Goal: Task Accomplishment & Management: Manage account settings

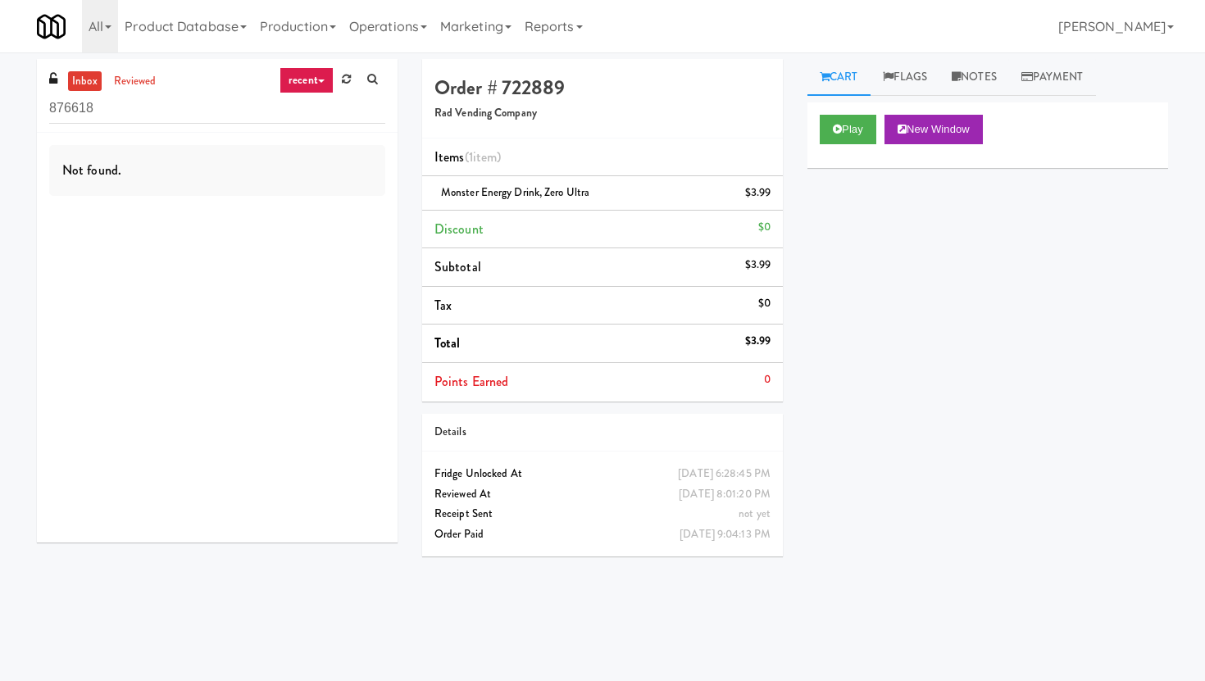
scroll to position [52, 0]
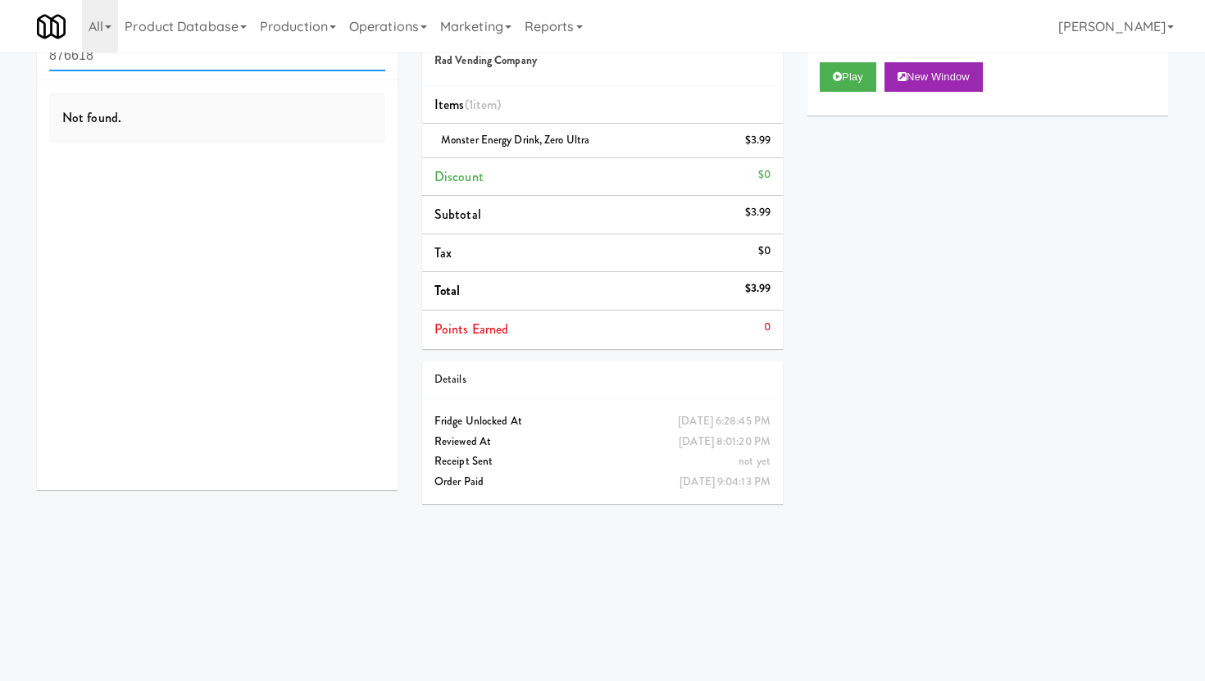
click at [158, 70] on input "876618" at bounding box center [217, 56] width 336 height 30
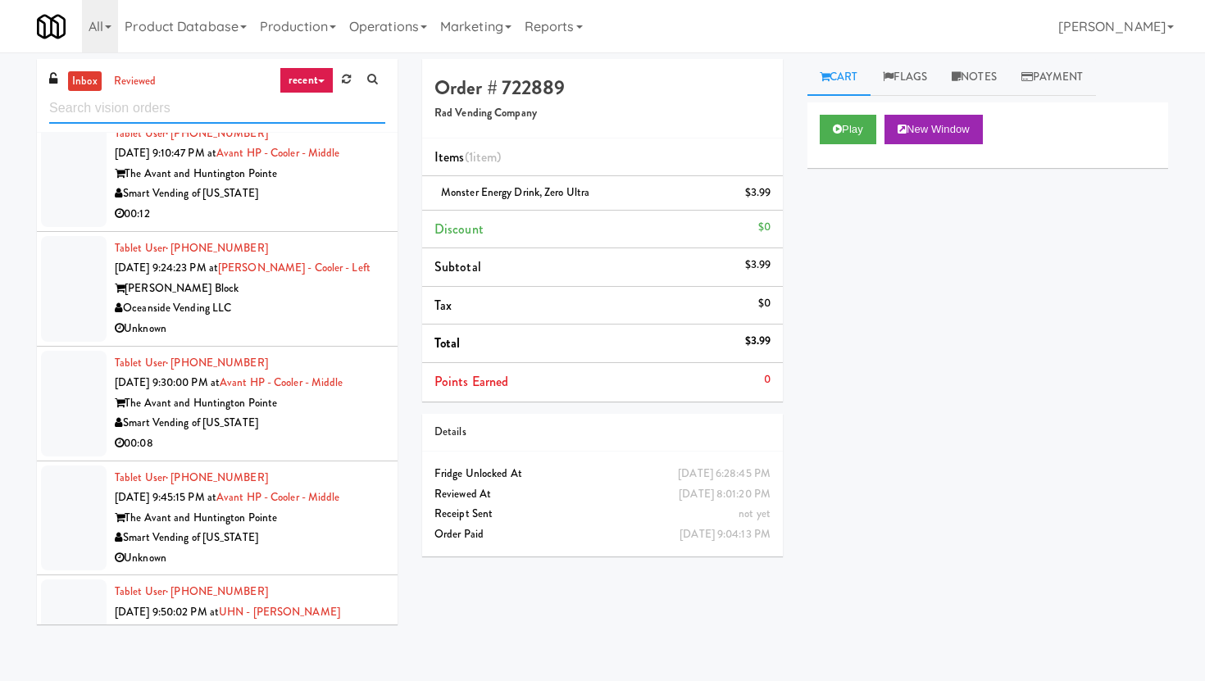
scroll to position [1439, 0]
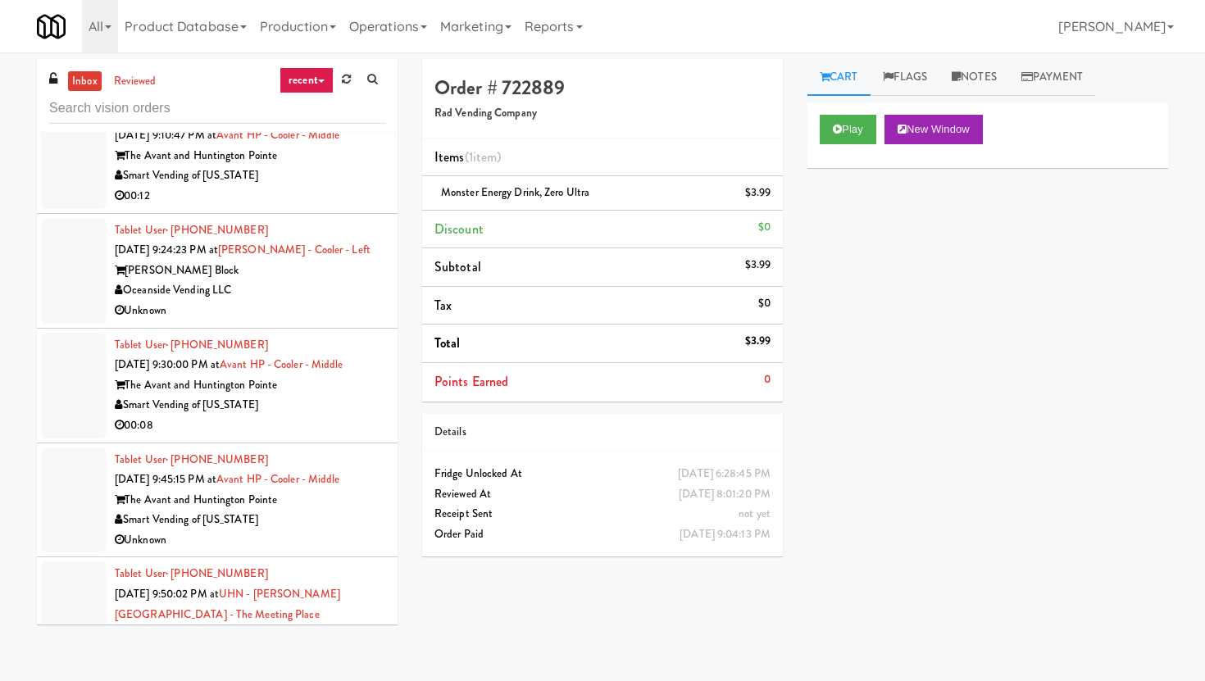
click at [322, 195] on div "00:12" at bounding box center [250, 196] width 271 height 20
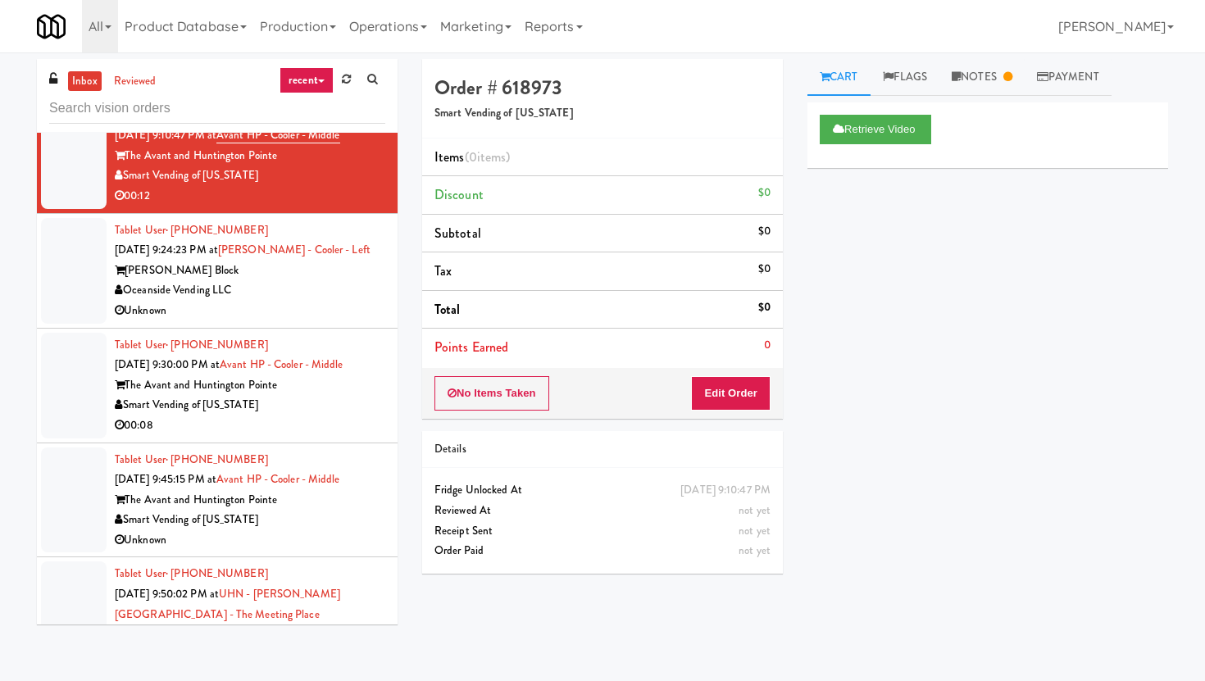
scroll to position [52, 0]
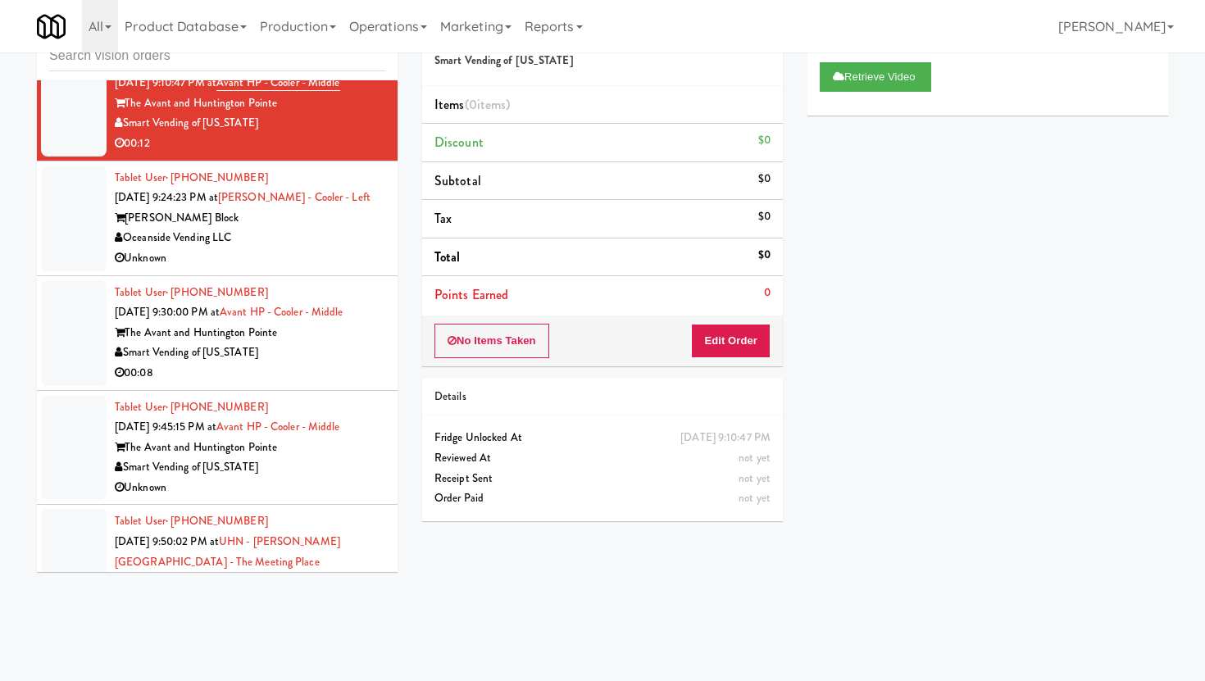
click at [313, 371] on div "00:08" at bounding box center [250, 373] width 271 height 20
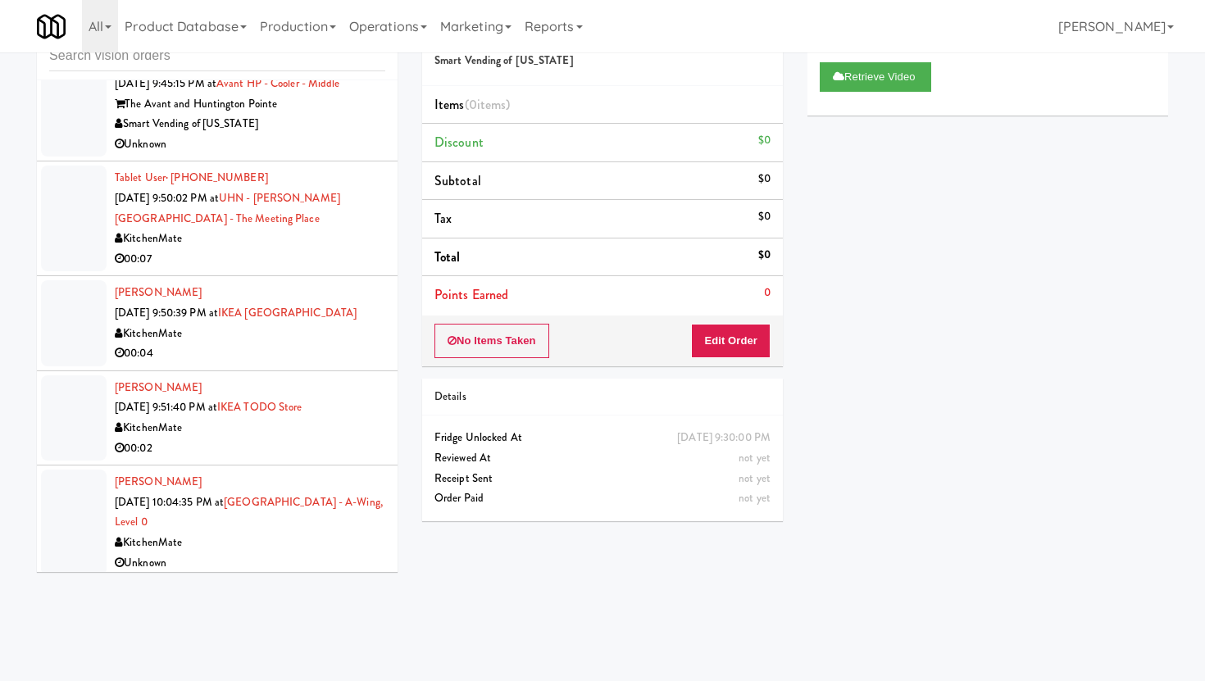
scroll to position [1776, 0]
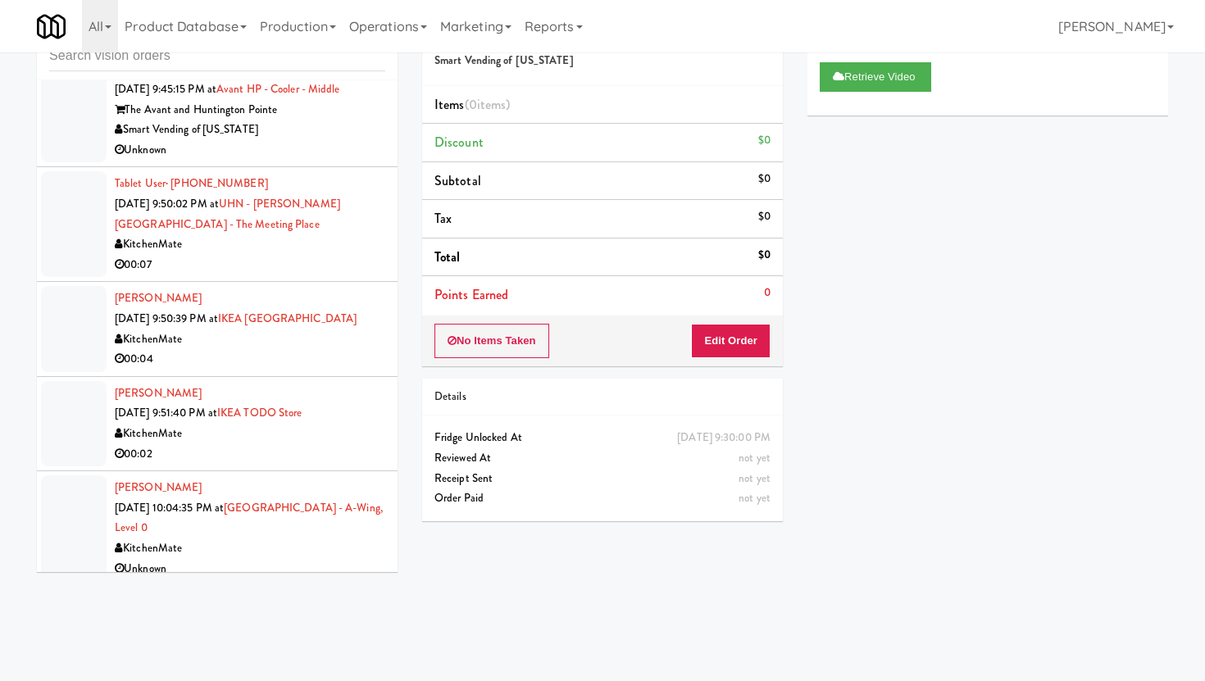
click at [320, 280] on li "Tablet User · (647) 272-3145 Aug 11, 2025 9:50:02 PM at UHN - Bickle Center - T…" at bounding box center [217, 224] width 361 height 115
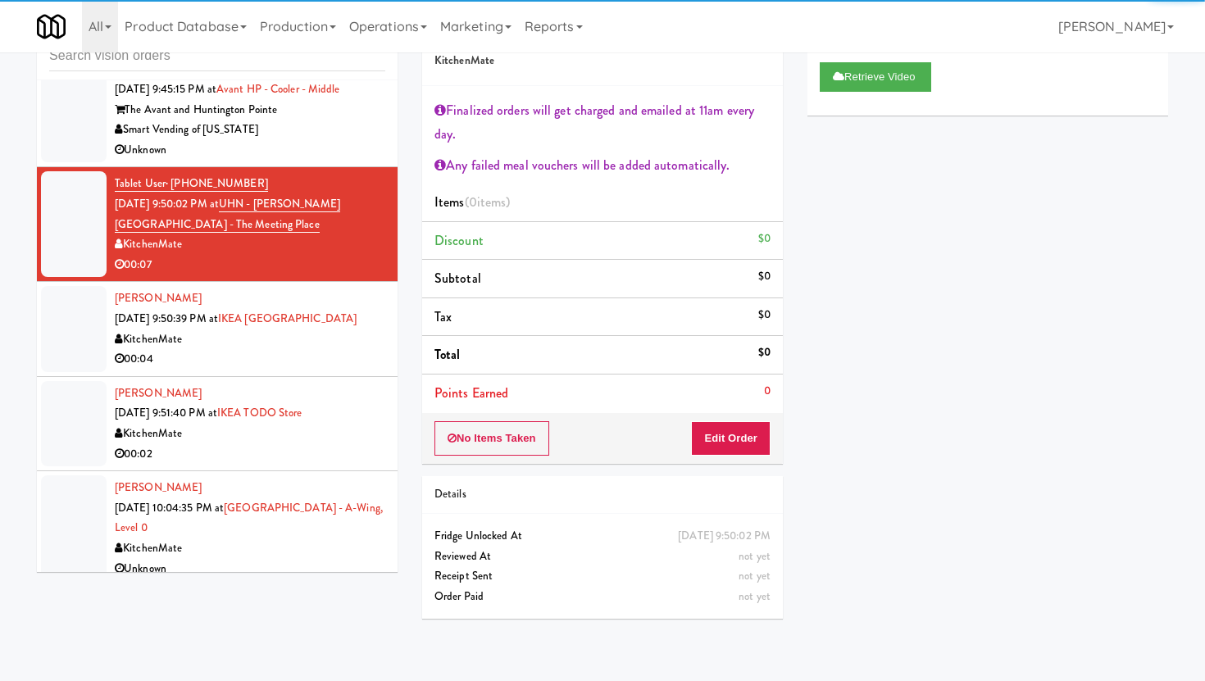
click at [308, 348] on div "KitchenMate" at bounding box center [250, 340] width 271 height 20
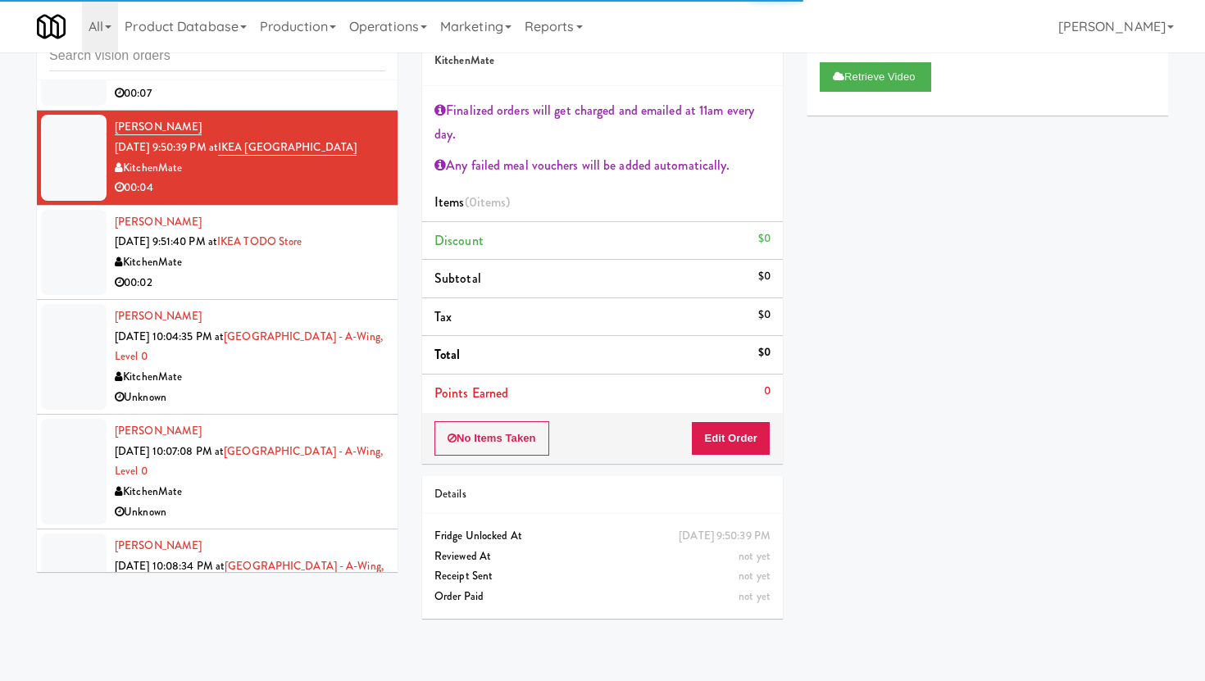
scroll to position [1959, 0]
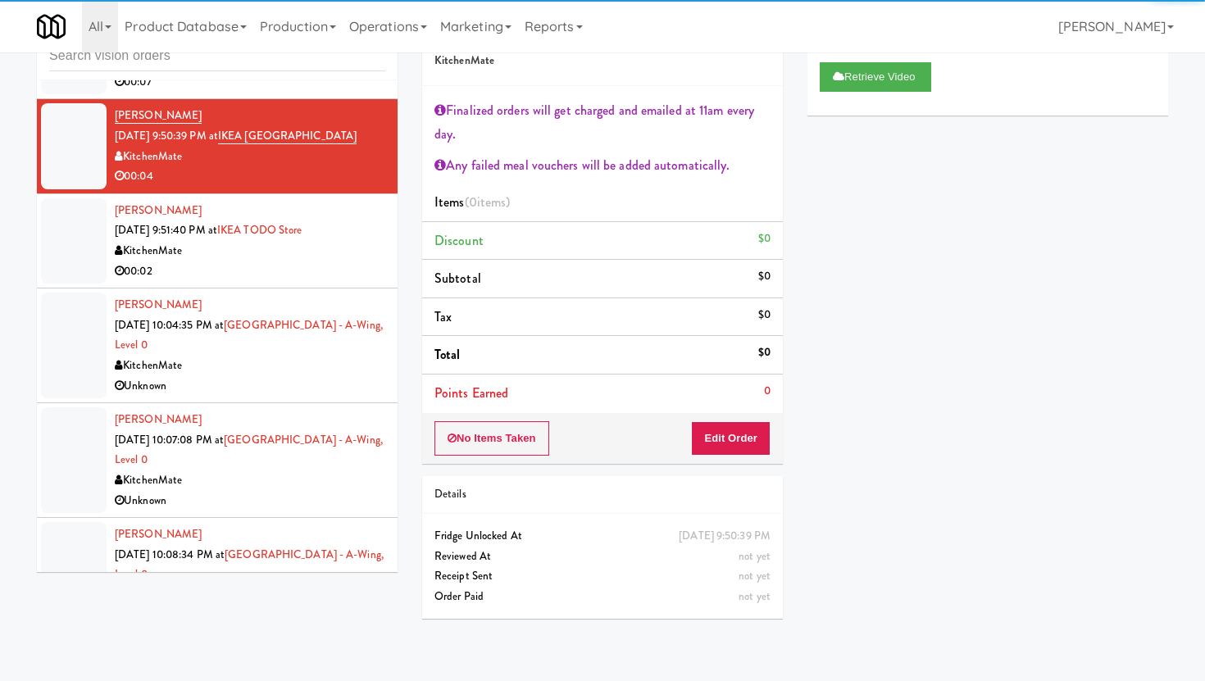
click at [303, 369] on div "KitchenMate" at bounding box center [250, 366] width 271 height 20
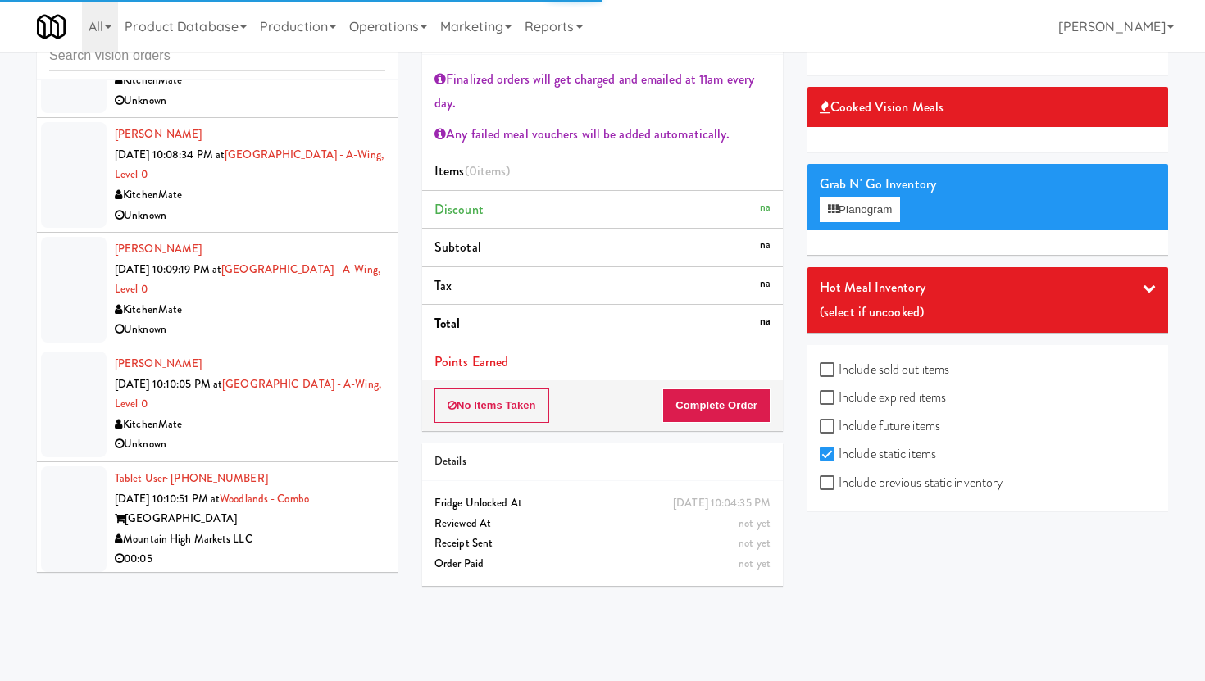
scroll to position [2362, 0]
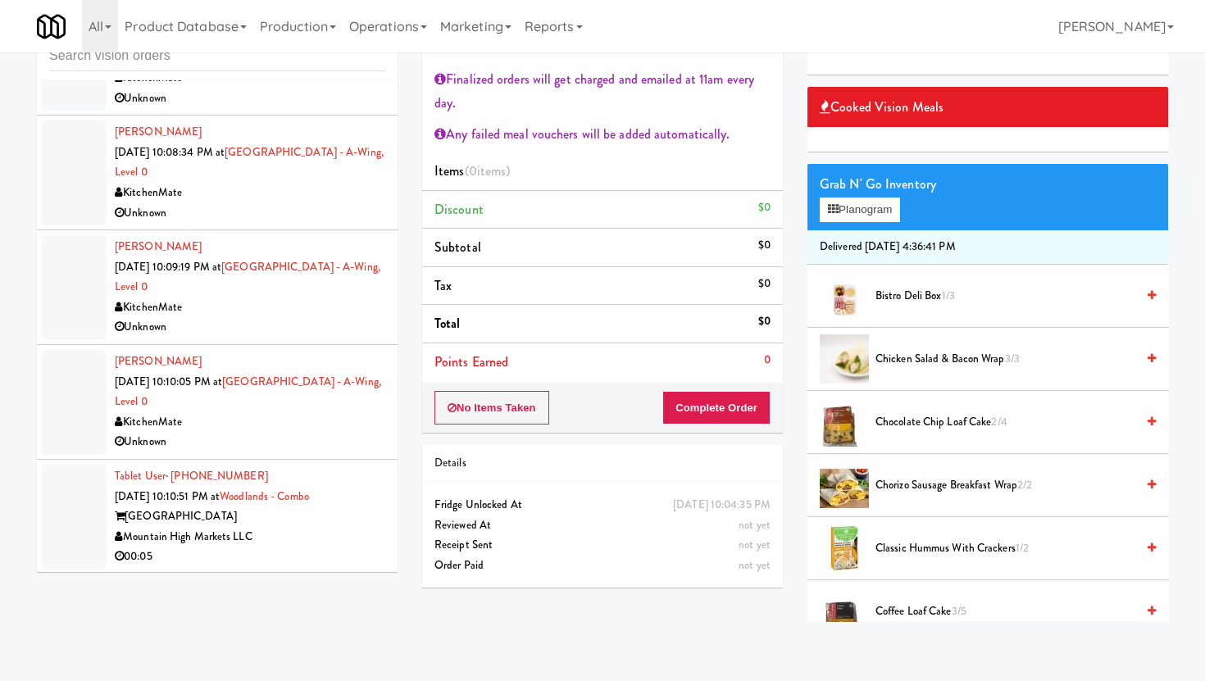
click at [284, 299] on div "KitchenMate" at bounding box center [250, 308] width 271 height 20
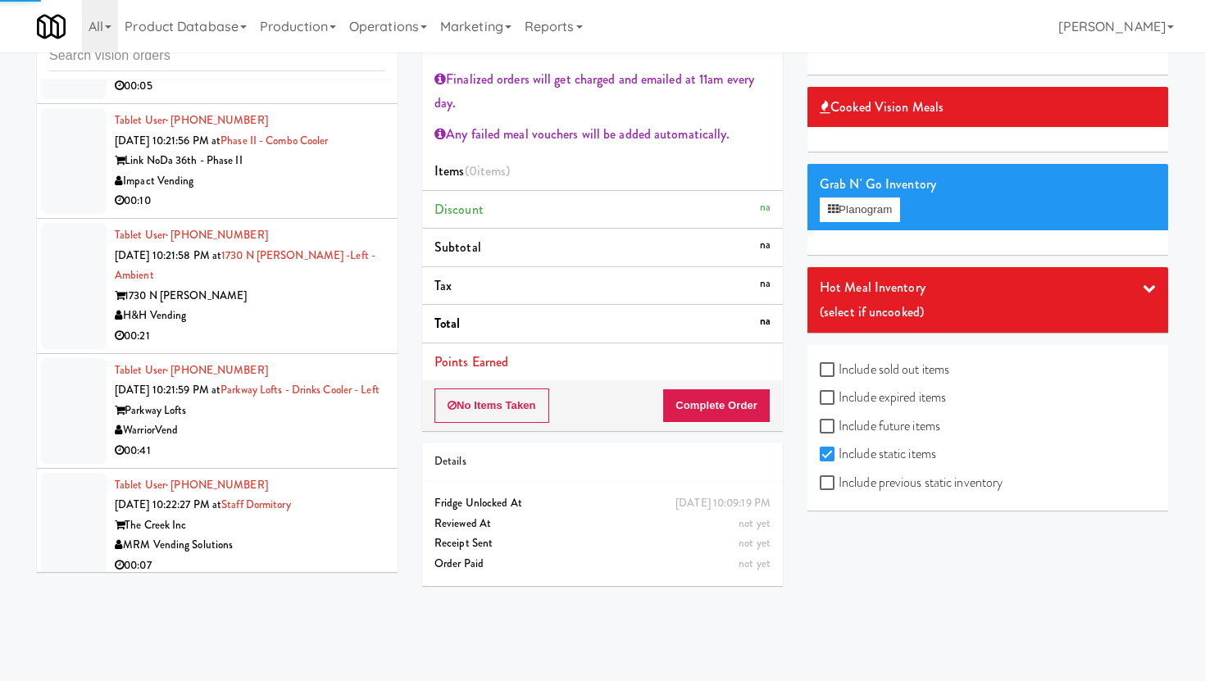
scroll to position [2858, 0]
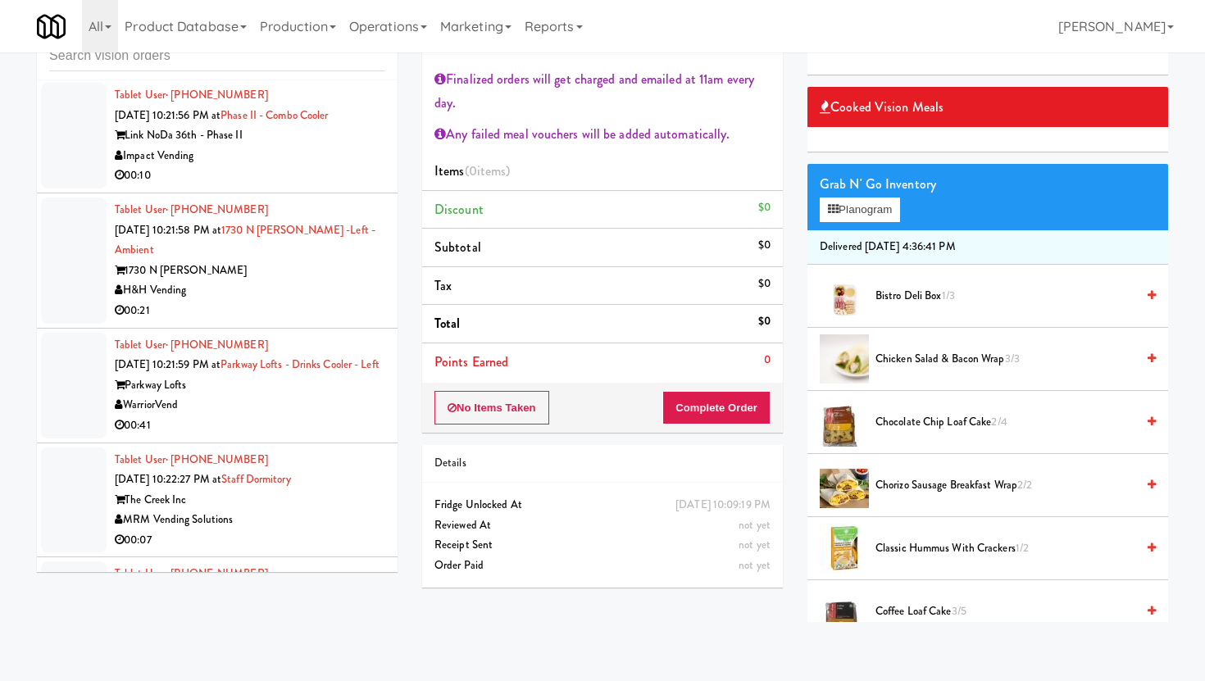
click at [280, 180] on div "00:10" at bounding box center [250, 176] width 271 height 20
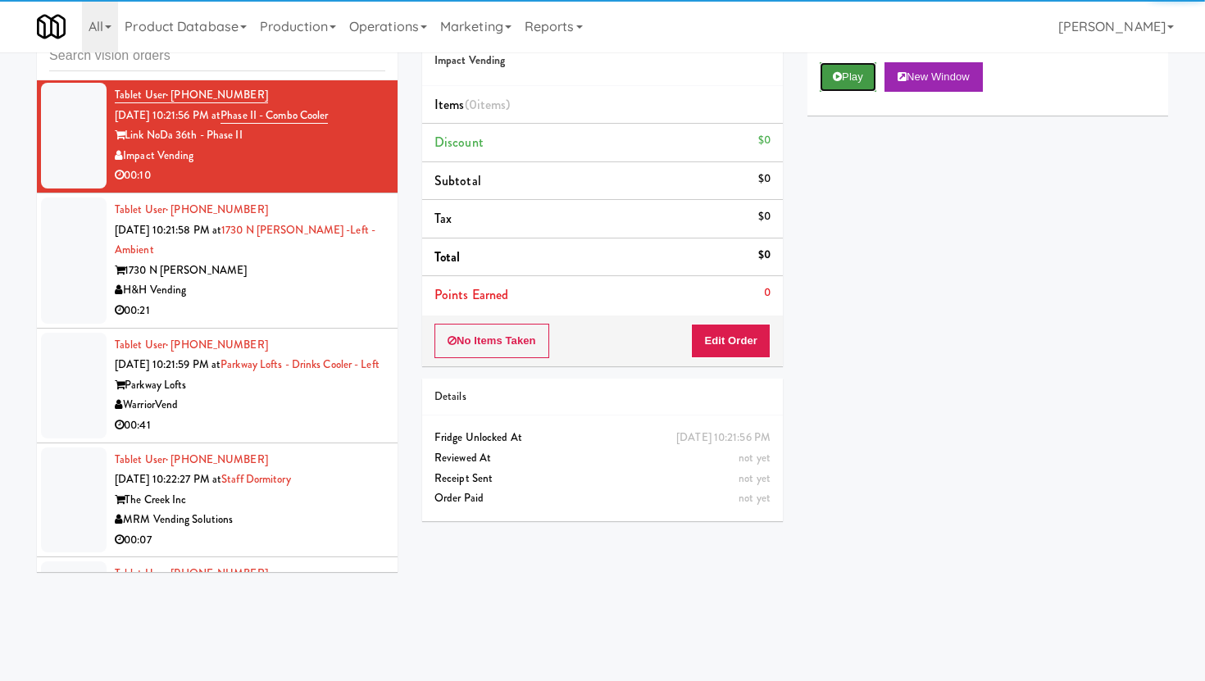
click at [846, 71] on button "Play" at bounding box center [848, 77] width 57 height 30
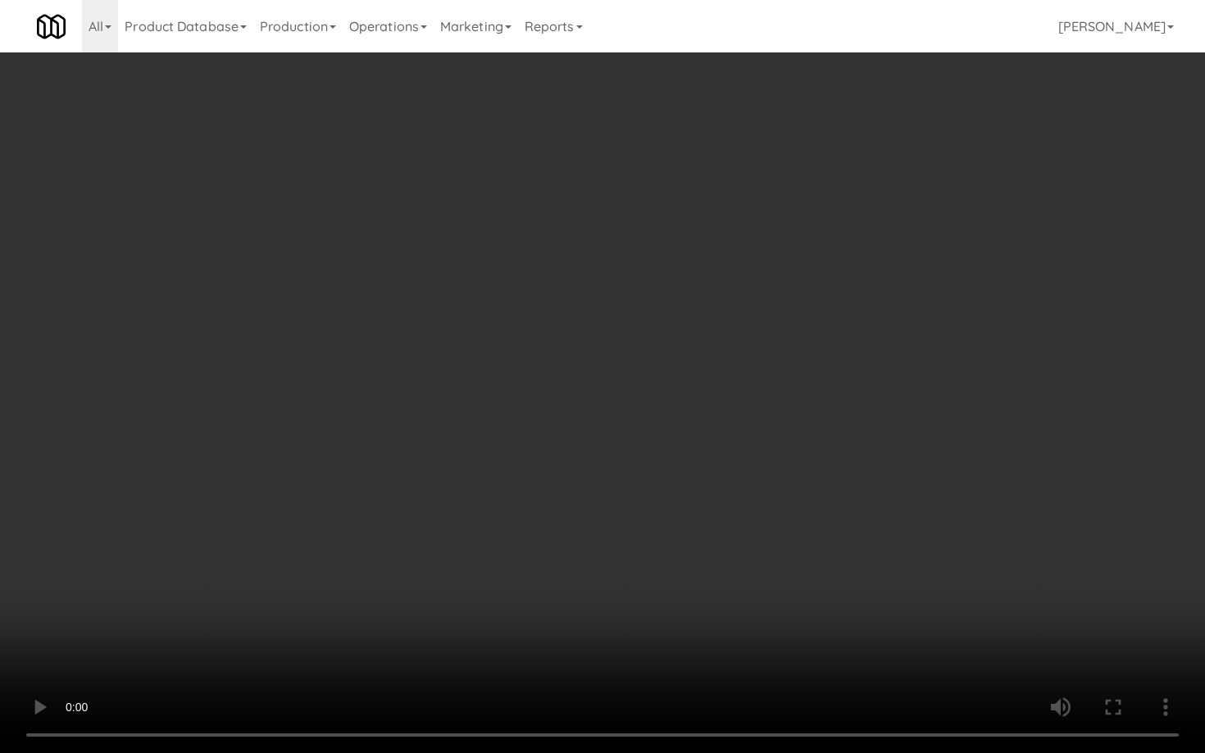
click at [899, 592] on video at bounding box center [602, 376] width 1205 height 753
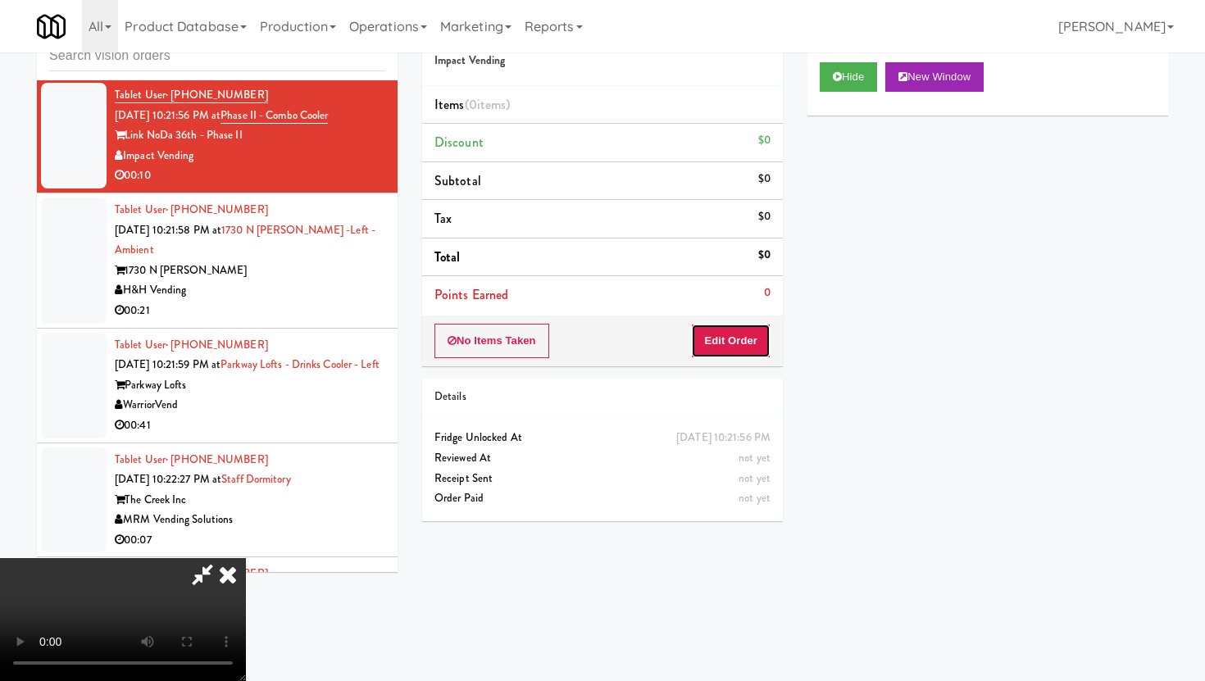
click at [742, 333] on button "Edit Order" at bounding box center [731, 341] width 80 height 34
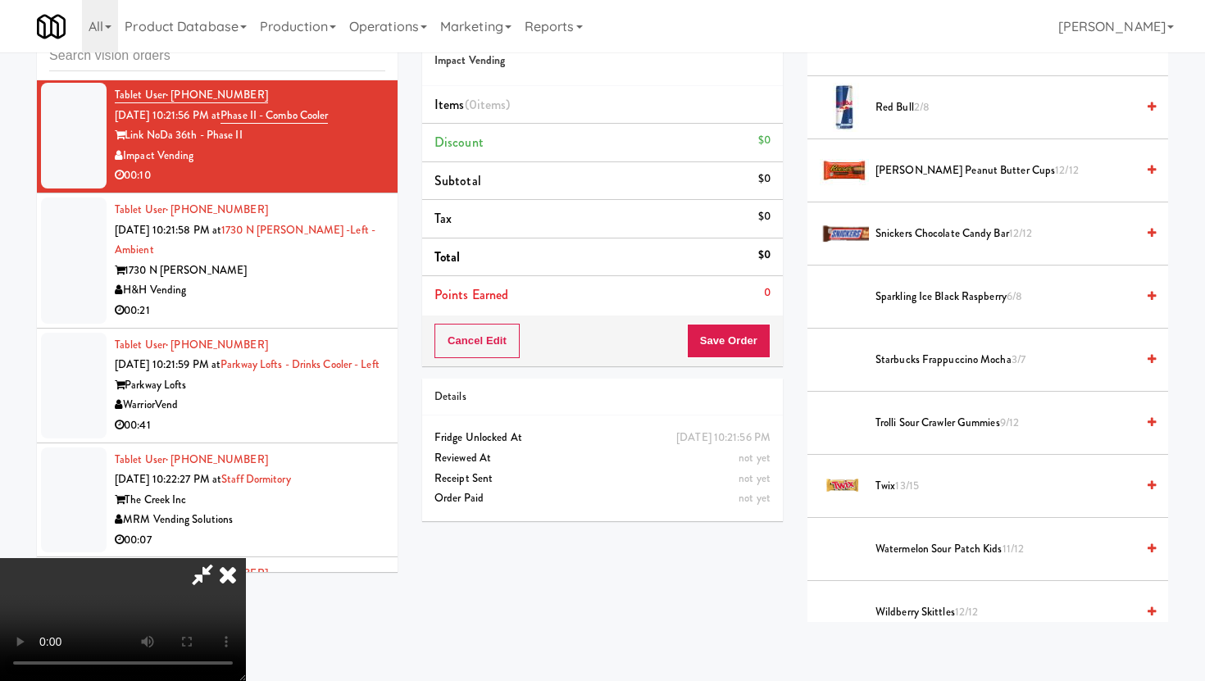
scroll to position [1736, 0]
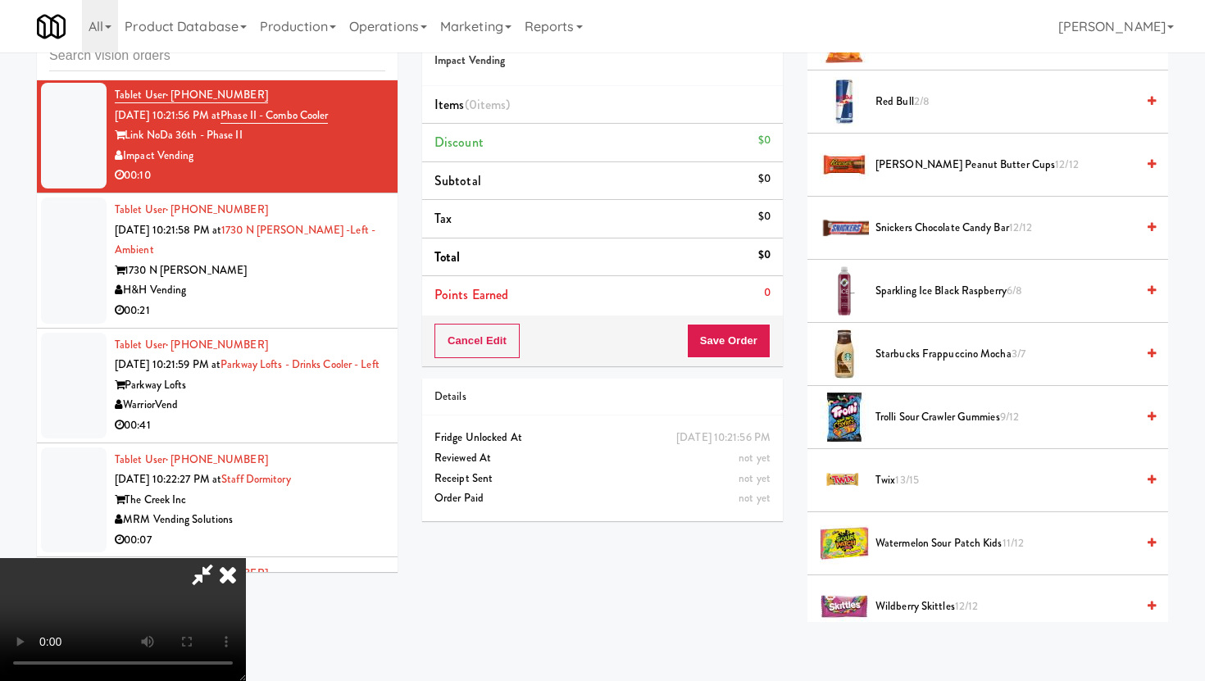
click at [935, 171] on span "Reese's Peanut Butter cups 12/12" at bounding box center [1006, 165] width 260 height 20
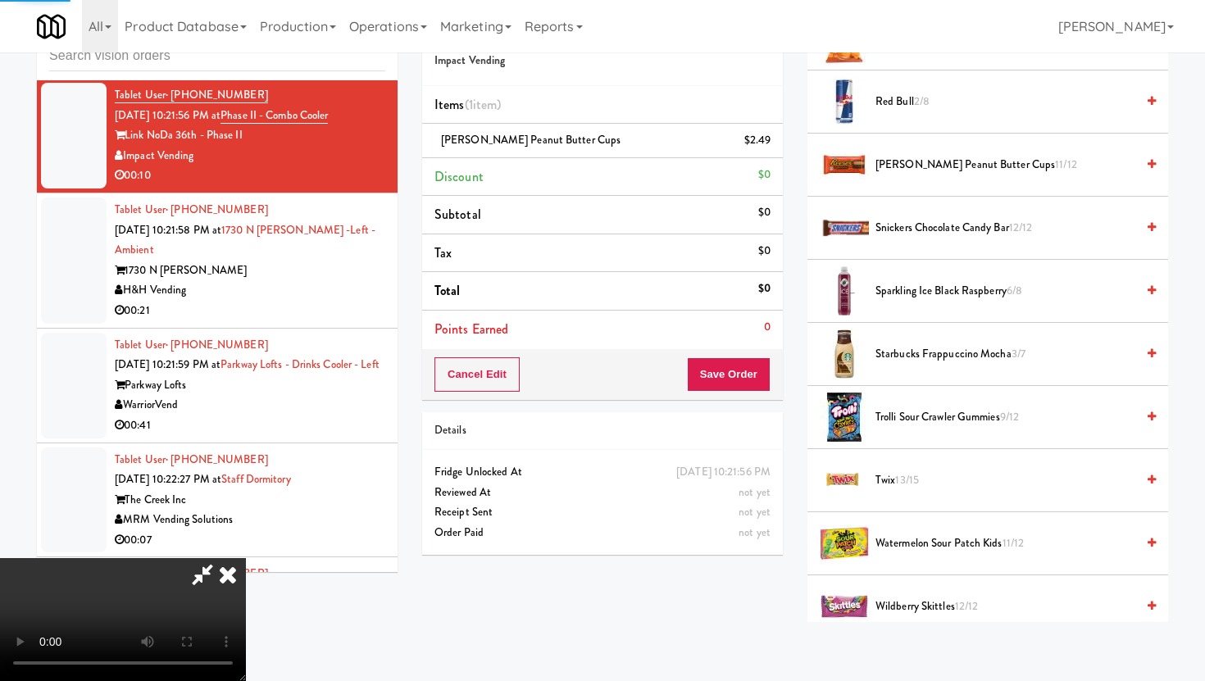
click at [935, 216] on li "Snickers Chocolate Candy Bar 12/12" at bounding box center [987, 228] width 361 height 63
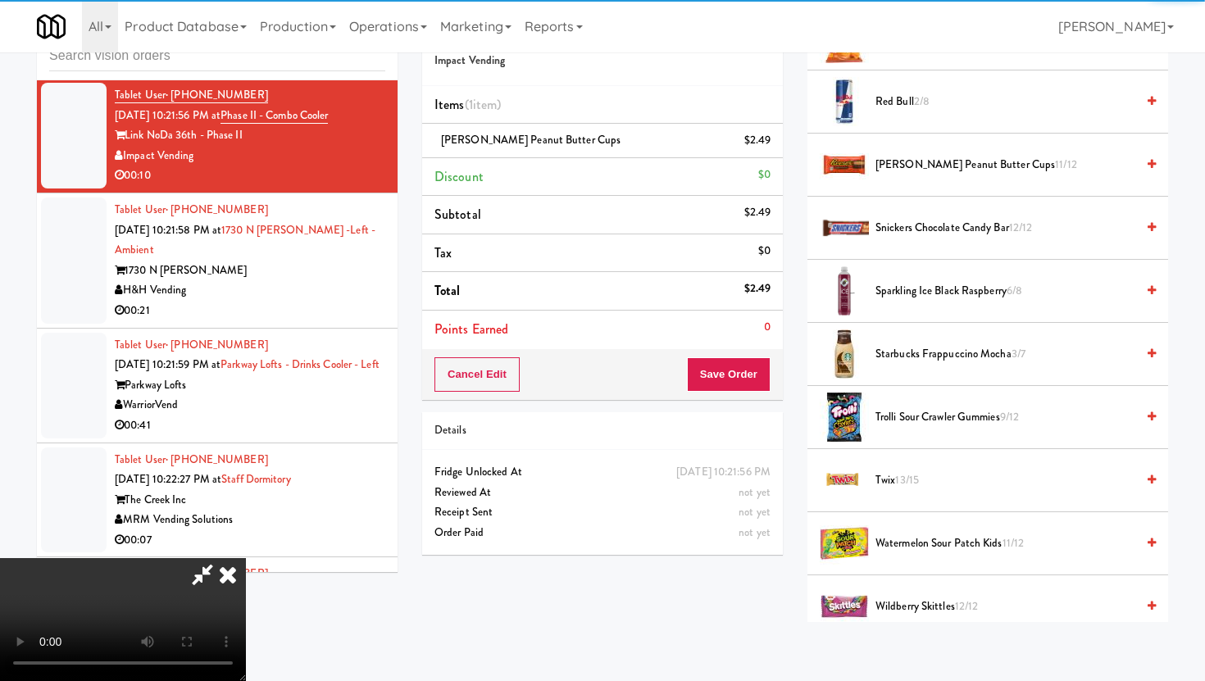
click at [935, 242] on li "Snickers Chocolate Candy Bar 12/12" at bounding box center [987, 228] width 361 height 63
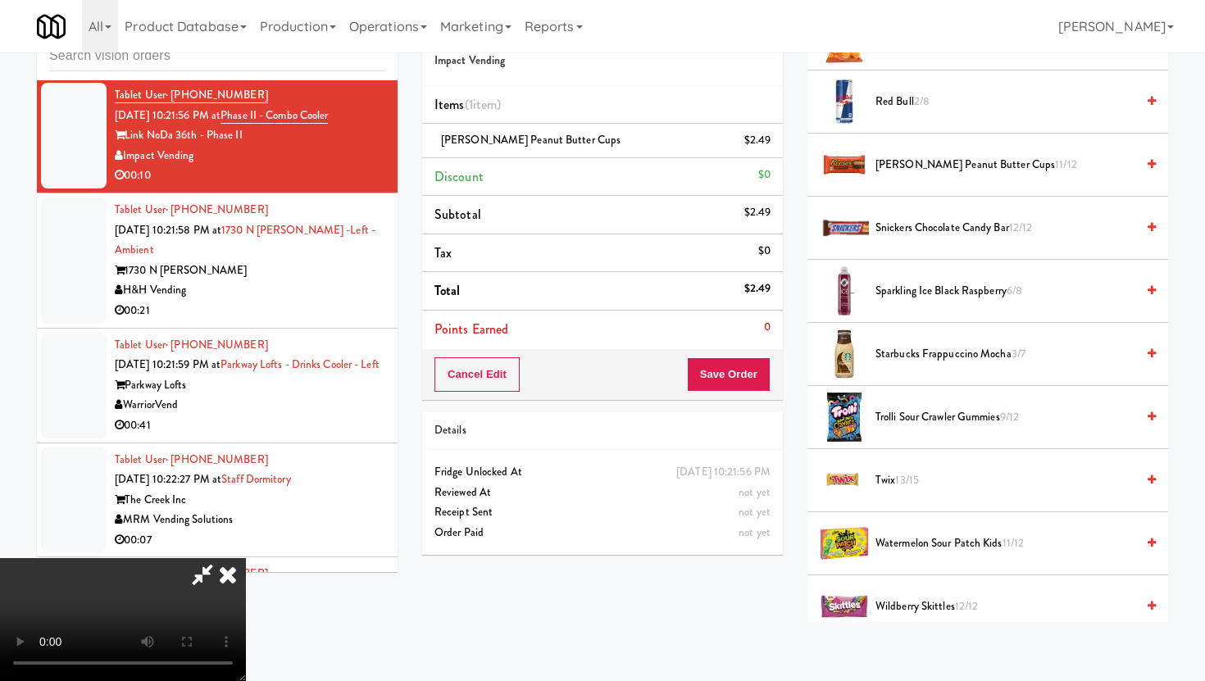
click at [934, 239] on li "Snickers Chocolate Candy Bar 12/12" at bounding box center [987, 228] width 361 height 63
click at [933, 232] on span "Snickers Chocolate Candy Bar 12/12" at bounding box center [1006, 228] width 260 height 20
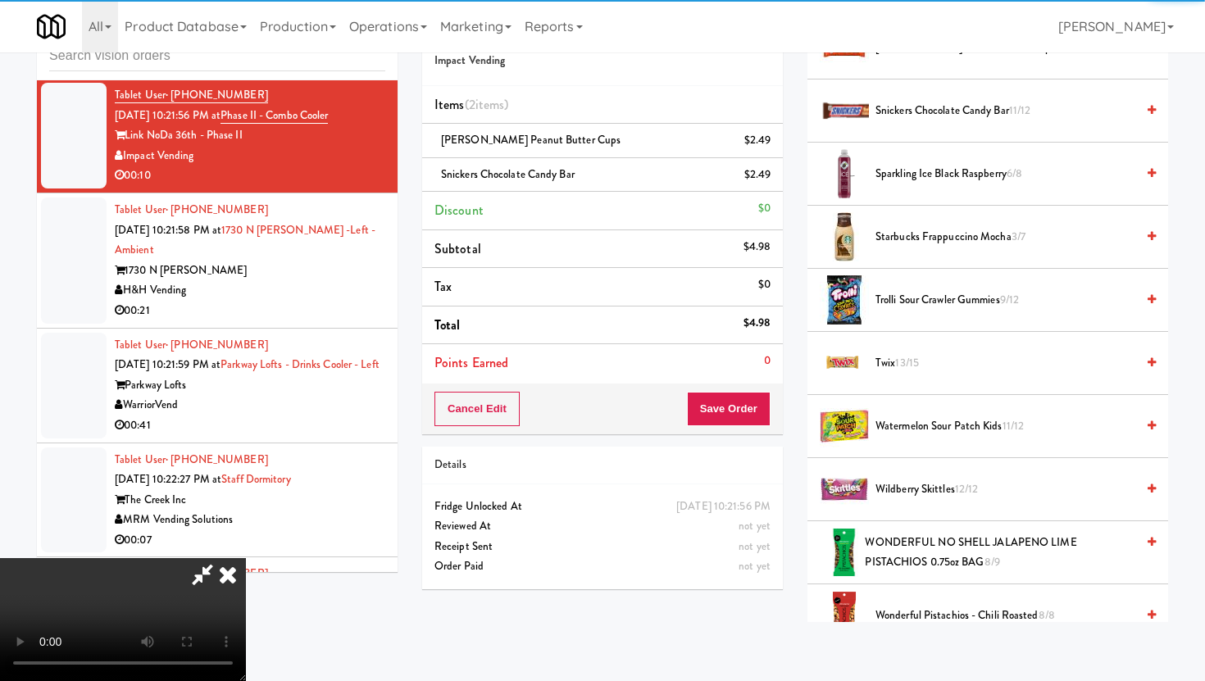
scroll to position [2068, 0]
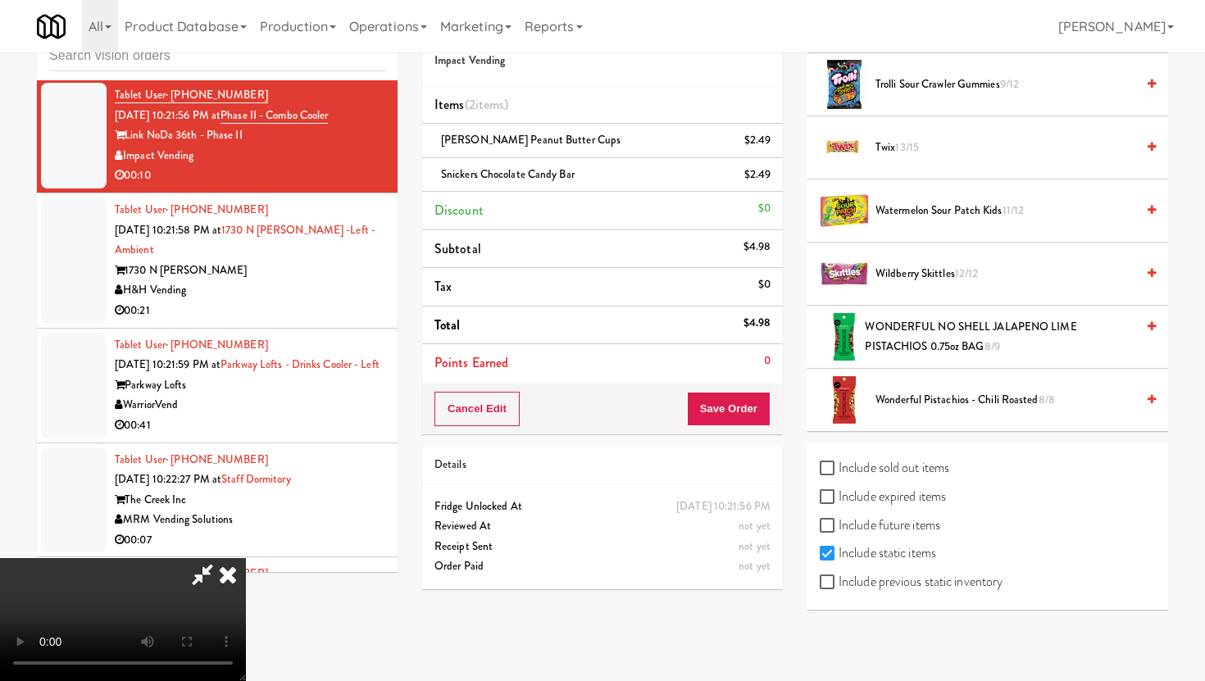
click at [887, 140] on span "Twix 13/15" at bounding box center [1006, 148] width 260 height 20
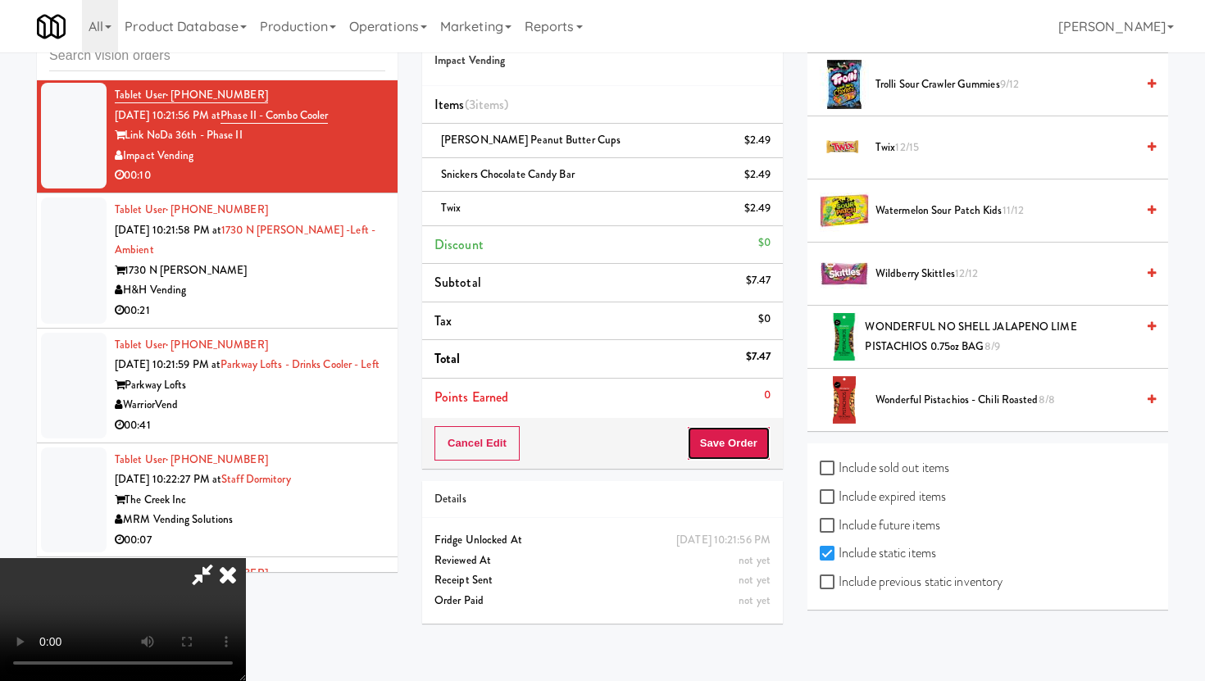
click at [763, 443] on button "Save Order" at bounding box center [729, 443] width 84 height 34
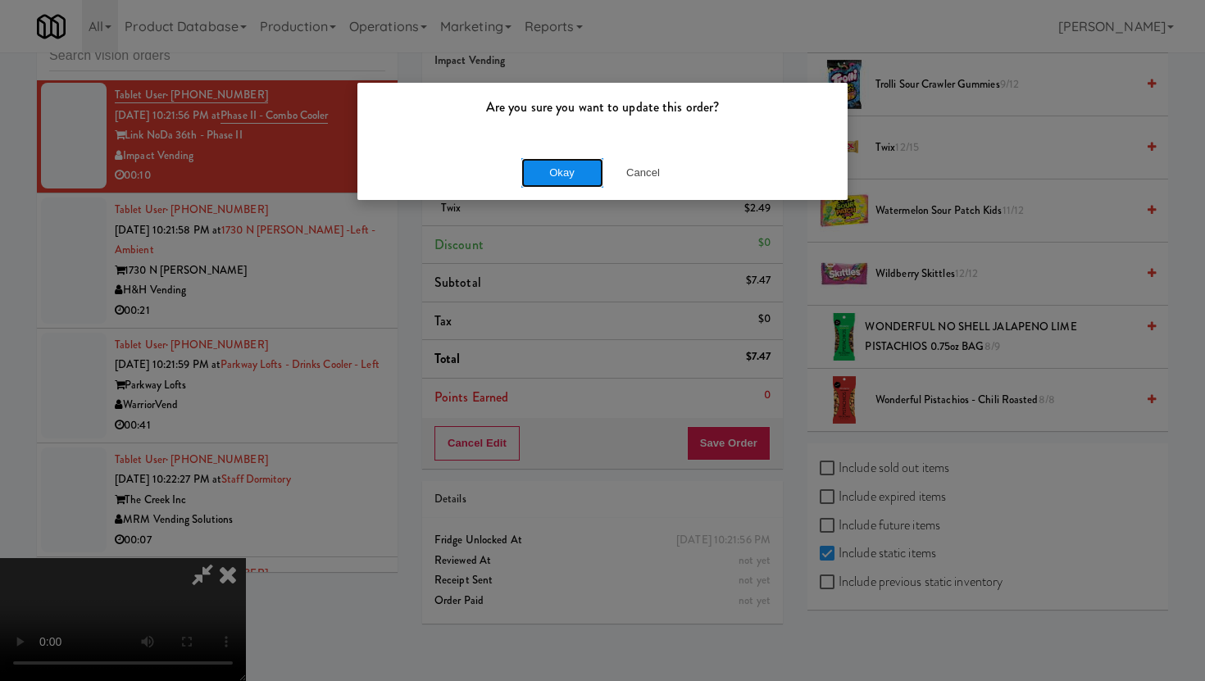
click at [542, 174] on button "Okay" at bounding box center [562, 173] width 82 height 30
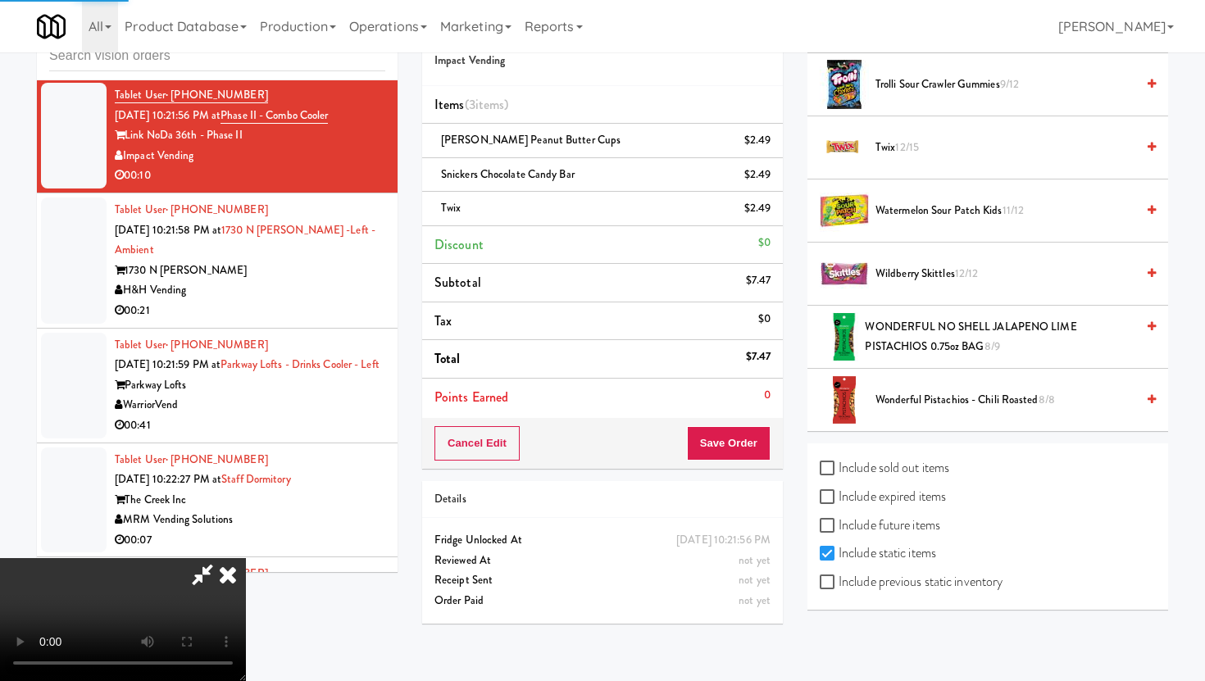
scroll to position [42, 0]
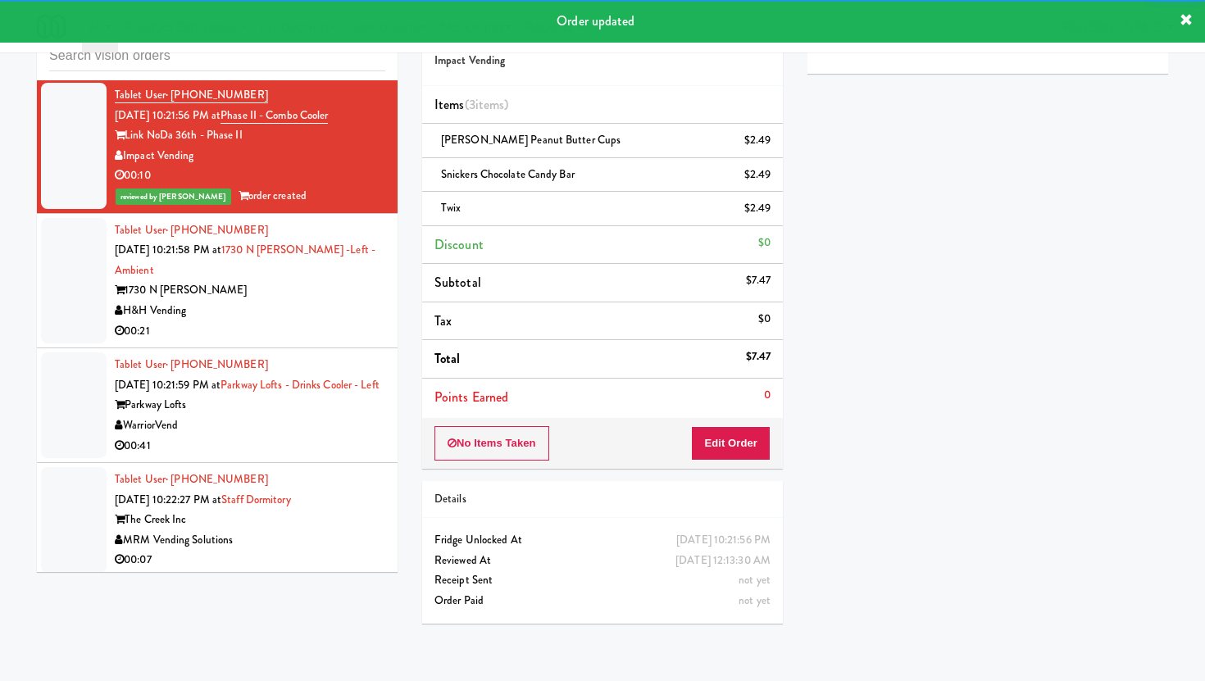
click at [289, 301] on div "H&H Vending" at bounding box center [250, 311] width 271 height 20
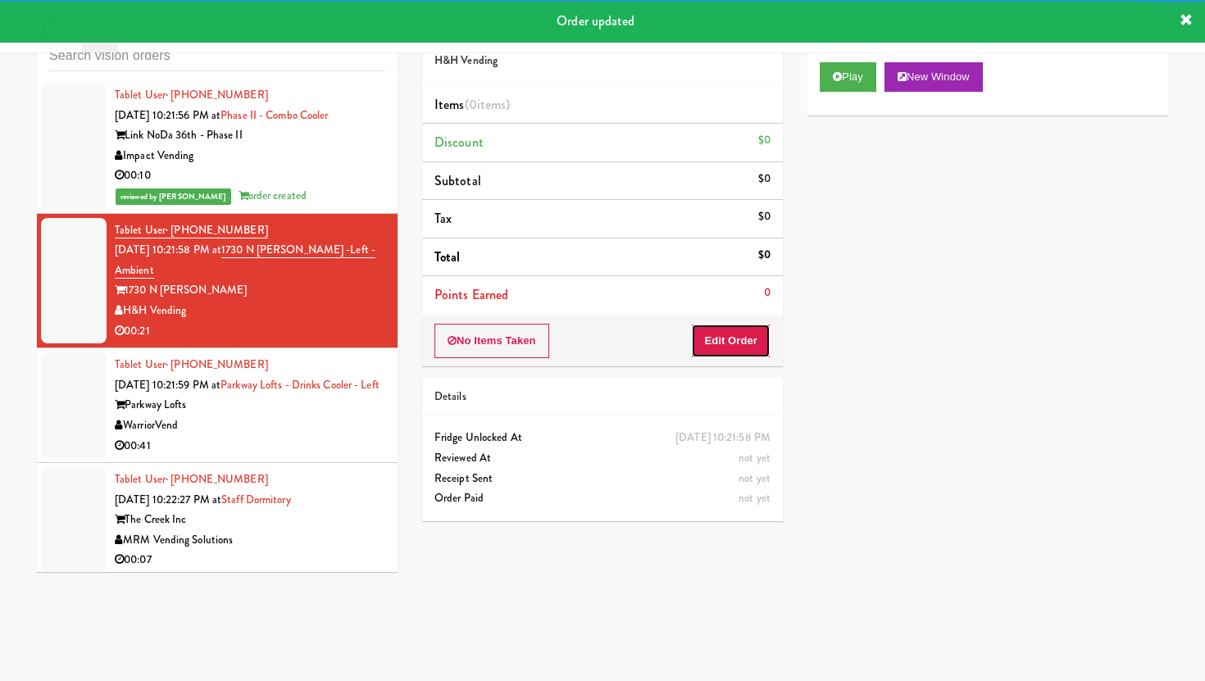
click at [737, 328] on button "Edit Order" at bounding box center [731, 341] width 80 height 34
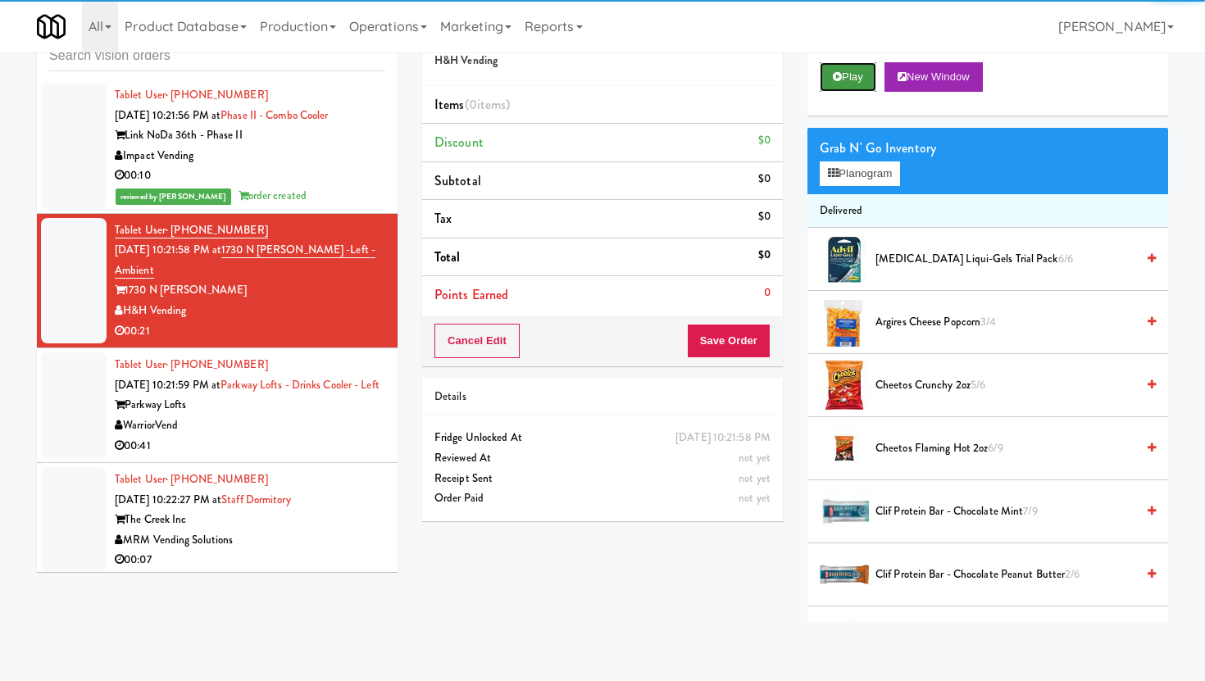
click at [851, 81] on button "Play" at bounding box center [848, 77] width 57 height 30
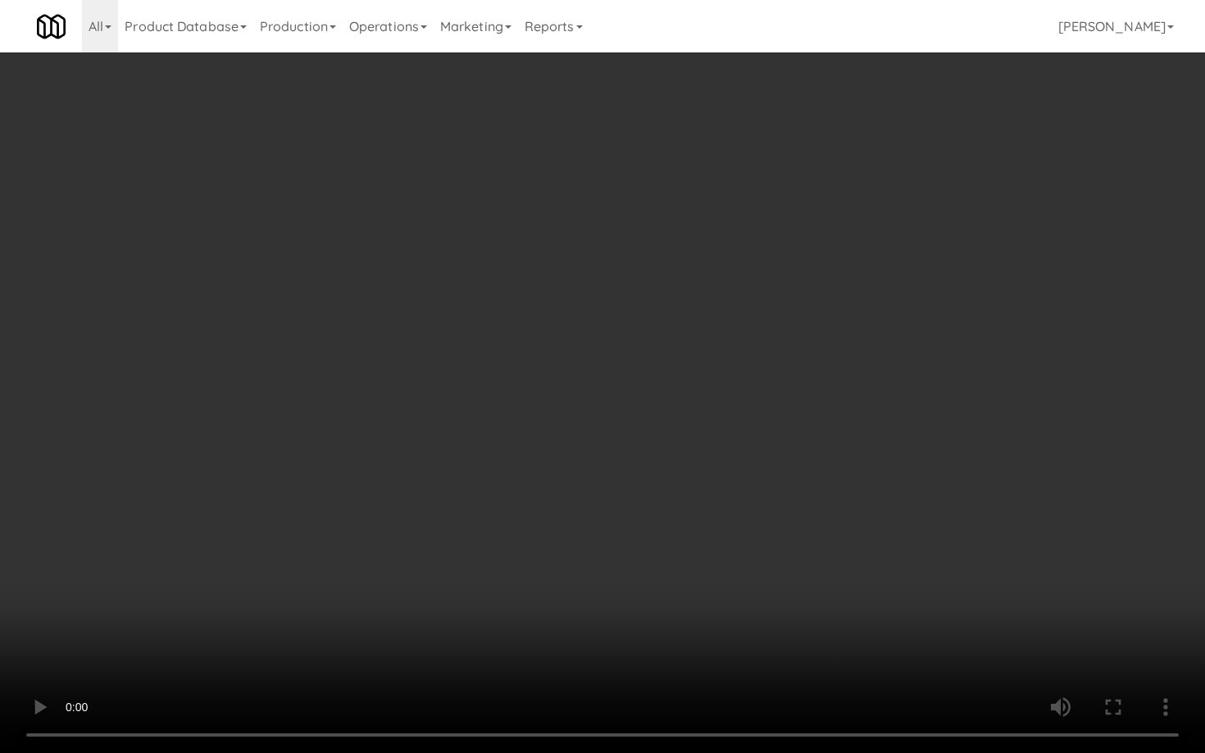
click at [892, 633] on video at bounding box center [602, 376] width 1205 height 753
click at [775, 576] on video at bounding box center [602, 376] width 1205 height 753
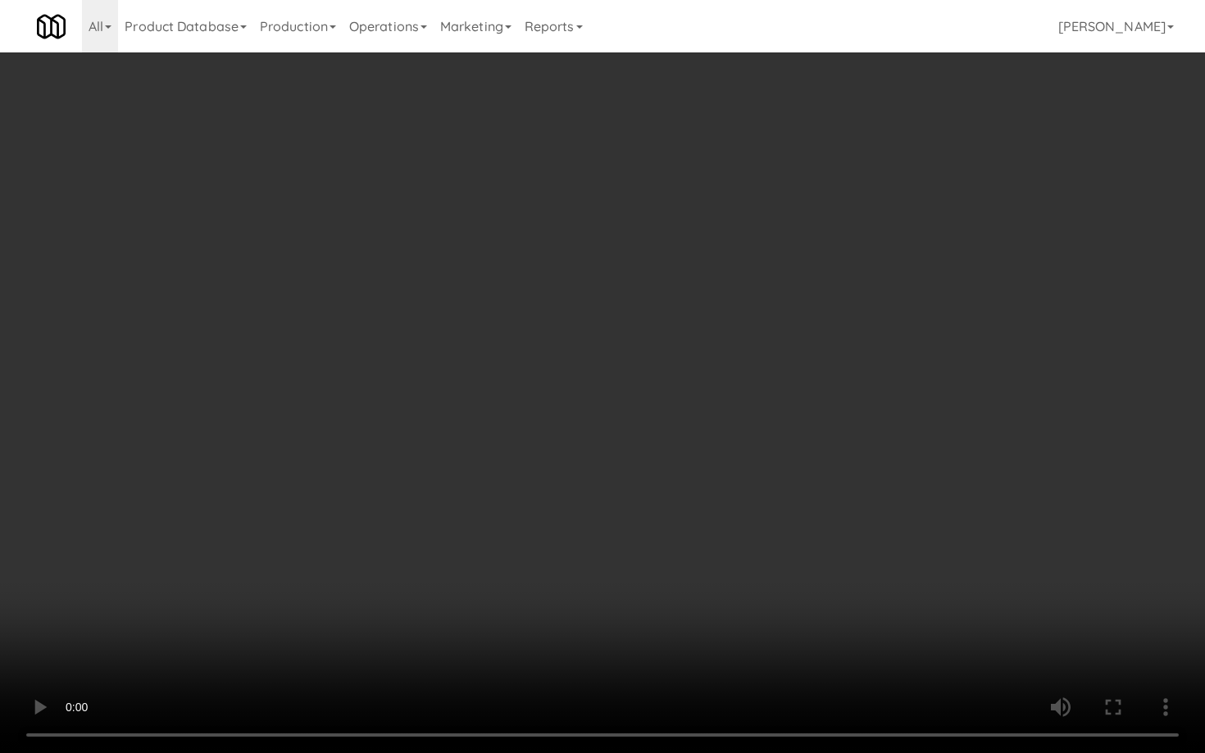
click at [775, 576] on video at bounding box center [602, 376] width 1205 height 753
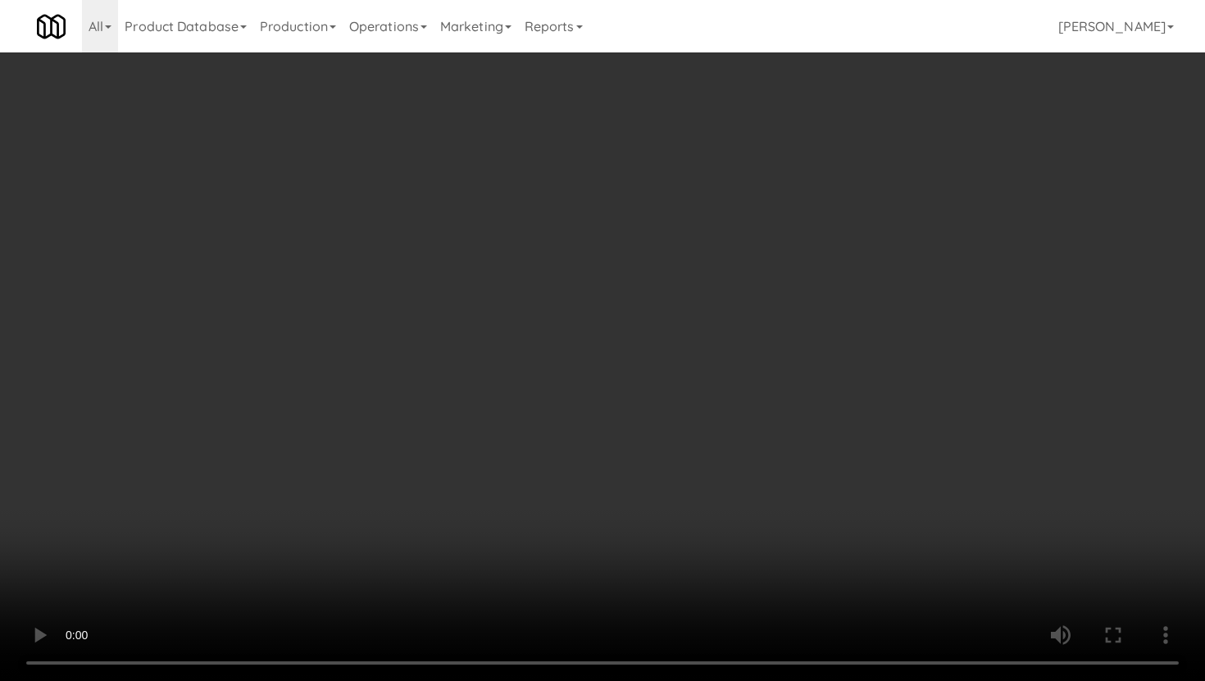
scroll to position [247, 0]
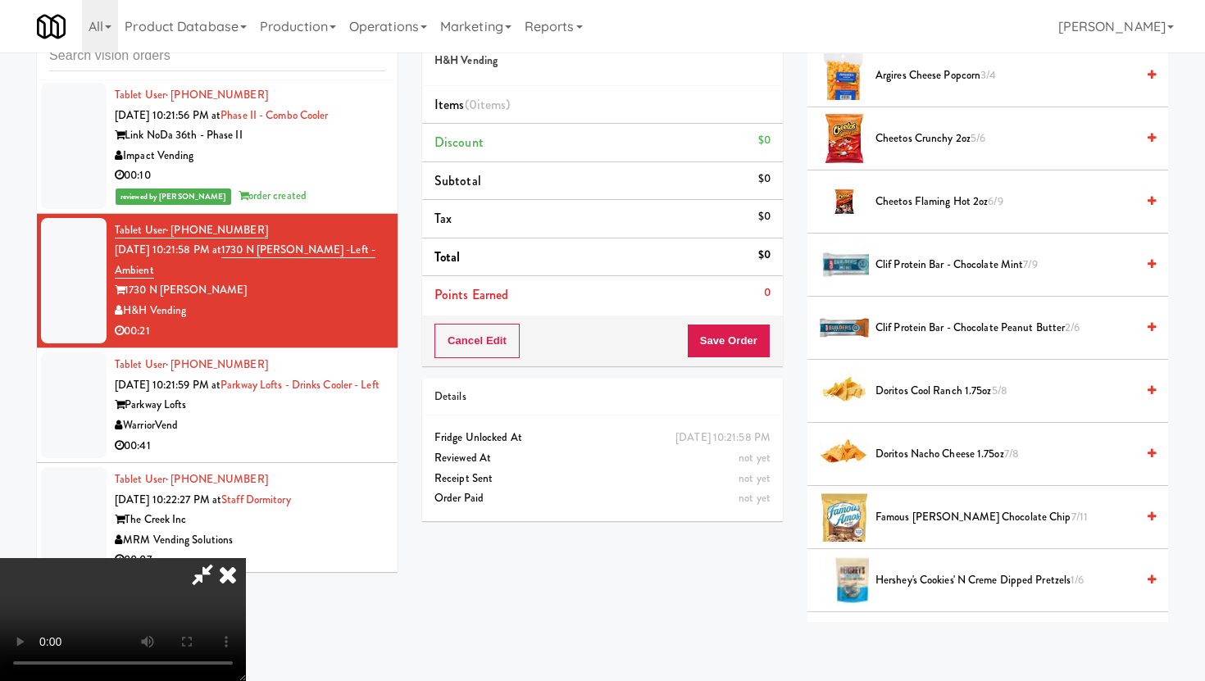
click at [927, 321] on span "Clif Protein Bar - Chocolate Peanut Butter 2/6" at bounding box center [1006, 328] width 260 height 20
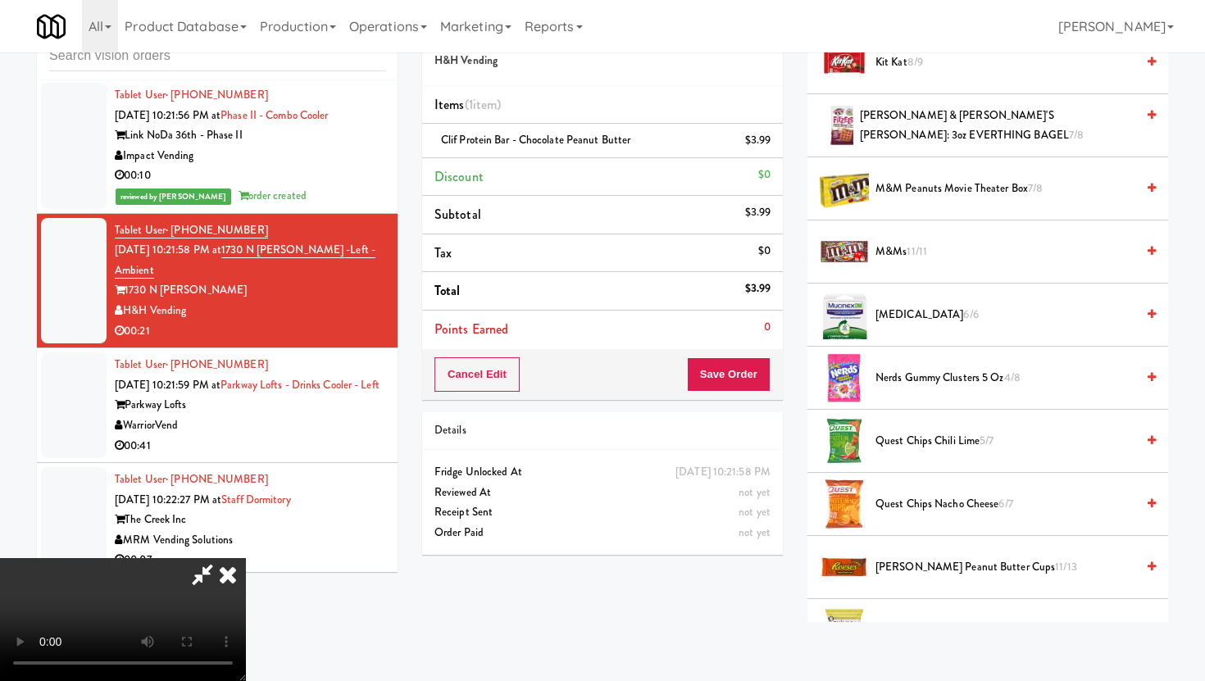
scroll to position [1084, 0]
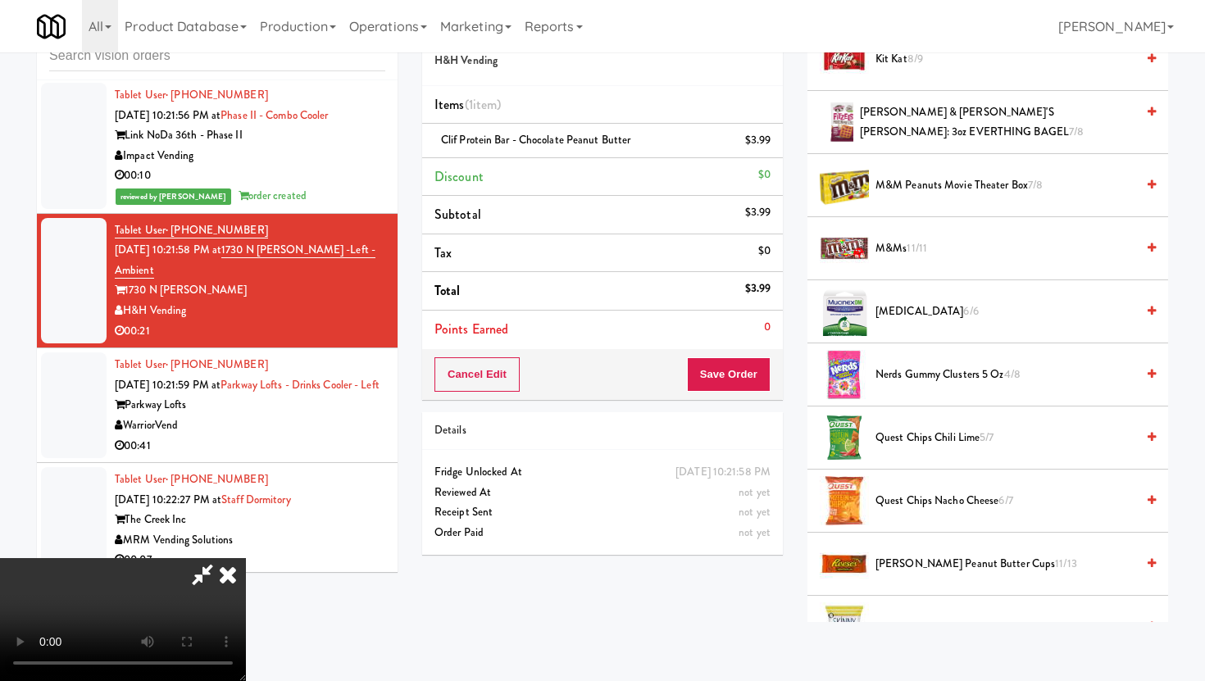
click at [902, 194] on span "M&M Peanuts Movie Theater Box 7/8" at bounding box center [1006, 185] width 260 height 20
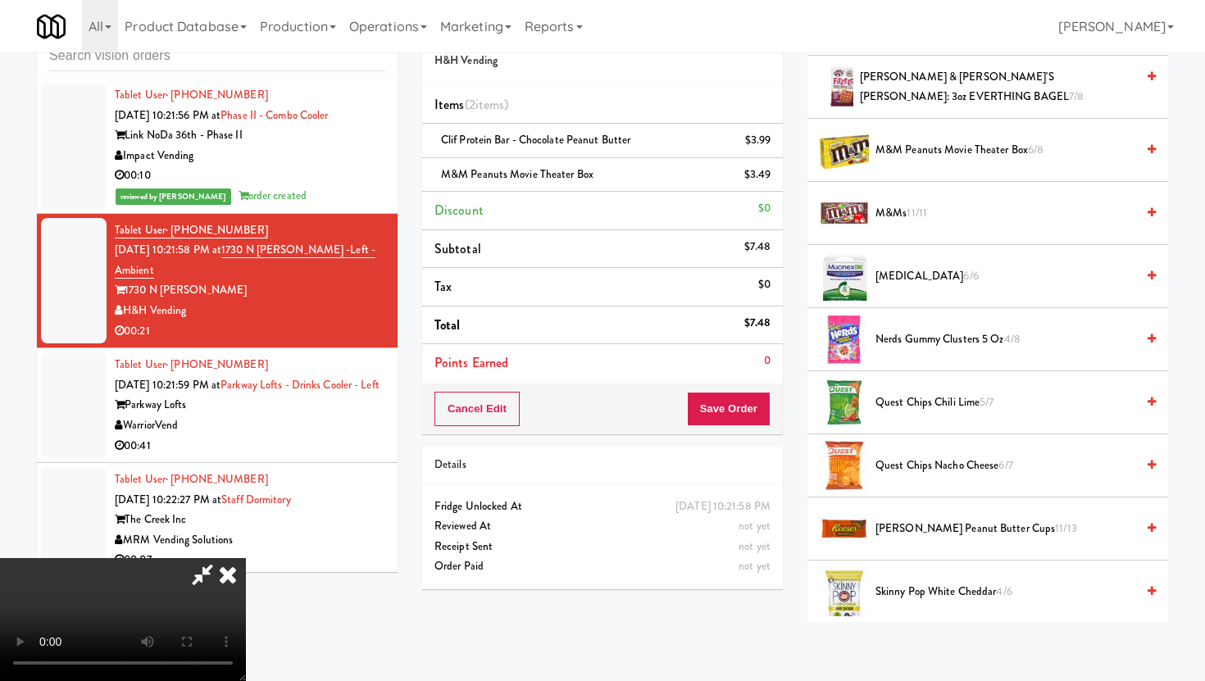
scroll to position [1132, 0]
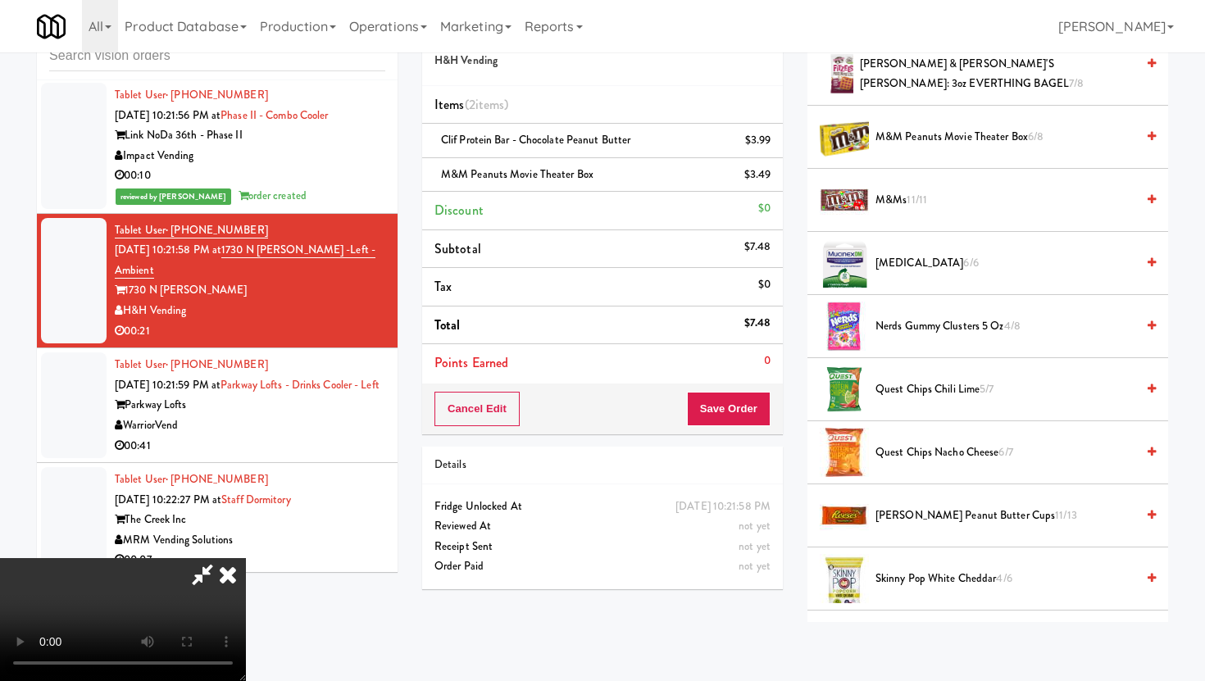
click at [930, 518] on span "Reese's Peanut Butter Cups 11/13" at bounding box center [1006, 516] width 260 height 20
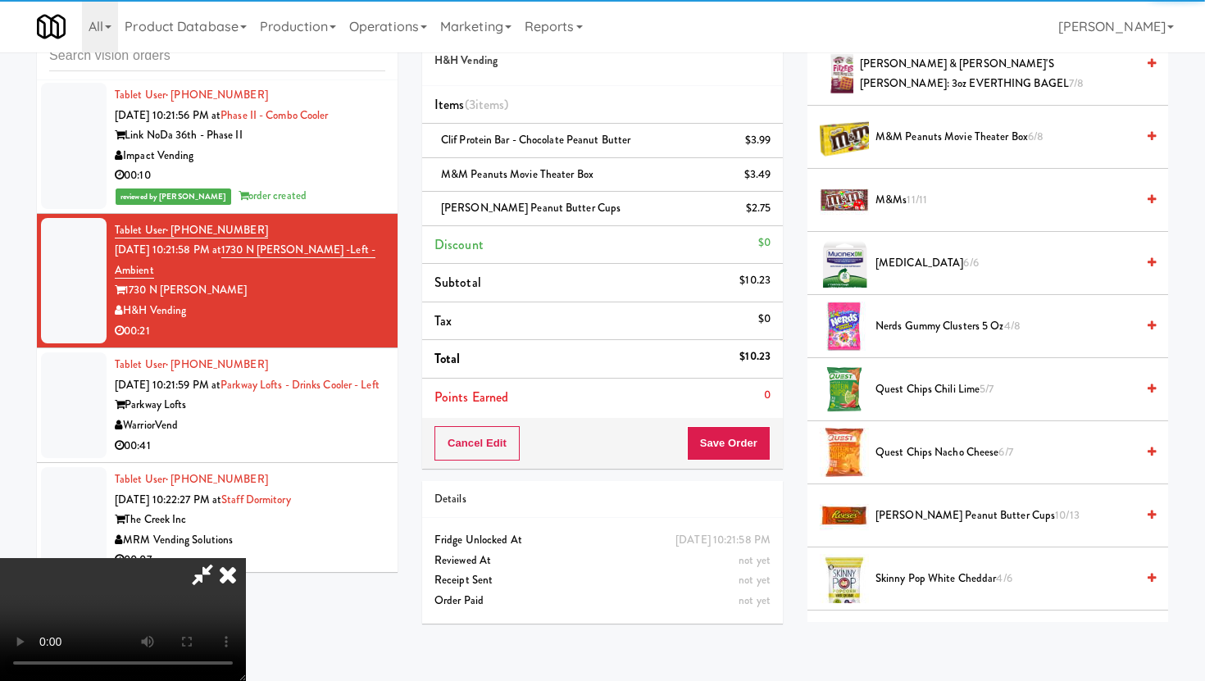
click at [733, 434] on button "Save Order" at bounding box center [729, 443] width 84 height 34
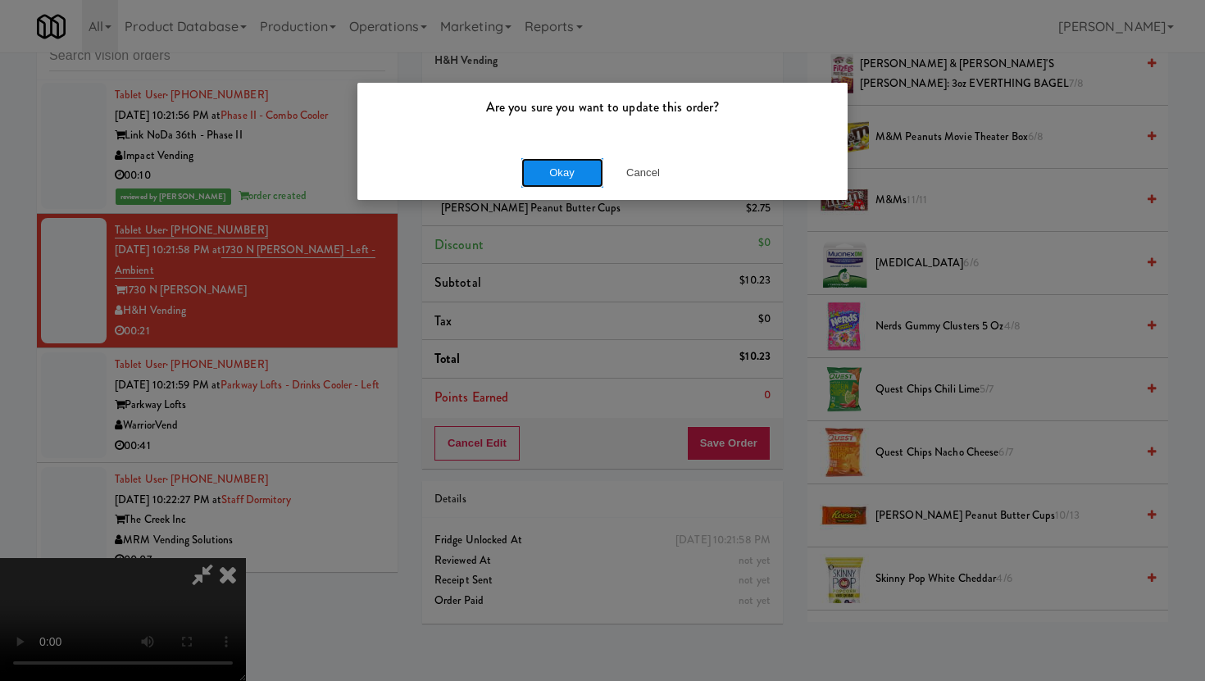
click at [551, 177] on button "Okay" at bounding box center [562, 173] width 82 height 30
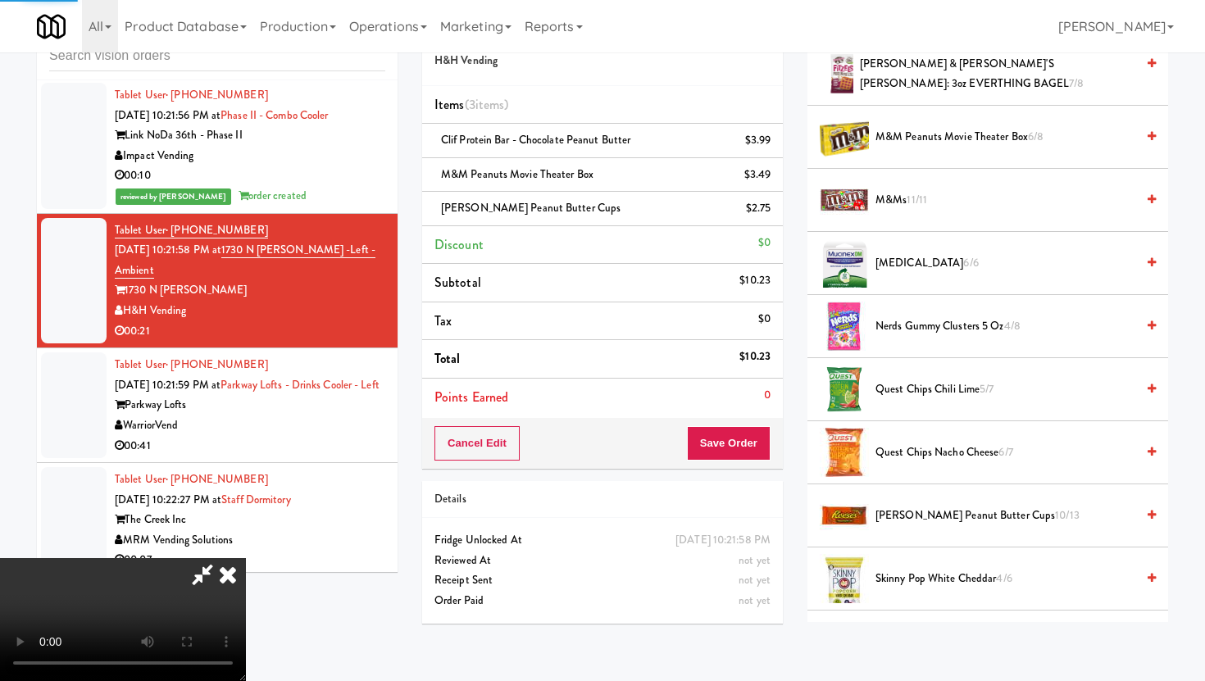
scroll to position [42, 0]
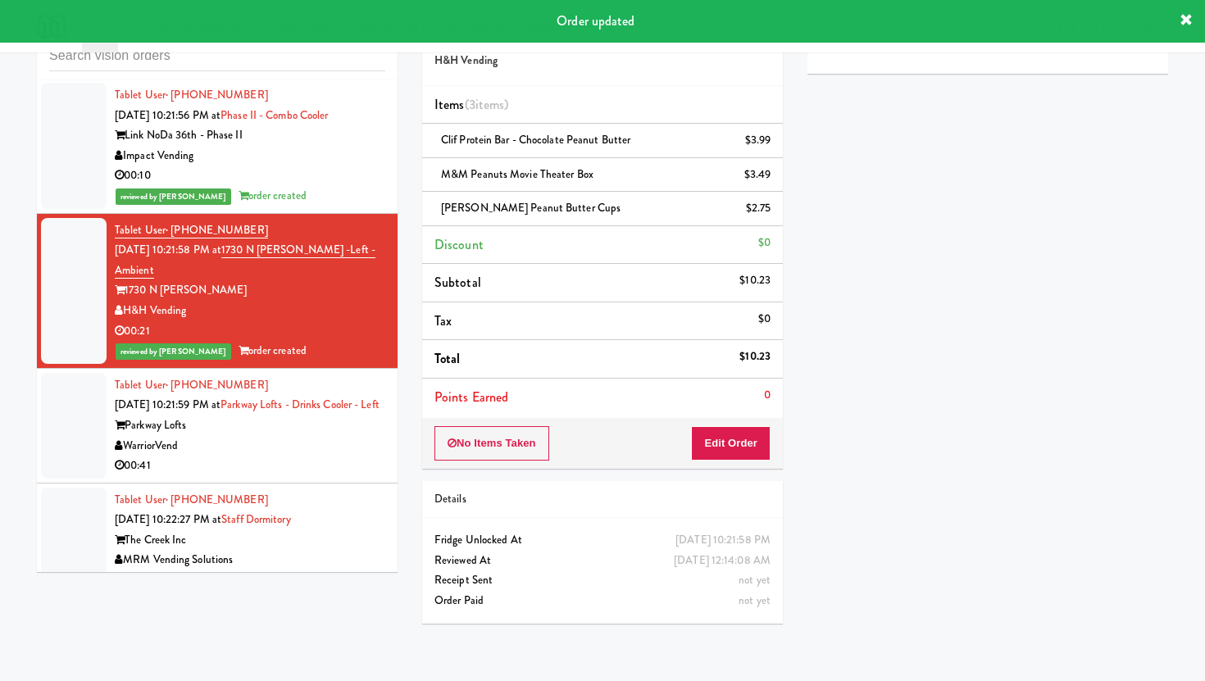
click at [294, 441] on div "WarriorVend" at bounding box center [250, 446] width 271 height 20
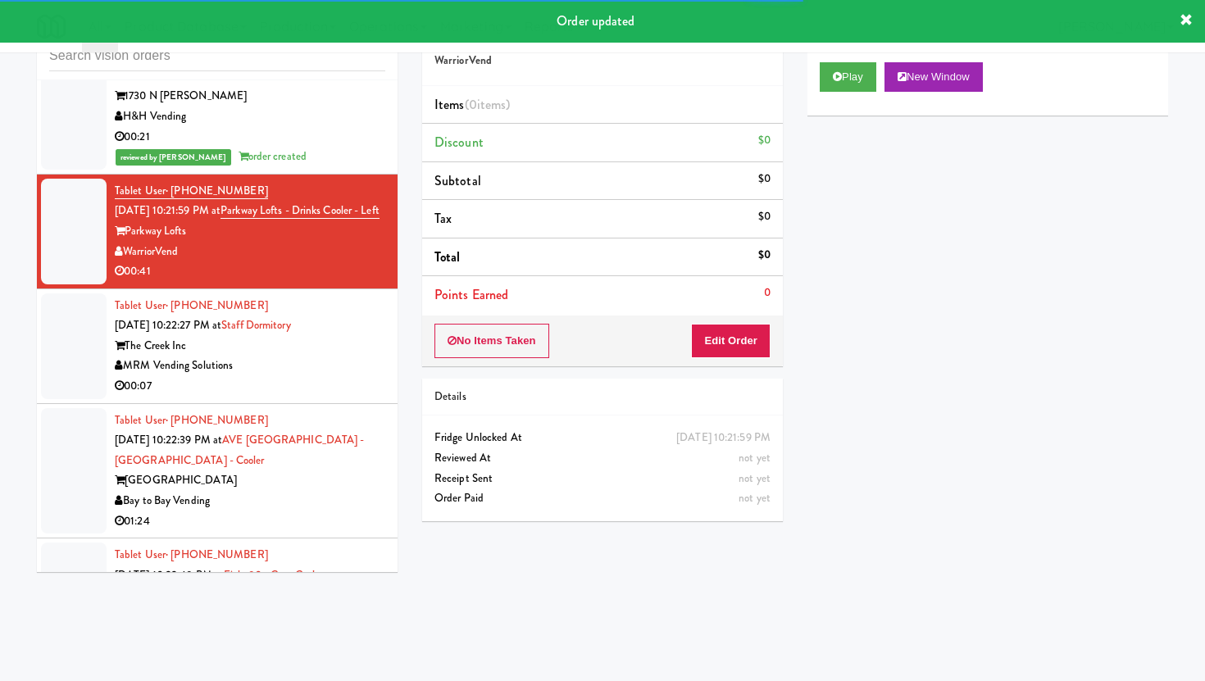
scroll to position [3064, 0]
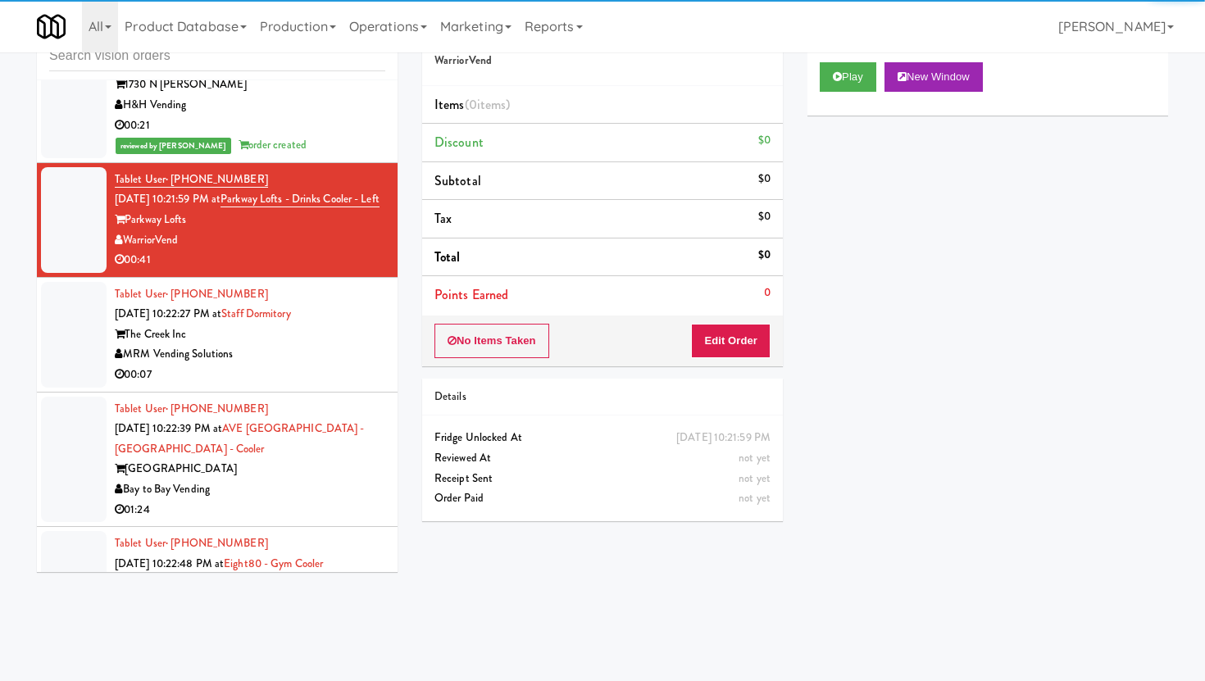
click at [744, 307] on li "Points Earned 0" at bounding box center [602, 295] width 361 height 38
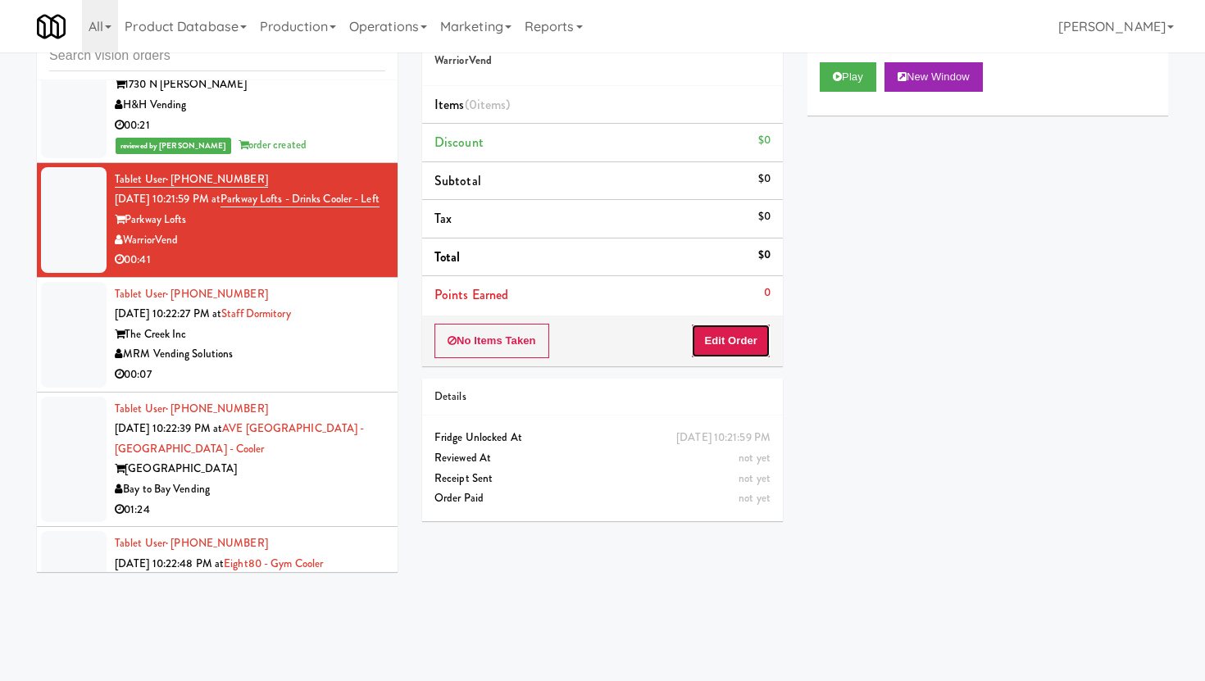
click at [745, 327] on button "Edit Order" at bounding box center [731, 341] width 80 height 34
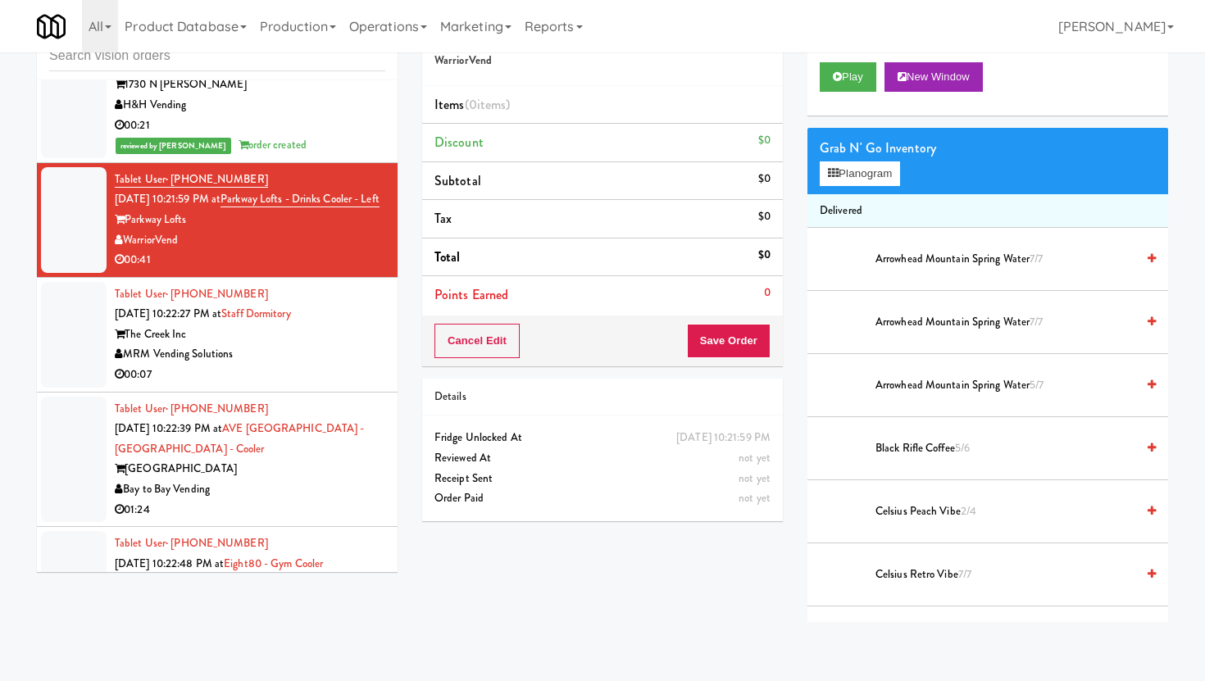
click at [843, 97] on div "Play New Window" at bounding box center [987, 83] width 361 height 66
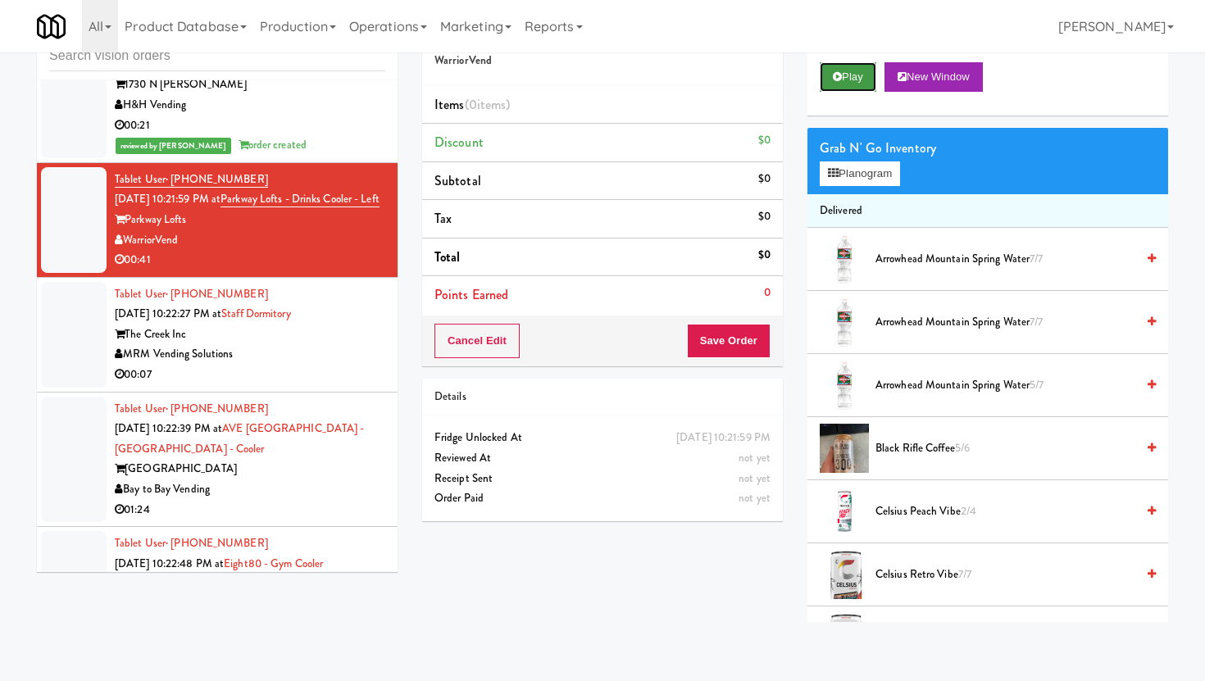
click at [837, 74] on icon at bounding box center [837, 76] width 9 height 11
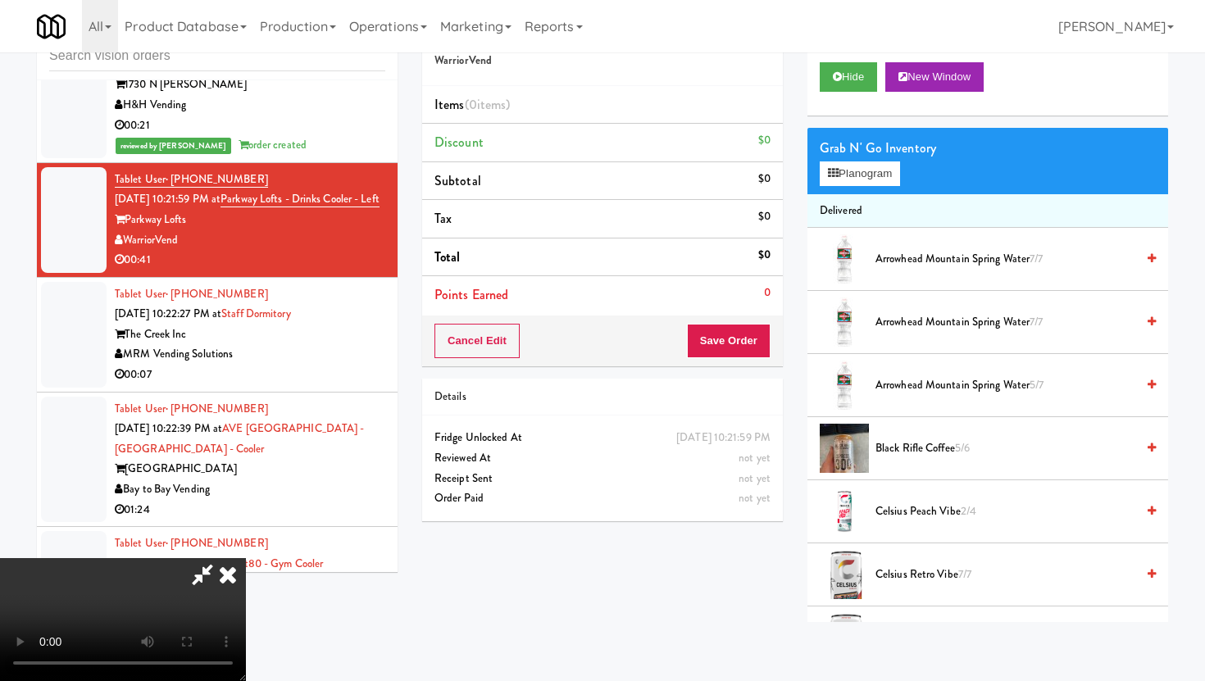
scroll to position [0, 0]
click at [855, 181] on button "Planogram" at bounding box center [860, 173] width 80 height 25
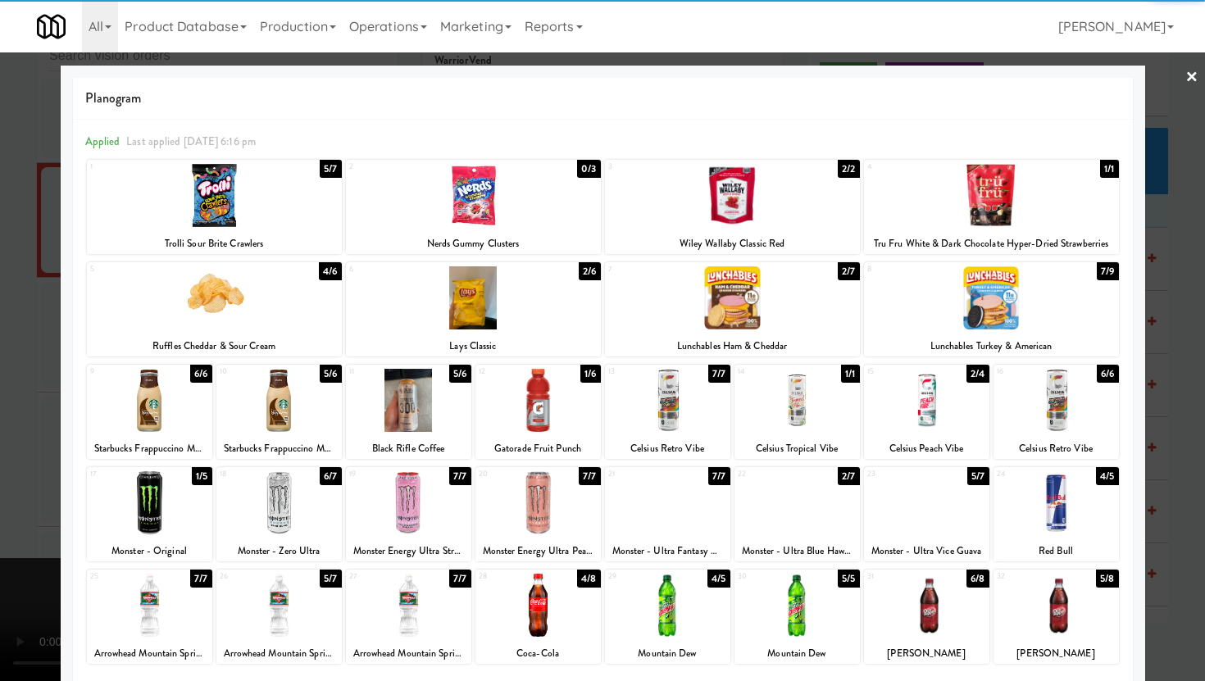
click at [202, 190] on div at bounding box center [214, 195] width 255 height 63
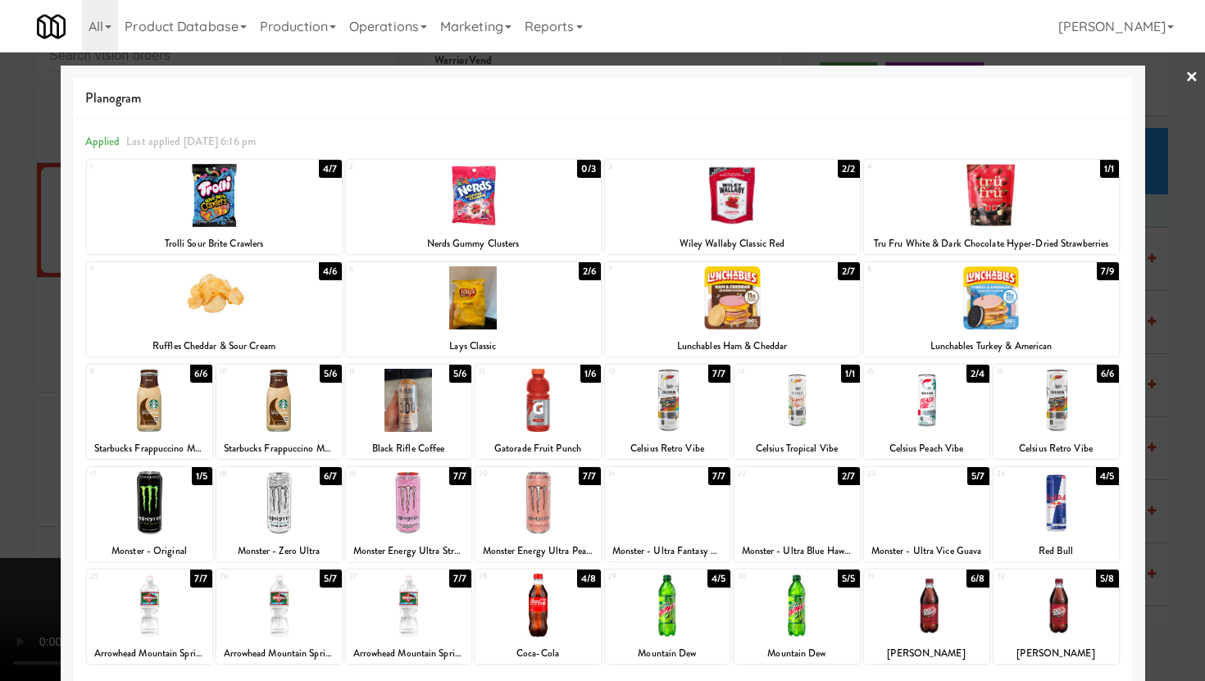
click at [0, 527] on div at bounding box center [602, 340] width 1205 height 681
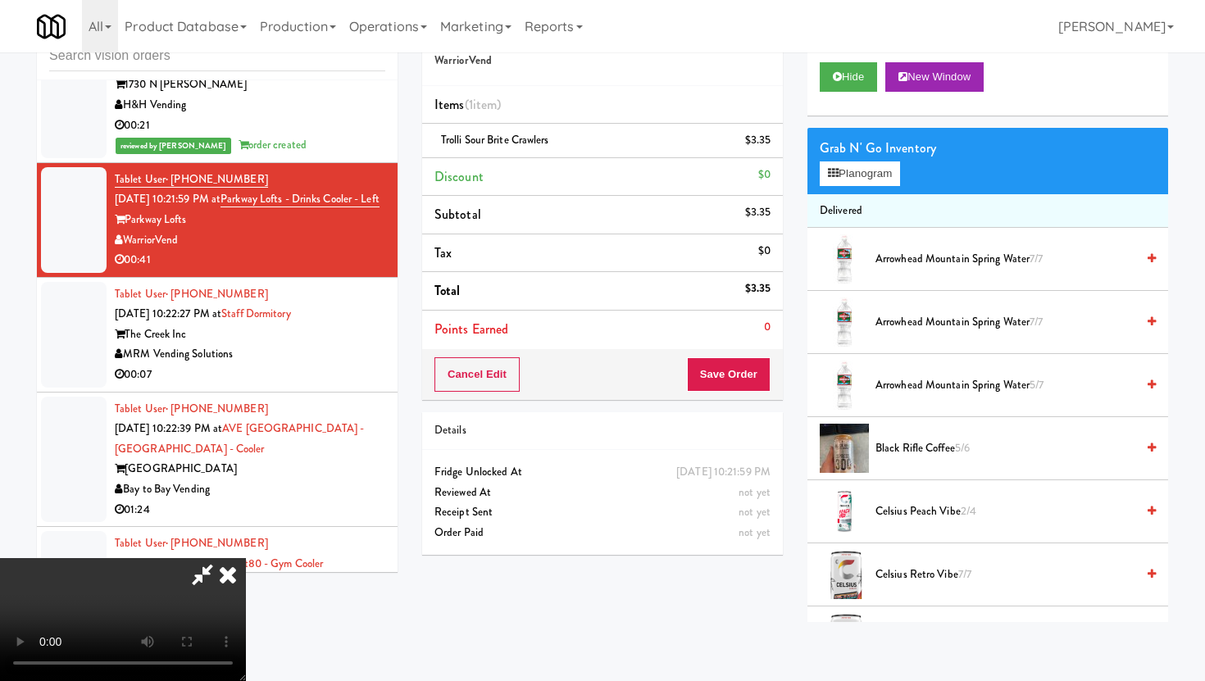
scroll to position [134, 0]
click at [246, 562] on video at bounding box center [123, 619] width 246 height 123
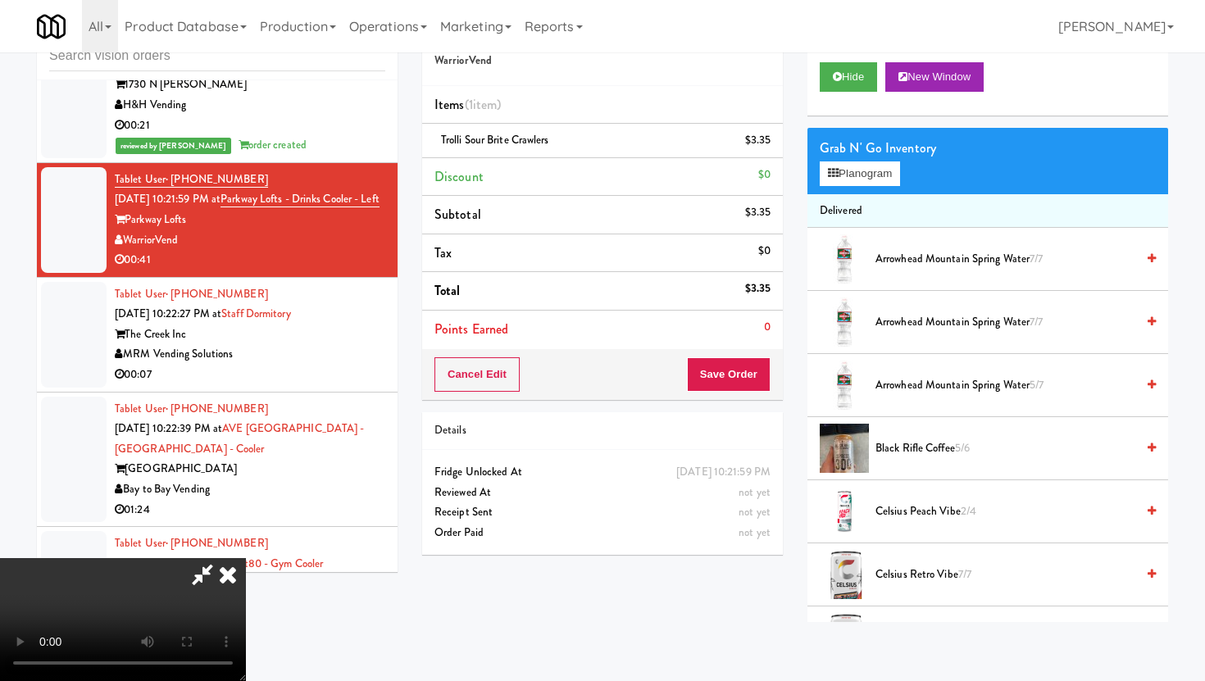
click at [246, 562] on video at bounding box center [123, 619] width 246 height 123
click at [872, 172] on button "Planogram" at bounding box center [860, 173] width 80 height 25
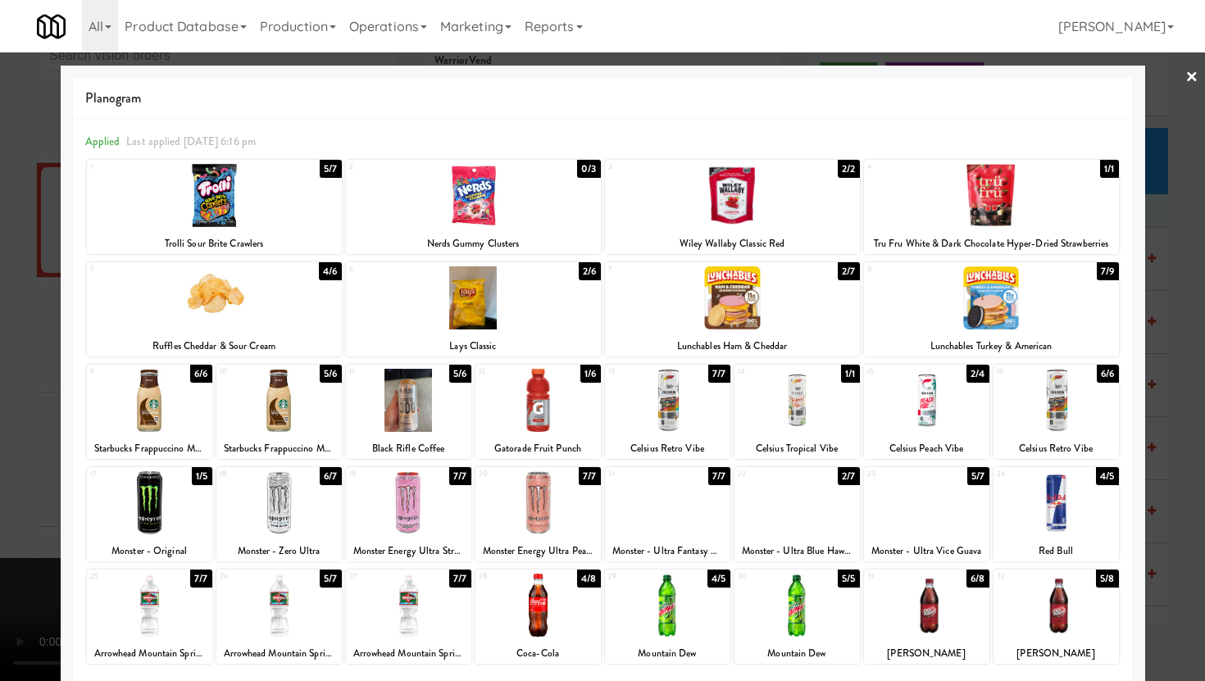
click at [589, 493] on div at bounding box center [537, 502] width 125 height 63
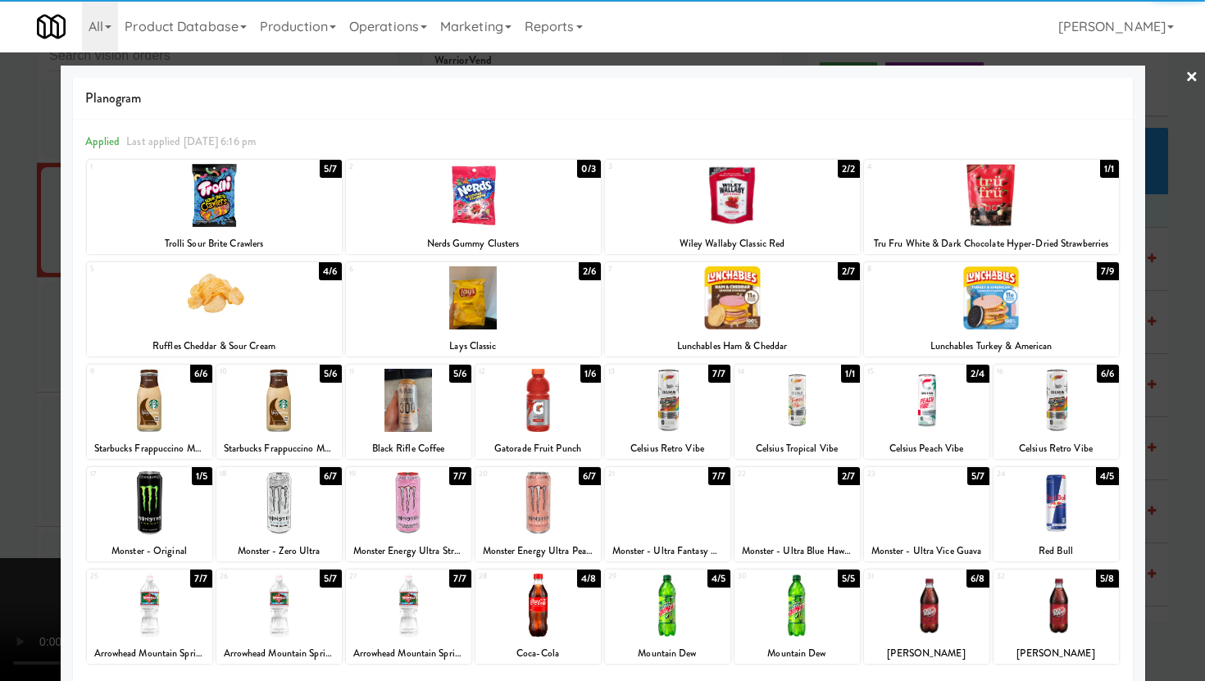
click at [0, 530] on div at bounding box center [602, 340] width 1205 height 681
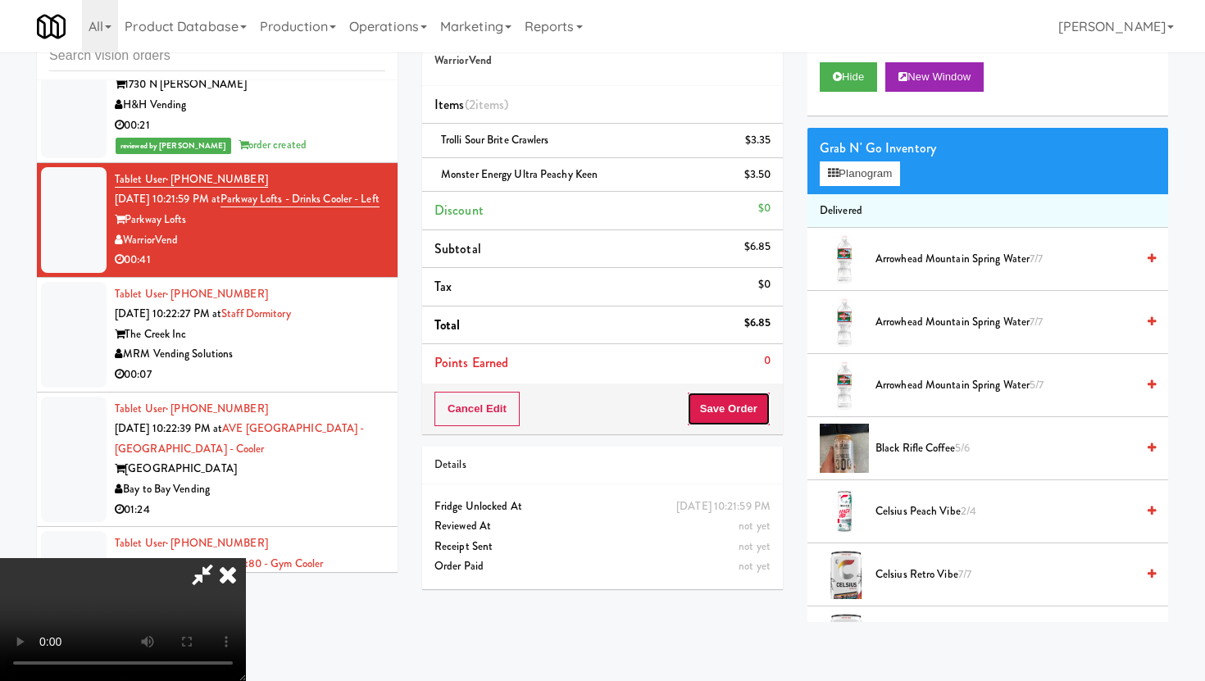
click at [759, 411] on button "Save Order" at bounding box center [729, 409] width 84 height 34
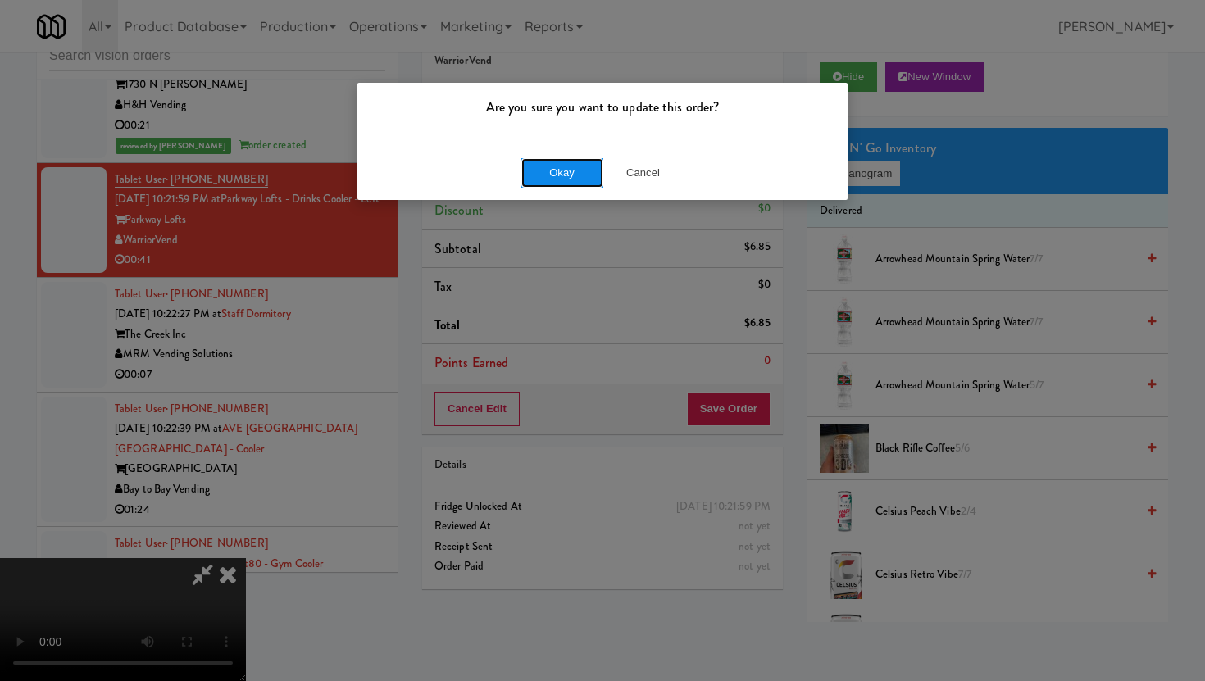
click at [546, 180] on button "Okay" at bounding box center [562, 173] width 82 height 30
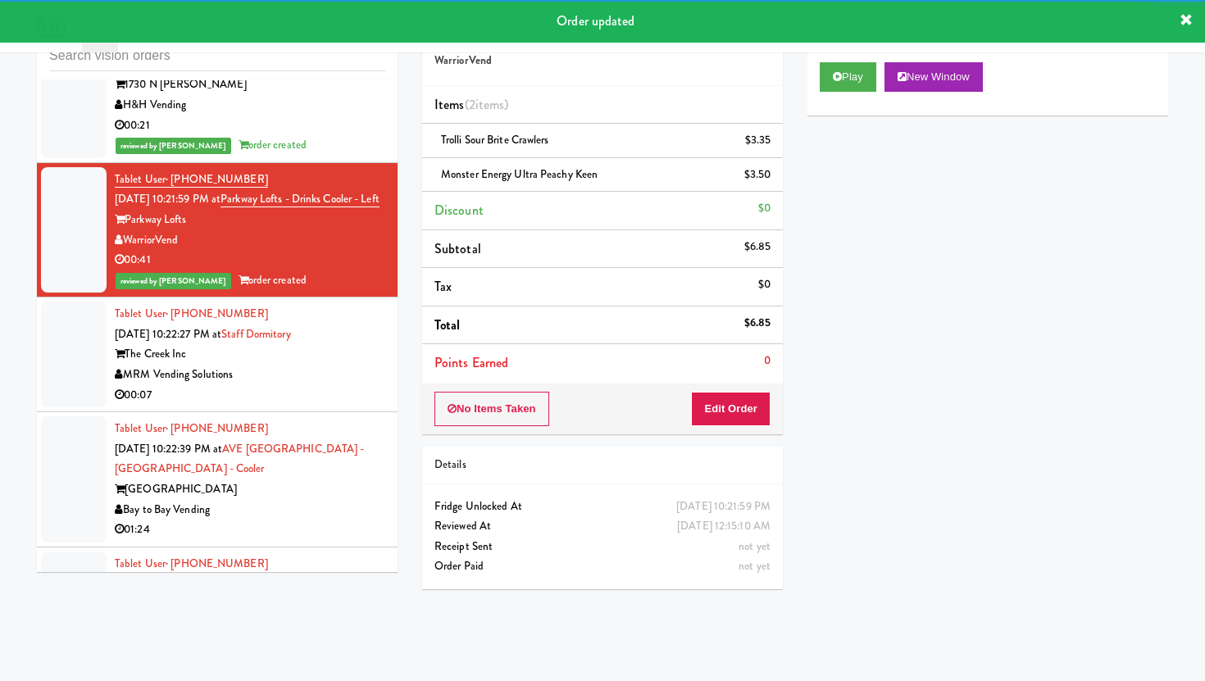
click at [357, 351] on div "The Creek Inc" at bounding box center [250, 354] width 271 height 20
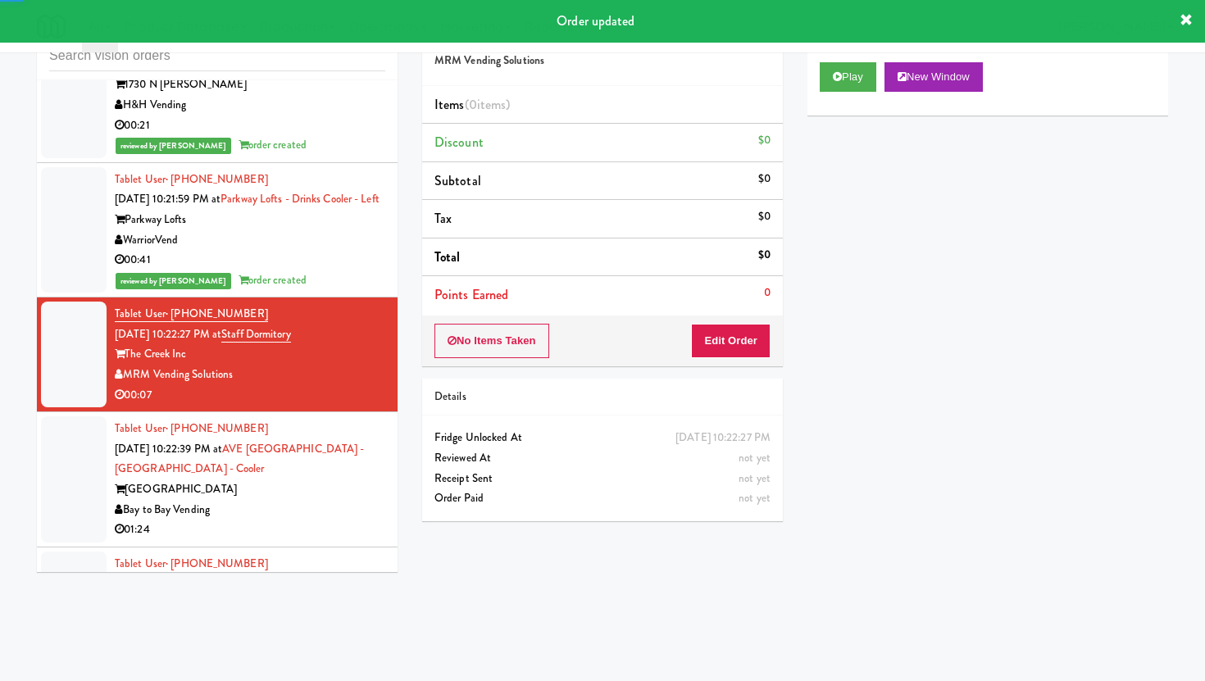
scroll to position [3110, 0]
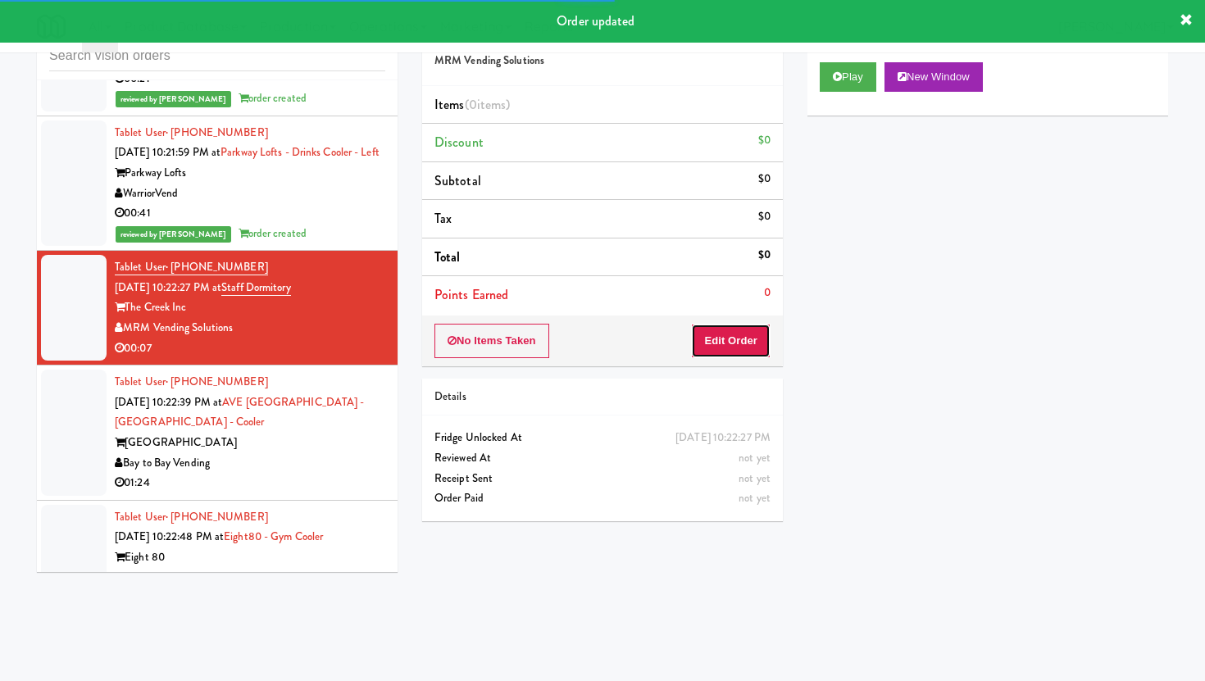
click at [691, 339] on button "Edit Order" at bounding box center [731, 341] width 80 height 34
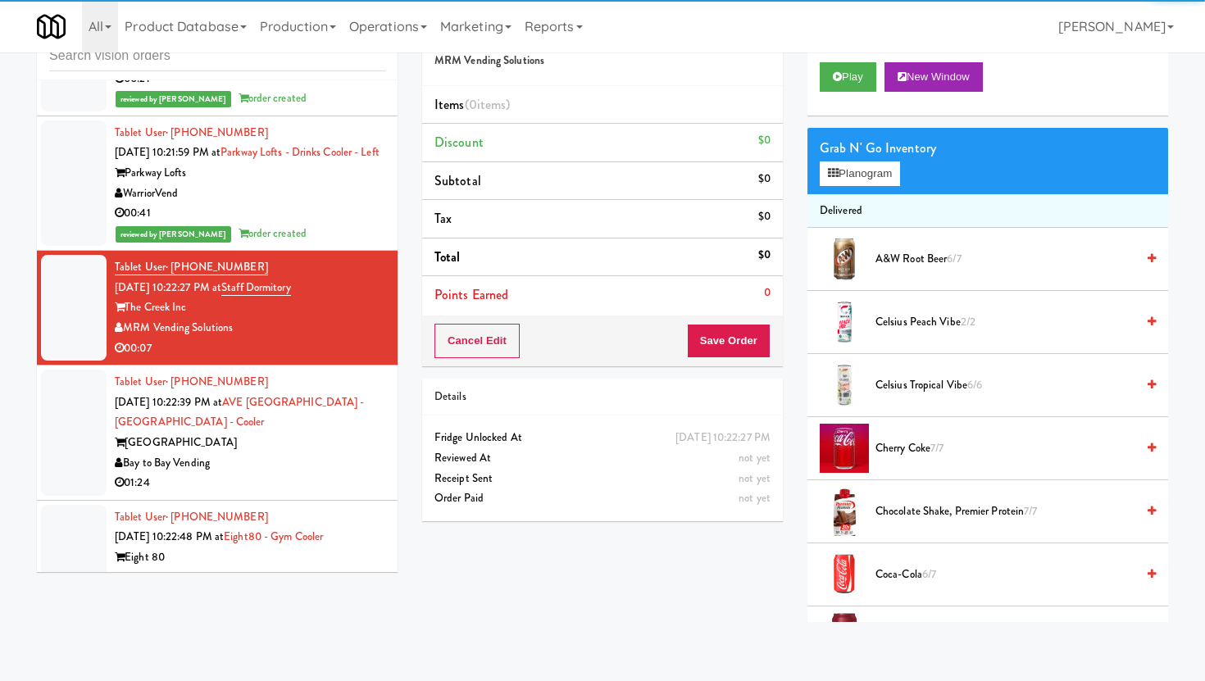
click at [842, 93] on div "Play New Window" at bounding box center [987, 83] width 361 height 66
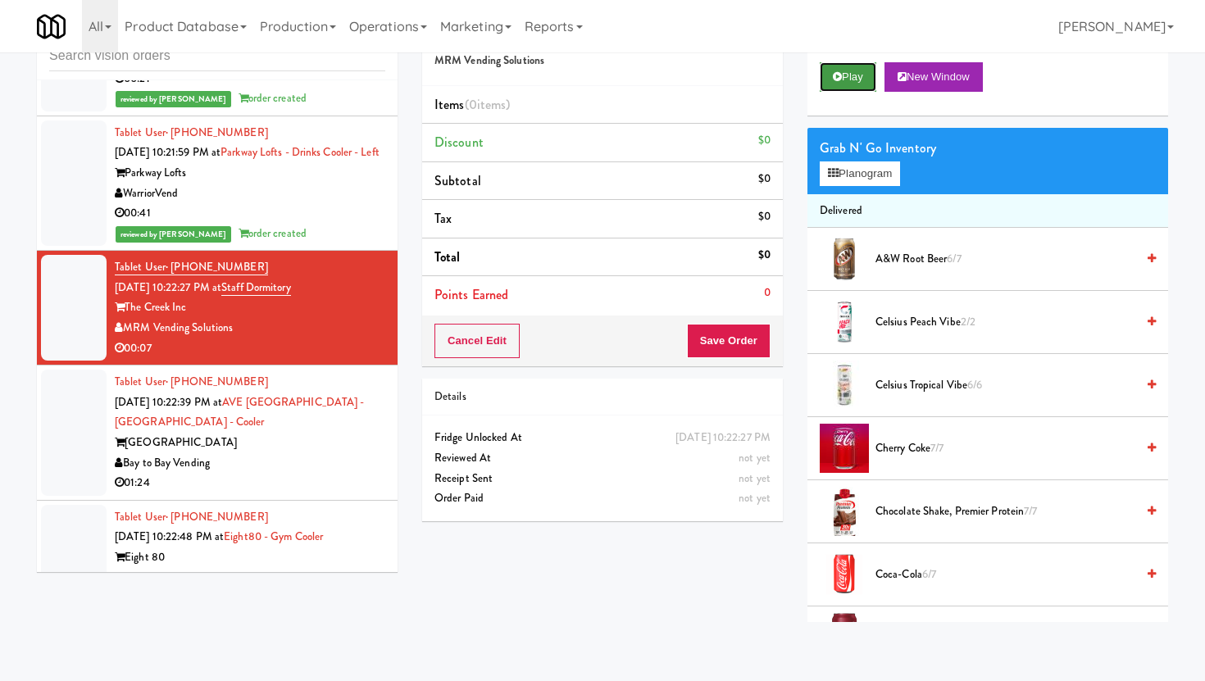
click at [840, 69] on button "Play" at bounding box center [848, 77] width 57 height 30
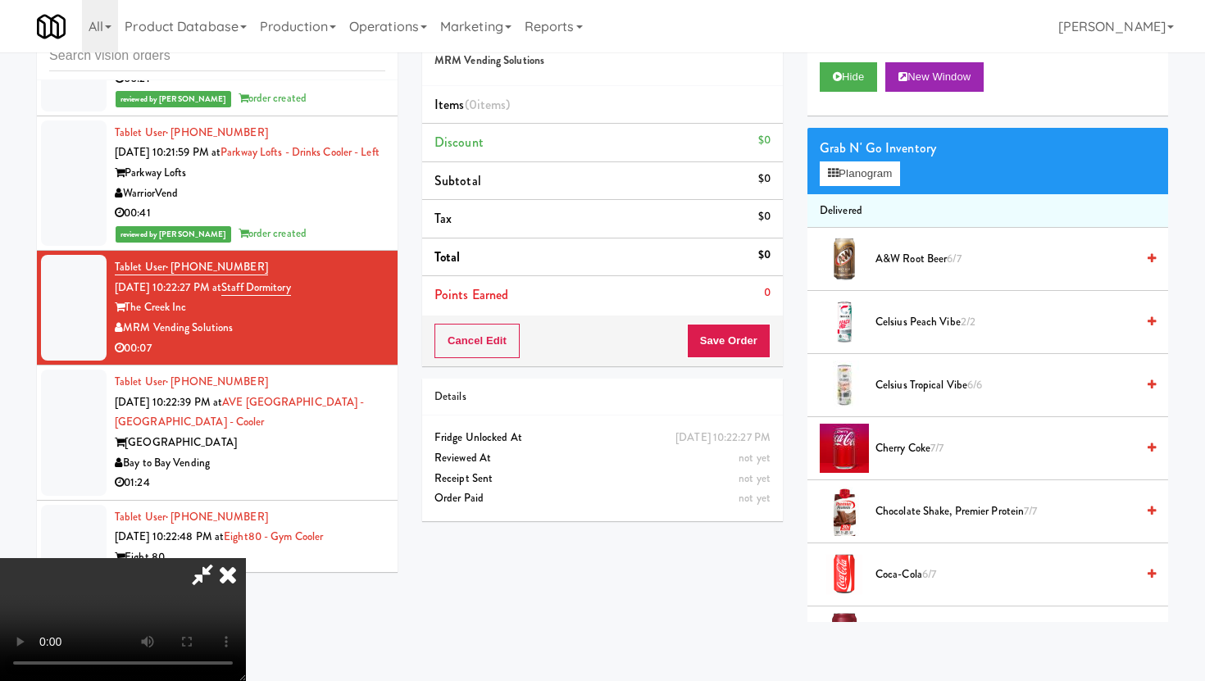
scroll to position [0, 0]
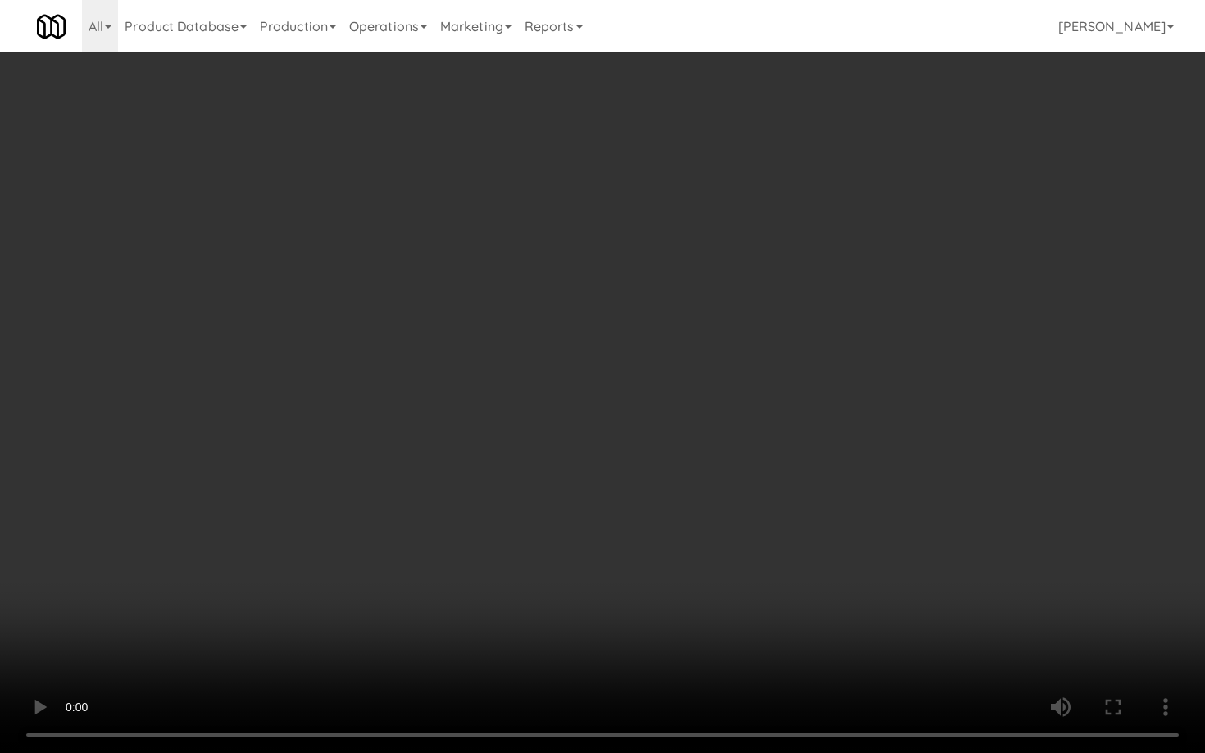
click at [797, 582] on video at bounding box center [602, 376] width 1205 height 753
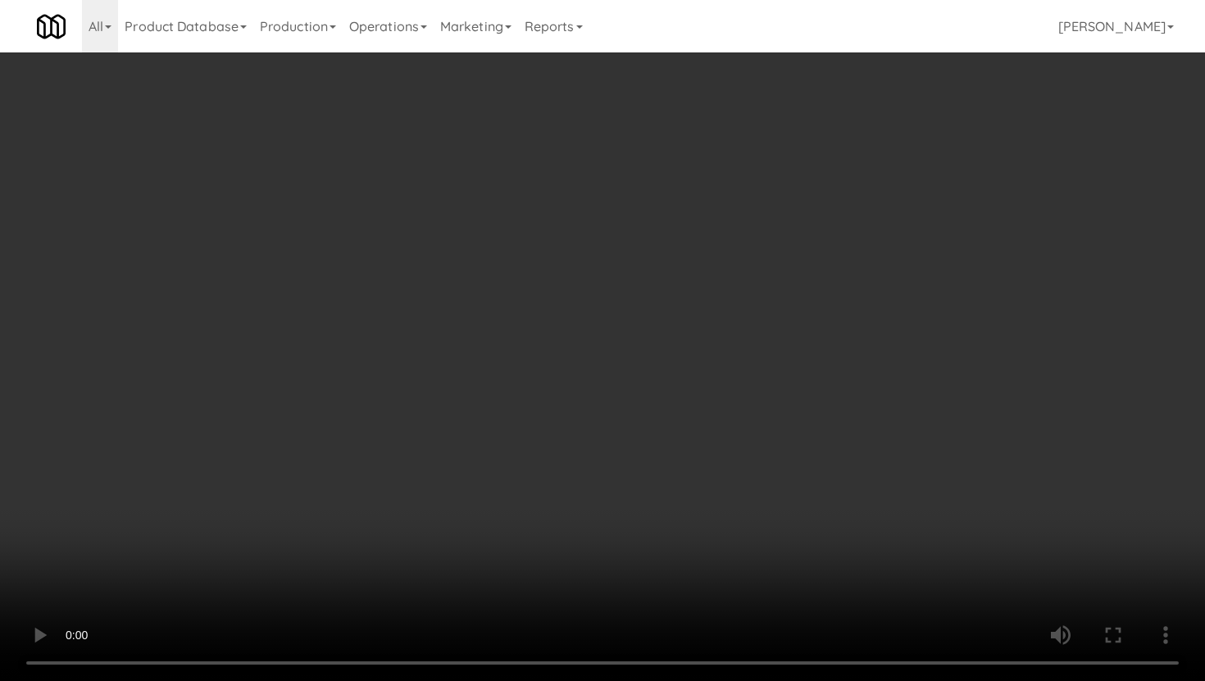
scroll to position [141, 0]
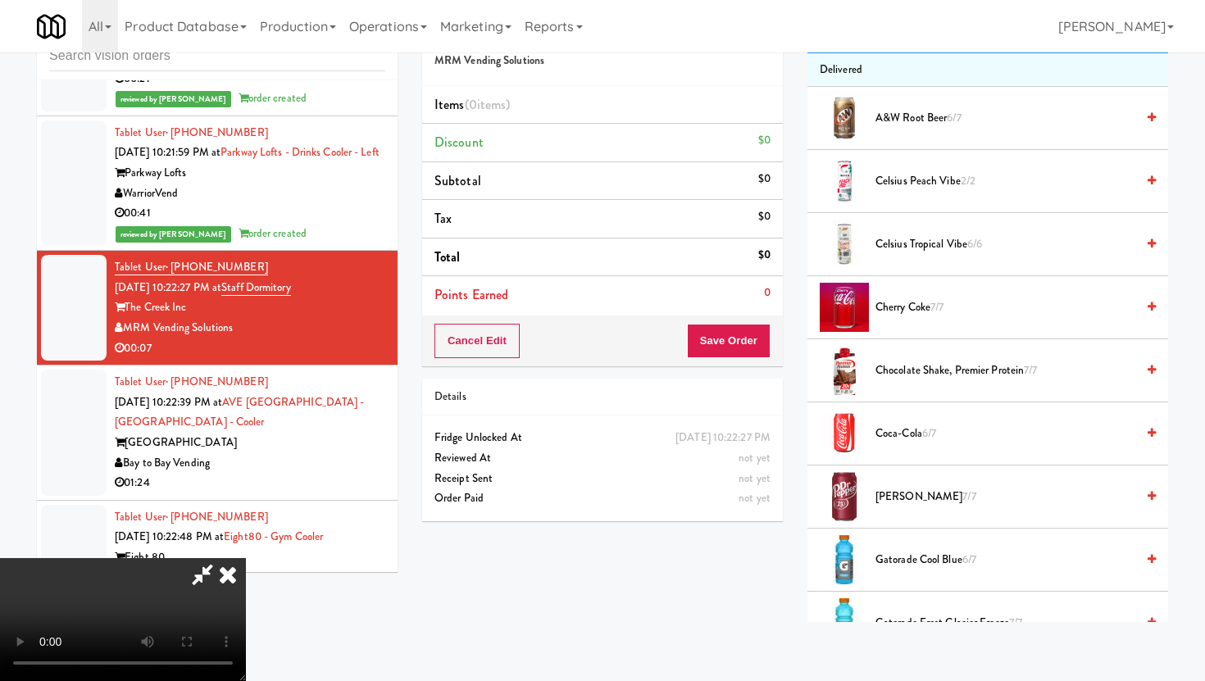
click at [913, 490] on span "[PERSON_NAME] 7/7" at bounding box center [1006, 497] width 260 height 20
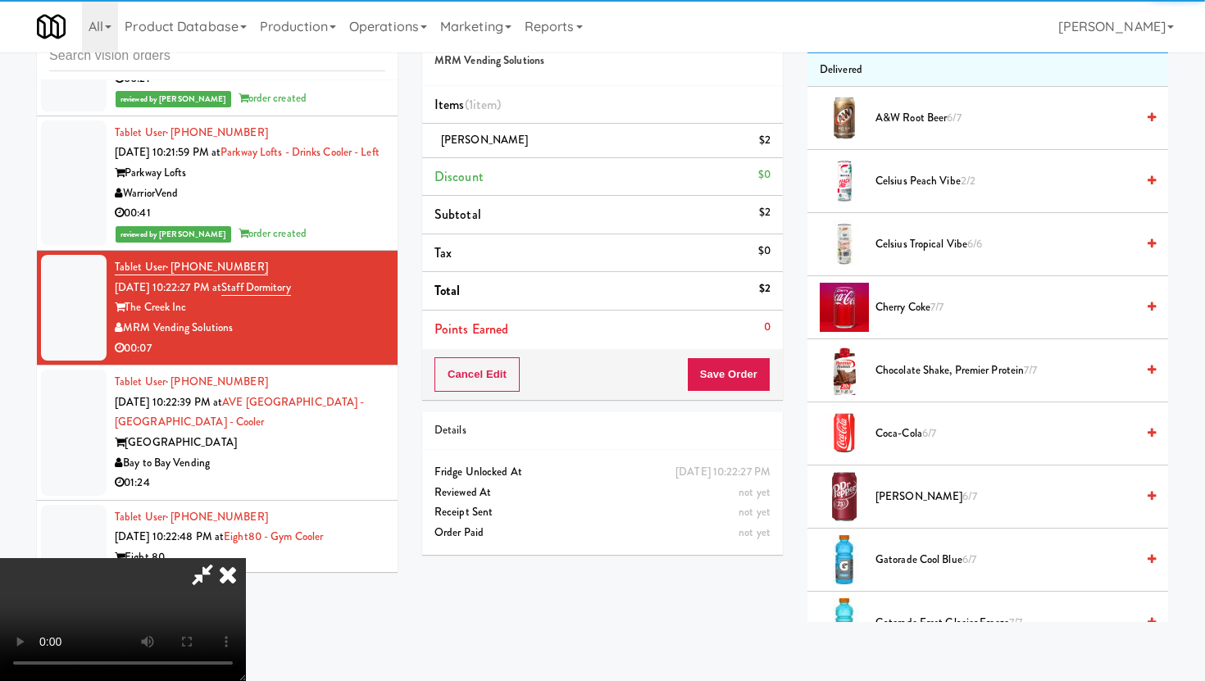
click at [898, 439] on span "Coca-Cola 6/7" at bounding box center [1006, 434] width 260 height 20
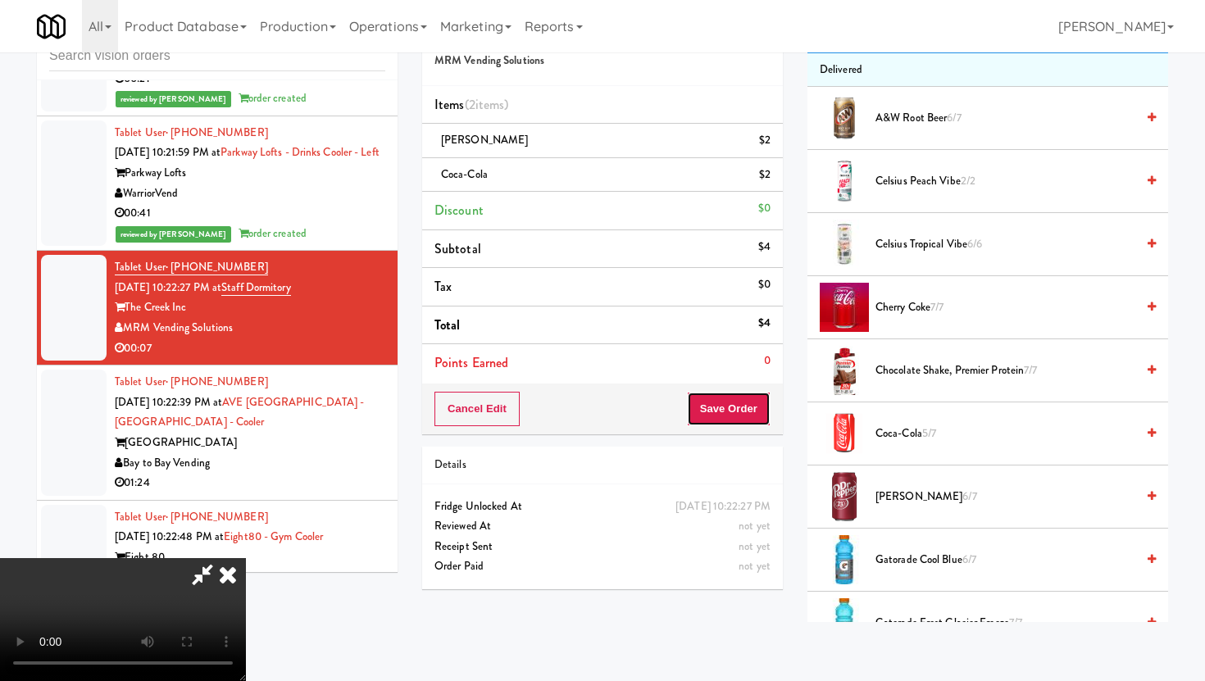
click at [739, 414] on button "Save Order" at bounding box center [729, 409] width 84 height 34
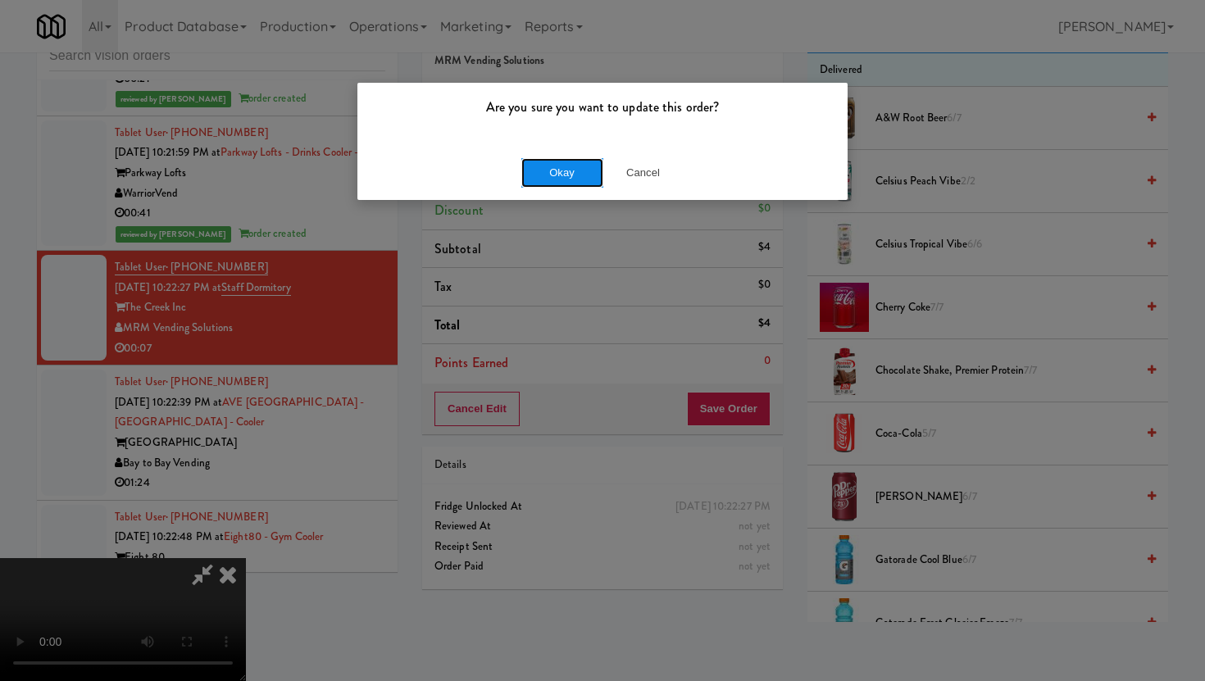
click at [557, 163] on button "Okay" at bounding box center [562, 173] width 82 height 30
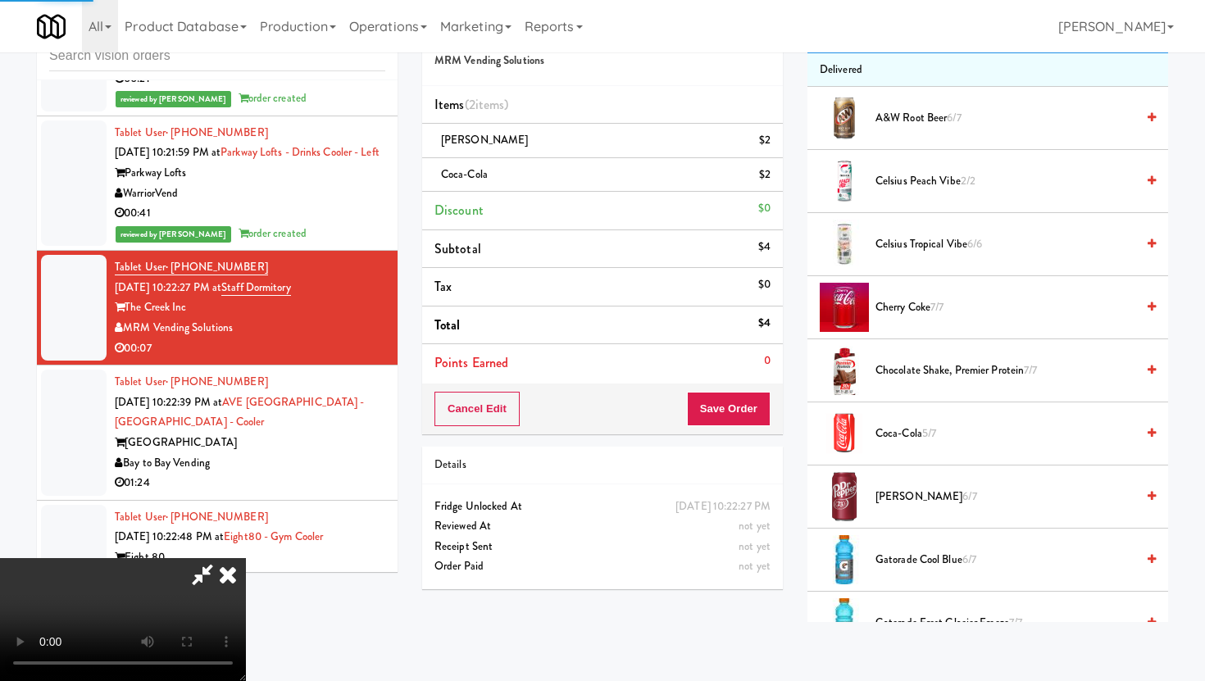
scroll to position [42, 0]
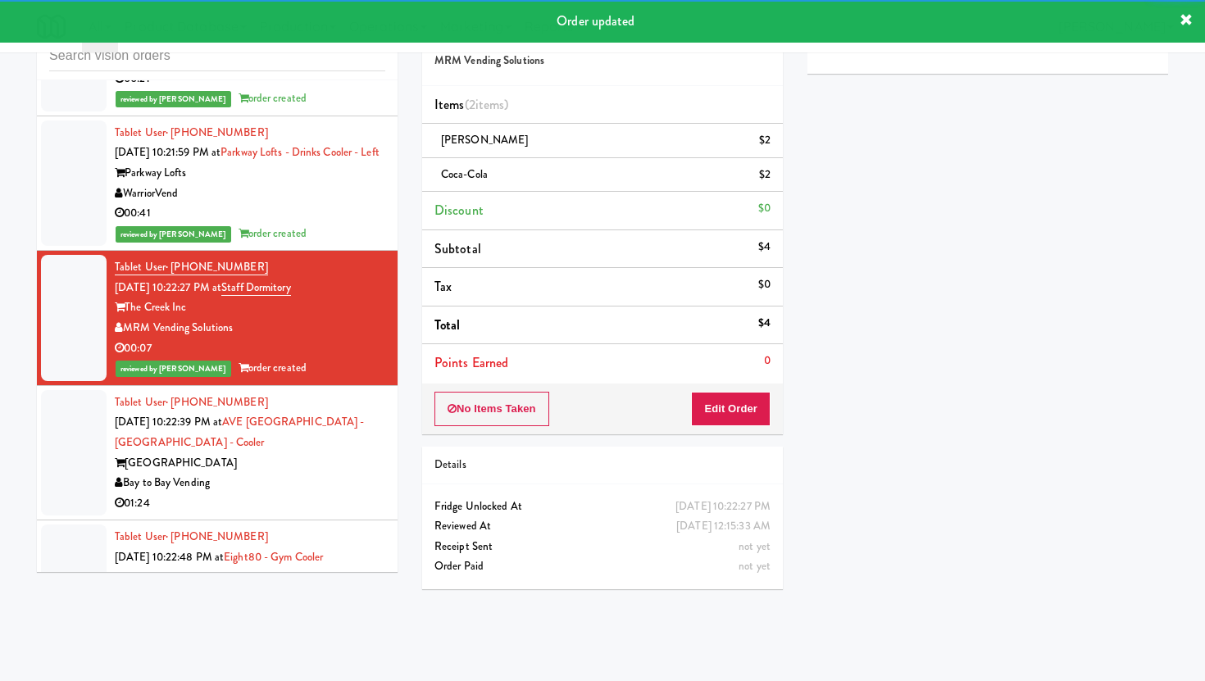
click at [295, 478] on div "Bay to Bay Vending" at bounding box center [250, 483] width 271 height 20
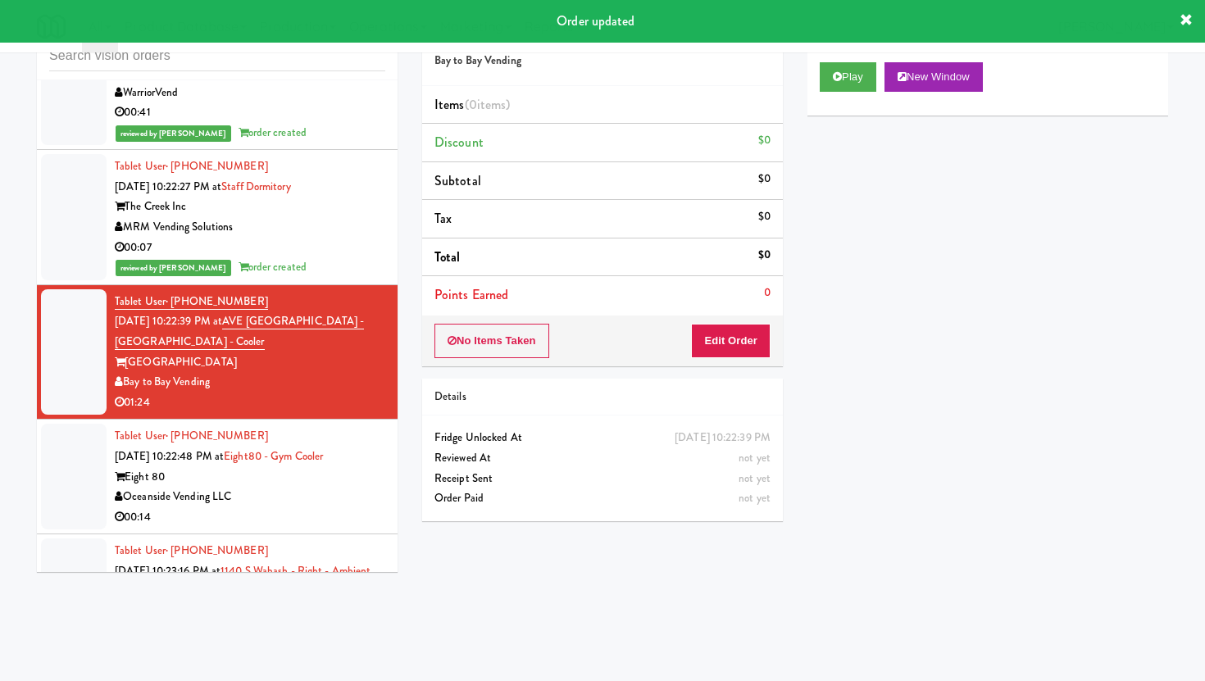
scroll to position [3240, 0]
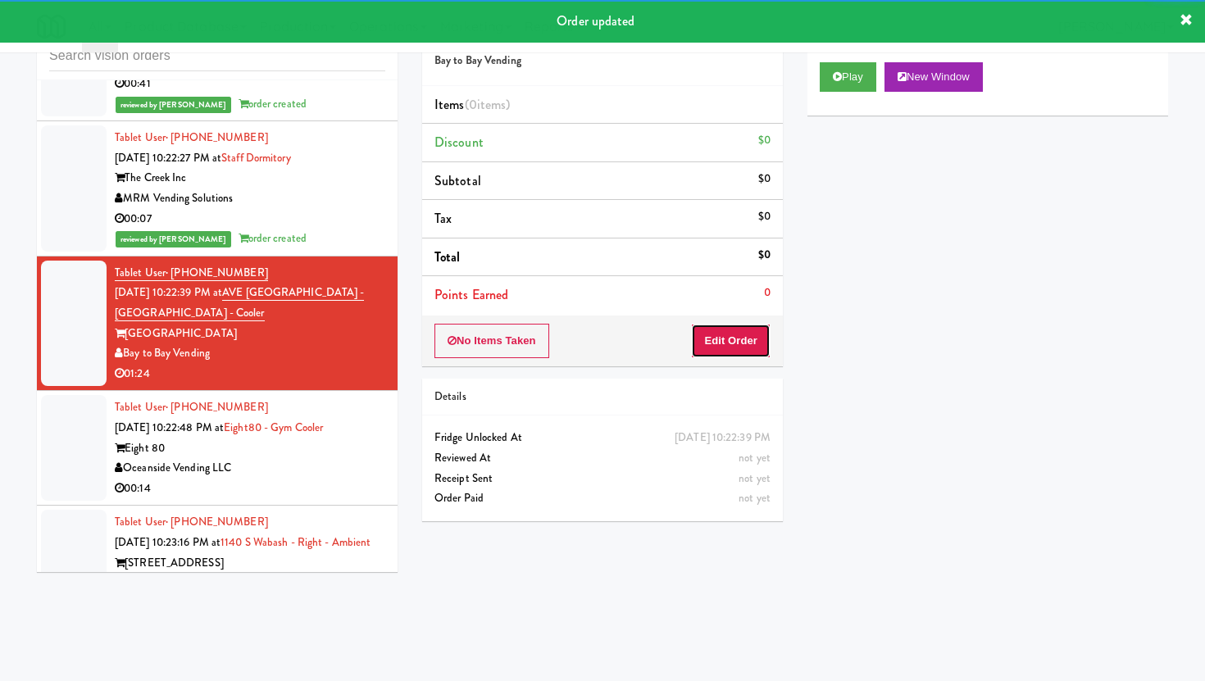
click at [709, 334] on button "Edit Order" at bounding box center [731, 341] width 80 height 34
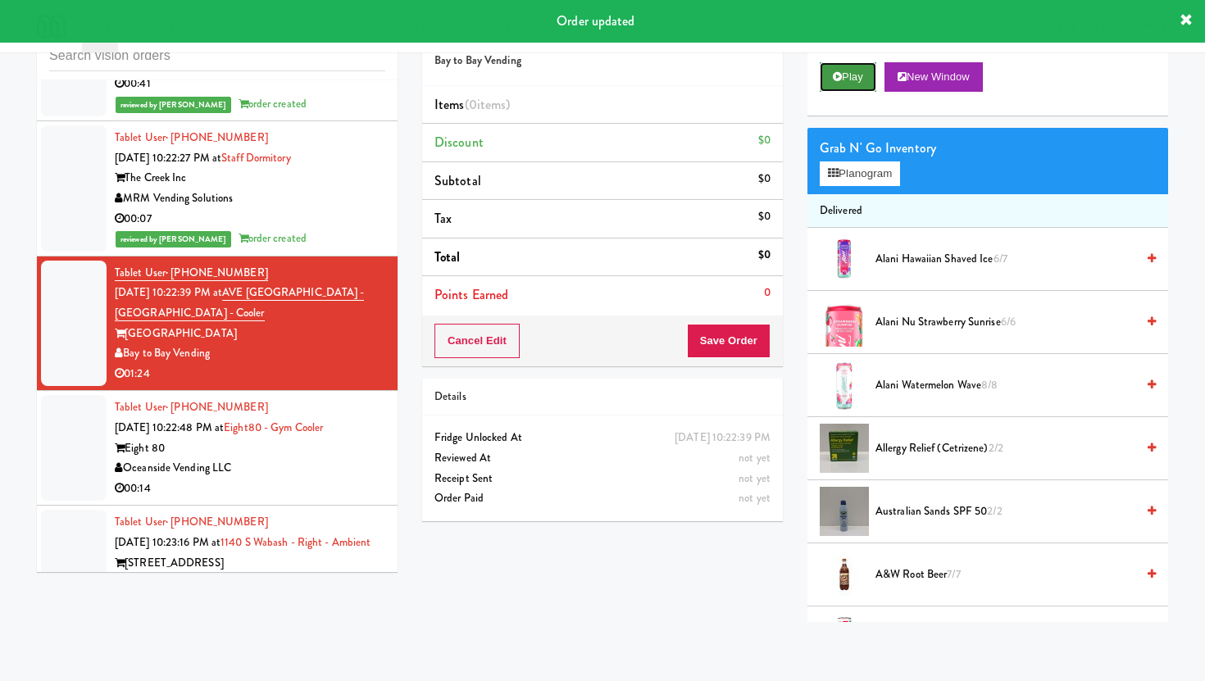
click at [866, 71] on button "Play" at bounding box center [848, 77] width 57 height 30
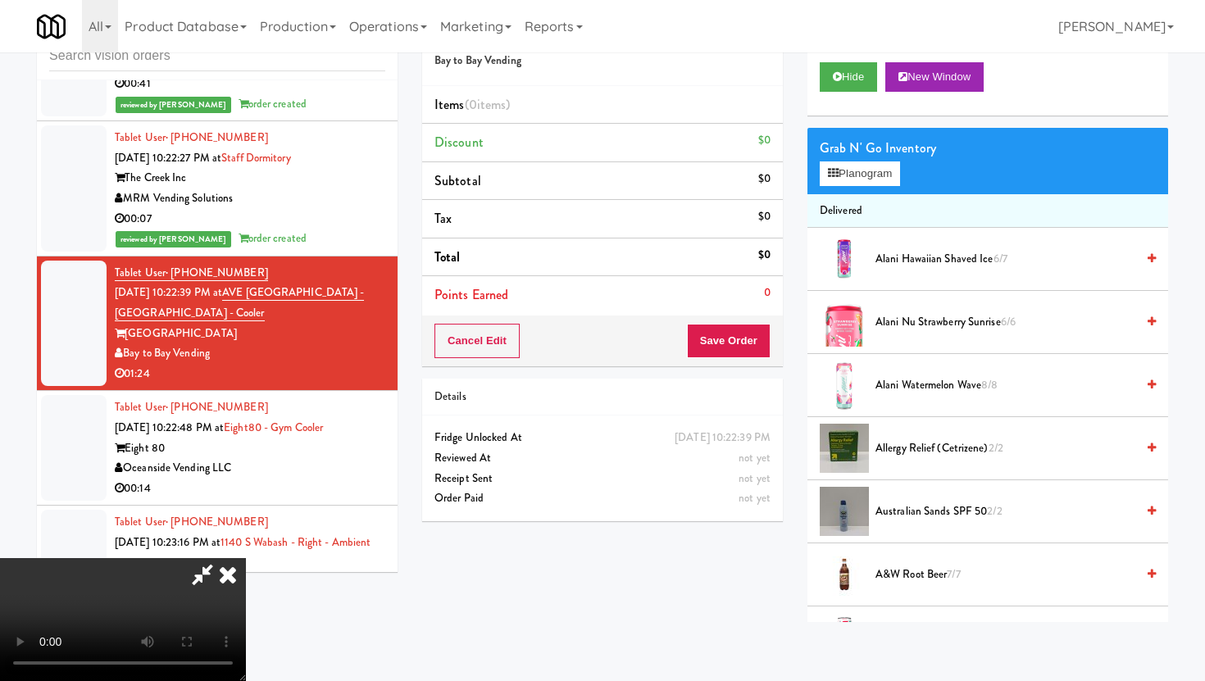
scroll to position [0, 0]
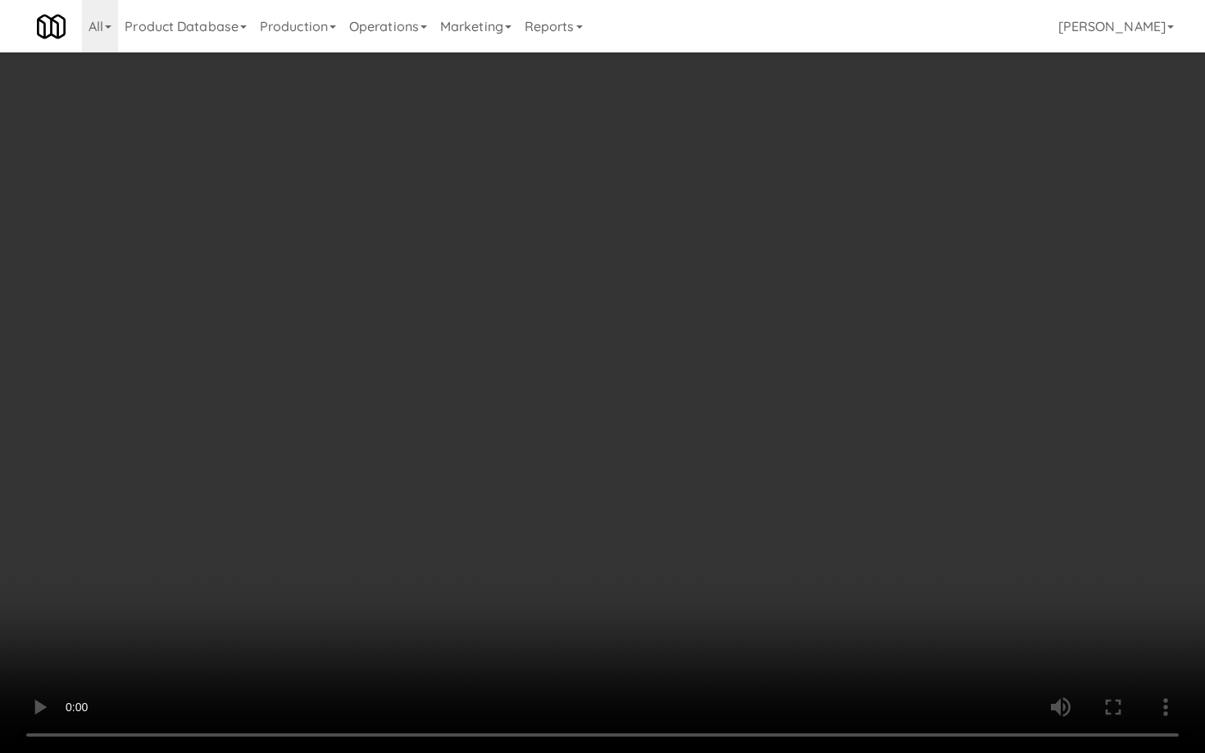
click at [425, 597] on video at bounding box center [602, 376] width 1205 height 753
click at [172, 612] on video at bounding box center [602, 376] width 1205 height 753
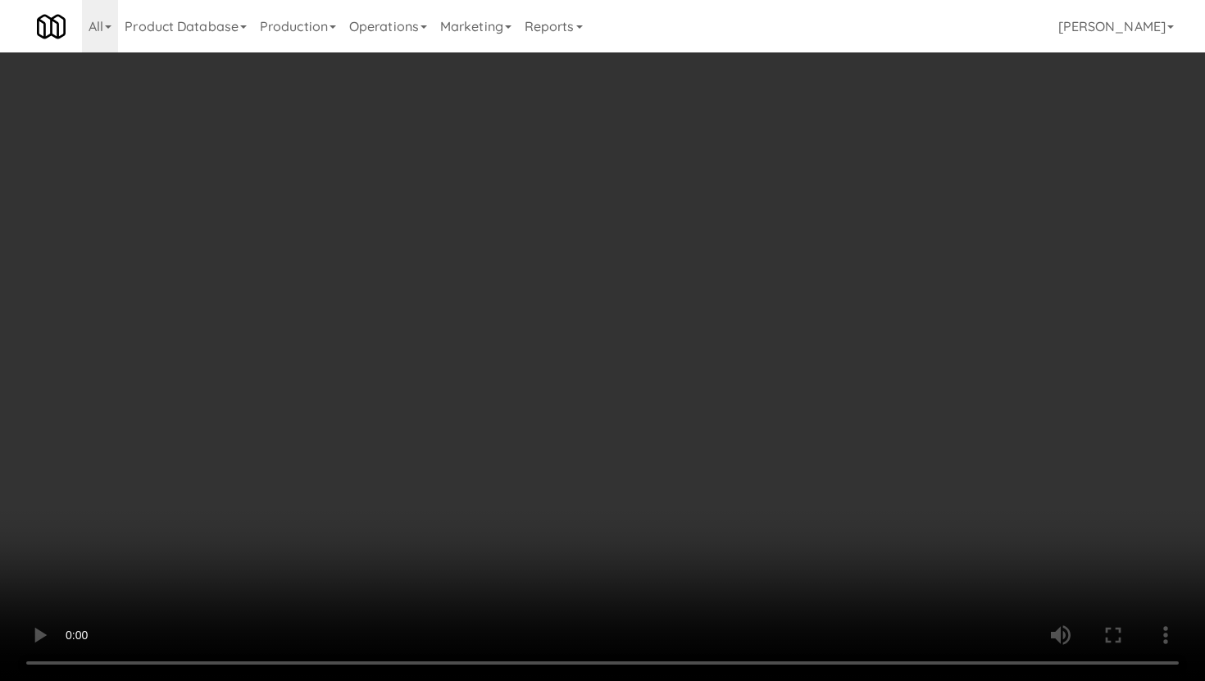
scroll to position [134, 0]
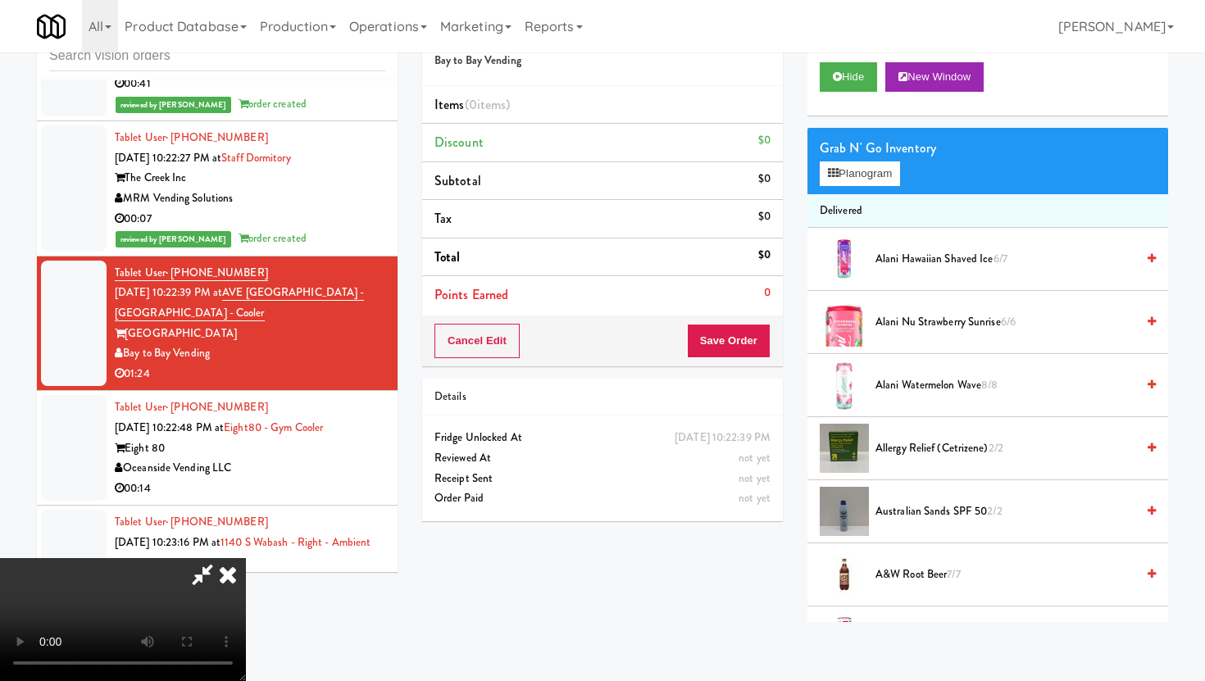
click at [187, 558] on video at bounding box center [123, 619] width 246 height 123
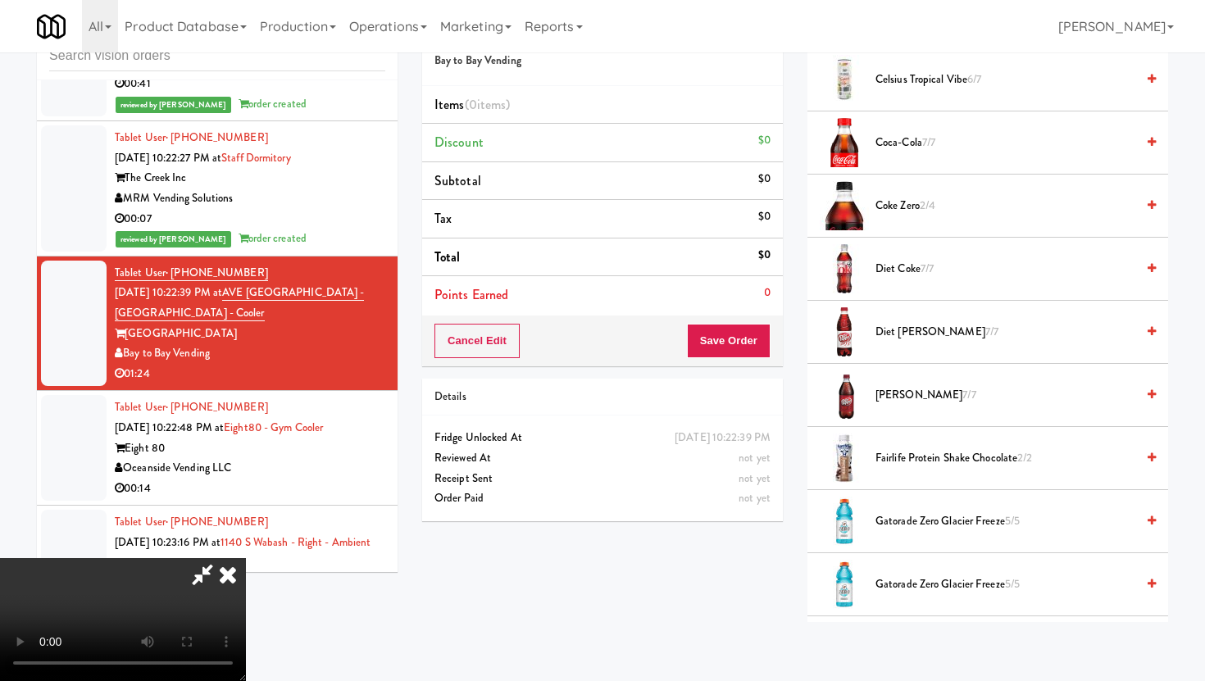
scroll to position [698, 0]
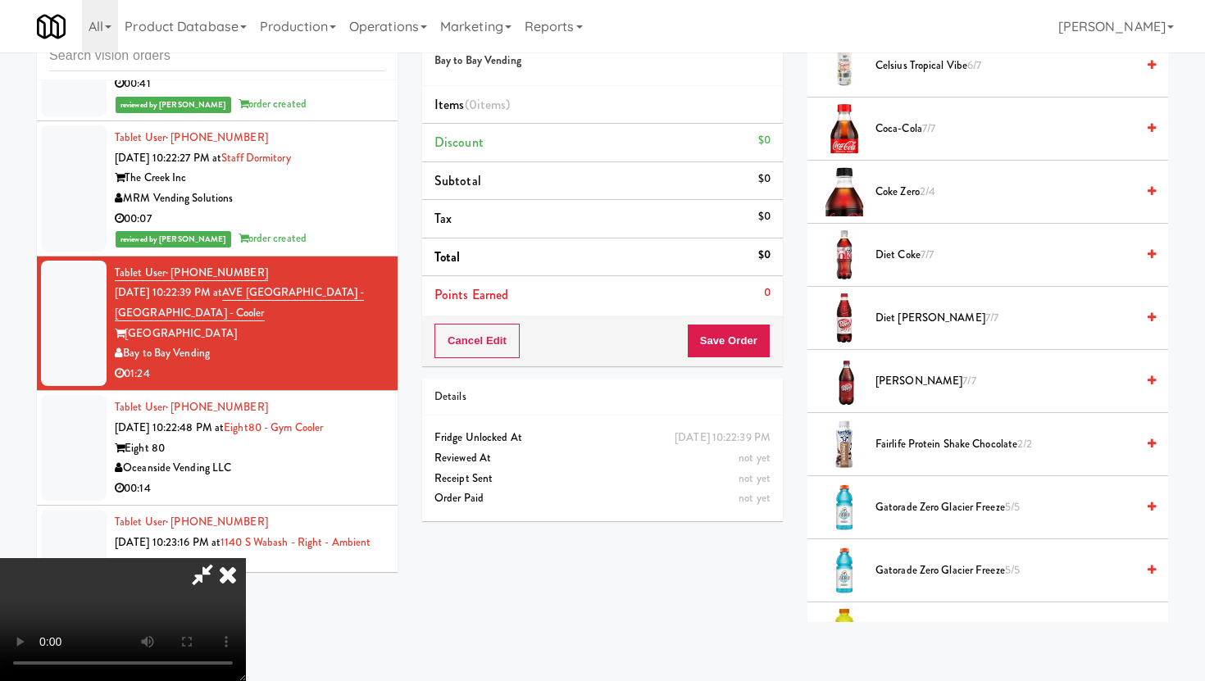
click at [922, 506] on span "Gatorade Zero Glacier Freeze 5/5" at bounding box center [1006, 508] width 260 height 20
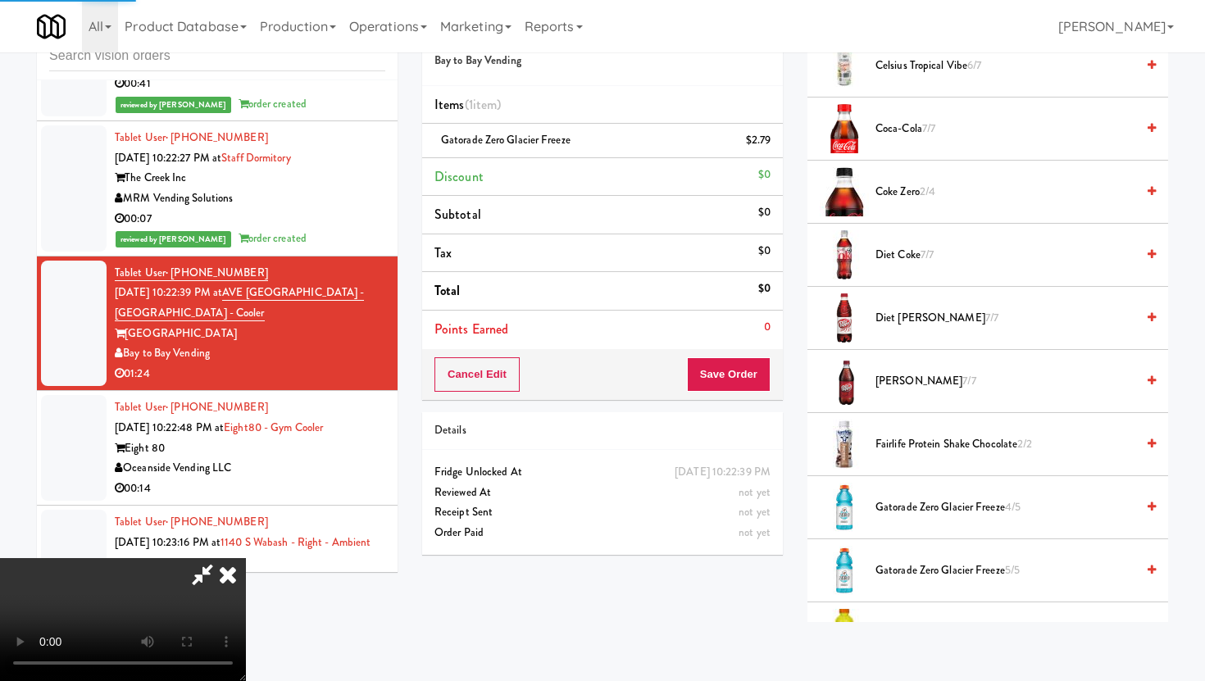
click at [910, 311] on span "Diet Dr Pepper 7/7" at bounding box center [1006, 318] width 260 height 20
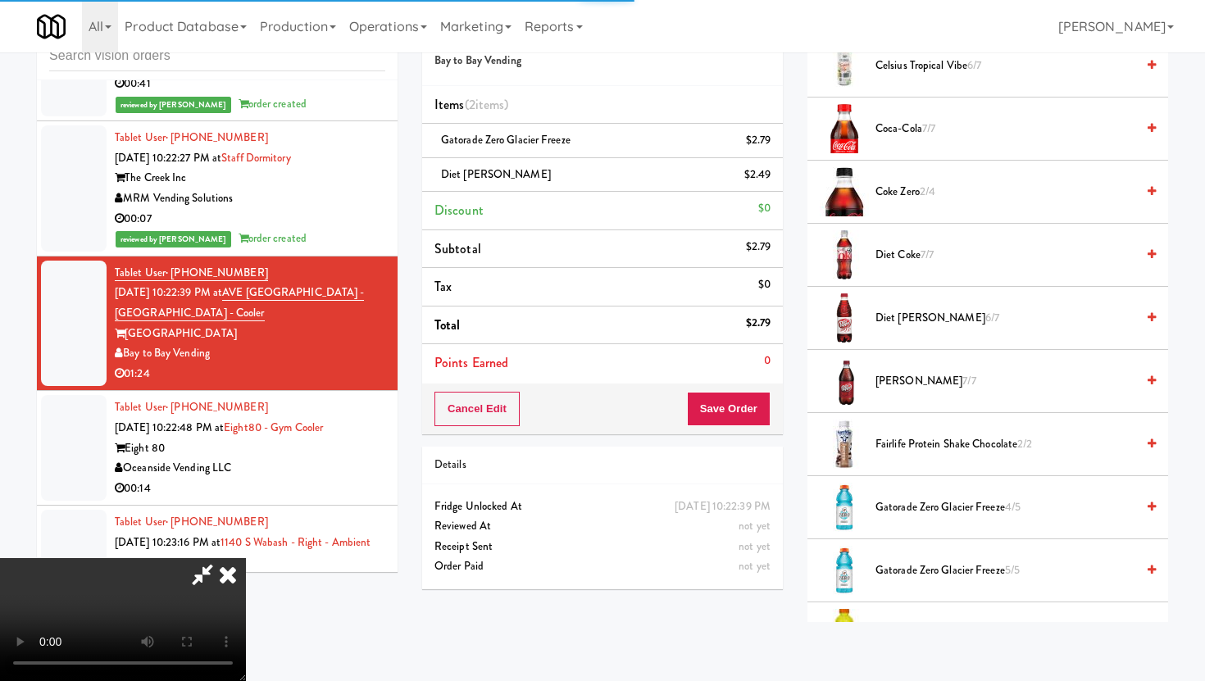
click at [246, 558] on video at bounding box center [123, 619] width 246 height 123
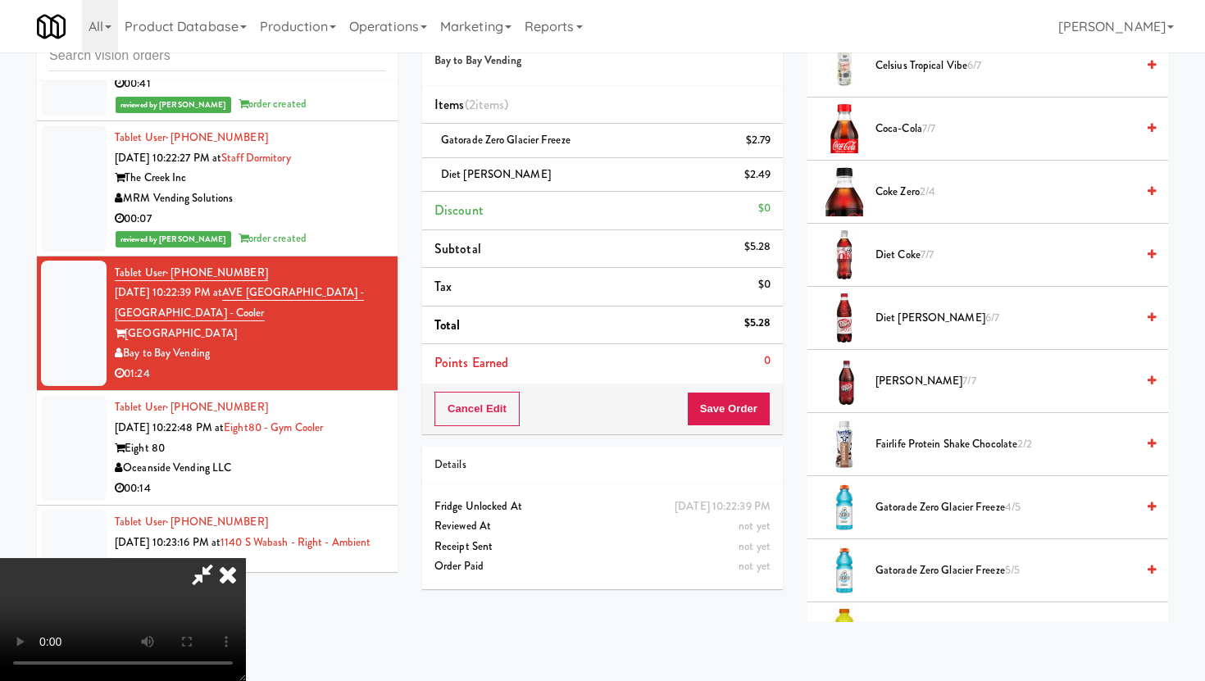
click at [246, 558] on video at bounding box center [123, 619] width 246 height 123
click at [246, 575] on video at bounding box center [123, 619] width 246 height 123
click at [246, 586] on video at bounding box center [123, 619] width 246 height 123
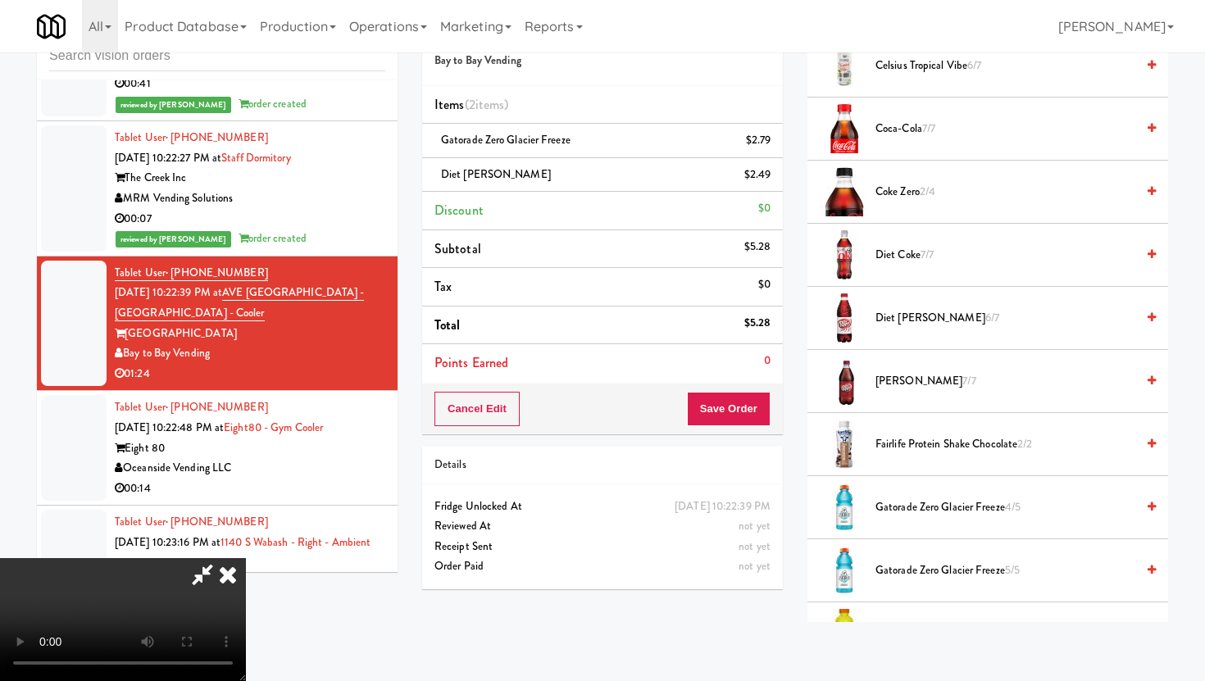
click at [246, 586] on video at bounding box center [123, 619] width 246 height 123
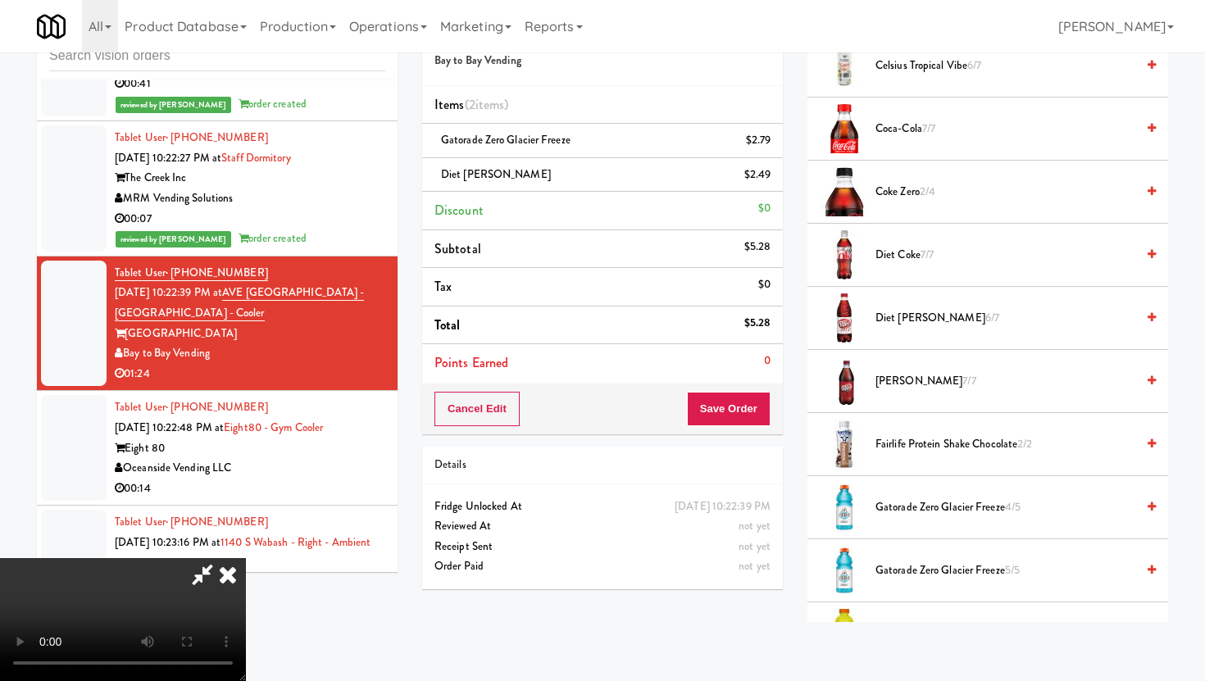
click at [246, 586] on video at bounding box center [123, 619] width 246 height 123
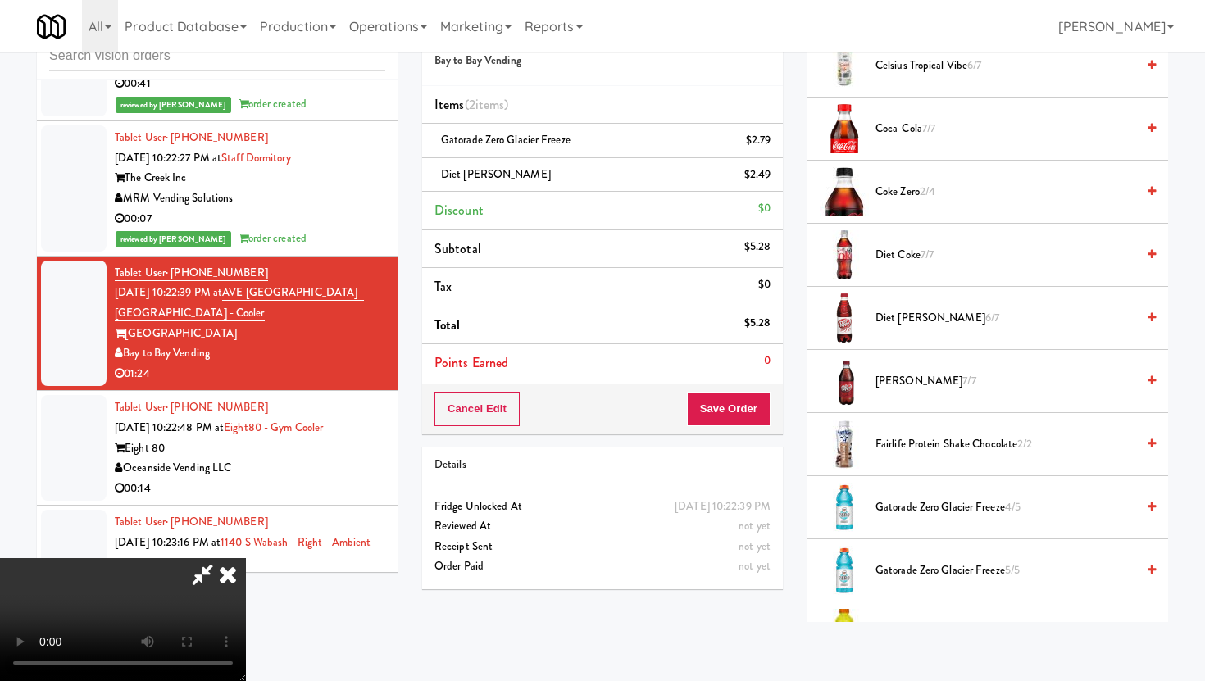
click at [246, 569] on video at bounding box center [123, 619] width 246 height 123
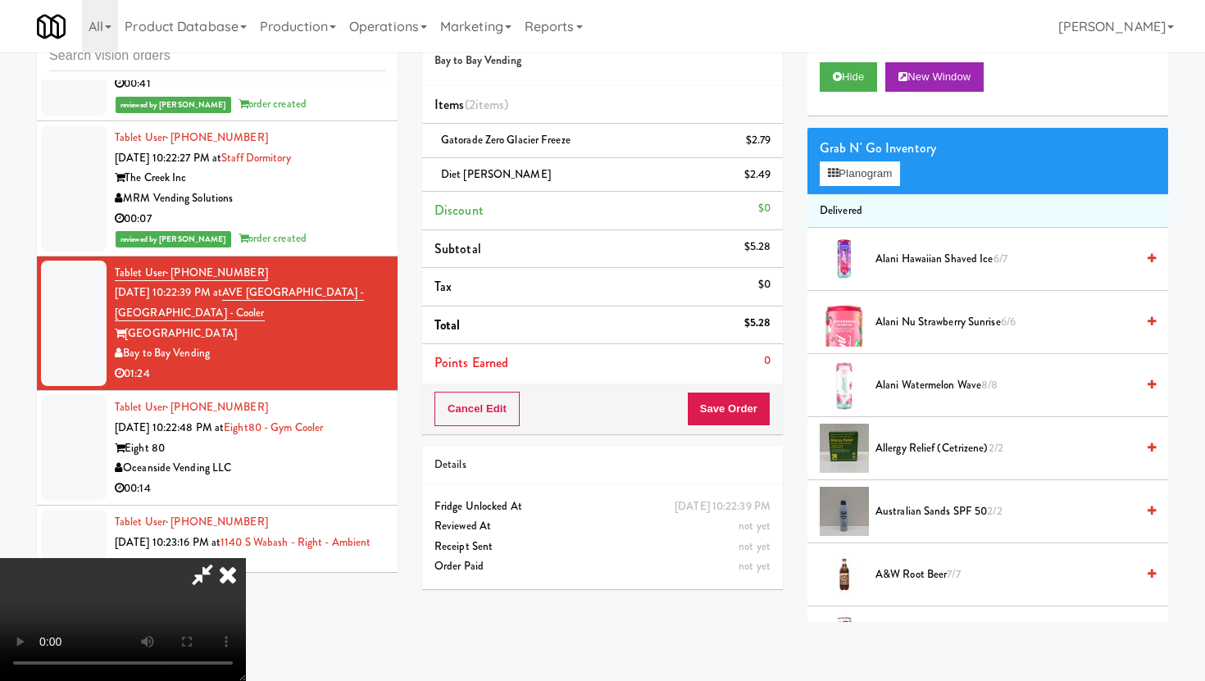
scroll to position [0, 0]
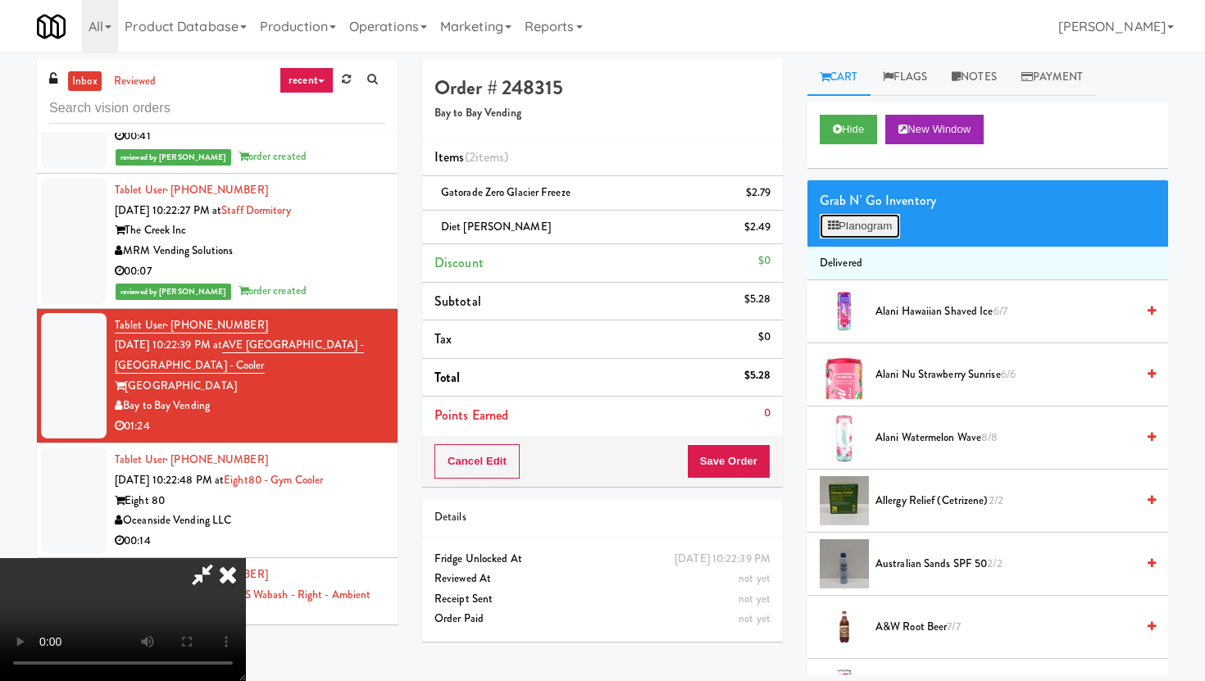
click at [883, 230] on button "Planogram" at bounding box center [860, 226] width 80 height 25
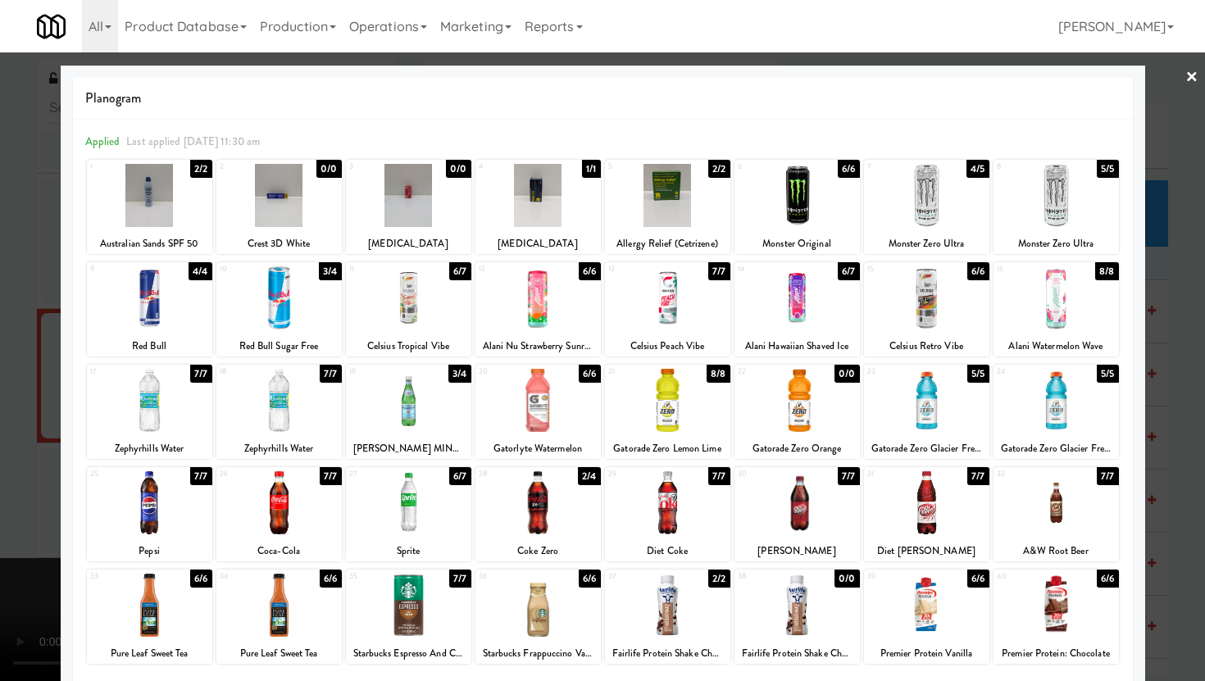
click at [1102, 306] on div at bounding box center [1056, 297] width 125 height 63
click at [1181, 294] on div at bounding box center [602, 340] width 1205 height 681
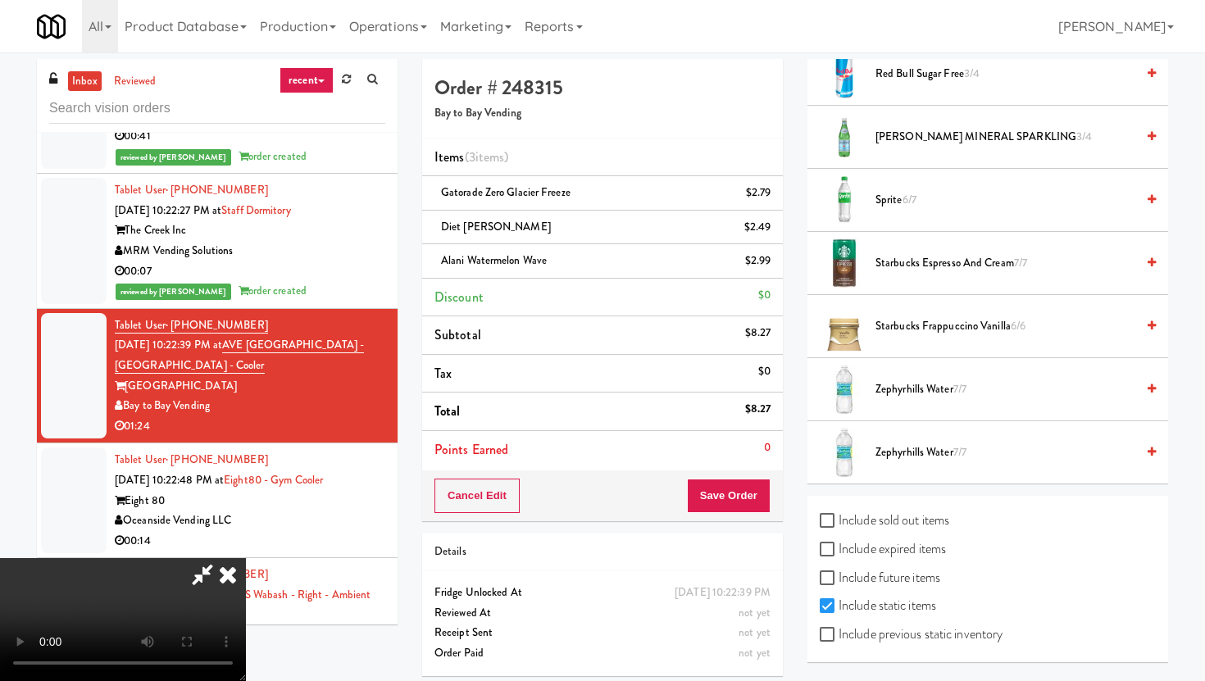
scroll to position [52, 0]
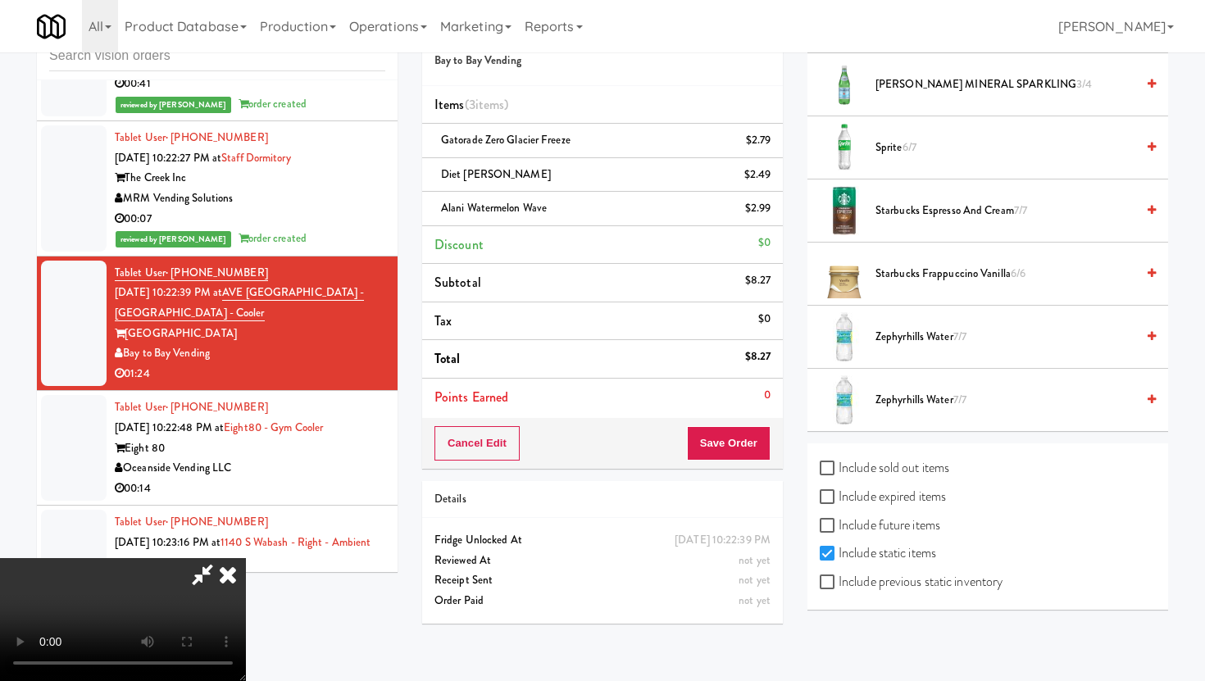
click at [823, 590] on label "Include previous static inventory" at bounding box center [911, 582] width 183 height 25
click at [823, 589] on input "Include previous static inventory" at bounding box center [829, 582] width 19 height 13
checkbox input "true"
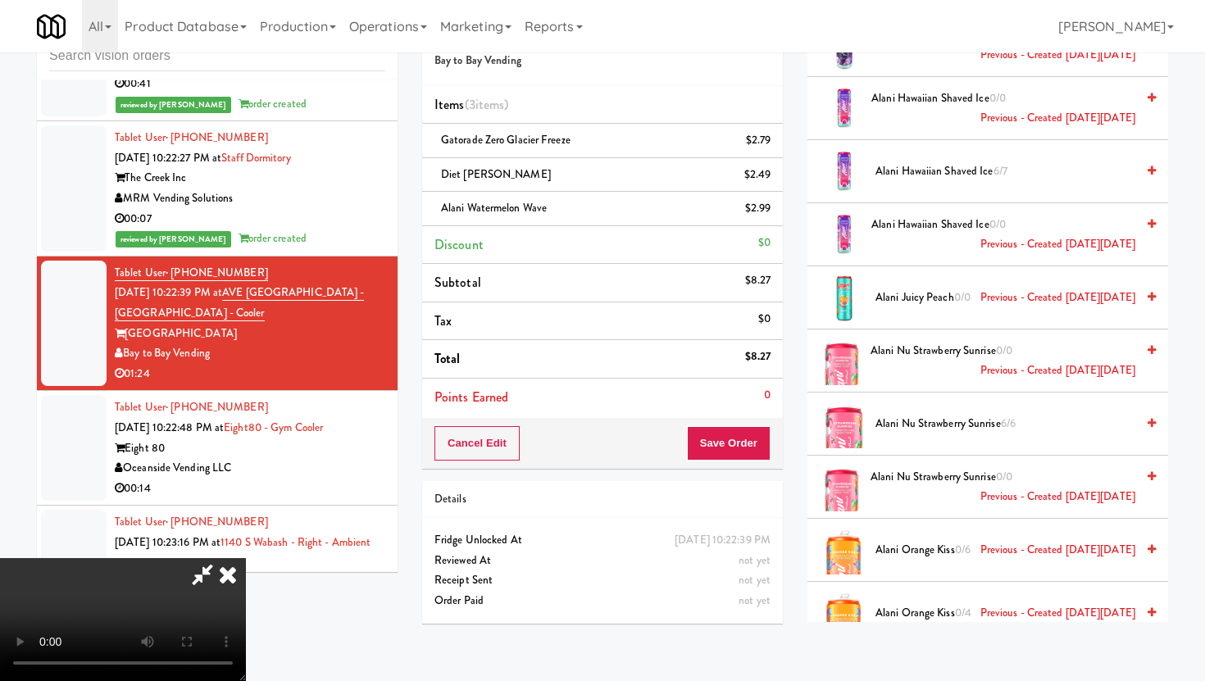
scroll to position [630, 0]
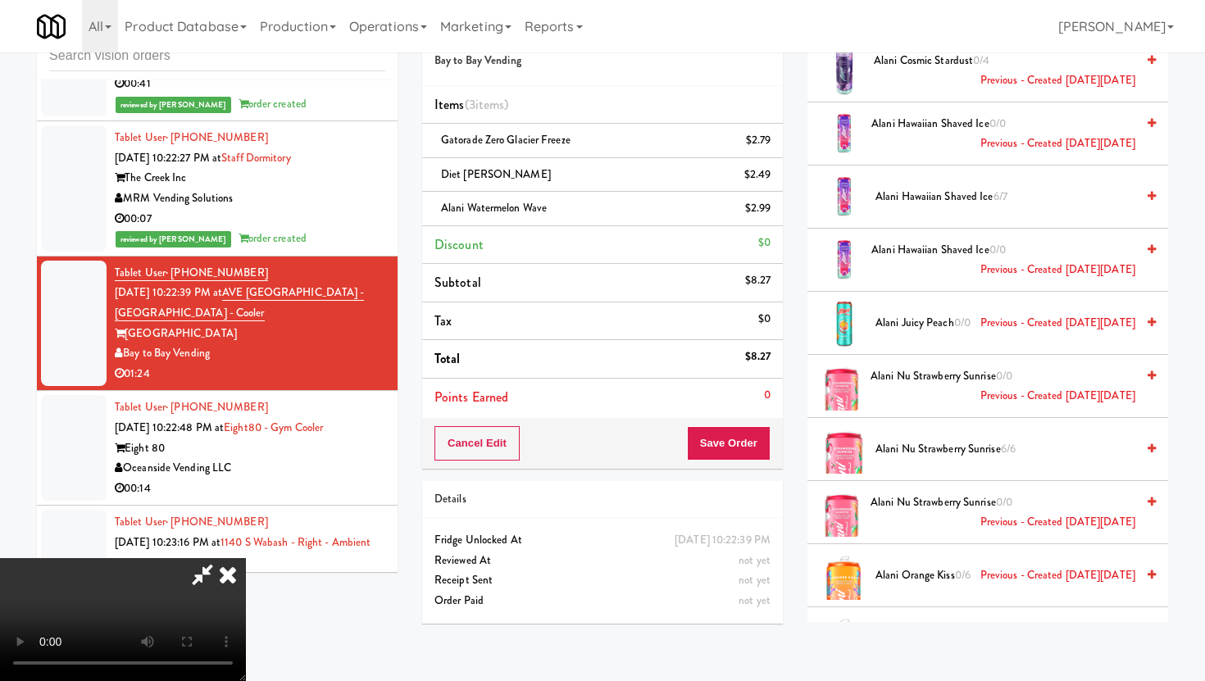
click at [897, 313] on span "Alani Juicy Peach 0/0 Previous - Created on Fri, Mar 21st 2025" at bounding box center [1006, 323] width 260 height 20
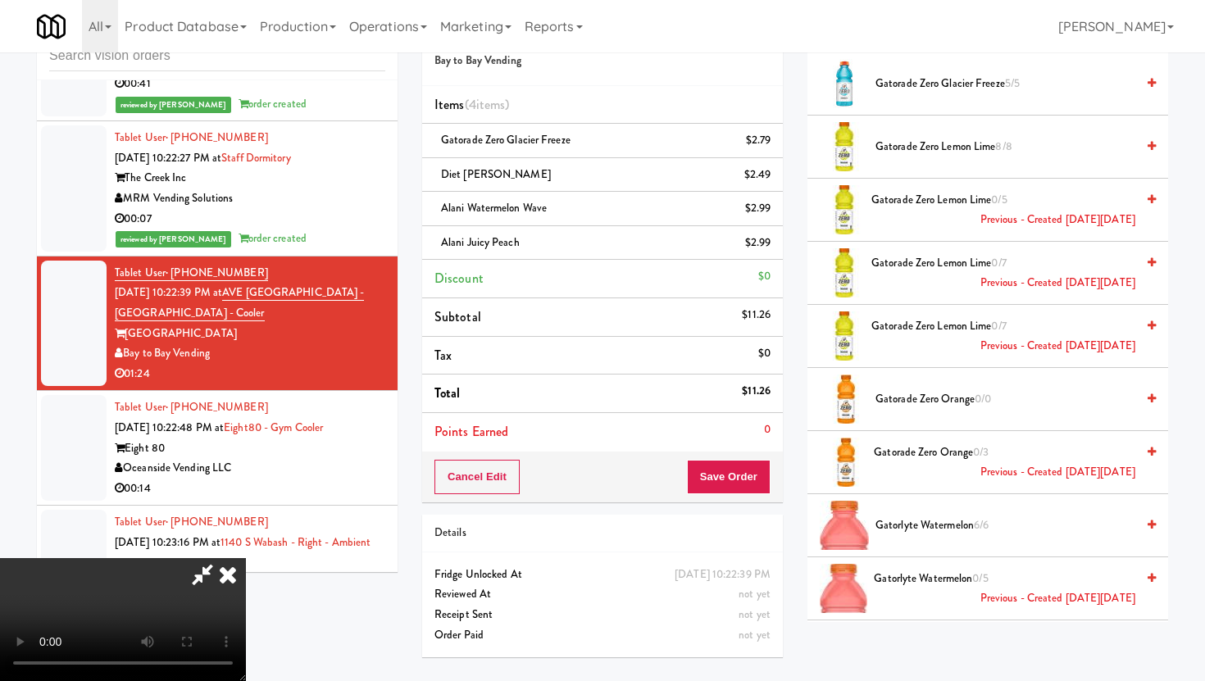
scroll to position [0, 0]
click at [246, 558] on icon at bounding box center [228, 574] width 36 height 33
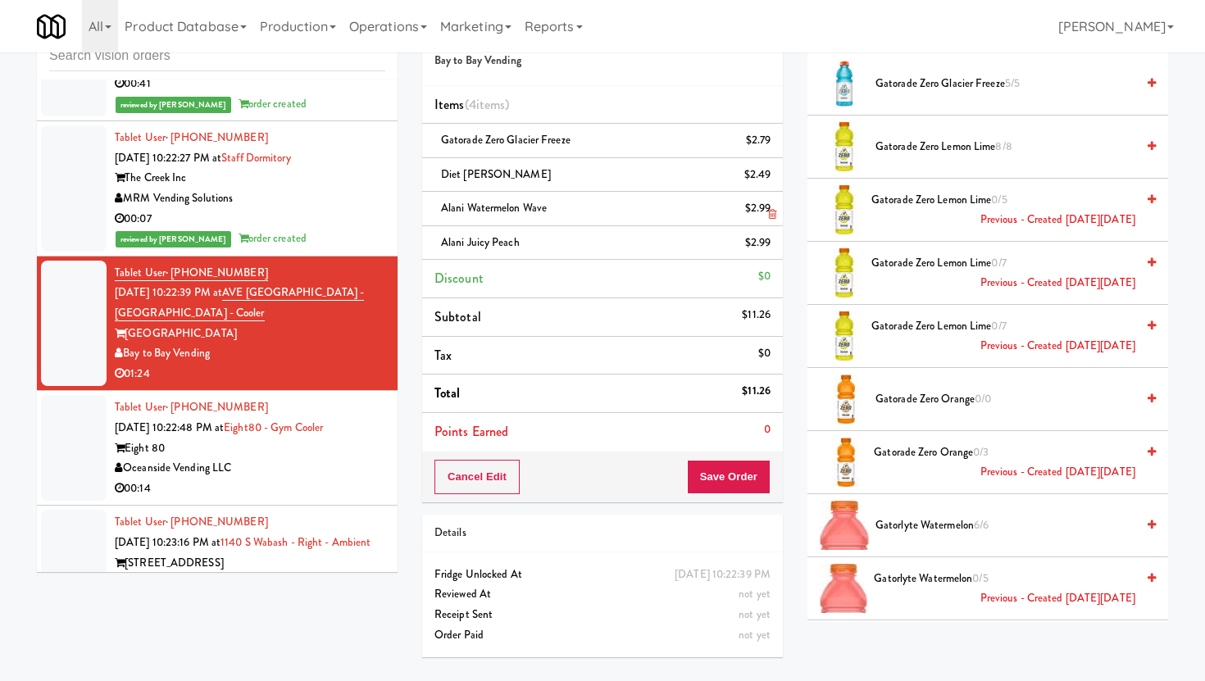
click at [770, 213] on icon at bounding box center [772, 214] width 8 height 11
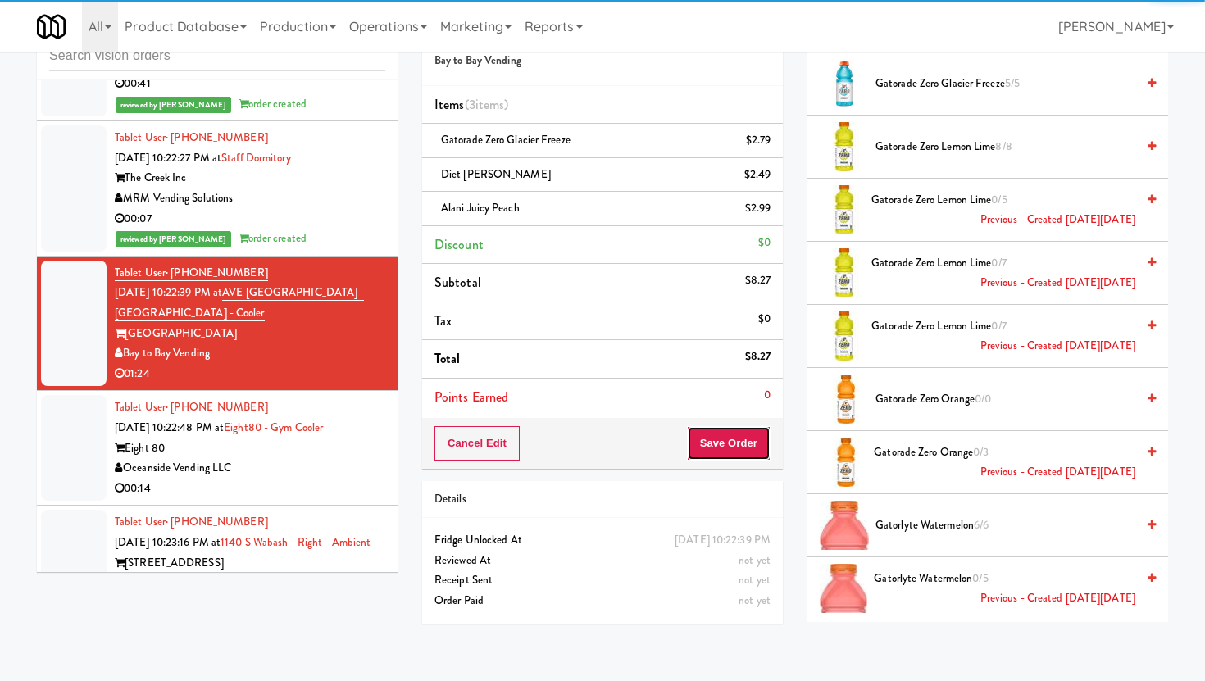
click at [735, 448] on button "Save Order" at bounding box center [729, 443] width 84 height 34
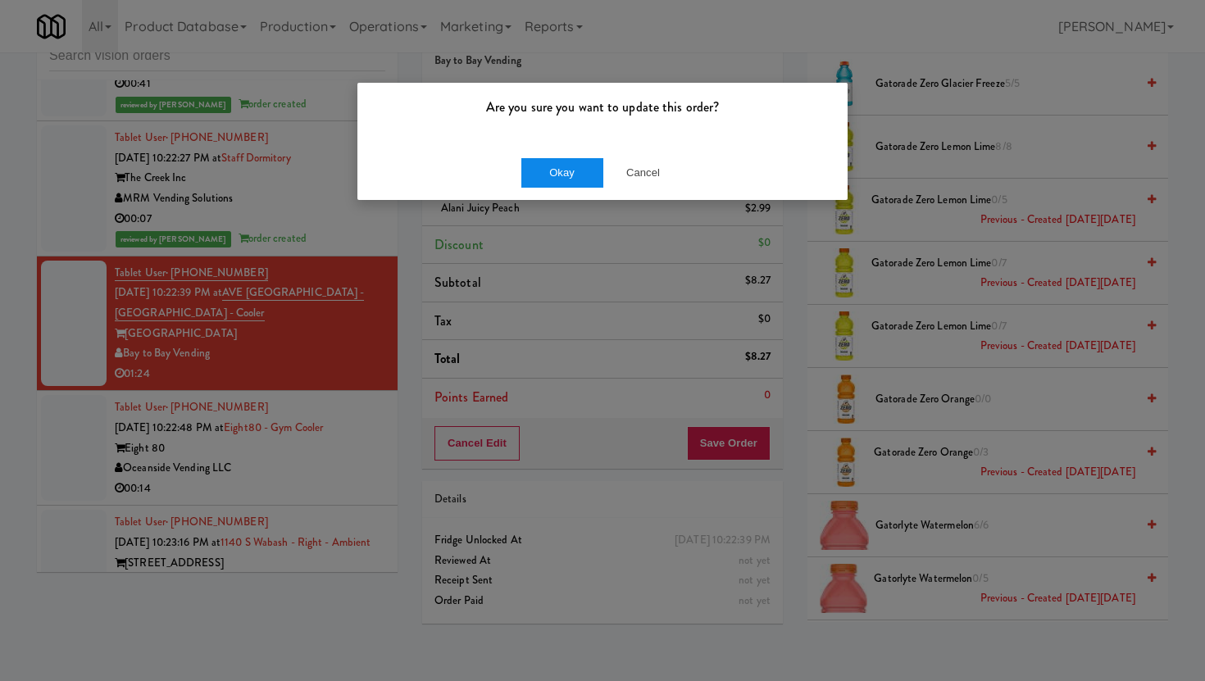
click at [568, 167] on button "Okay" at bounding box center [562, 173] width 82 height 30
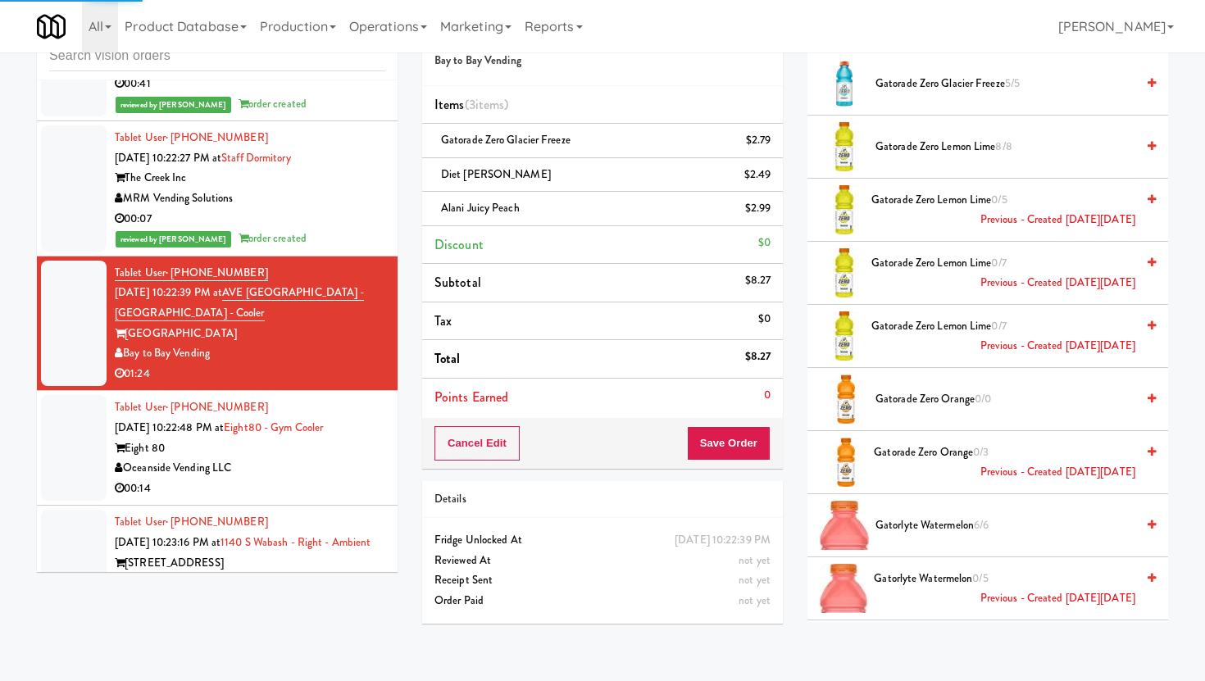
scroll to position [42, 0]
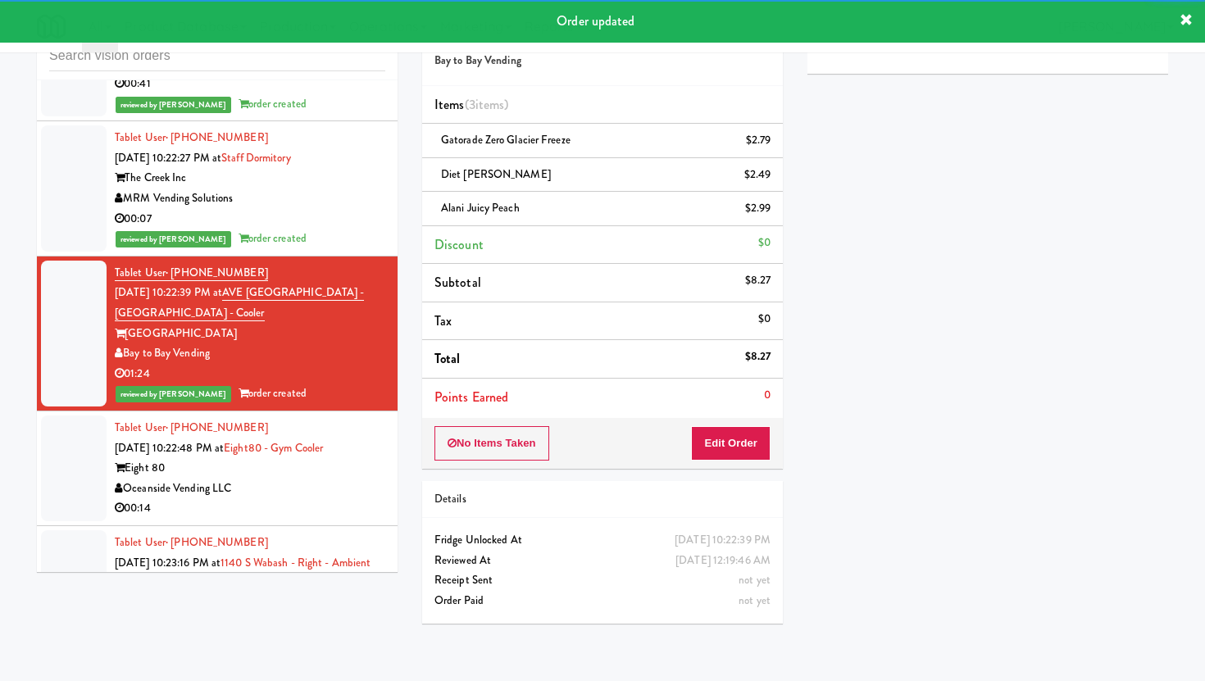
click at [322, 489] on div "Oceanside Vending LLC" at bounding box center [250, 489] width 271 height 20
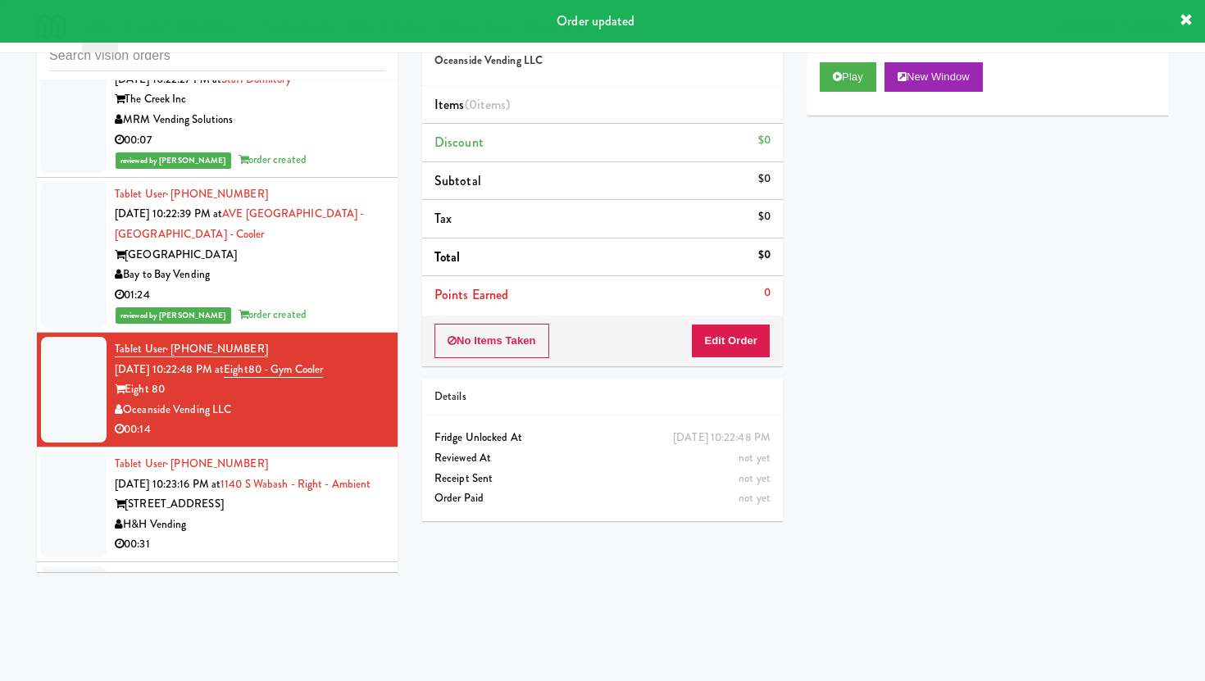
scroll to position [3358, 0]
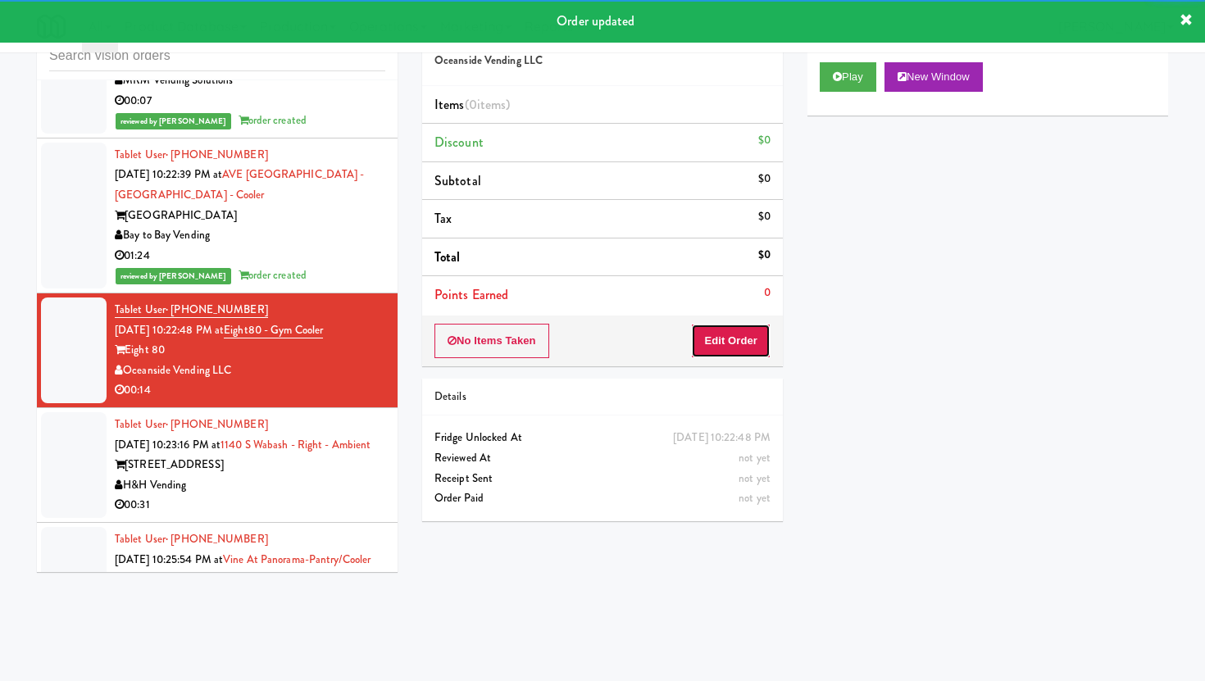
click at [749, 330] on button "Edit Order" at bounding box center [731, 341] width 80 height 34
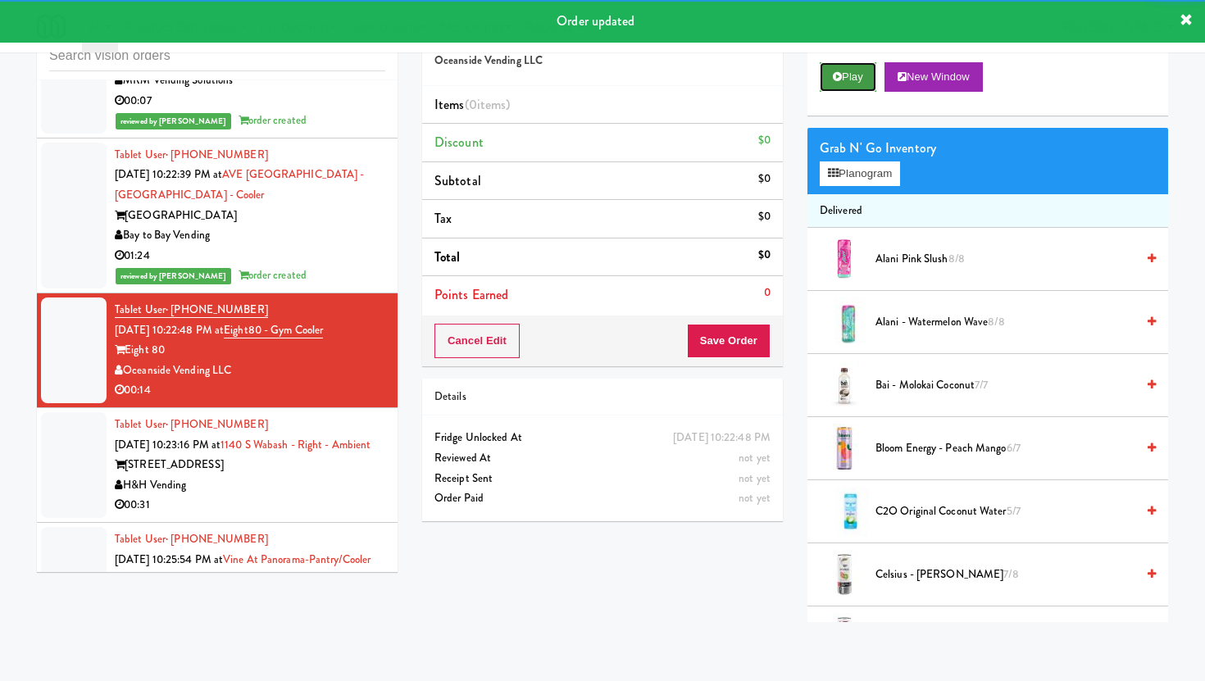
click at [869, 67] on button "Play" at bounding box center [848, 77] width 57 height 30
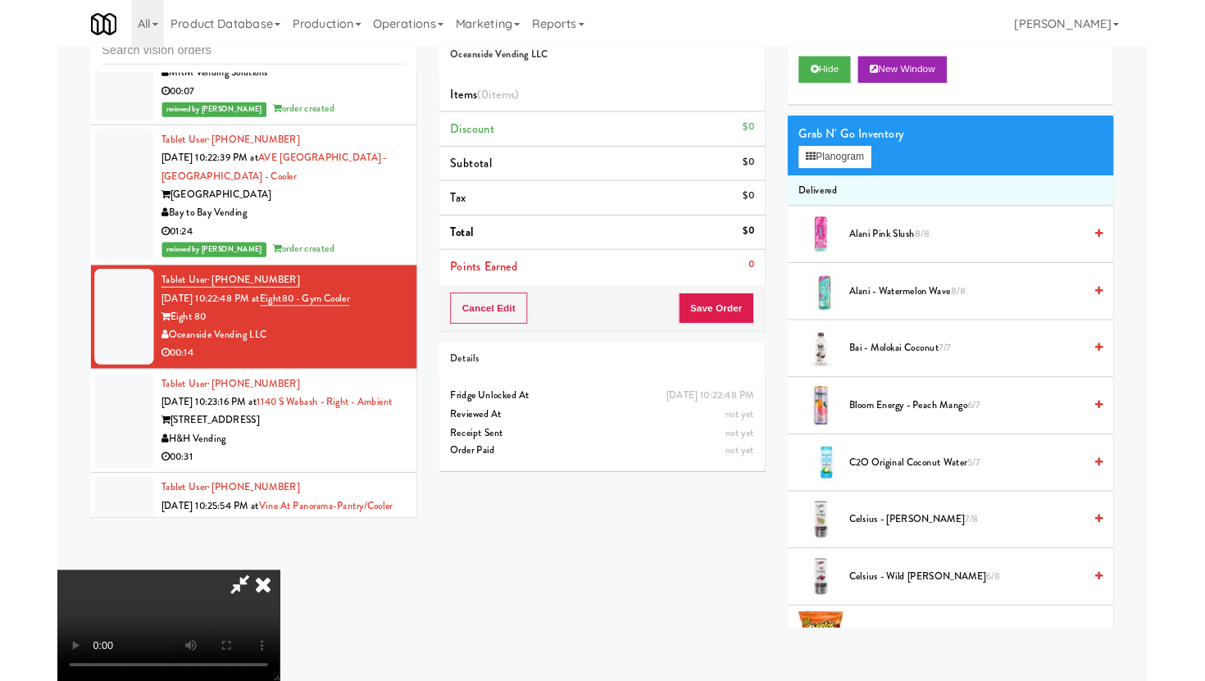
scroll to position [0, 0]
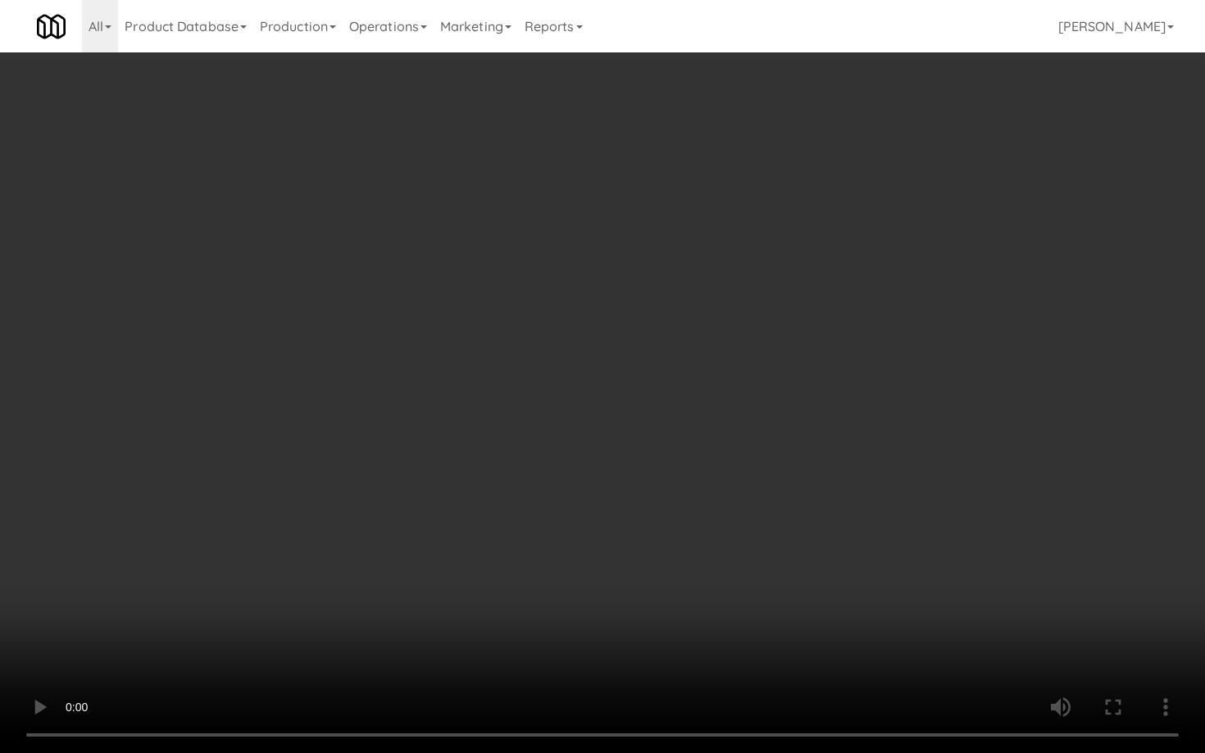
click at [845, 580] on video at bounding box center [602, 376] width 1205 height 753
click at [937, 621] on video at bounding box center [602, 376] width 1205 height 753
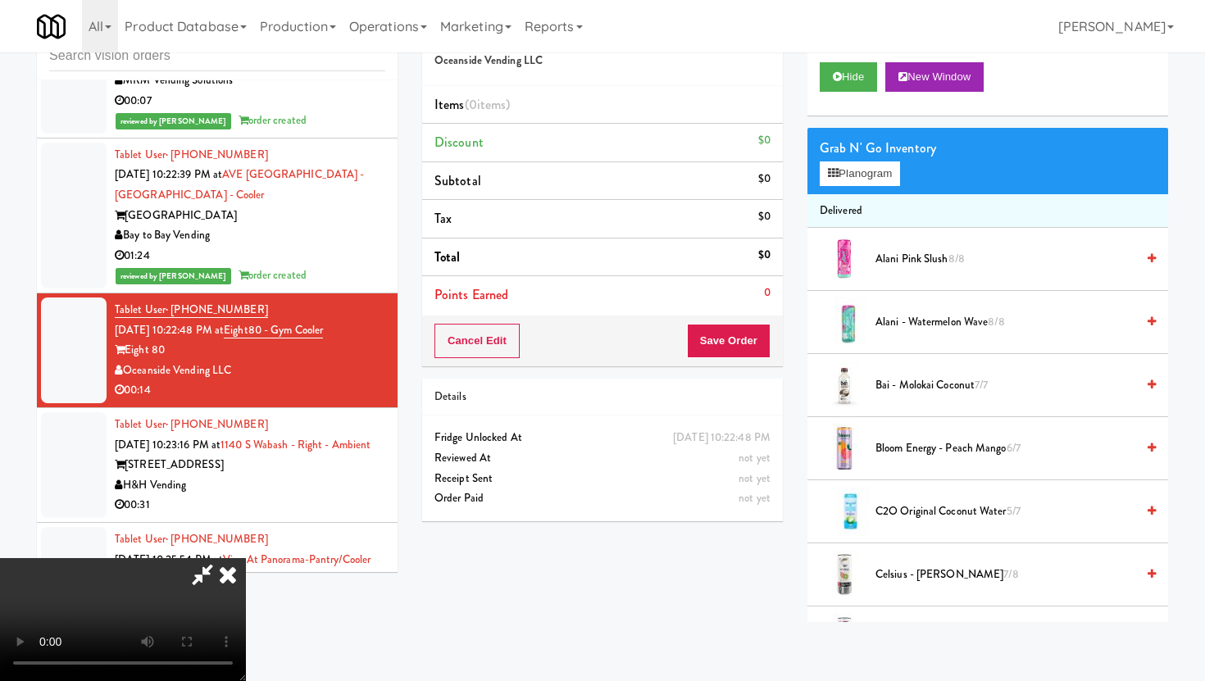
click at [246, 558] on icon at bounding box center [228, 574] width 36 height 33
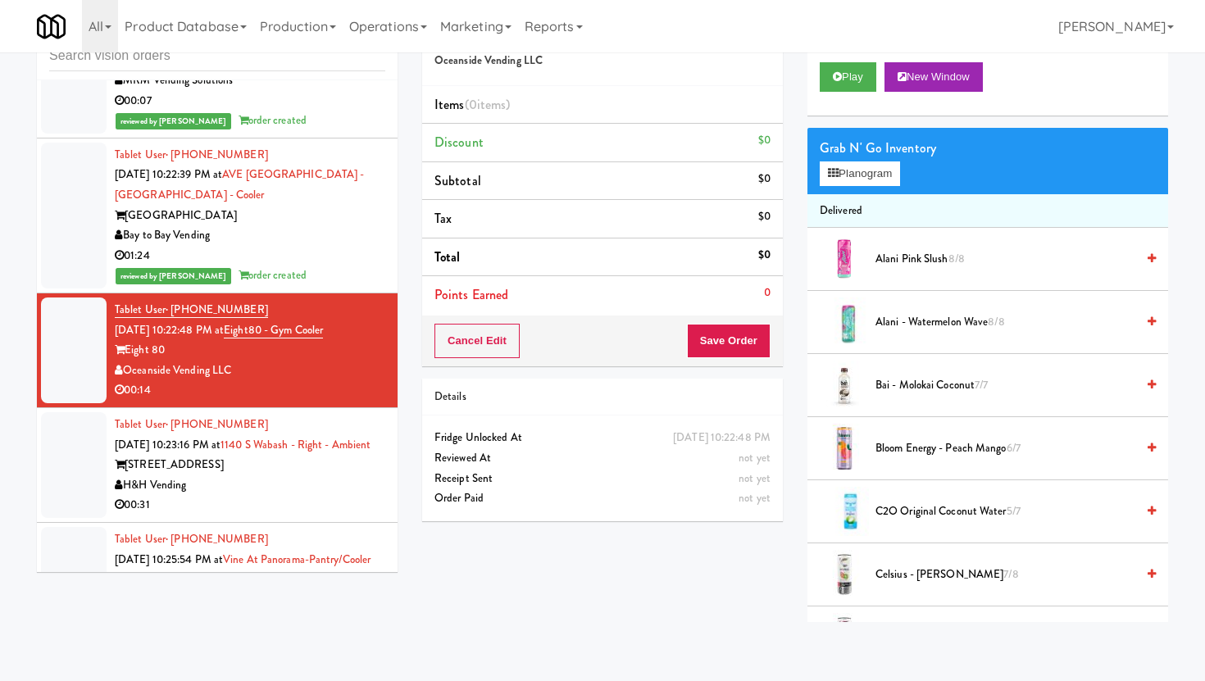
click at [304, 516] on div "00:31" at bounding box center [250, 505] width 271 height 20
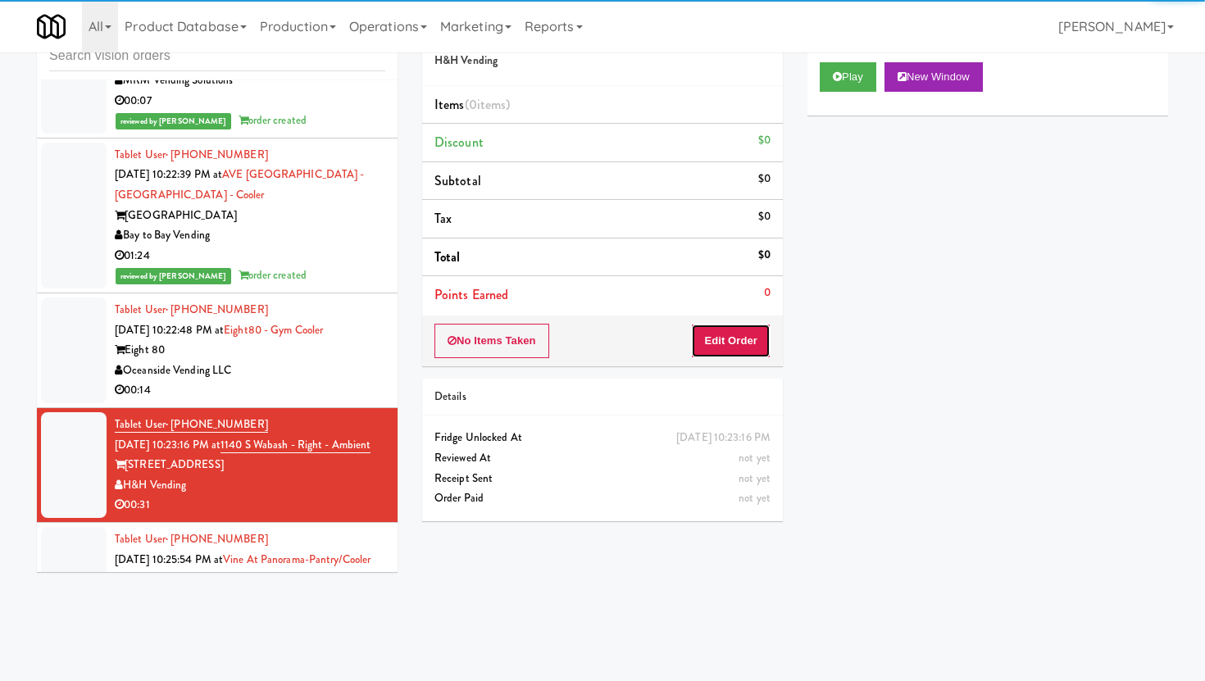
click at [726, 332] on button "Edit Order" at bounding box center [731, 341] width 80 height 34
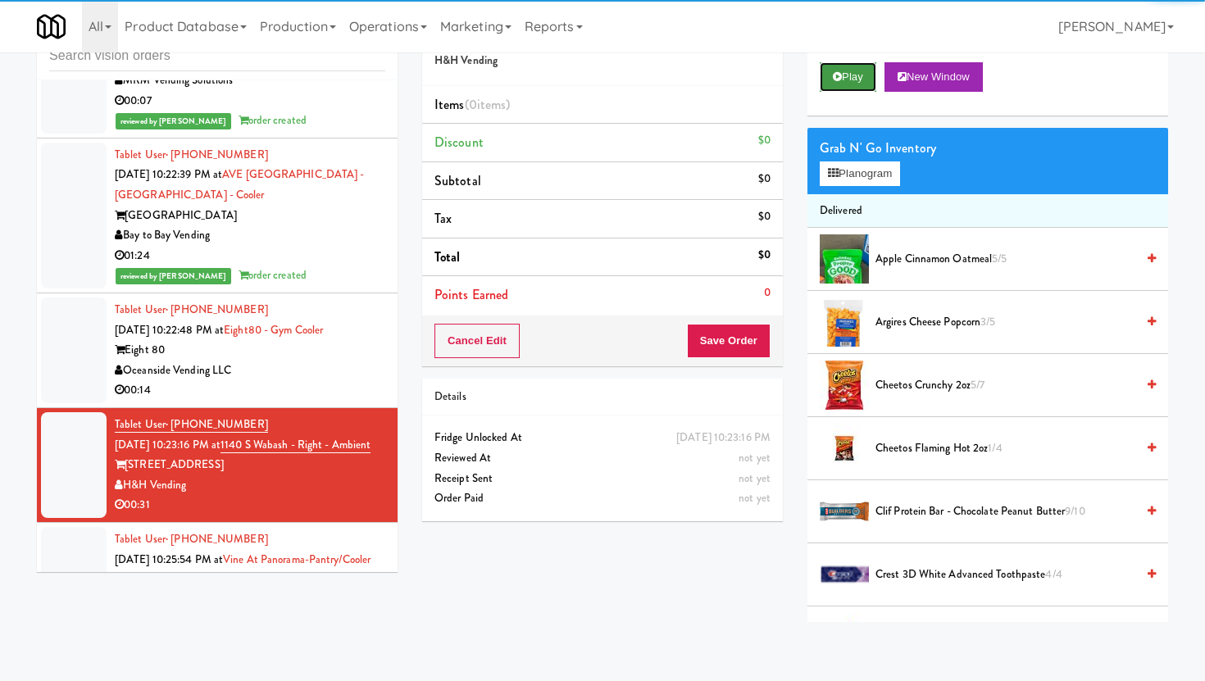
click at [830, 84] on button "Play" at bounding box center [848, 77] width 57 height 30
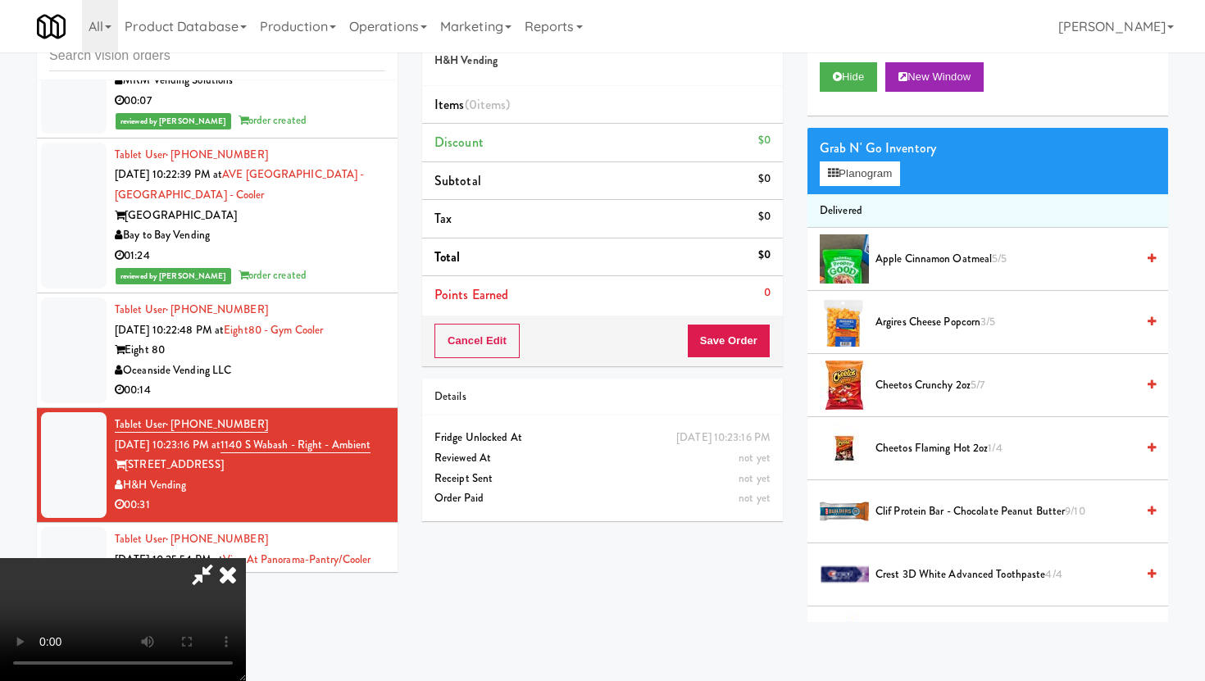
click at [246, 558] on icon at bounding box center [228, 574] width 36 height 33
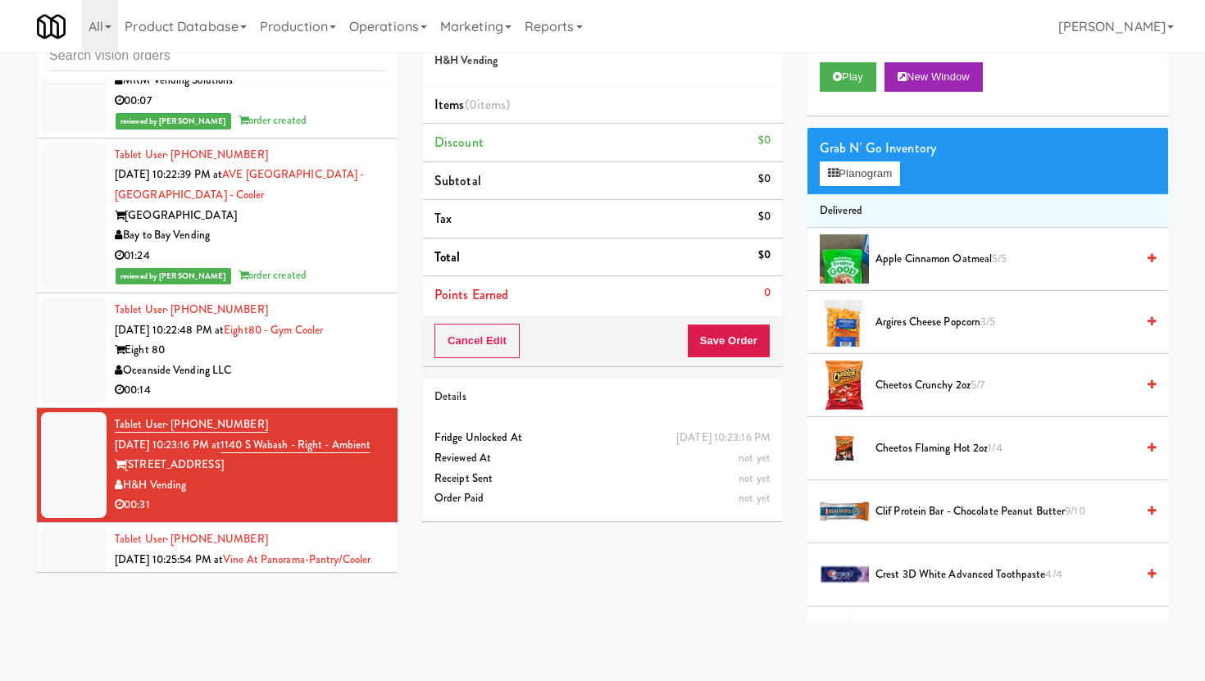
click at [322, 397] on div "00:14" at bounding box center [250, 390] width 271 height 20
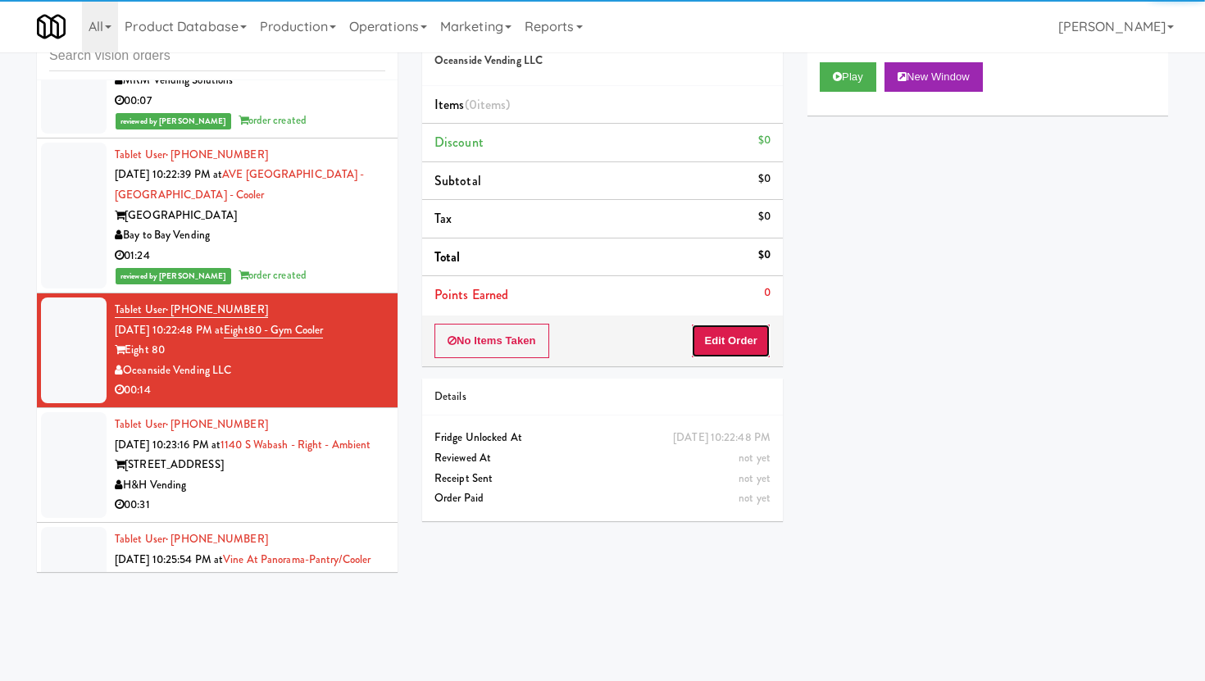
click at [769, 353] on button "Edit Order" at bounding box center [731, 341] width 80 height 34
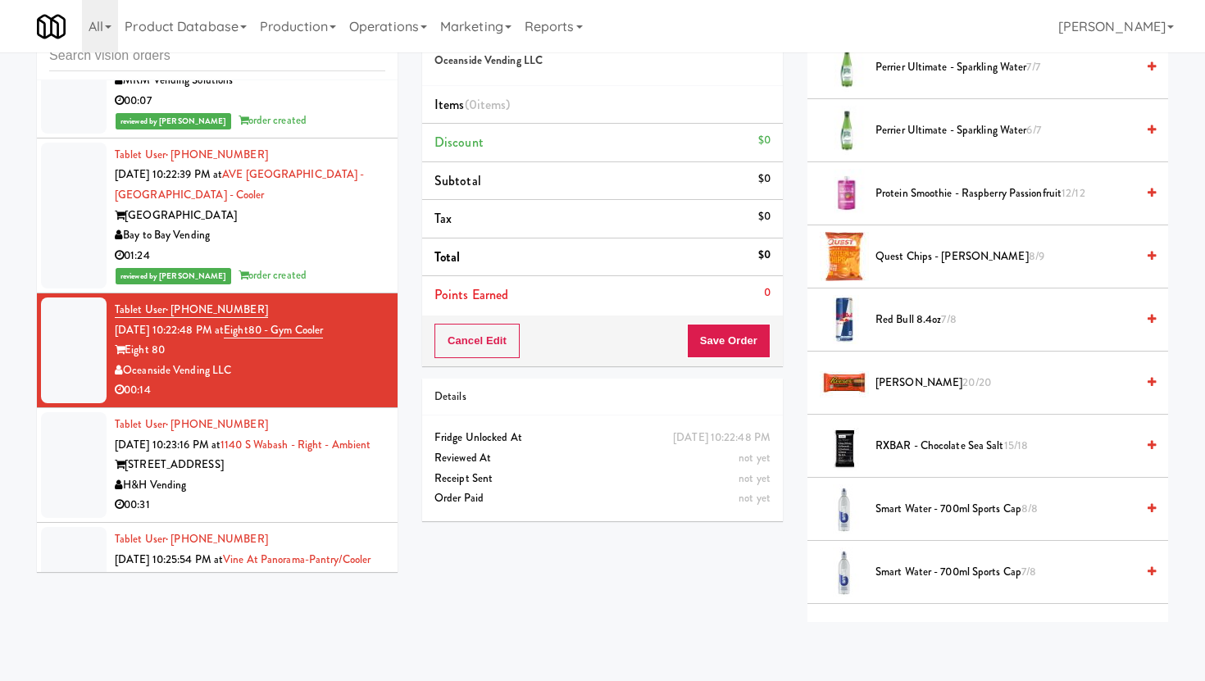
scroll to position [1582, 0]
click at [952, 456] on li "RXBAR - Chocolate Sea Salt 15/18" at bounding box center [987, 444] width 361 height 63
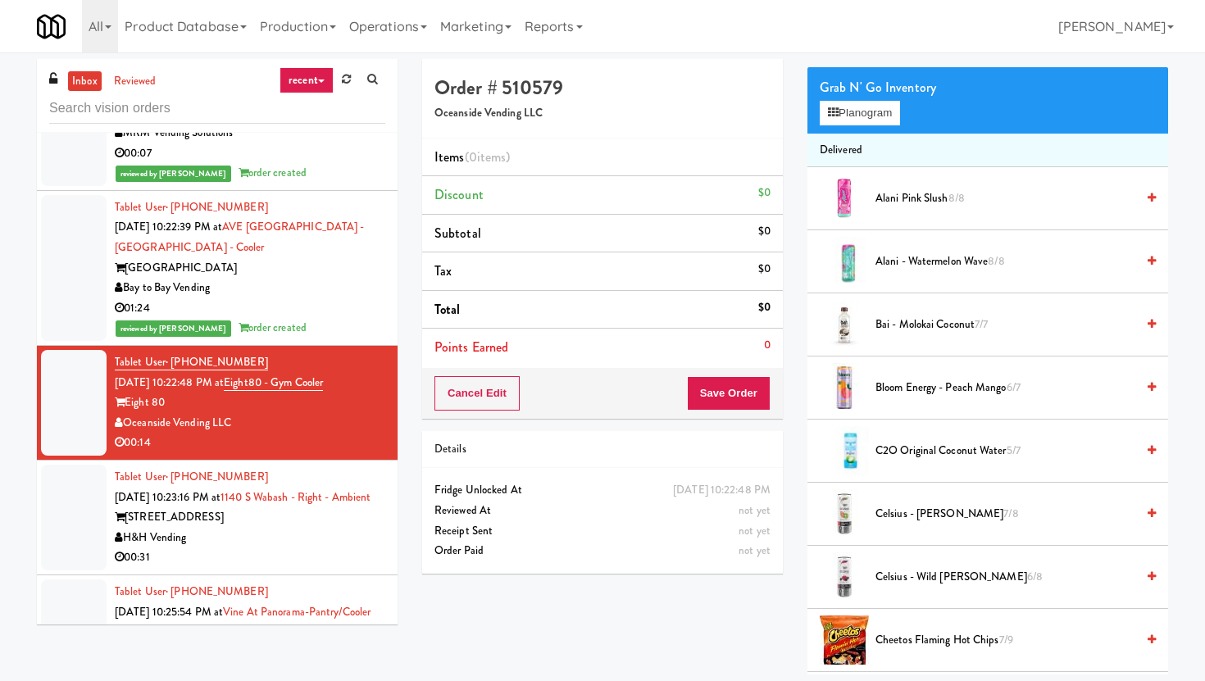
scroll to position [0, 0]
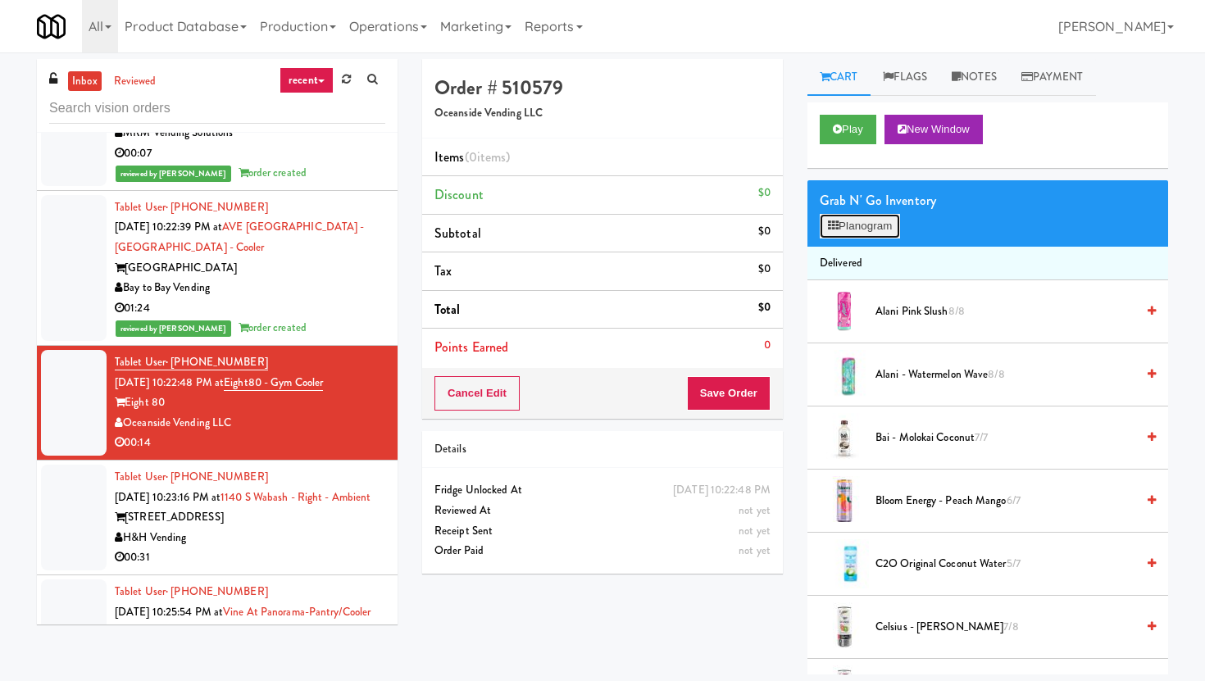
click at [880, 227] on button "Planogram" at bounding box center [860, 226] width 80 height 25
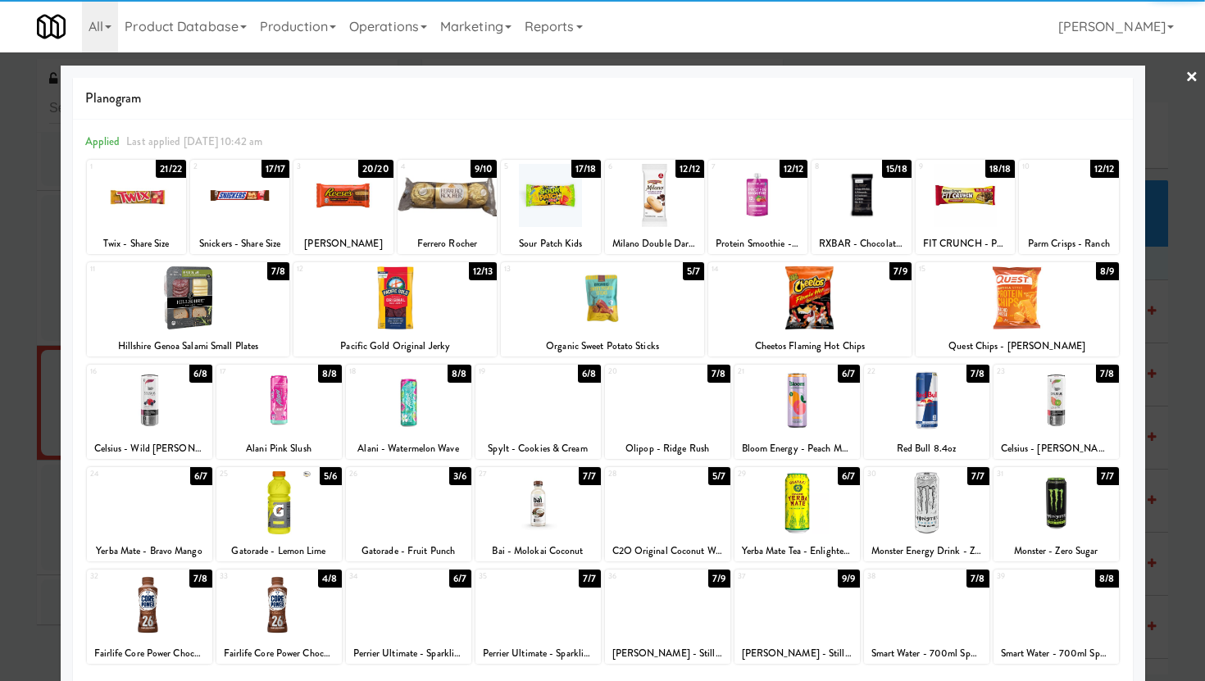
click at [857, 207] on div at bounding box center [861, 195] width 99 height 63
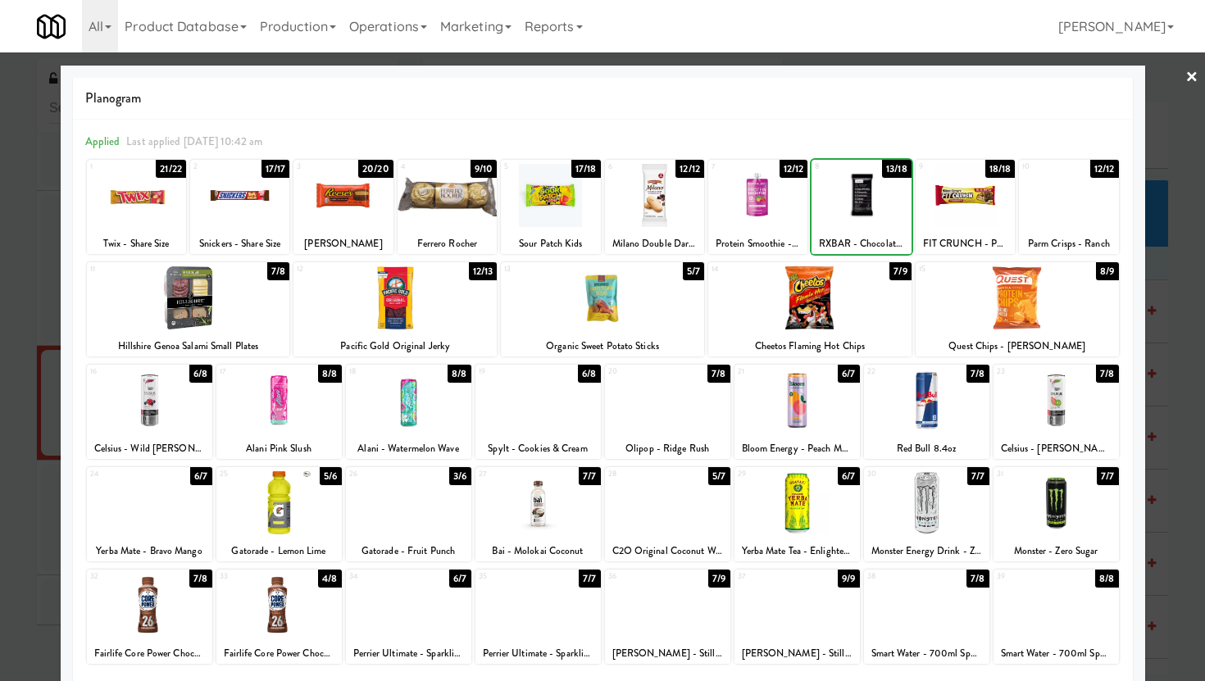
click at [857, 207] on div at bounding box center [861, 195] width 99 height 63
click at [1174, 243] on div at bounding box center [602, 340] width 1205 height 681
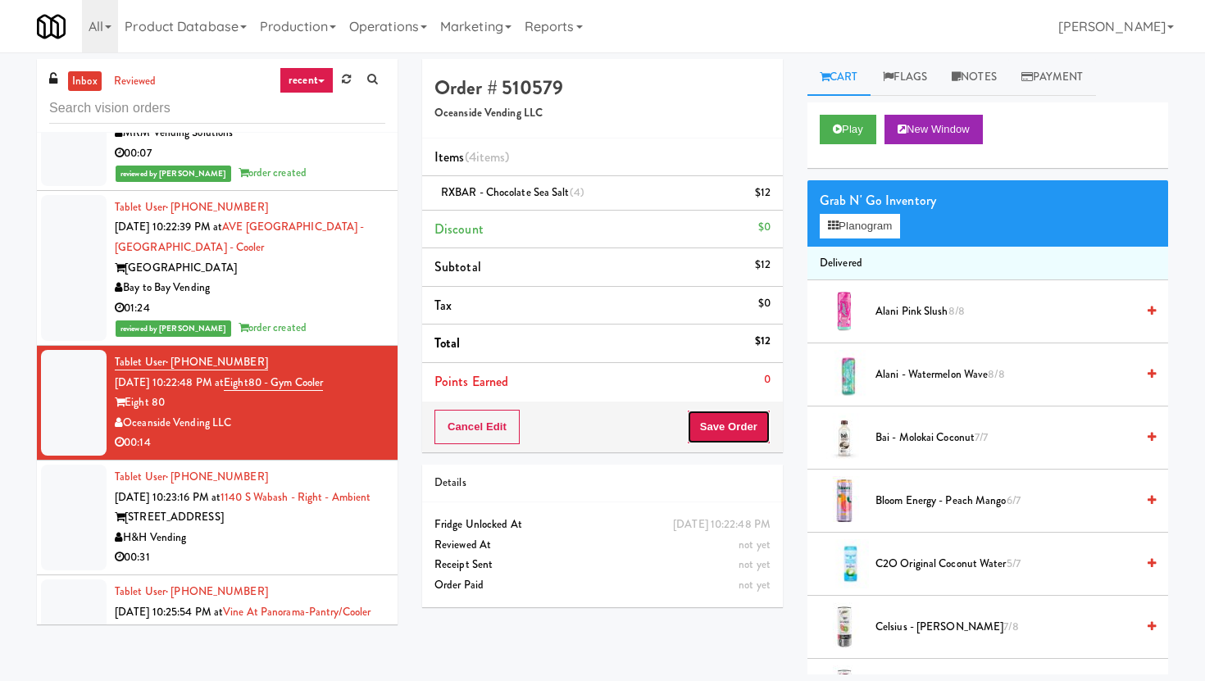
click at [744, 416] on button "Save Order" at bounding box center [729, 427] width 84 height 34
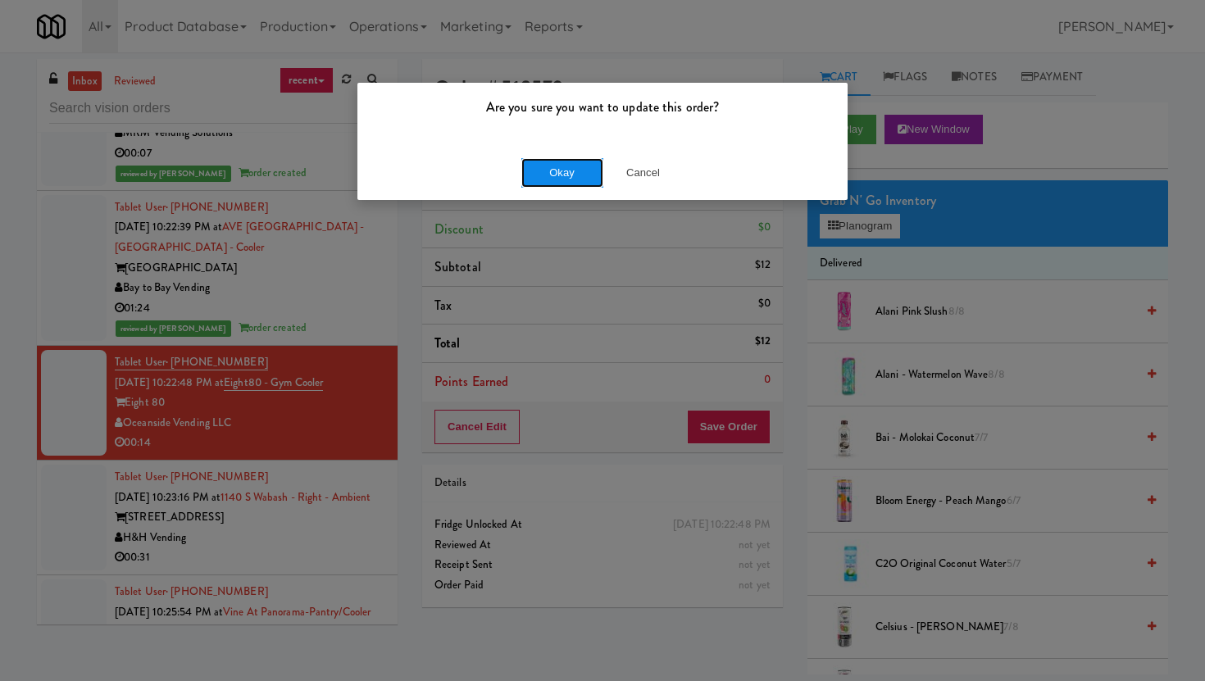
click at [569, 182] on button "Okay" at bounding box center [562, 173] width 82 height 30
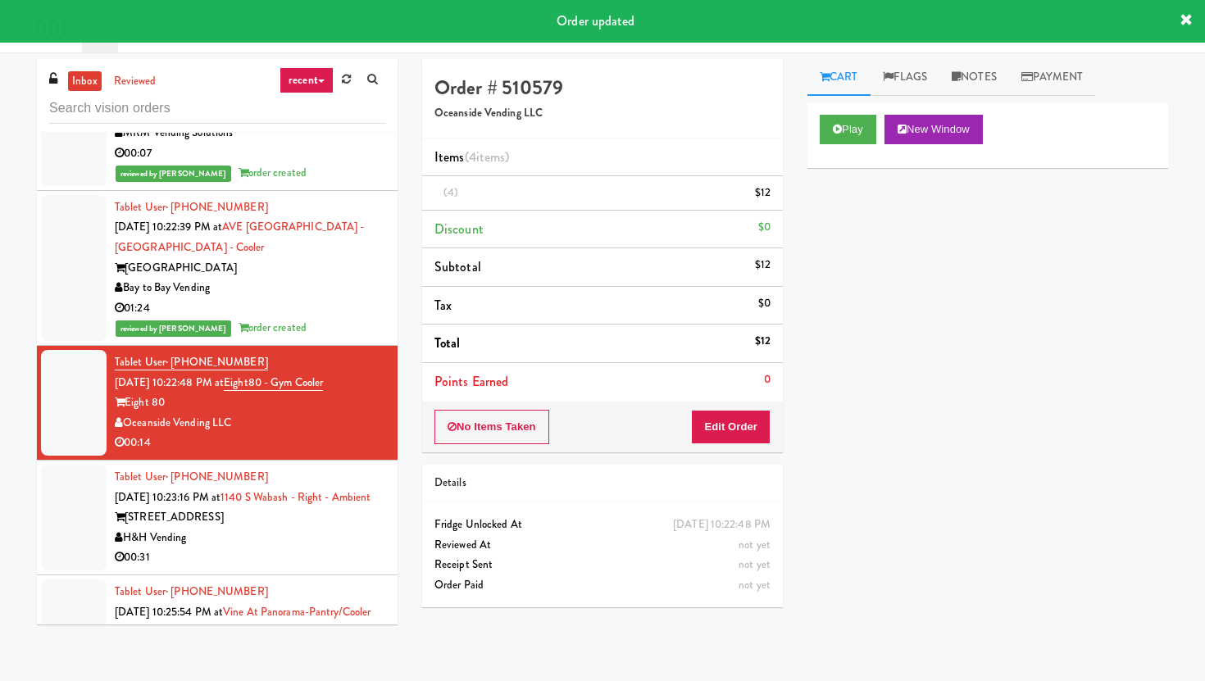
click at [306, 548] on div "H&H Vending" at bounding box center [250, 538] width 271 height 20
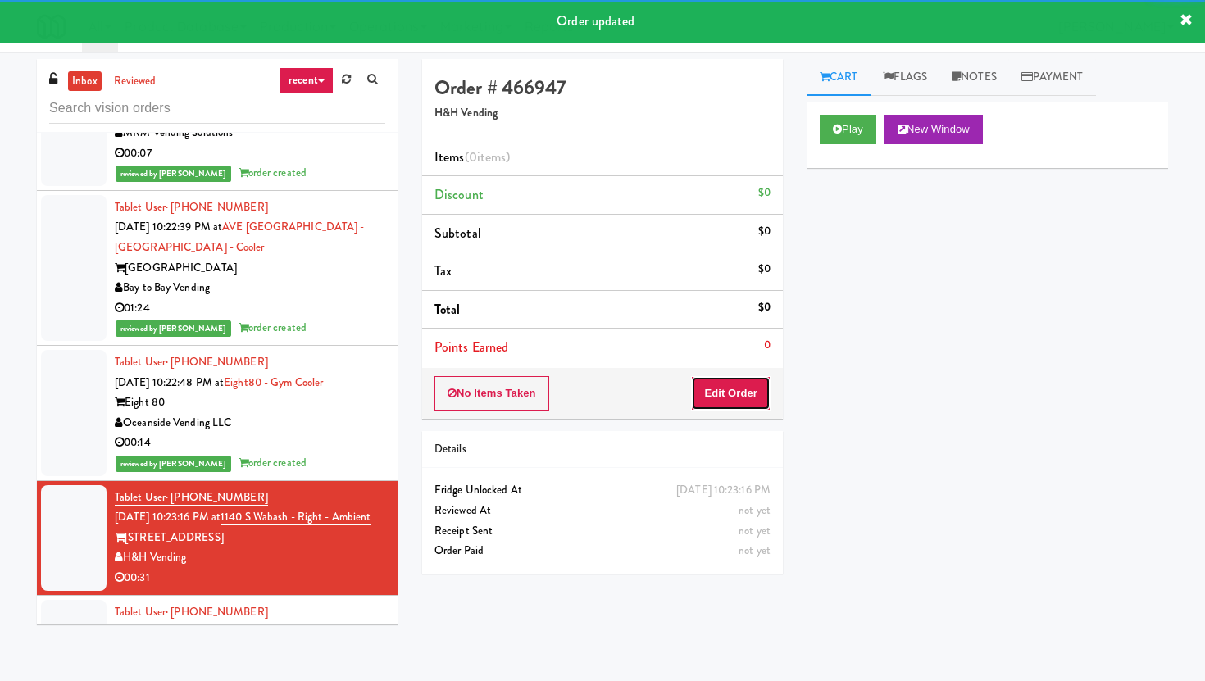
click at [745, 399] on button "Edit Order" at bounding box center [731, 393] width 80 height 34
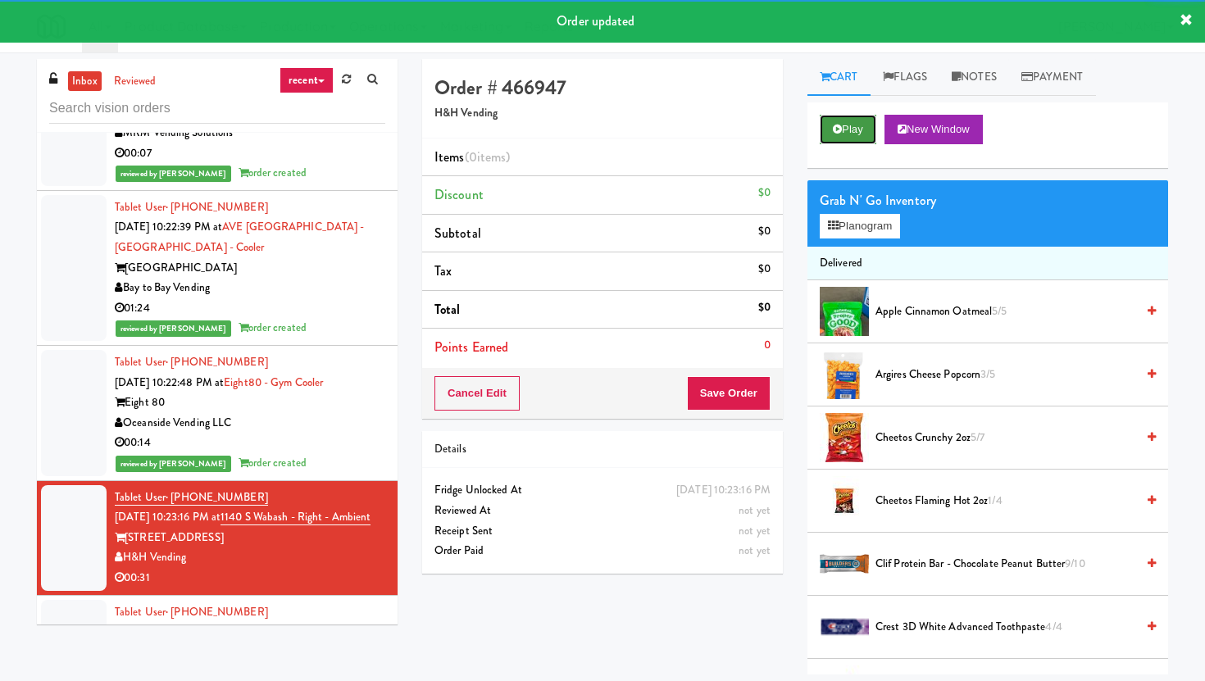
click at [841, 140] on button "Play" at bounding box center [848, 130] width 57 height 30
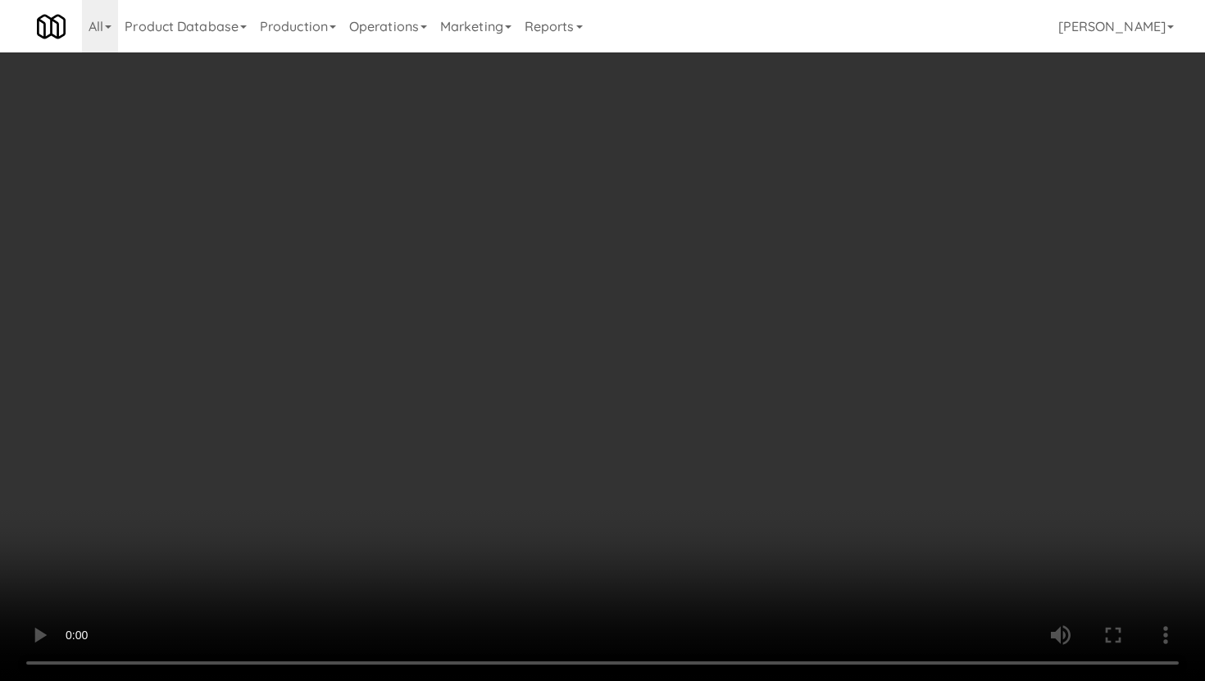
scroll to position [660, 0]
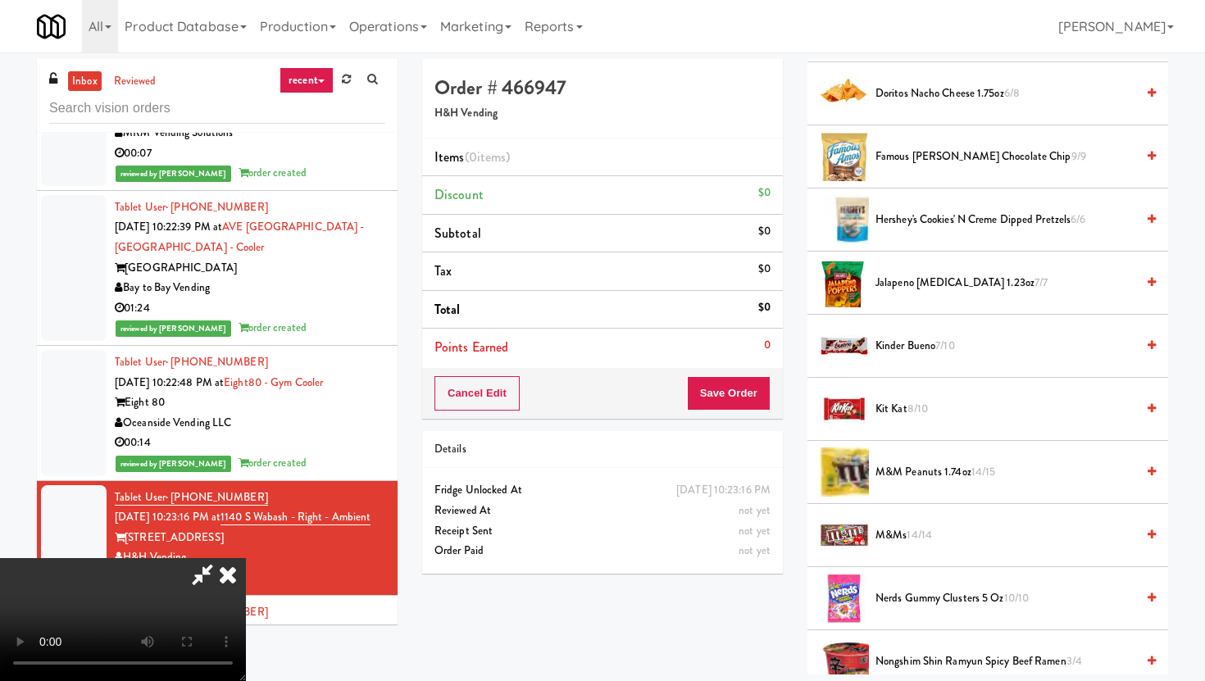
click at [861, 230] on div at bounding box center [844, 219] width 49 height 49
click at [919, 221] on span "Hershey's Cookies' N Creme dipped pretzels 6/6" at bounding box center [1006, 220] width 260 height 20
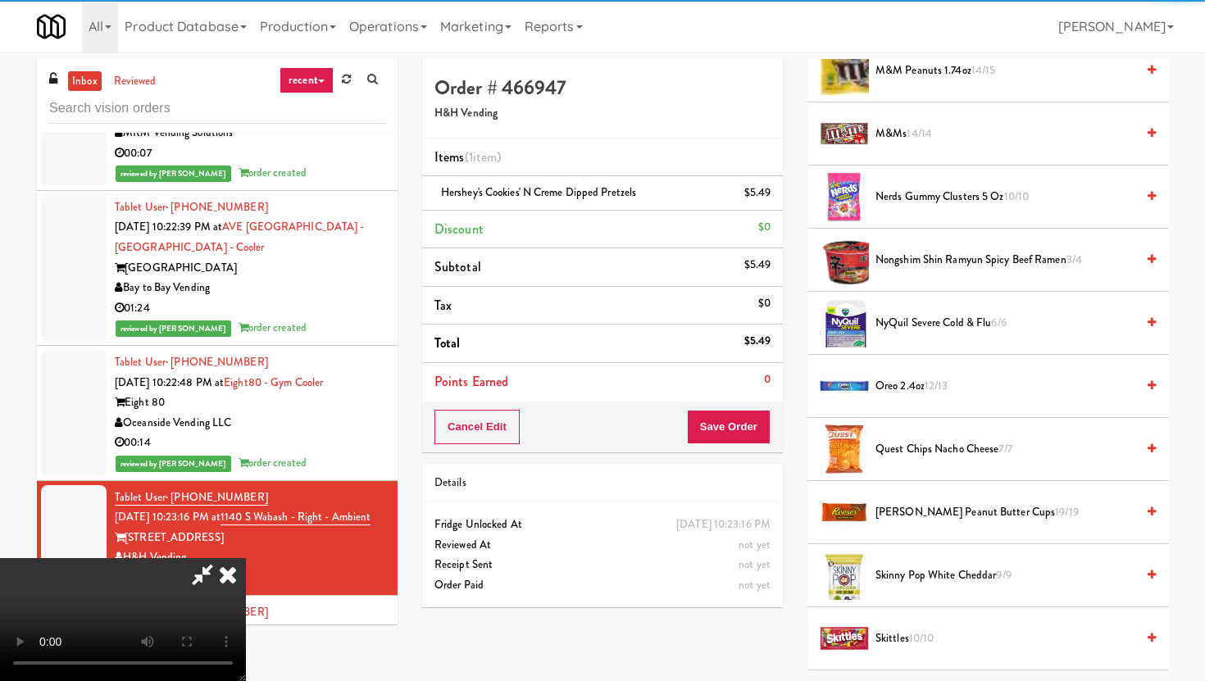
scroll to position [1070, 0]
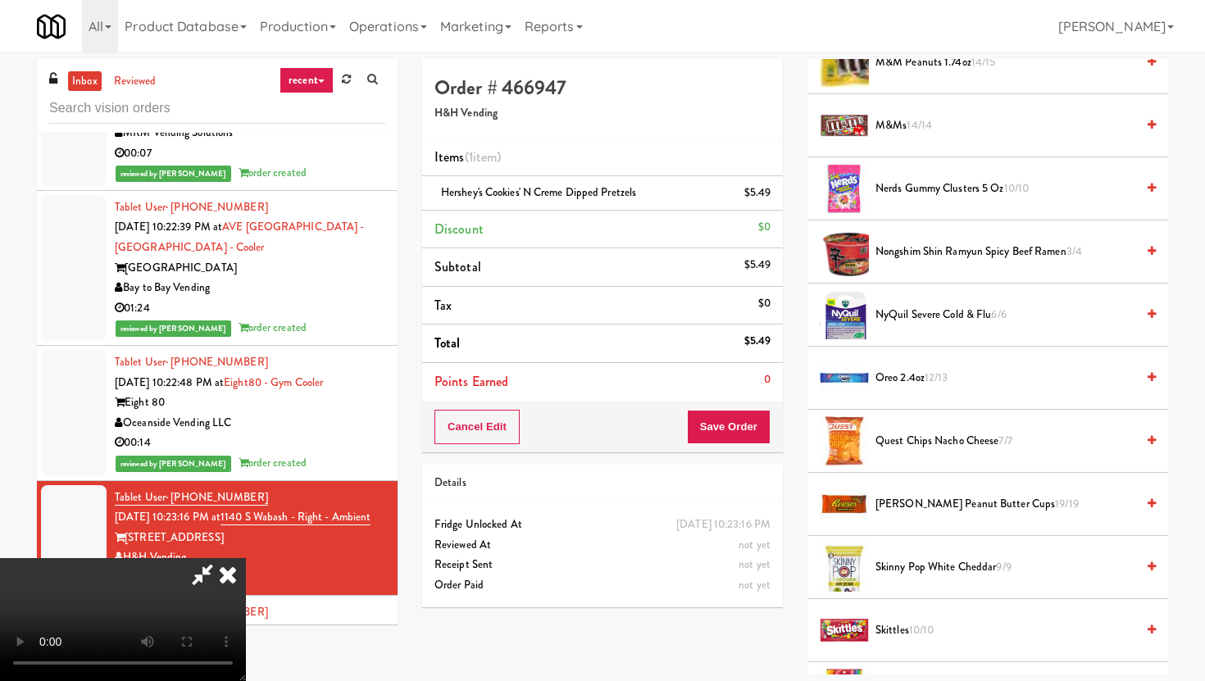
click at [899, 388] on span "Oreo 2.4oz 12/13" at bounding box center [1006, 378] width 260 height 20
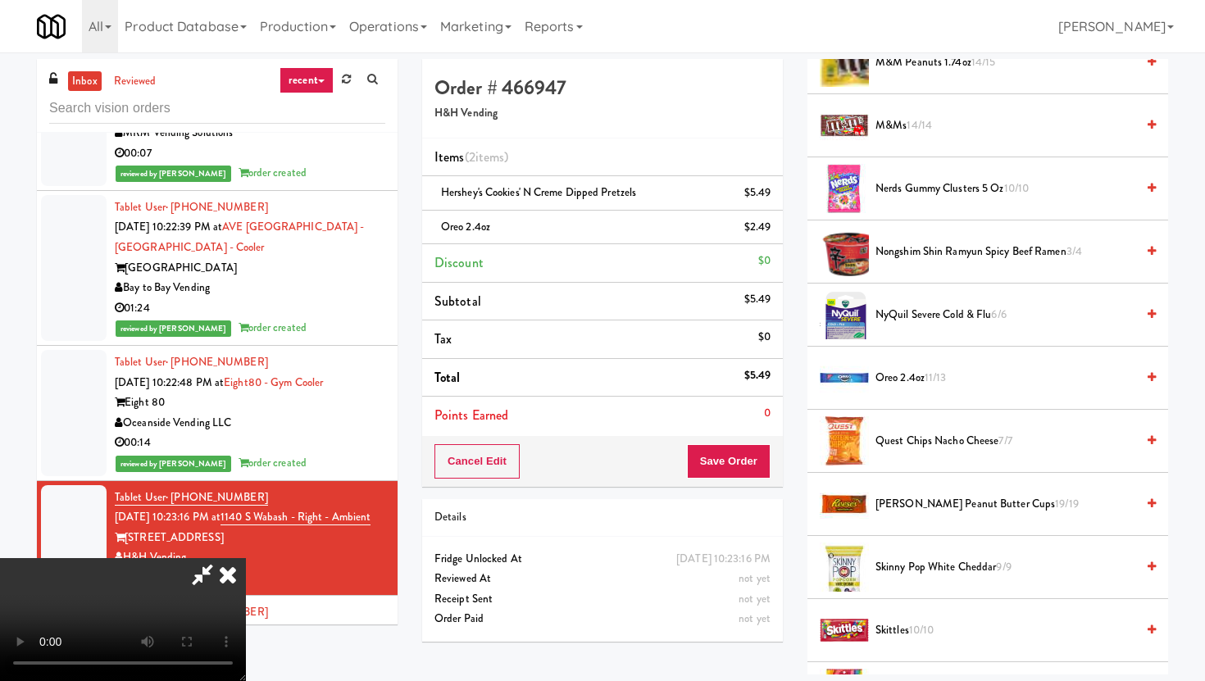
click at [899, 388] on span "Oreo 2.4oz 11/13" at bounding box center [1006, 378] width 260 height 20
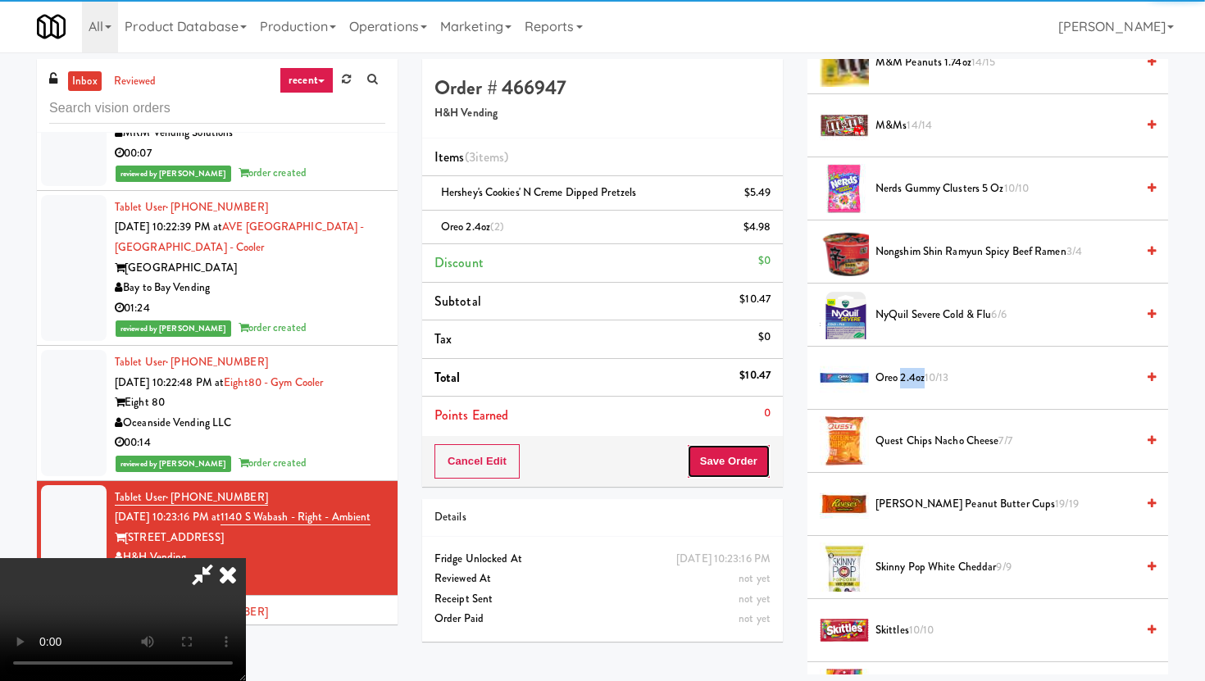
click at [743, 453] on button "Save Order" at bounding box center [729, 461] width 84 height 34
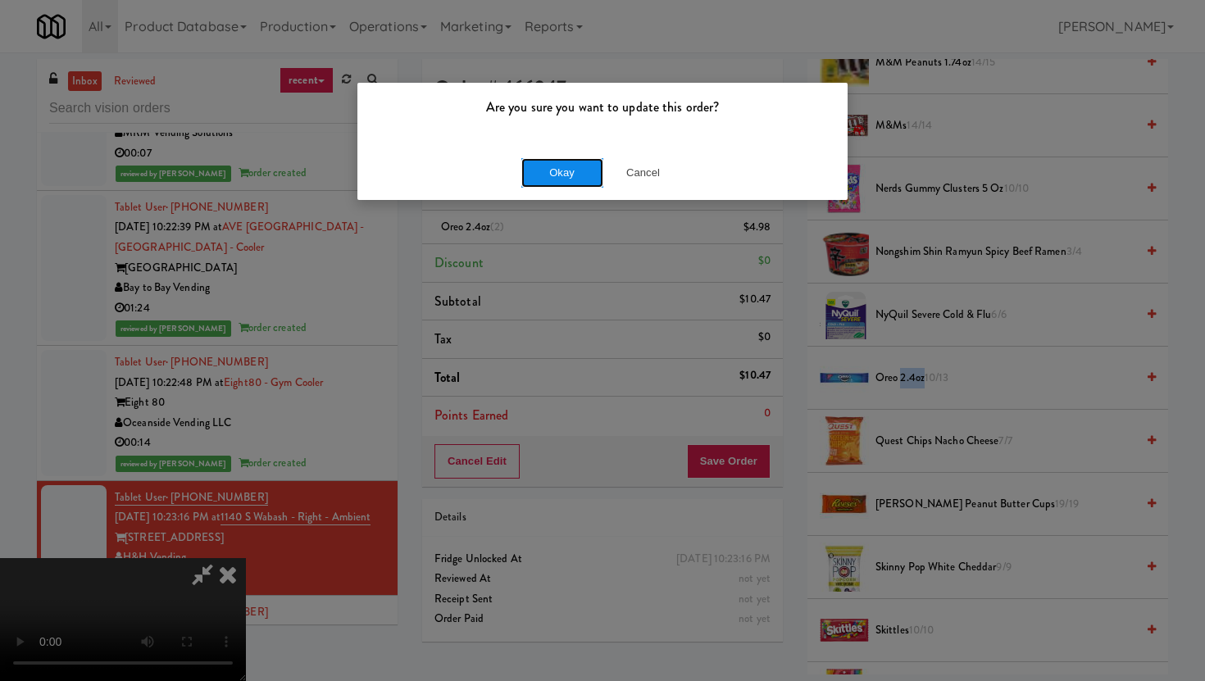
click at [564, 161] on button "Okay" at bounding box center [562, 173] width 82 height 30
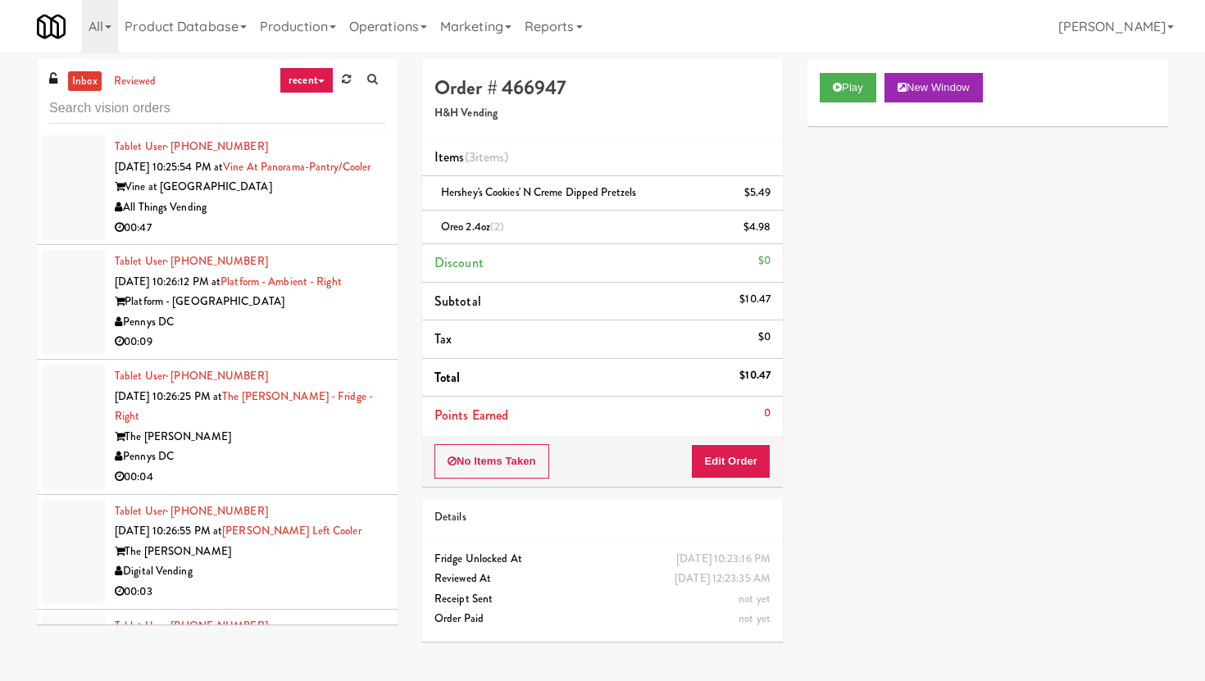
scroll to position [3850, 0]
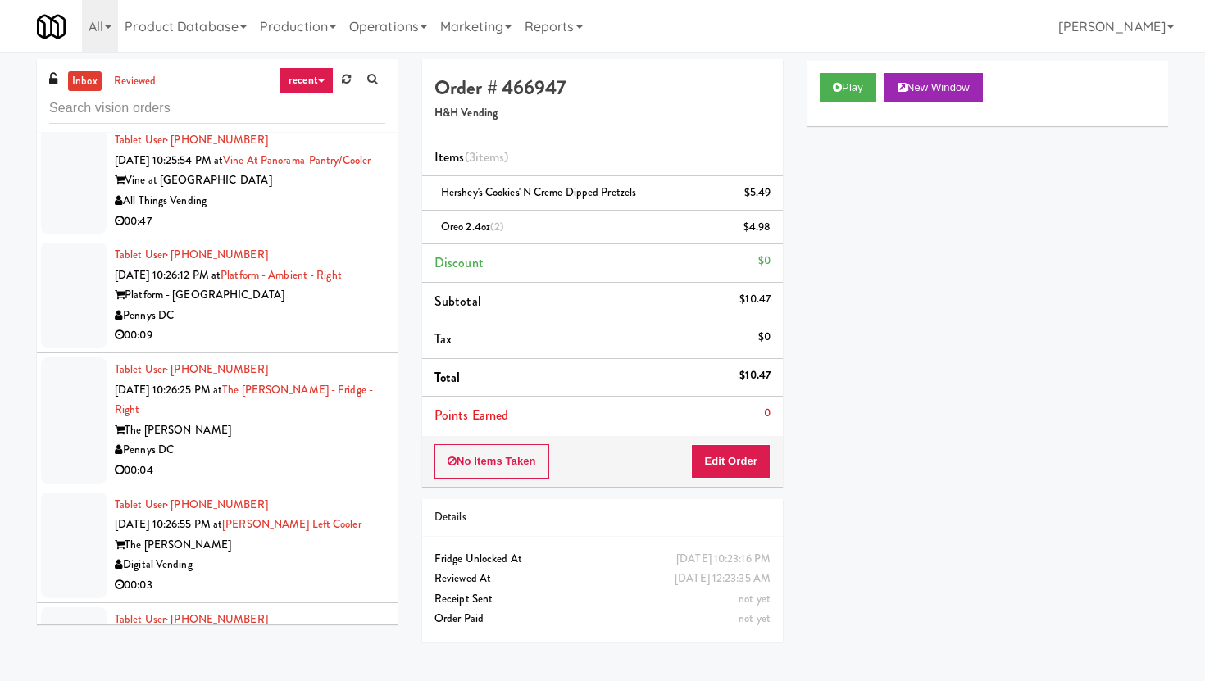
click at [290, 232] on div "00:47" at bounding box center [250, 222] width 271 height 20
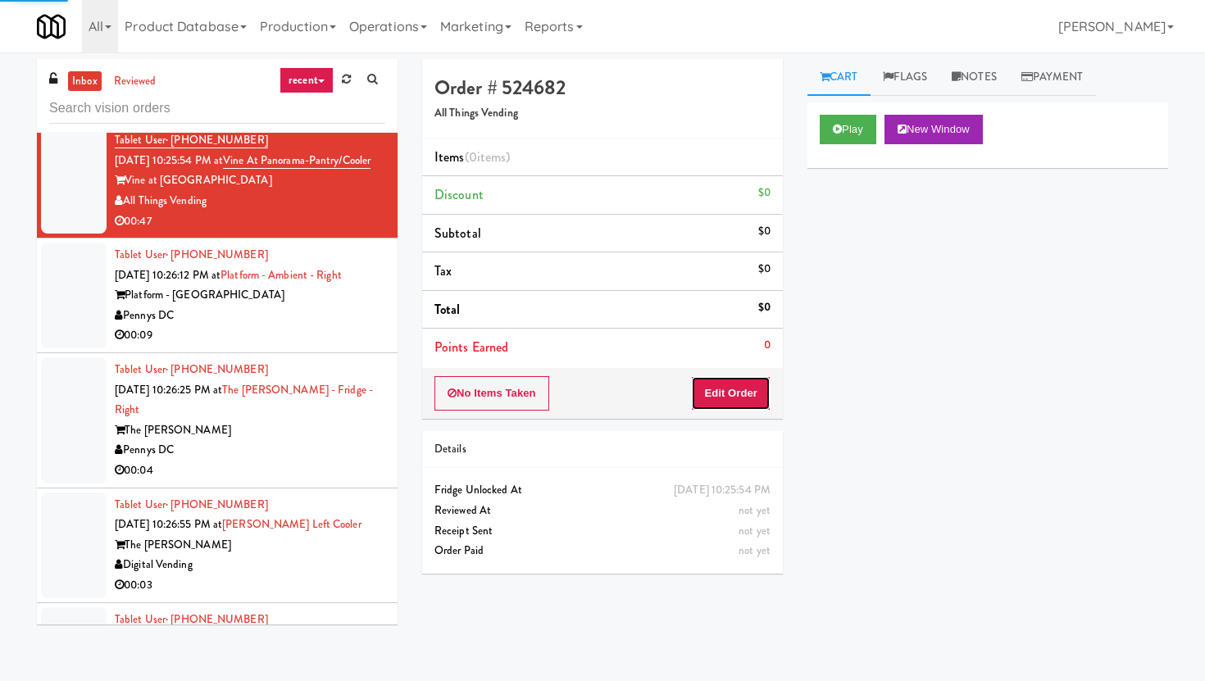
click at [748, 395] on button "Edit Order" at bounding box center [731, 393] width 80 height 34
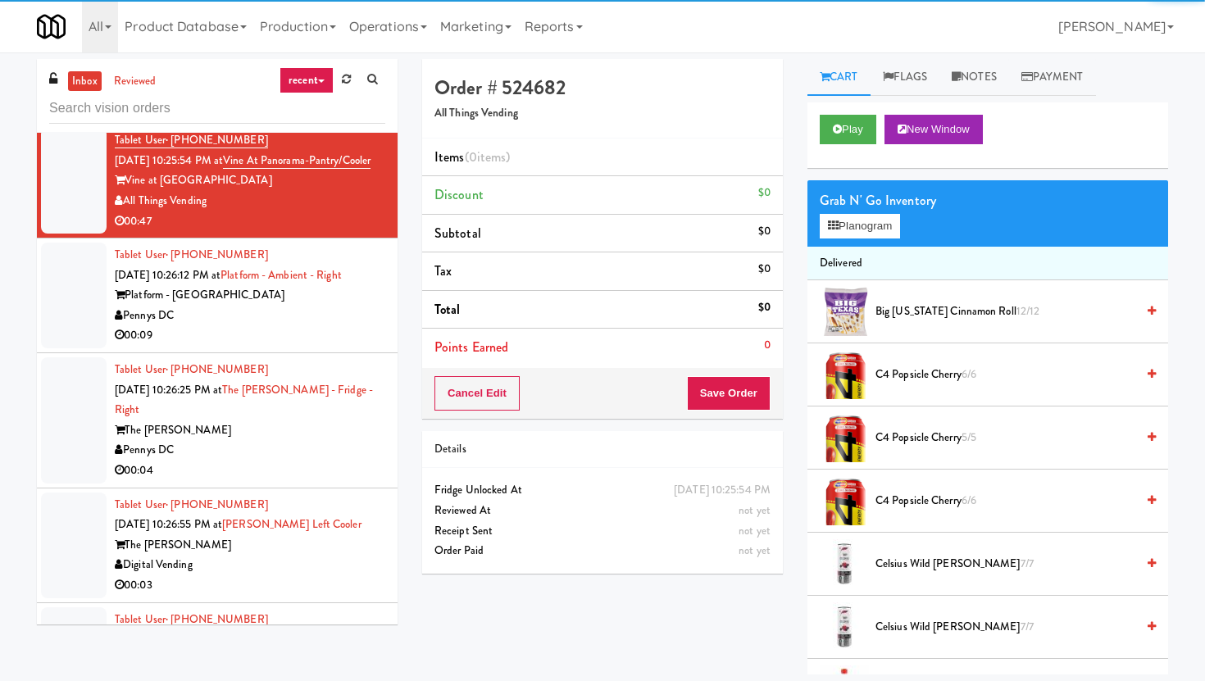
click at [862, 149] on div "Play New Window" at bounding box center [987, 135] width 361 height 66
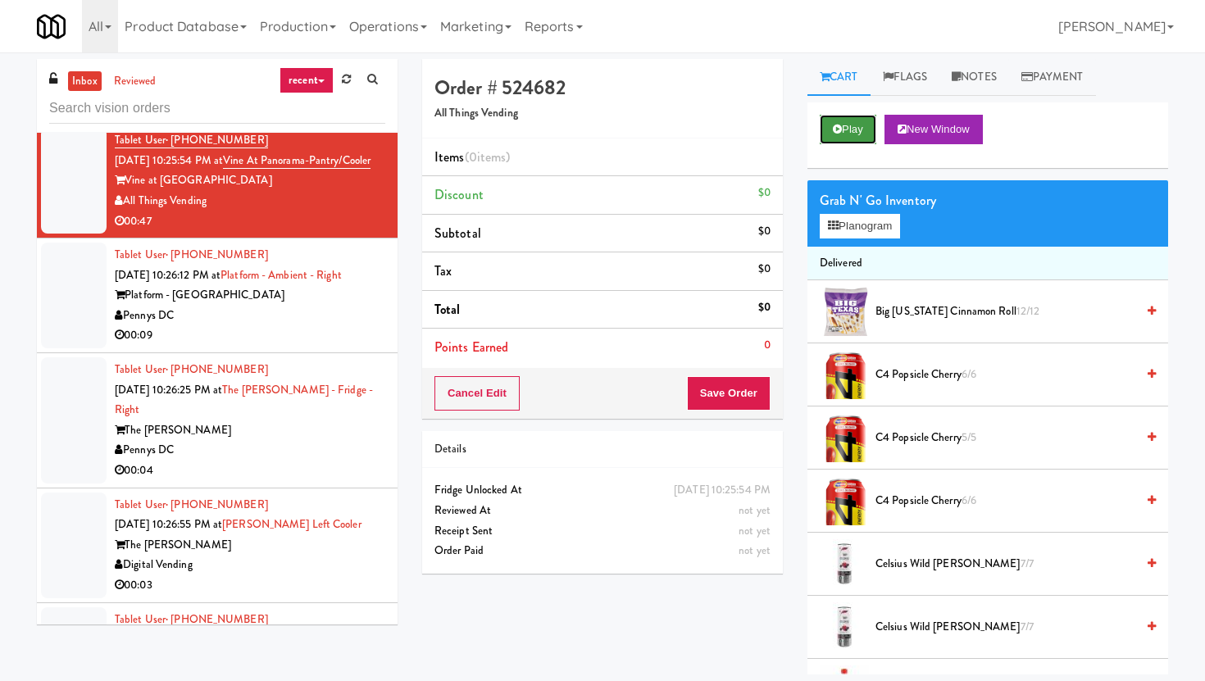
click at [862, 139] on button "Play" at bounding box center [848, 130] width 57 height 30
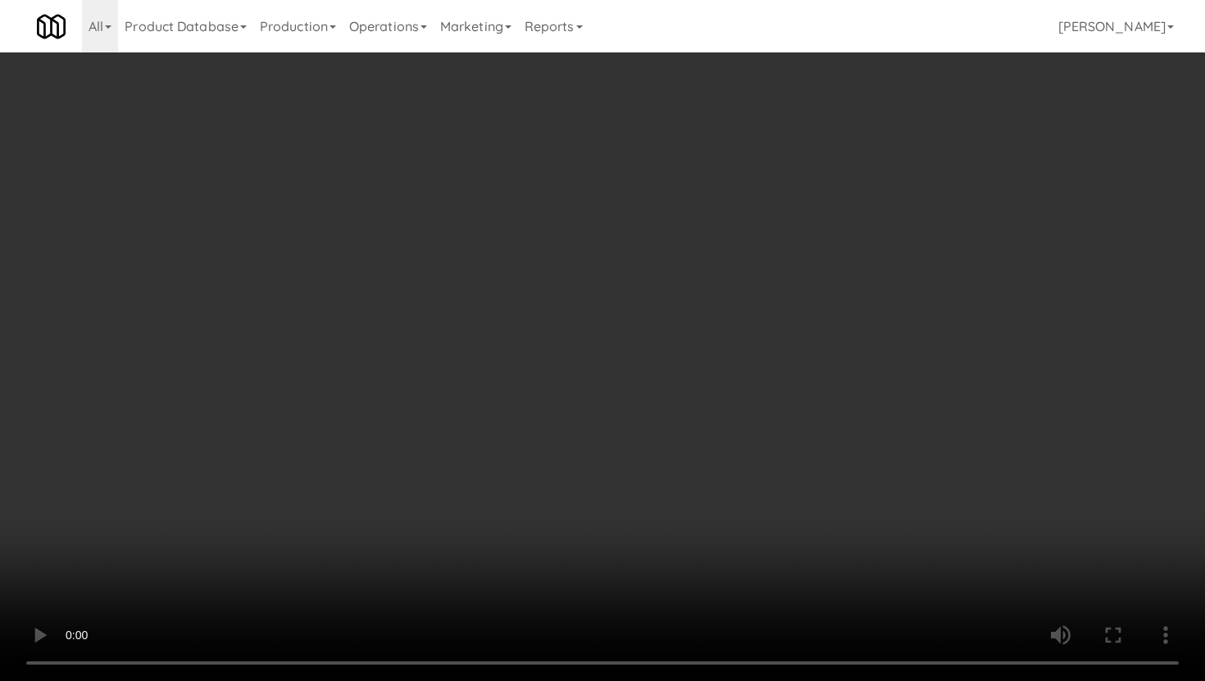
scroll to position [1278, 0]
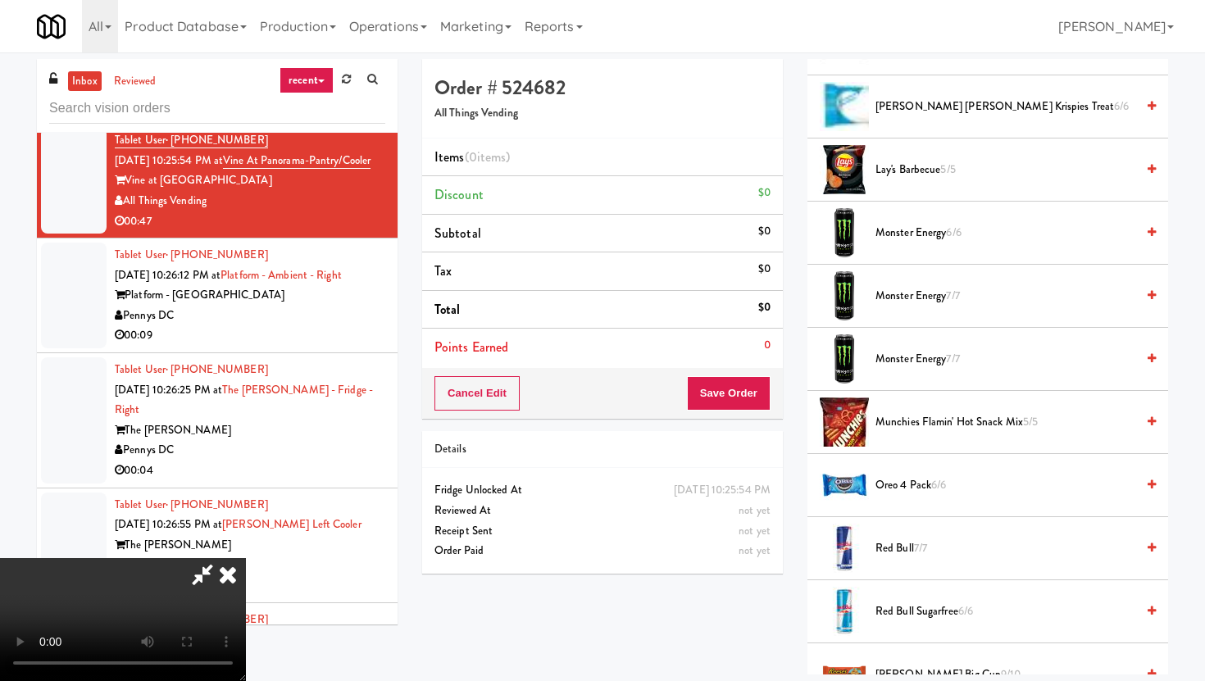
click at [911, 172] on span "Lay's Barbecue 5/5" at bounding box center [1006, 170] width 260 height 20
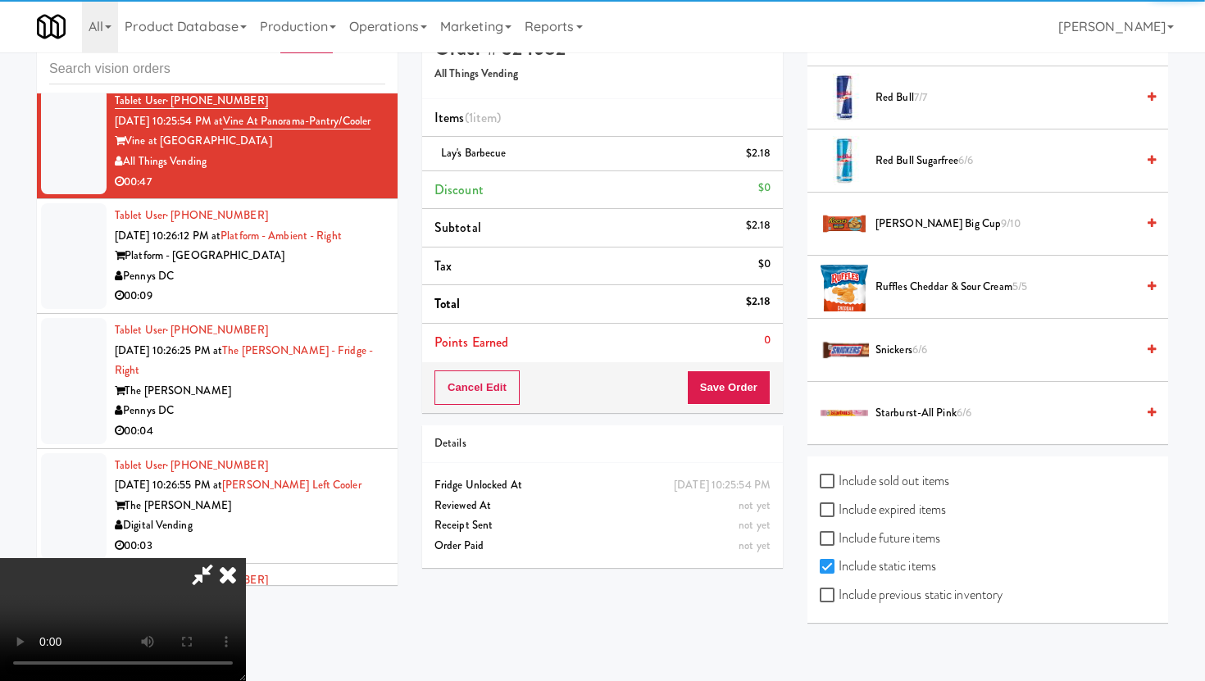
scroll to position [42, 0]
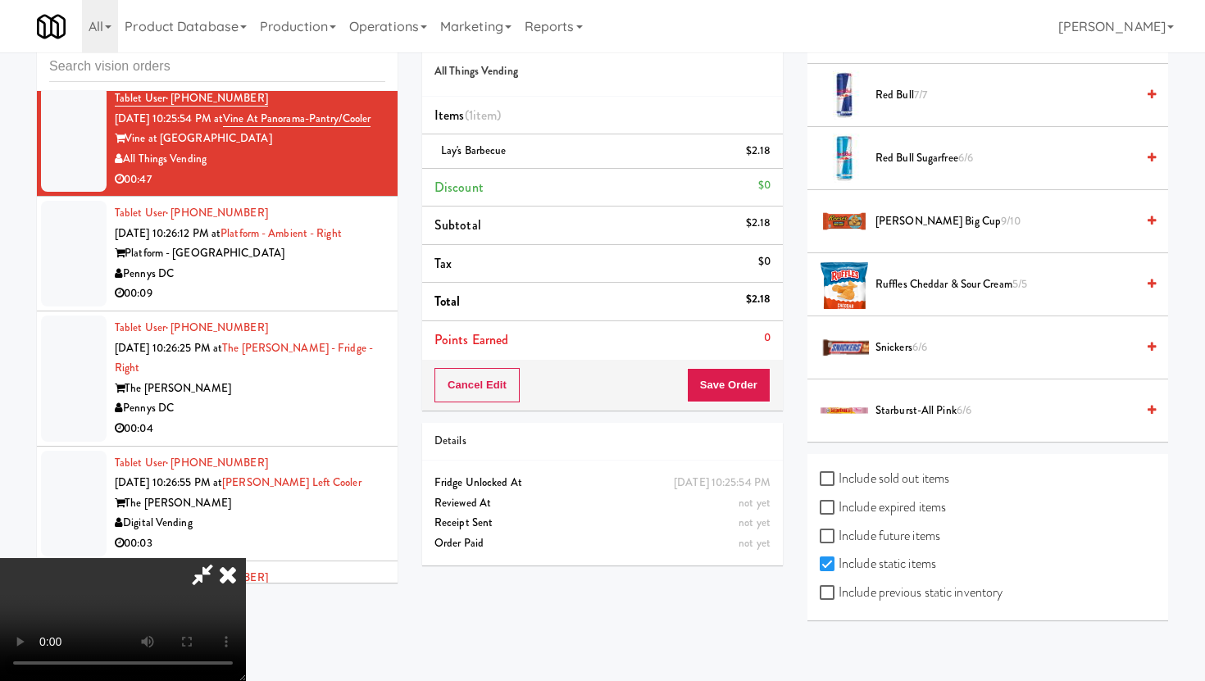
click at [898, 418] on span "Starburst-All Pink 6/6" at bounding box center [1006, 411] width 260 height 20
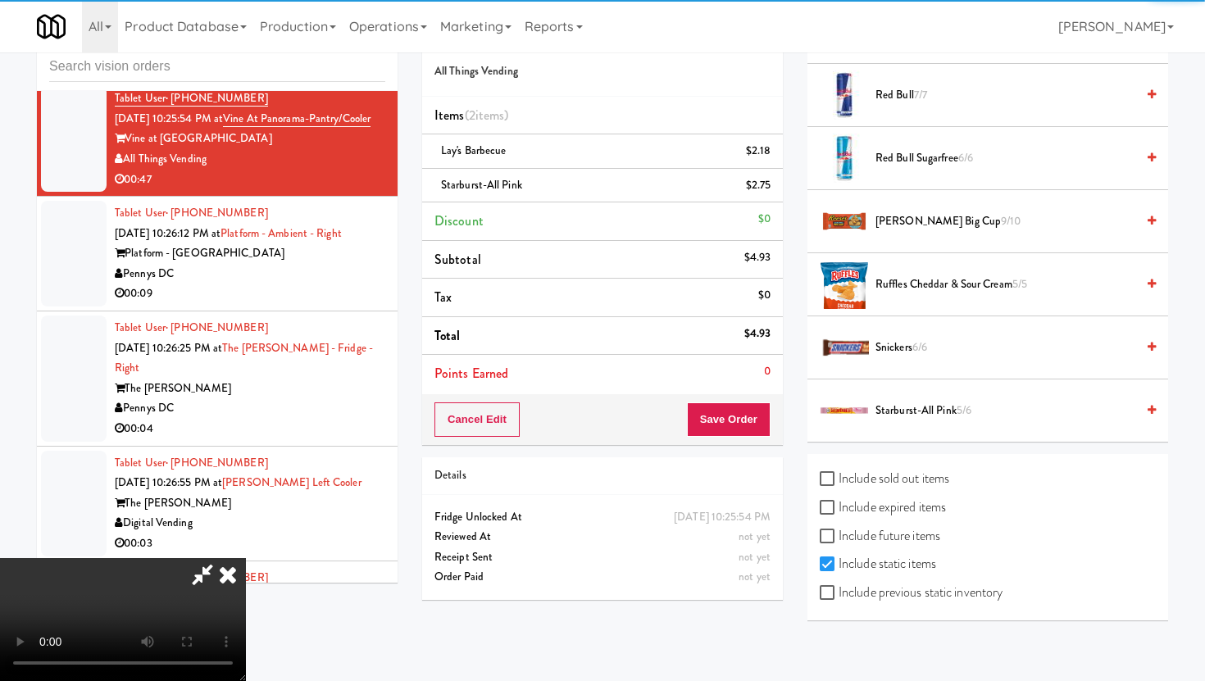
click at [778, 421] on div "Cancel Edit Save Order" at bounding box center [602, 419] width 361 height 51
click at [757, 418] on button "Save Order" at bounding box center [729, 420] width 84 height 34
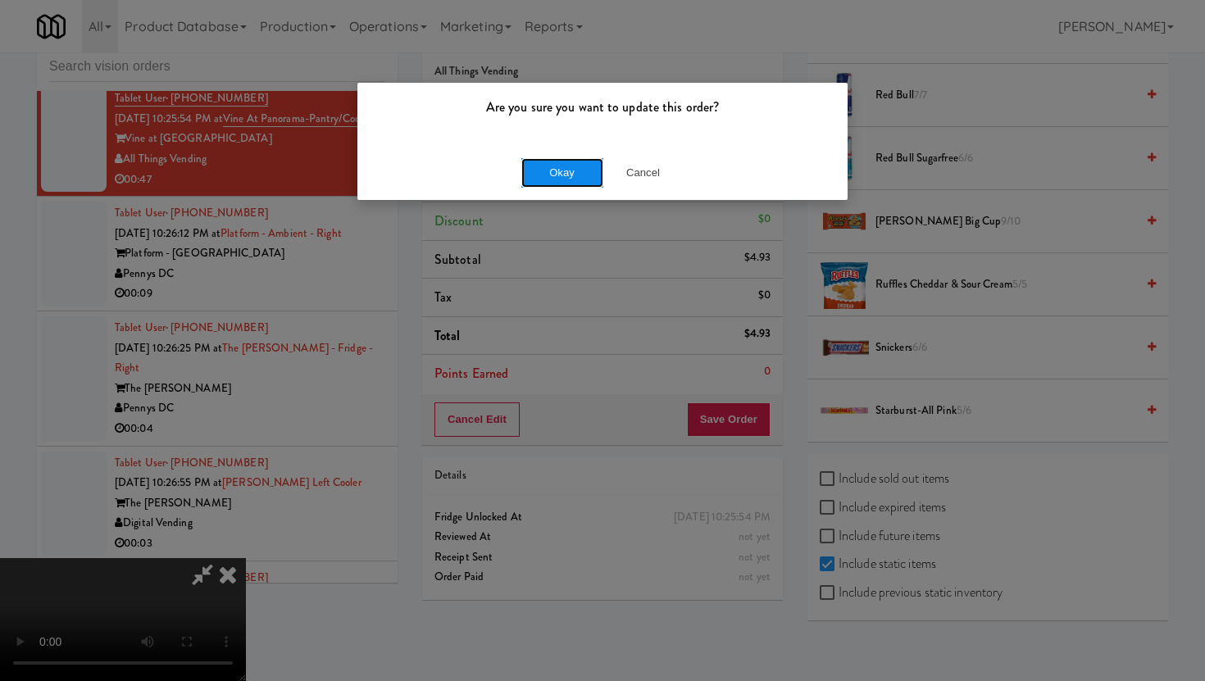
click at [557, 180] on button "Okay" at bounding box center [562, 173] width 82 height 30
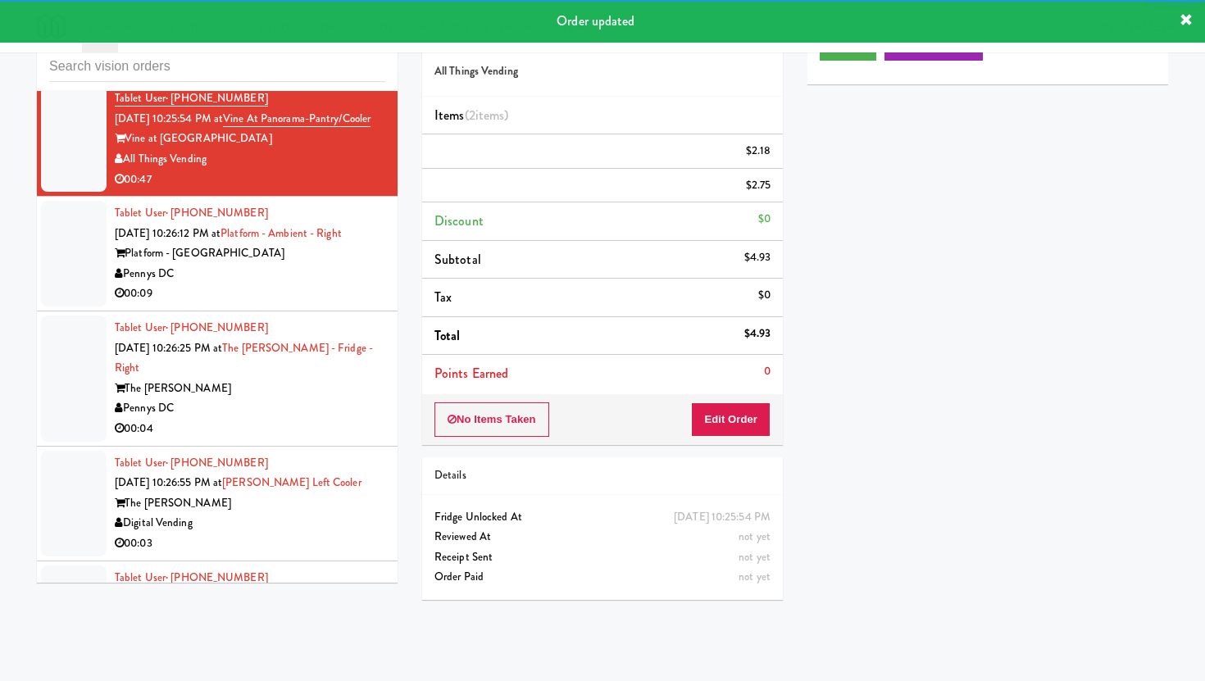
click at [336, 304] on div "00:09" at bounding box center [250, 294] width 271 height 20
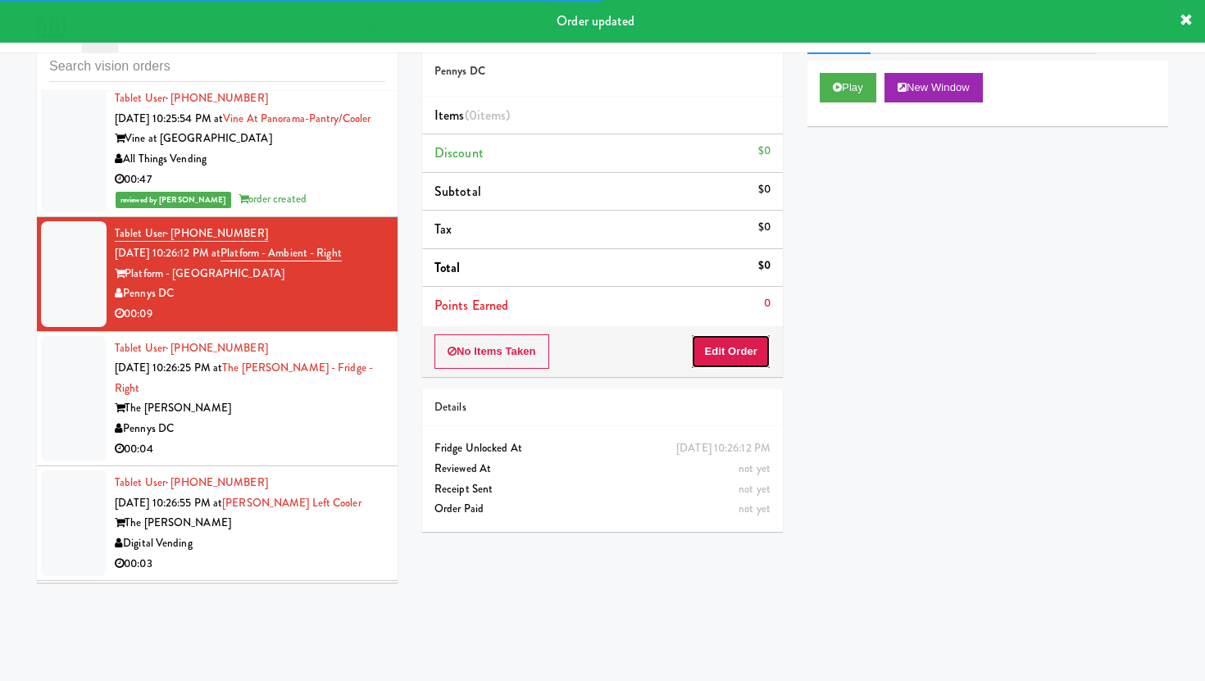
click at [735, 359] on button "Edit Order" at bounding box center [731, 351] width 80 height 34
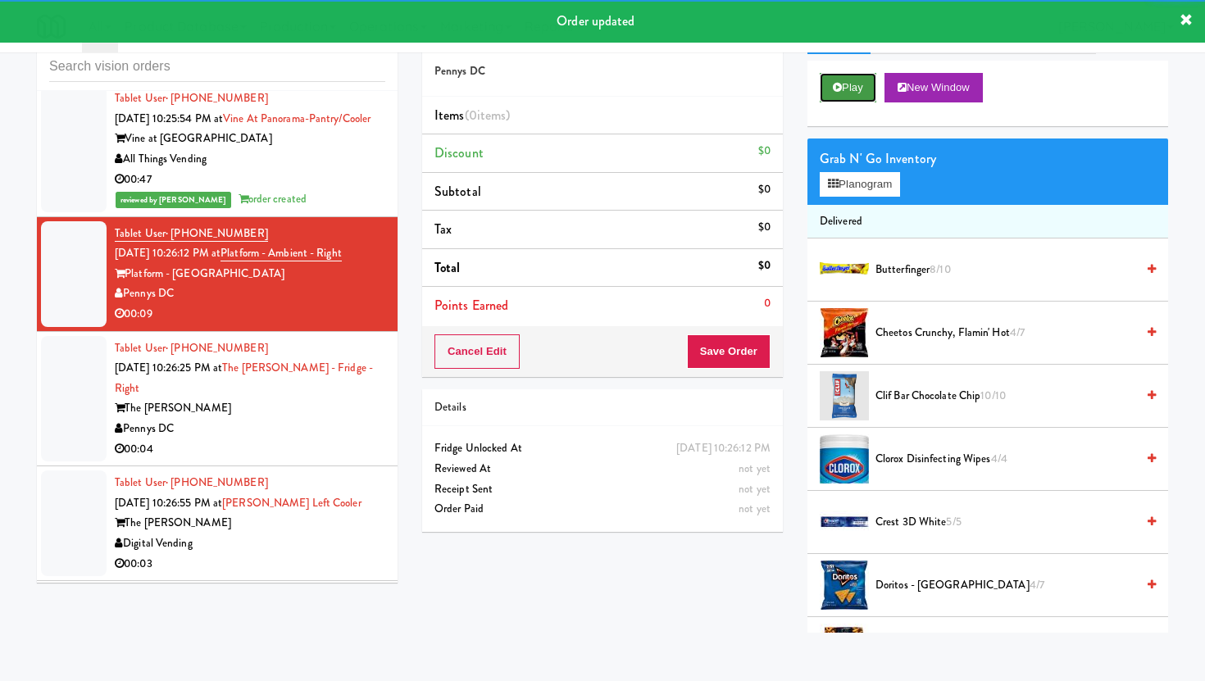
click at [842, 93] on button "Play" at bounding box center [848, 88] width 57 height 30
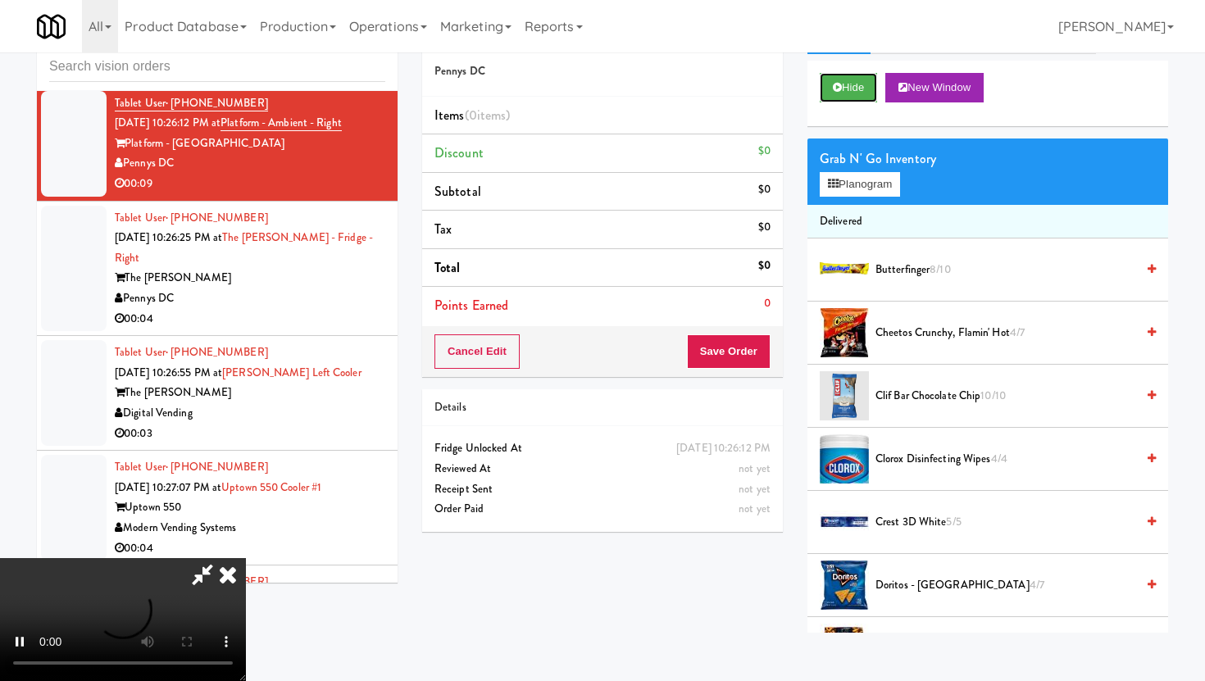
scroll to position [3995, 0]
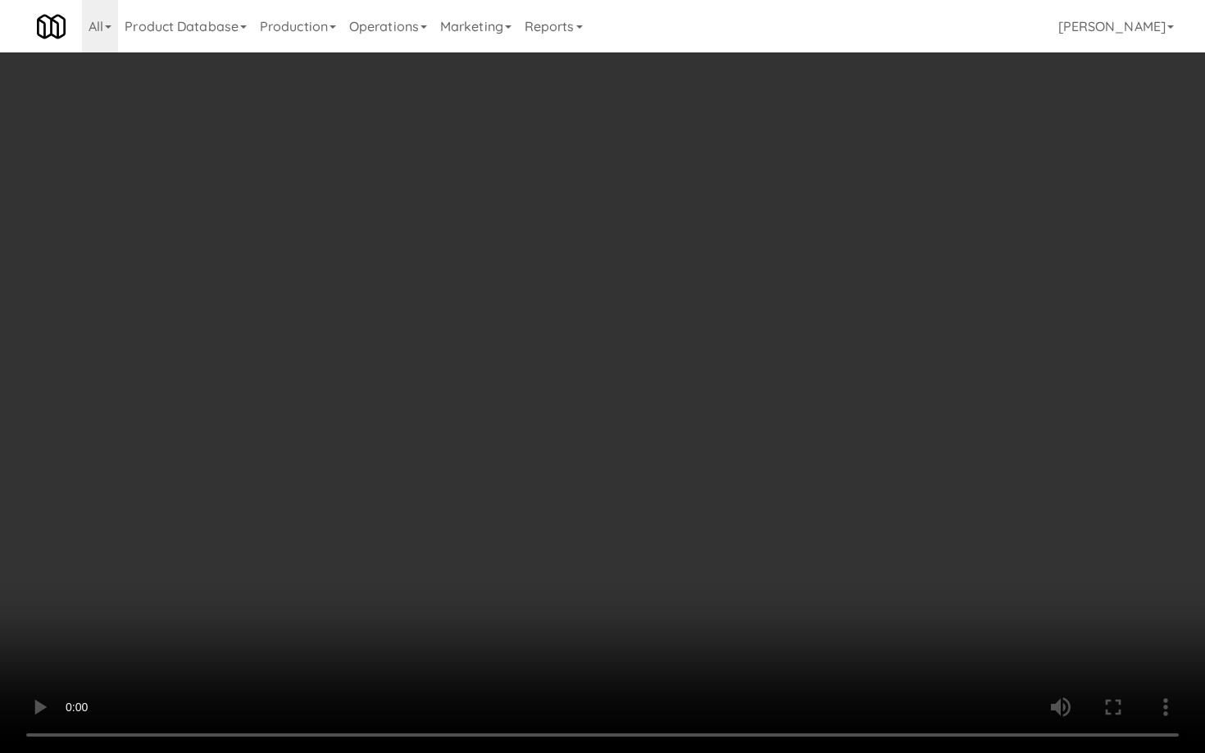
click at [231, 614] on video at bounding box center [602, 376] width 1205 height 753
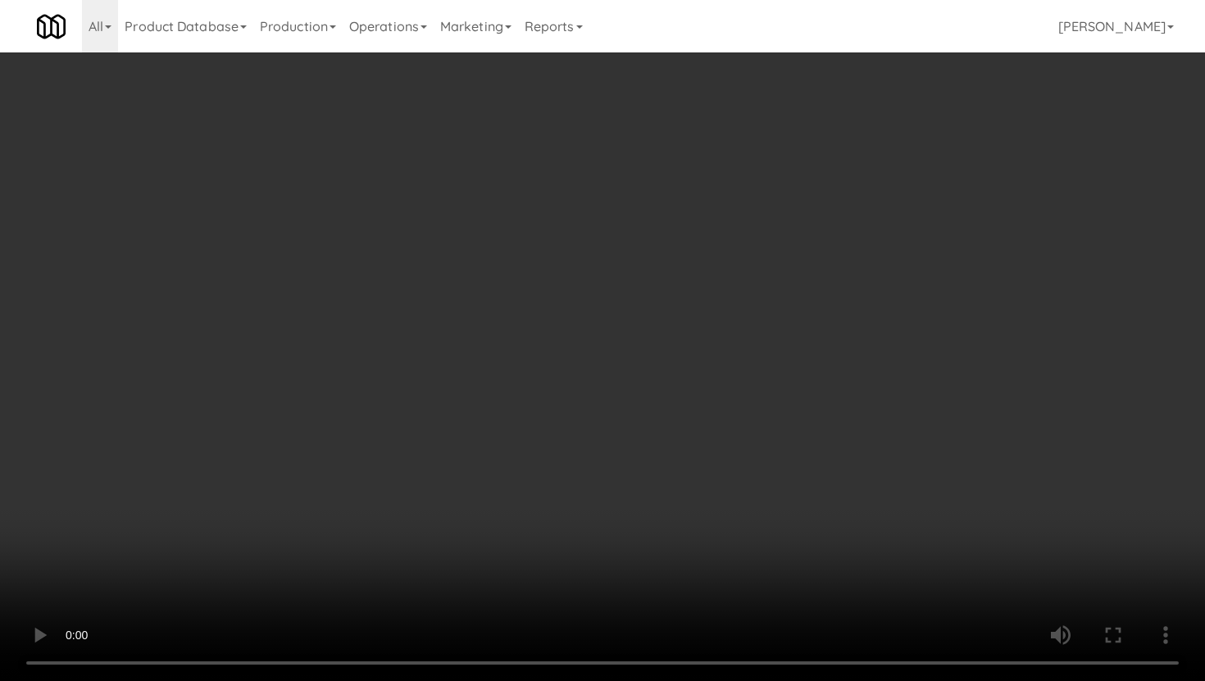
scroll to position [792, 0]
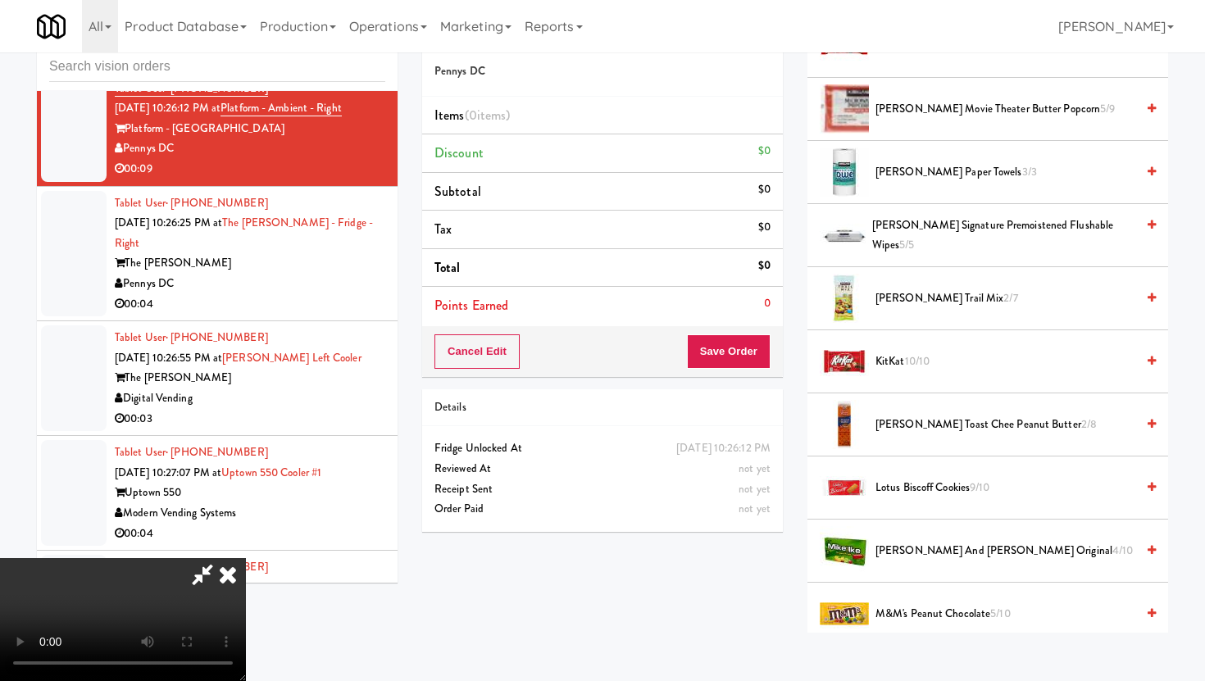
click at [897, 548] on span "Mike and Ike Original 4/10" at bounding box center [1006, 551] width 260 height 20
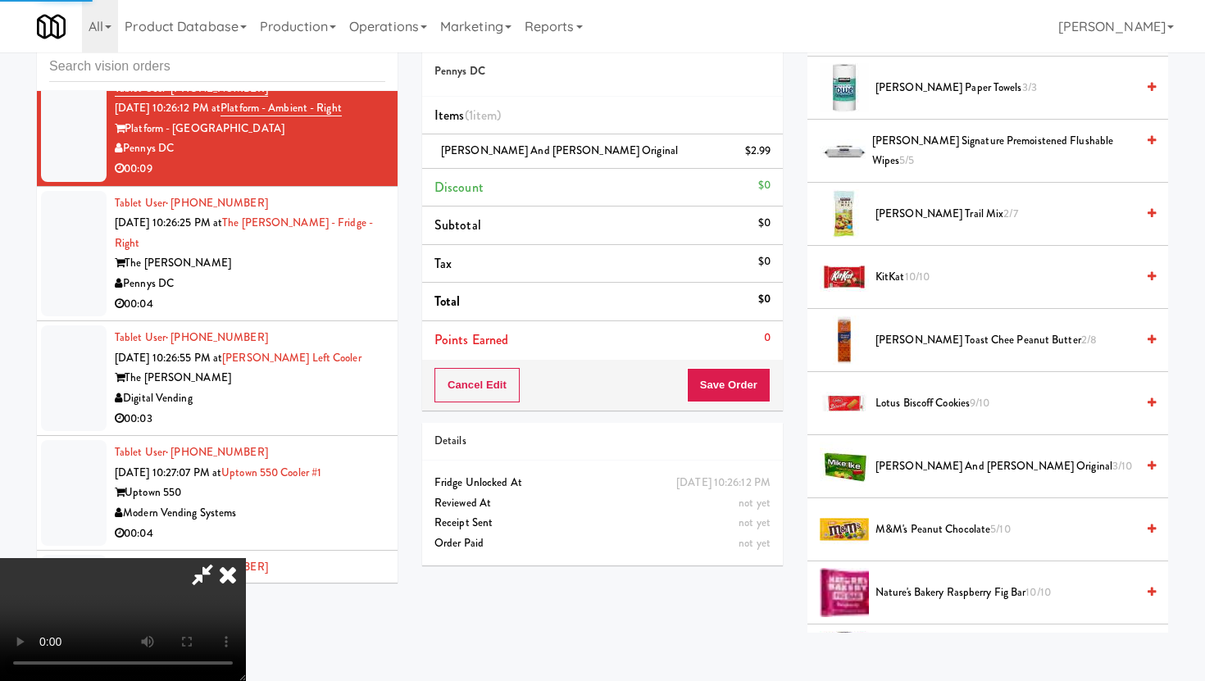
scroll to position [879, 0]
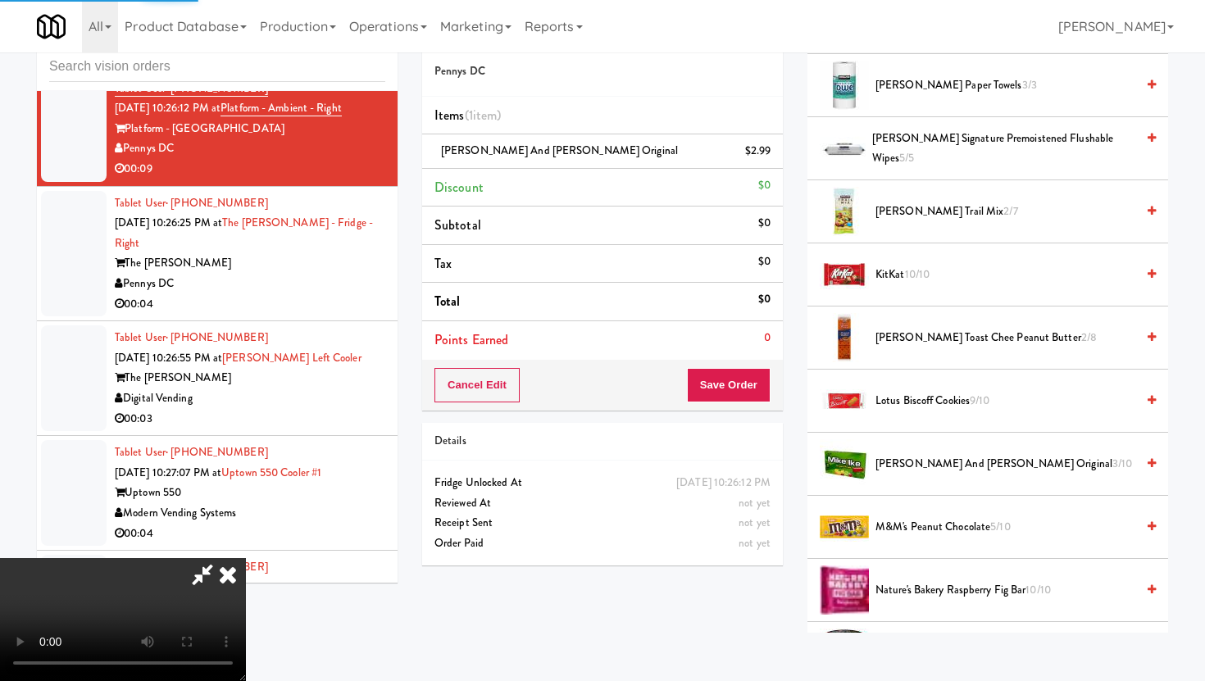
click at [895, 524] on span "M&M's Peanut Chocolate 5/10" at bounding box center [1006, 527] width 260 height 20
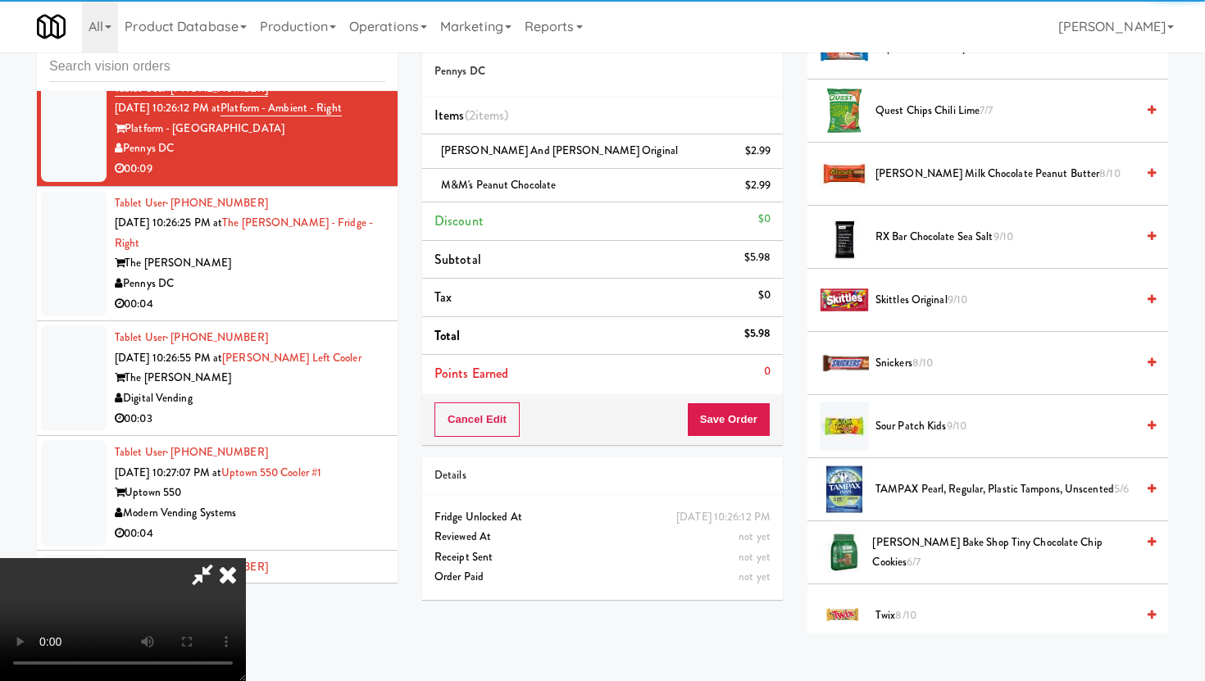
scroll to position [2005, 0]
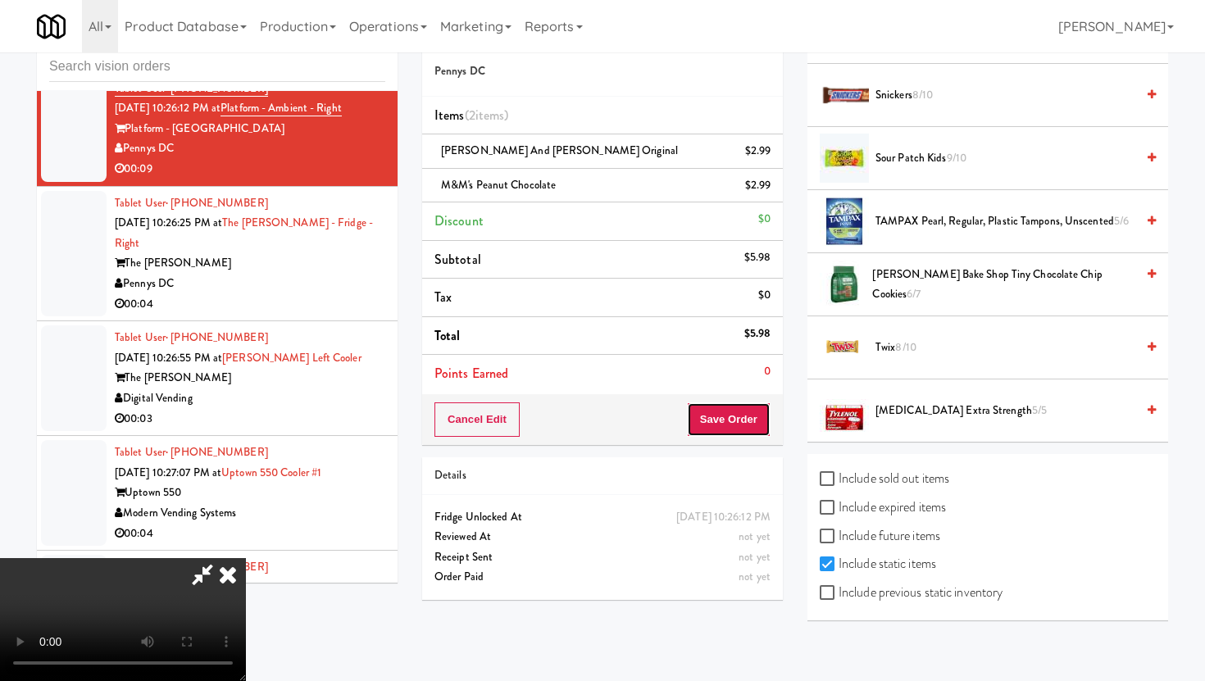
click at [746, 434] on button "Save Order" at bounding box center [729, 420] width 84 height 34
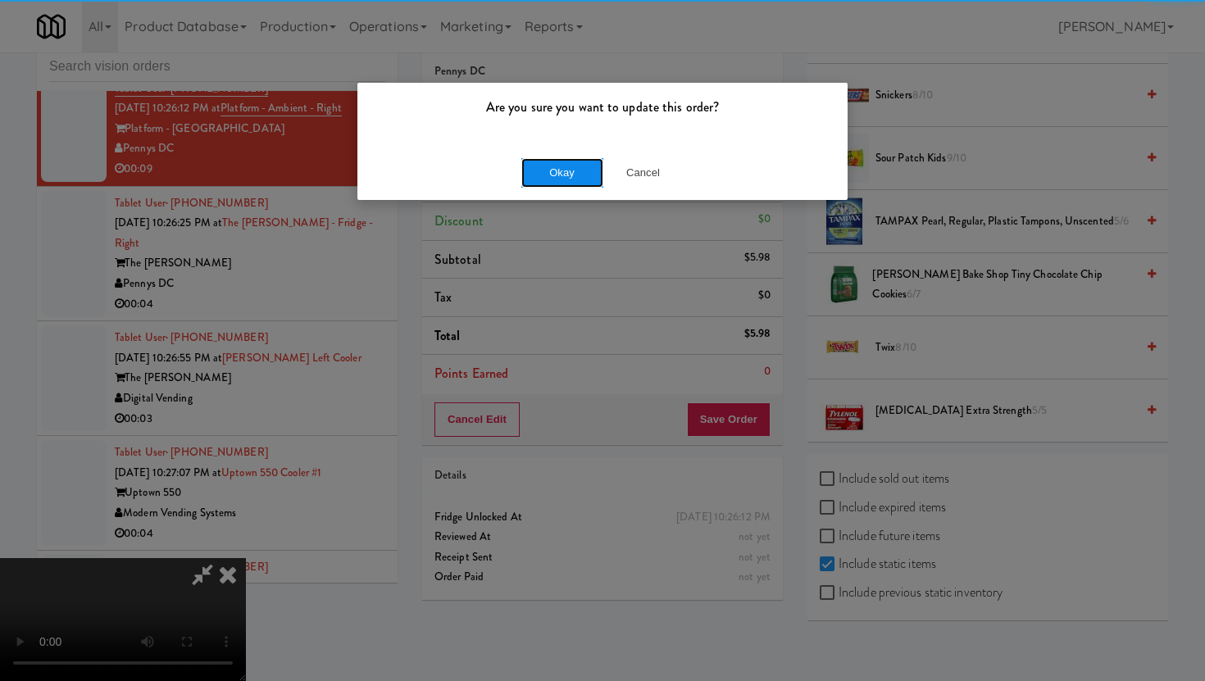
click at [562, 165] on button "Okay" at bounding box center [562, 173] width 82 height 30
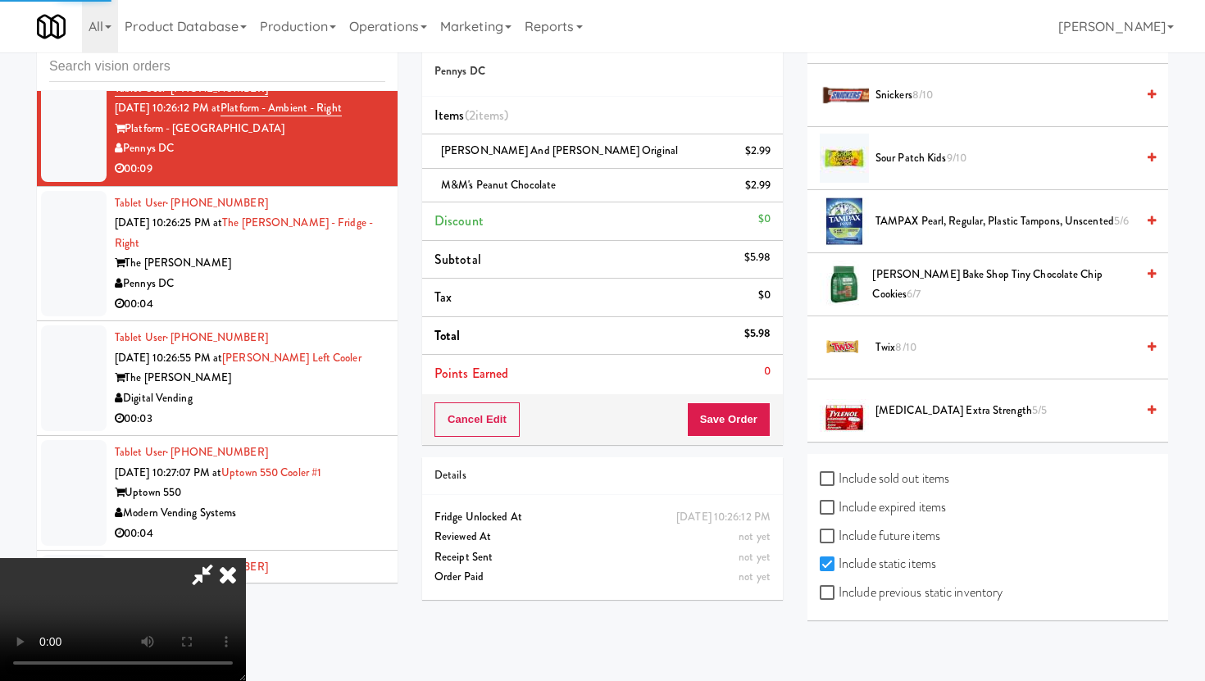
scroll to position [42, 0]
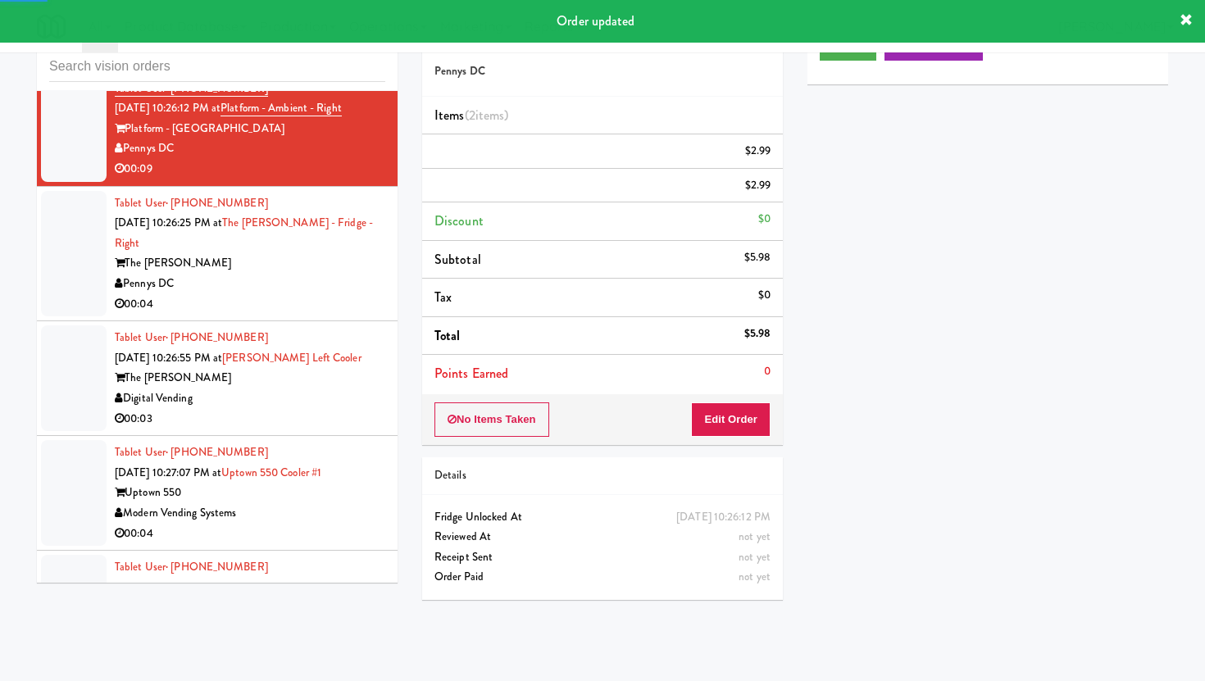
click at [322, 315] on div "00:04" at bounding box center [250, 304] width 271 height 20
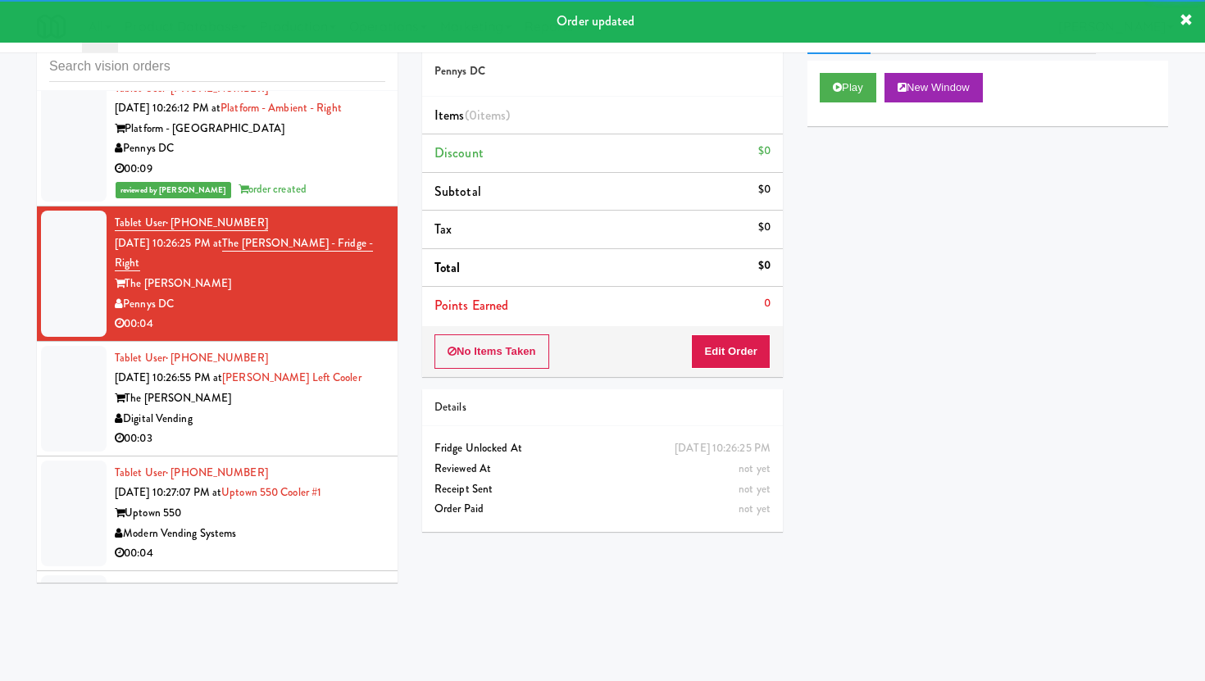
click at [721, 372] on div "No Items Taken Edit Order" at bounding box center [602, 351] width 361 height 51
click at [721, 357] on button "Edit Order" at bounding box center [731, 351] width 80 height 34
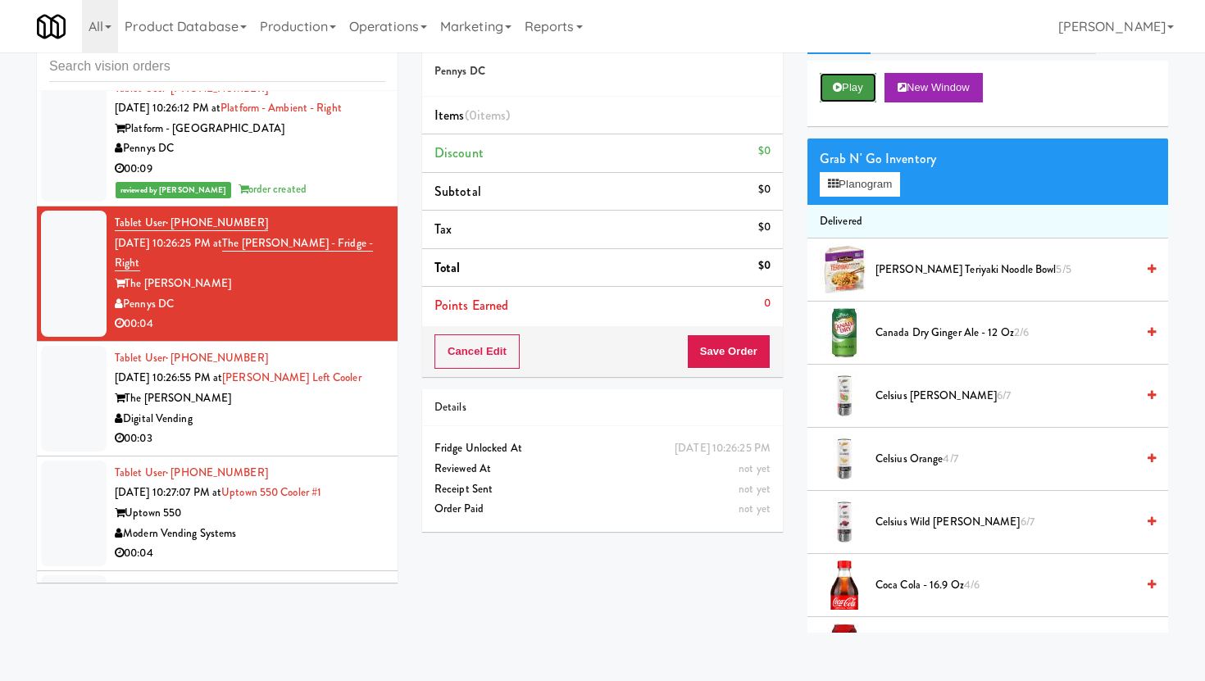
click at [835, 93] on button "Play" at bounding box center [848, 88] width 57 height 30
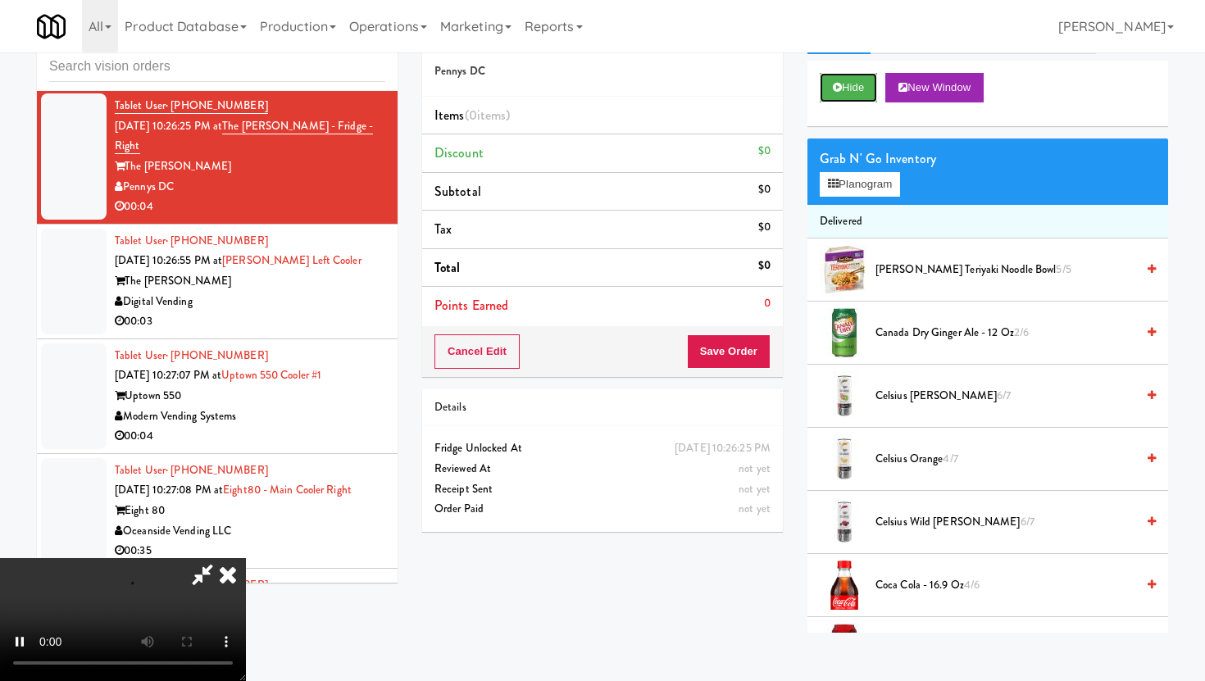
scroll to position [4167, 0]
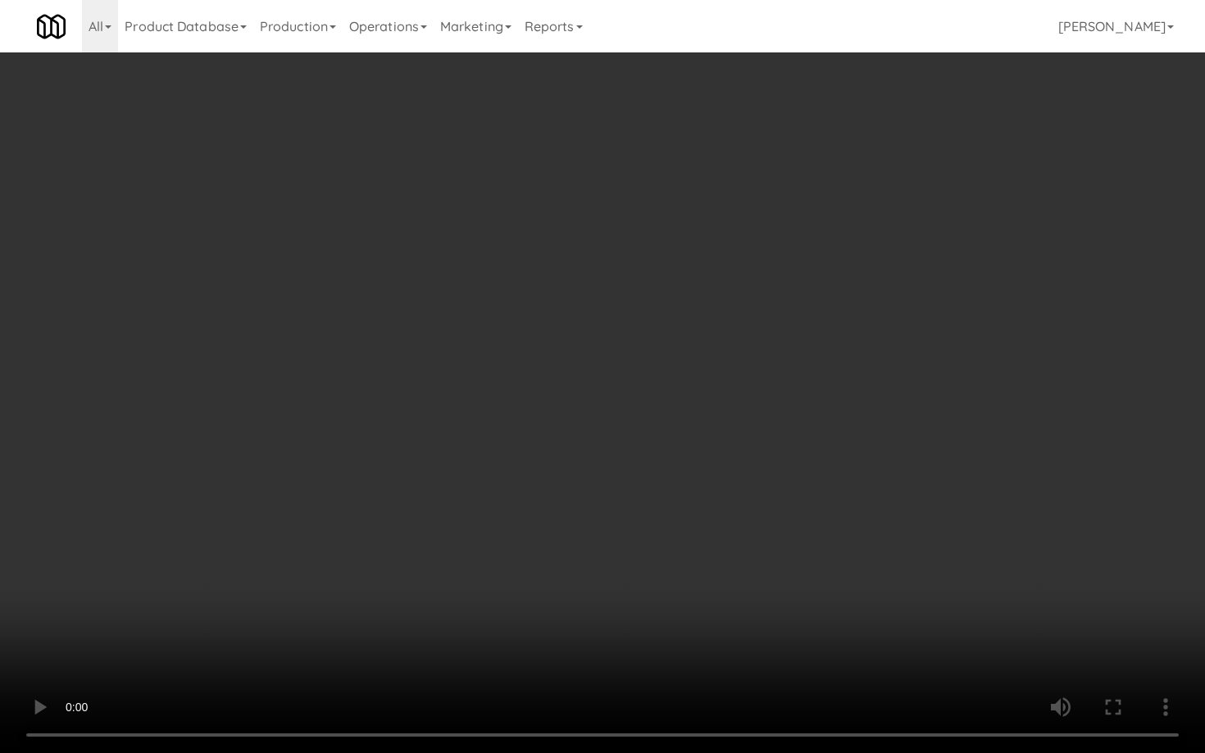
click at [271, 626] on video at bounding box center [602, 376] width 1205 height 753
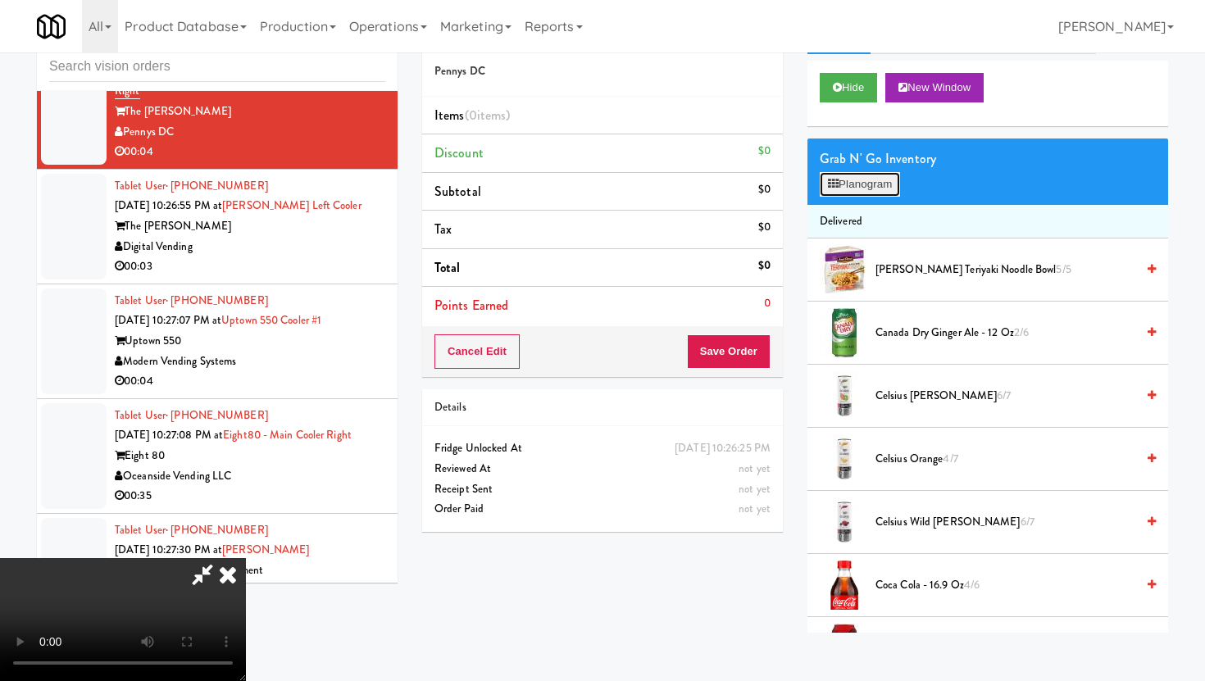
click at [854, 177] on button "Planogram" at bounding box center [860, 184] width 80 height 25
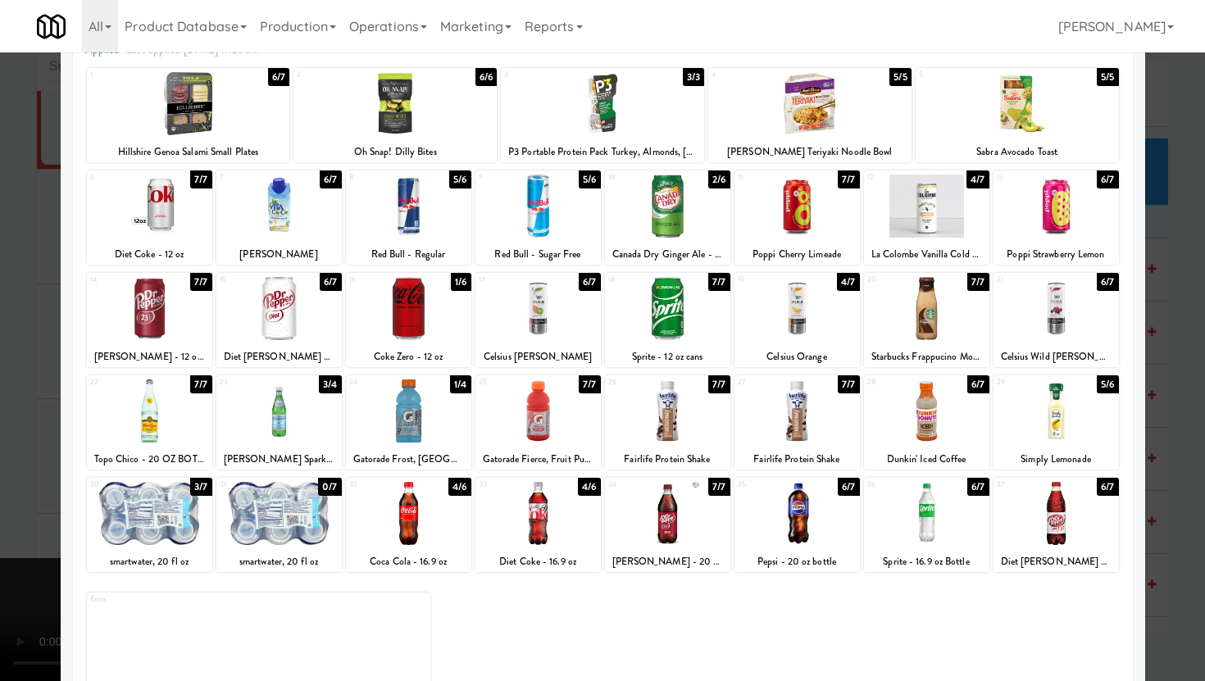
scroll to position [106, 0]
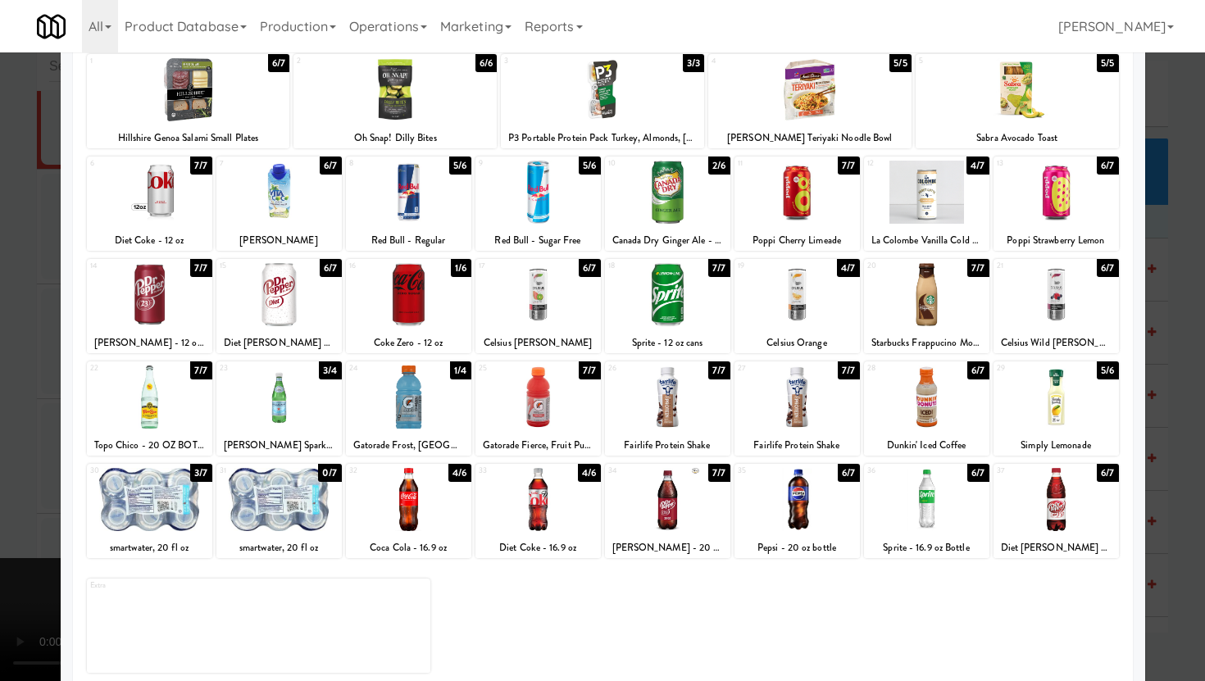
click at [46, 596] on div at bounding box center [602, 340] width 1205 height 681
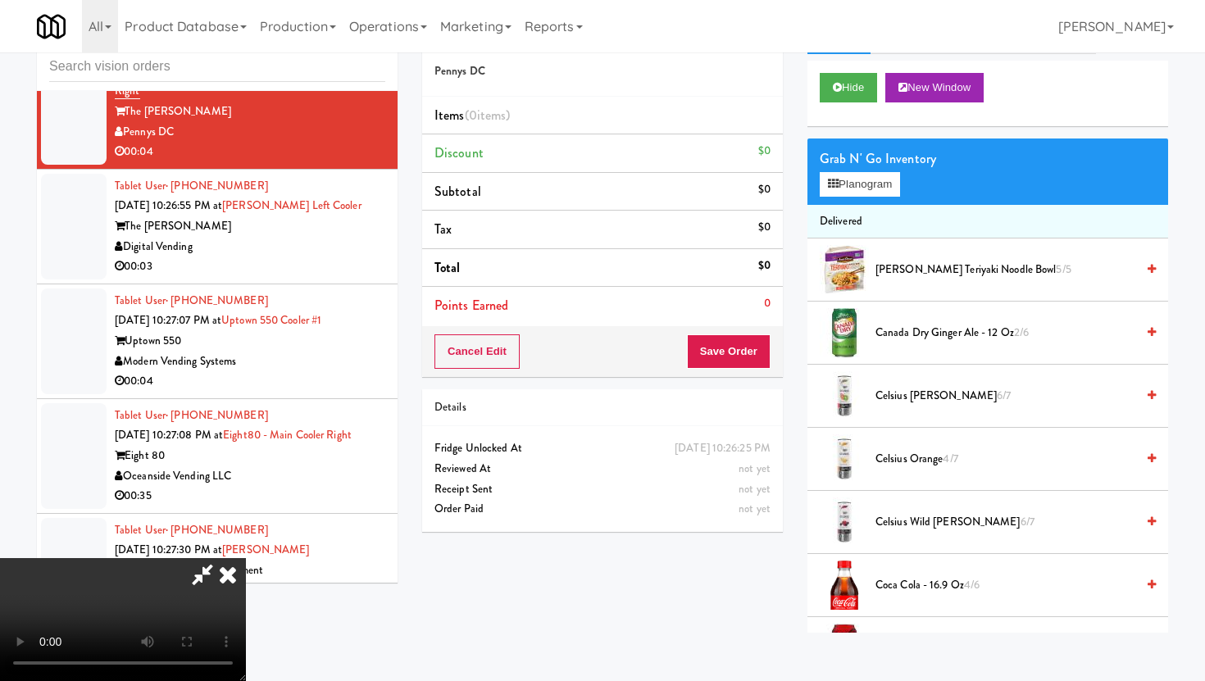
click at [246, 594] on video at bounding box center [123, 619] width 246 height 123
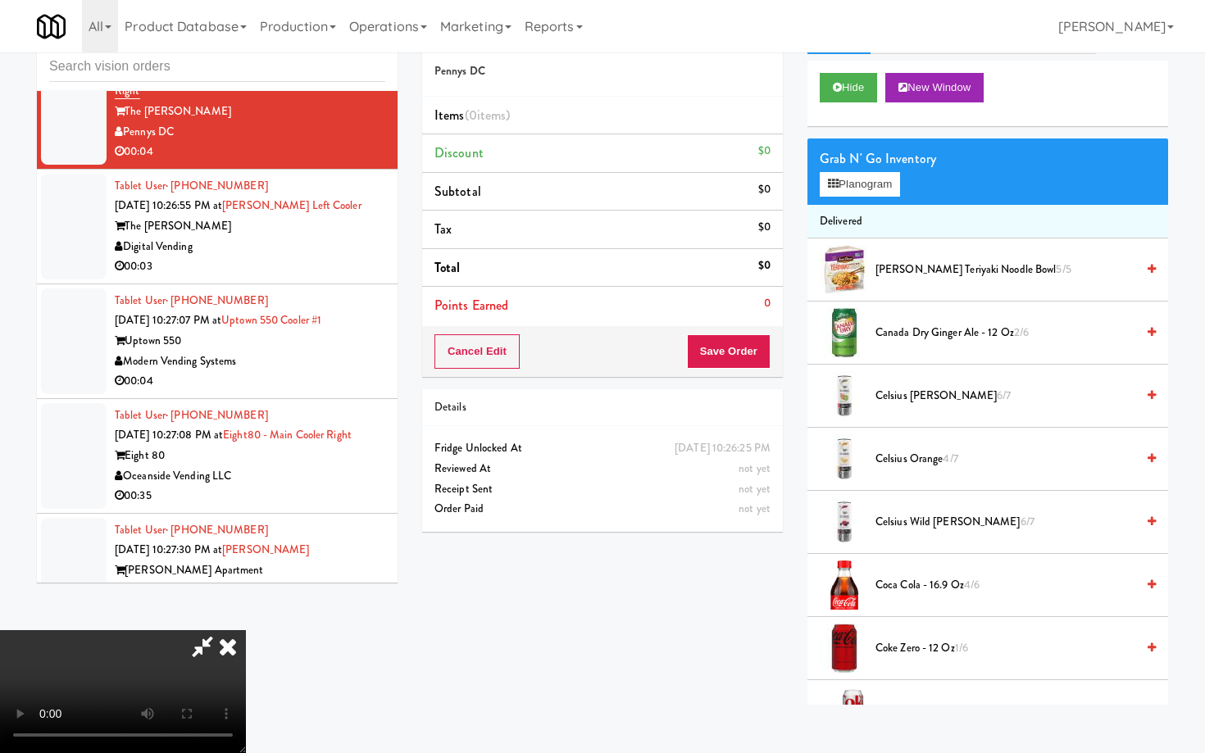
click at [246, 665] on video at bounding box center [123, 691] width 246 height 123
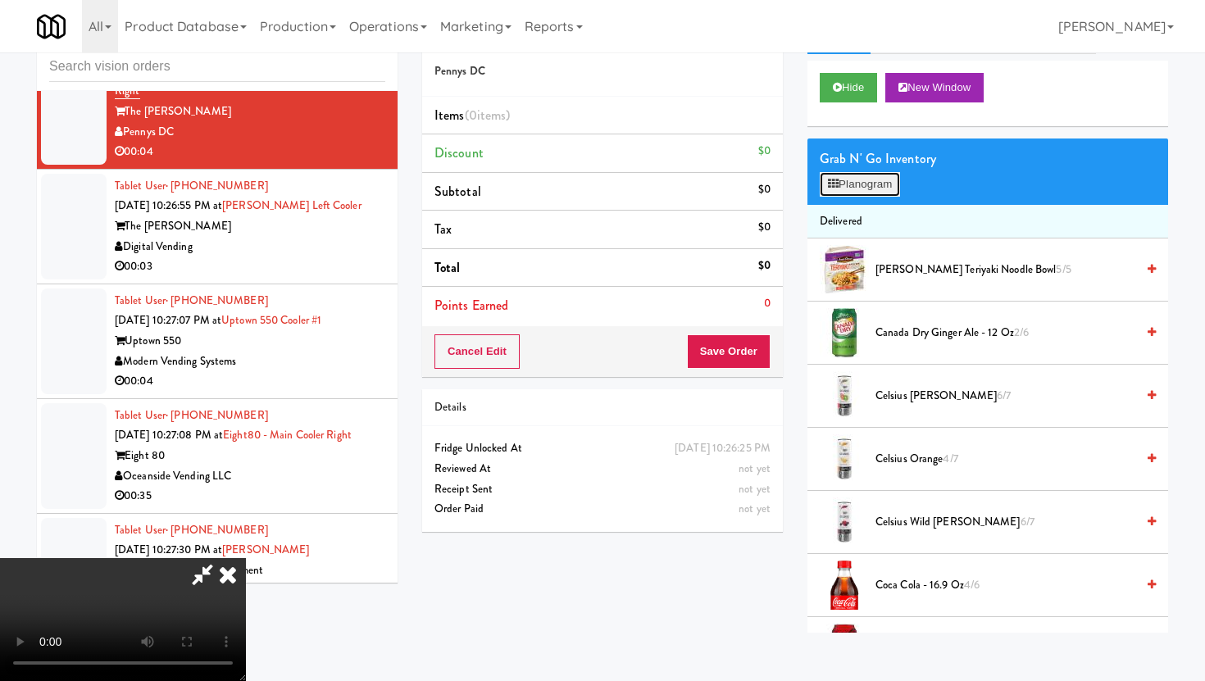
click at [887, 190] on button "Planogram" at bounding box center [860, 184] width 80 height 25
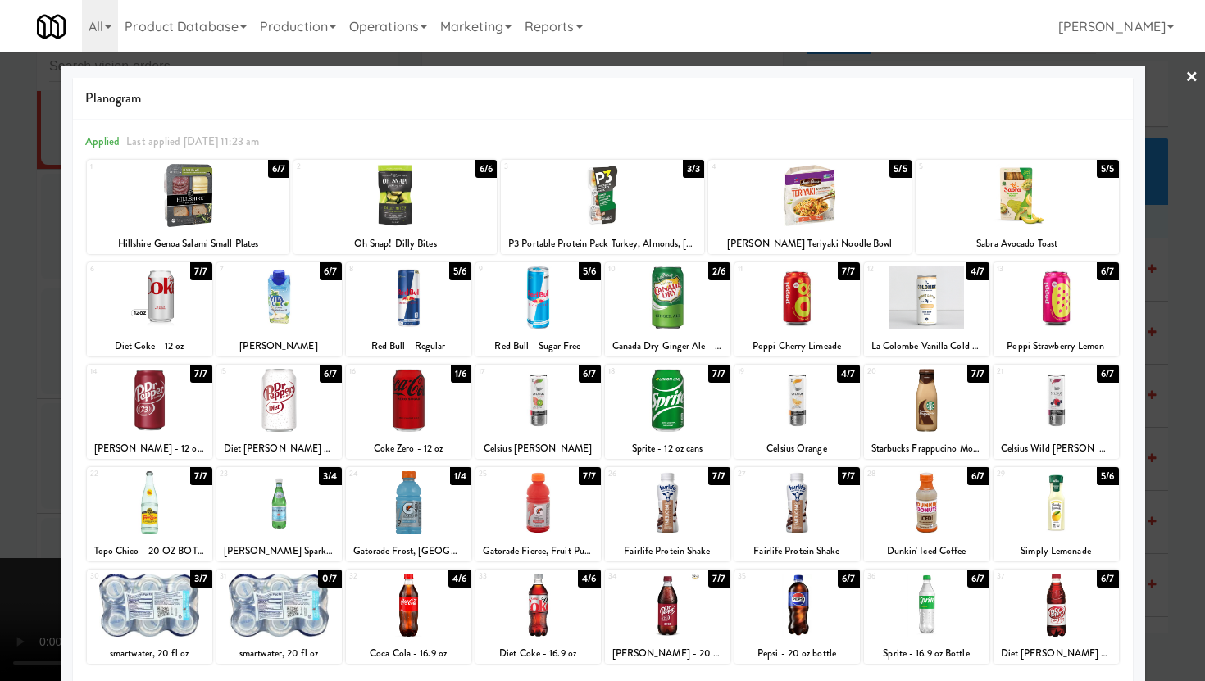
click at [0, 391] on div at bounding box center [602, 340] width 1205 height 681
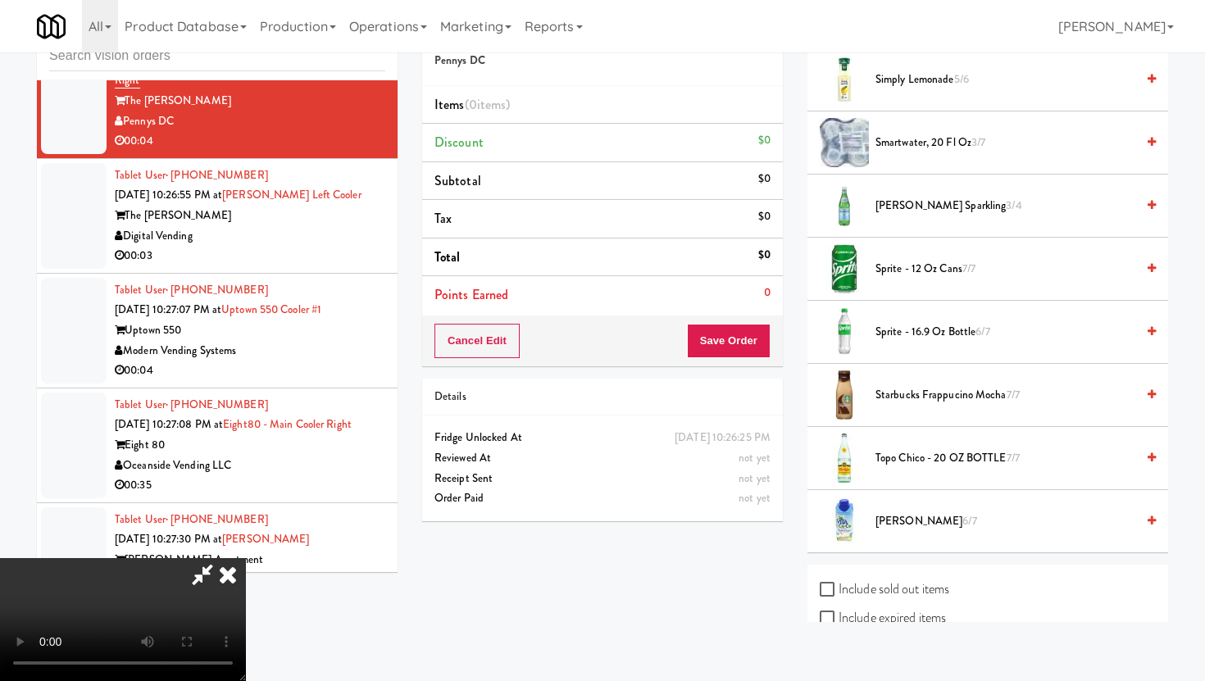
scroll to position [2068, 0]
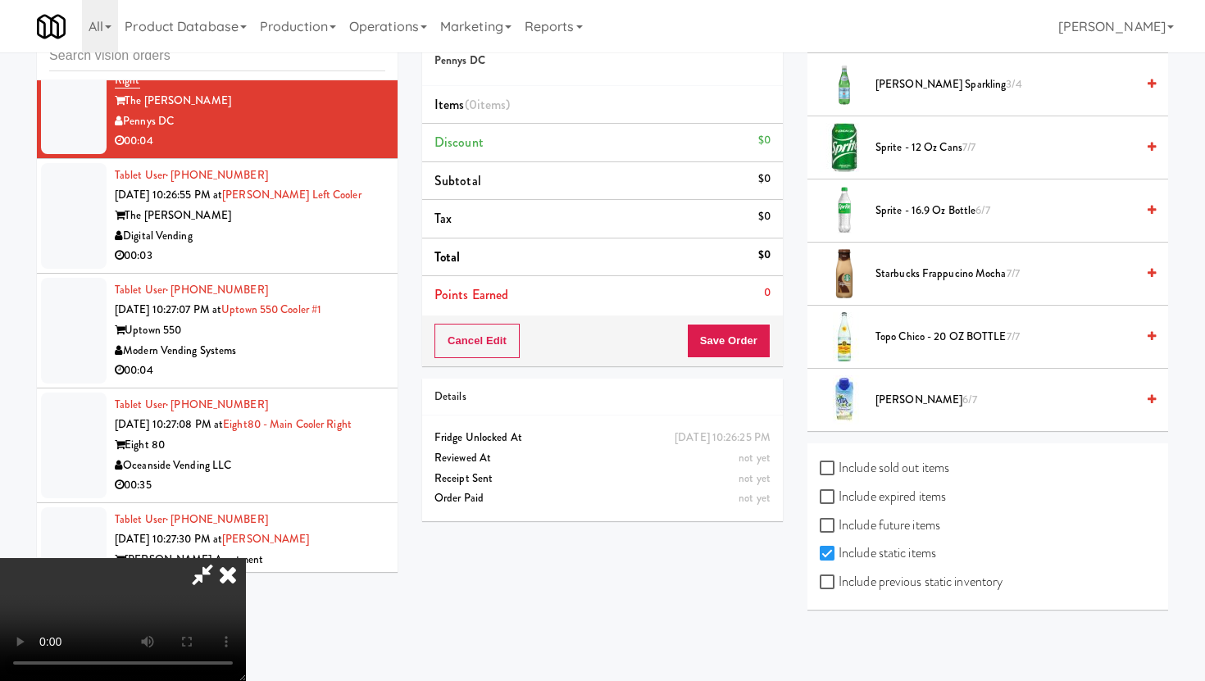
click at [817, 584] on div "Include sold out items Include expired items Include future items Include stati…" at bounding box center [987, 527] width 361 height 166
click at [830, 586] on input "Include previous static inventory" at bounding box center [829, 582] width 19 height 13
checkbox input "true"
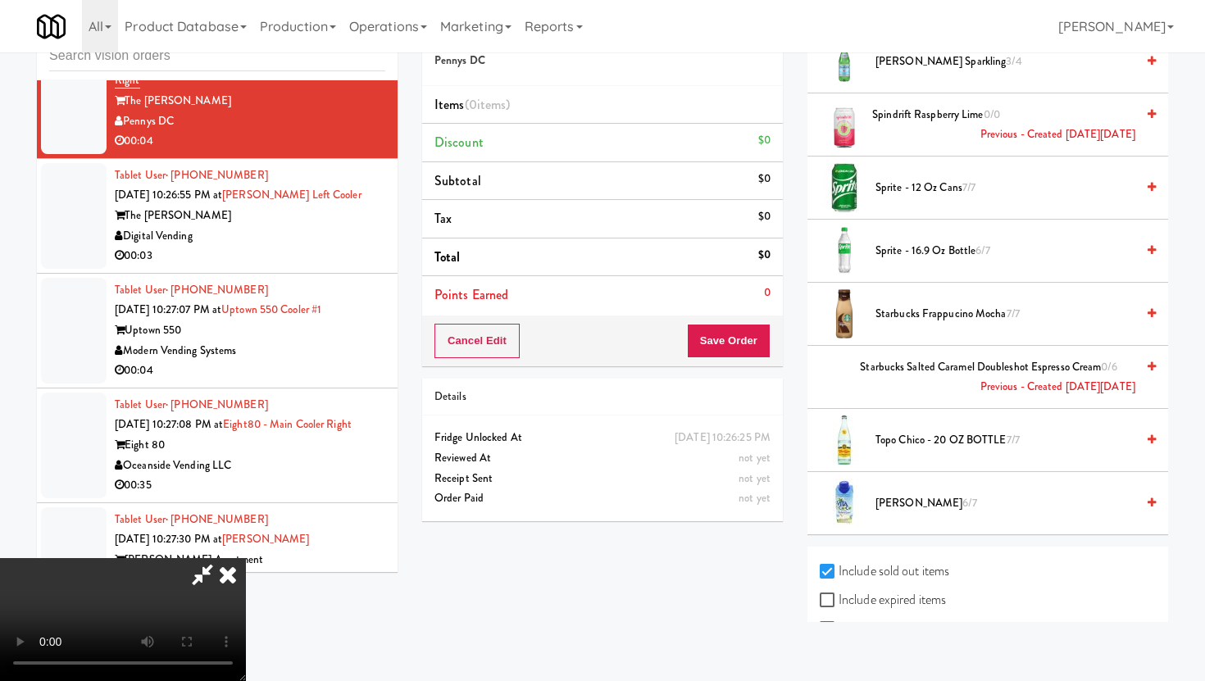
scroll to position [2636, 0]
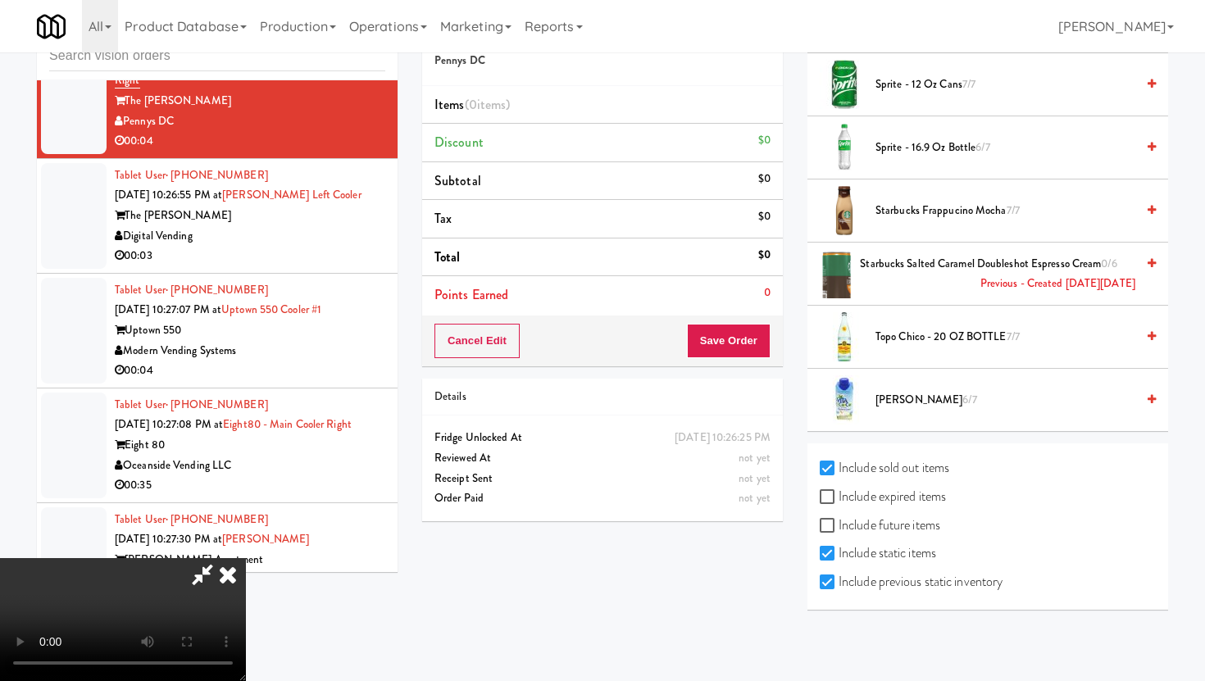
click at [908, 344] on span "Topo Chico - 20 OZ BOTTLE 7/7" at bounding box center [1006, 337] width 260 height 20
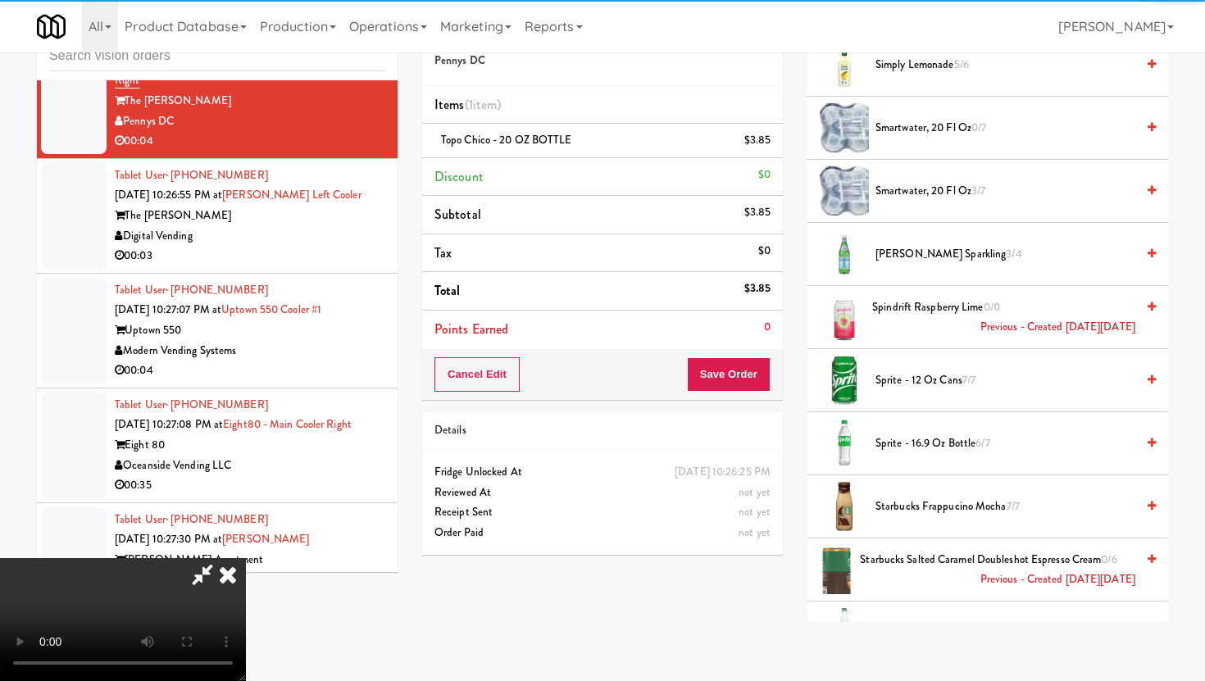
scroll to position [2309, 0]
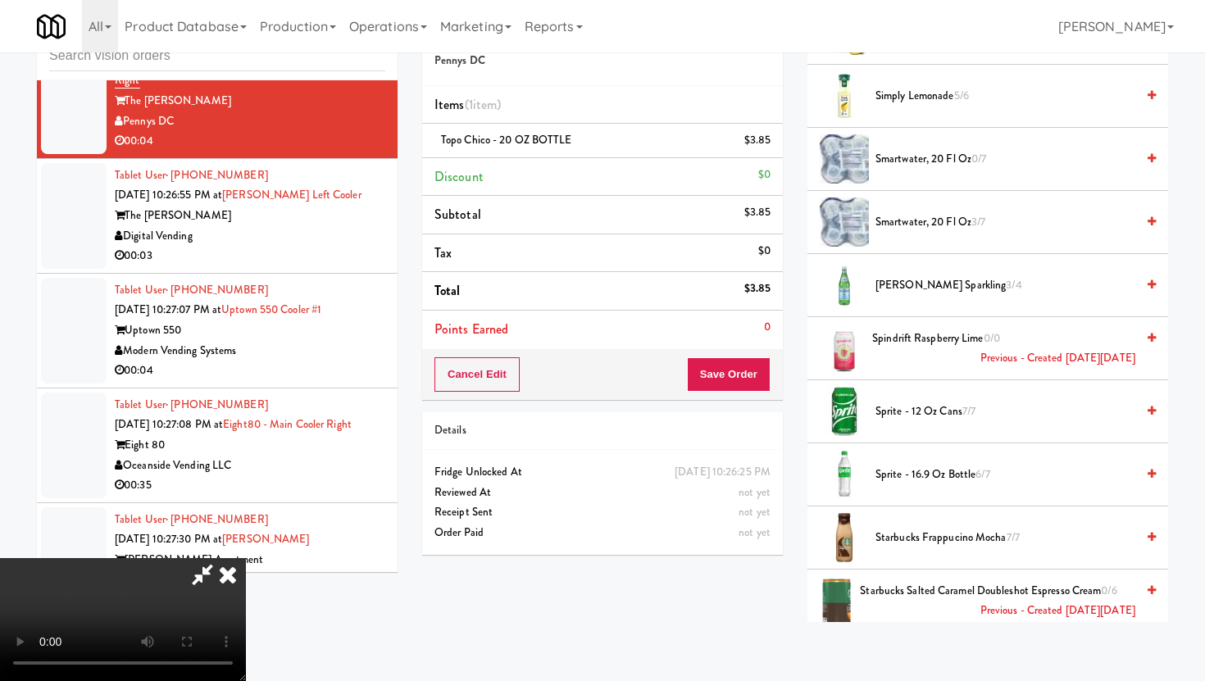
click at [725, 290] on li "Total $3.85" at bounding box center [602, 291] width 361 height 39
click at [246, 558] on icon at bounding box center [228, 574] width 36 height 33
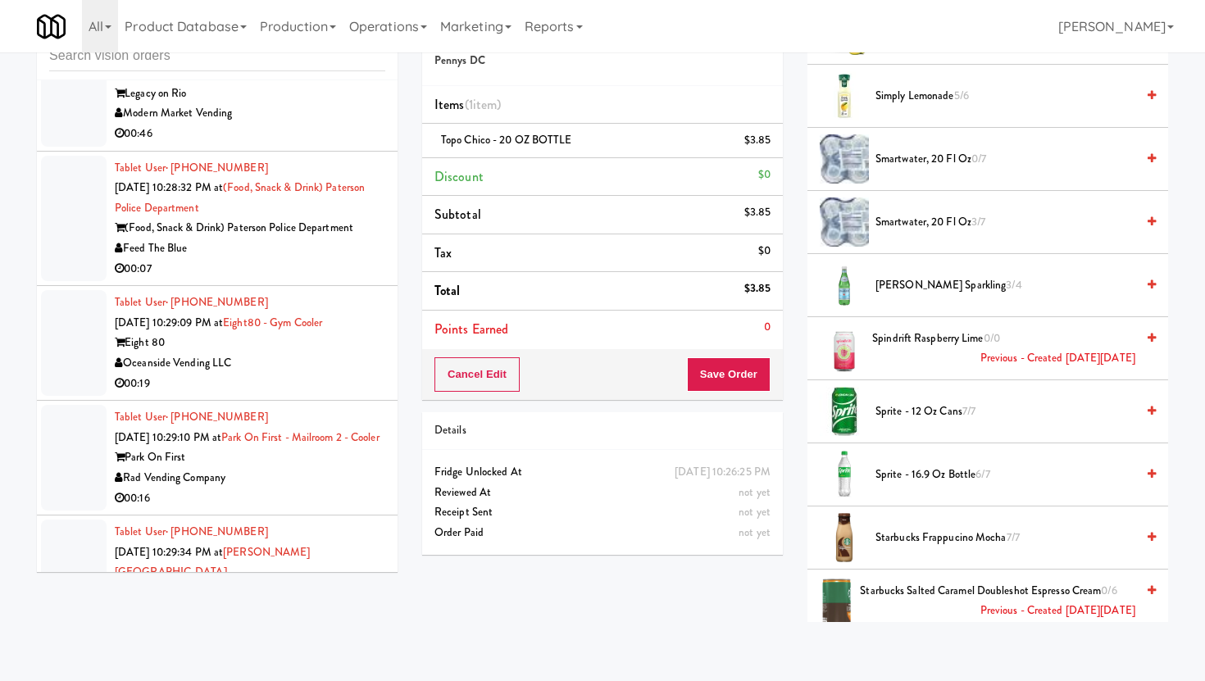
scroll to position [4752, 0]
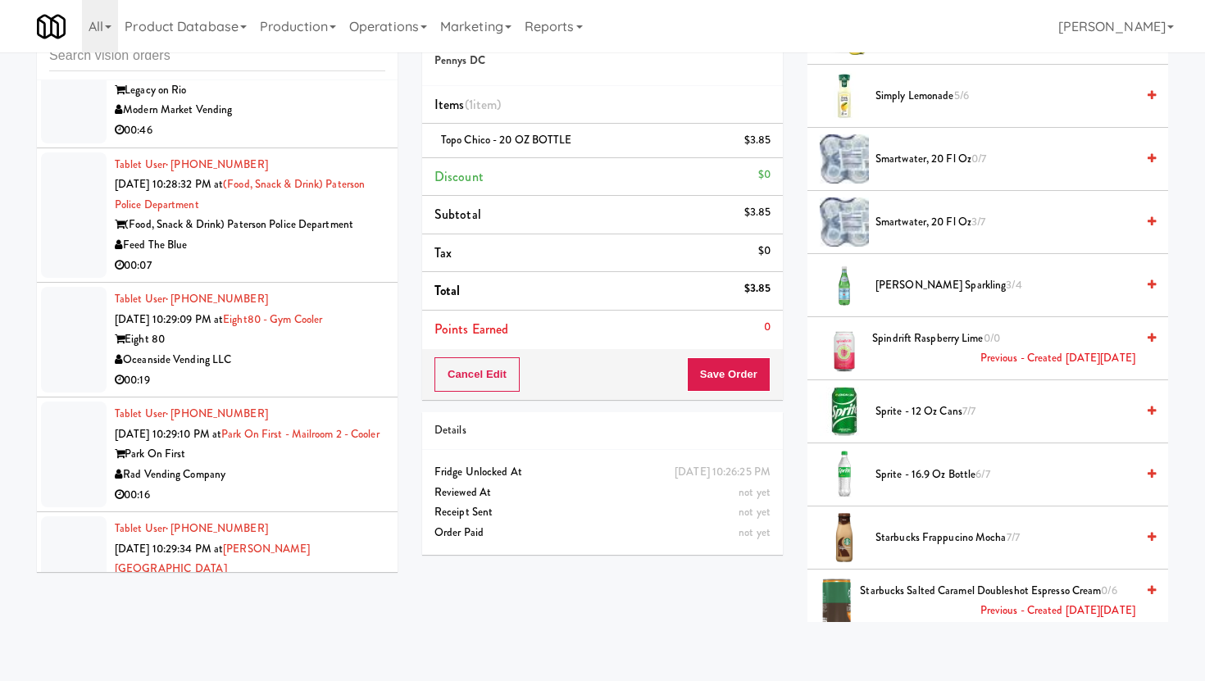
click at [306, 284] on li "Tablet User · (973) 981-1129 Aug 11, 2025 10:28:32 PM at (Food, Snack & Drink) …" at bounding box center [217, 215] width 361 height 135
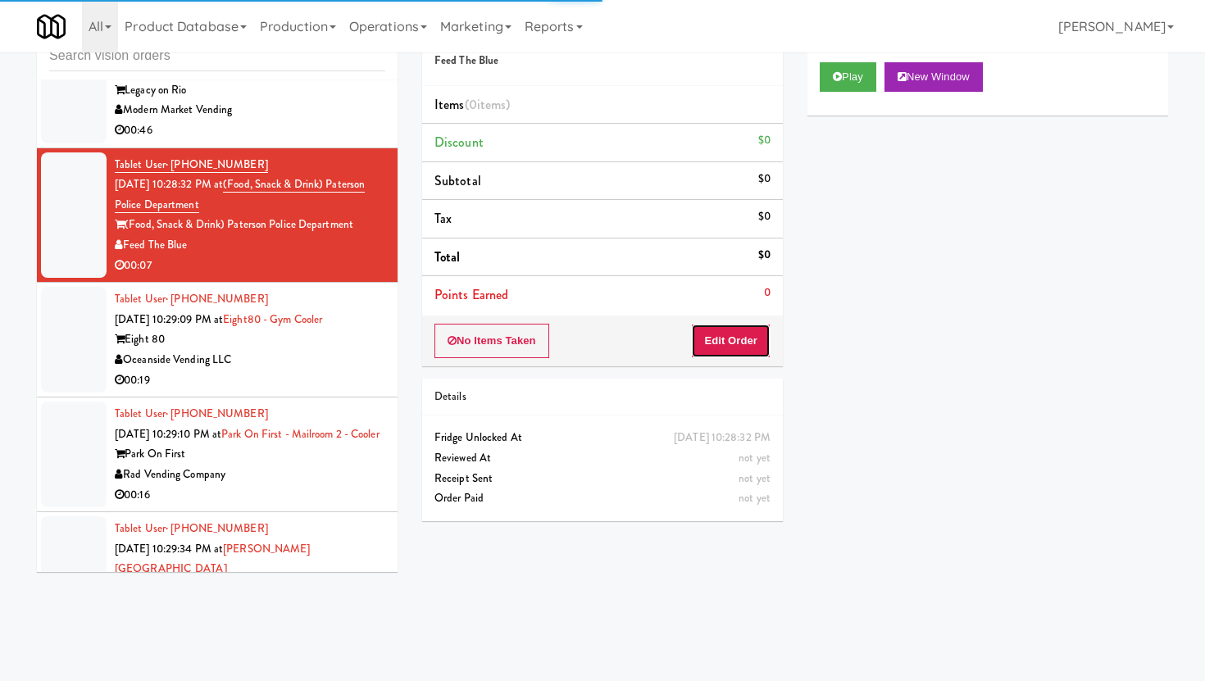
click at [745, 329] on button "Edit Order" at bounding box center [731, 341] width 80 height 34
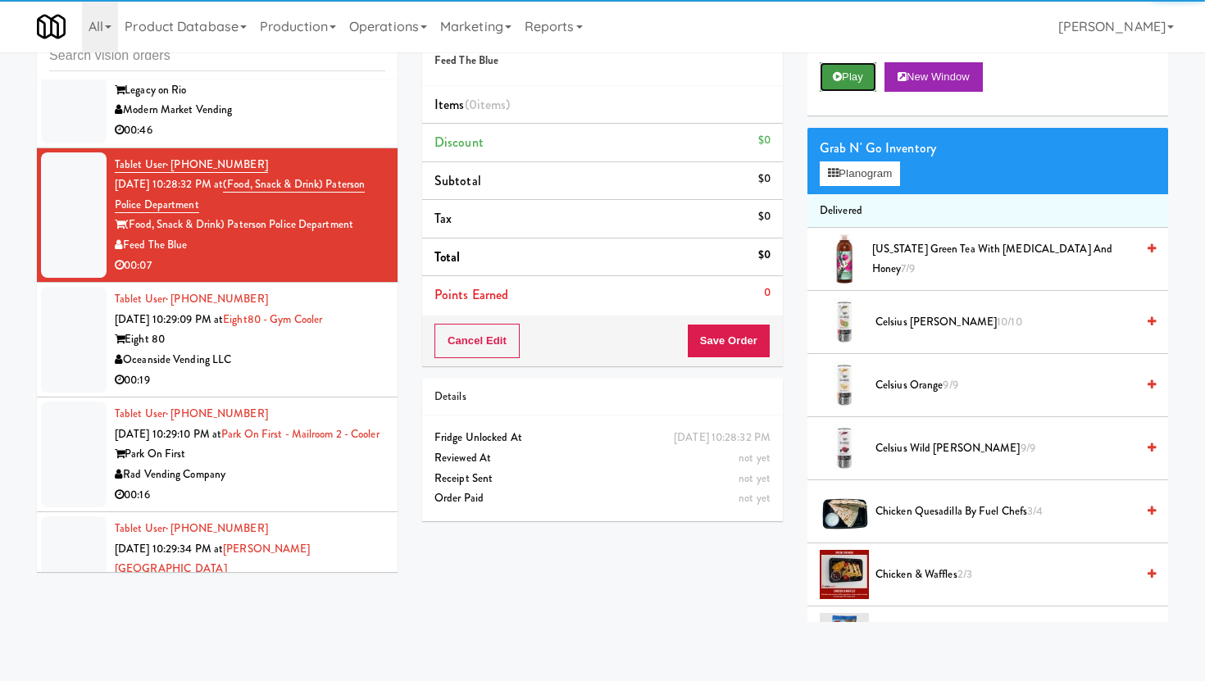
click at [844, 63] on button "Play" at bounding box center [848, 77] width 57 height 30
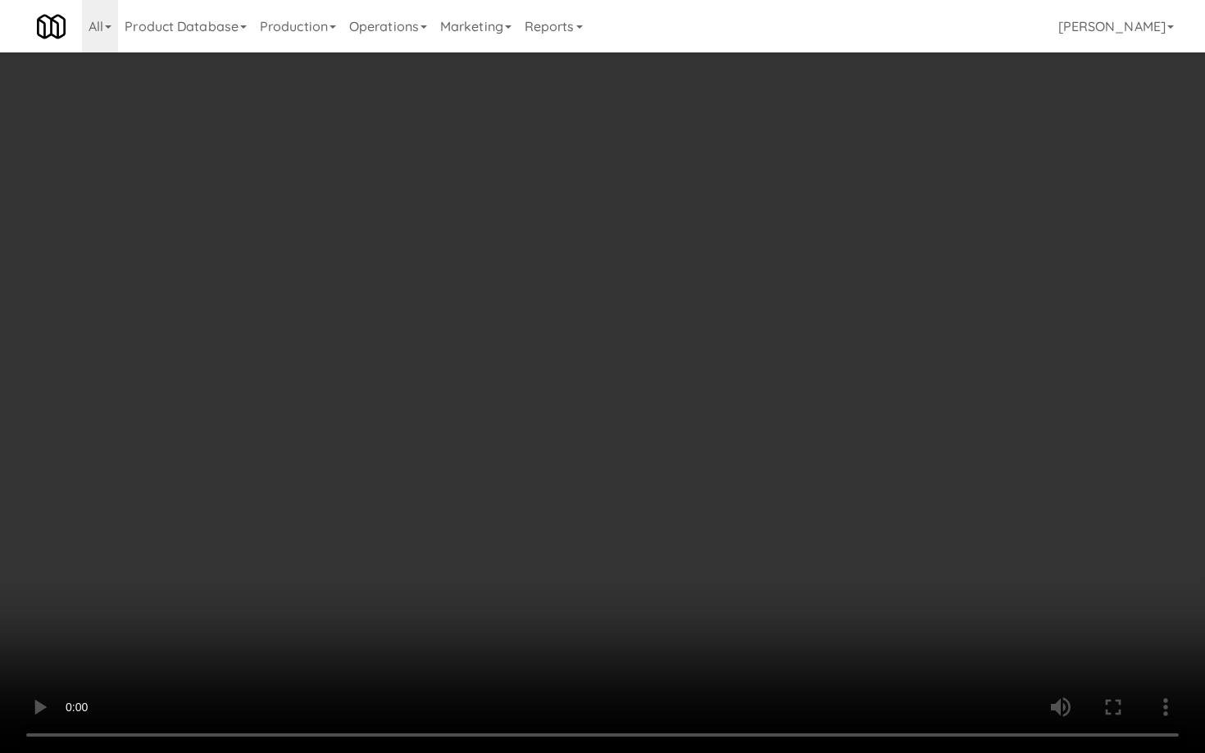
click at [585, 630] on video at bounding box center [602, 376] width 1205 height 753
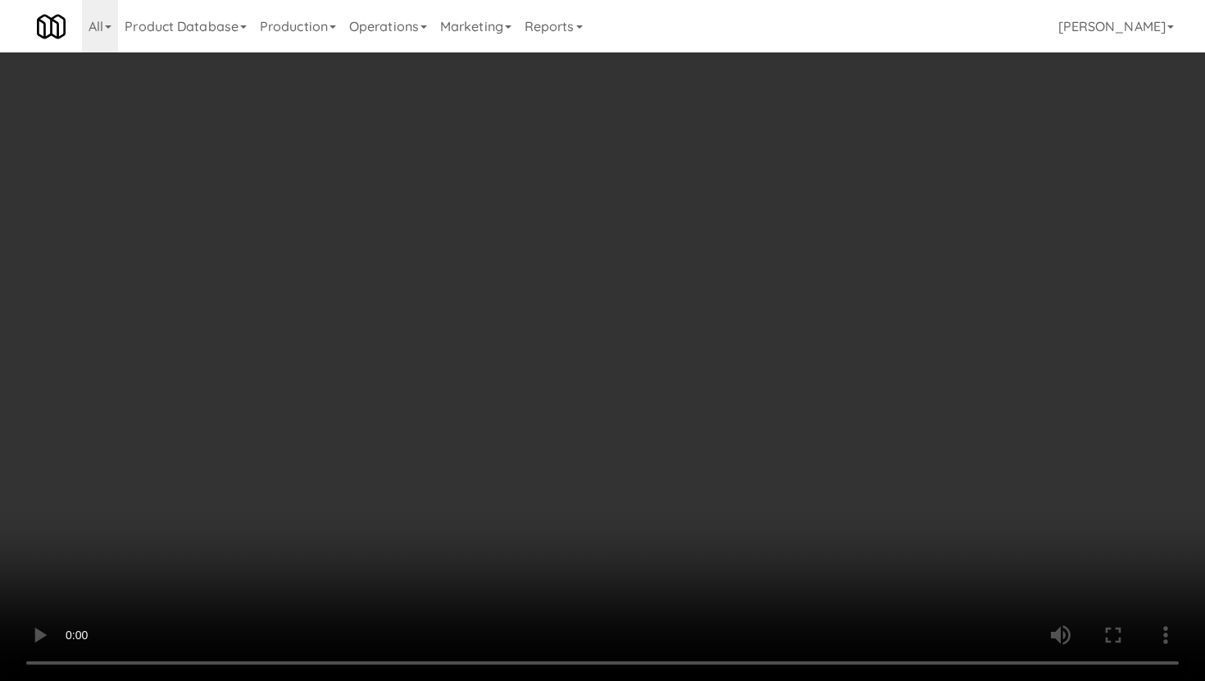
scroll to position [407, 0]
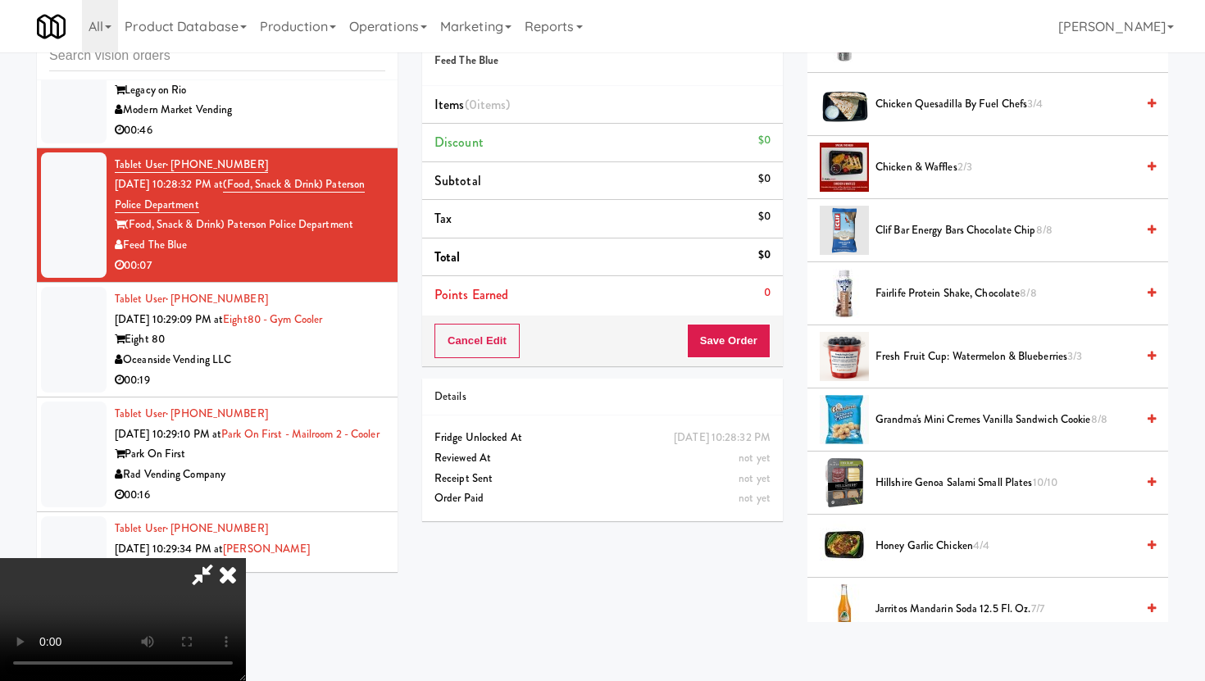
click at [916, 489] on span "Hillshire Genoa Salami Small Plates 10/10" at bounding box center [1006, 483] width 260 height 20
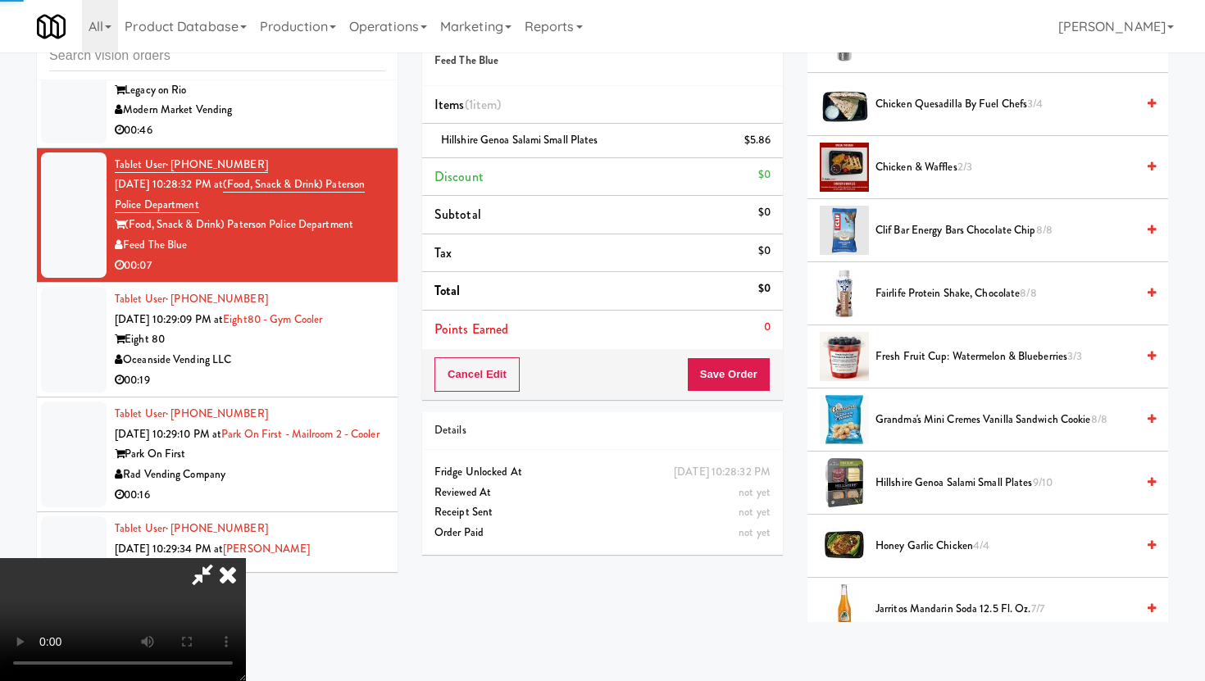
scroll to position [493, 0]
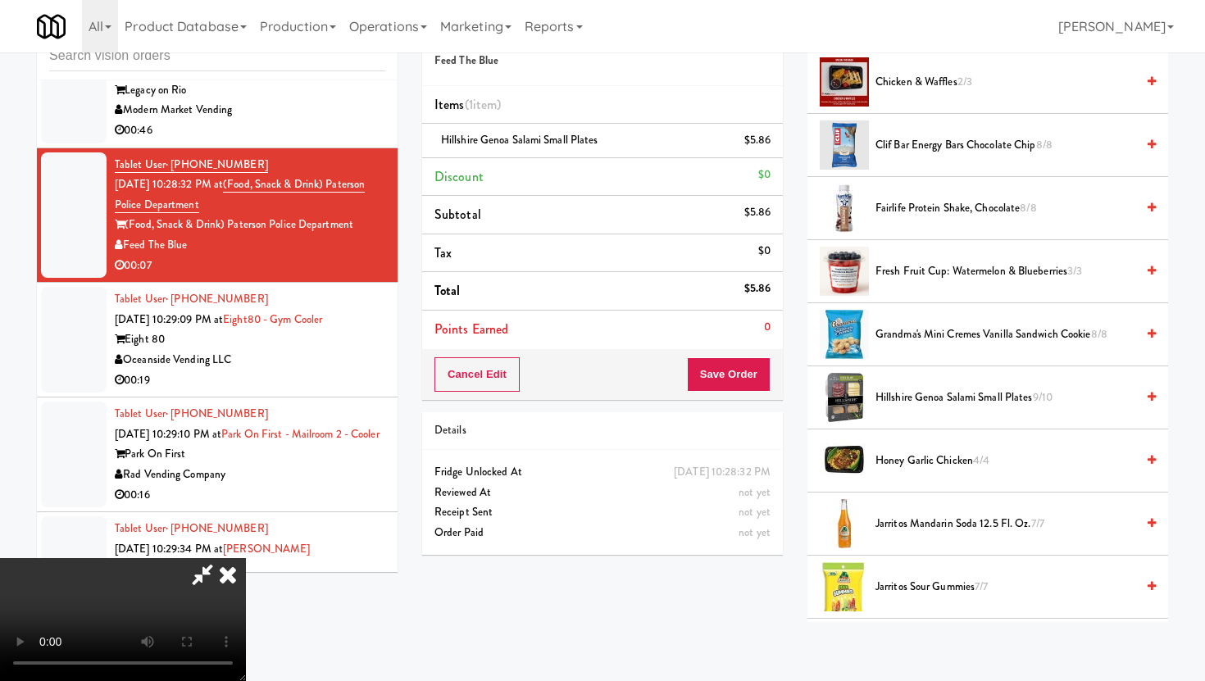
click at [921, 529] on span "Jarritos Mandarin Soda 12.5 fl. oz. 7/7" at bounding box center [1006, 524] width 260 height 20
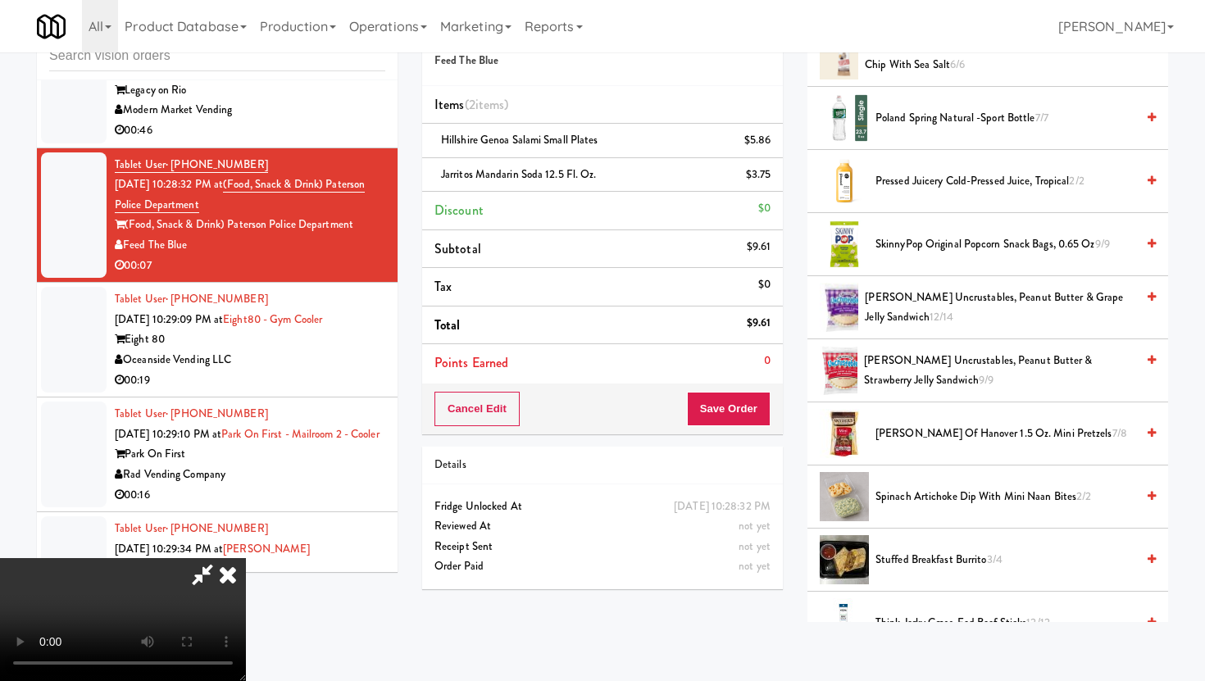
scroll to position [1690, 0]
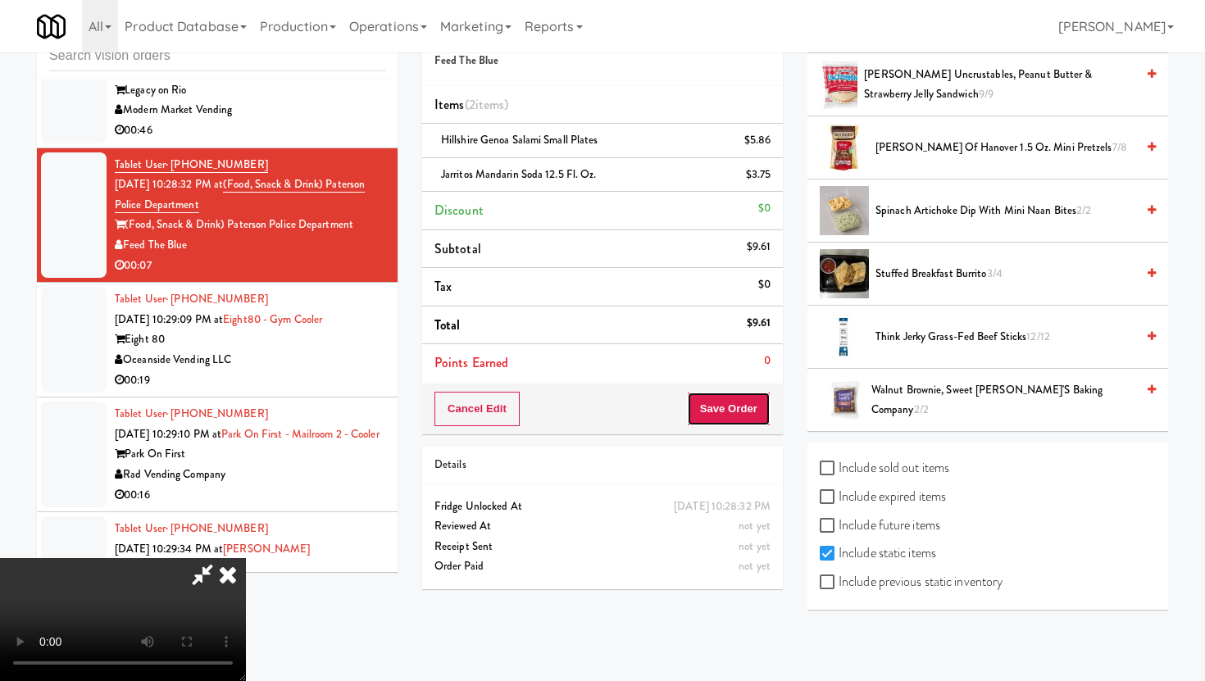
click at [755, 409] on button "Save Order" at bounding box center [729, 409] width 84 height 34
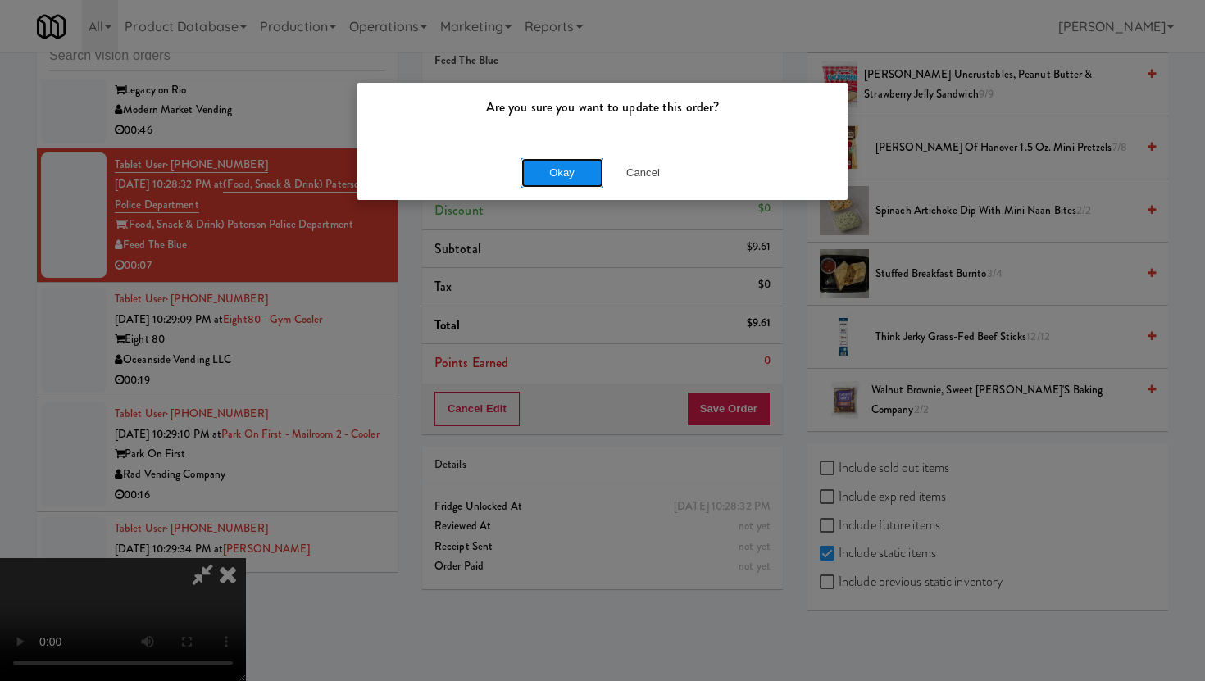
click at [575, 166] on button "Okay" at bounding box center [562, 173] width 82 height 30
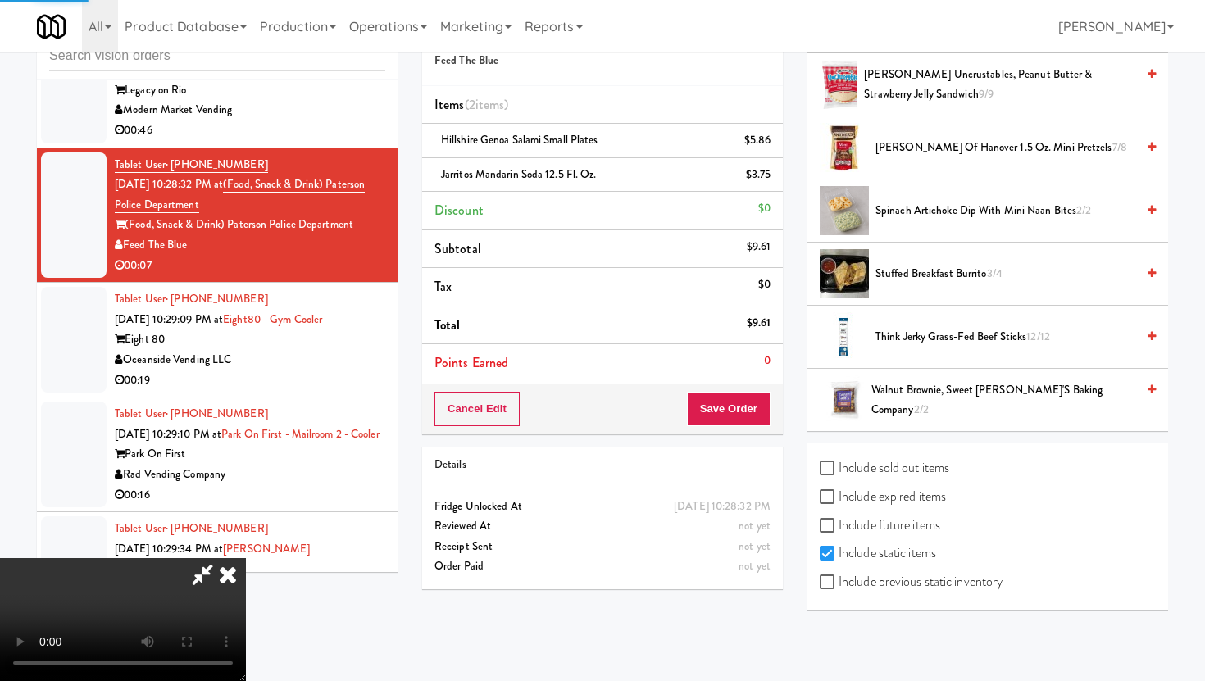
scroll to position [42, 0]
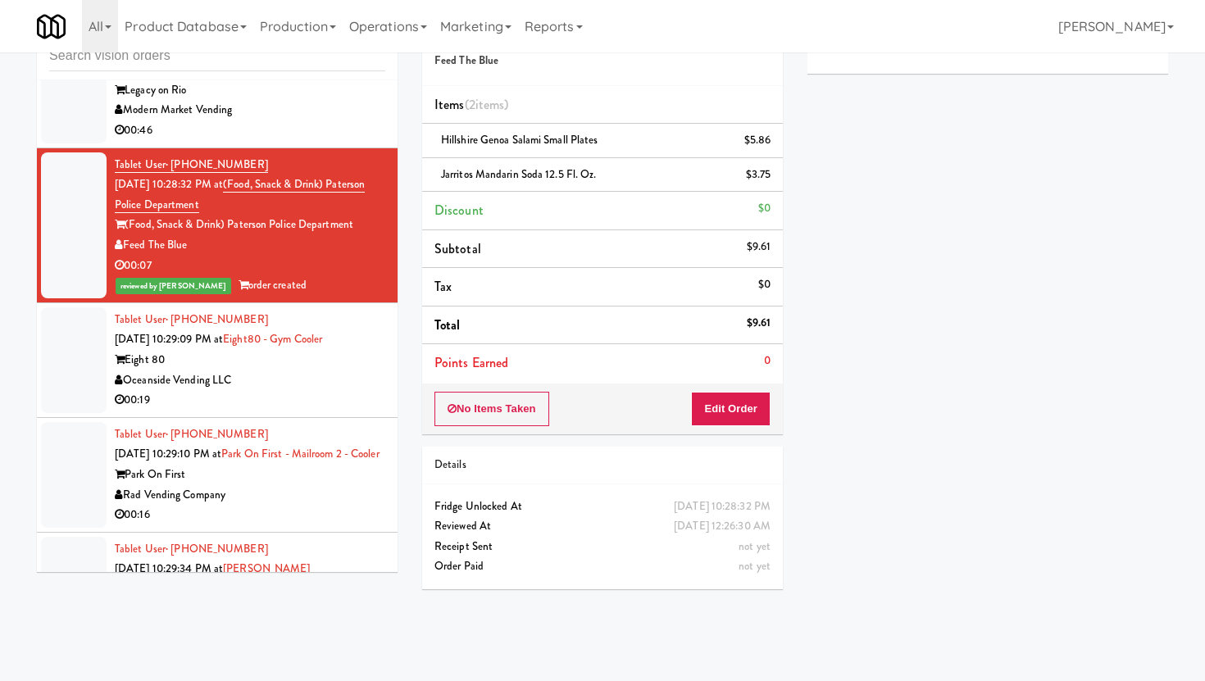
click at [255, 411] on div "00:19" at bounding box center [250, 400] width 271 height 20
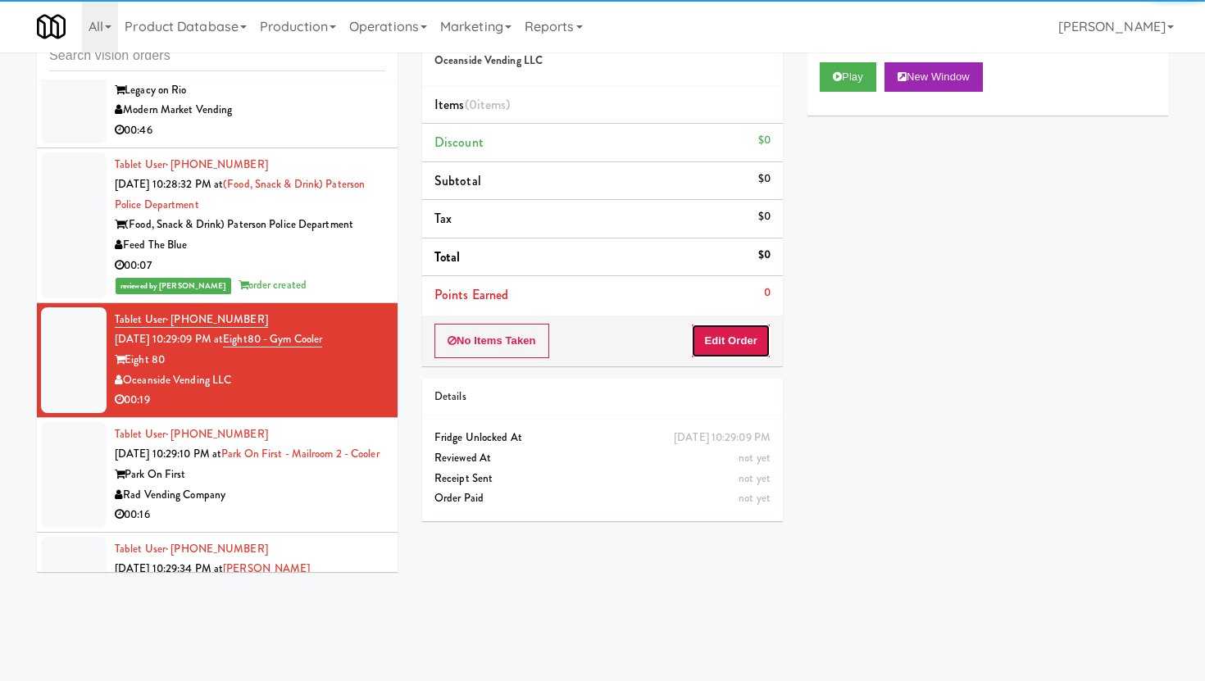
click at [747, 351] on button "Edit Order" at bounding box center [731, 341] width 80 height 34
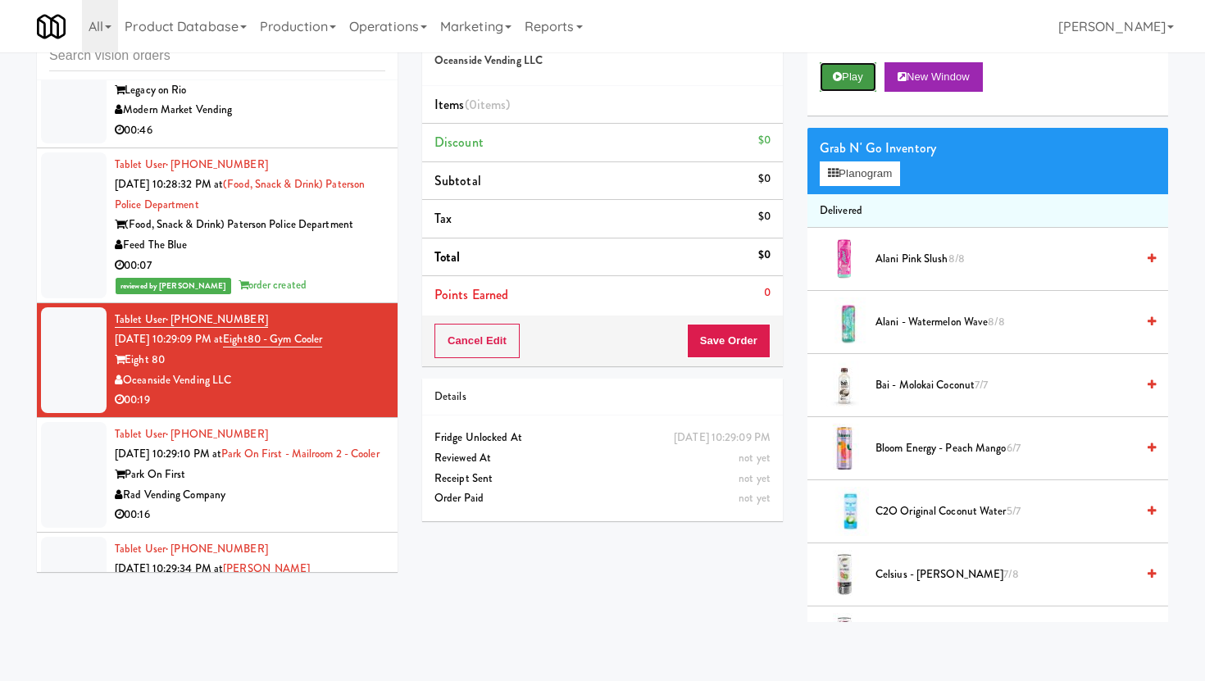
click at [839, 78] on icon at bounding box center [837, 76] width 9 height 11
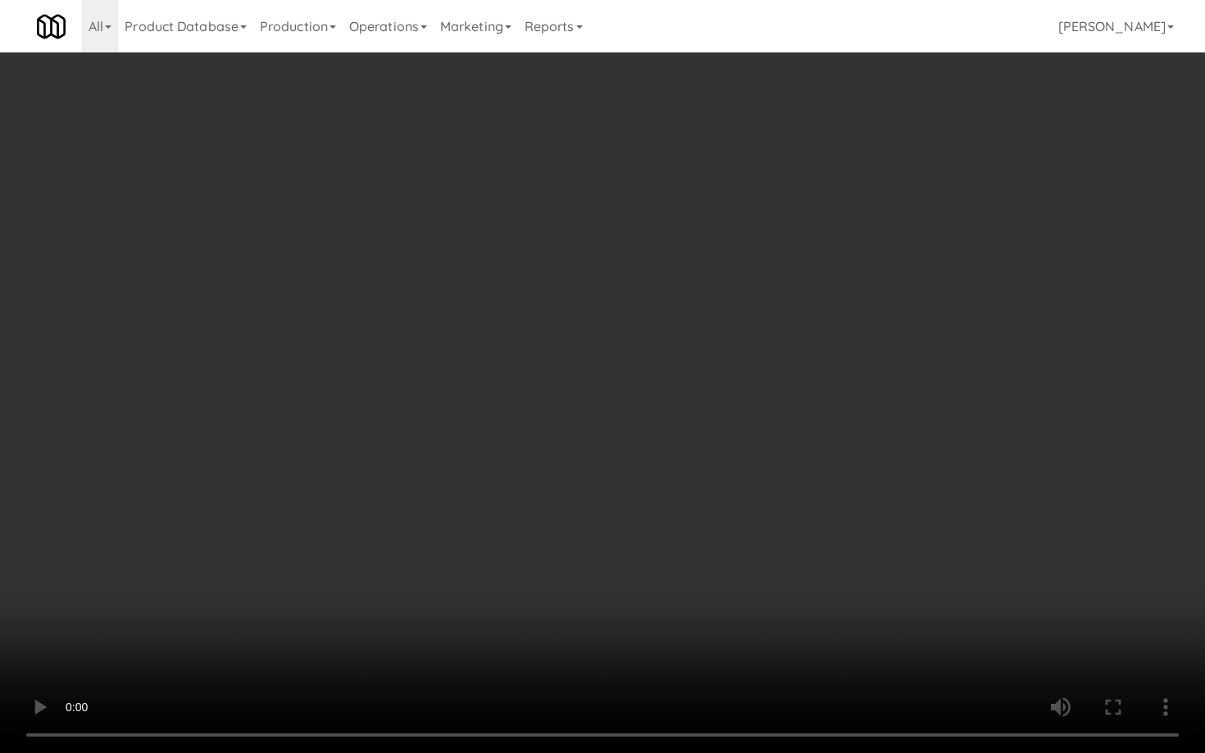
click at [288, 647] on video at bounding box center [602, 376] width 1205 height 753
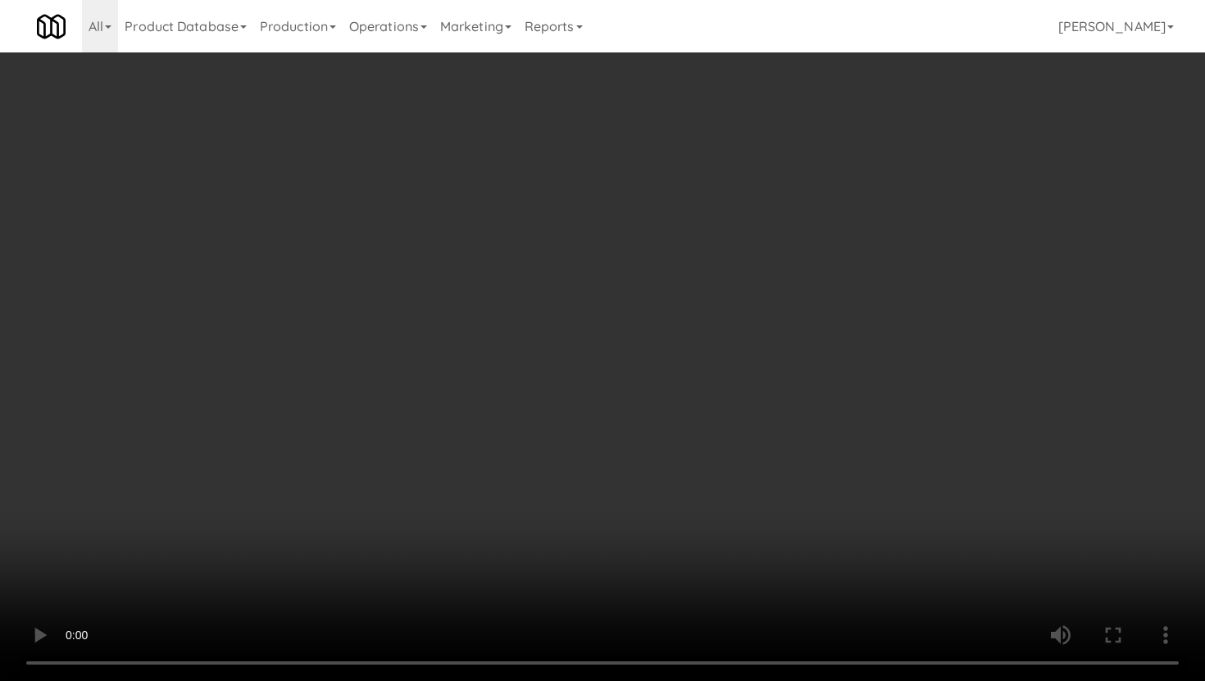
scroll to position [1886, 0]
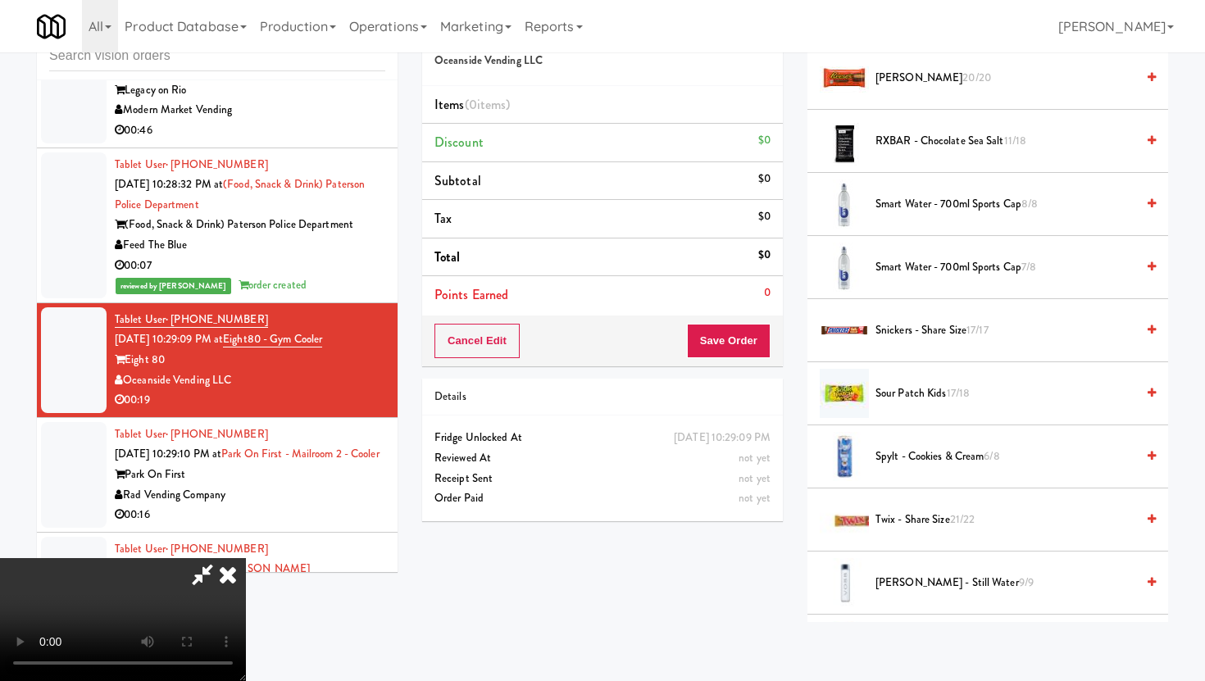
click at [886, 399] on span "Sour Patch Kids 17/18" at bounding box center [1006, 394] width 260 height 20
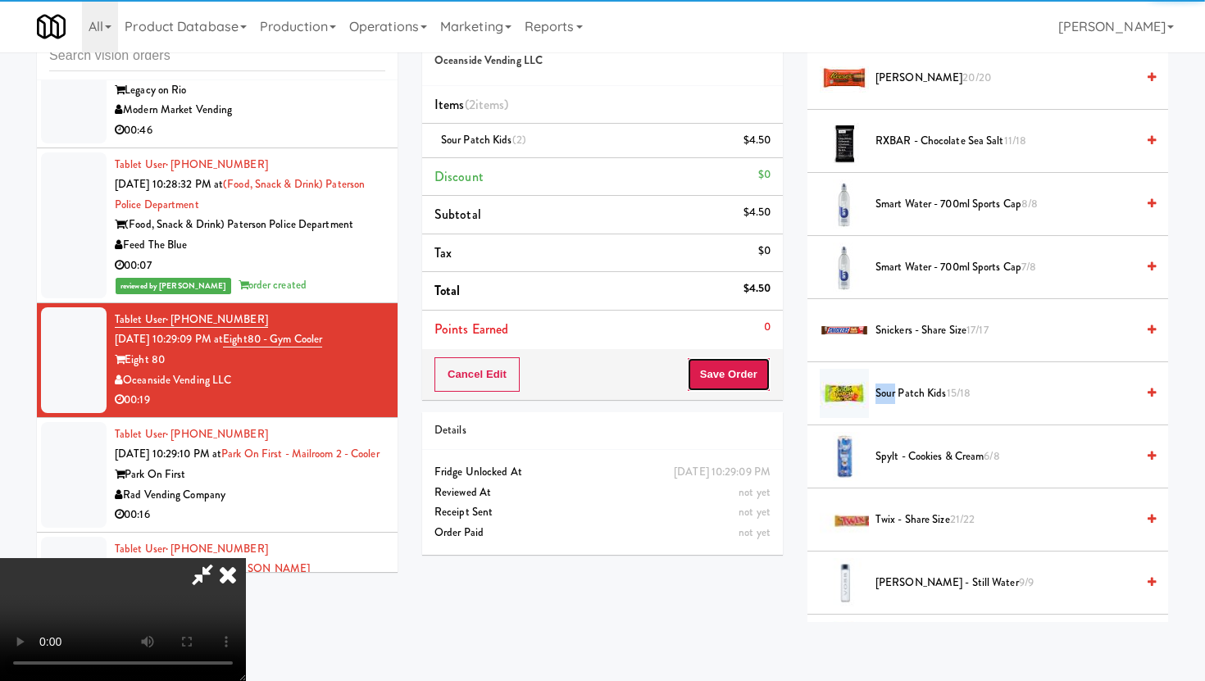
click at [743, 360] on button "Save Order" at bounding box center [729, 374] width 84 height 34
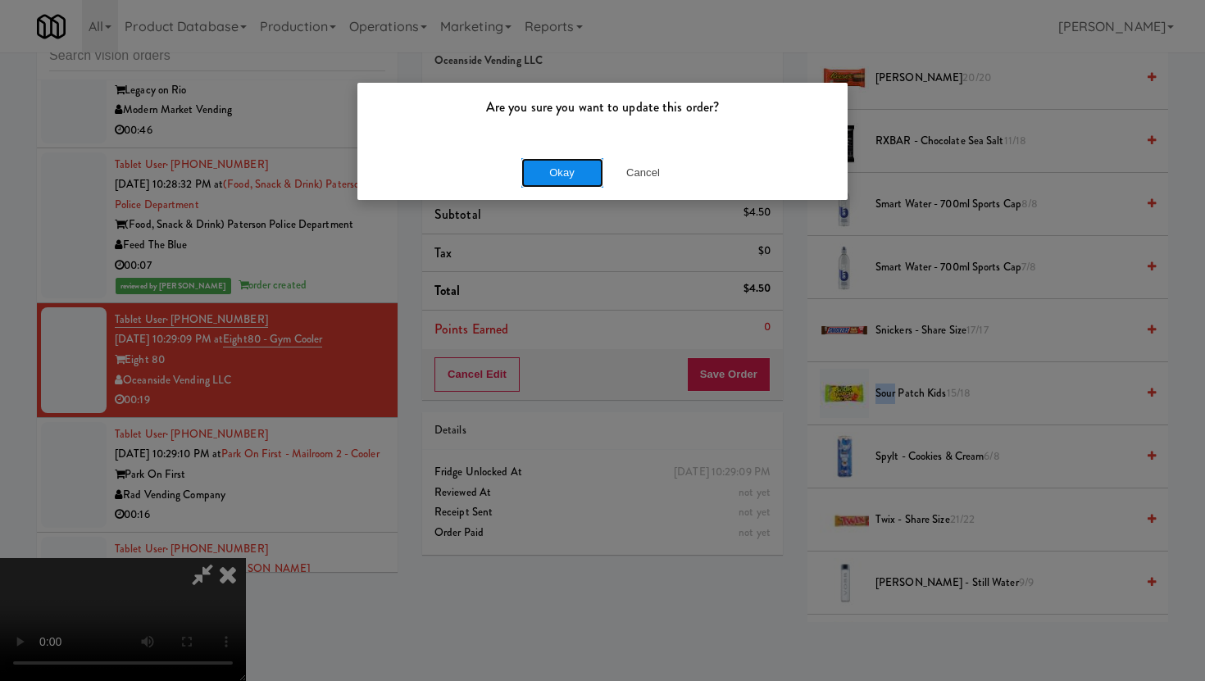
click at [550, 164] on button "Okay" at bounding box center [562, 173] width 82 height 30
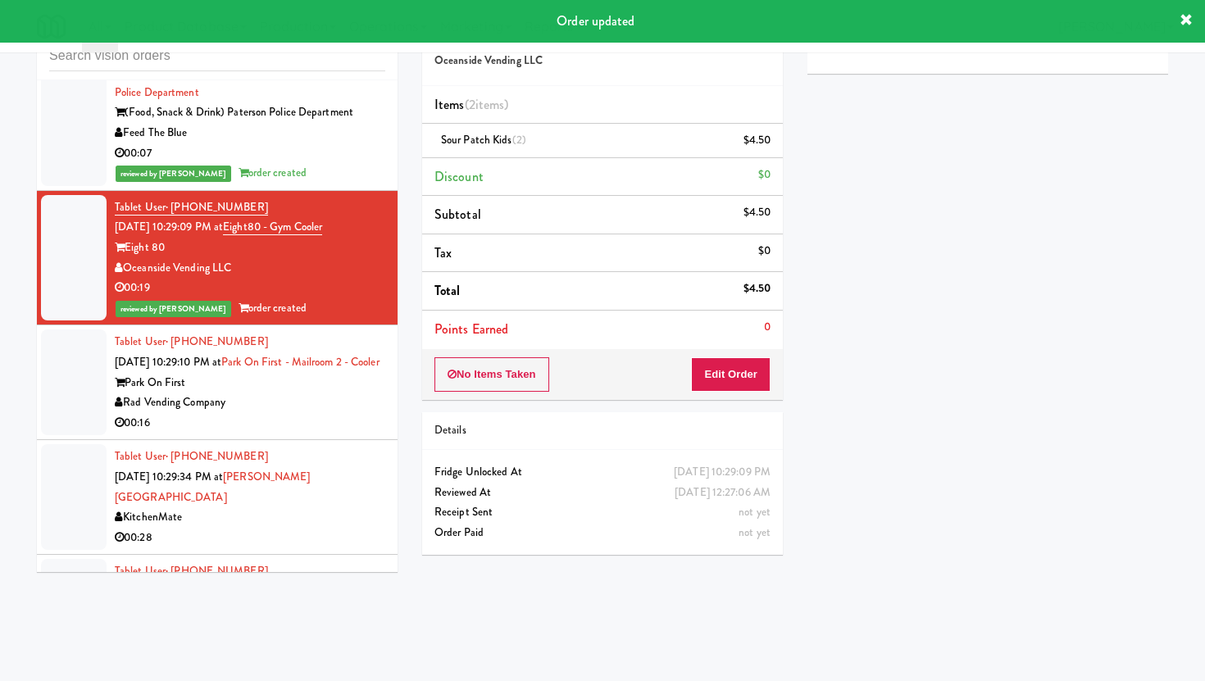
scroll to position [4865, 0]
click at [341, 393] on div "Park On First" at bounding box center [250, 382] width 271 height 20
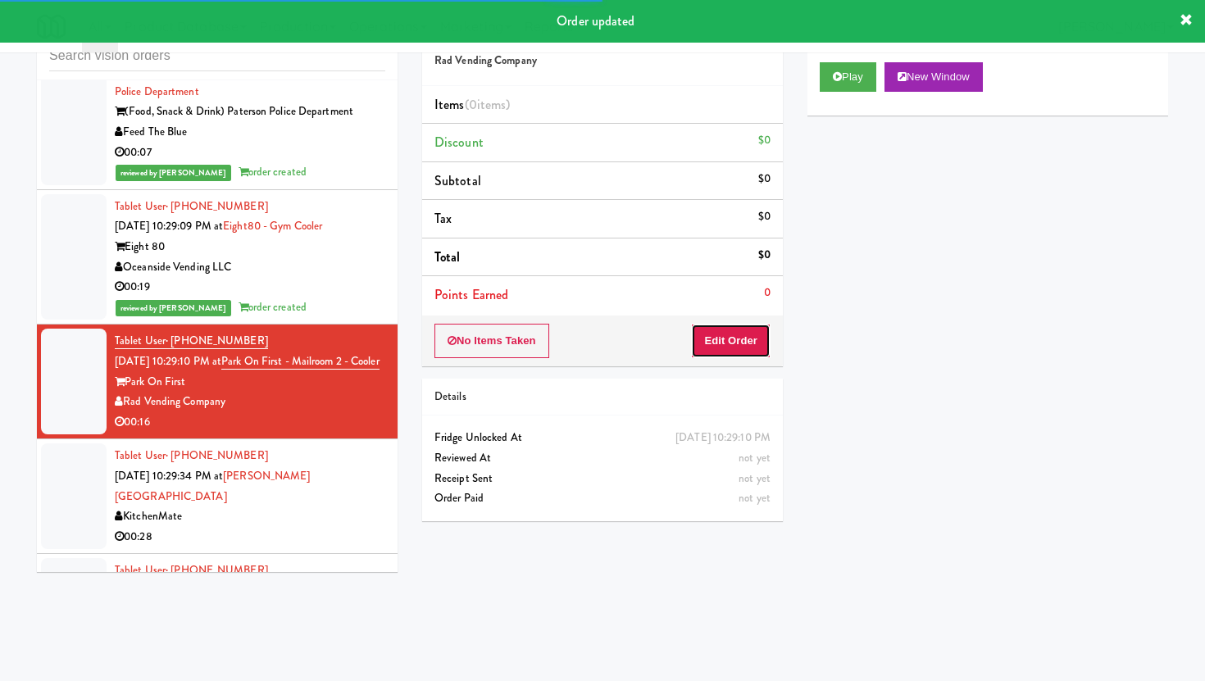
click at [718, 326] on button "Edit Order" at bounding box center [731, 341] width 80 height 34
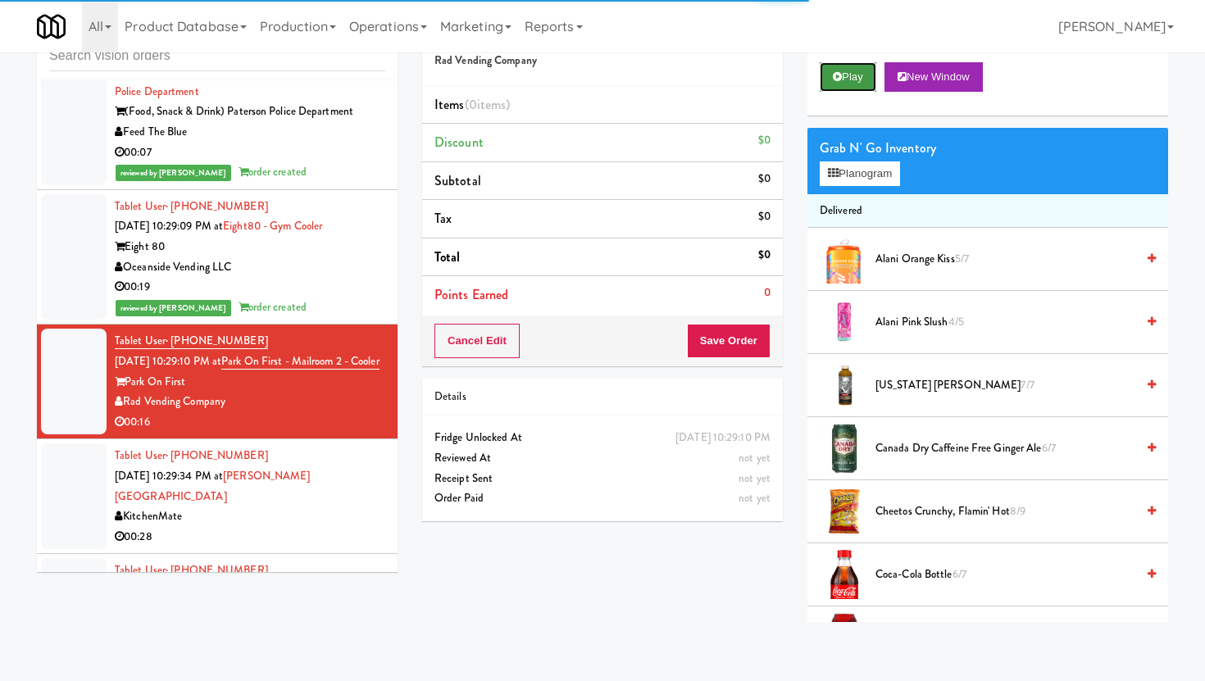
click at [870, 79] on button "Play" at bounding box center [848, 77] width 57 height 30
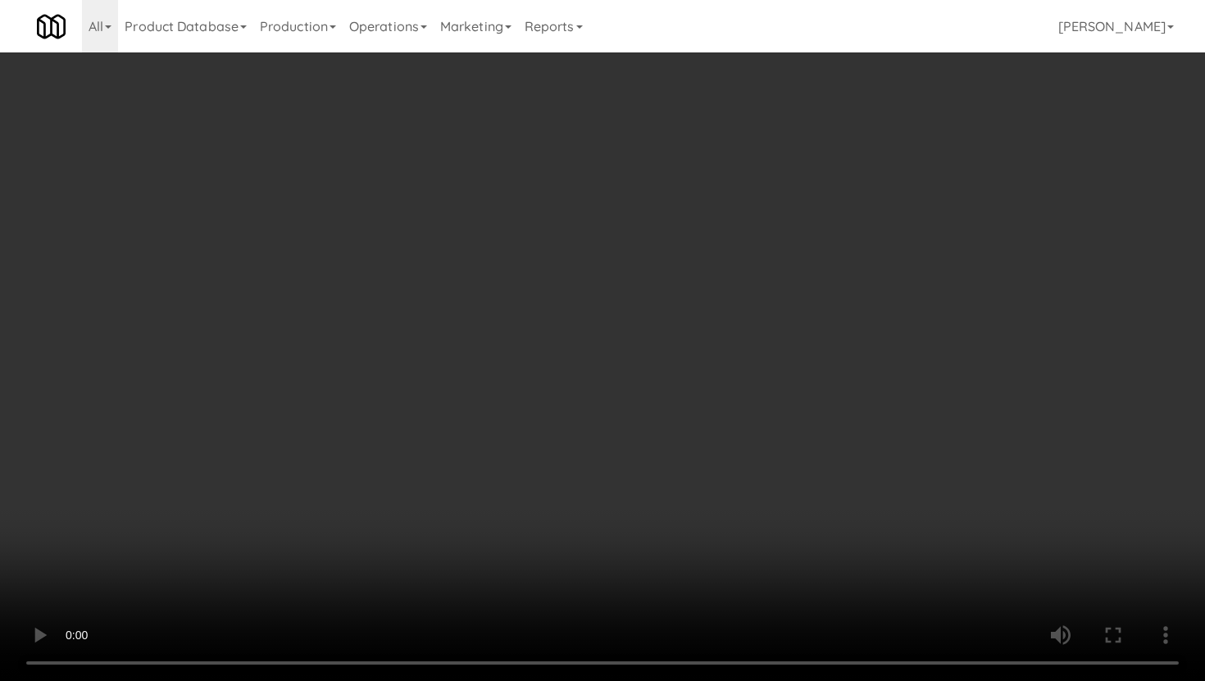
scroll to position [1153, 0]
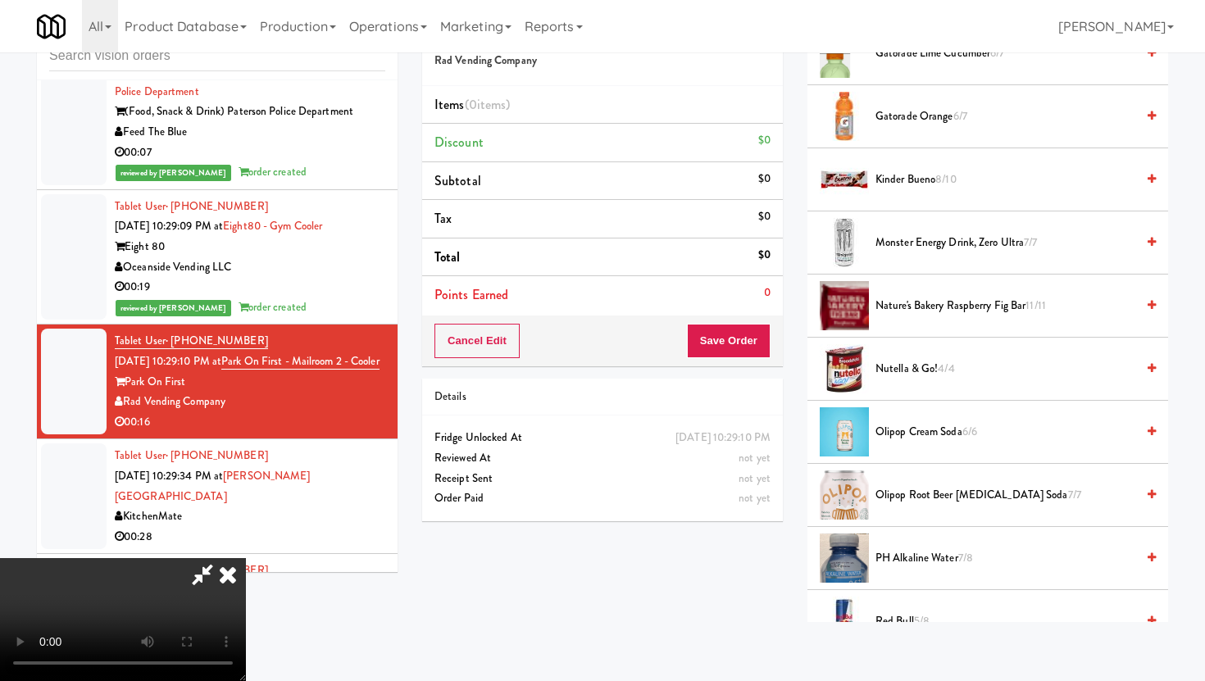
click at [926, 552] on span "pH Alkaline Water 7/8" at bounding box center [1006, 558] width 260 height 20
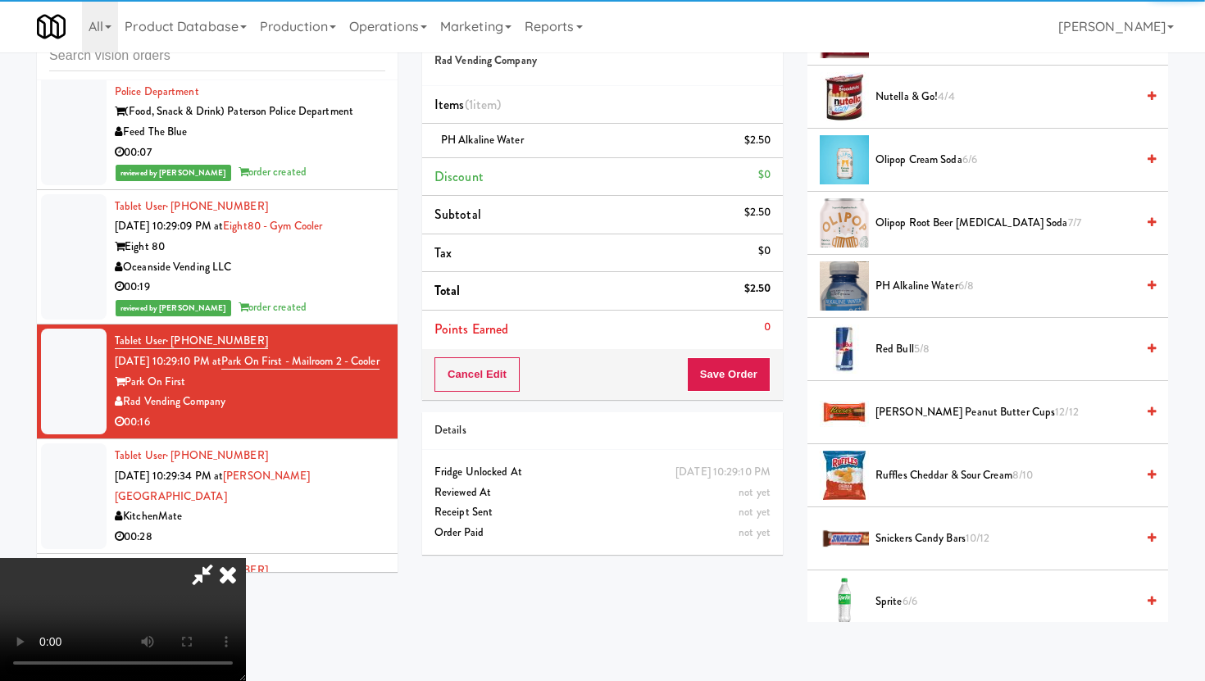
scroll to position [1502, 0]
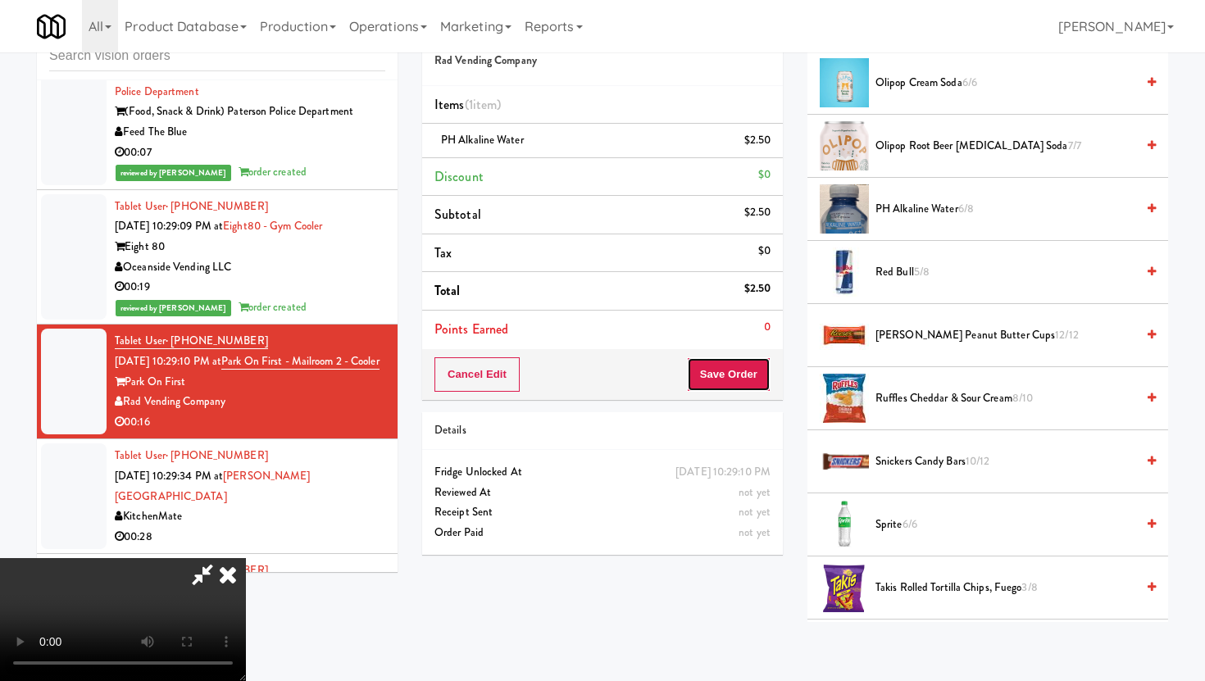
click at [751, 375] on button "Save Order" at bounding box center [729, 374] width 84 height 34
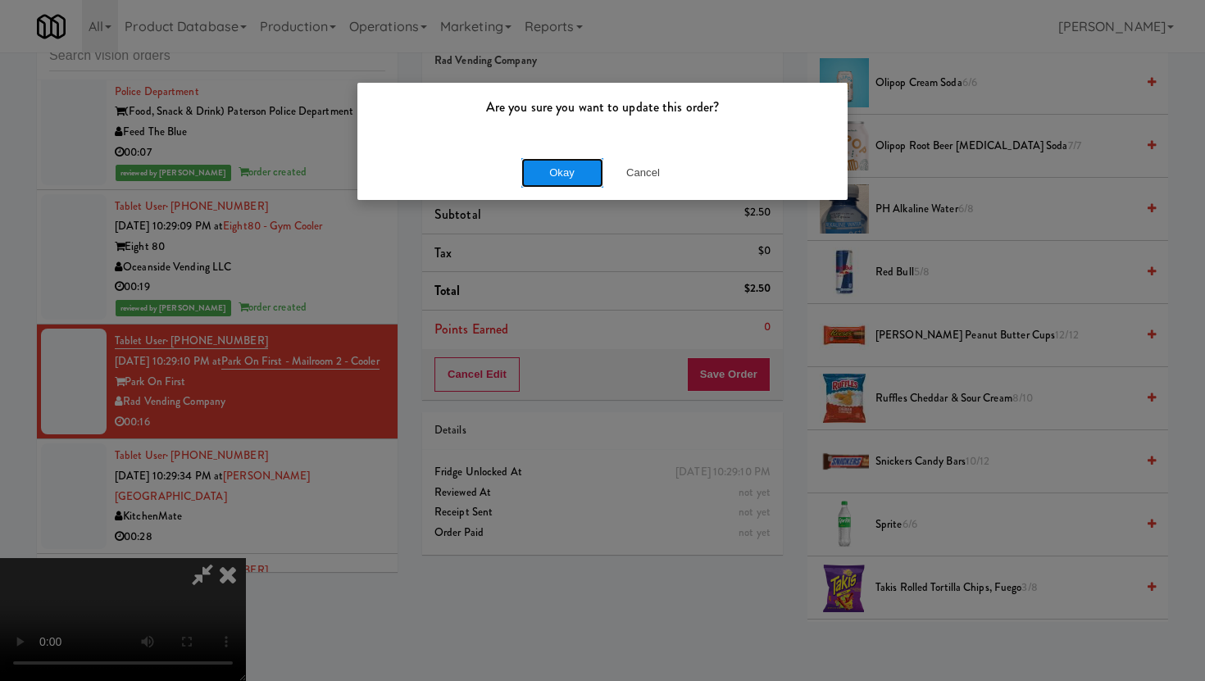
click at [558, 166] on button "Okay" at bounding box center [562, 173] width 82 height 30
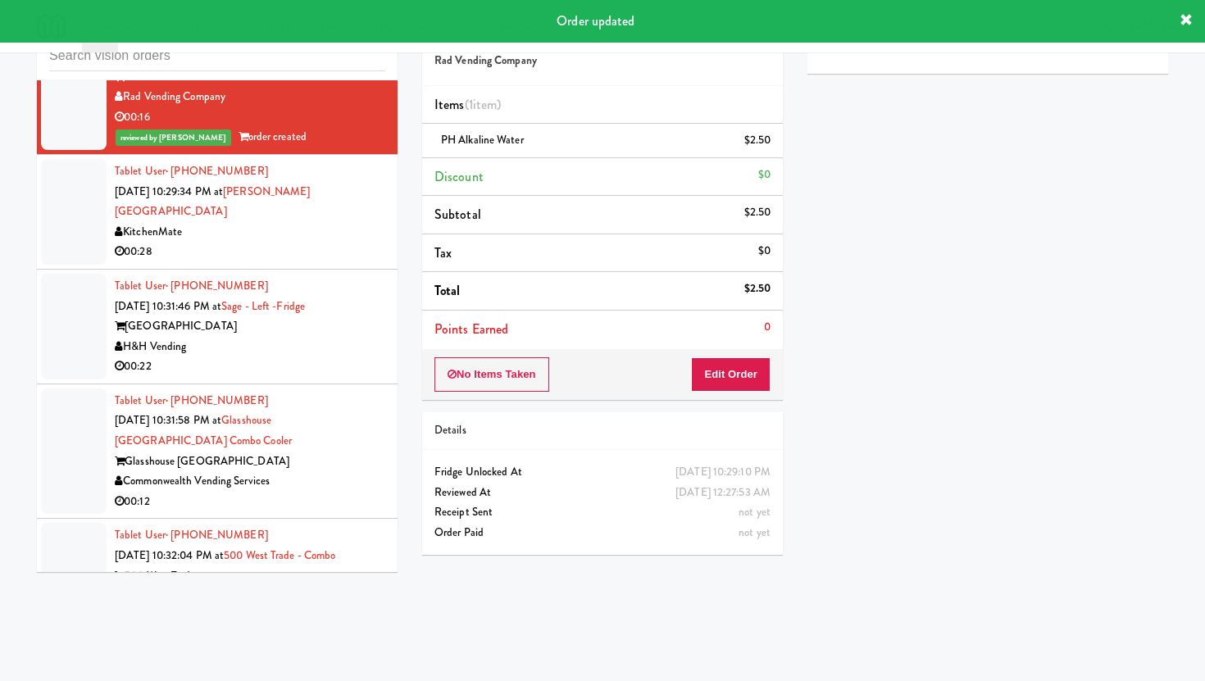
scroll to position [5170, 0]
click at [320, 357] on div "H&H Vending" at bounding box center [250, 346] width 271 height 20
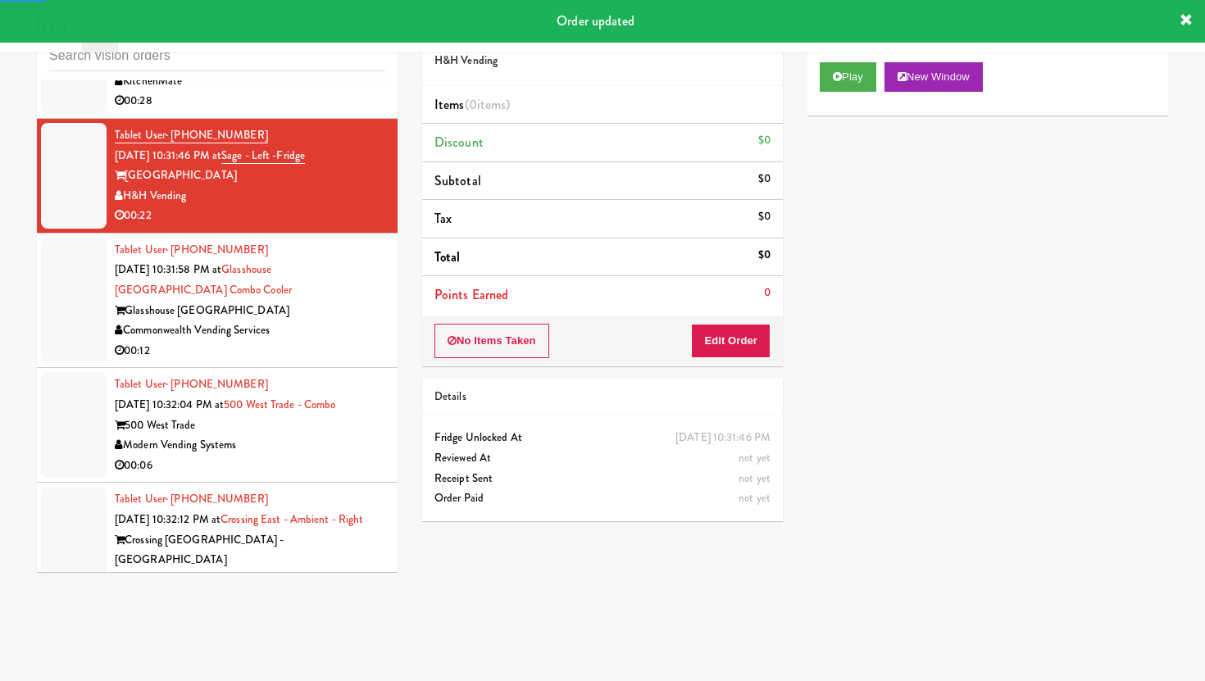
scroll to position [5334, 0]
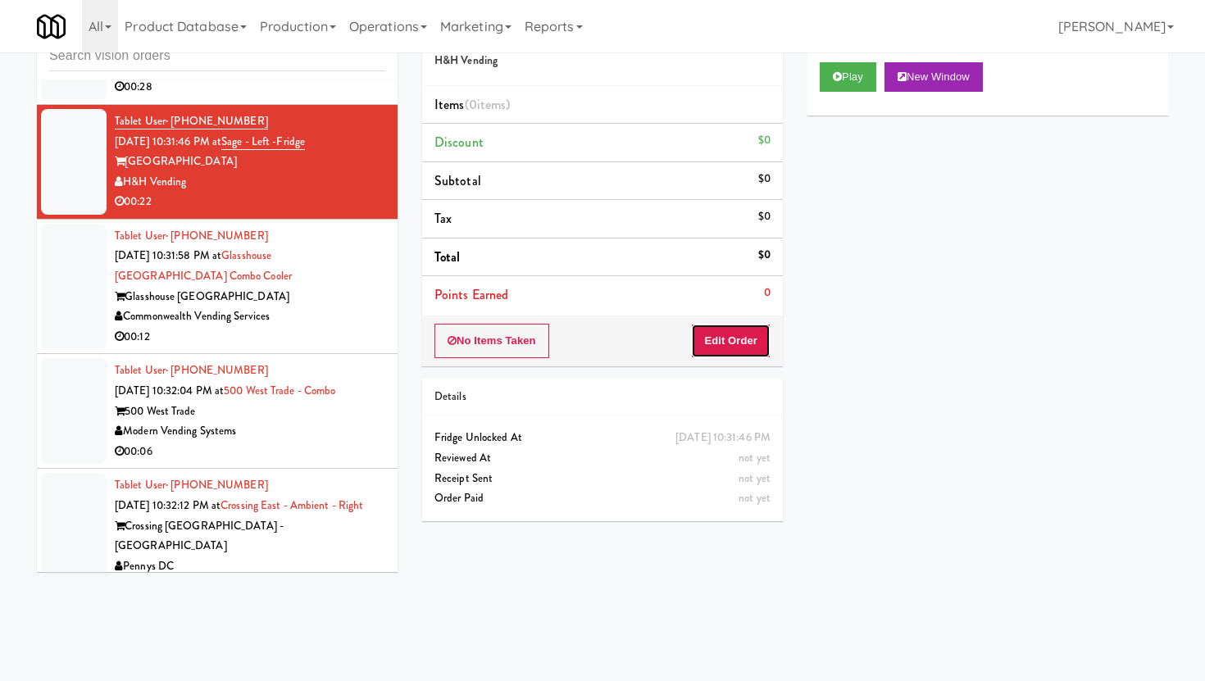
click at [729, 329] on button "Edit Order" at bounding box center [731, 341] width 80 height 34
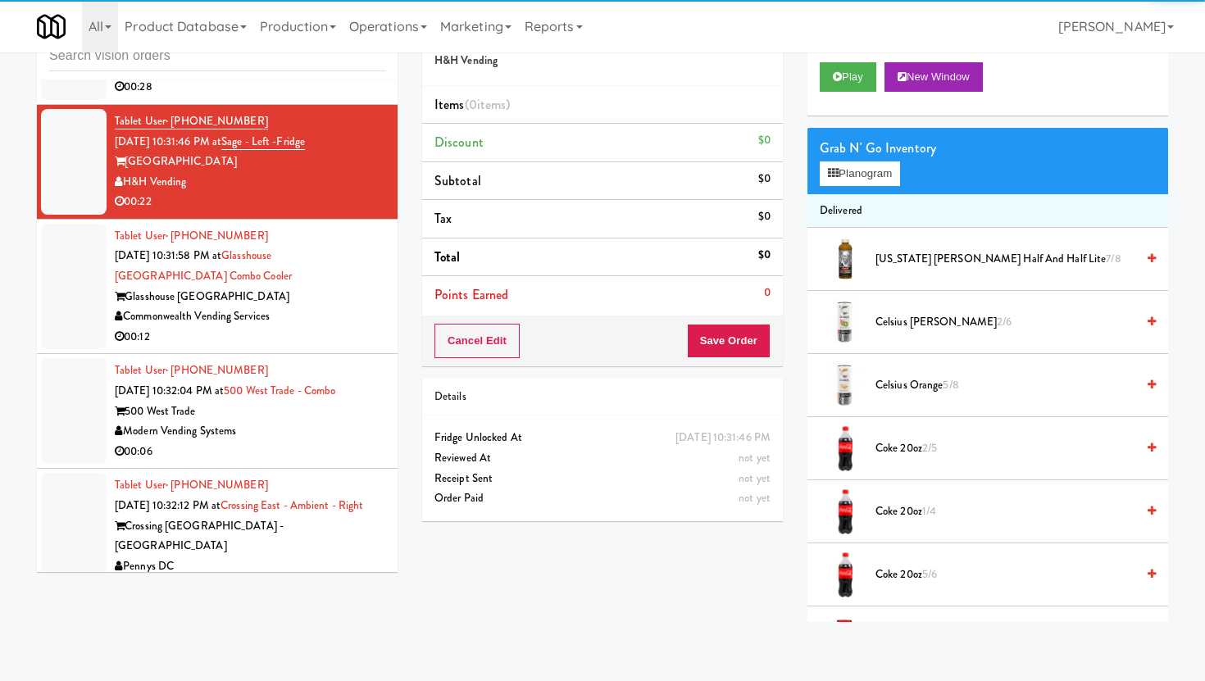
click at [838, 58] on div "Play New Window" at bounding box center [987, 83] width 361 height 66
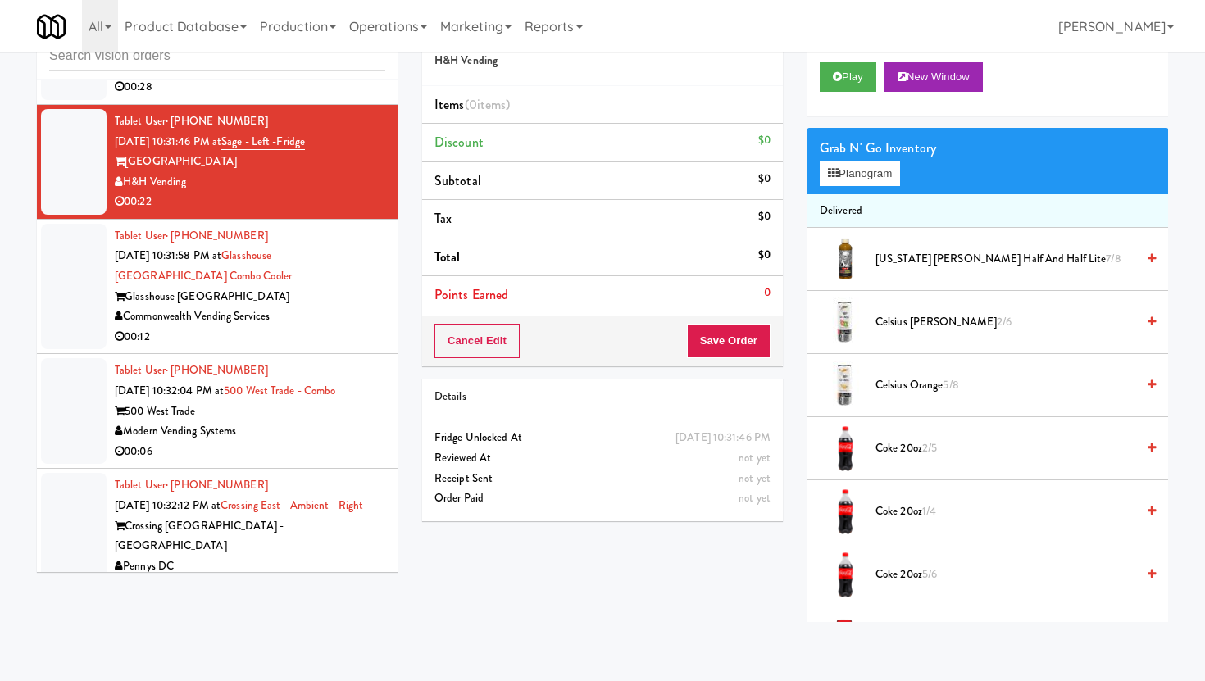
click at [838, 96] on div "Play New Window" at bounding box center [987, 83] width 361 height 66
click at [836, 69] on button "Play" at bounding box center [848, 77] width 57 height 30
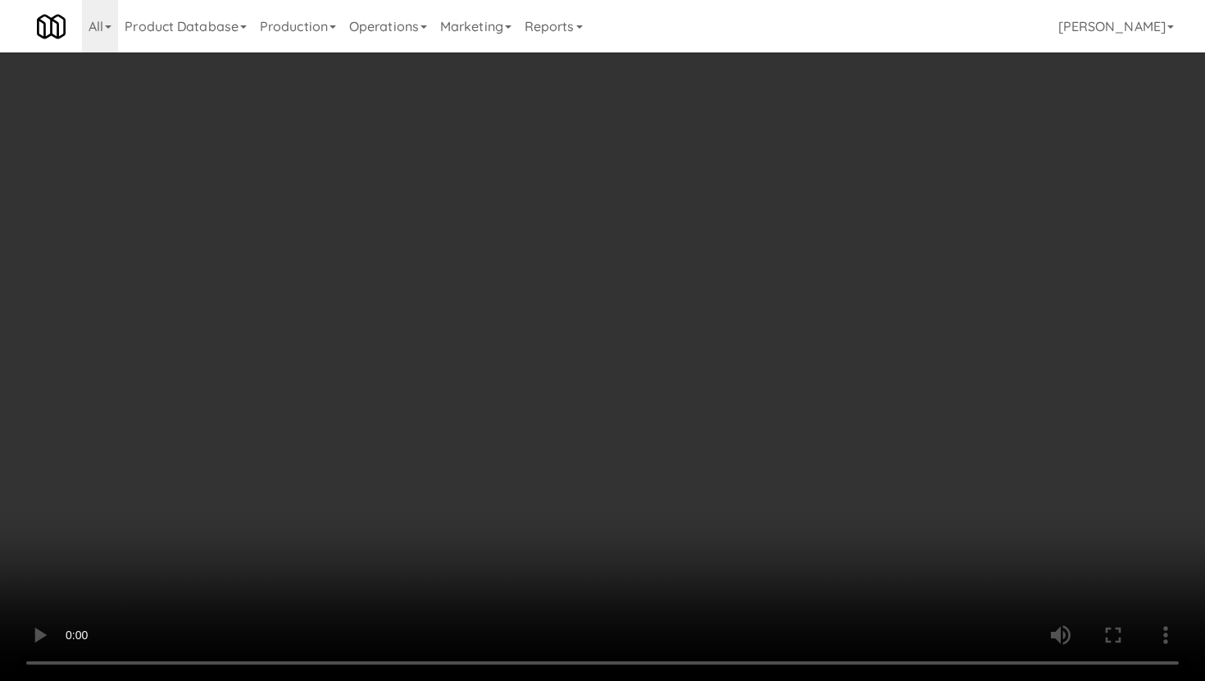
scroll to position [1040, 0]
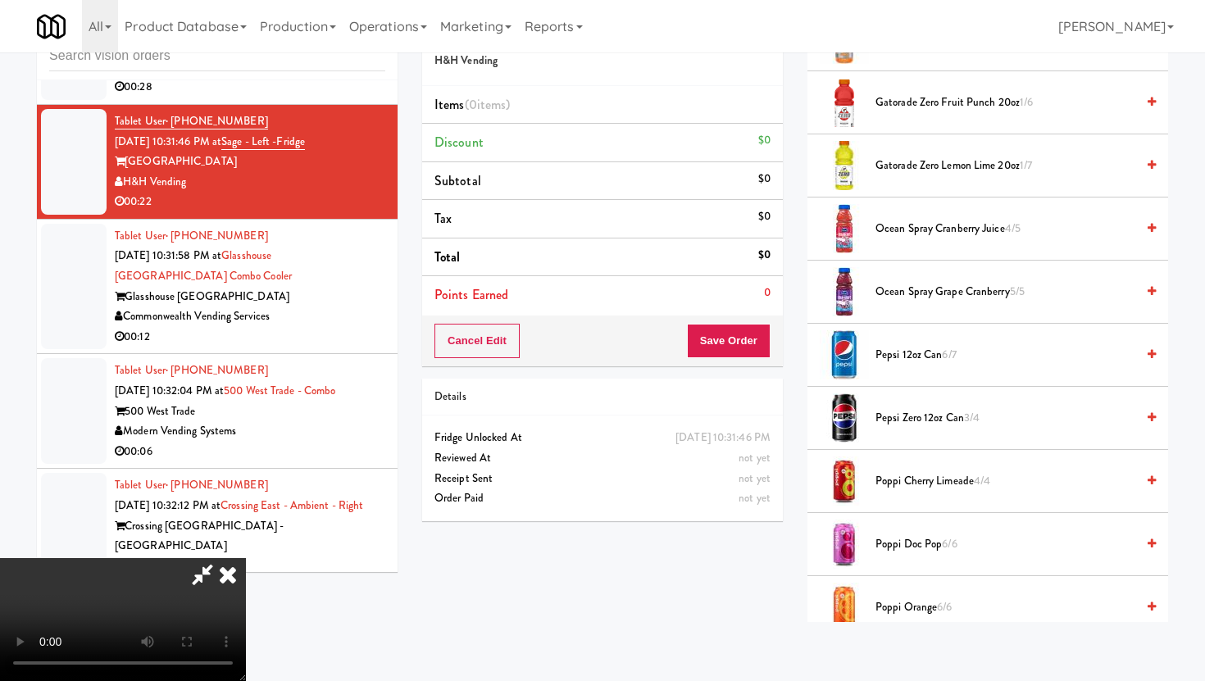
click at [910, 353] on span "Pepsi 12oz can 6/7" at bounding box center [1006, 355] width 260 height 20
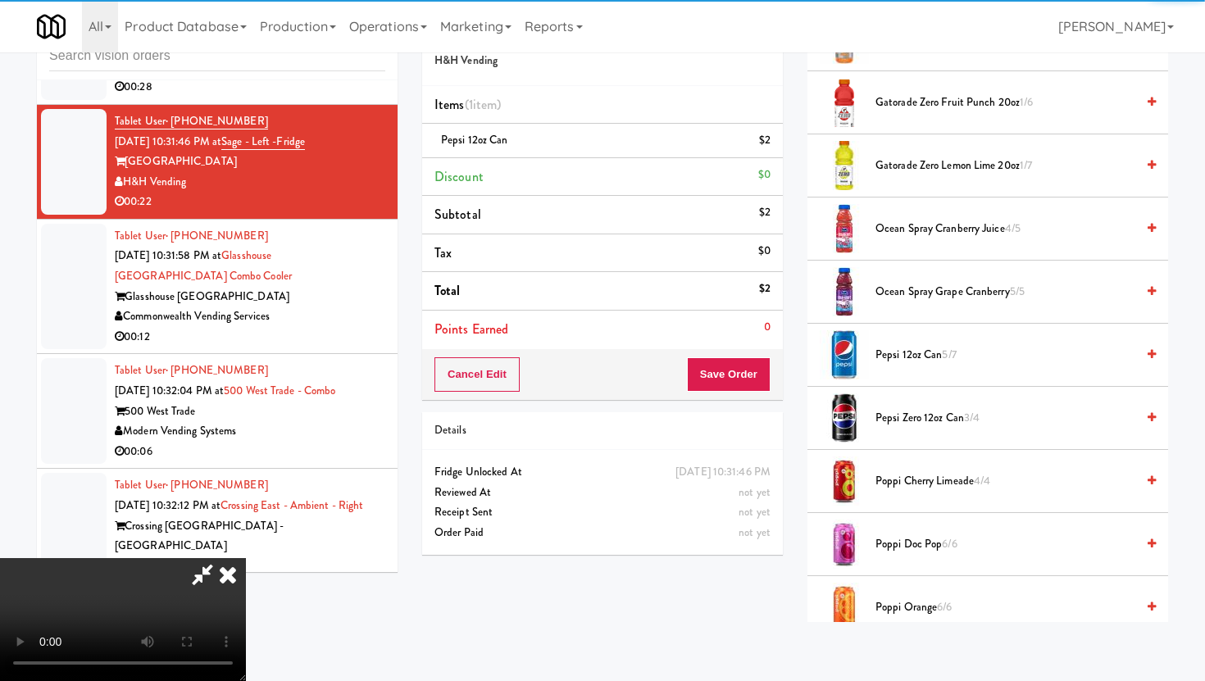
click at [750, 393] on div "Cancel Edit Save Order" at bounding box center [602, 374] width 361 height 51
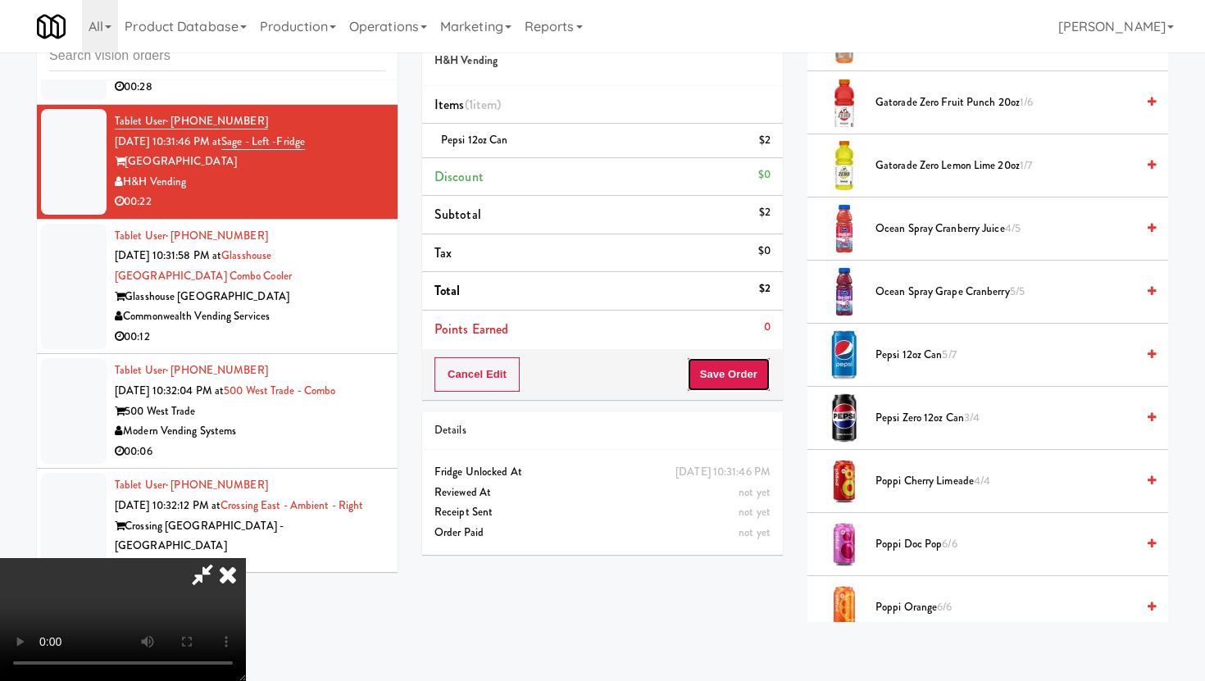
click at [743, 375] on button "Save Order" at bounding box center [729, 374] width 84 height 34
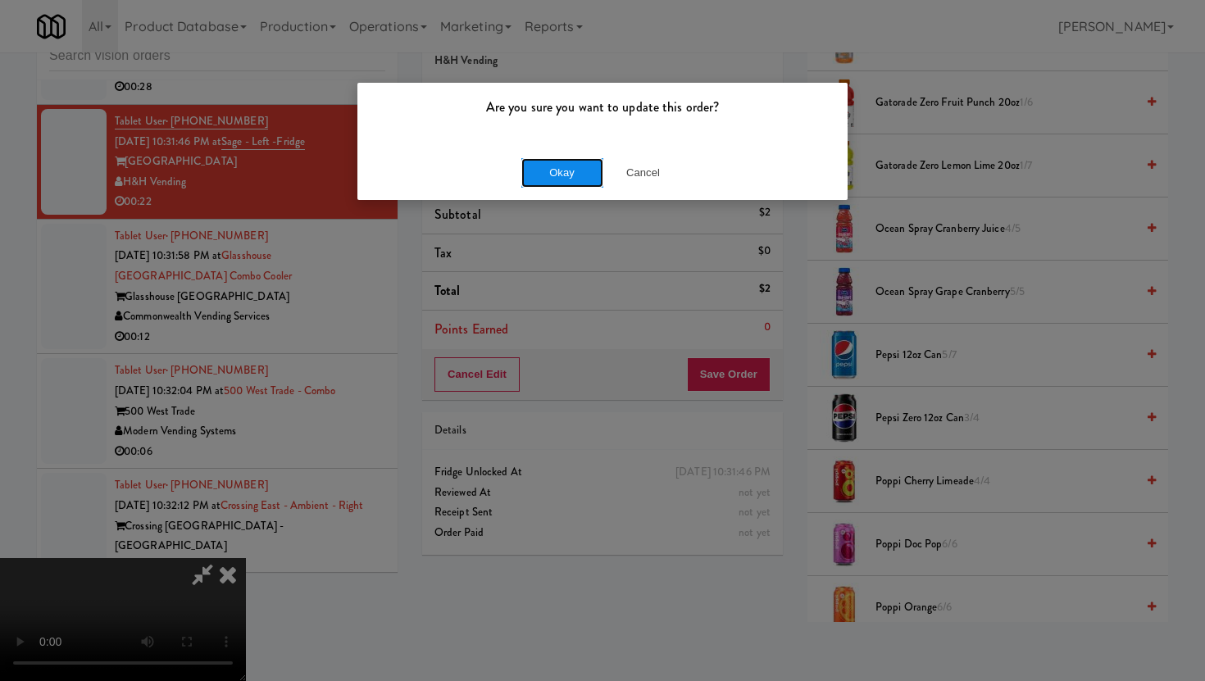
click at [570, 180] on button "Okay" at bounding box center [562, 173] width 82 height 30
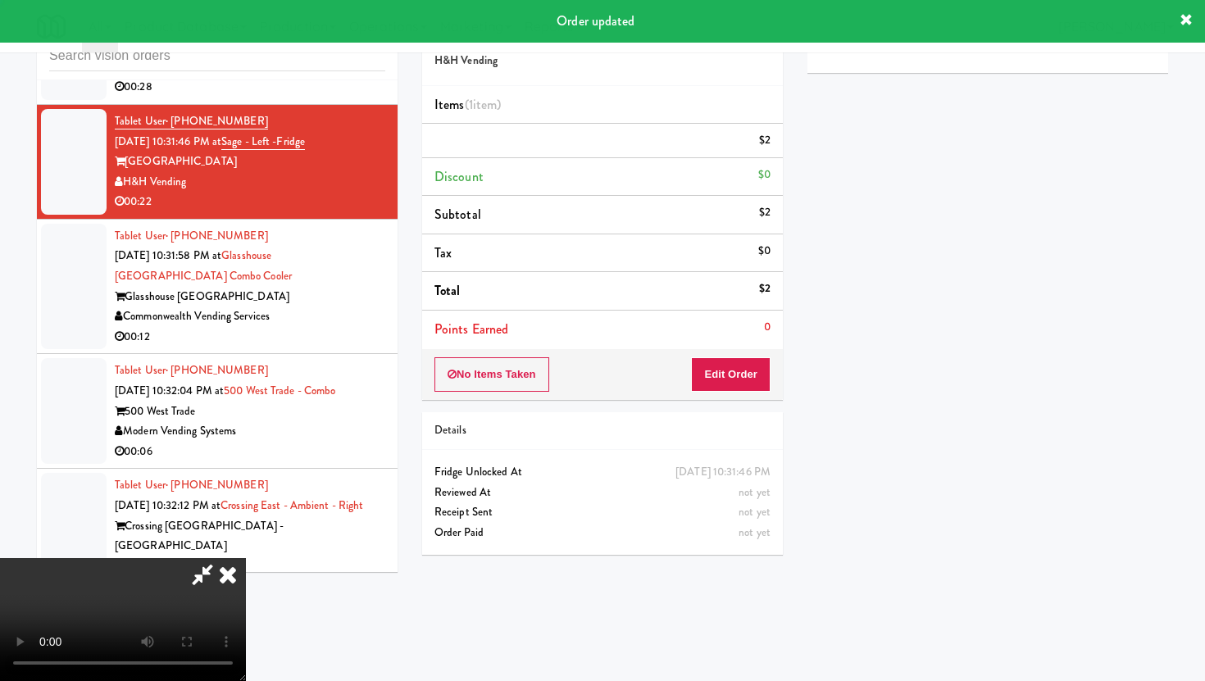
scroll to position [42, 0]
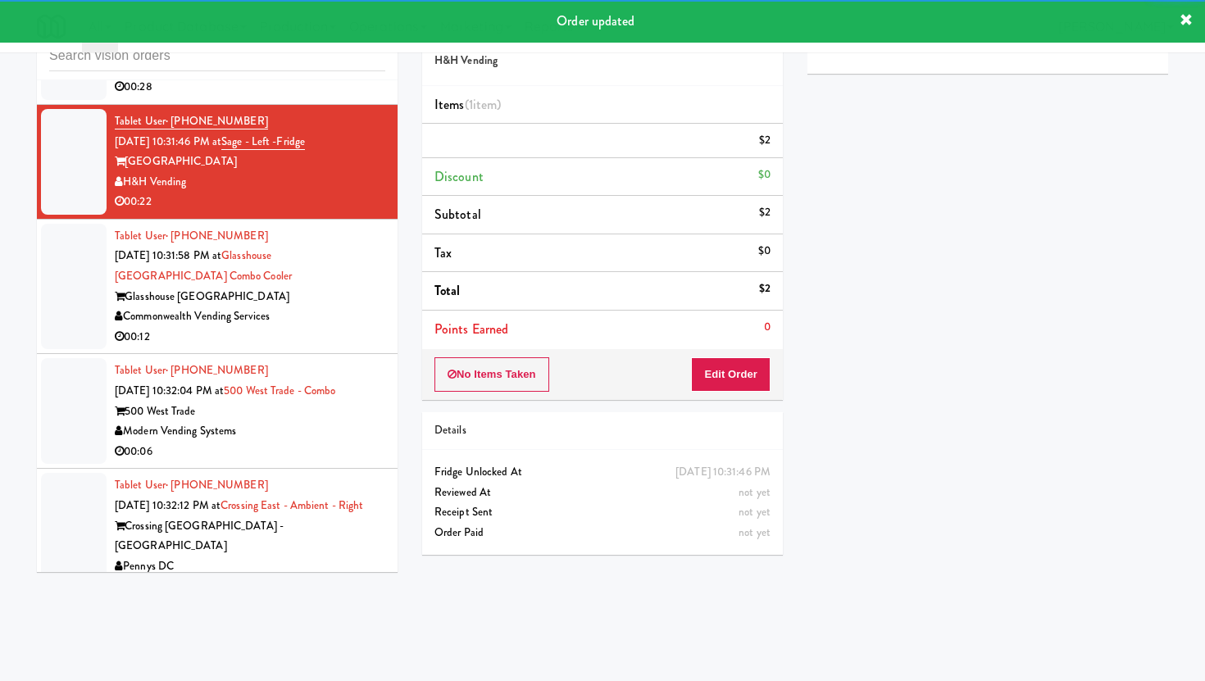
click at [348, 348] on div "00:12" at bounding box center [250, 337] width 271 height 20
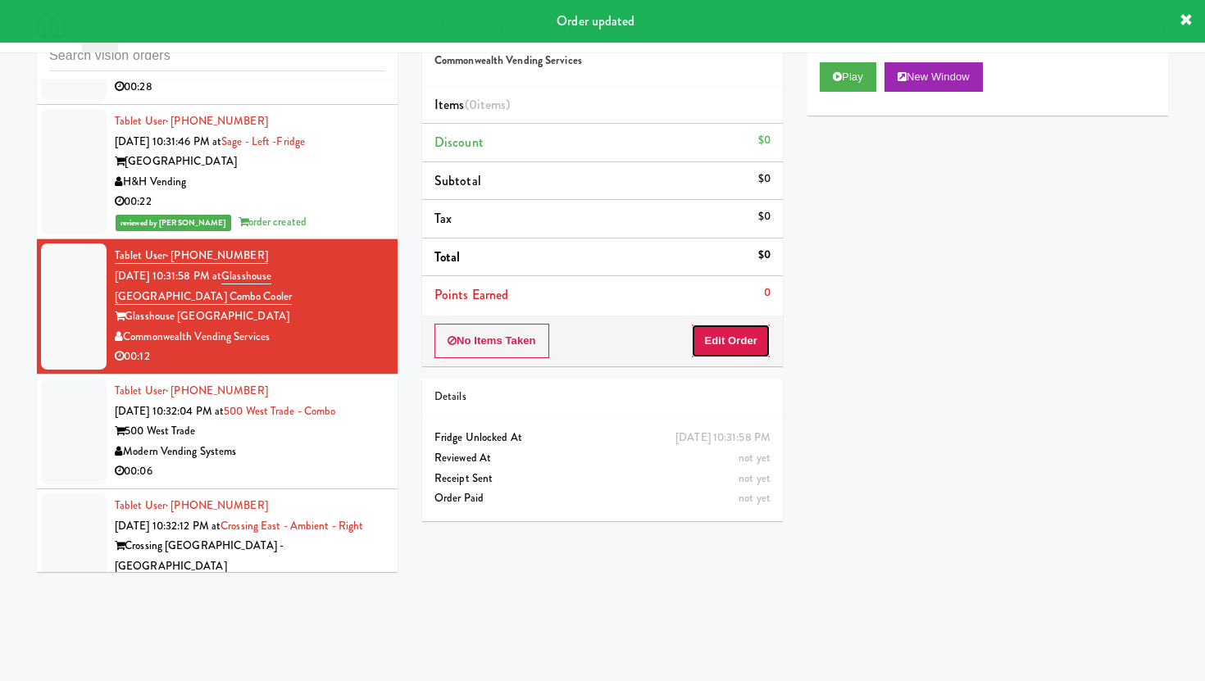
click at [734, 335] on button "Edit Order" at bounding box center [731, 341] width 80 height 34
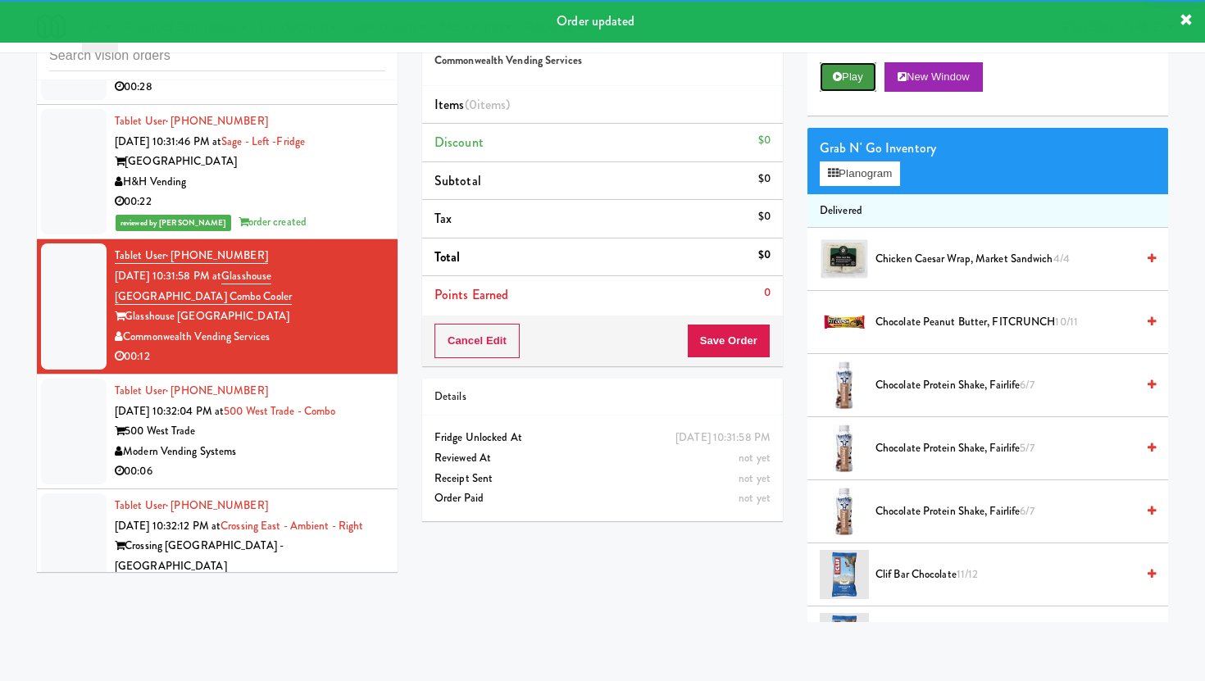
click at [853, 72] on button "Play" at bounding box center [848, 77] width 57 height 30
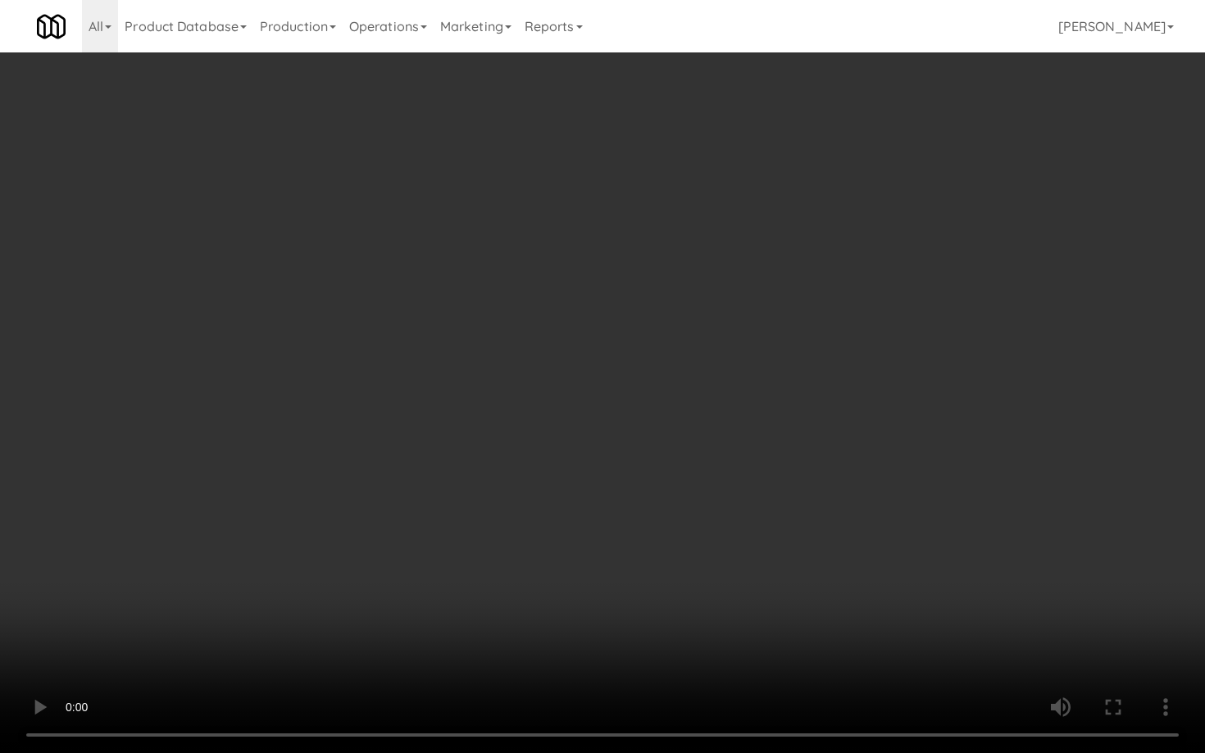
click at [795, 589] on video at bounding box center [602, 376] width 1205 height 753
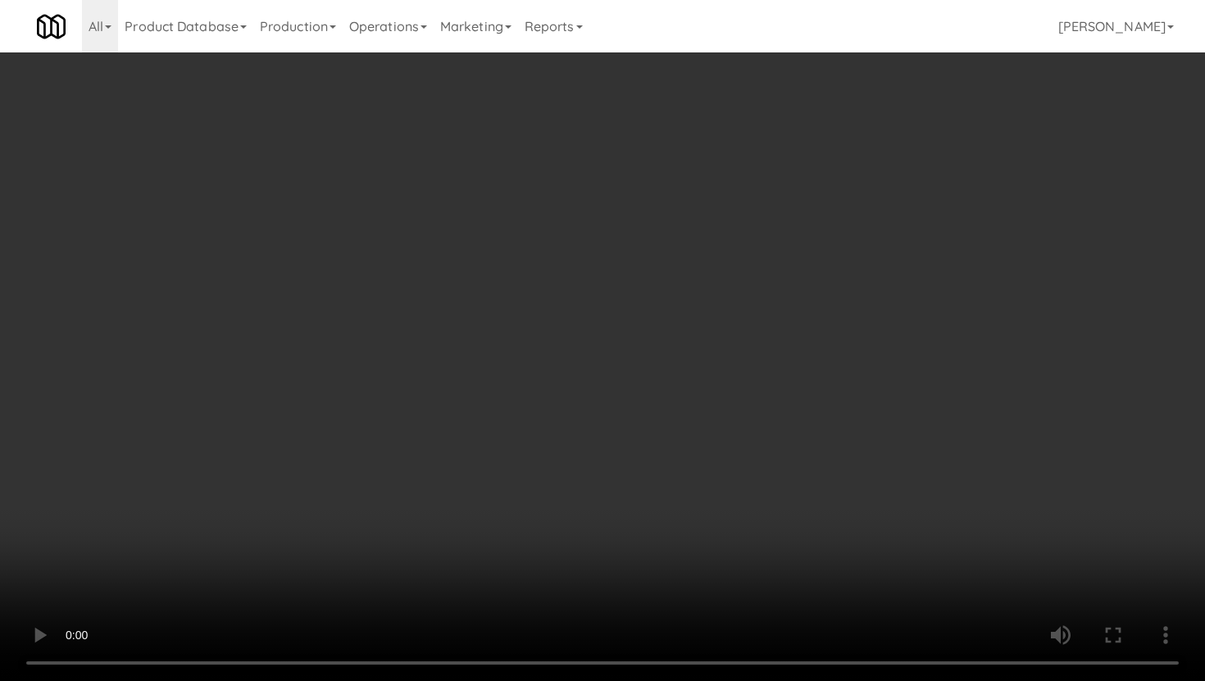
click at [630, 502] on video at bounding box center [602, 340] width 1205 height 681
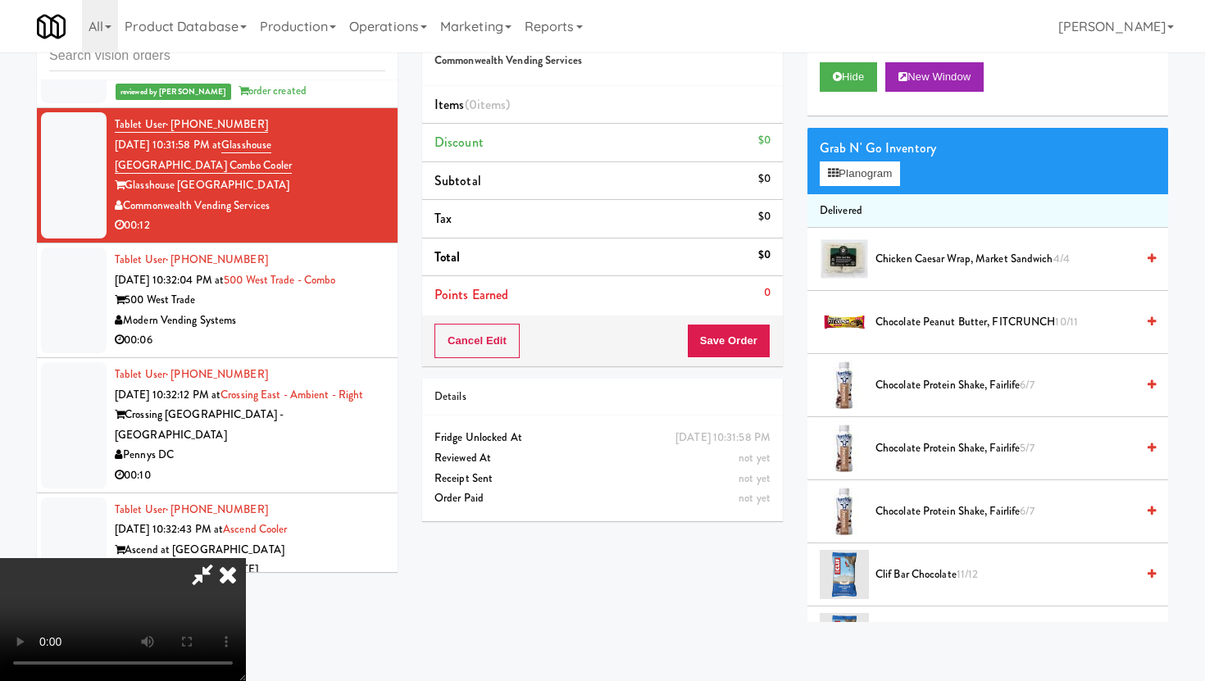
click at [246, 558] on video at bounding box center [123, 619] width 246 height 123
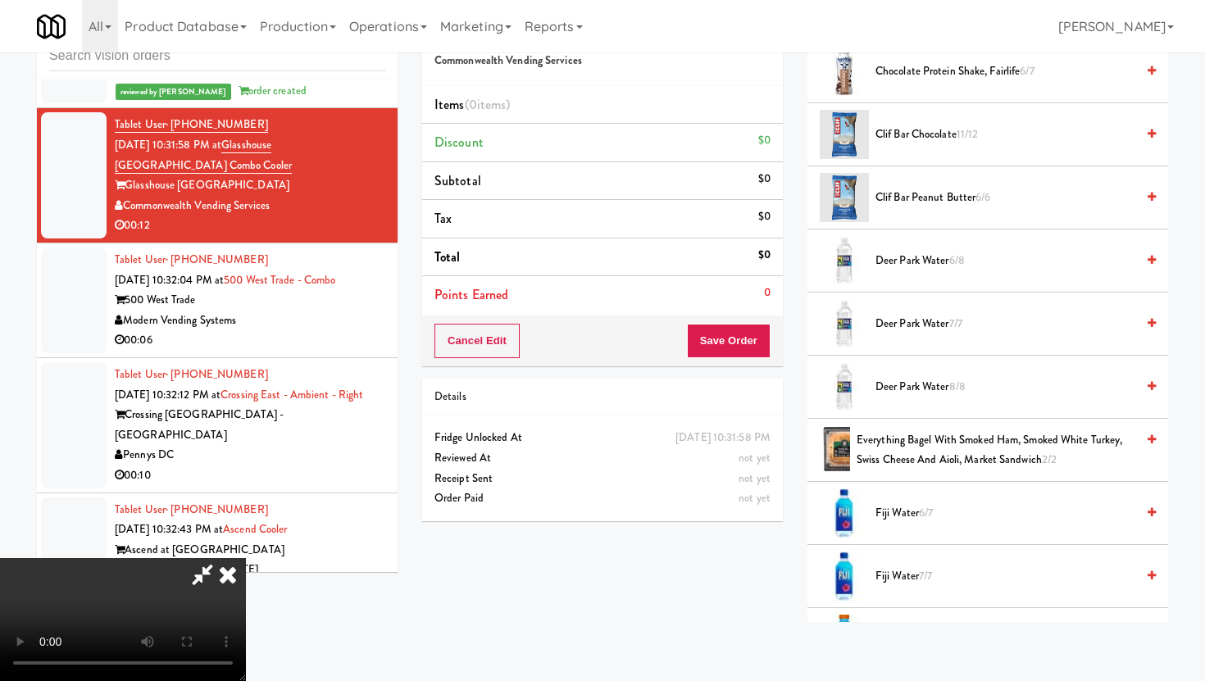
scroll to position [466, 0]
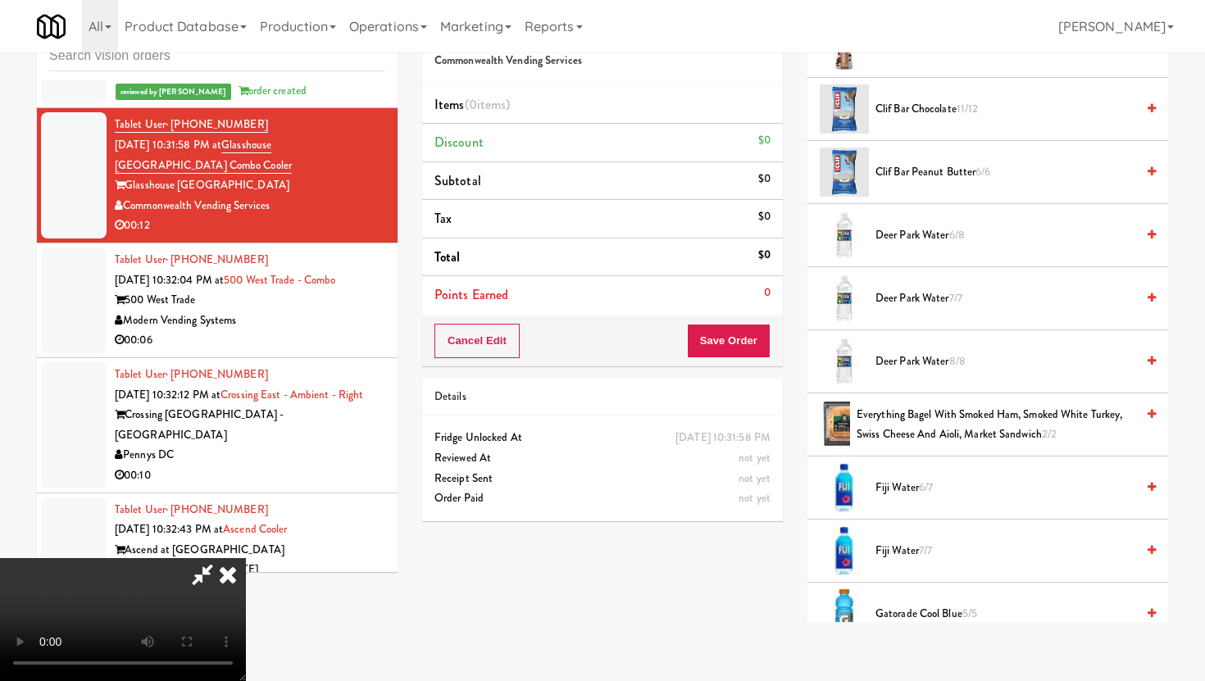
click at [911, 280] on li "Deer Park Water 7/7" at bounding box center [987, 298] width 361 height 63
click at [911, 295] on span "Deer Park Water 7/7" at bounding box center [1006, 299] width 260 height 20
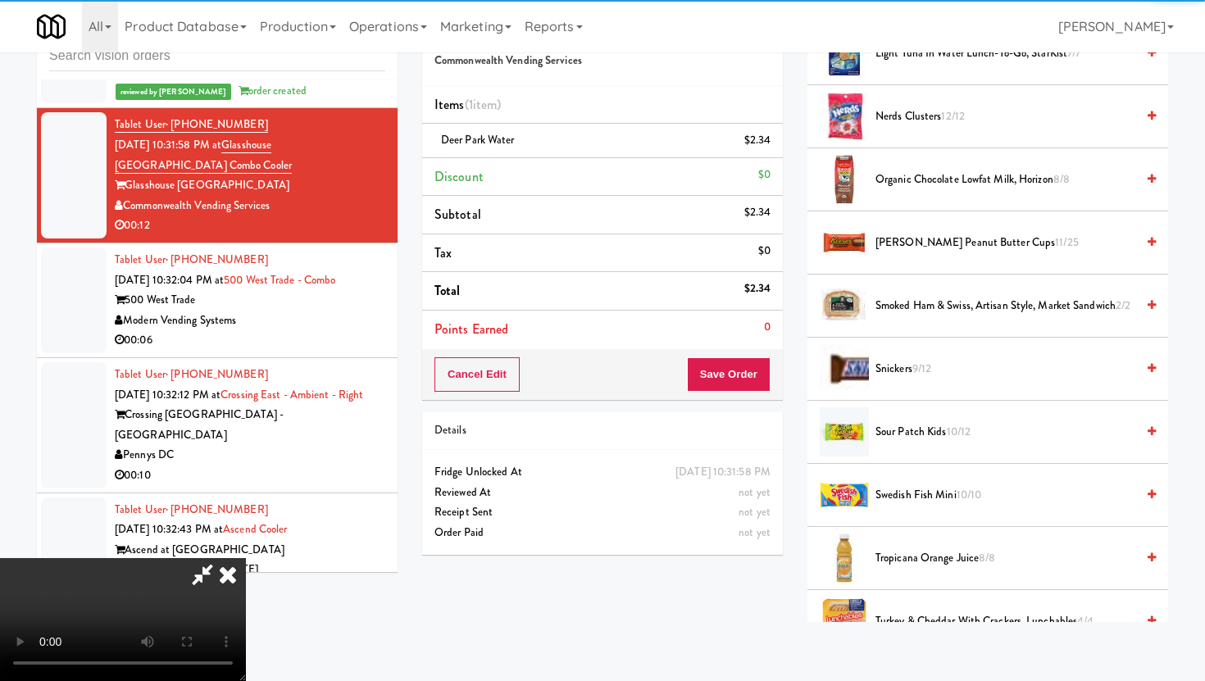
scroll to position [1642, 0]
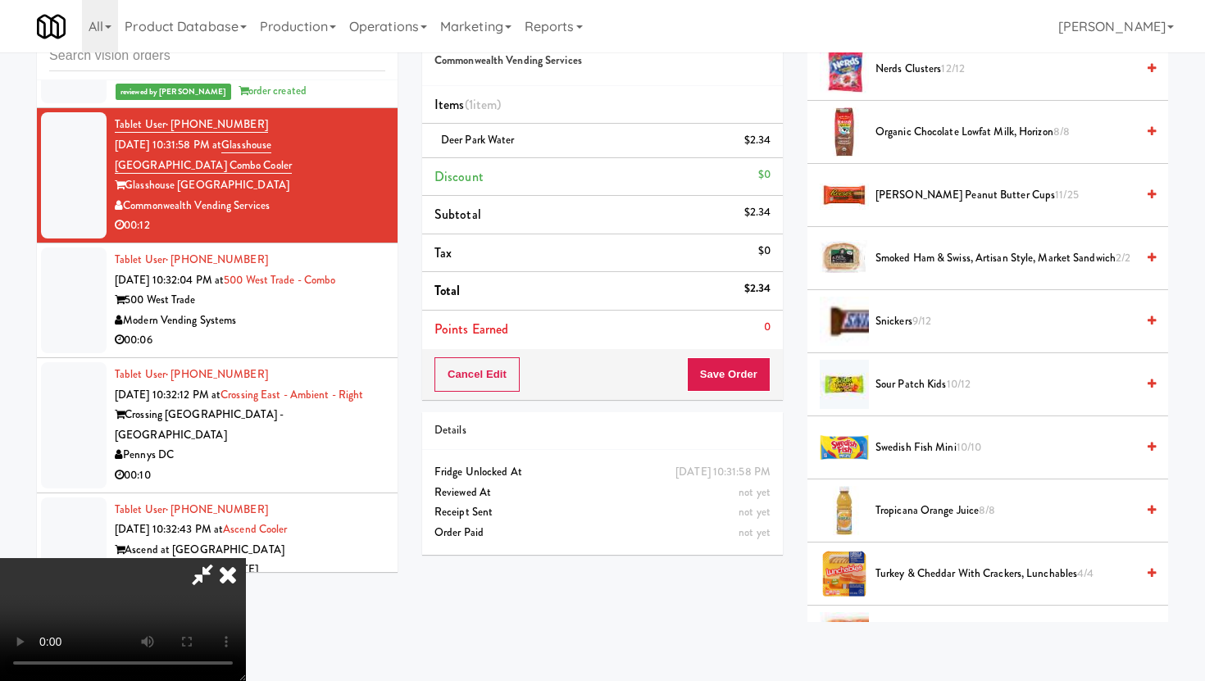
click at [913, 193] on span "Reese's Peanut Butter Cups 11/25" at bounding box center [1006, 195] width 260 height 20
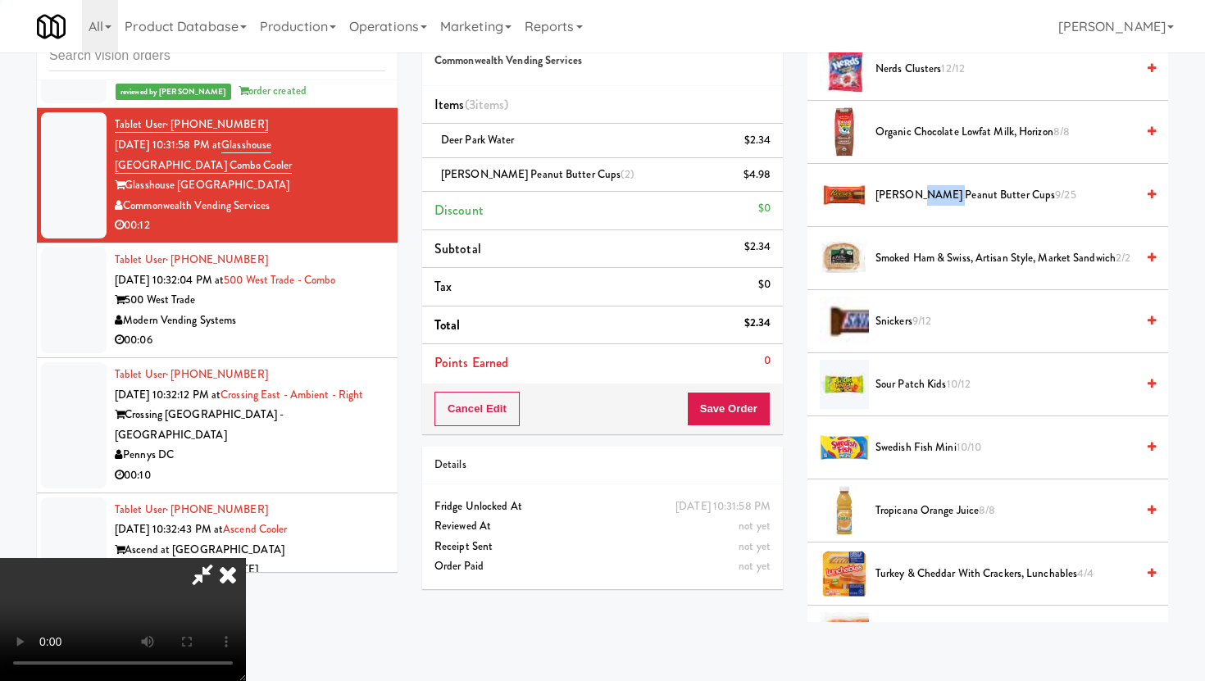
click at [913, 193] on span "Reese's Peanut Butter Cups 9/25" at bounding box center [1006, 195] width 260 height 20
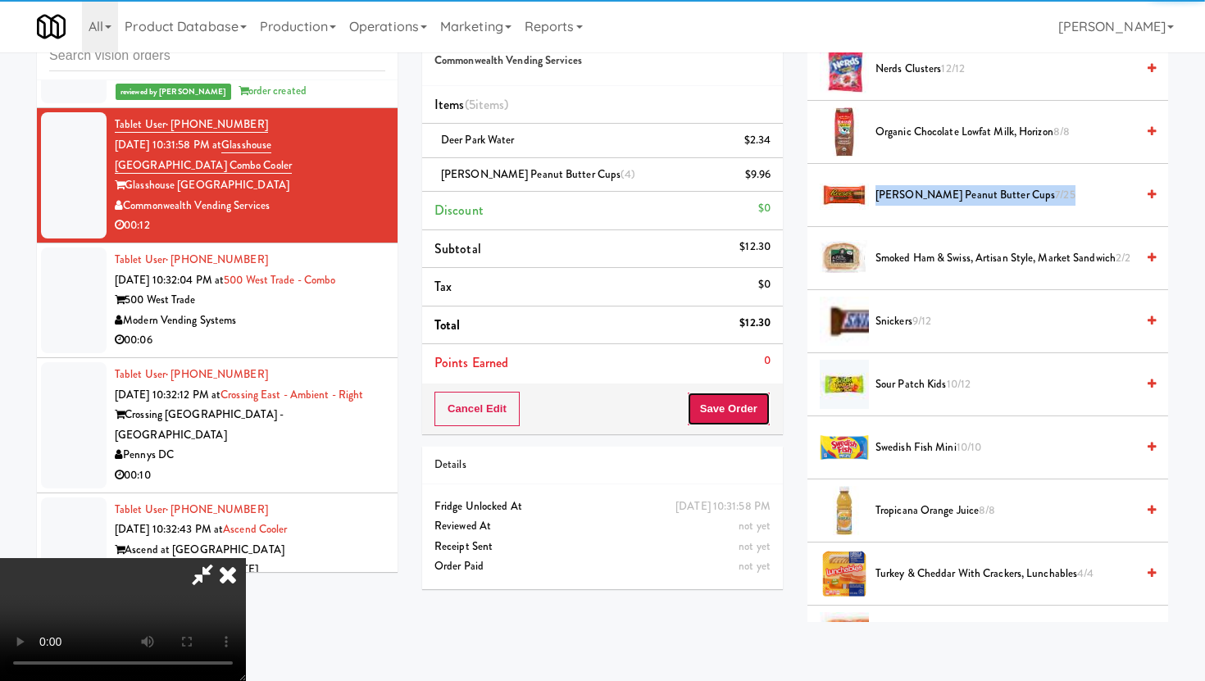
click at [748, 402] on button "Save Order" at bounding box center [729, 409] width 84 height 34
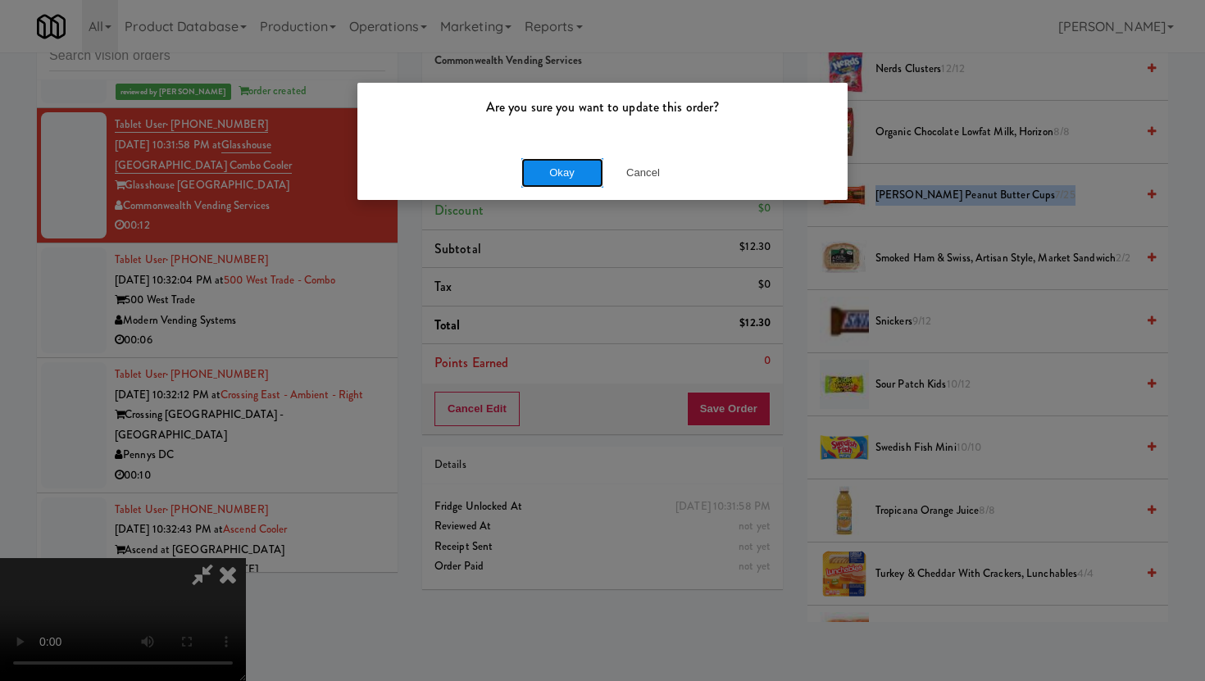
click at [547, 184] on button "Okay" at bounding box center [562, 173] width 82 height 30
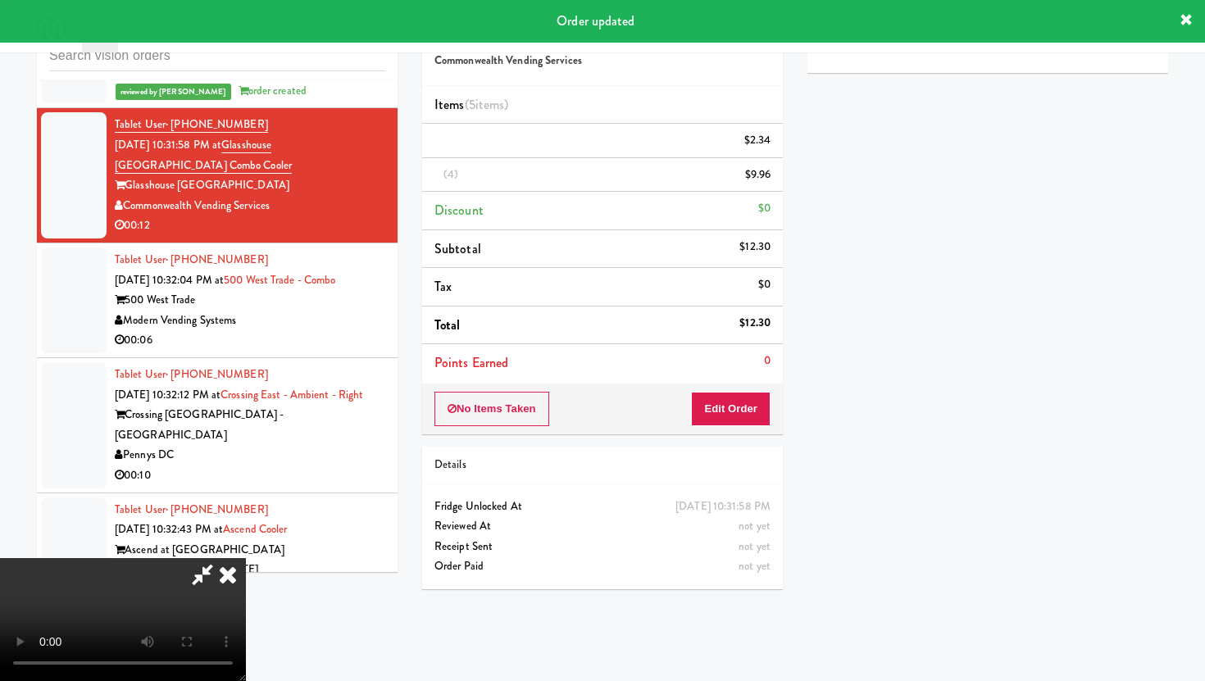
scroll to position [42, 0]
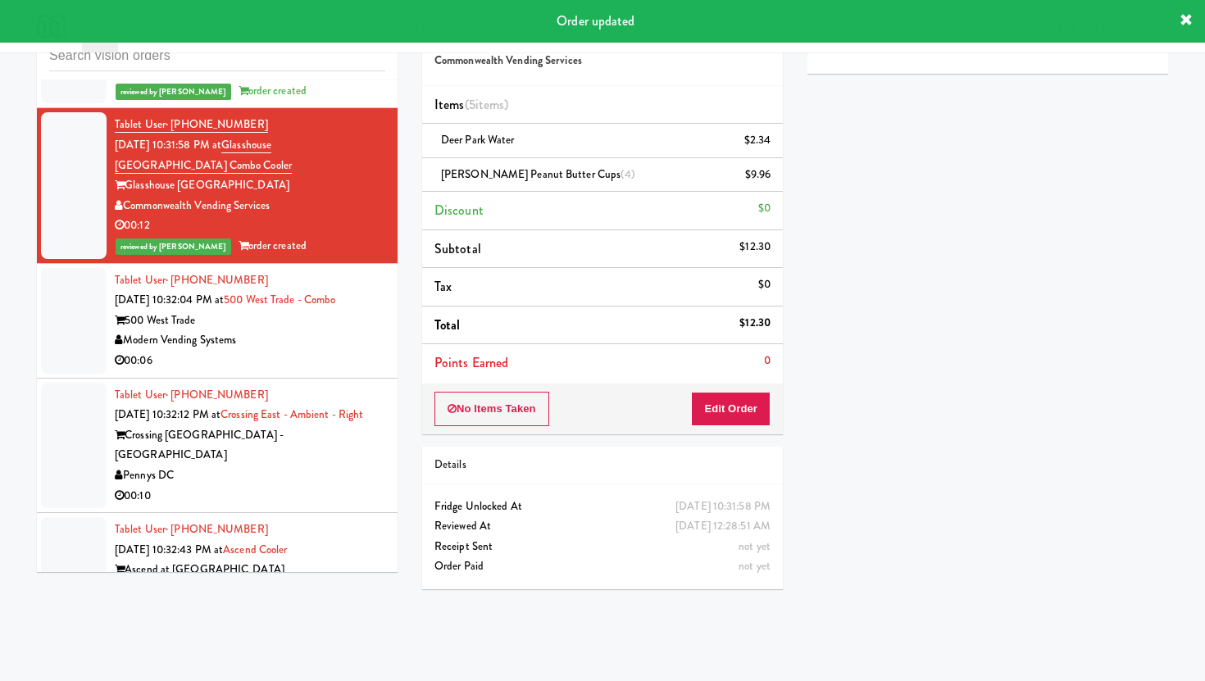
click at [320, 351] on div "Modern Vending Systems" at bounding box center [250, 340] width 271 height 20
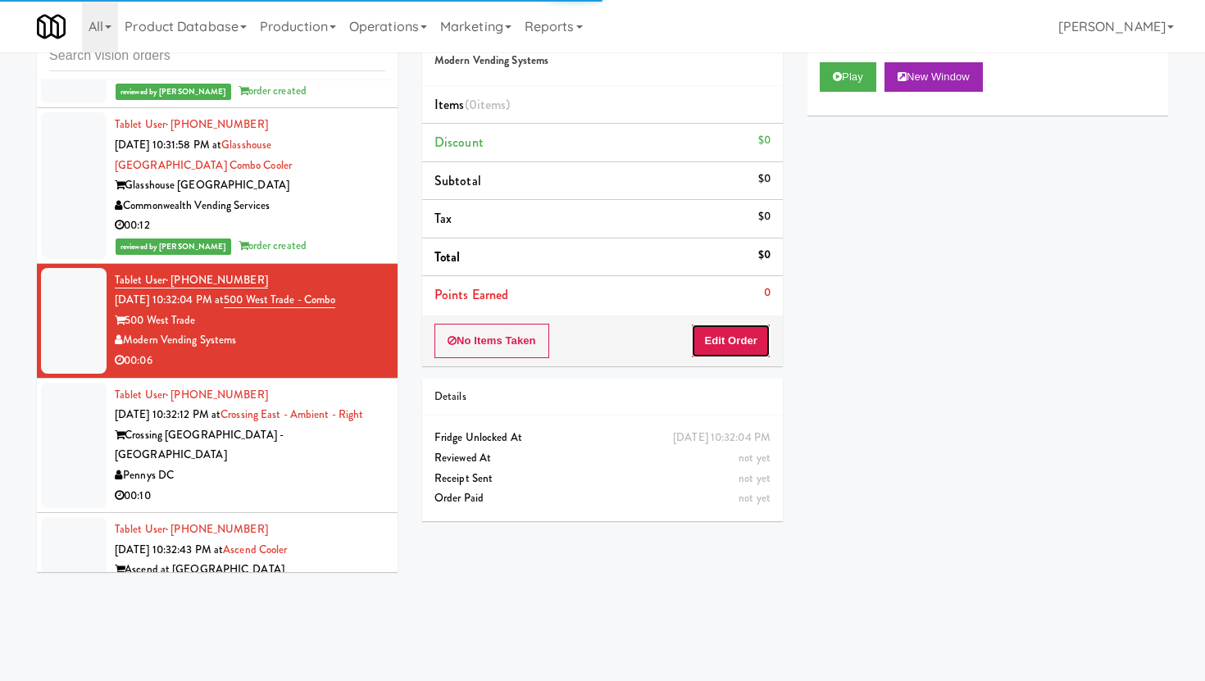
click at [697, 344] on button "Edit Order" at bounding box center [731, 341] width 80 height 34
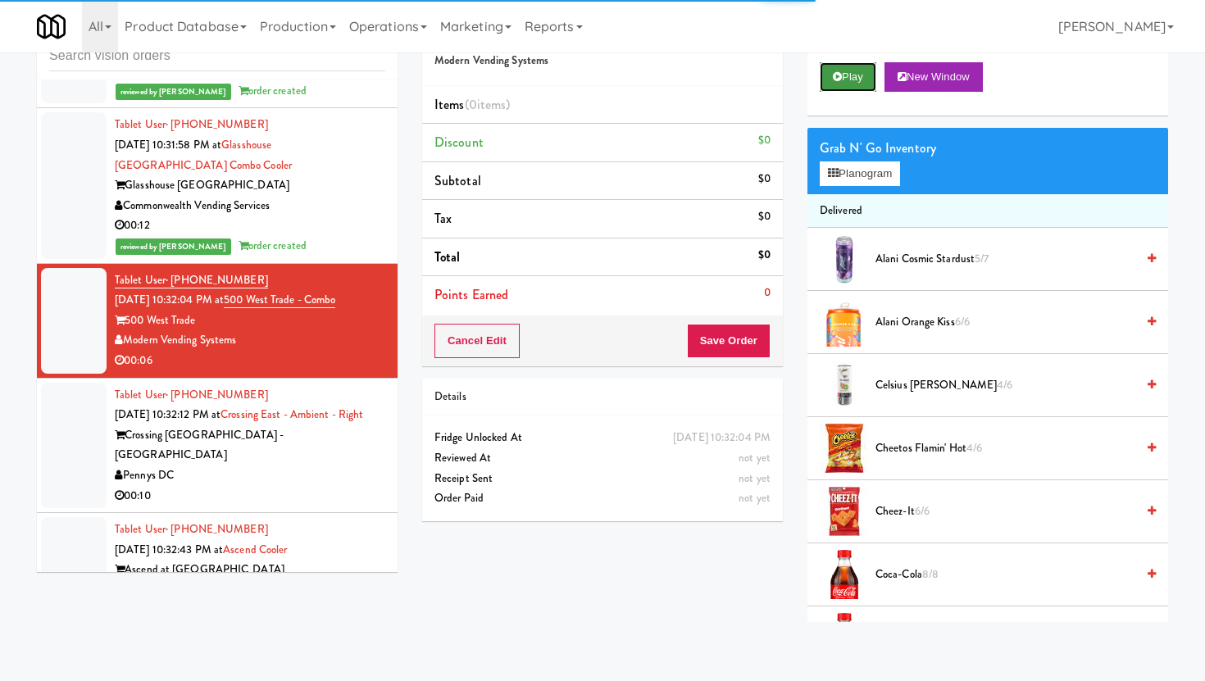
click at [846, 90] on button "Play" at bounding box center [848, 77] width 57 height 30
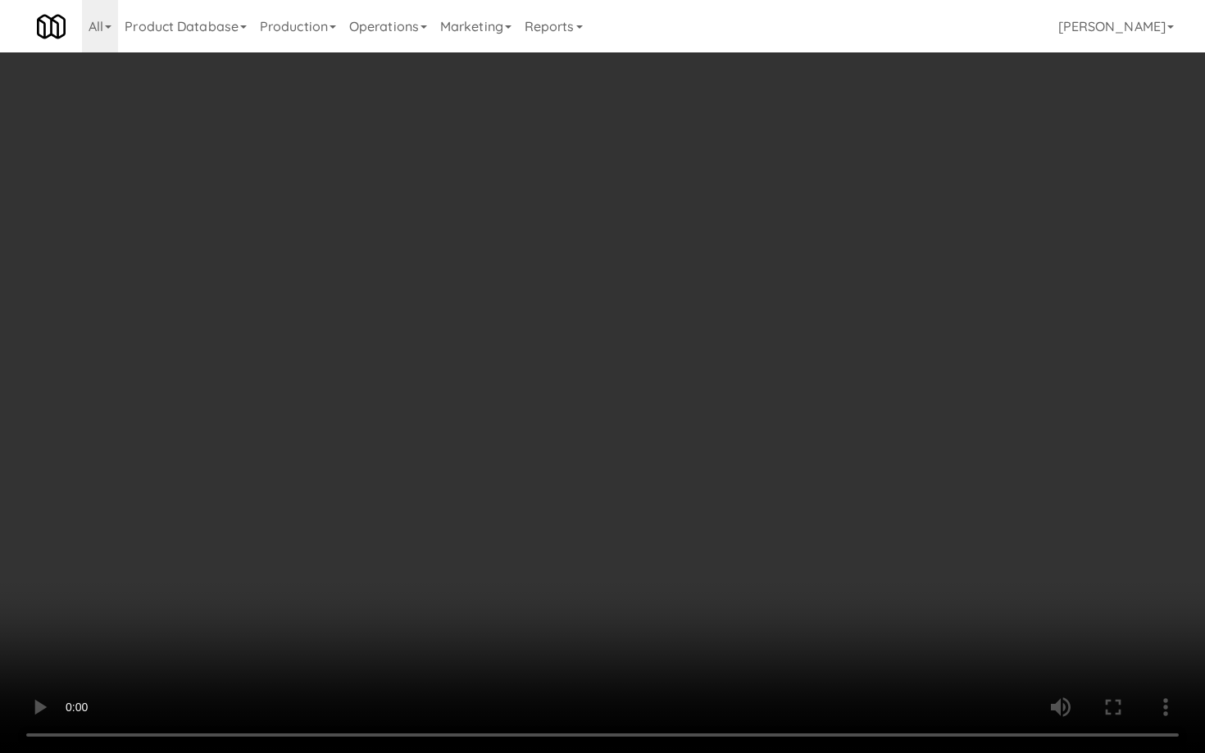
click at [626, 660] on video at bounding box center [602, 376] width 1205 height 753
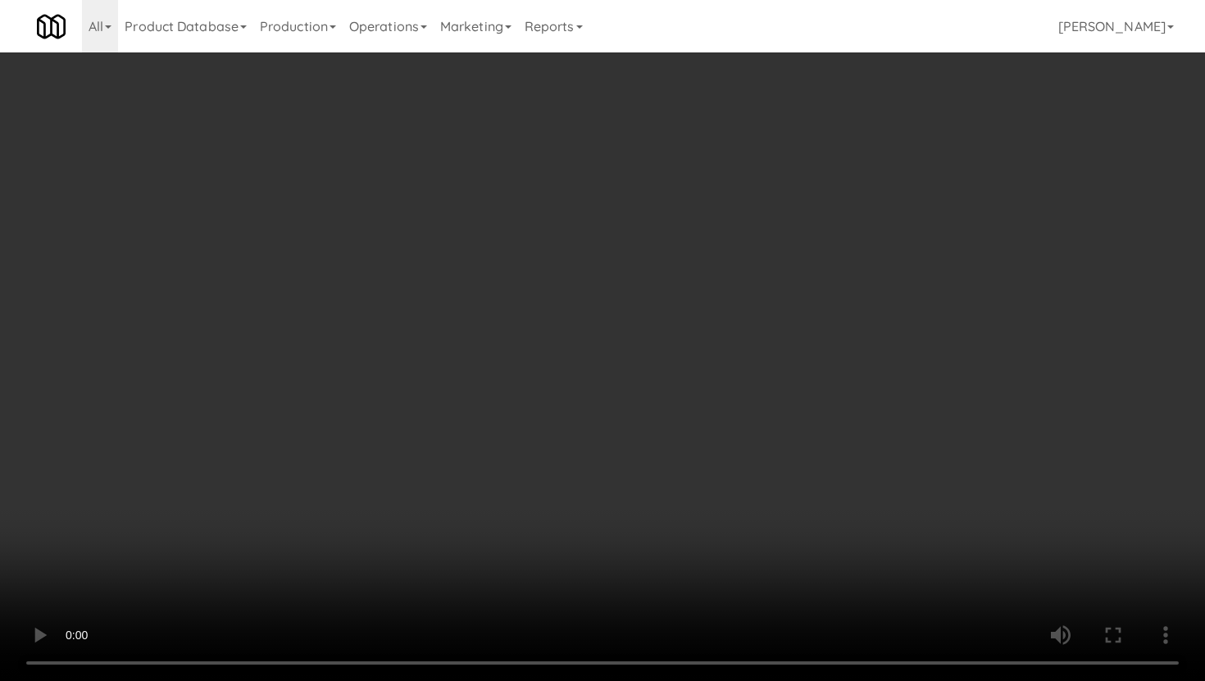
click at [943, 564] on li "Coca-Cola 8/8" at bounding box center [987, 575] width 361 height 63
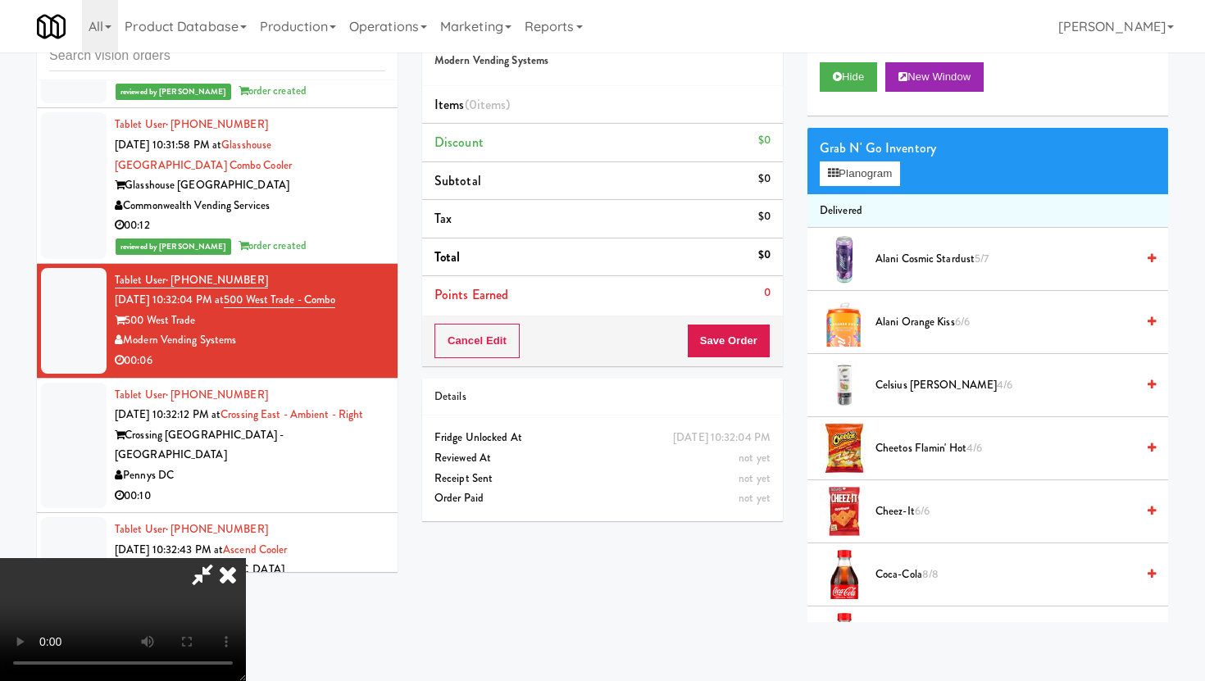
click at [904, 575] on span "Coca-Cola 8/8" at bounding box center [1006, 575] width 260 height 20
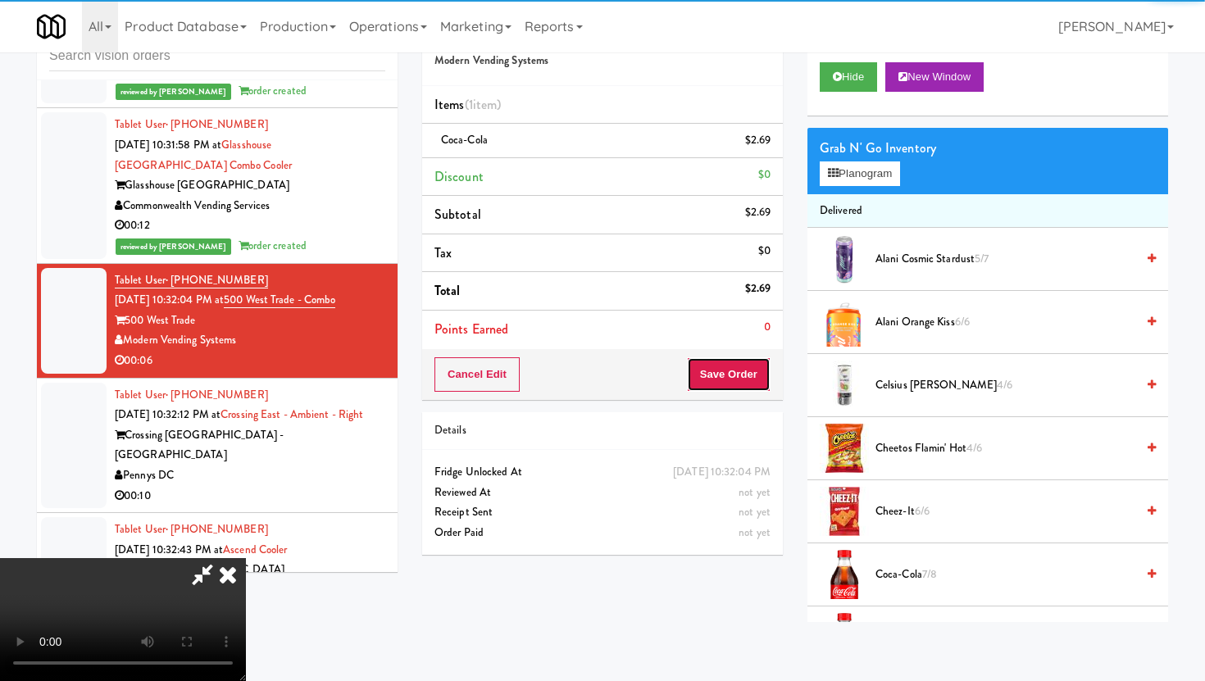
click at [745, 372] on button "Save Order" at bounding box center [729, 374] width 84 height 34
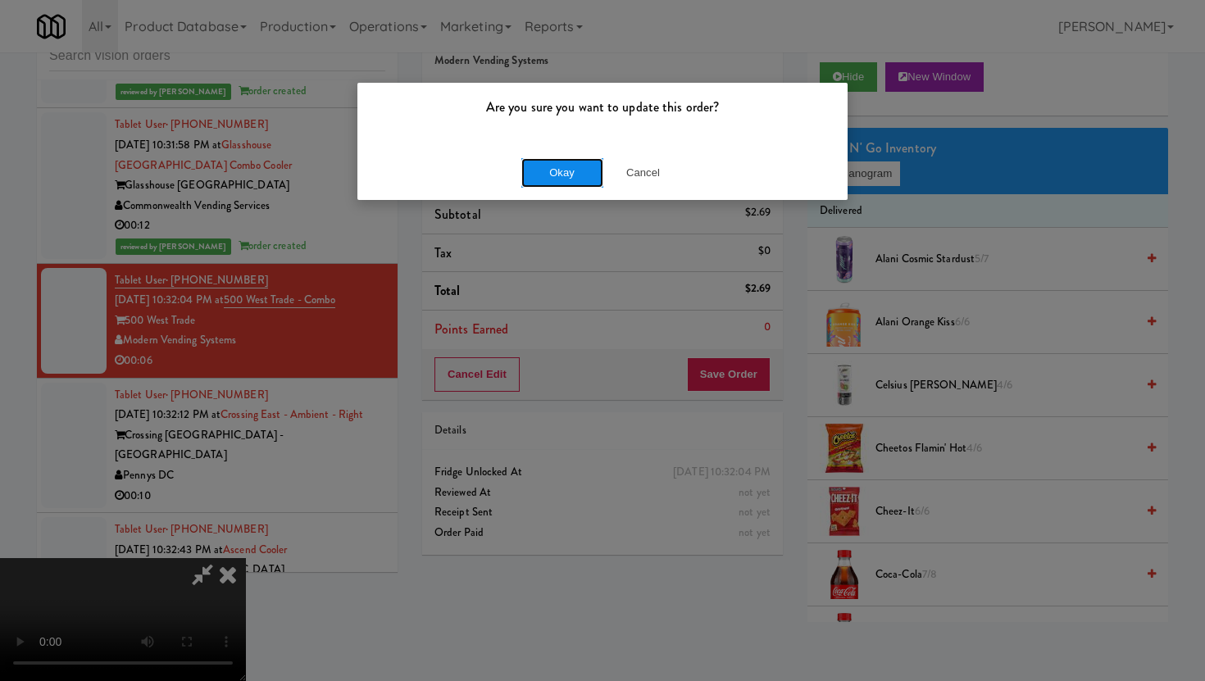
click at [577, 171] on button "Okay" at bounding box center [562, 173] width 82 height 30
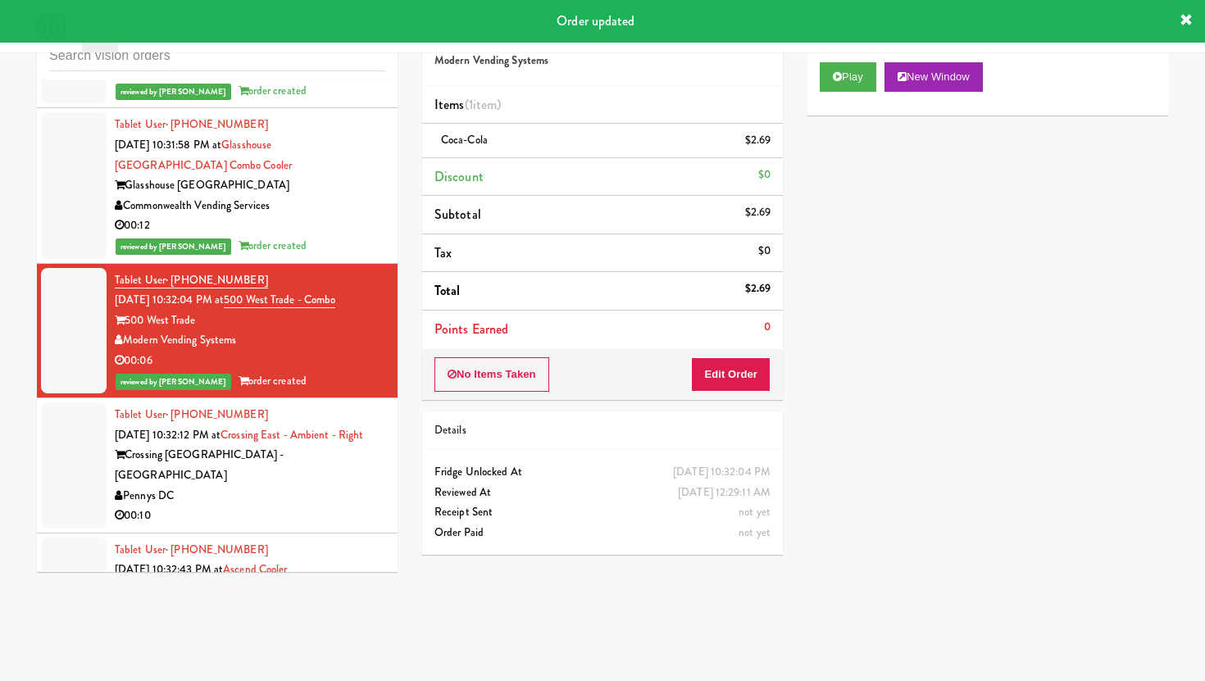
click at [314, 526] on div "00:10" at bounding box center [250, 516] width 271 height 20
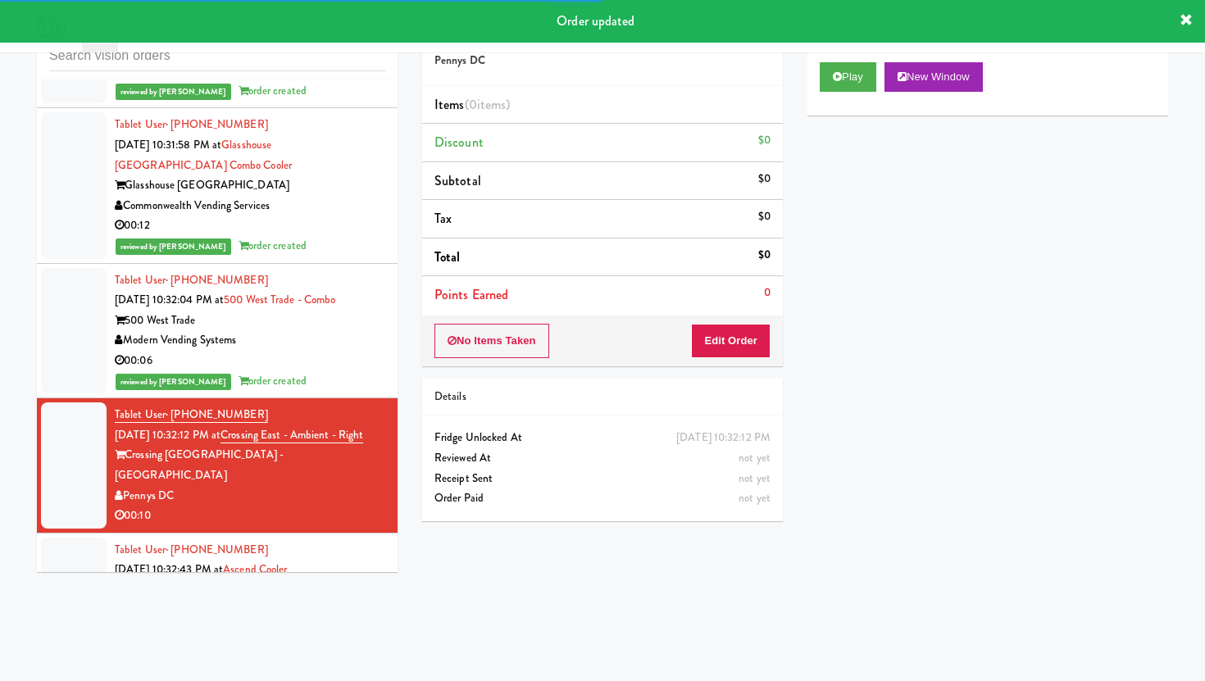
click at [762, 321] on div "No Items Taken Edit Order" at bounding box center [602, 341] width 361 height 51
click at [762, 353] on button "Edit Order" at bounding box center [731, 341] width 80 height 34
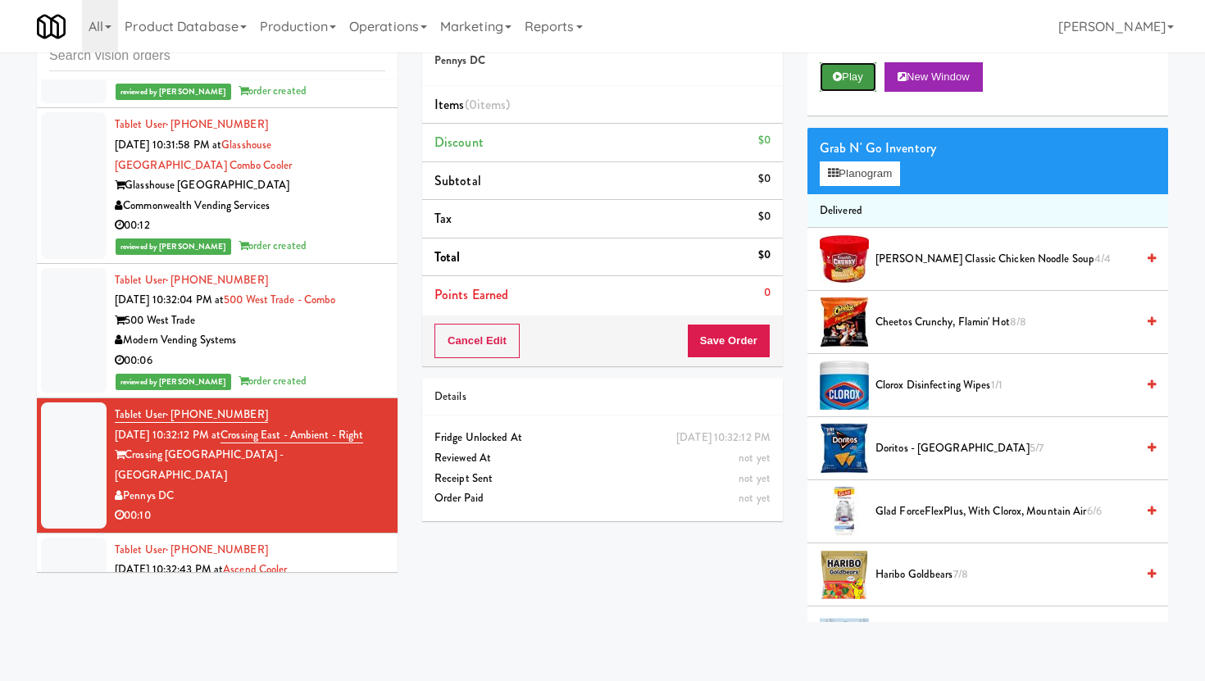
click at [848, 84] on button "Play" at bounding box center [848, 77] width 57 height 30
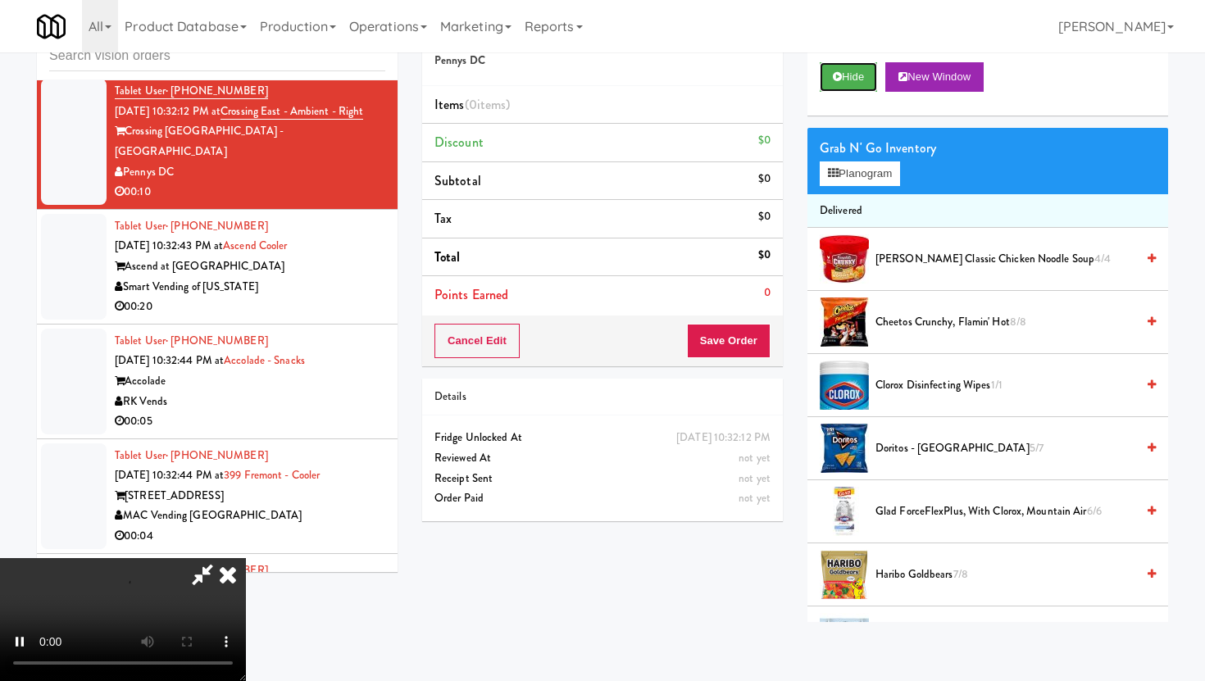
scroll to position [5793, 0]
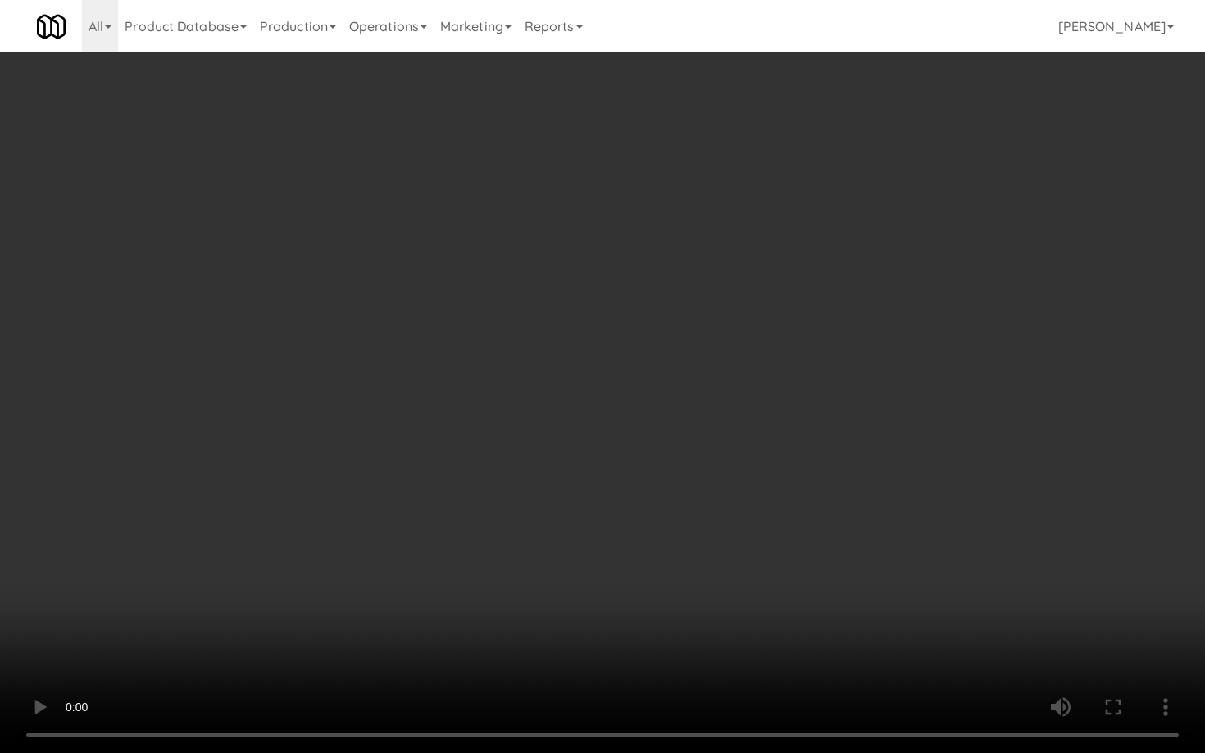
click at [680, 540] on video at bounding box center [602, 376] width 1205 height 753
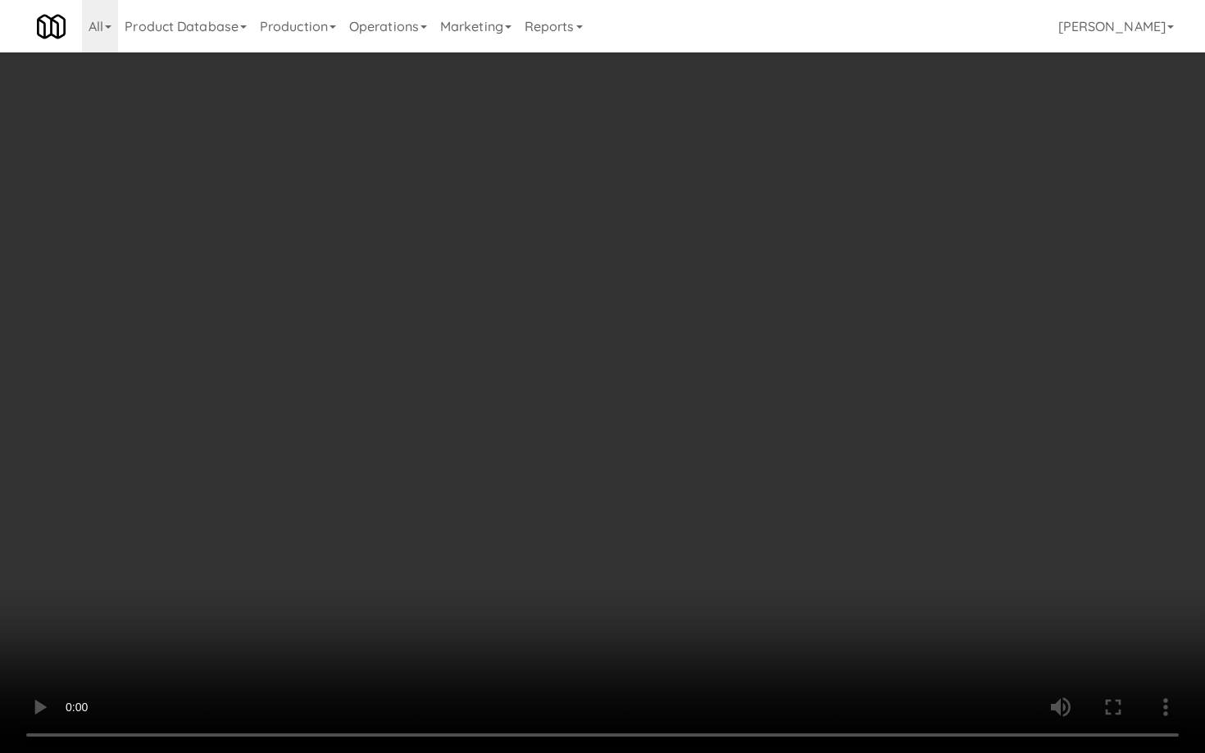
click at [680, 540] on video at bounding box center [602, 376] width 1205 height 753
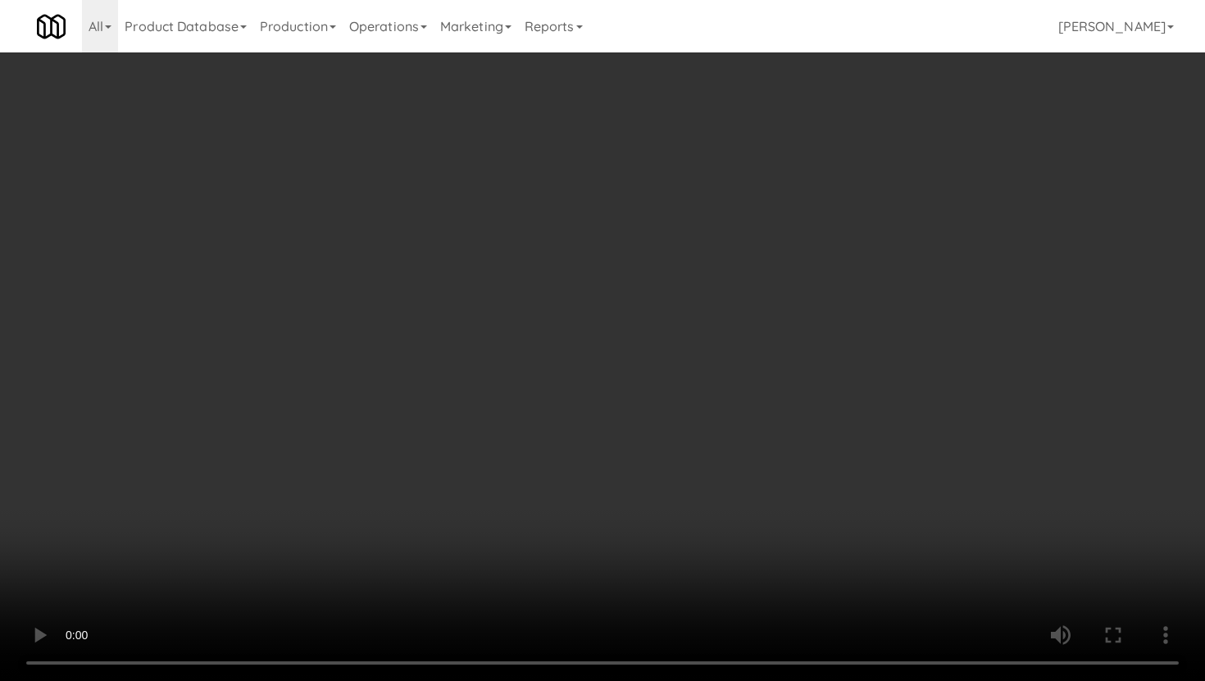
scroll to position [685, 0]
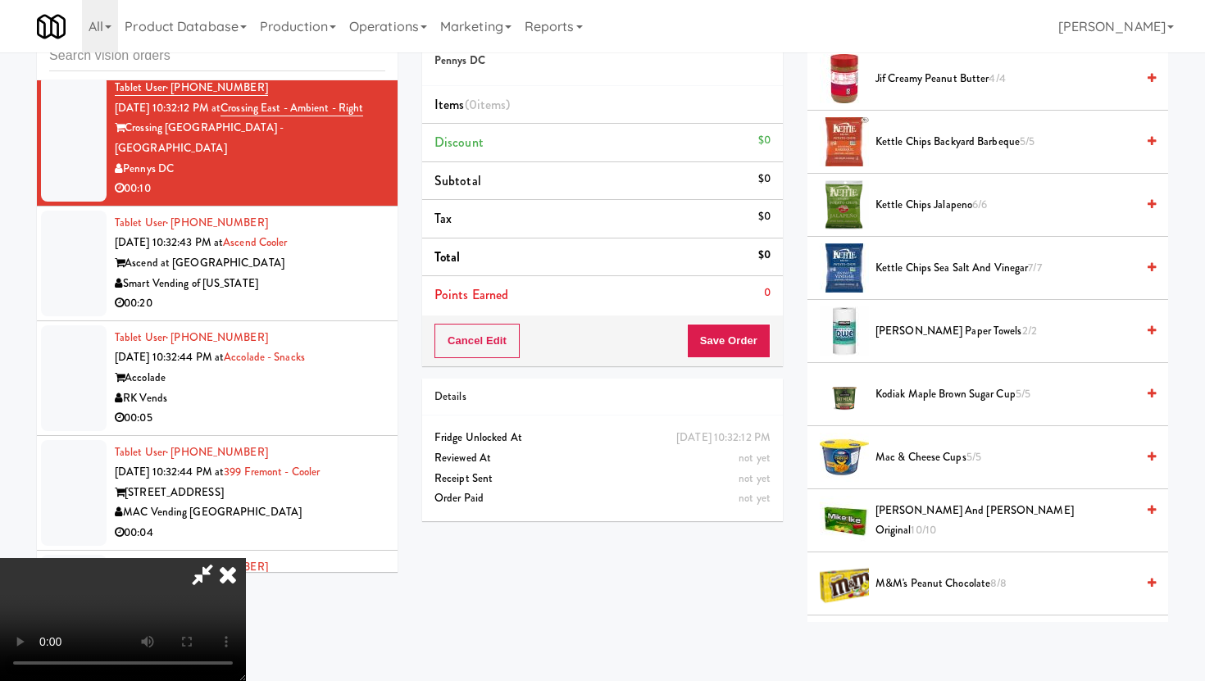
click at [903, 453] on span "Mac & Cheese Cups 5/5" at bounding box center [1006, 458] width 260 height 20
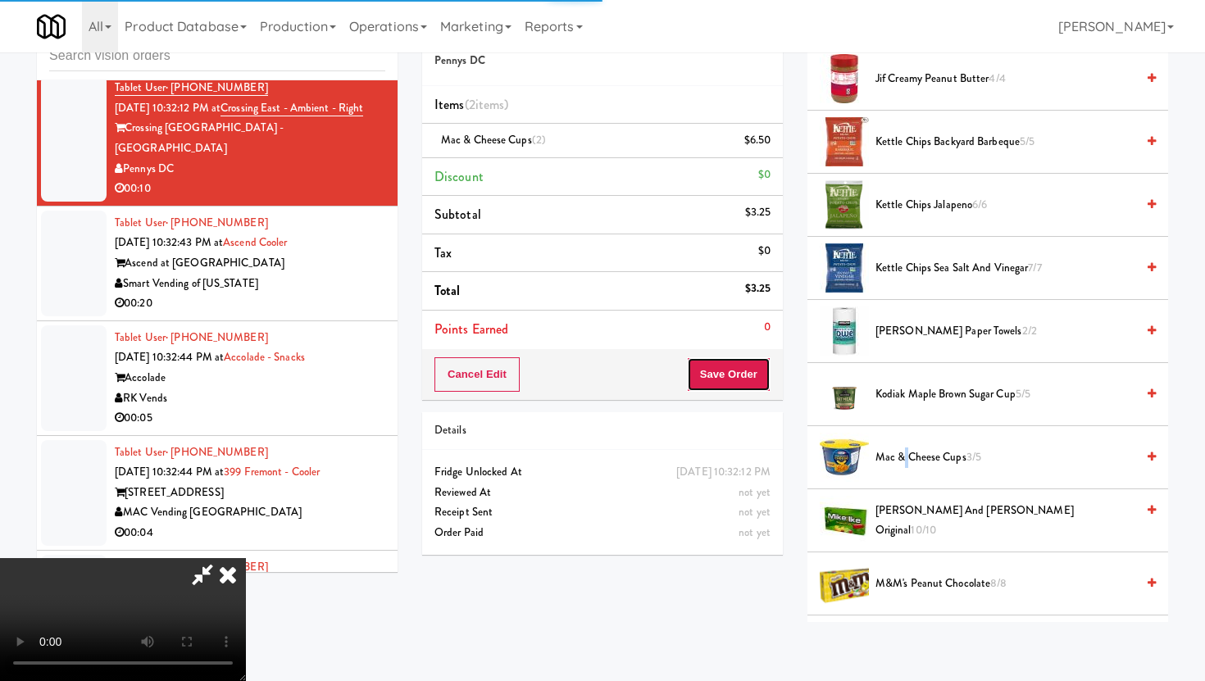
click at [758, 368] on button "Save Order" at bounding box center [729, 374] width 84 height 34
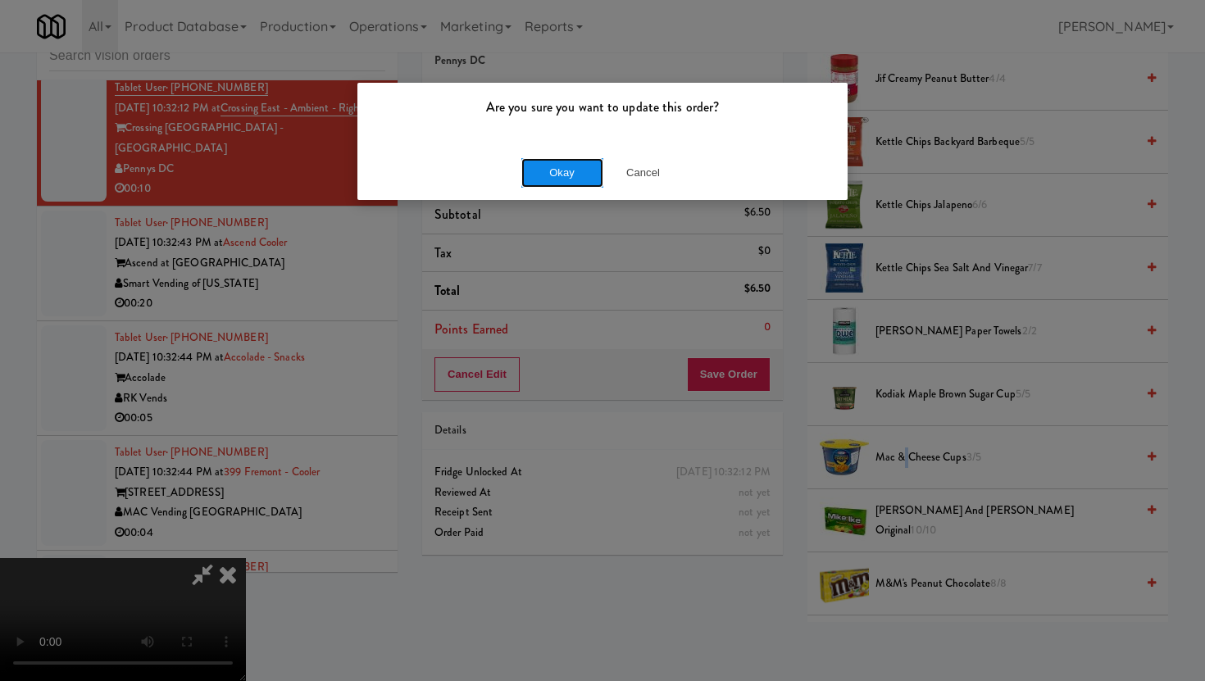
click at [571, 168] on button "Okay" at bounding box center [562, 173] width 82 height 30
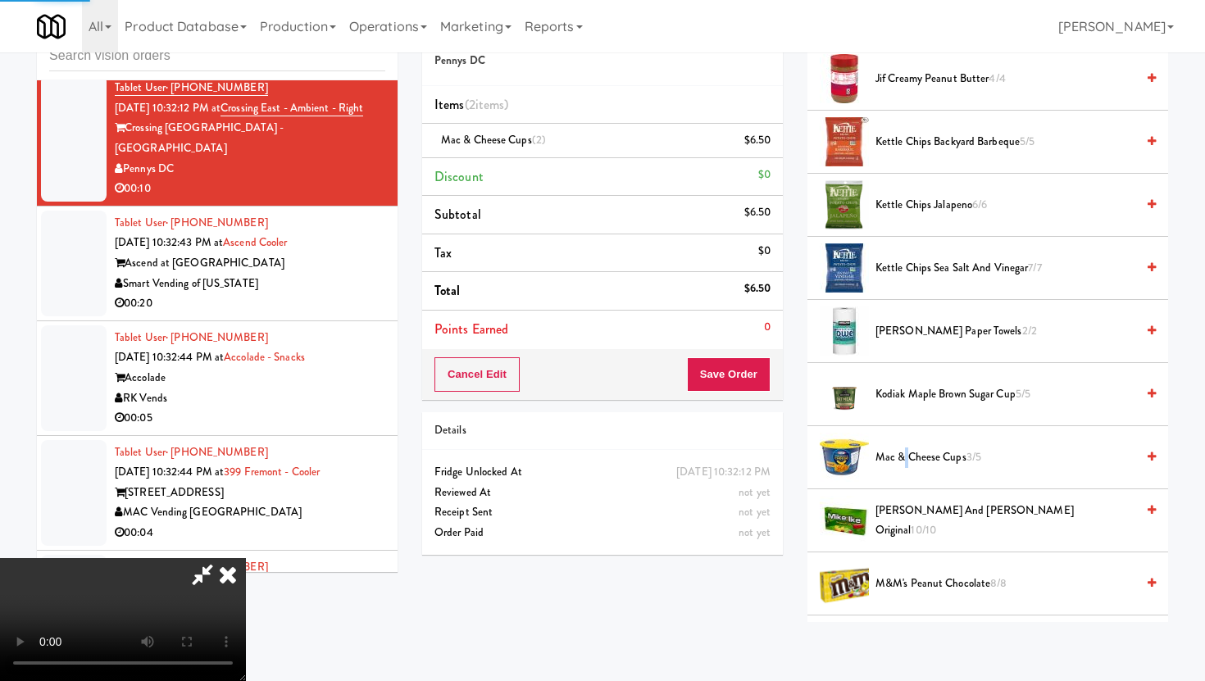
scroll to position [42, 0]
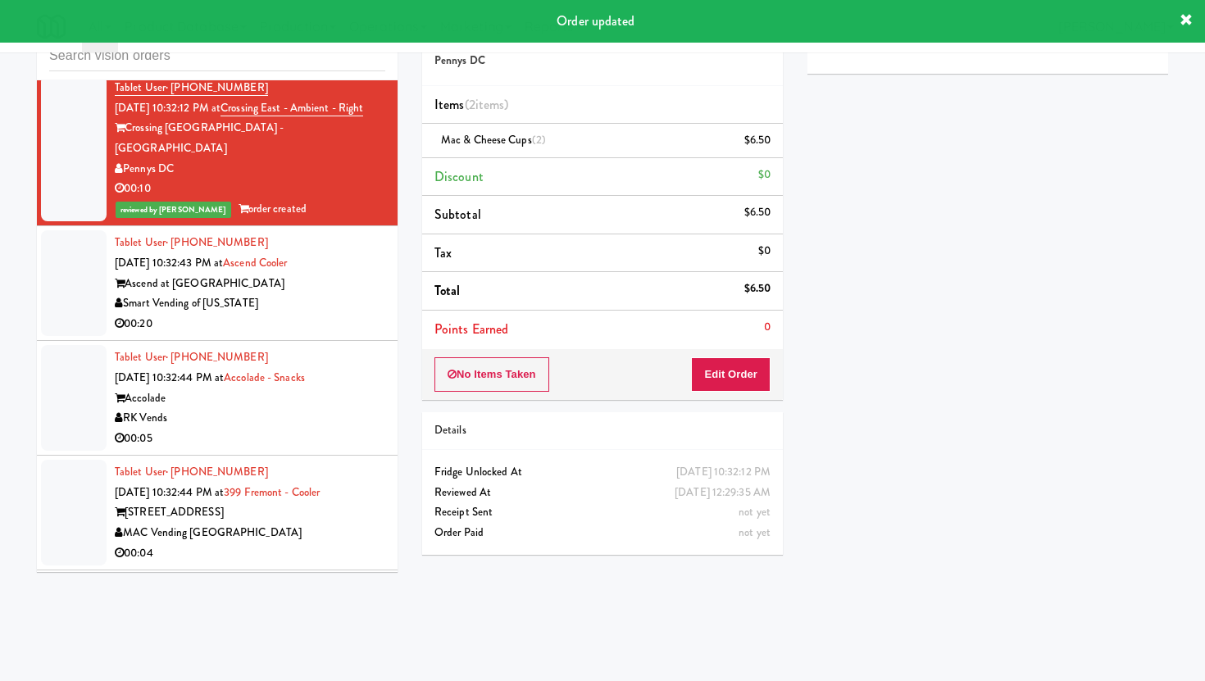
click at [348, 326] on div "00:20" at bounding box center [250, 324] width 271 height 20
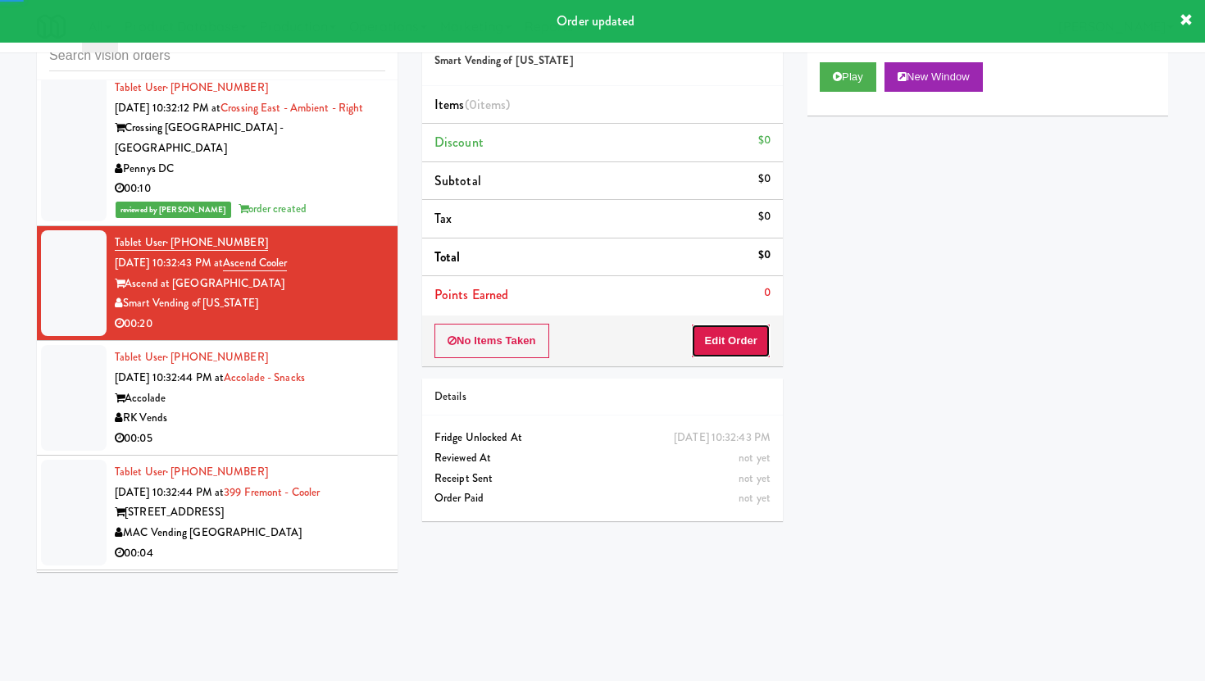
click at [750, 334] on button "Edit Order" at bounding box center [731, 341] width 80 height 34
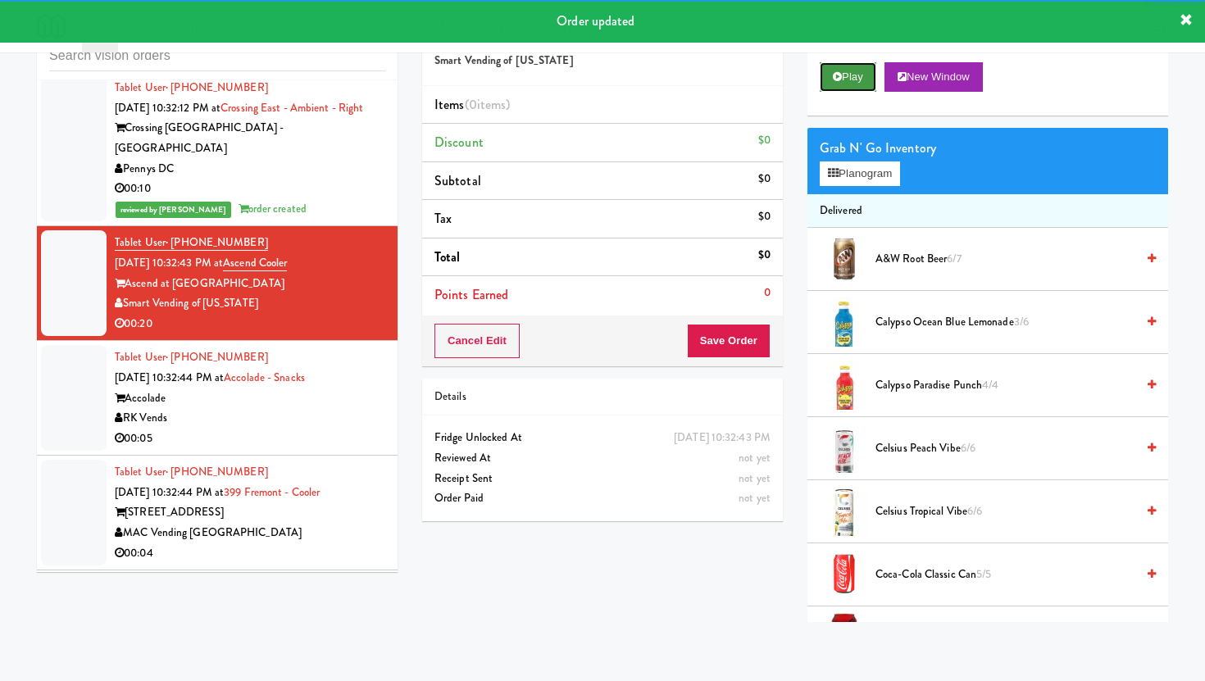
click at [853, 71] on button "Play" at bounding box center [848, 77] width 57 height 30
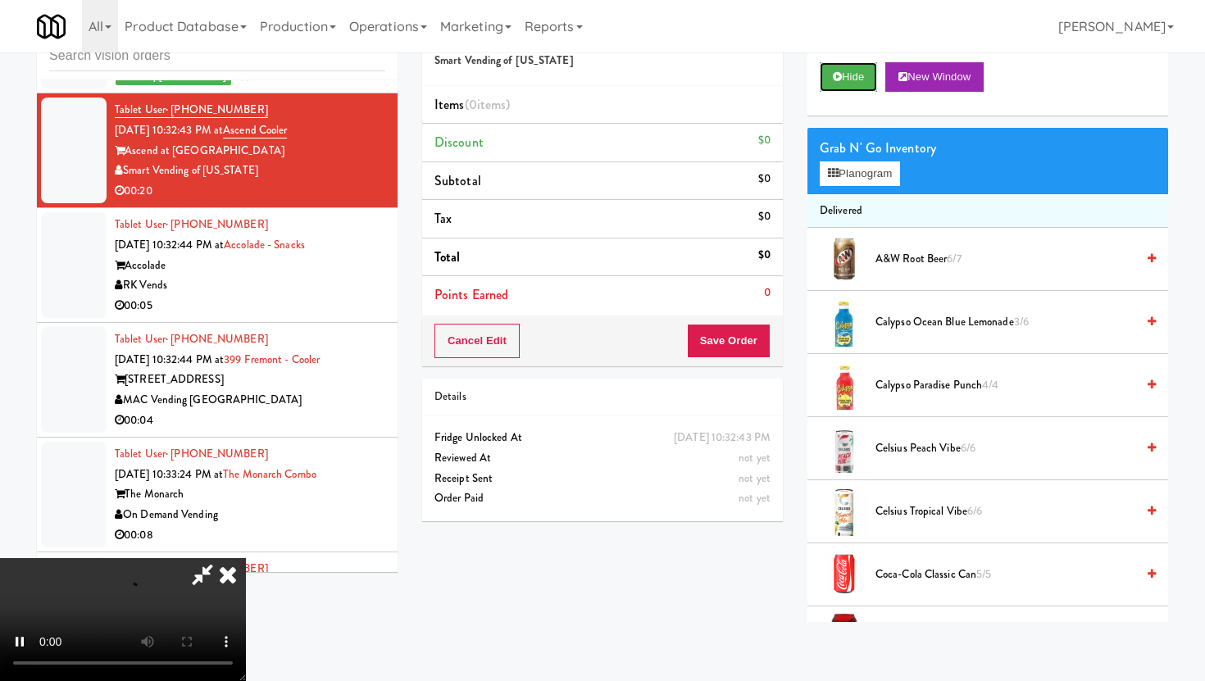
scroll to position [5945, 0]
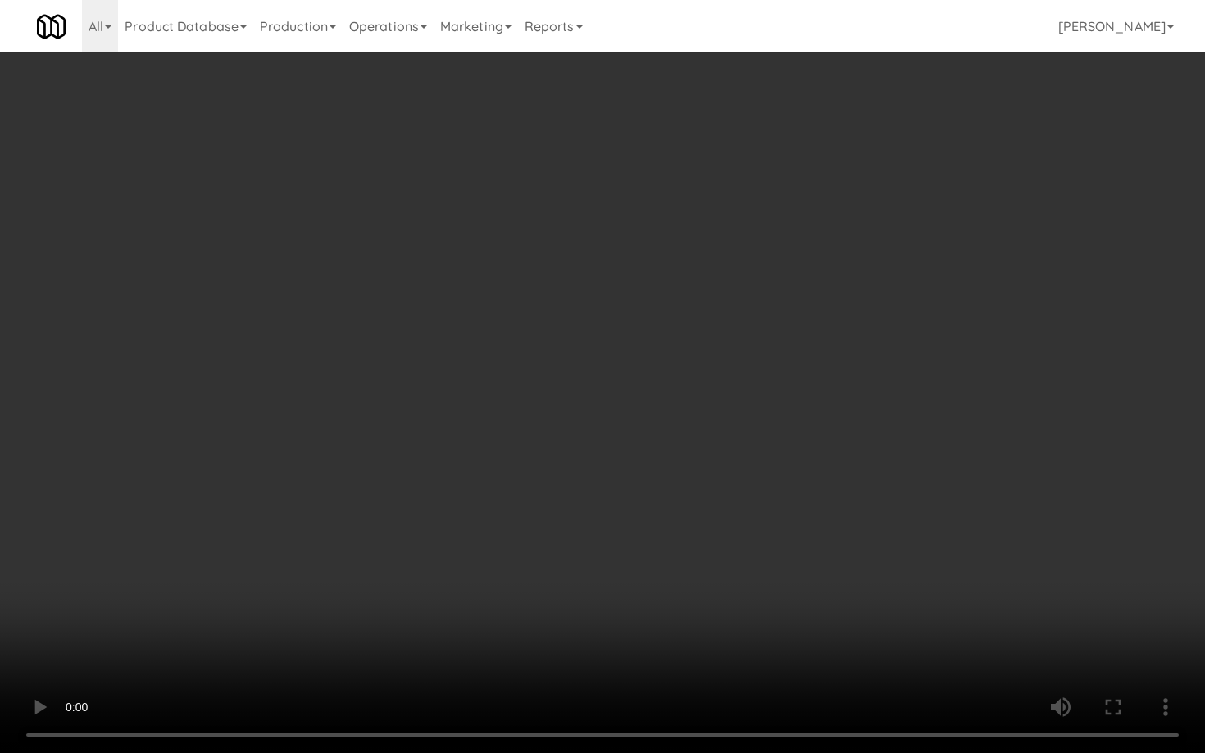
click at [111, 562] on video at bounding box center [602, 376] width 1205 height 753
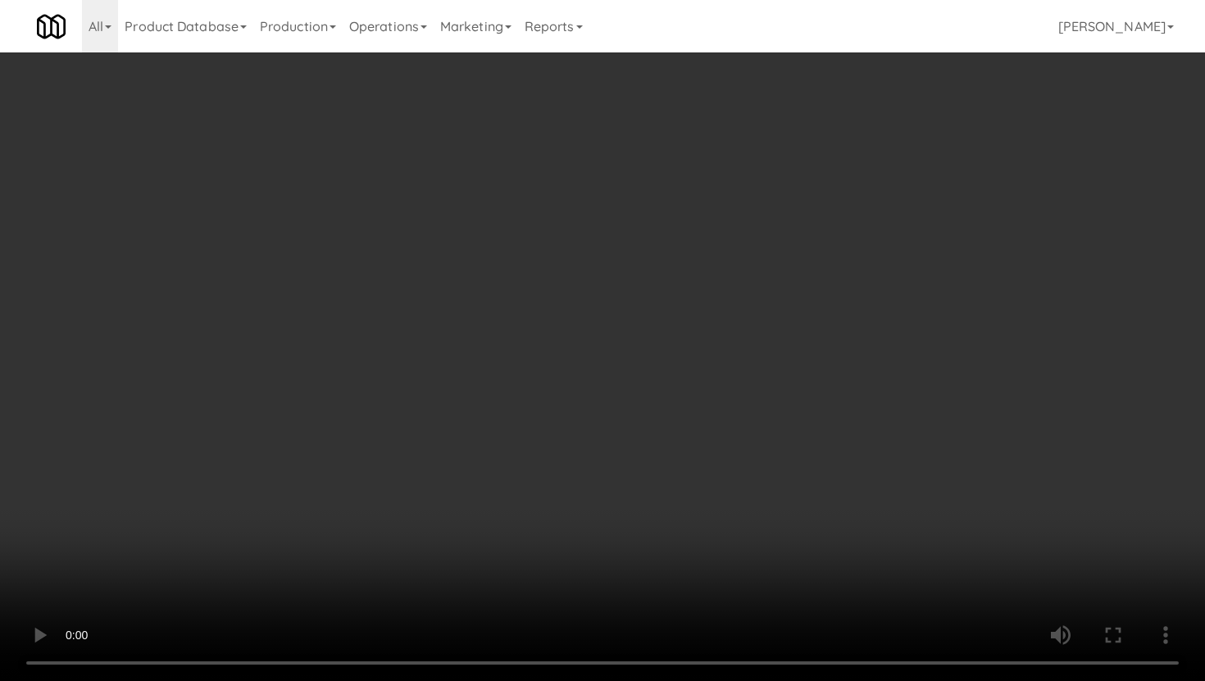
click at [890, 189] on div "Grab N' Go Inventory Planogram" at bounding box center [987, 161] width 361 height 66
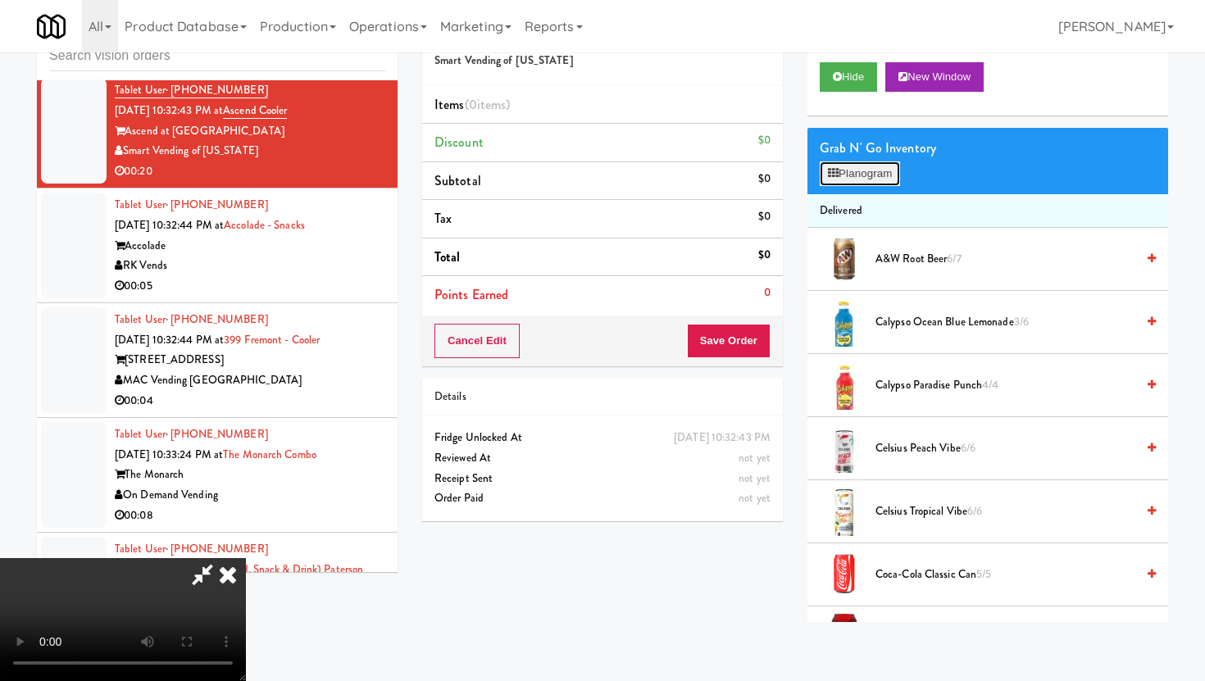
click at [885, 162] on button "Planogram" at bounding box center [860, 173] width 80 height 25
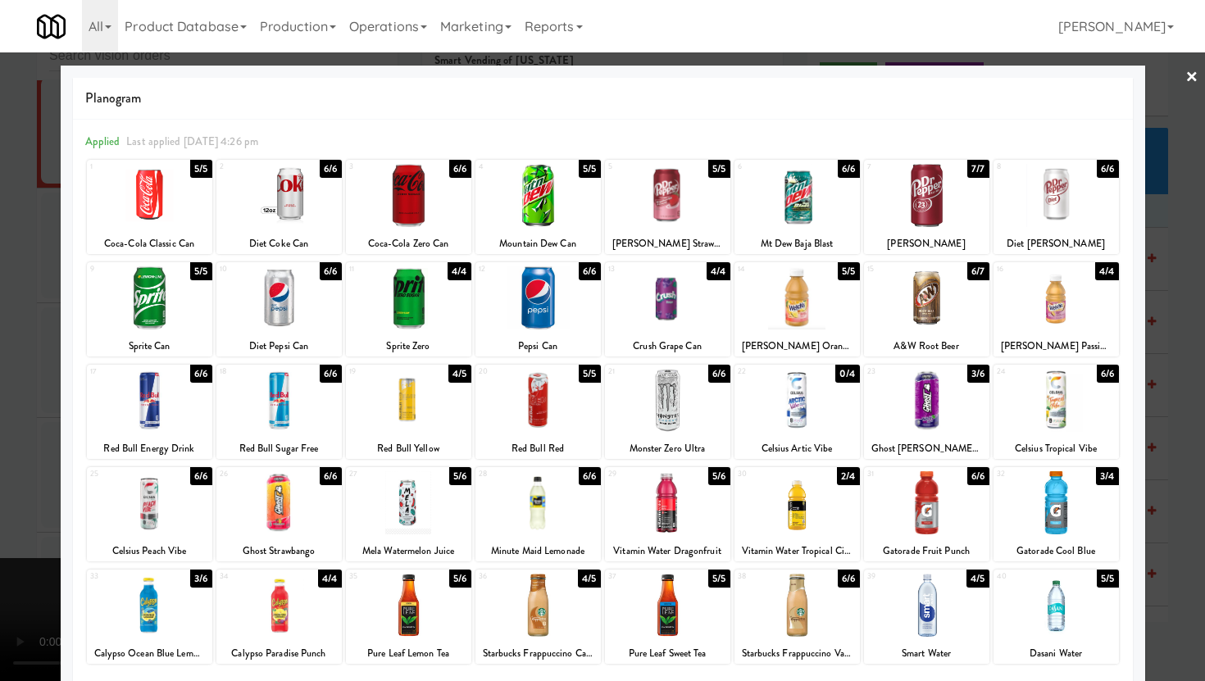
click at [805, 498] on div at bounding box center [797, 502] width 125 height 63
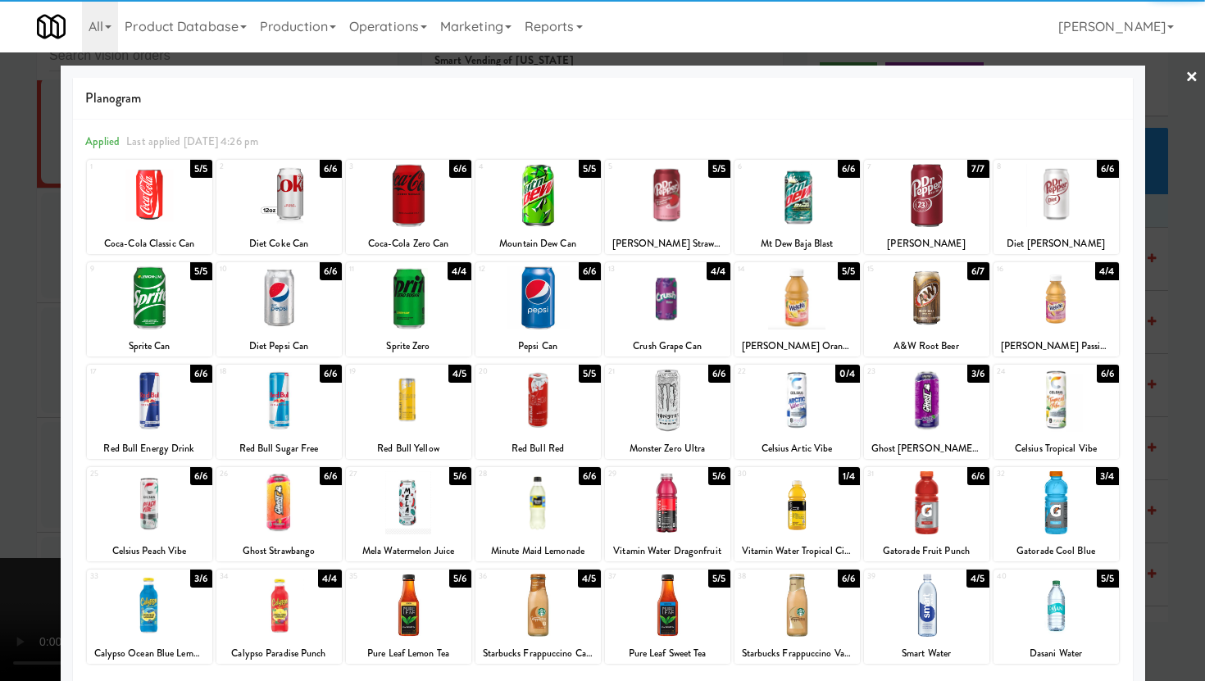
click at [0, 539] on div at bounding box center [602, 340] width 1205 height 681
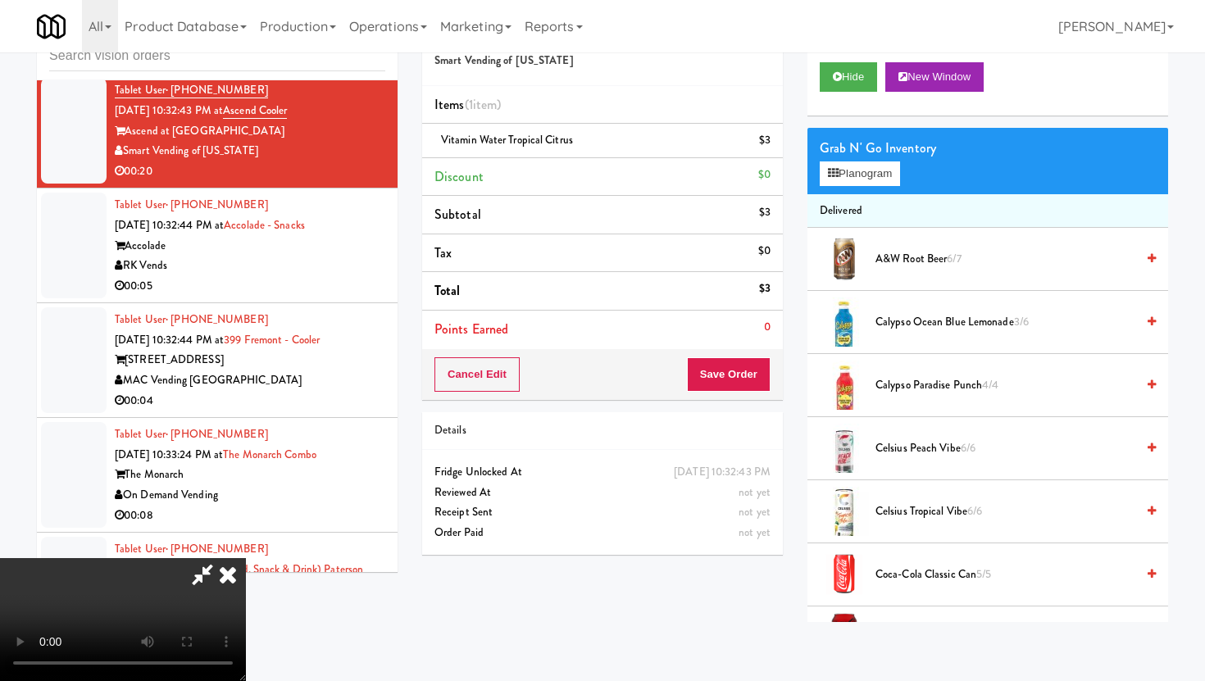
click at [246, 558] on video at bounding box center [123, 619] width 246 height 123
click at [246, 558] on icon at bounding box center [228, 574] width 36 height 33
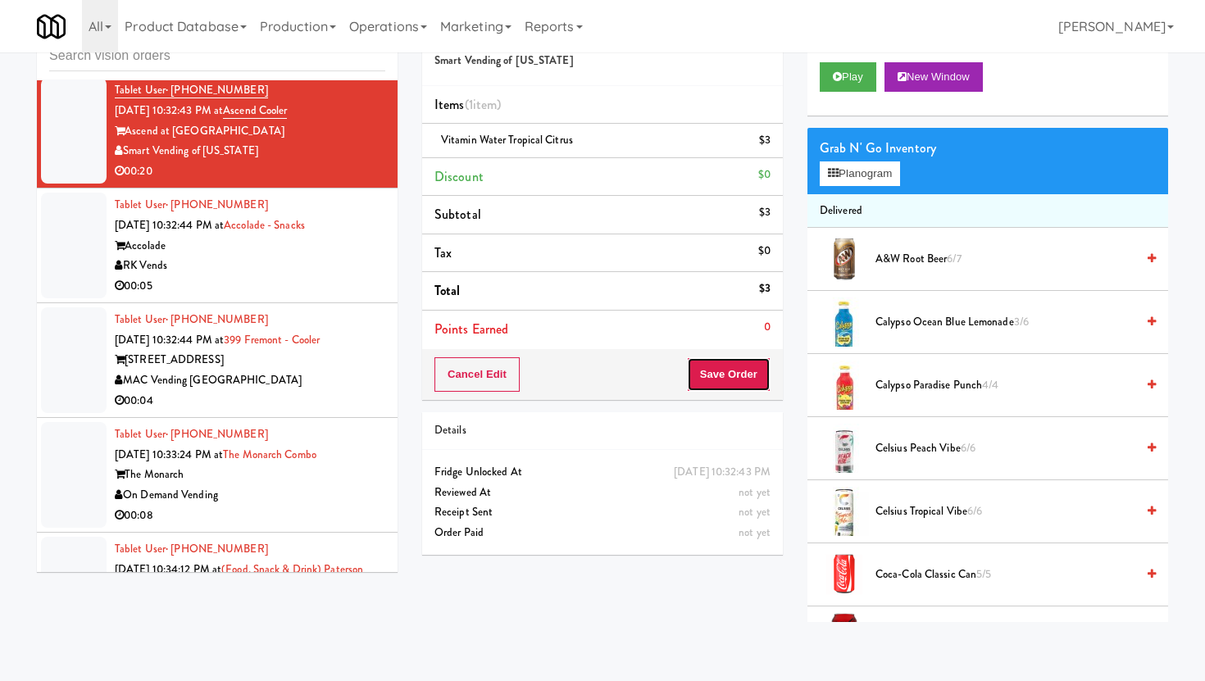
click at [735, 358] on button "Save Order" at bounding box center [729, 374] width 84 height 34
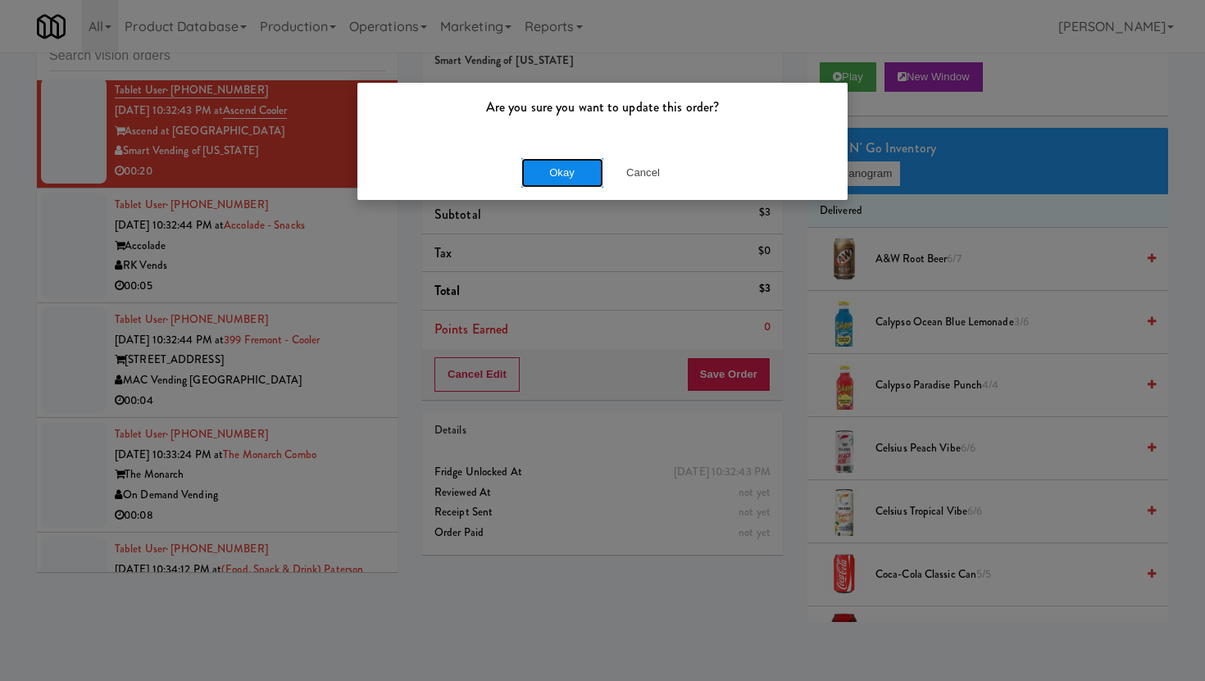
click at [554, 158] on button "Okay" at bounding box center [562, 173] width 82 height 30
click at [554, 158] on body "Are you sure you want to update this order? Okay Cancel Okay Are you sure you w…" at bounding box center [602, 340] width 1205 height 681
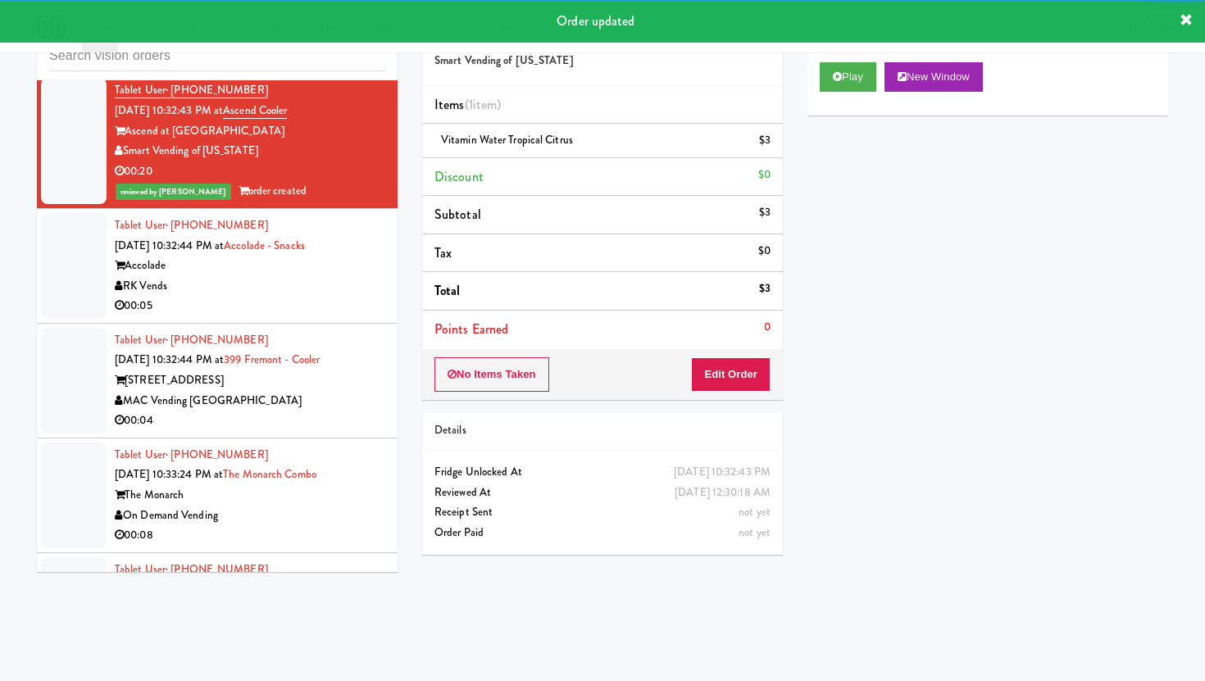
click at [327, 328] on li "Tablet User · (201) 253-9241 Aug 11, 2025 10:32:44 PM at 399 Fremont - Cooler 3…" at bounding box center [217, 381] width 361 height 115
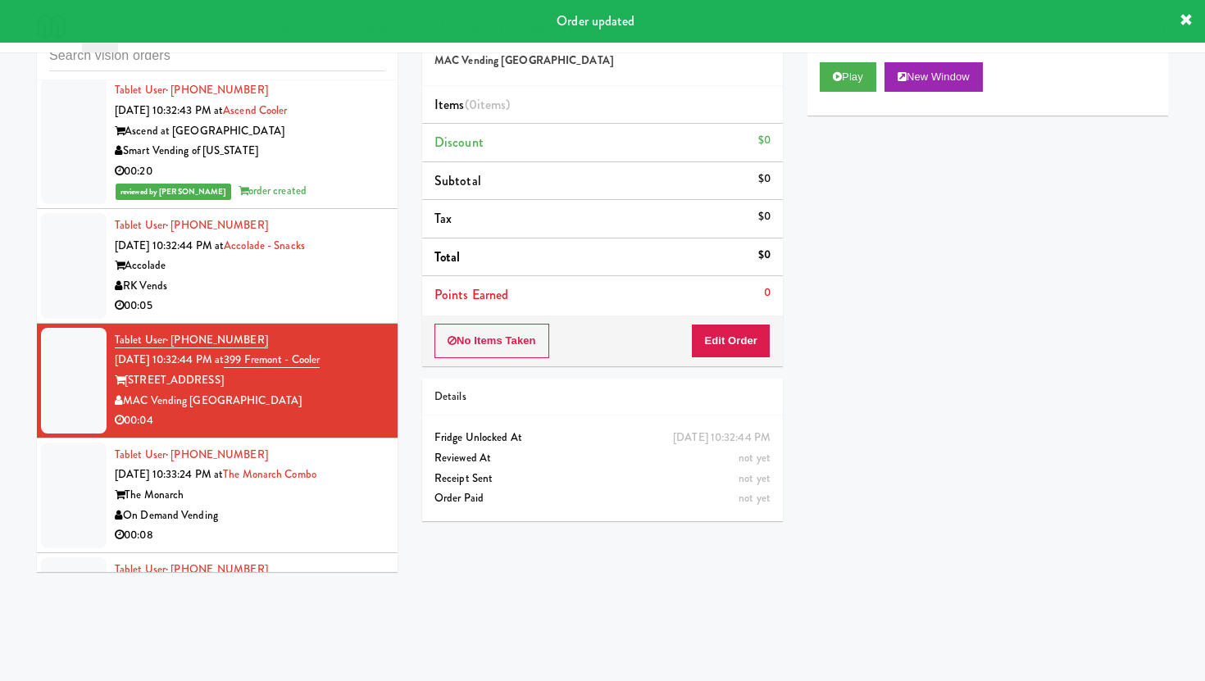
click at [355, 301] on div "00:05" at bounding box center [250, 306] width 271 height 20
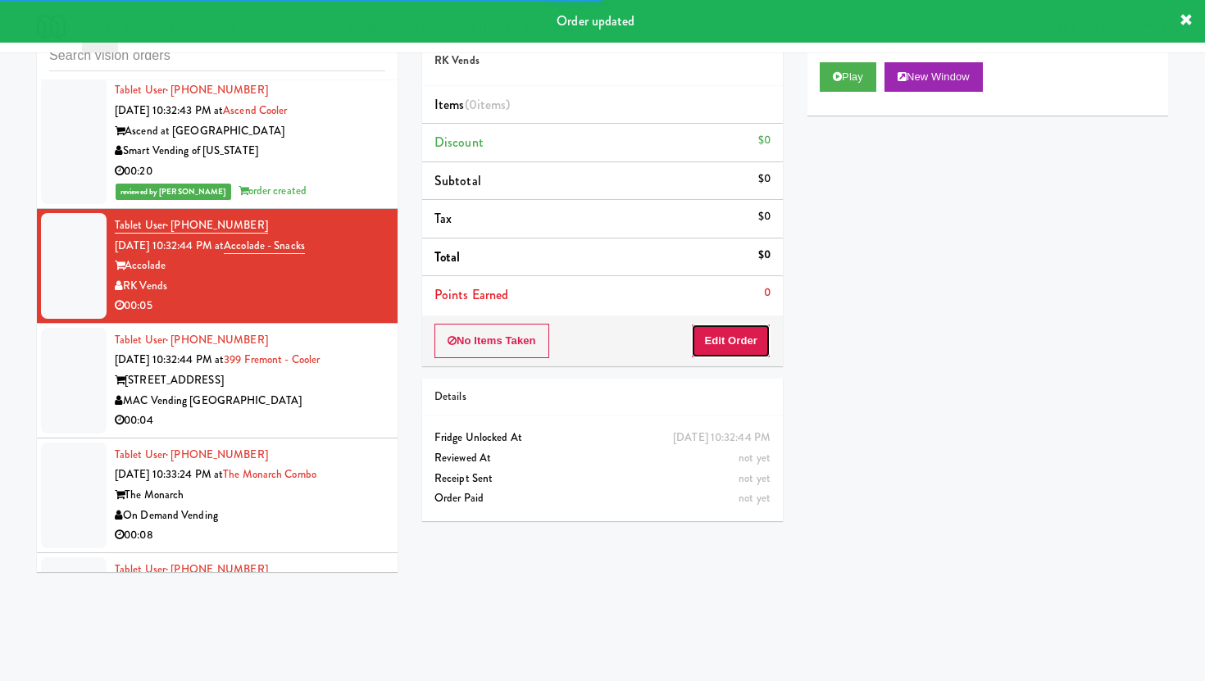
click at [730, 337] on button "Edit Order" at bounding box center [731, 341] width 80 height 34
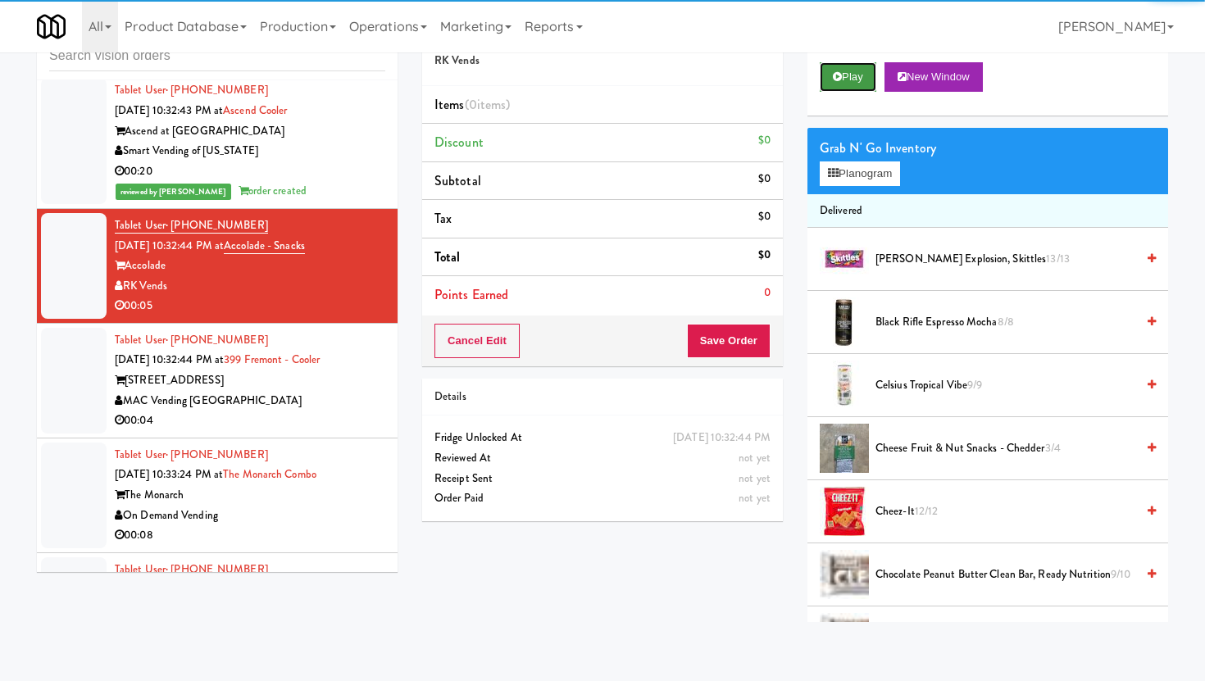
click at [848, 71] on button "Play" at bounding box center [848, 77] width 57 height 30
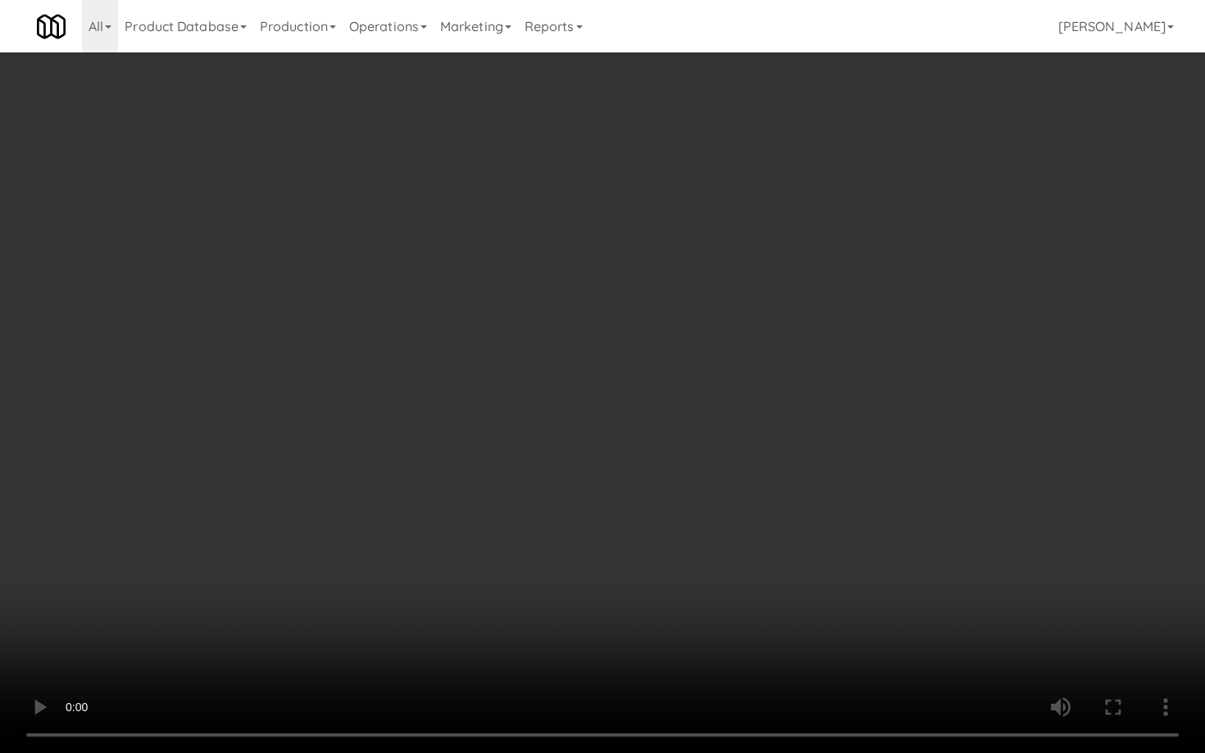
click at [987, 651] on video at bounding box center [602, 376] width 1205 height 753
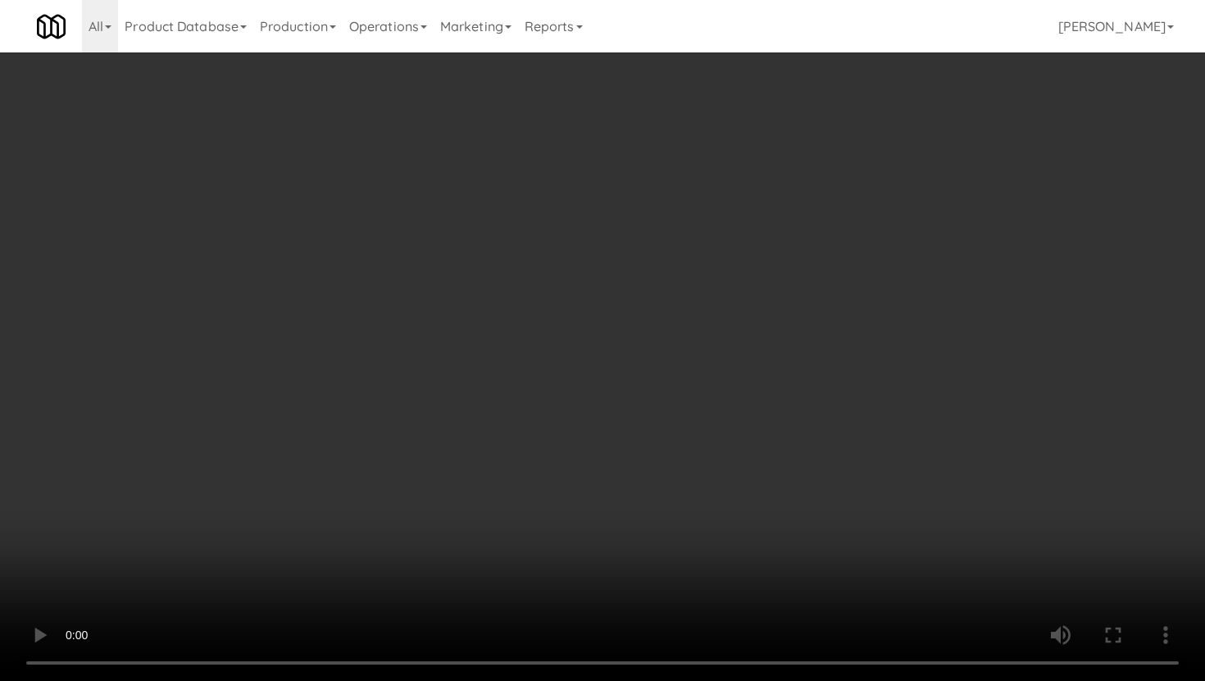
scroll to position [2059, 0]
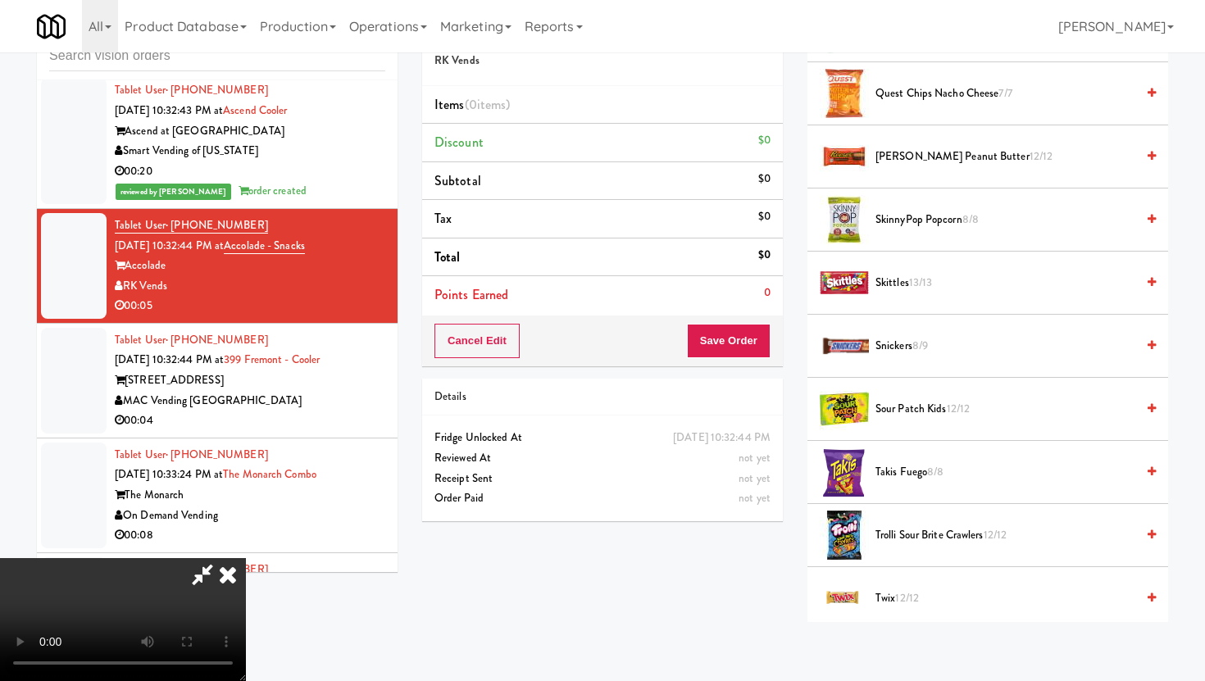
click at [908, 403] on span "Sour Patch Kids 12/12" at bounding box center [1006, 409] width 260 height 20
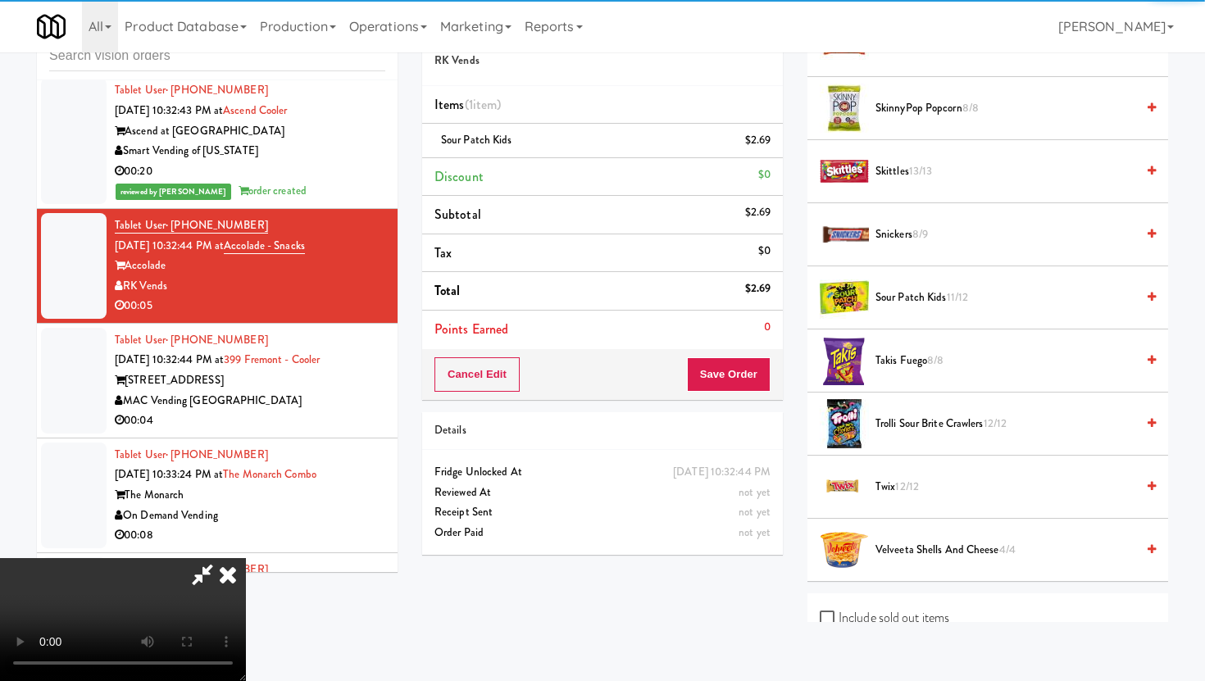
scroll to position [2321, 0]
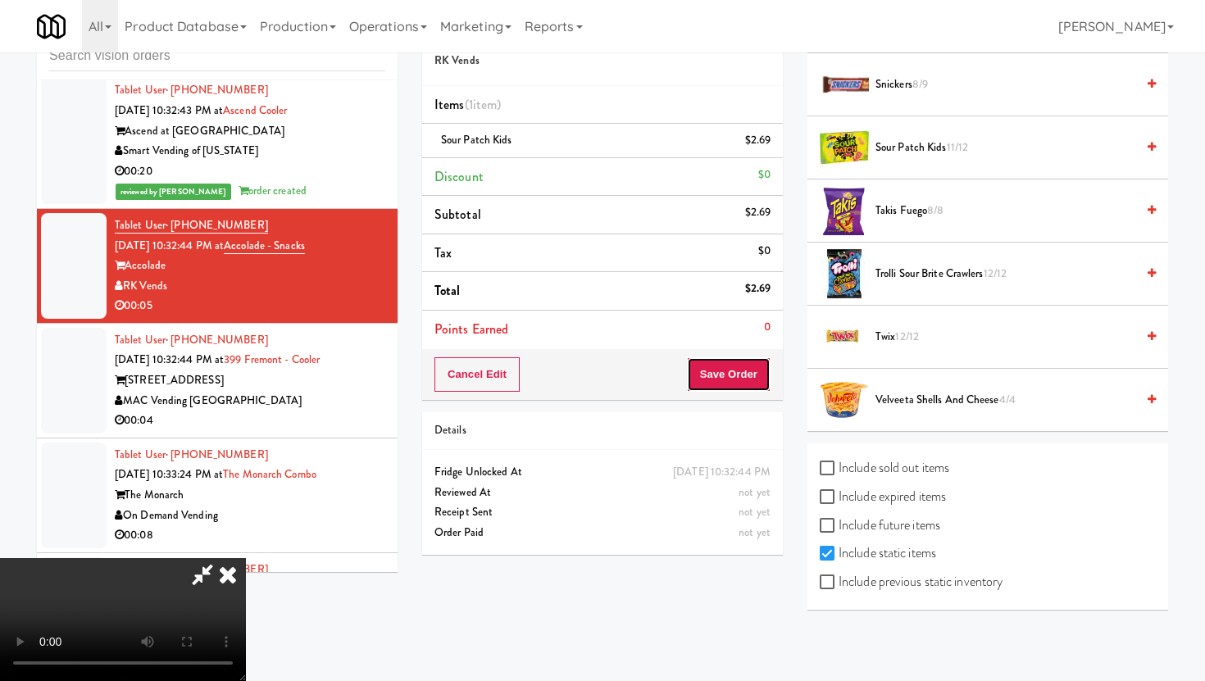
click at [753, 358] on button "Save Order" at bounding box center [729, 374] width 84 height 34
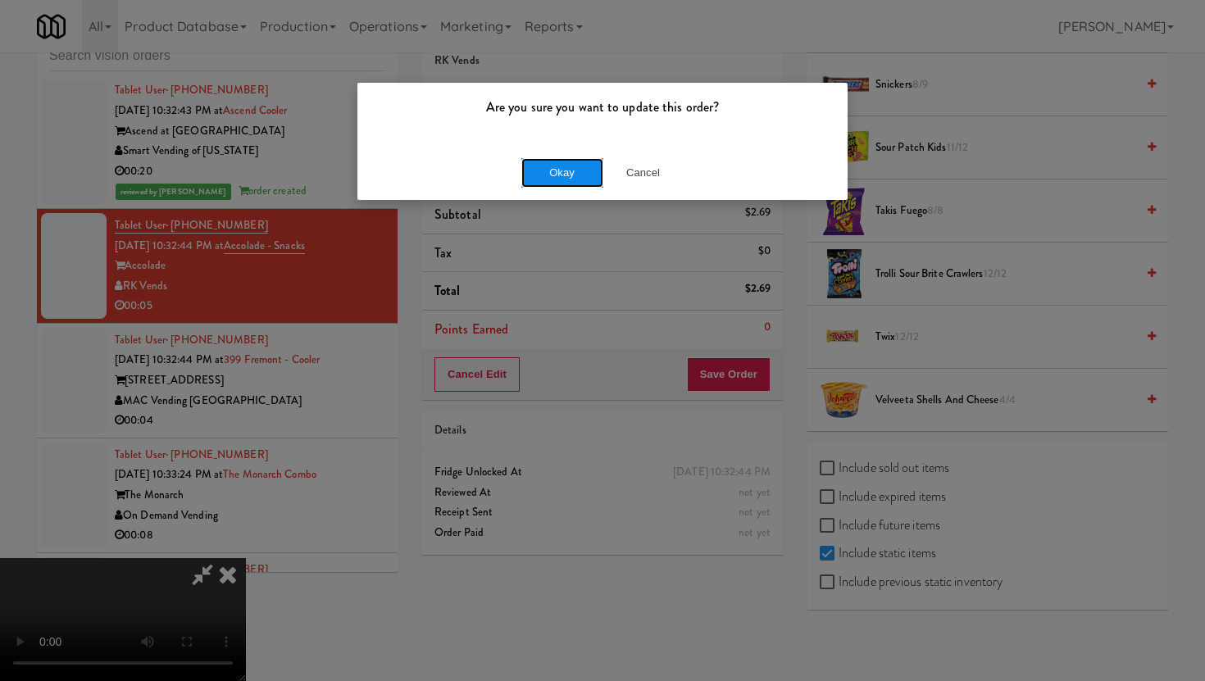
click at [580, 181] on button "Okay" at bounding box center [562, 173] width 82 height 30
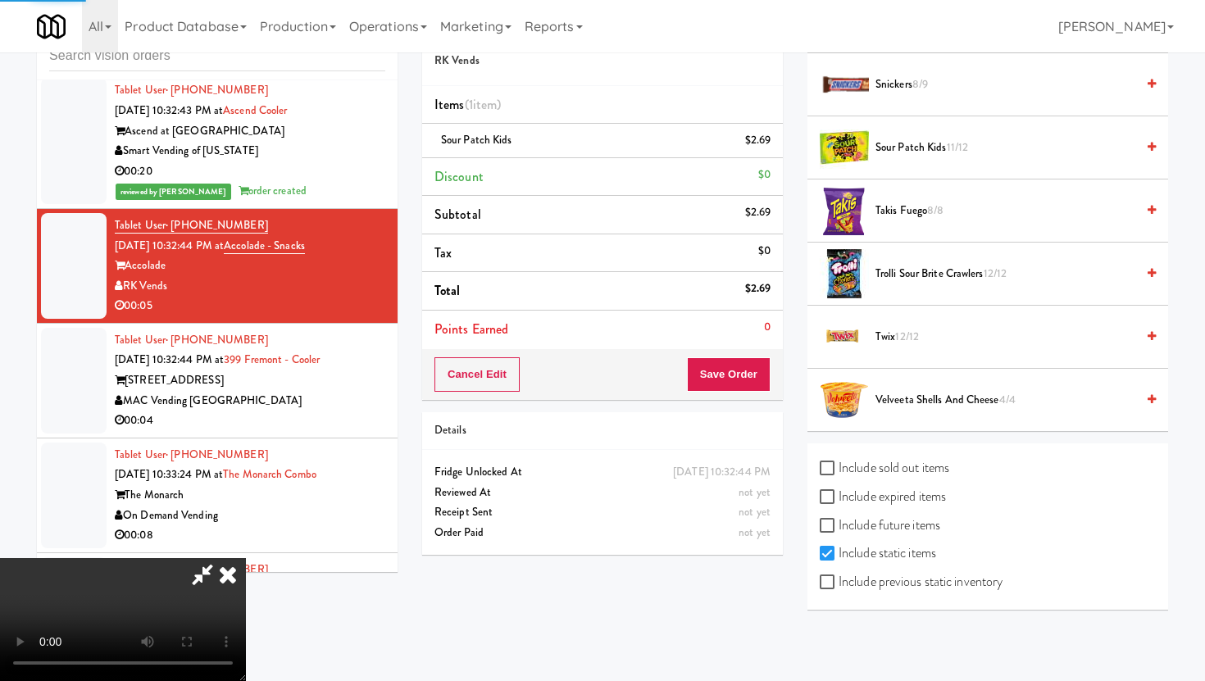
scroll to position [42, 0]
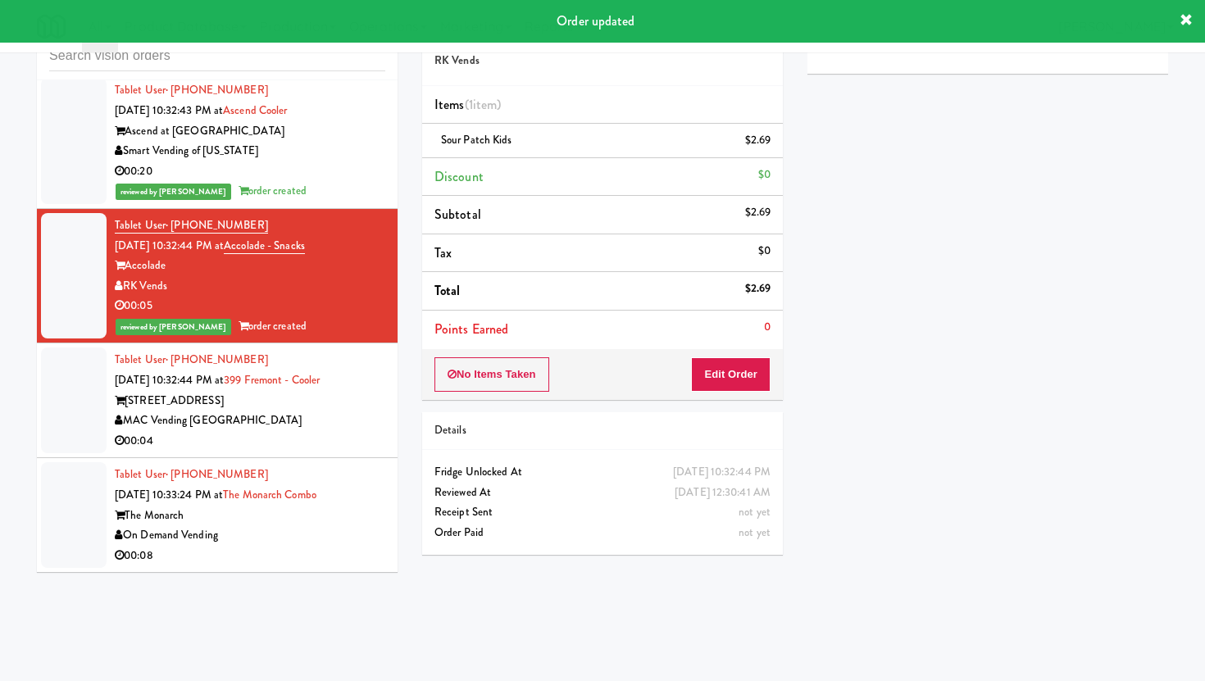
click at [286, 425] on div "MAC Vending [GEOGRAPHIC_DATA]" at bounding box center [250, 421] width 271 height 20
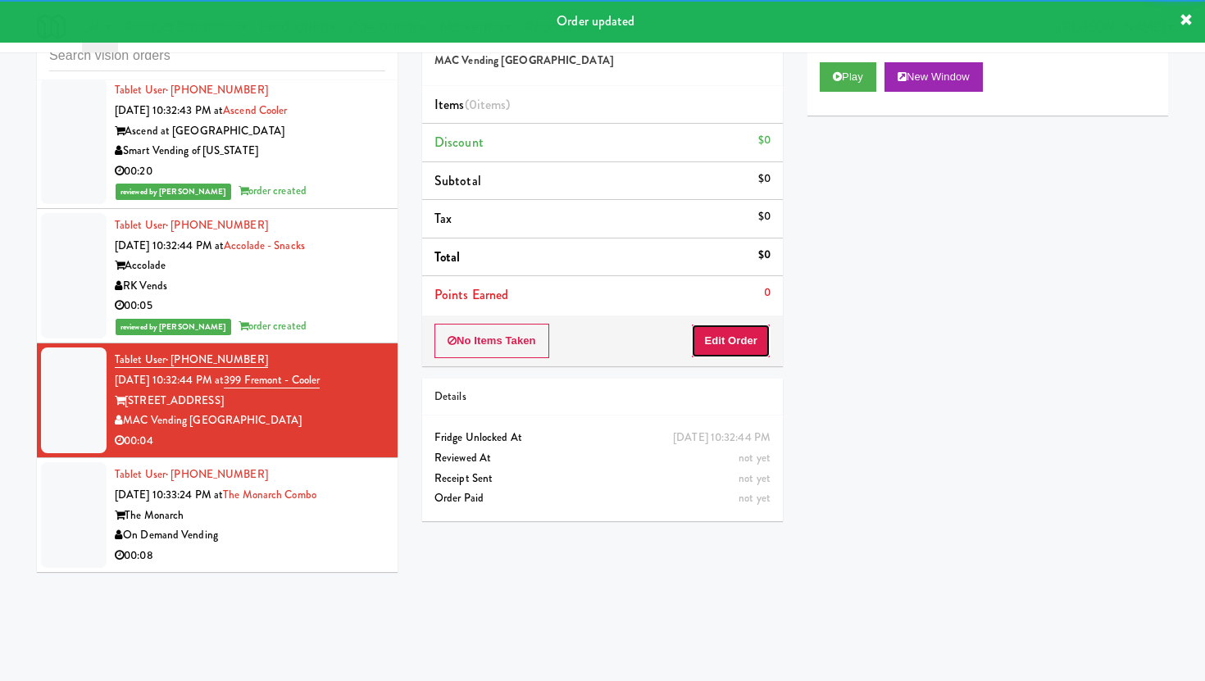
click at [760, 324] on button "Edit Order" at bounding box center [731, 341] width 80 height 34
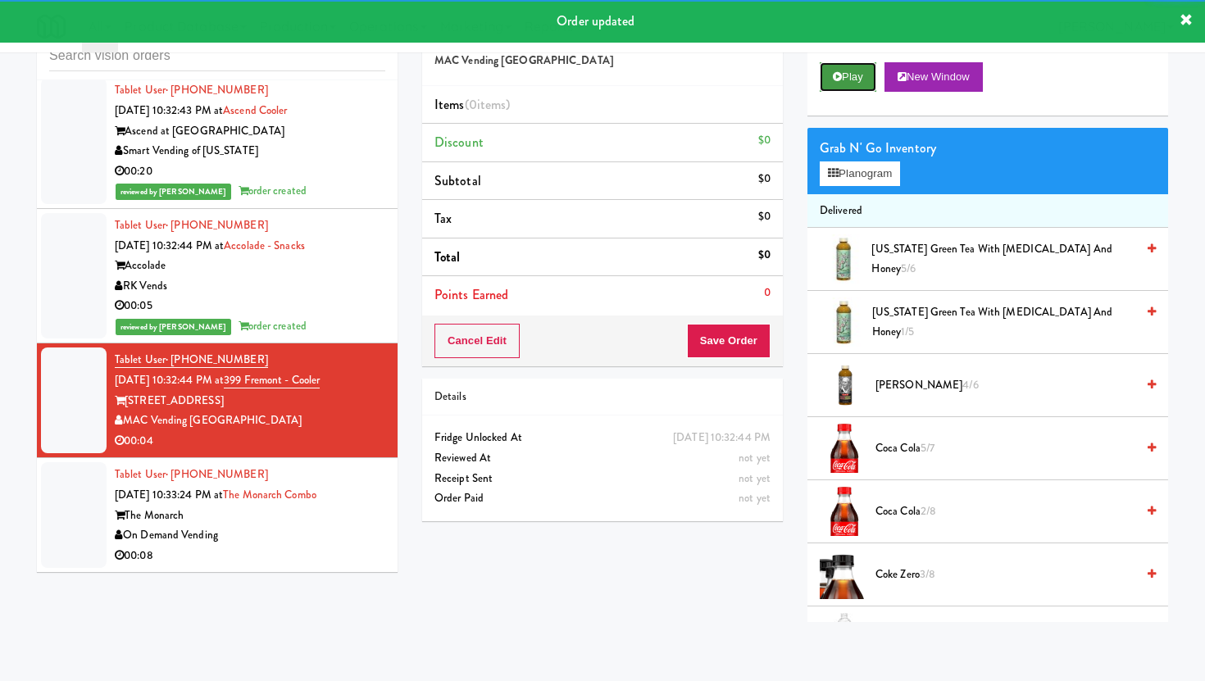
click at [856, 82] on button "Play" at bounding box center [848, 77] width 57 height 30
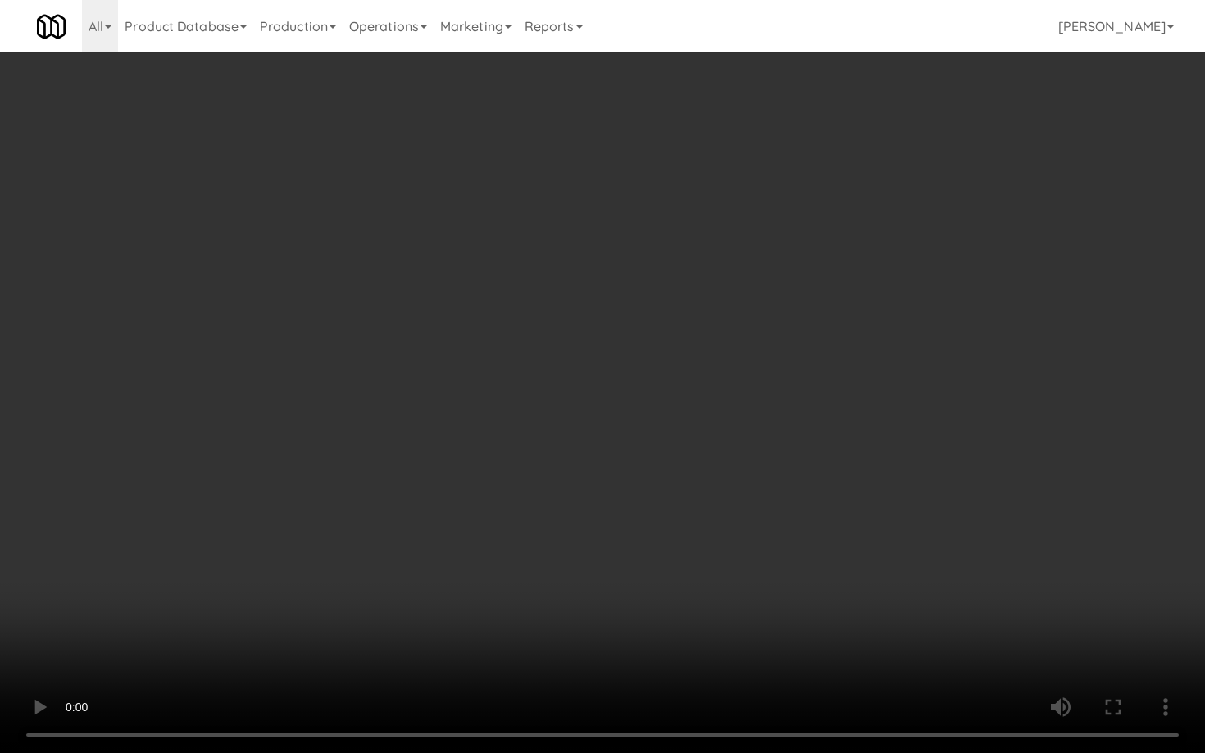
click at [986, 658] on video at bounding box center [602, 376] width 1205 height 753
click at [537, 657] on video at bounding box center [602, 376] width 1205 height 753
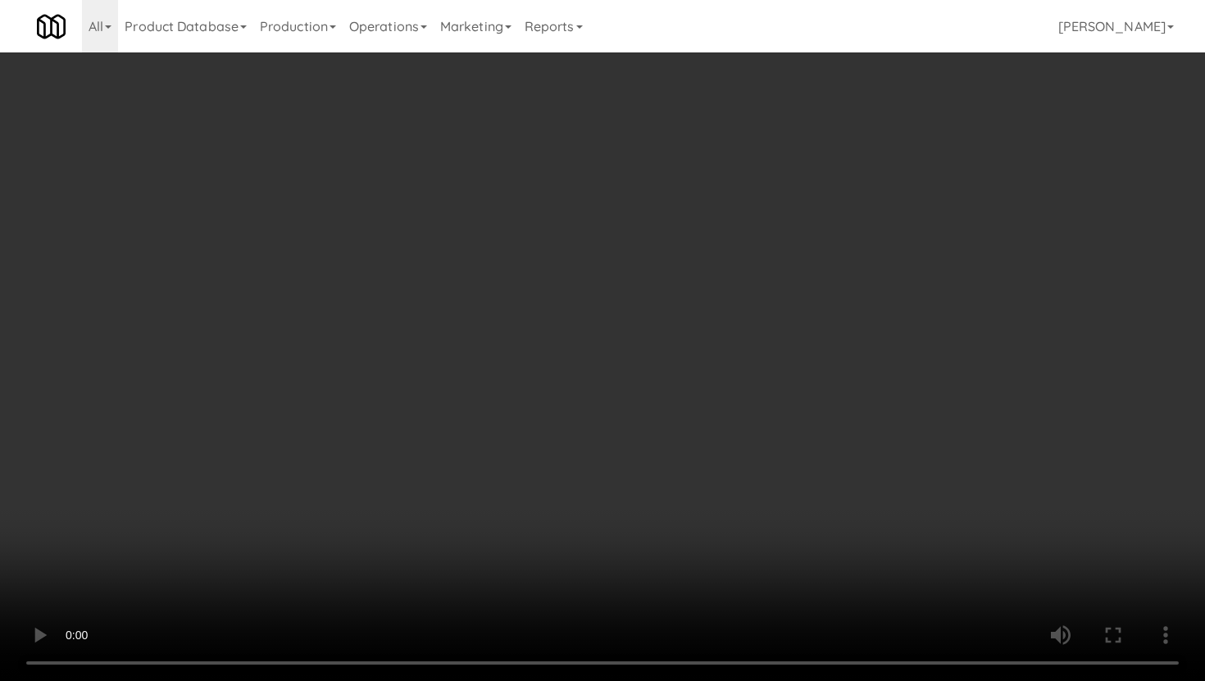
click at [428, 492] on video at bounding box center [602, 340] width 1205 height 681
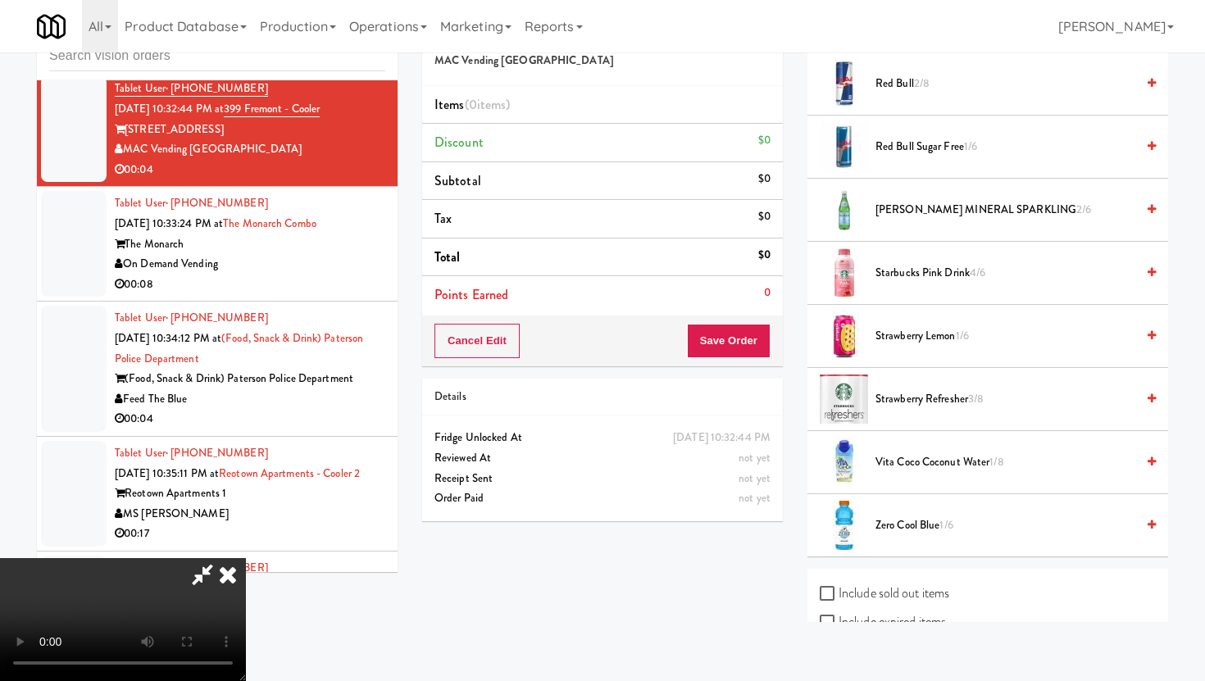
scroll to position [1321, 0]
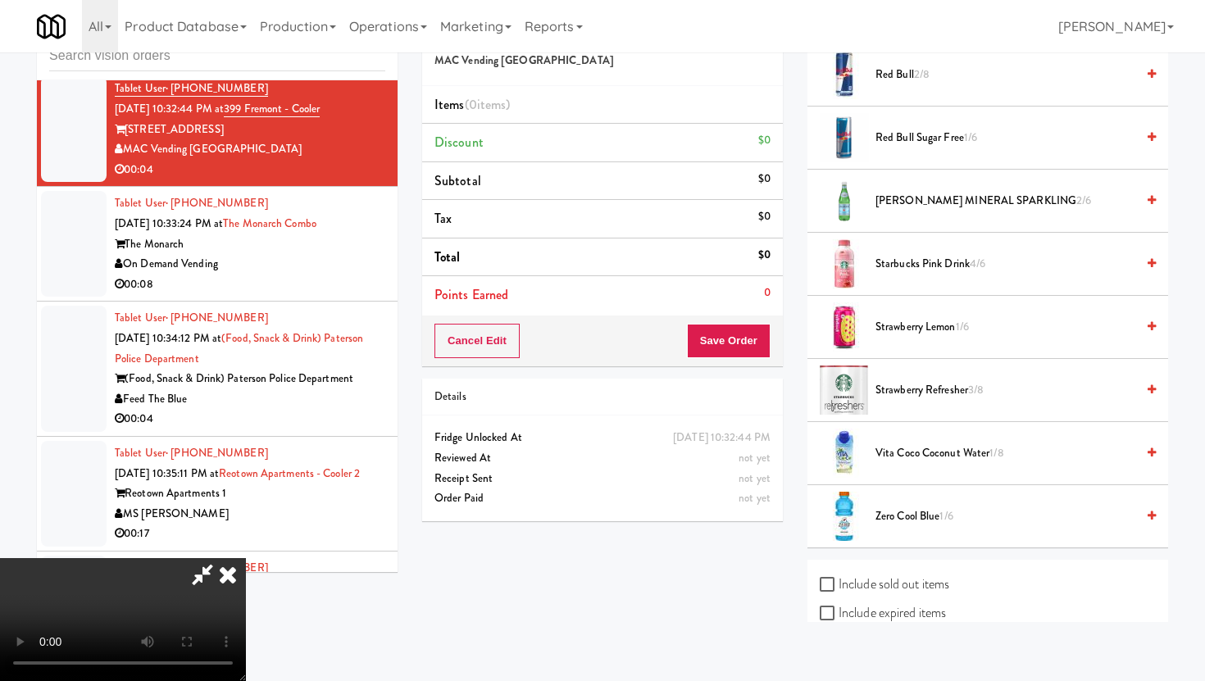
click at [901, 523] on span "Zero Cool Blue 1/6" at bounding box center [1006, 517] width 260 height 20
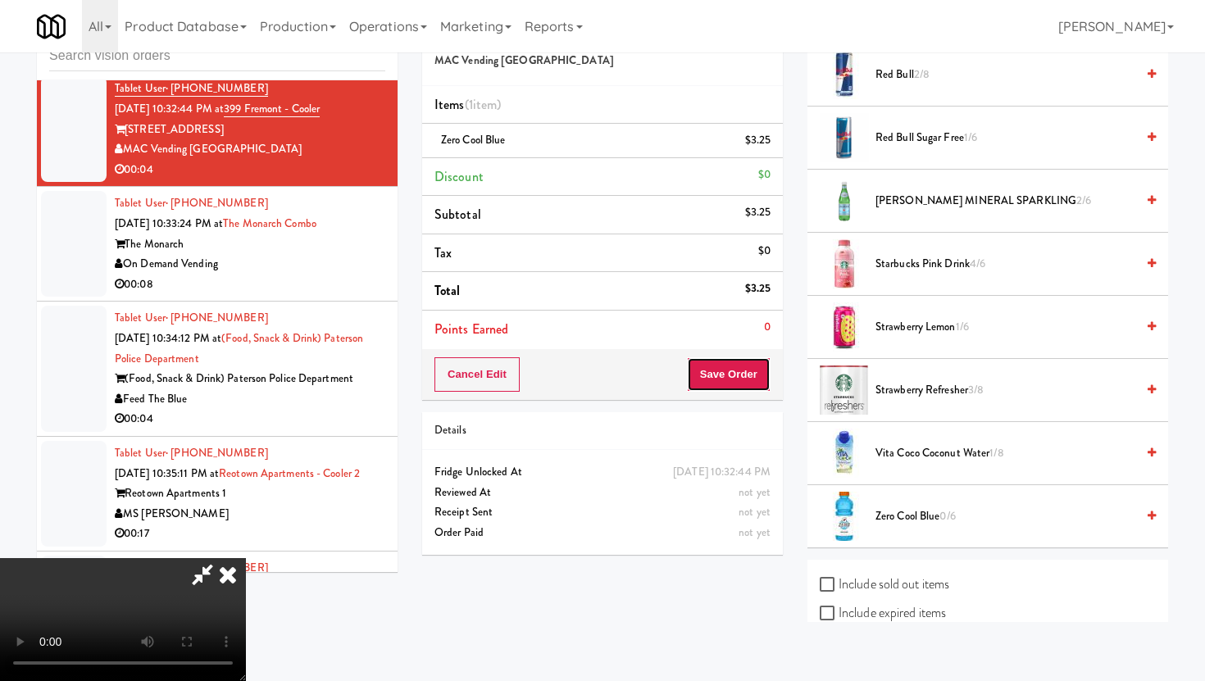
click at [730, 359] on button "Save Order" at bounding box center [729, 374] width 84 height 34
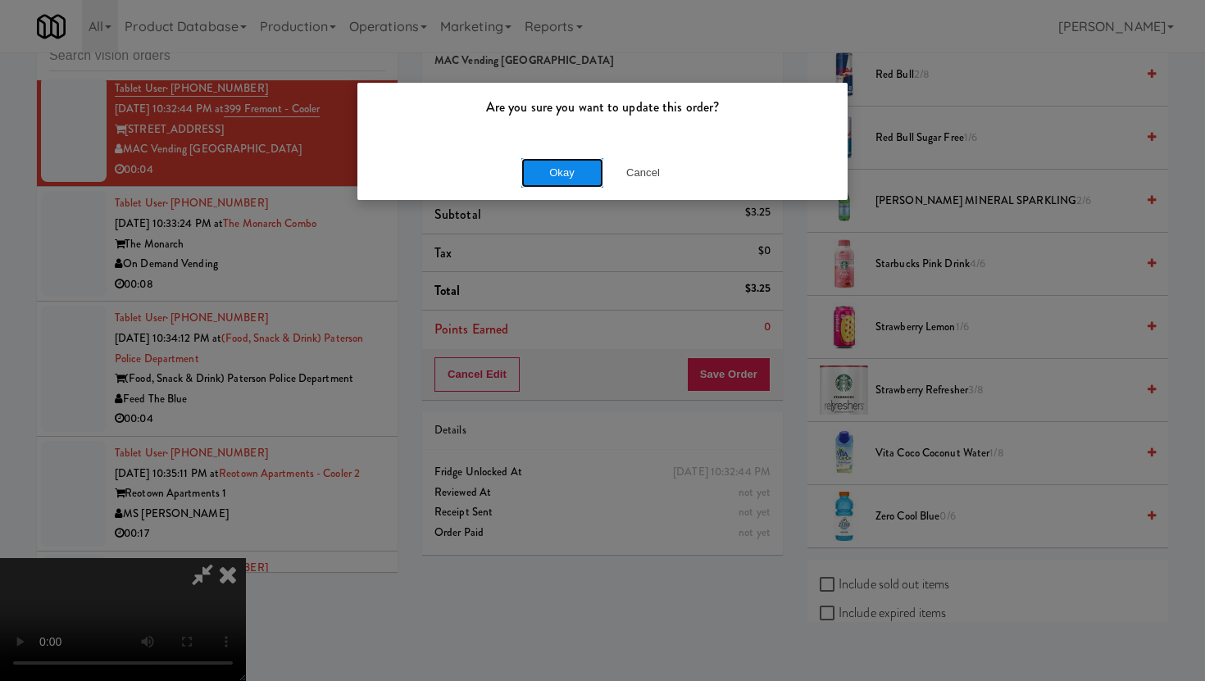
click at [561, 163] on button "Okay" at bounding box center [562, 173] width 82 height 30
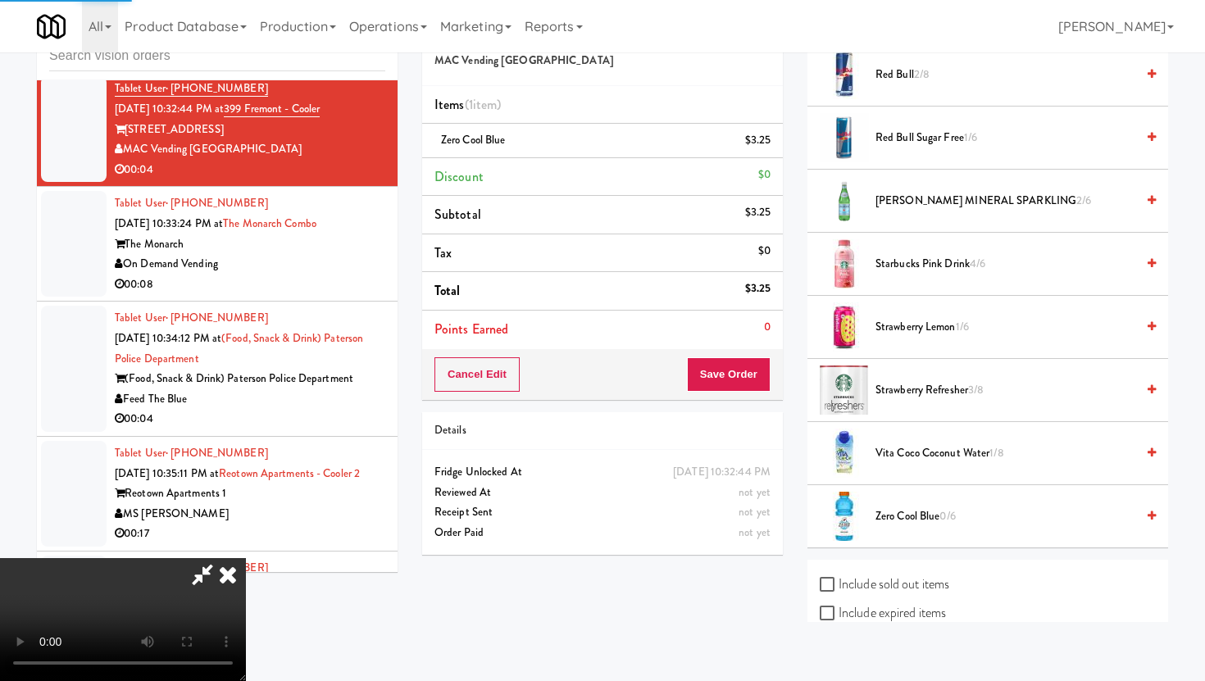
scroll to position [42, 0]
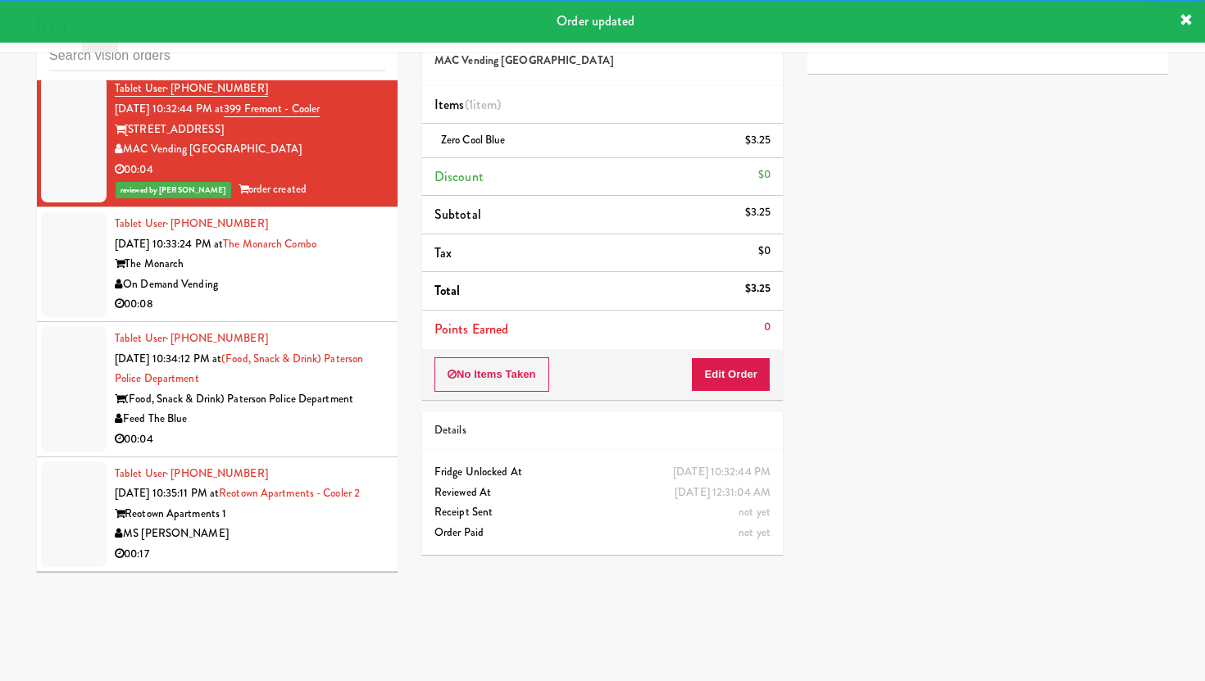
click at [361, 307] on div "00:08" at bounding box center [250, 304] width 271 height 20
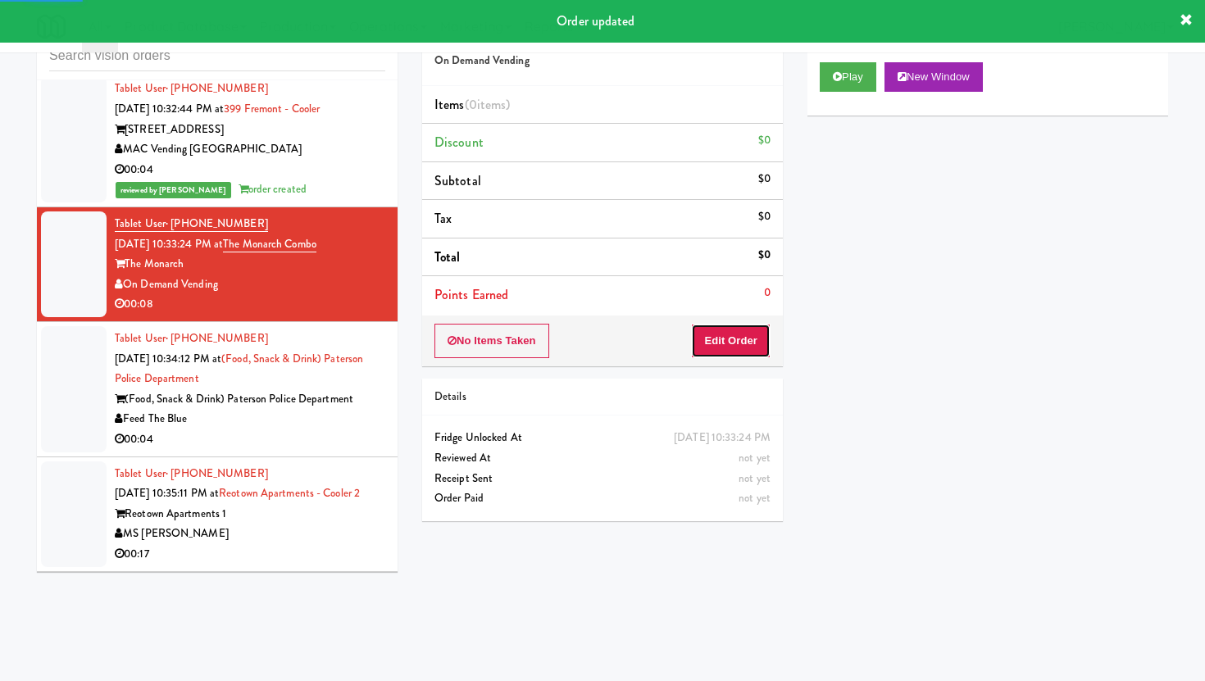
click at [756, 330] on button "Edit Order" at bounding box center [731, 341] width 80 height 34
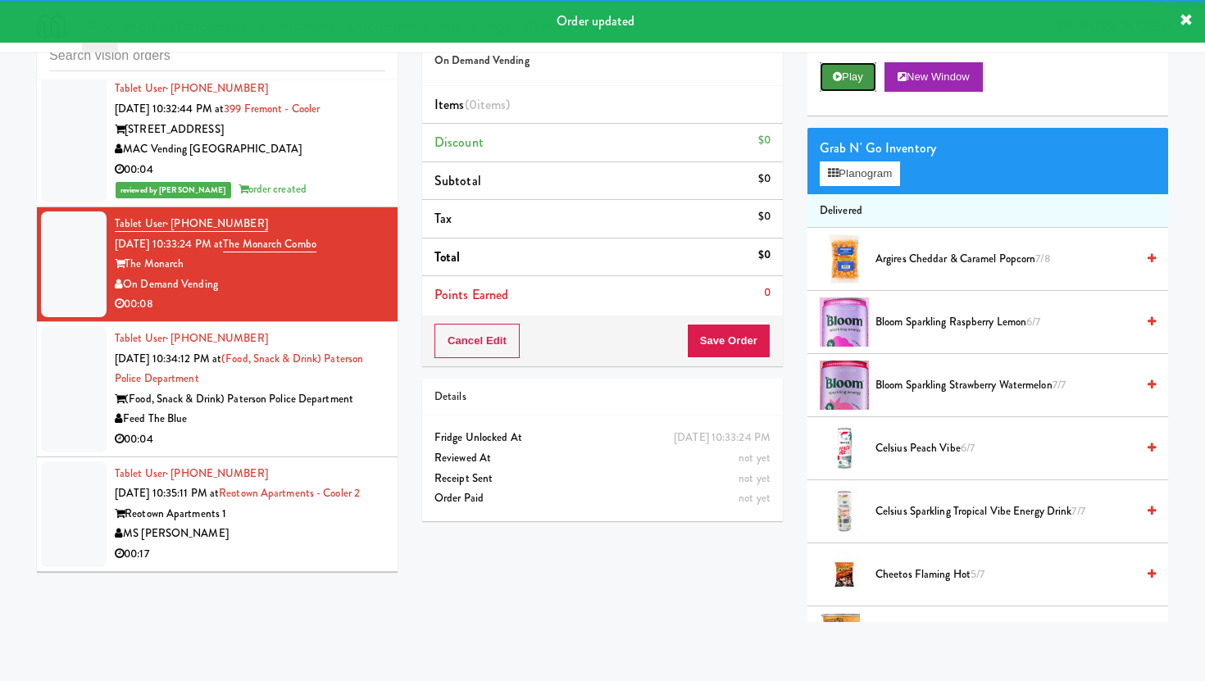
click at [869, 84] on button "Play" at bounding box center [848, 77] width 57 height 30
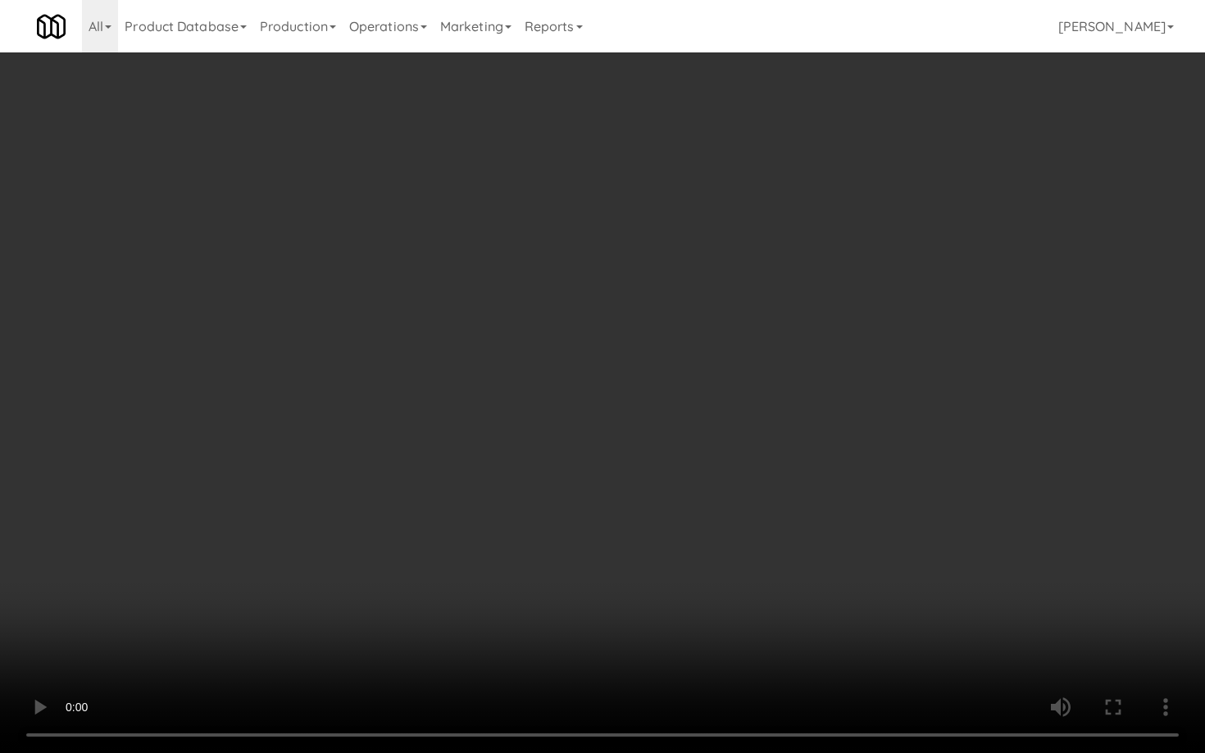
click at [769, 594] on video at bounding box center [602, 376] width 1205 height 753
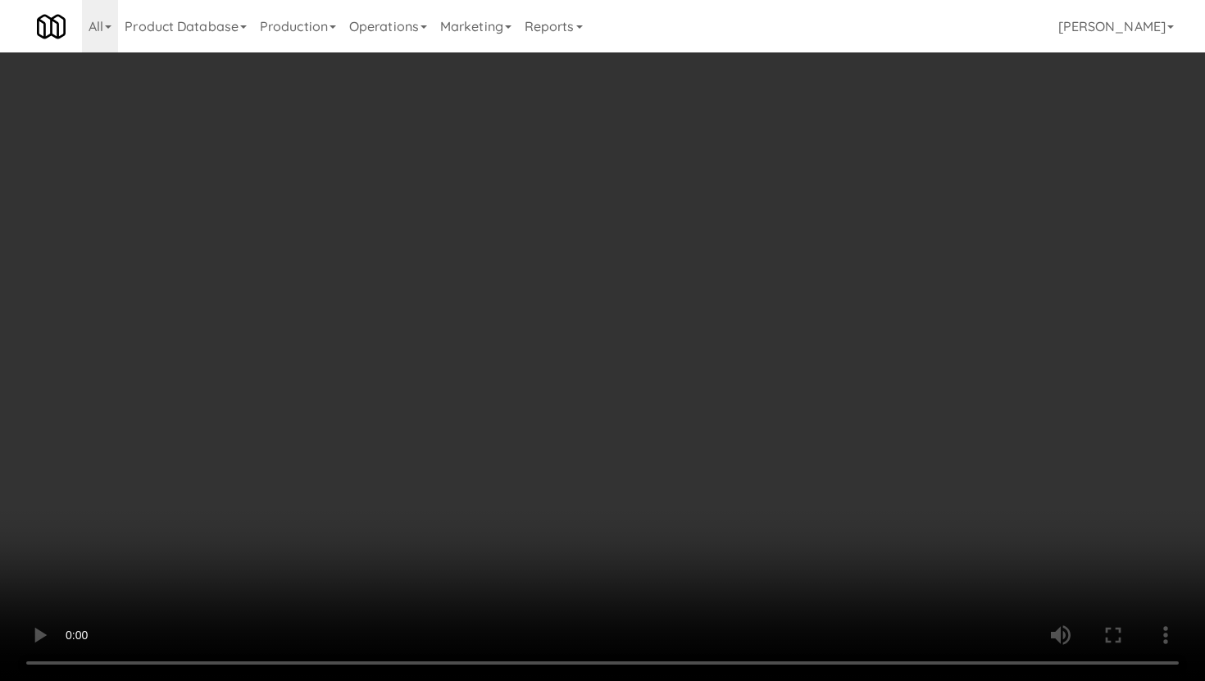
click at [627, 516] on video at bounding box center [602, 340] width 1205 height 681
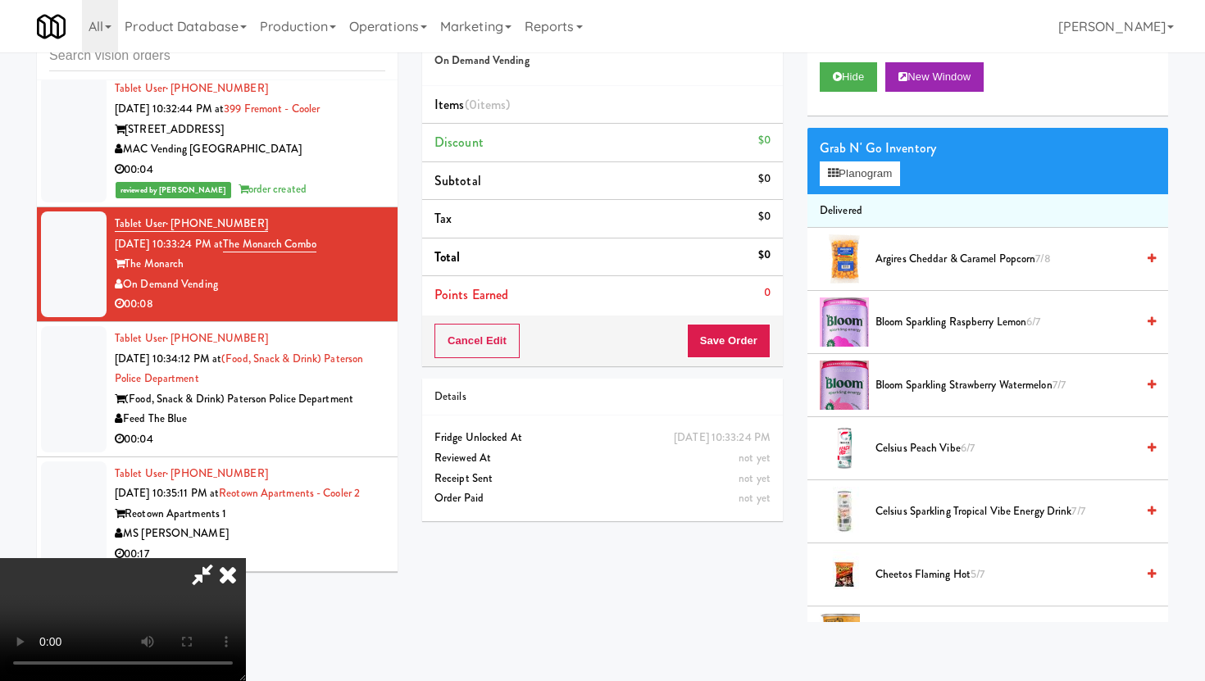
click at [246, 558] on video at bounding box center [123, 619] width 246 height 123
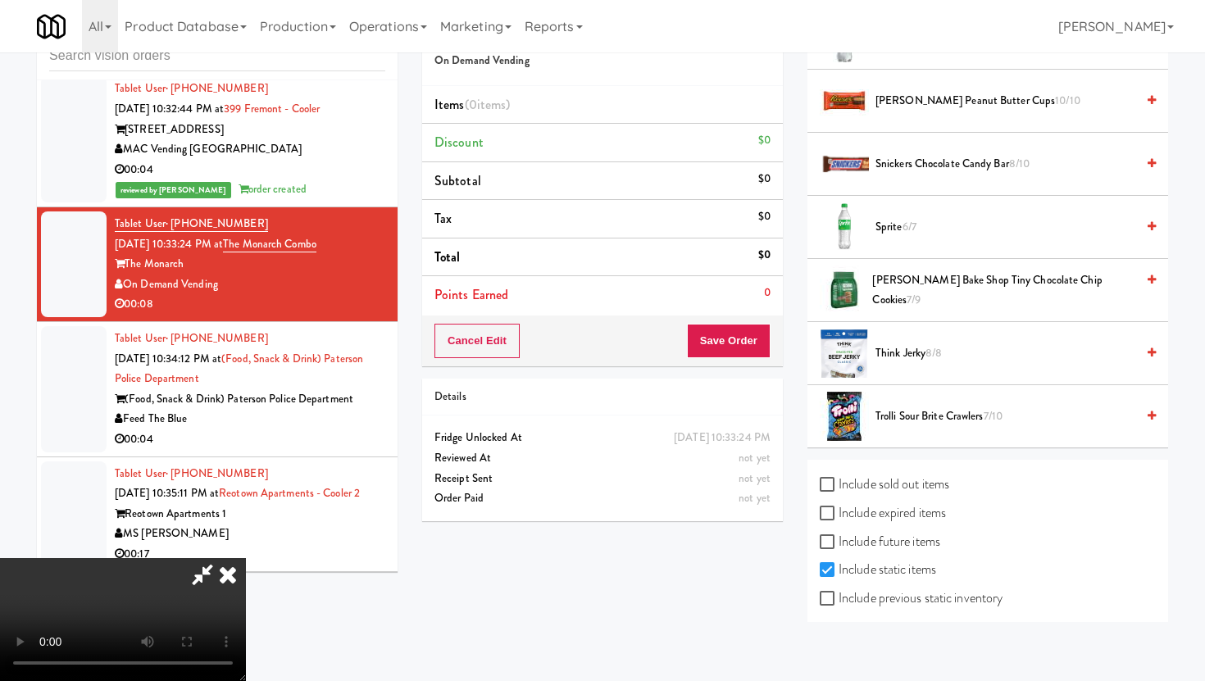
scroll to position [2068, 0]
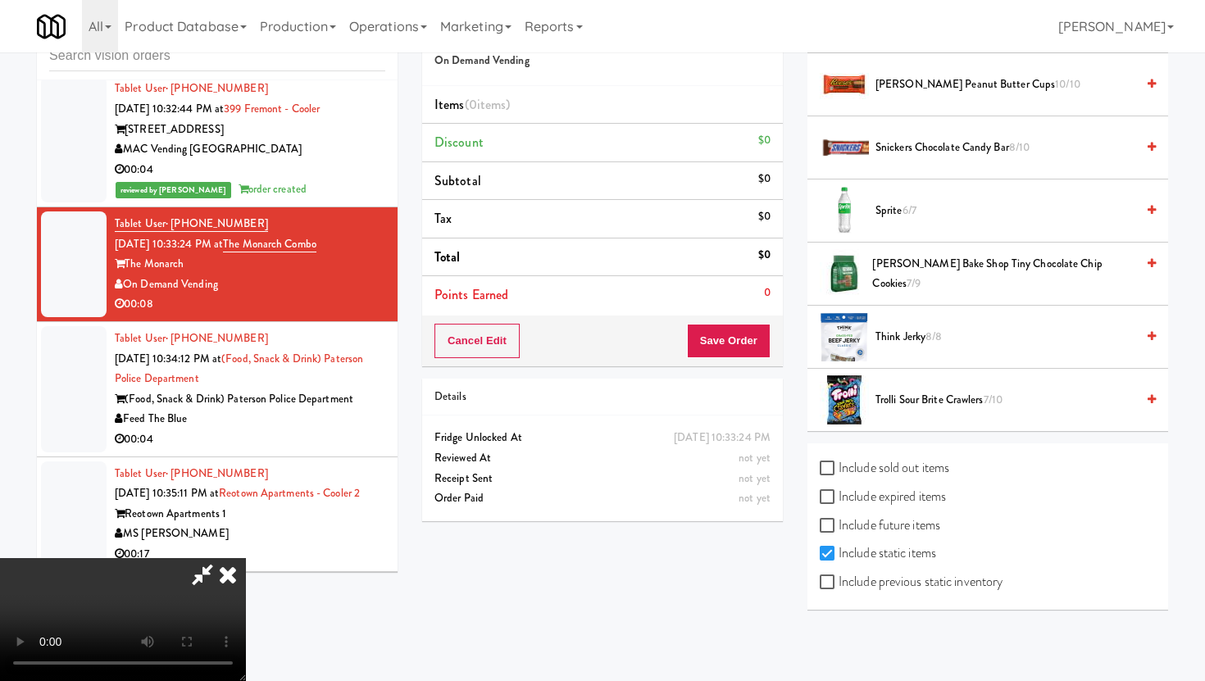
click at [911, 398] on span "Trolli Sour Brite Crawlers 7/10" at bounding box center [1006, 400] width 260 height 20
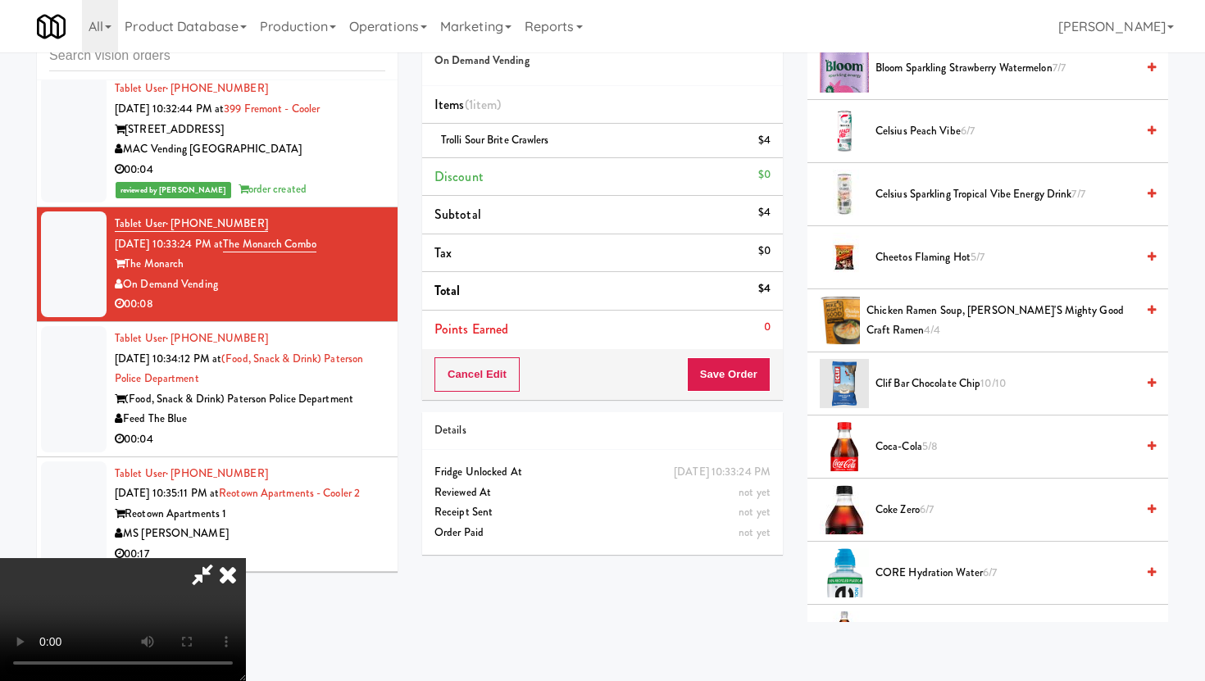
scroll to position [263, 0]
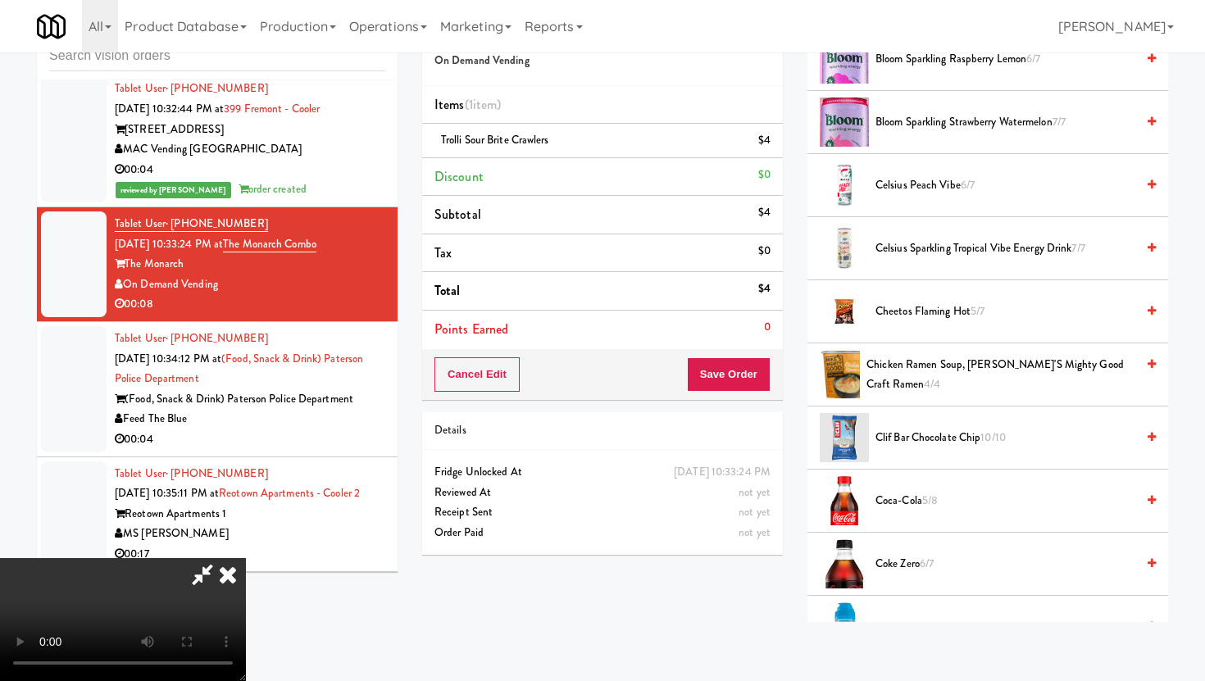
click at [885, 571] on span "Coke Zero 6/7" at bounding box center [1006, 564] width 260 height 20
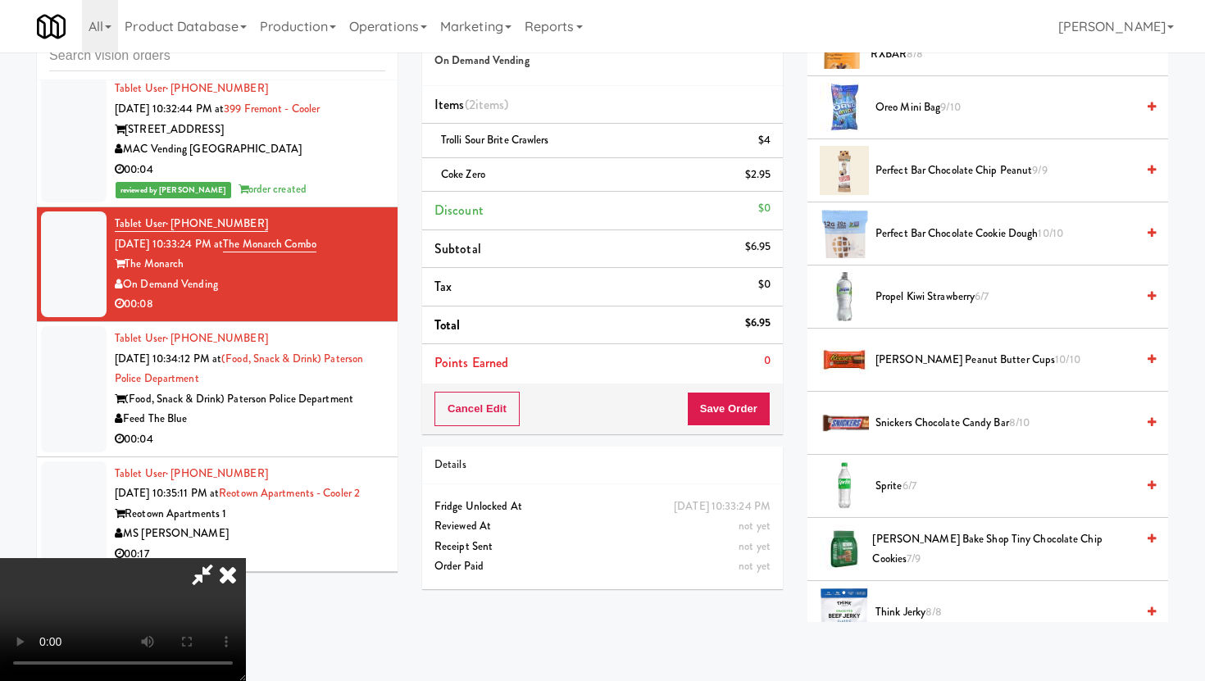
scroll to position [2068, 0]
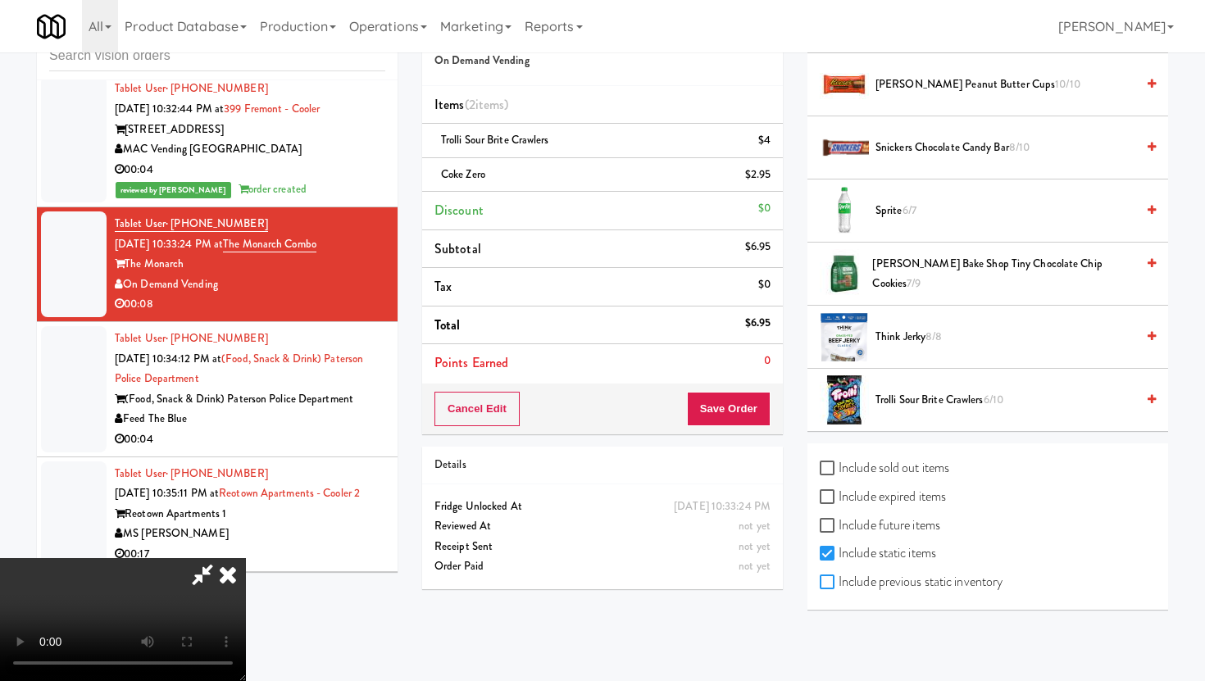
click at [833, 578] on input "Include previous static inventory" at bounding box center [829, 582] width 19 height 13
checkbox input "true"
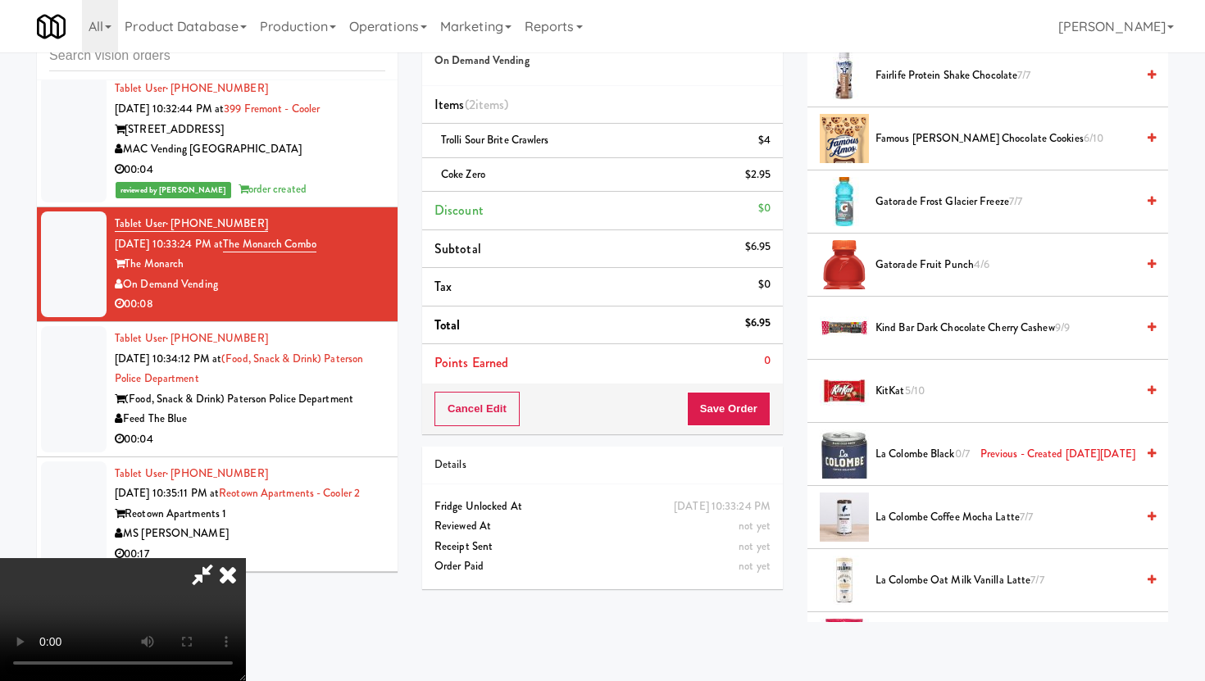
scroll to position [2195, 0]
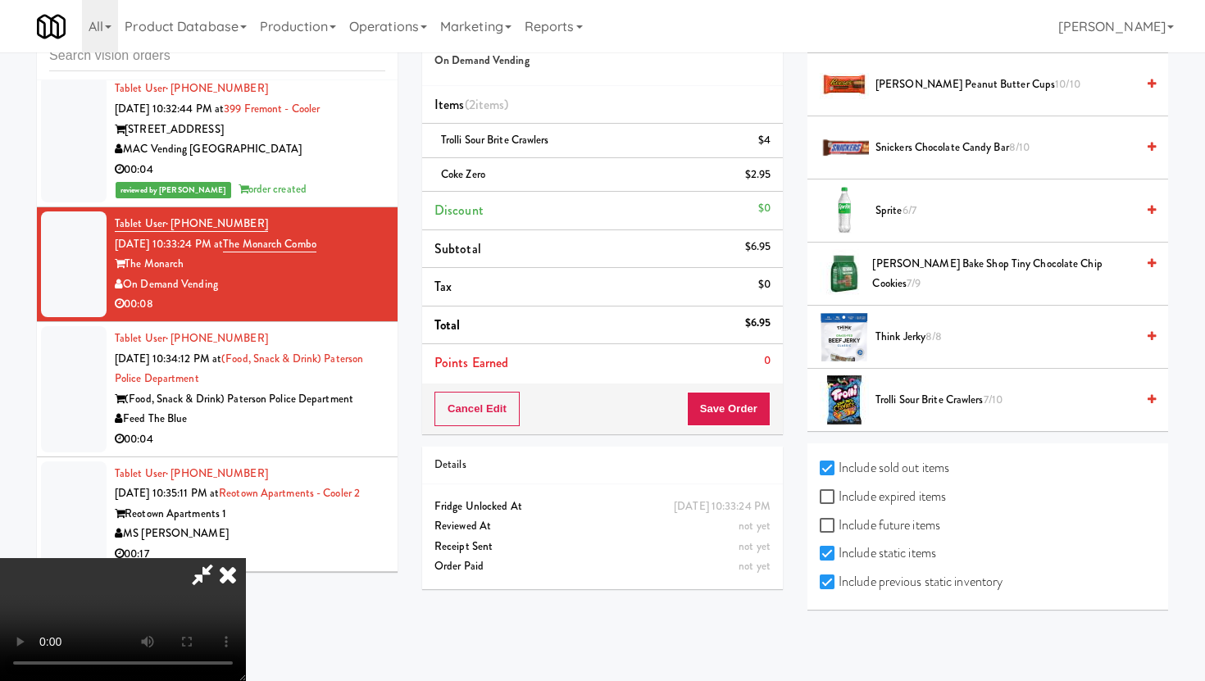
click at [749, 409] on button "Save Order" at bounding box center [729, 409] width 84 height 34
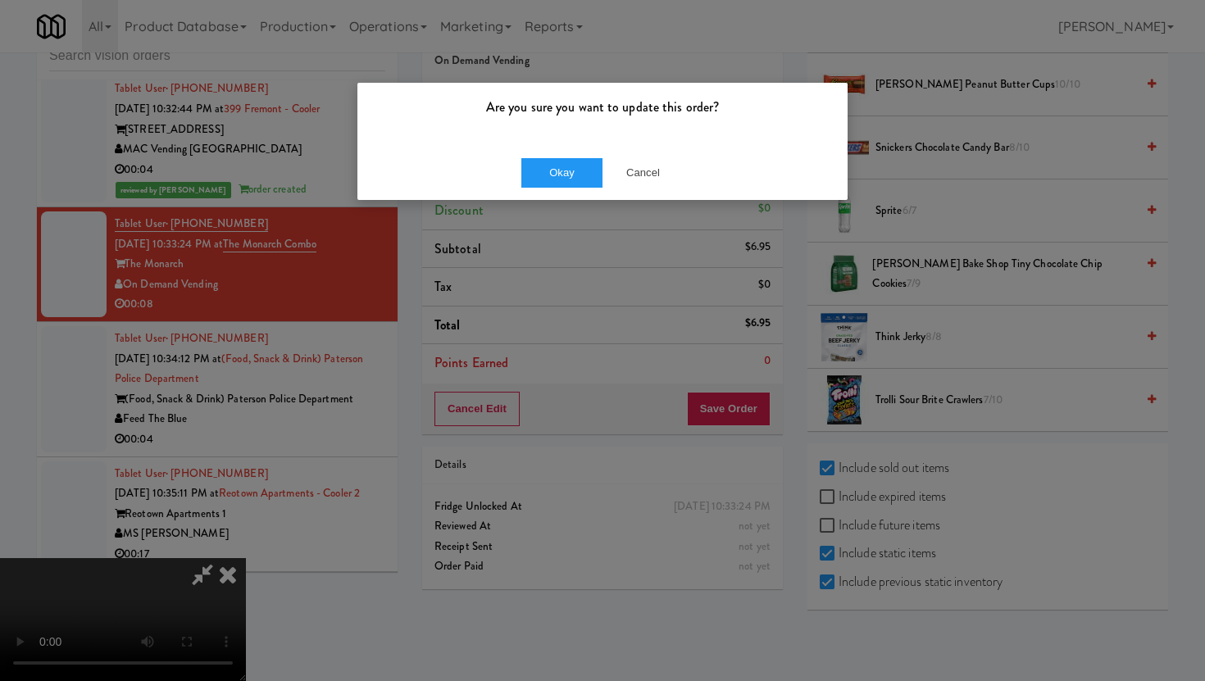
click at [558, 207] on div "Are you sure you want to update this order? Okay Cancel" at bounding box center [602, 340] width 1205 height 681
click at [562, 152] on div "Okay Cancel" at bounding box center [602, 172] width 490 height 55
click at [562, 175] on button "Okay" at bounding box center [562, 173] width 82 height 30
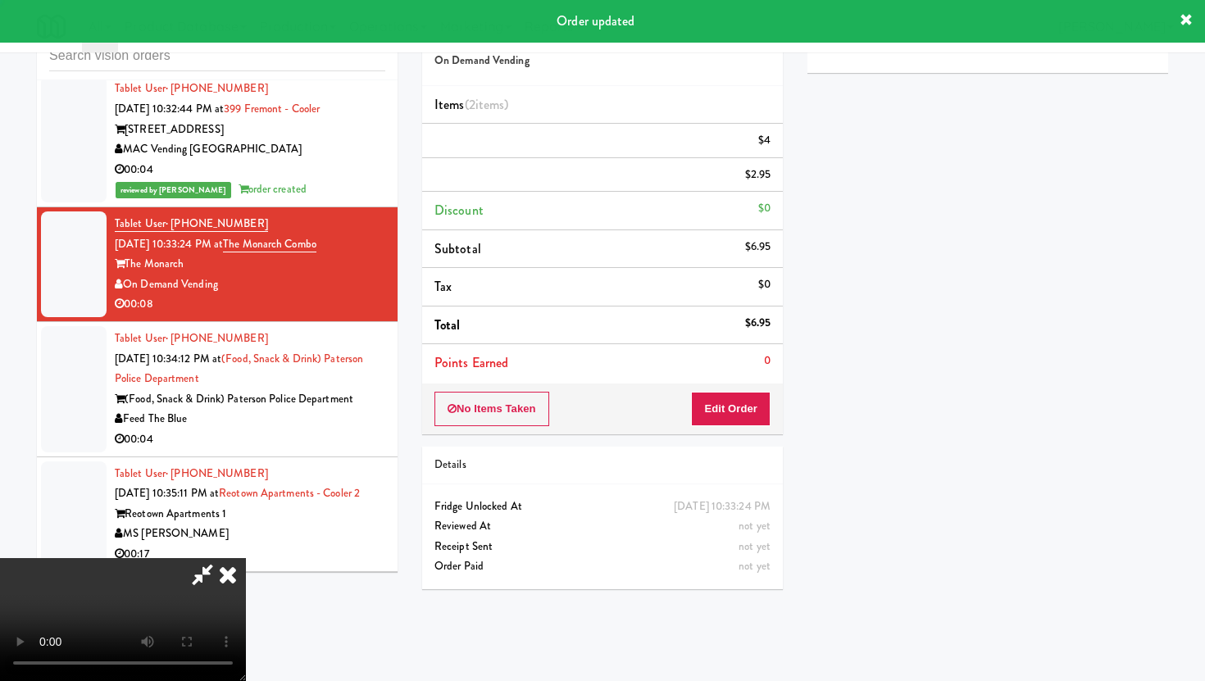
scroll to position [42, 0]
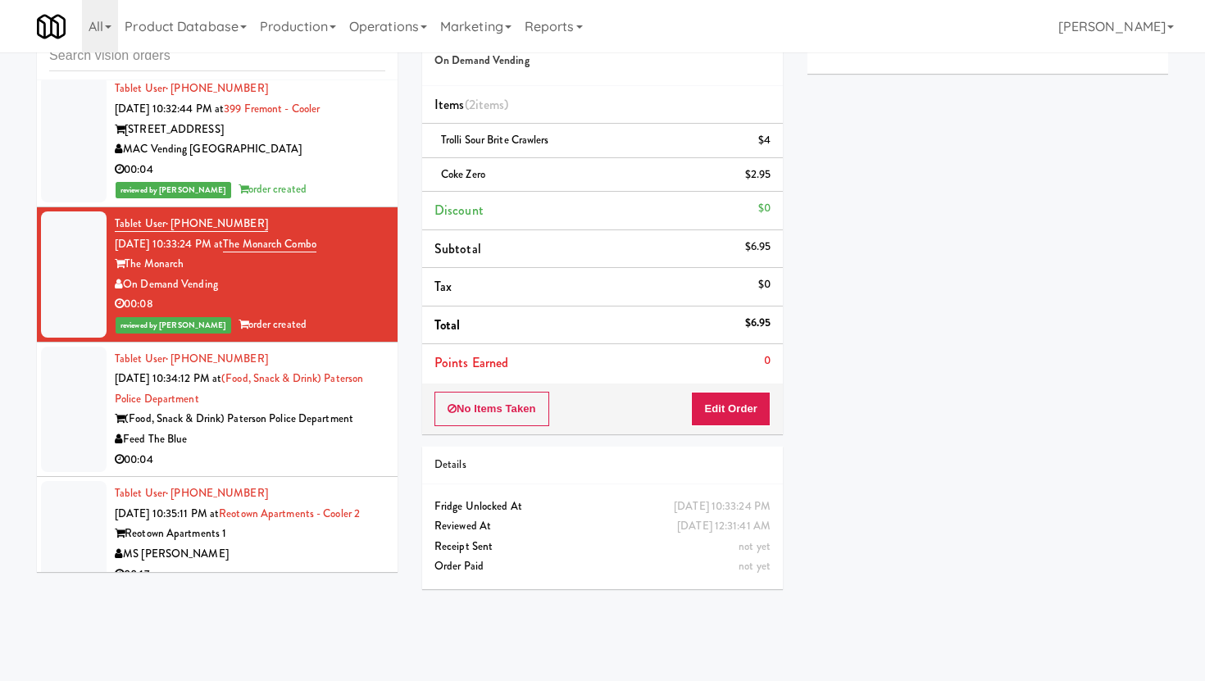
click at [328, 446] on div "Feed The Blue" at bounding box center [250, 440] width 271 height 20
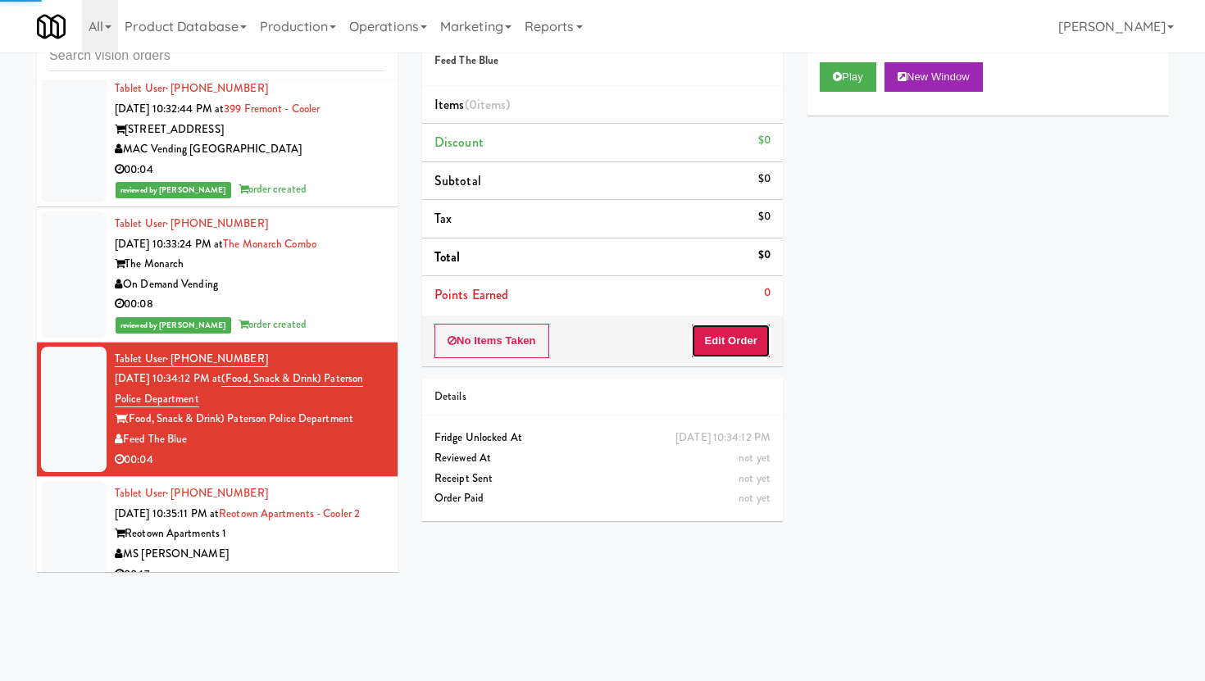
click at [719, 342] on button "Edit Order" at bounding box center [731, 341] width 80 height 34
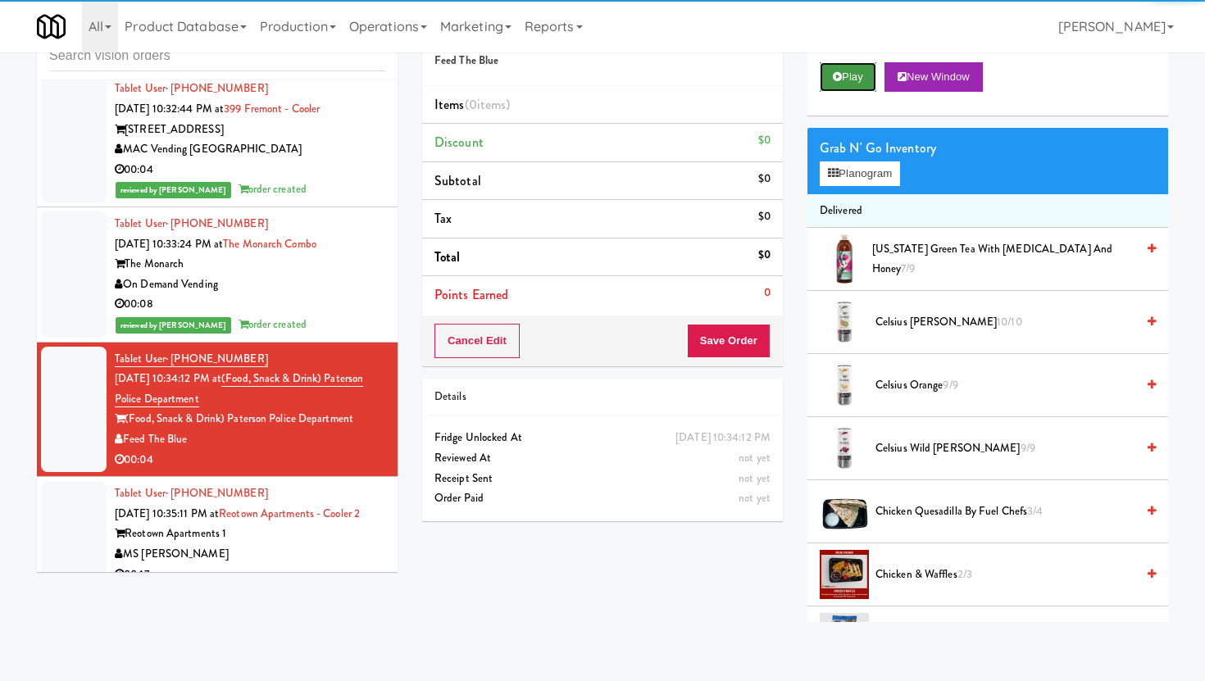
click at [860, 86] on button "Play" at bounding box center [848, 77] width 57 height 30
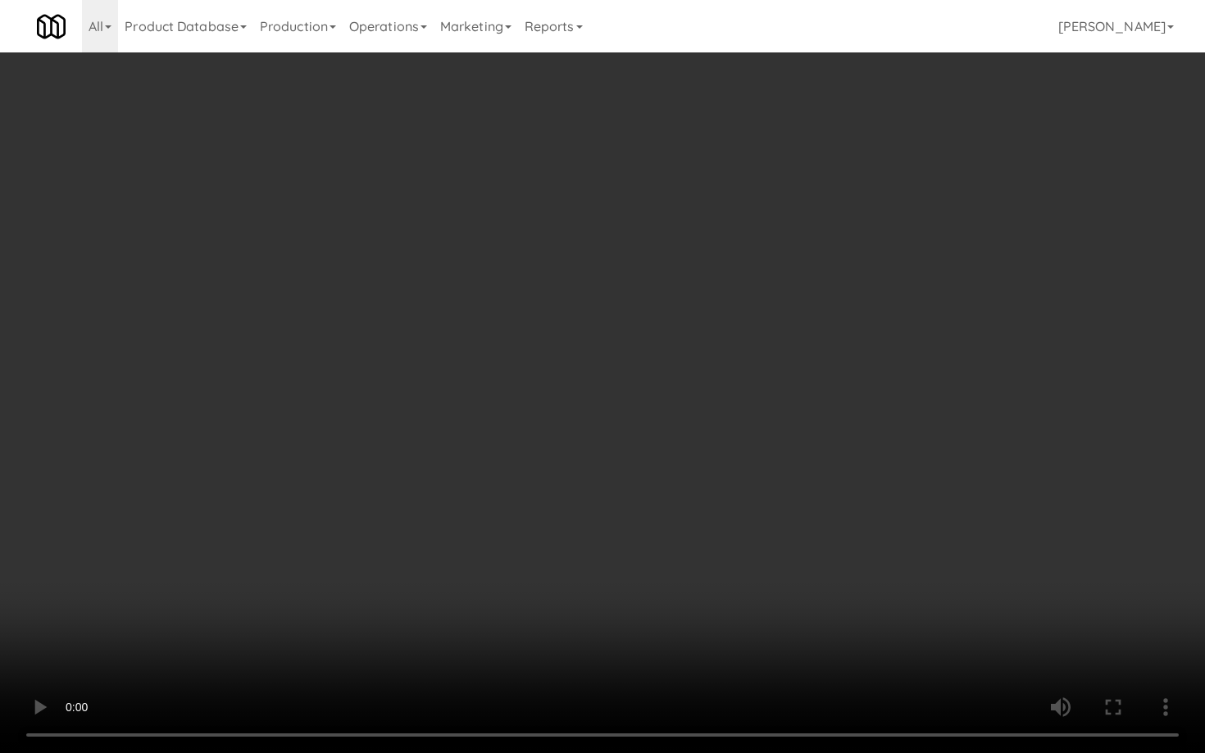
click at [124, 673] on video at bounding box center [602, 376] width 1205 height 753
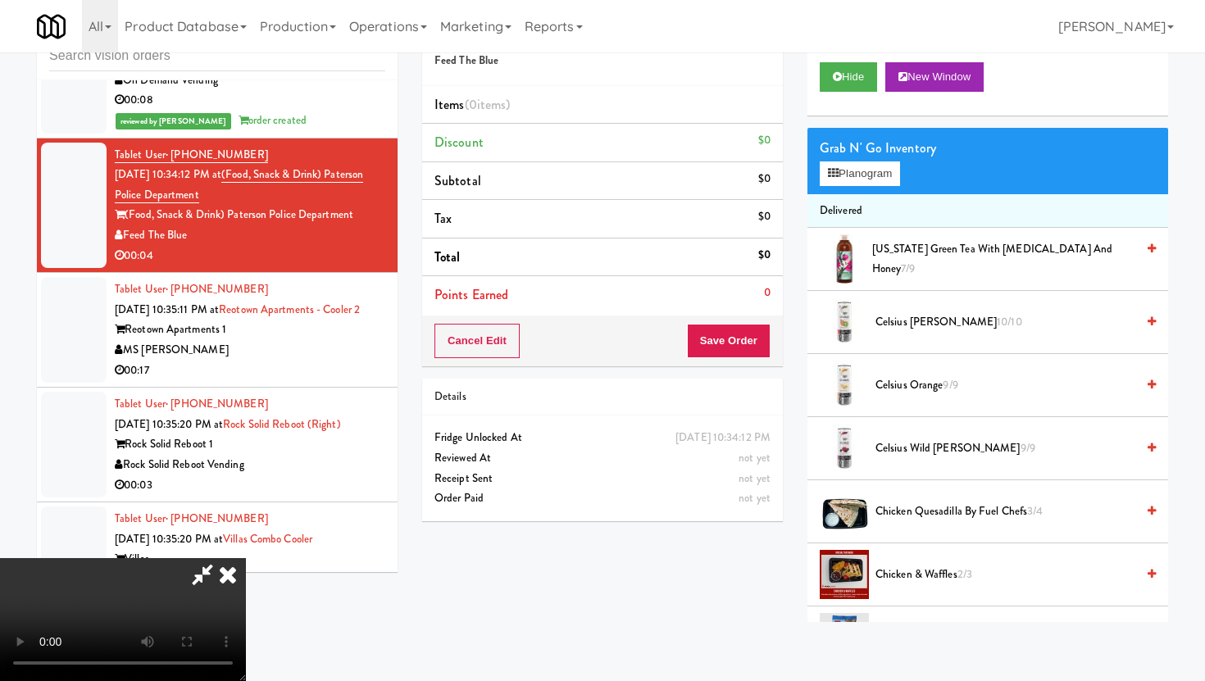
click at [921, 380] on span "Celsius Orange 9/9" at bounding box center [1006, 385] width 260 height 20
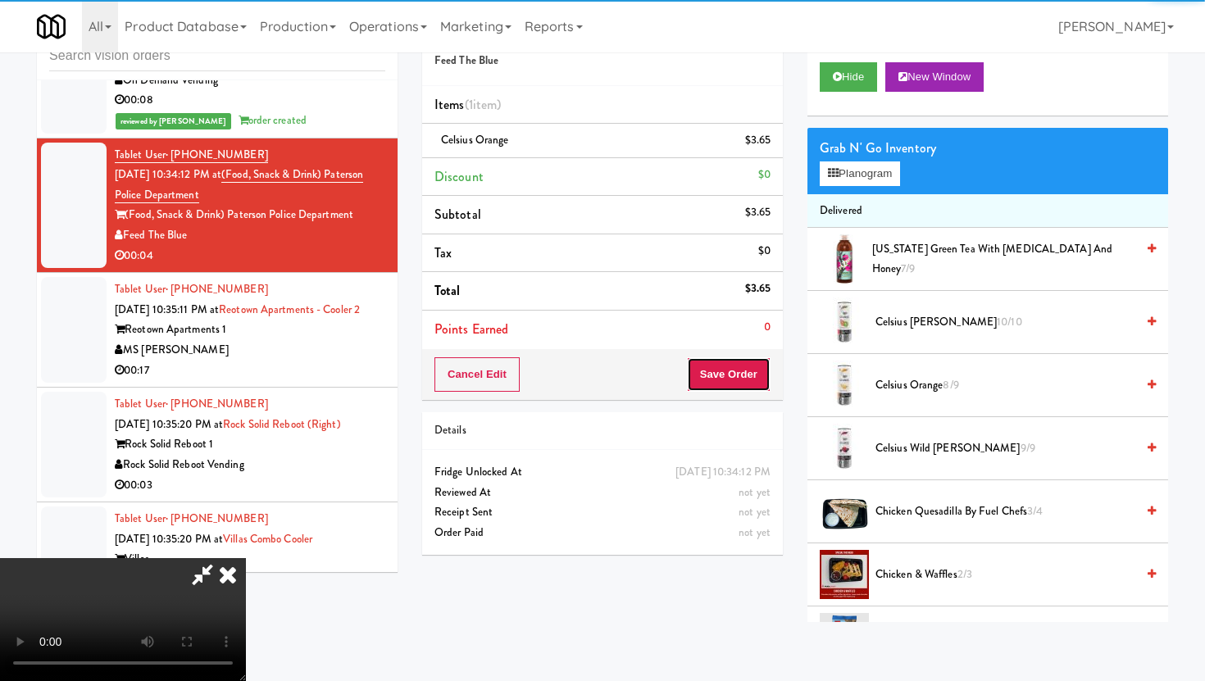
click at [739, 382] on button "Save Order" at bounding box center [729, 374] width 84 height 34
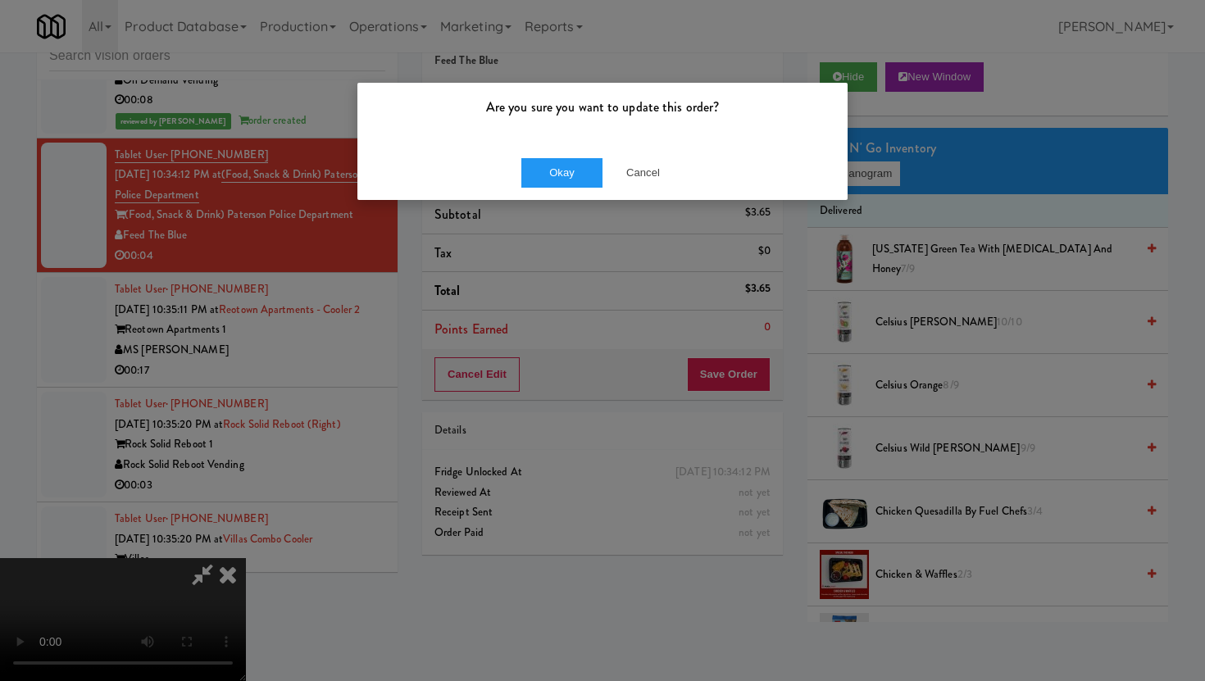
click at [564, 188] on div "Okay Cancel" at bounding box center [602, 172] width 490 height 55
click at [563, 176] on button "Okay" at bounding box center [562, 173] width 82 height 30
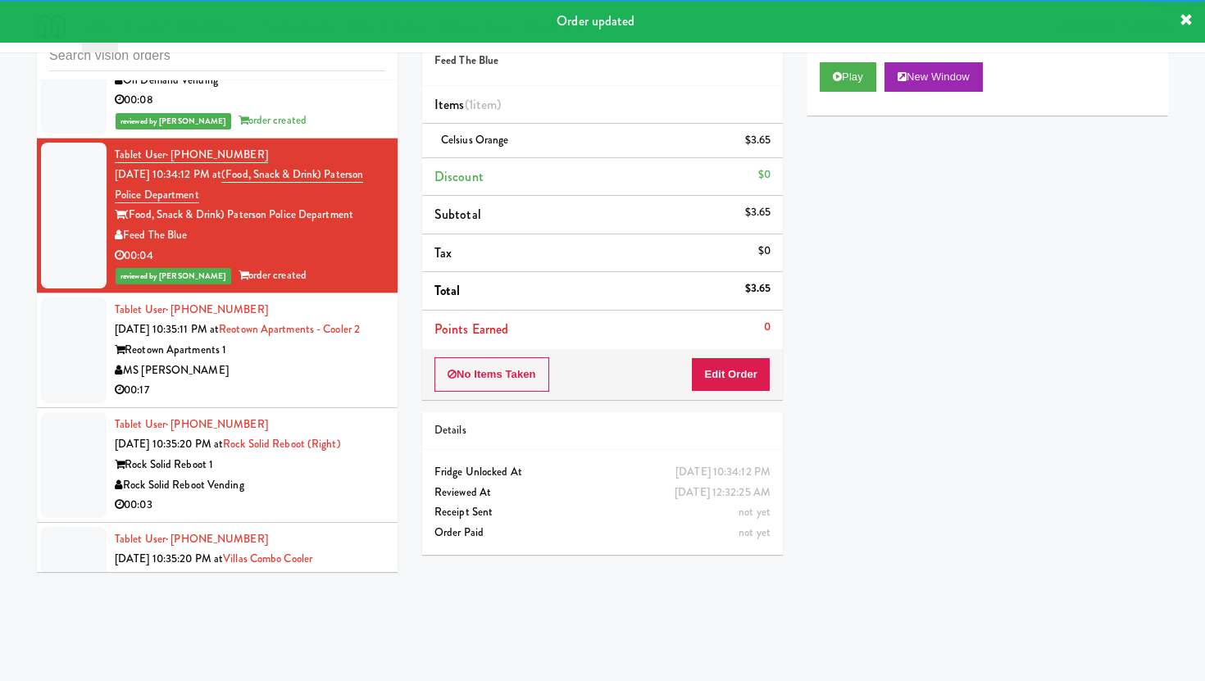
click at [373, 386] on div "00:17" at bounding box center [250, 390] width 271 height 20
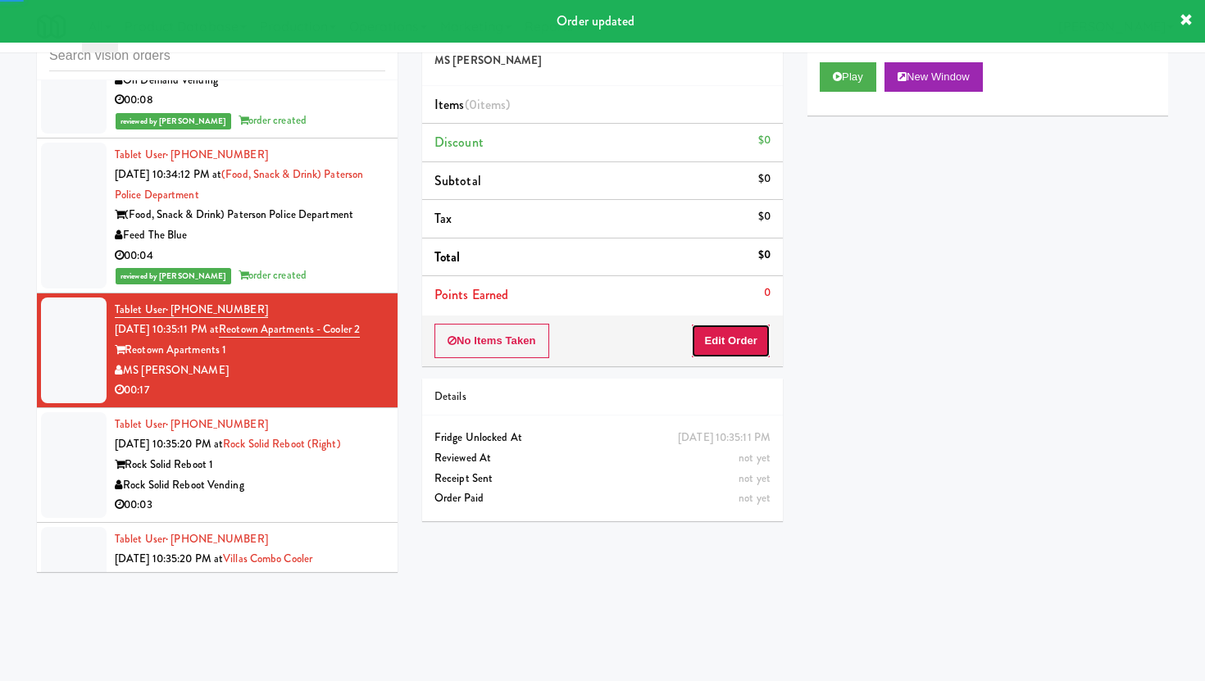
click at [735, 339] on button "Edit Order" at bounding box center [731, 341] width 80 height 34
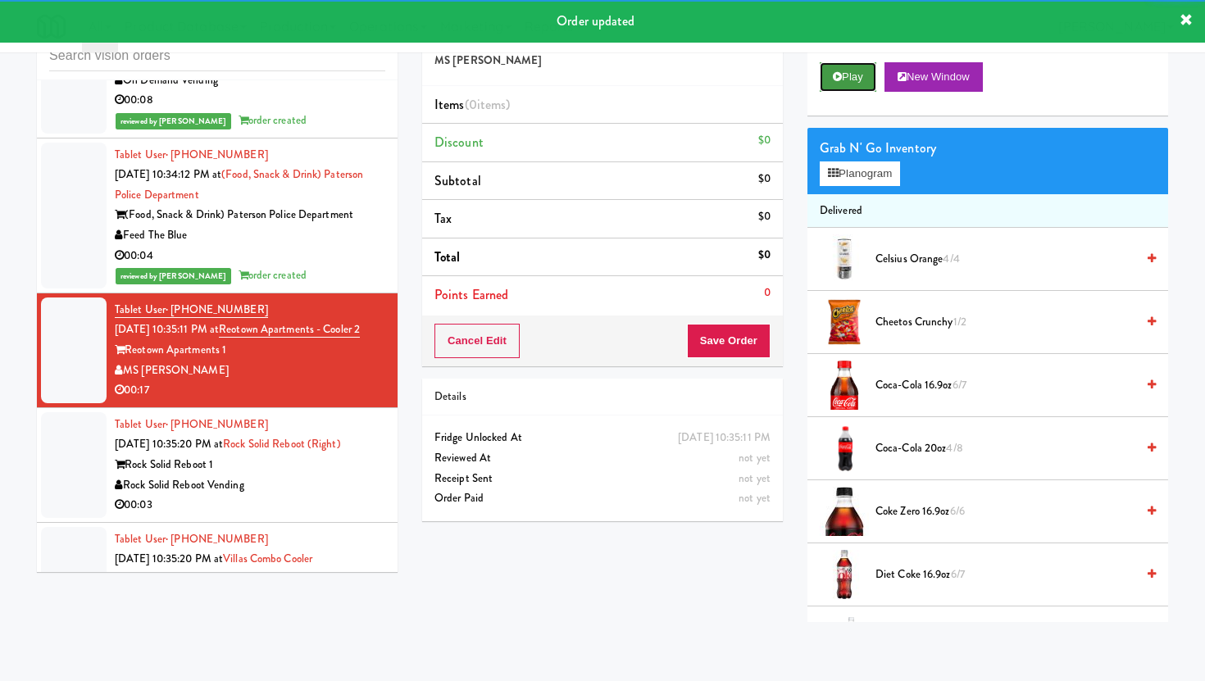
click at [845, 72] on button "Play" at bounding box center [848, 77] width 57 height 30
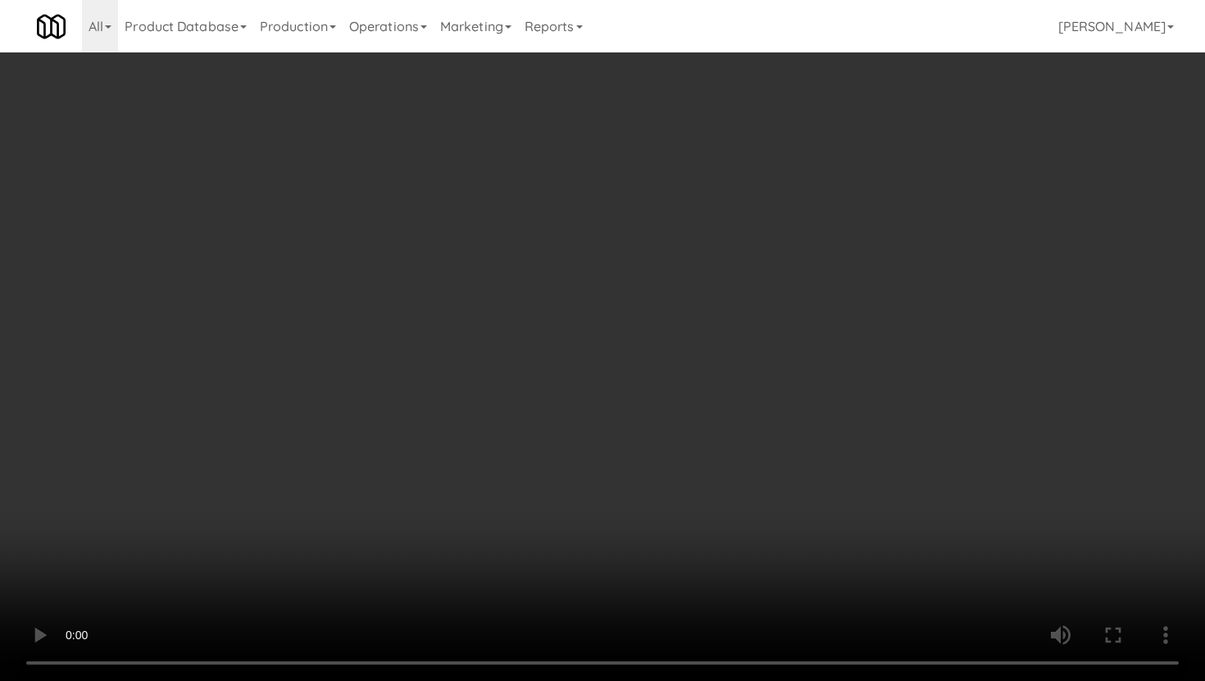
scroll to position [94, 0]
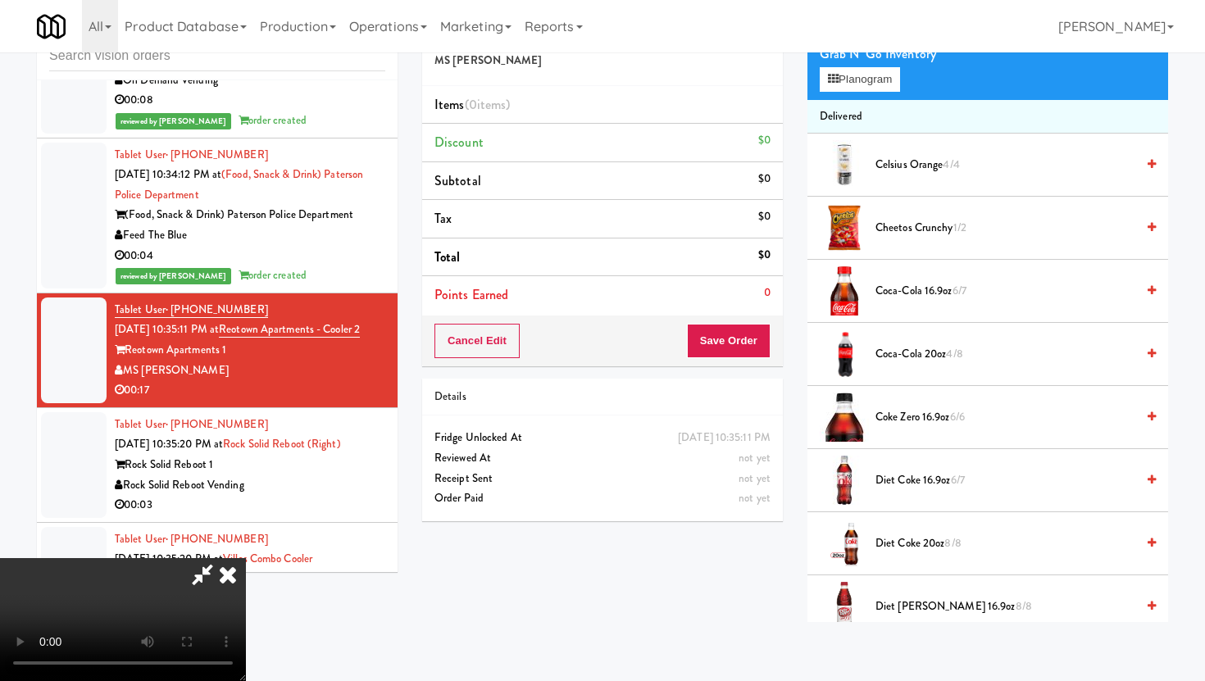
click at [848, 92] on div "Grab N' Go Inventory Planogram" at bounding box center [987, 67] width 361 height 66
click at [847, 61] on div "Grab N' Go Inventory" at bounding box center [988, 54] width 336 height 25
click at [847, 88] on button "Planogram" at bounding box center [860, 79] width 80 height 25
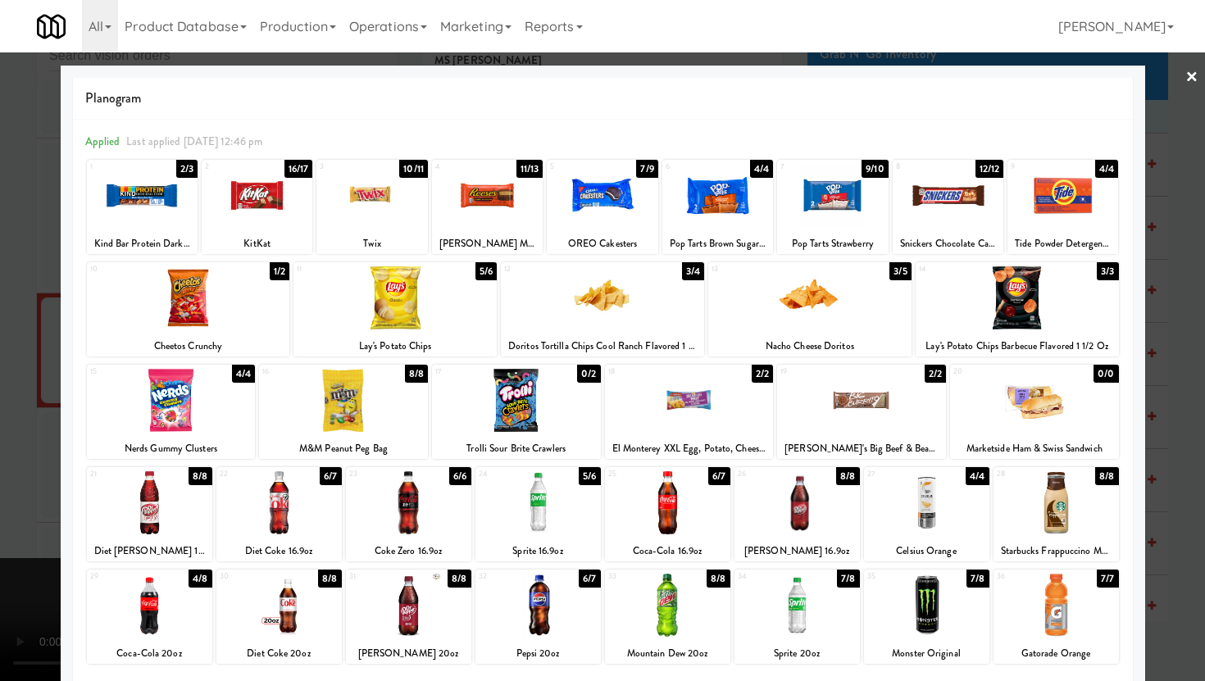
click at [328, 614] on div at bounding box center [278, 605] width 125 height 63
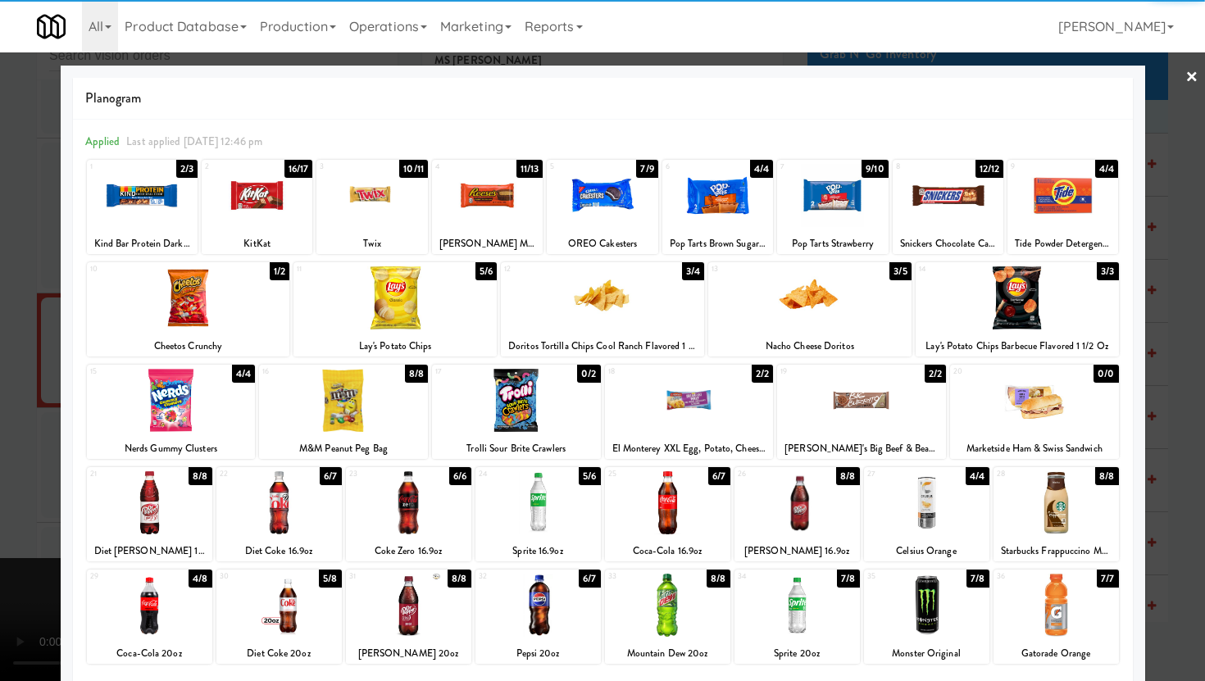
click at [0, 467] on div at bounding box center [602, 340] width 1205 height 681
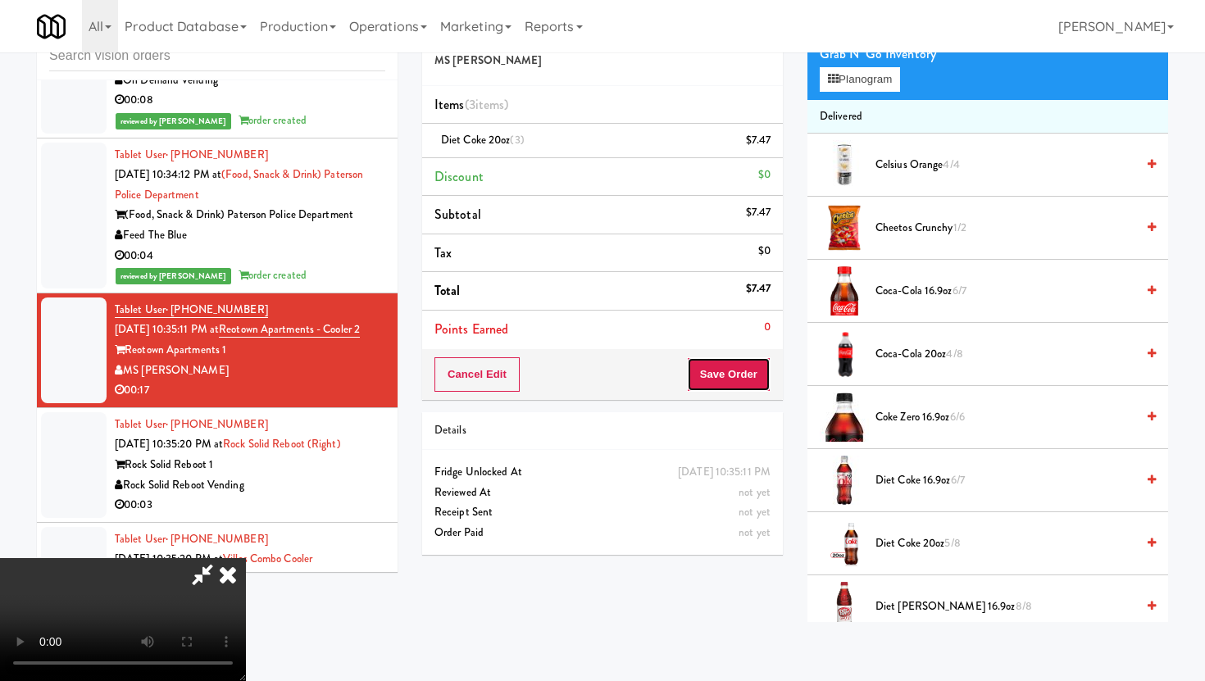
click at [757, 379] on button "Save Order" at bounding box center [729, 374] width 84 height 34
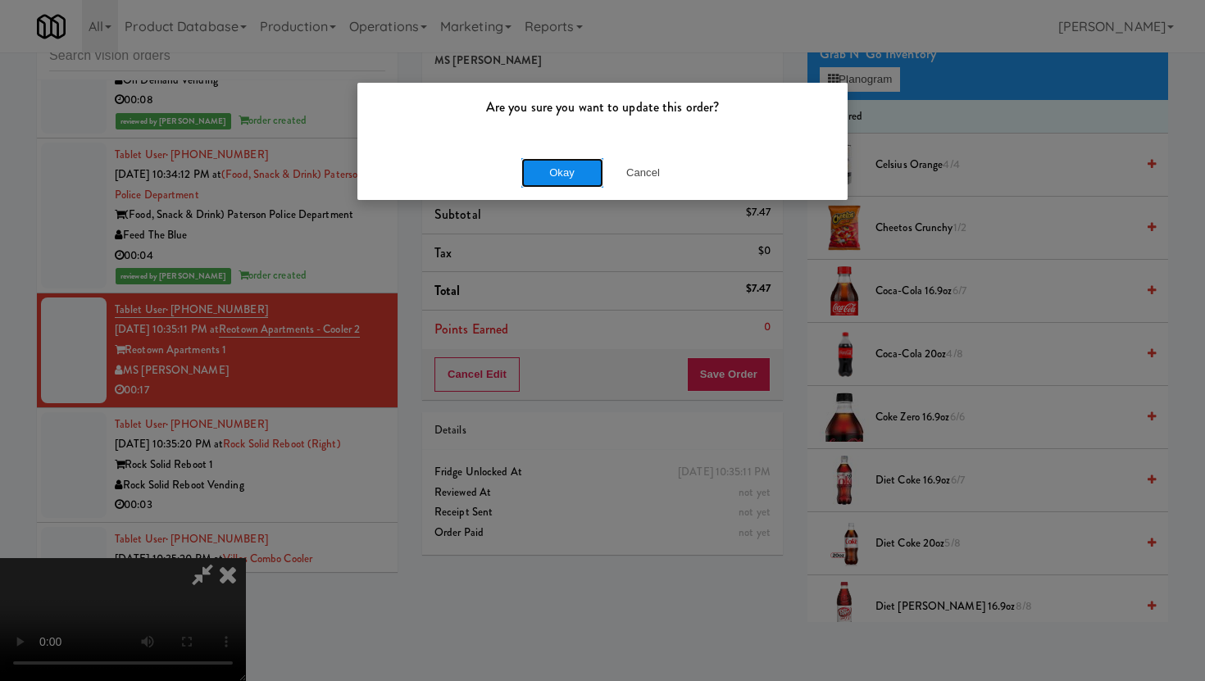
click at [575, 181] on button "Okay" at bounding box center [562, 173] width 82 height 30
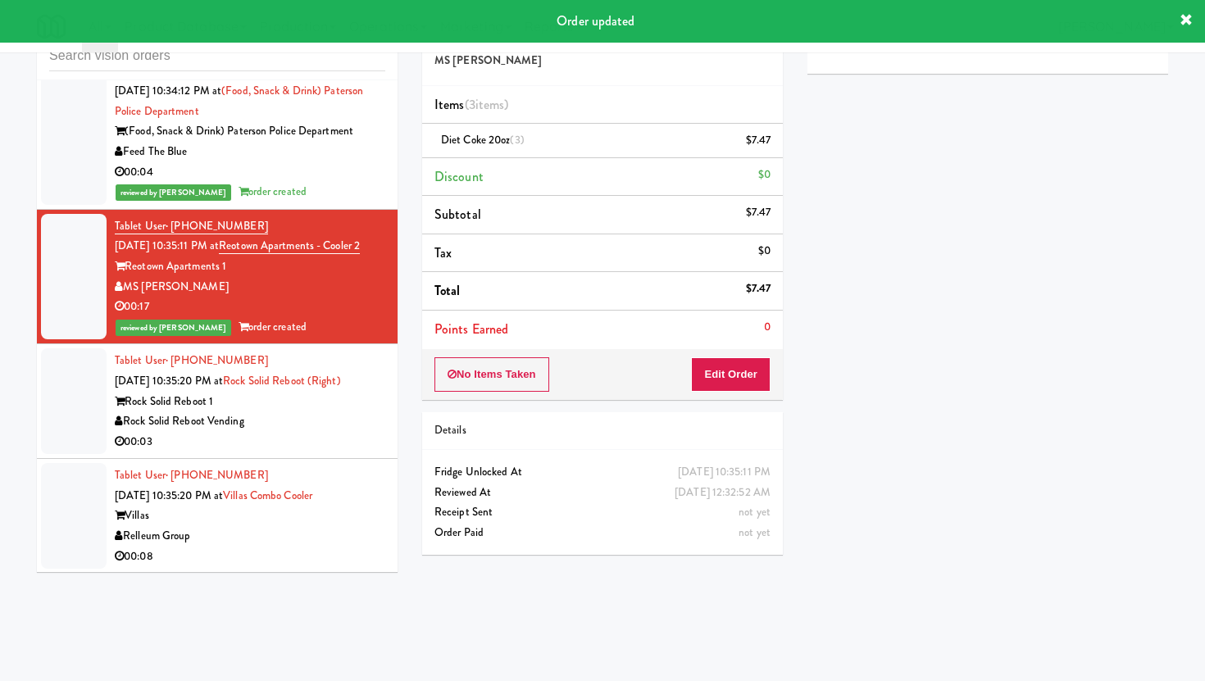
scroll to position [6539, 0]
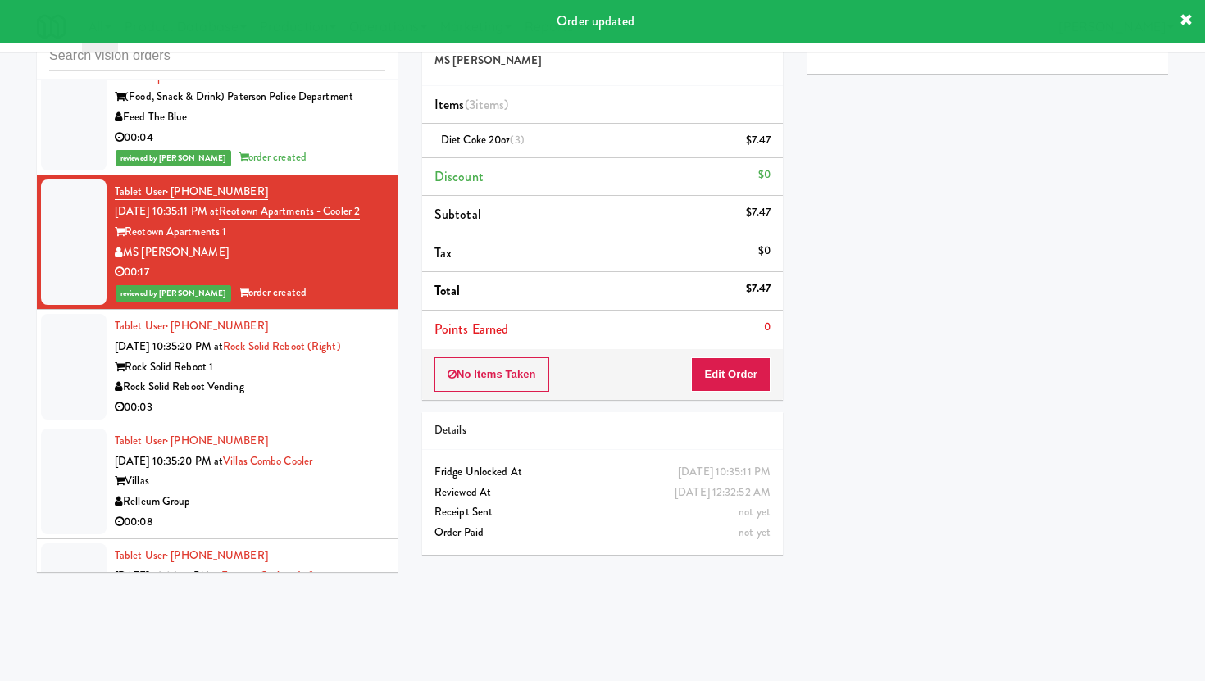
click at [337, 389] on div "Rock Solid Reboot Vending" at bounding box center [250, 387] width 271 height 20
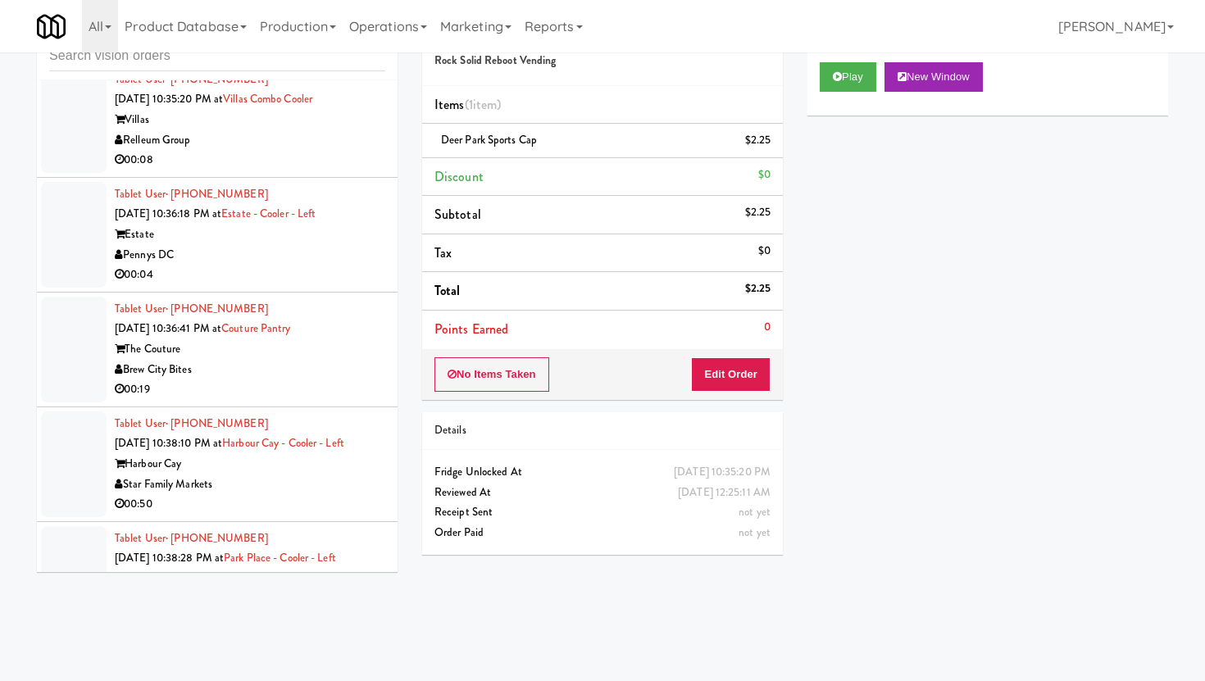
scroll to position [6922, 0]
click at [328, 162] on div "00:08" at bounding box center [250, 159] width 271 height 20
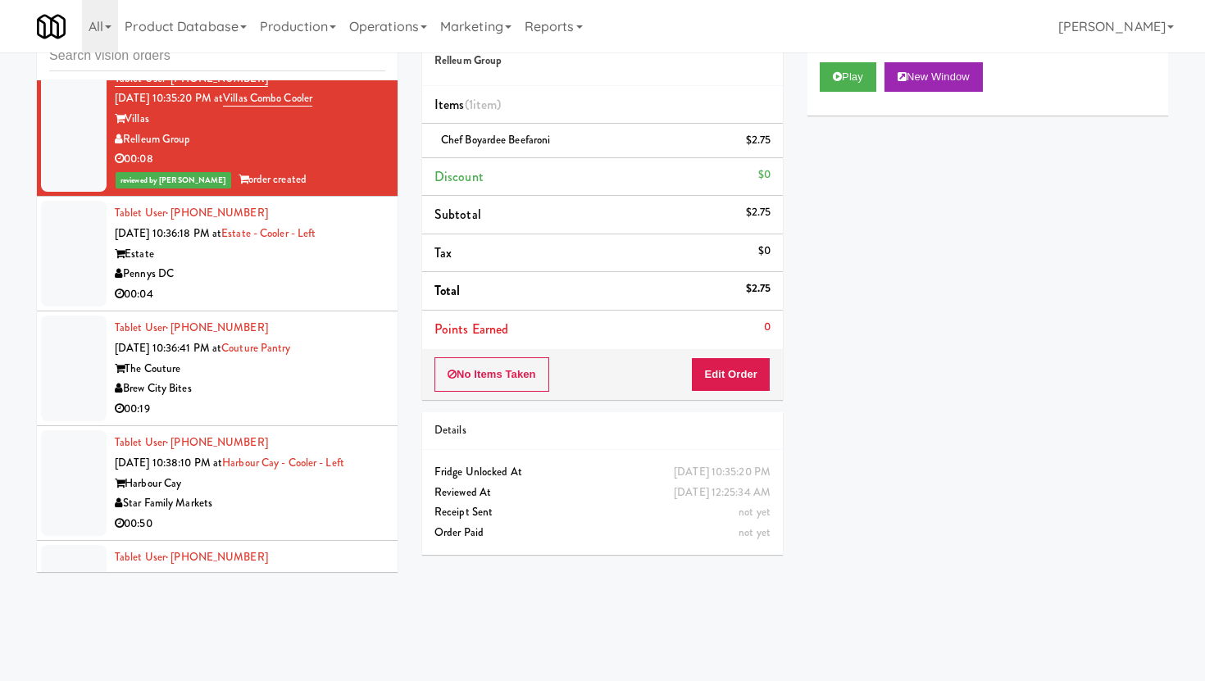
click at [269, 292] on div "00:04" at bounding box center [250, 294] width 271 height 20
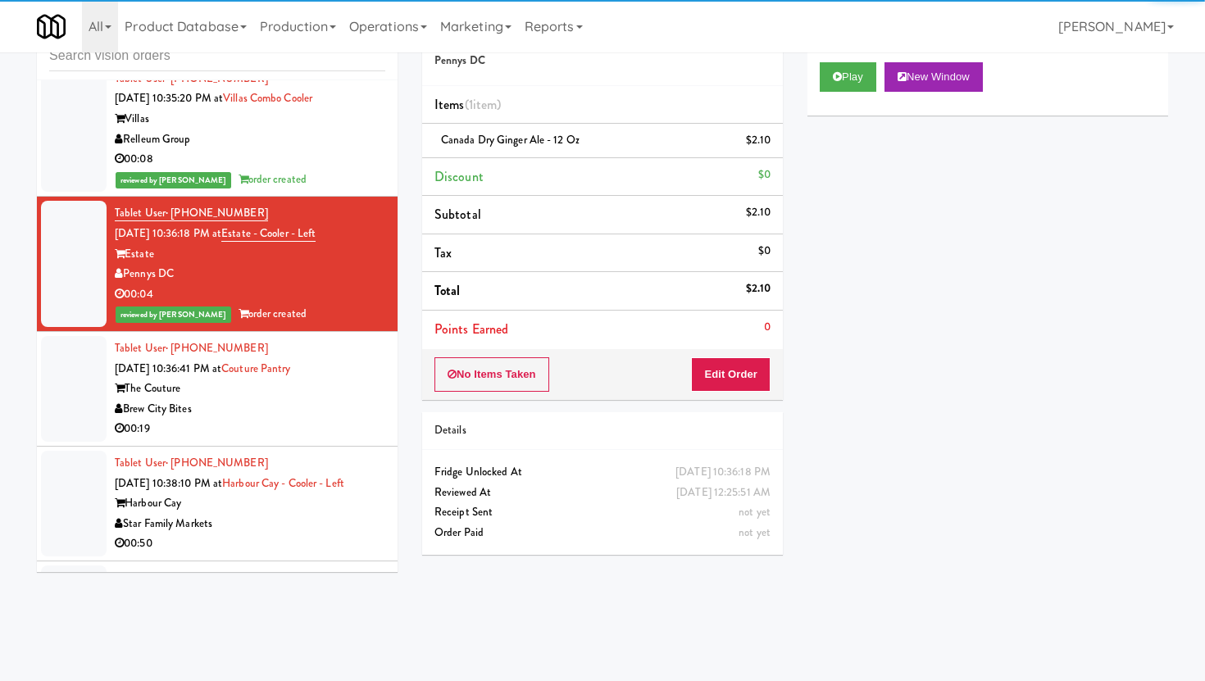
click at [312, 415] on div "Brew City Bites" at bounding box center [250, 409] width 271 height 20
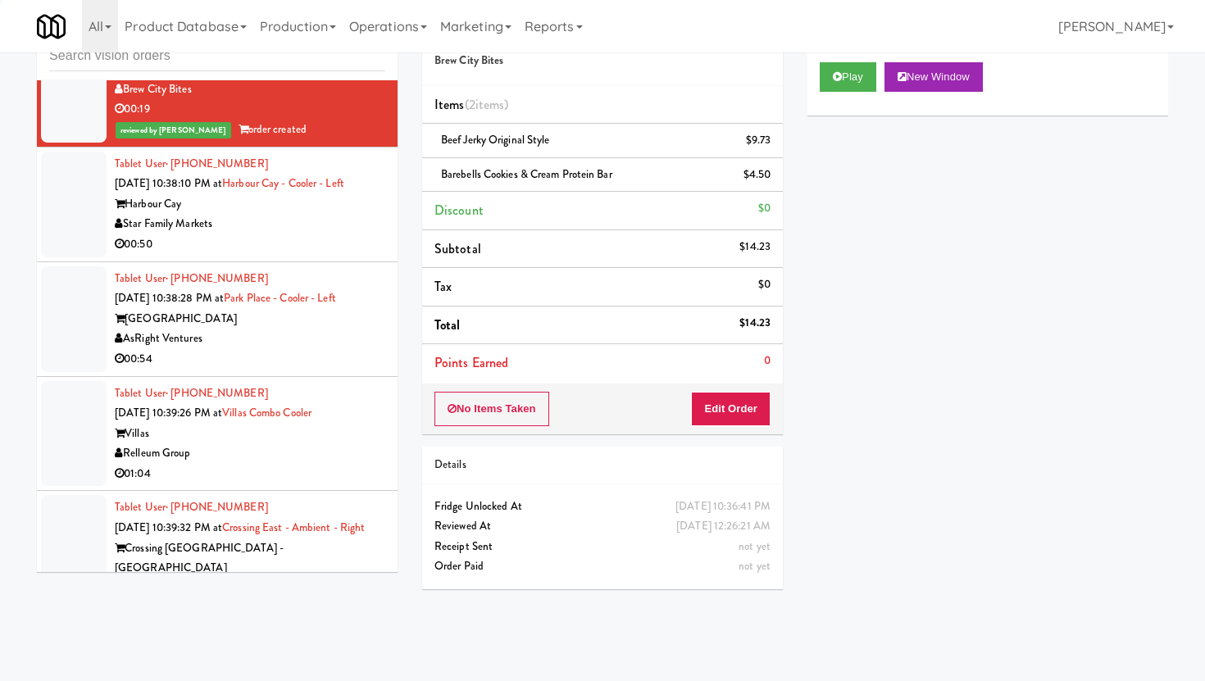
scroll to position [7243, 0]
click at [312, 415] on link "Villas Combo Cooler" at bounding box center [266, 411] width 89 height 16
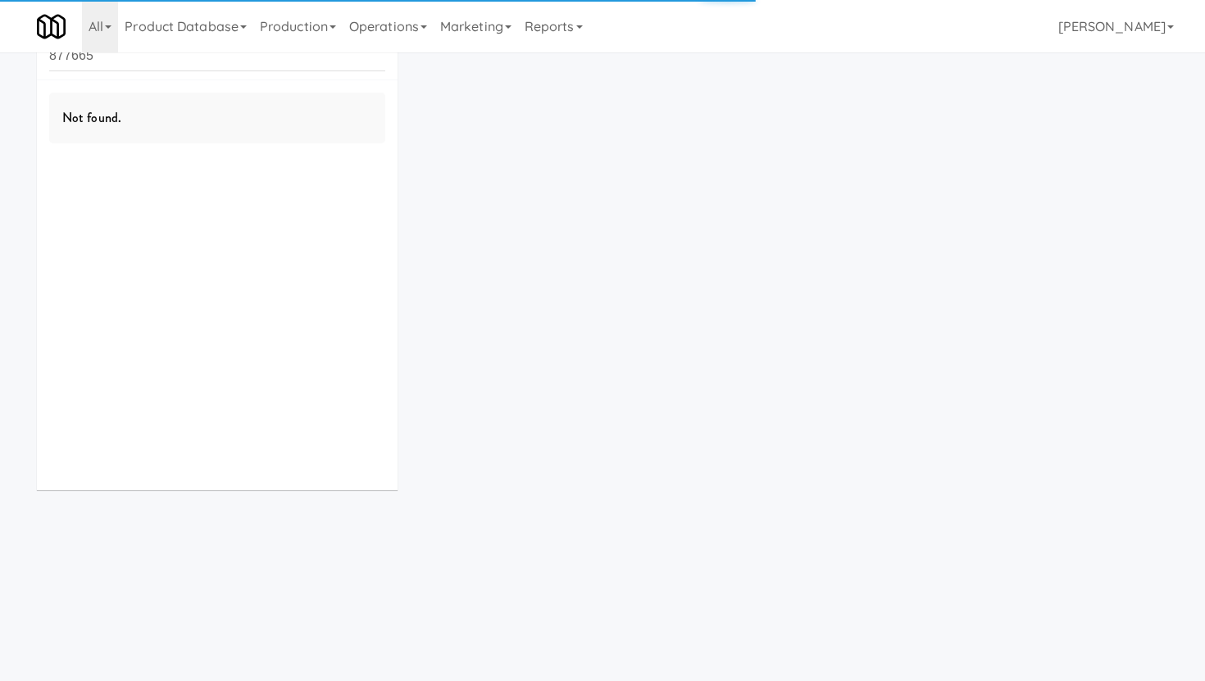
click at [102, 61] on input "877665" at bounding box center [217, 56] width 336 height 30
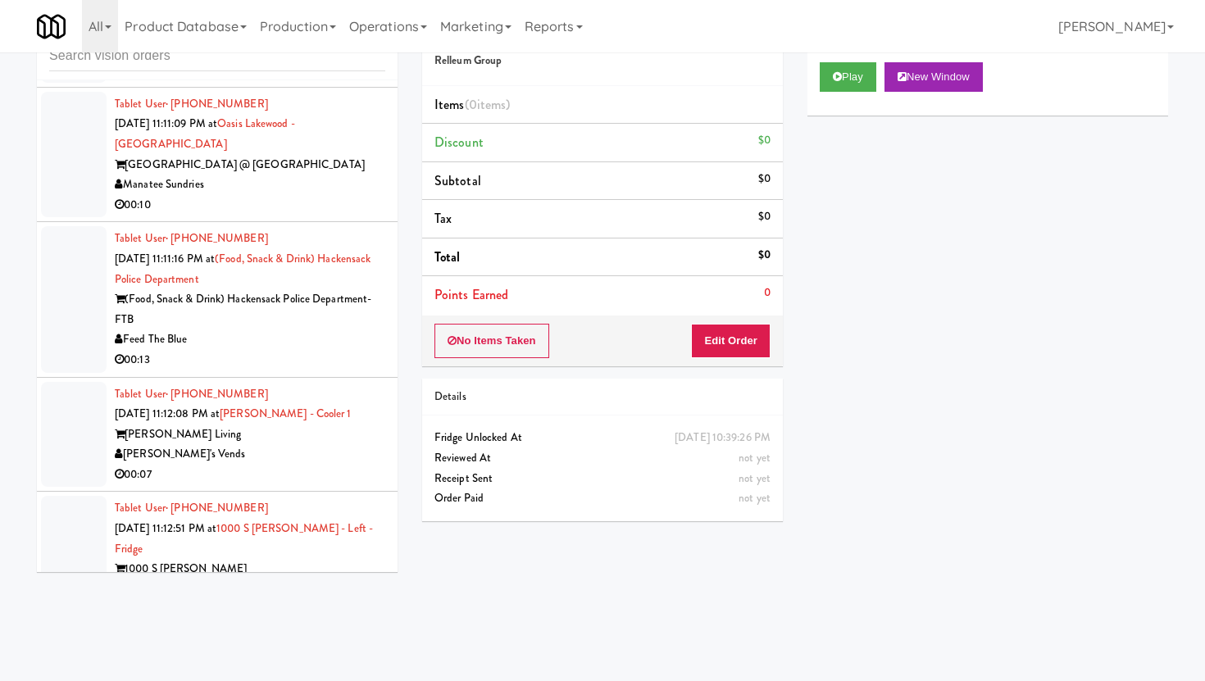
scroll to position [4383, 0]
click at [314, 348] on div "00:13" at bounding box center [250, 358] width 271 height 20
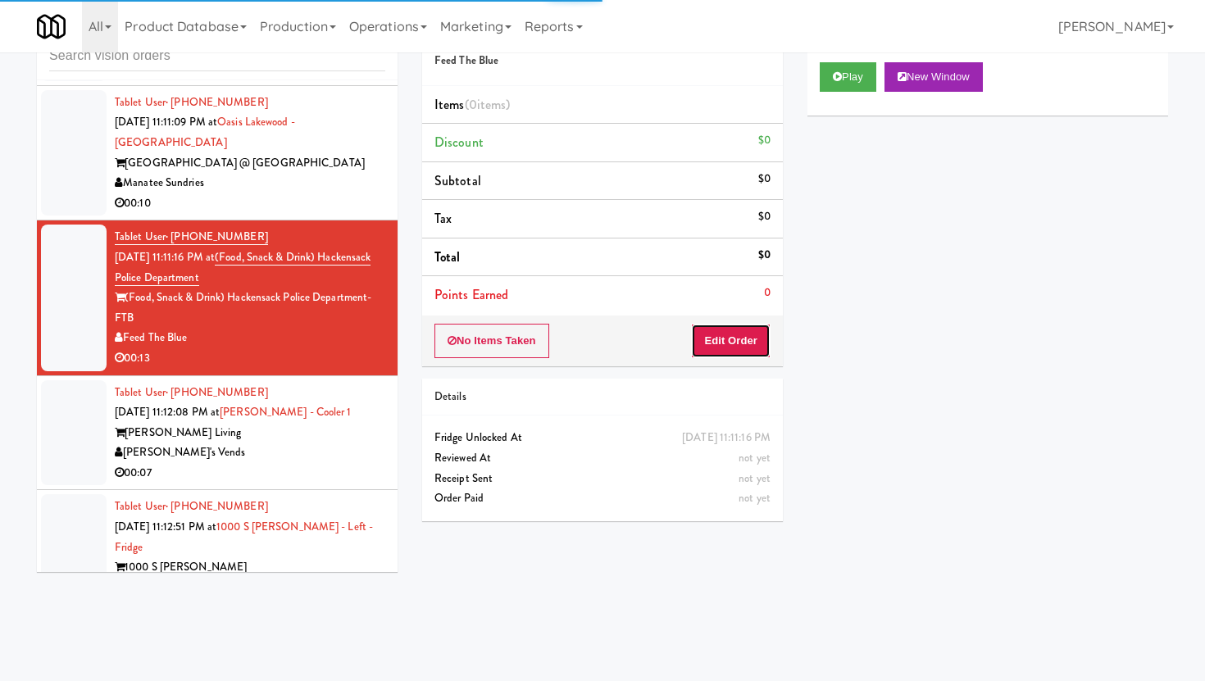
click at [723, 336] on button "Edit Order" at bounding box center [731, 341] width 80 height 34
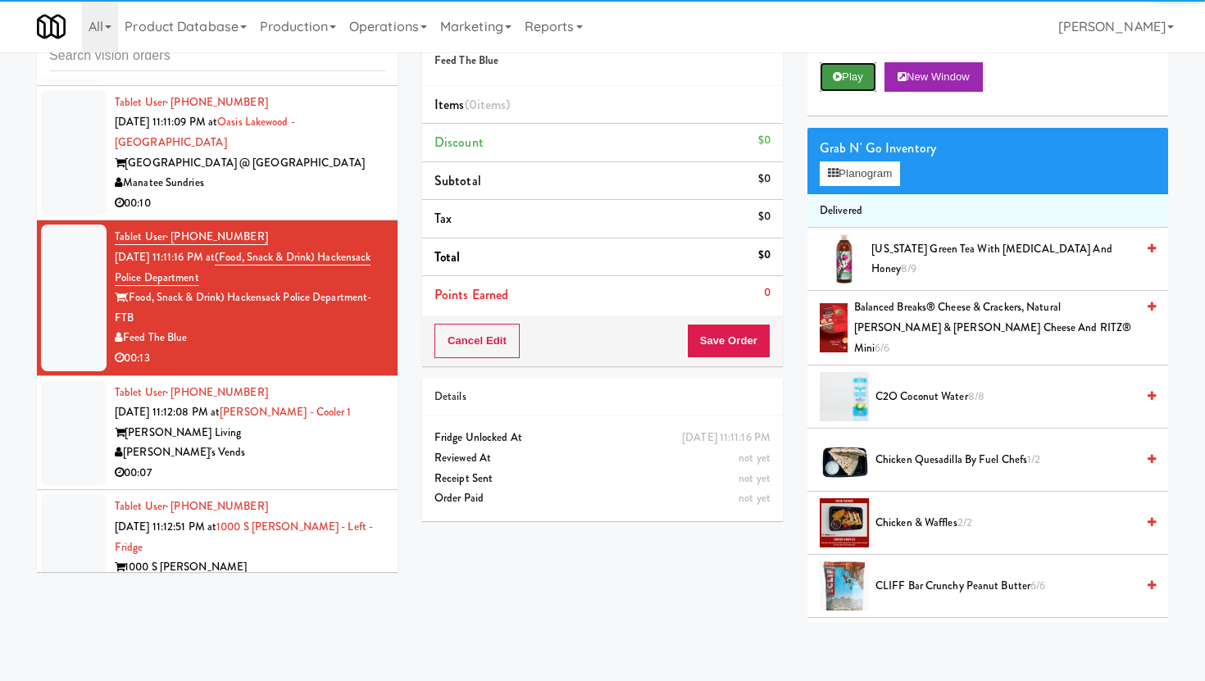
click at [853, 84] on button "Play" at bounding box center [848, 77] width 57 height 30
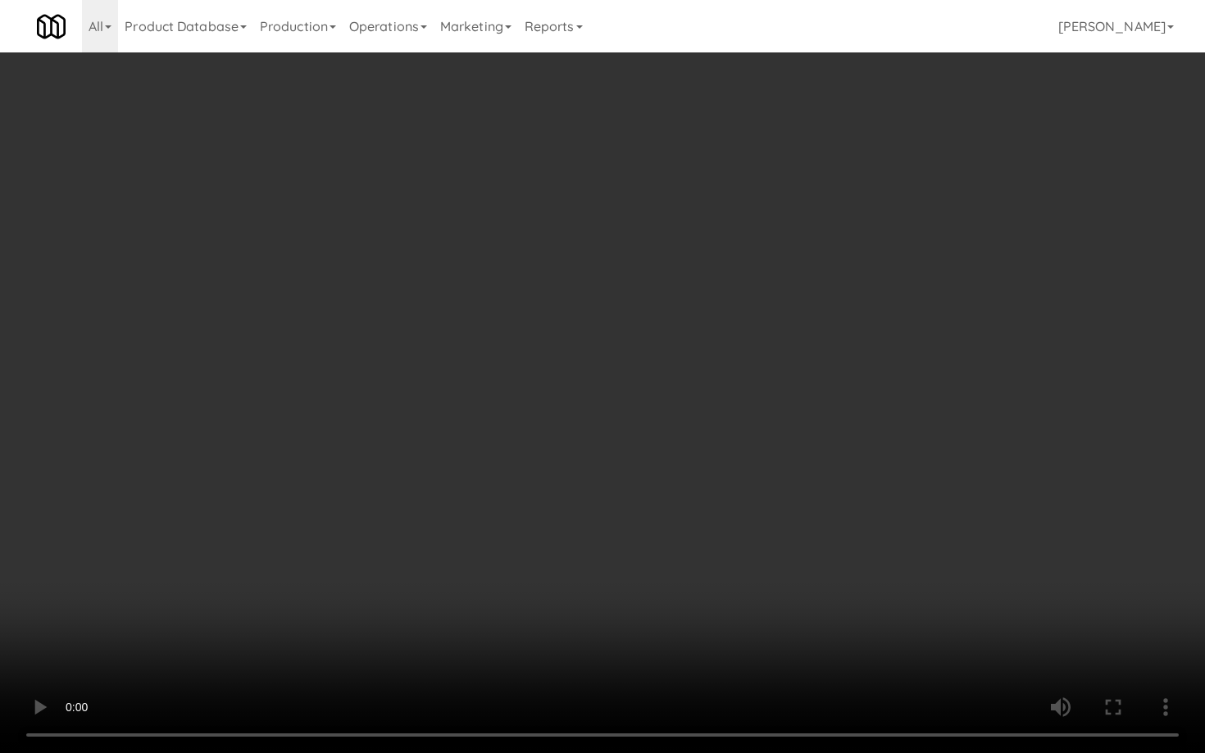
click at [833, 659] on video at bounding box center [602, 376] width 1205 height 753
click at [979, 667] on video at bounding box center [602, 376] width 1205 height 753
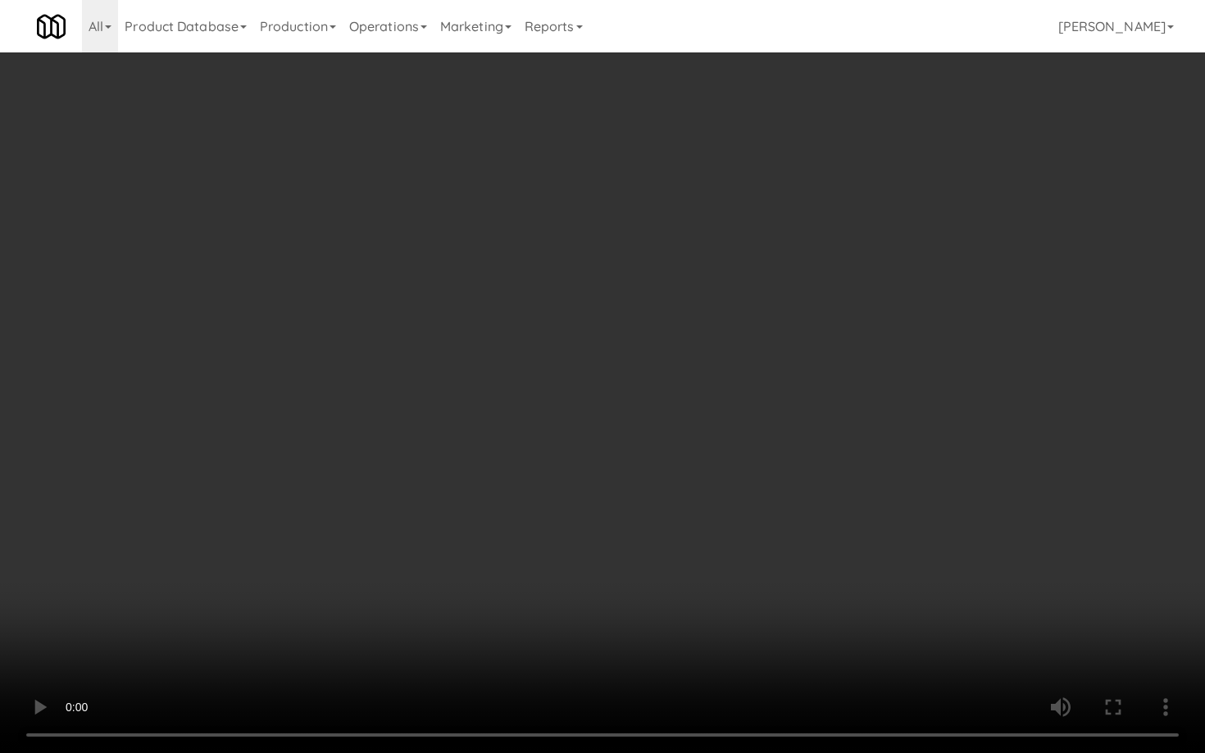
click at [598, 635] on video at bounding box center [602, 376] width 1205 height 753
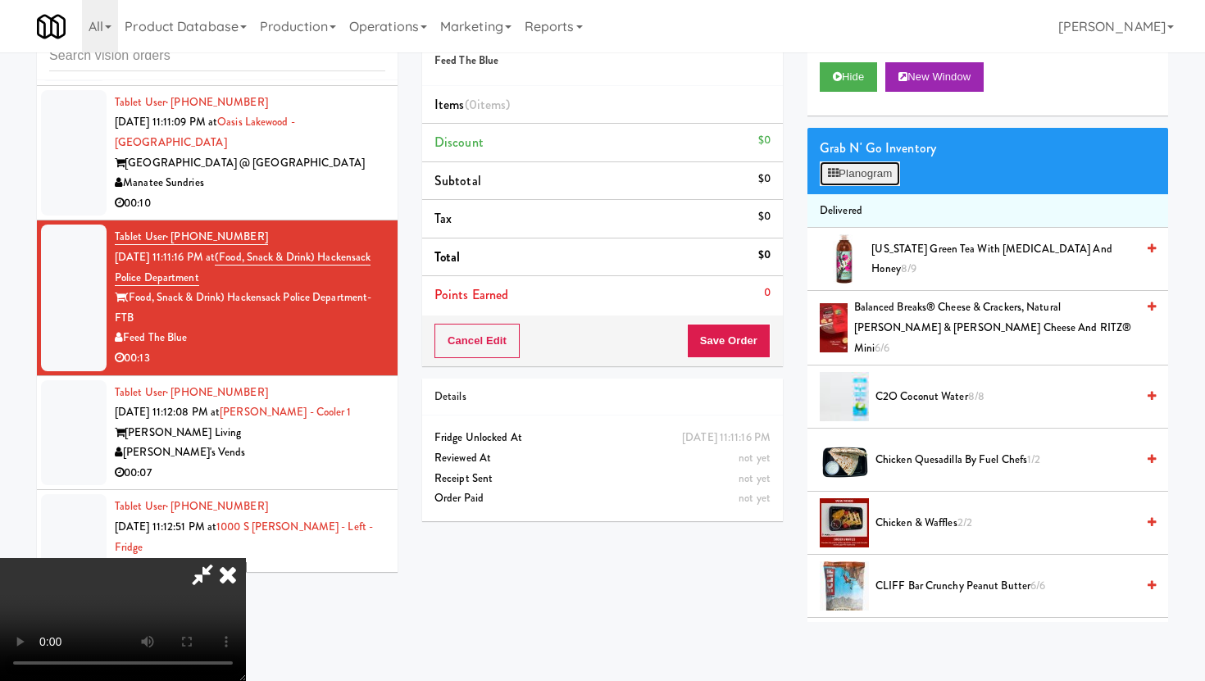
click at [885, 184] on button "Planogram" at bounding box center [860, 173] width 80 height 25
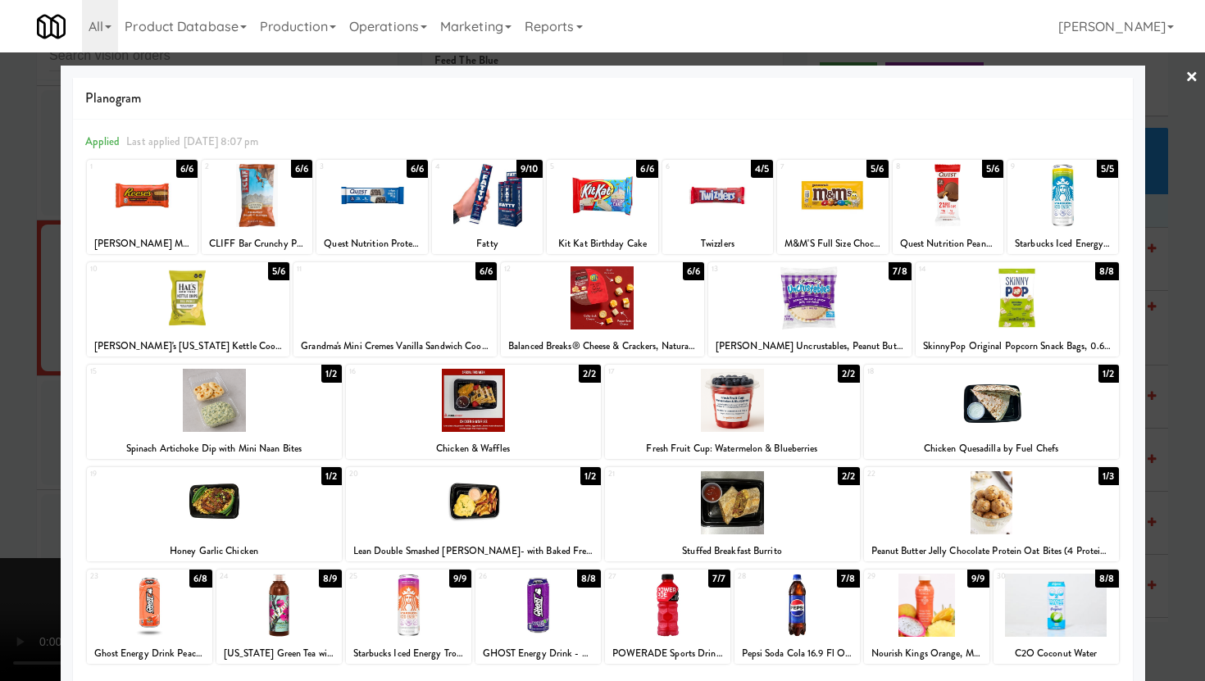
click at [453, 521] on div at bounding box center [473, 502] width 255 height 63
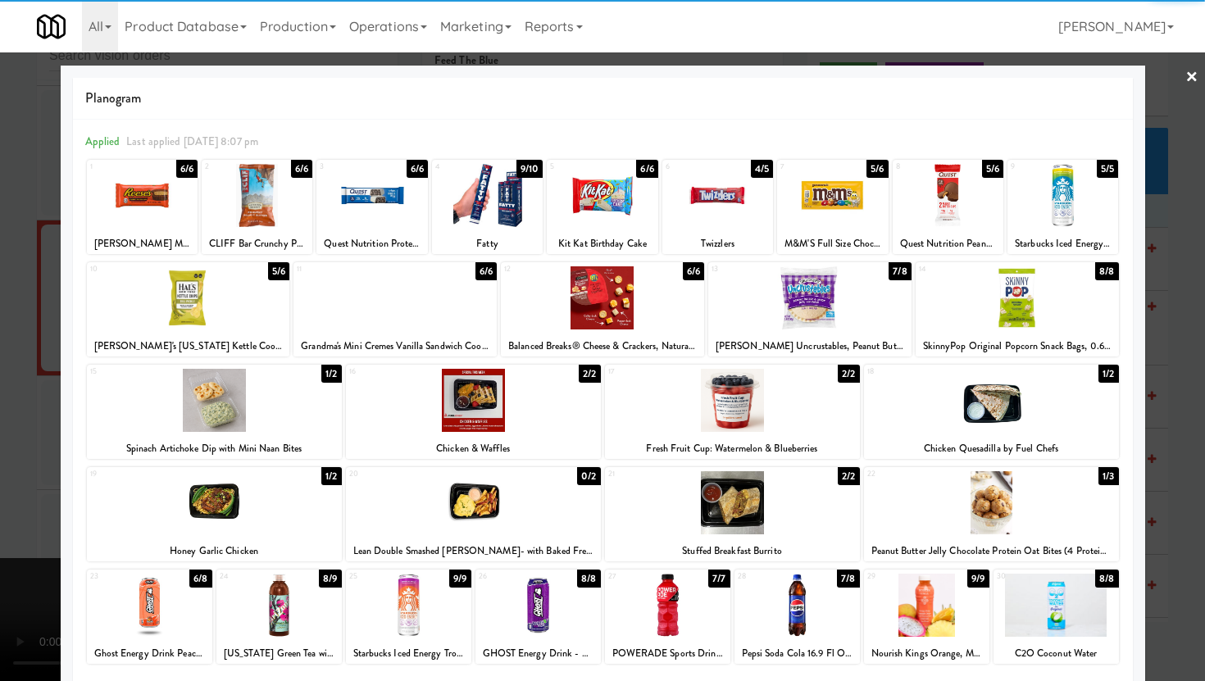
click at [980, 490] on div at bounding box center [991, 502] width 255 height 63
click at [0, 442] on div at bounding box center [602, 340] width 1205 height 681
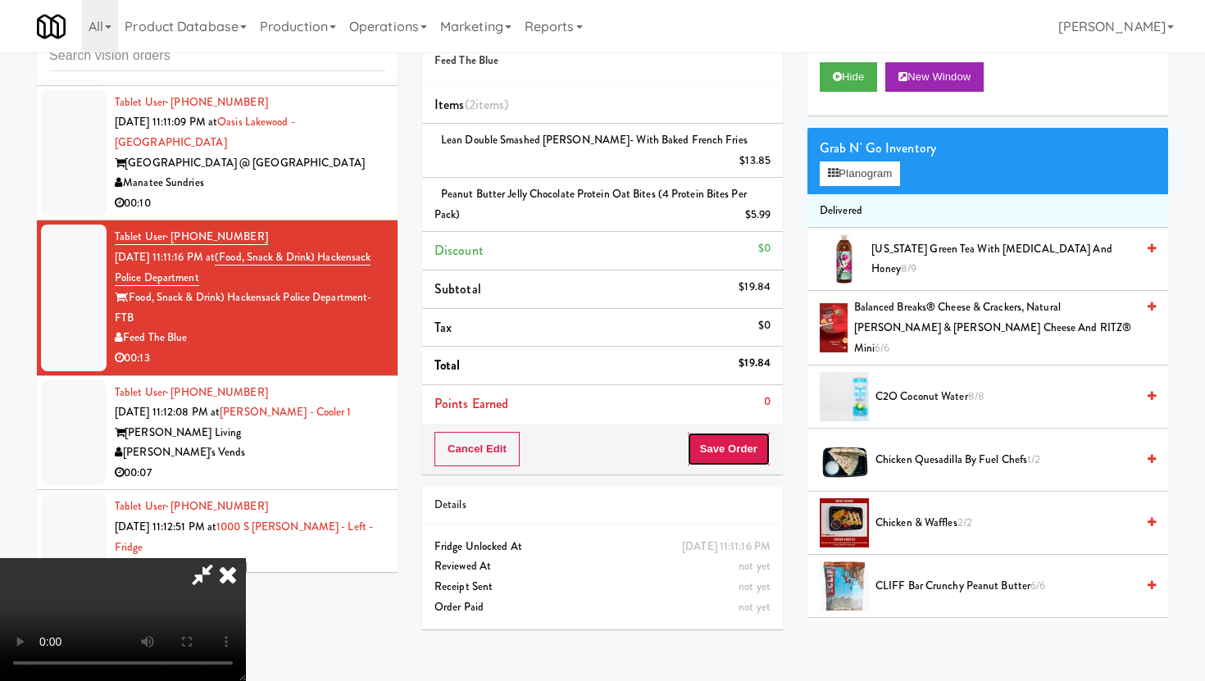
click at [761, 441] on button "Save Order" at bounding box center [729, 449] width 84 height 34
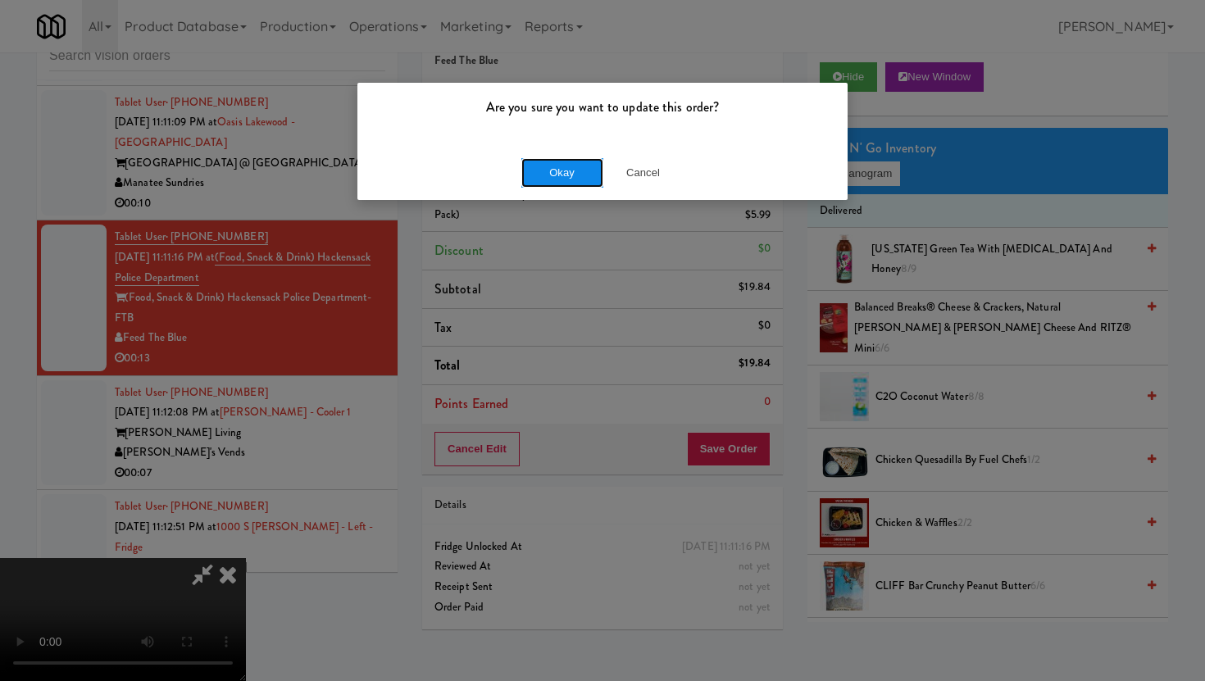
click at [546, 185] on button "Okay" at bounding box center [562, 173] width 82 height 30
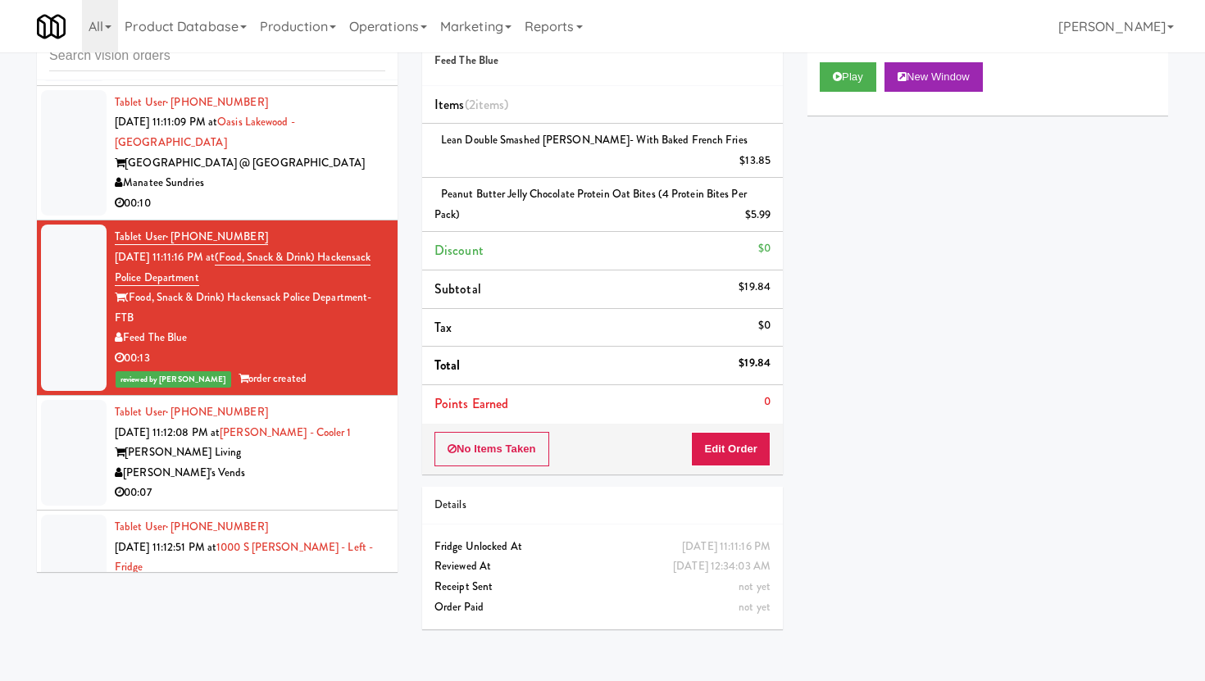
click at [328, 463] on div "[PERSON_NAME]'s Vends" at bounding box center [250, 473] width 271 height 20
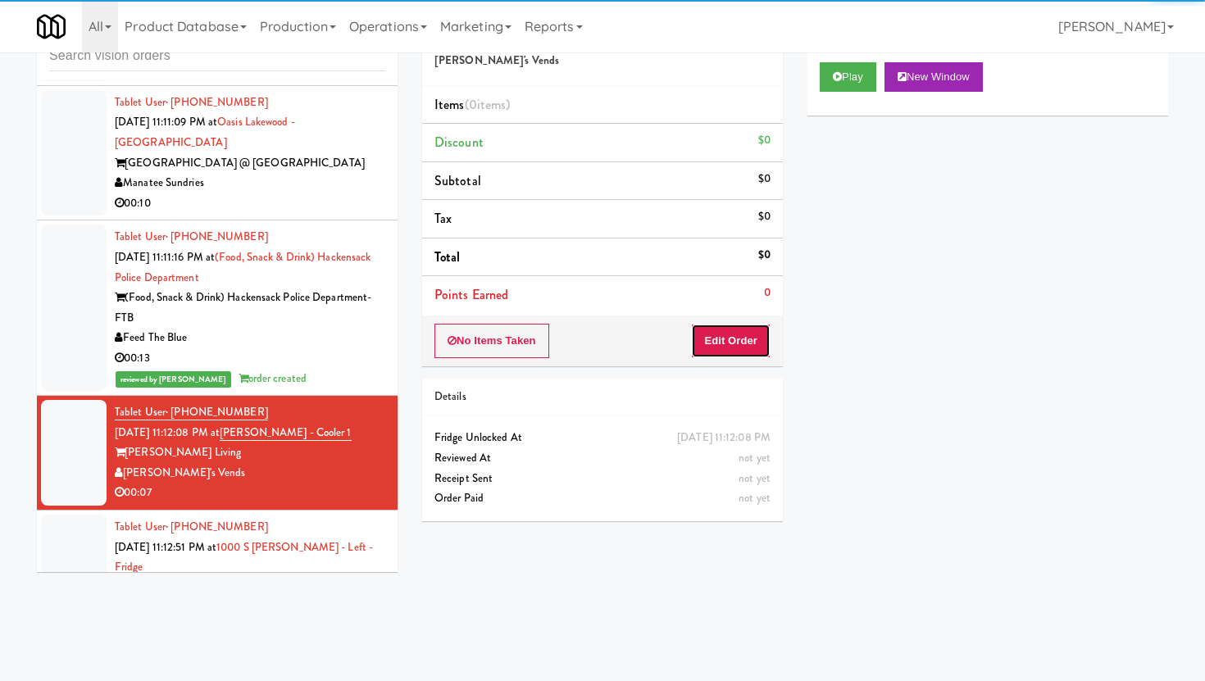
click at [728, 340] on button "Edit Order" at bounding box center [731, 341] width 80 height 34
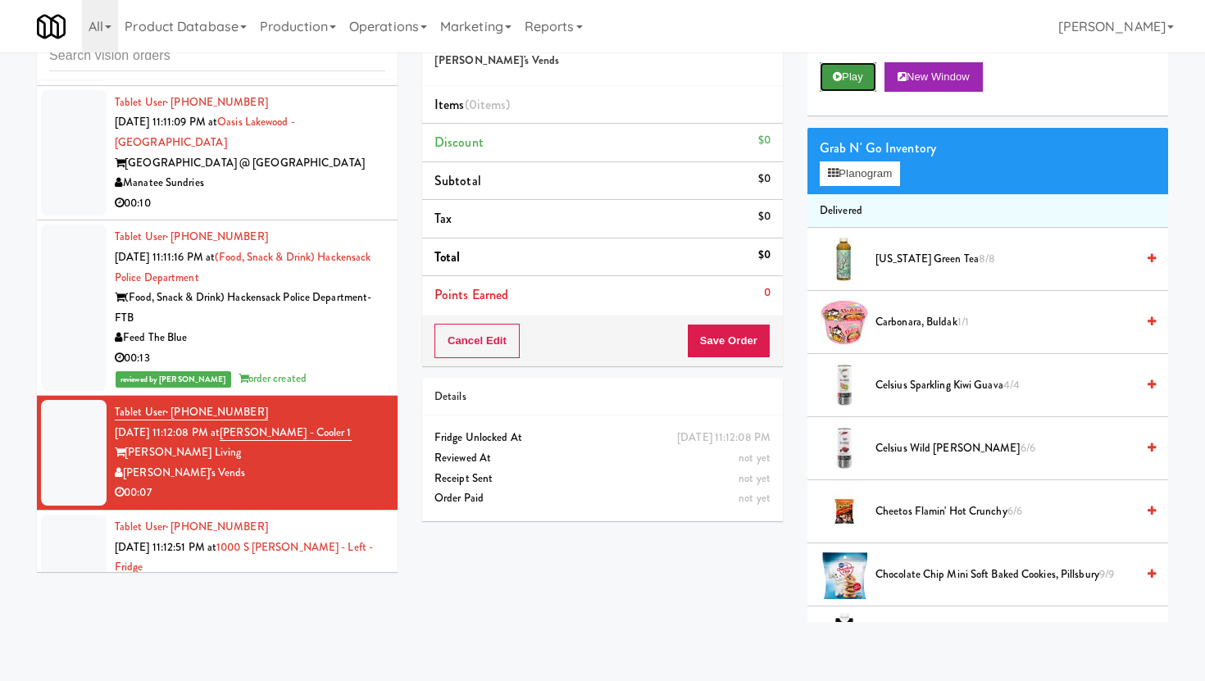
click at [839, 84] on button "Play" at bounding box center [848, 77] width 57 height 30
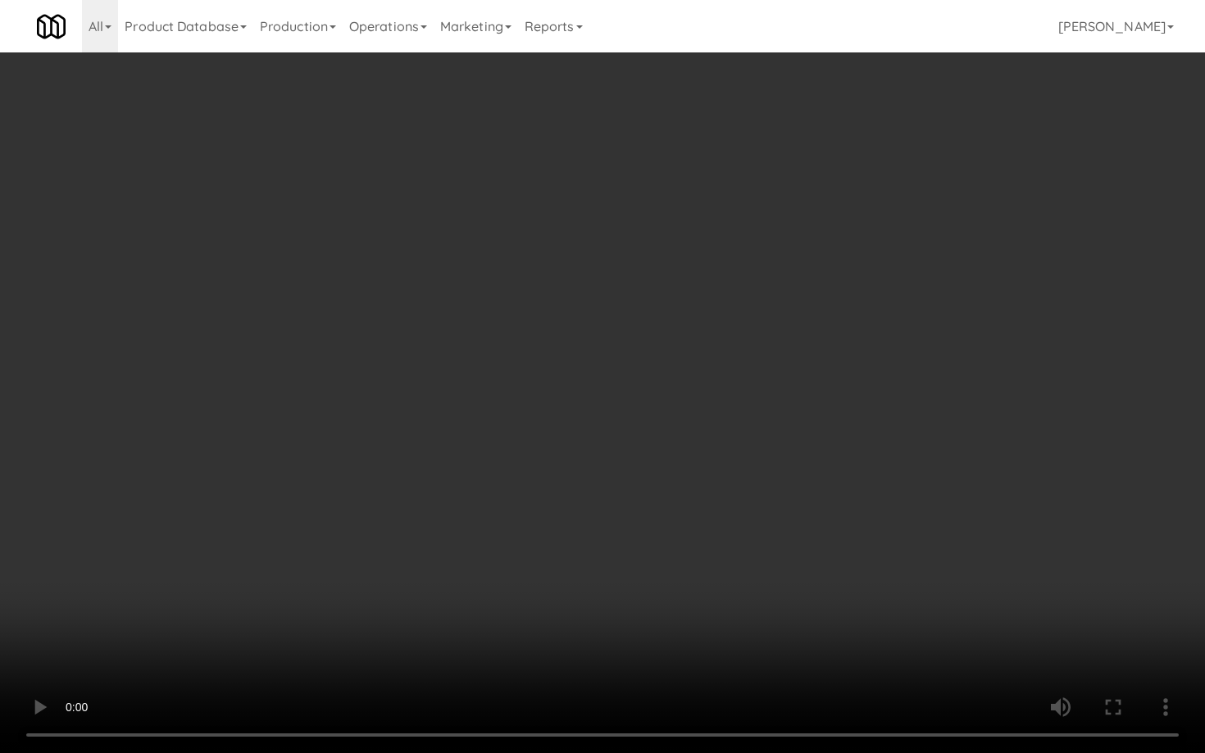
click at [693, 613] on video at bounding box center [602, 376] width 1205 height 753
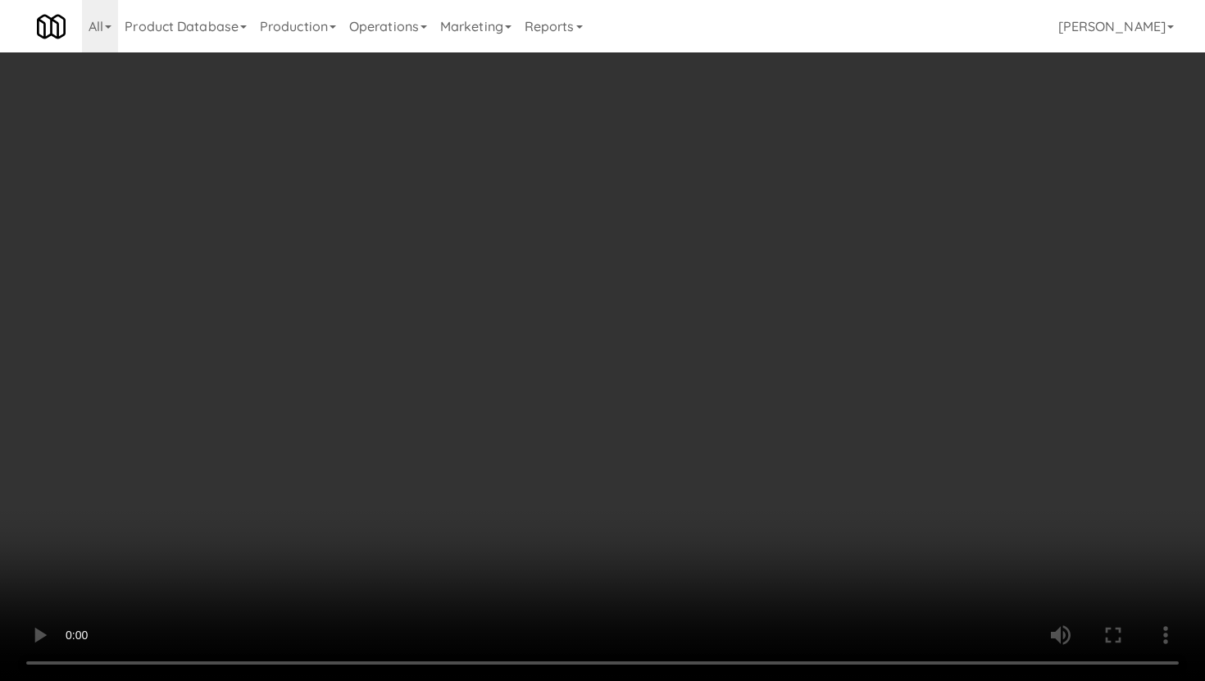
scroll to position [1942, 0]
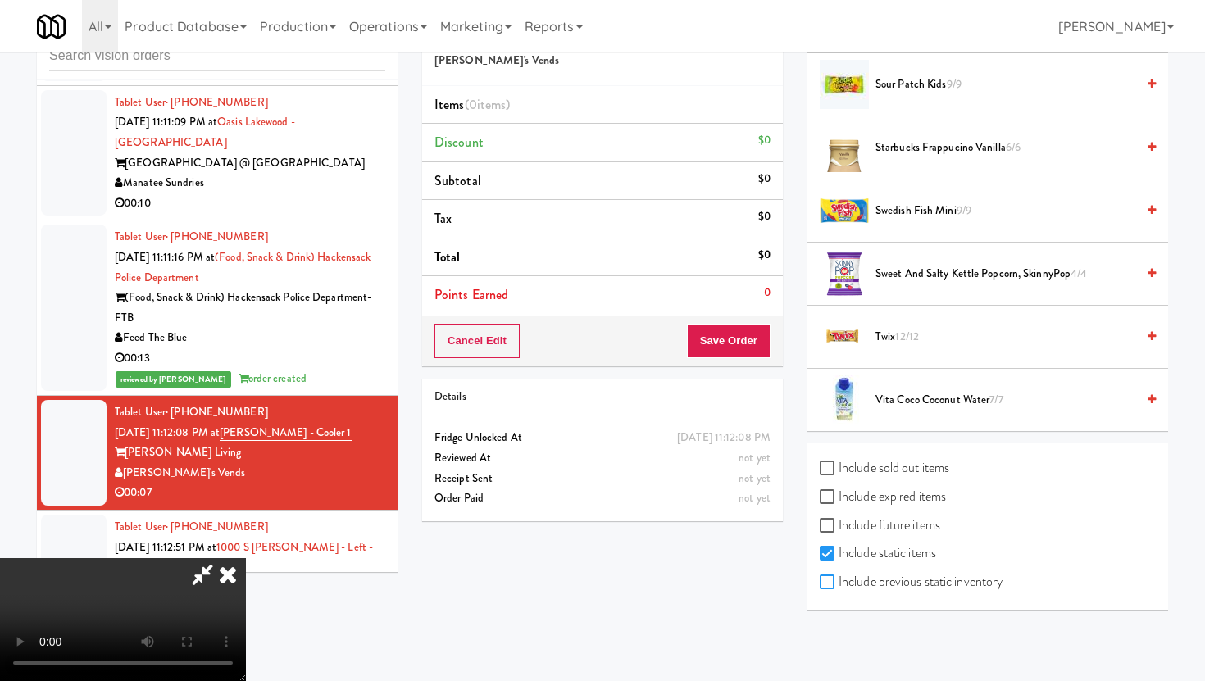
click at [829, 585] on input "Include previous static inventory" at bounding box center [829, 582] width 19 height 13
checkbox input "true"
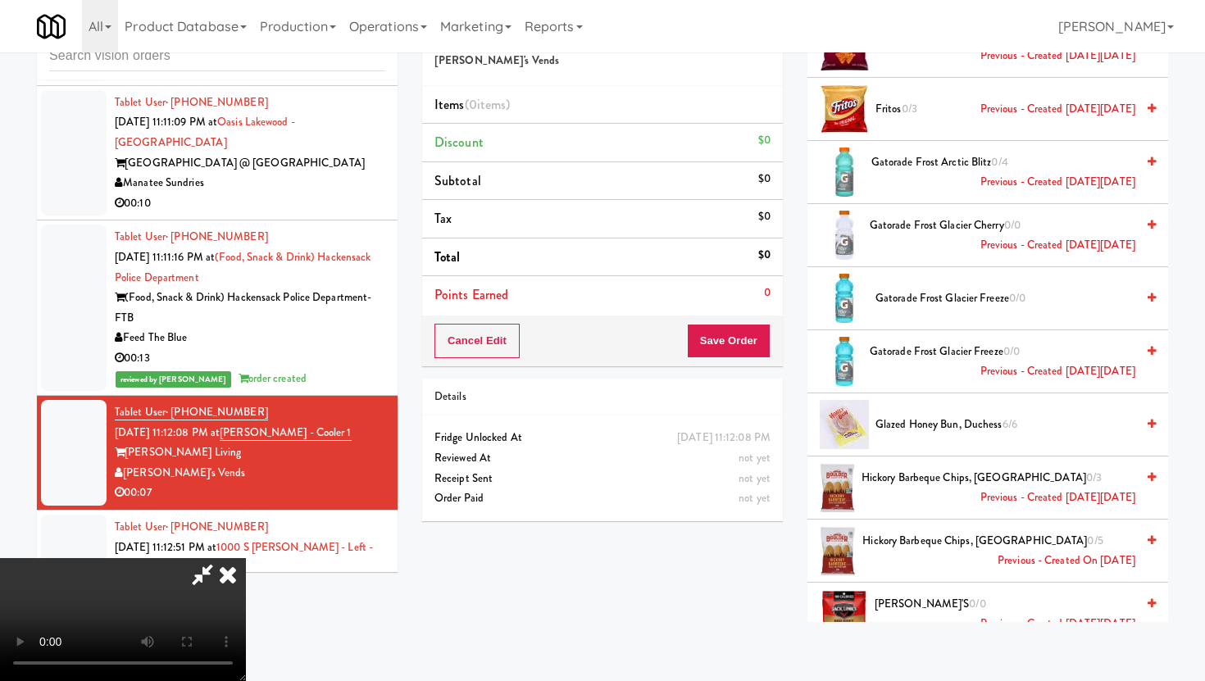
scroll to position [2091, 0]
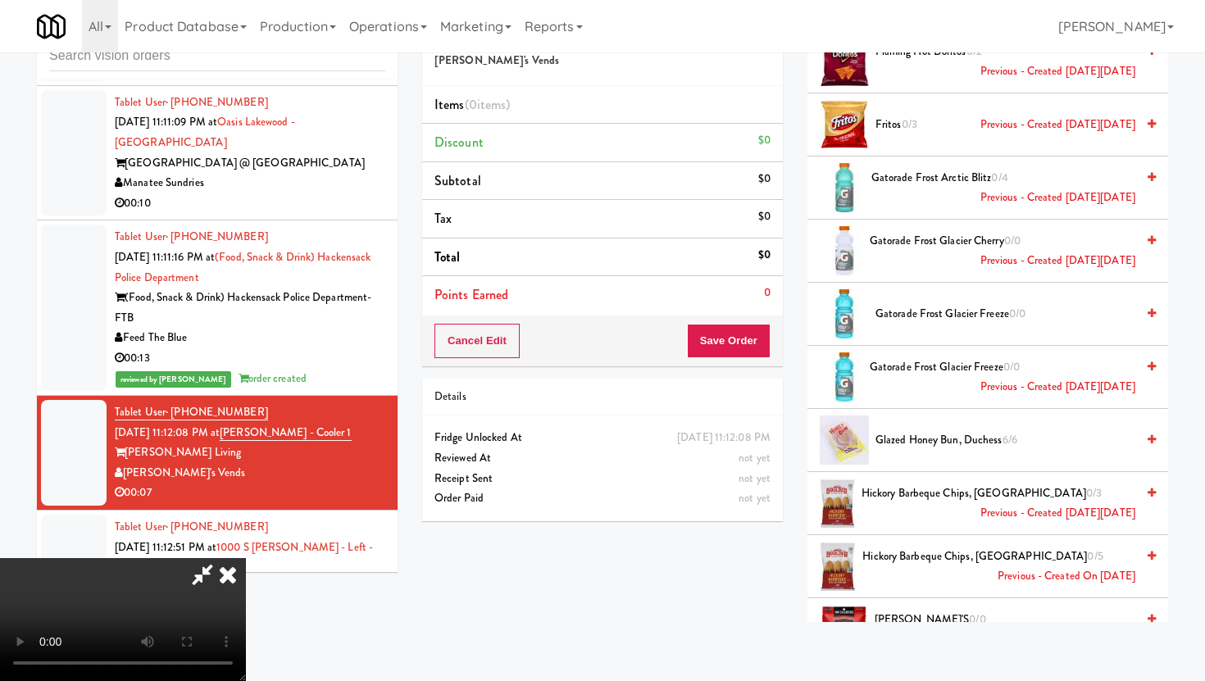
click at [888, 305] on span "Gatorade Frost Glacier Freeze 0/0" at bounding box center [1006, 314] width 260 height 20
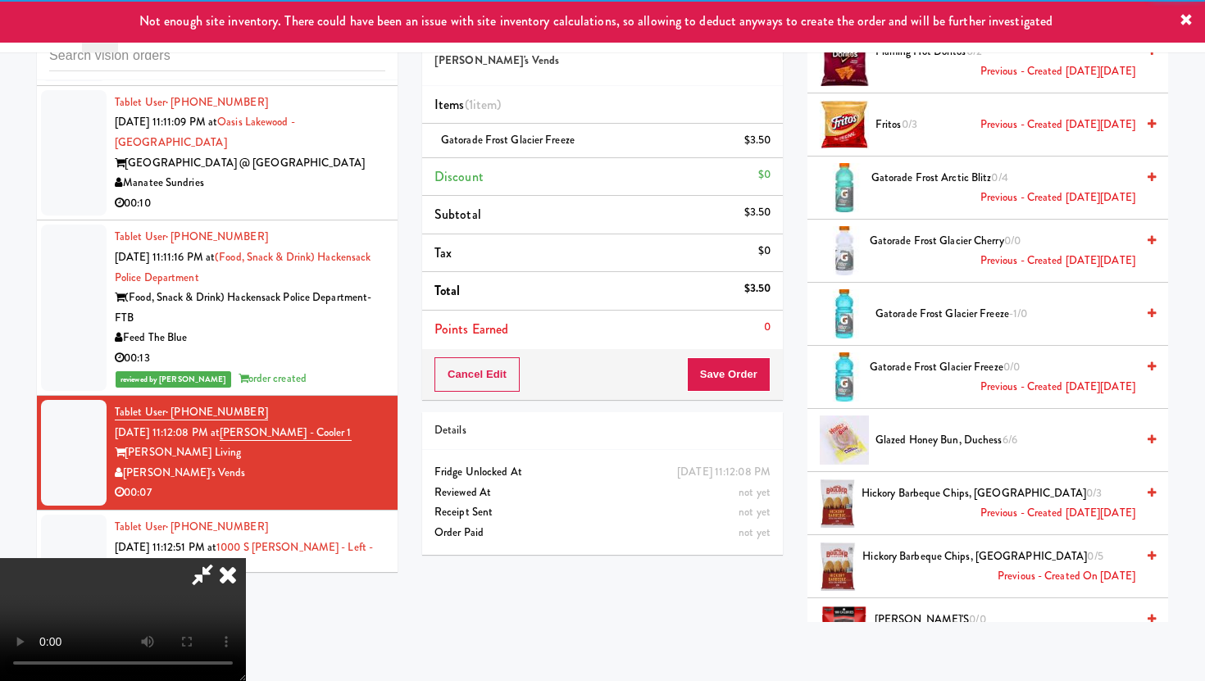
click at [775, 375] on div "Cancel Edit Save Order" at bounding box center [602, 374] width 361 height 51
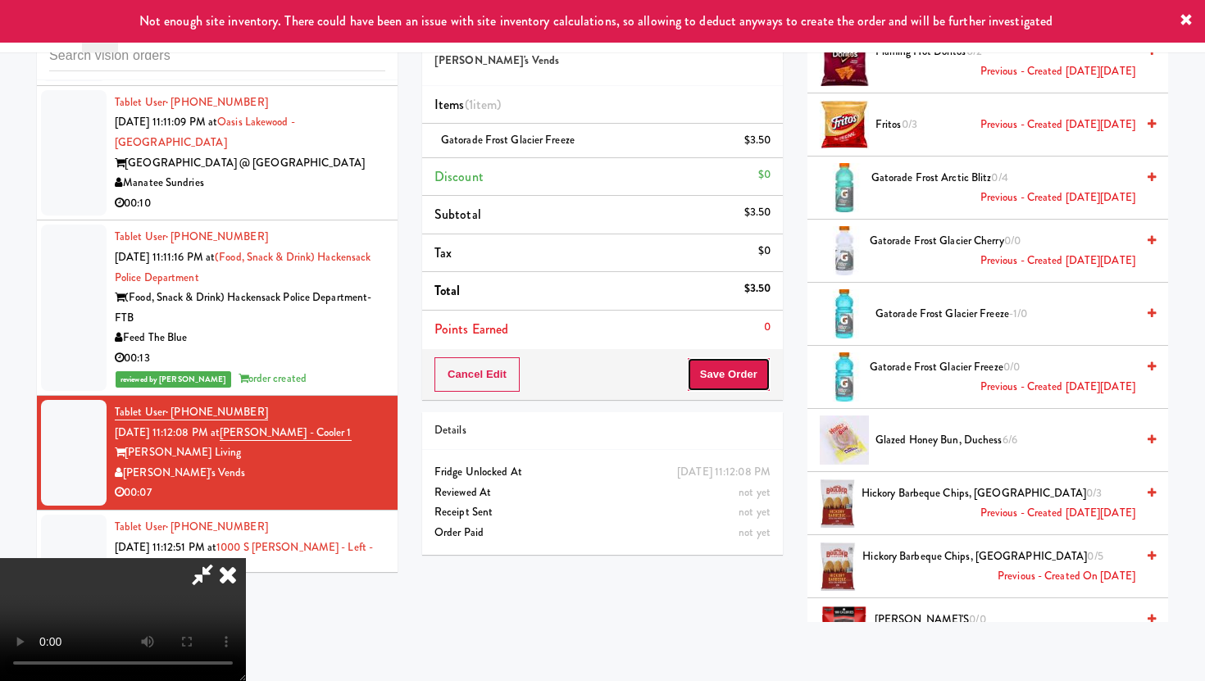
click at [763, 375] on button "Save Order" at bounding box center [729, 374] width 84 height 34
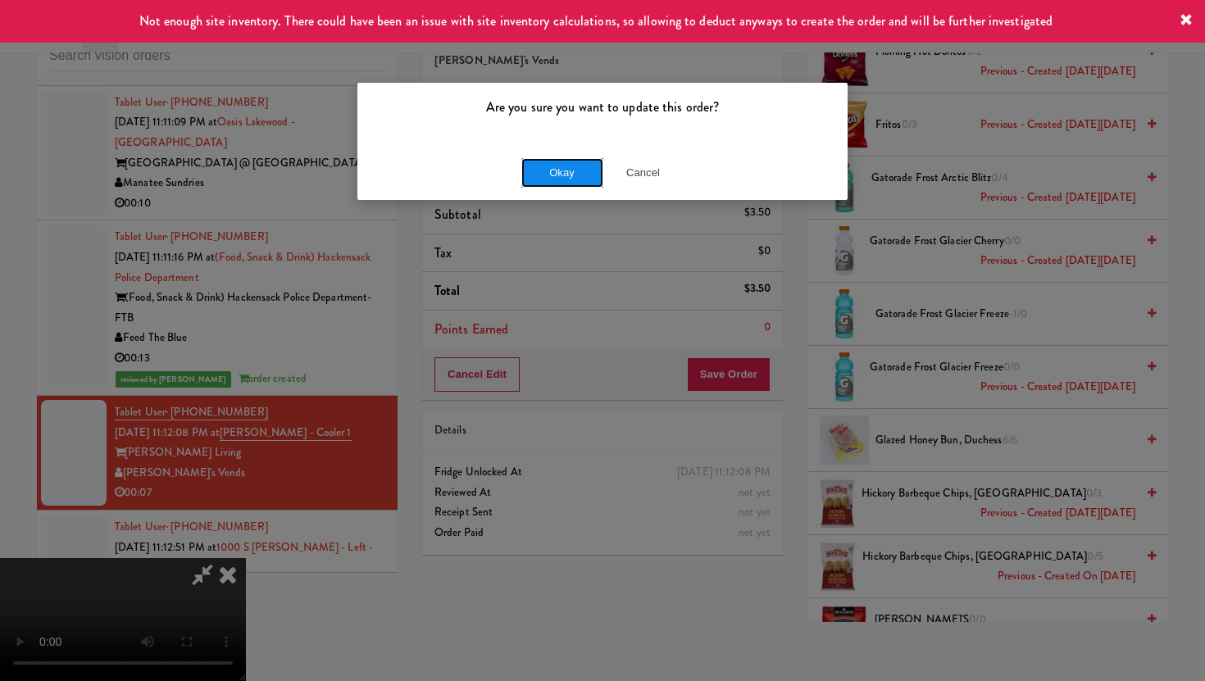
click at [580, 170] on button "Okay" at bounding box center [562, 173] width 82 height 30
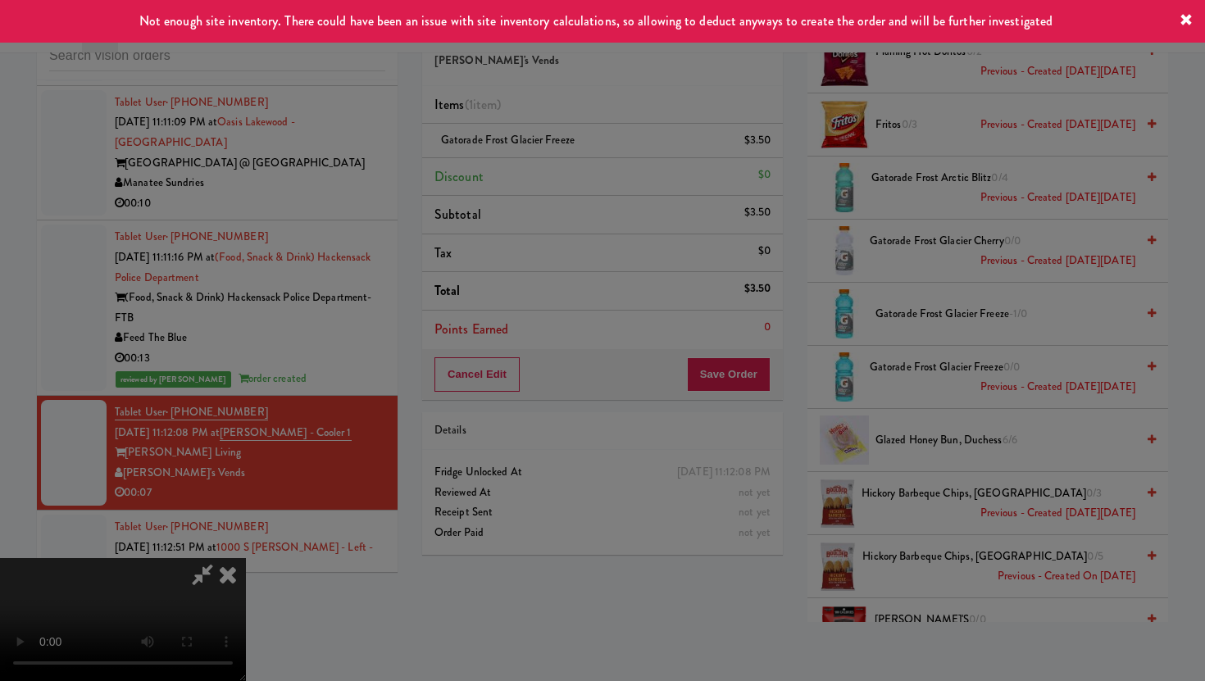
click at [580, 157] on button "Okay" at bounding box center [562, 143] width 82 height 30
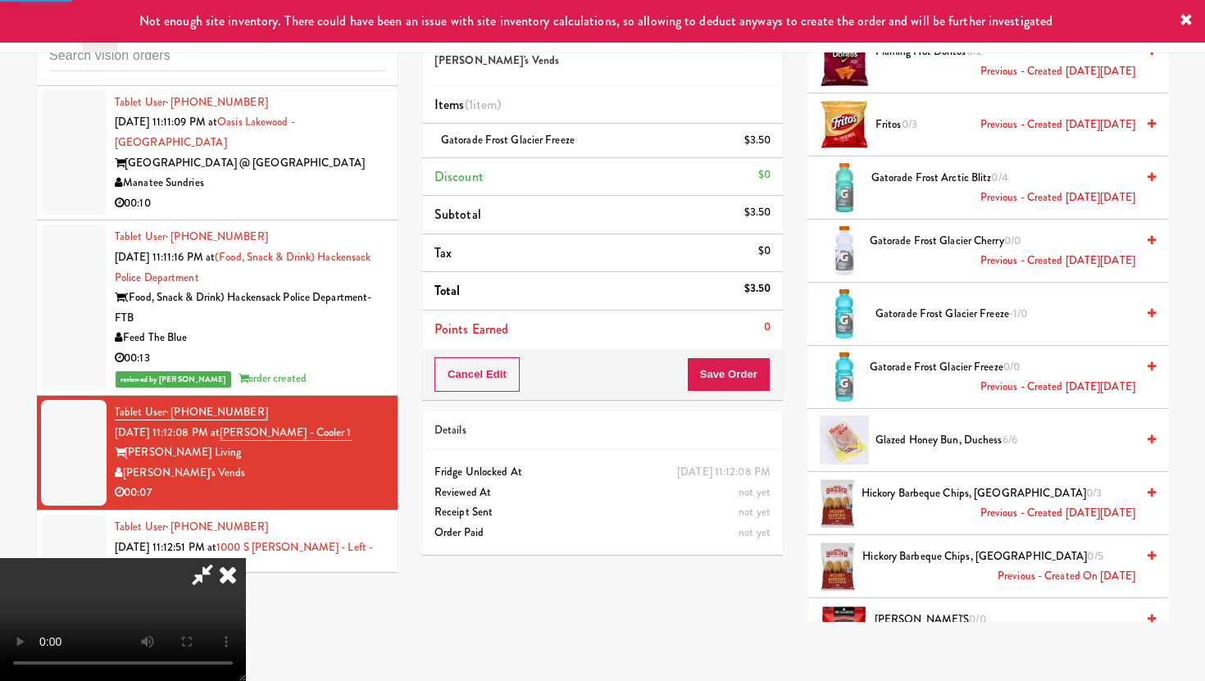
scroll to position [42, 0]
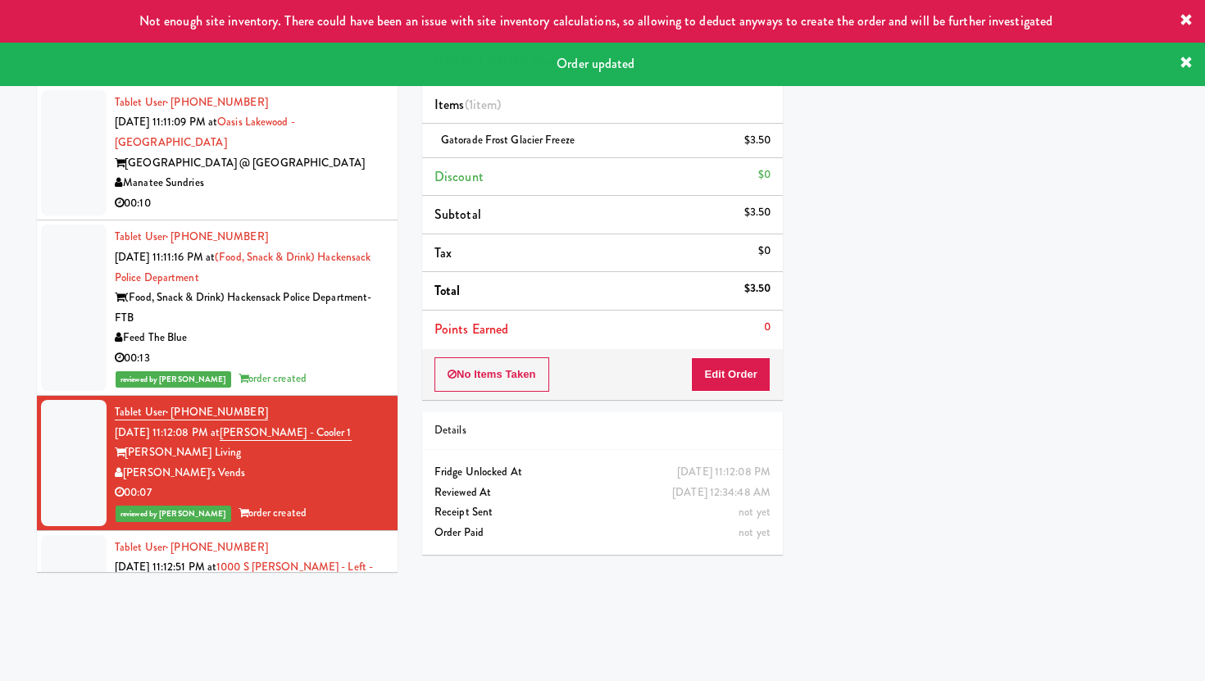
click at [286, 618] on div "H&H Vending" at bounding box center [250, 628] width 271 height 20
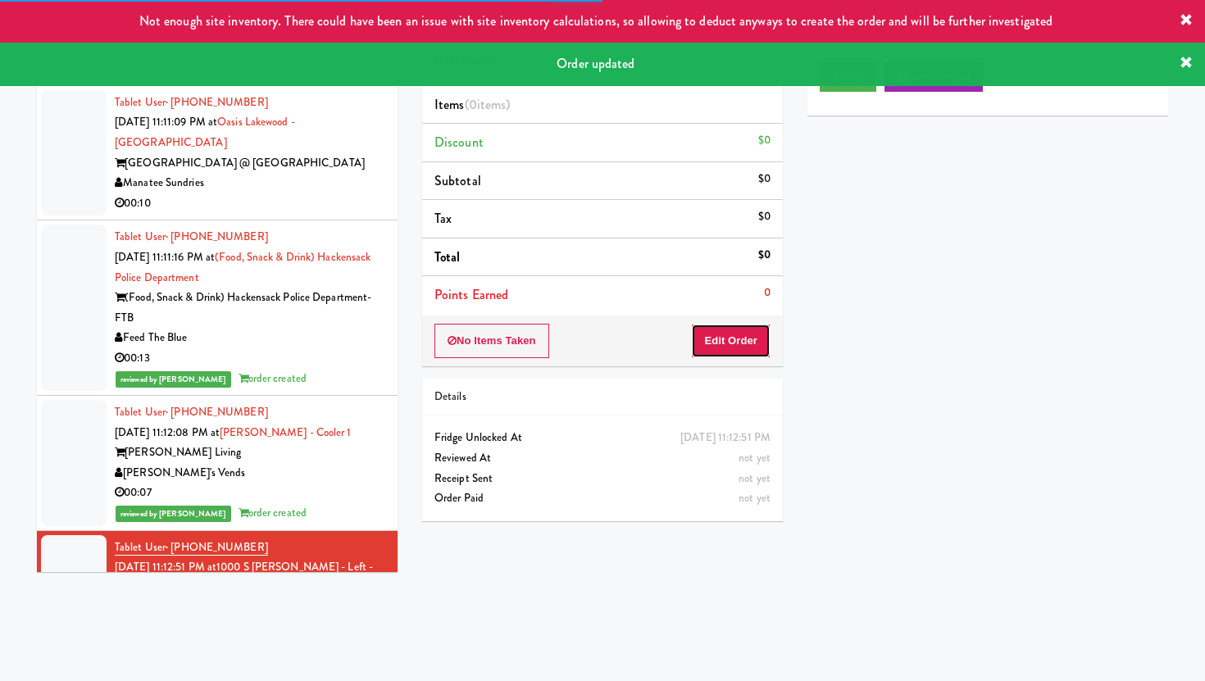
click at [745, 337] on button "Edit Order" at bounding box center [731, 341] width 80 height 34
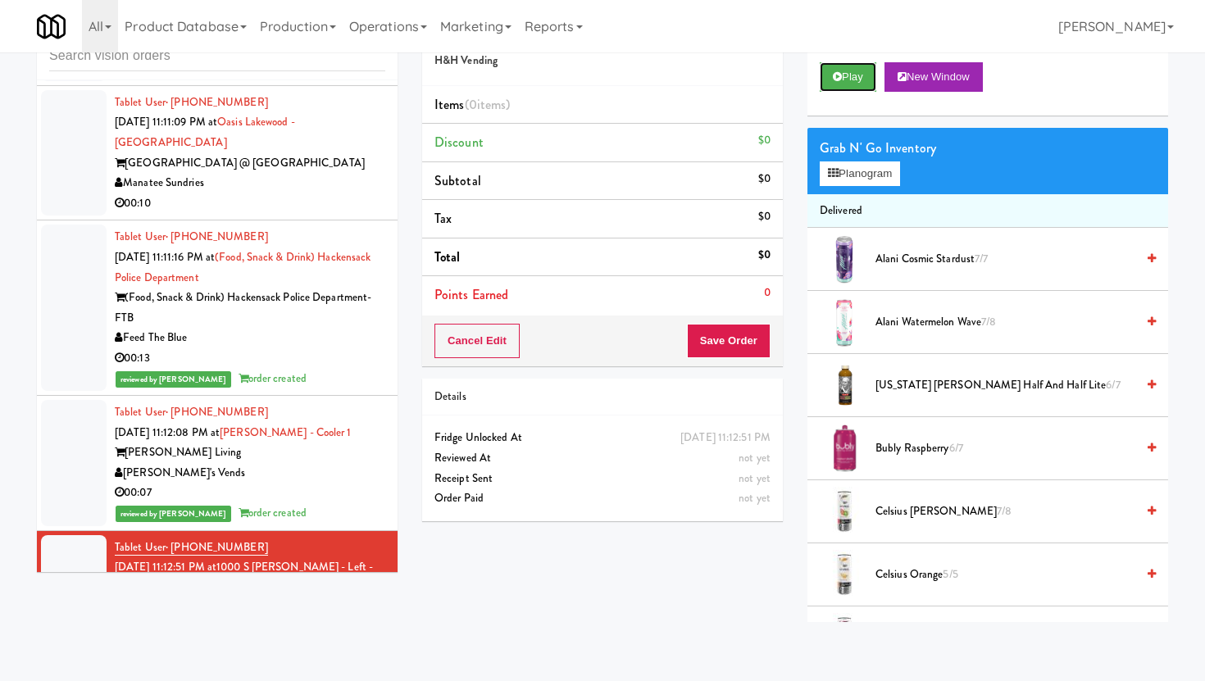
click at [853, 85] on button "Play" at bounding box center [848, 77] width 57 height 30
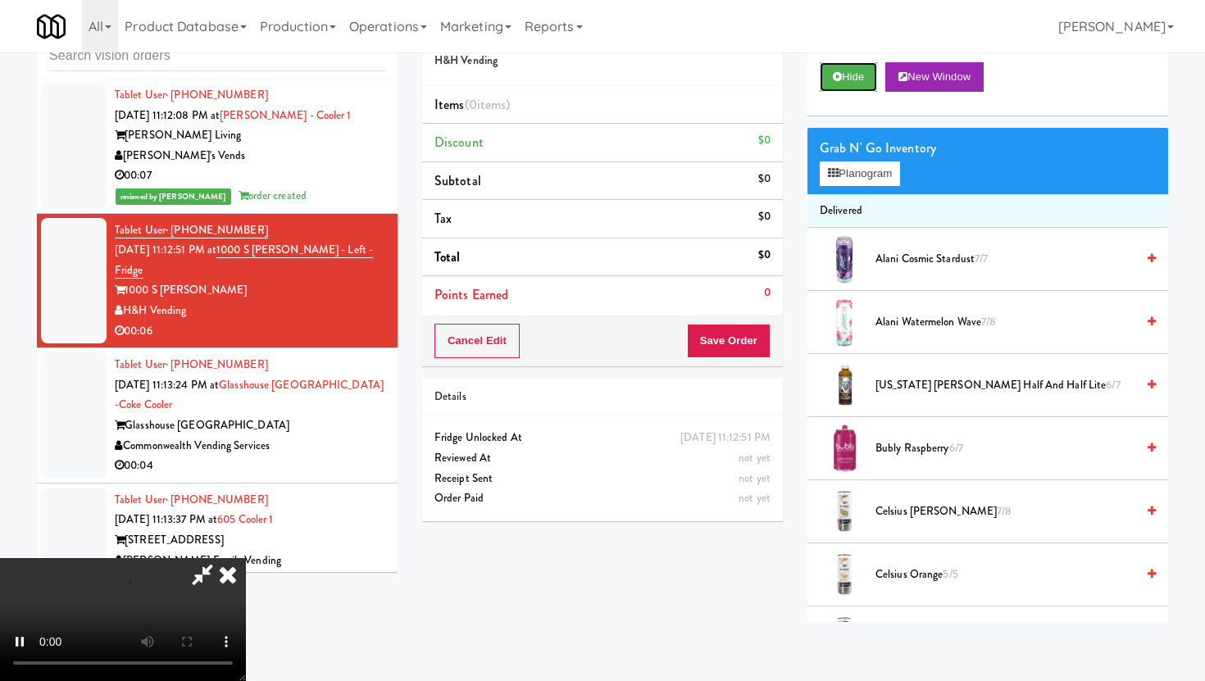
scroll to position [4729, 0]
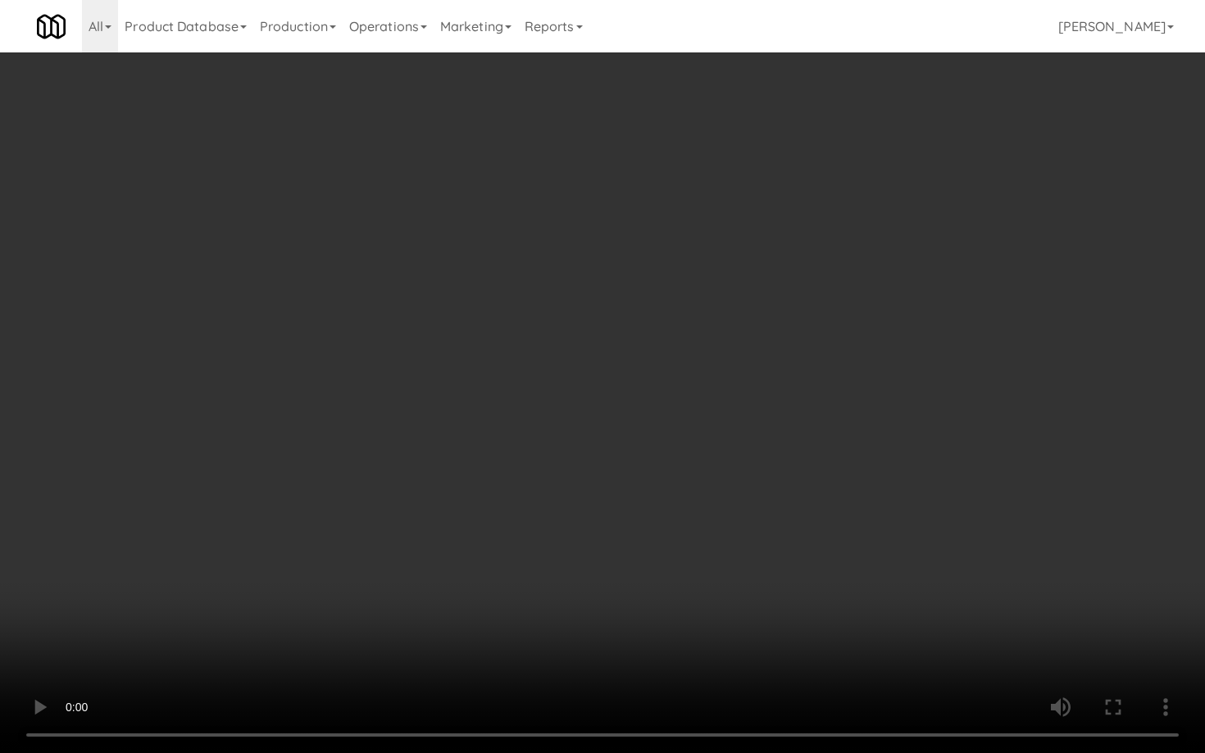
click at [770, 579] on video at bounding box center [602, 376] width 1205 height 753
click at [727, 658] on video at bounding box center [602, 376] width 1205 height 753
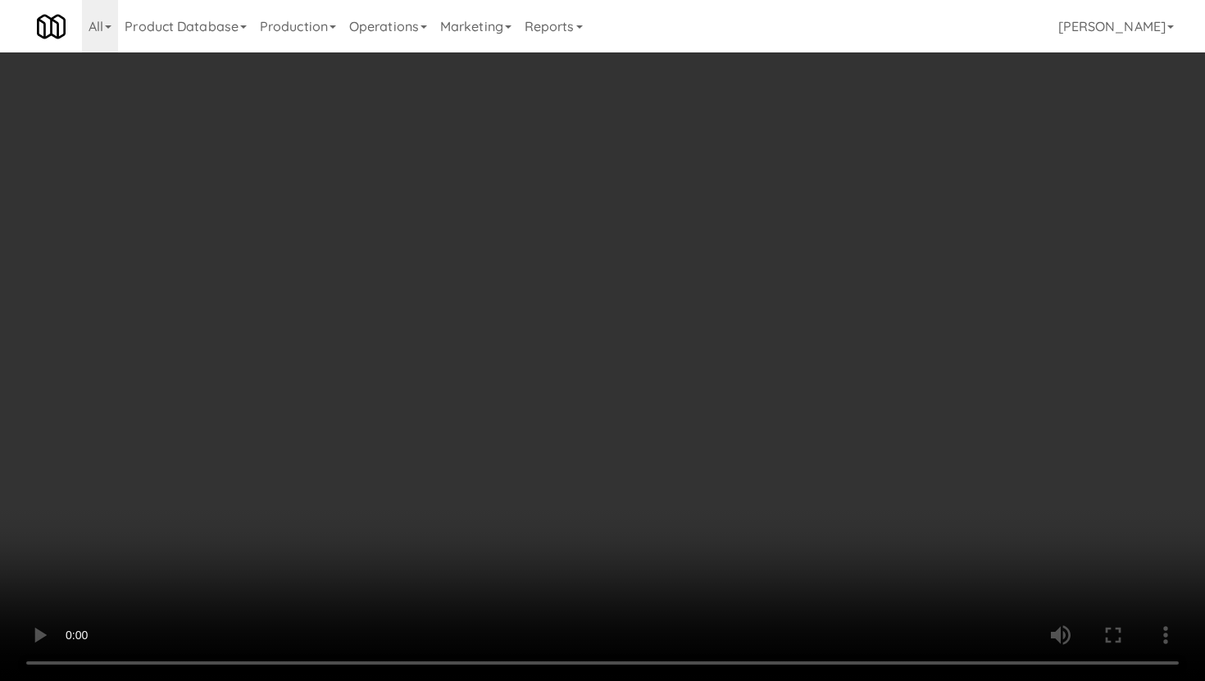
scroll to position [539, 0]
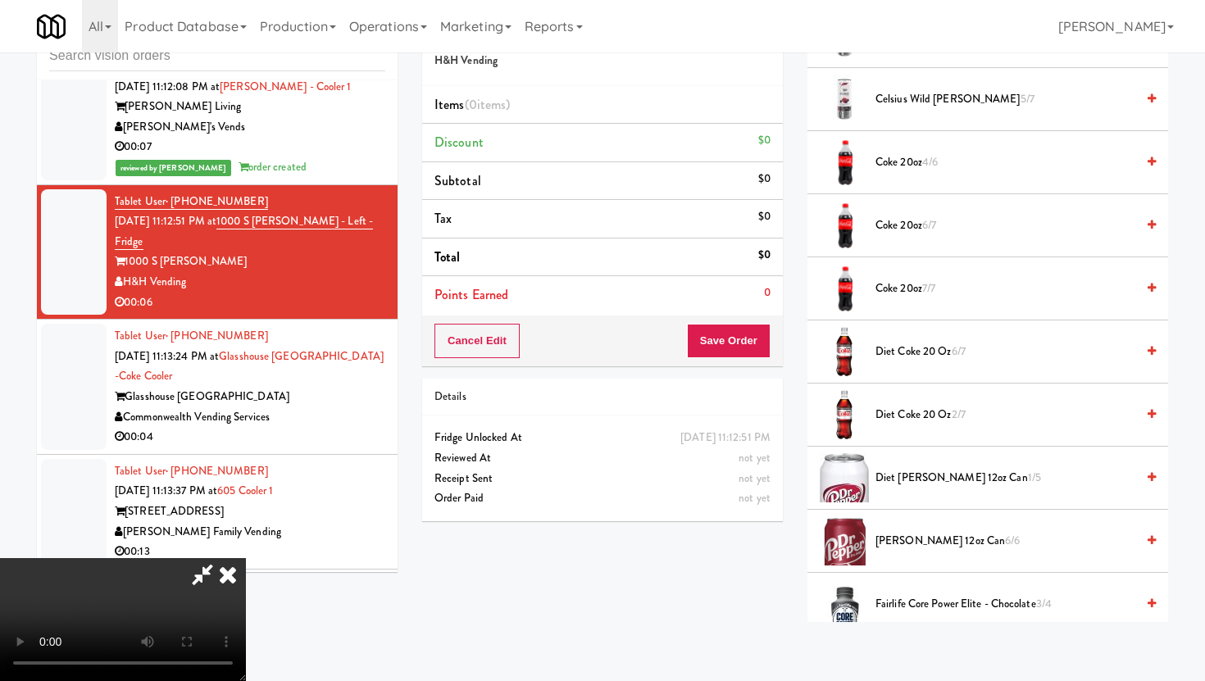
click at [902, 233] on span "Coke 20oz 6/7" at bounding box center [1006, 226] width 260 height 20
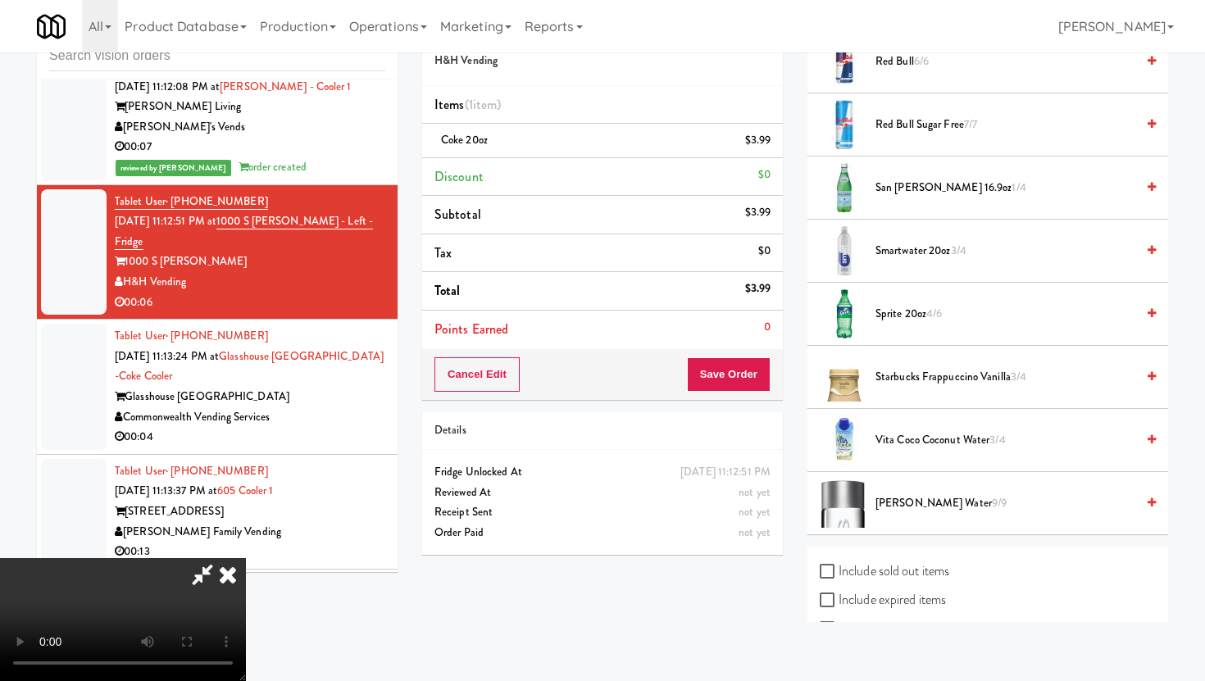
scroll to position [2080, 0]
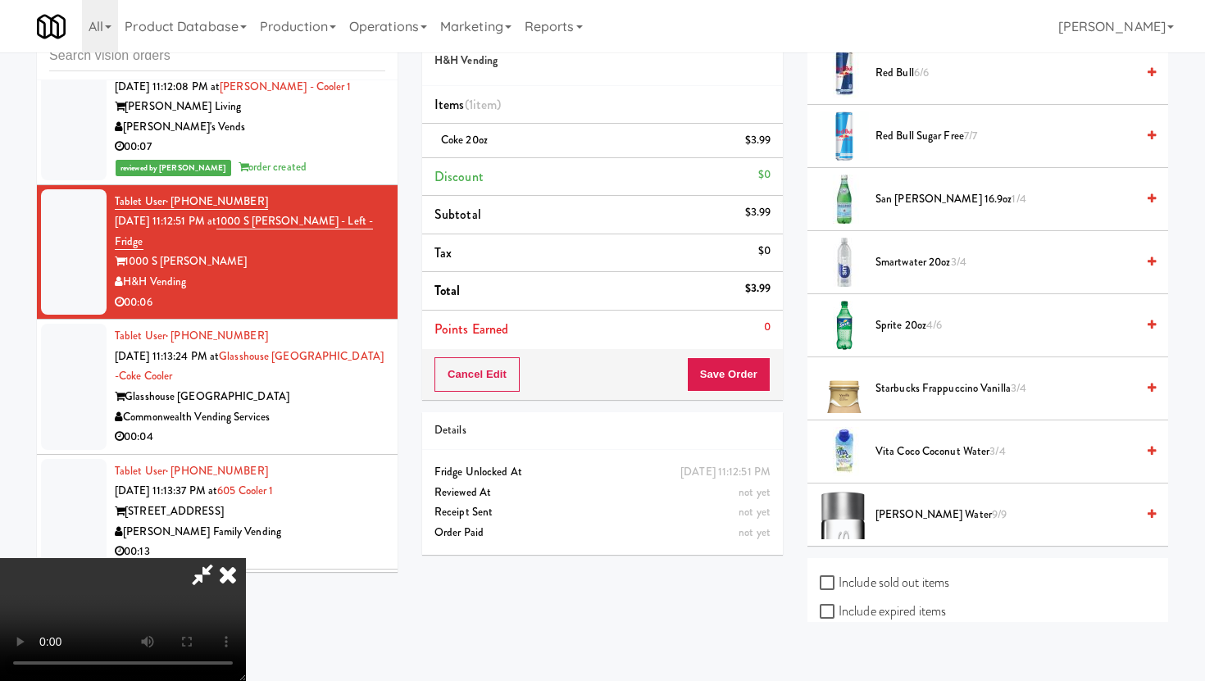
click at [885, 205] on span "San Pellegrino 16.9oz 1/4" at bounding box center [1006, 199] width 260 height 20
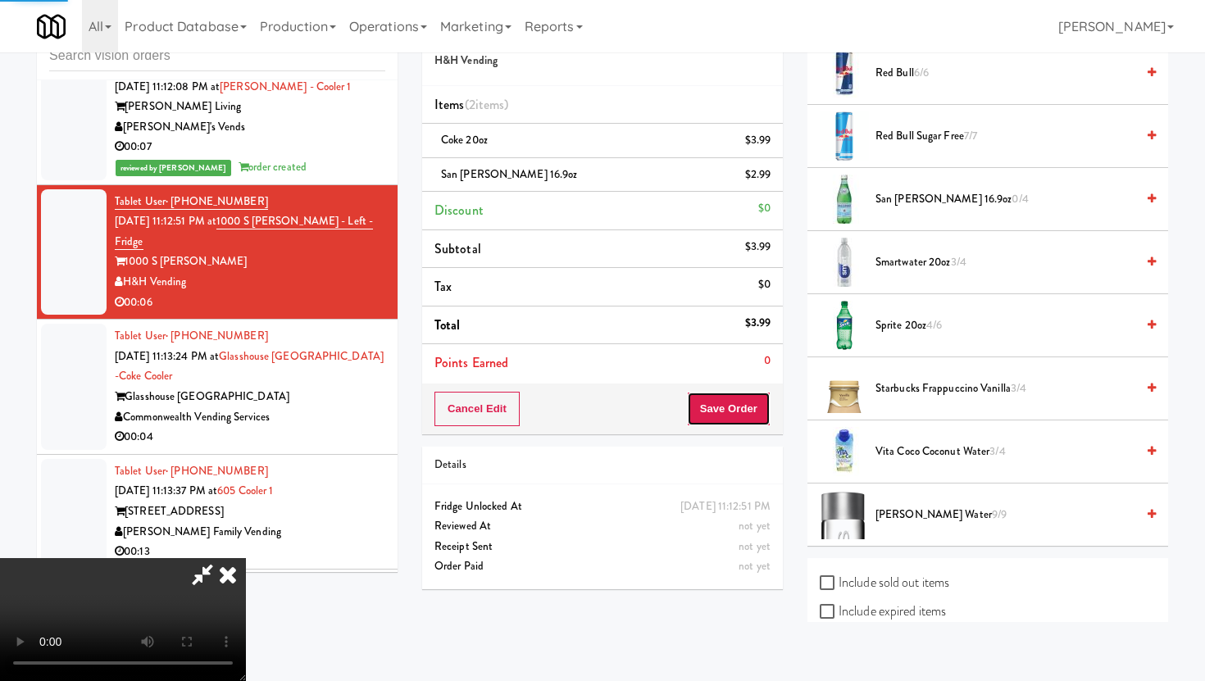
click at [757, 412] on button "Save Order" at bounding box center [729, 409] width 84 height 34
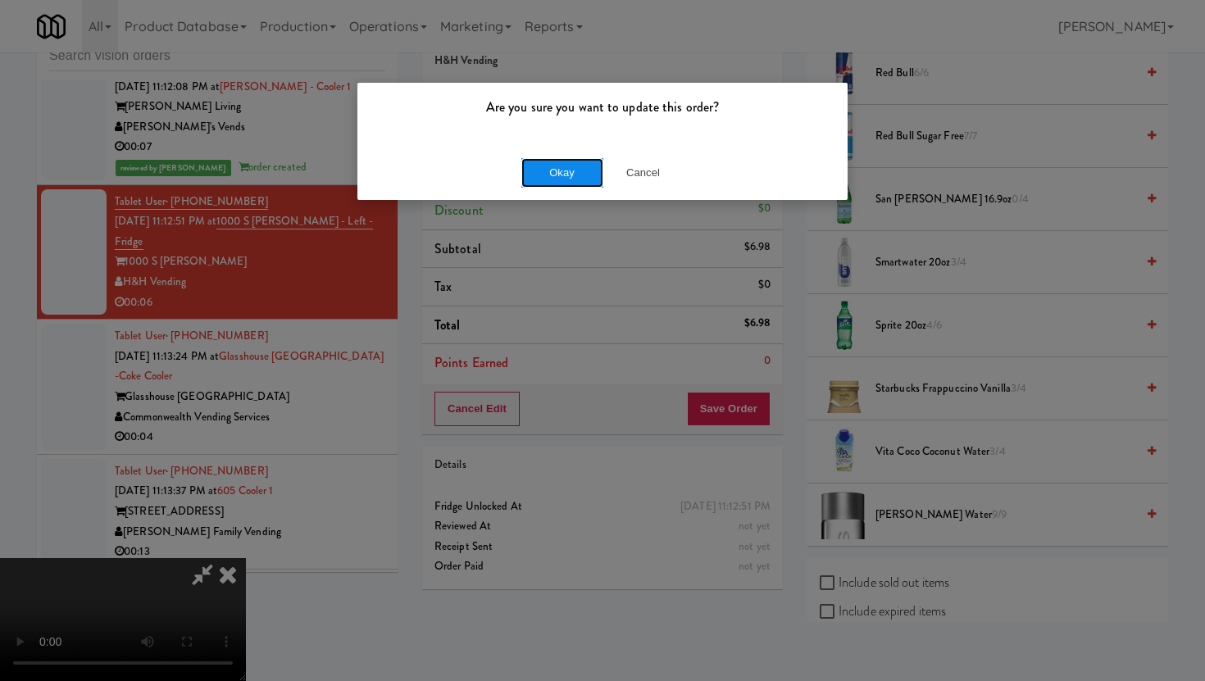
click at [532, 182] on button "Okay" at bounding box center [562, 173] width 82 height 30
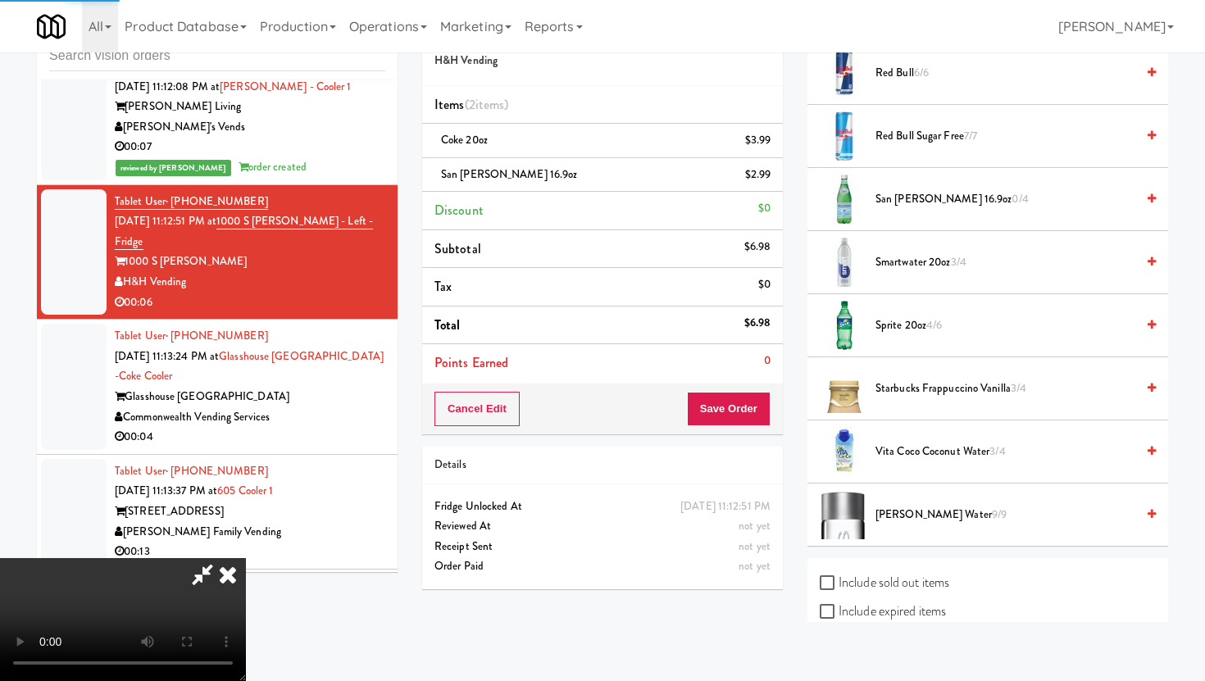
scroll to position [42, 0]
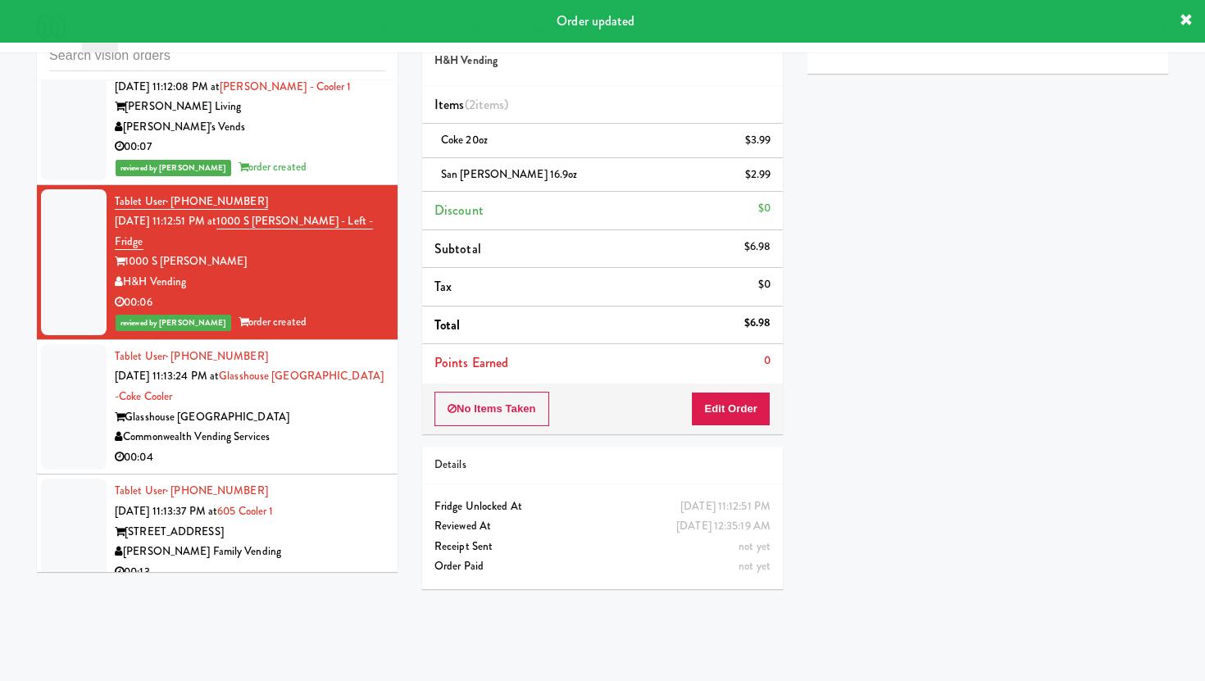
click at [375, 448] on div "00:04" at bounding box center [250, 458] width 271 height 20
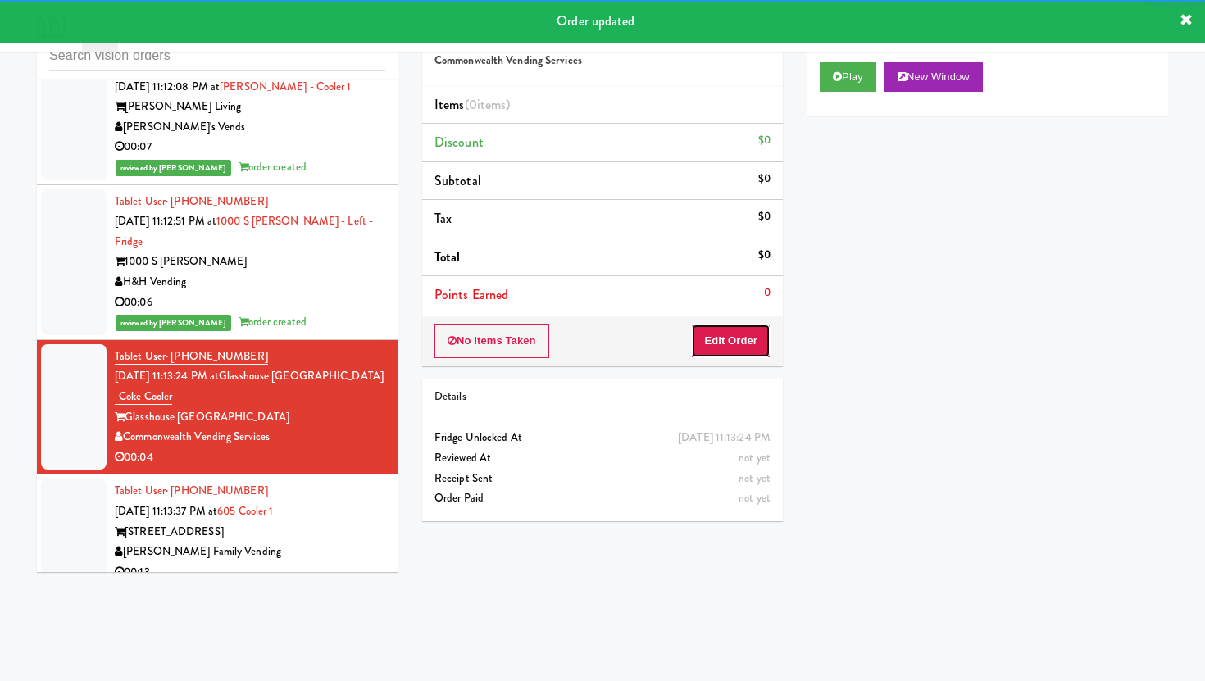
click at [736, 353] on button "Edit Order" at bounding box center [731, 341] width 80 height 34
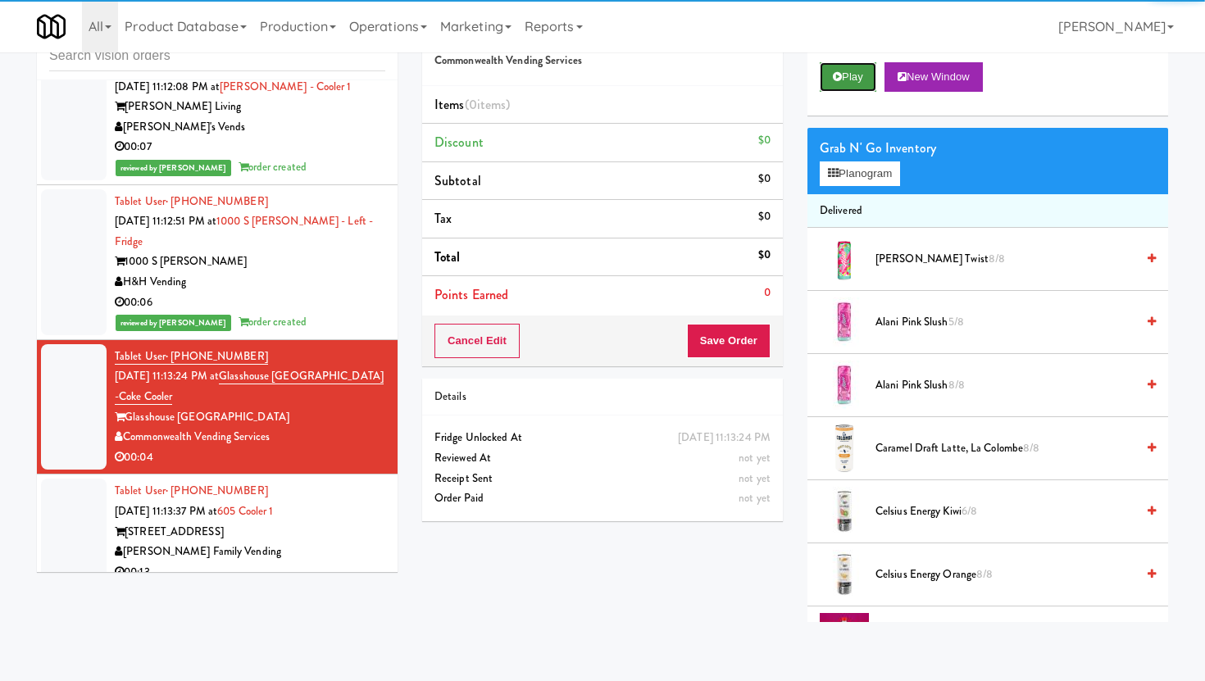
click at [853, 71] on button "Play" at bounding box center [848, 77] width 57 height 30
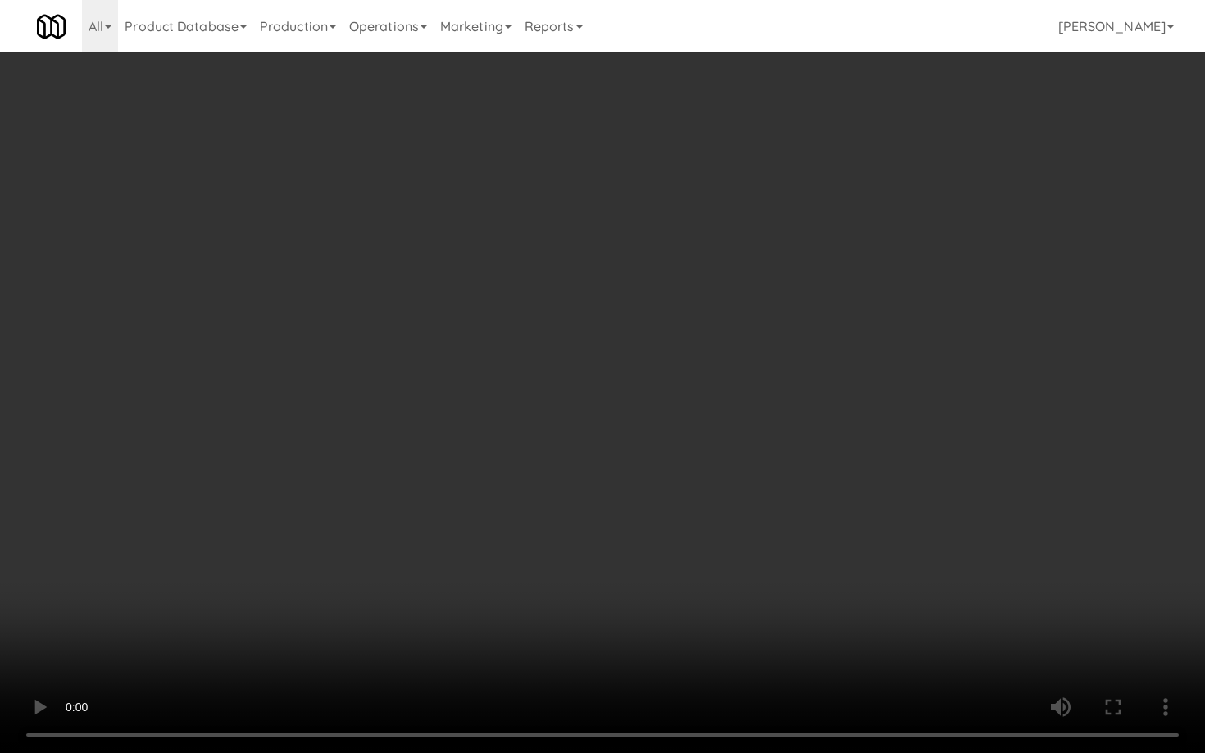
click at [903, 642] on video at bounding box center [602, 376] width 1205 height 753
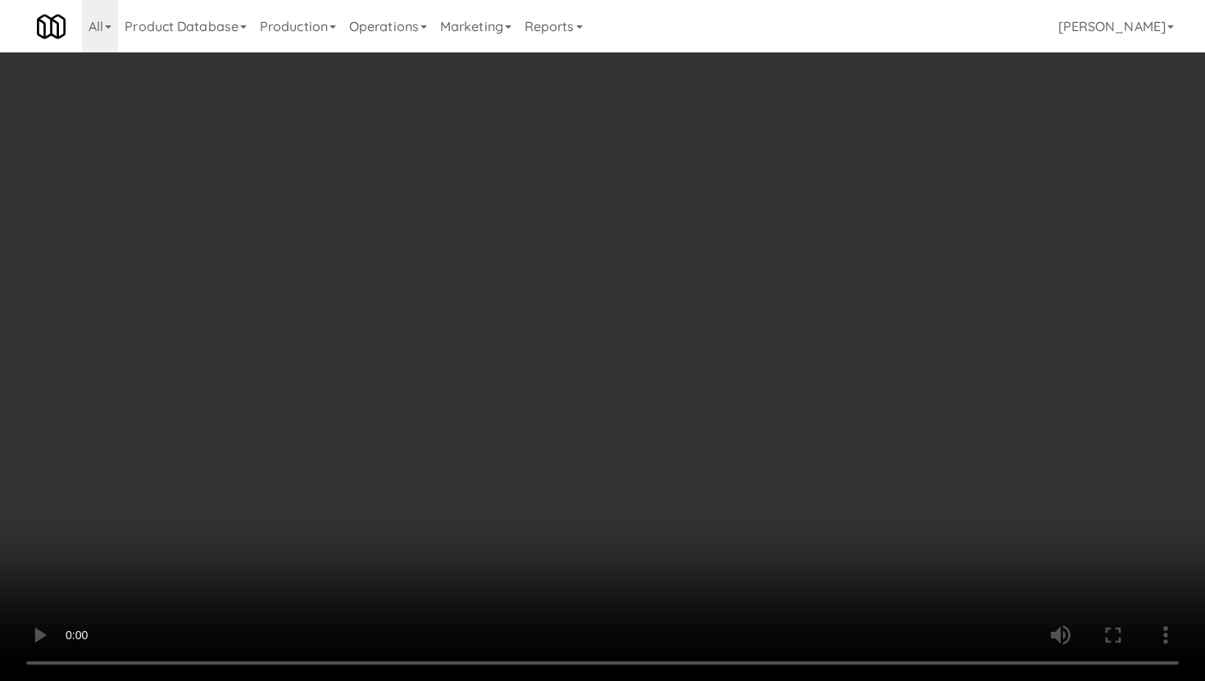
scroll to position [1804, 0]
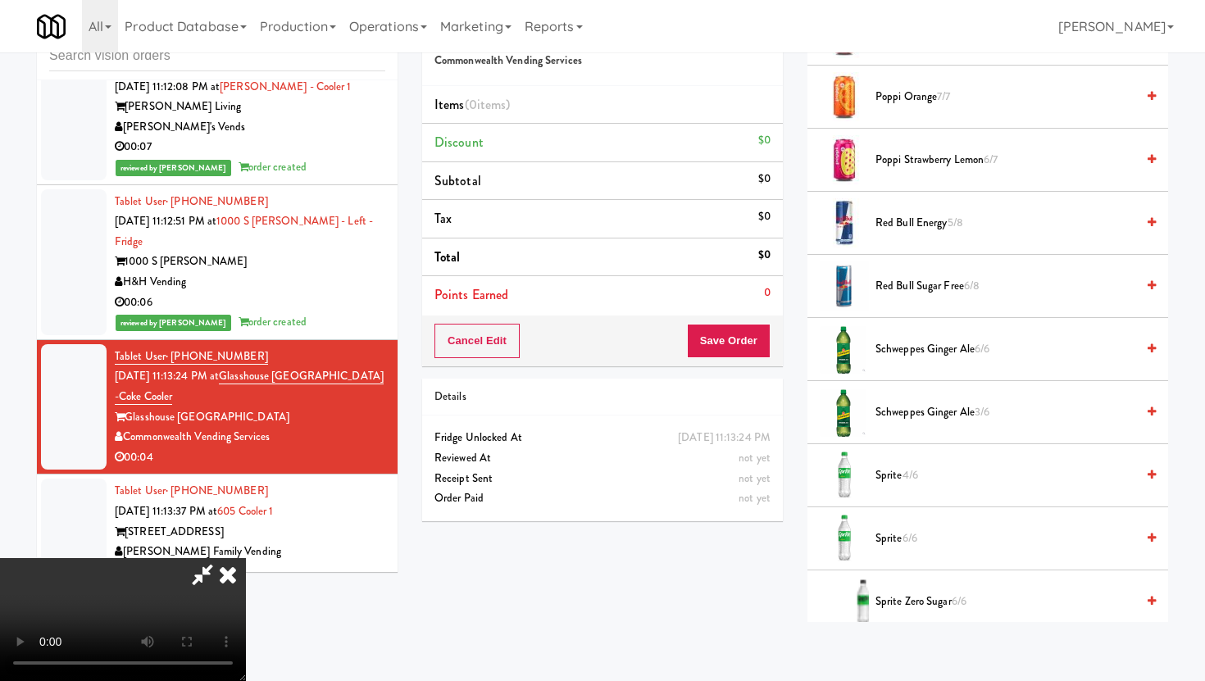
click at [938, 218] on span "Red Bull Energy 5/8" at bounding box center [1006, 223] width 260 height 20
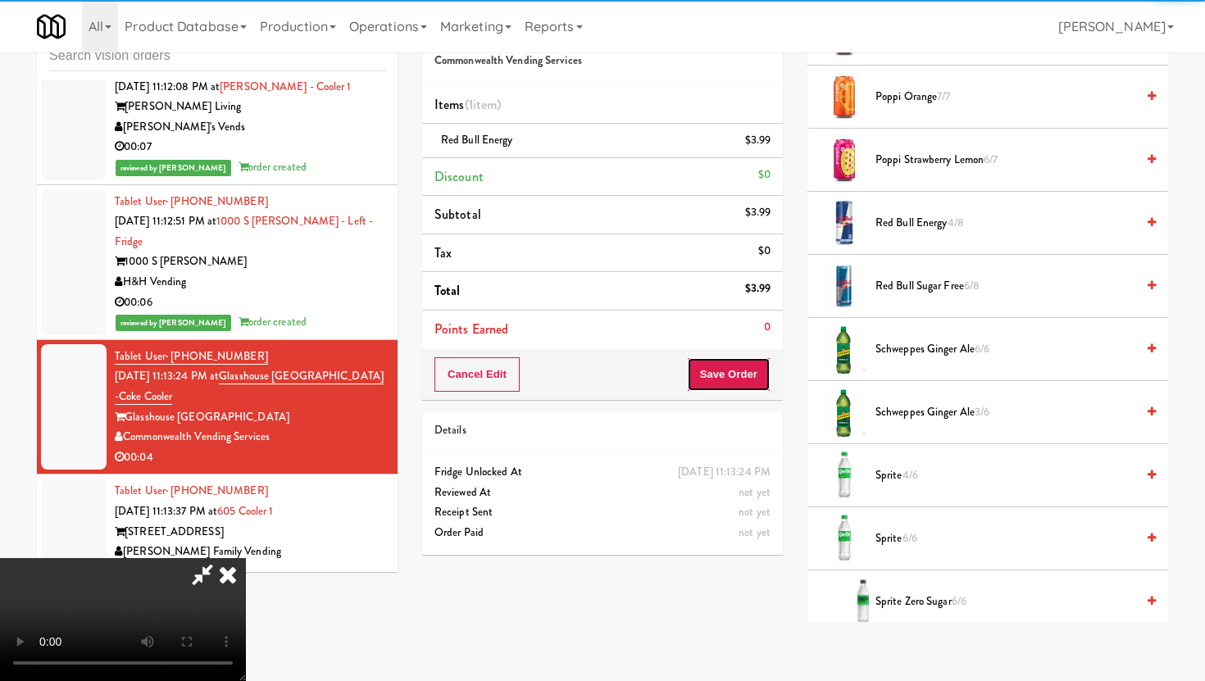
click at [739, 385] on button "Save Order" at bounding box center [729, 374] width 84 height 34
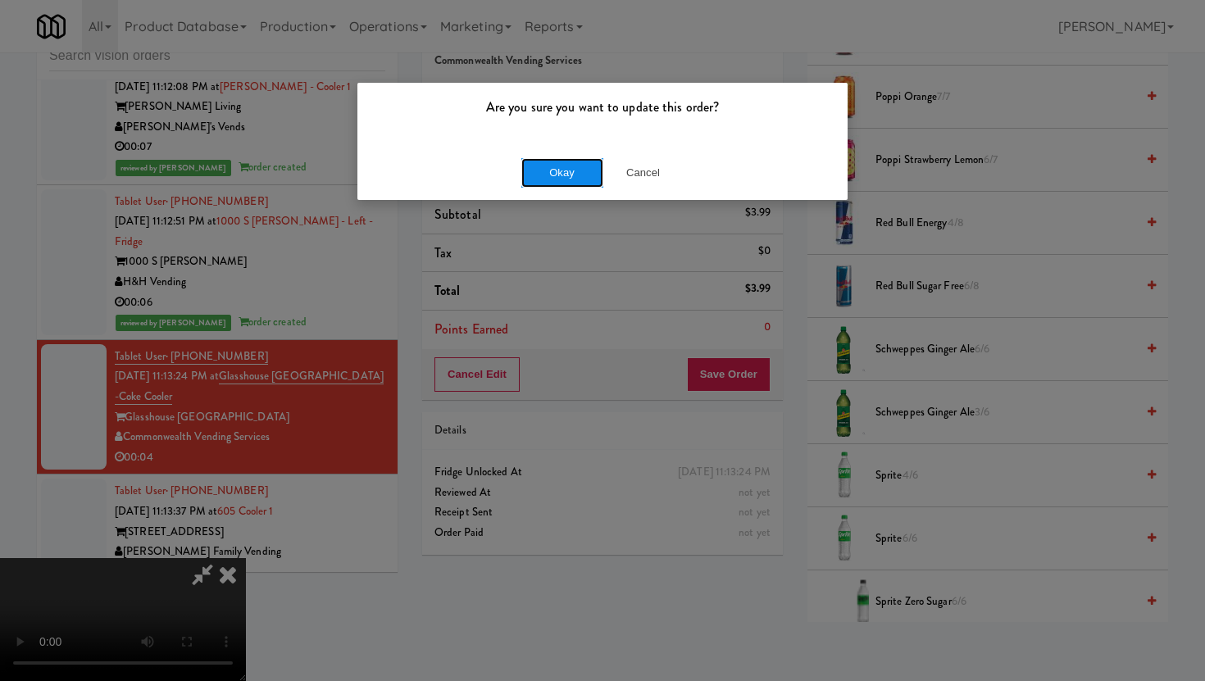
click at [566, 172] on button "Okay" at bounding box center [562, 173] width 82 height 30
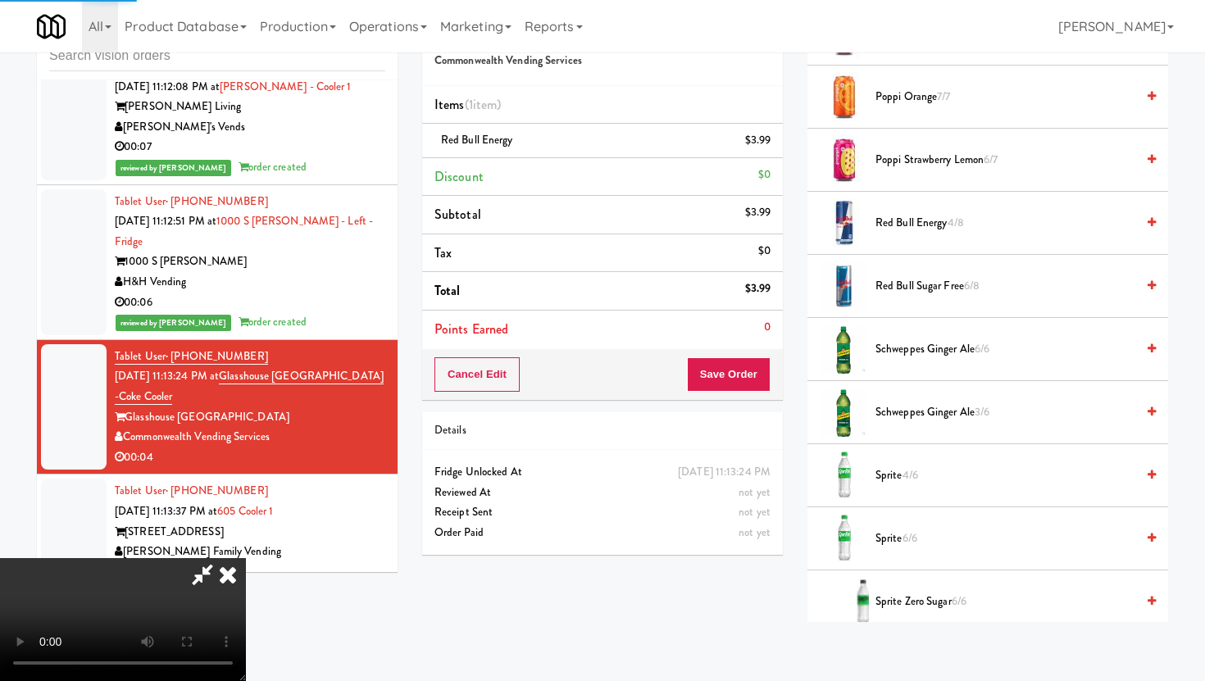
scroll to position [42, 0]
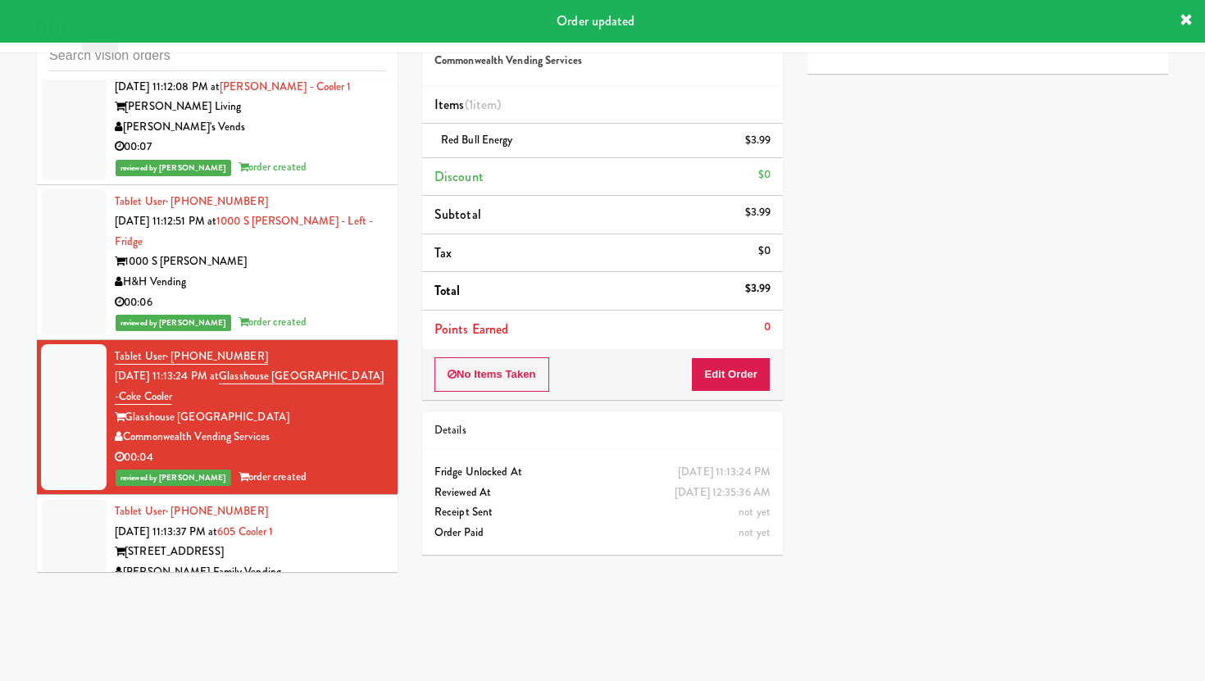
click at [316, 562] on div "[PERSON_NAME] Family Vending" at bounding box center [250, 572] width 271 height 20
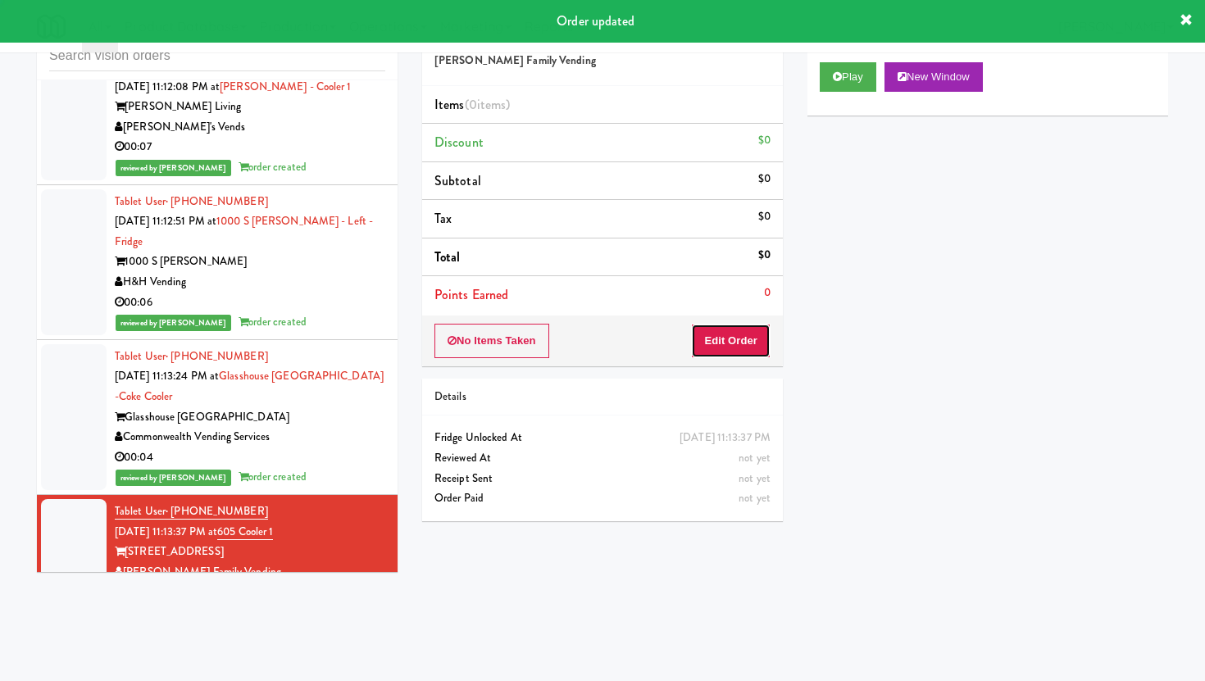
click at [730, 340] on button "Edit Order" at bounding box center [731, 341] width 80 height 34
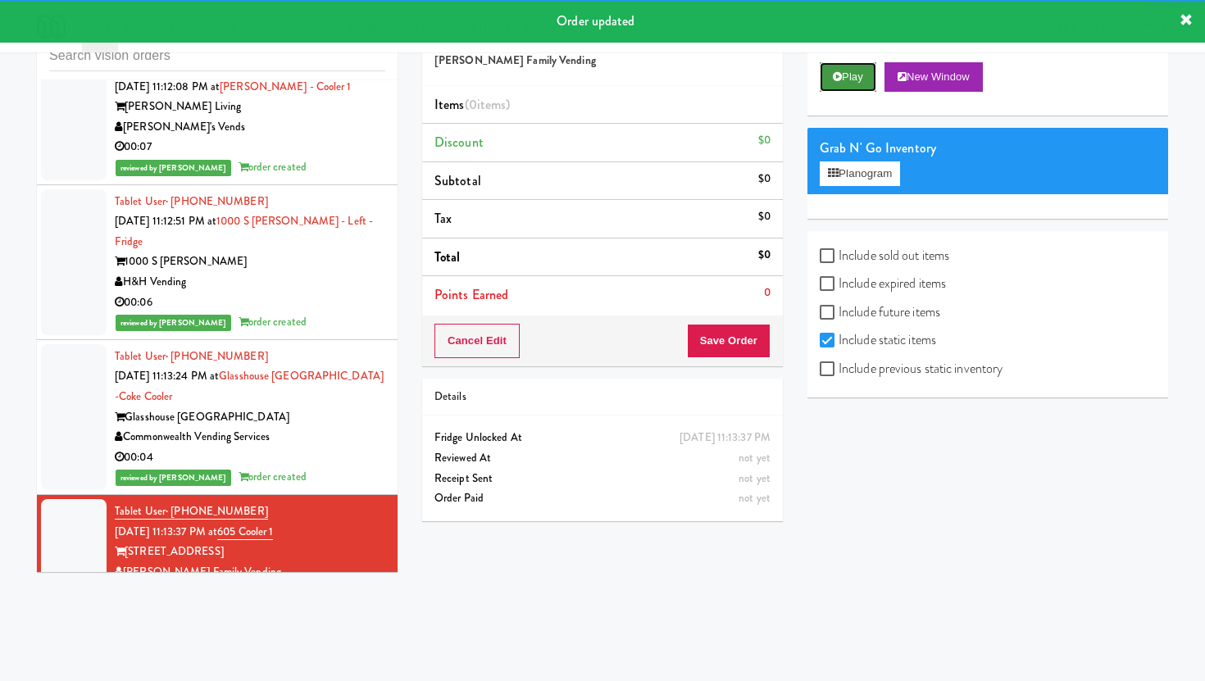
click at [858, 75] on button "Play" at bounding box center [848, 77] width 57 height 30
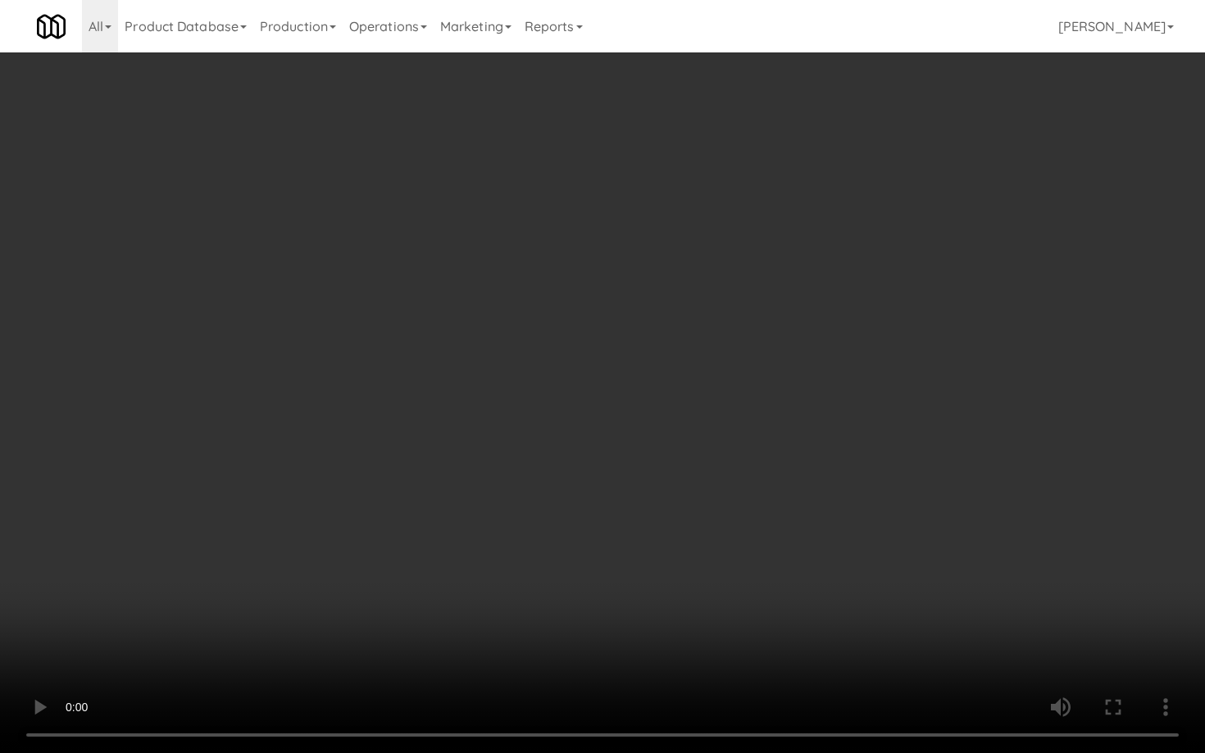
click at [780, 679] on video at bounding box center [602, 376] width 1205 height 753
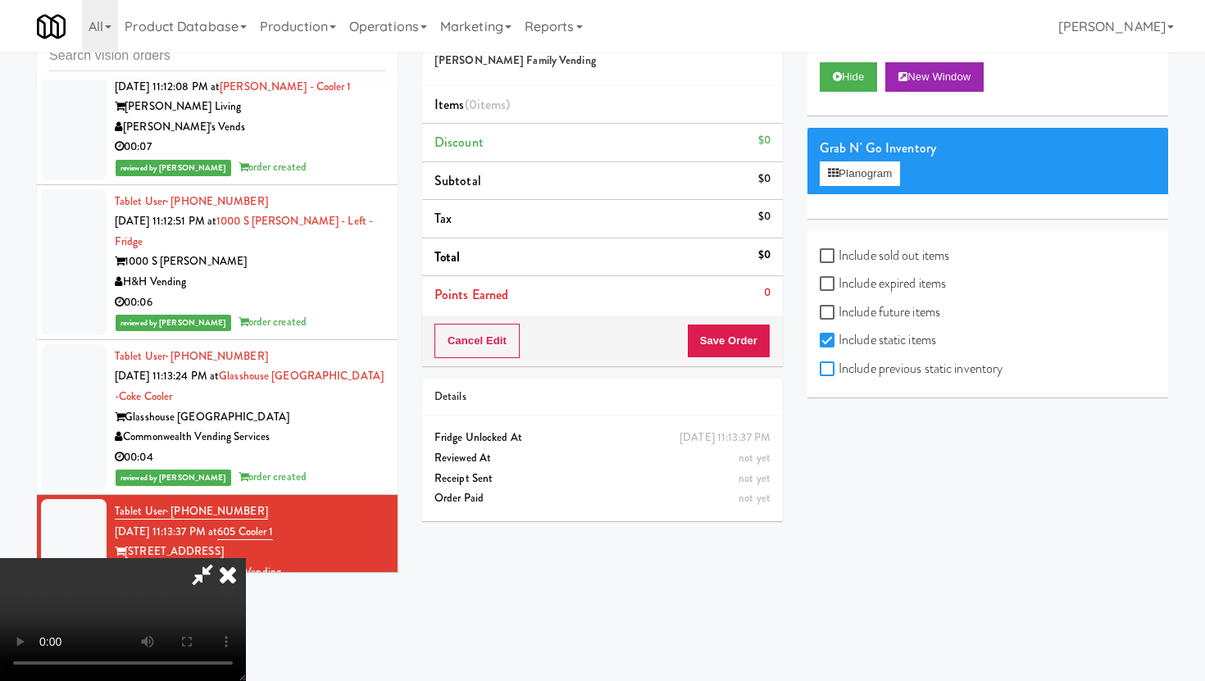
click at [826, 367] on input "Include previous static inventory" at bounding box center [829, 369] width 19 height 13
checkbox input "true"
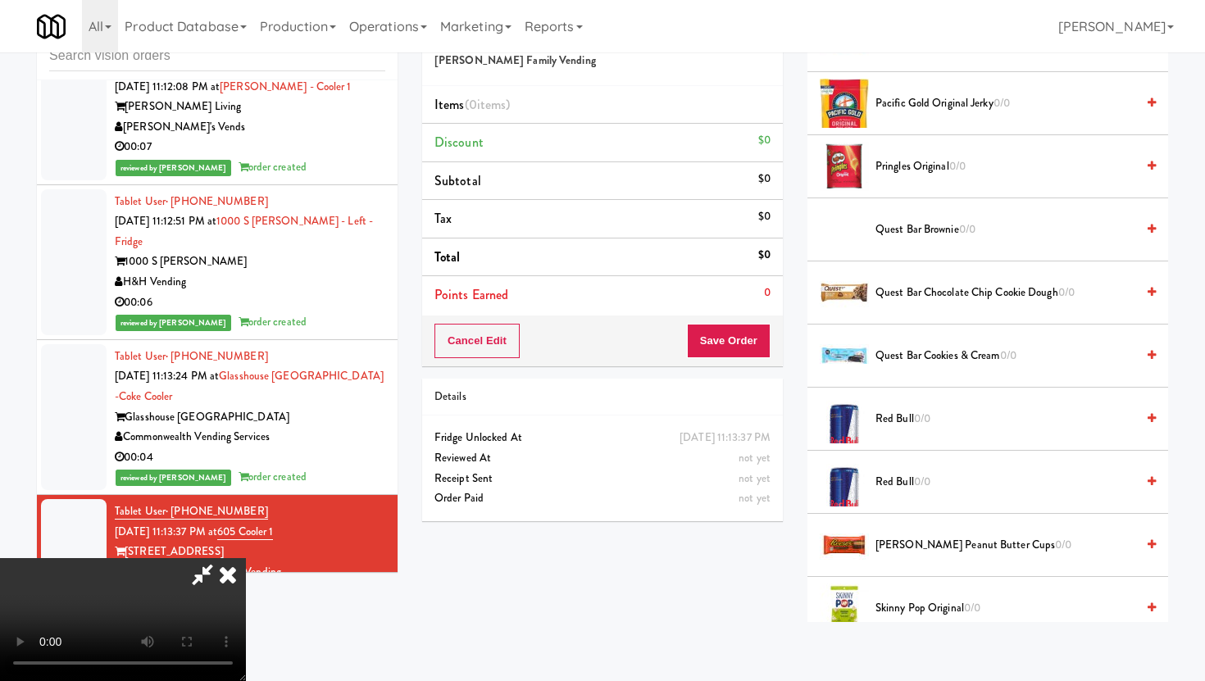
scroll to position [1435, 0]
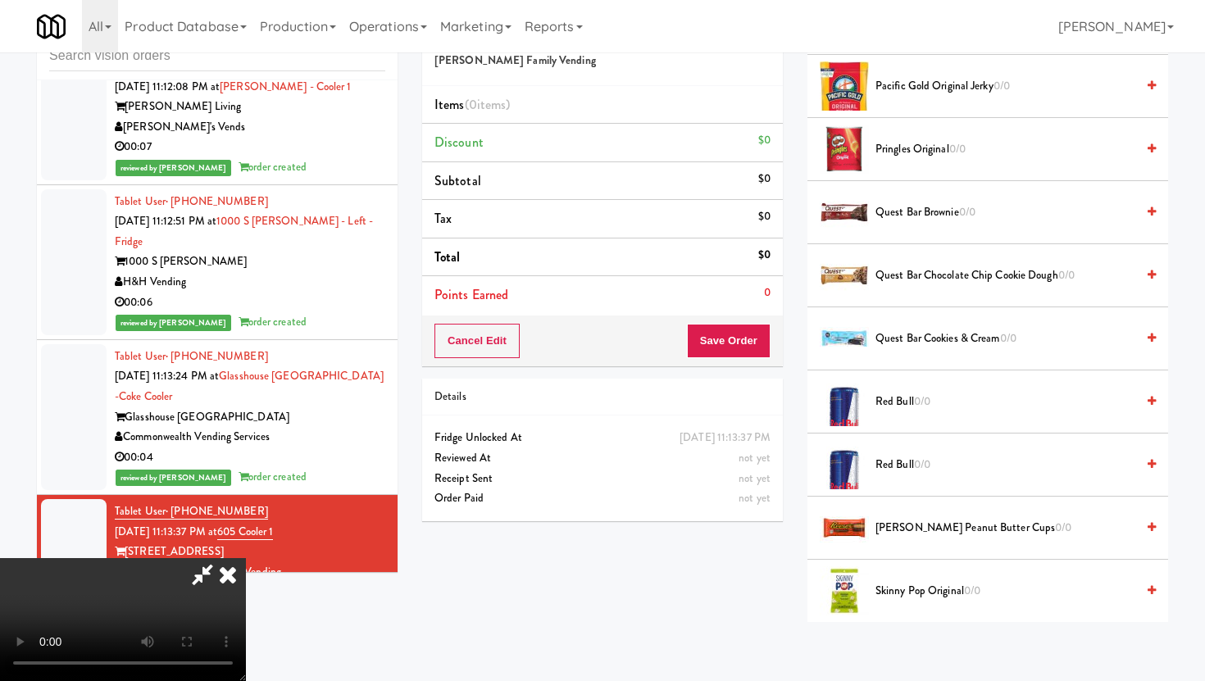
click at [902, 407] on span "Red Bull 0/0" at bounding box center [1006, 402] width 260 height 20
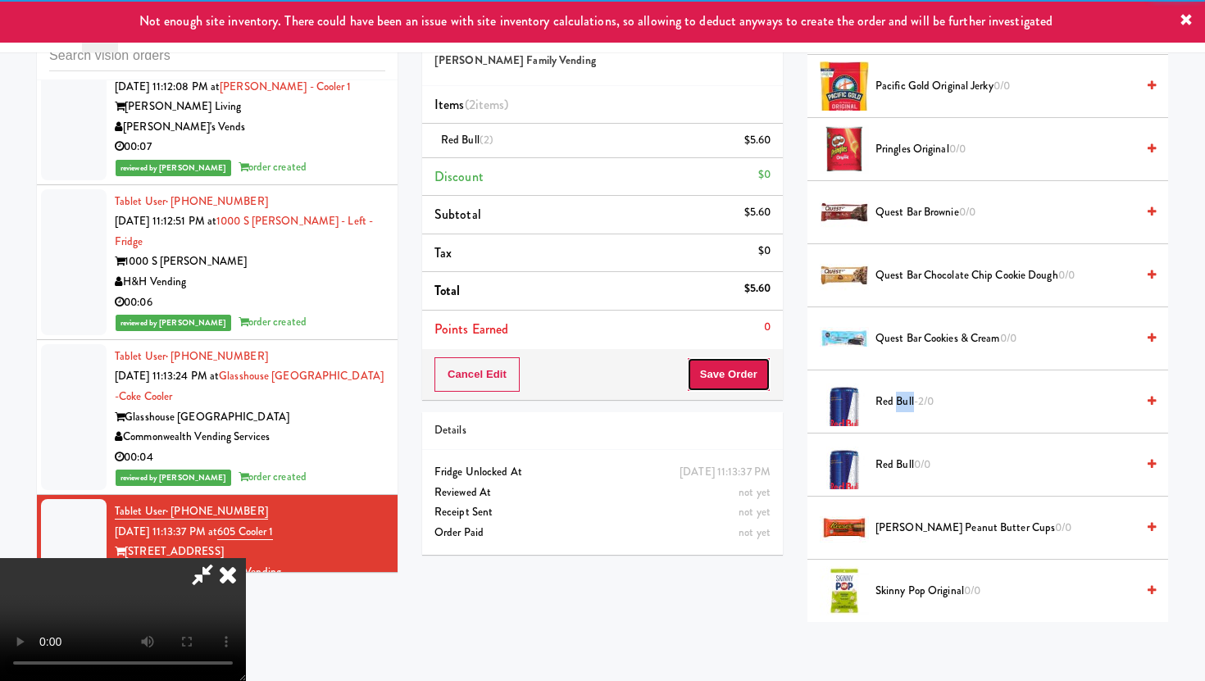
click at [753, 384] on button "Save Order" at bounding box center [729, 374] width 84 height 34
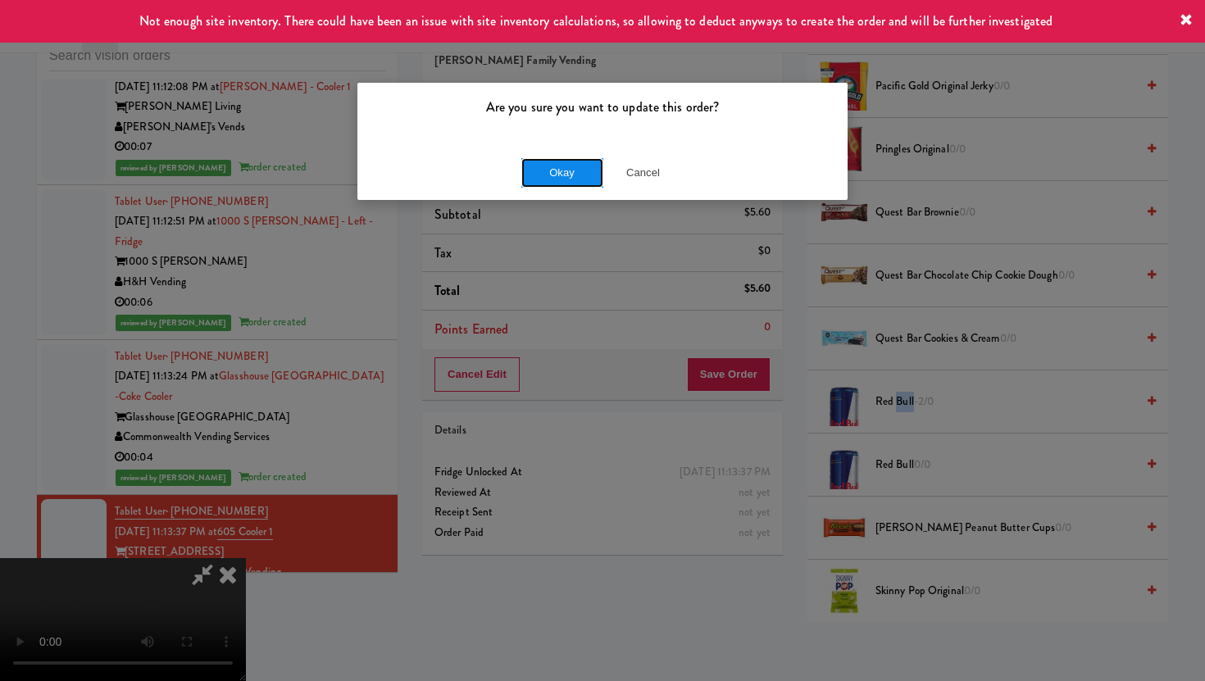
click at [546, 162] on button "Okay" at bounding box center [562, 173] width 82 height 30
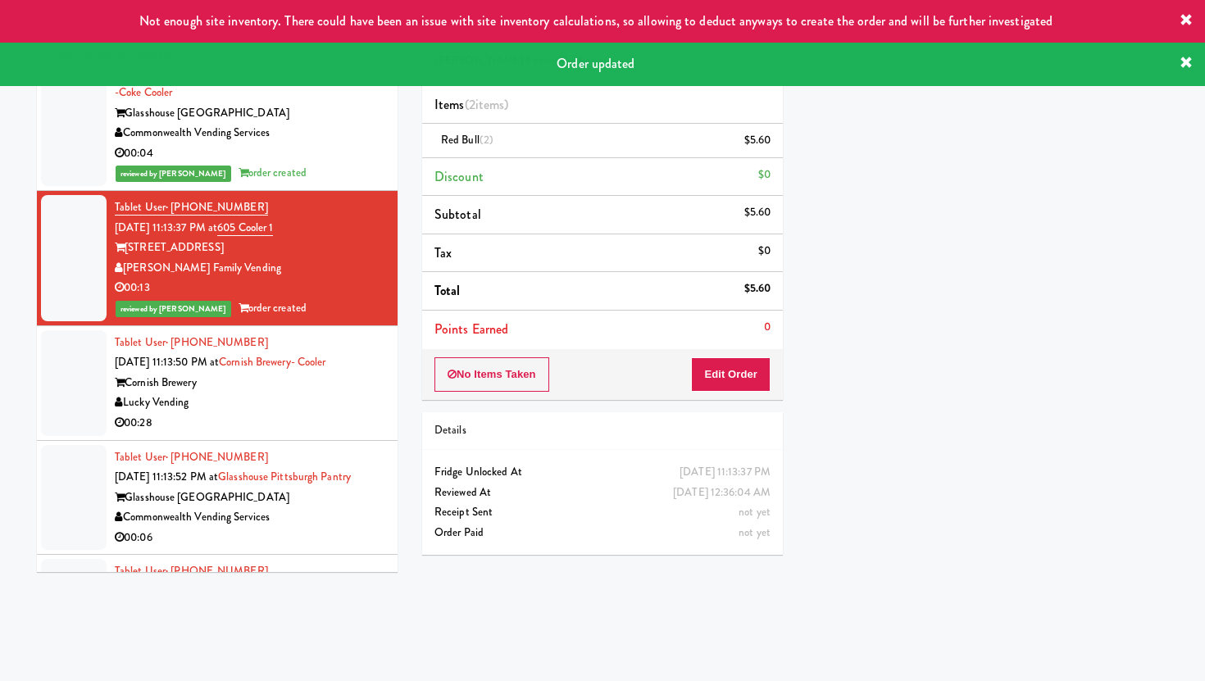
scroll to position [5054, 0]
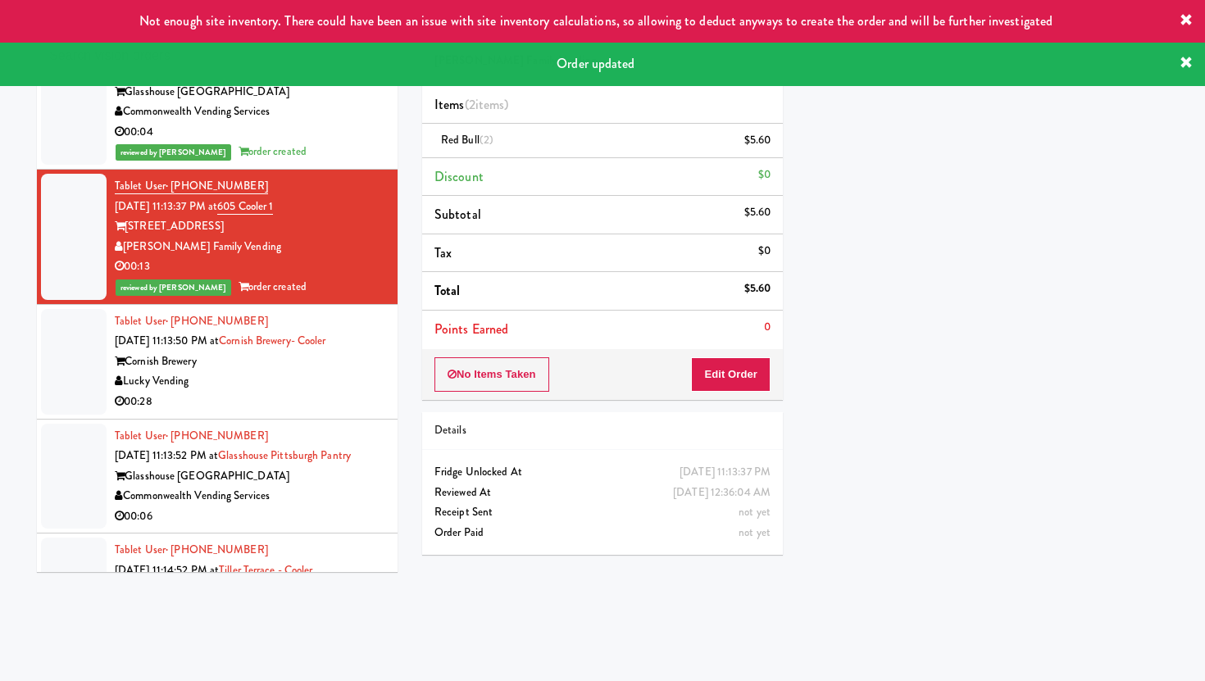
click at [352, 371] on div "Lucky Vending" at bounding box center [250, 381] width 271 height 20
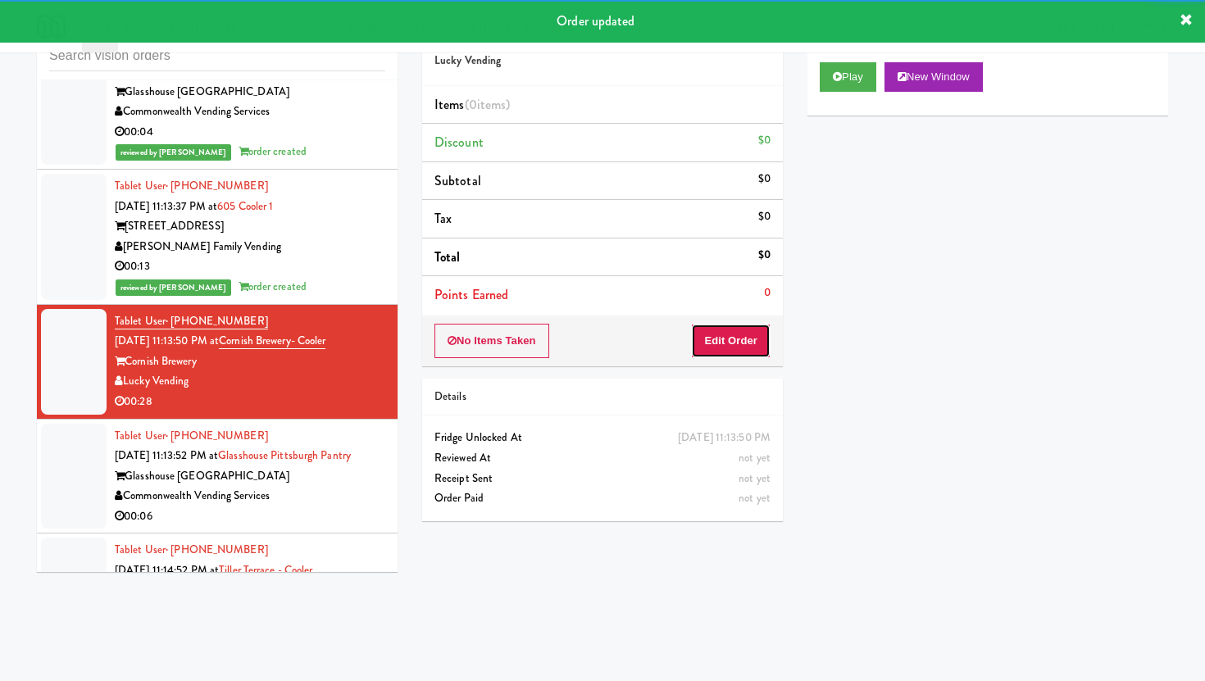
click at [707, 325] on button "Edit Order" at bounding box center [731, 341] width 80 height 34
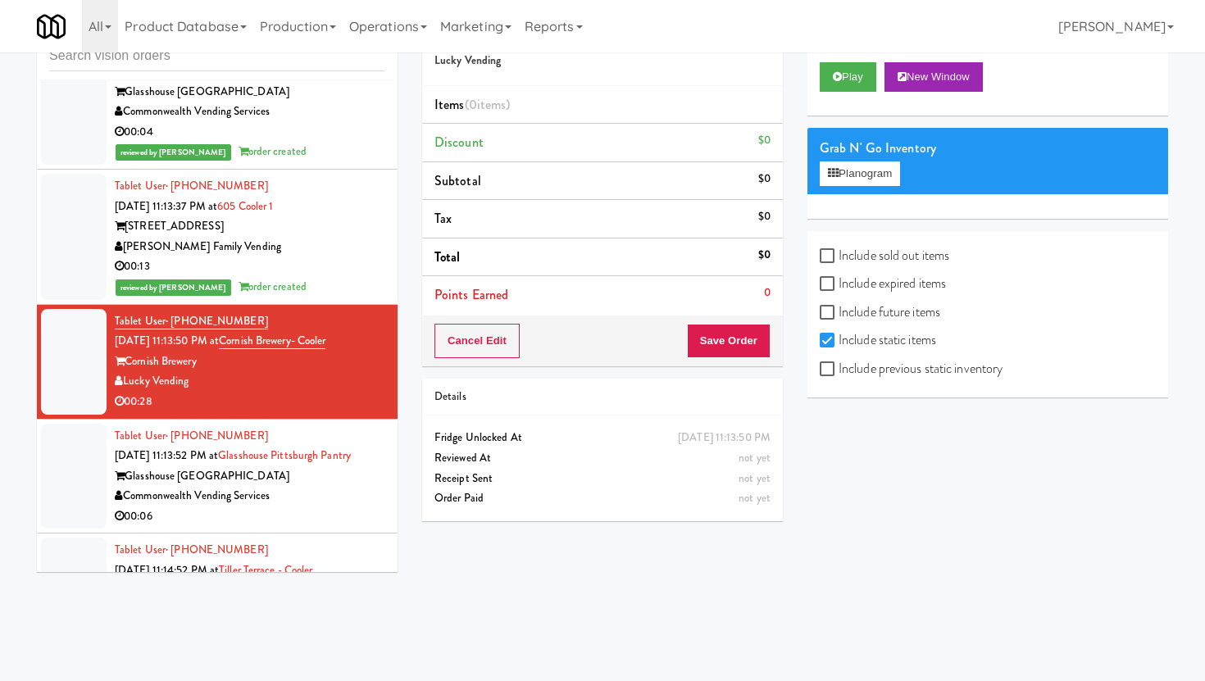
click at [839, 92] on div "Play New Window" at bounding box center [987, 83] width 361 height 66
click at [844, 80] on button "Play" at bounding box center [848, 77] width 57 height 30
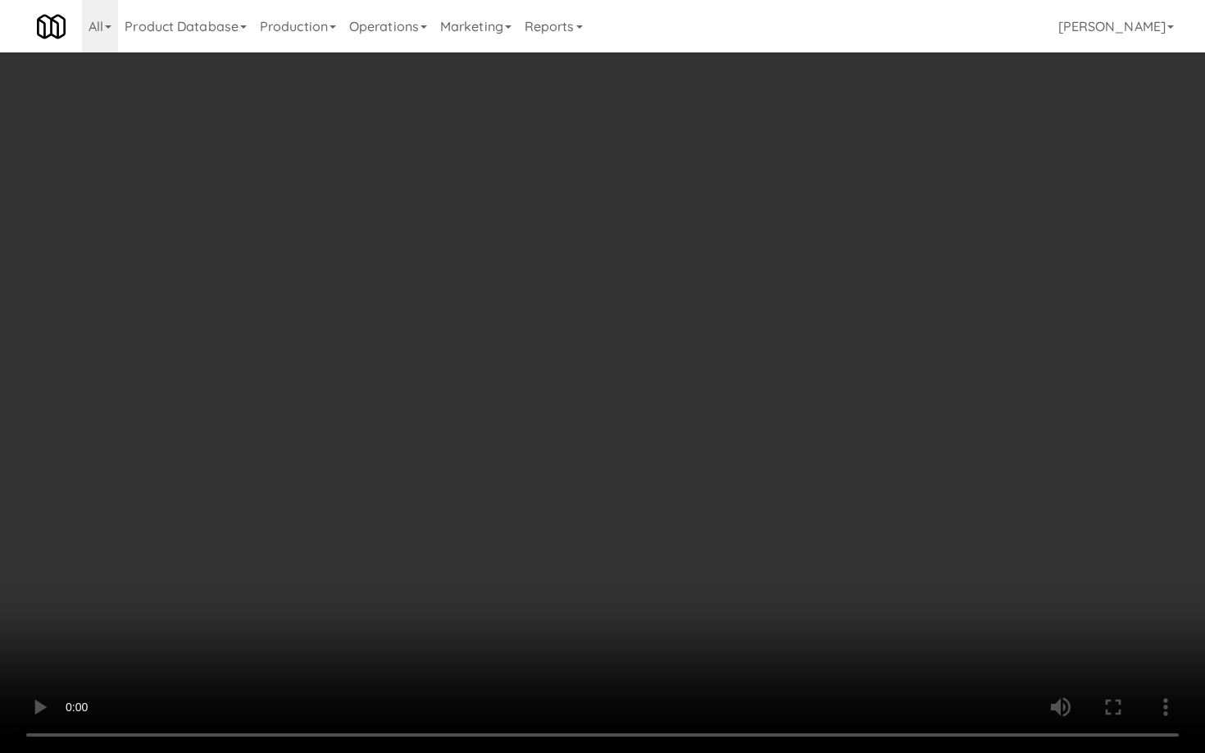
click at [891, 616] on video at bounding box center [602, 376] width 1205 height 753
click at [466, 633] on video at bounding box center [602, 376] width 1205 height 753
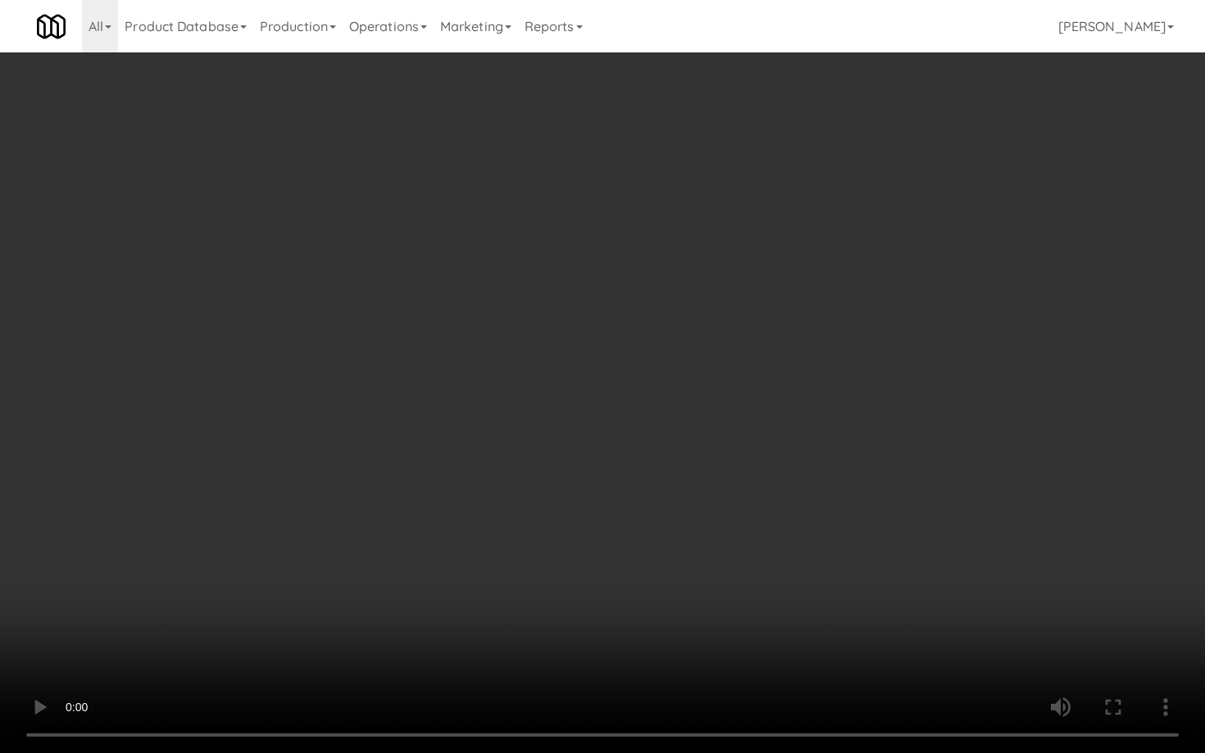
click at [466, 633] on video at bounding box center [602, 376] width 1205 height 753
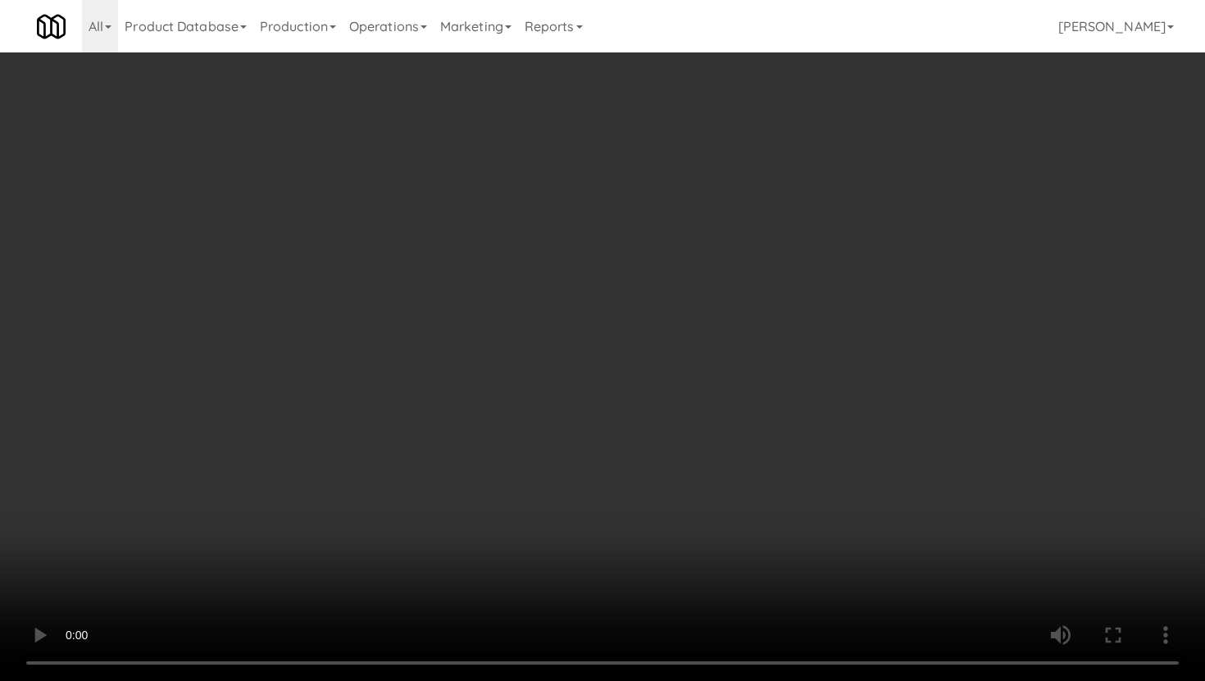
click at [833, 379] on label "Include previous static inventory" at bounding box center [911, 369] width 183 height 25
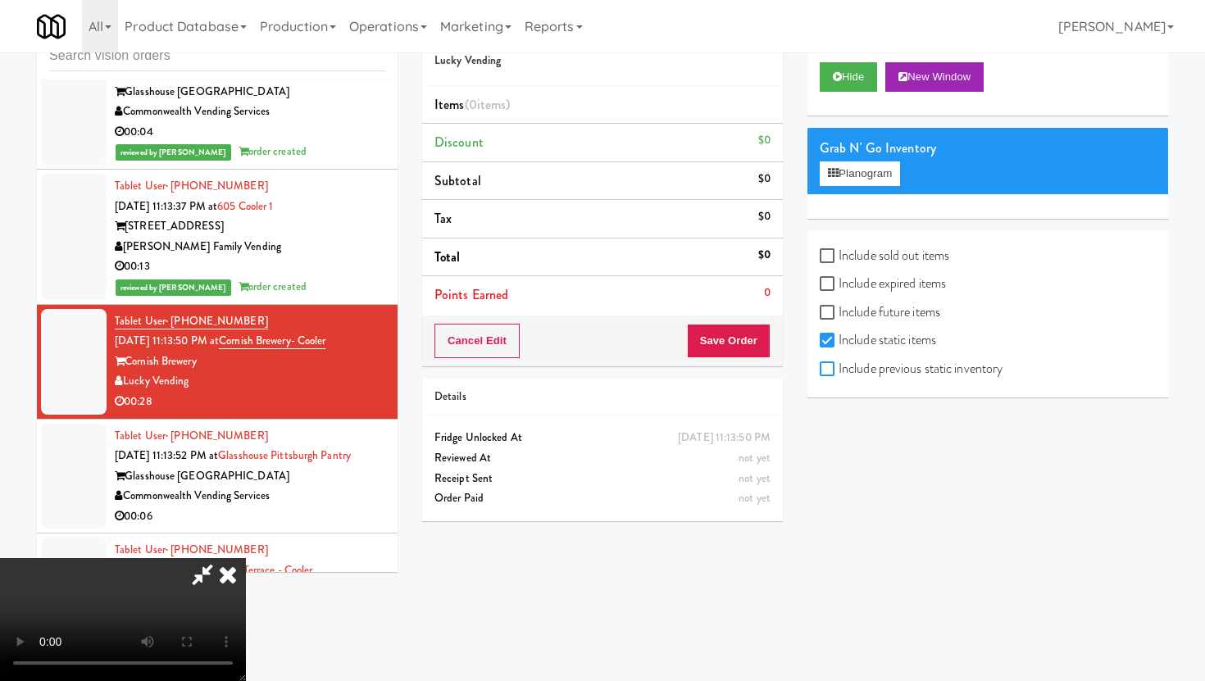
click at [833, 376] on input "Include previous static inventory" at bounding box center [829, 369] width 19 height 13
checkbox input "true"
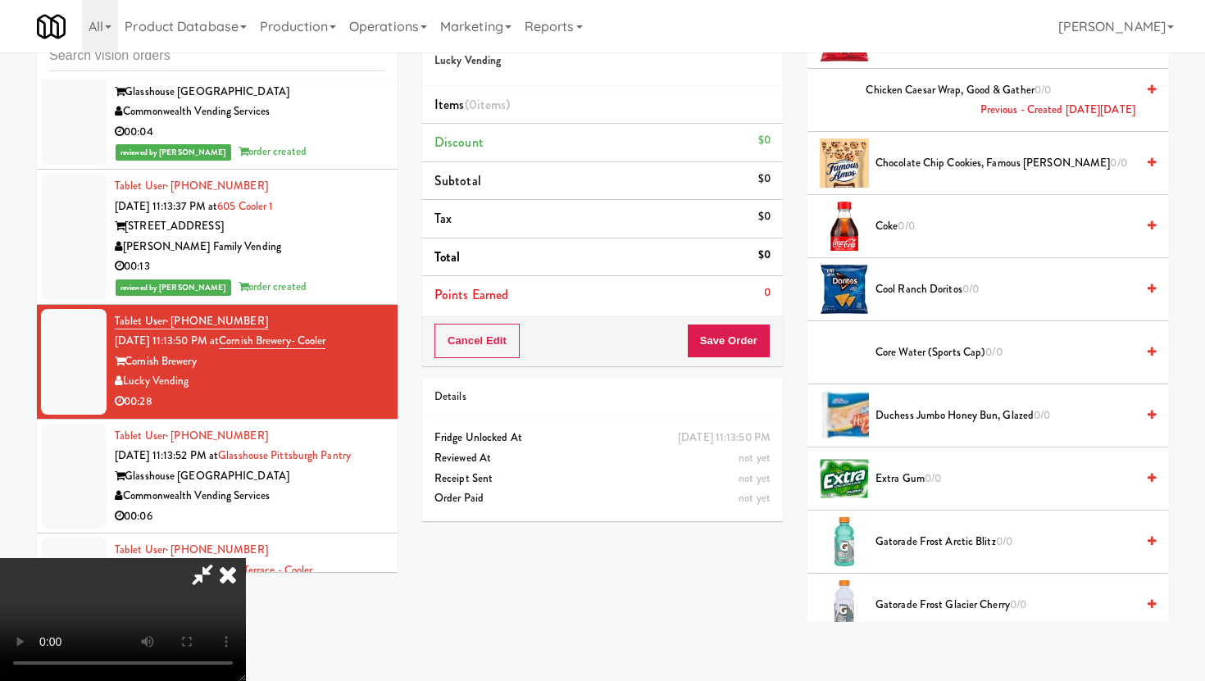
scroll to position [458, 0]
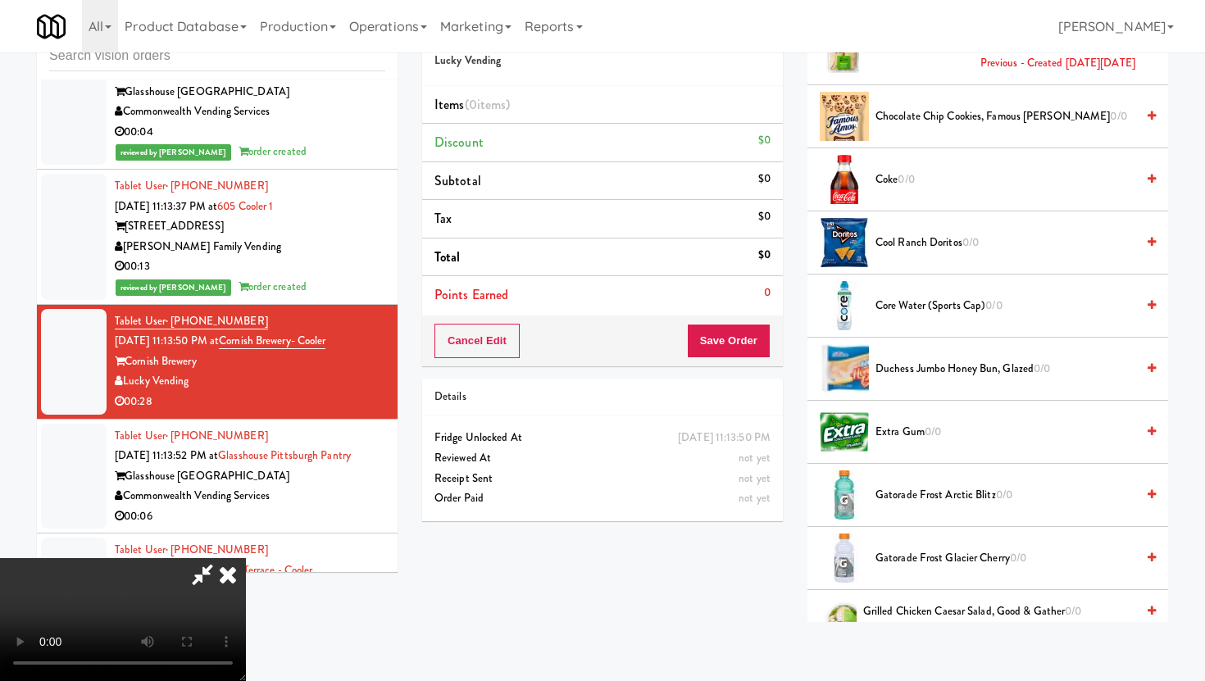
click at [952, 121] on span "Chocolate Chip Cookies, Famous Amos 0/0" at bounding box center [1006, 117] width 260 height 20
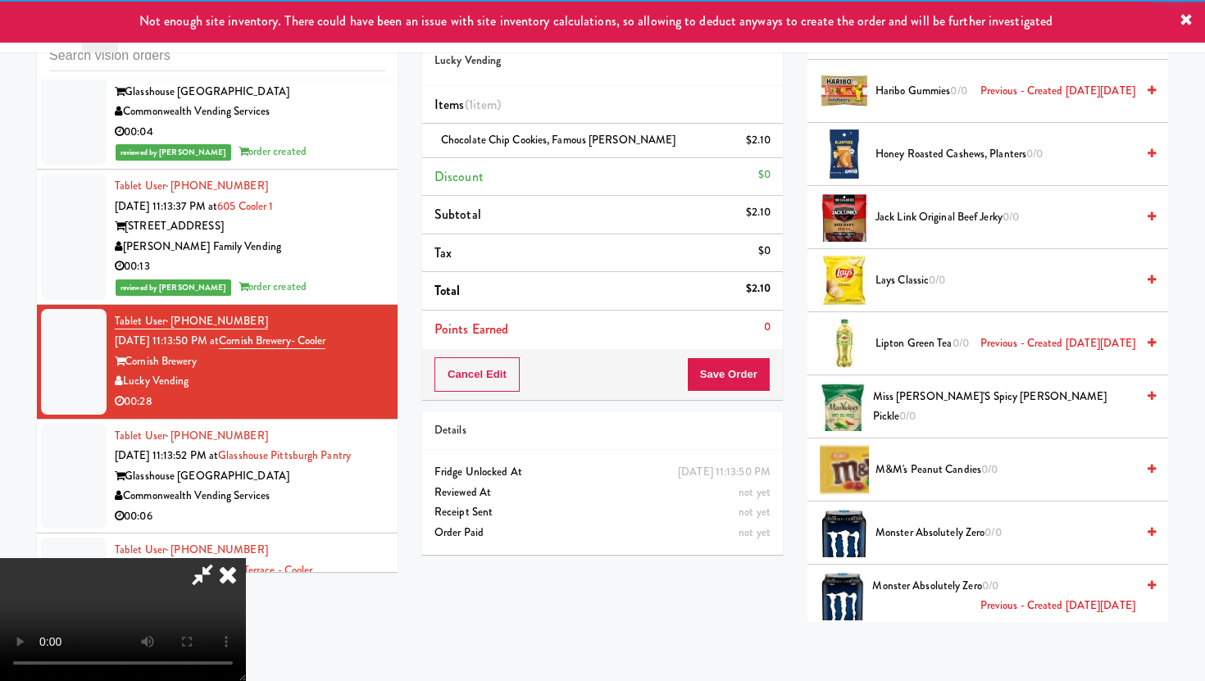
scroll to position [1117, 0]
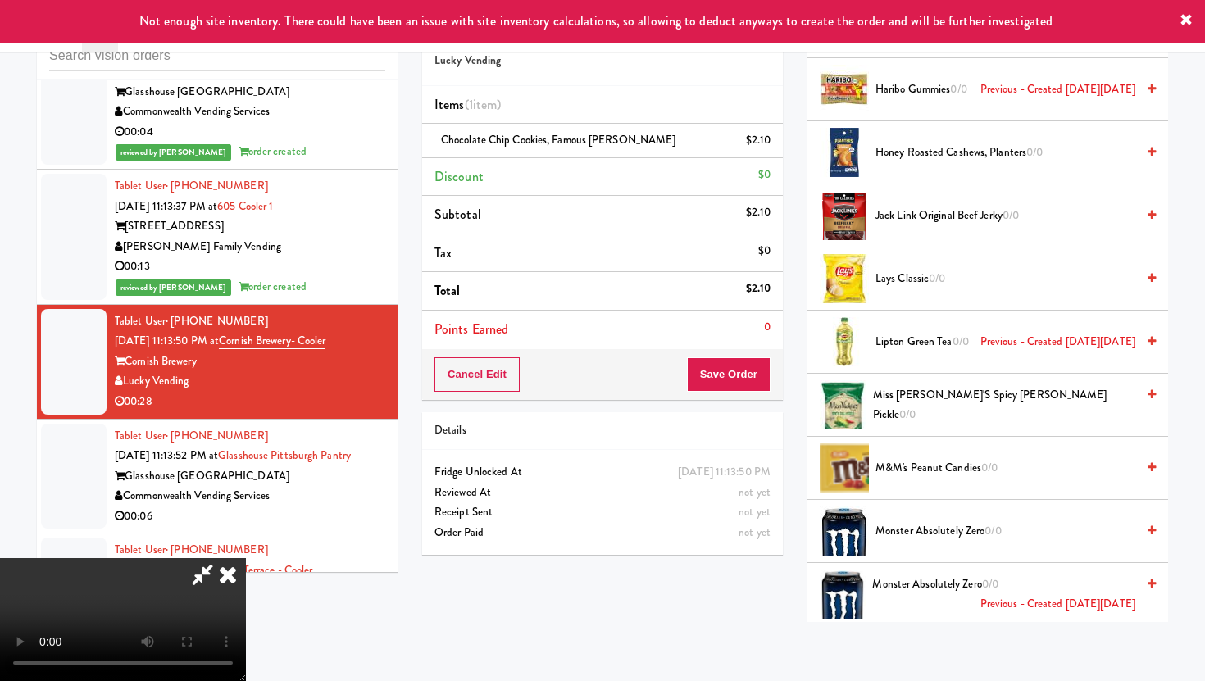
click at [955, 209] on span "Jack Link Original Beef Jerky 0/0" at bounding box center [1006, 216] width 260 height 20
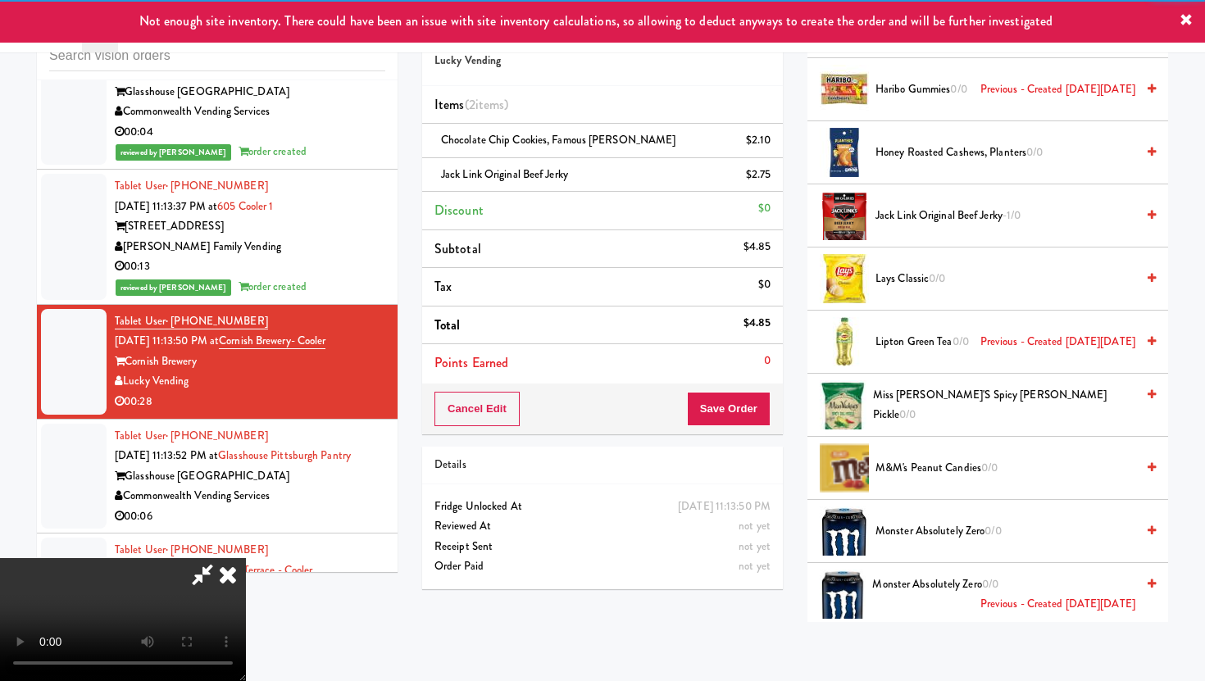
click at [757, 430] on div "Cancel Edit Save Order" at bounding box center [602, 409] width 361 height 51
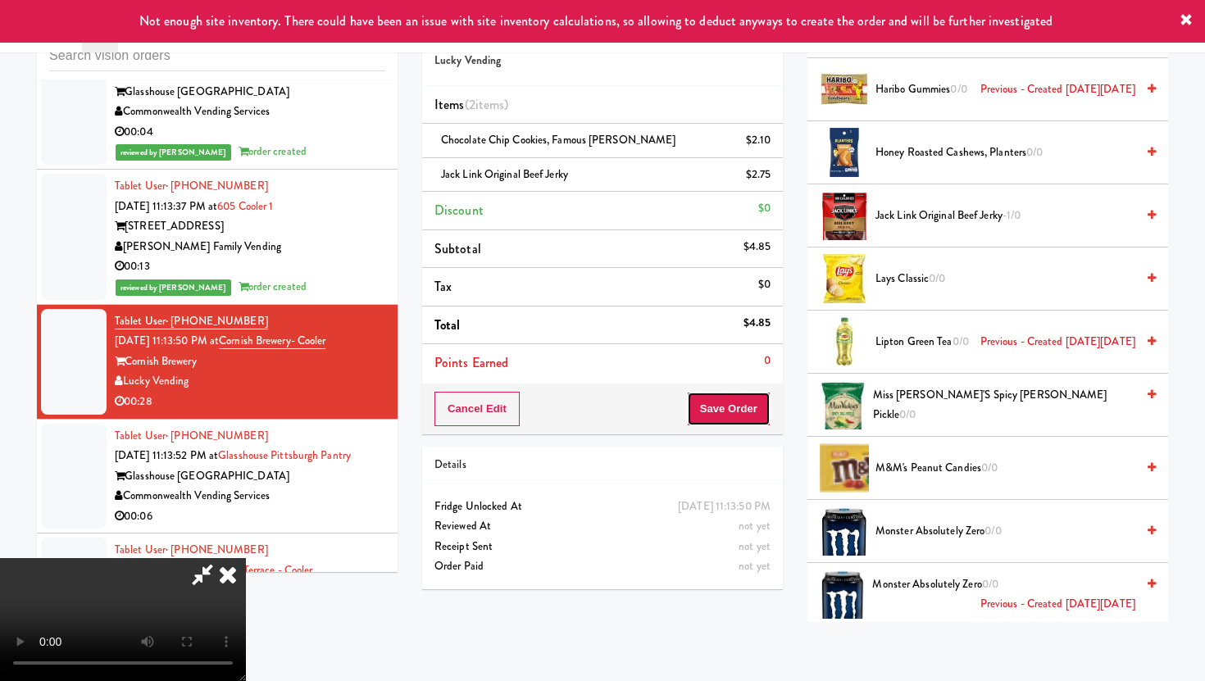
click at [753, 418] on button "Save Order" at bounding box center [729, 409] width 84 height 34
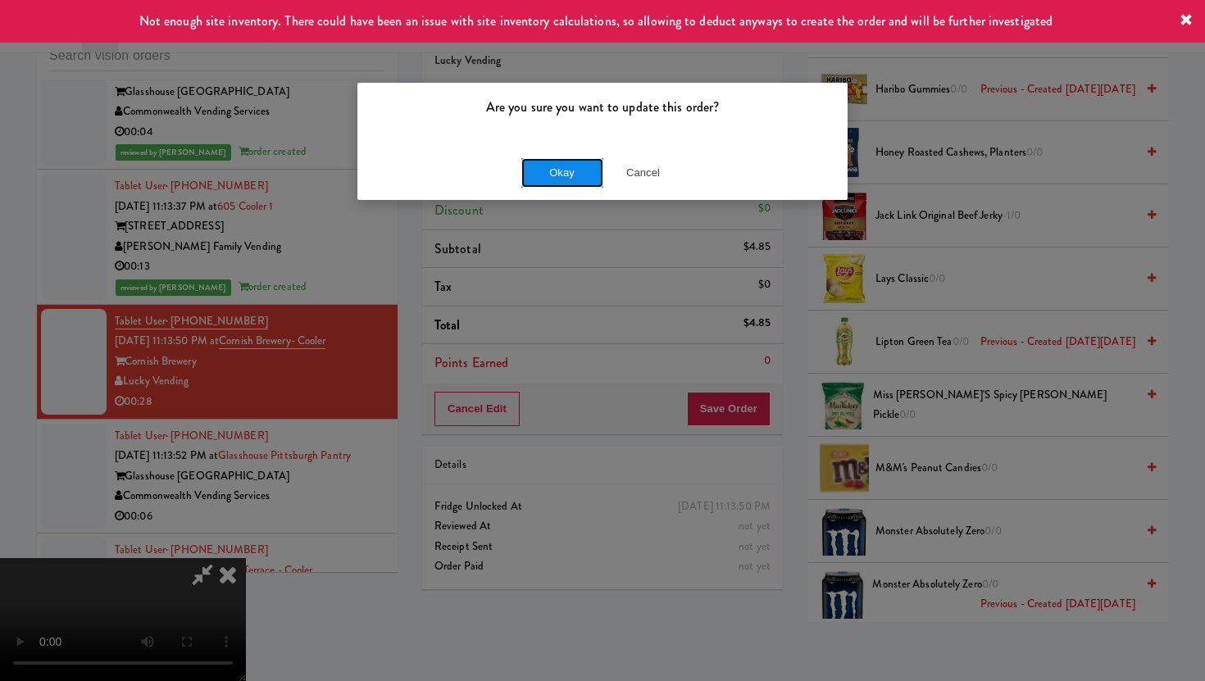
click at [542, 179] on button "Okay" at bounding box center [562, 173] width 82 height 30
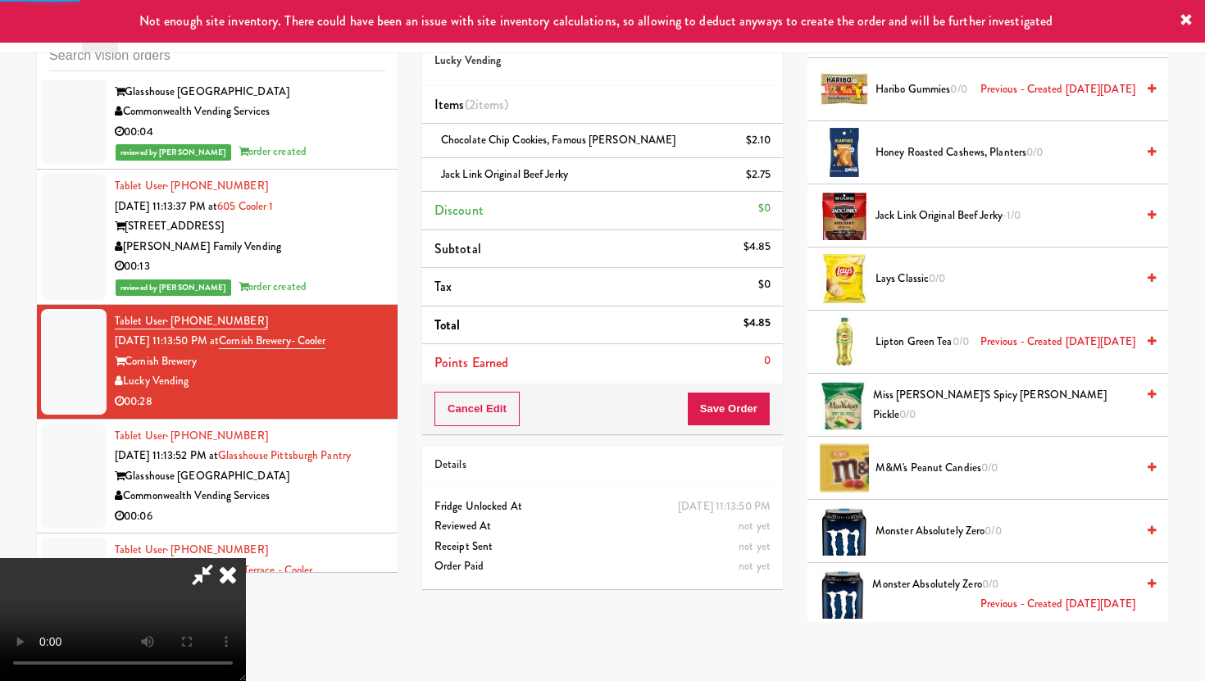
scroll to position [42, 0]
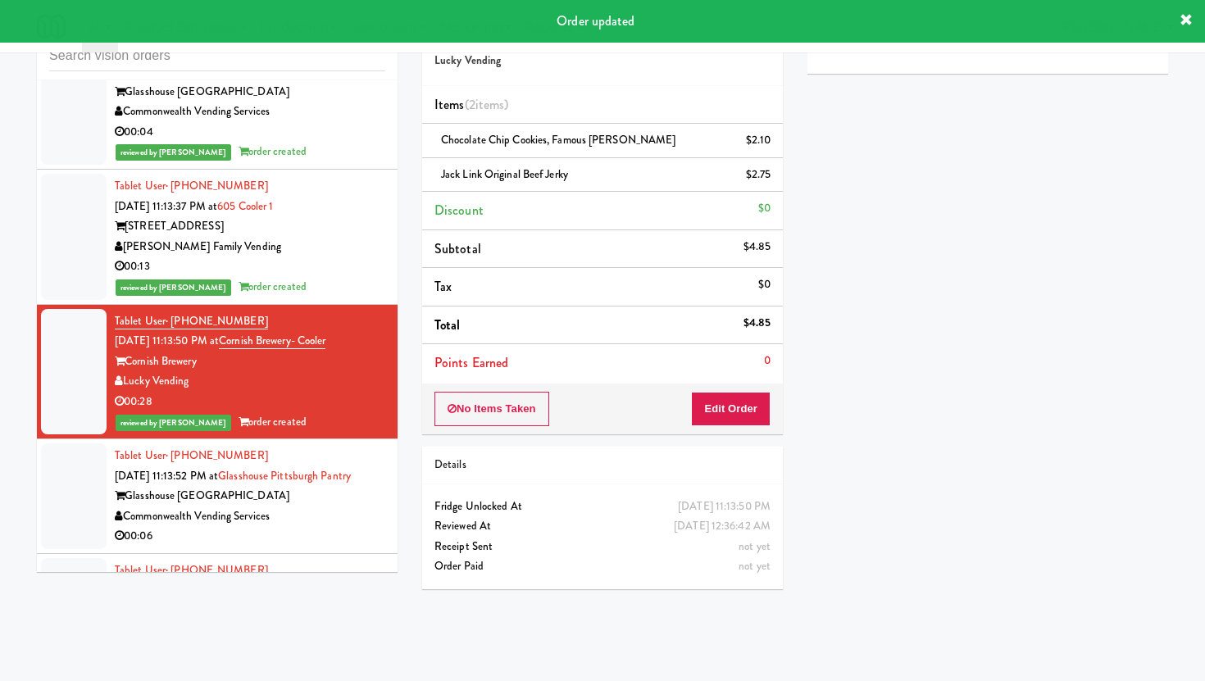
click at [320, 526] on div "00:06" at bounding box center [250, 536] width 271 height 20
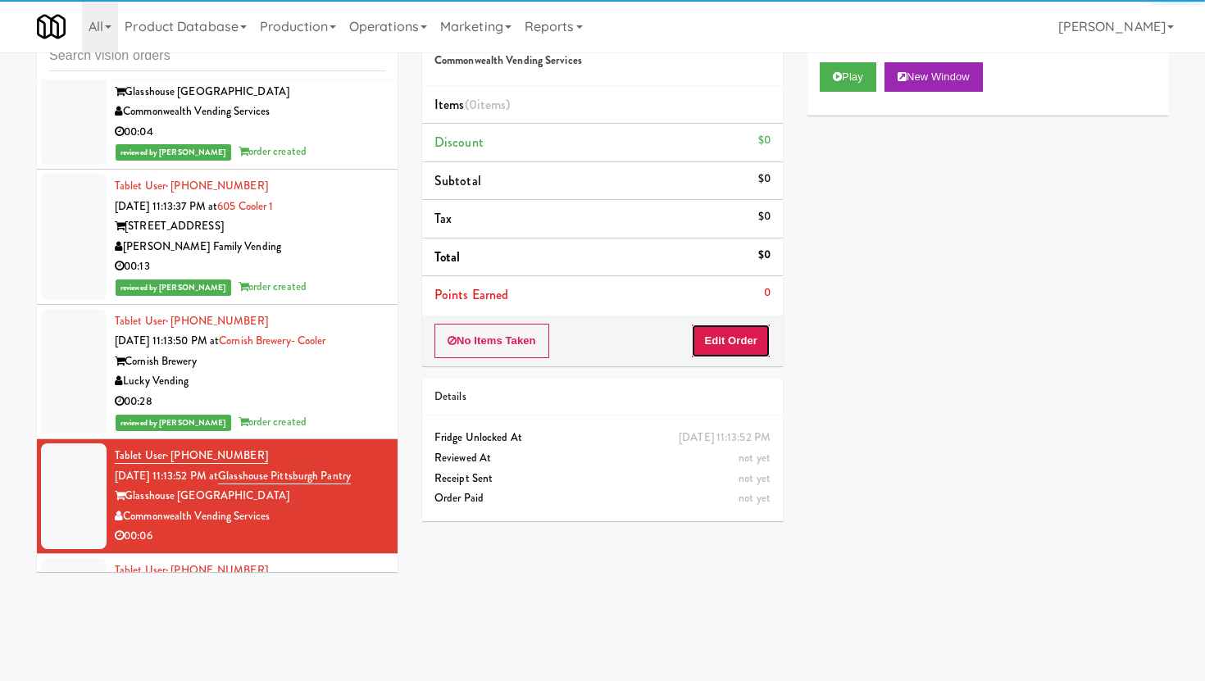
click at [739, 327] on button "Edit Order" at bounding box center [731, 341] width 80 height 34
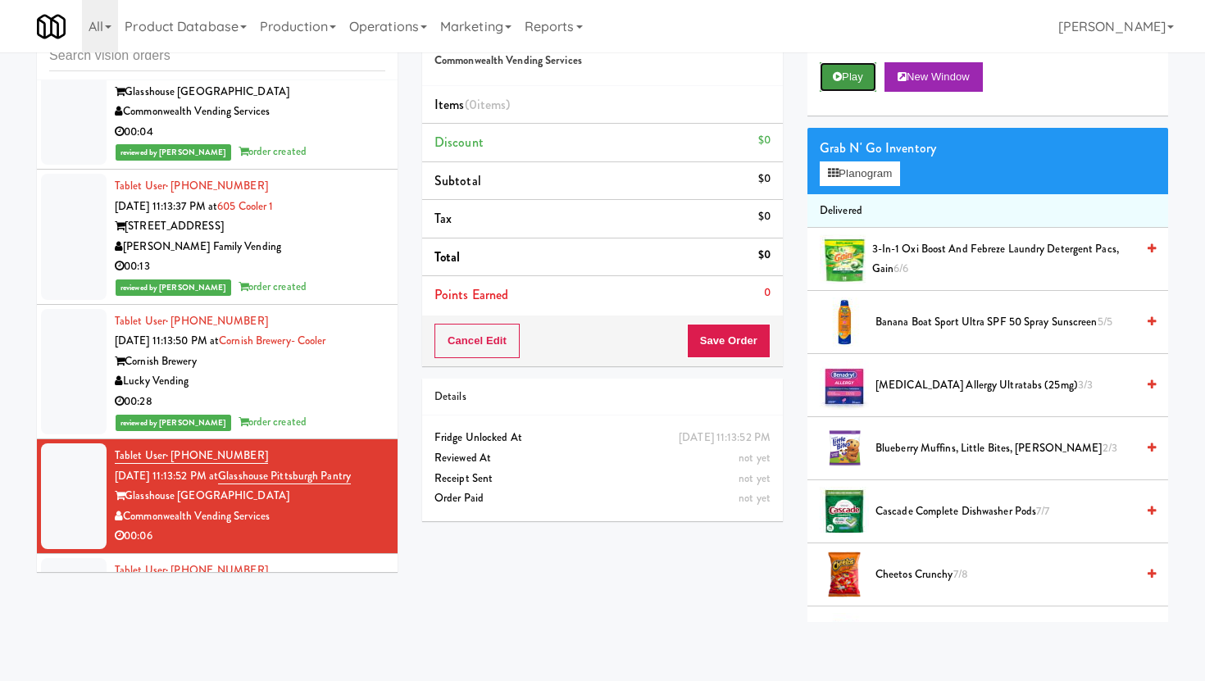
click at [859, 78] on button "Play" at bounding box center [848, 77] width 57 height 30
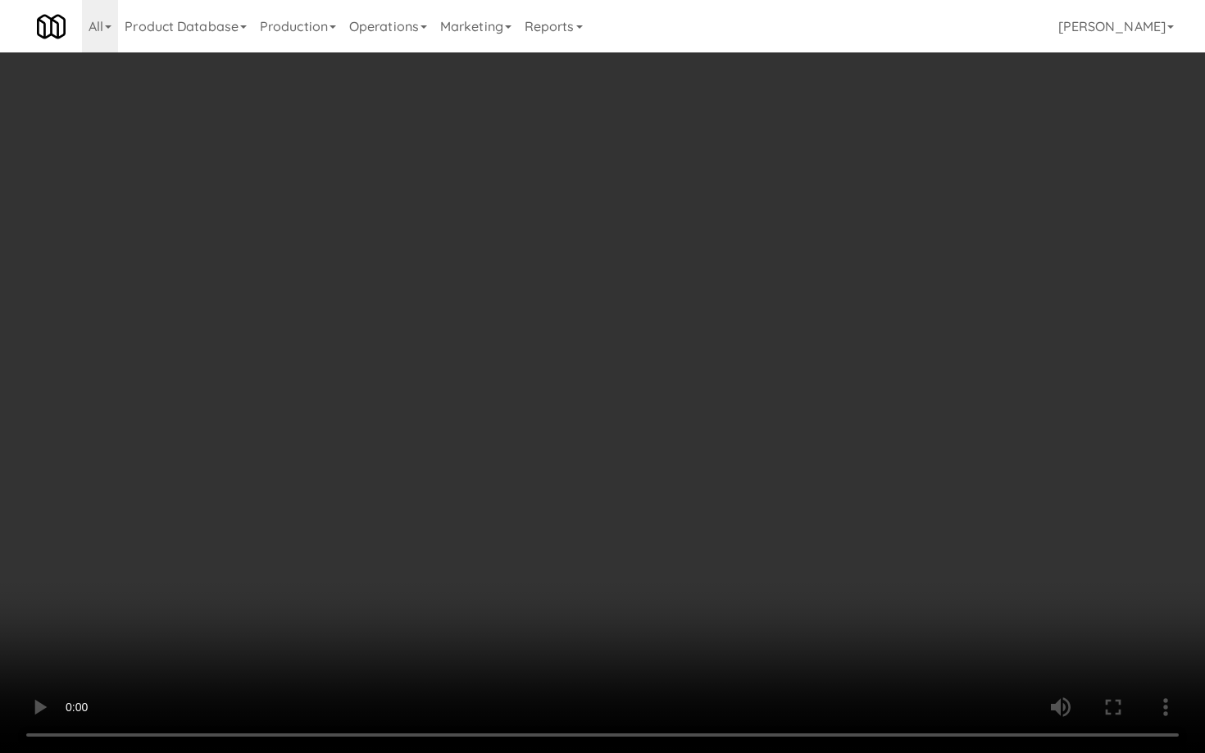
click at [922, 629] on video at bounding box center [602, 376] width 1205 height 753
click at [626, 654] on video at bounding box center [602, 376] width 1205 height 753
click at [554, 652] on video at bounding box center [602, 376] width 1205 height 753
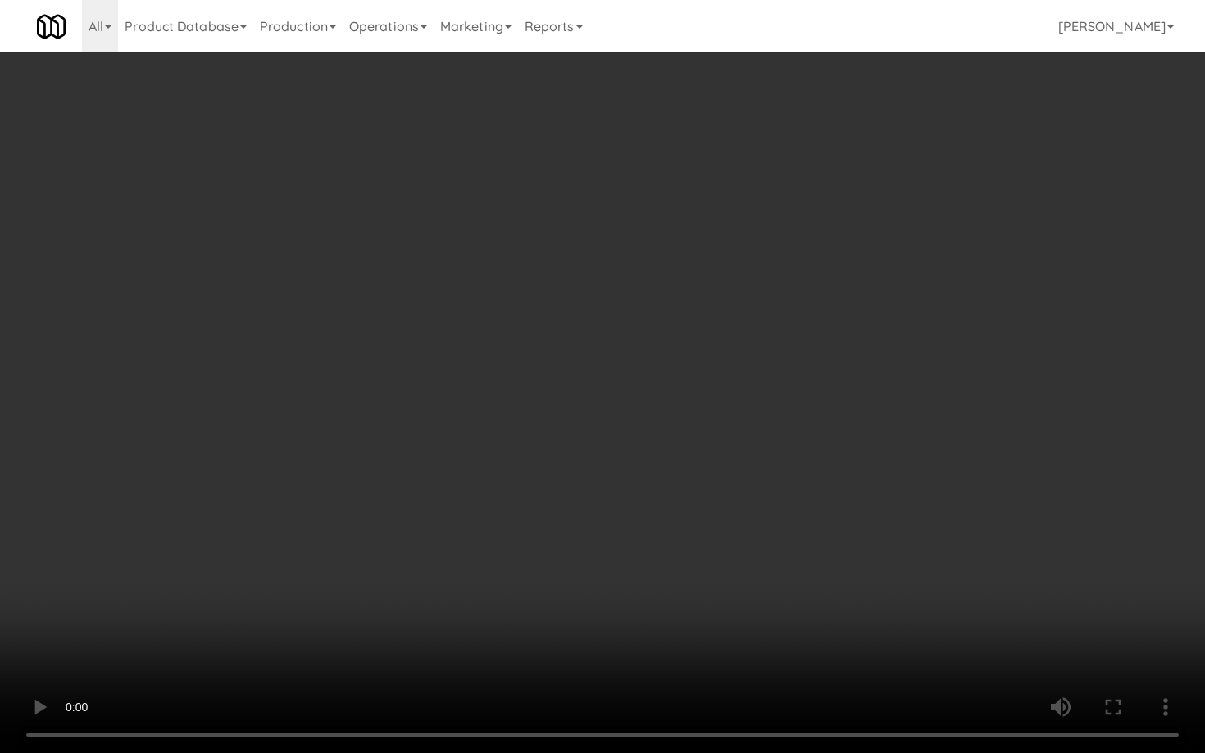
click at [554, 652] on video at bounding box center [602, 376] width 1205 height 753
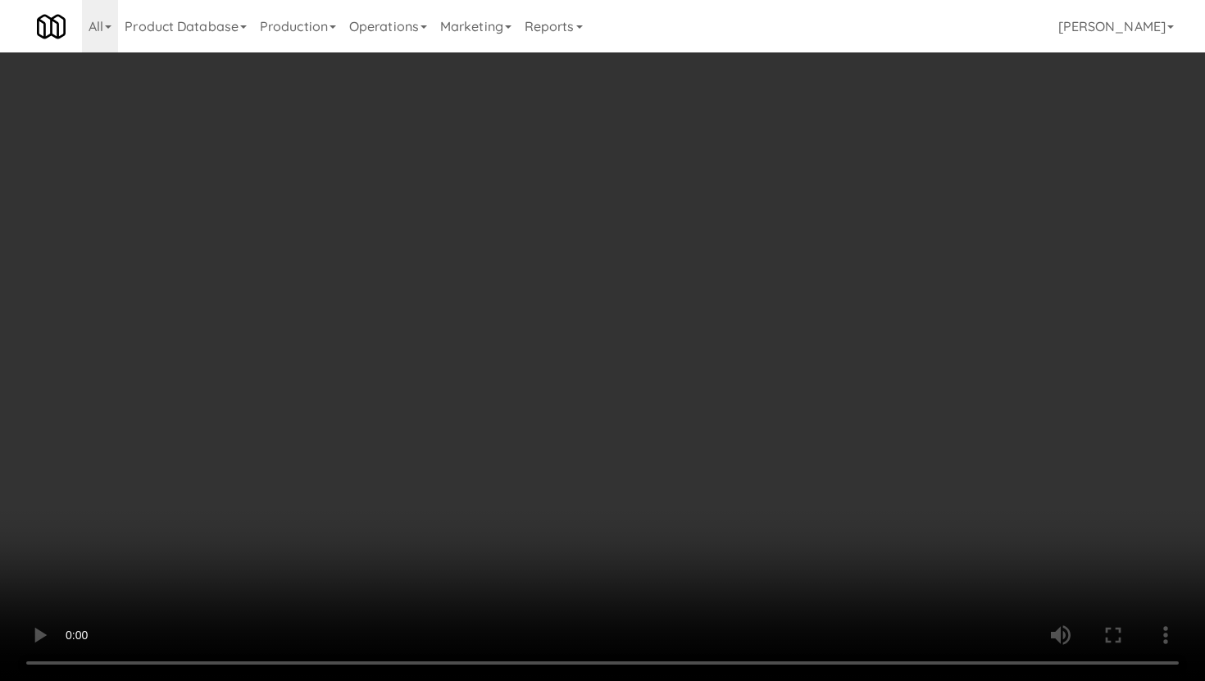
scroll to position [571, 0]
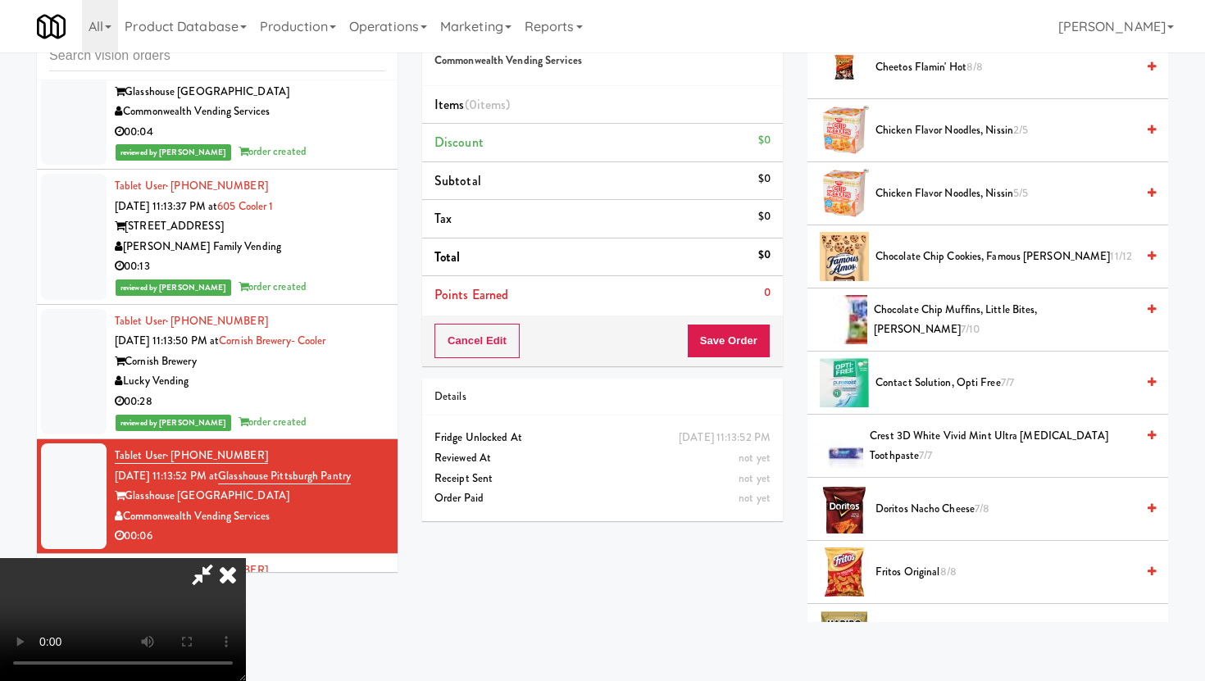
click at [952, 324] on span "Chocolate Chip Muffins, Little Bites, Entenmann's 7/10" at bounding box center [1005, 320] width 262 height 40
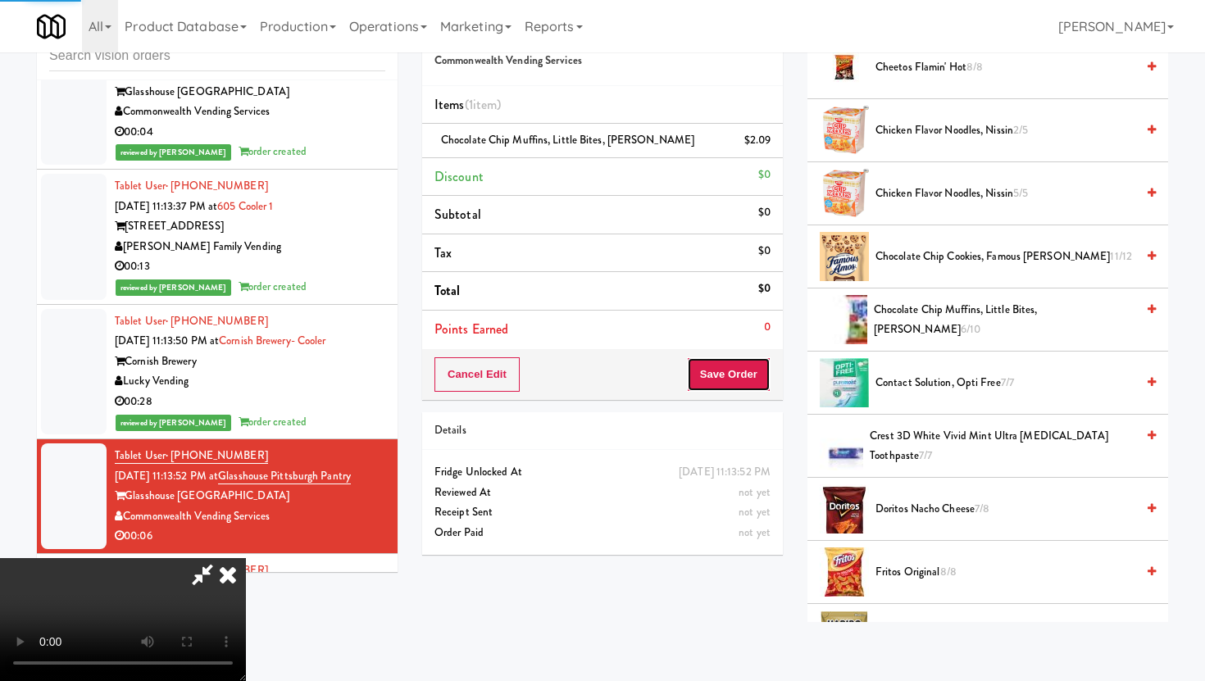
click at [751, 366] on button "Save Order" at bounding box center [729, 374] width 84 height 34
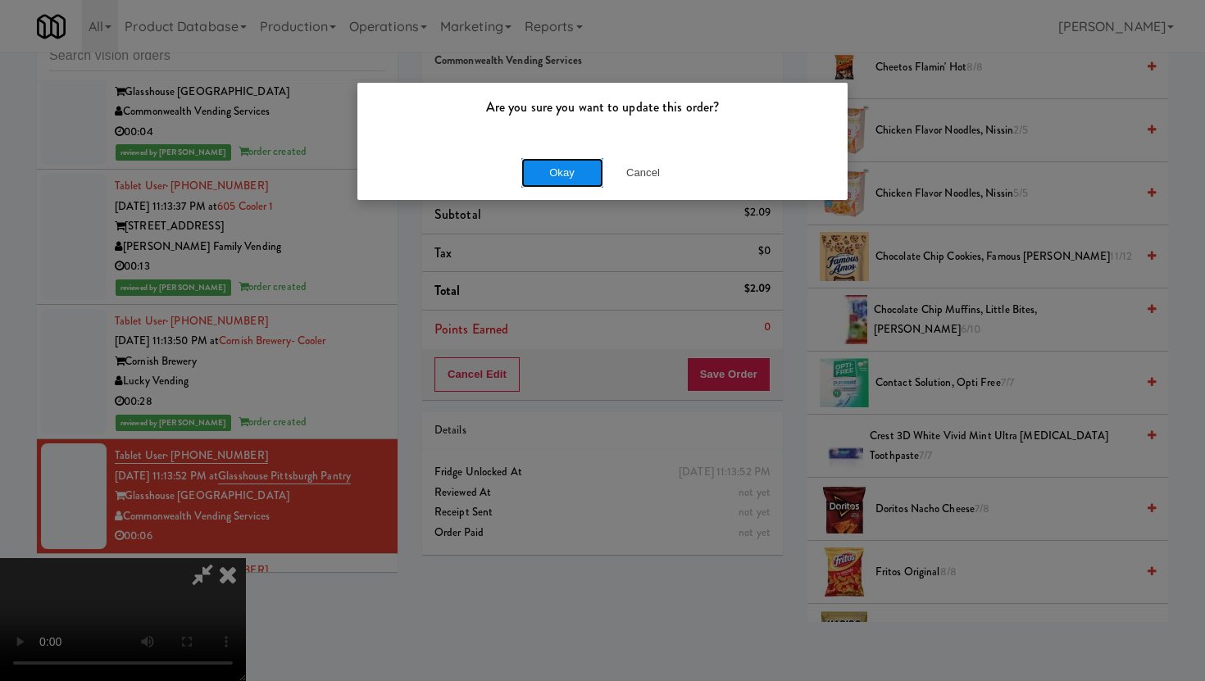
click at [566, 164] on button "Okay" at bounding box center [562, 173] width 82 height 30
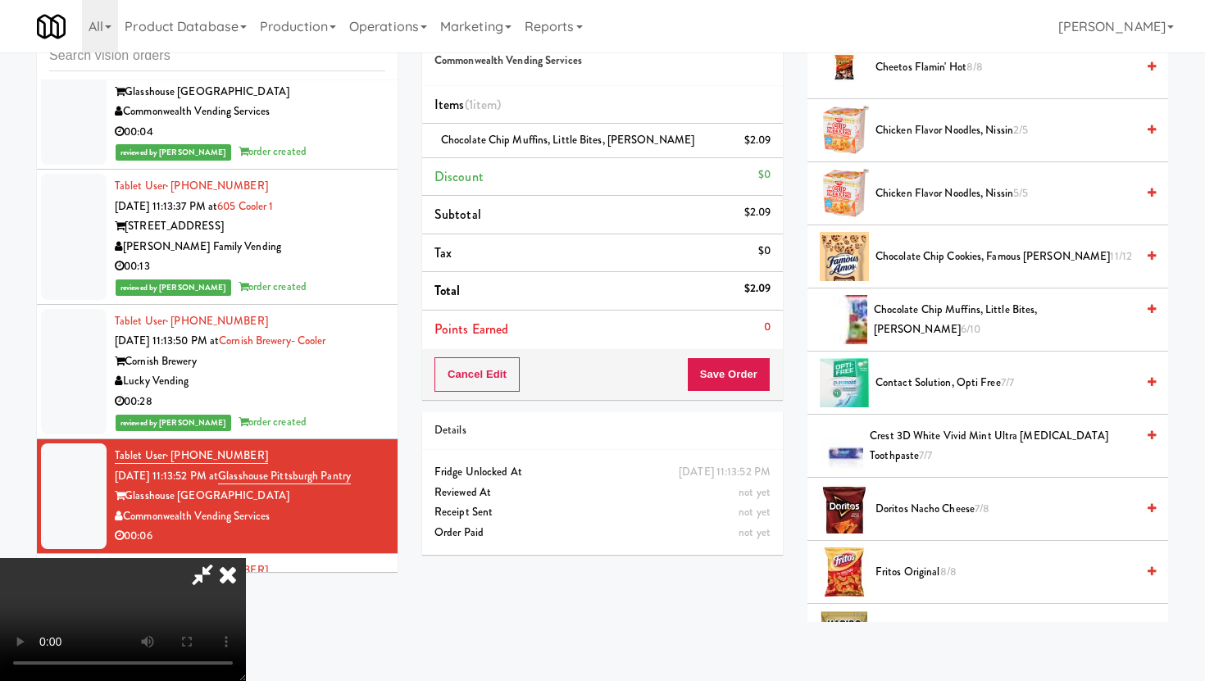
click at [246, 558] on icon at bounding box center [228, 574] width 36 height 33
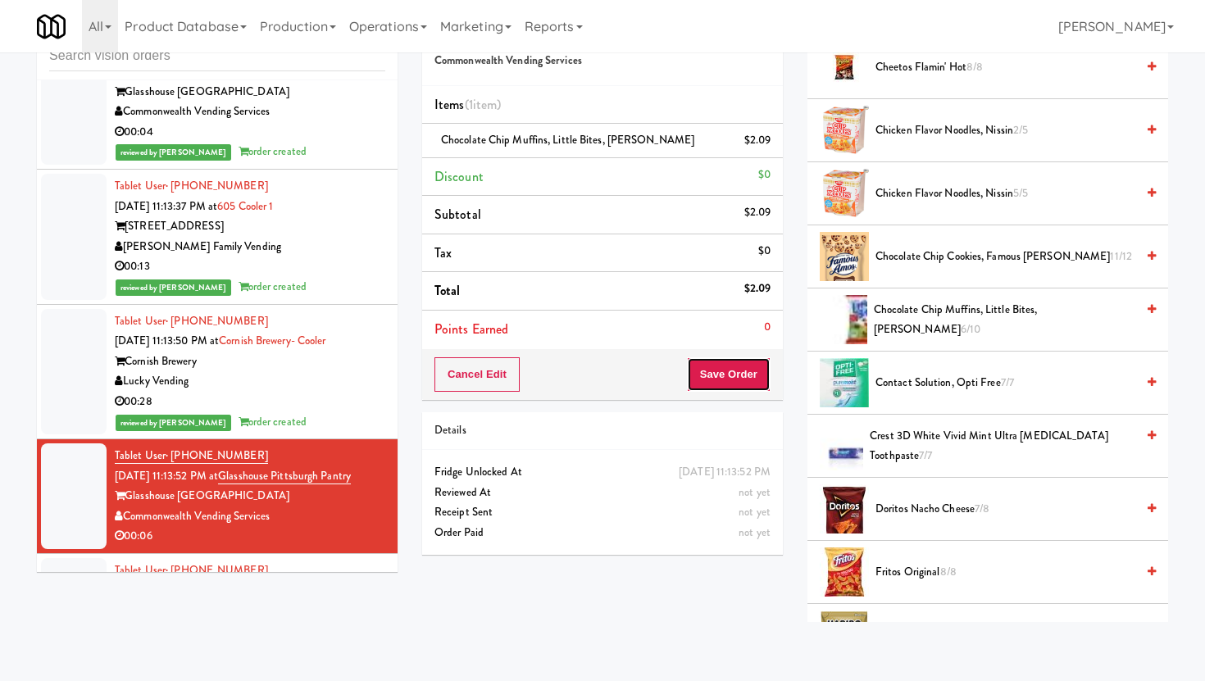
click at [720, 390] on button "Save Order" at bounding box center [729, 374] width 84 height 34
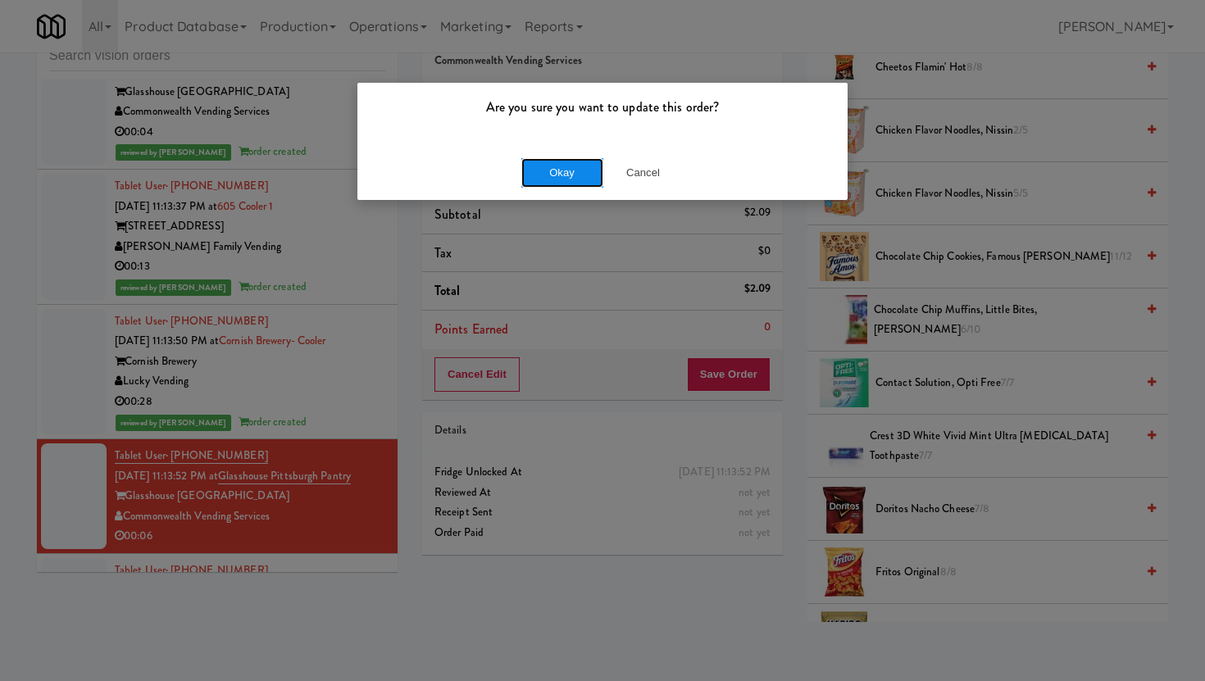
click at [596, 169] on button "Okay" at bounding box center [562, 173] width 82 height 30
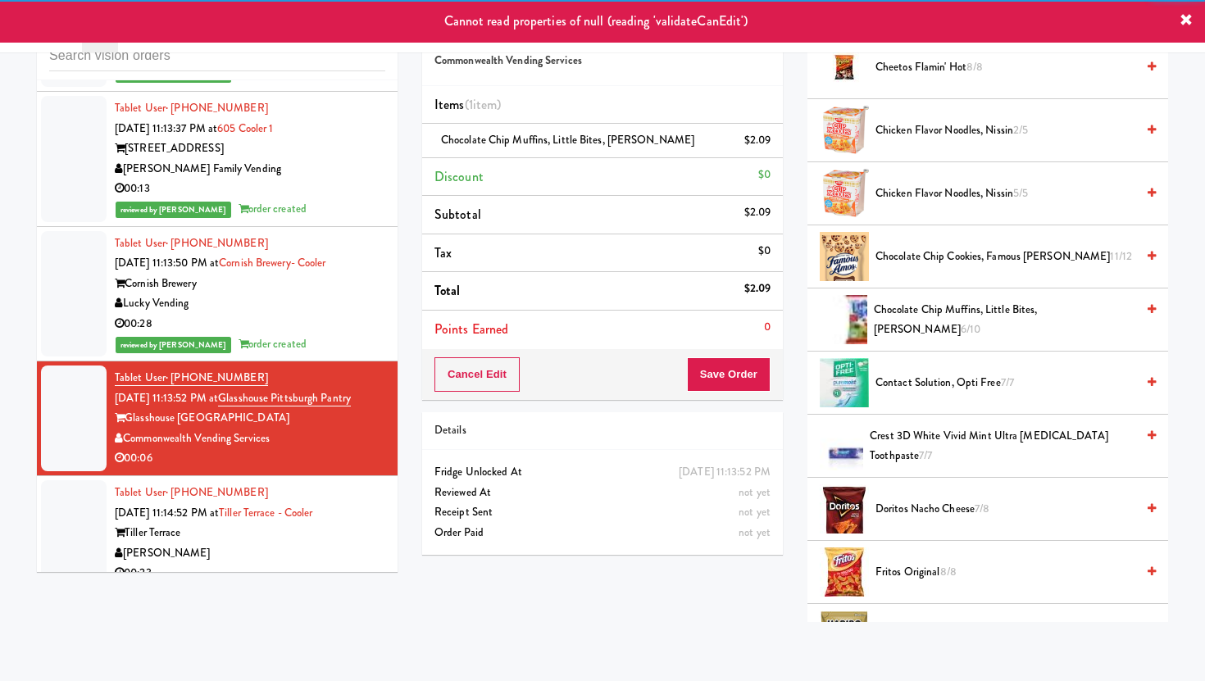
scroll to position [5133, 0]
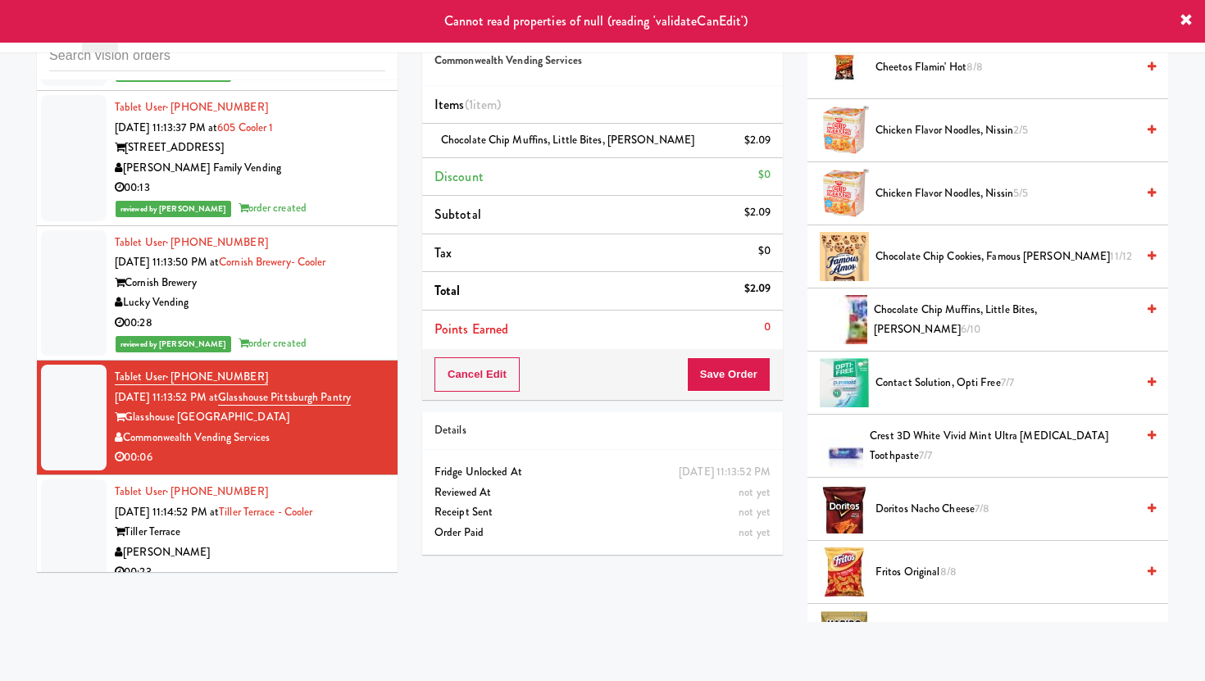
click at [307, 543] on div "[PERSON_NAME]" at bounding box center [250, 553] width 271 height 20
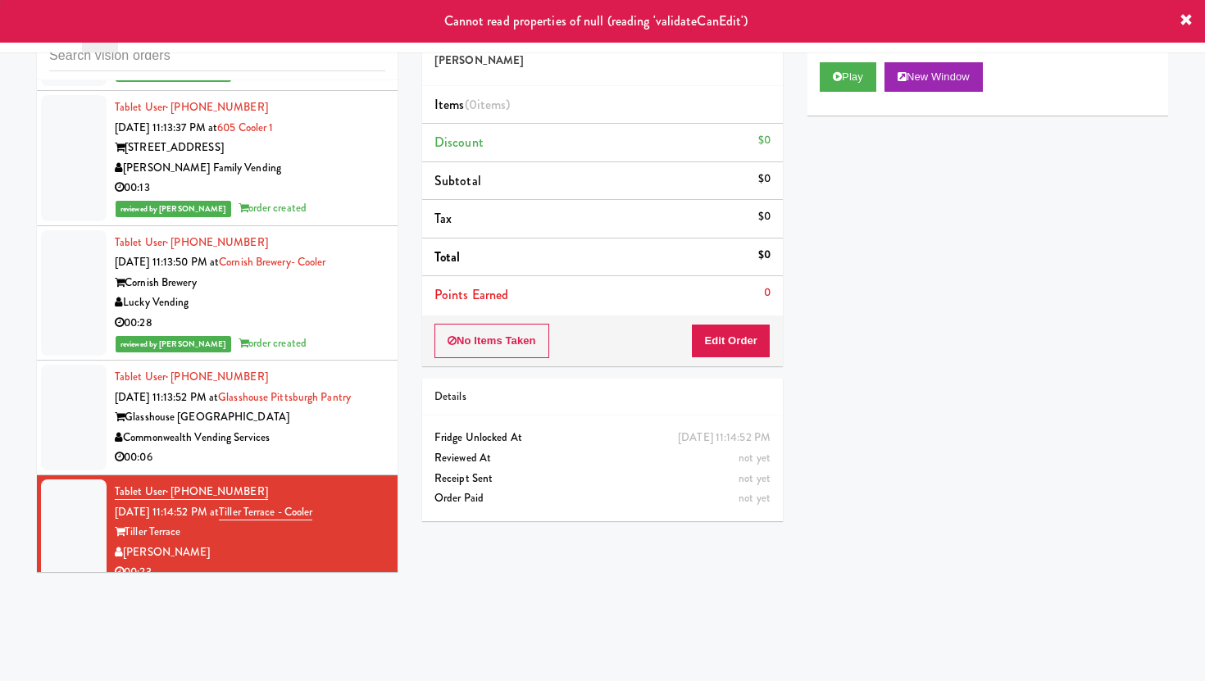
click at [311, 448] on div "00:06" at bounding box center [250, 458] width 271 height 20
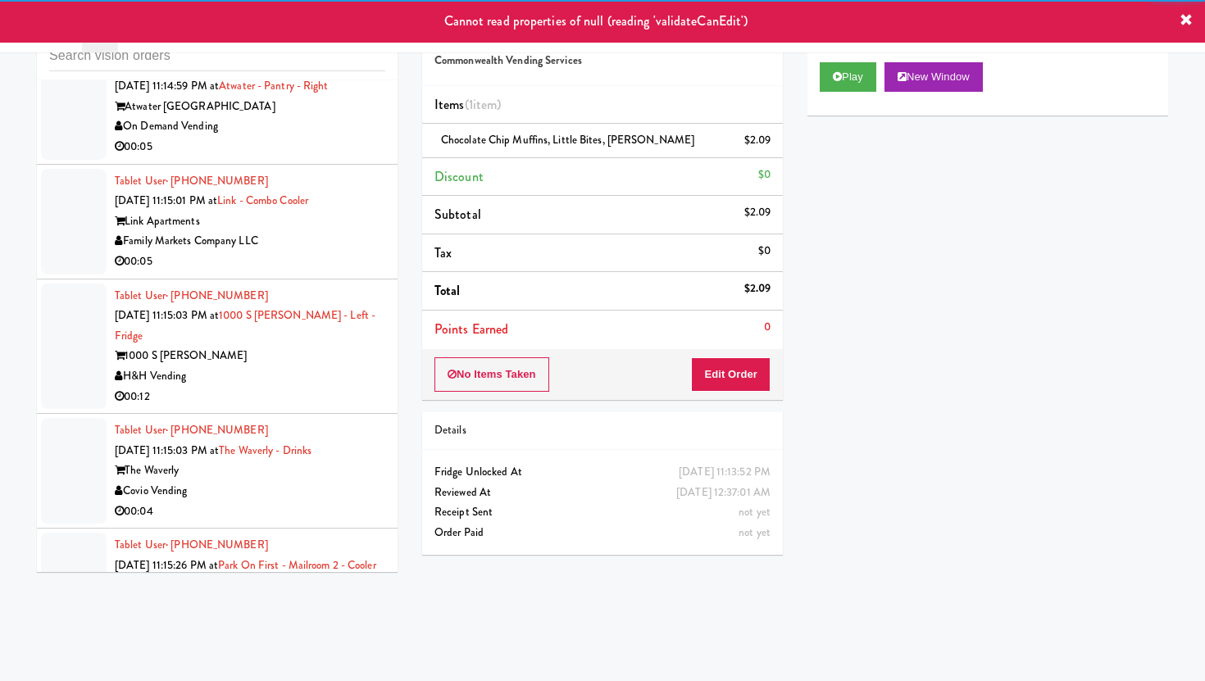
scroll to position [5707, 0]
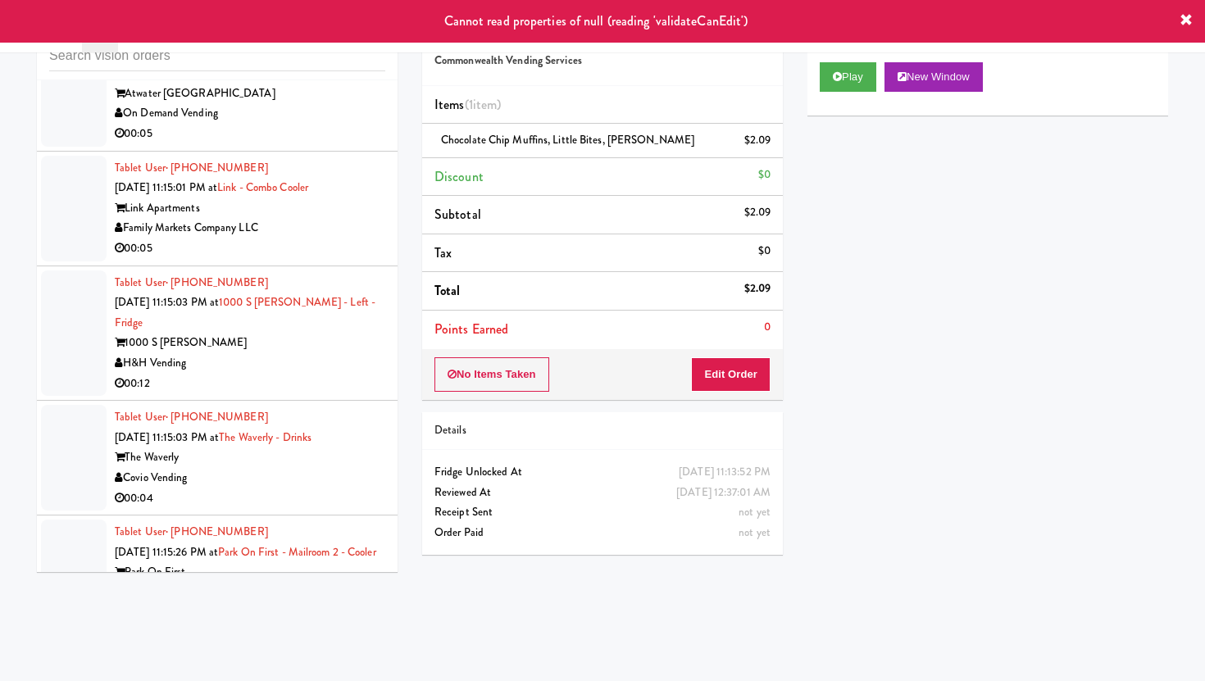
click at [311, 468] on div "Covio Vending" at bounding box center [250, 478] width 271 height 20
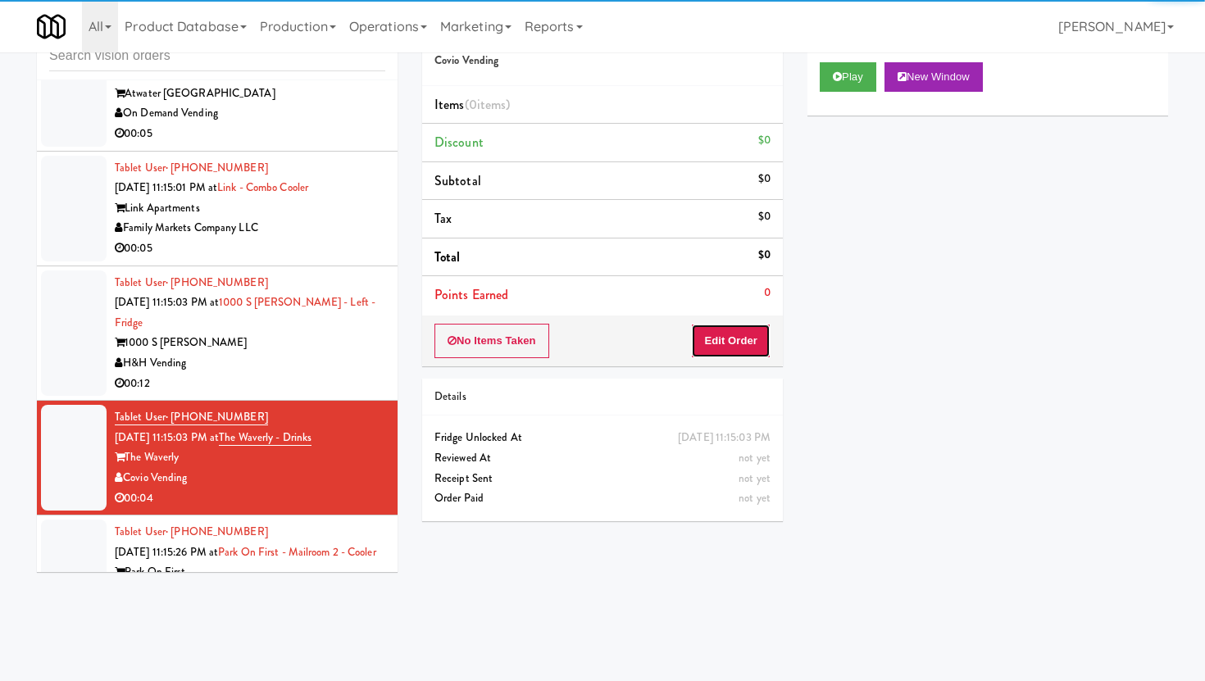
click at [708, 330] on button "Edit Order" at bounding box center [731, 341] width 80 height 34
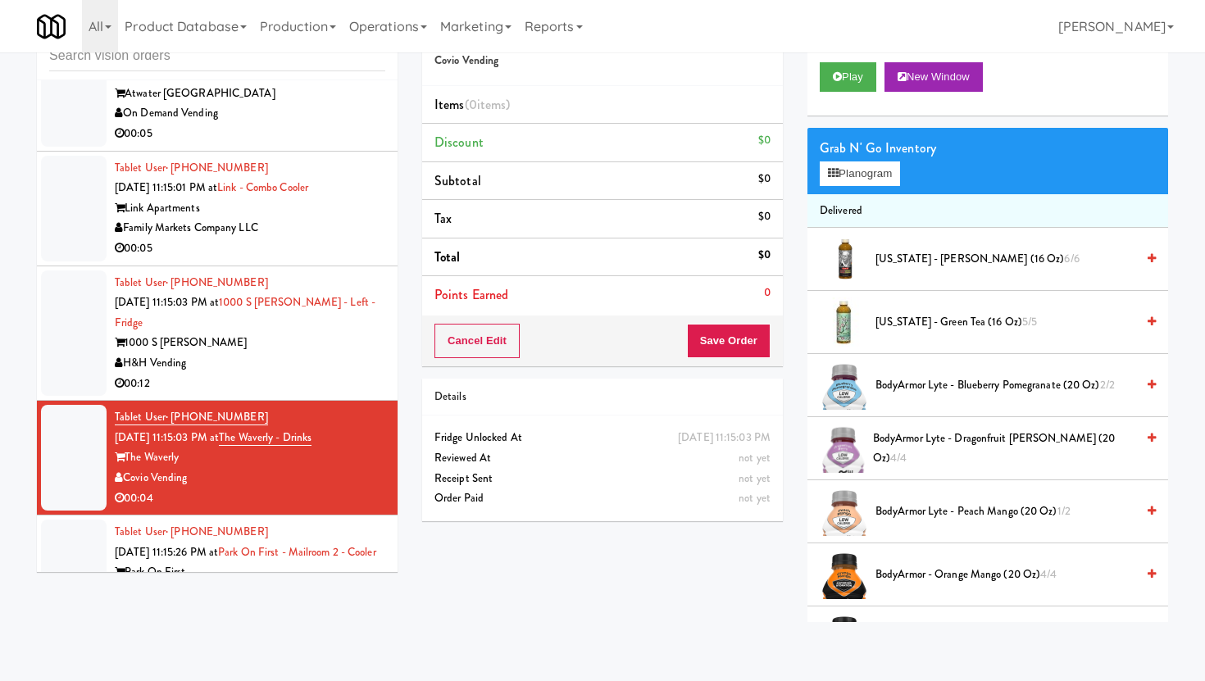
click at [834, 57] on div "Play New Window" at bounding box center [987, 83] width 361 height 66
click at [835, 71] on icon at bounding box center [837, 76] width 9 height 11
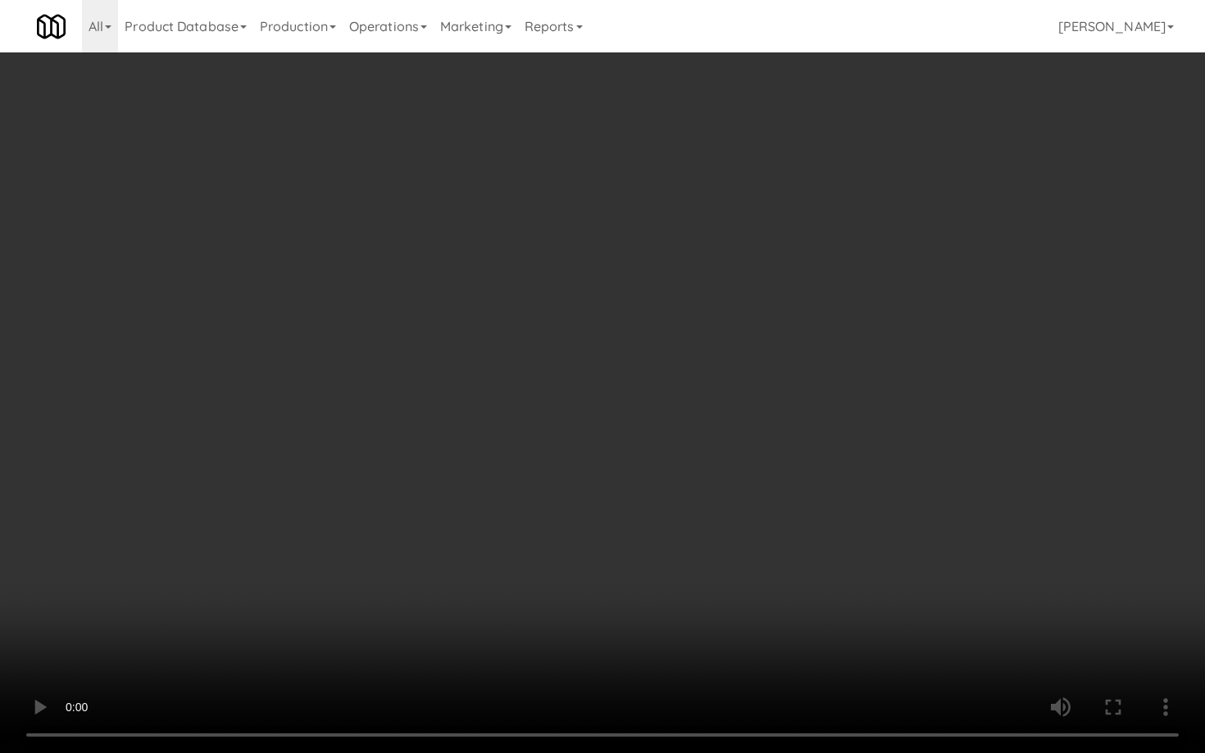
click at [533, 597] on video at bounding box center [602, 376] width 1205 height 753
click at [548, 656] on video at bounding box center [602, 376] width 1205 height 753
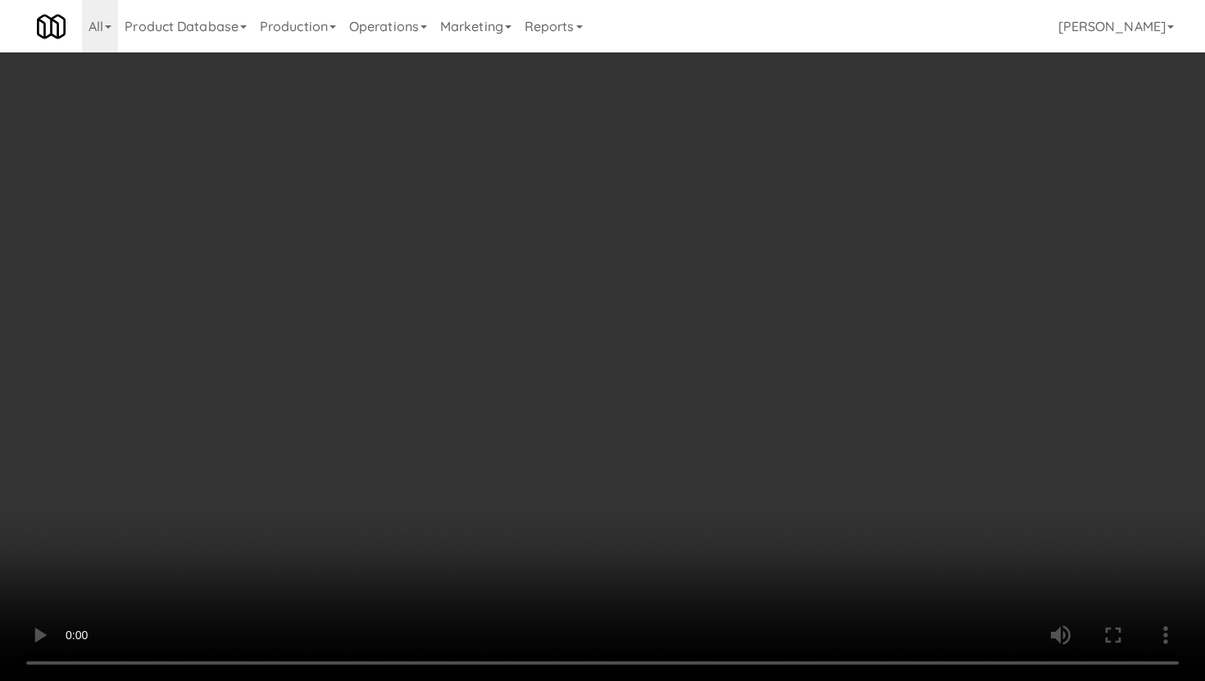
scroll to position [589, 0]
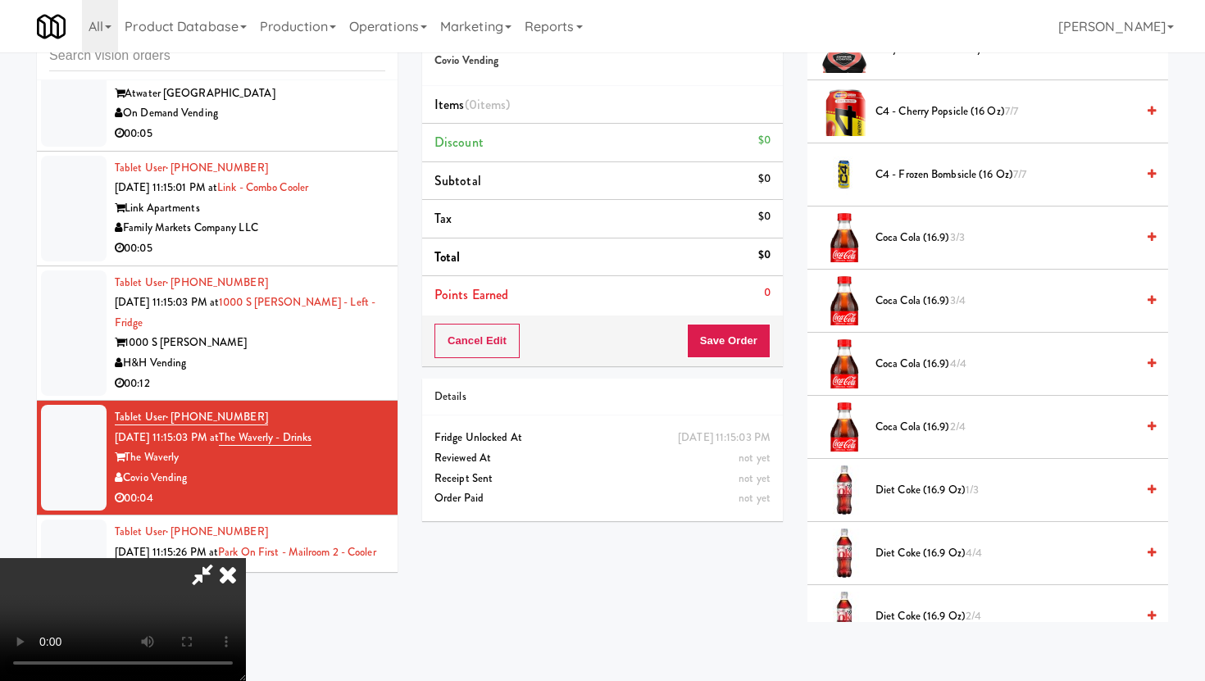
click at [899, 488] on span "Diet Coke (16.9 oz) 1/3" at bounding box center [1006, 490] width 260 height 20
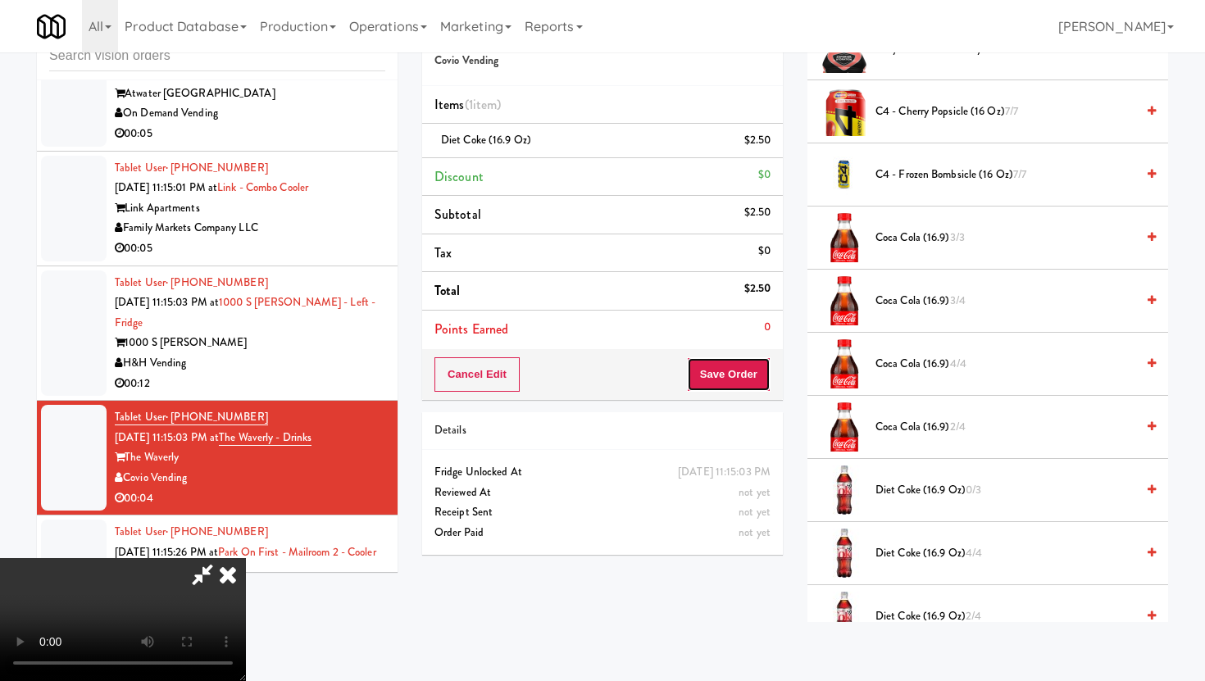
click at [730, 362] on button "Save Order" at bounding box center [729, 374] width 84 height 34
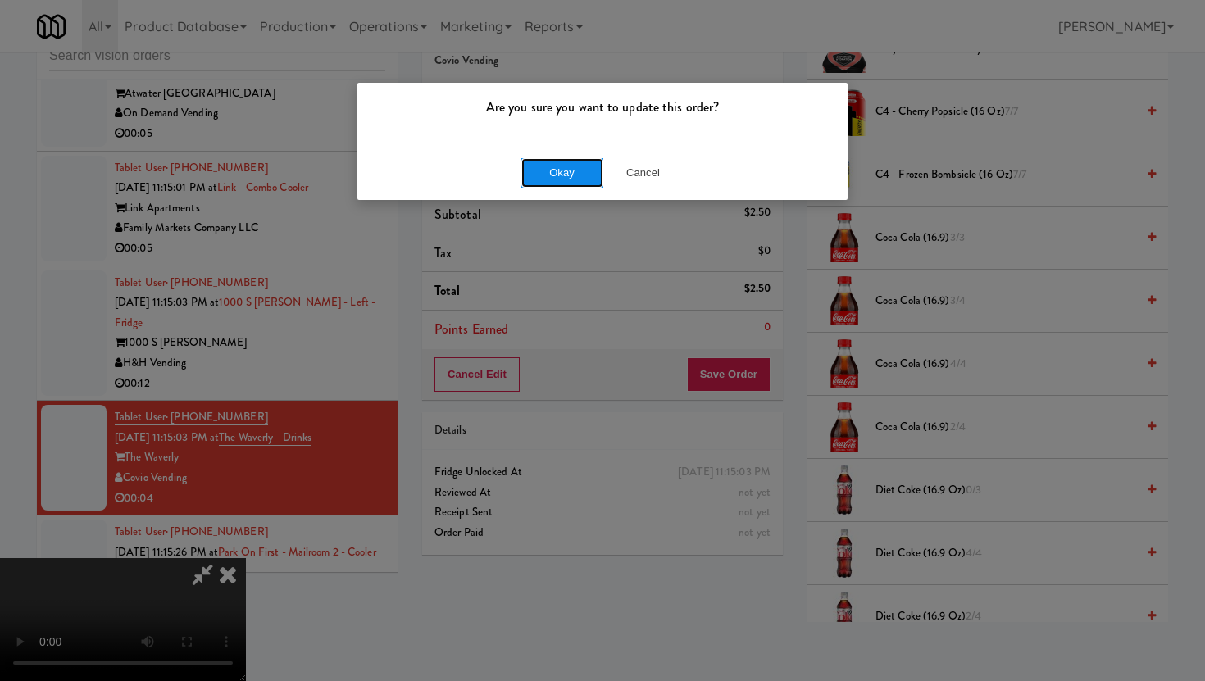
click at [553, 166] on button "Okay" at bounding box center [562, 173] width 82 height 30
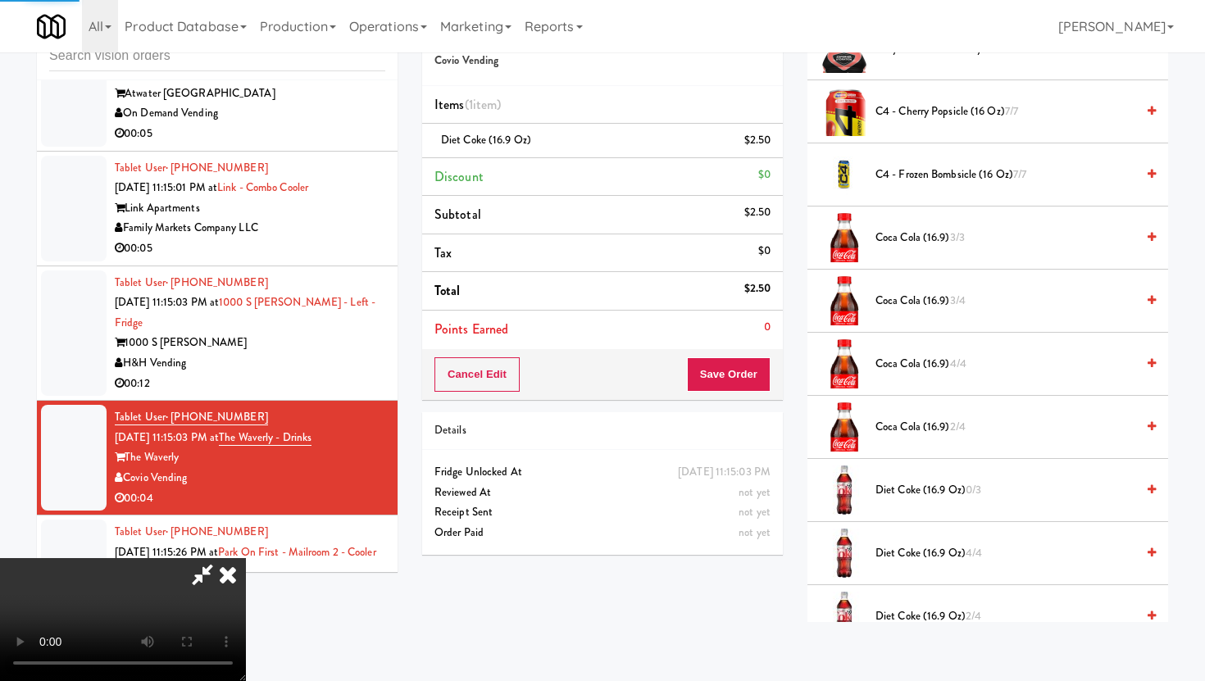
scroll to position [42, 0]
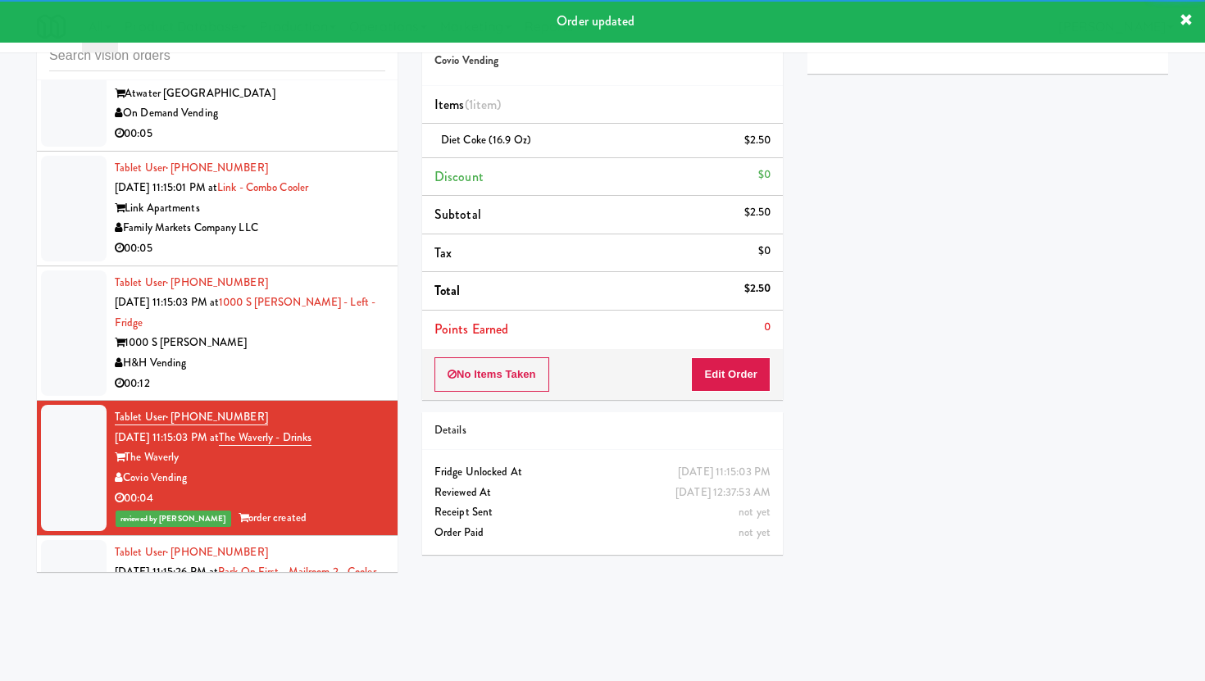
click at [294, 603] on div "Rad Vending Company" at bounding box center [250, 613] width 271 height 20
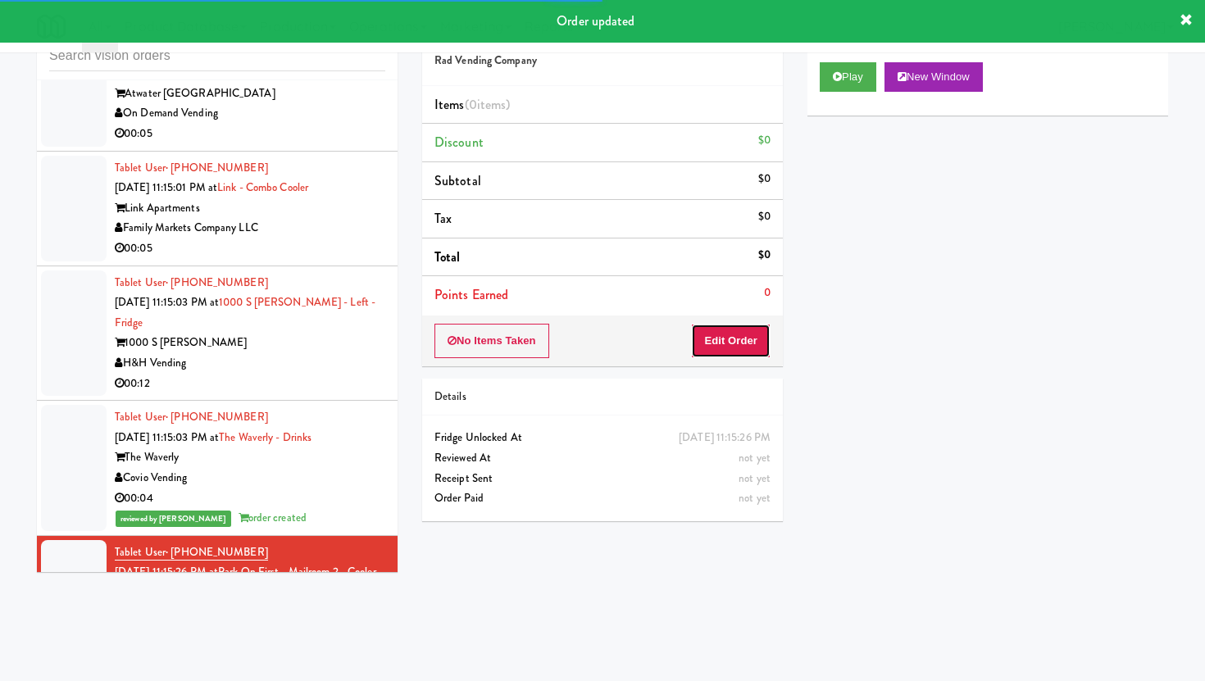
click at [722, 341] on button "Edit Order" at bounding box center [731, 341] width 80 height 34
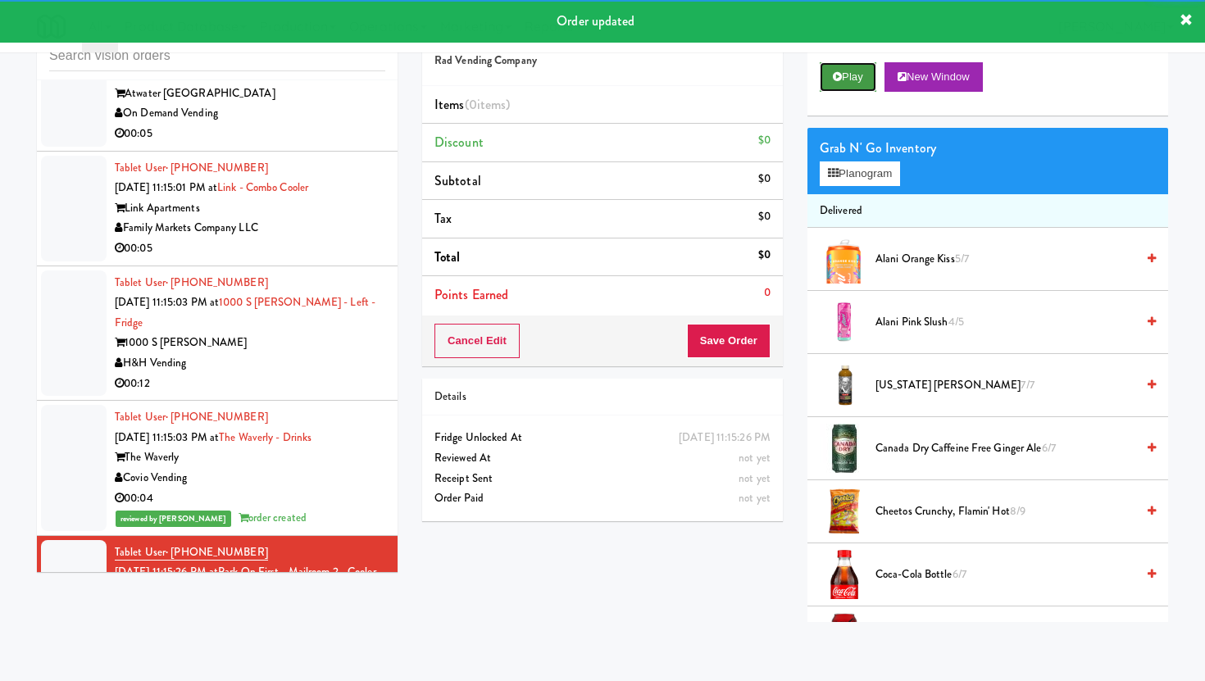
click at [832, 90] on button "Play" at bounding box center [848, 77] width 57 height 30
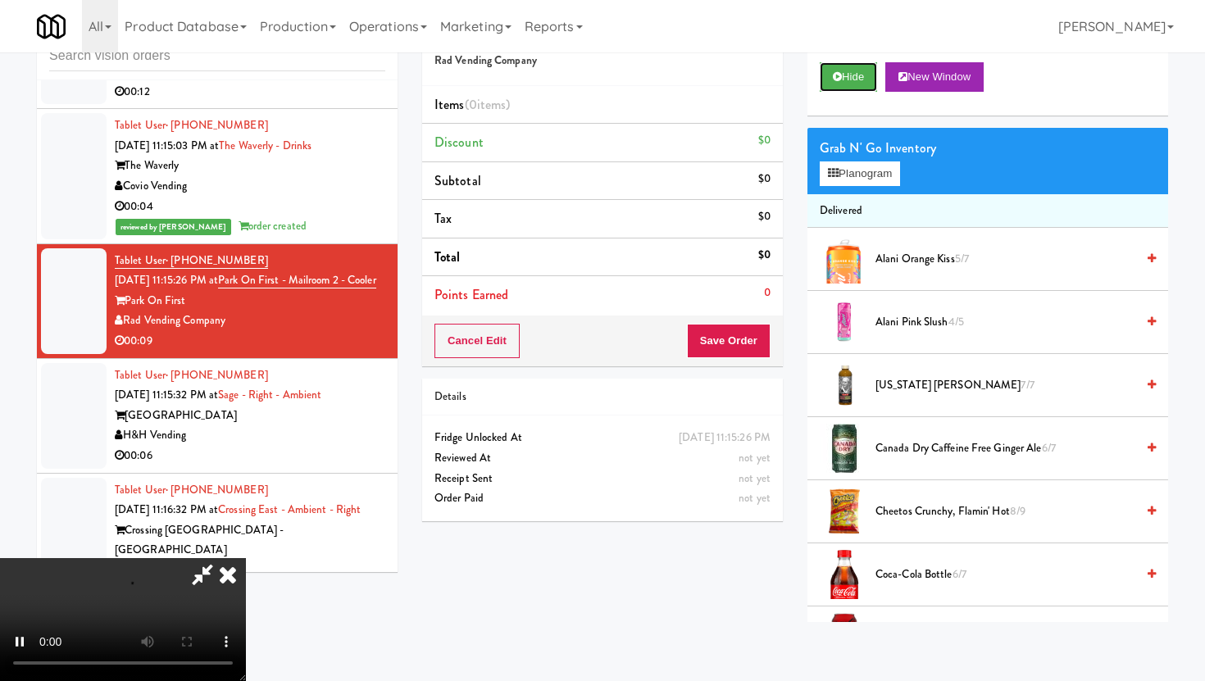
scroll to position [6000, 0]
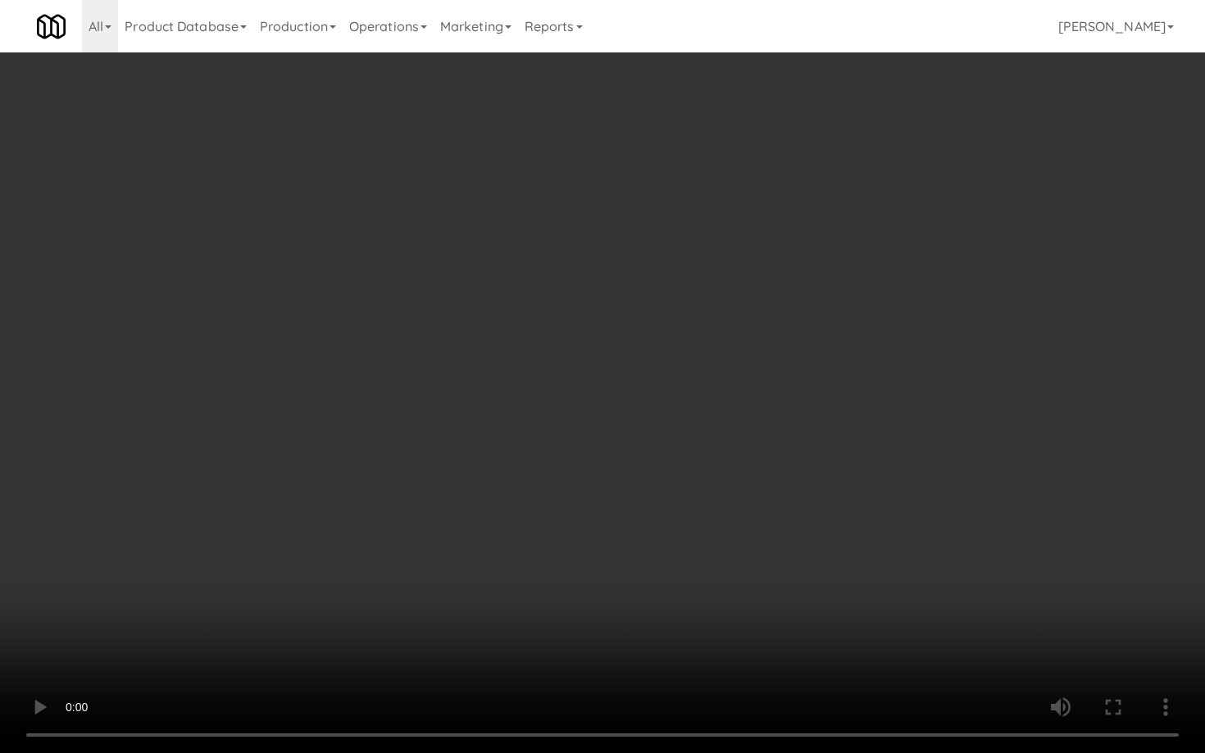
click at [777, 656] on video at bounding box center [602, 376] width 1205 height 753
click at [565, 640] on video at bounding box center [602, 376] width 1205 height 753
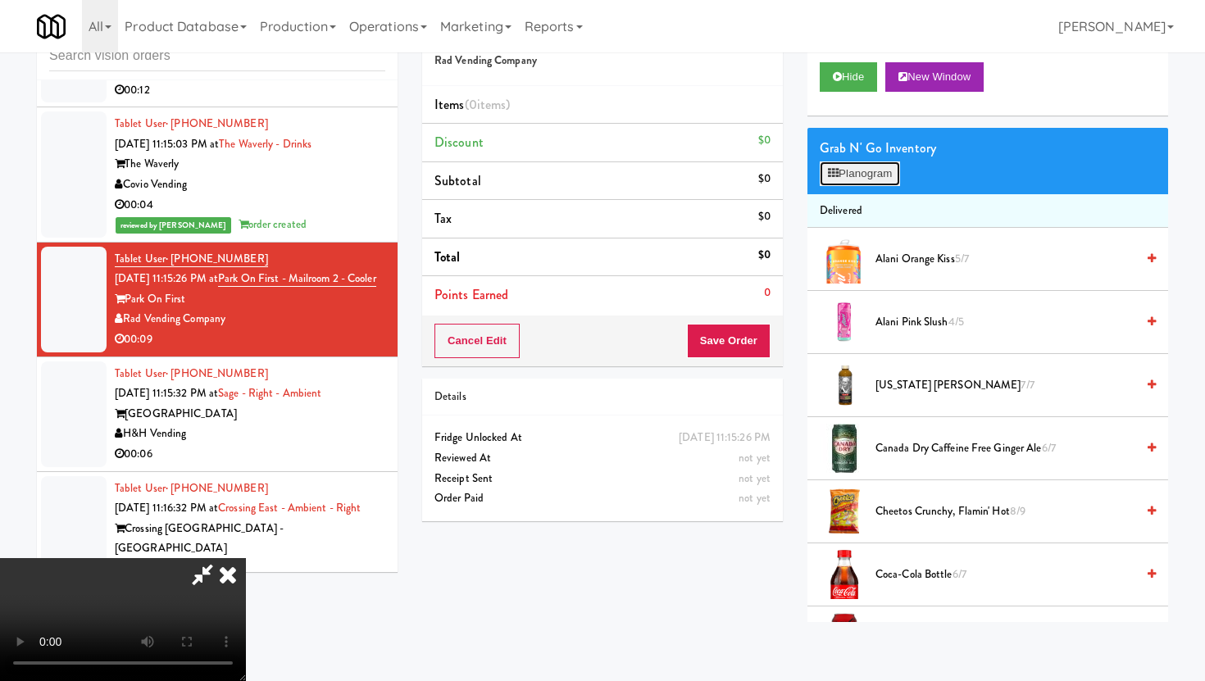
click at [867, 165] on button "Planogram" at bounding box center [860, 173] width 80 height 25
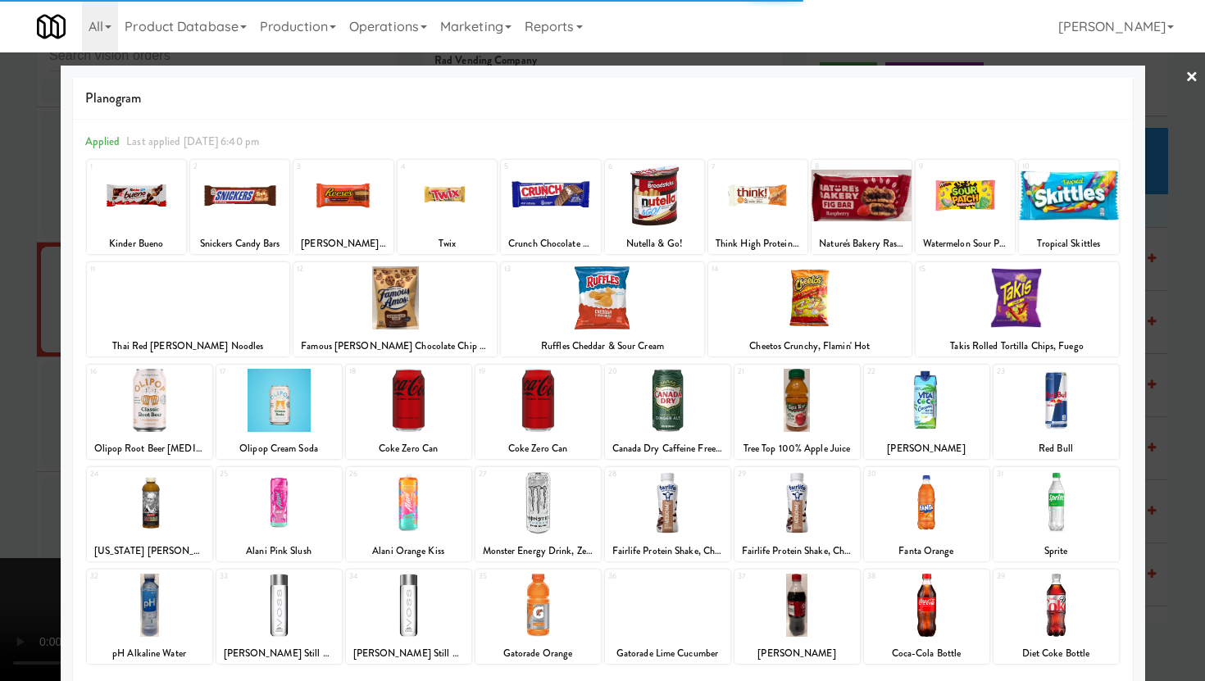
click at [931, 434] on div "22 Vita Coco" at bounding box center [926, 412] width 125 height 94
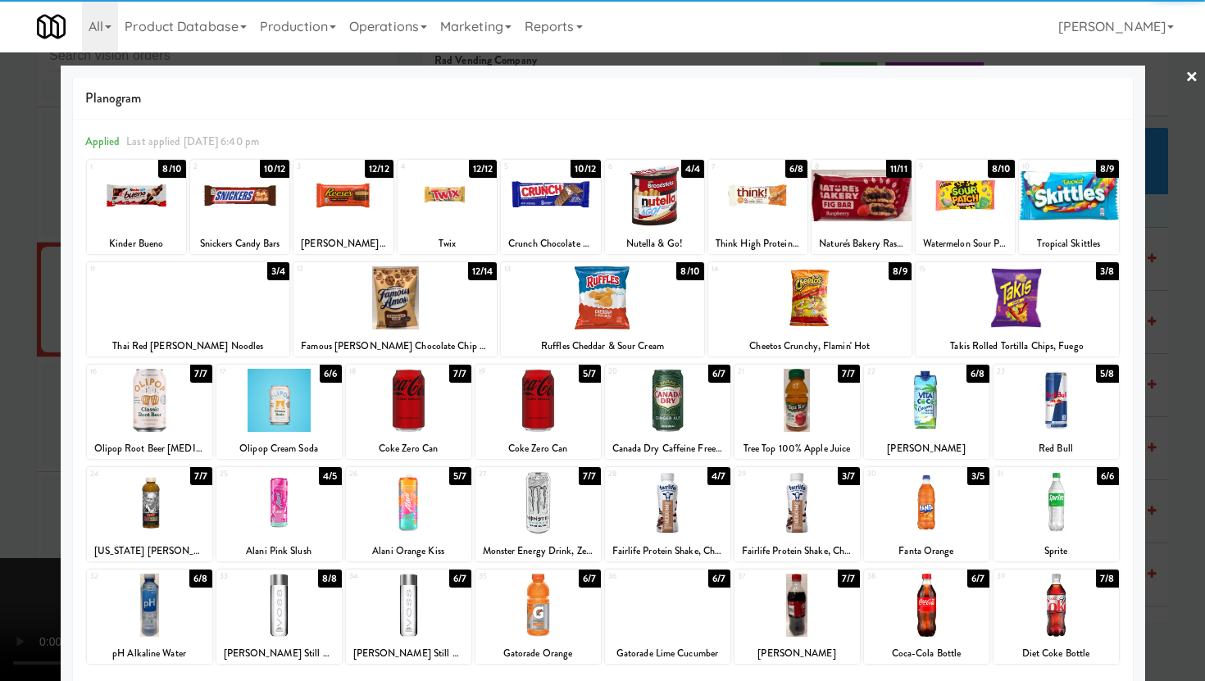
click at [739, 219] on div at bounding box center [757, 195] width 99 height 63
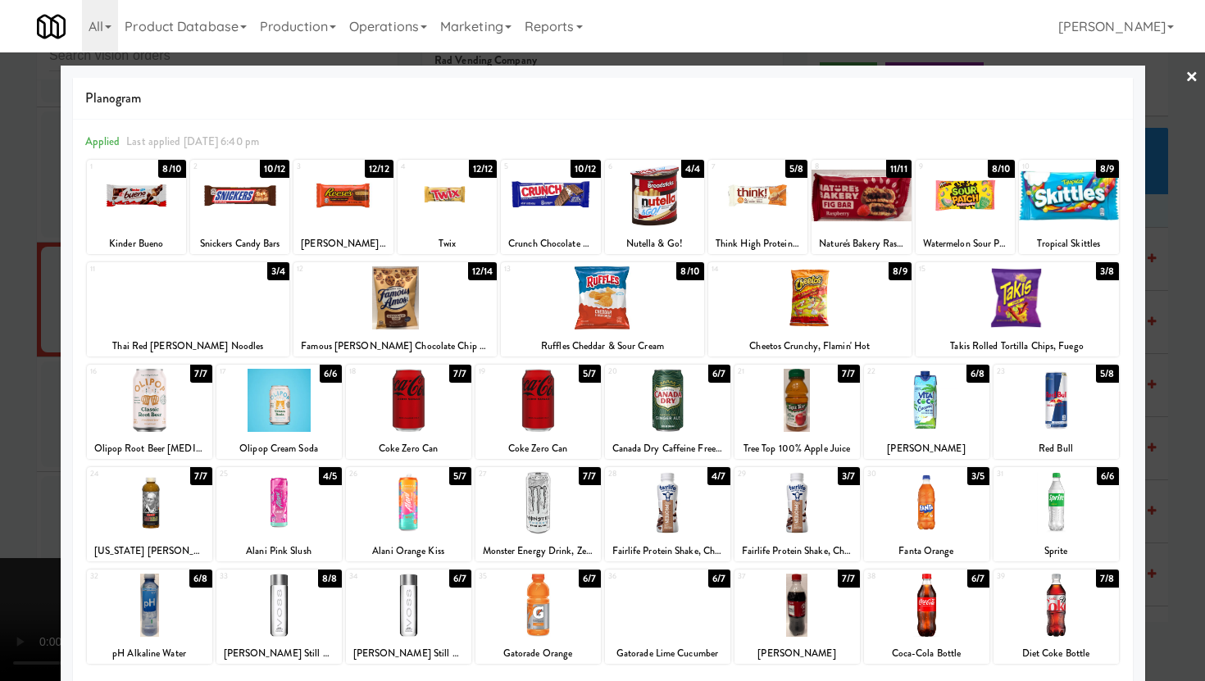
click at [0, 500] on div at bounding box center [602, 340] width 1205 height 681
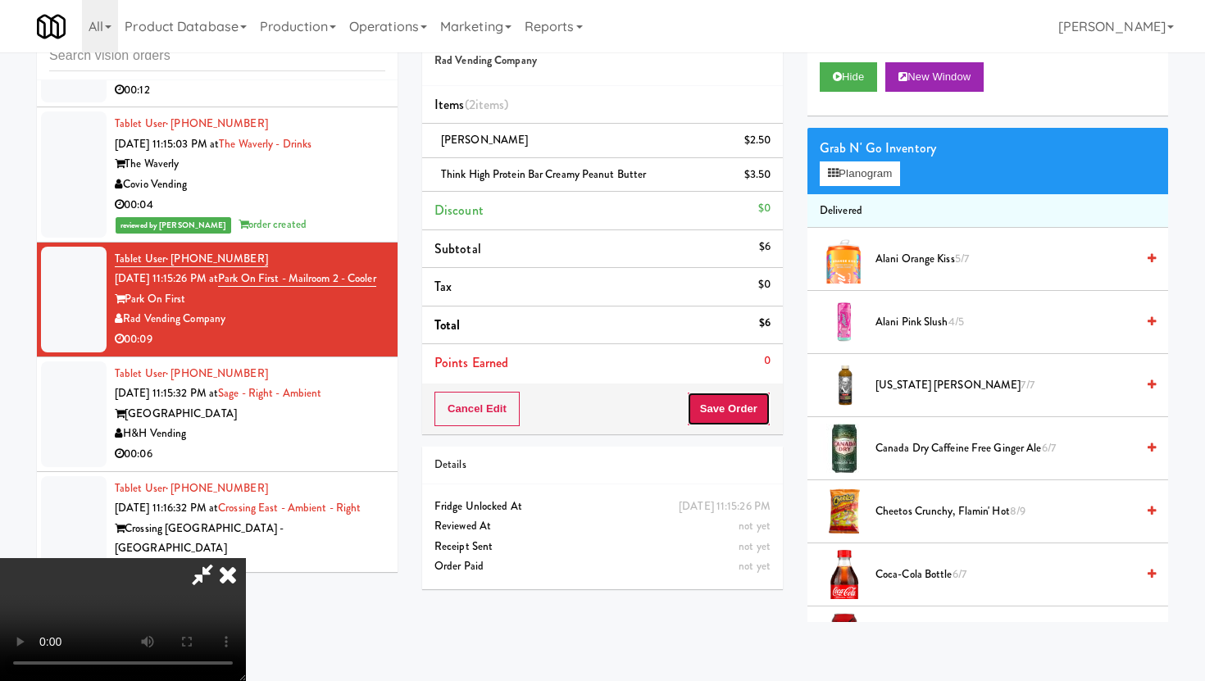
click at [754, 393] on button "Save Order" at bounding box center [729, 409] width 84 height 34
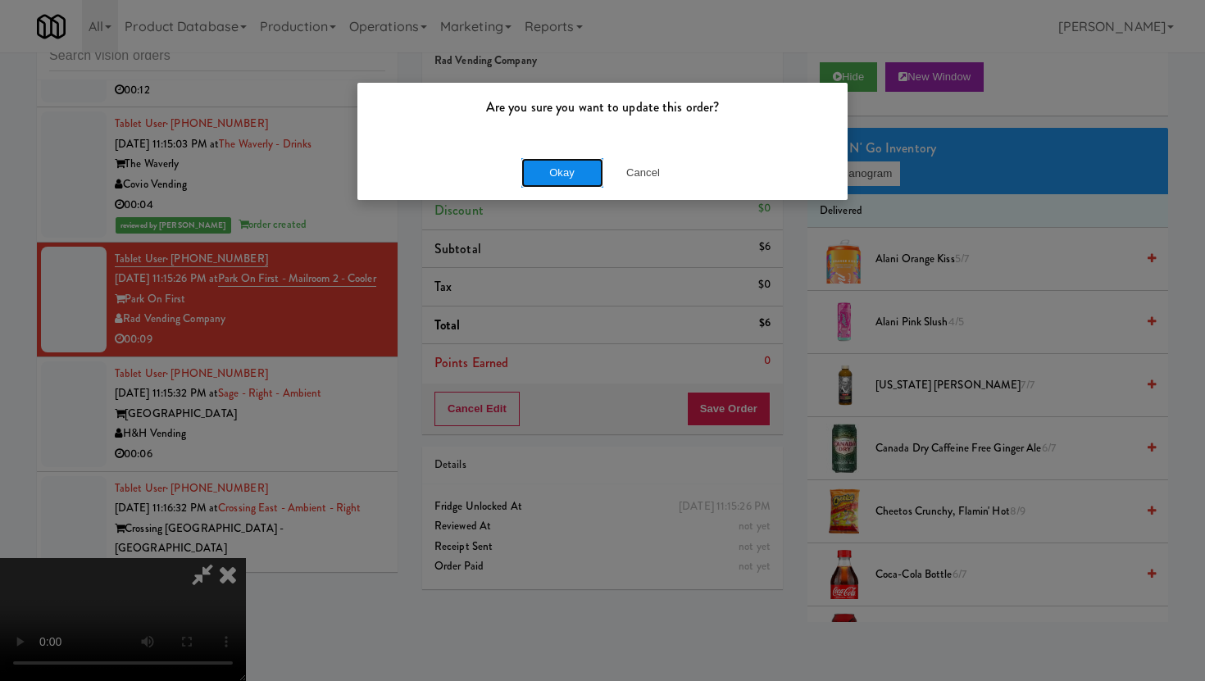
click at [582, 165] on button "Okay" at bounding box center [562, 173] width 82 height 30
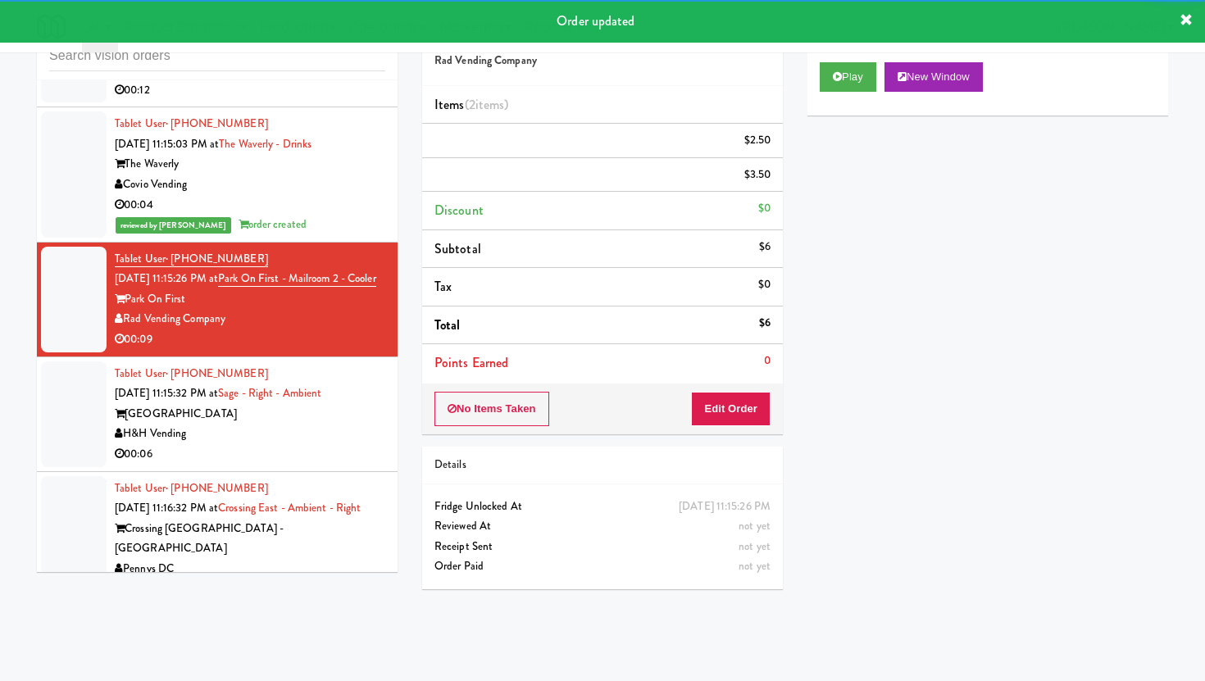
click at [316, 424] on div "H&H Vending" at bounding box center [250, 434] width 271 height 20
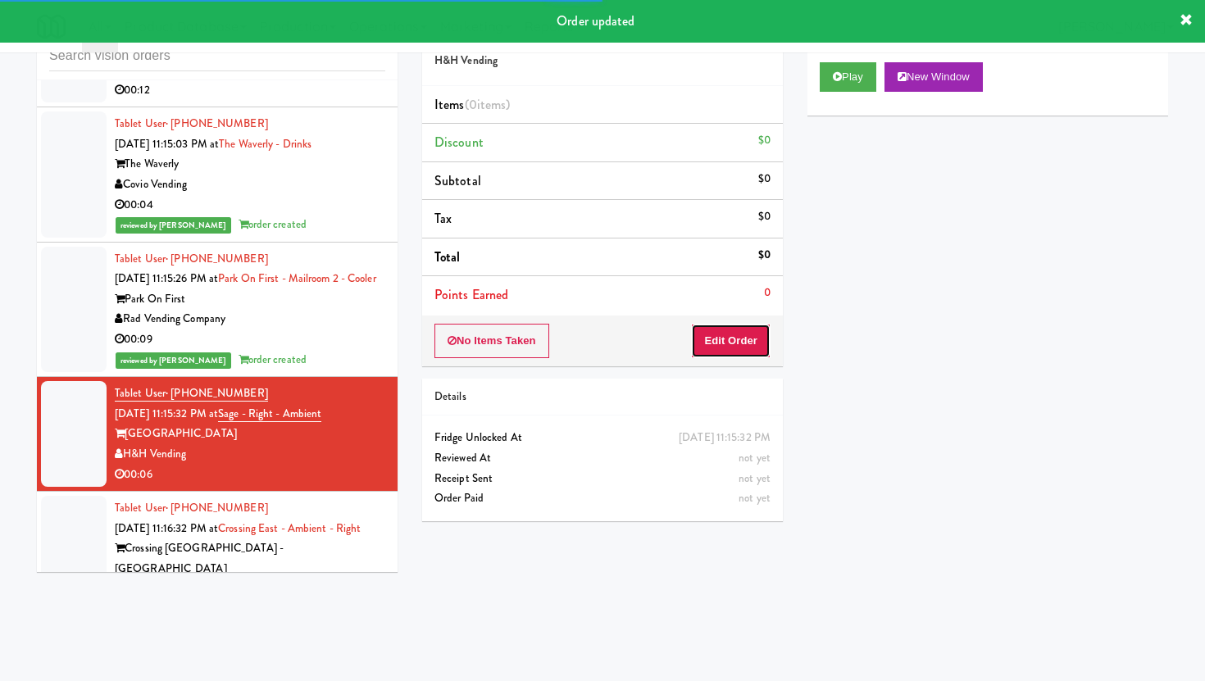
click at [702, 336] on button "Edit Order" at bounding box center [731, 341] width 80 height 34
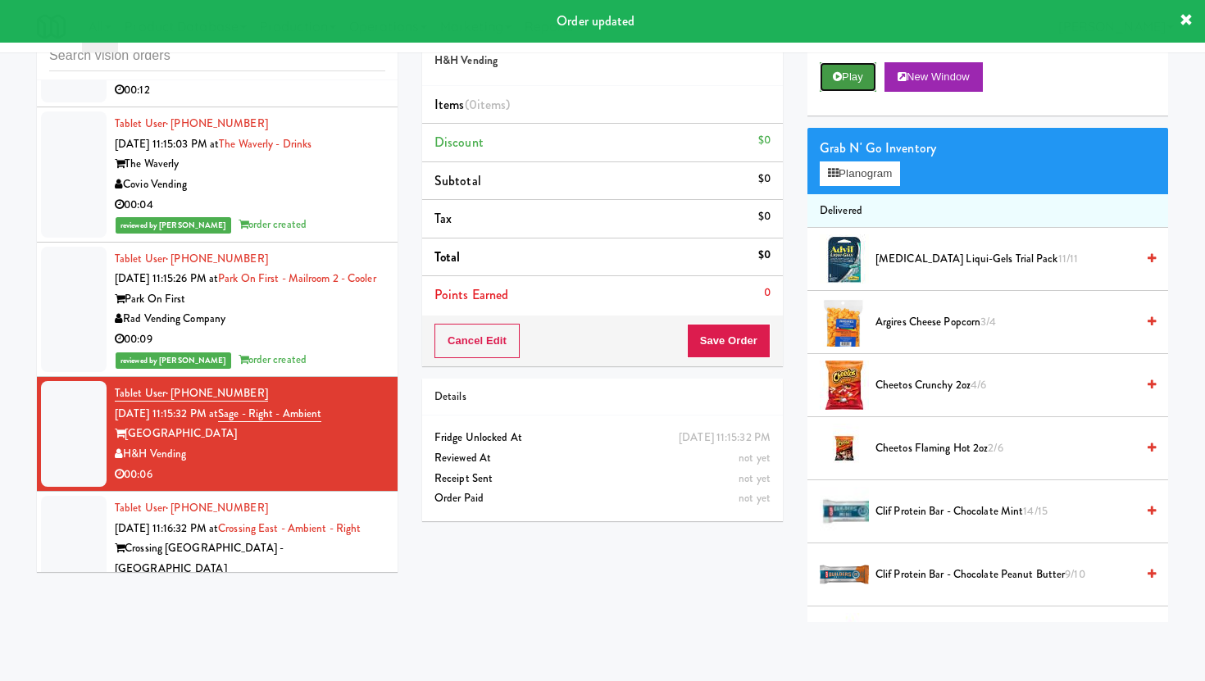
click at [831, 71] on button "Play" at bounding box center [848, 77] width 57 height 30
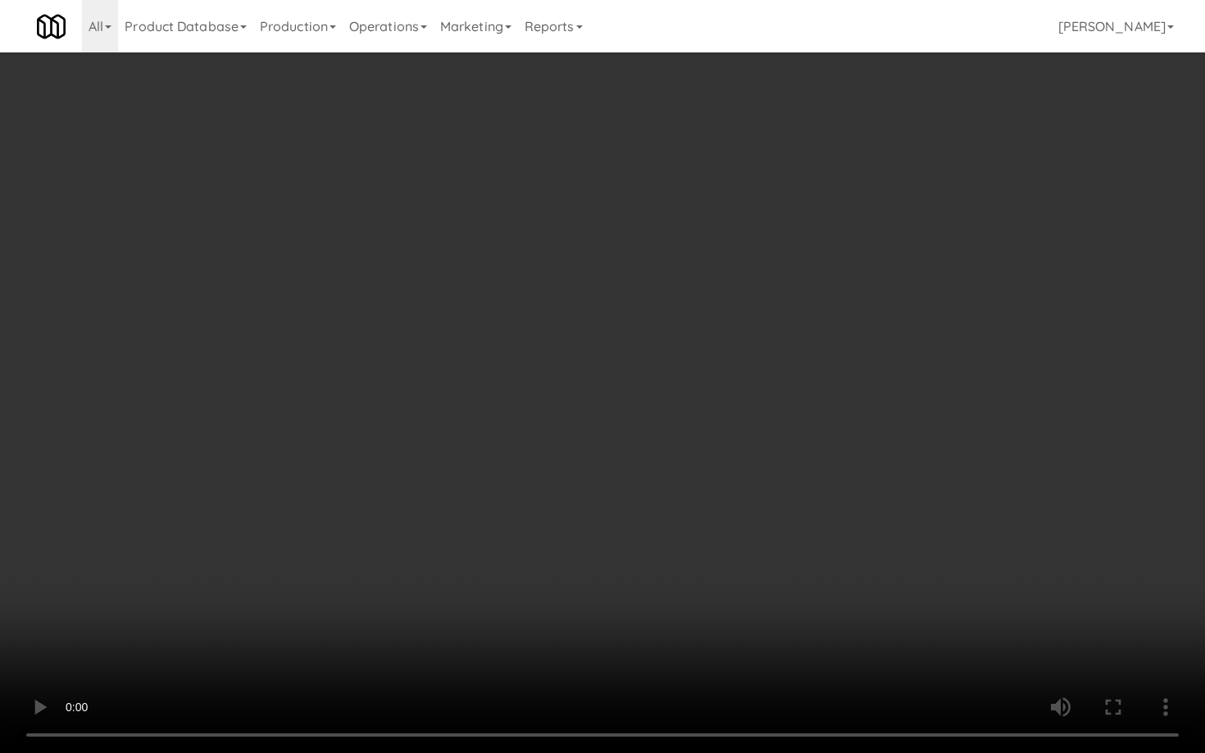
click at [812, 552] on video at bounding box center [602, 376] width 1205 height 753
click at [659, 571] on video at bounding box center [602, 376] width 1205 height 753
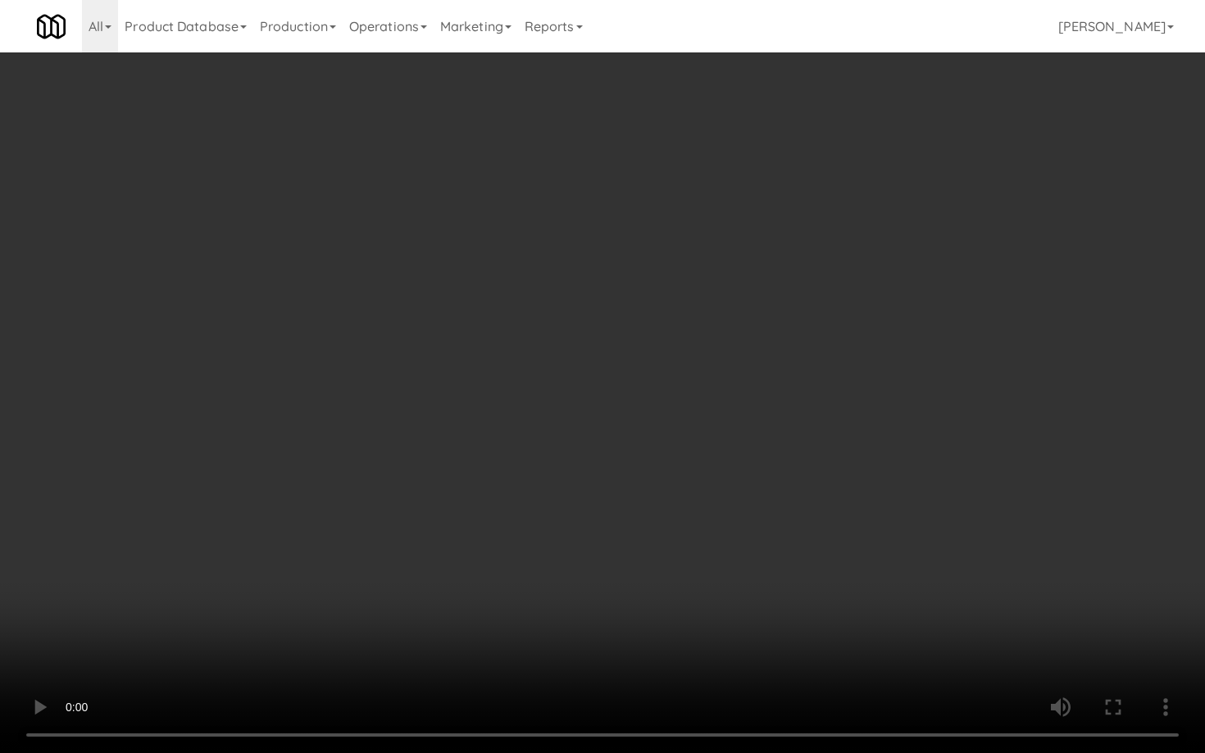
click at [659, 571] on video at bounding box center [602, 376] width 1205 height 753
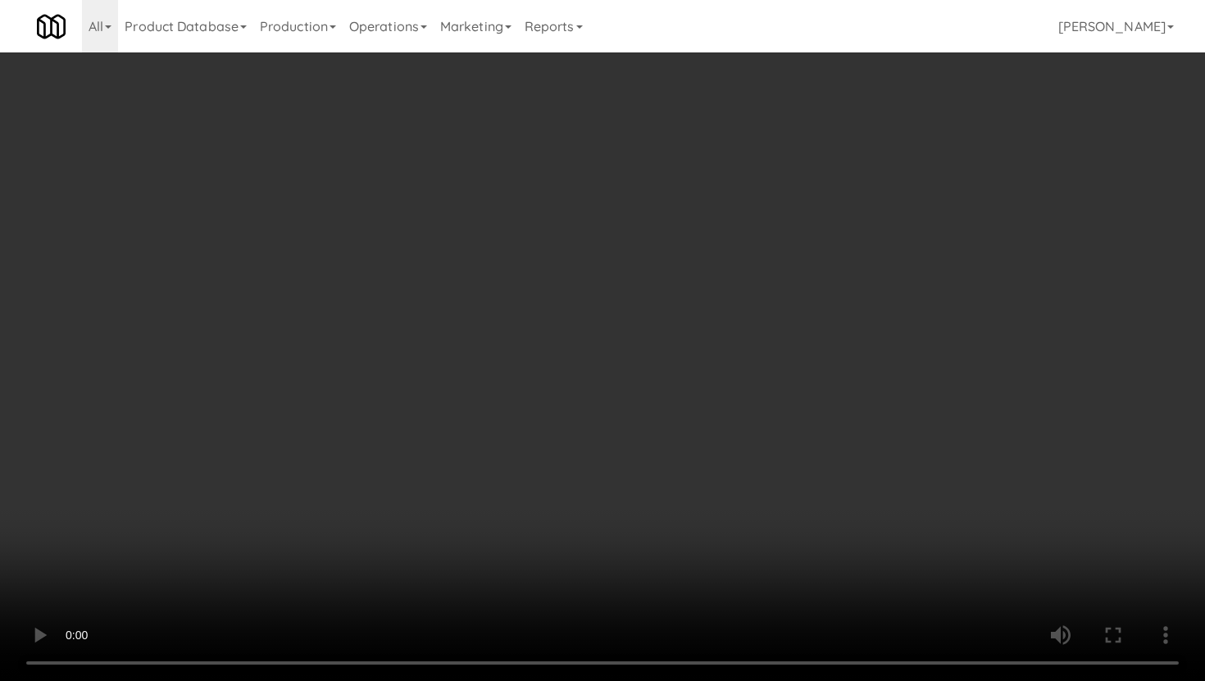
scroll to position [1326, 0]
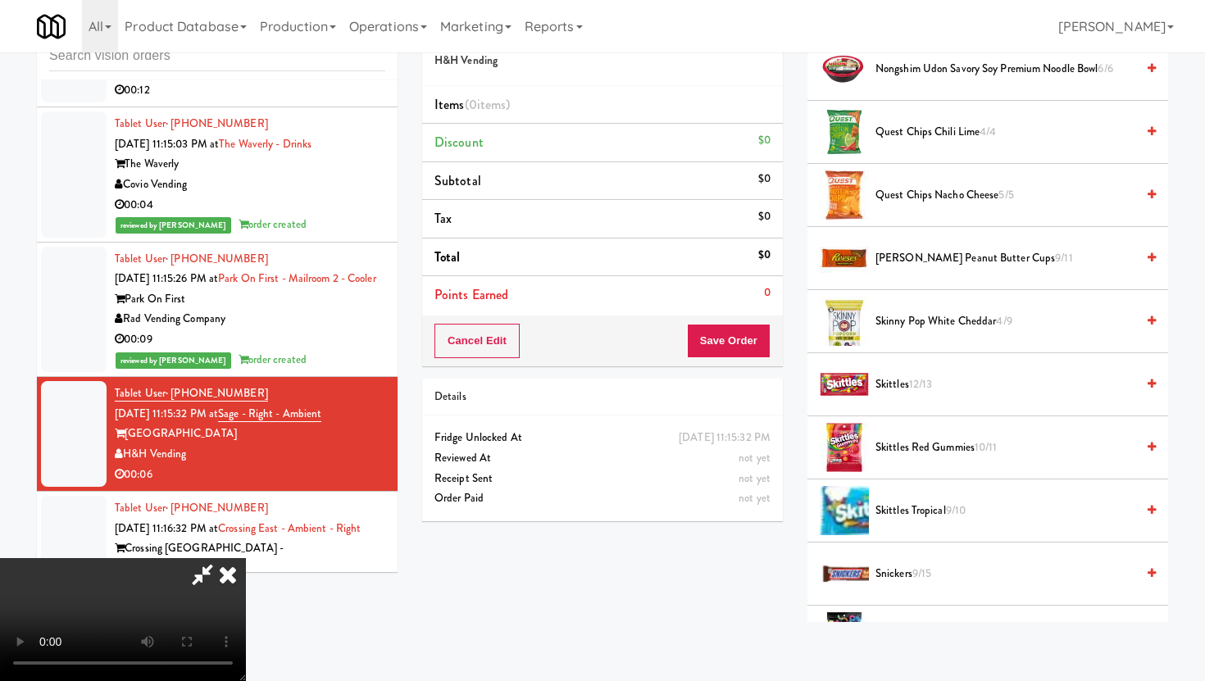
click at [958, 443] on span "Skittles Red Gummies 10/11" at bounding box center [1006, 448] width 260 height 20
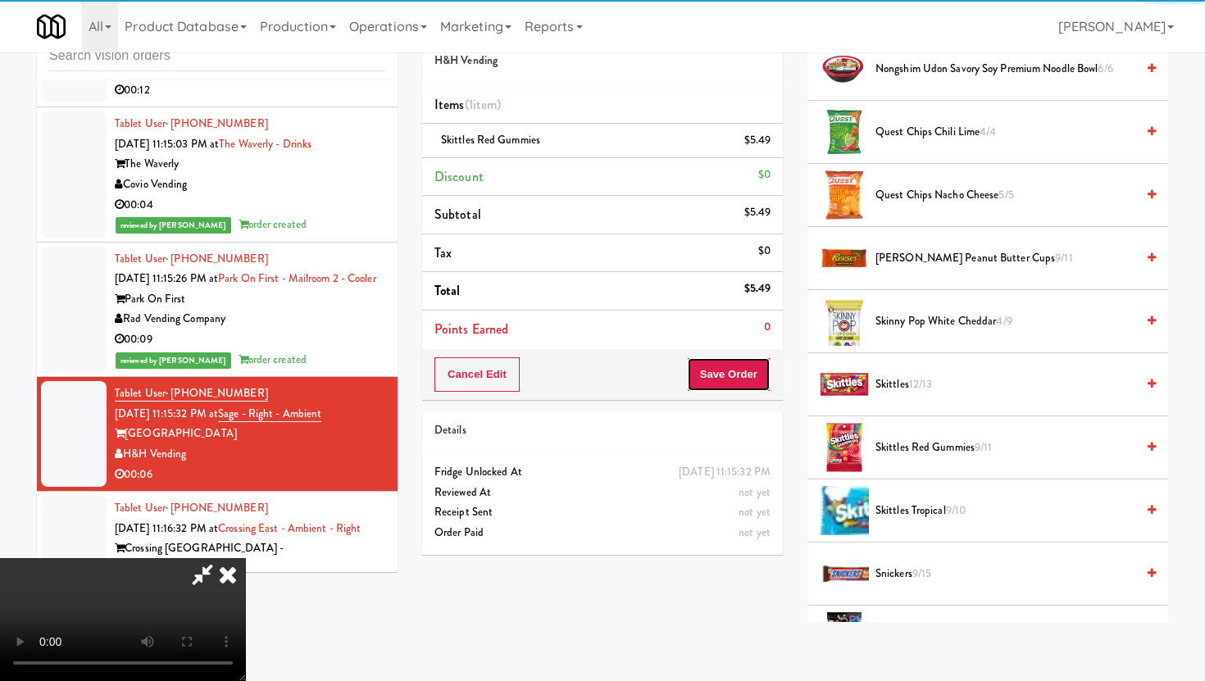
click at [757, 373] on button "Save Order" at bounding box center [729, 374] width 84 height 34
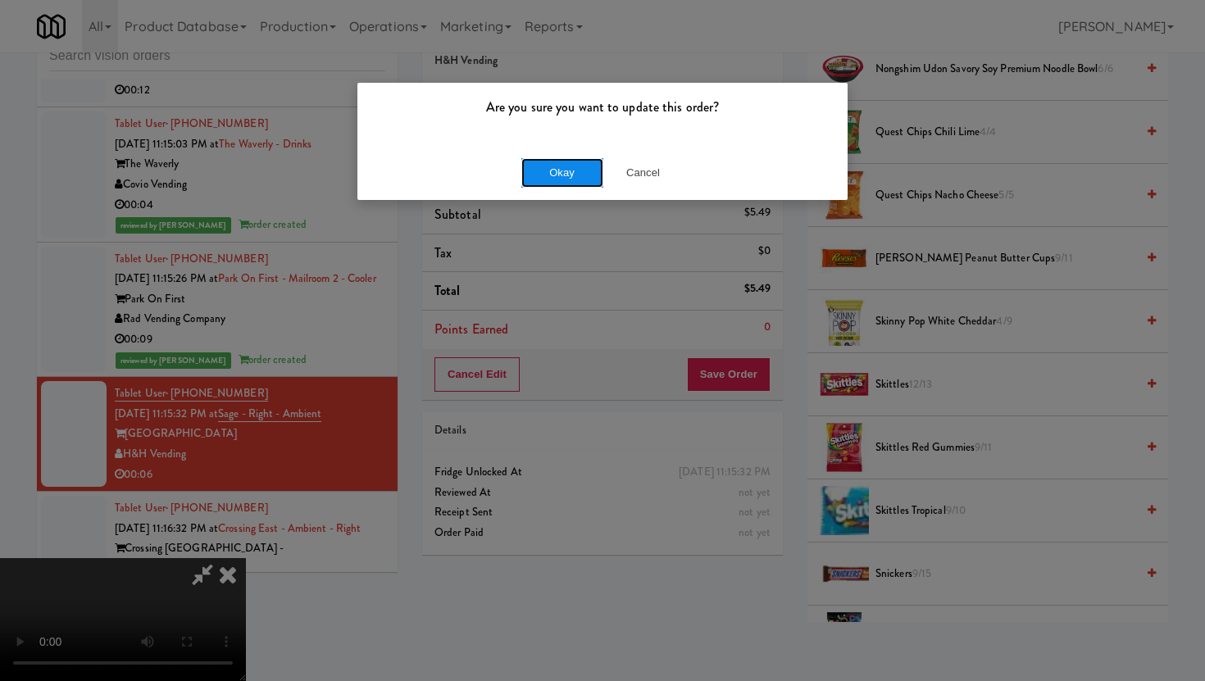
click at [579, 176] on button "Okay" at bounding box center [562, 173] width 82 height 30
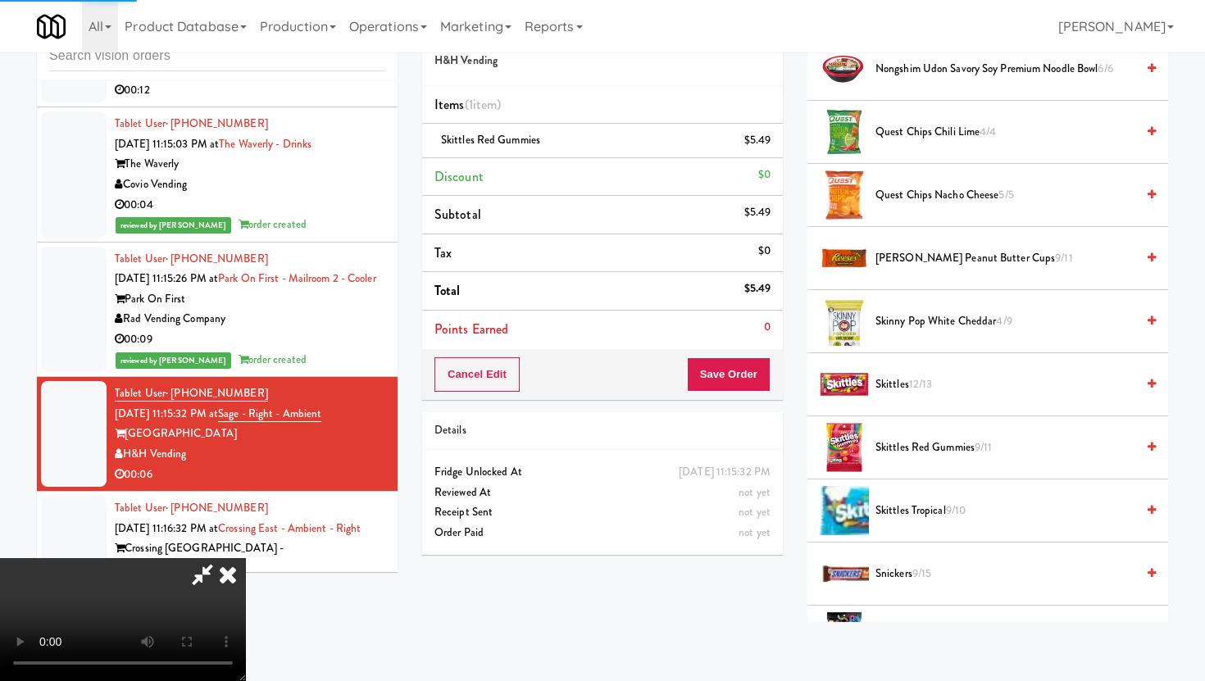
scroll to position [42, 0]
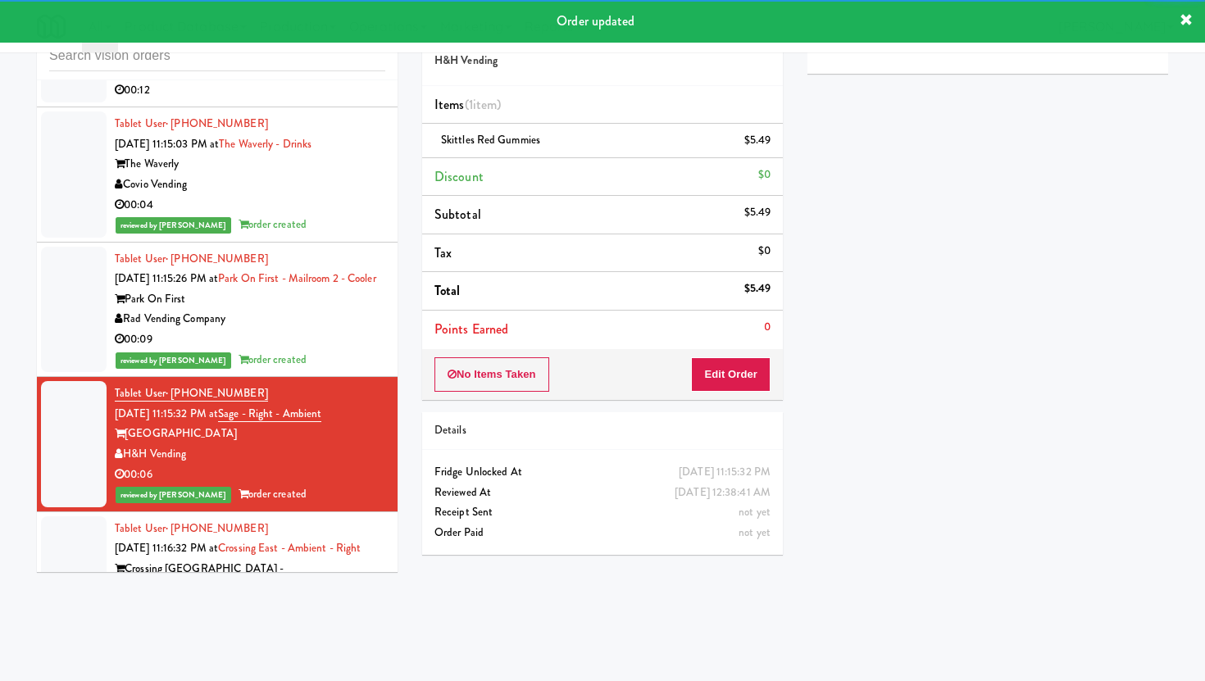
click at [318, 620] on div "00:40" at bounding box center [250, 630] width 271 height 20
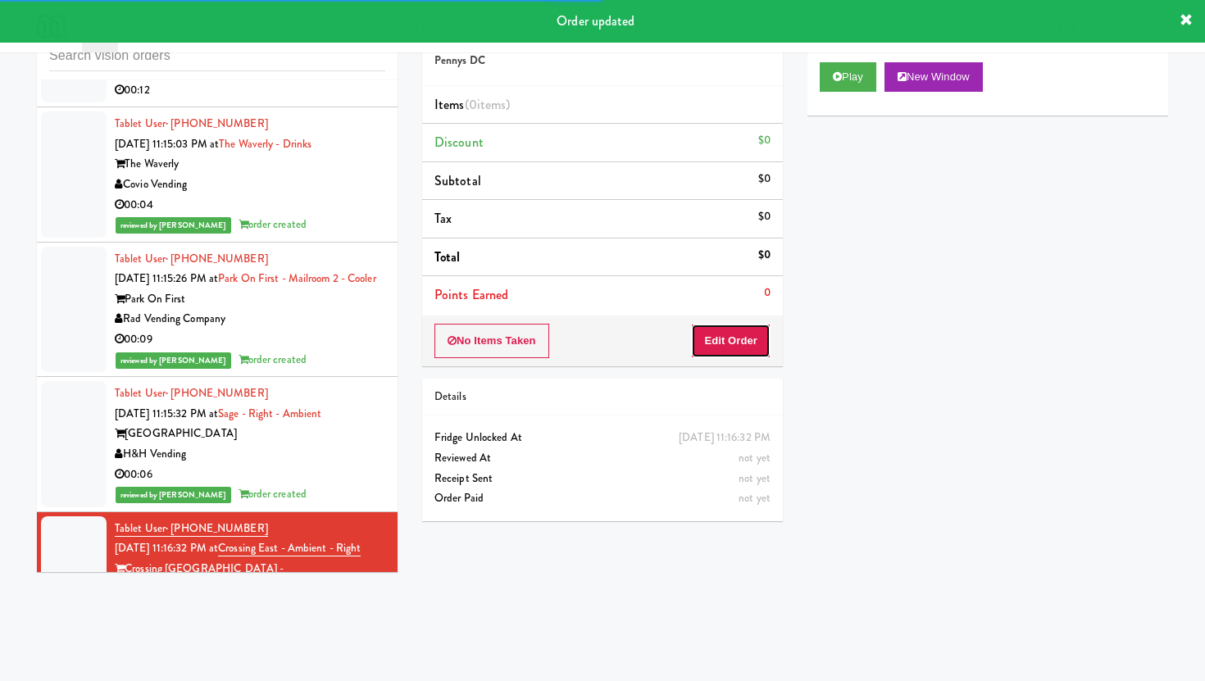
click at [731, 344] on button "Edit Order" at bounding box center [731, 341] width 80 height 34
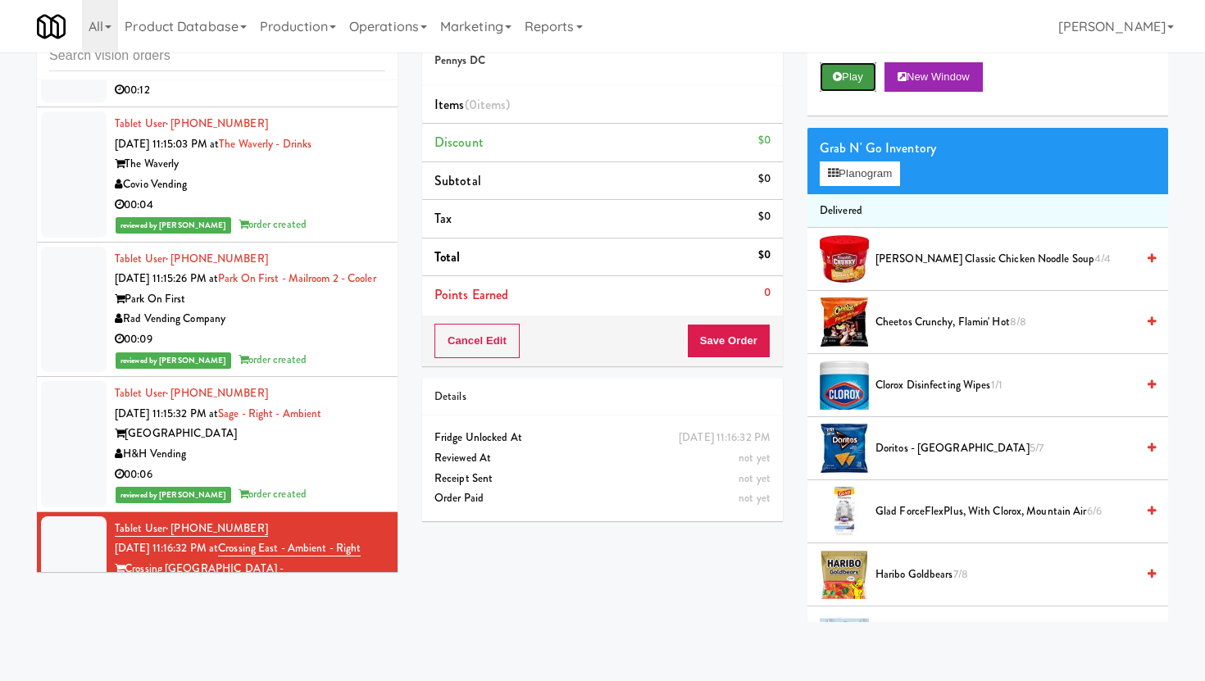
click at [853, 77] on button "Play" at bounding box center [848, 77] width 57 height 30
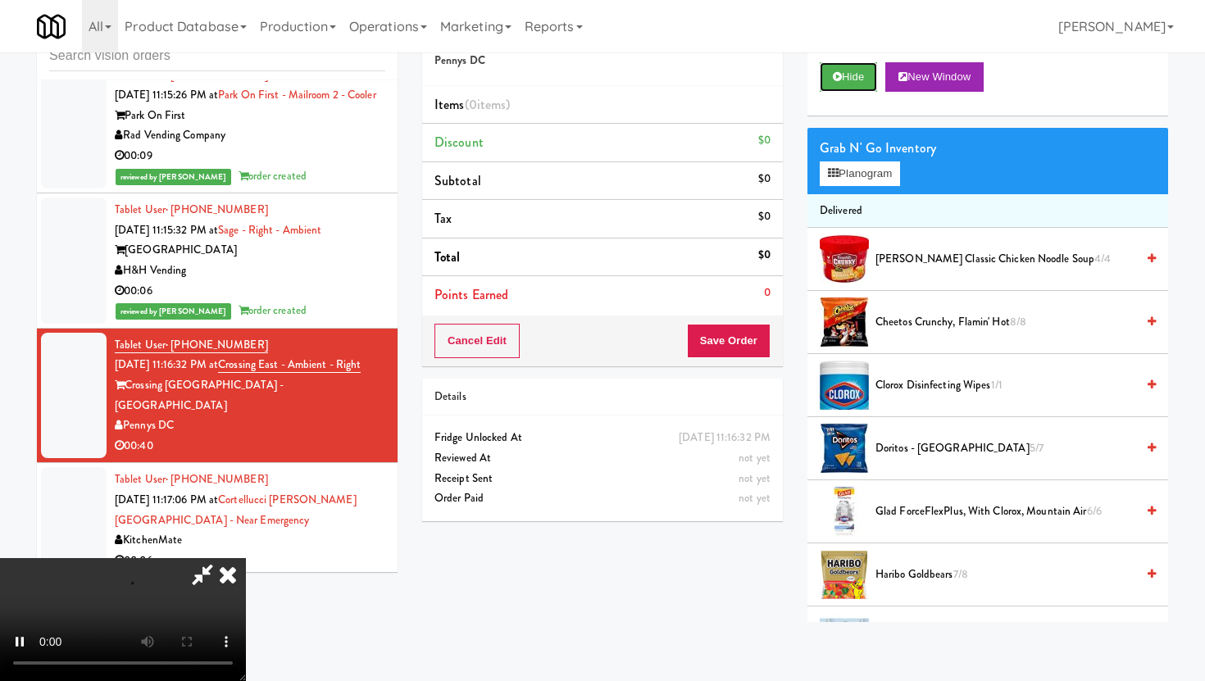
scroll to position [6248, 0]
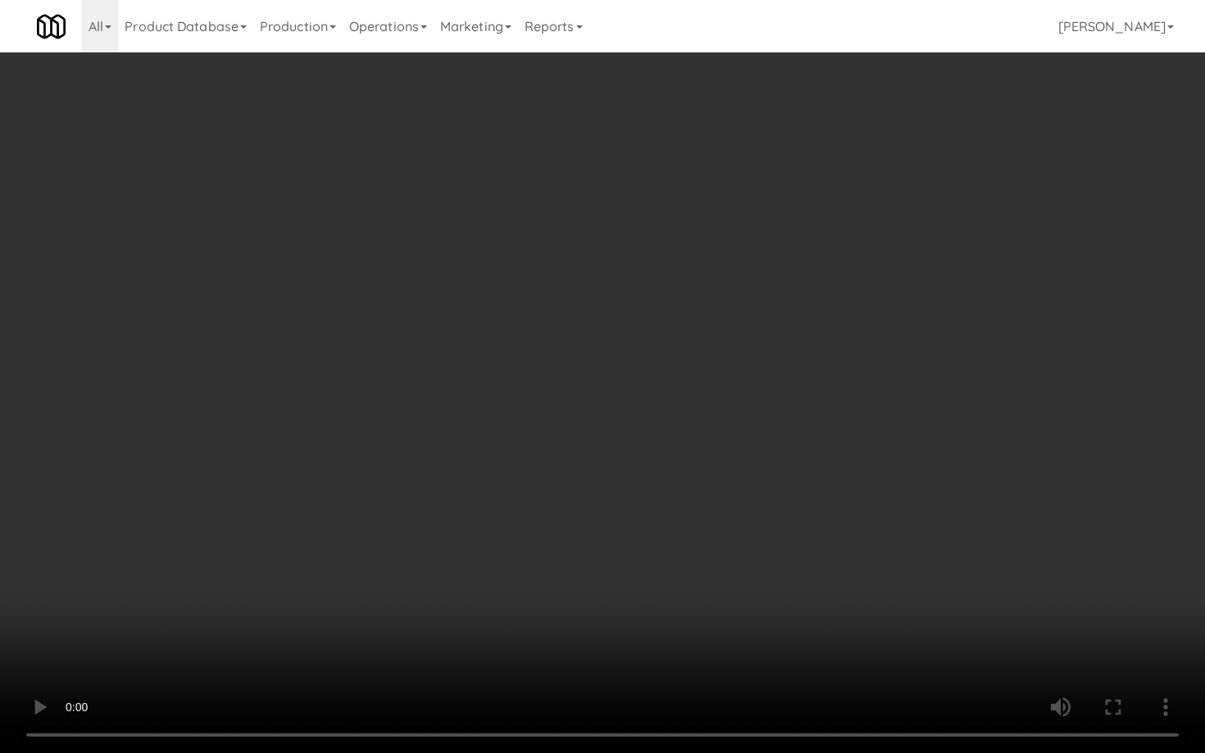
click at [538, 635] on video at bounding box center [602, 376] width 1205 height 753
click at [912, 573] on video at bounding box center [602, 376] width 1205 height 753
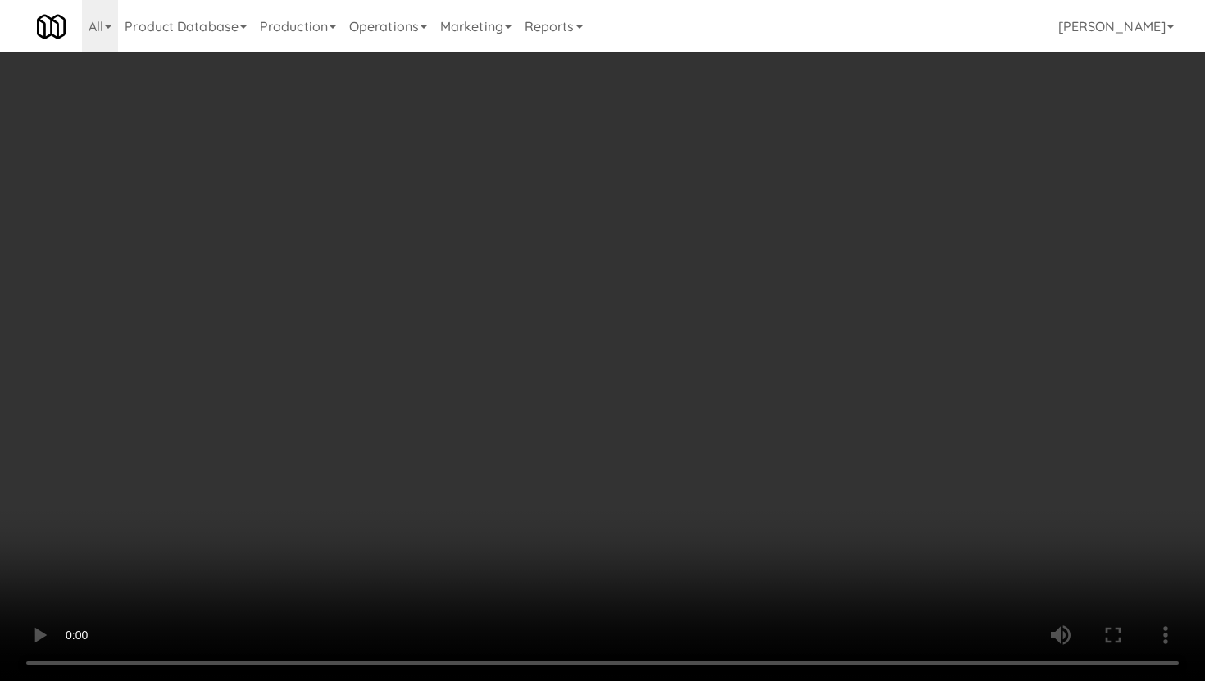
scroll to position [730, 0]
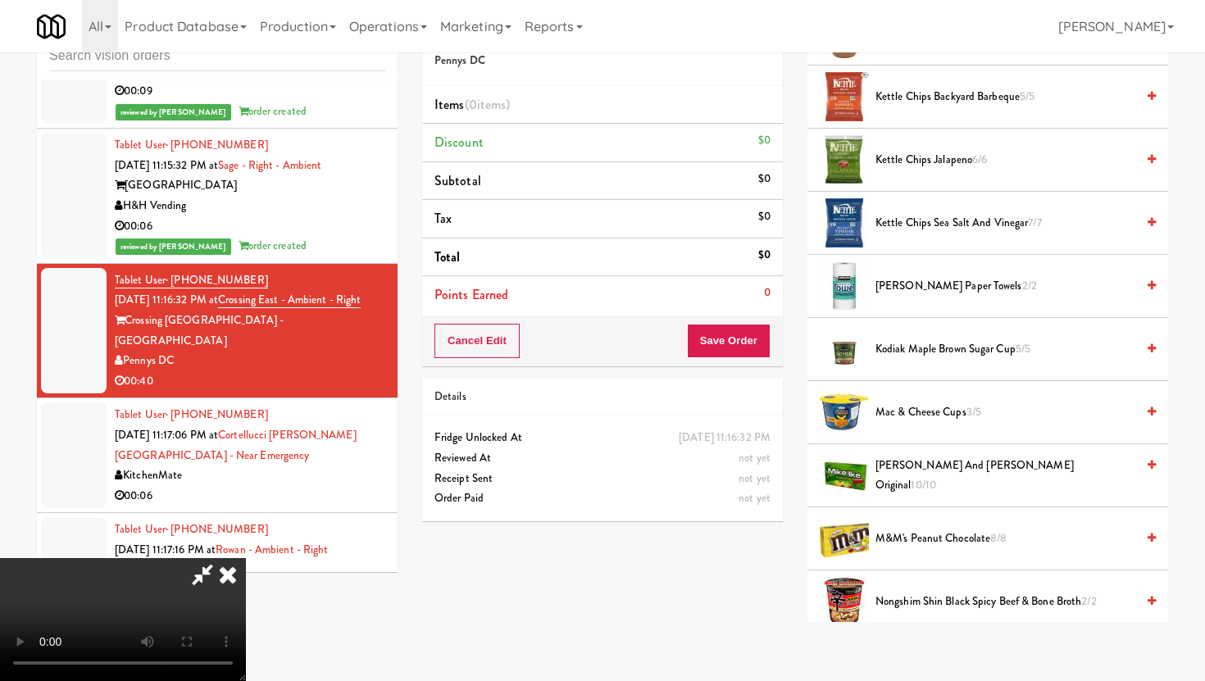
click at [926, 270] on li "Kirkland Paper Towels 2/2" at bounding box center [987, 286] width 361 height 63
click at [928, 292] on span "Kirkland Paper Towels 2/2" at bounding box center [1006, 286] width 260 height 20
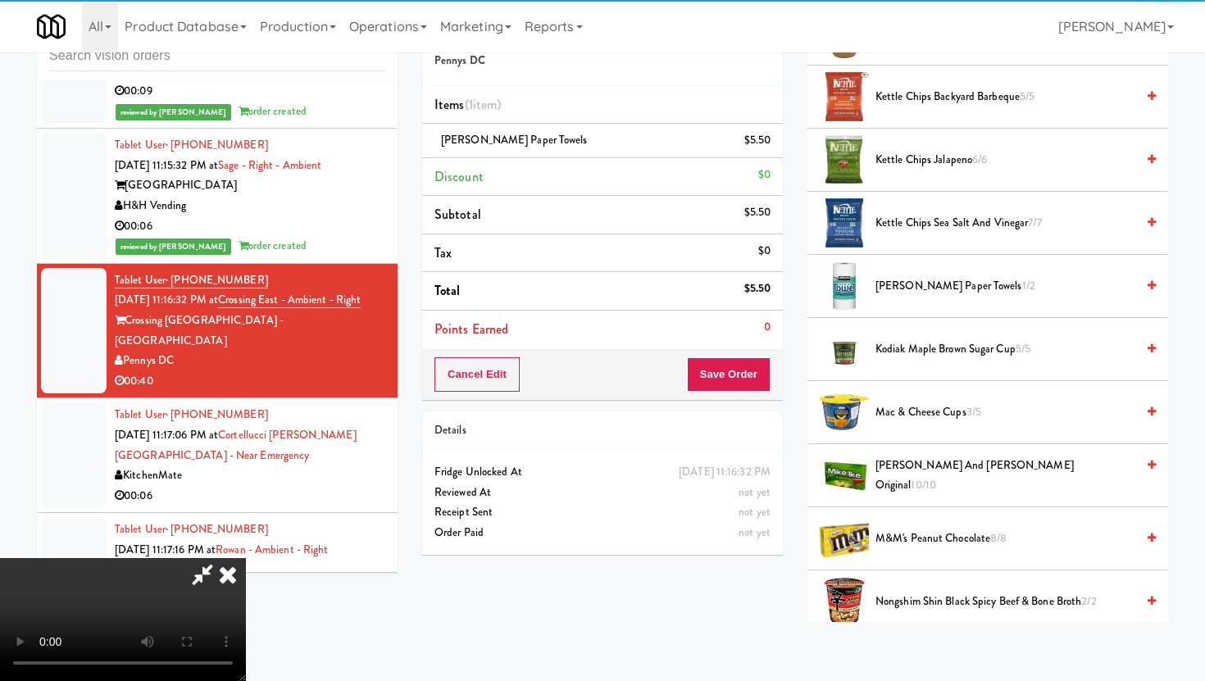
click at [912, 607] on span "Nongshim Shin Black Spicy Beef & Bone Broth 2/2" at bounding box center [1006, 602] width 260 height 20
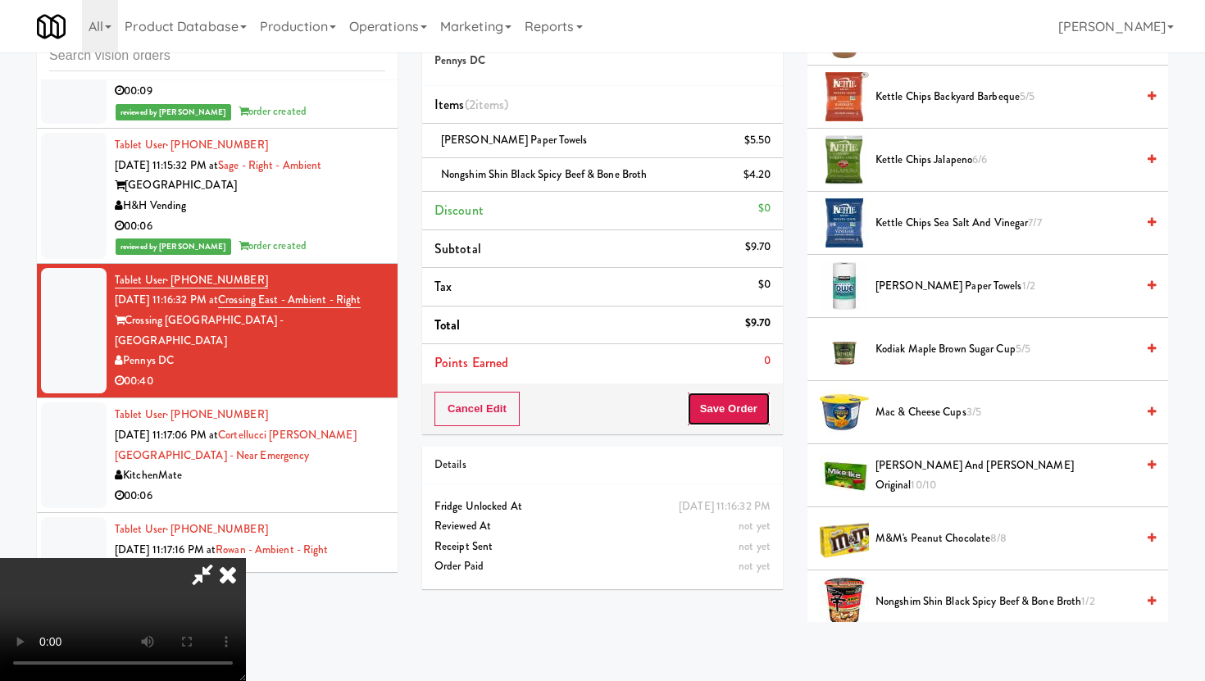
click at [755, 397] on button "Save Order" at bounding box center [729, 409] width 84 height 34
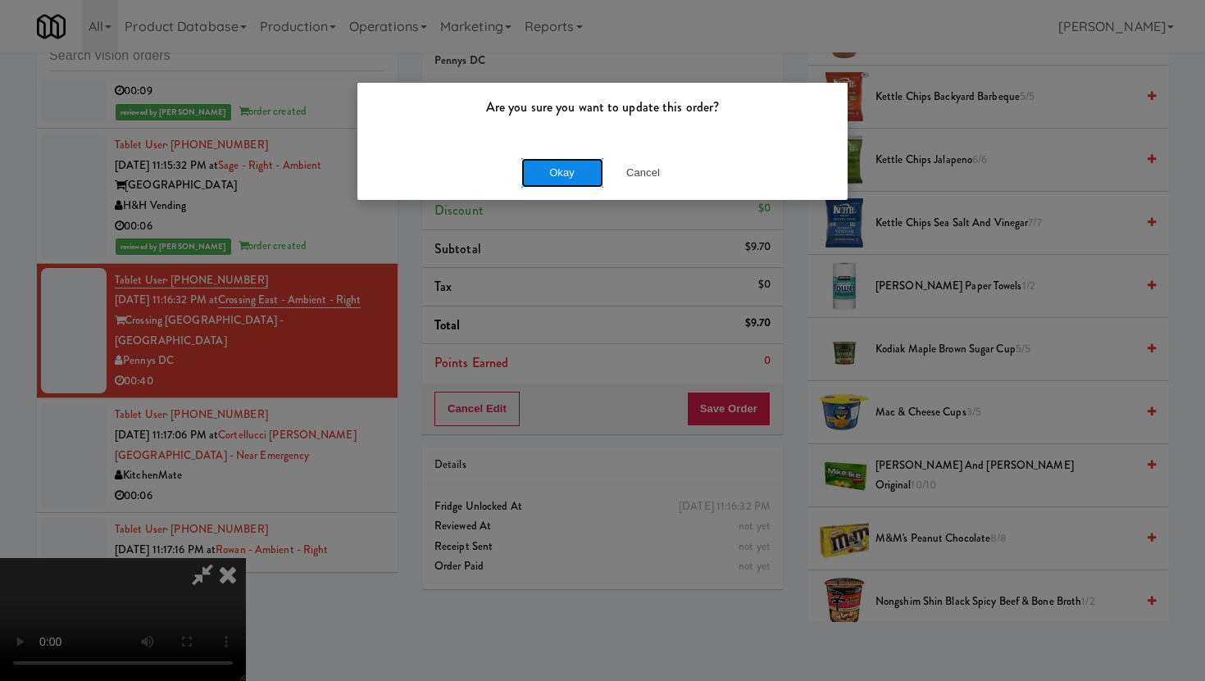
click at [589, 172] on button "Okay" at bounding box center [562, 173] width 82 height 30
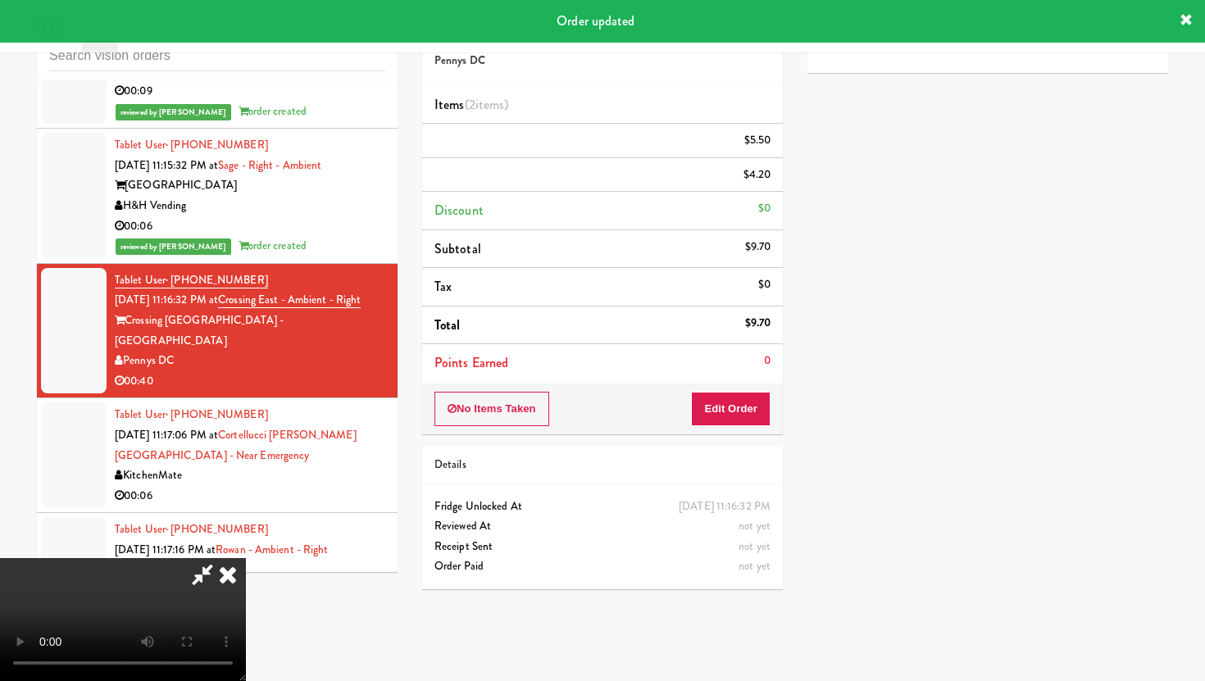
scroll to position [42, 0]
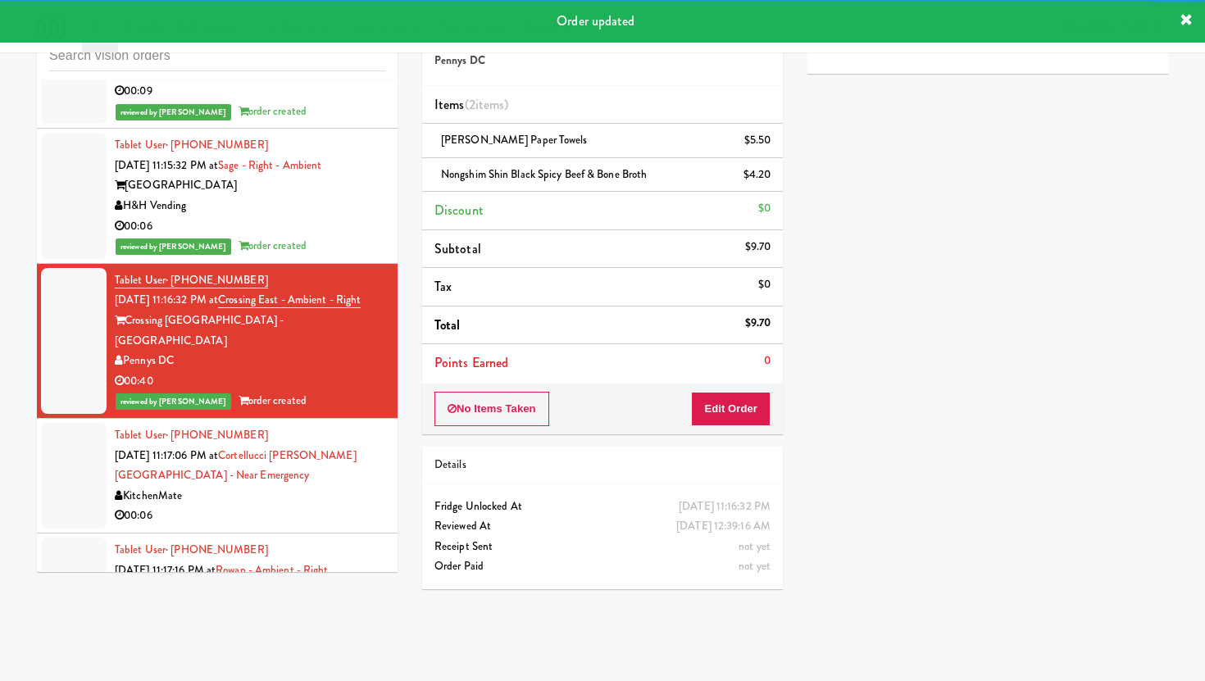
click at [273, 506] on div "00:06" at bounding box center [250, 516] width 271 height 20
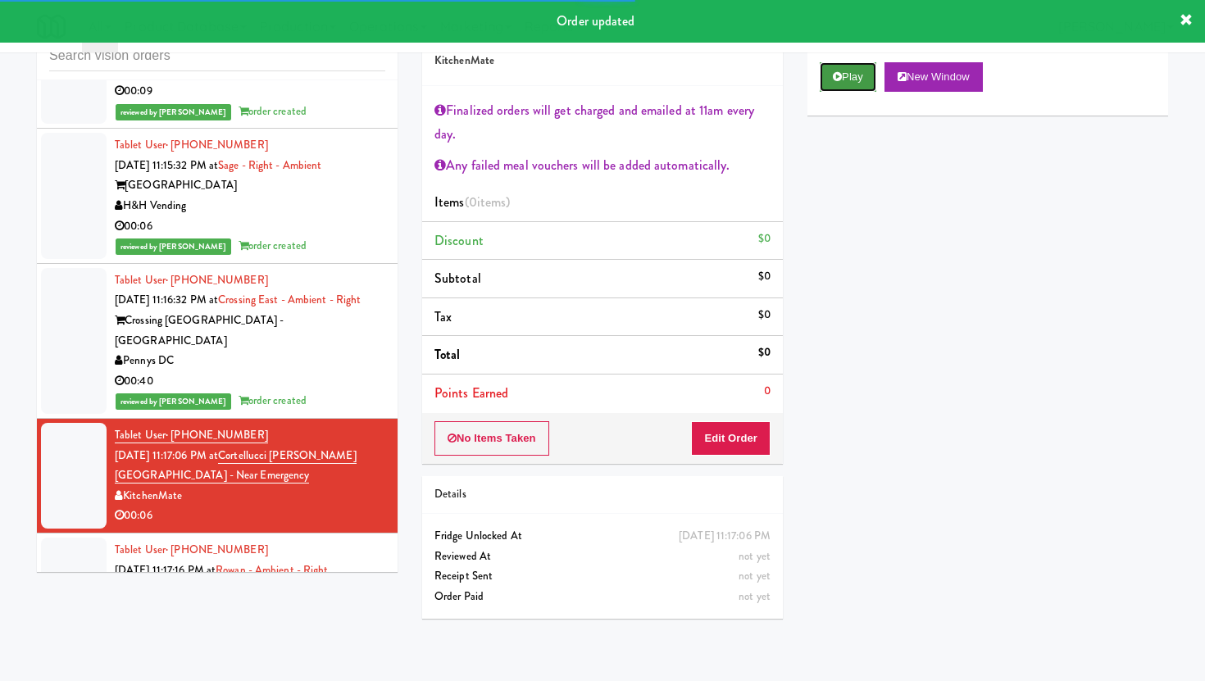
click at [836, 75] on icon at bounding box center [837, 76] width 9 height 11
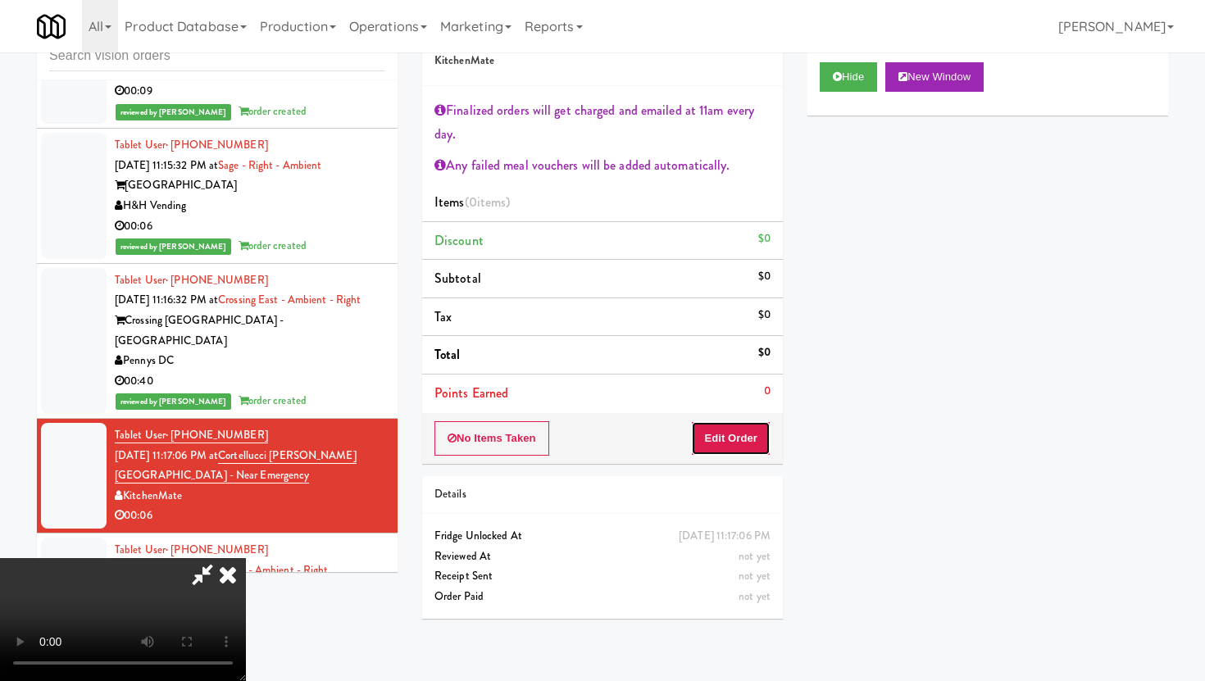
click at [754, 442] on button "Edit Order" at bounding box center [731, 438] width 80 height 34
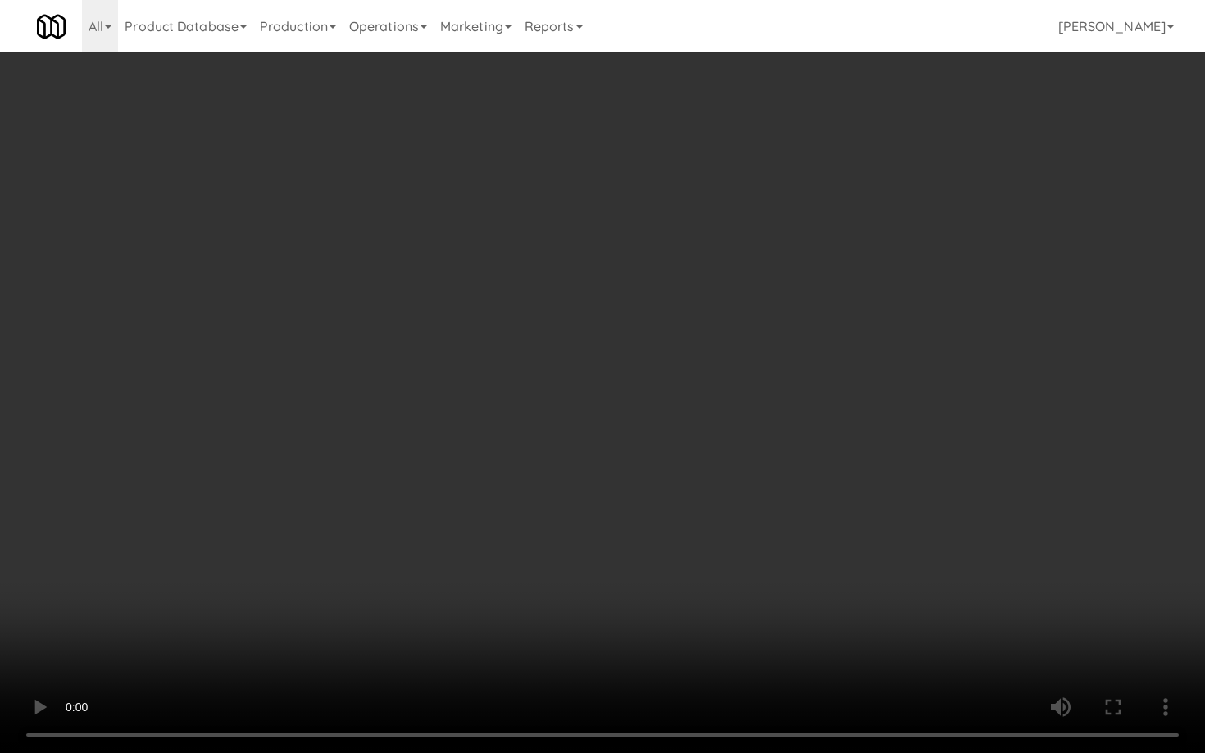
click at [774, 472] on video at bounding box center [602, 376] width 1205 height 753
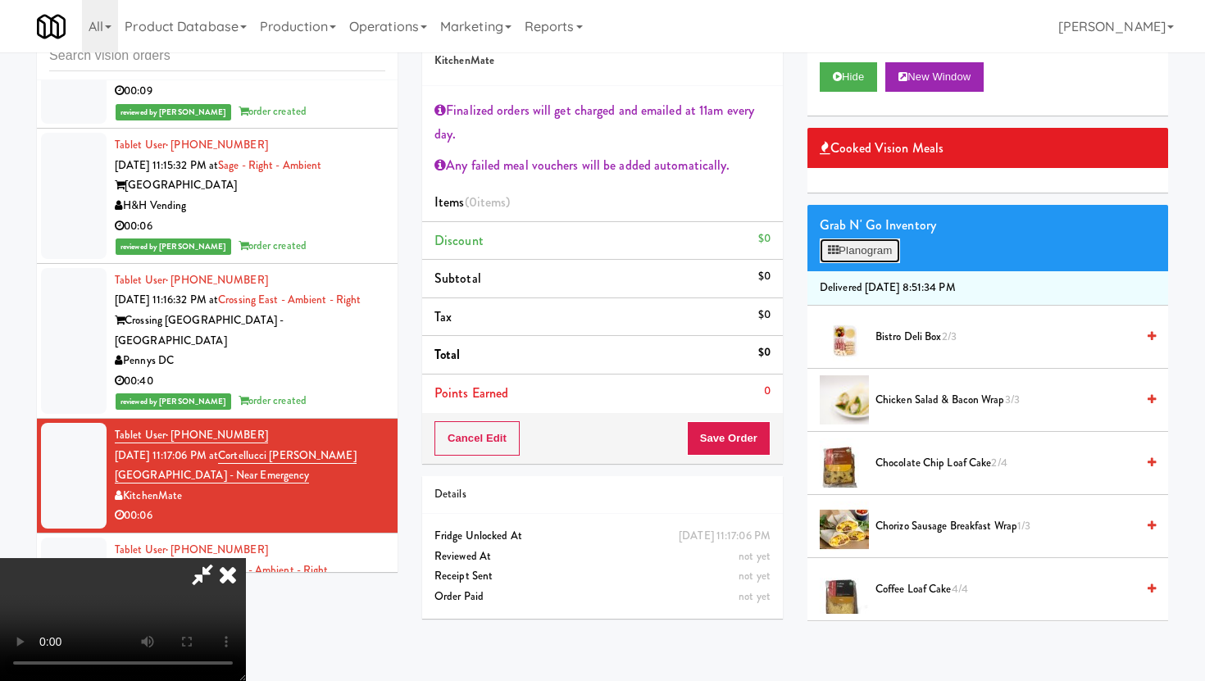
click at [851, 258] on button "Planogram" at bounding box center [860, 251] width 80 height 25
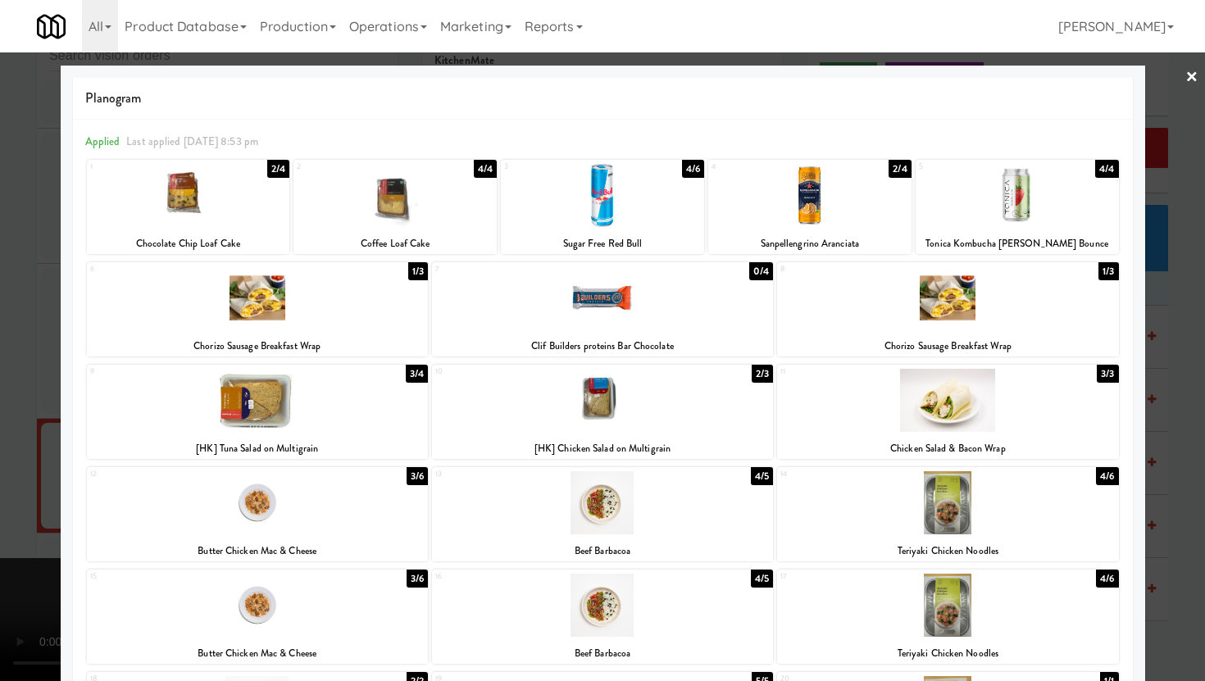
click at [902, 338] on div "Chorizo Sausage Breakfast Wrap" at bounding box center [948, 346] width 336 height 20
click at [893, 320] on div at bounding box center [947, 297] width 341 height 63
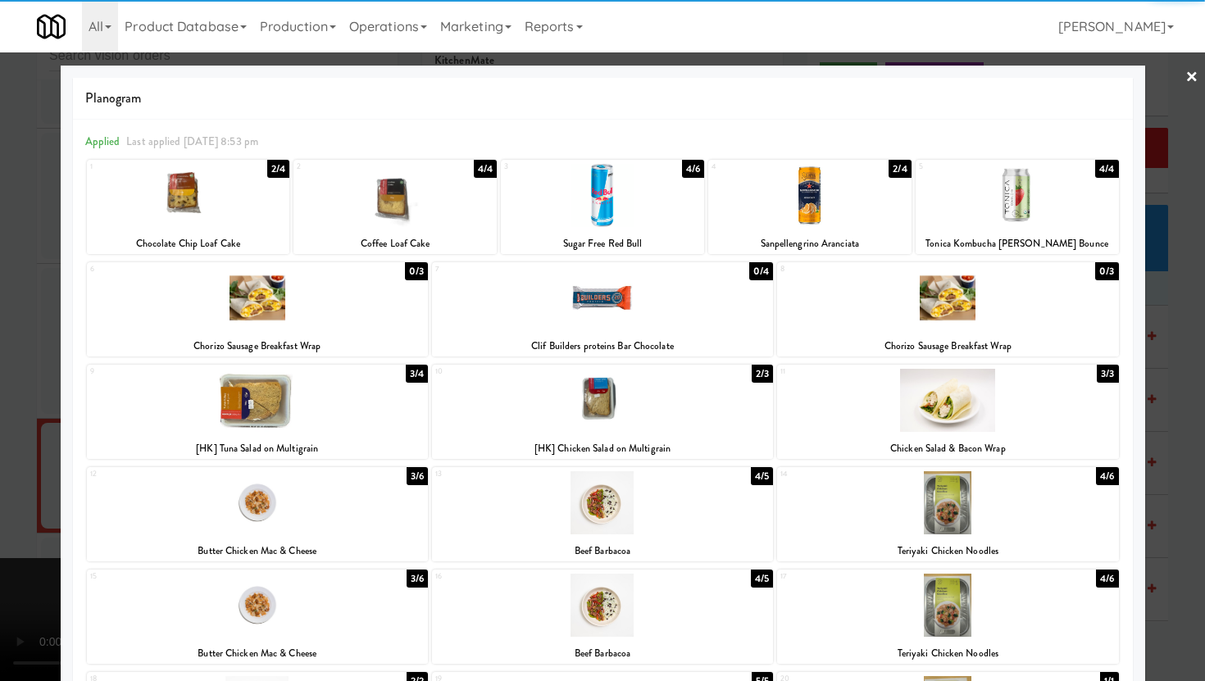
click at [0, 273] on div at bounding box center [602, 340] width 1205 height 681
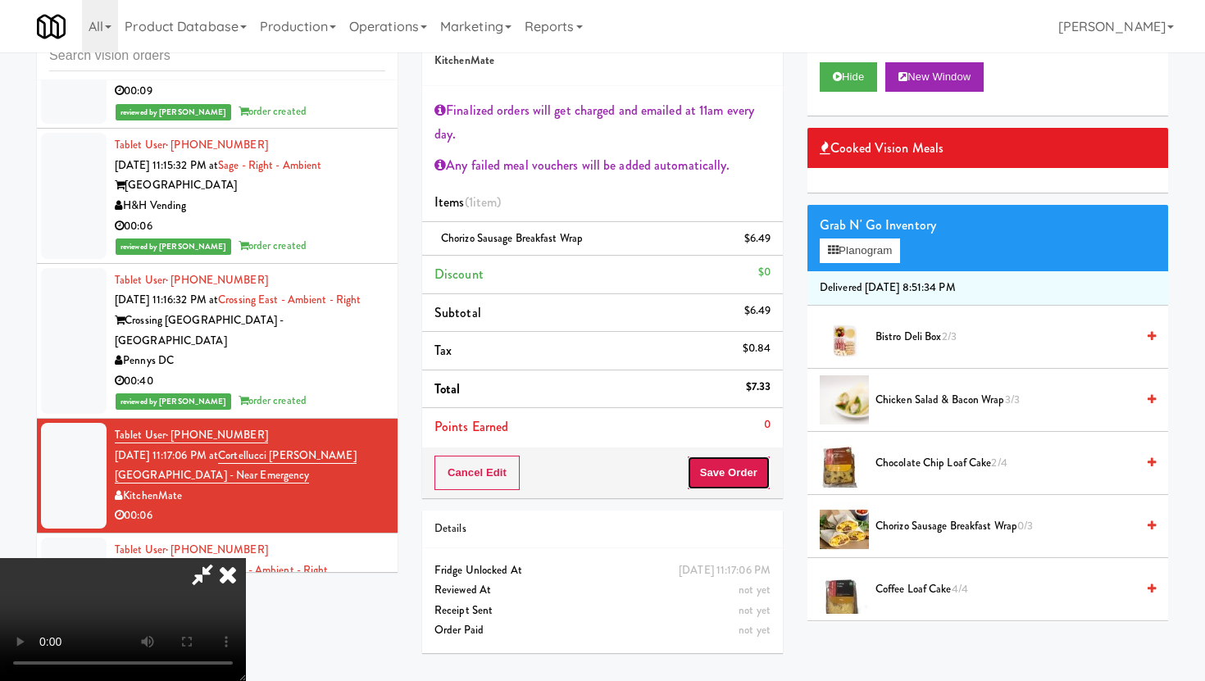
click at [762, 489] on button "Save Order" at bounding box center [729, 473] width 84 height 34
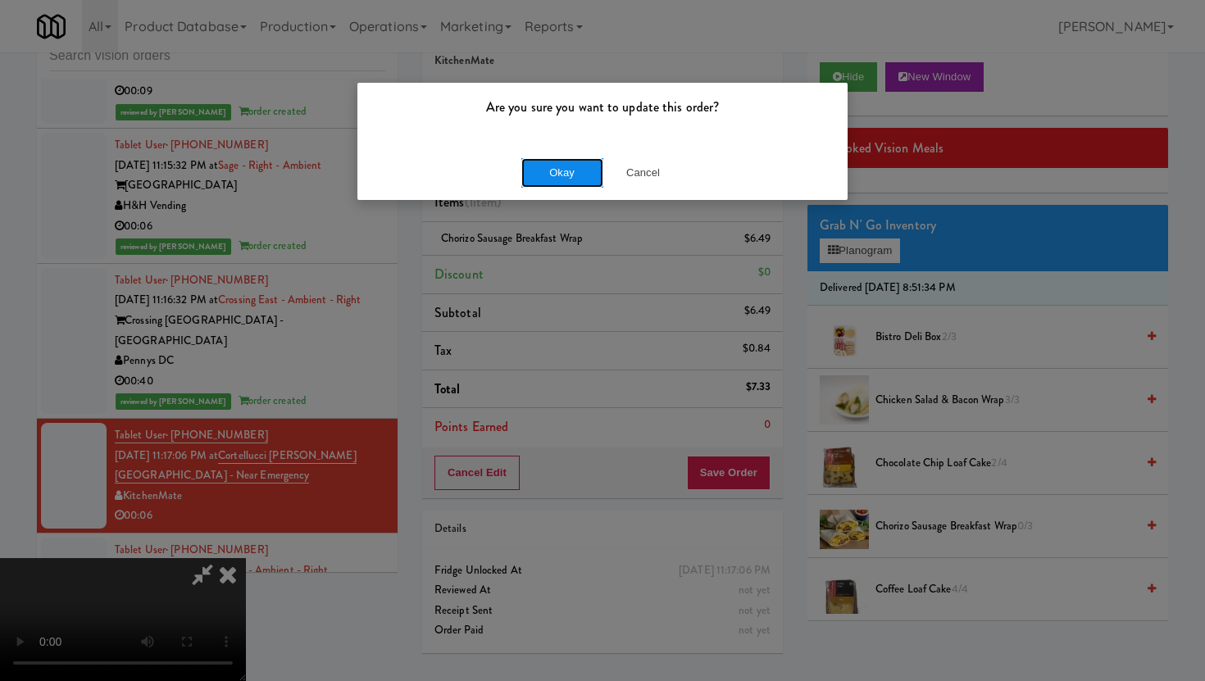
click at [559, 171] on button "Okay" at bounding box center [562, 173] width 82 height 30
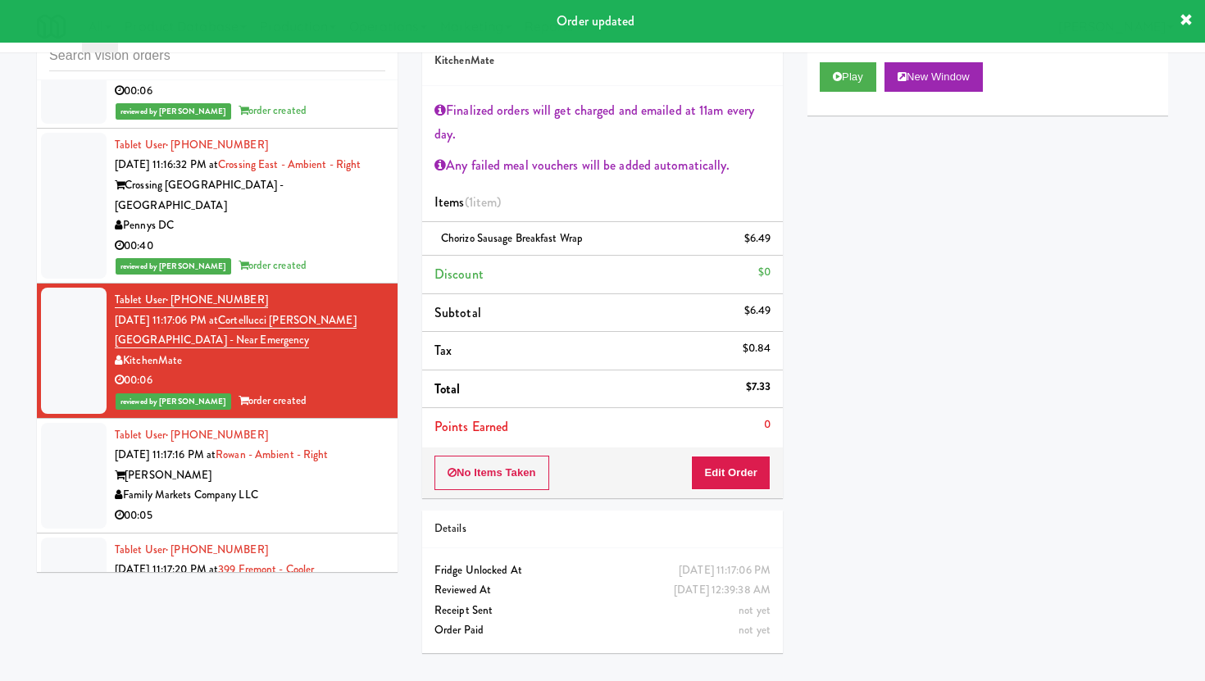
scroll to position [6386, 0]
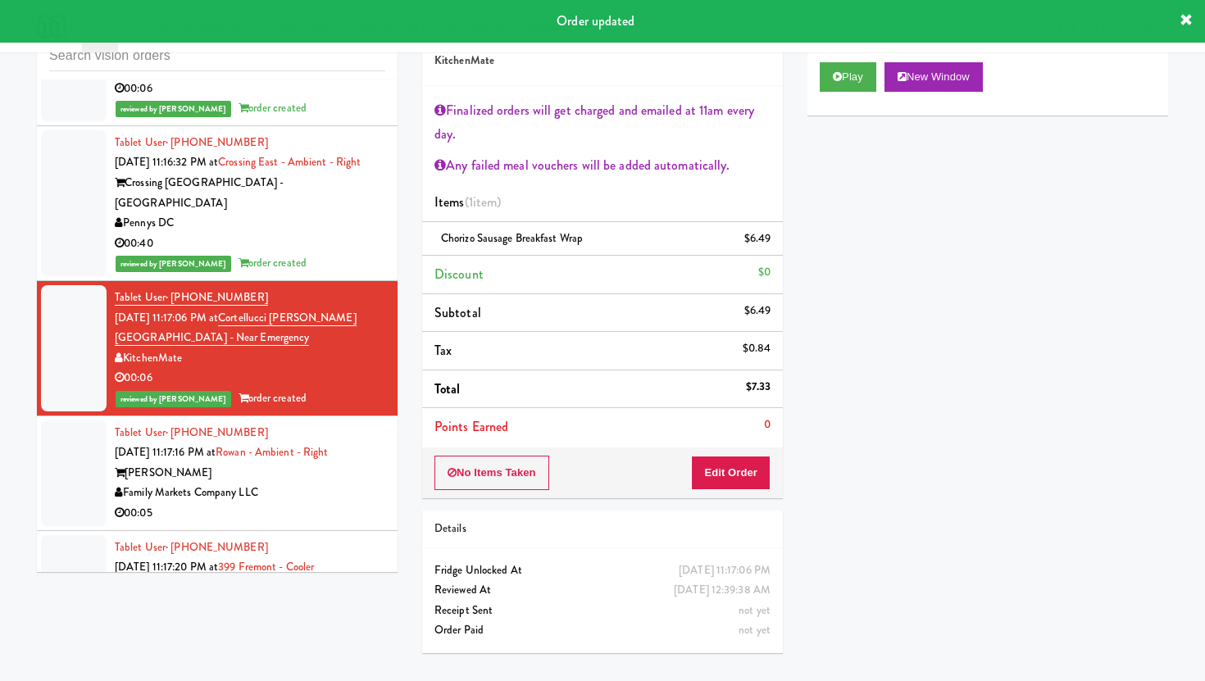
click at [333, 483] on div "Family Markets Company LLC" at bounding box center [250, 493] width 271 height 20
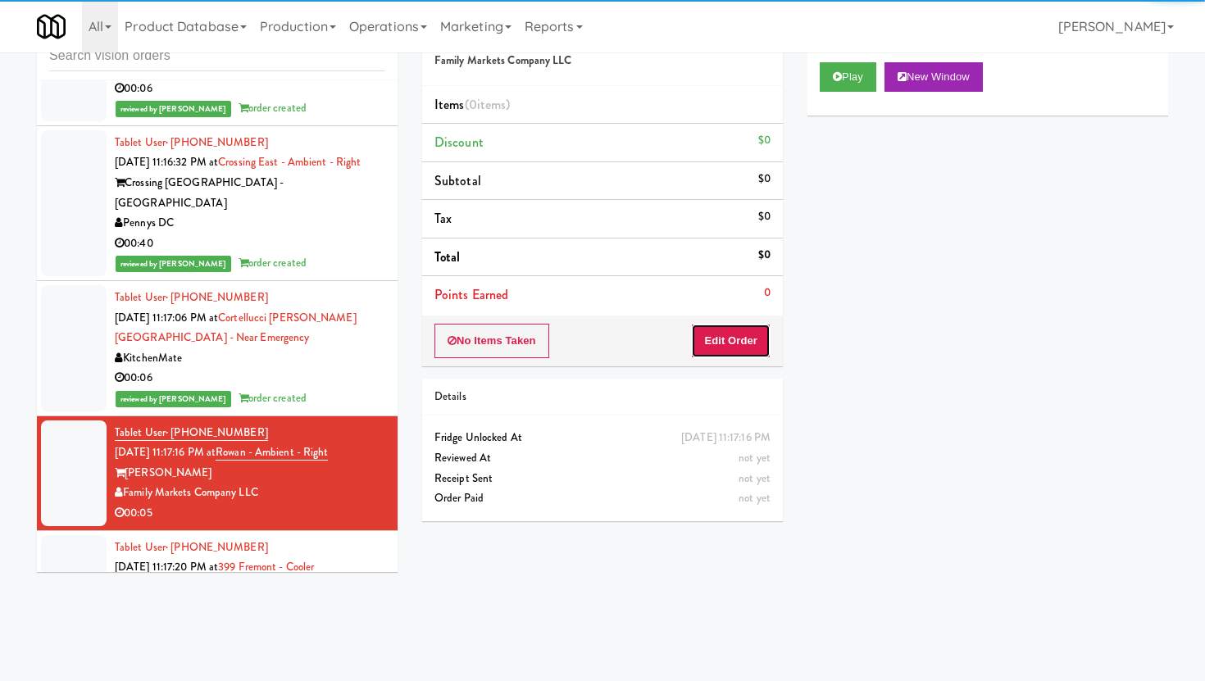
click at [741, 334] on button "Edit Order" at bounding box center [731, 341] width 80 height 34
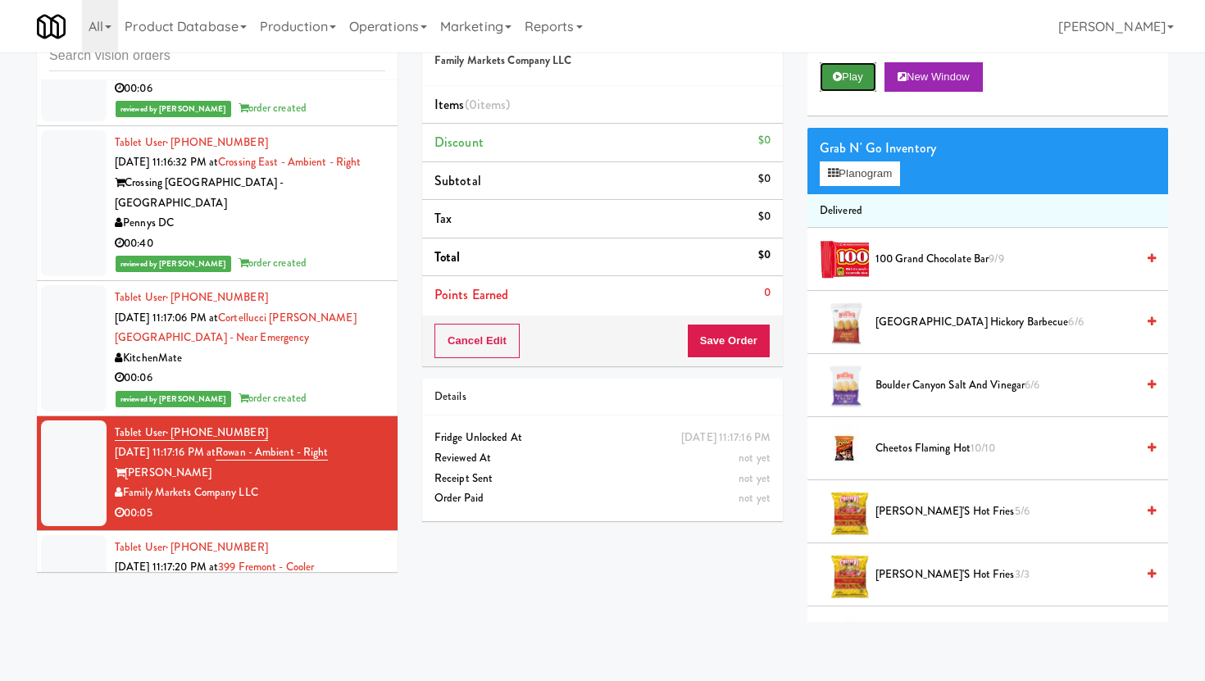
click at [862, 70] on button "Play" at bounding box center [848, 77] width 57 height 30
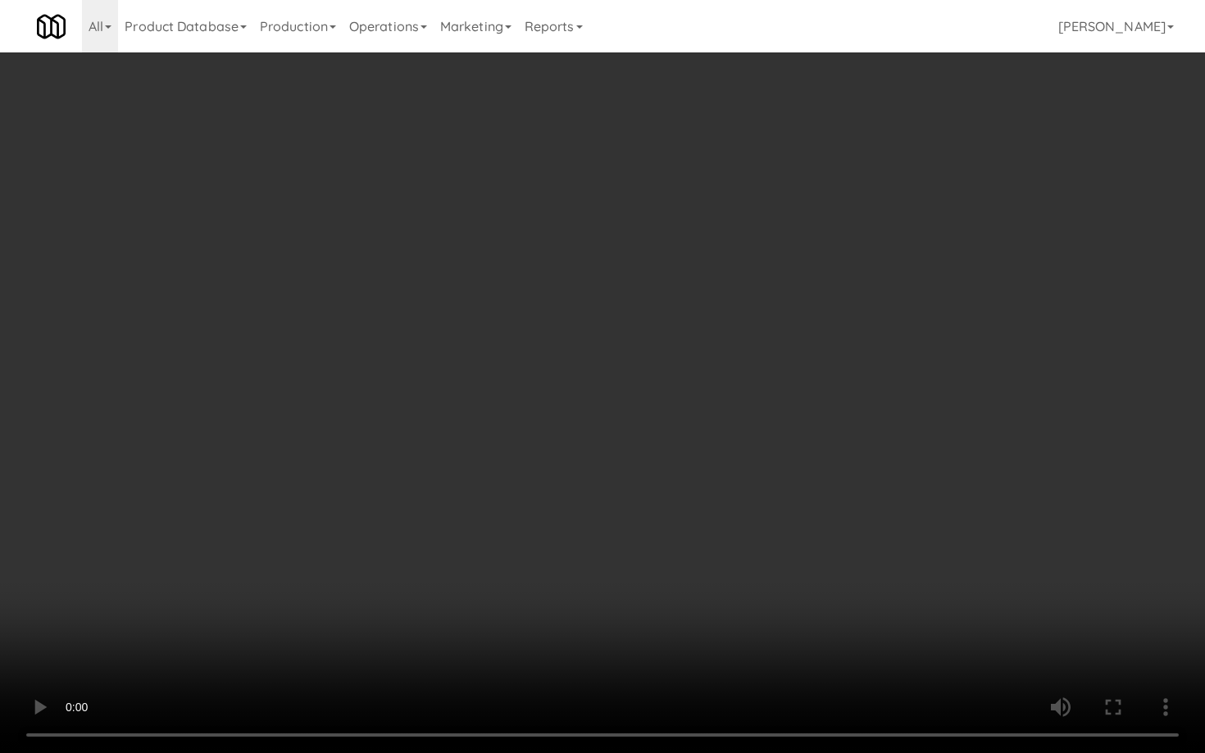
click at [914, 616] on video at bounding box center [602, 376] width 1205 height 753
click at [579, 638] on video at bounding box center [602, 376] width 1205 height 753
click at [786, 545] on video at bounding box center [602, 376] width 1205 height 753
click at [534, 663] on video at bounding box center [602, 376] width 1205 height 753
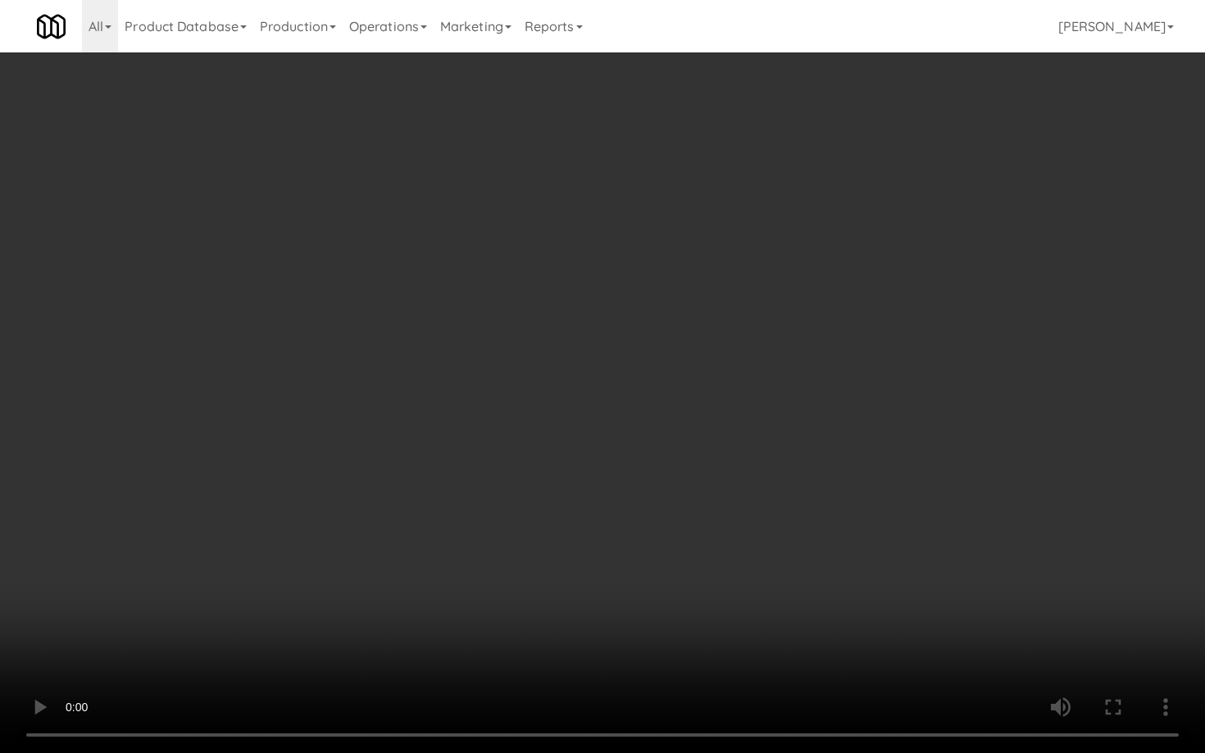
click at [534, 663] on video at bounding box center [602, 376] width 1205 height 753
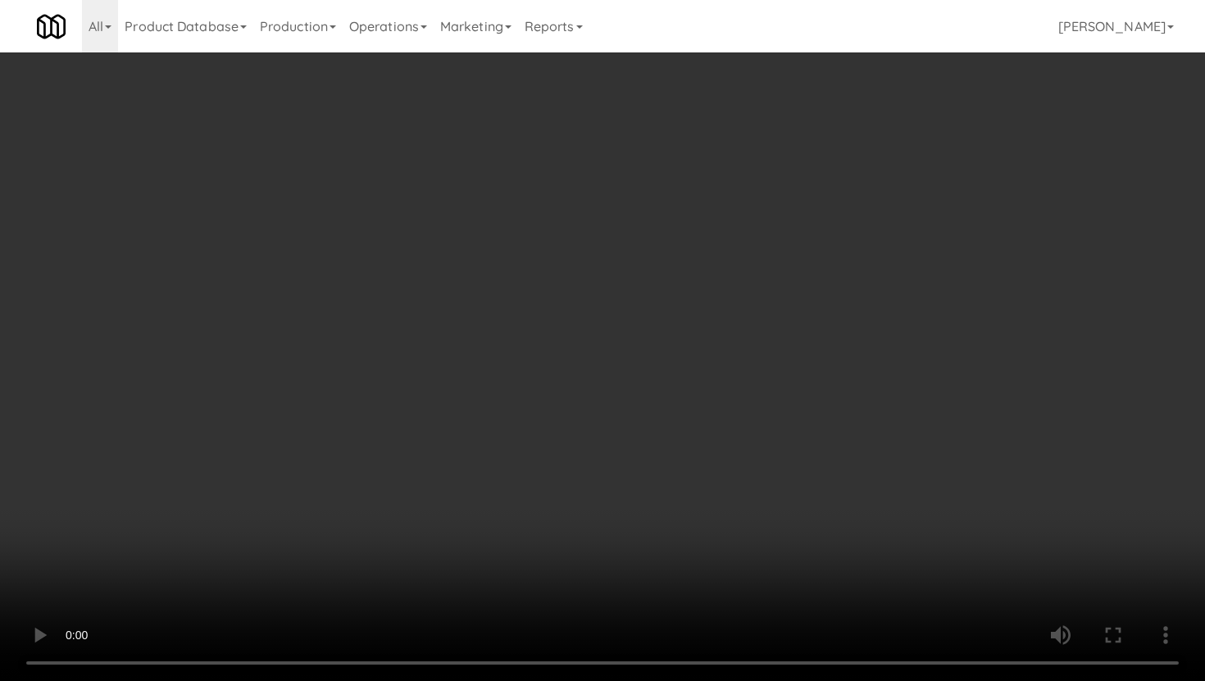
scroll to position [557, 0]
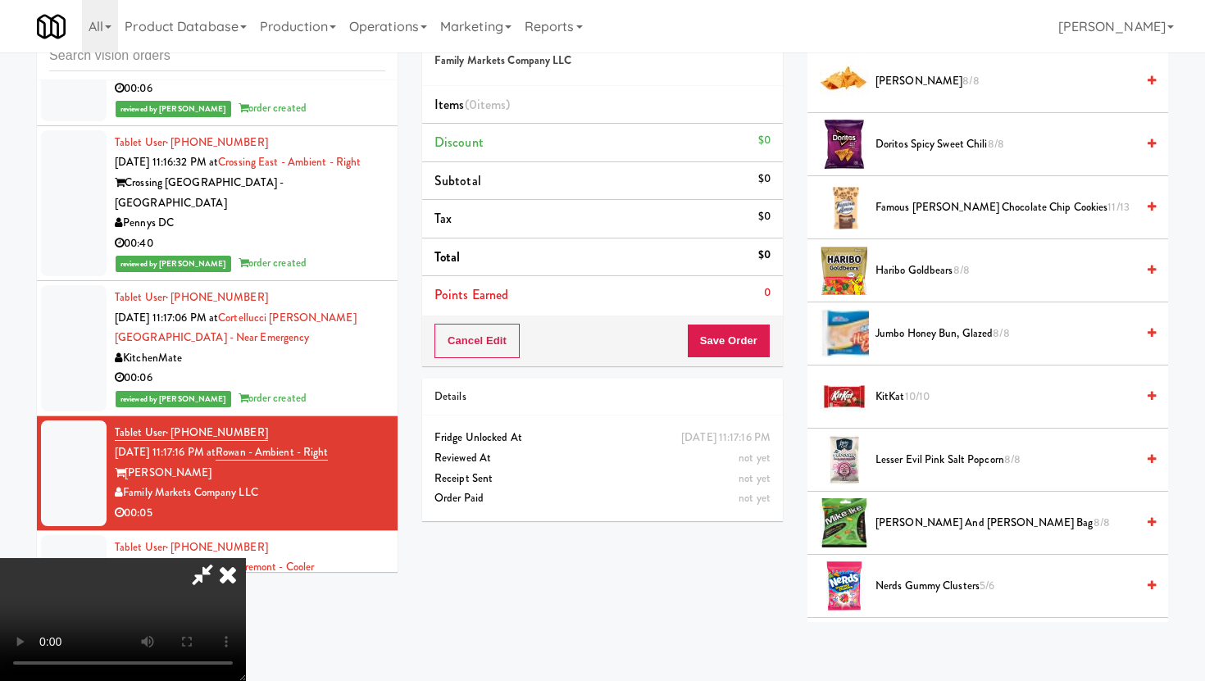
click at [932, 331] on span "Jumbo Honey Bun, Glazed 8/8" at bounding box center [1006, 334] width 260 height 20
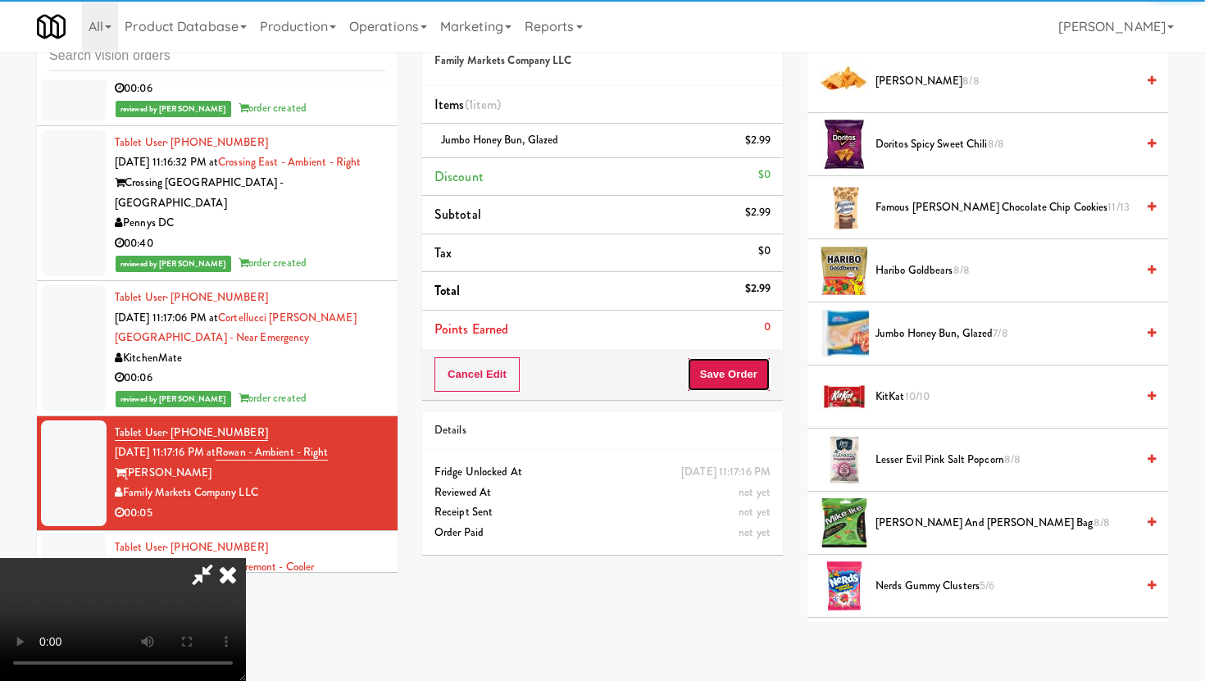
click at [762, 380] on button "Save Order" at bounding box center [729, 374] width 84 height 34
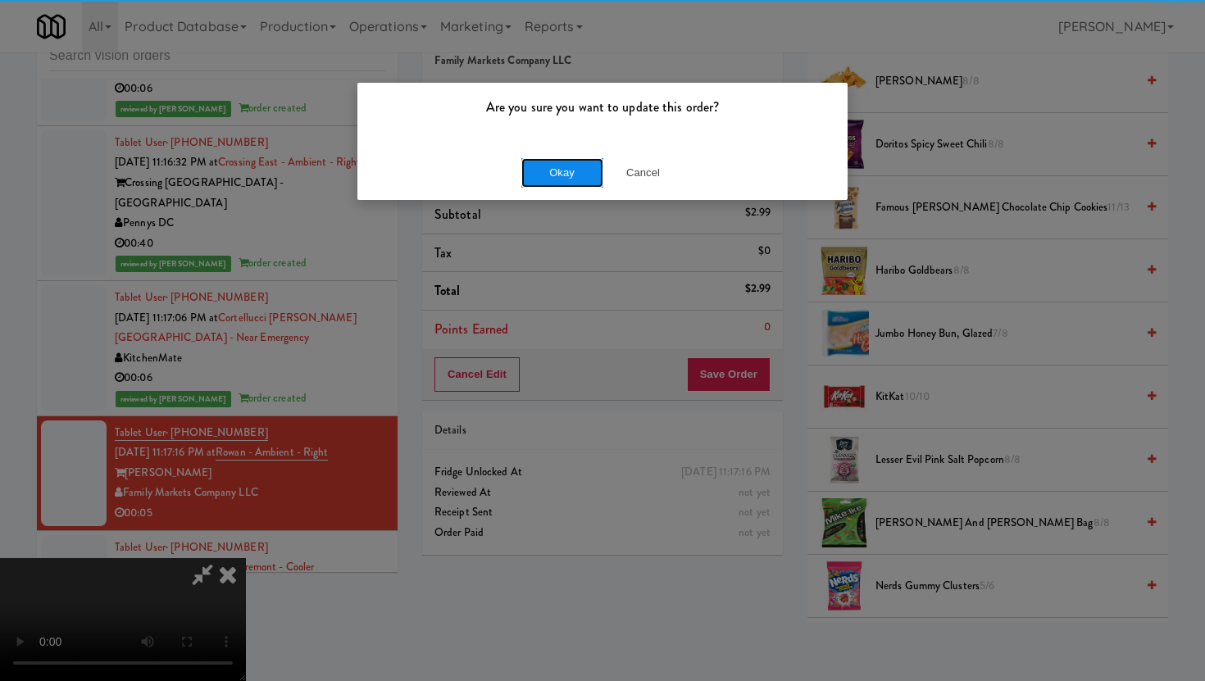
click at [554, 171] on button "Okay" at bounding box center [562, 173] width 82 height 30
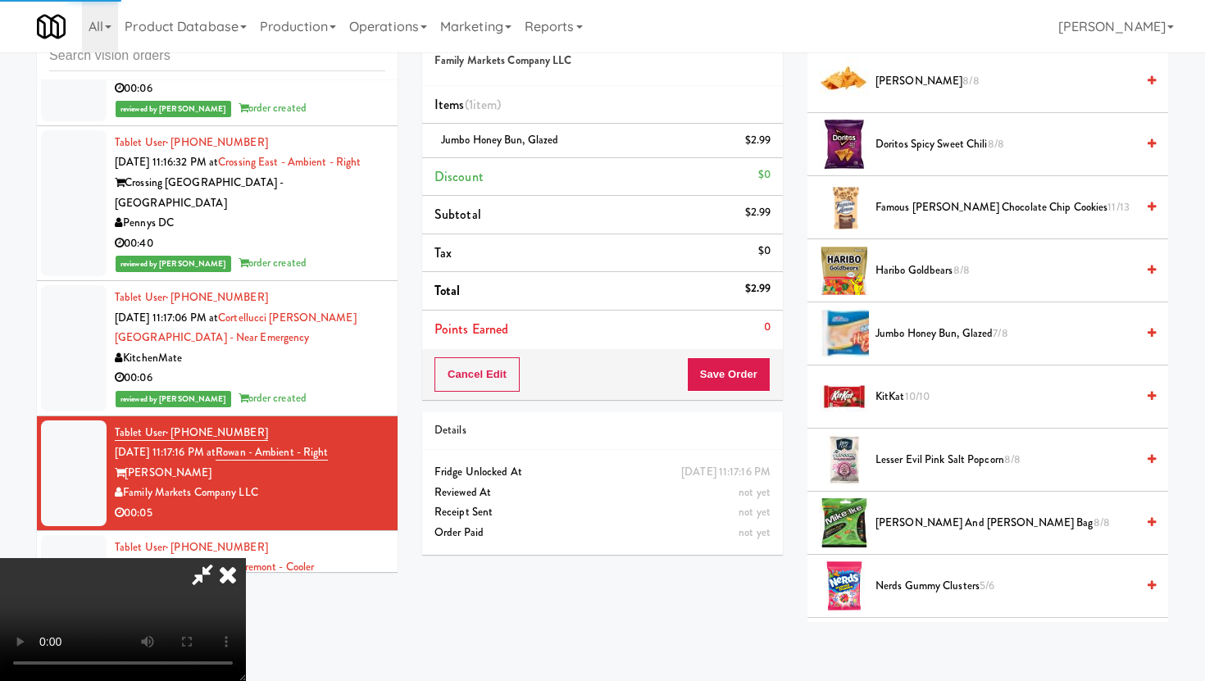
scroll to position [42, 0]
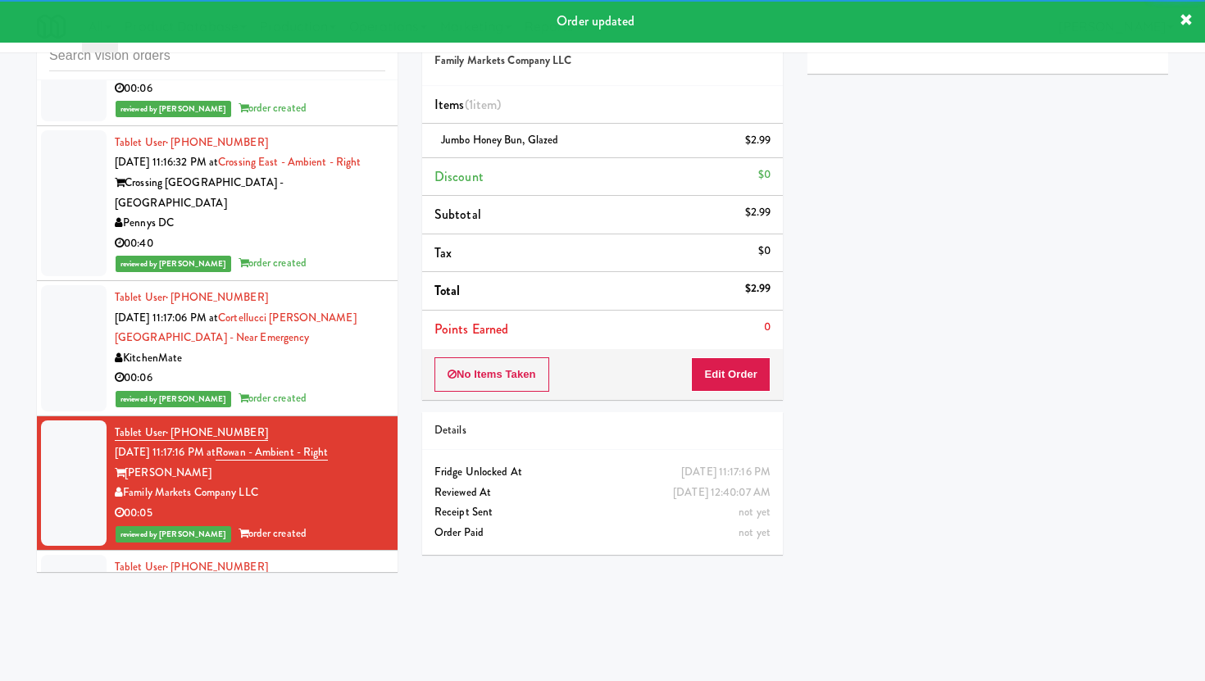
click at [294, 618] on div "MAC Vending [GEOGRAPHIC_DATA]" at bounding box center [250, 628] width 271 height 20
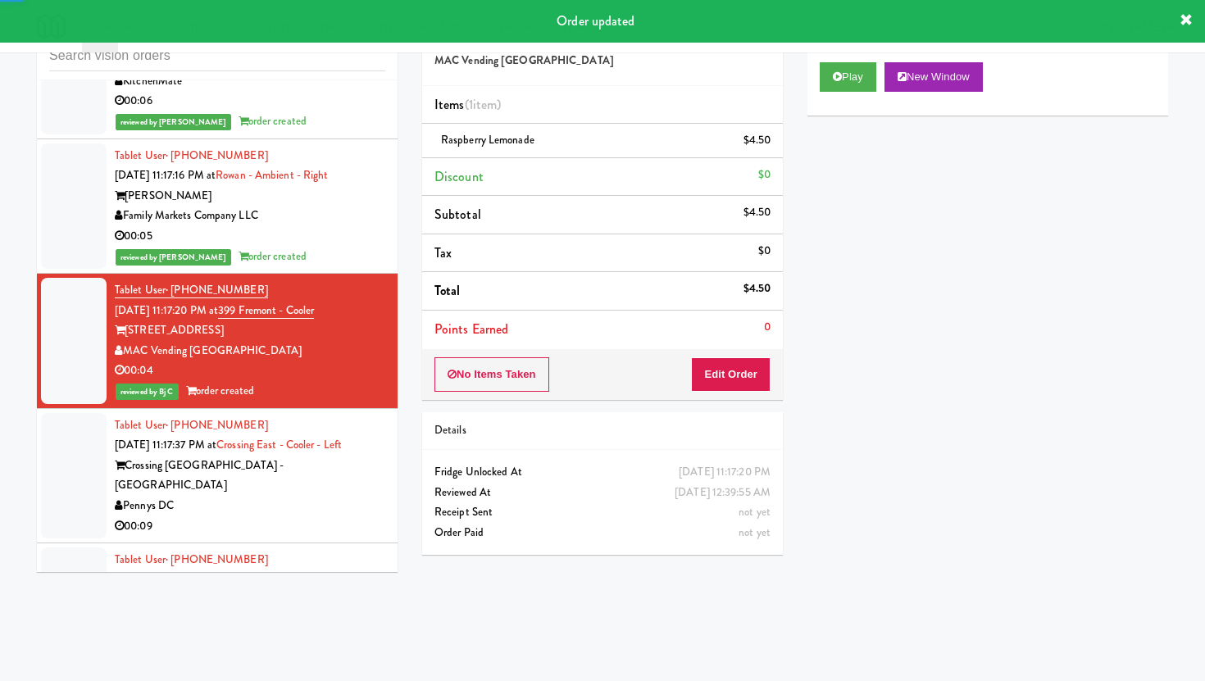
scroll to position [6678, 0]
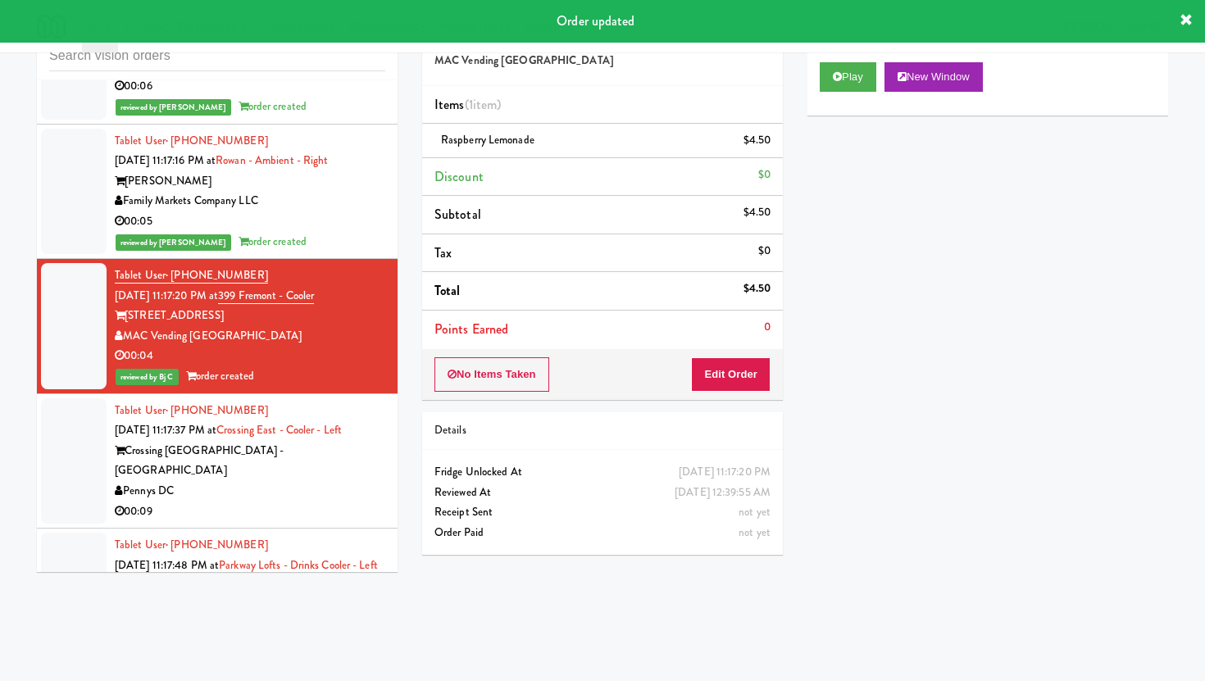
click at [325, 502] on div "00:09" at bounding box center [250, 512] width 271 height 20
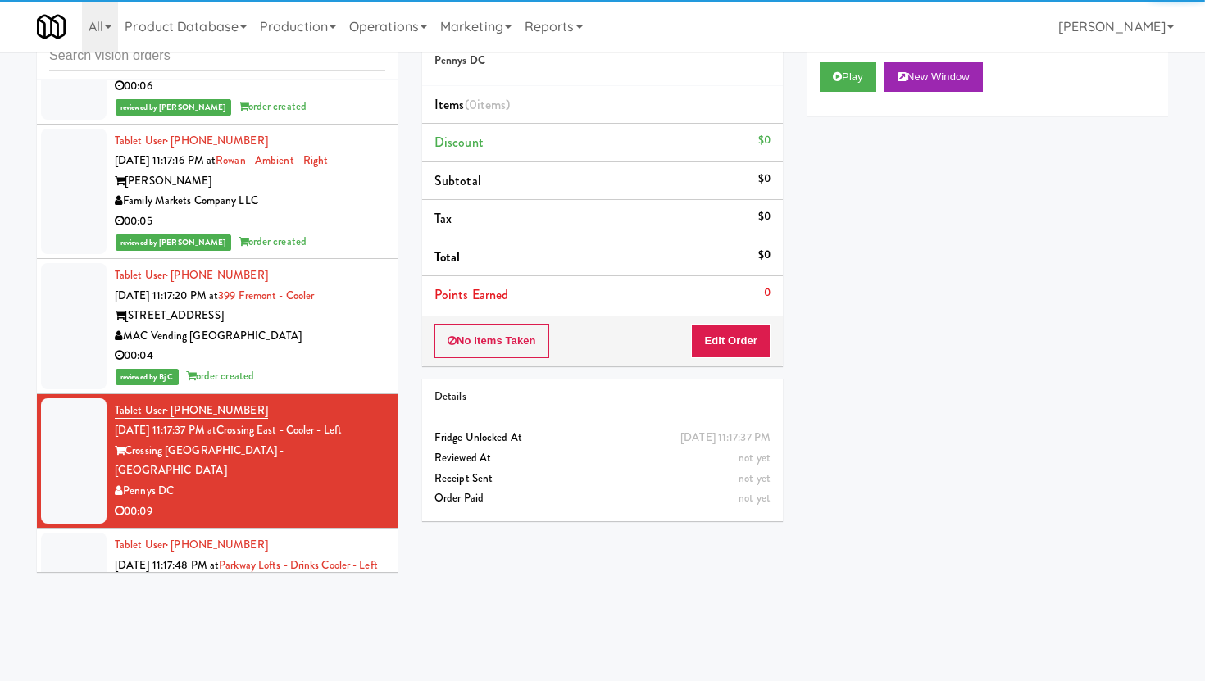
click at [330, 596] on div "WarriorVend" at bounding box center [250, 606] width 271 height 20
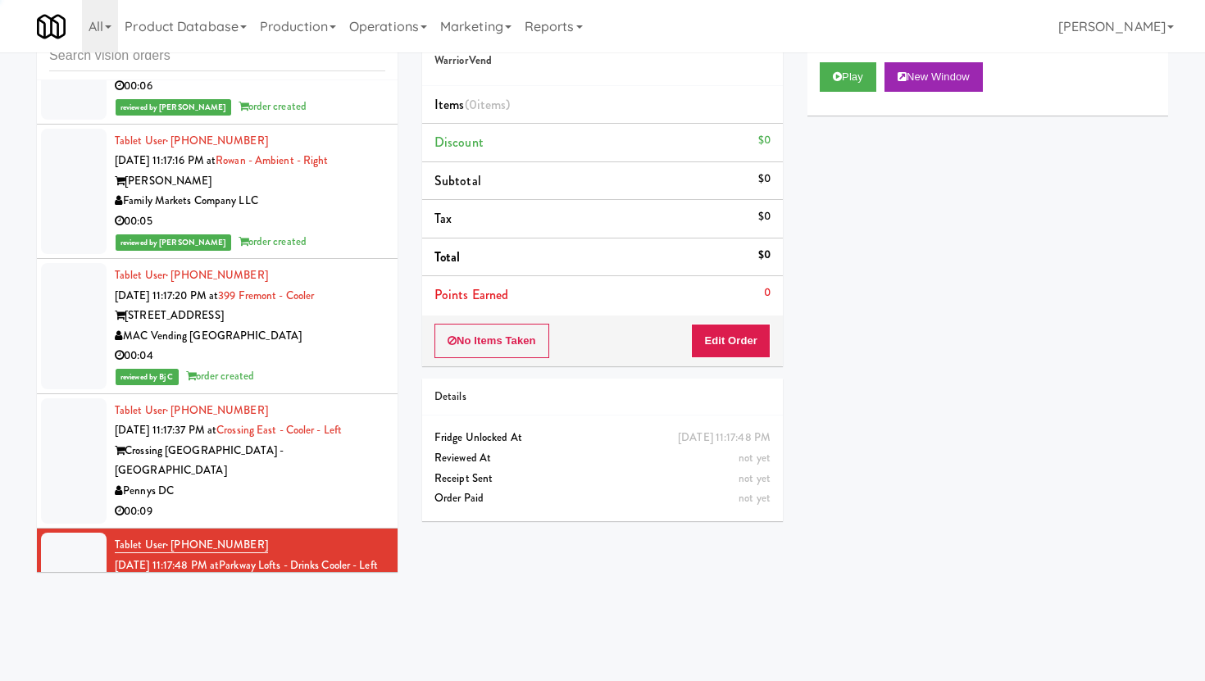
click at [330, 481] on div "Pennys DC" at bounding box center [250, 491] width 271 height 20
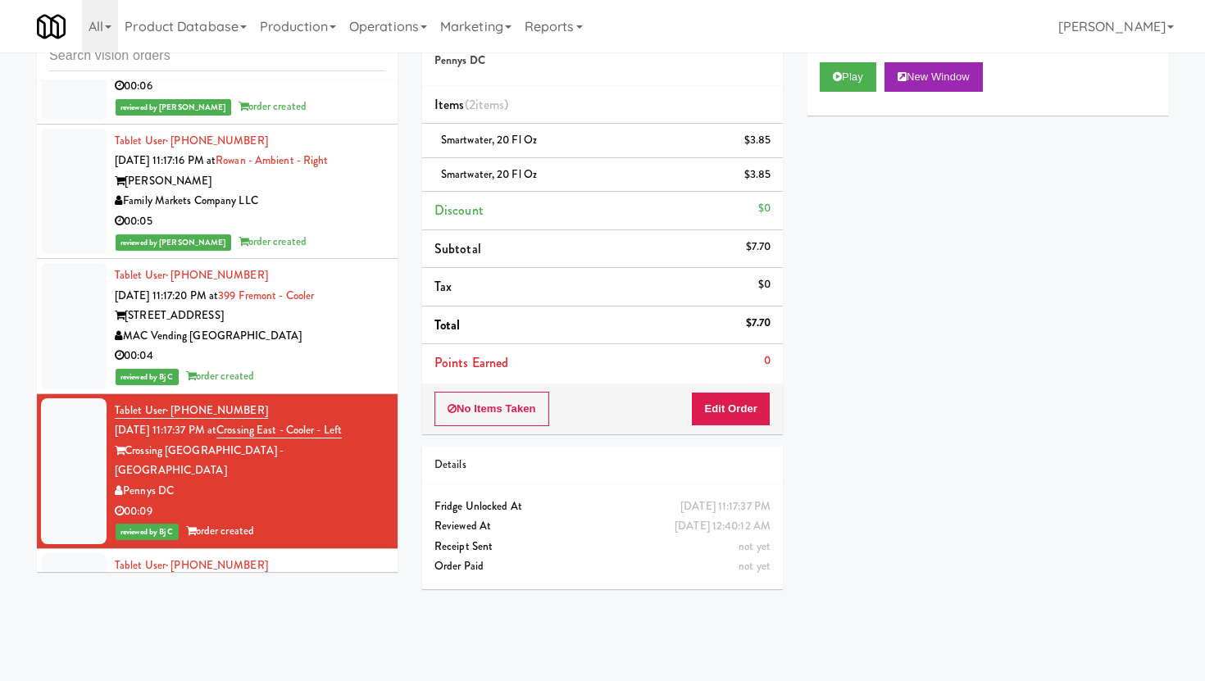
click at [298, 636] on div "00:26" at bounding box center [250, 646] width 271 height 20
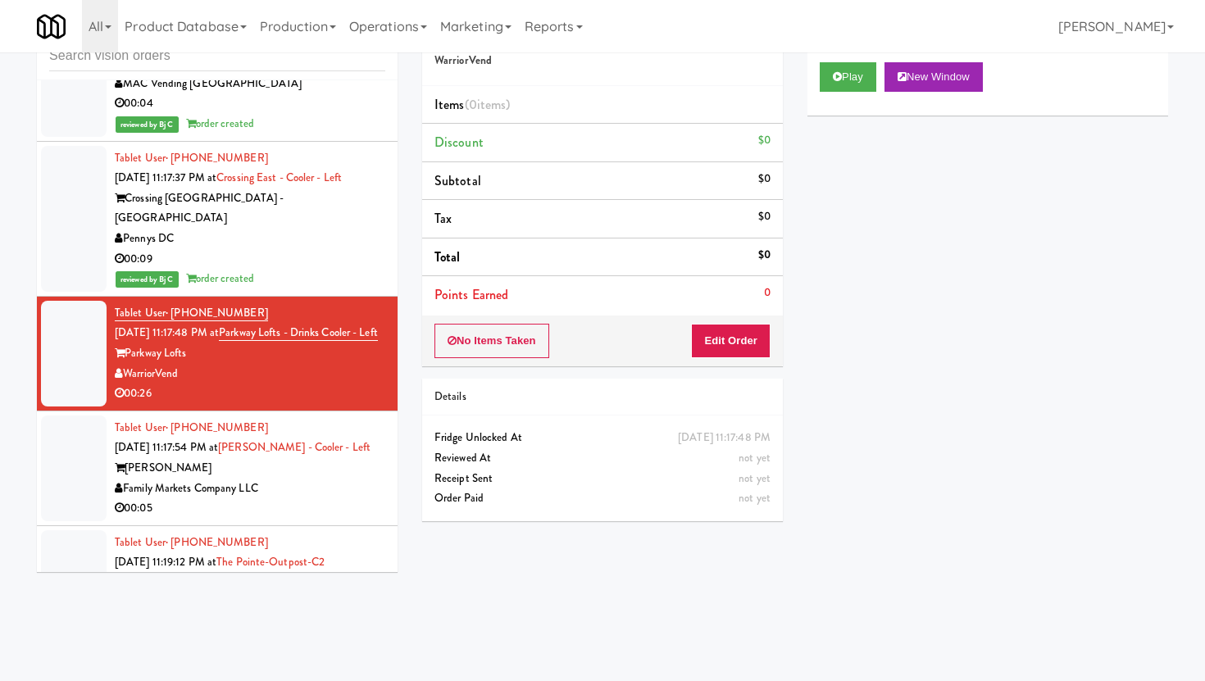
scroll to position [6938, 0]
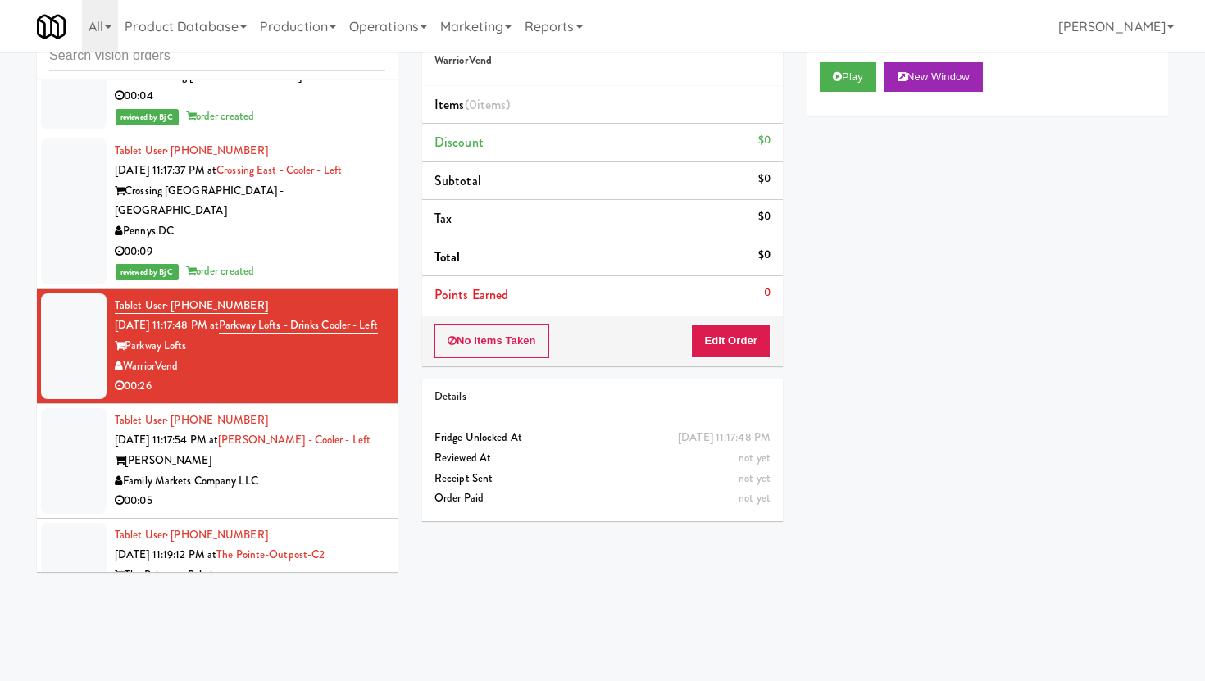
click at [271, 471] on div "Family Markets Company LLC" at bounding box center [250, 481] width 271 height 20
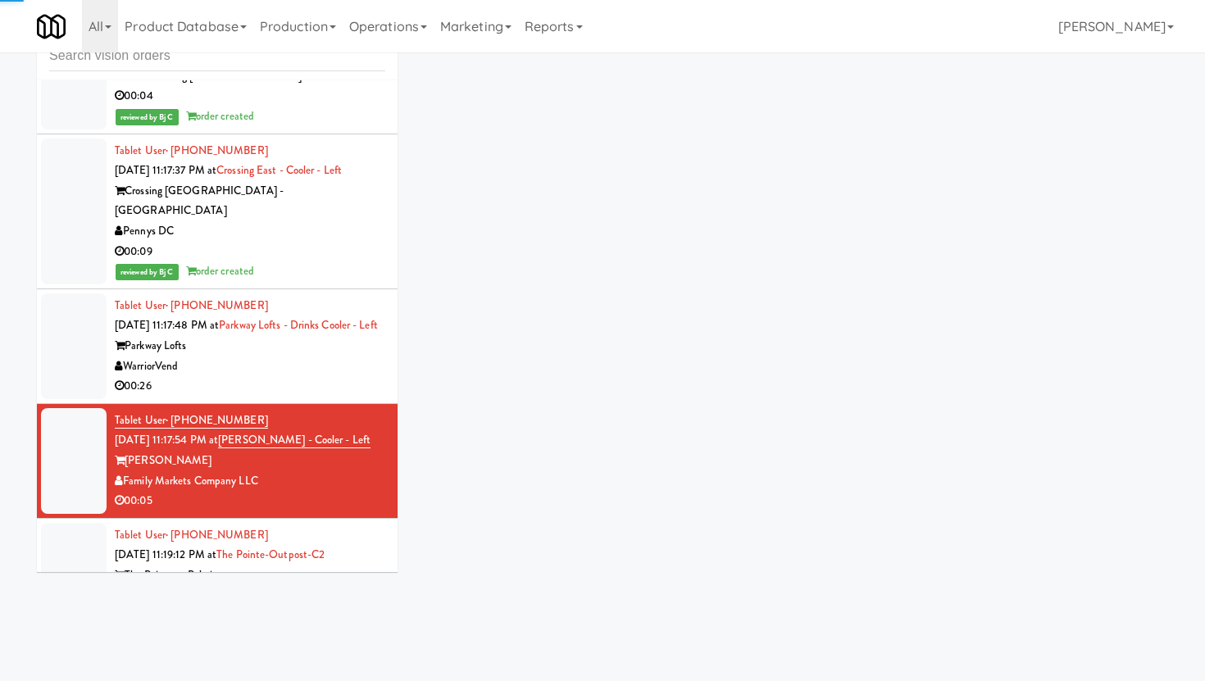
click at [271, 471] on div "Family Markets Company LLC" at bounding box center [250, 481] width 271 height 20
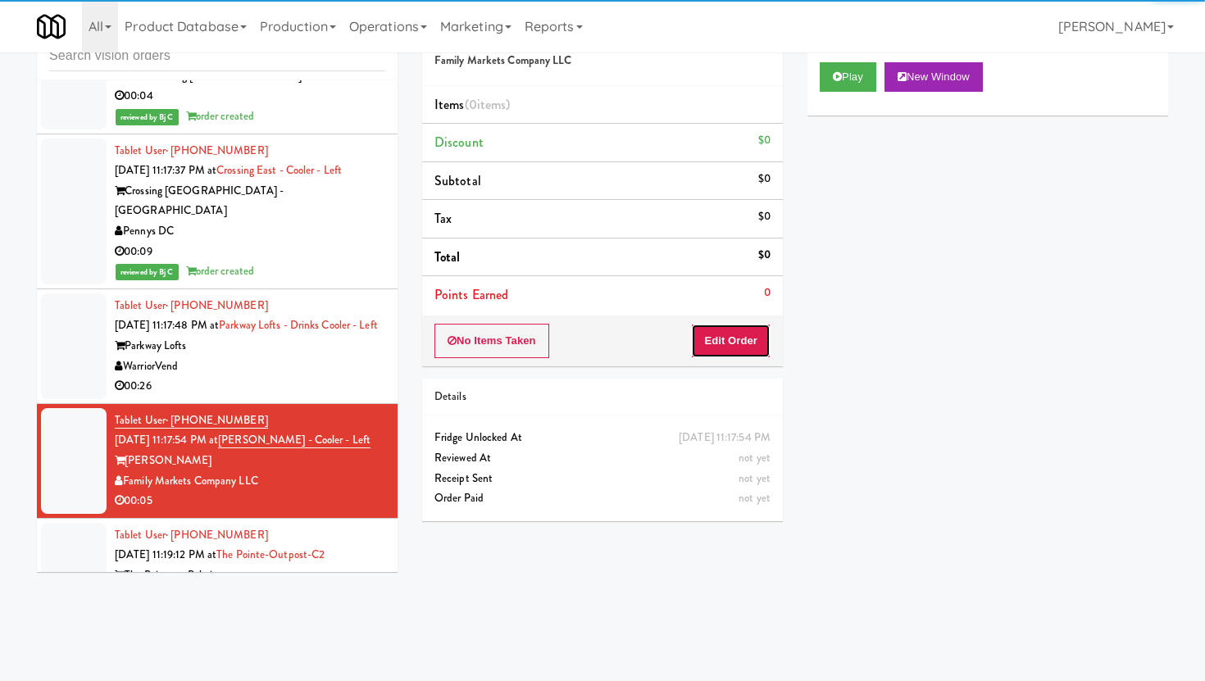
click at [696, 353] on button "Edit Order" at bounding box center [731, 341] width 80 height 34
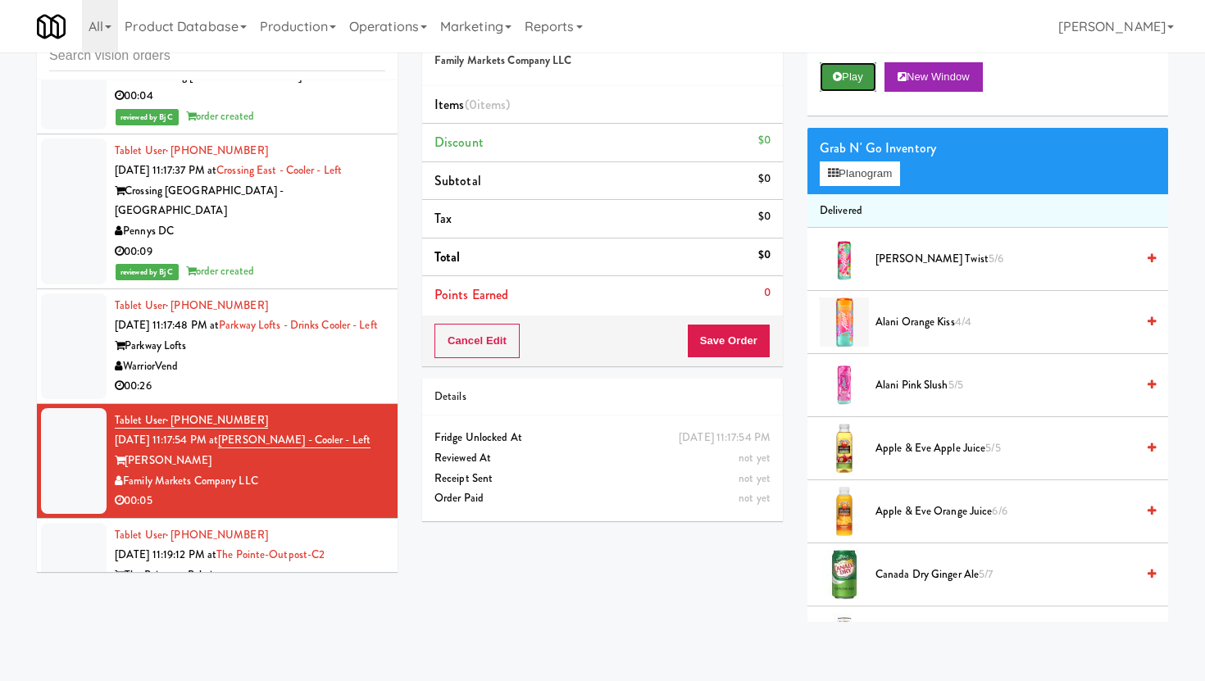
click at [861, 75] on button "Play" at bounding box center [848, 77] width 57 height 30
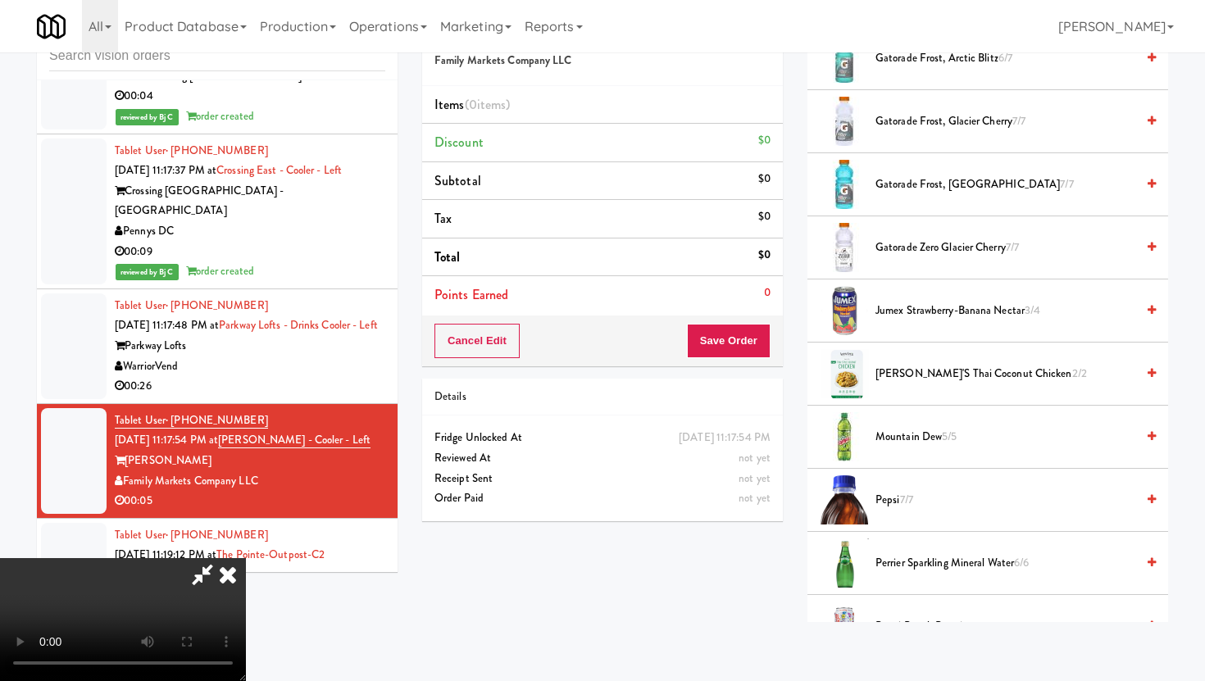
scroll to position [1385, 0]
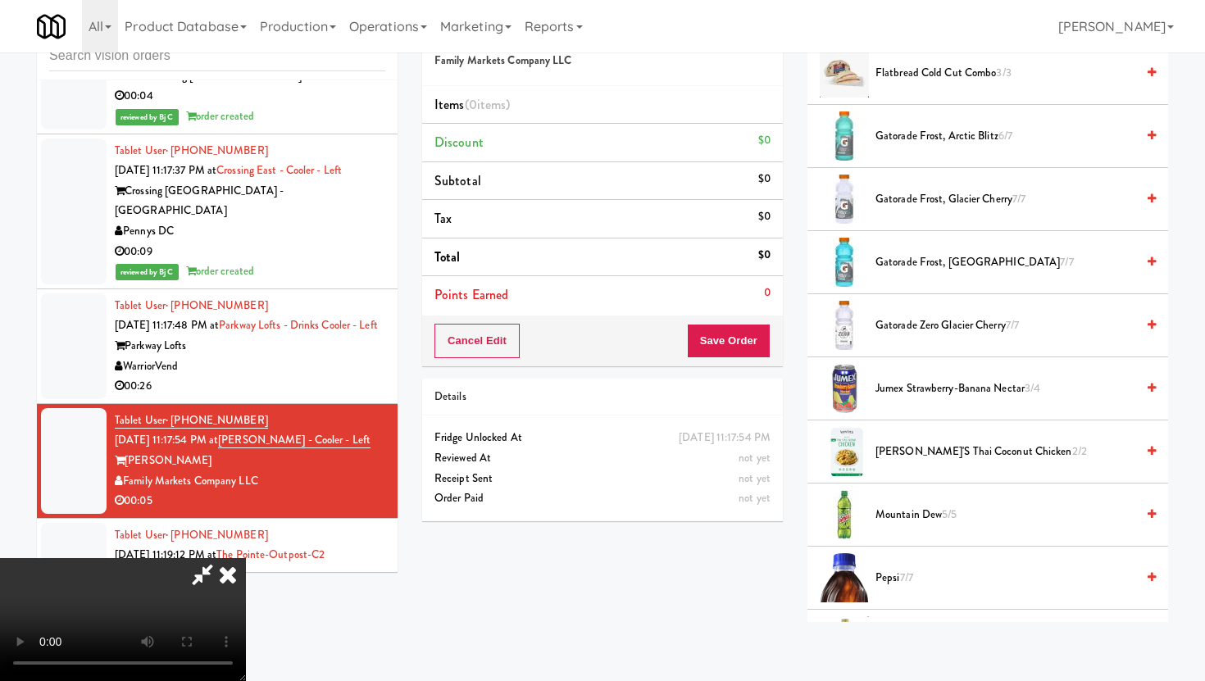
click at [934, 267] on span "Gatorade Frost, Glacier Freeze 7/7" at bounding box center [1006, 262] width 260 height 20
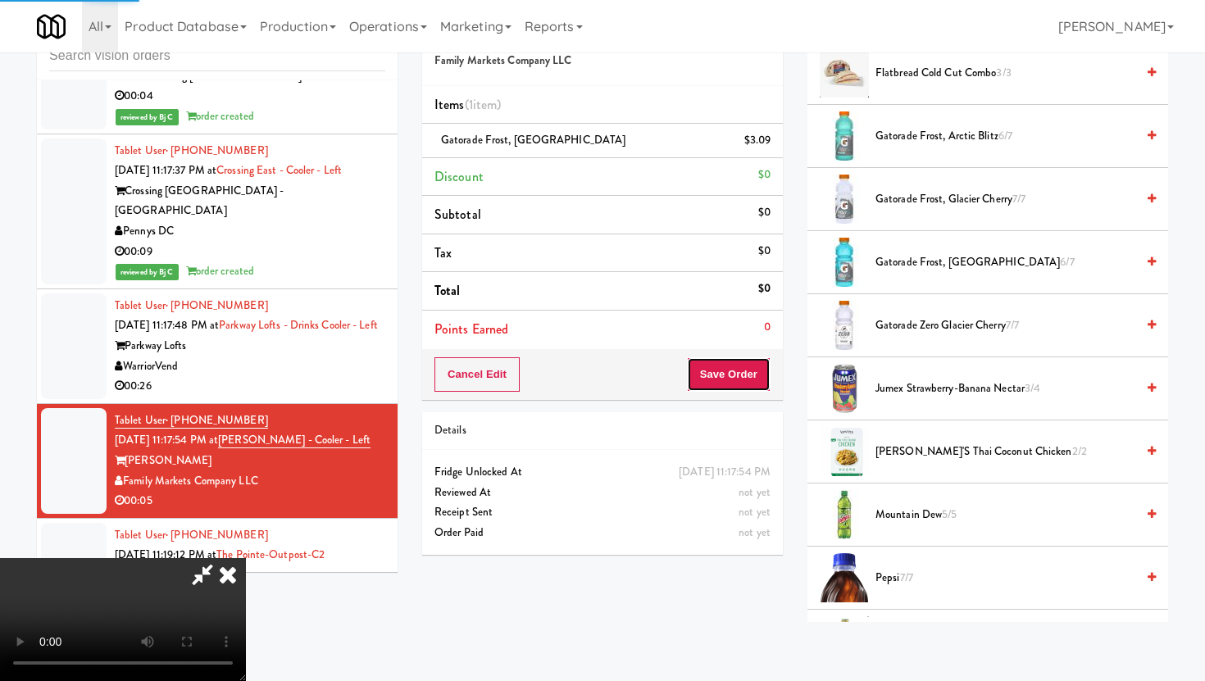
click at [761, 386] on button "Save Order" at bounding box center [729, 374] width 84 height 34
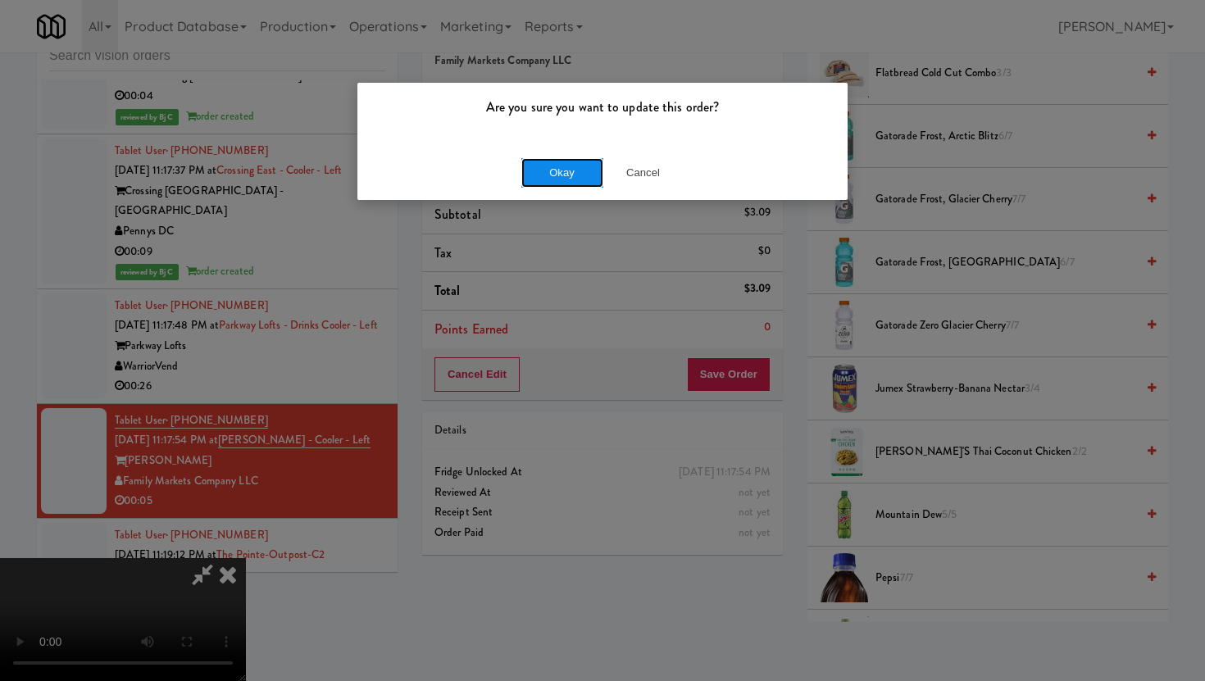
click at [571, 171] on button "Okay" at bounding box center [562, 173] width 82 height 30
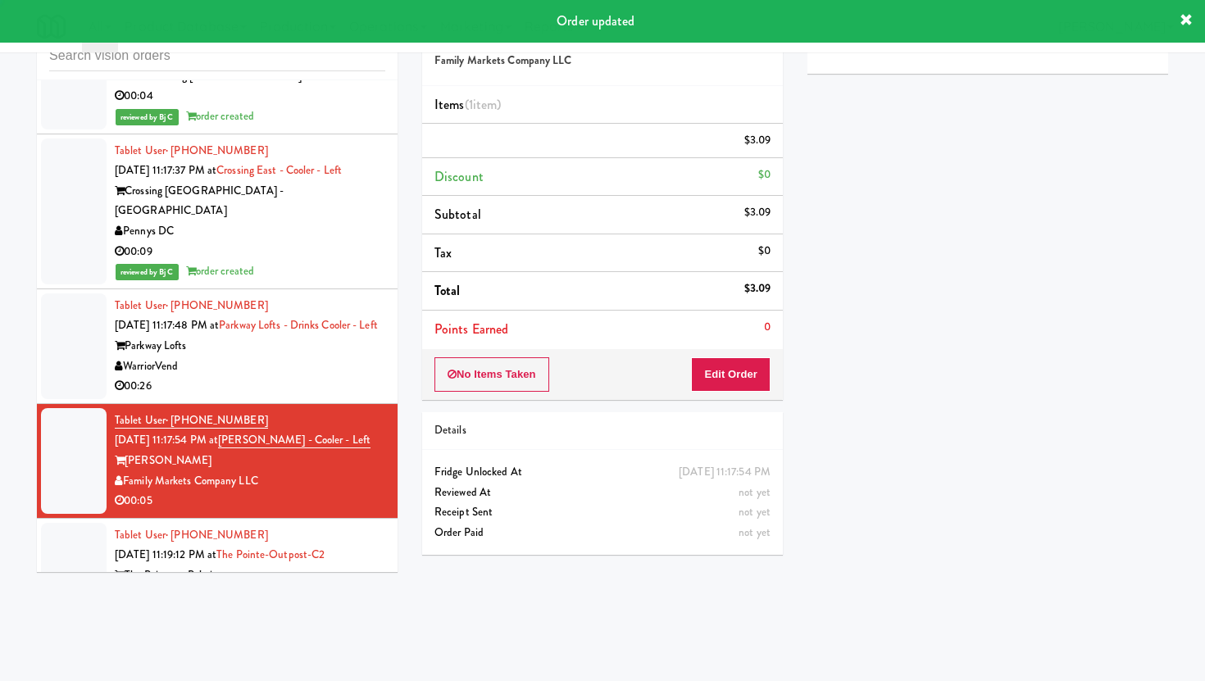
scroll to position [0, 0]
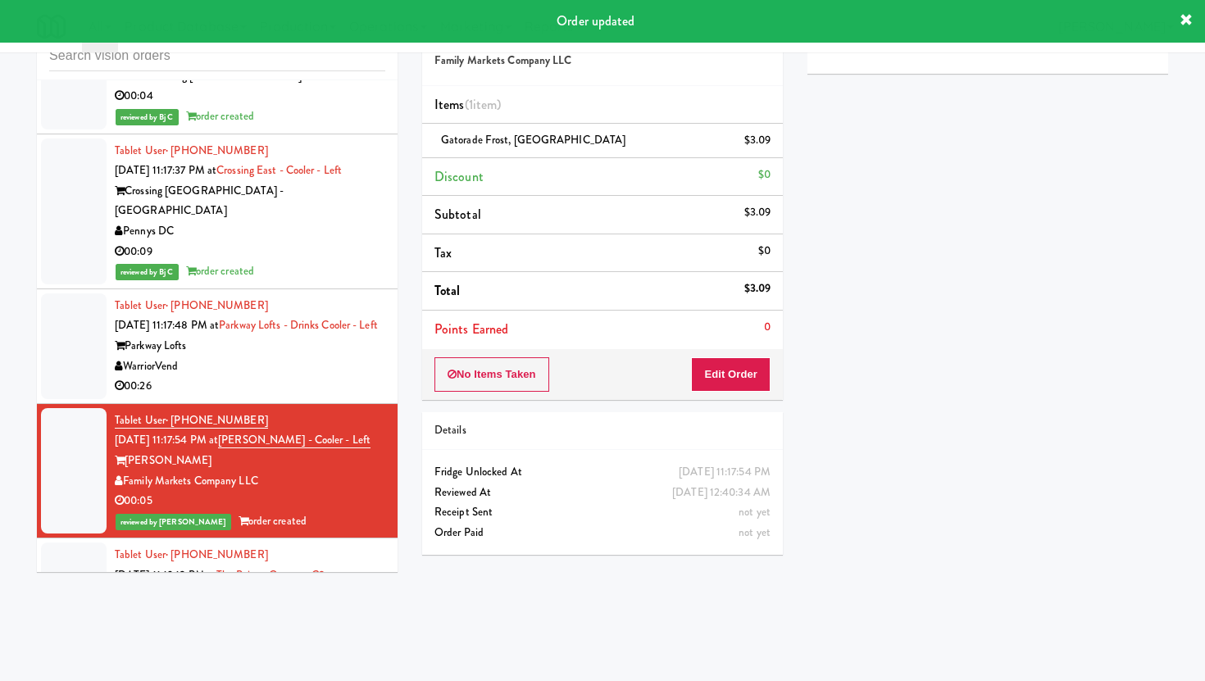
click at [294, 606] on div "Honkin Vending" at bounding box center [250, 616] width 271 height 20
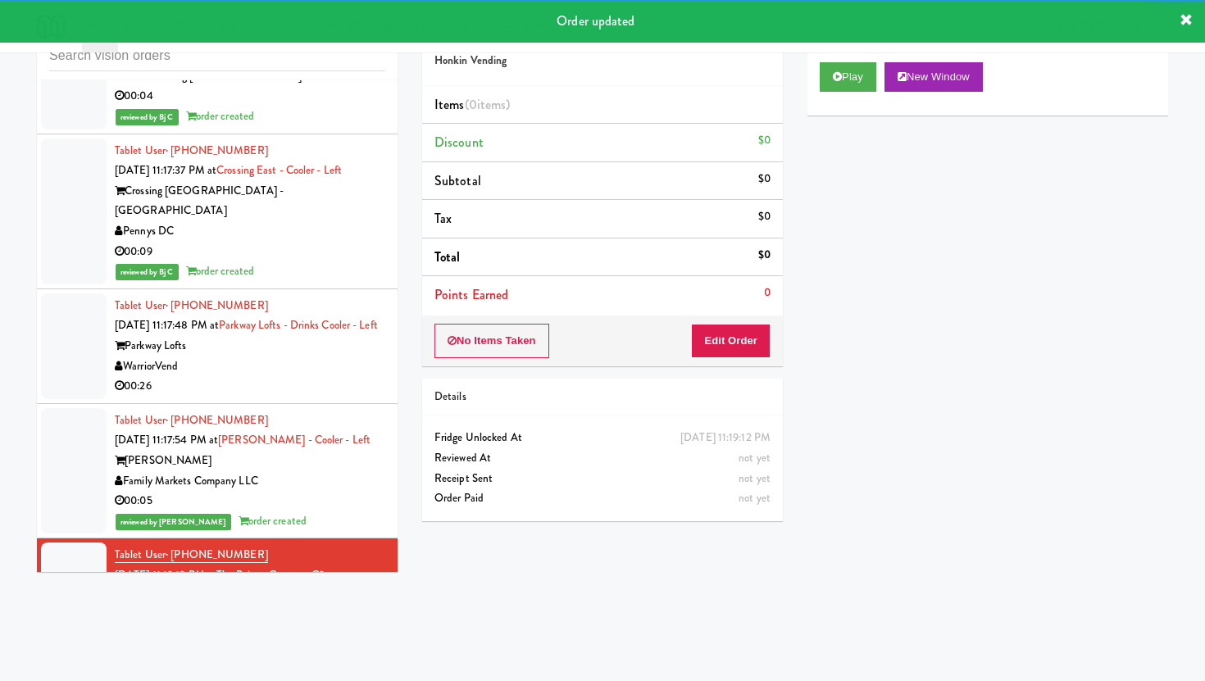
click at [301, 376] on div "00:26" at bounding box center [250, 386] width 271 height 20
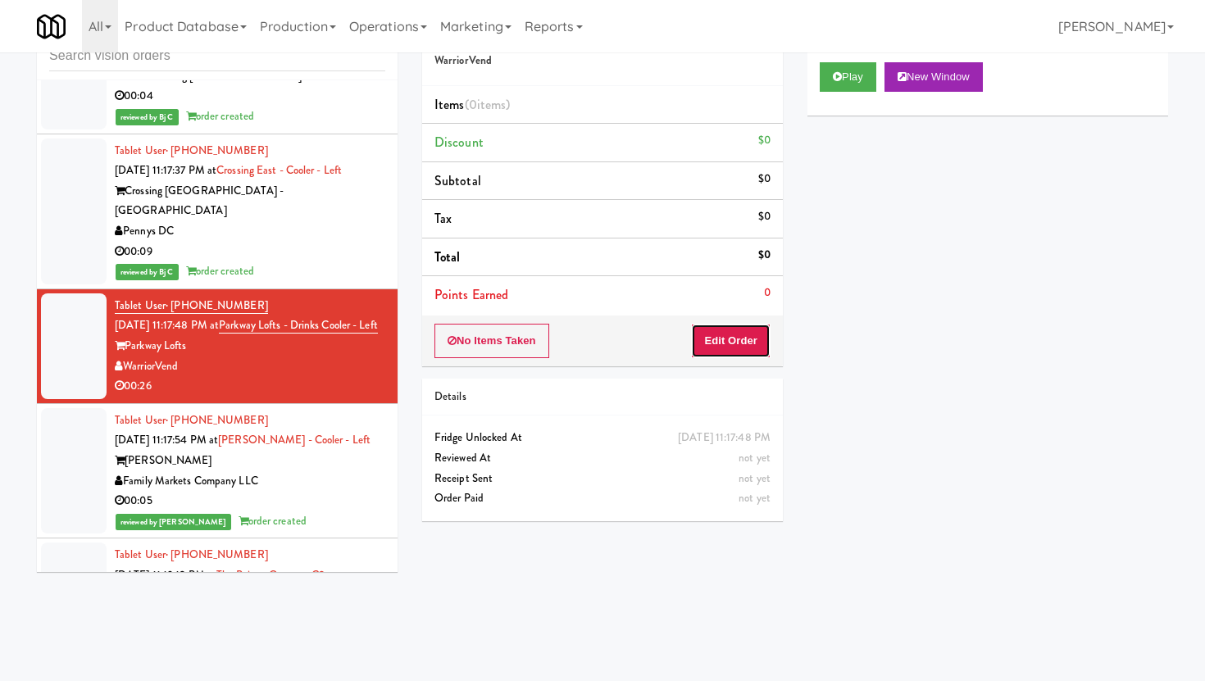
click at [726, 336] on button "Edit Order" at bounding box center [731, 341] width 80 height 34
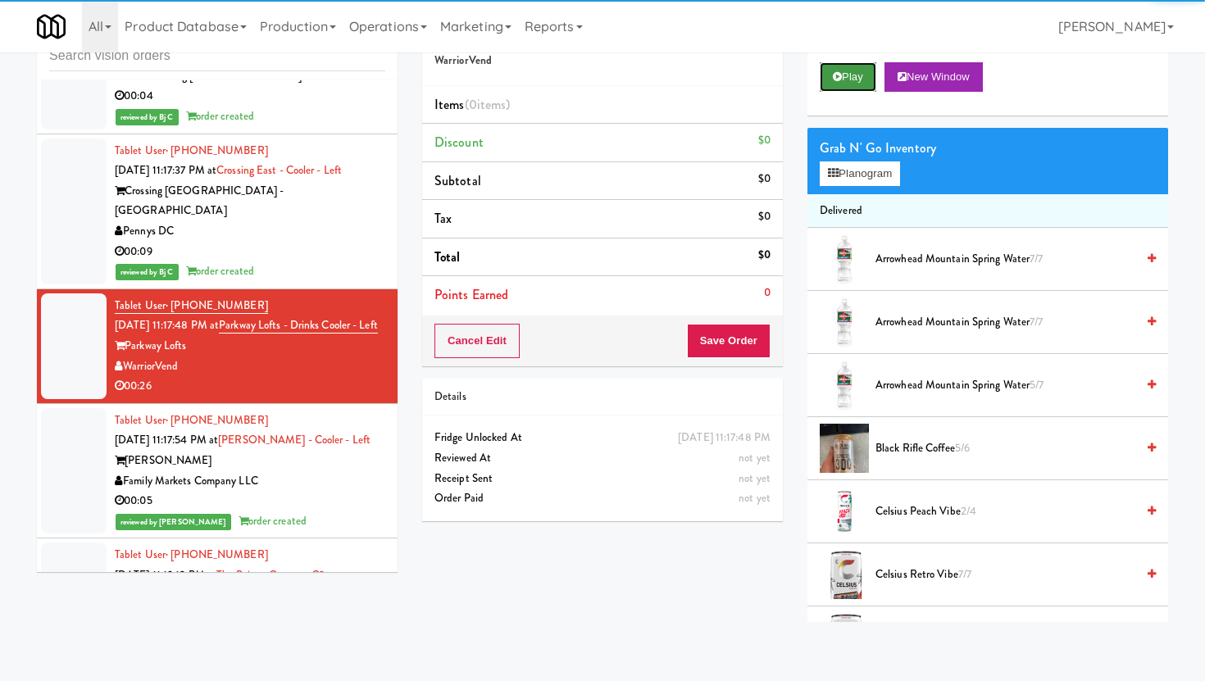
click at [857, 75] on button "Play" at bounding box center [848, 77] width 57 height 30
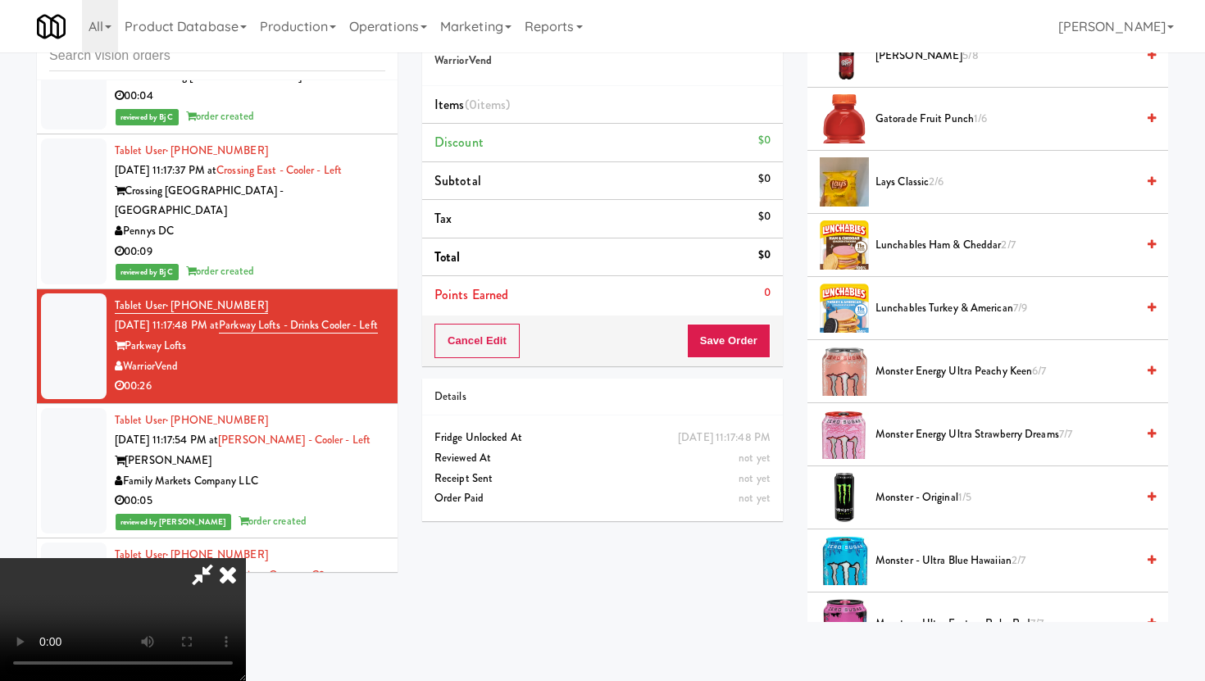
scroll to position [882, 0]
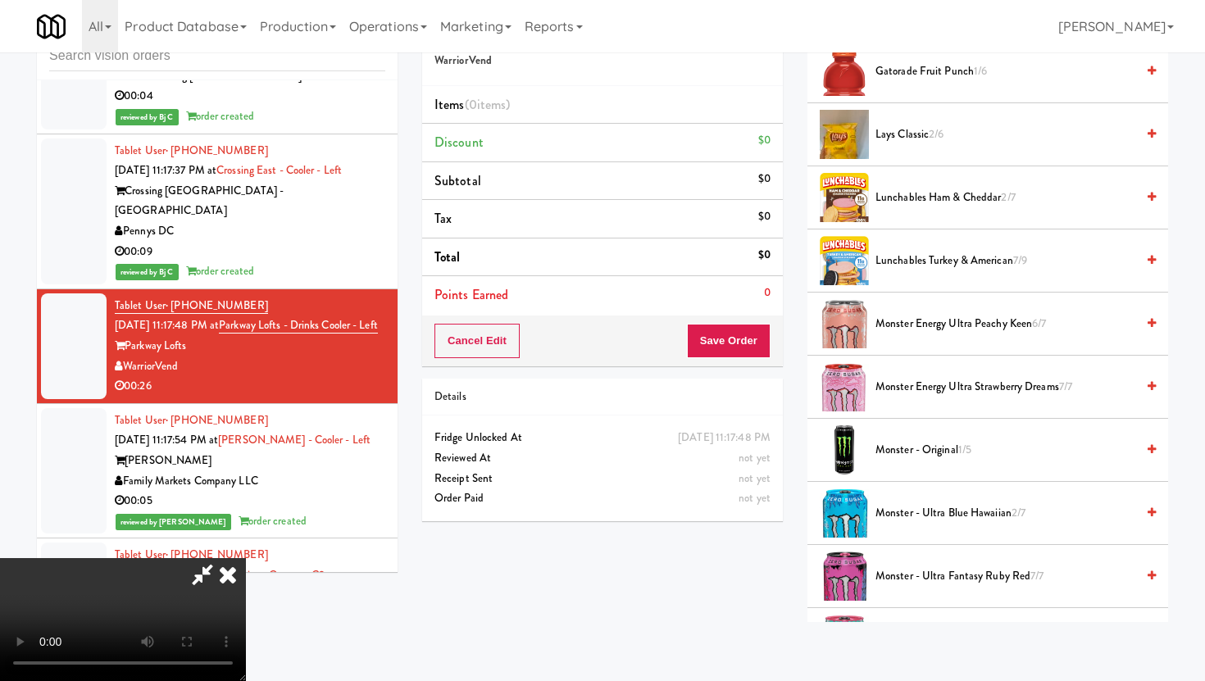
click at [890, 451] on span "Monster - Original 1/5" at bounding box center [1006, 450] width 260 height 20
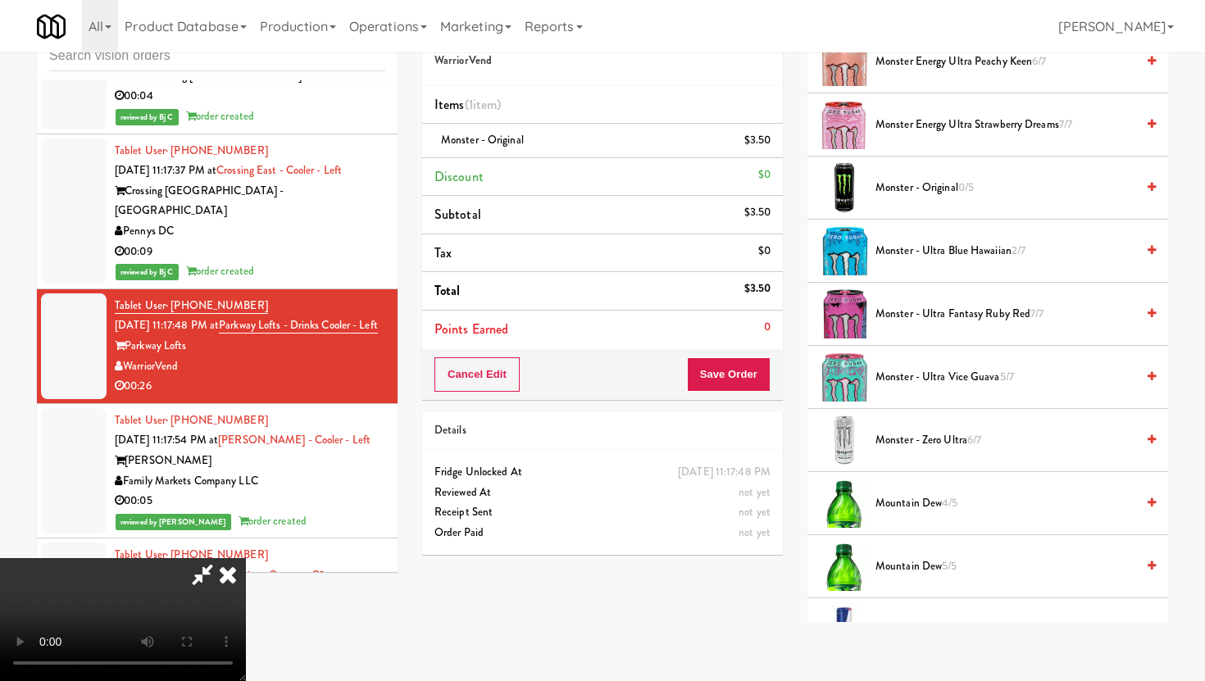
scroll to position [1156, 0]
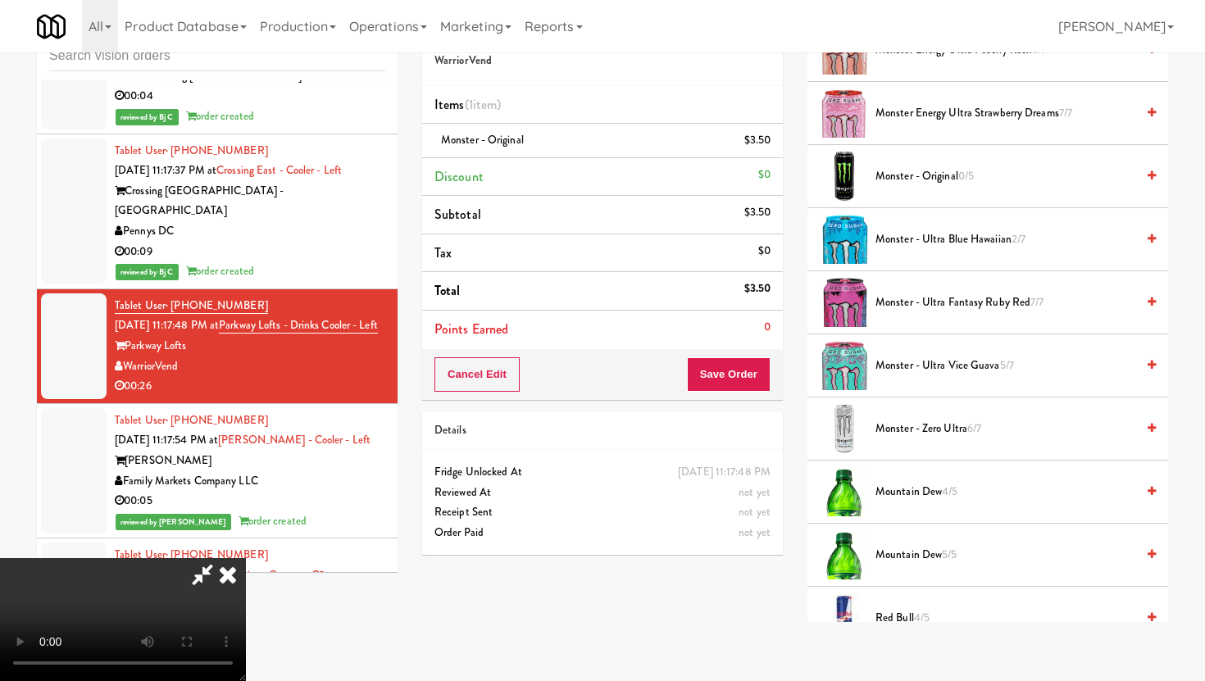
click at [883, 424] on span "Monster - Zero Ultra 6/7" at bounding box center [1006, 429] width 260 height 20
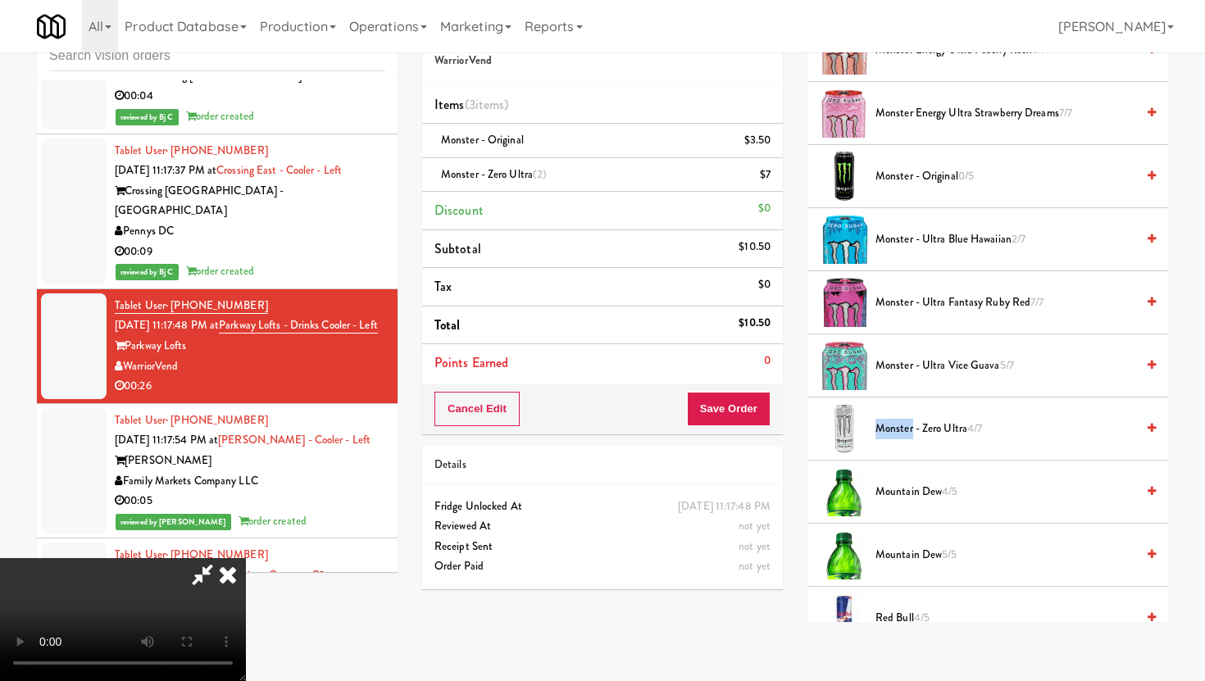
click at [246, 558] on video at bounding box center [123, 619] width 246 height 123
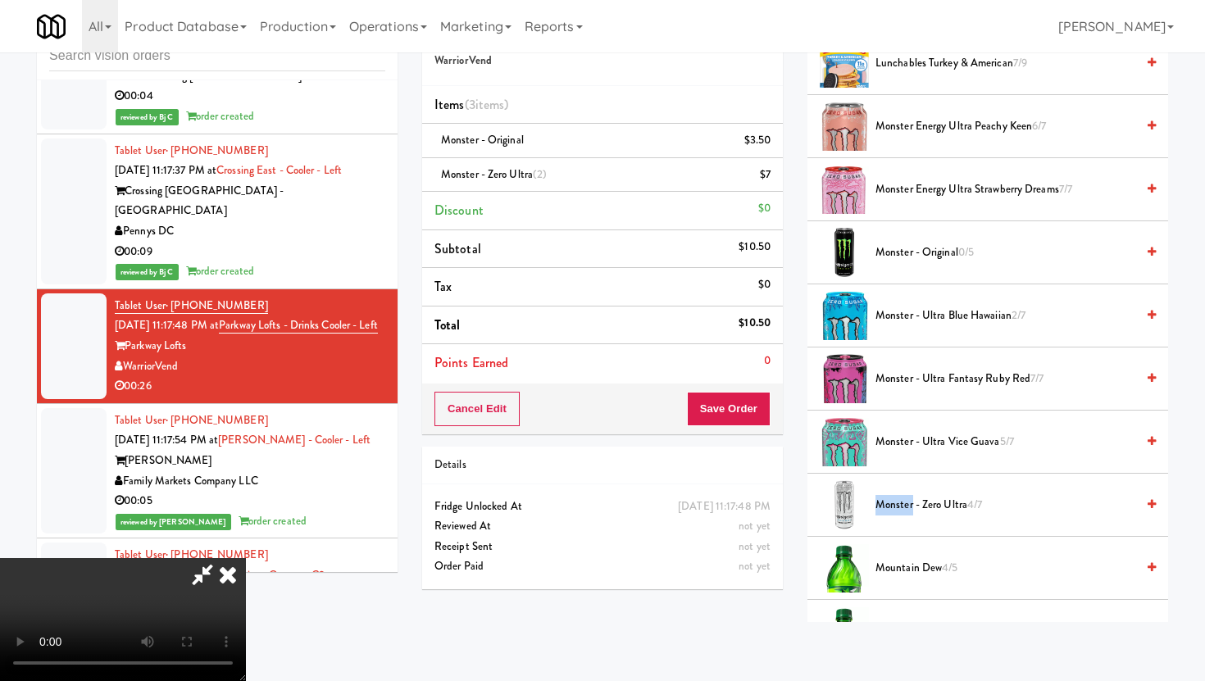
scroll to position [1065, 0]
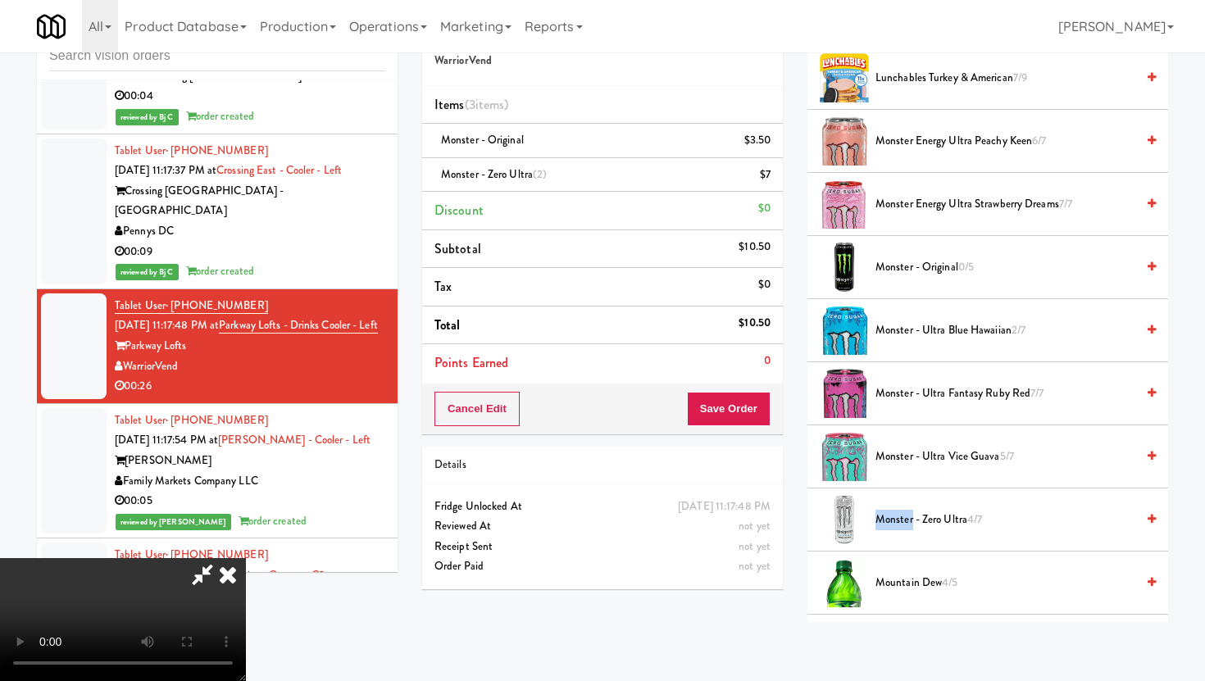
click at [968, 143] on span "Monster Energy Ultra Peachy Keen 6/7" at bounding box center [1006, 141] width 260 height 20
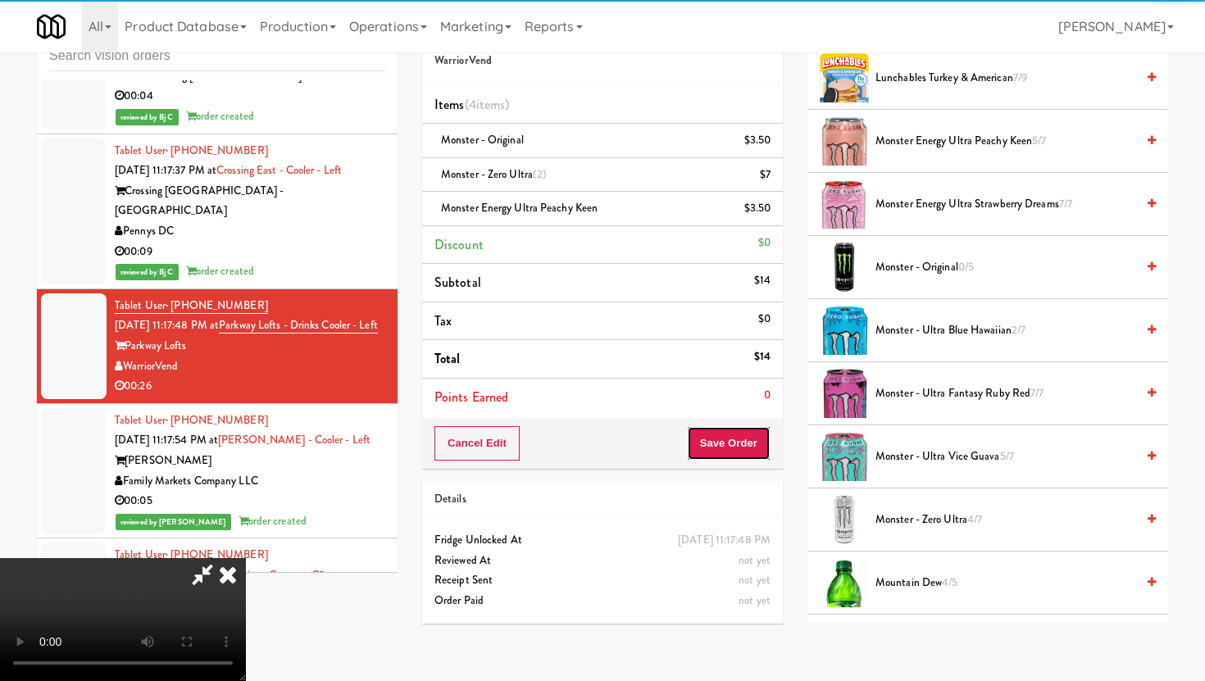
click at [763, 444] on button "Save Order" at bounding box center [729, 443] width 84 height 34
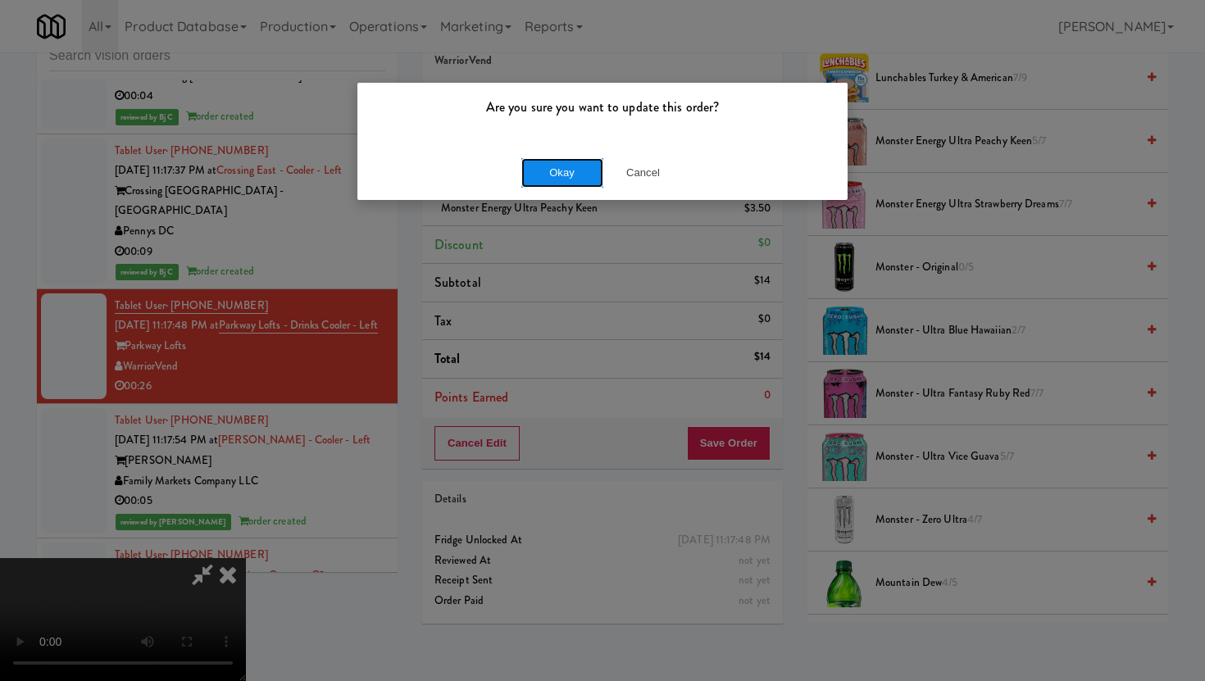
click at [566, 176] on button "Okay" at bounding box center [562, 173] width 82 height 30
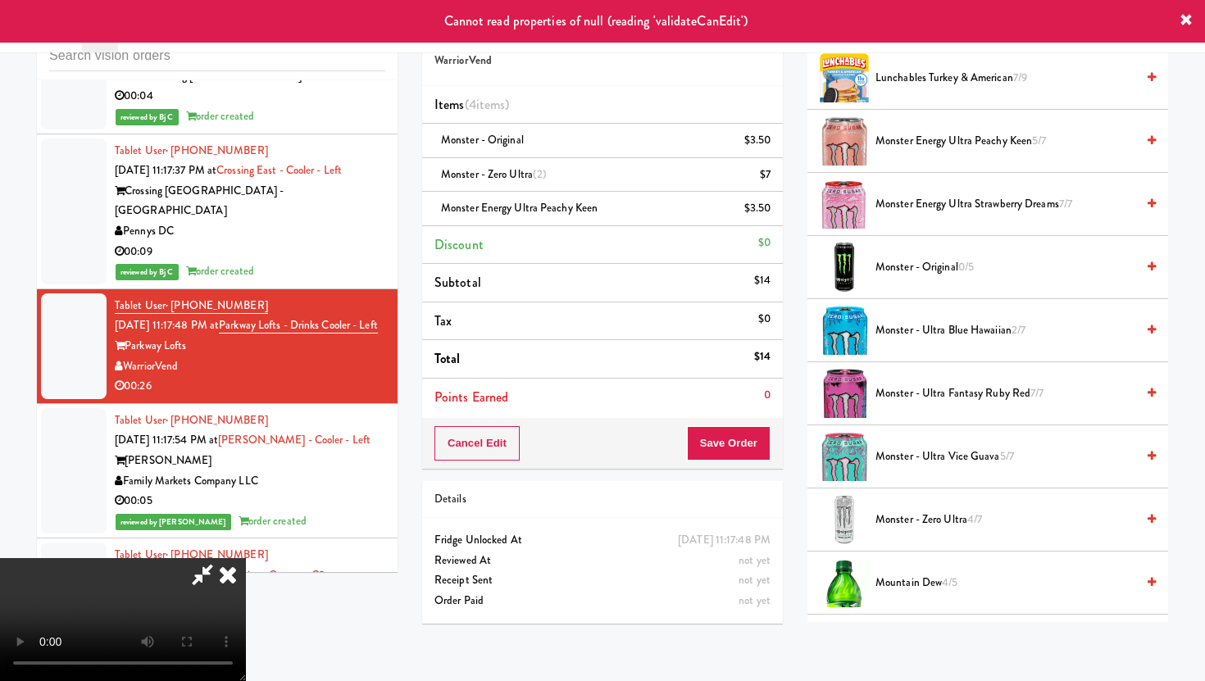
scroll to position [0, 0]
click at [246, 558] on icon at bounding box center [228, 574] width 36 height 33
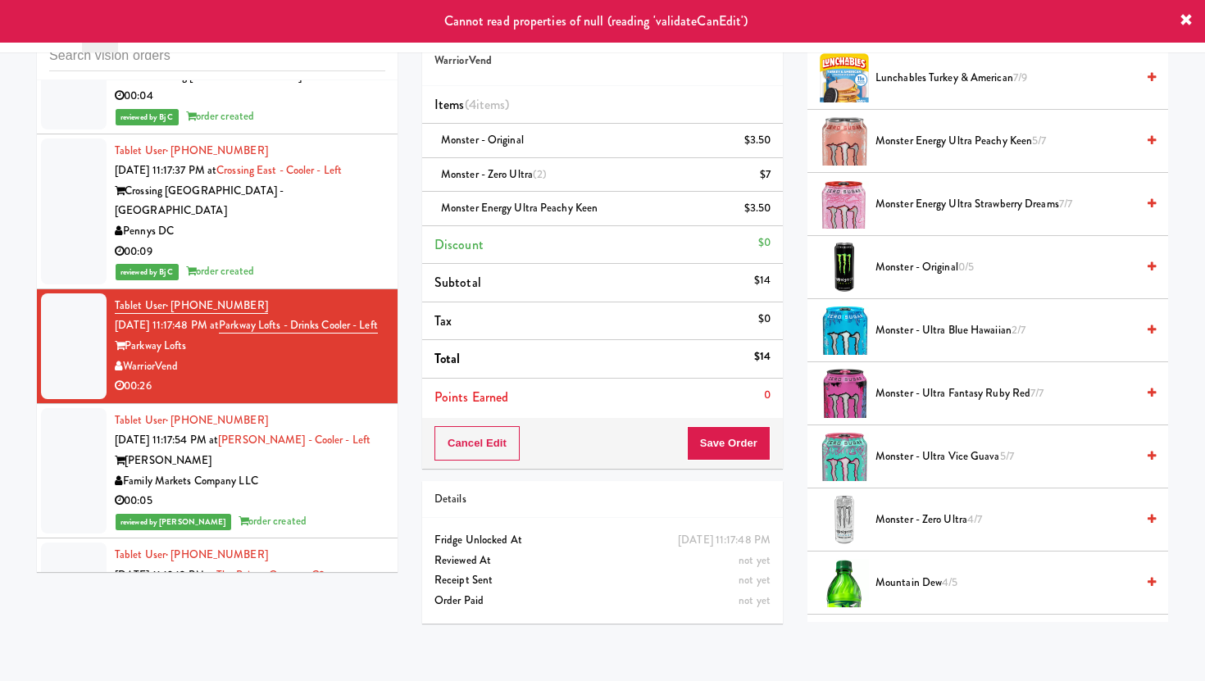
click at [347, 512] on div "reviewed by Sophia N order created" at bounding box center [250, 522] width 271 height 20
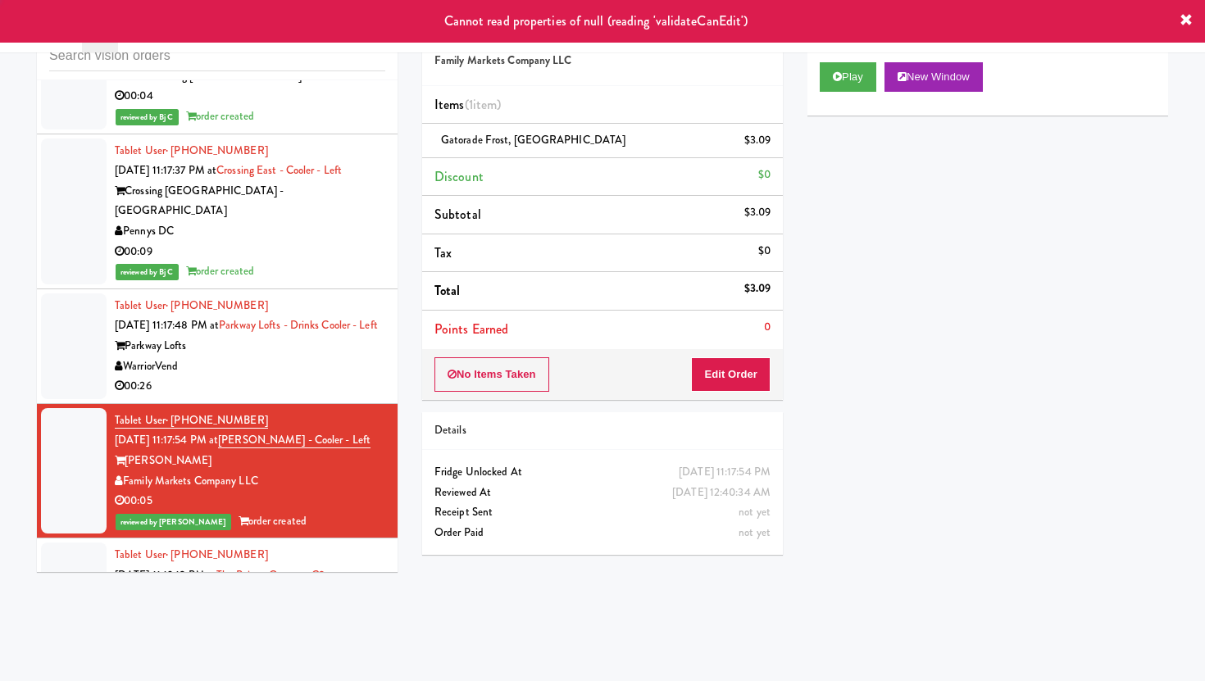
click at [339, 357] on div "WarriorVend" at bounding box center [250, 367] width 271 height 20
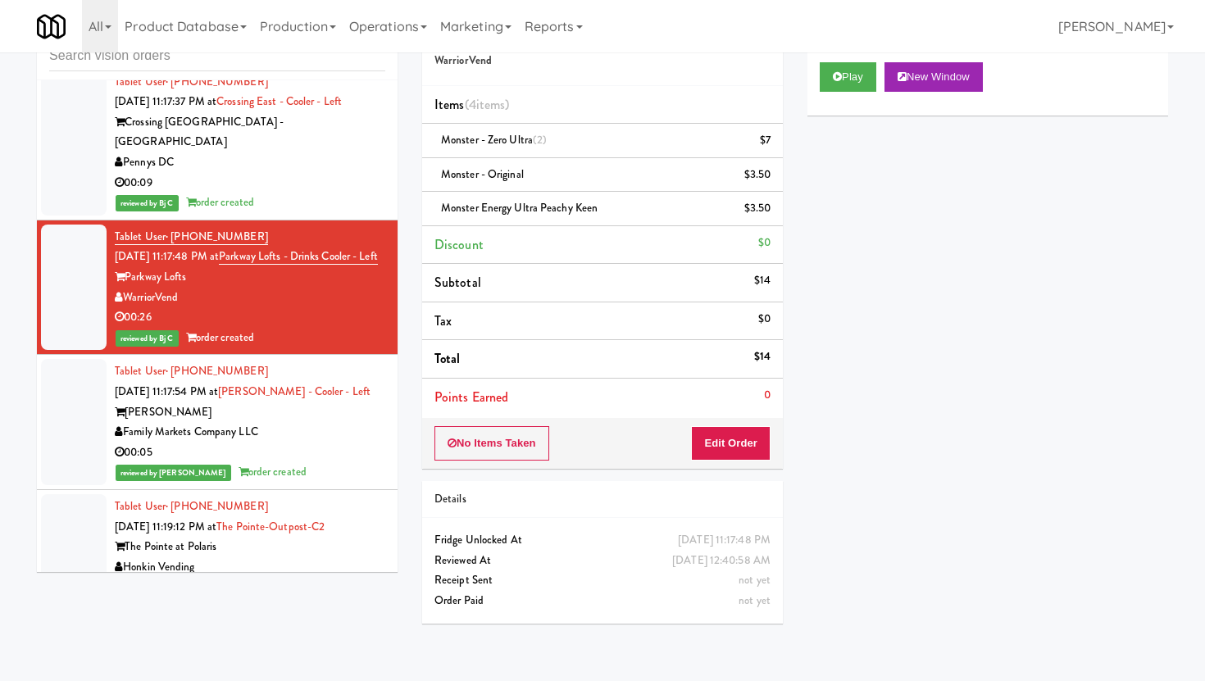
scroll to position [7015, 0]
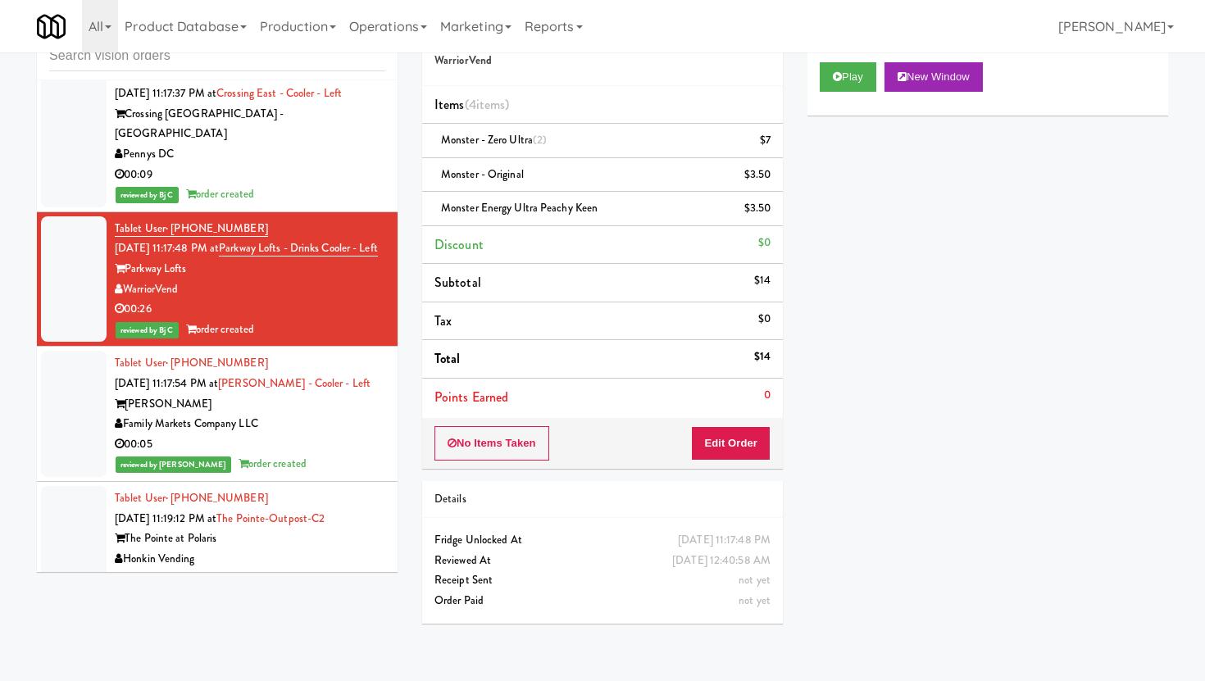
click at [329, 482] on li "Tablet User · (614) 746-5149 Aug 11, 2025 11:19:12 PM at The Pointe-Outpost-C2 …" at bounding box center [217, 539] width 361 height 115
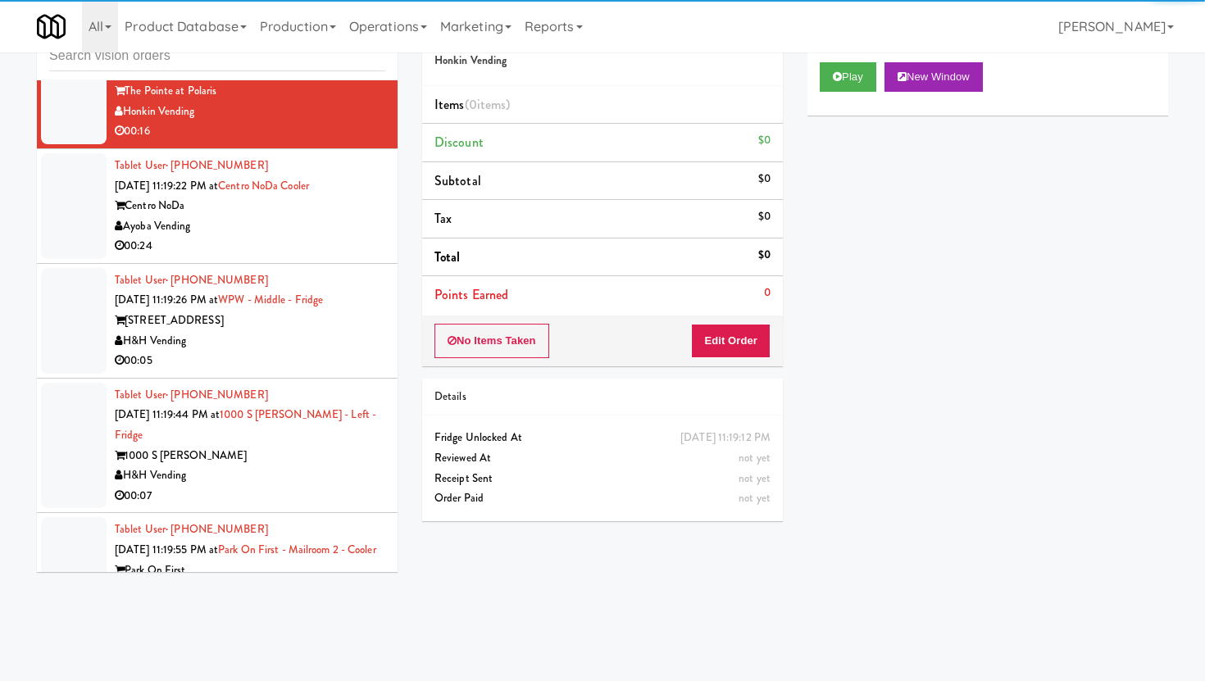
scroll to position [7481, 0]
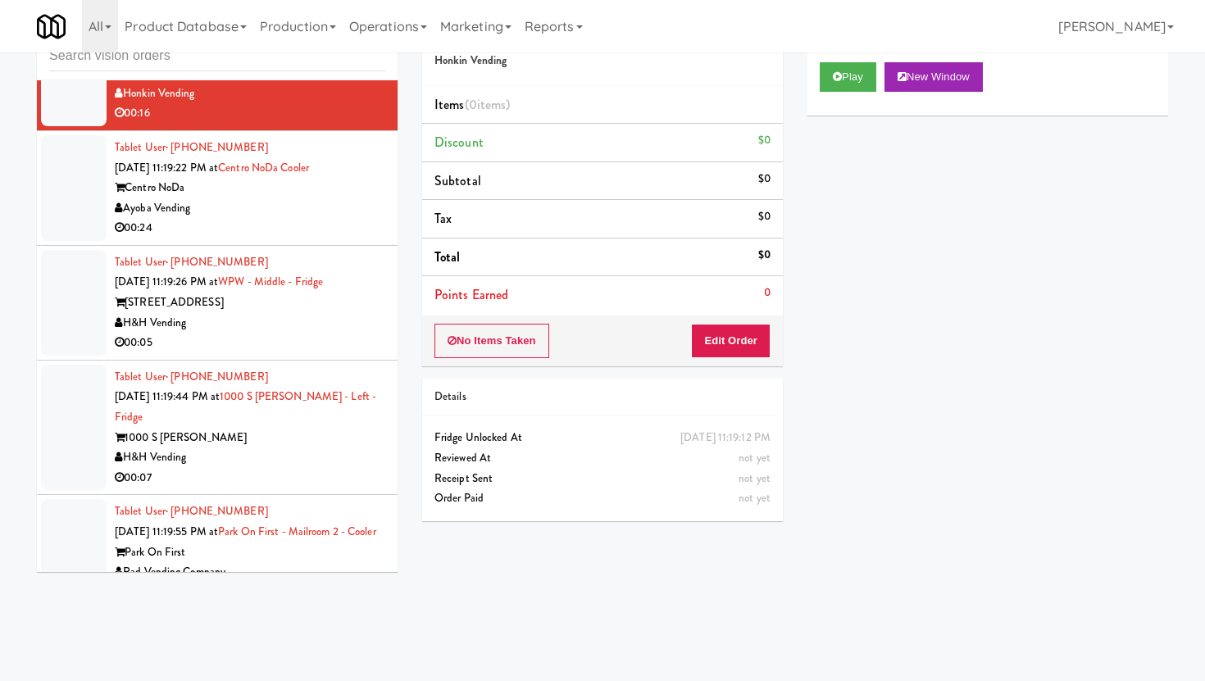
click at [300, 468] on div "00:07" at bounding box center [250, 478] width 271 height 20
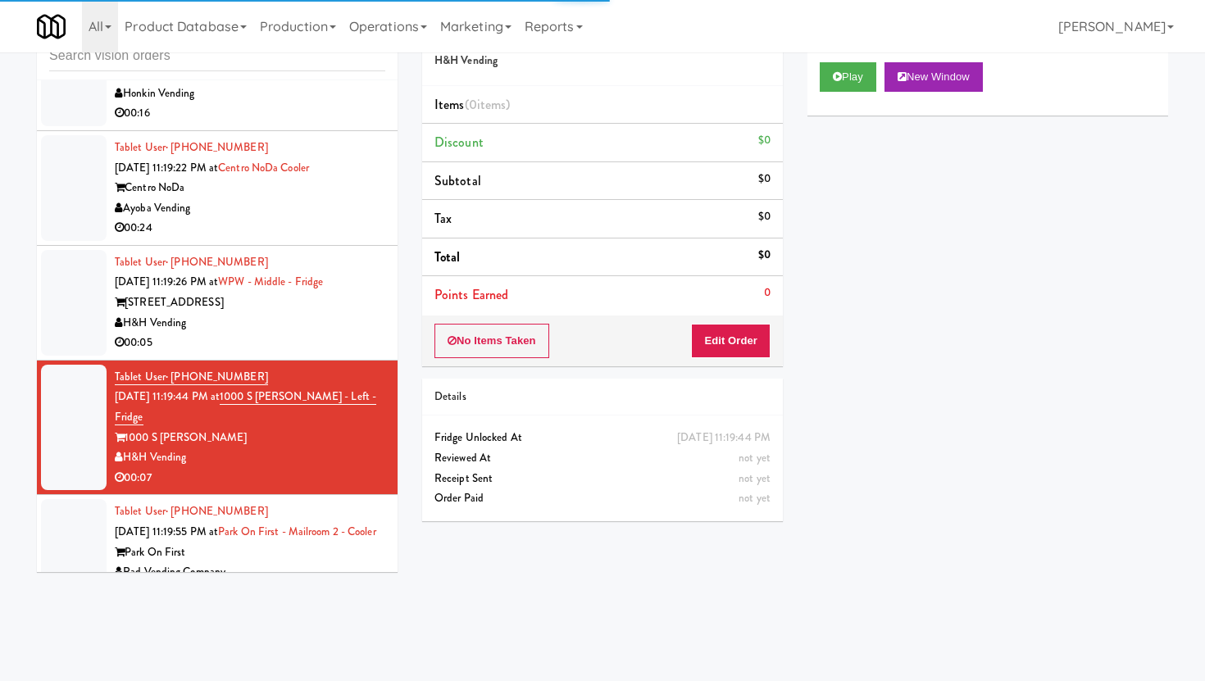
click at [319, 293] on div "[STREET_ADDRESS]" at bounding box center [250, 303] width 271 height 20
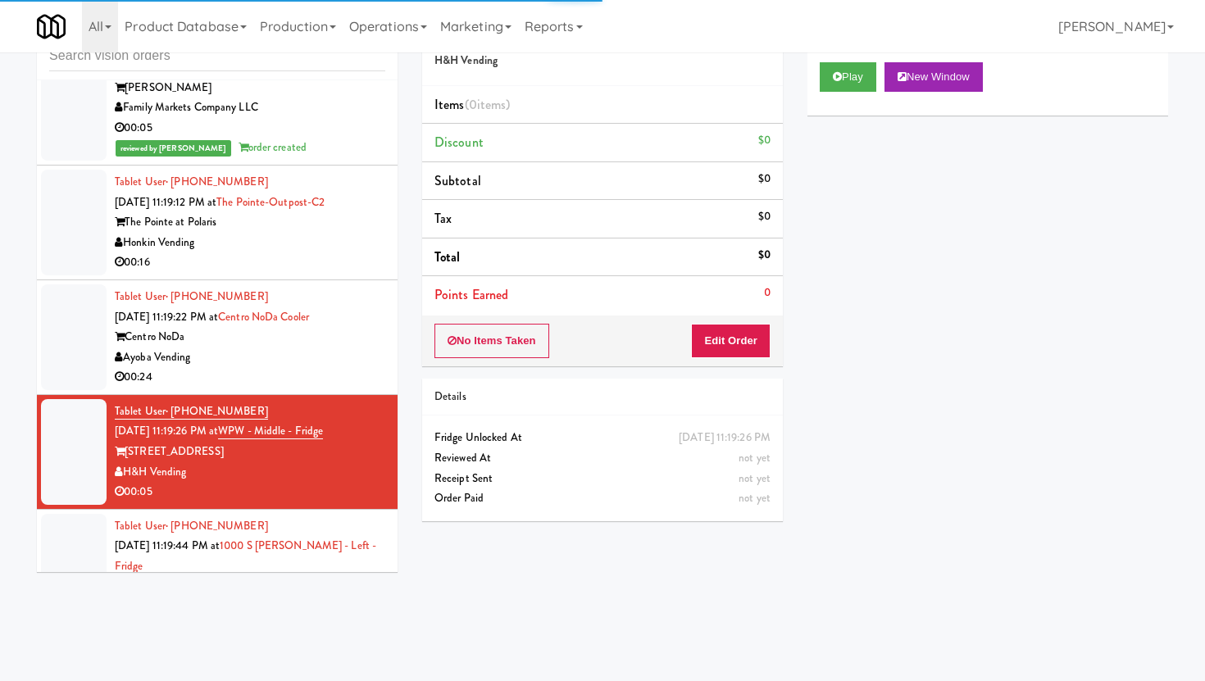
scroll to position [7328, 0]
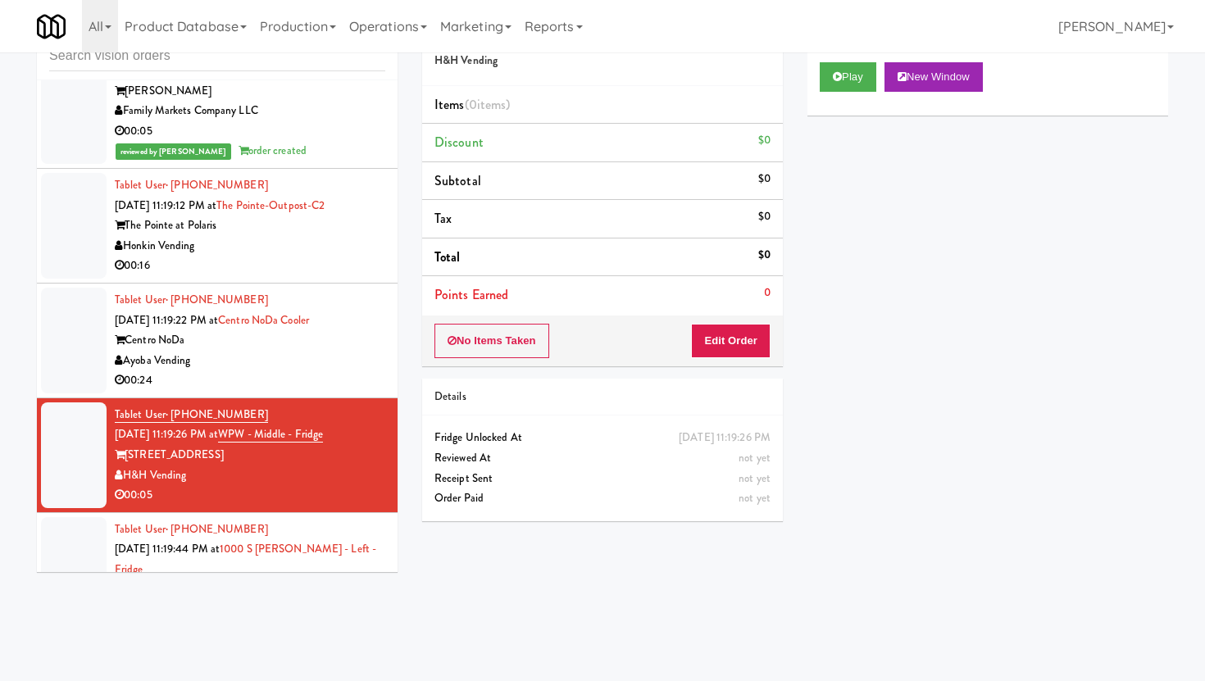
click at [749, 360] on div "No Items Taken Edit Order" at bounding box center [602, 341] width 361 height 51
click at [744, 350] on button "Edit Order" at bounding box center [731, 341] width 80 height 34
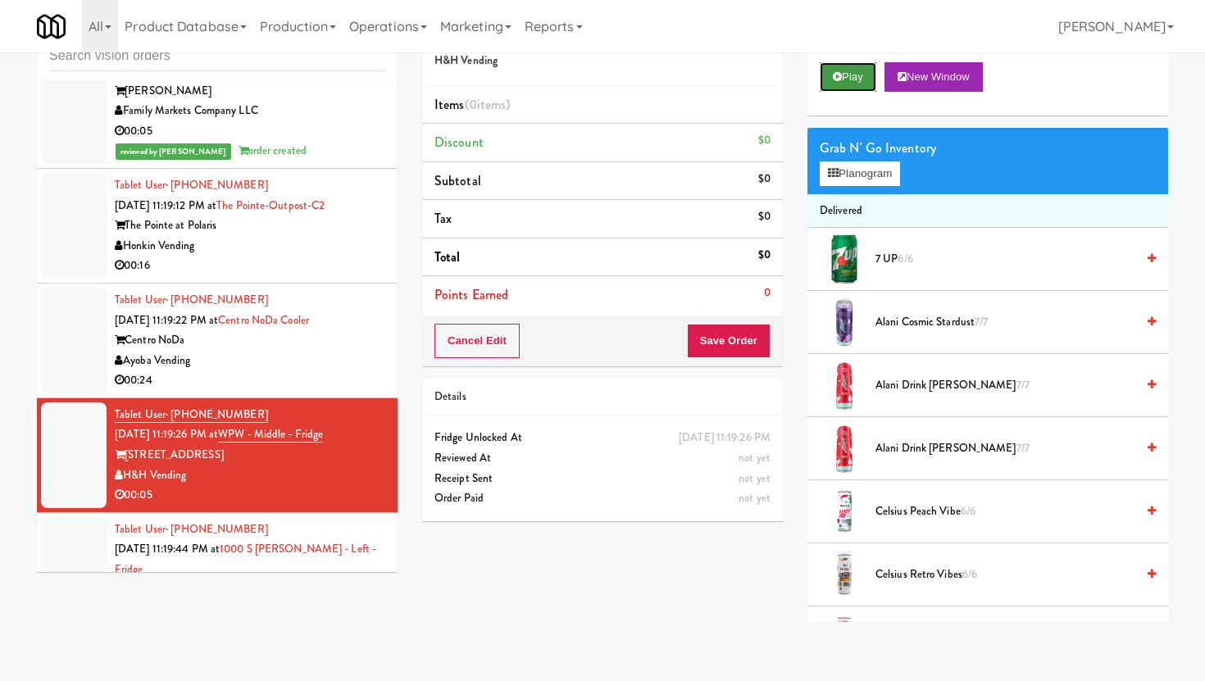
click at [837, 64] on button "Play" at bounding box center [848, 77] width 57 height 30
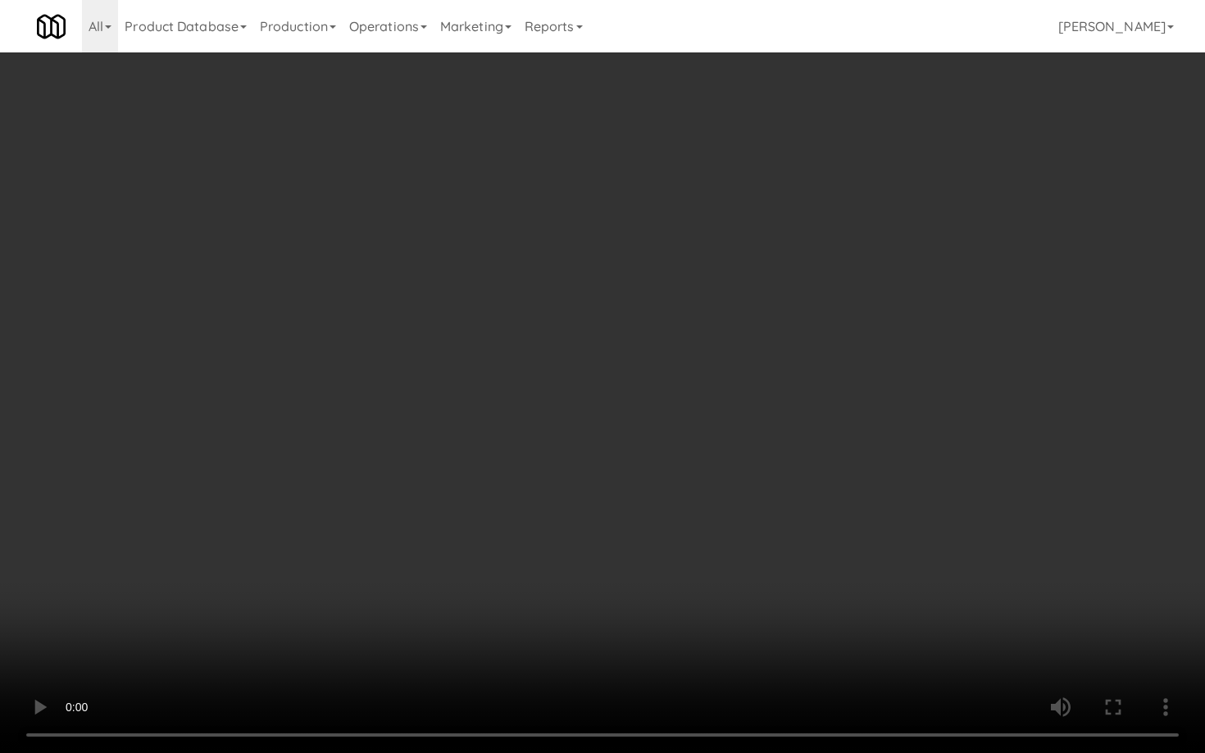
click at [861, 612] on video at bounding box center [602, 376] width 1205 height 753
click at [446, 637] on video at bounding box center [602, 376] width 1205 height 753
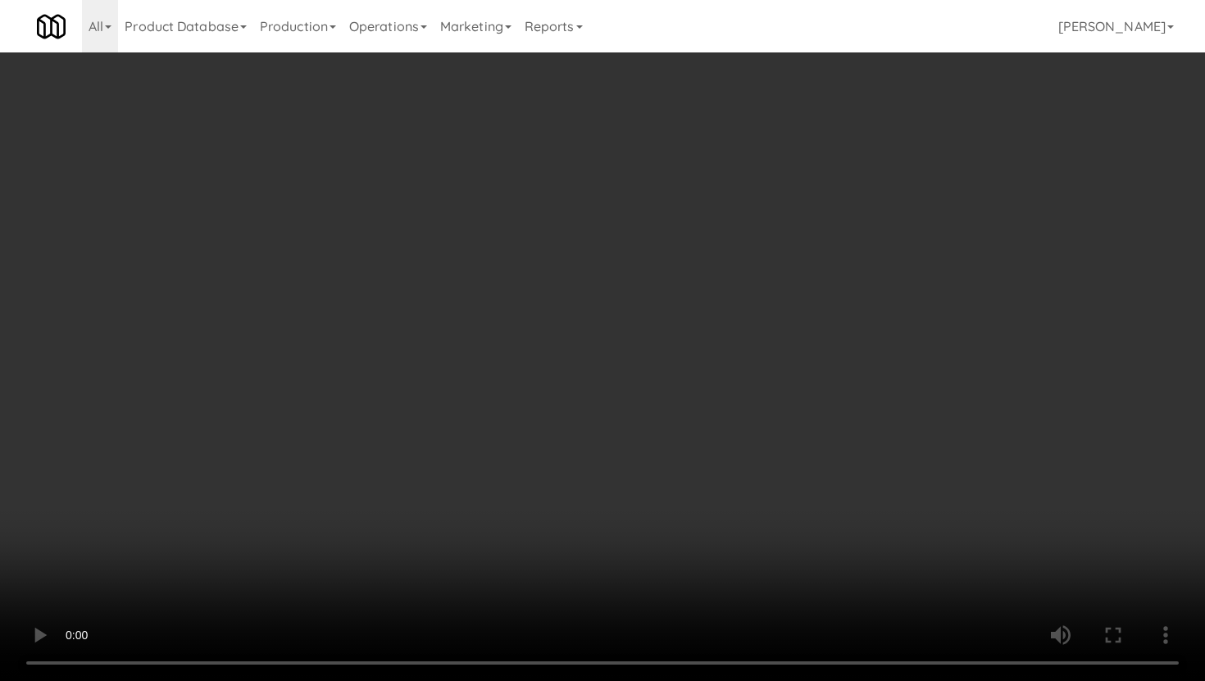
scroll to position [1056, 0]
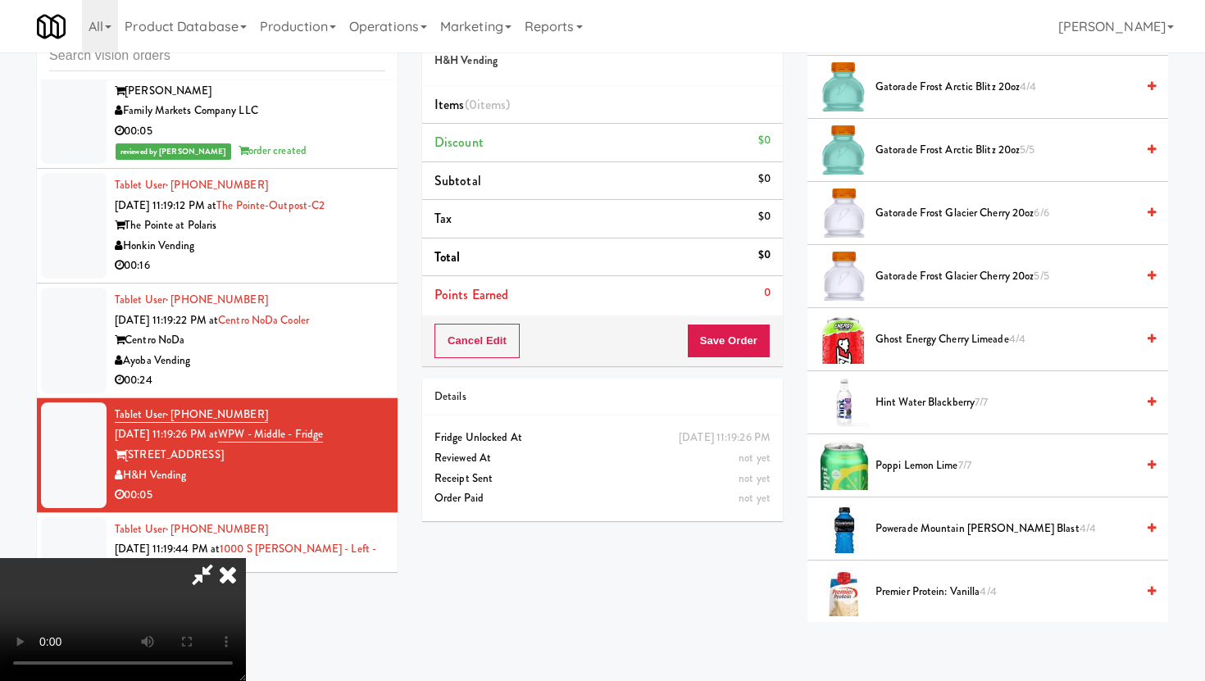
click at [936, 344] on span "Ghost Energy Cherry Limeade 4/4" at bounding box center [1006, 340] width 260 height 20
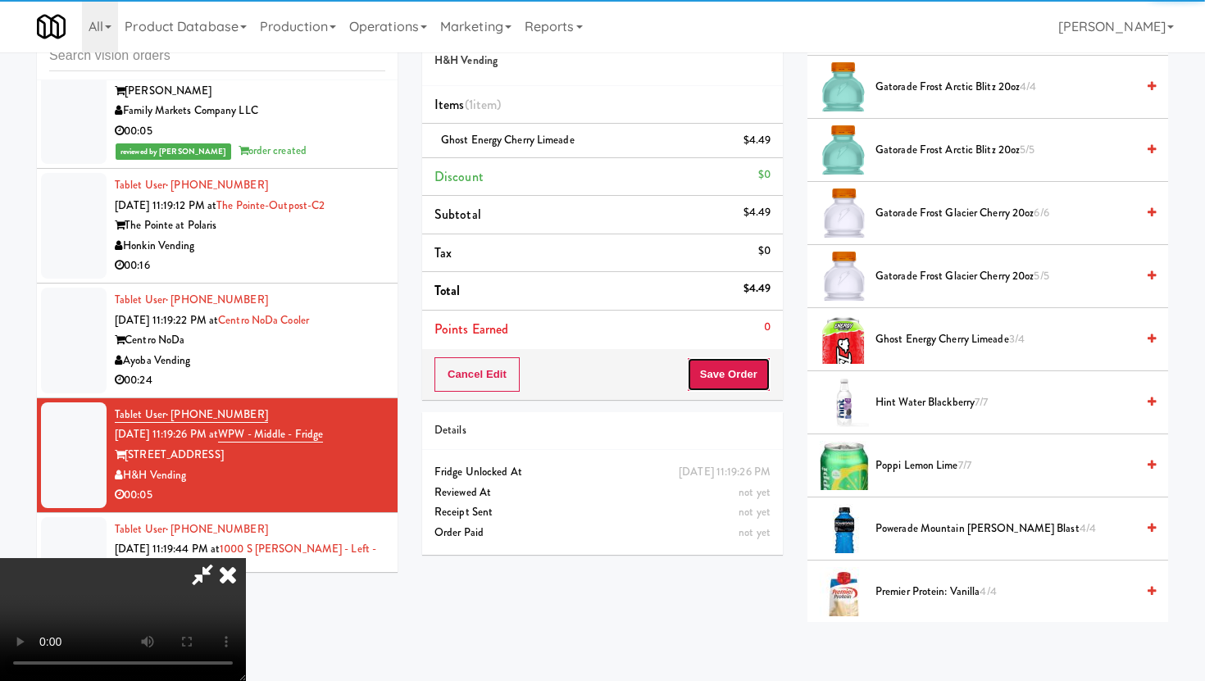
click at [740, 374] on button "Save Order" at bounding box center [729, 374] width 84 height 34
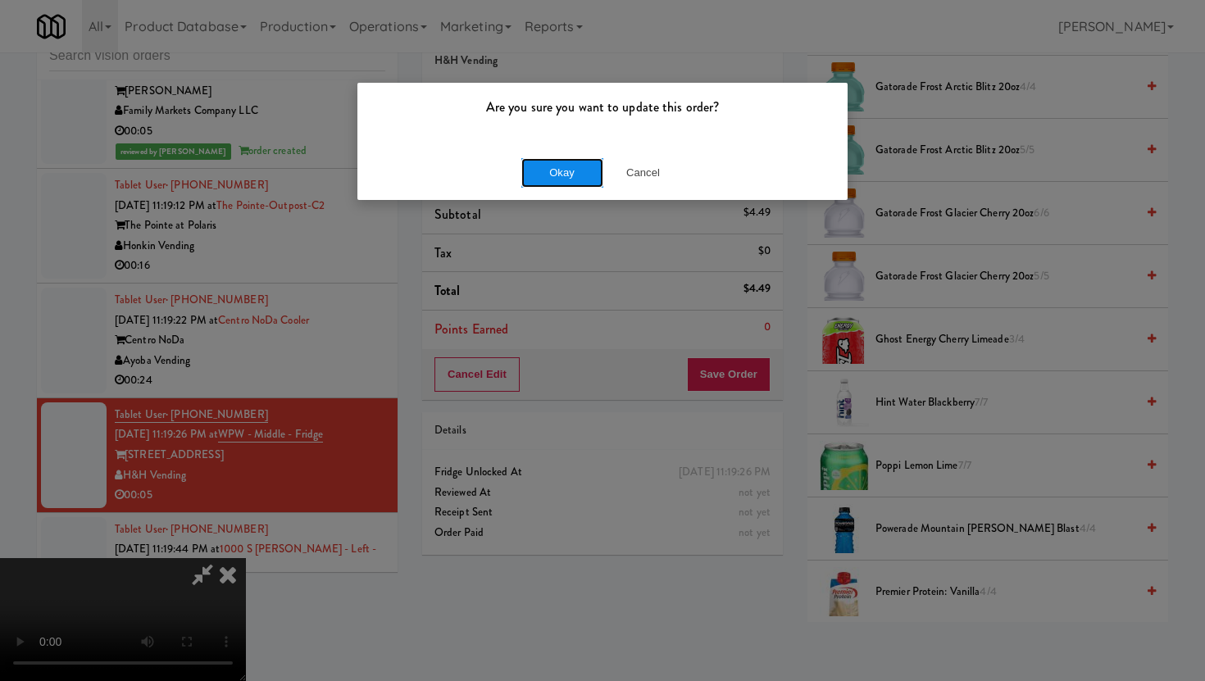
click at [536, 184] on button "Okay" at bounding box center [562, 173] width 82 height 30
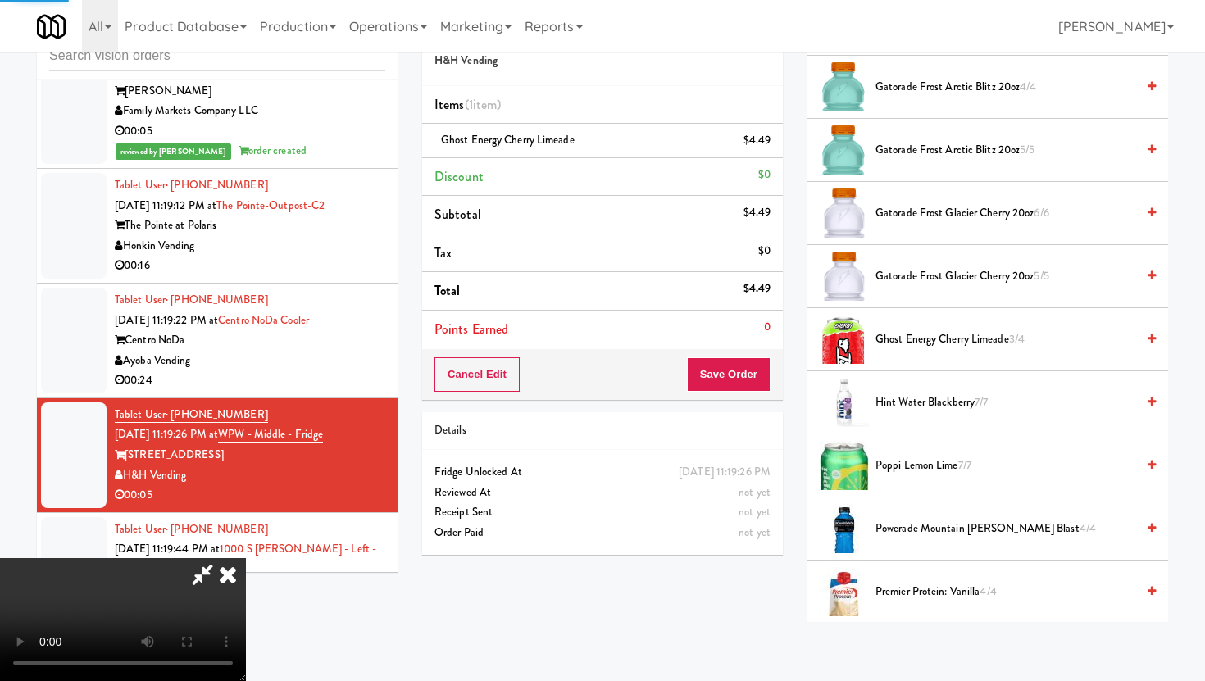
scroll to position [42, 0]
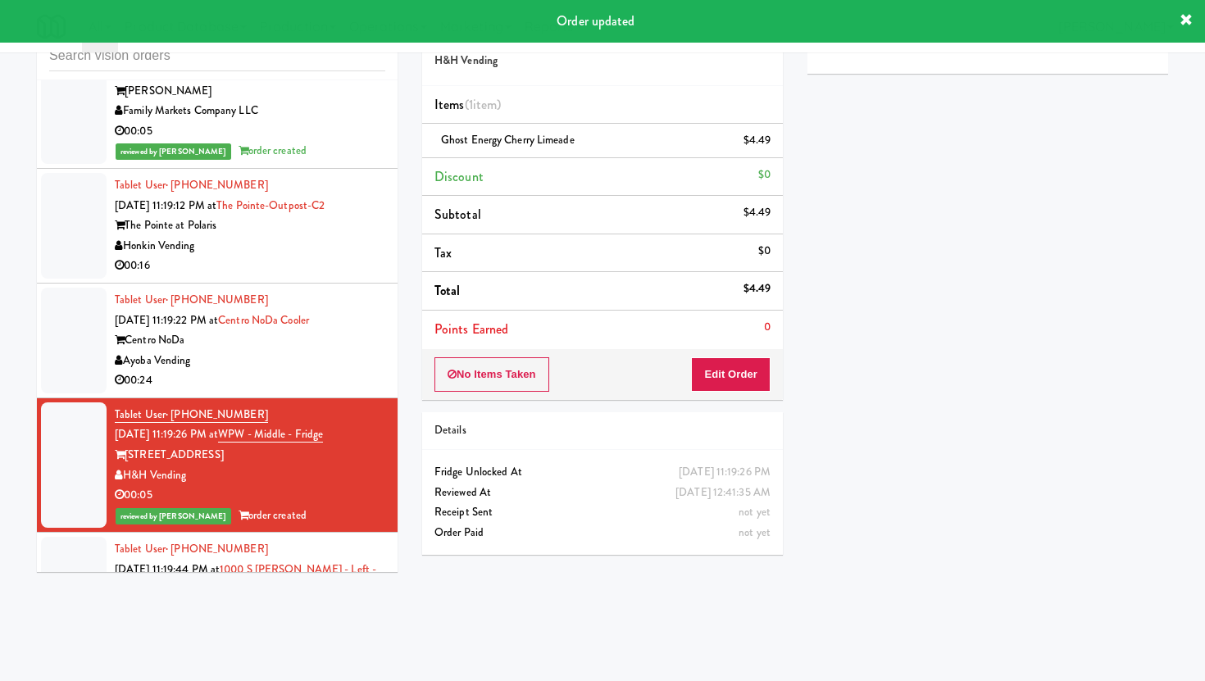
click at [284, 621] on div "H&H Vending" at bounding box center [250, 631] width 271 height 20
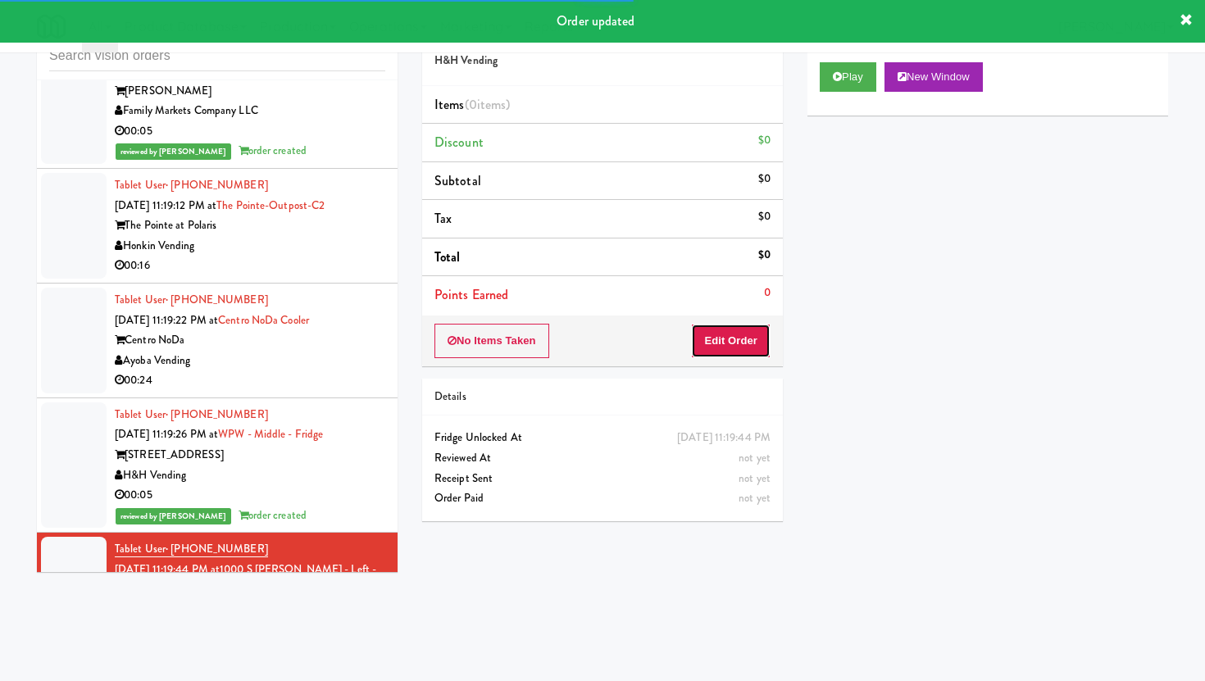
click at [750, 351] on button "Edit Order" at bounding box center [731, 341] width 80 height 34
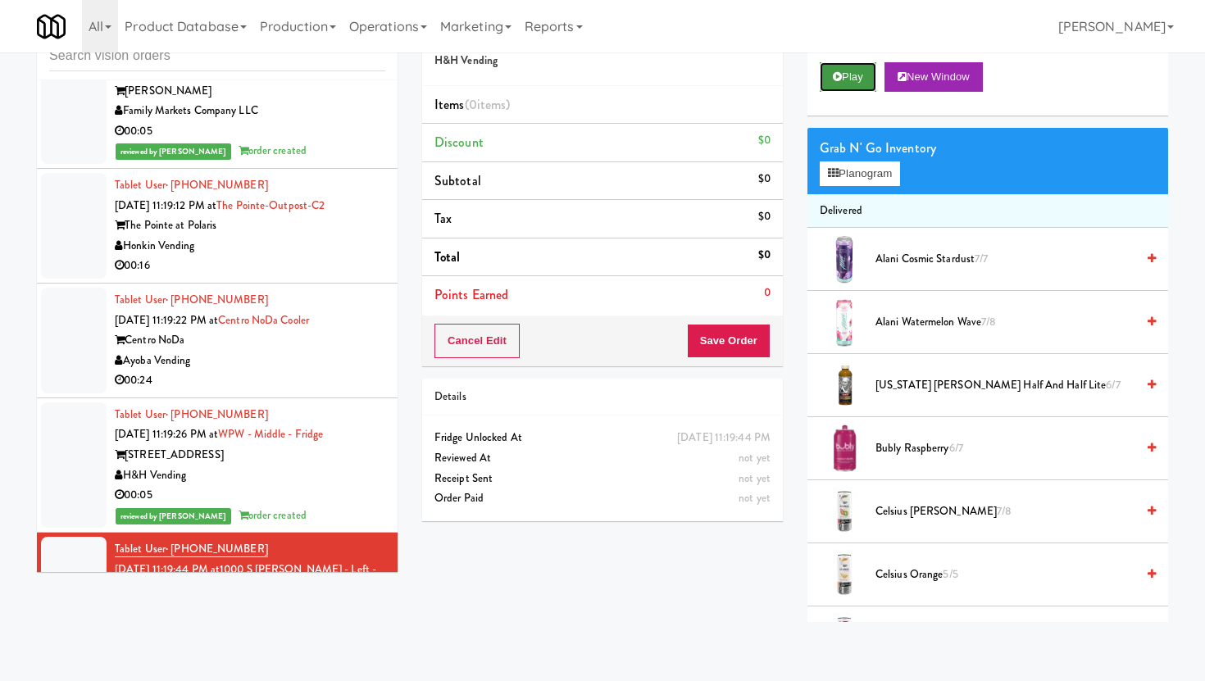
click at [858, 77] on button "Play" at bounding box center [848, 77] width 57 height 30
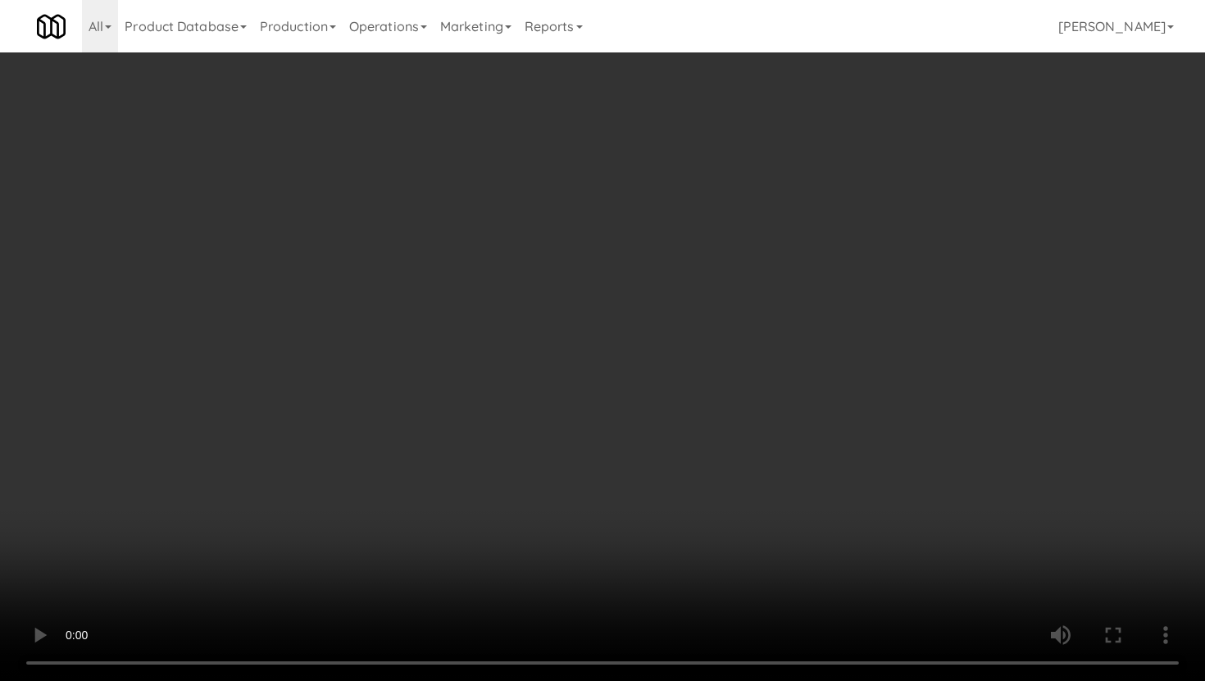
scroll to position [566, 0]
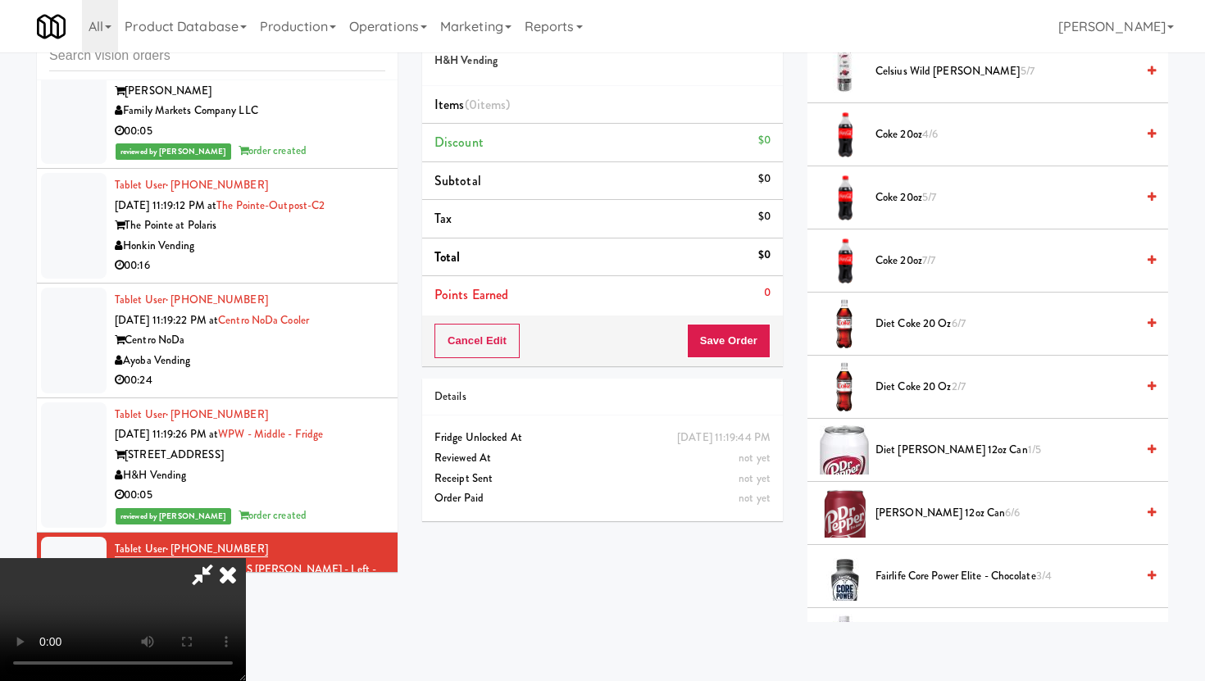
click at [915, 322] on span "Diet Coke 20 oz 6/7" at bounding box center [1006, 324] width 260 height 20
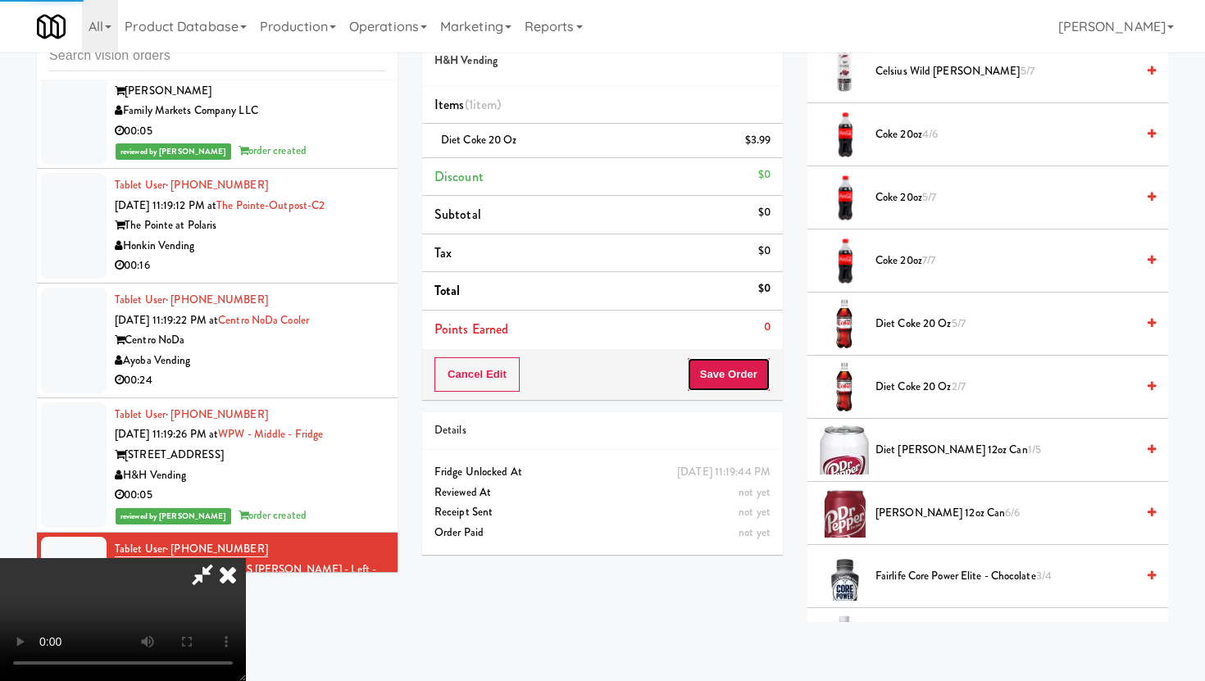
click at [735, 382] on button "Save Order" at bounding box center [729, 374] width 84 height 34
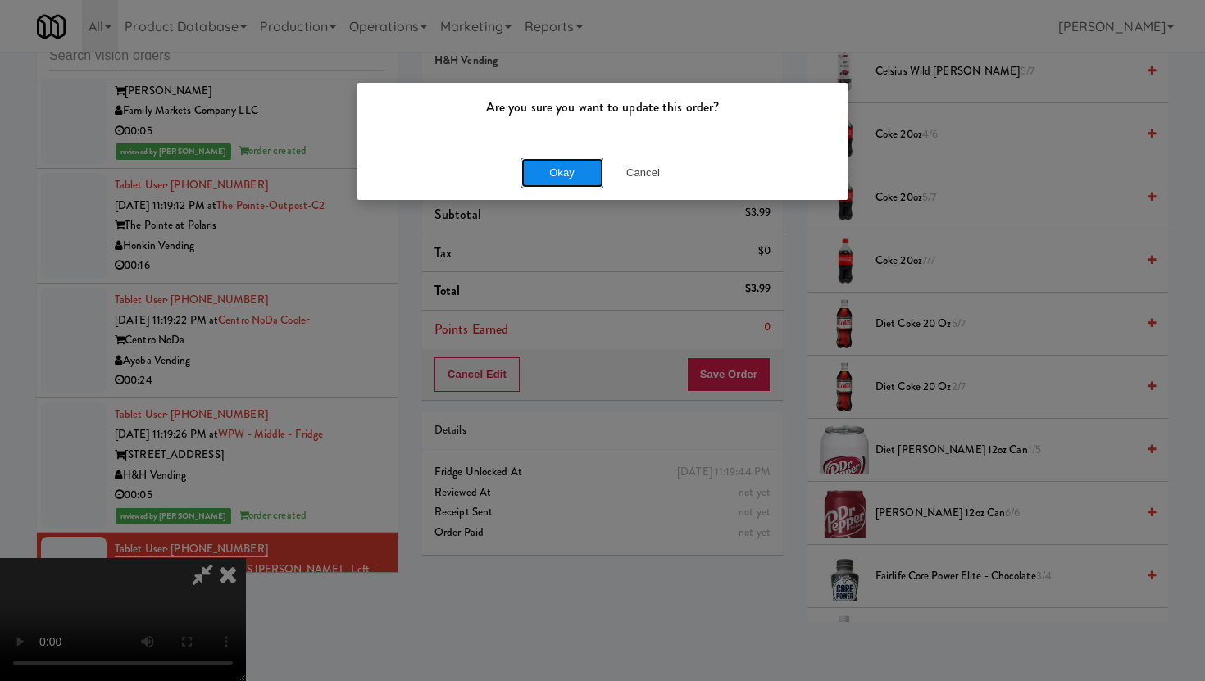
click at [535, 180] on button "Okay" at bounding box center [562, 173] width 82 height 30
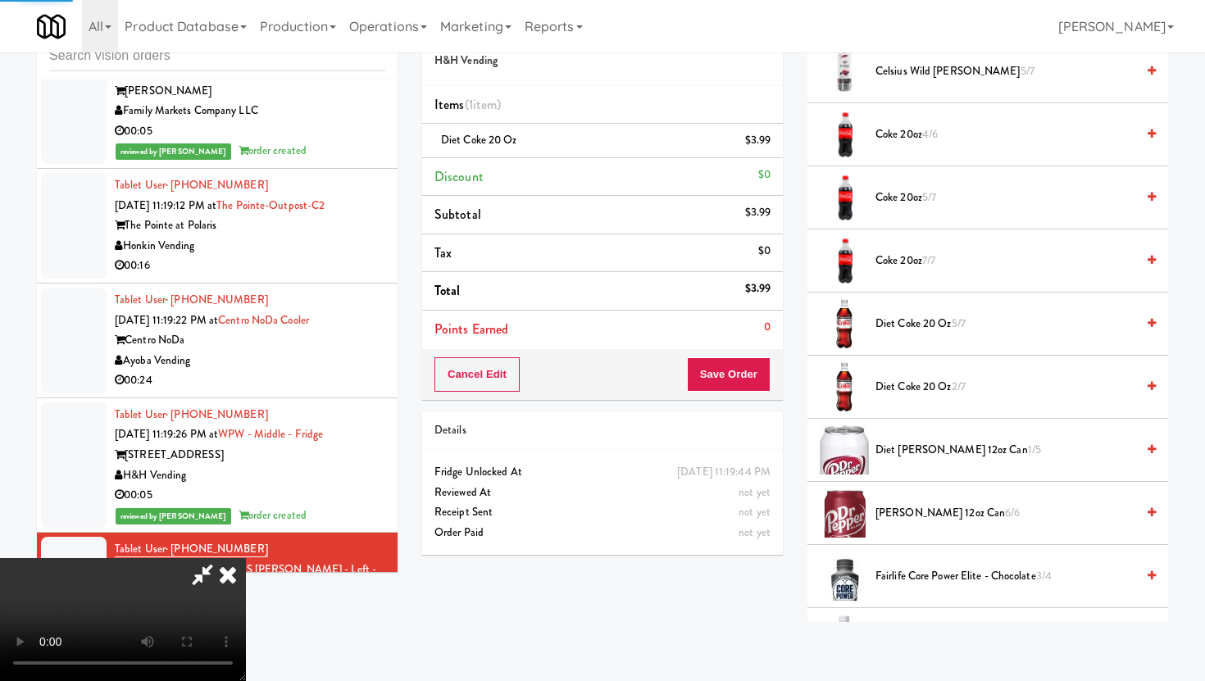
click at [535, 180] on li "Discount $0" at bounding box center [602, 177] width 361 height 39
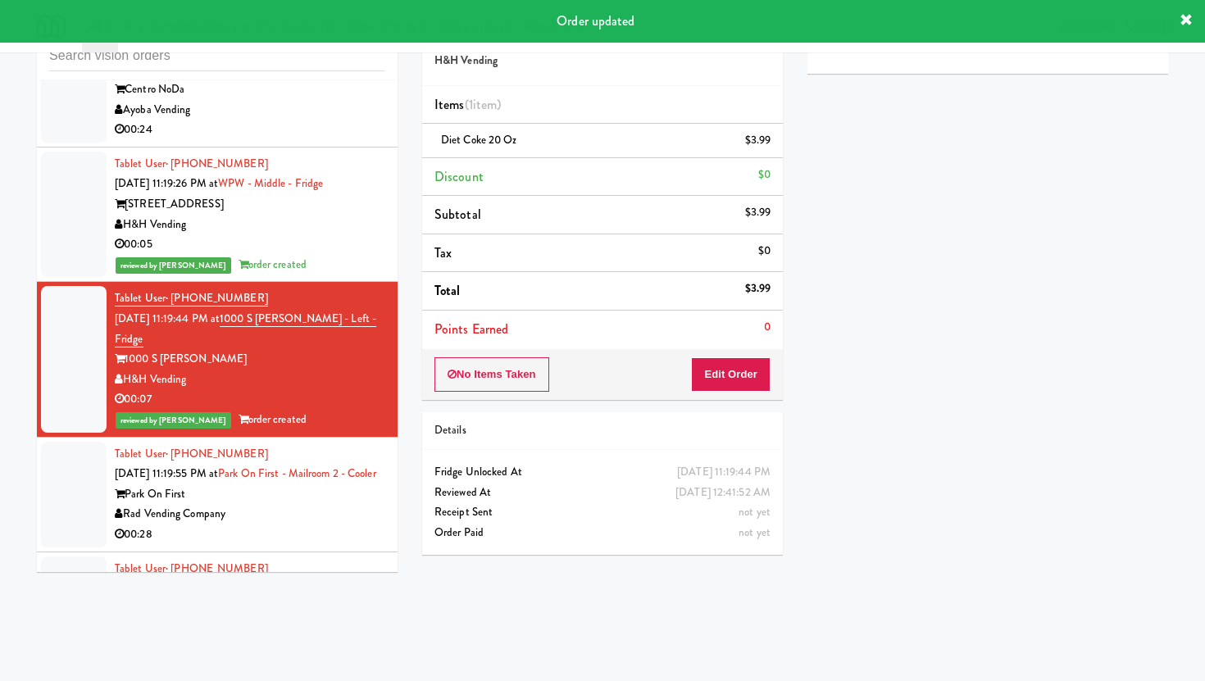
scroll to position [7581, 0]
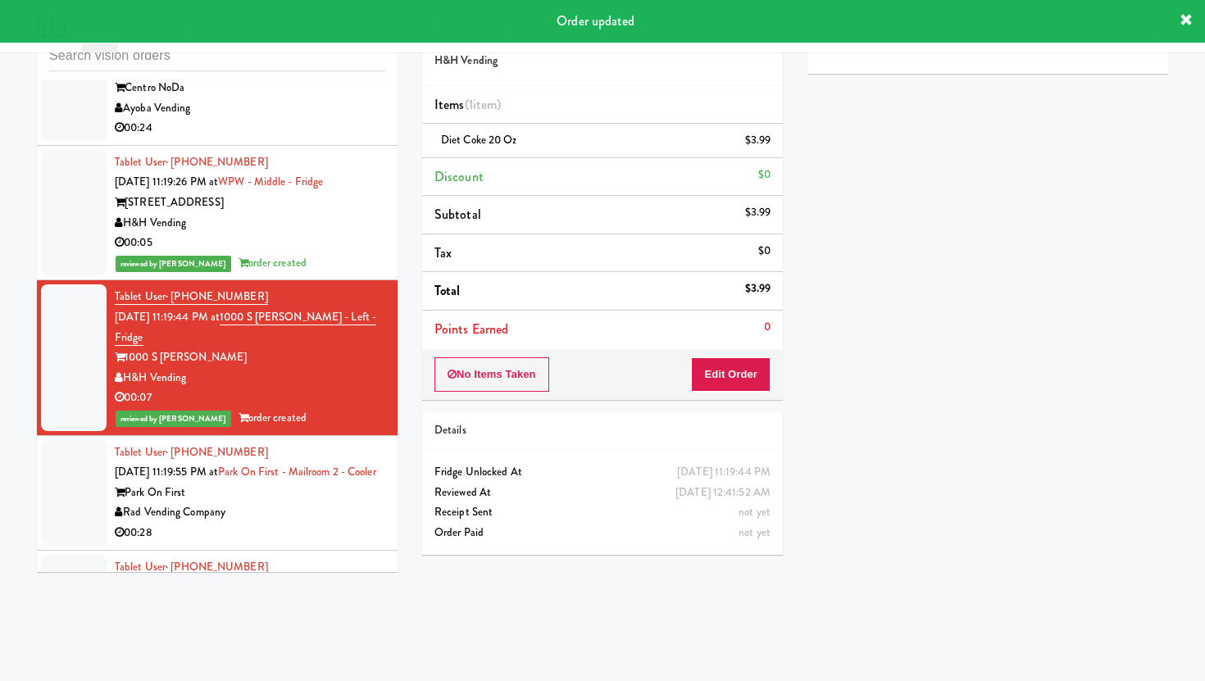
click at [321, 523] on div "00:28" at bounding box center [250, 533] width 271 height 20
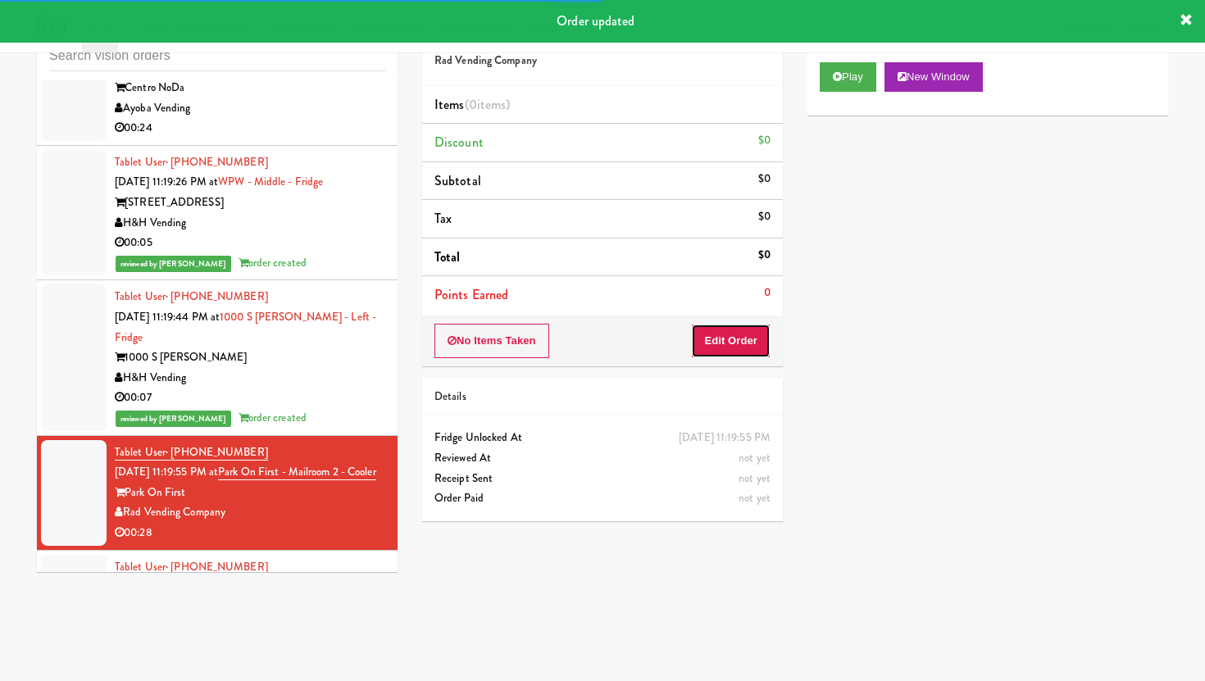
click at [715, 341] on button "Edit Order" at bounding box center [731, 341] width 80 height 34
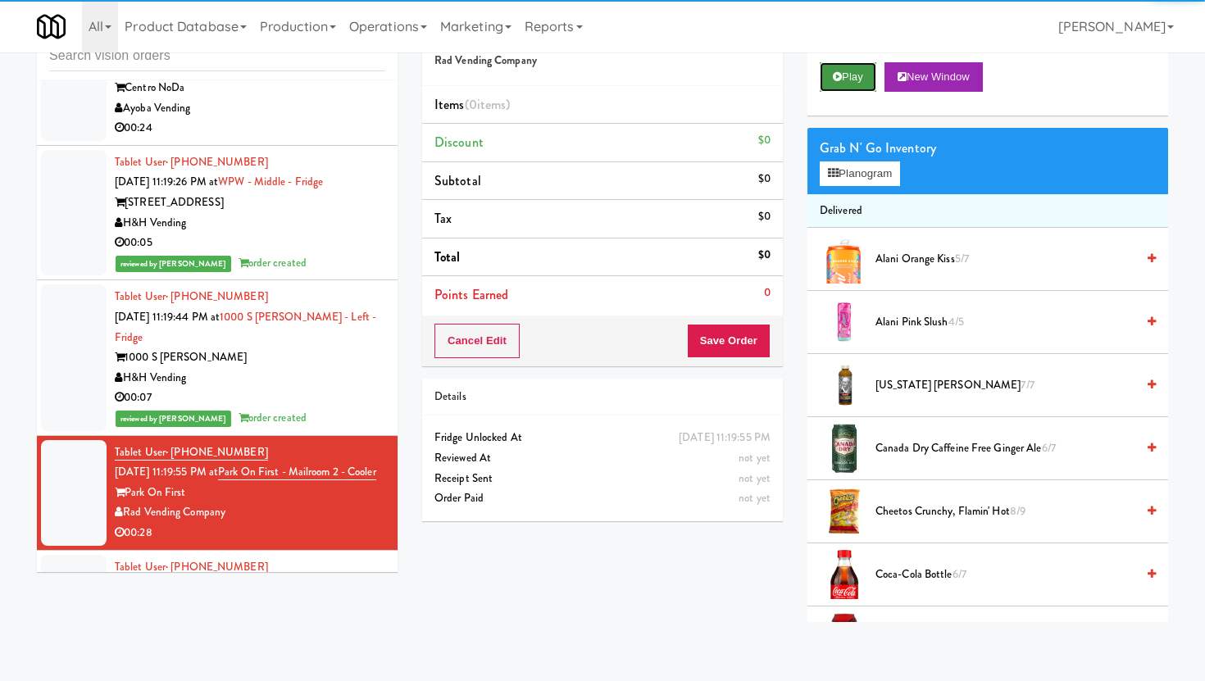
click at [874, 74] on button "Play" at bounding box center [848, 77] width 57 height 30
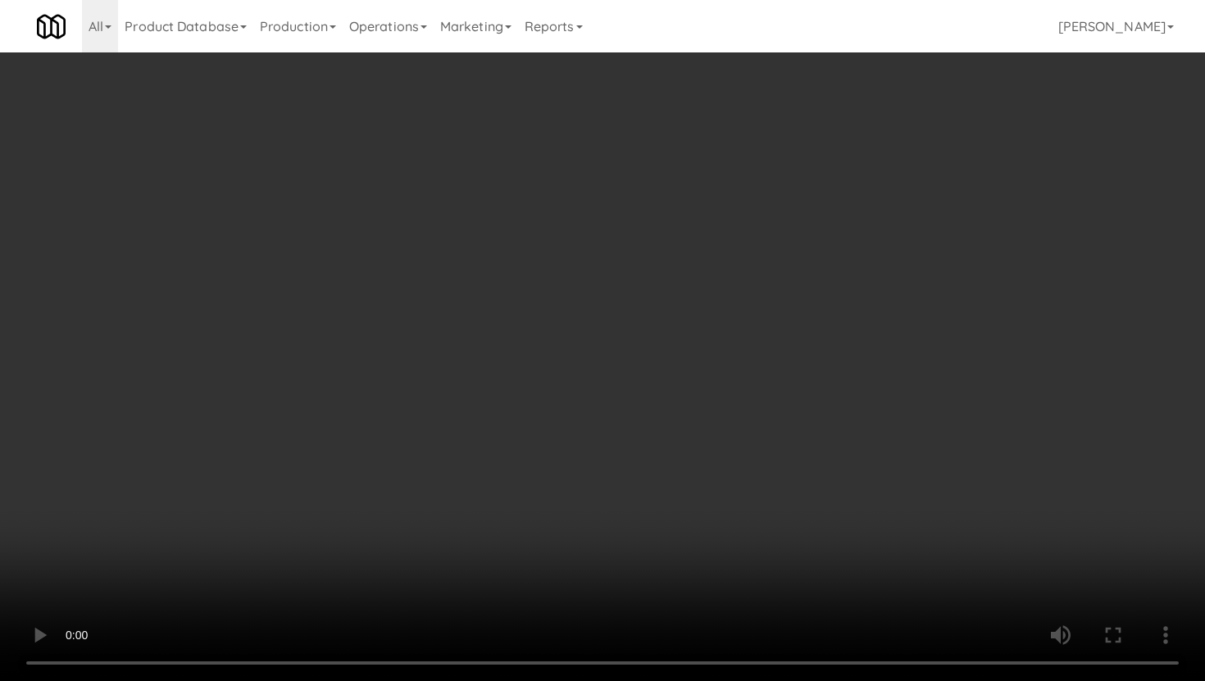
scroll to position [542, 0]
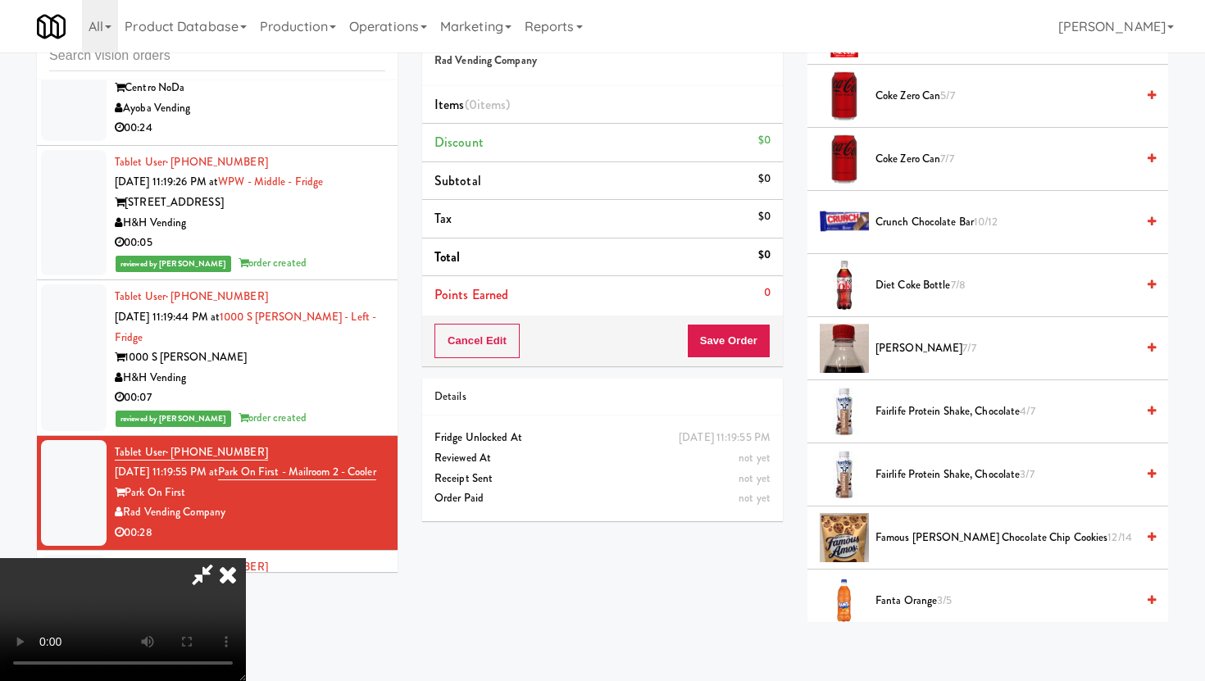
click at [892, 348] on span "[PERSON_NAME] 7/7" at bounding box center [1006, 349] width 260 height 20
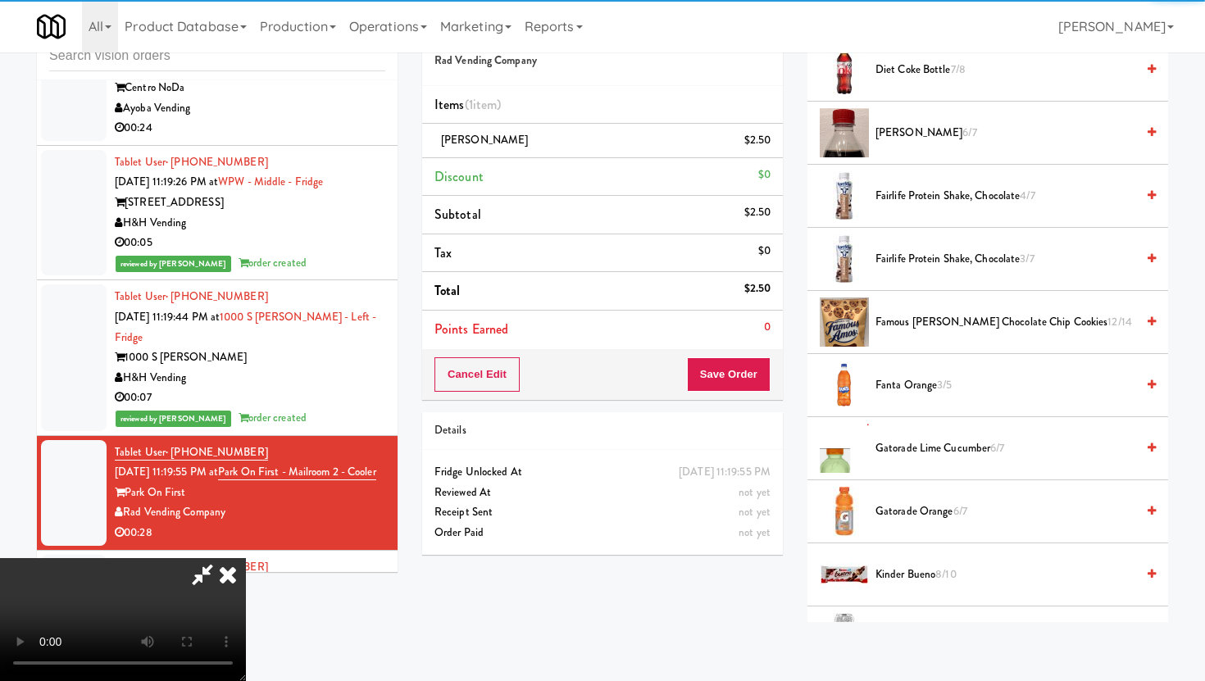
scroll to position [1062, 0]
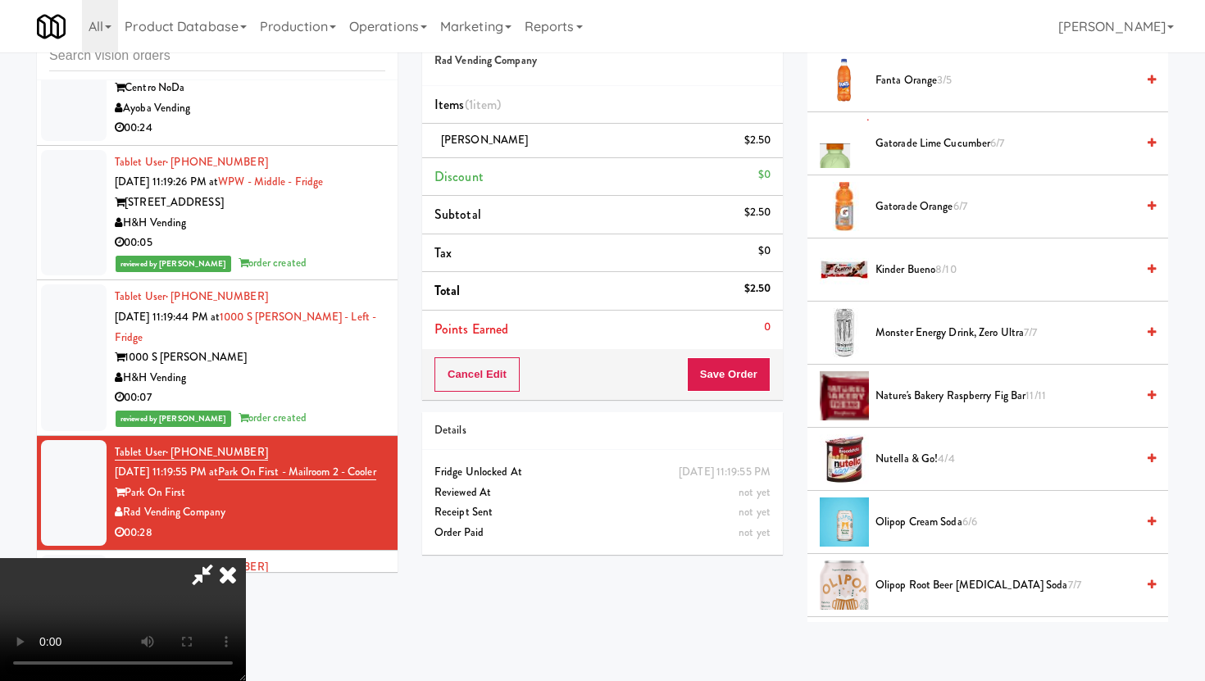
click at [892, 202] on span "Gatorade Orange 6/7" at bounding box center [1006, 207] width 260 height 20
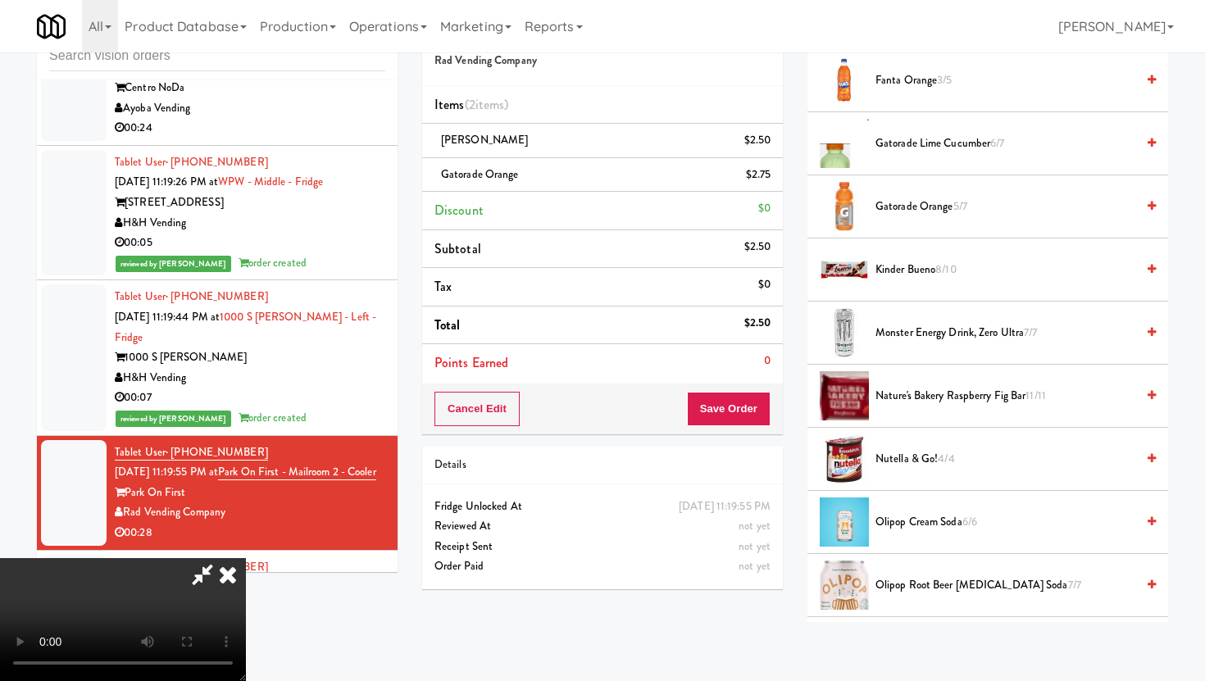
click at [892, 202] on span "Gatorade Orange 5/7" at bounding box center [1006, 207] width 260 height 20
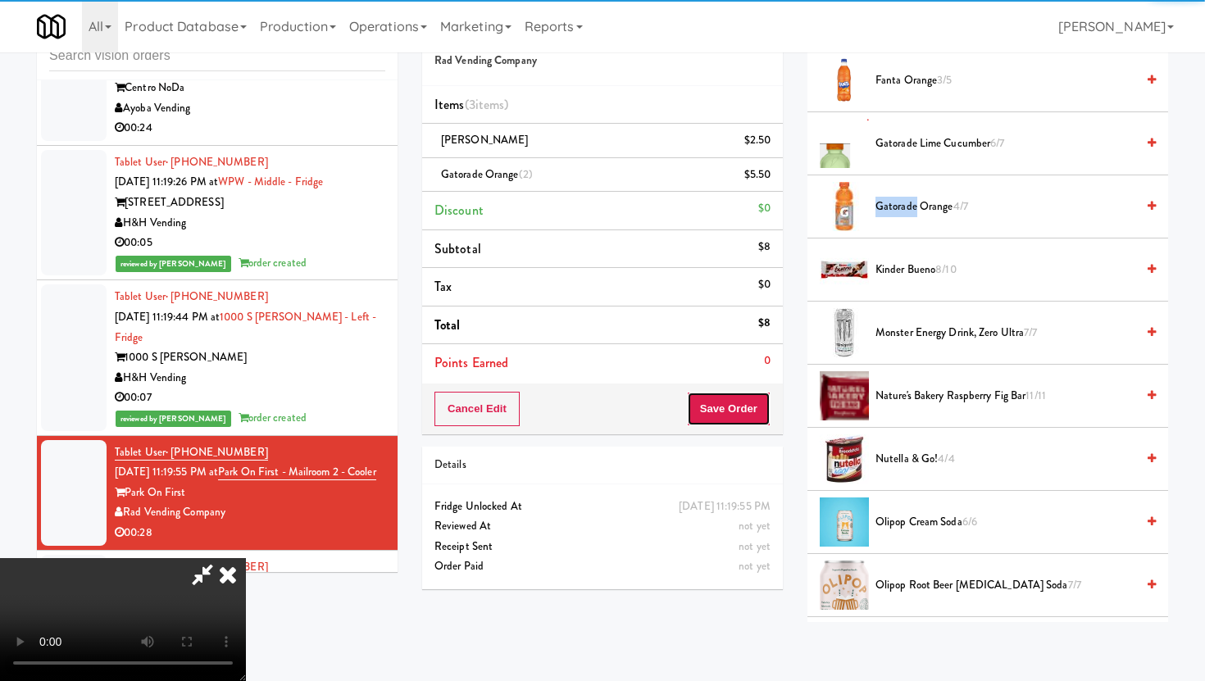
click at [762, 403] on button "Save Order" at bounding box center [729, 409] width 84 height 34
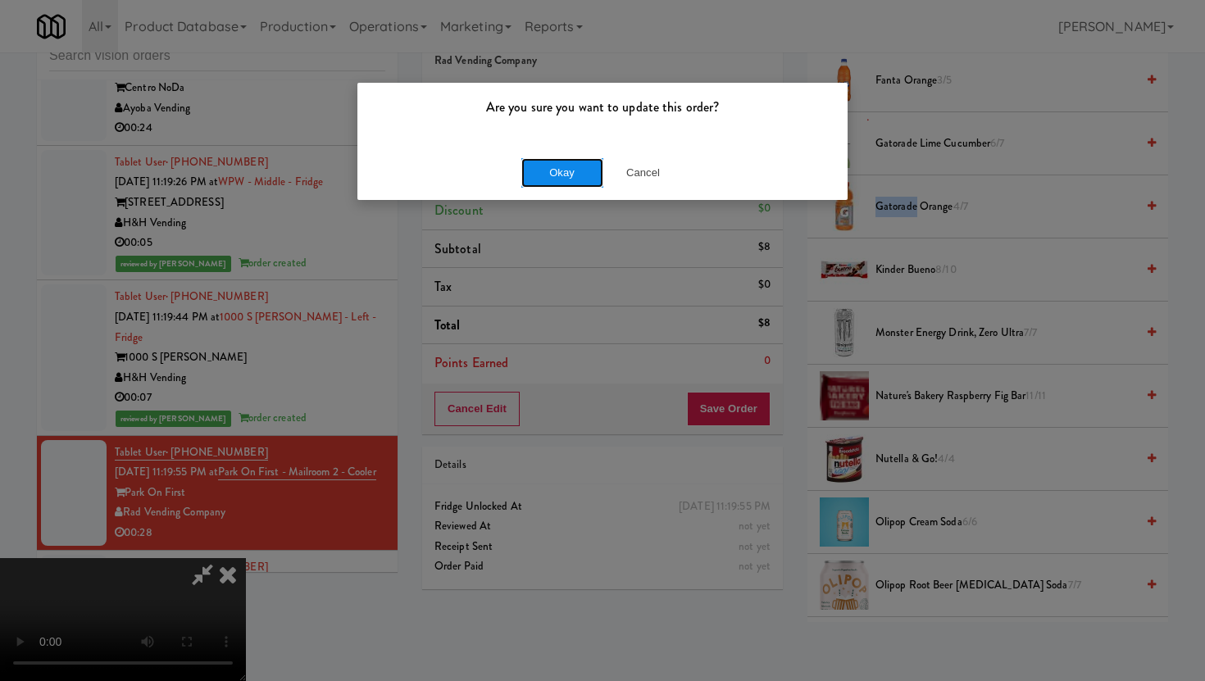
click at [569, 178] on button "Okay" at bounding box center [562, 173] width 82 height 30
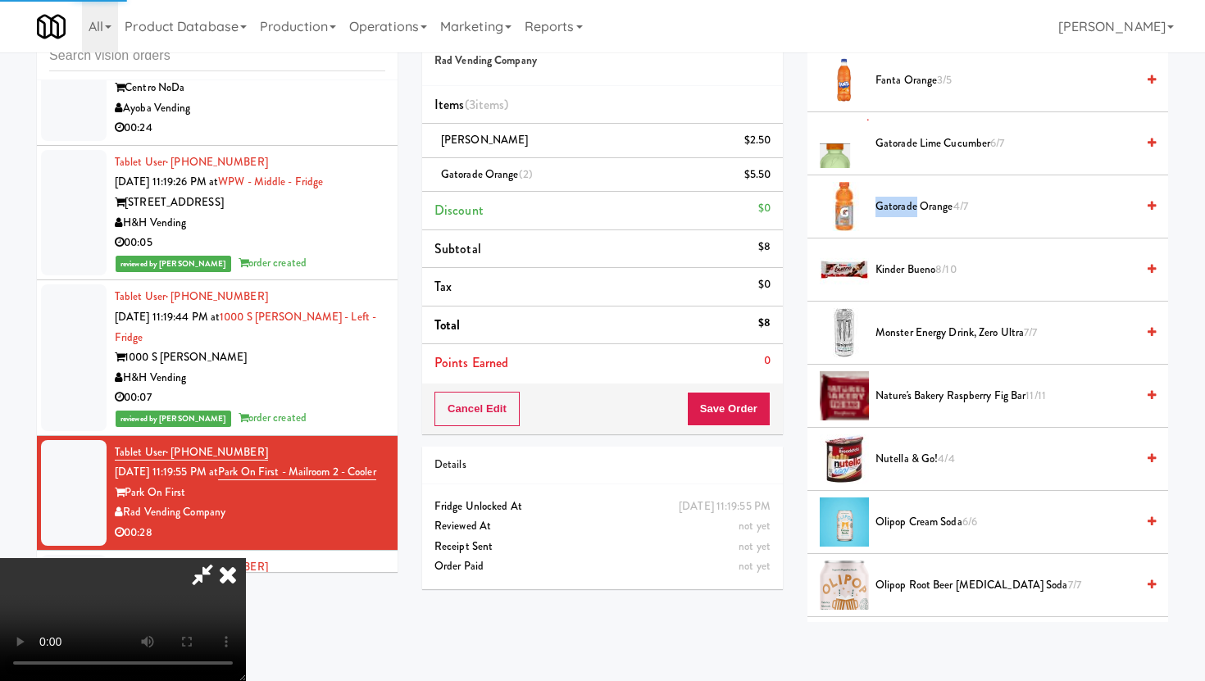
scroll to position [42, 0]
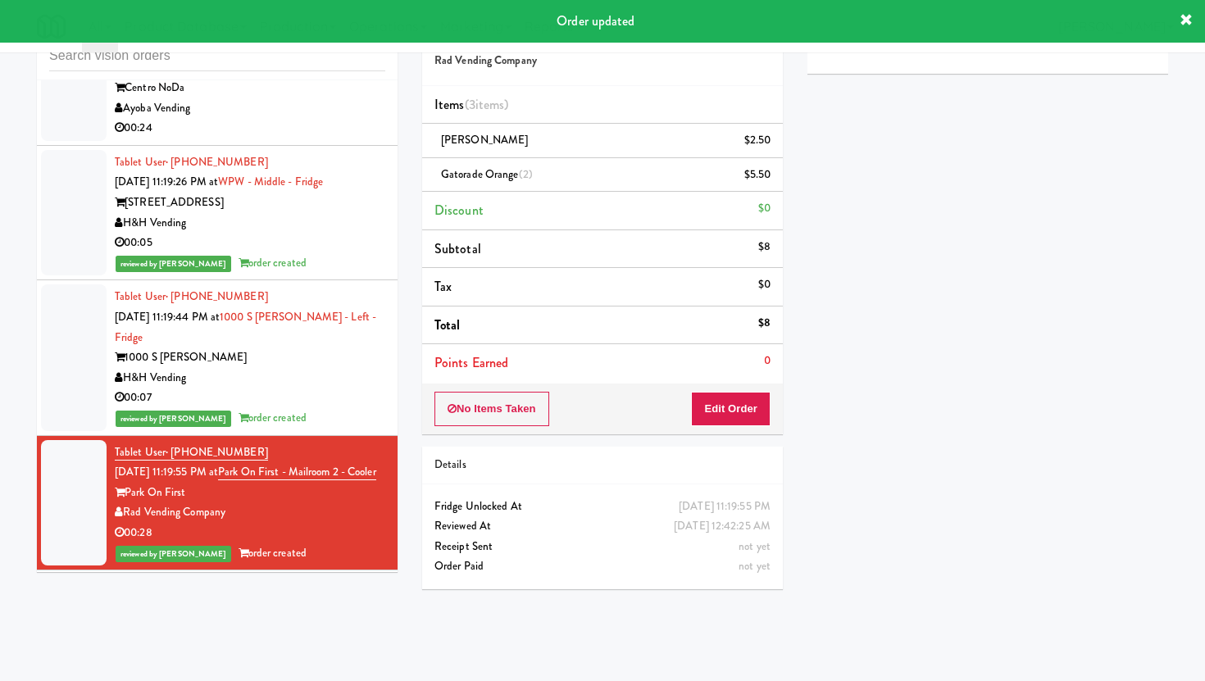
click at [270, 658] on div "00:15" at bounding box center [250, 668] width 271 height 20
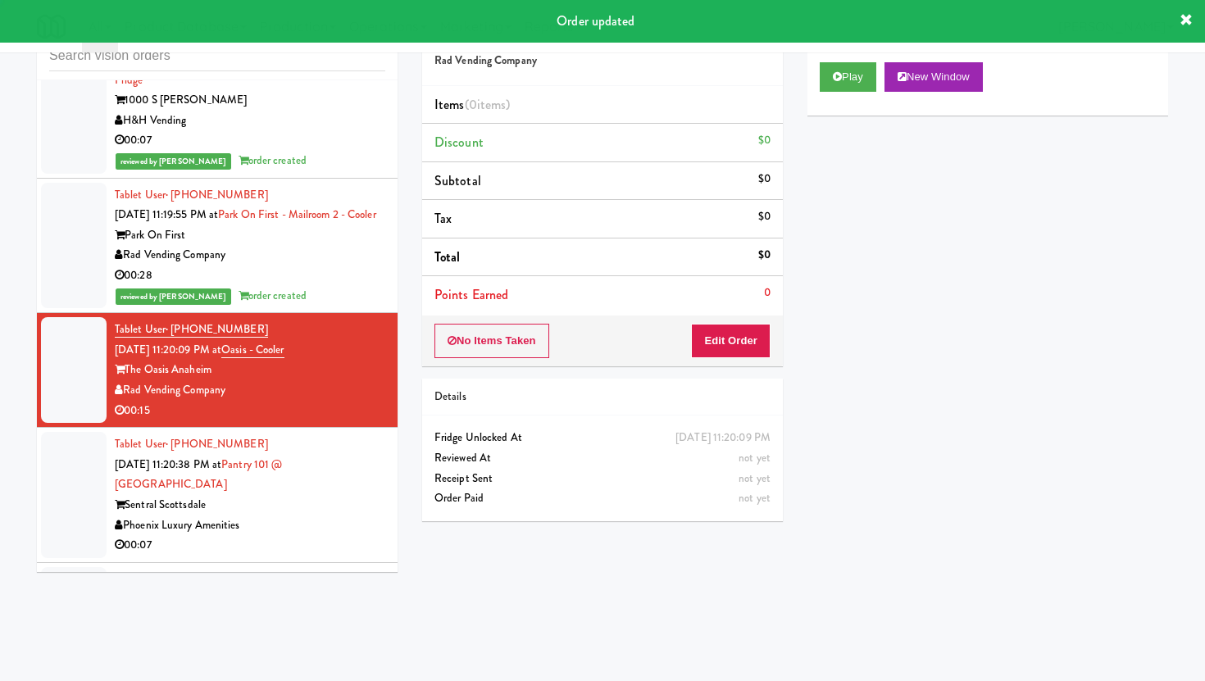
scroll to position [7849, 0]
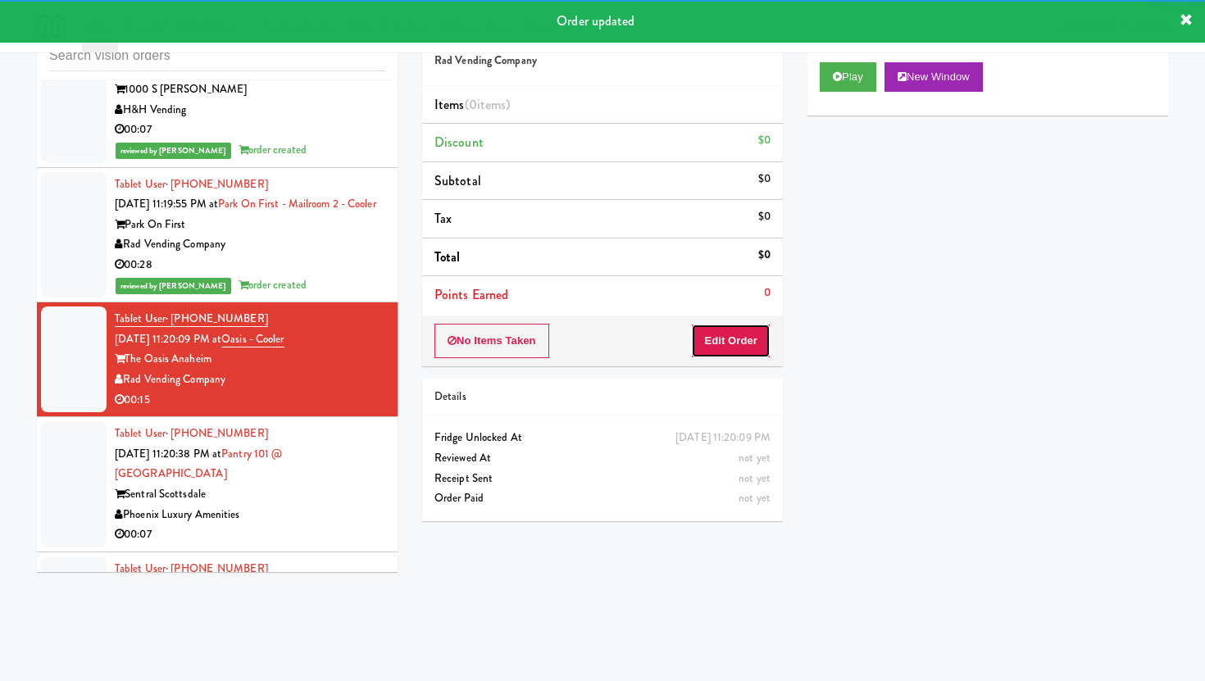
click at [720, 343] on button "Edit Order" at bounding box center [731, 341] width 80 height 34
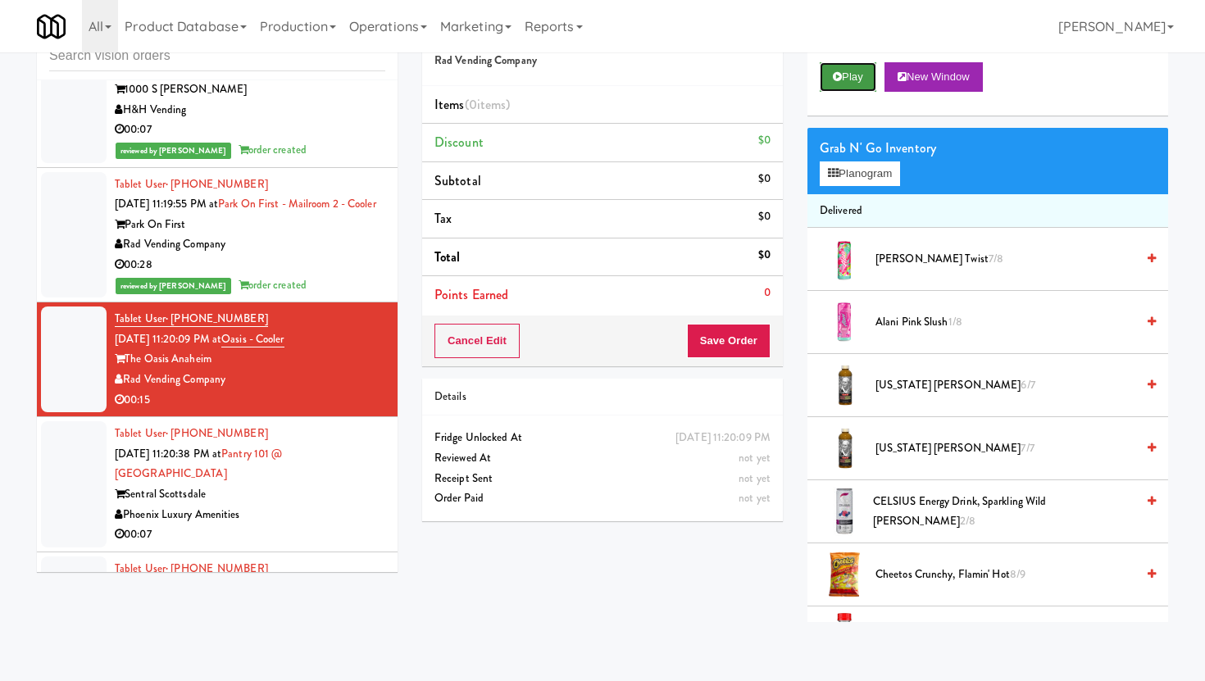
click at [861, 64] on button "Play" at bounding box center [848, 77] width 57 height 30
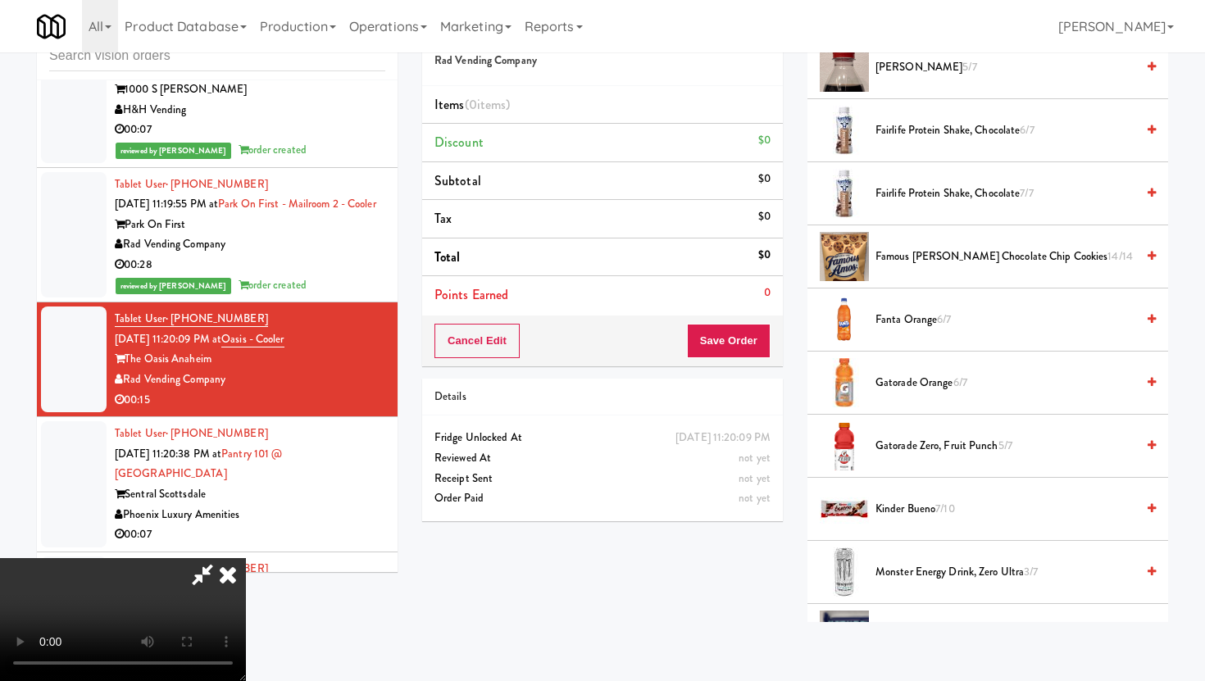
click at [940, 438] on span "Gatorade Zero, Fruit Punch 5/7" at bounding box center [1006, 446] width 260 height 20
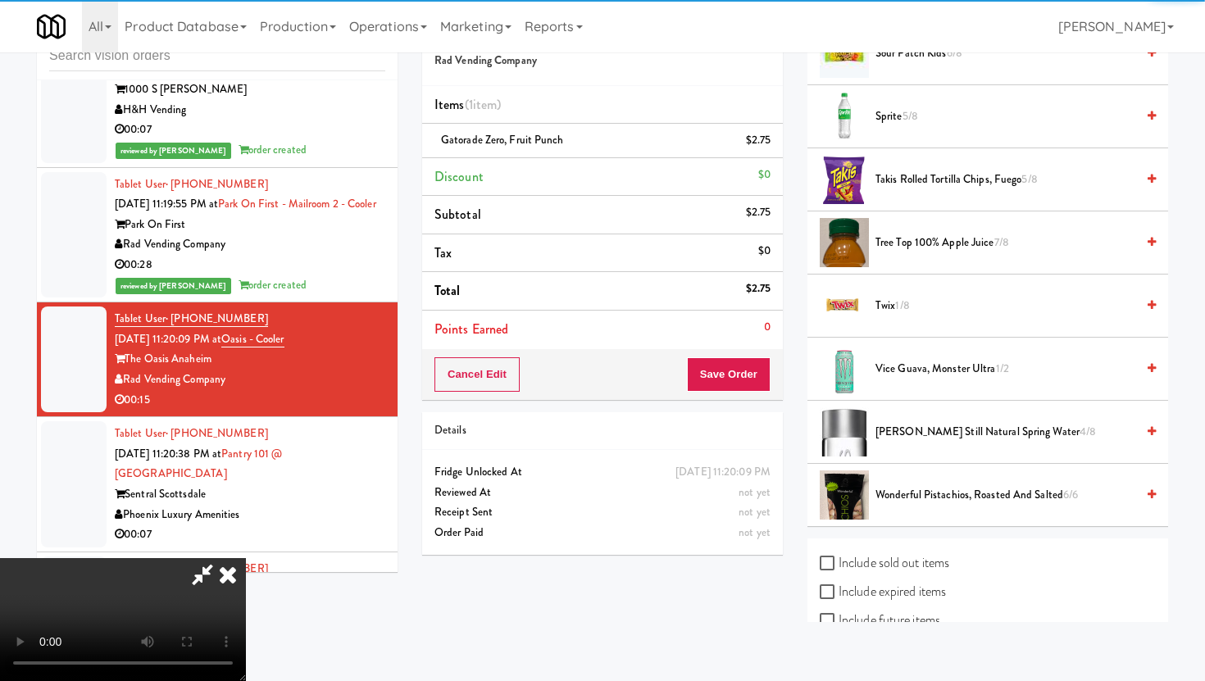
scroll to position [2258, 0]
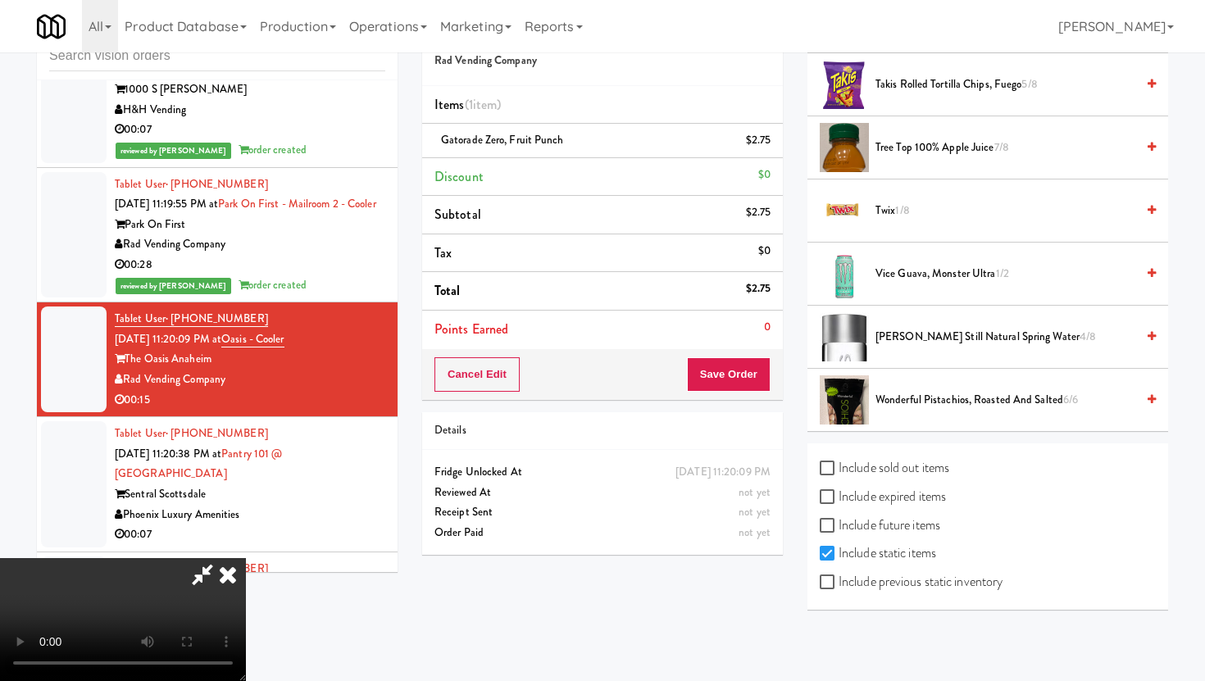
click at [915, 337] on span "VOSS Still Natural Spring Water 4/8" at bounding box center [1006, 337] width 260 height 20
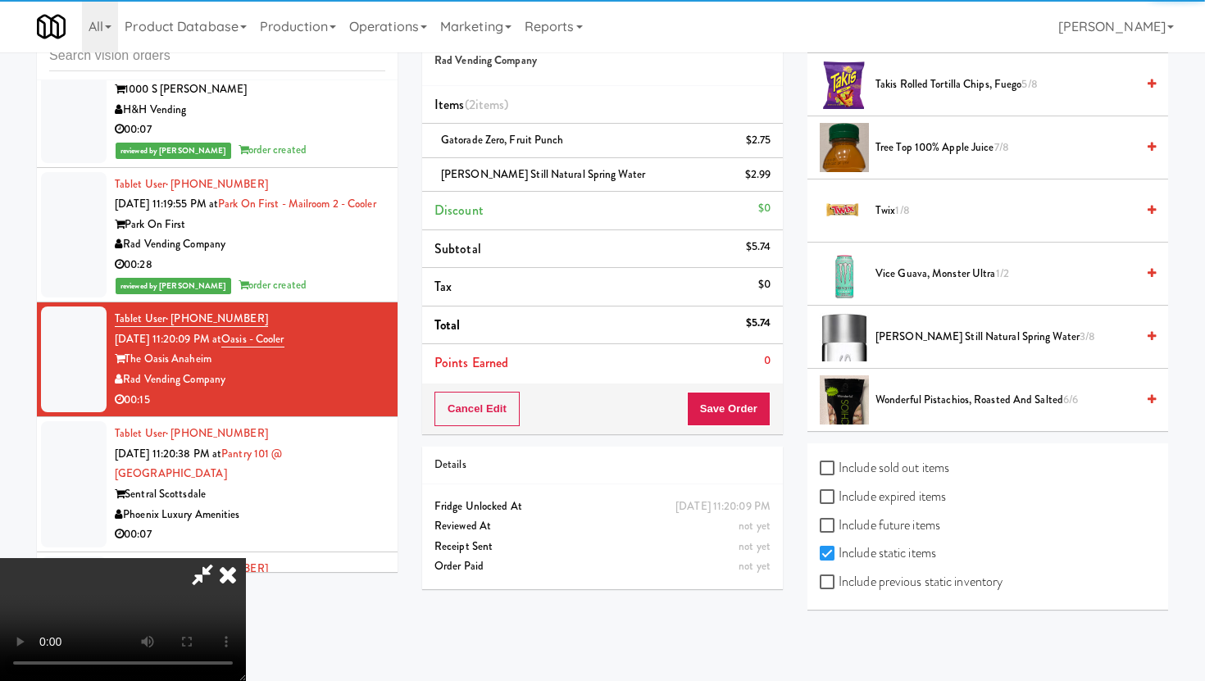
click at [748, 428] on div "Cancel Edit Save Order" at bounding box center [602, 409] width 361 height 51
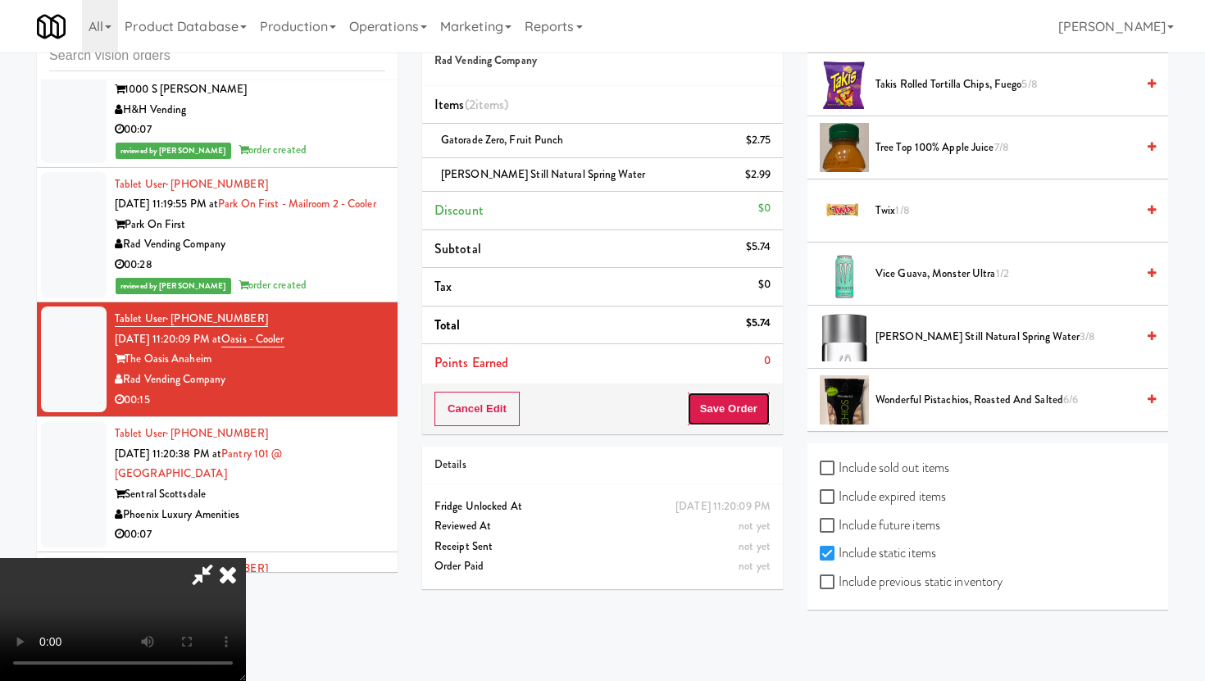
click at [745, 396] on button "Save Order" at bounding box center [729, 409] width 84 height 34
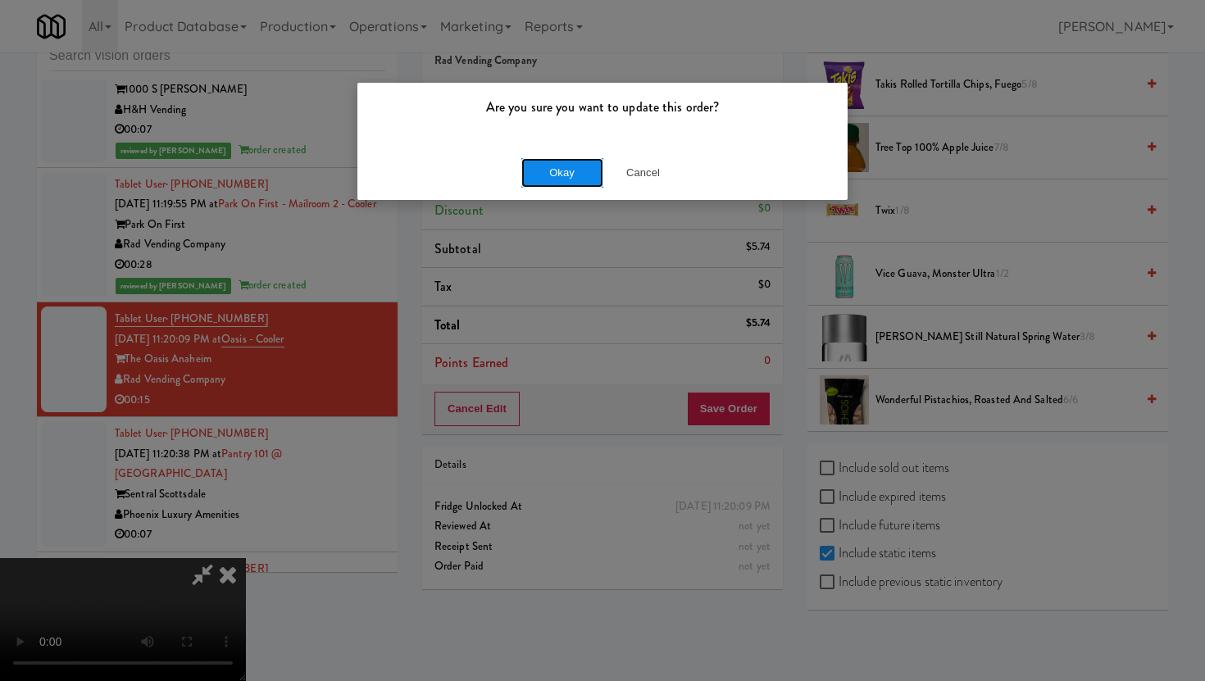
click at [569, 159] on button "Okay" at bounding box center [562, 173] width 82 height 30
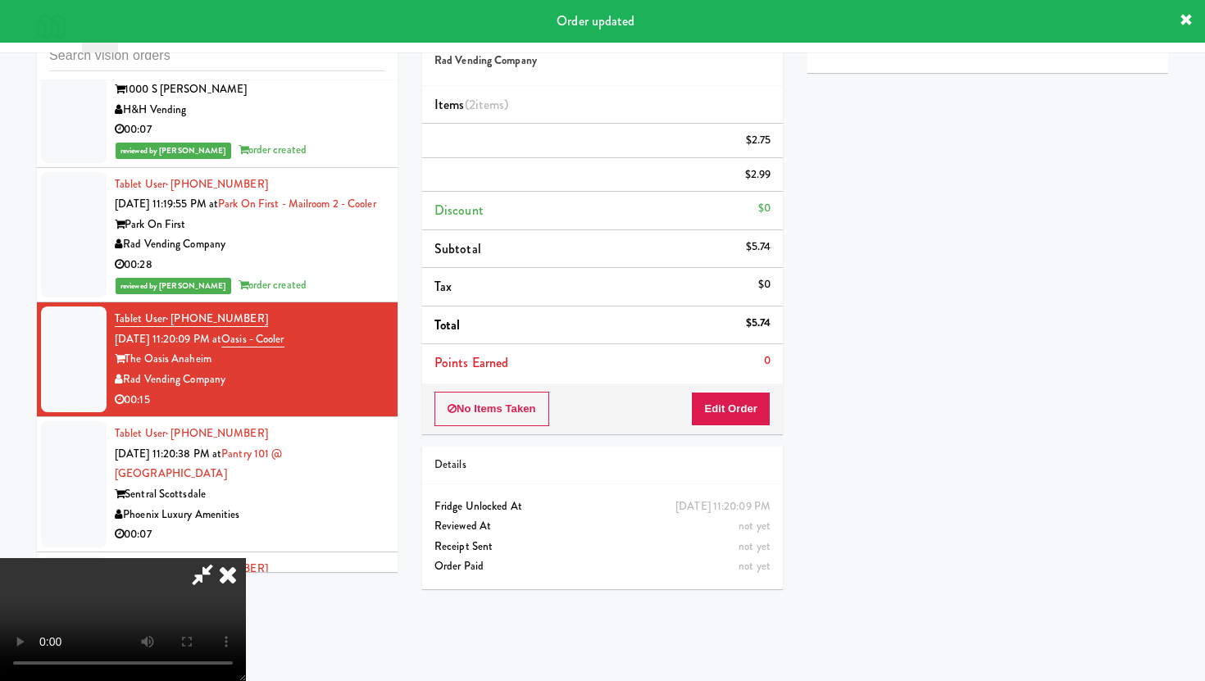
scroll to position [42, 0]
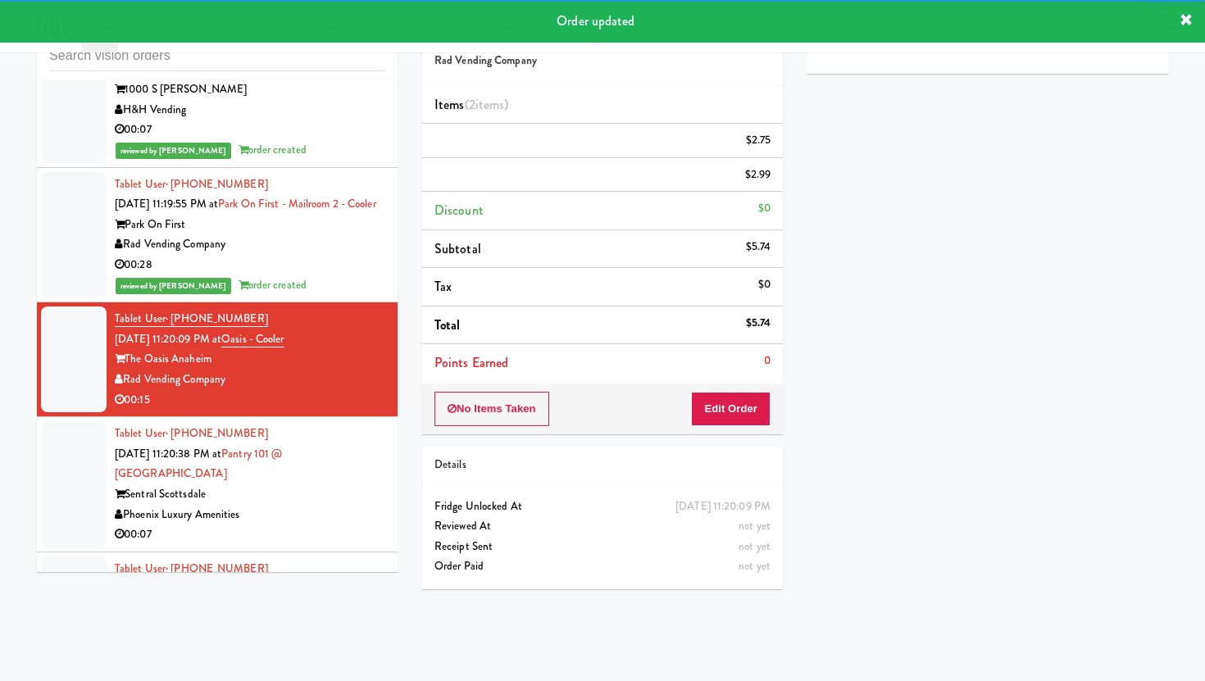
click at [343, 505] on div "Phoenix Luxury Amenities" at bounding box center [250, 515] width 271 height 20
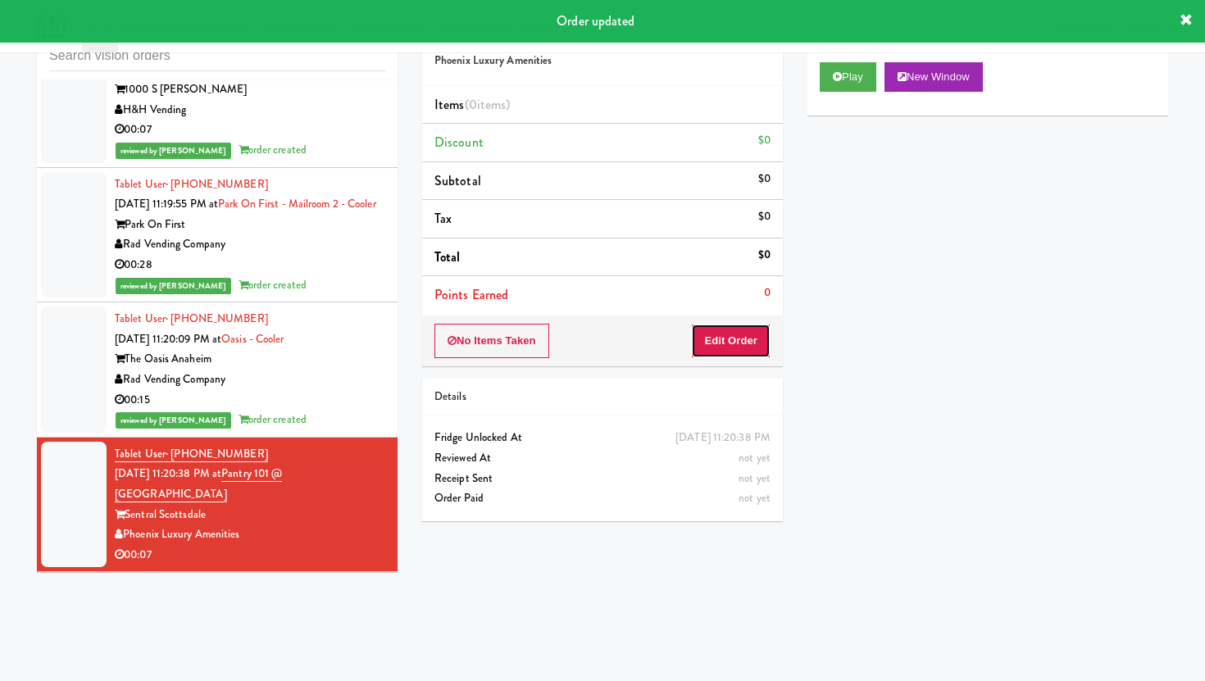
click at [723, 325] on button "Edit Order" at bounding box center [731, 341] width 80 height 34
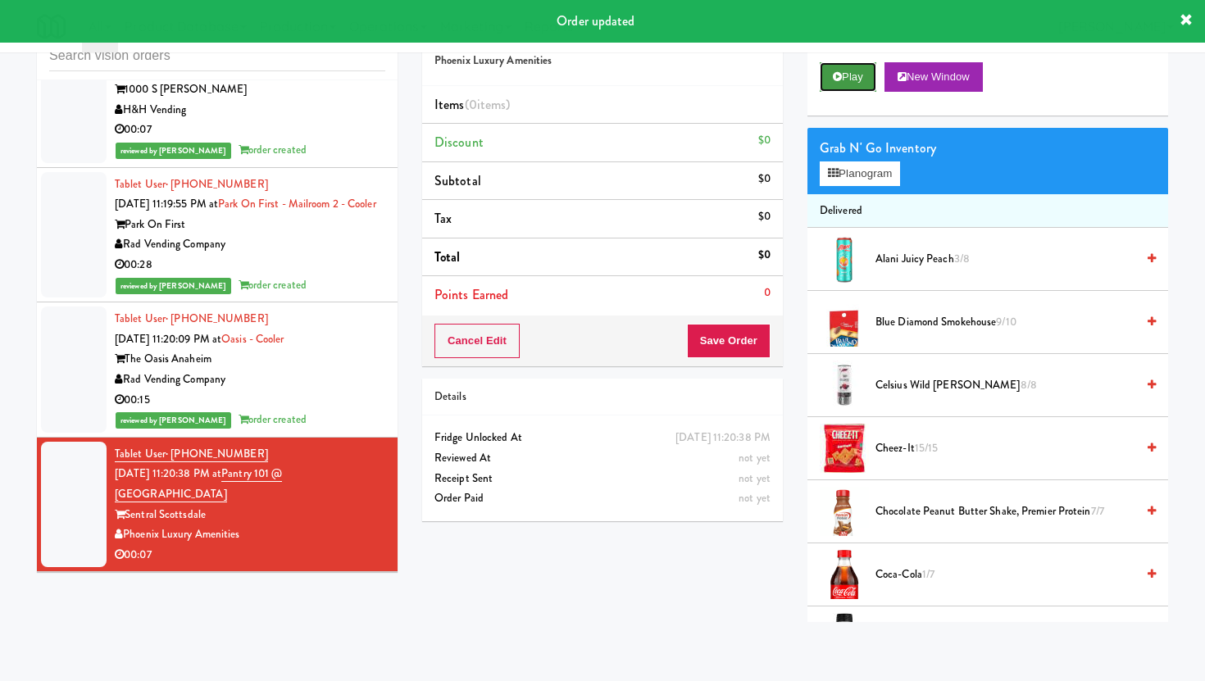
click at [858, 76] on button "Play" at bounding box center [848, 77] width 57 height 30
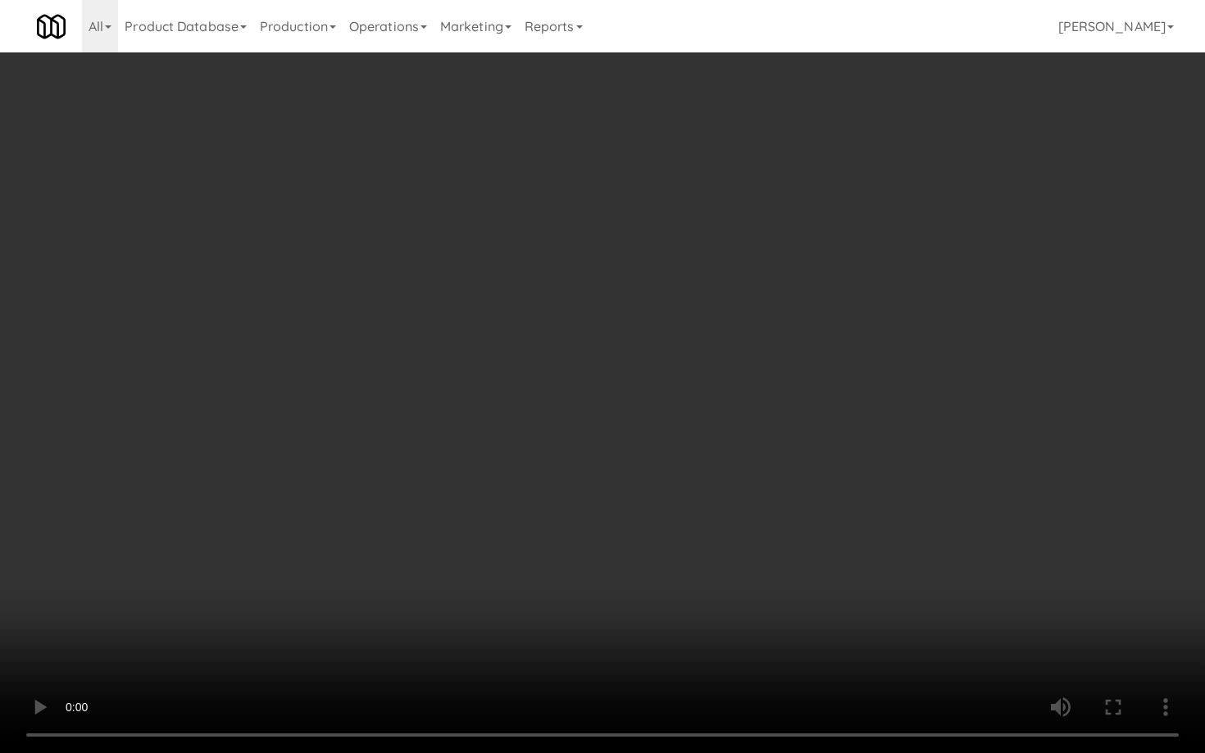
click at [890, 591] on video at bounding box center [602, 376] width 1205 height 753
click at [760, 584] on video at bounding box center [602, 376] width 1205 height 753
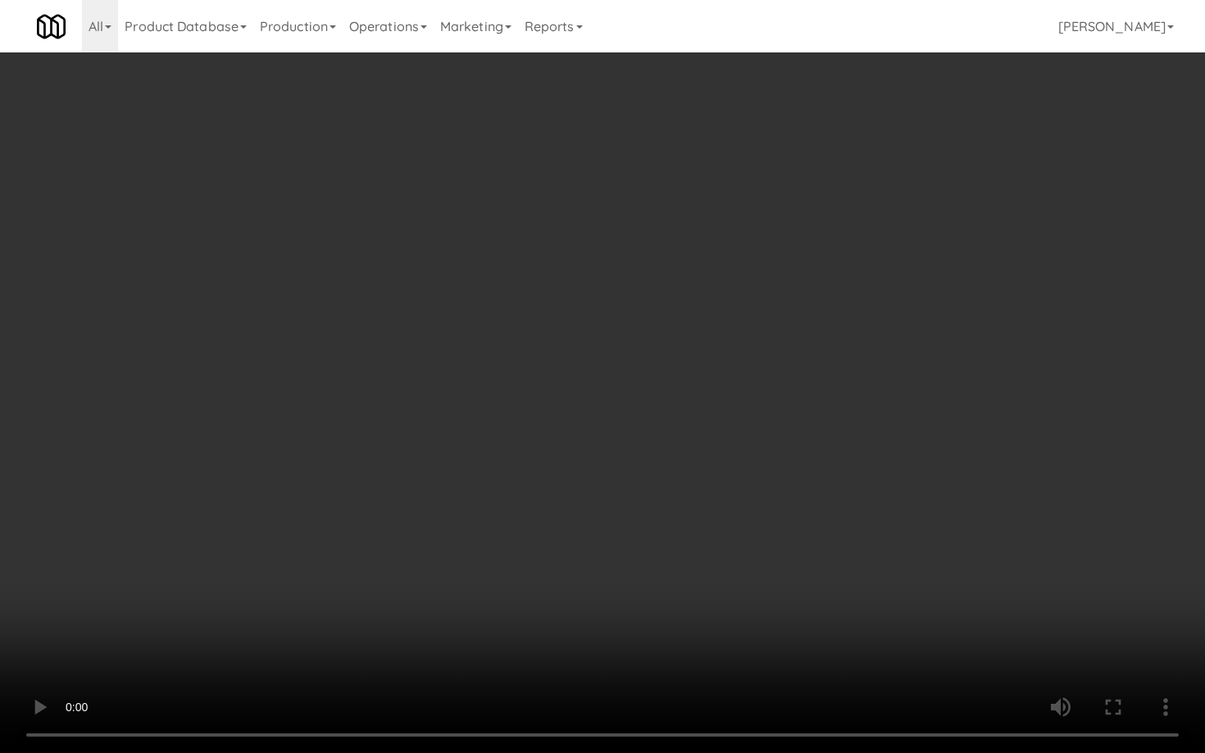
click at [548, 507] on video at bounding box center [602, 376] width 1205 height 753
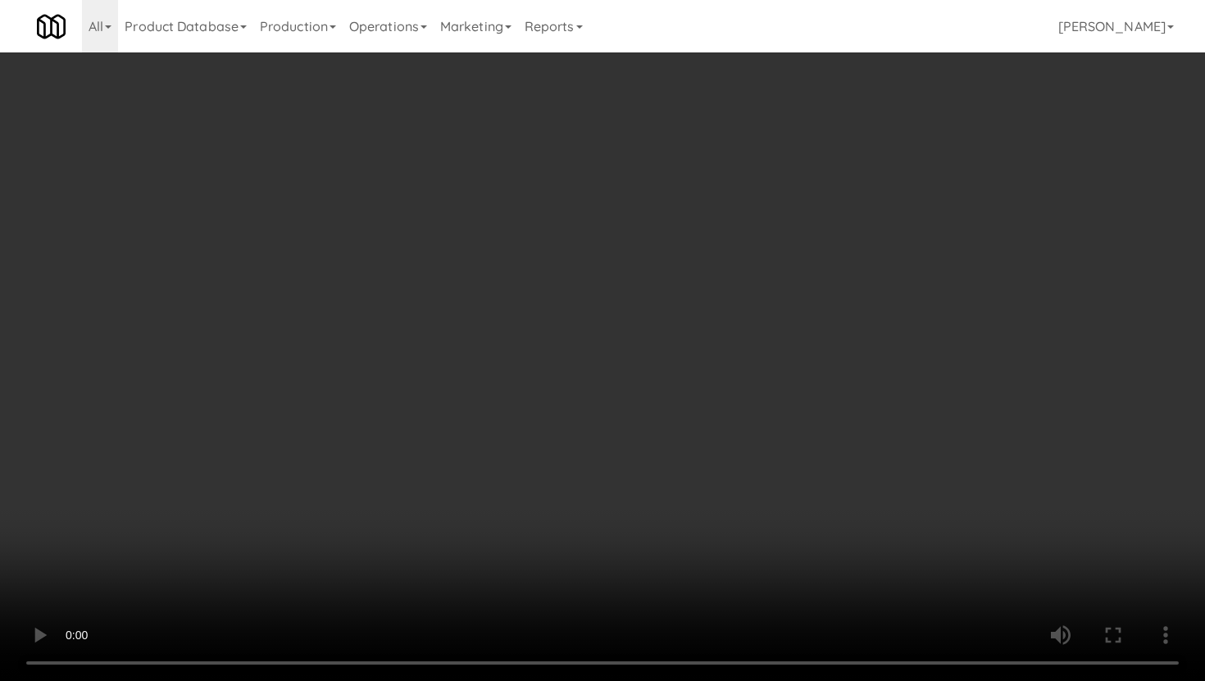
scroll to position [1324, 0]
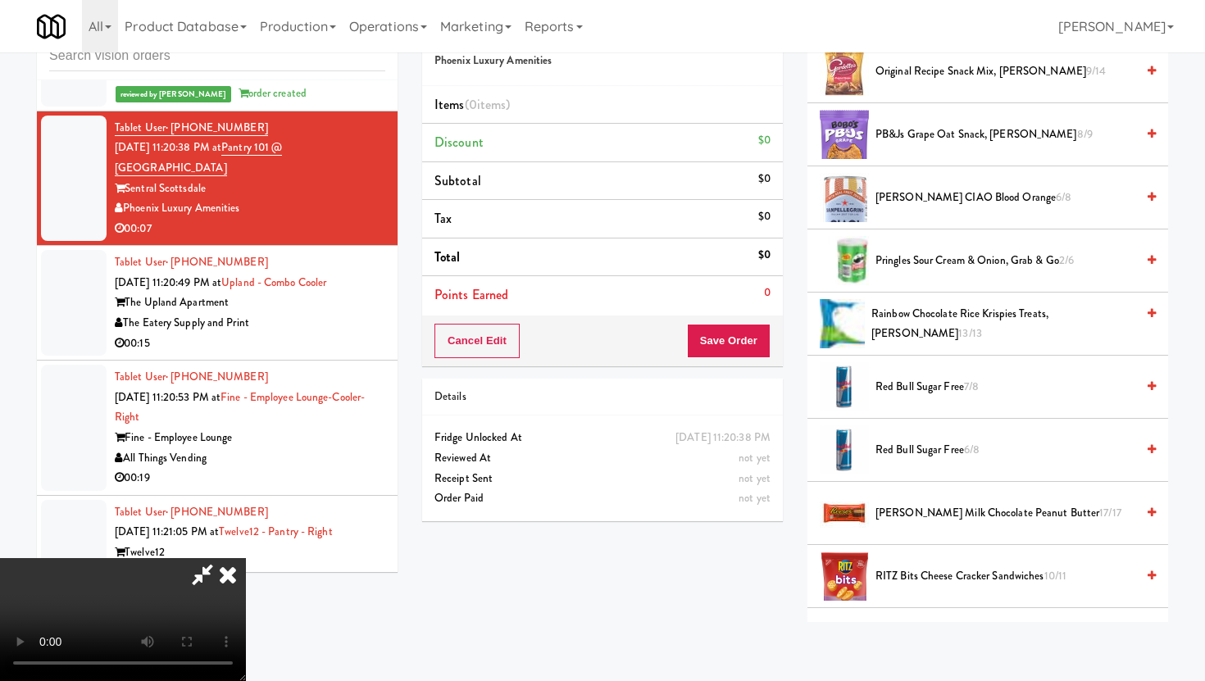
click at [962, 258] on span "Pringles Sour Cream & Onion, Grab & Go 2/6" at bounding box center [1006, 261] width 260 height 20
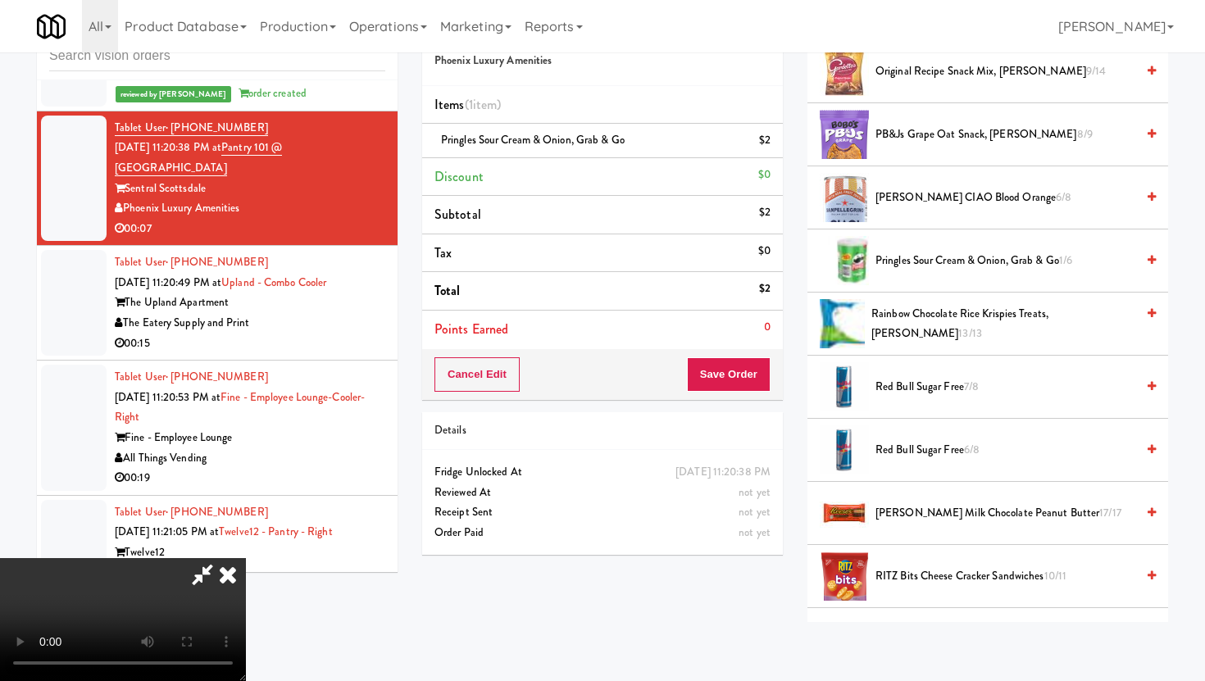
click at [918, 573] on span "RITZ Bits Cheese Cracker Sandwiches 10/11" at bounding box center [1006, 576] width 260 height 20
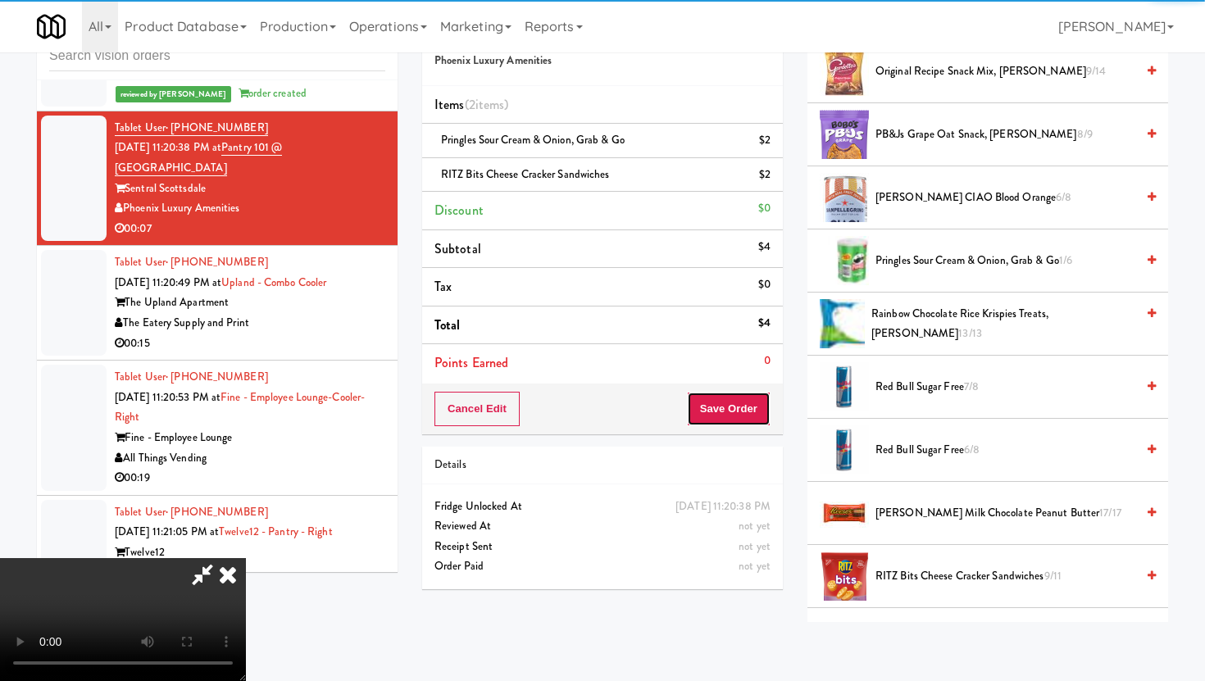
click at [744, 416] on button "Save Order" at bounding box center [729, 409] width 84 height 34
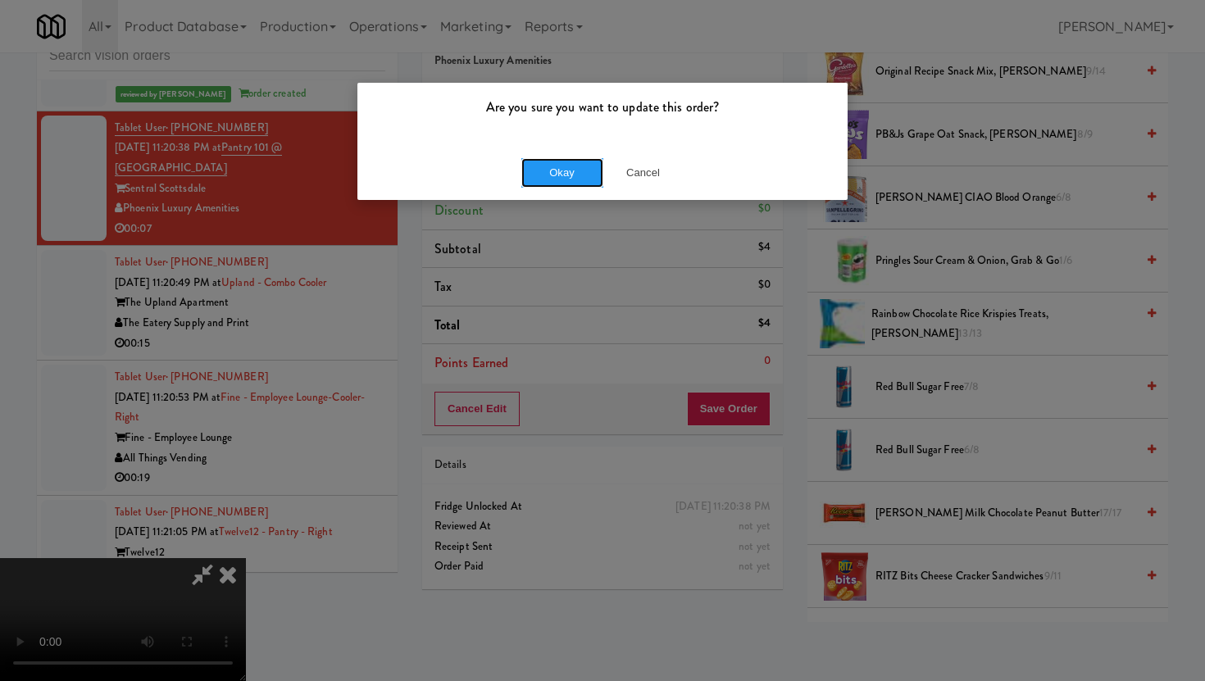
click at [544, 161] on button "Okay" at bounding box center [562, 173] width 82 height 30
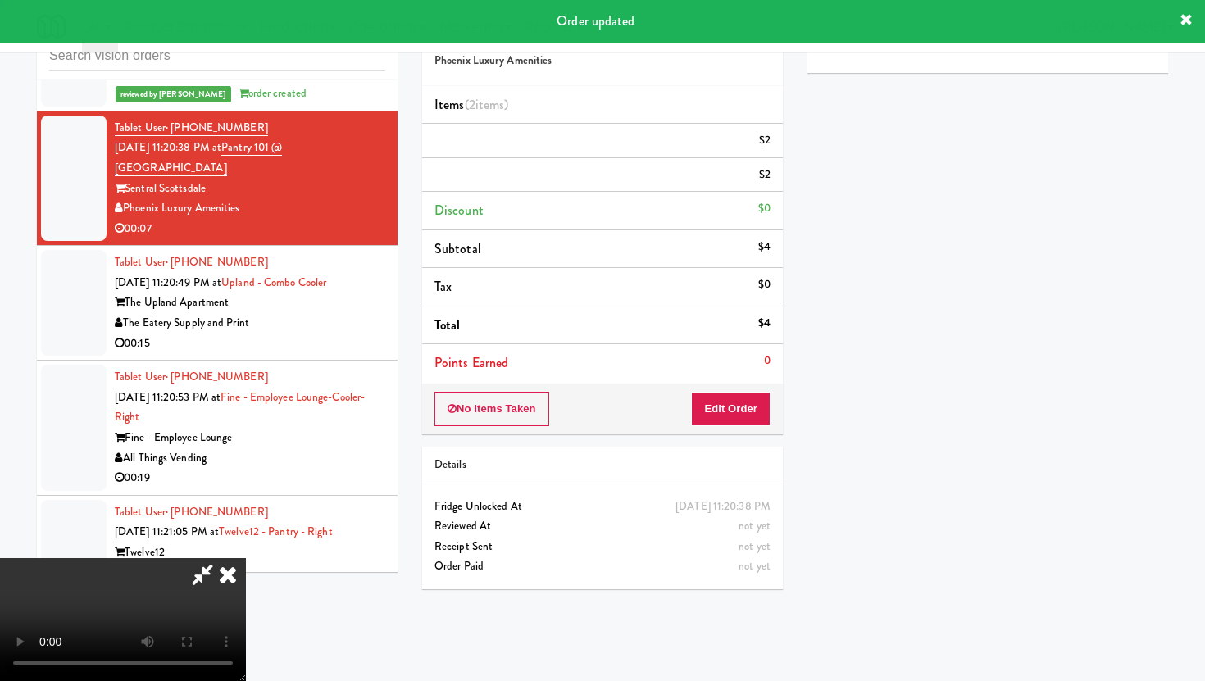
scroll to position [42, 0]
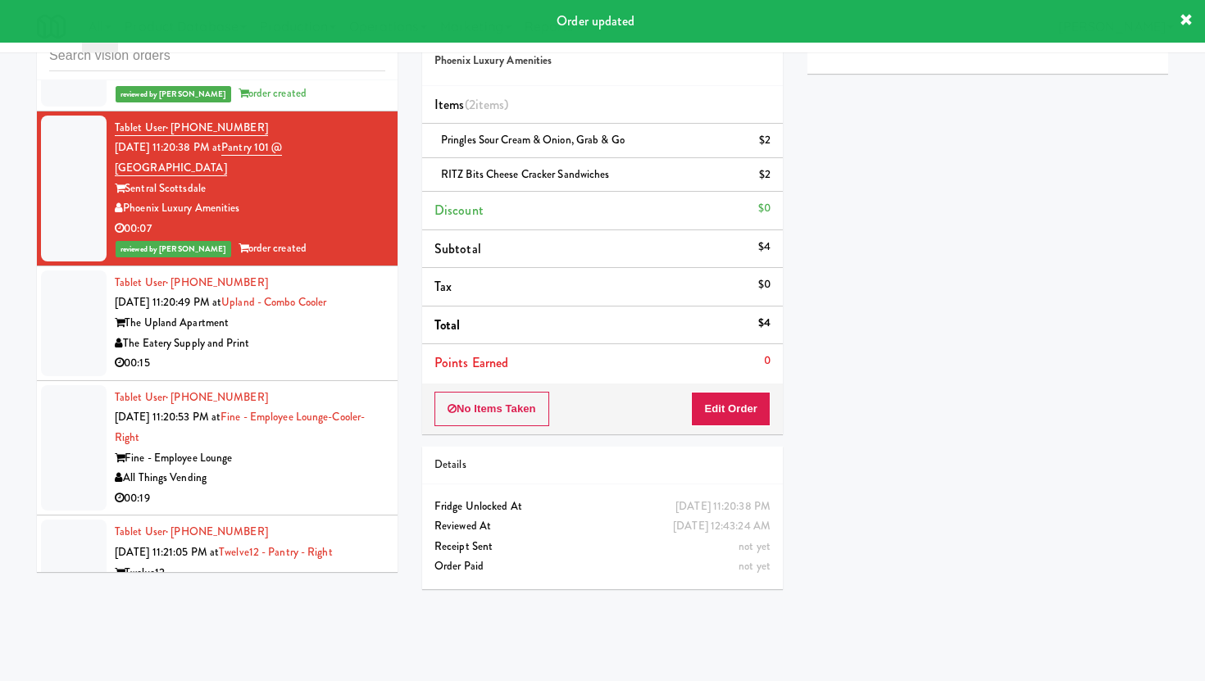
click at [336, 353] on div "00:15" at bounding box center [250, 363] width 271 height 20
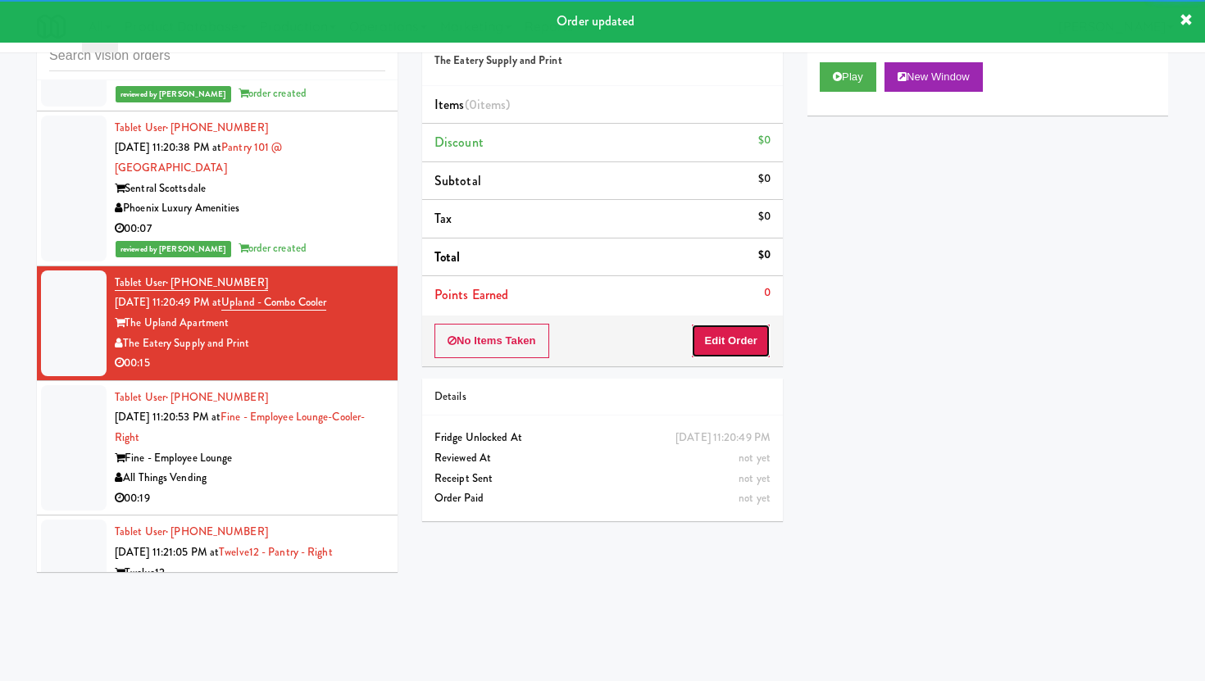
click at [725, 329] on button "Edit Order" at bounding box center [731, 341] width 80 height 34
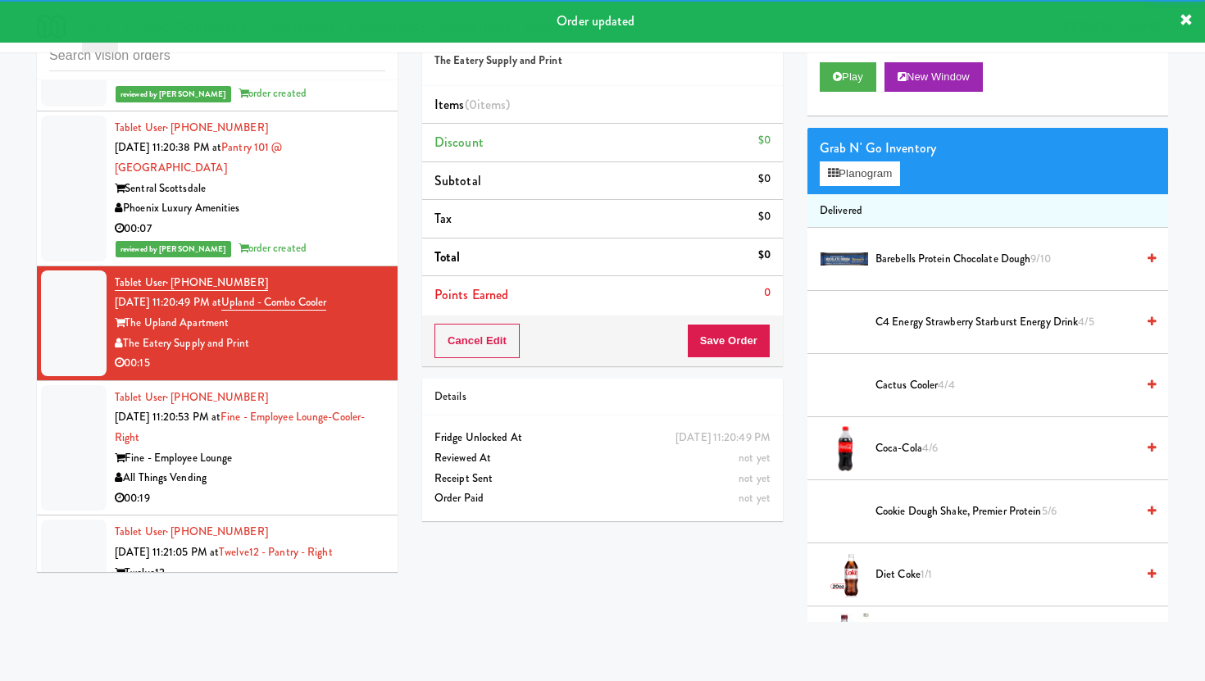
click at [835, 98] on div "Play New Window" at bounding box center [987, 83] width 361 height 66
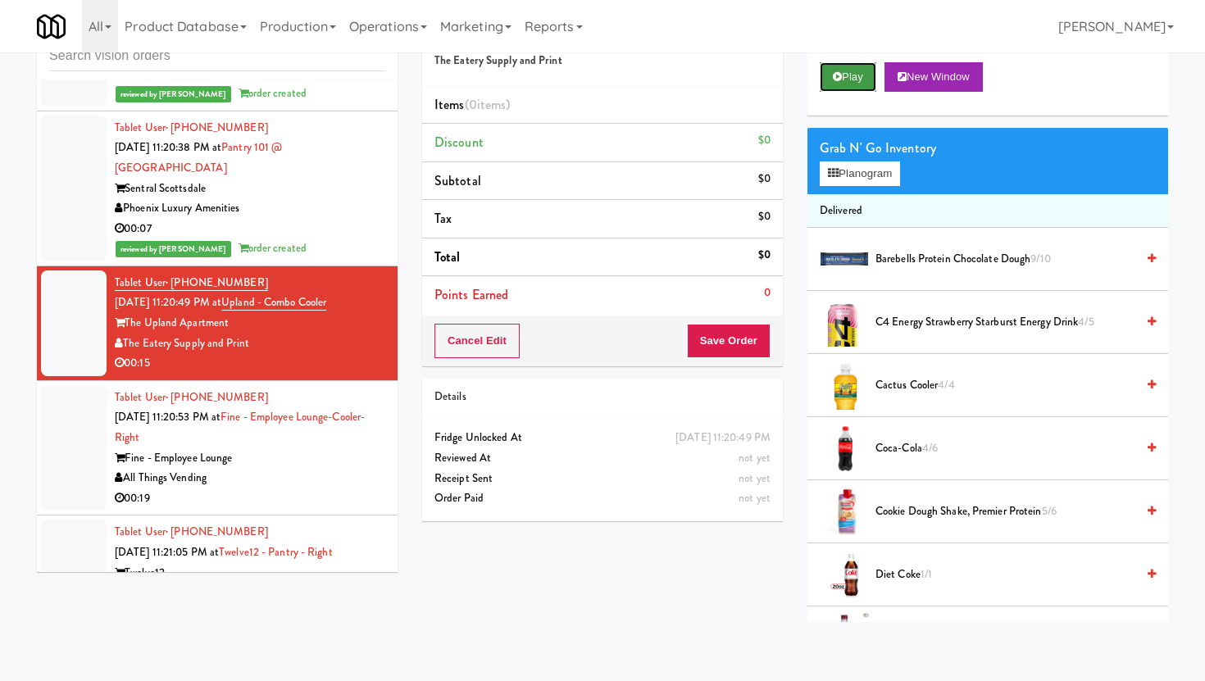
click at [836, 80] on icon at bounding box center [837, 76] width 9 height 11
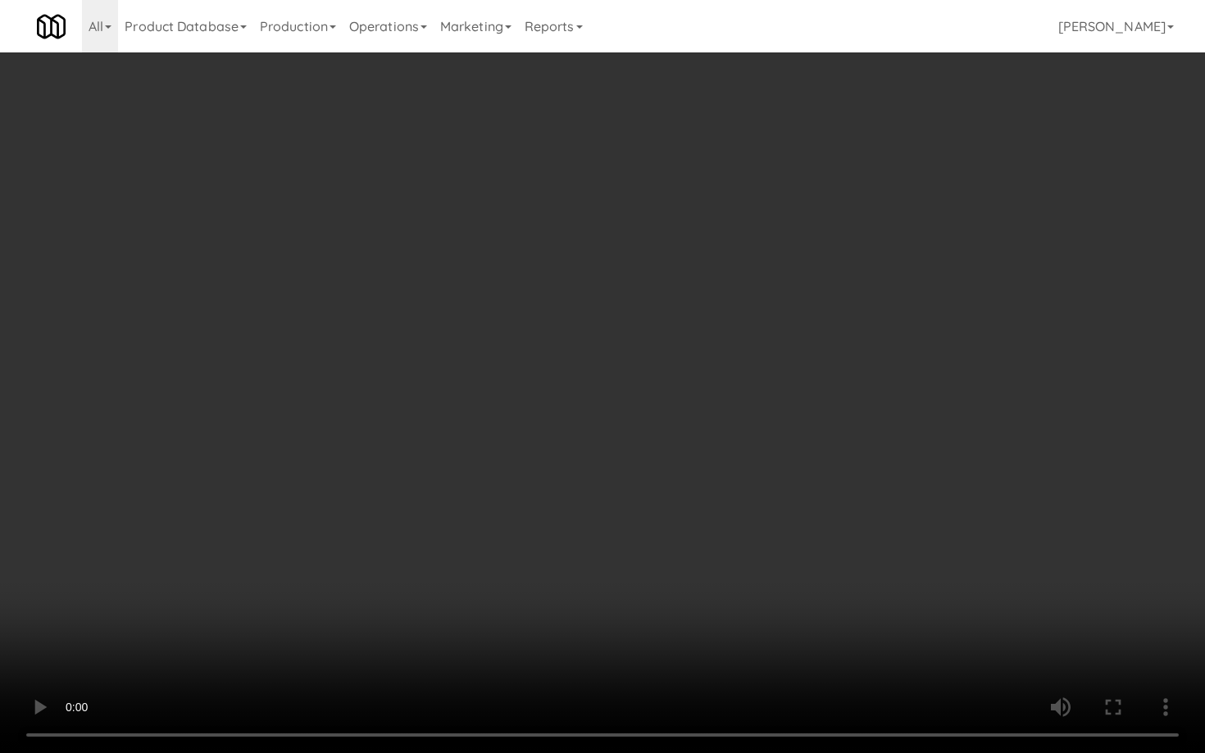
click at [733, 612] on video at bounding box center [602, 376] width 1205 height 753
click at [1013, 663] on video at bounding box center [602, 376] width 1205 height 753
click at [939, 643] on video at bounding box center [602, 376] width 1205 height 753
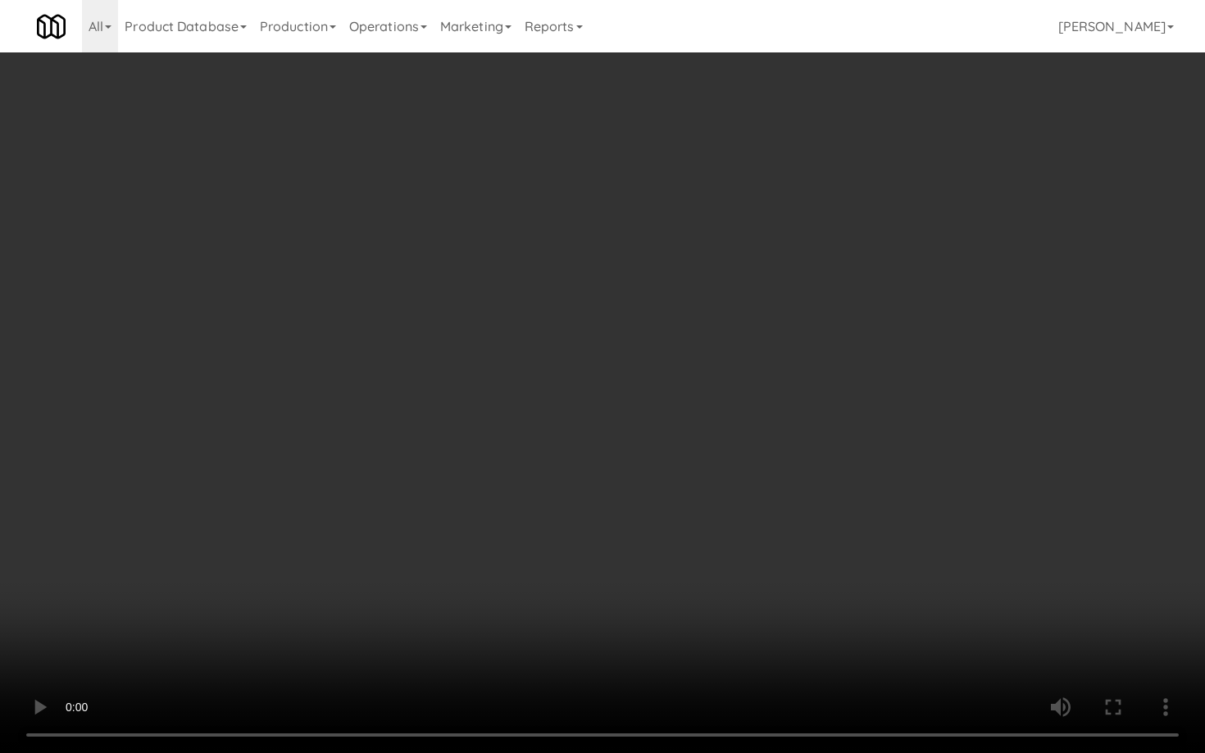
click at [939, 643] on video at bounding box center [602, 376] width 1205 height 753
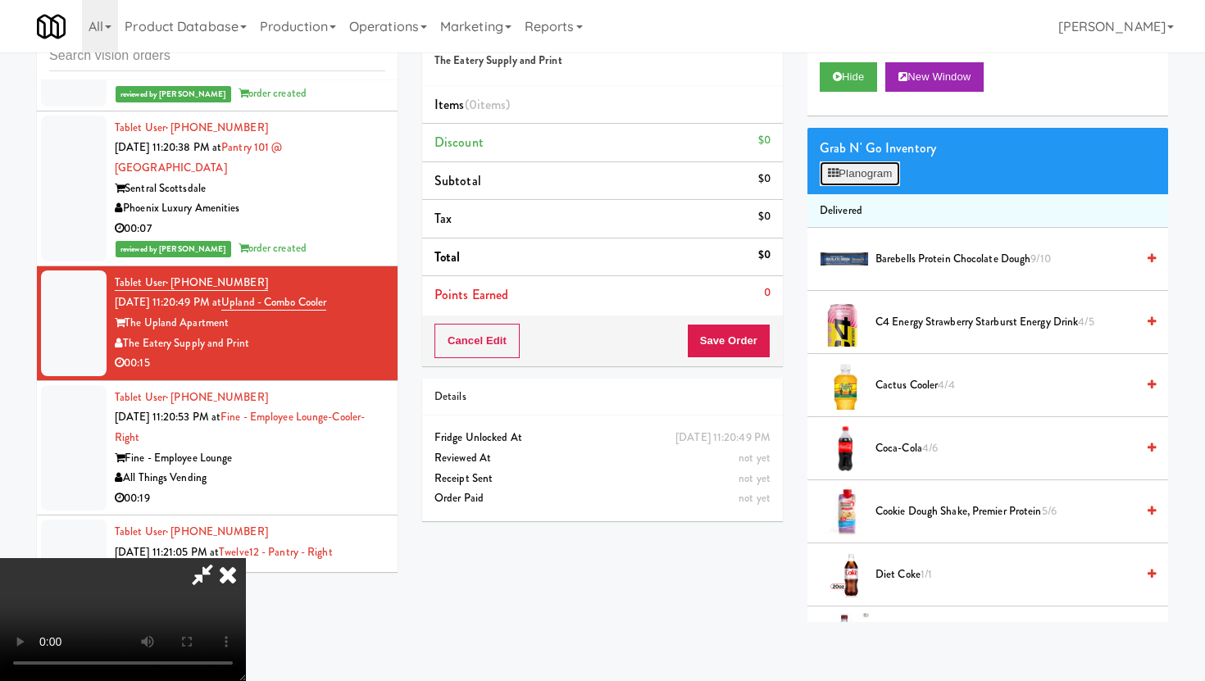
click at [882, 166] on button "Planogram" at bounding box center [860, 173] width 80 height 25
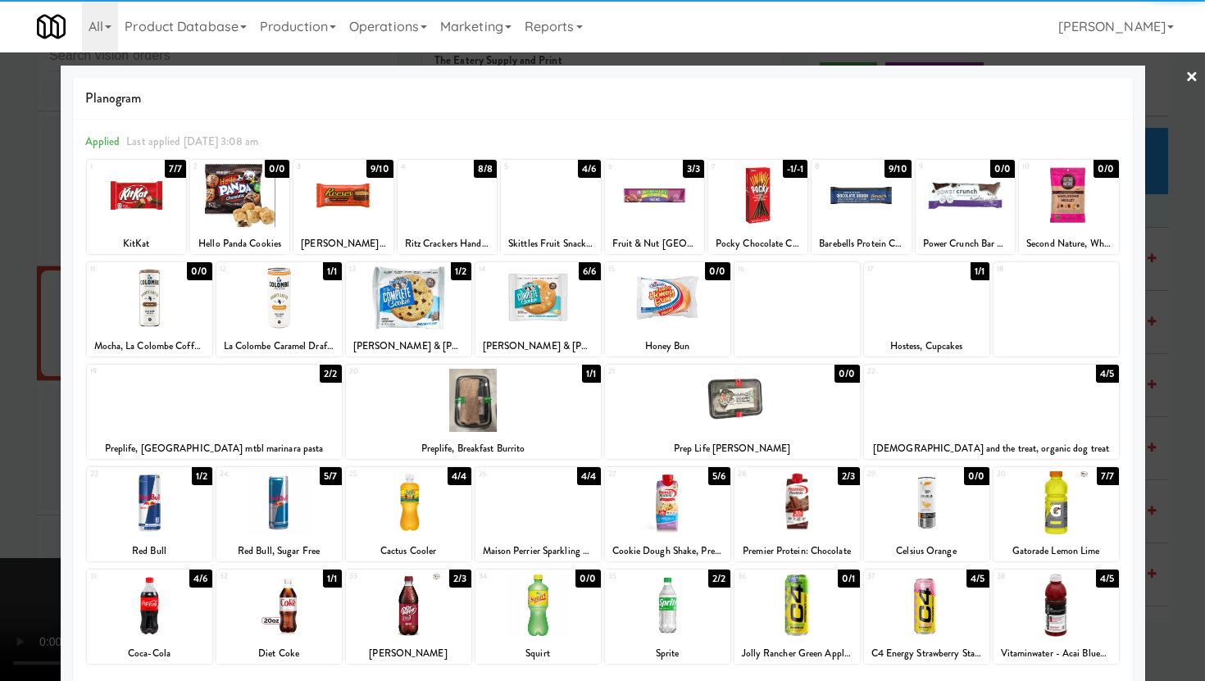
click at [1033, 597] on div at bounding box center [1056, 605] width 125 height 63
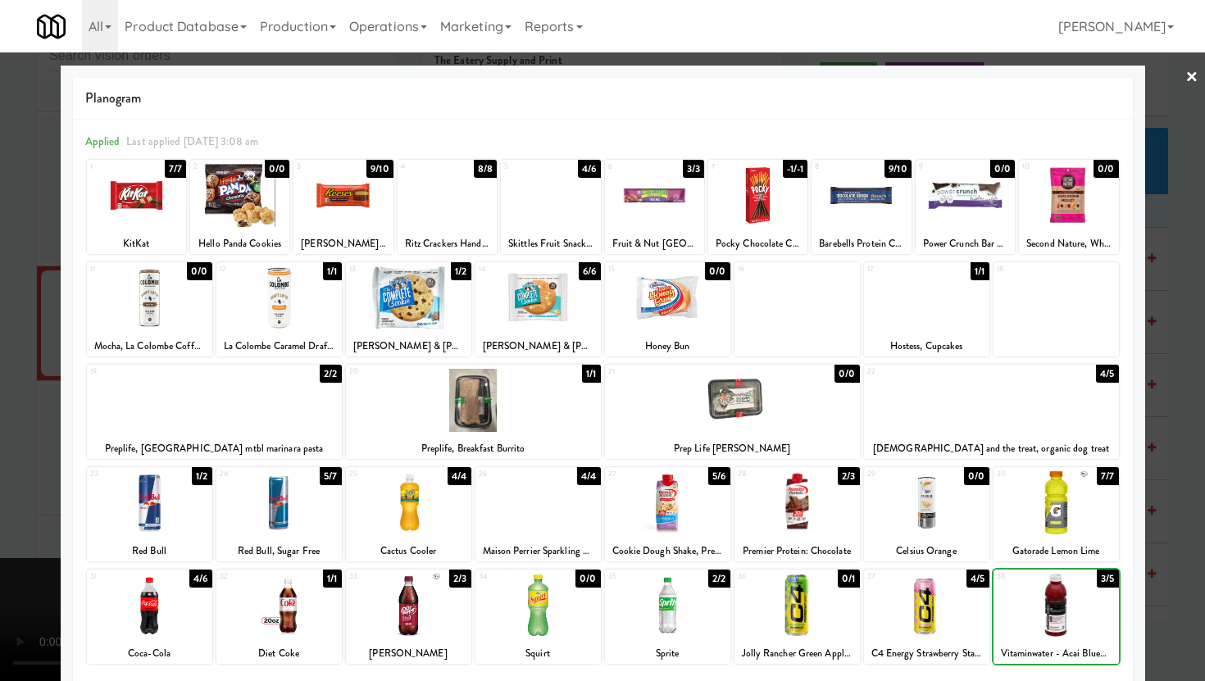
click at [1033, 597] on div at bounding box center [1056, 605] width 125 height 63
click at [511, 546] on div "Maison Perrier Sparkling Water" at bounding box center [538, 551] width 121 height 20
click at [510, 495] on div at bounding box center [537, 502] width 125 height 63
click at [0, 288] on div at bounding box center [602, 340] width 1205 height 681
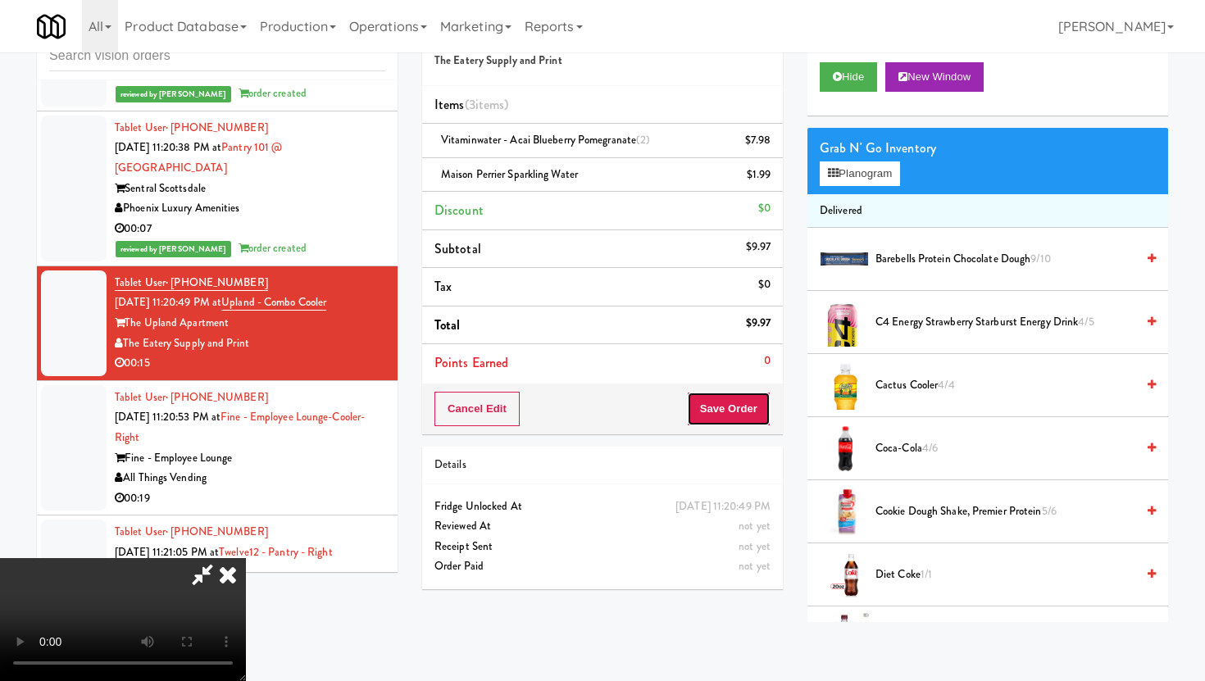
click at [760, 396] on button "Save Order" at bounding box center [729, 409] width 84 height 34
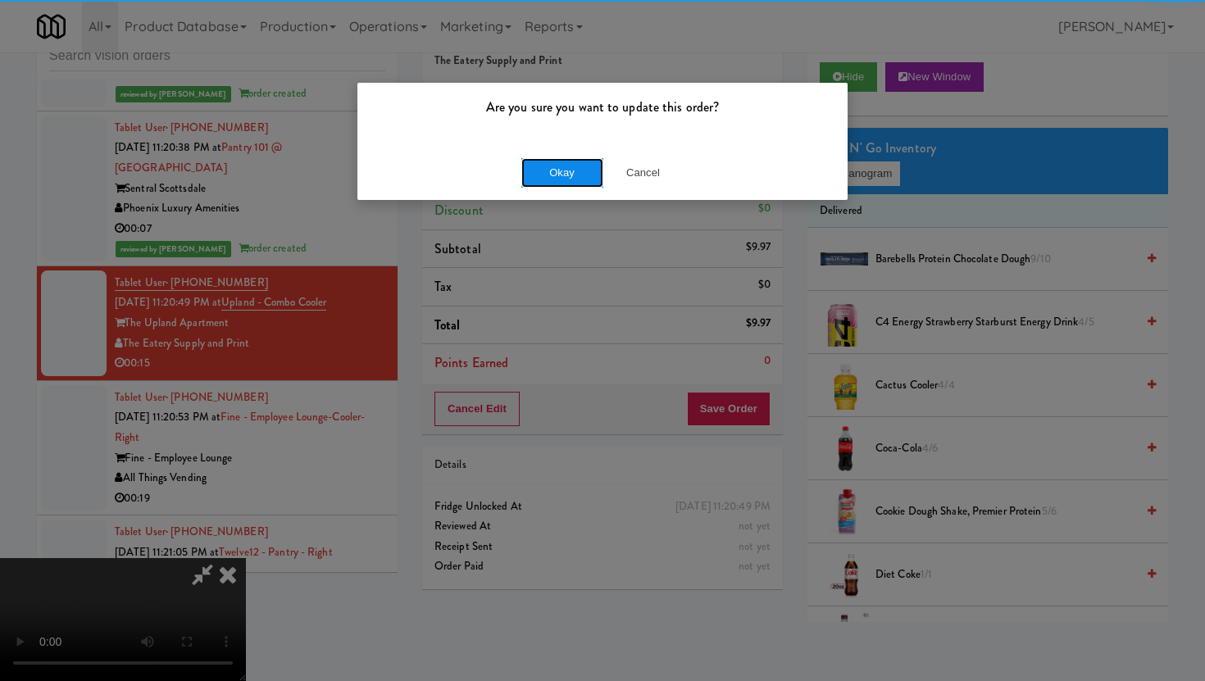
click at [589, 170] on button "Okay" at bounding box center [562, 173] width 82 height 30
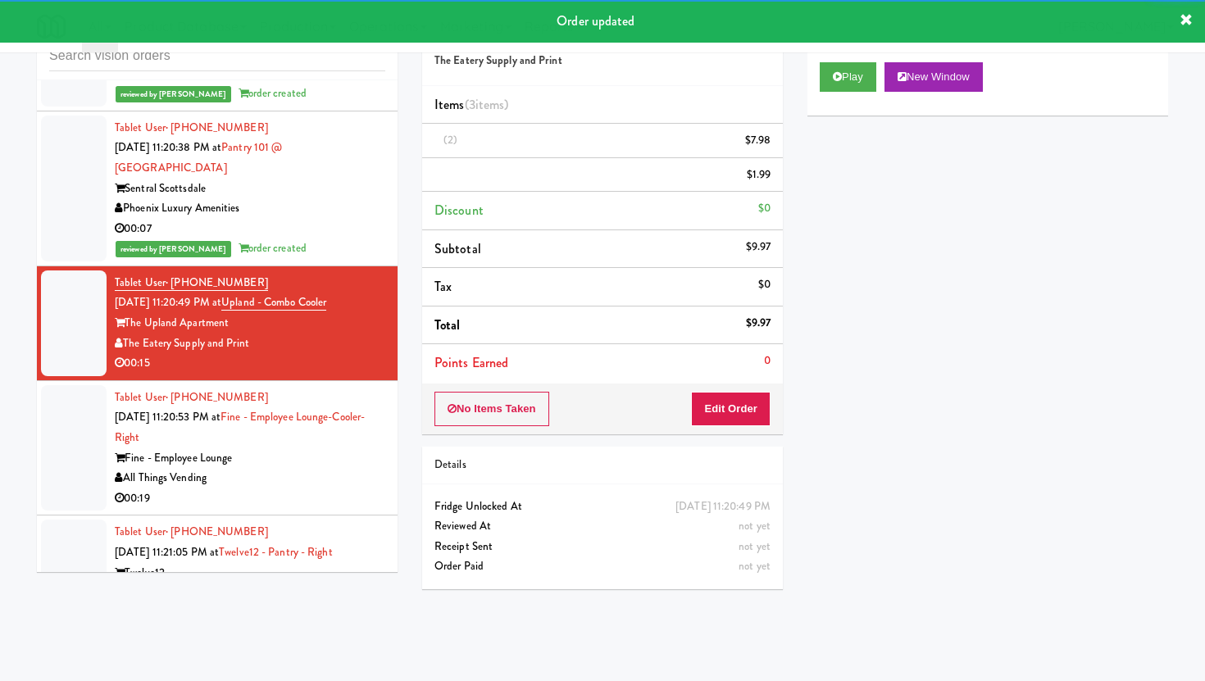
click at [277, 468] on div "All Things Vending" at bounding box center [250, 478] width 271 height 20
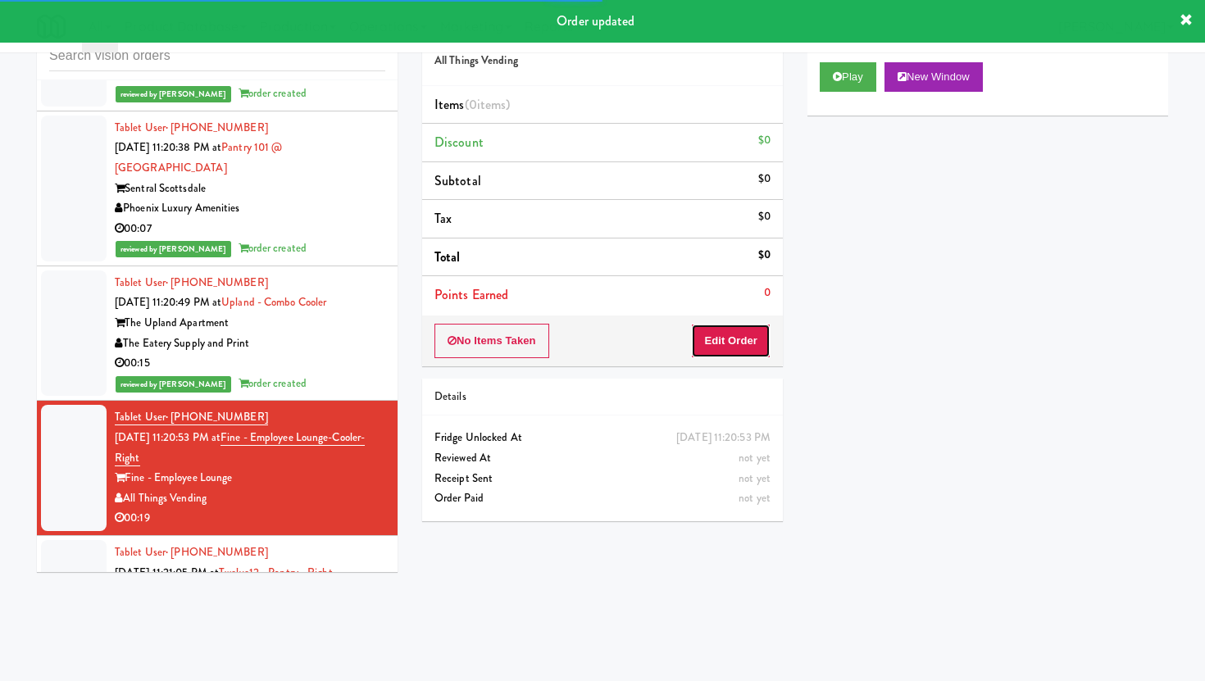
click at [745, 337] on button "Edit Order" at bounding box center [731, 341] width 80 height 34
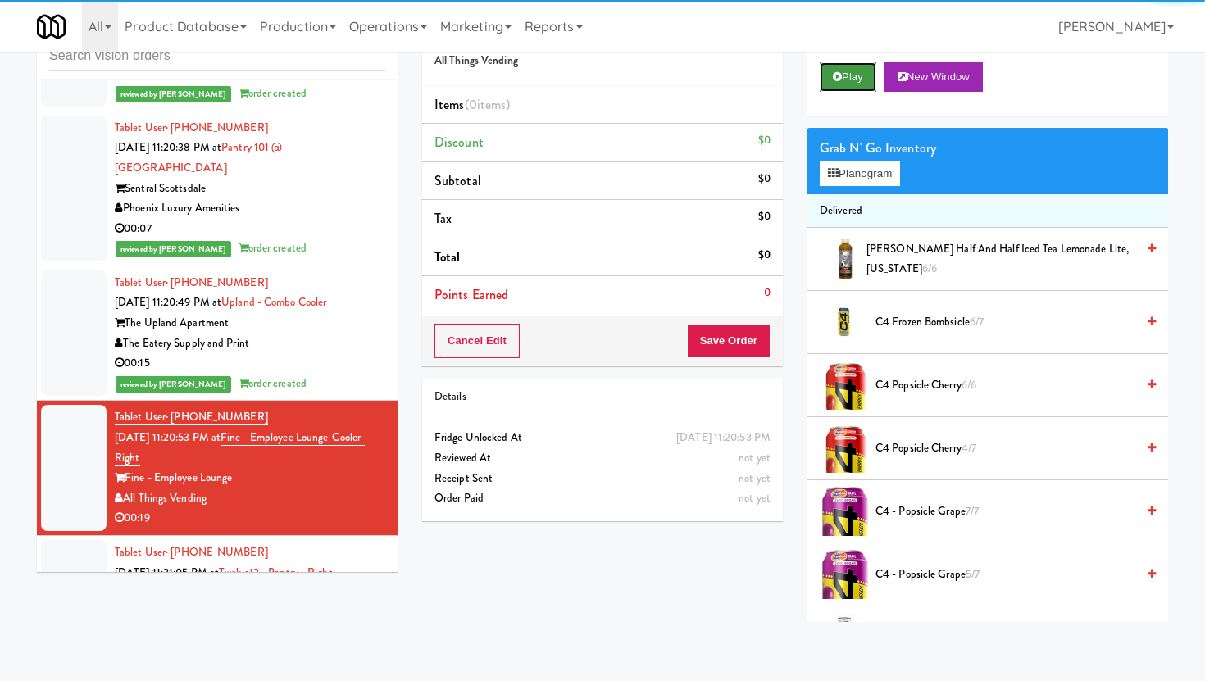
click at [858, 76] on button "Play" at bounding box center [848, 77] width 57 height 30
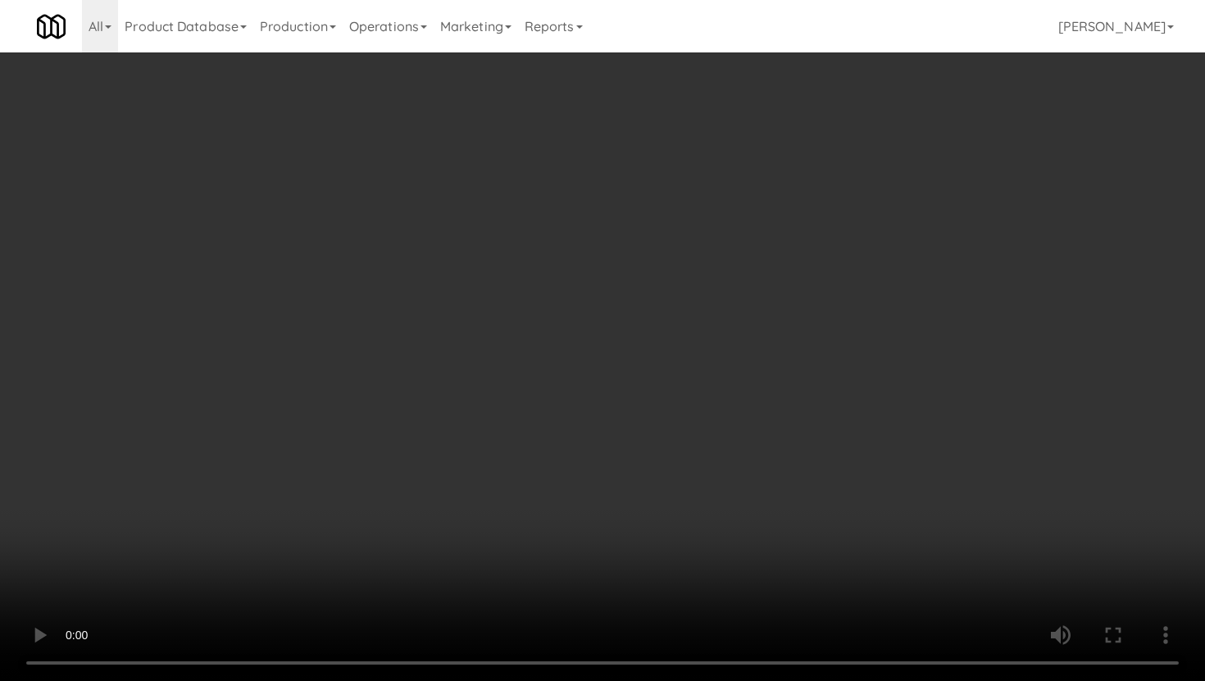
scroll to position [2195, 0]
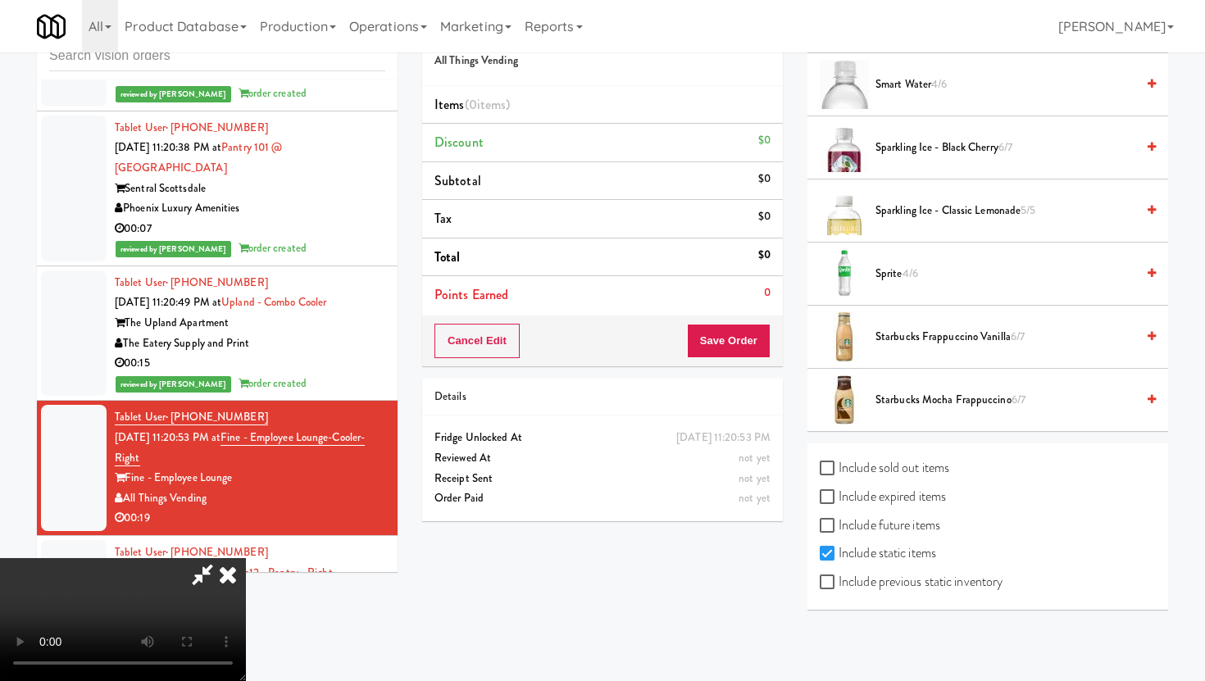
click at [929, 397] on span "Starbucks Mocha Frappuccino 6/7" at bounding box center [1006, 400] width 260 height 20
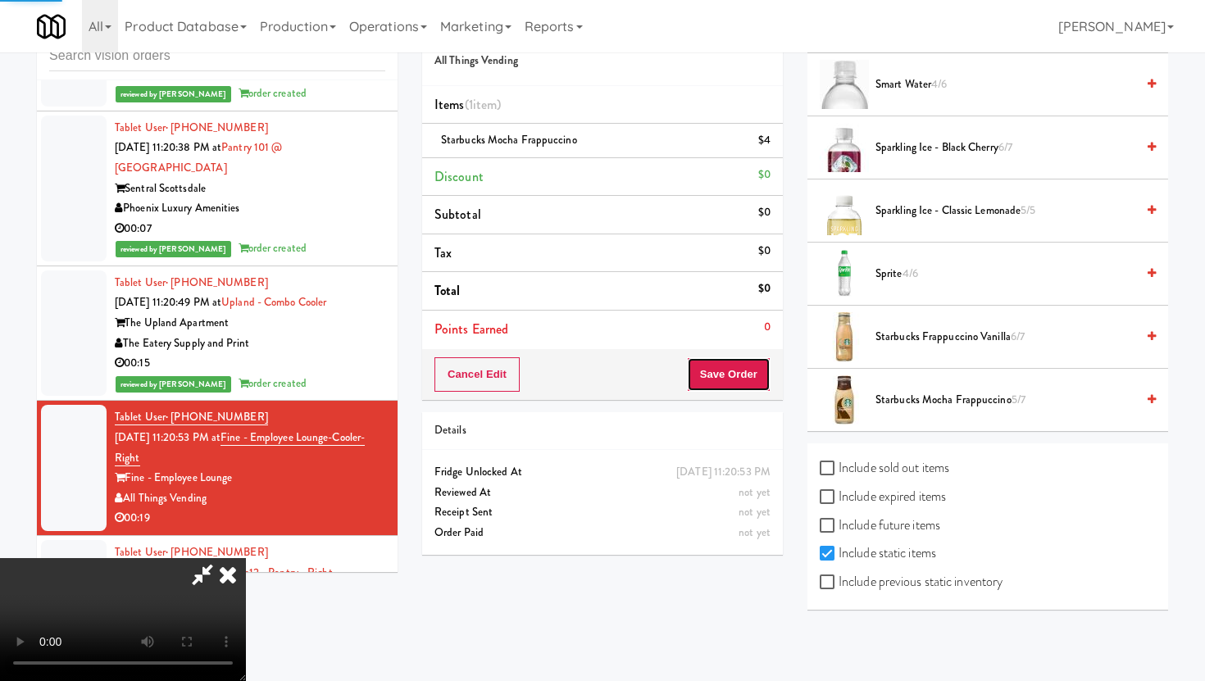
click at [749, 373] on button "Save Order" at bounding box center [729, 374] width 84 height 34
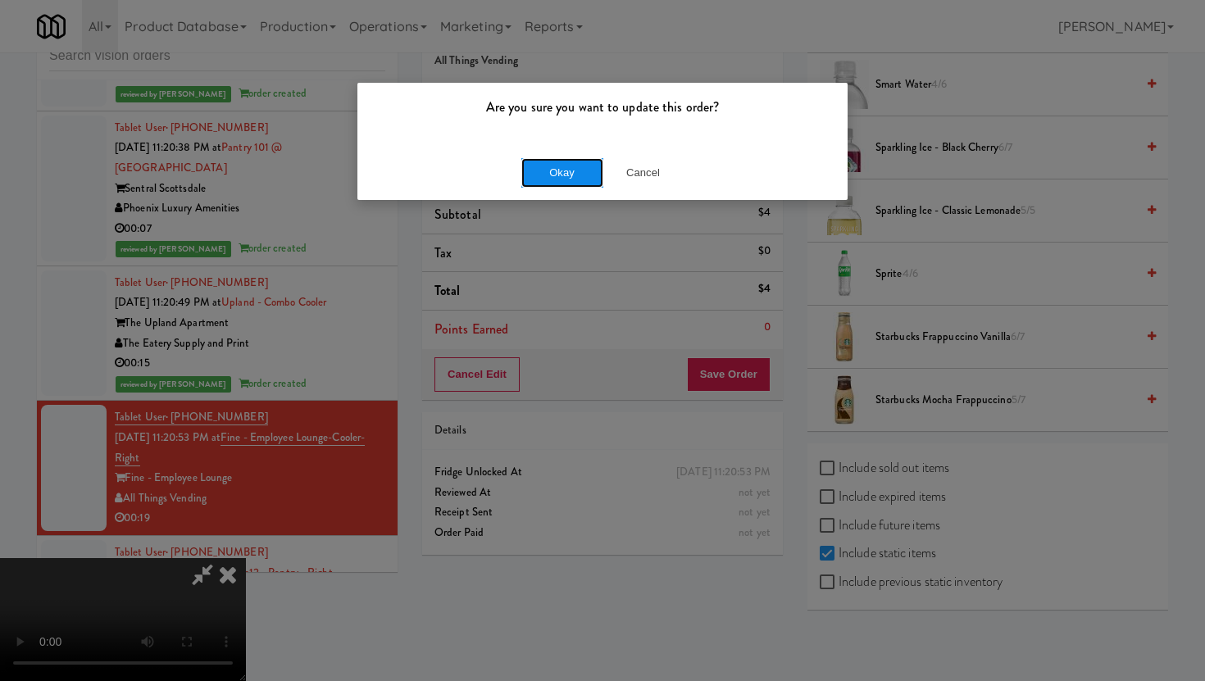
click at [559, 170] on button "Okay" at bounding box center [562, 173] width 82 height 30
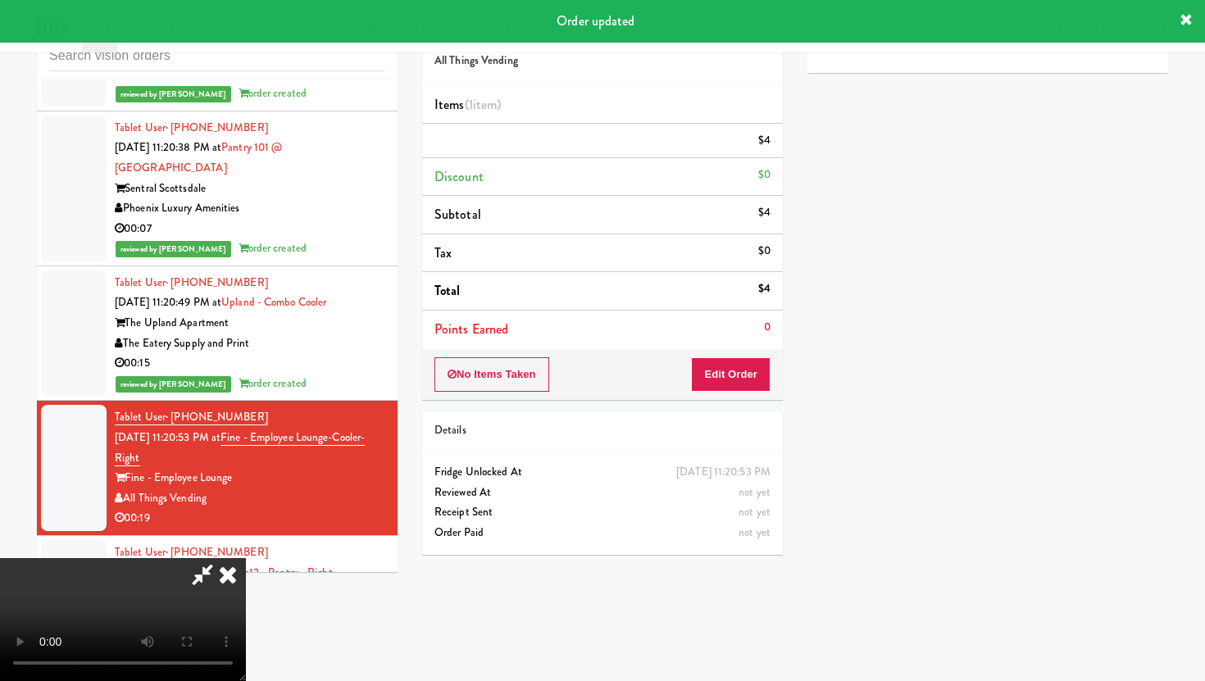
scroll to position [42, 0]
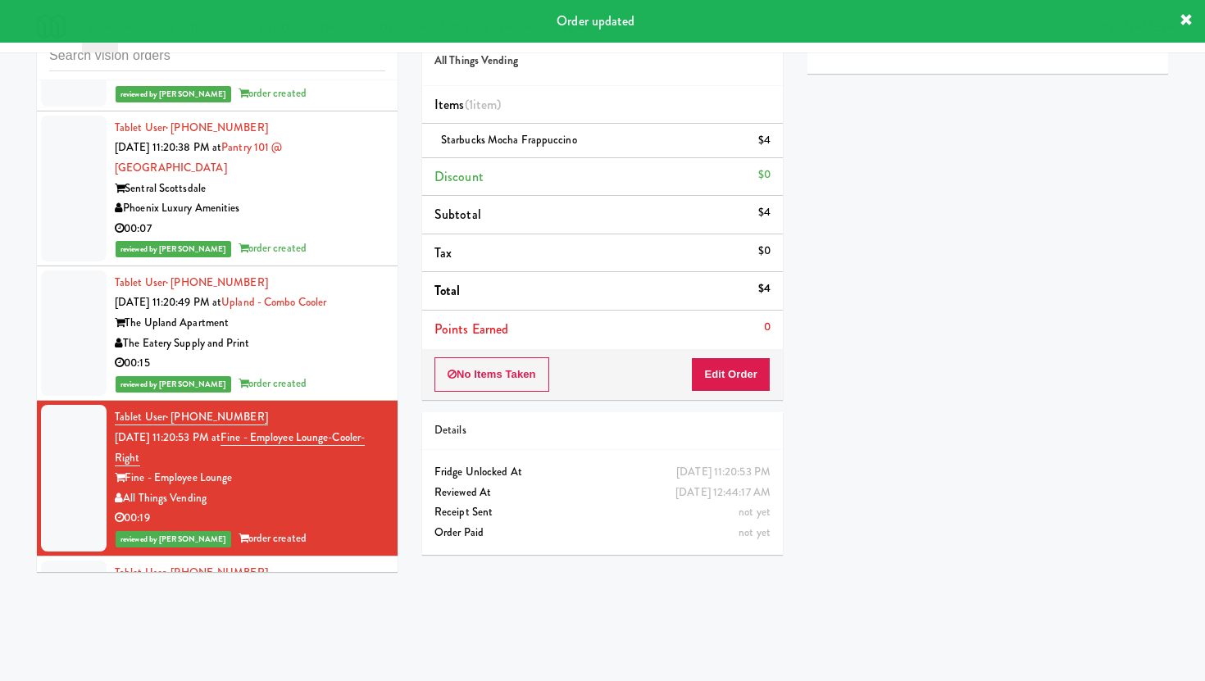
click at [307, 623] on div "Pennys DC" at bounding box center [250, 633] width 271 height 20
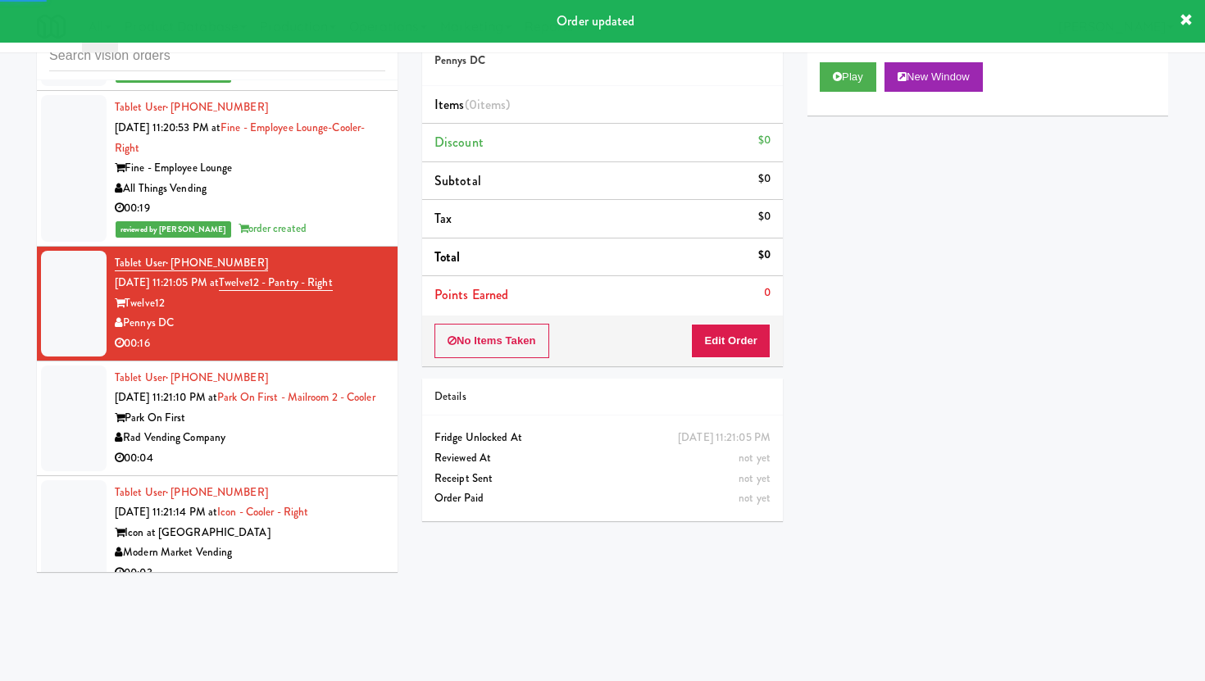
scroll to position [8487, 0]
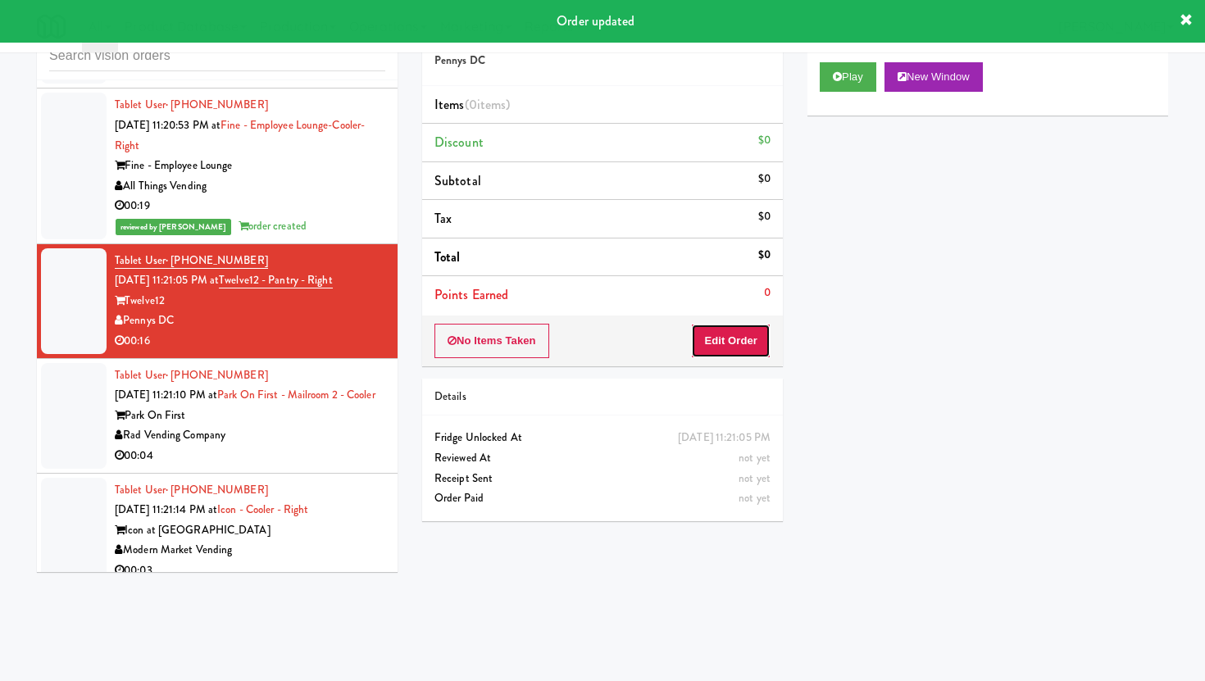
click at [730, 331] on button "Edit Order" at bounding box center [731, 341] width 80 height 34
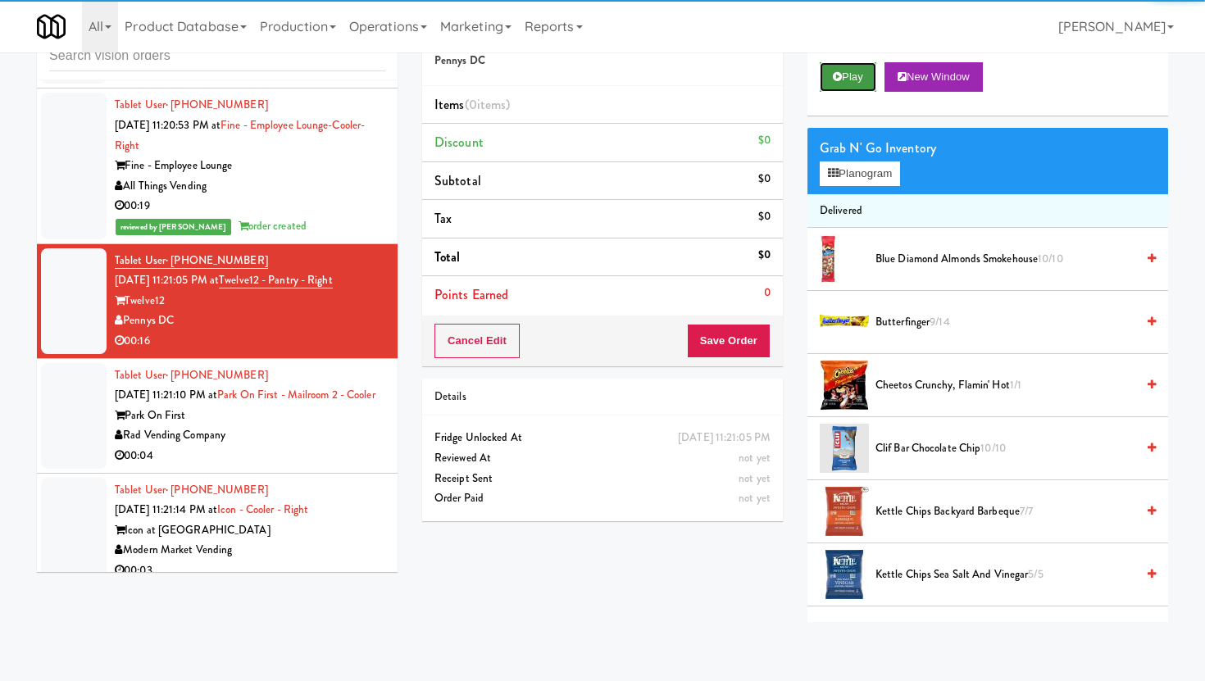
click at [858, 73] on button "Play" at bounding box center [848, 77] width 57 height 30
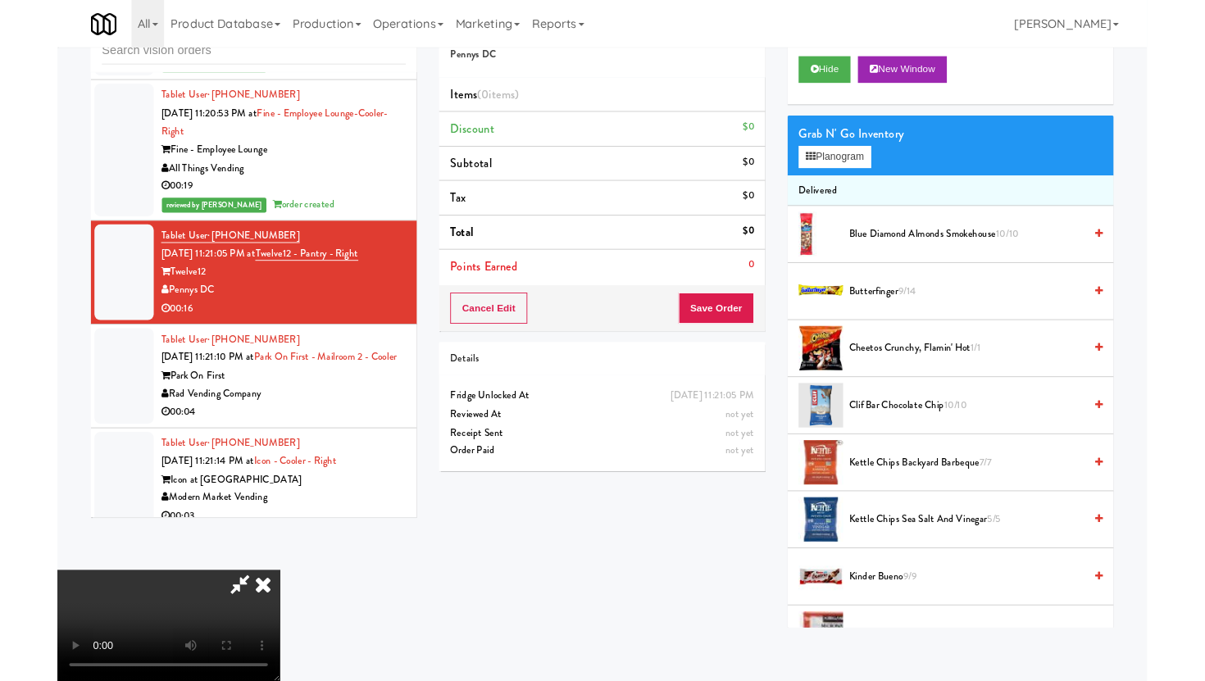
scroll to position [0, 0]
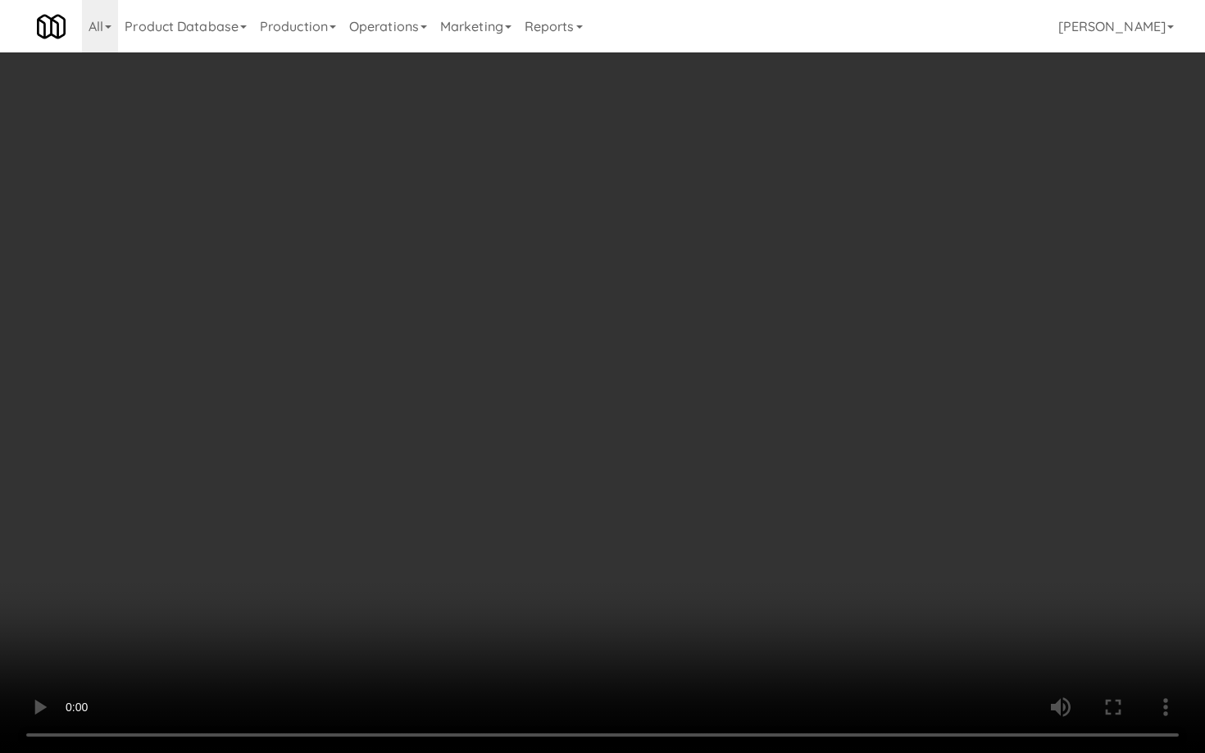
click at [660, 631] on video at bounding box center [602, 376] width 1205 height 753
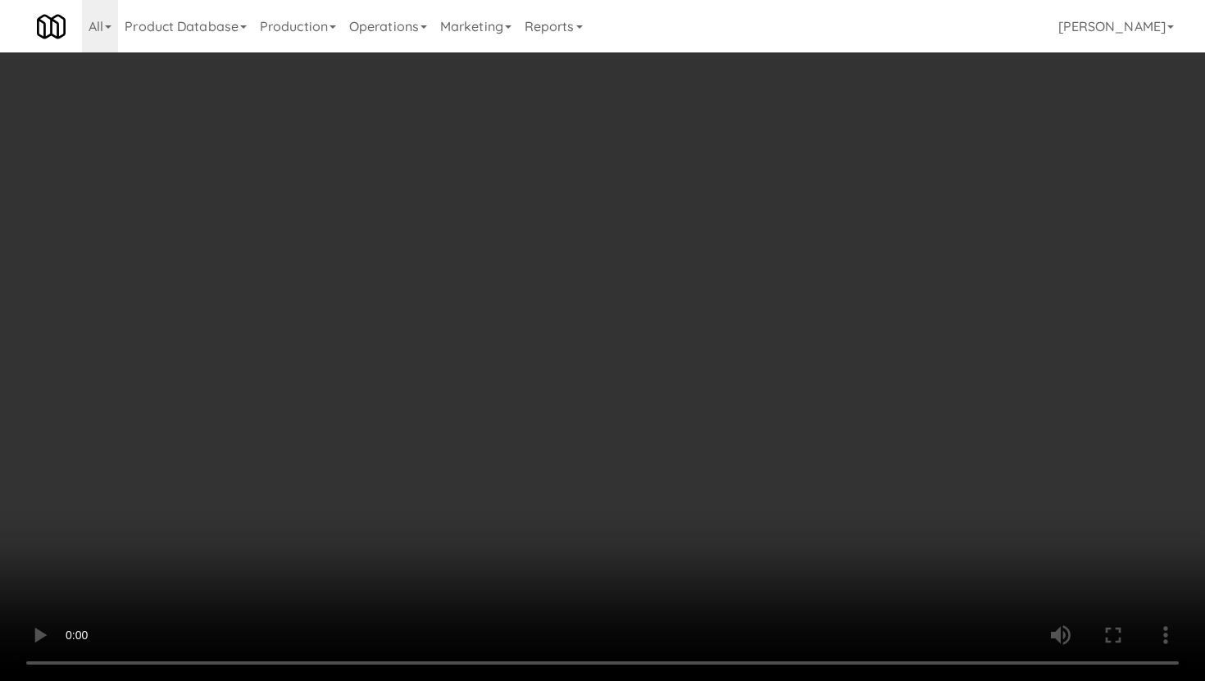
scroll to position [293, 0]
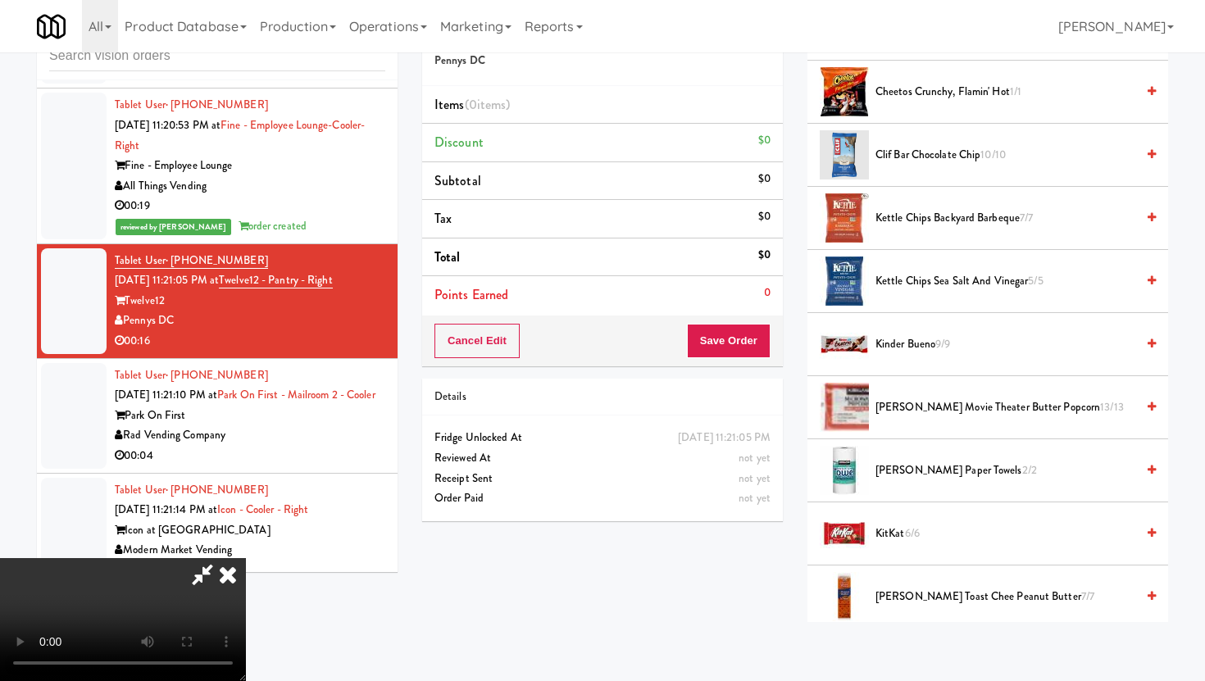
click at [925, 479] on span "Kirkland Paper Towels 2/2" at bounding box center [1006, 471] width 260 height 20
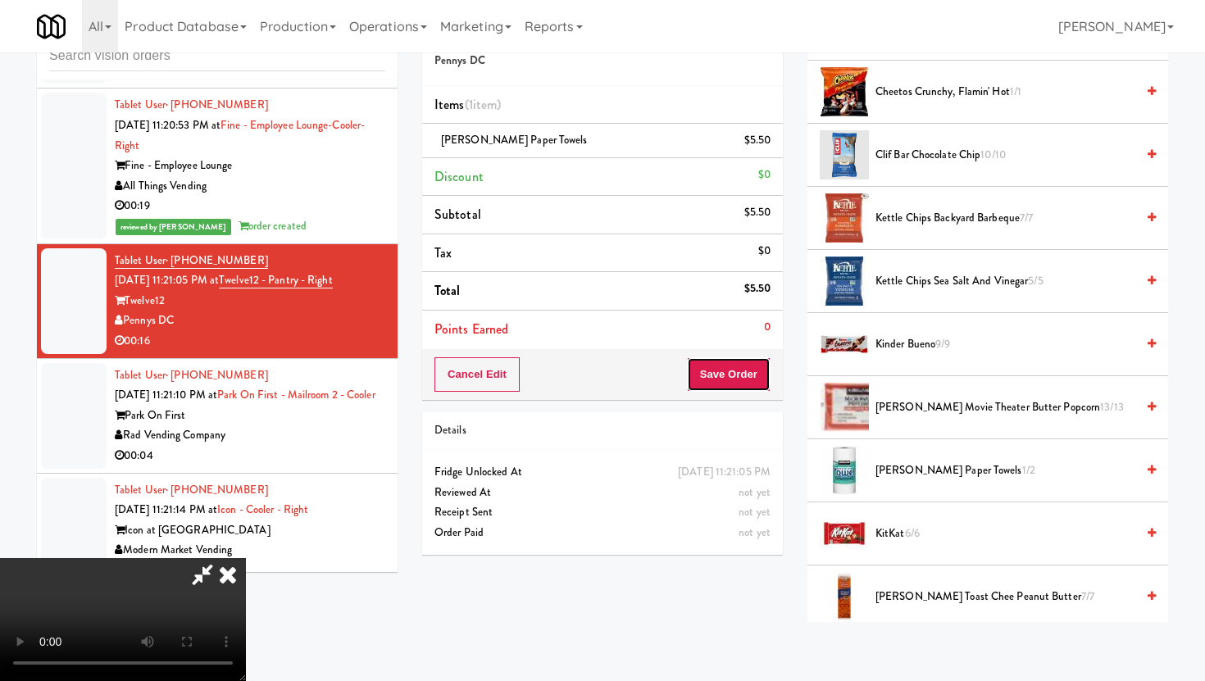
click at [754, 384] on button "Save Order" at bounding box center [729, 374] width 84 height 34
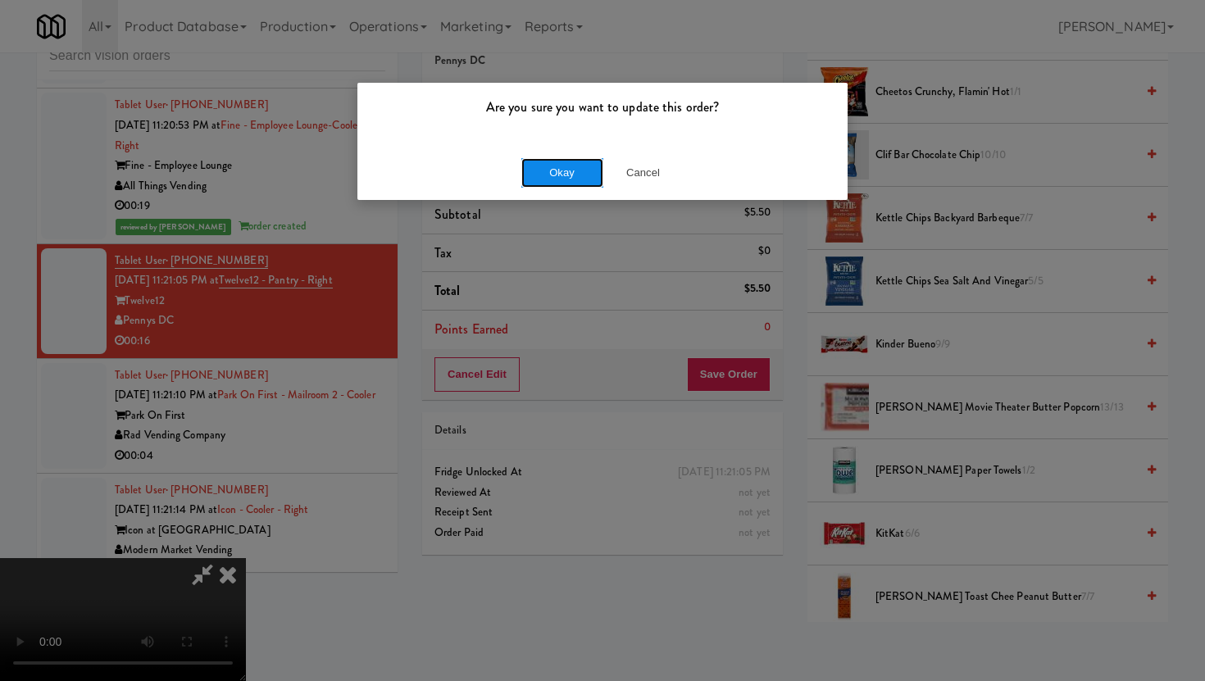
click at [576, 169] on button "Okay" at bounding box center [562, 173] width 82 height 30
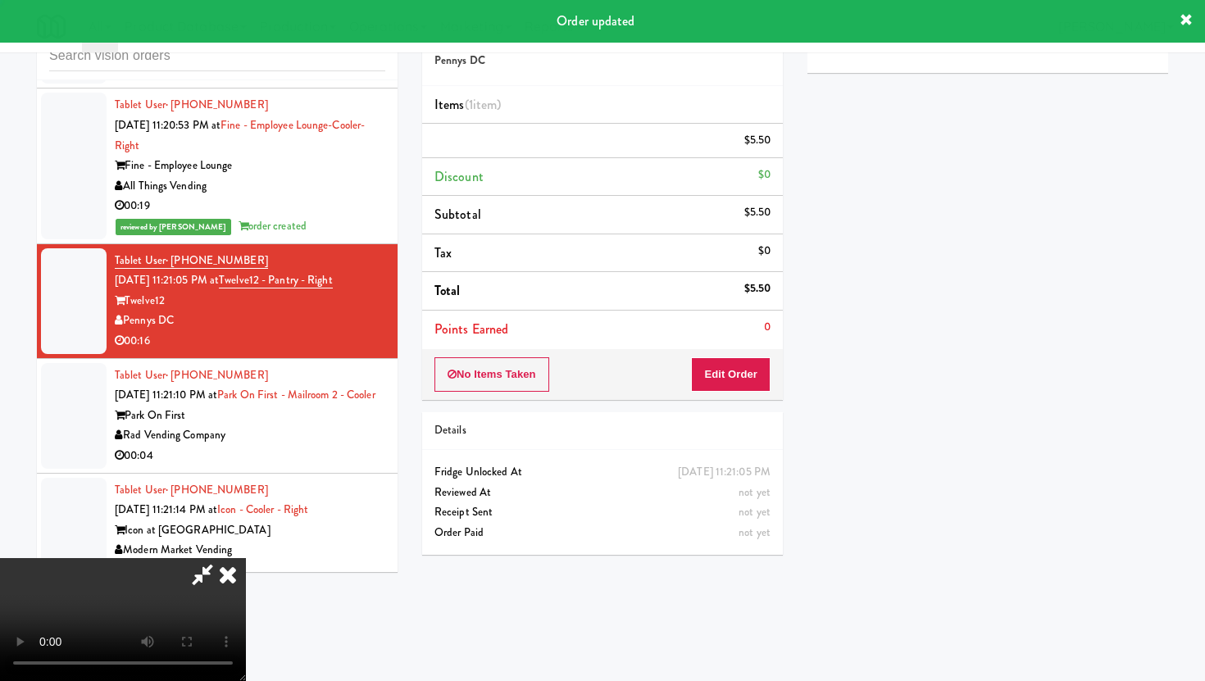
scroll to position [42, 0]
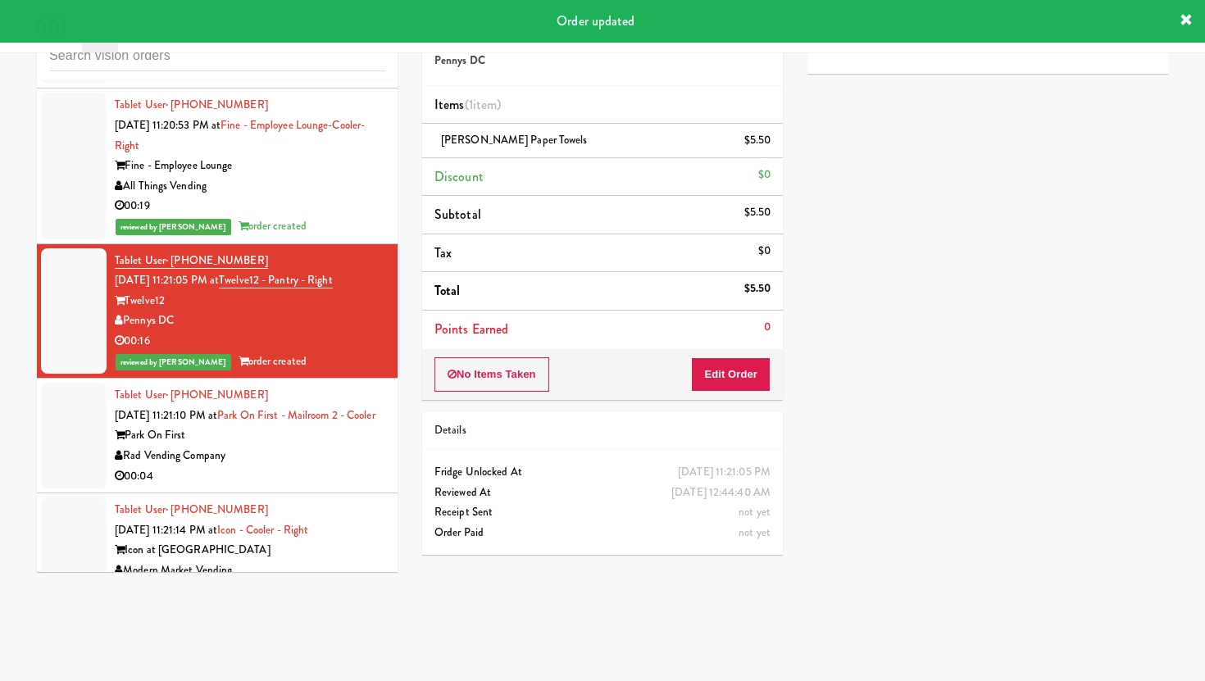
click at [339, 425] on div "Park On First" at bounding box center [250, 435] width 271 height 20
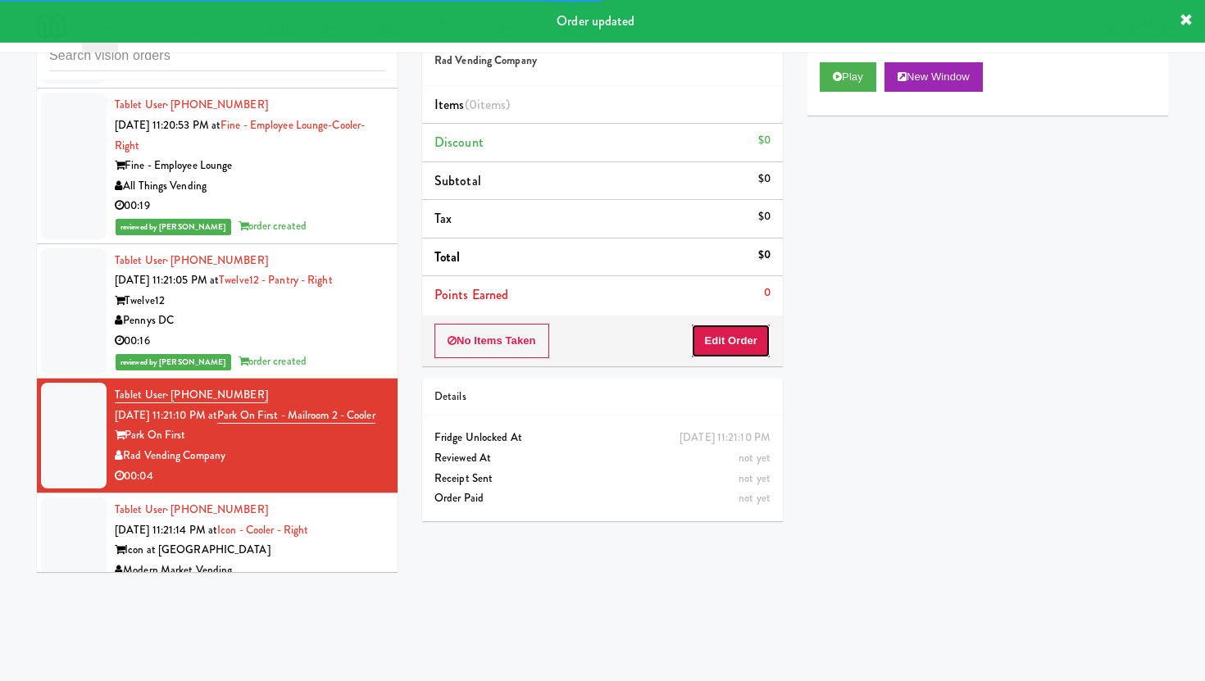
click at [745, 348] on button "Edit Order" at bounding box center [731, 341] width 80 height 34
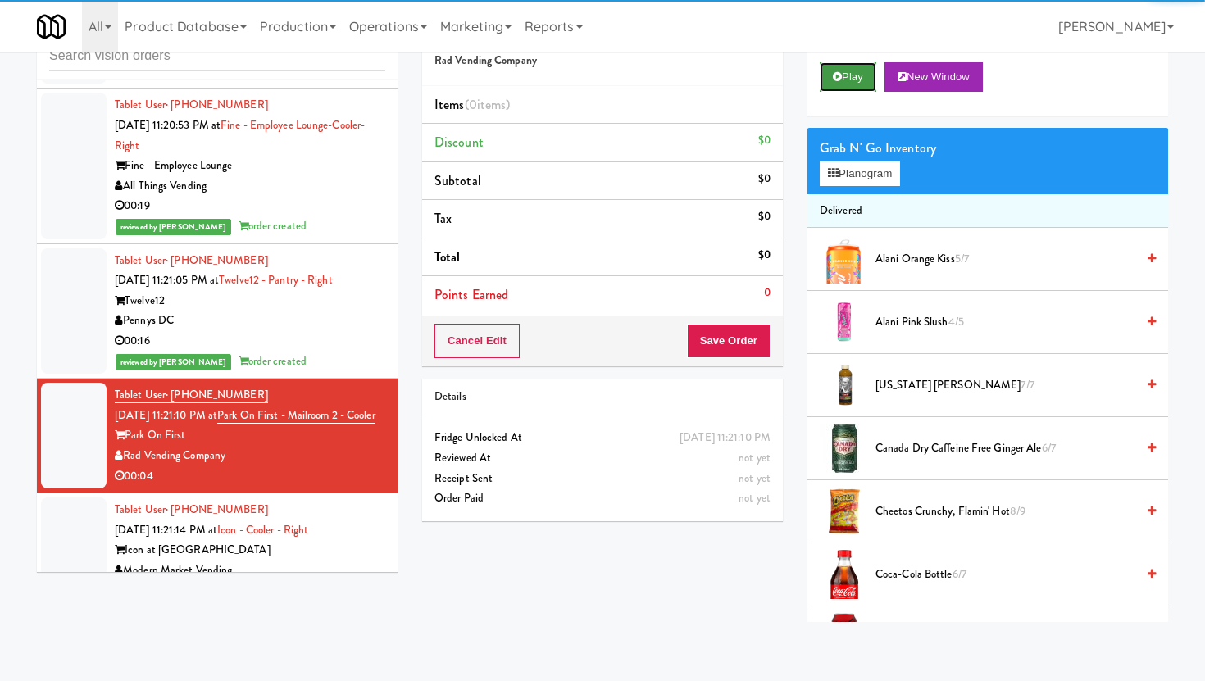
click at [866, 73] on button "Play" at bounding box center [848, 77] width 57 height 30
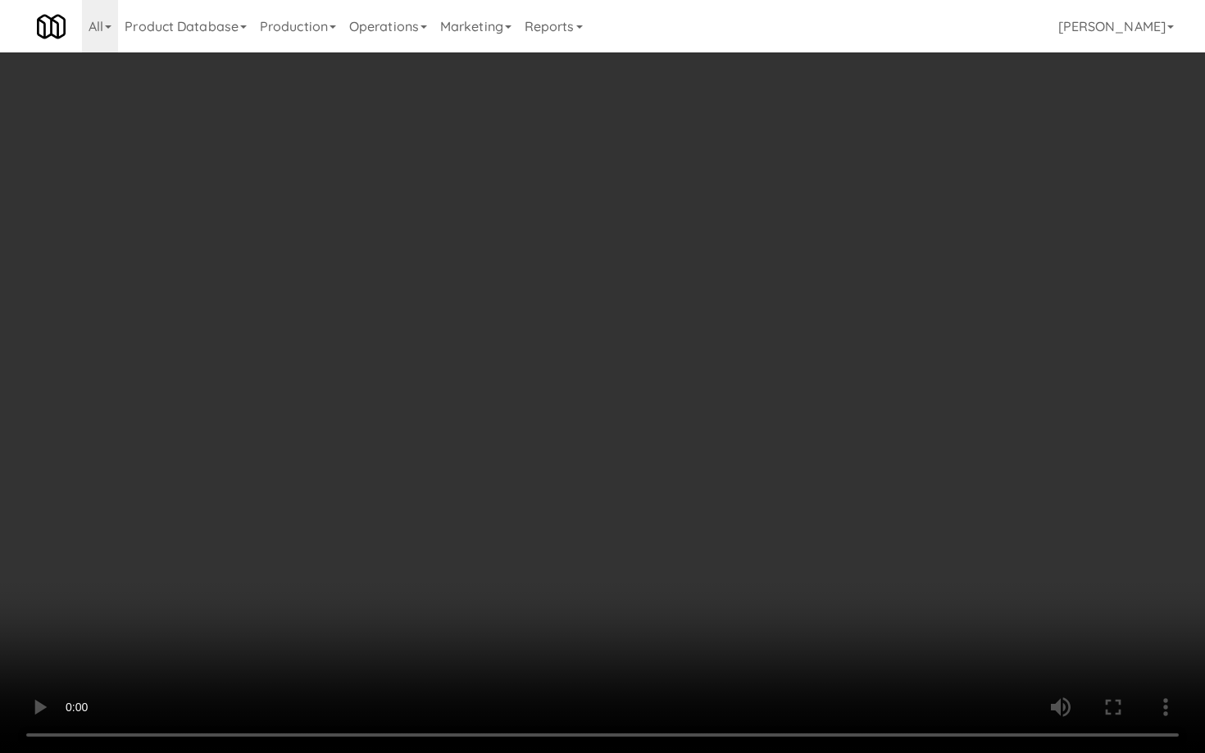
click at [668, 643] on video at bounding box center [602, 376] width 1205 height 753
click at [520, 628] on video at bounding box center [602, 376] width 1205 height 753
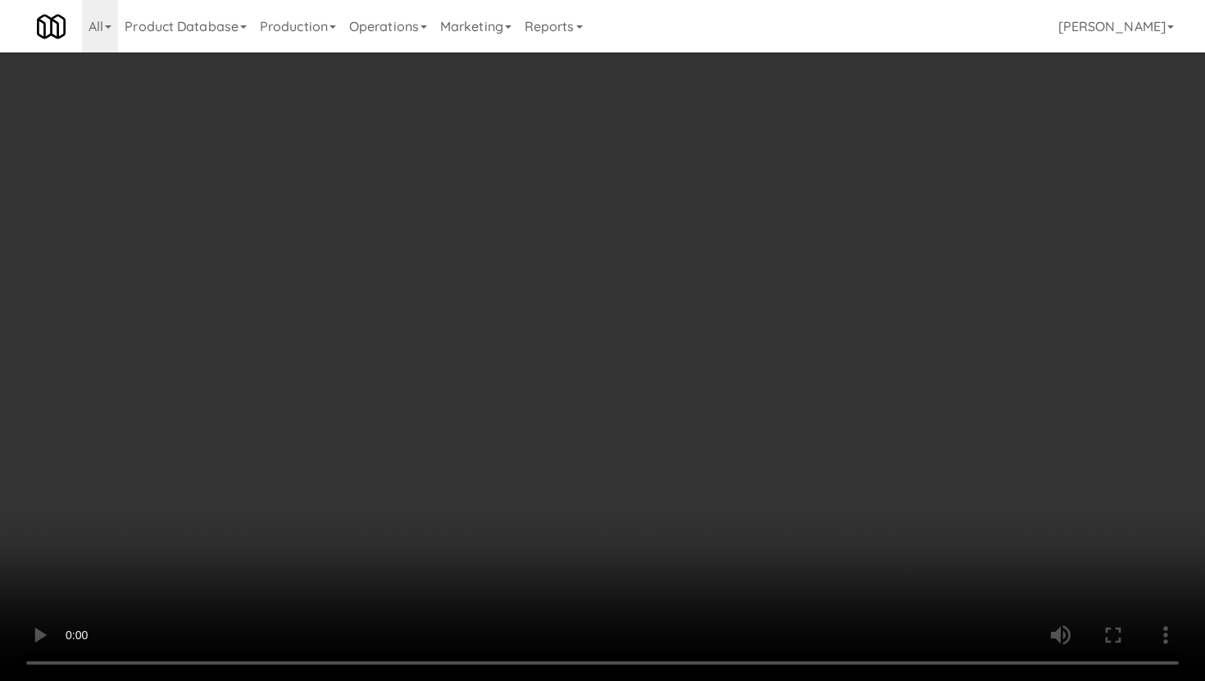
scroll to position [634, 0]
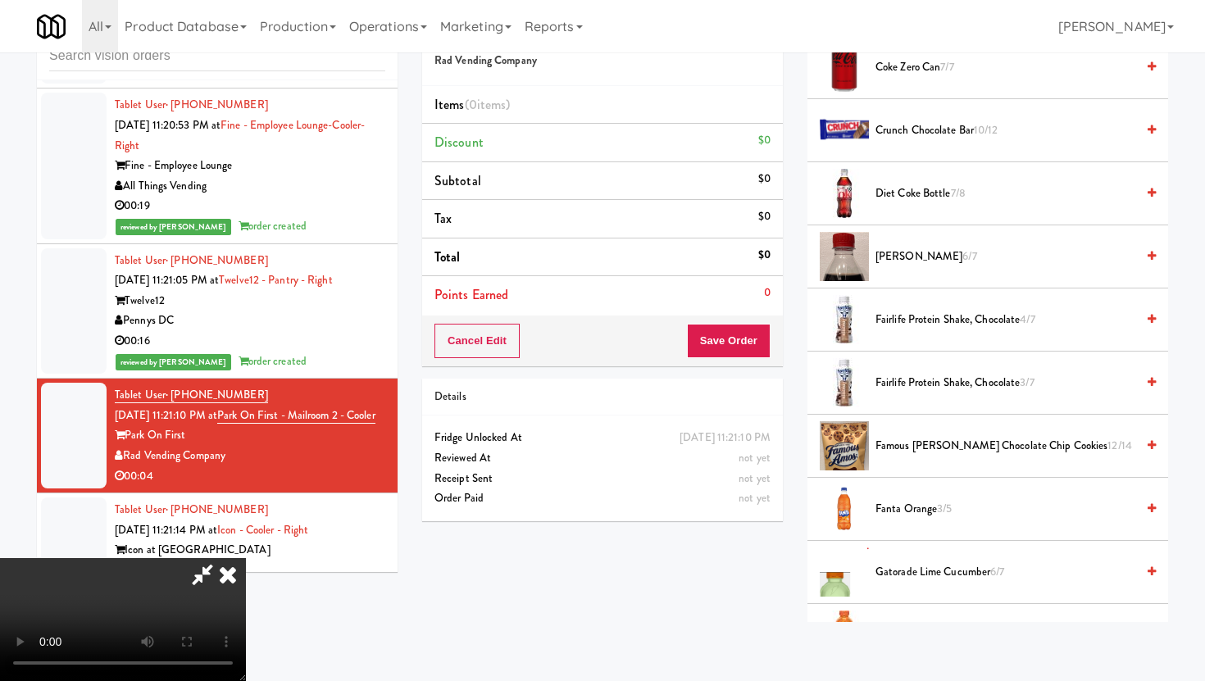
click at [943, 448] on span "Famous Amos Chocolate Chip Cookies 12/14" at bounding box center [1006, 446] width 260 height 20
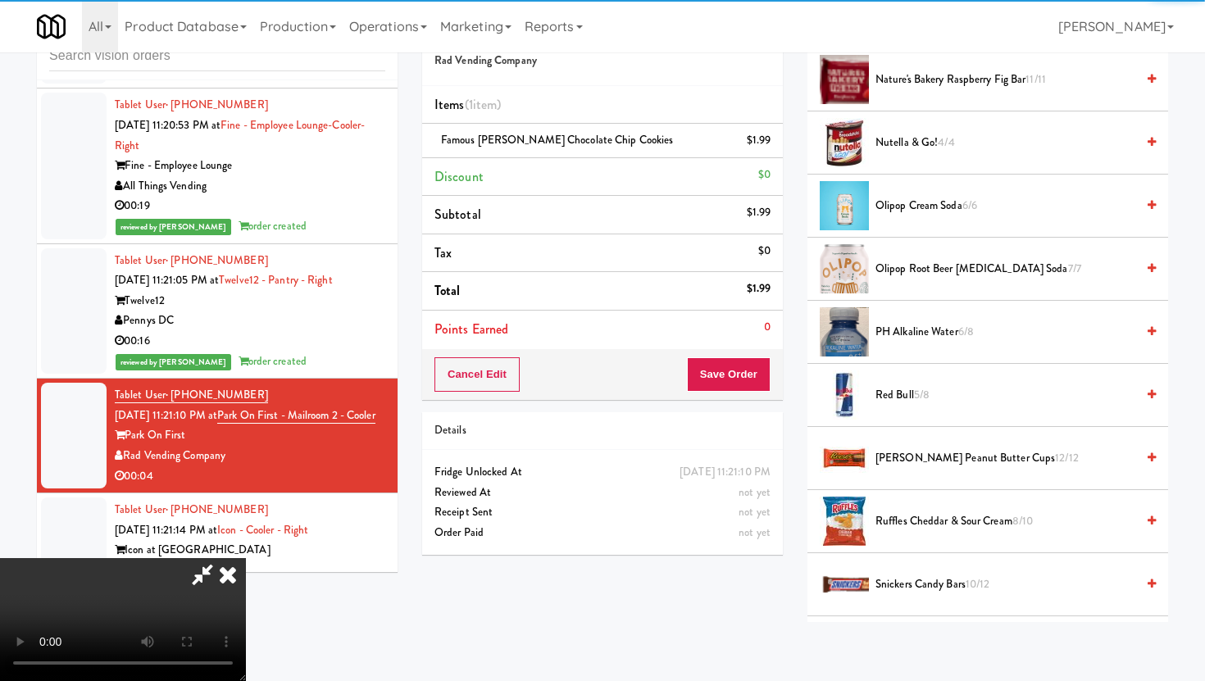
scroll to position [1387, 0]
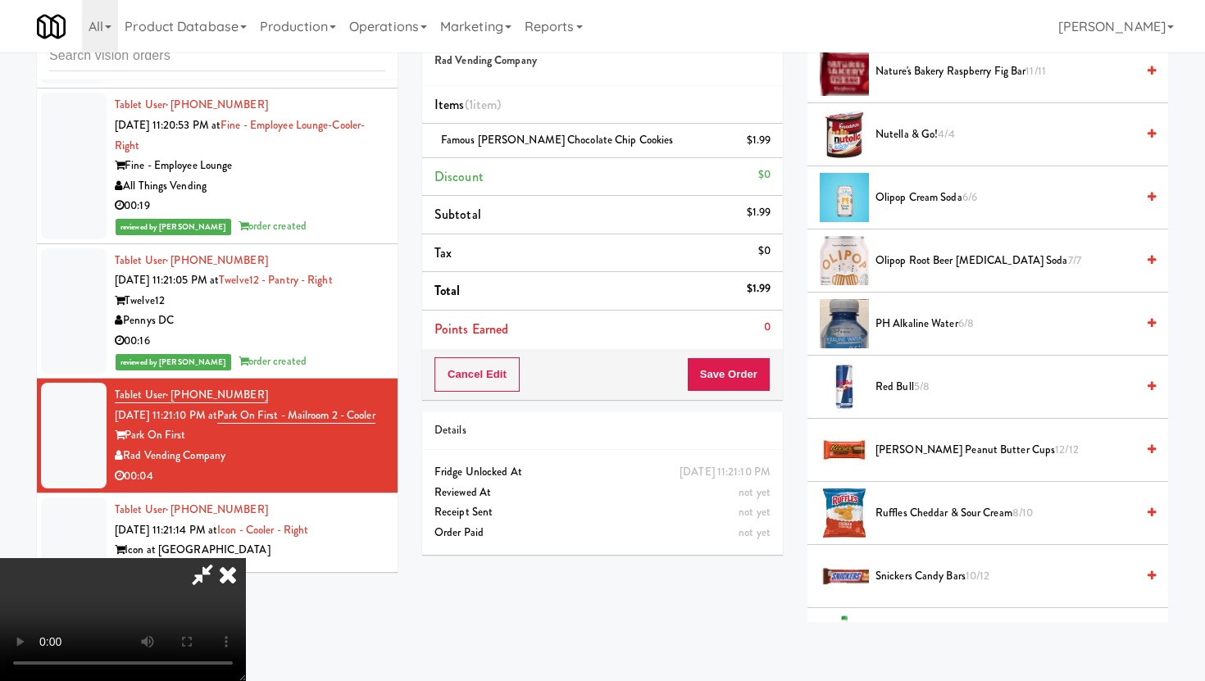
click at [927, 517] on span "Ruffles Cheddar & Sour Cream 8/10" at bounding box center [1006, 513] width 260 height 20
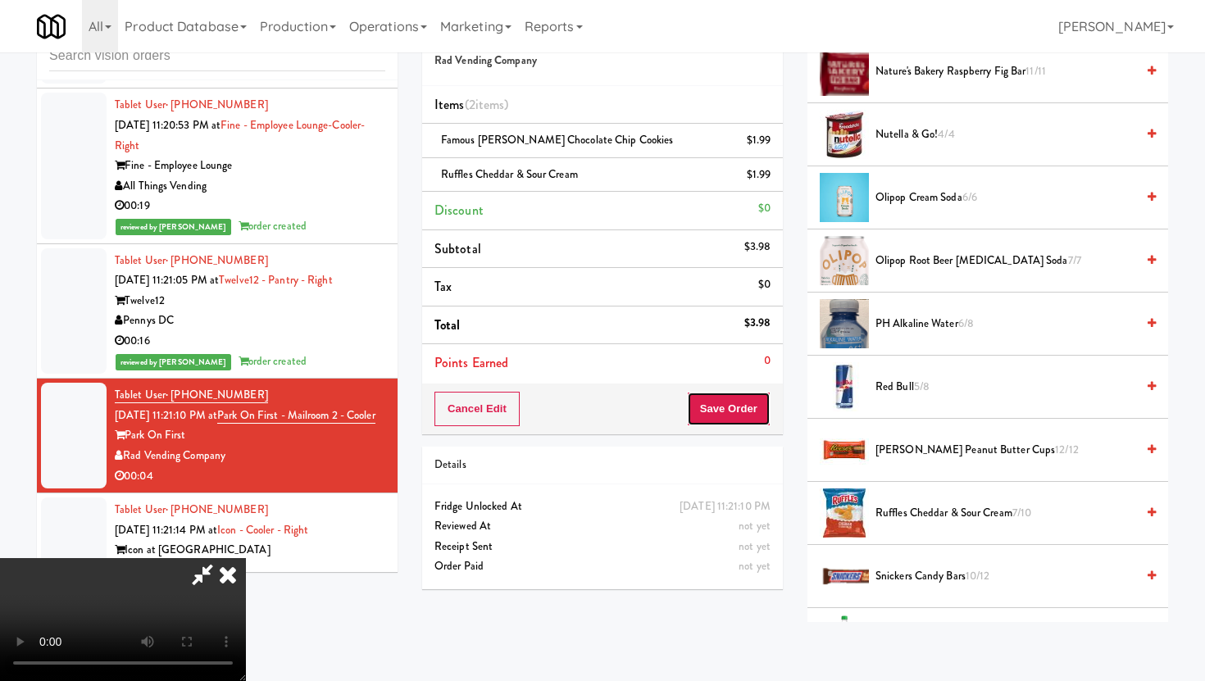
click at [749, 403] on button "Save Order" at bounding box center [729, 409] width 84 height 34
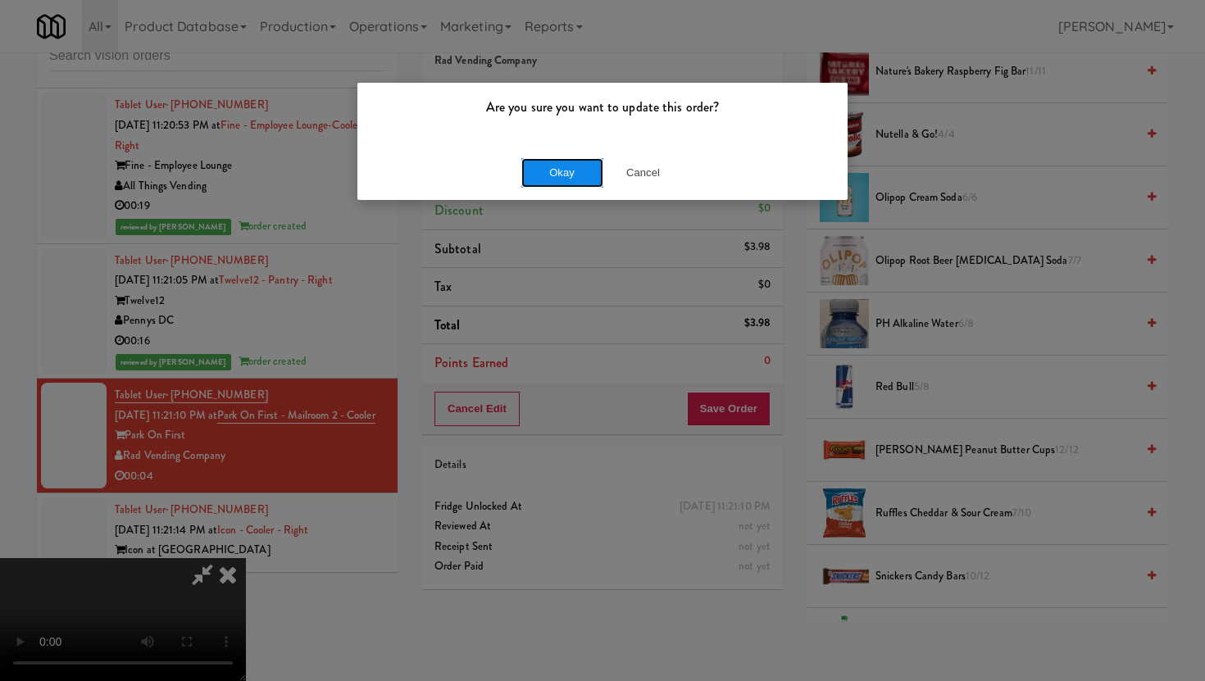
click at [571, 170] on button "Okay" at bounding box center [562, 173] width 82 height 30
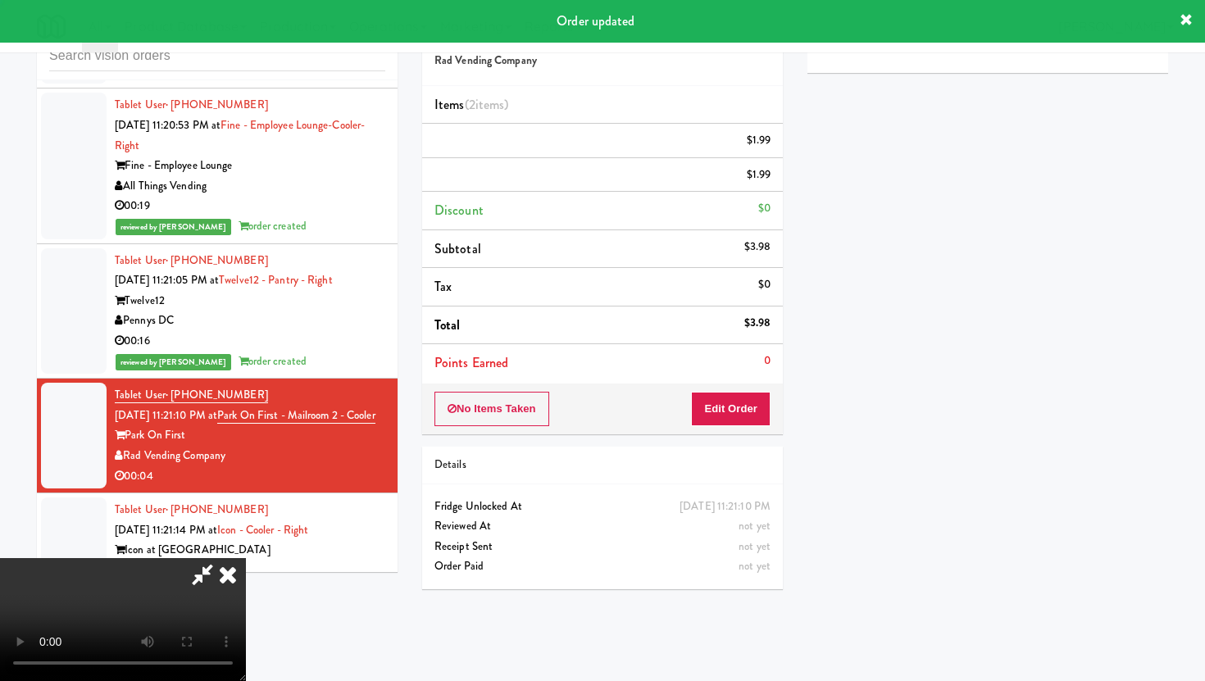
scroll to position [42, 0]
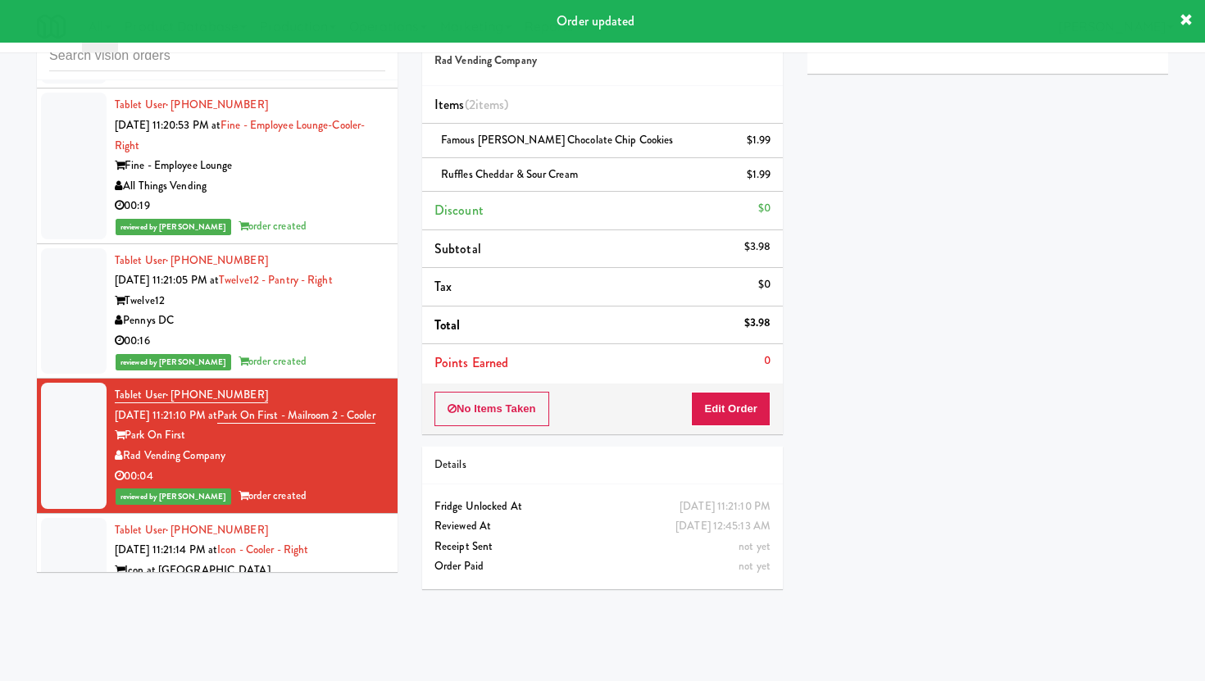
click at [350, 561] on div "Icon at [GEOGRAPHIC_DATA]" at bounding box center [250, 571] width 271 height 20
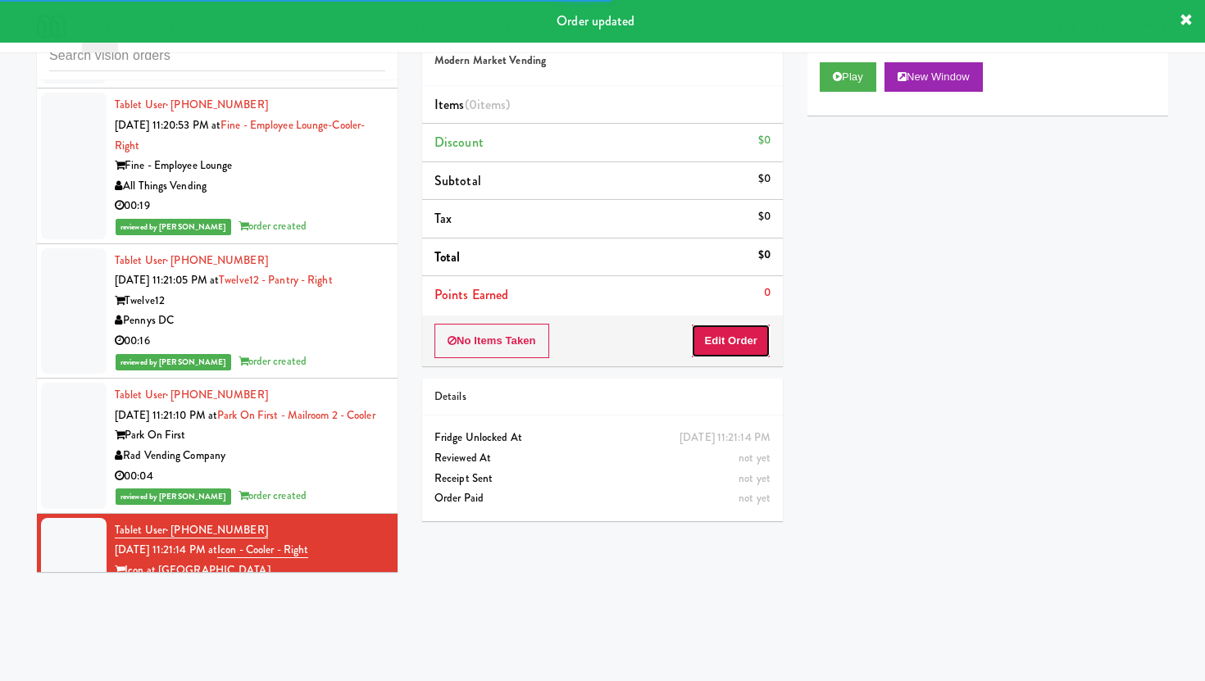
click at [751, 327] on button "Edit Order" at bounding box center [731, 341] width 80 height 34
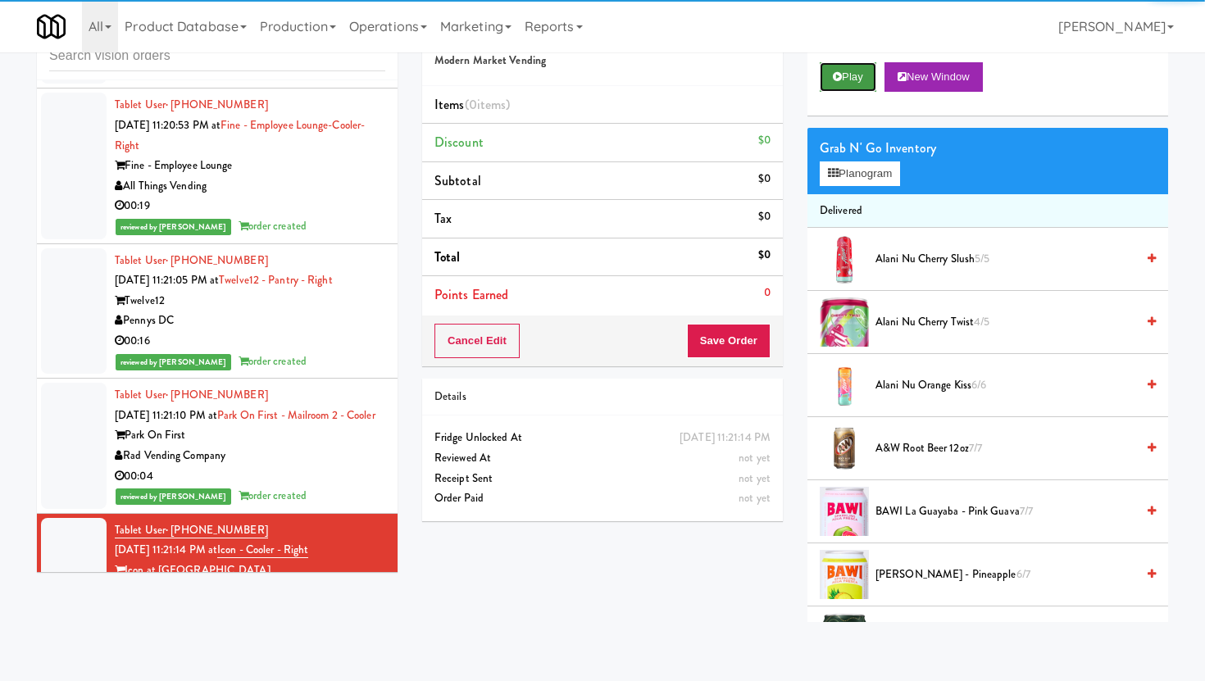
click at [871, 89] on button "Play" at bounding box center [848, 77] width 57 height 30
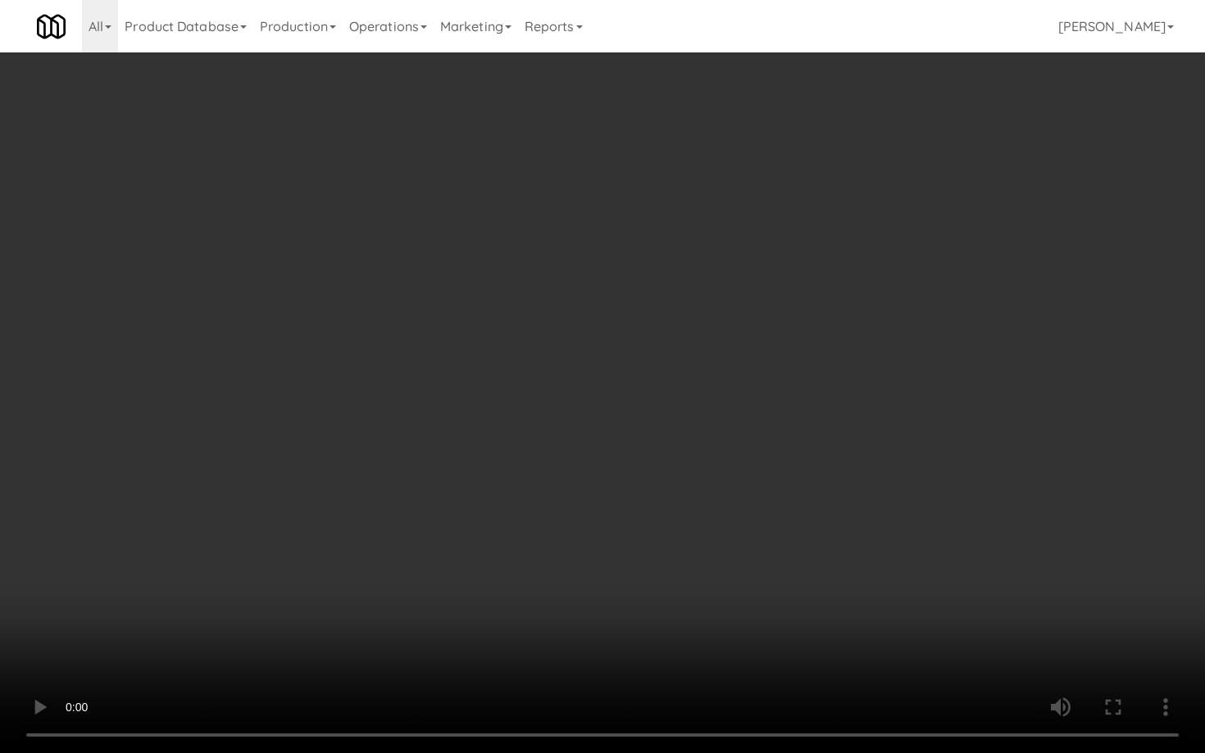
click at [429, 642] on video at bounding box center [602, 376] width 1205 height 753
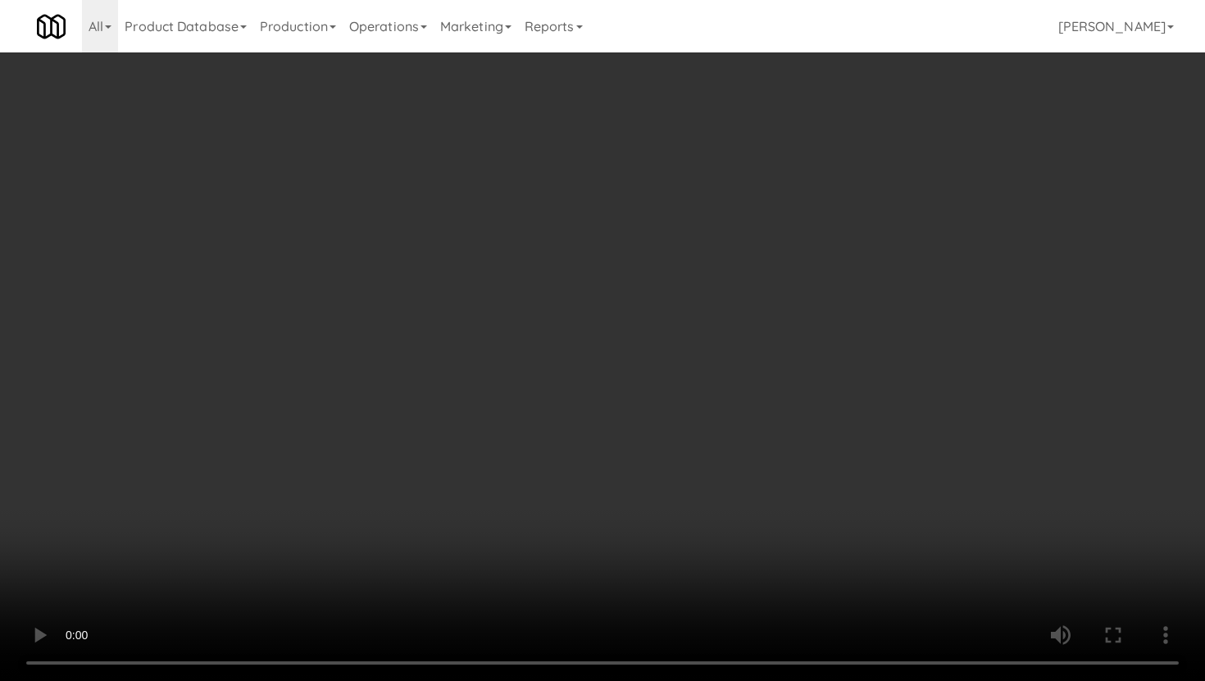
scroll to position [694, 0]
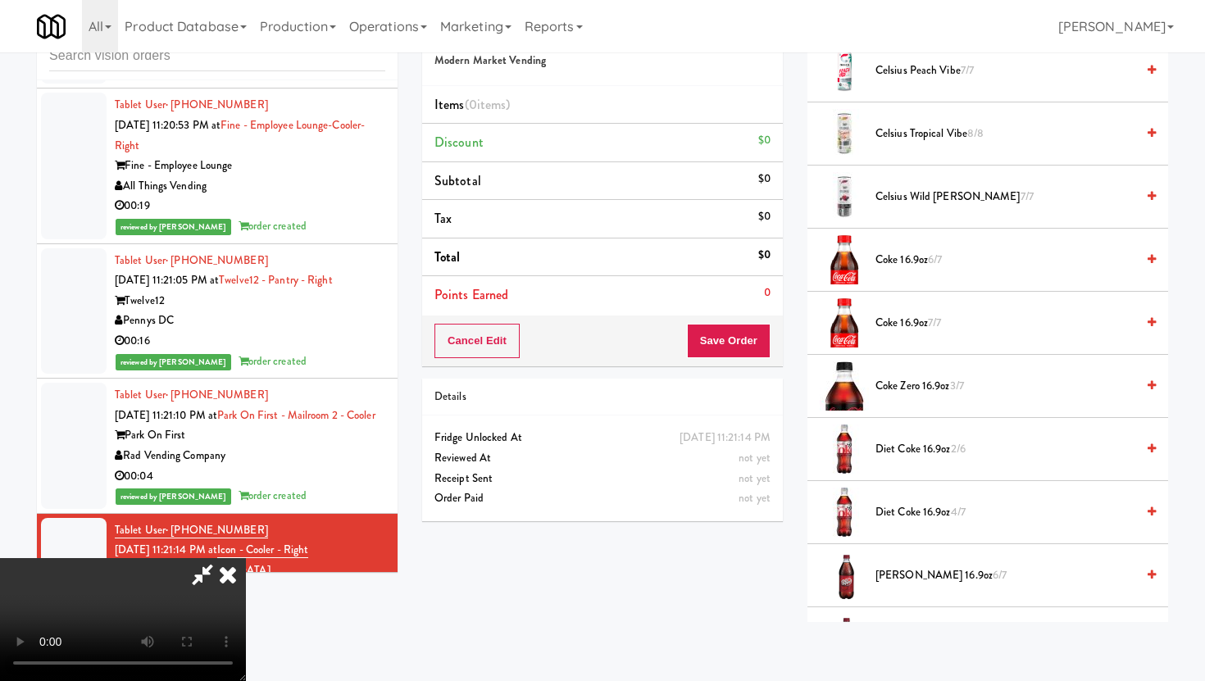
click at [906, 466] on li "Diet Coke 16.9oz 2/6" at bounding box center [987, 449] width 361 height 63
click at [903, 455] on span "Diet Coke 16.9oz 2/6" at bounding box center [1006, 449] width 260 height 20
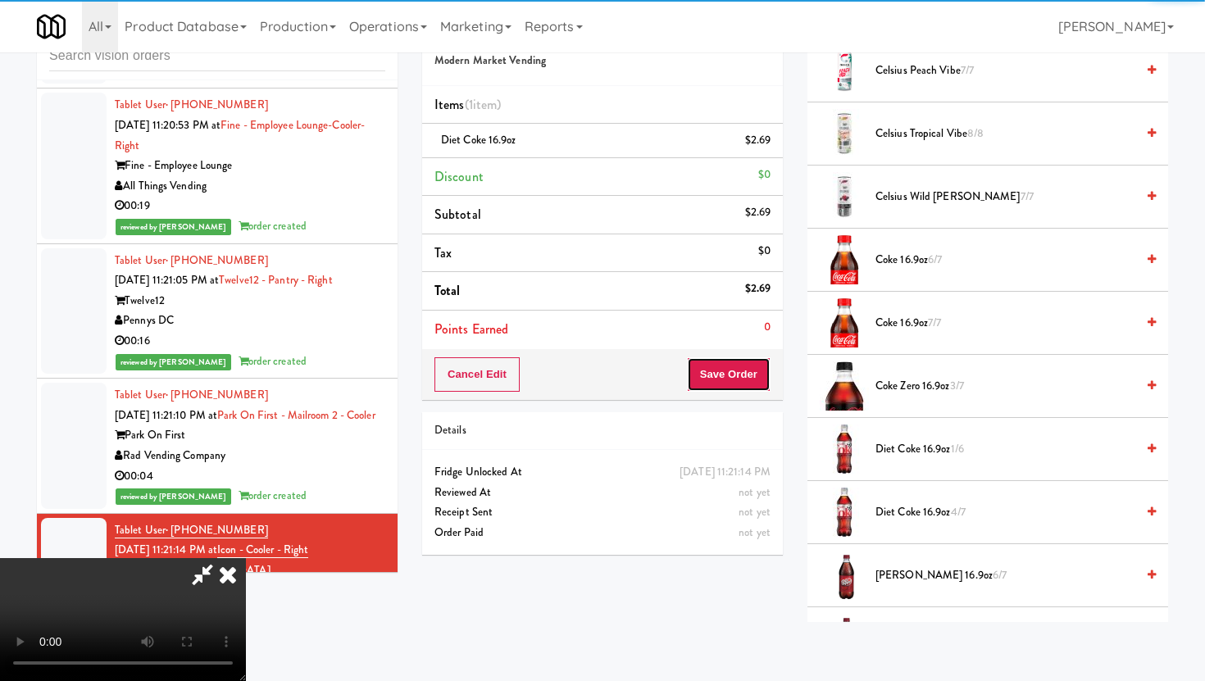
click at [742, 384] on button "Save Order" at bounding box center [729, 374] width 84 height 34
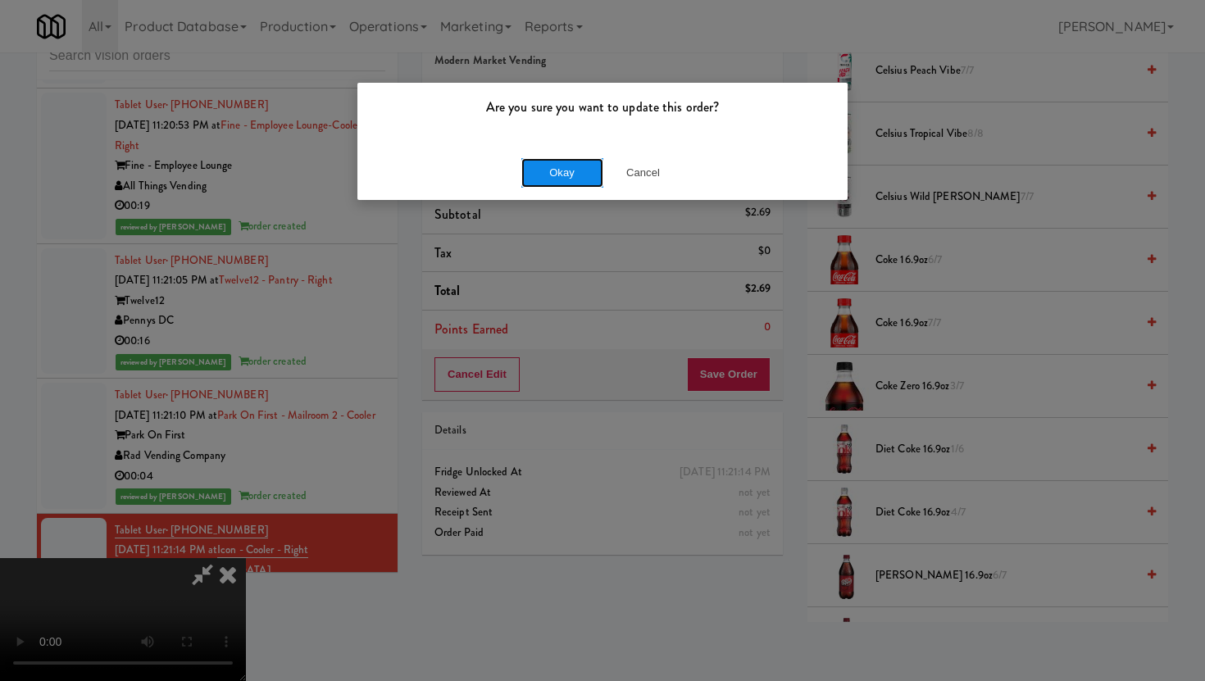
click at [562, 181] on button "Okay" at bounding box center [562, 173] width 82 height 30
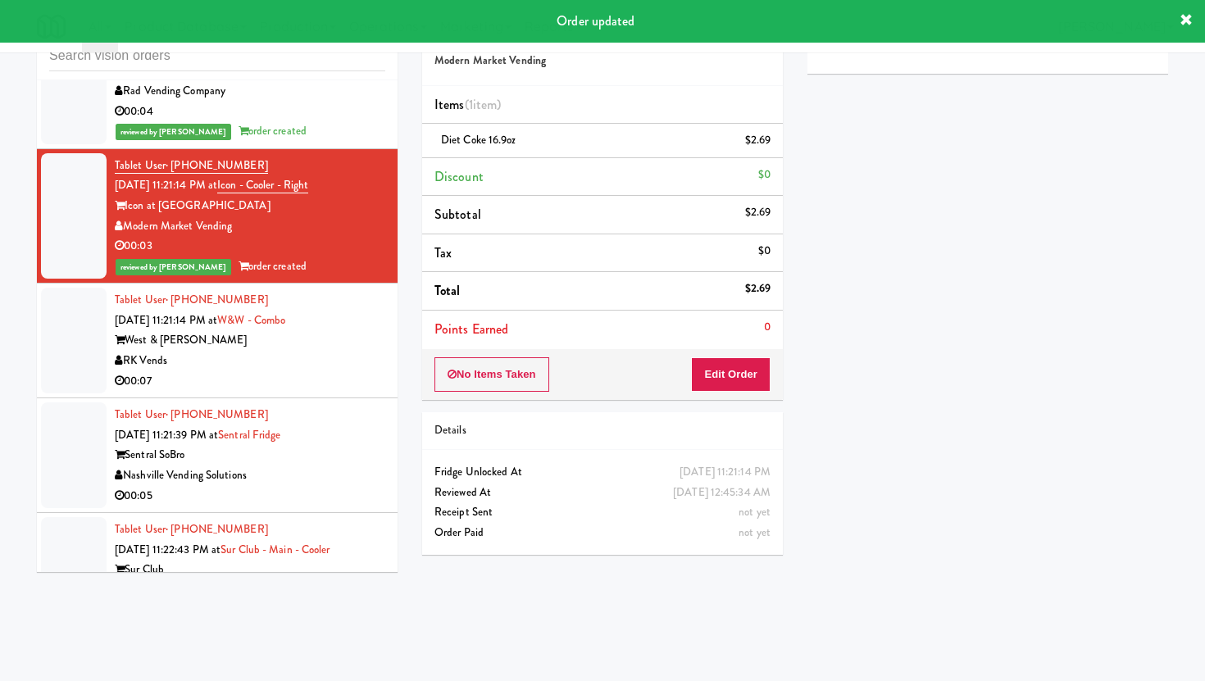
scroll to position [8860, 0]
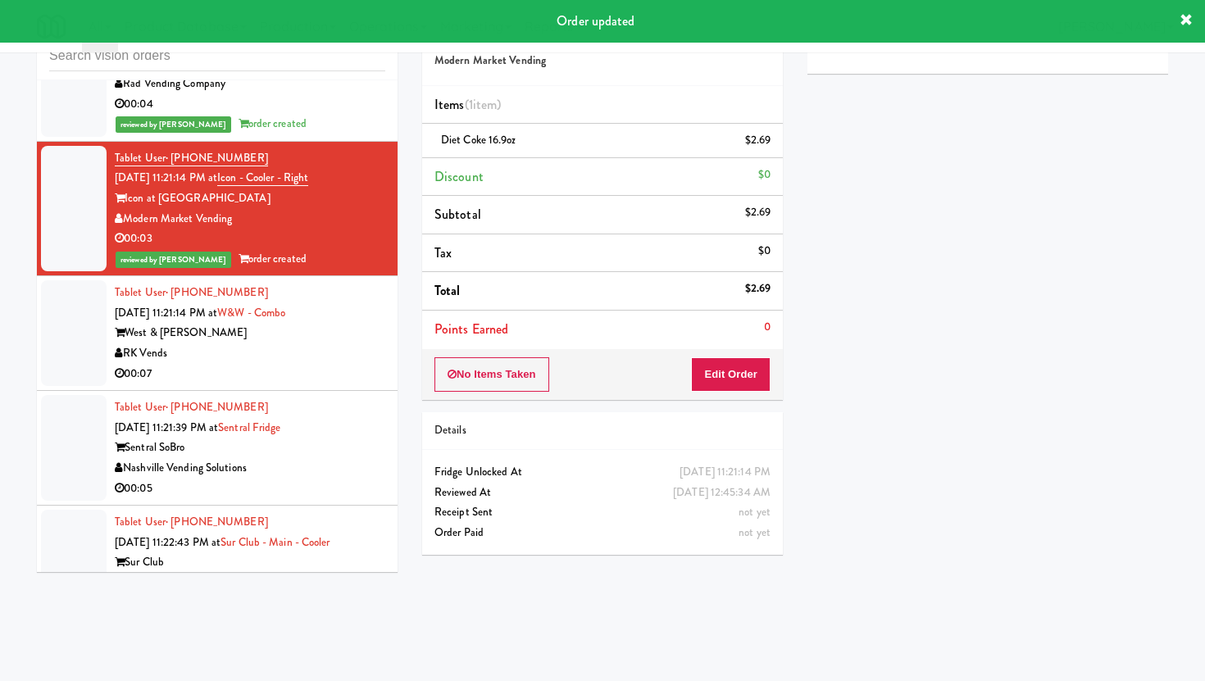
click at [362, 297] on li "Tablet User · (870) 648-8460 Aug 11, 2025 11:21:14 PM at W&W - Combo West & Wri…" at bounding box center [217, 333] width 361 height 115
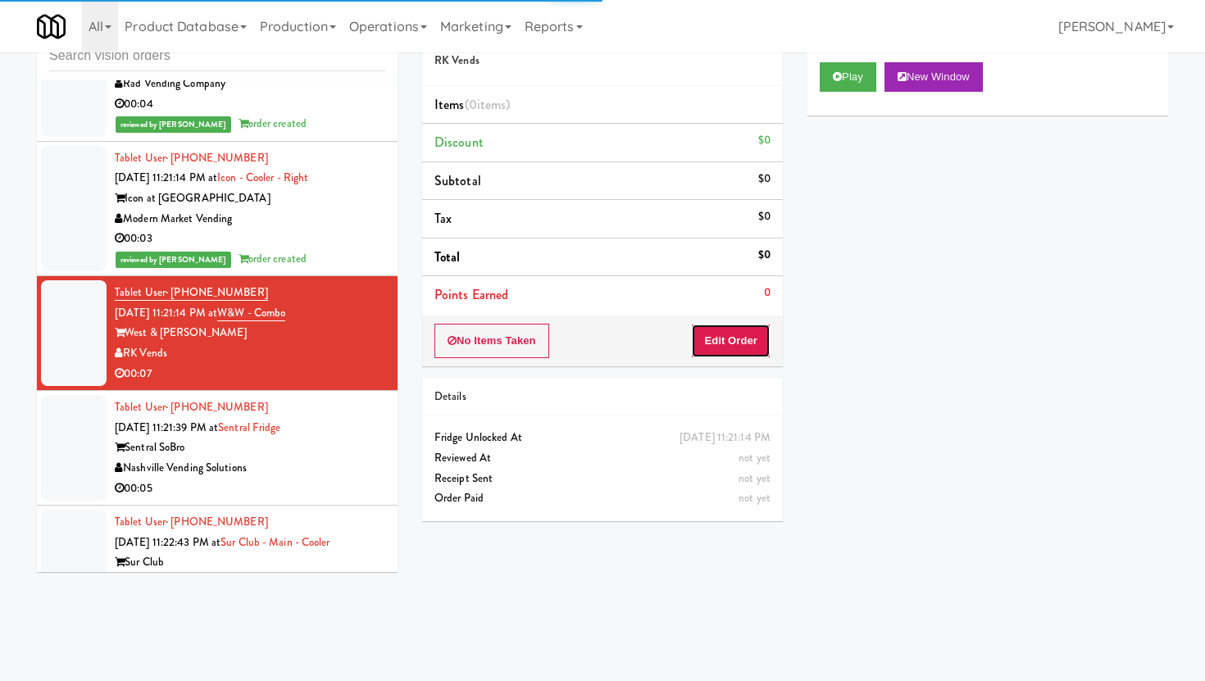
click at [753, 347] on button "Edit Order" at bounding box center [731, 341] width 80 height 34
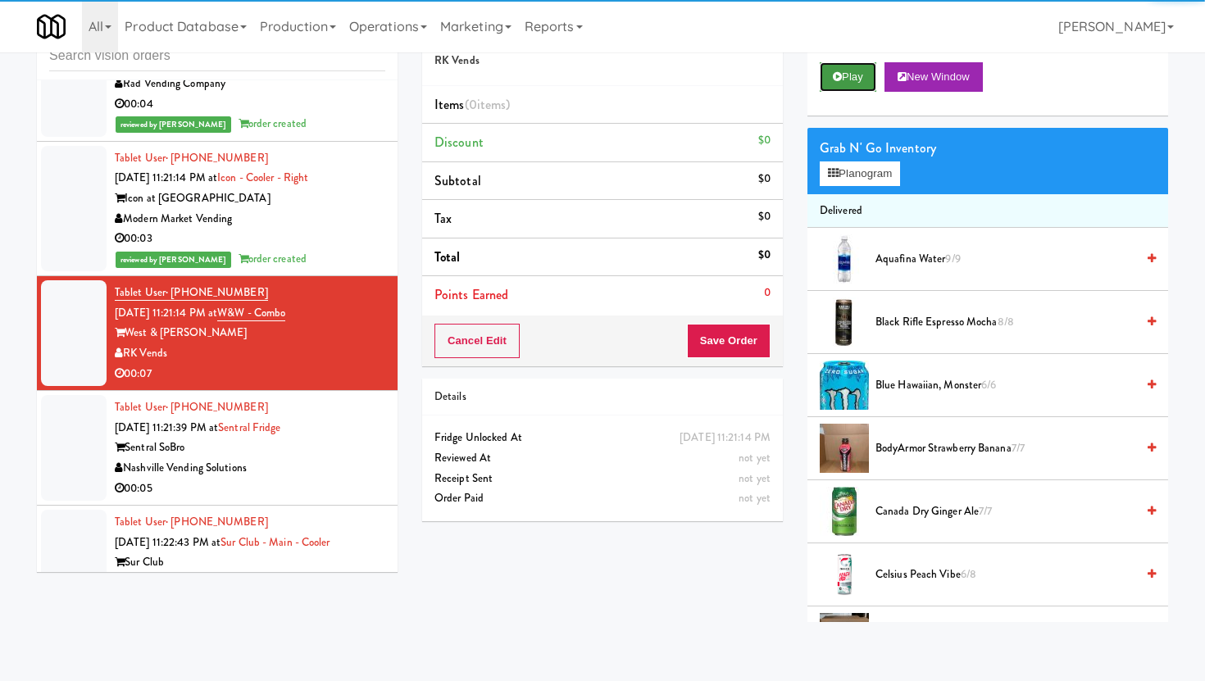
click at [862, 65] on button "Play" at bounding box center [848, 77] width 57 height 30
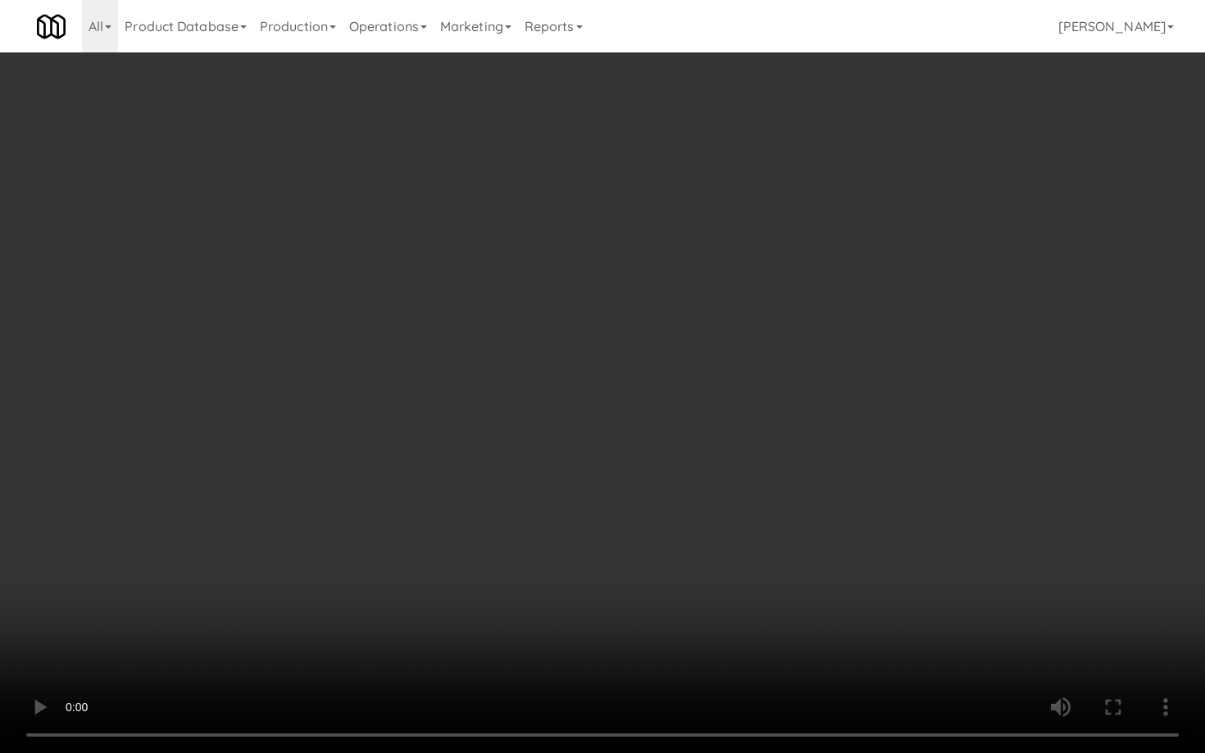
click at [848, 626] on video at bounding box center [602, 376] width 1205 height 753
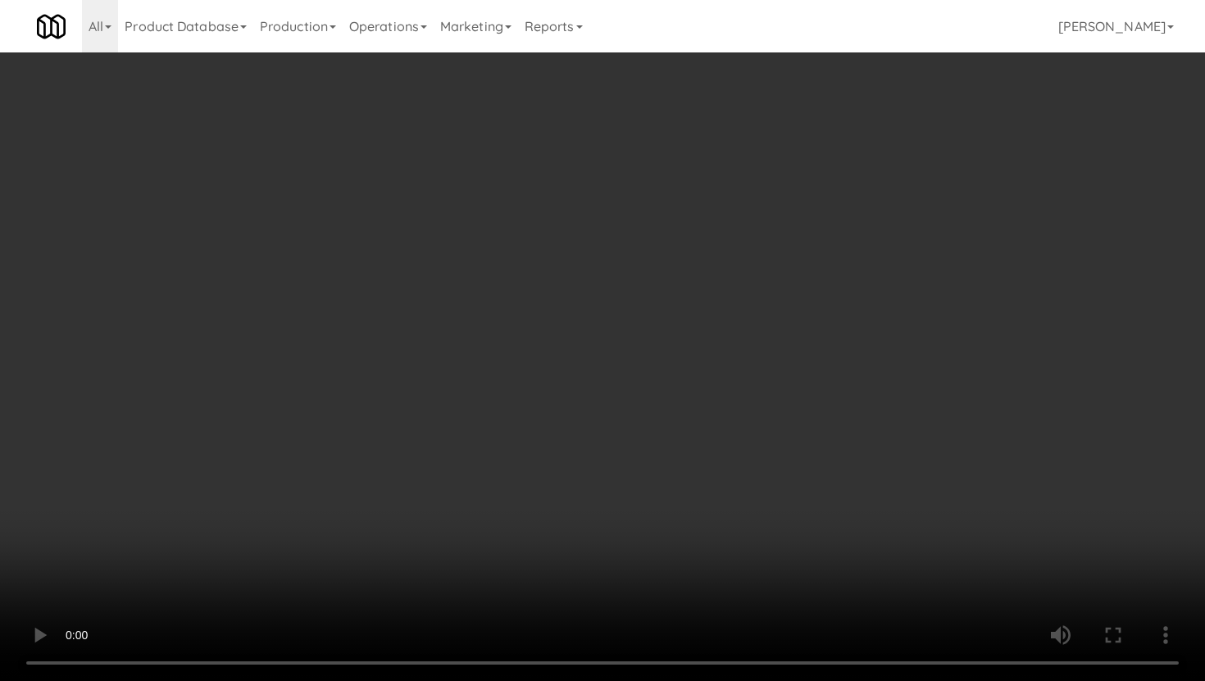
scroll to position [1478, 0]
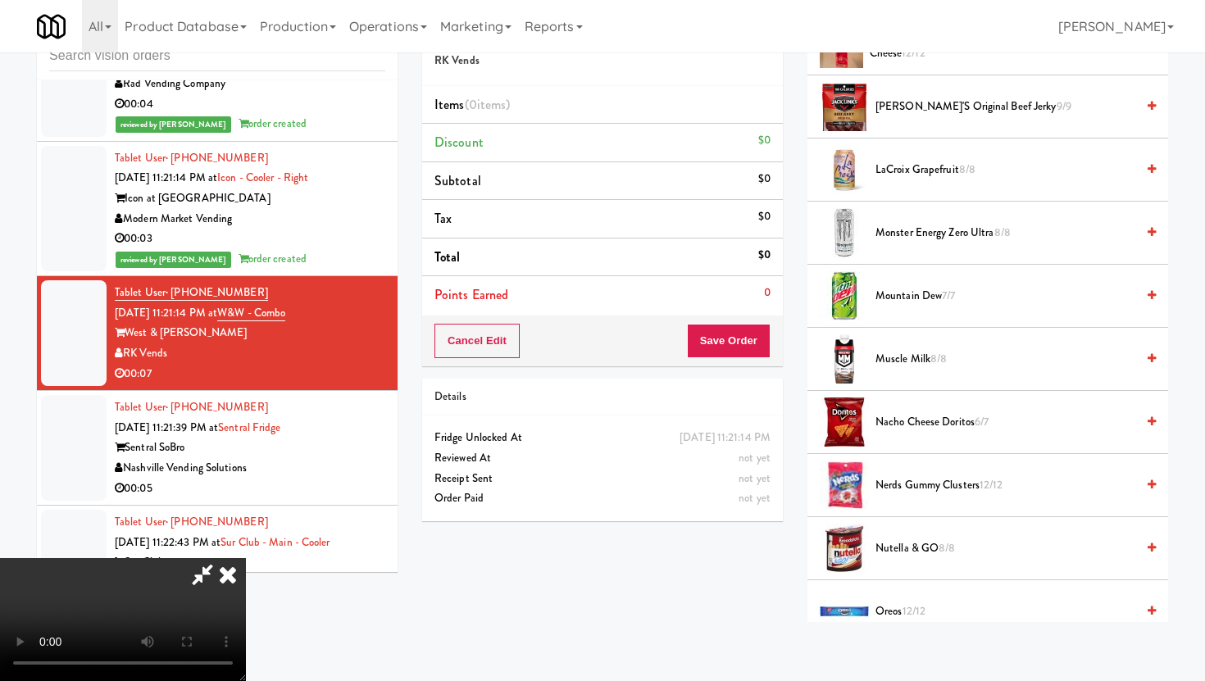
click at [913, 303] on span "Mountain Dew 7/7" at bounding box center [1006, 296] width 260 height 20
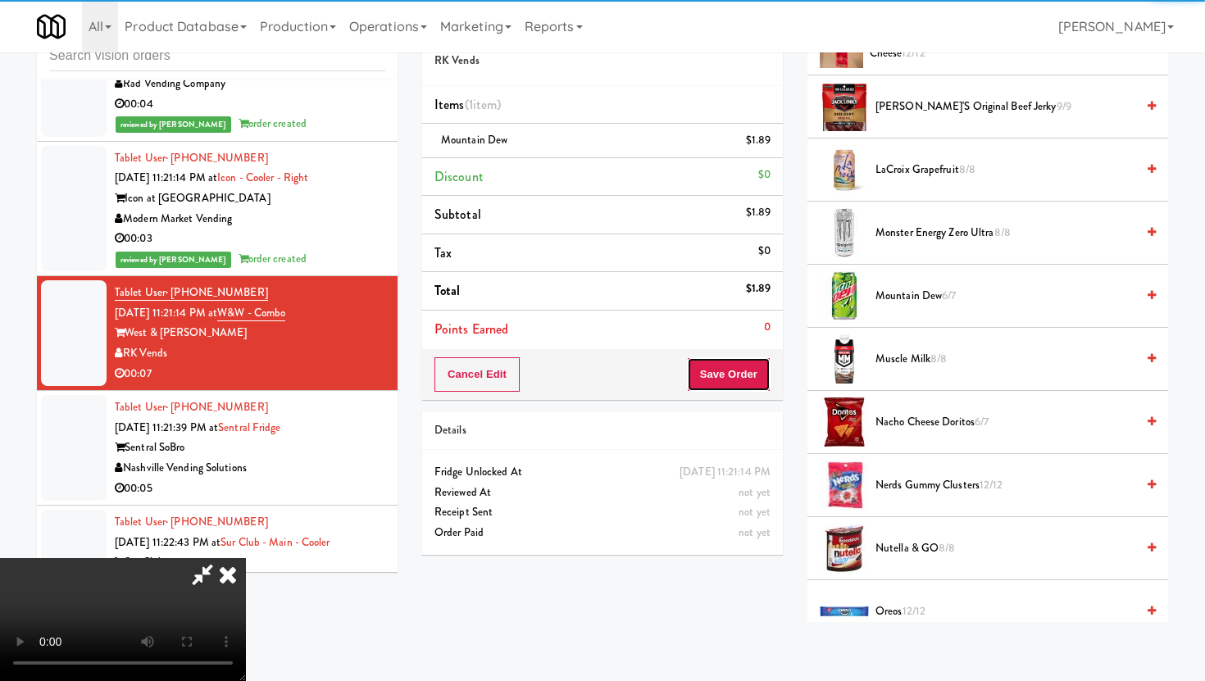
click at [754, 370] on button "Save Order" at bounding box center [729, 374] width 84 height 34
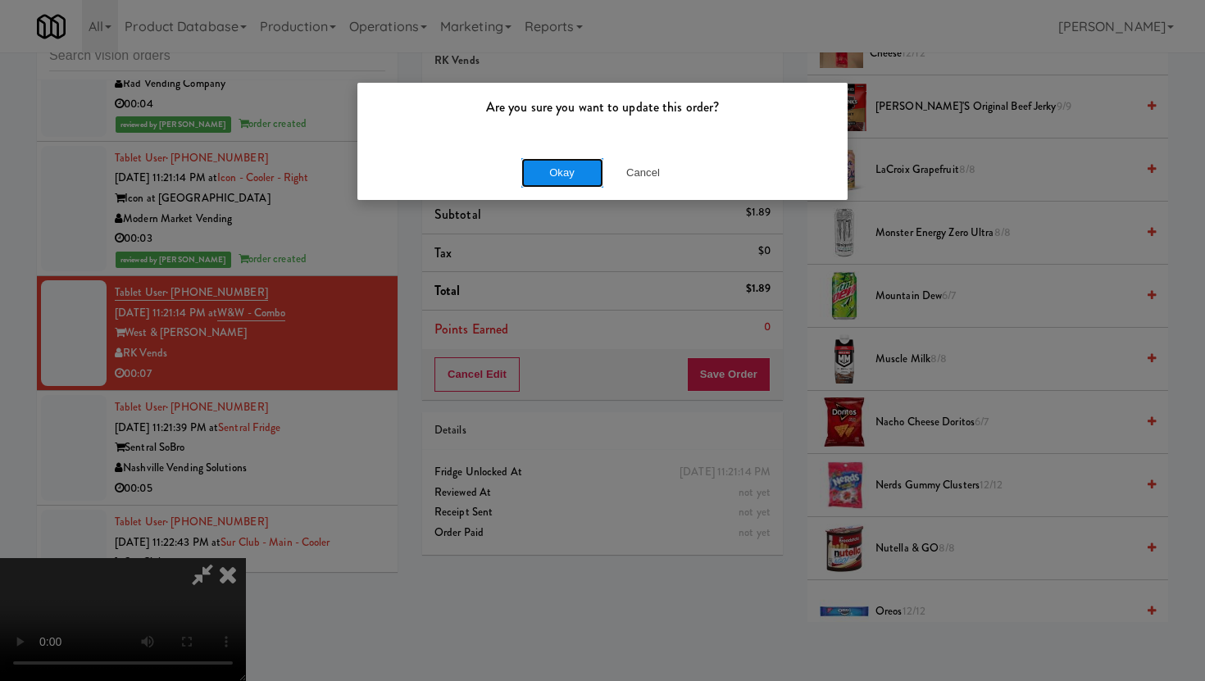
click at [547, 169] on button "Okay" at bounding box center [562, 173] width 82 height 30
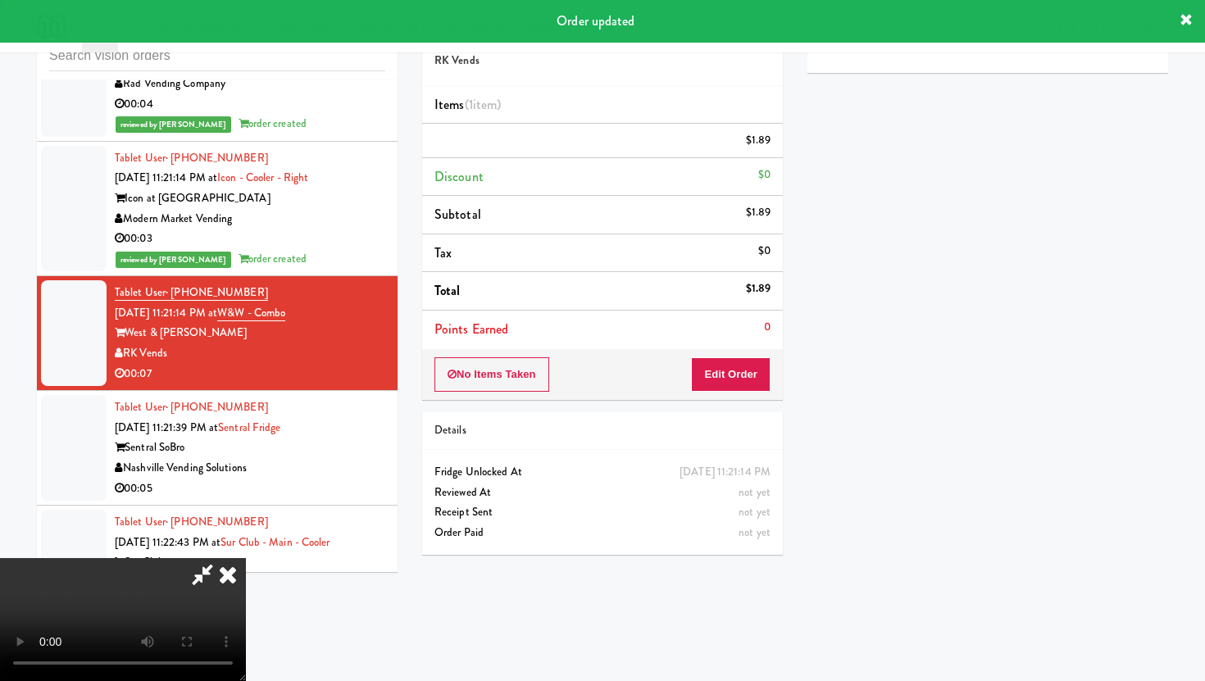
scroll to position [42, 0]
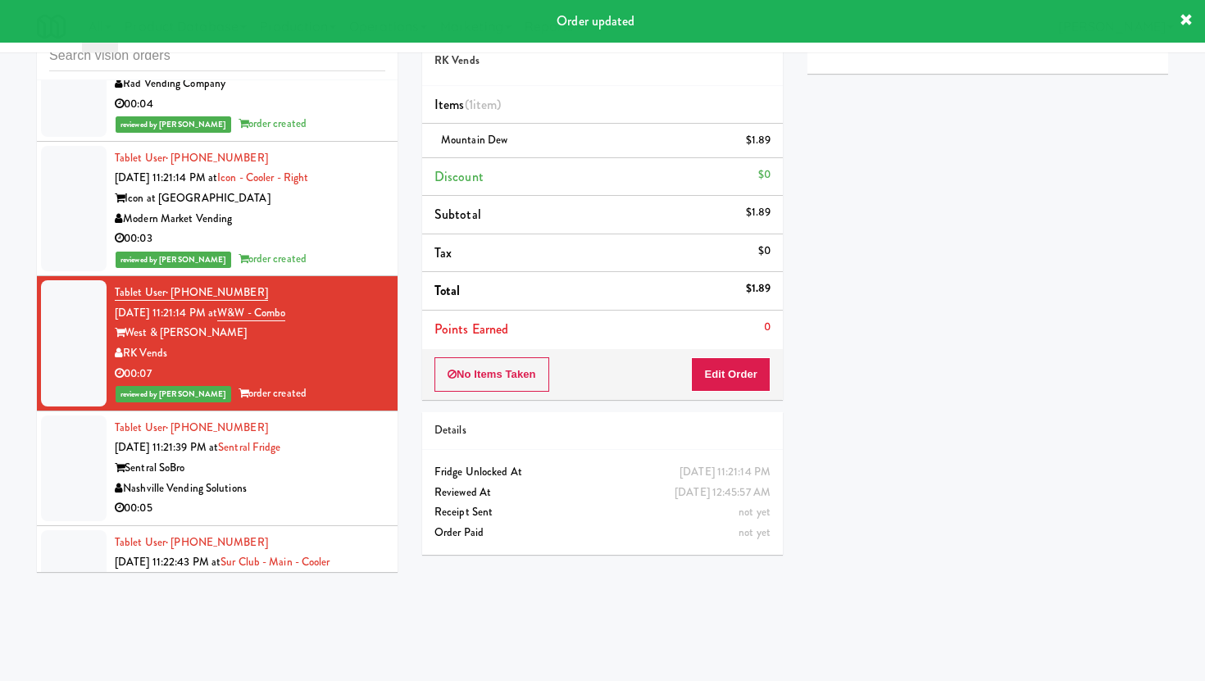
click at [320, 498] on div "00:05" at bounding box center [250, 508] width 271 height 20
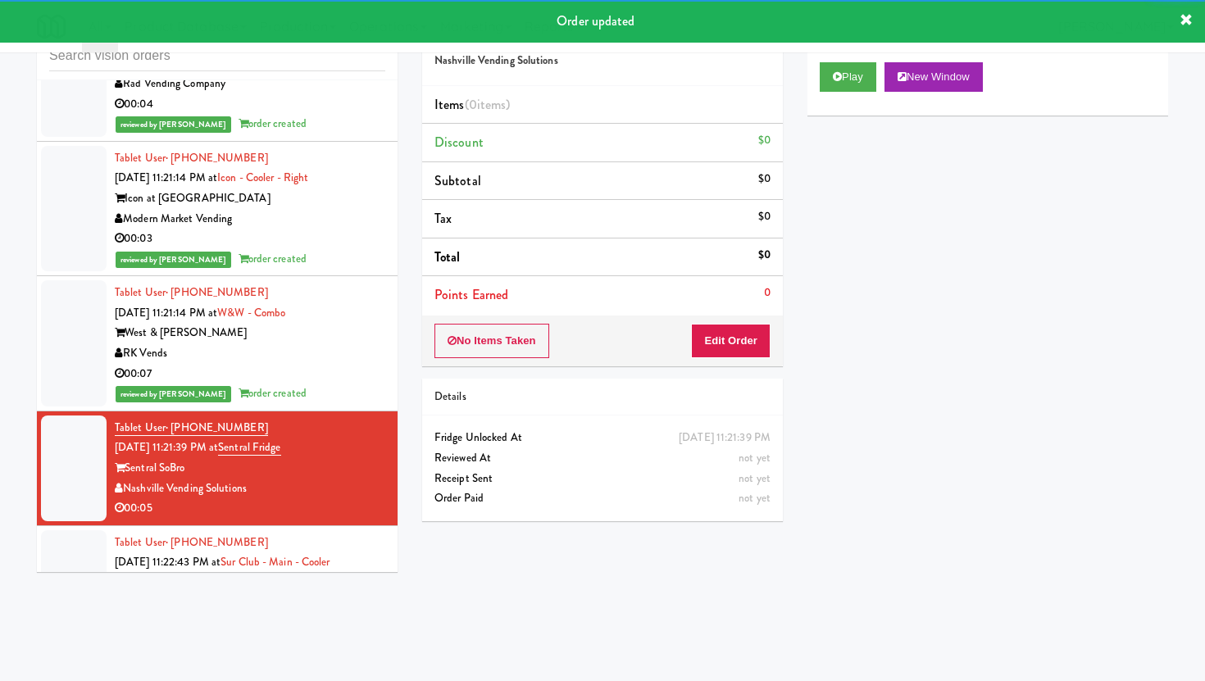
click at [753, 322] on div "No Items Taken Edit Order" at bounding box center [602, 341] width 361 height 51
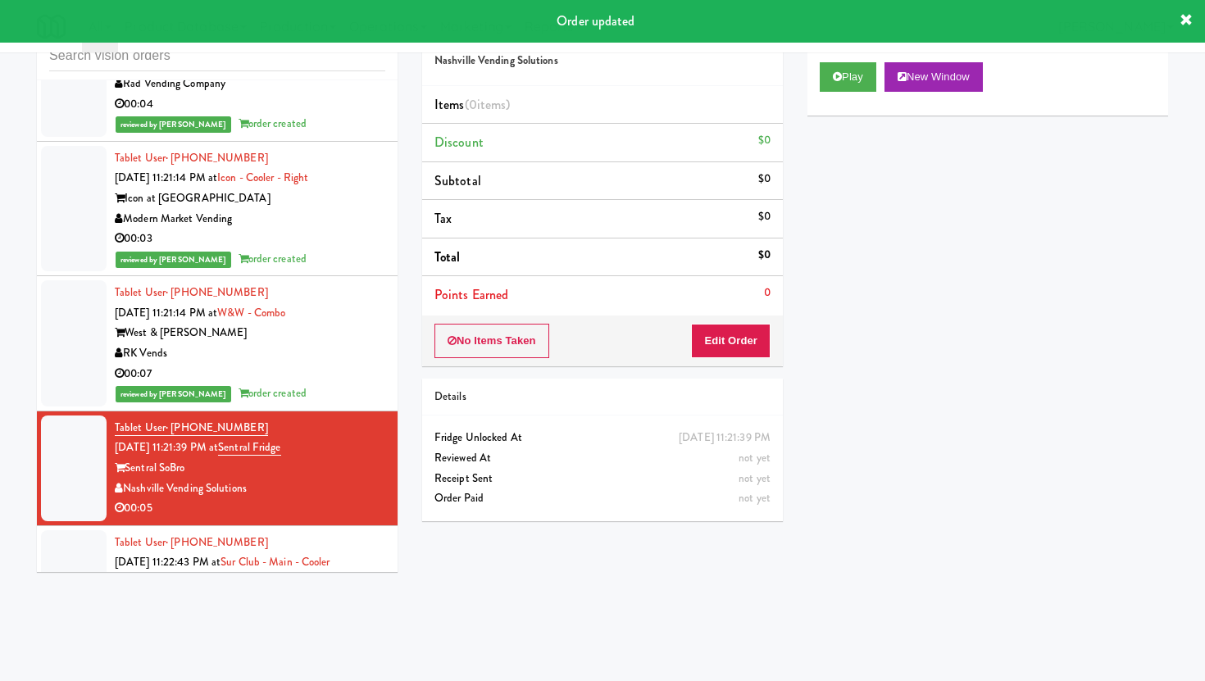
click at [748, 321] on div "No Items Taken Edit Order" at bounding box center [602, 341] width 361 height 51
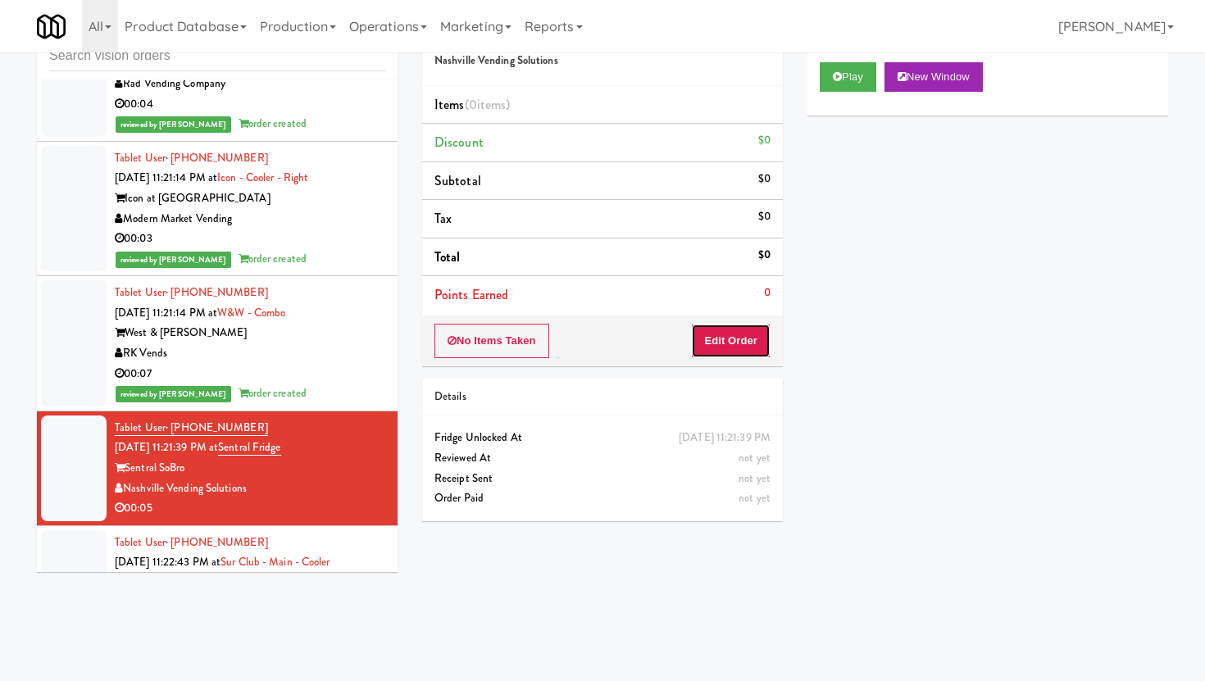
click at [744, 339] on button "Edit Order" at bounding box center [731, 341] width 80 height 34
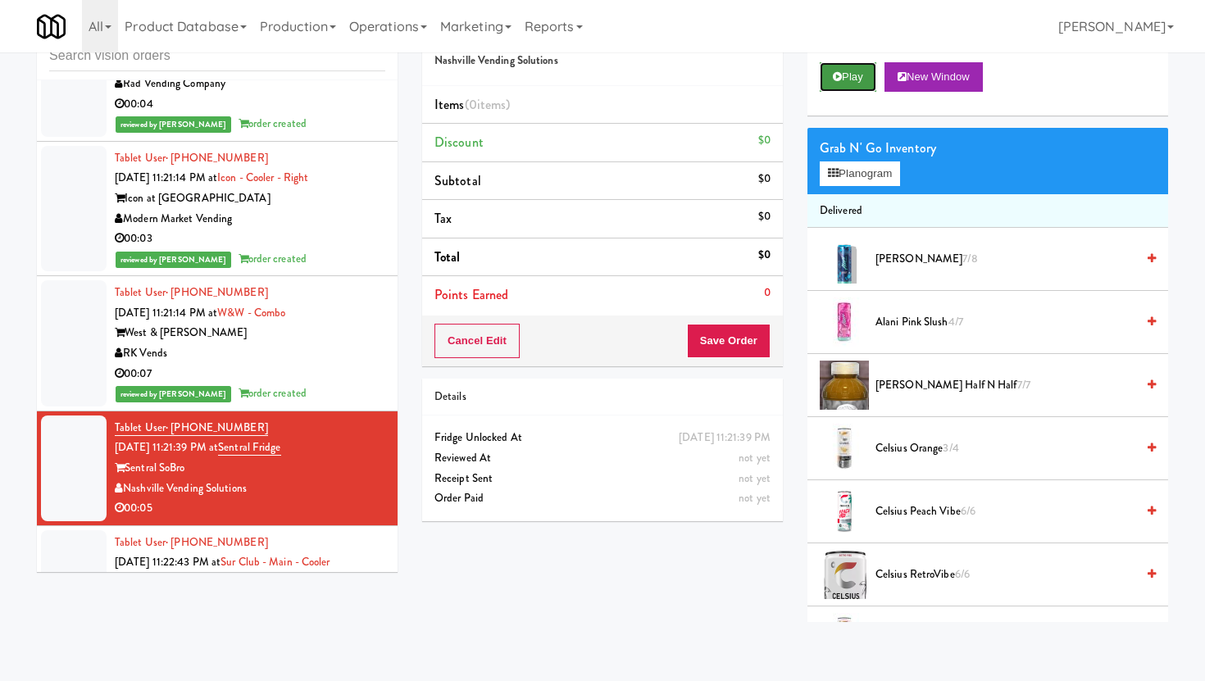
click at [835, 84] on button "Play" at bounding box center [848, 77] width 57 height 30
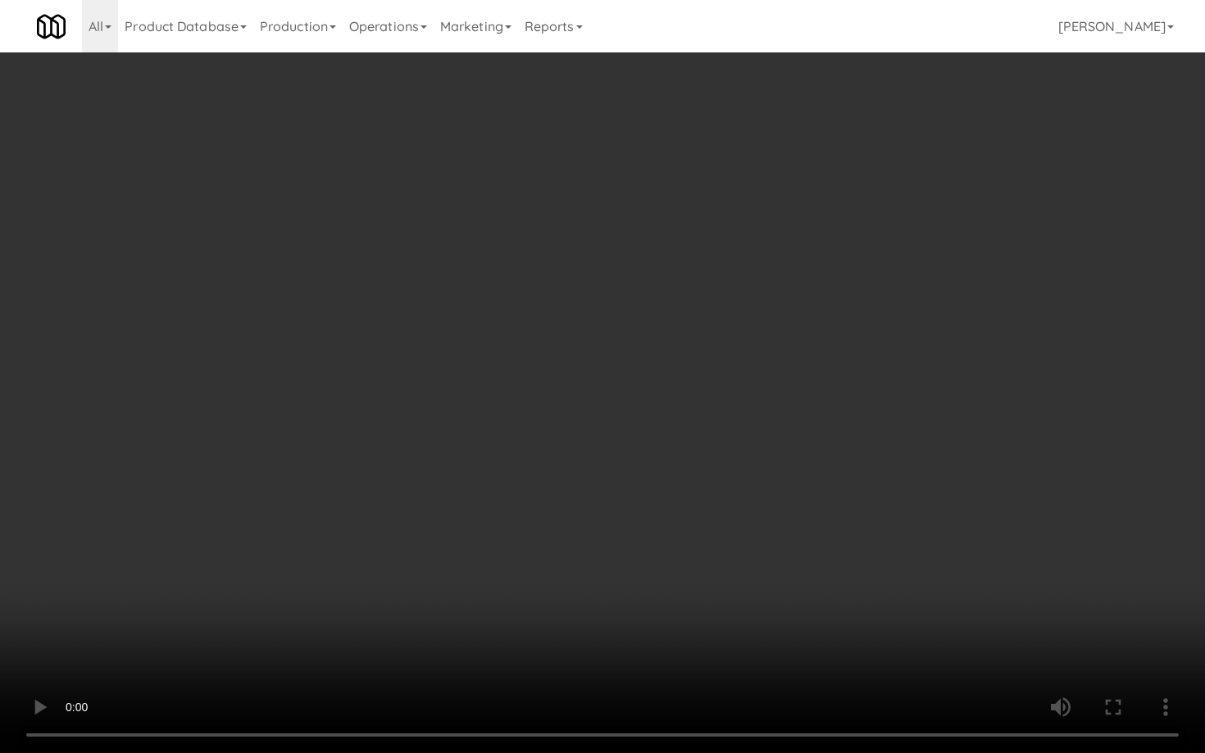
click at [753, 660] on video at bounding box center [602, 376] width 1205 height 753
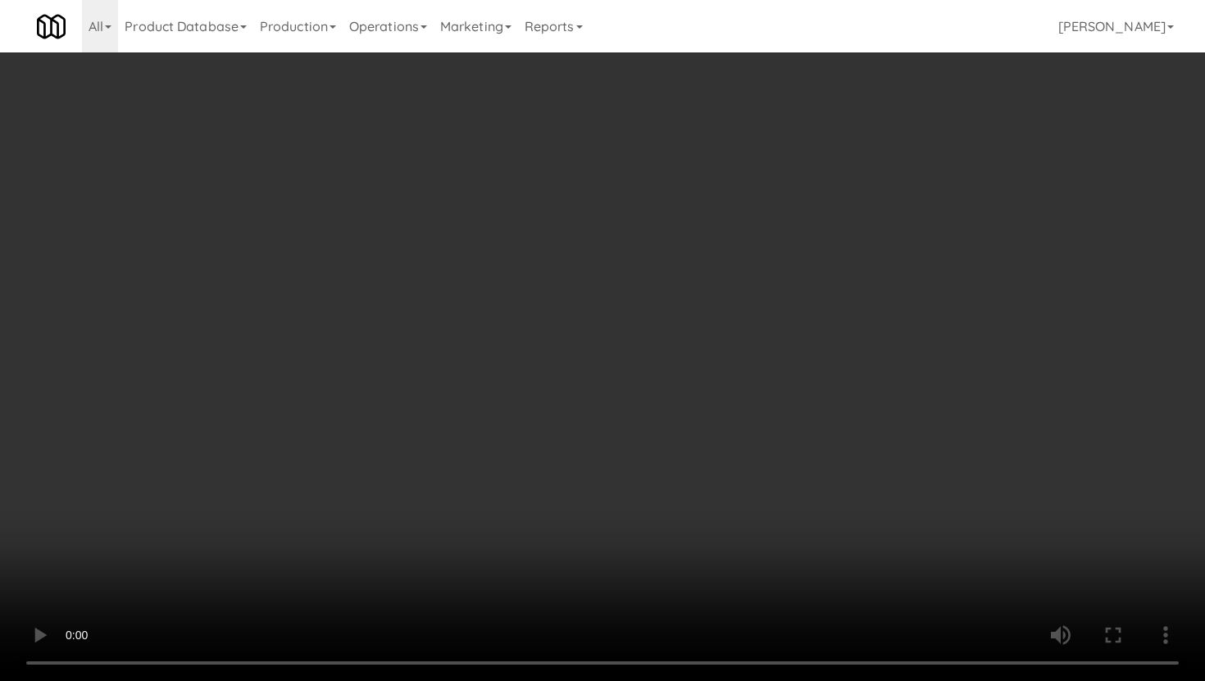
scroll to position [1226, 0]
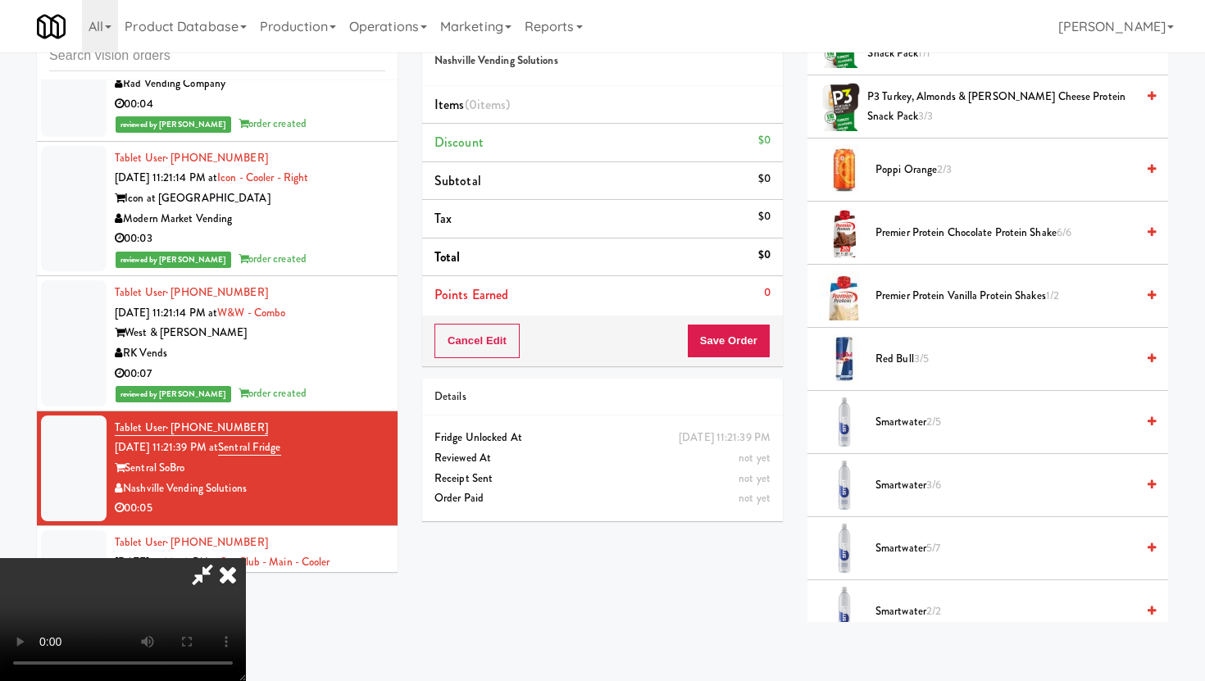
click at [939, 423] on span "2/5" at bounding box center [933, 422] width 15 height 16
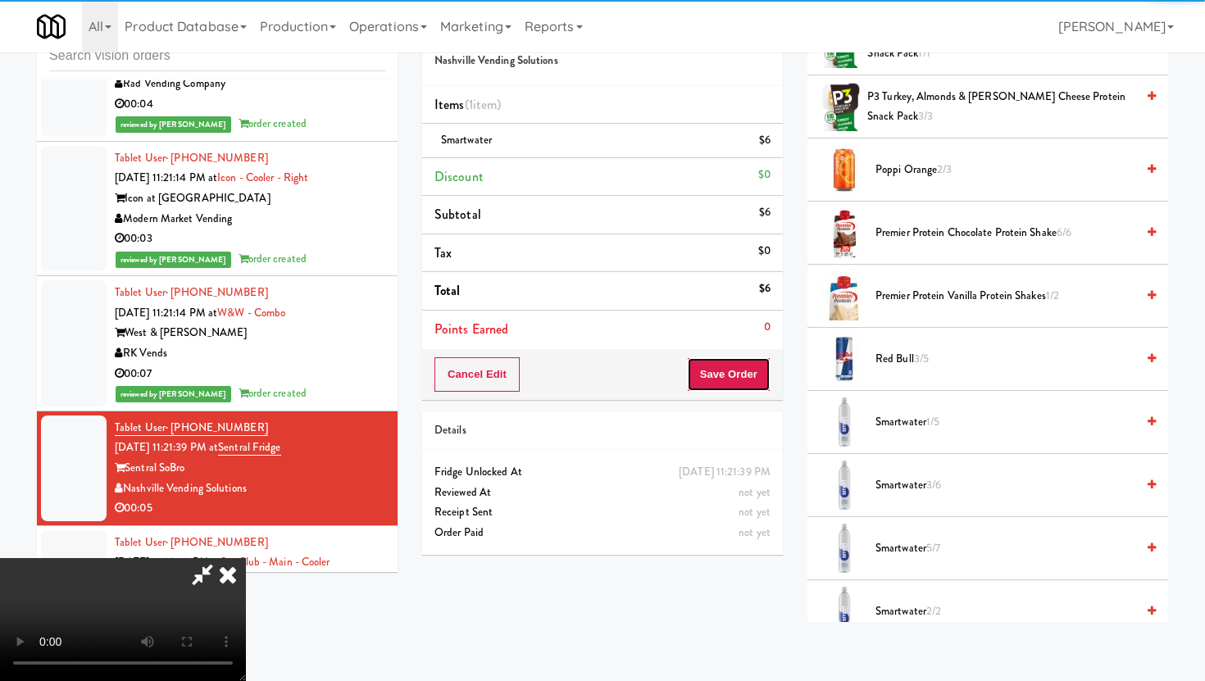
click at [739, 374] on button "Save Order" at bounding box center [729, 374] width 84 height 34
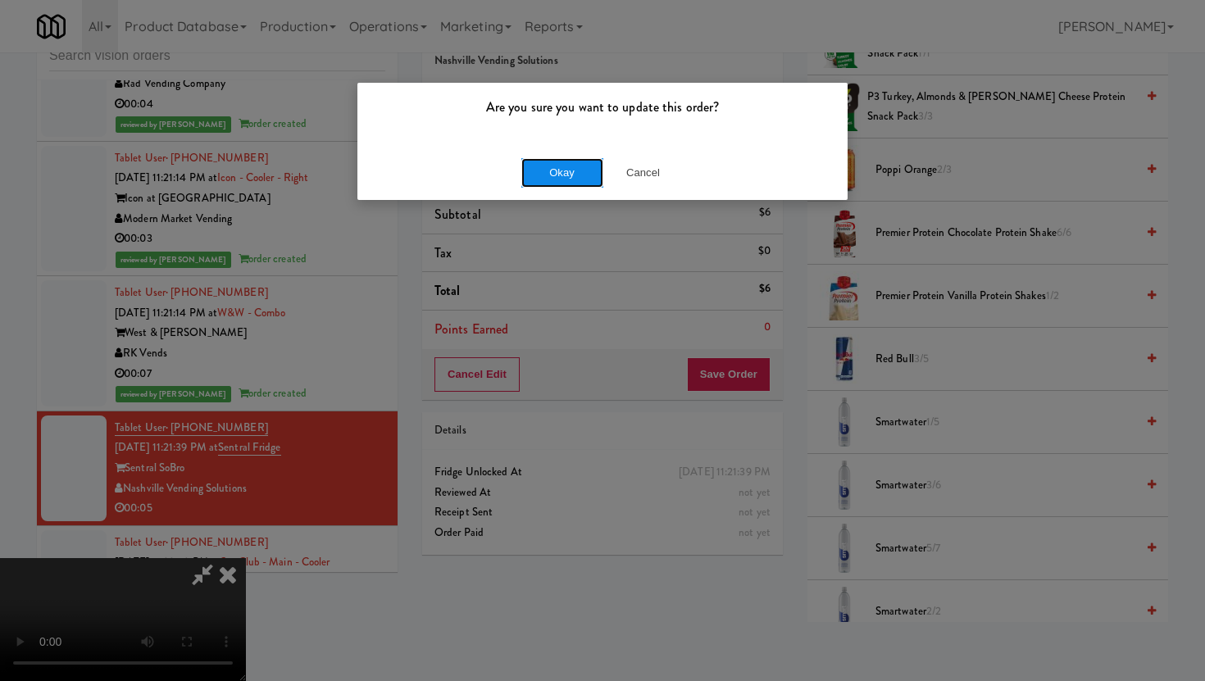
click at [545, 171] on button "Okay" at bounding box center [562, 173] width 82 height 30
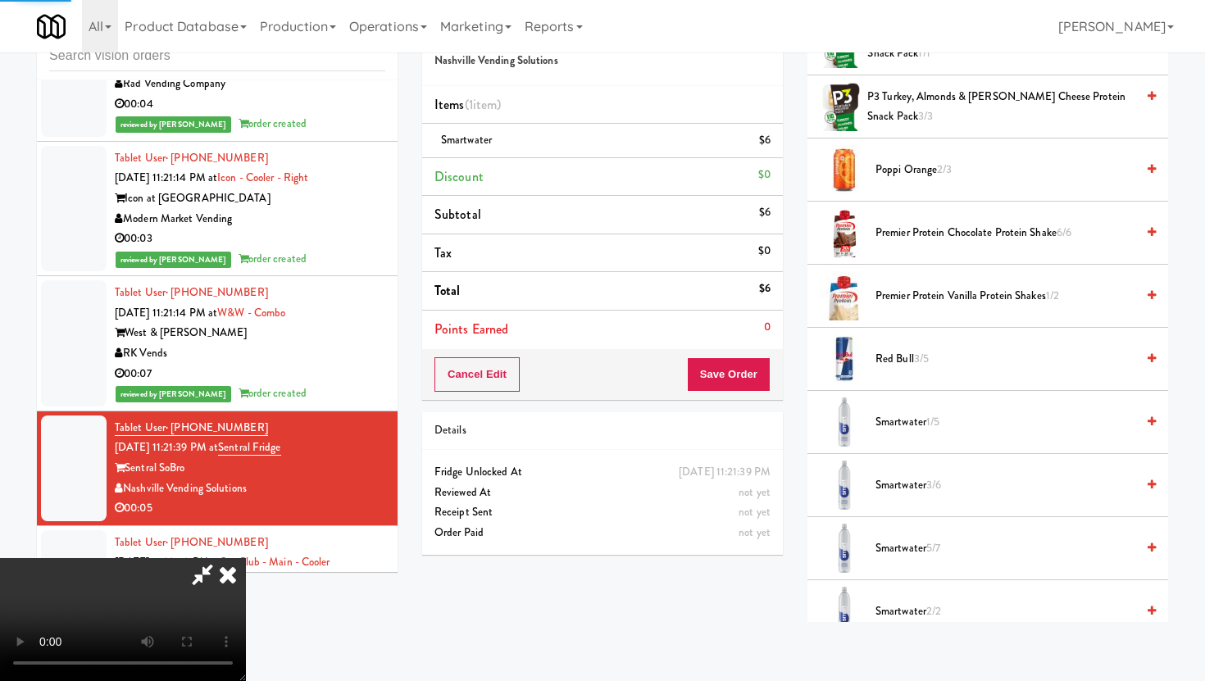
scroll to position [42, 0]
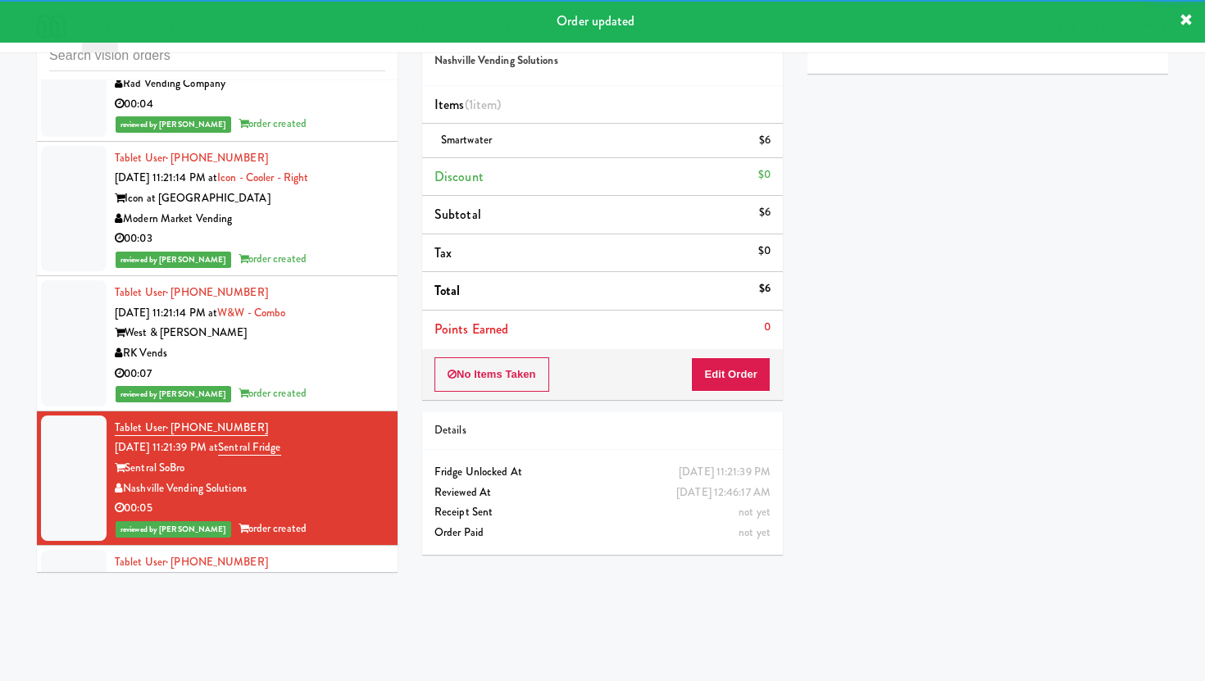
click at [343, 562] on li "Tablet User · (256) 654-6097 Aug 11, 2025 11:22:43 PM at Sur Club - Main - Cool…" at bounding box center [217, 603] width 361 height 115
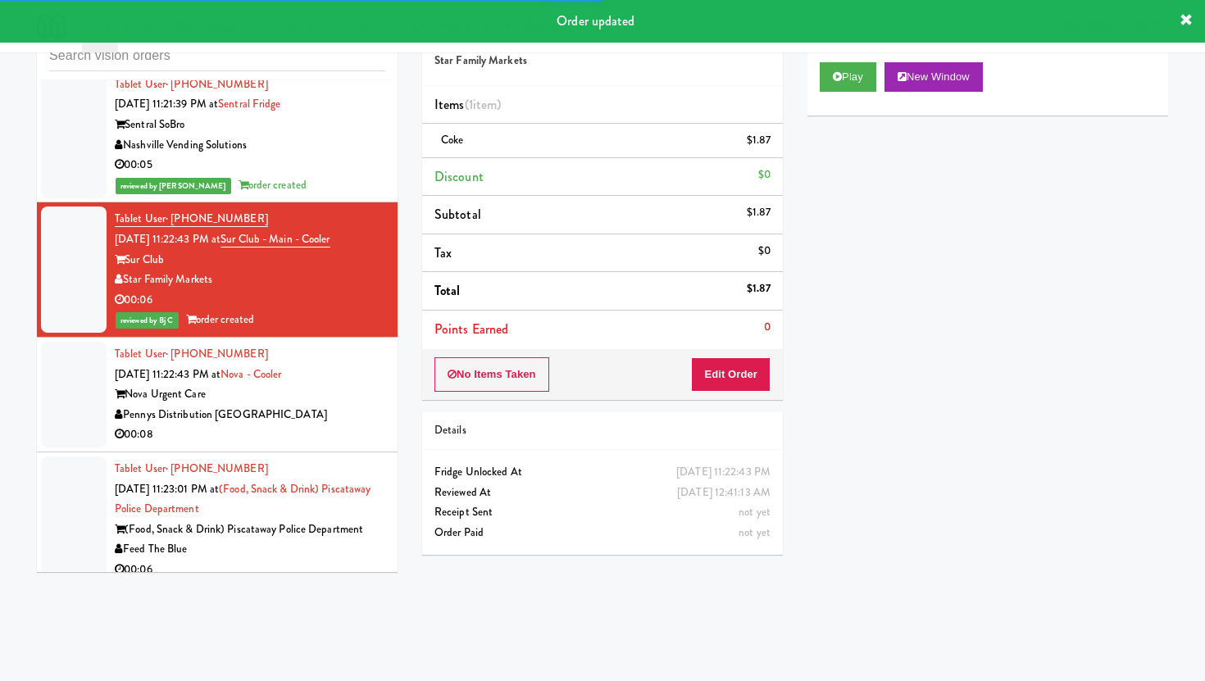
scroll to position [9204, 0]
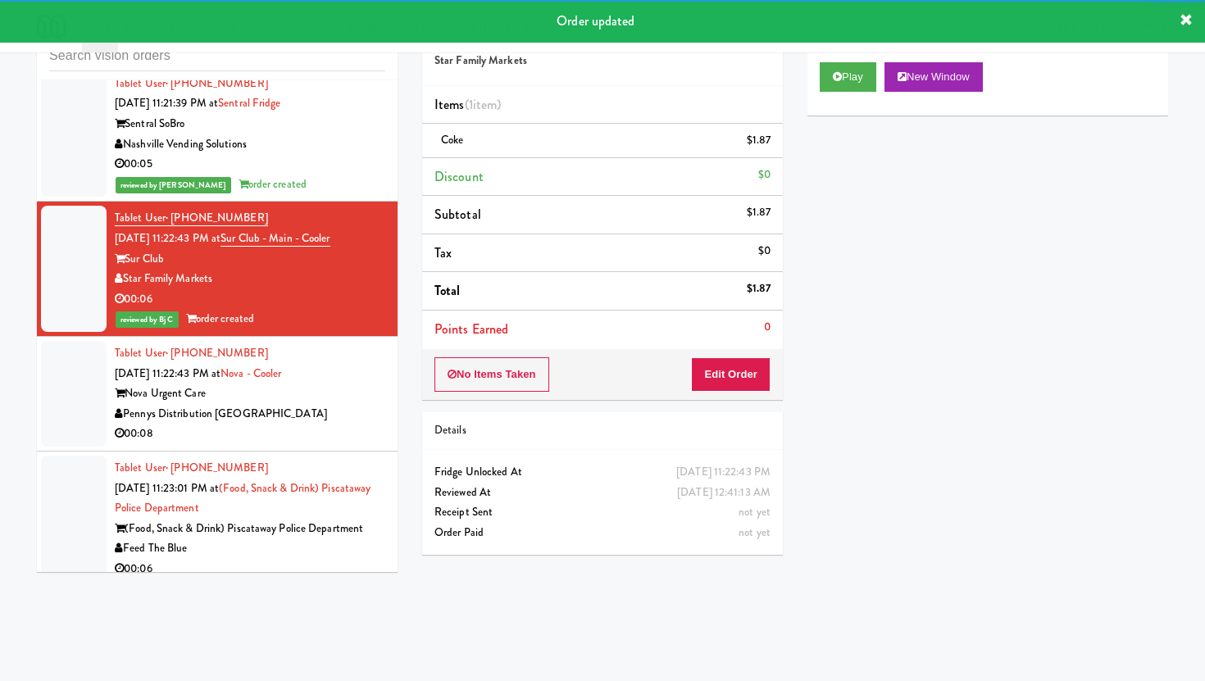
click at [369, 452] on li "Tablet User · (908) 307-0114 Aug 11, 2025 11:23:01 PM at (Food, Snack & Drink) …" at bounding box center [217, 519] width 361 height 135
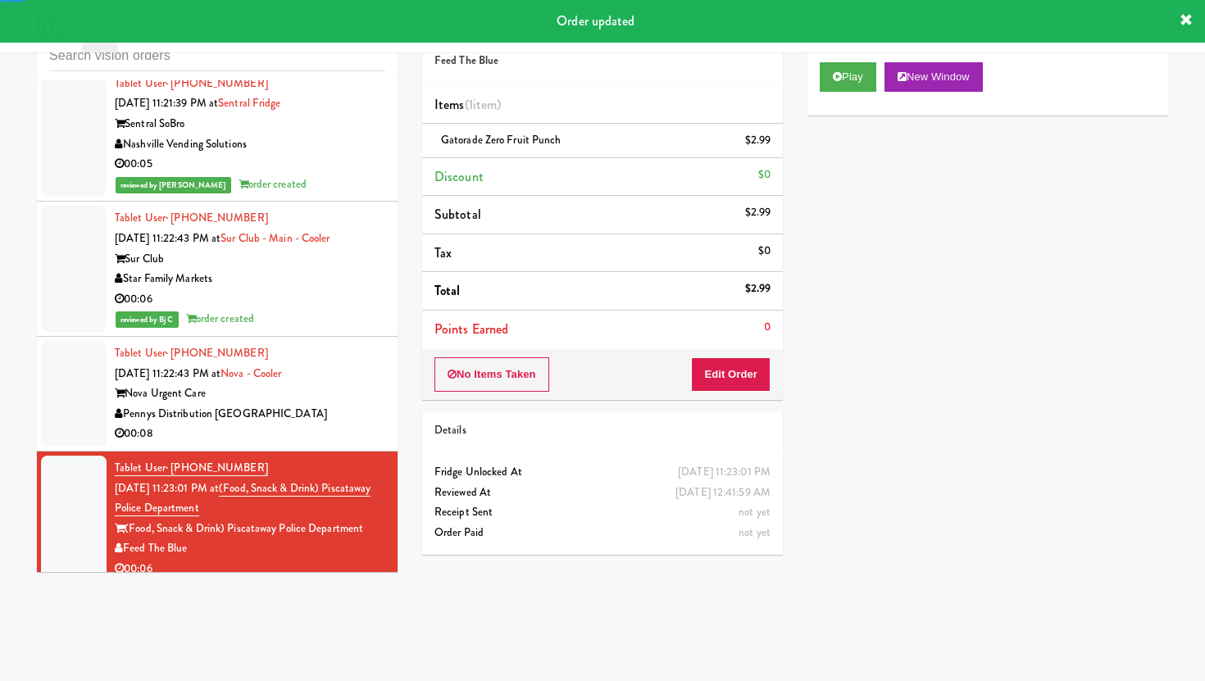
click at [352, 404] on div "Pennys Distribution [GEOGRAPHIC_DATA]" at bounding box center [250, 414] width 271 height 20
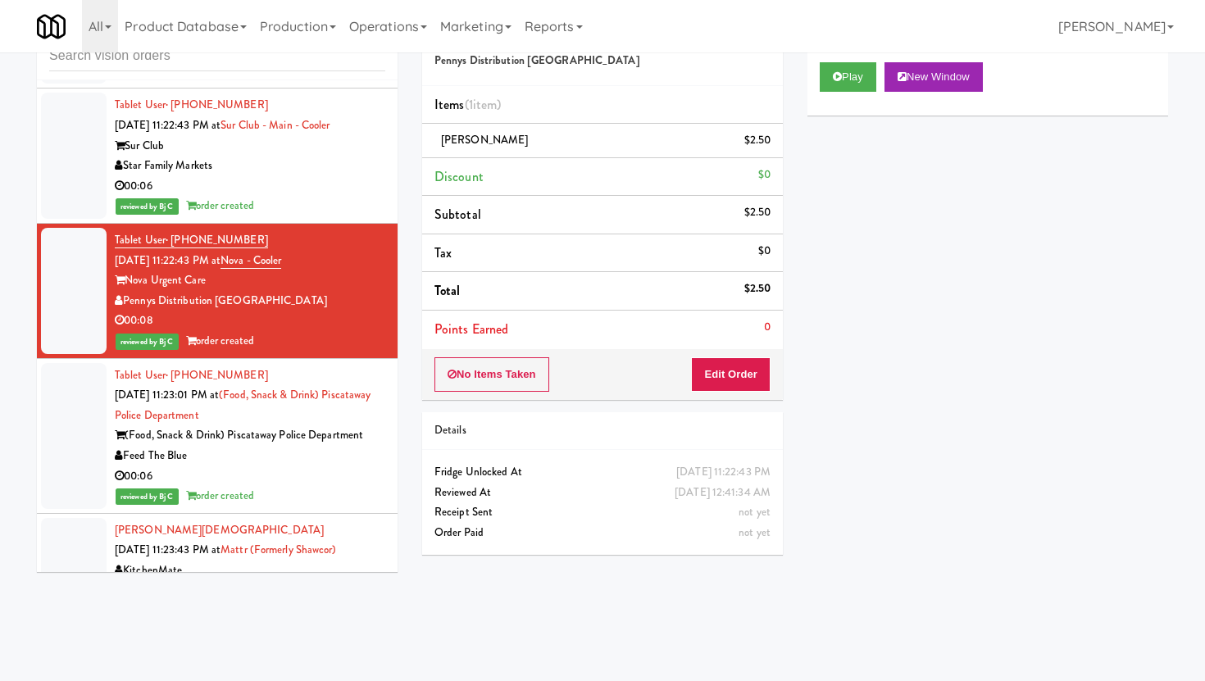
scroll to position [9319, 0]
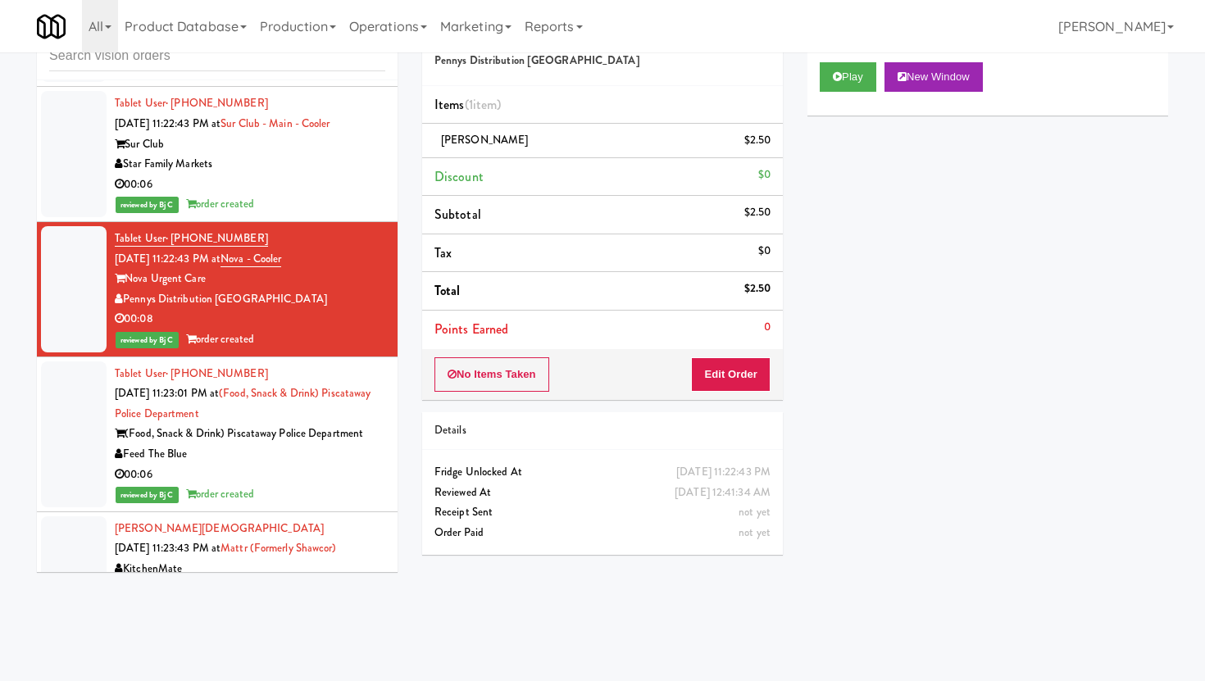
click at [316, 559] on div "KitchenMate" at bounding box center [250, 569] width 271 height 20
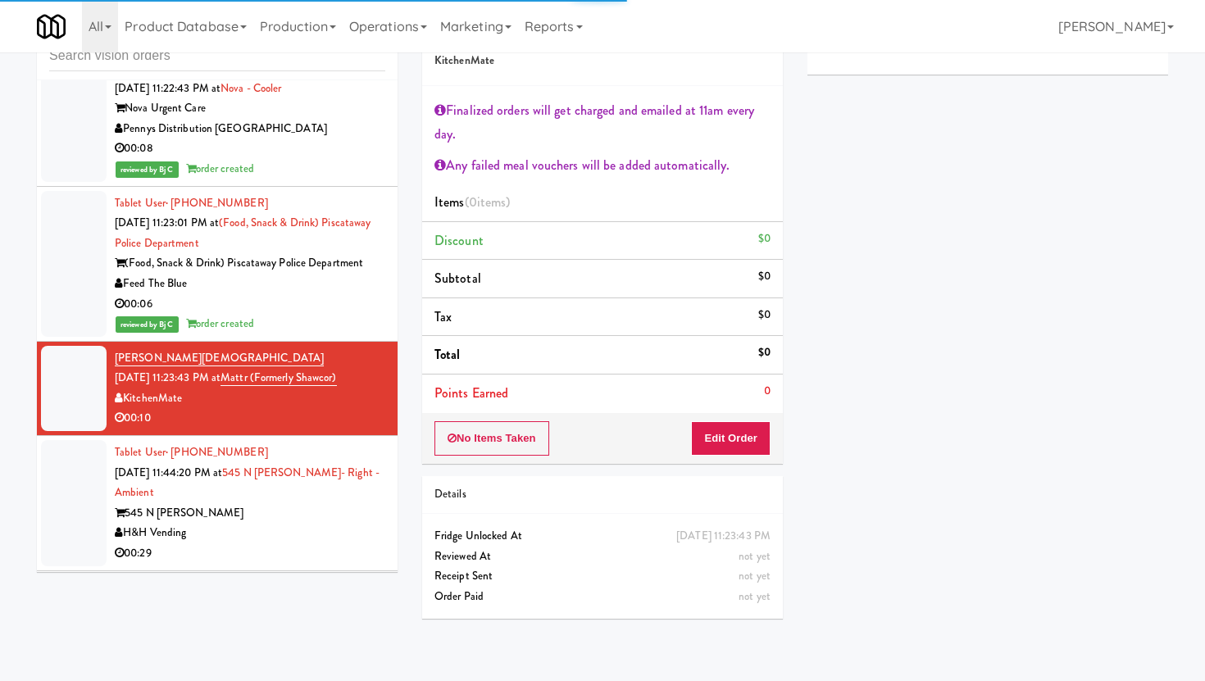
scroll to position [9491, 0]
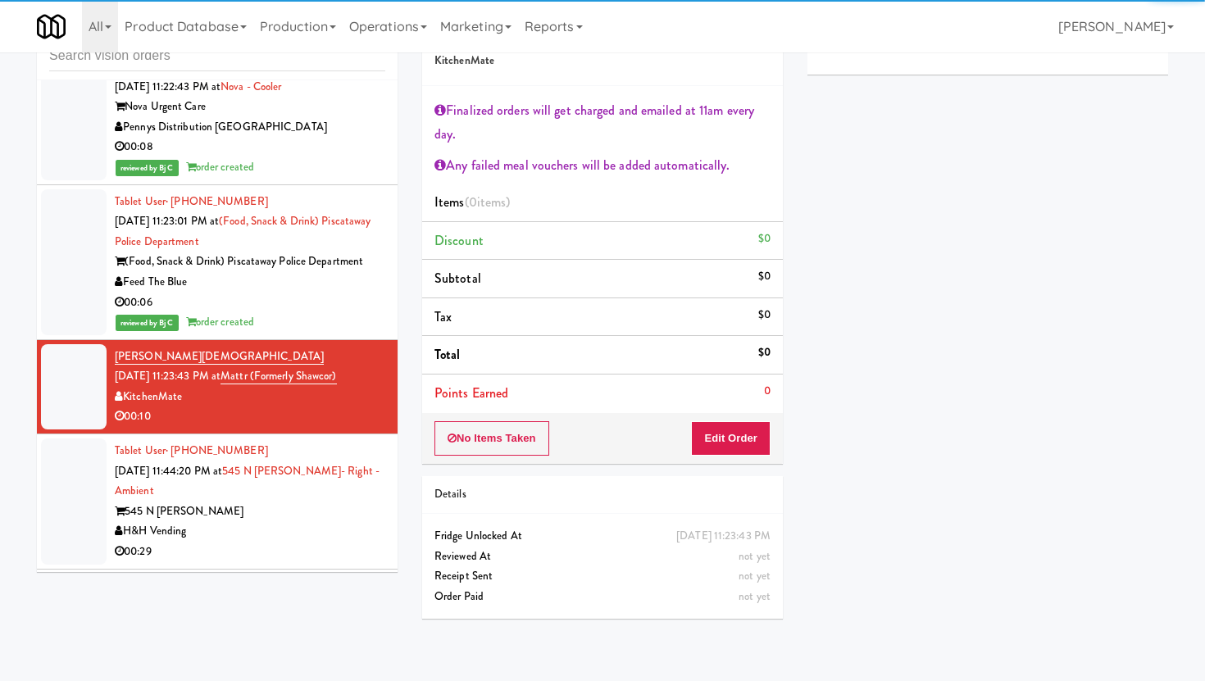
click at [315, 521] on div "H&H Vending" at bounding box center [250, 531] width 271 height 20
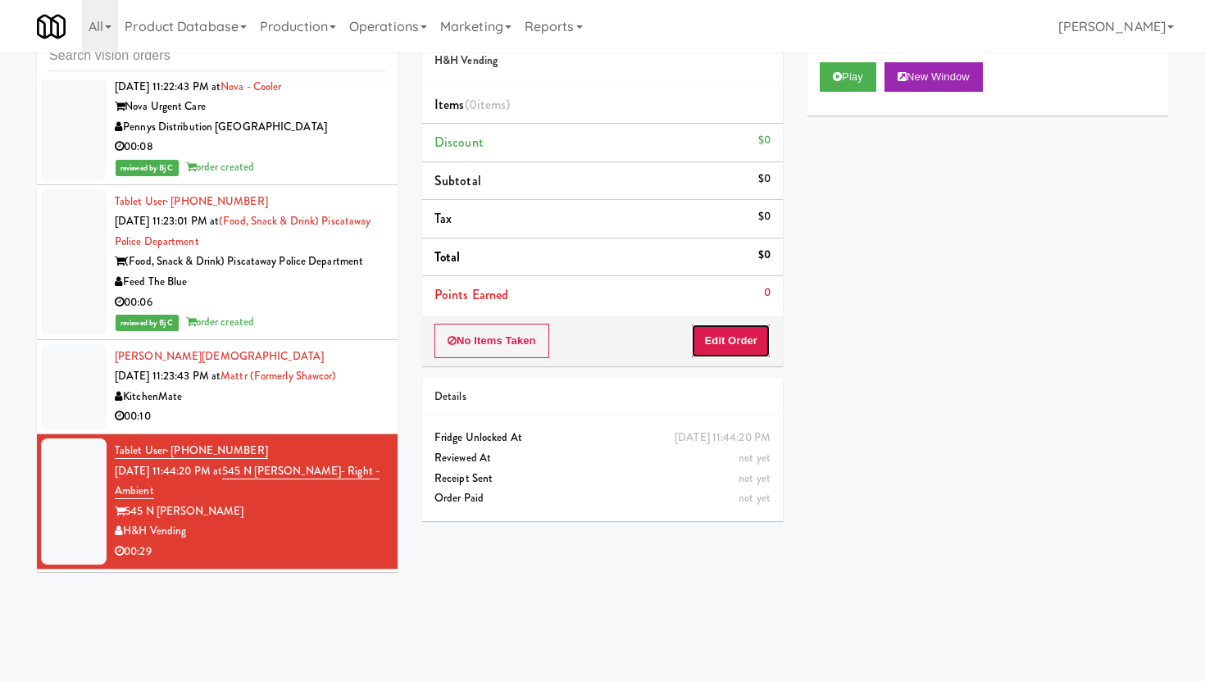
click at [753, 357] on button "Edit Order" at bounding box center [731, 341] width 80 height 34
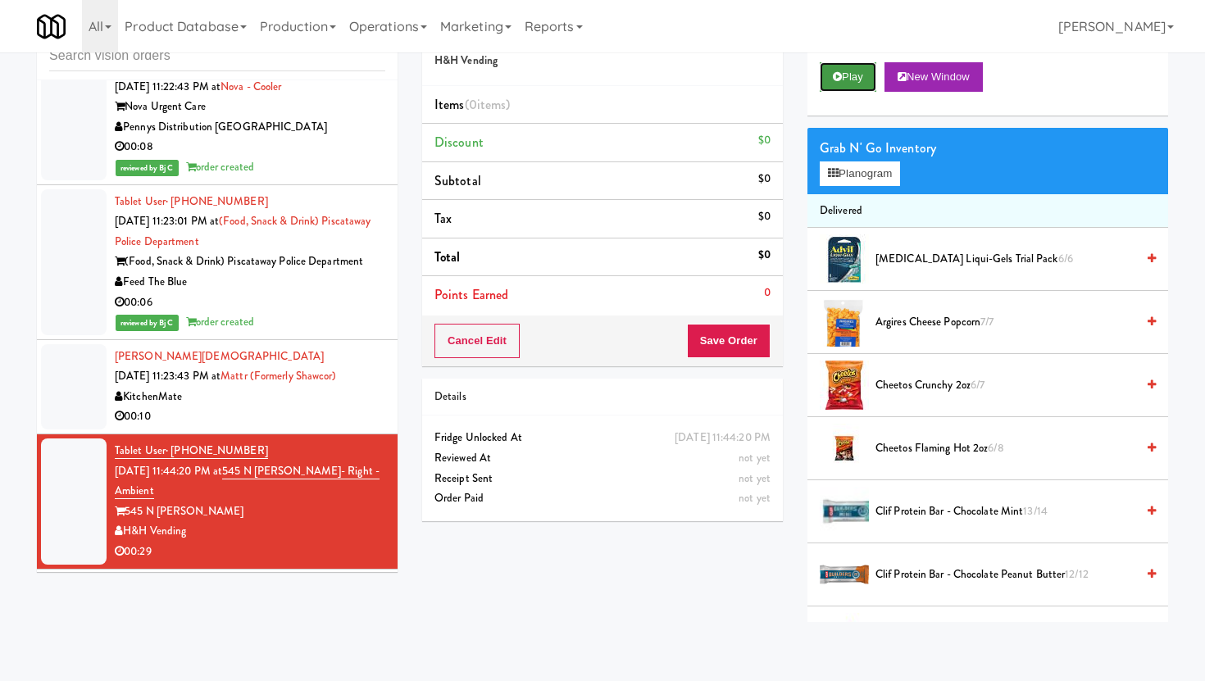
click at [852, 76] on button "Play" at bounding box center [848, 77] width 57 height 30
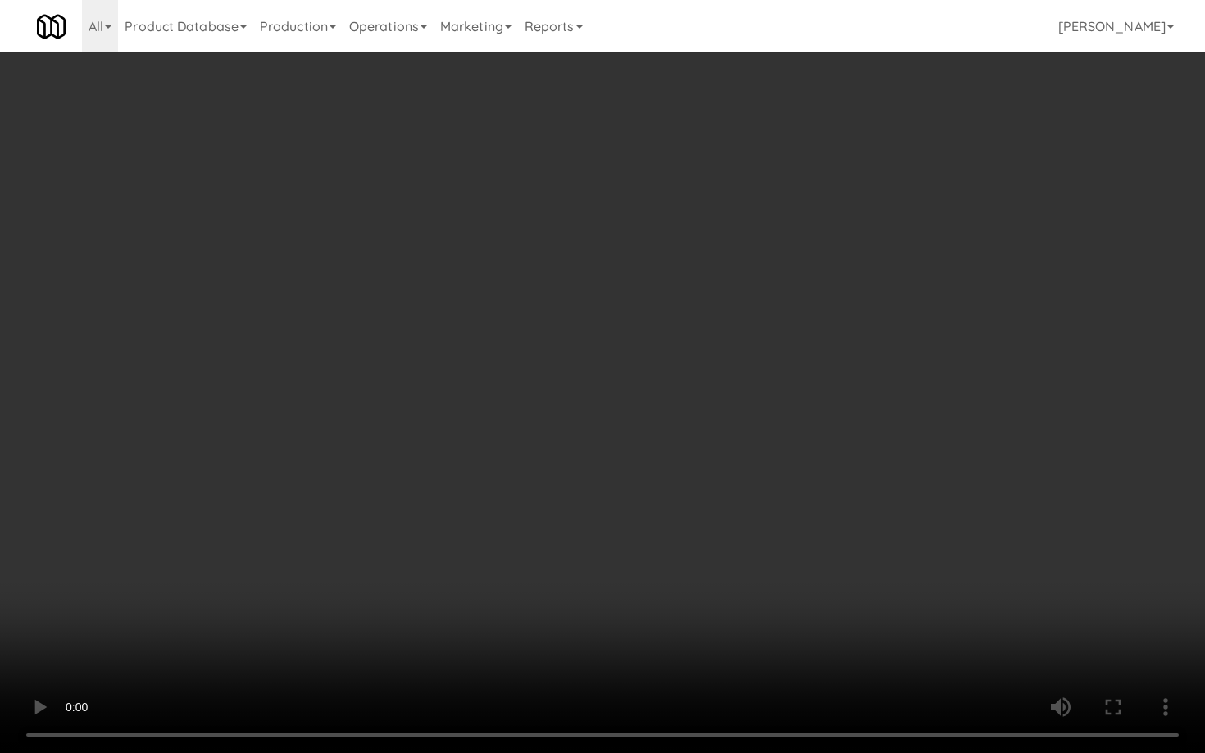
click at [612, 604] on video at bounding box center [602, 376] width 1205 height 753
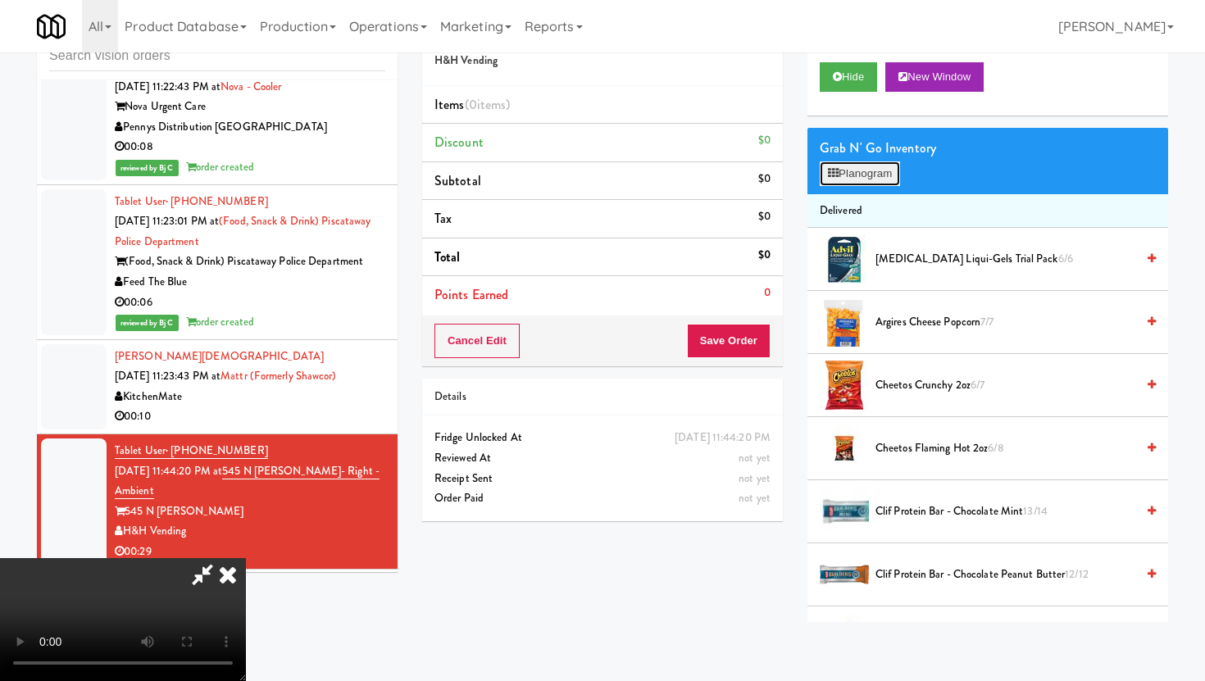
click at [862, 175] on button "Planogram" at bounding box center [860, 173] width 80 height 25
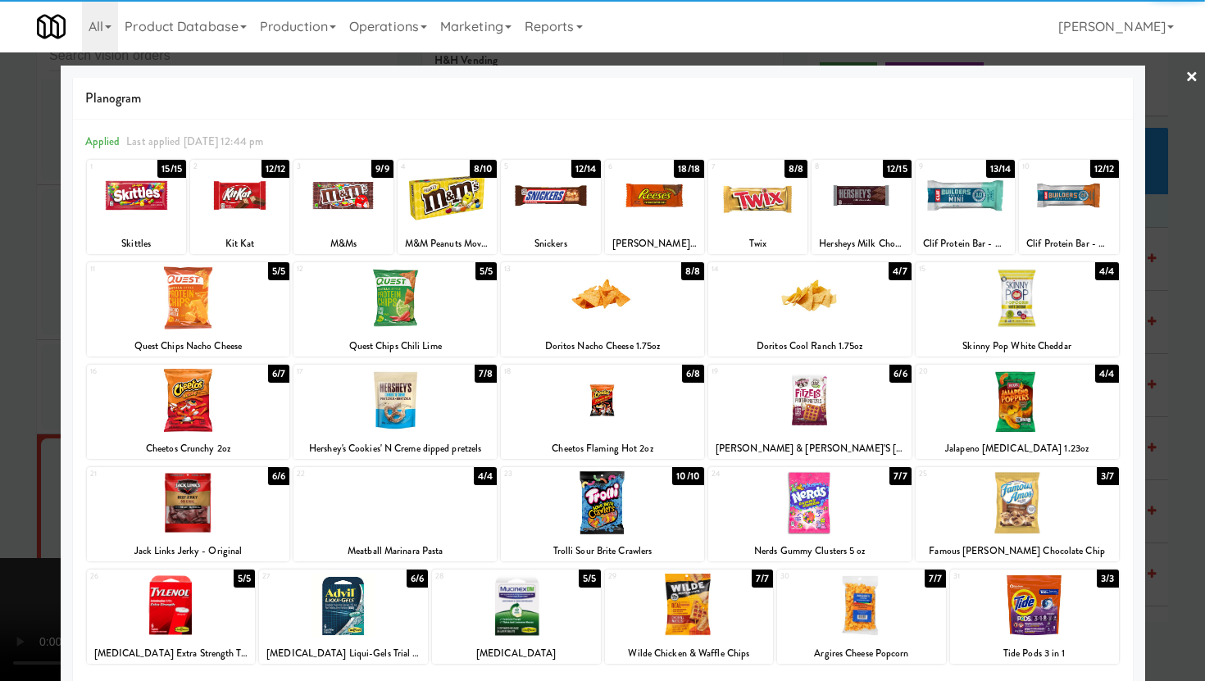
click at [788, 412] on div at bounding box center [809, 400] width 203 height 63
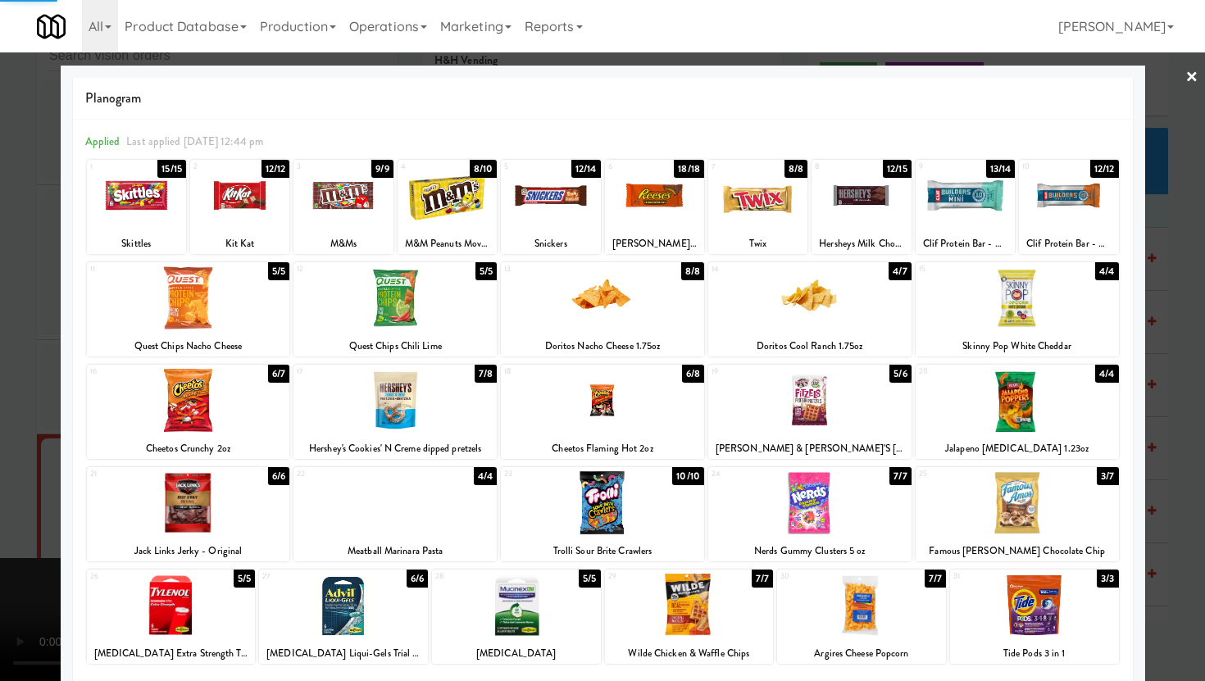
click at [1033, 416] on div at bounding box center [1017, 400] width 203 height 63
click at [0, 400] on div at bounding box center [602, 340] width 1205 height 681
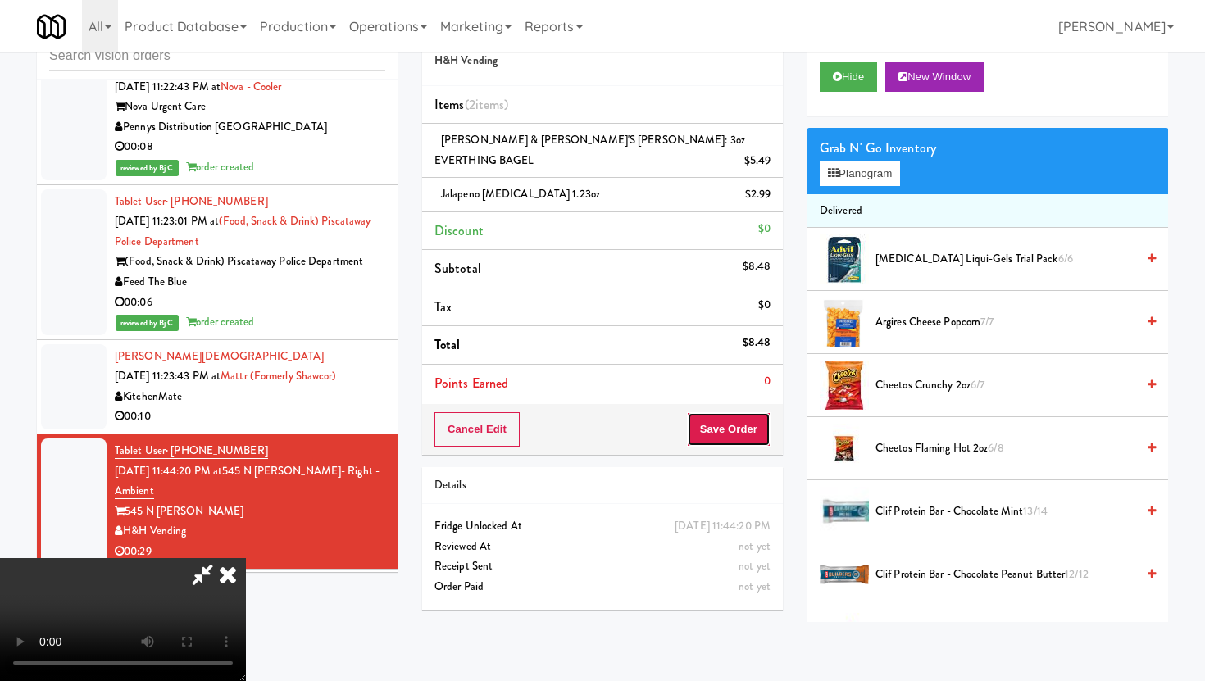
click at [749, 412] on button "Save Order" at bounding box center [729, 429] width 84 height 34
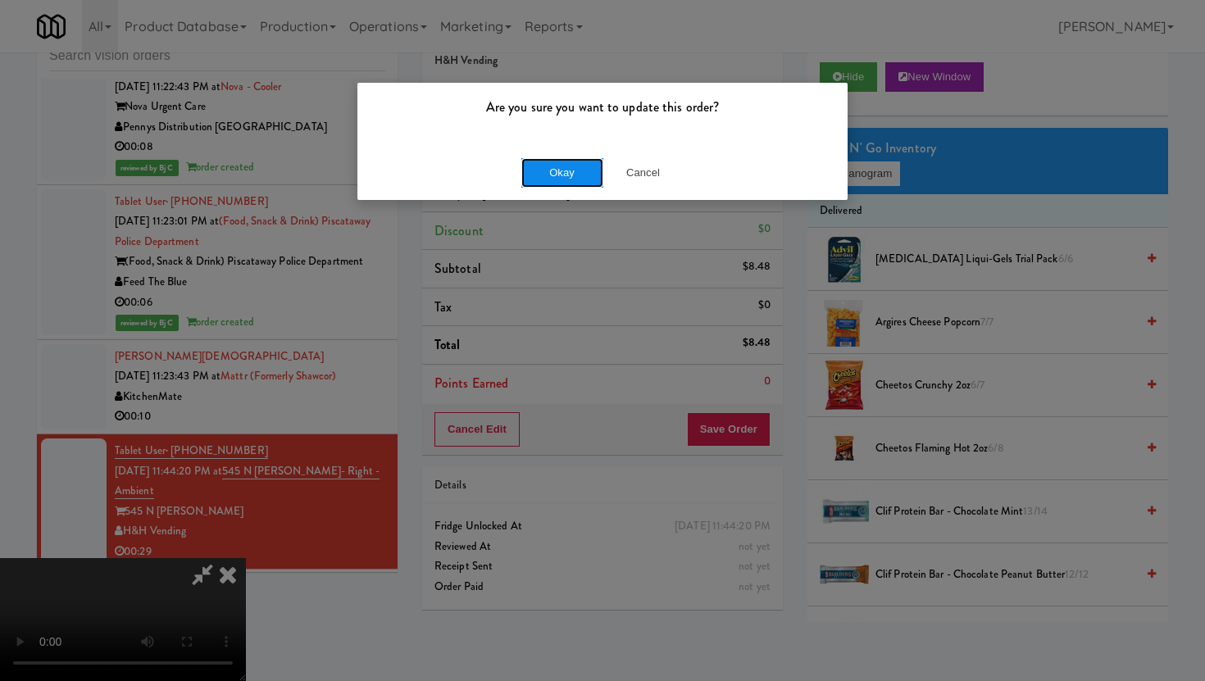
click at [589, 167] on button "Okay" at bounding box center [562, 173] width 82 height 30
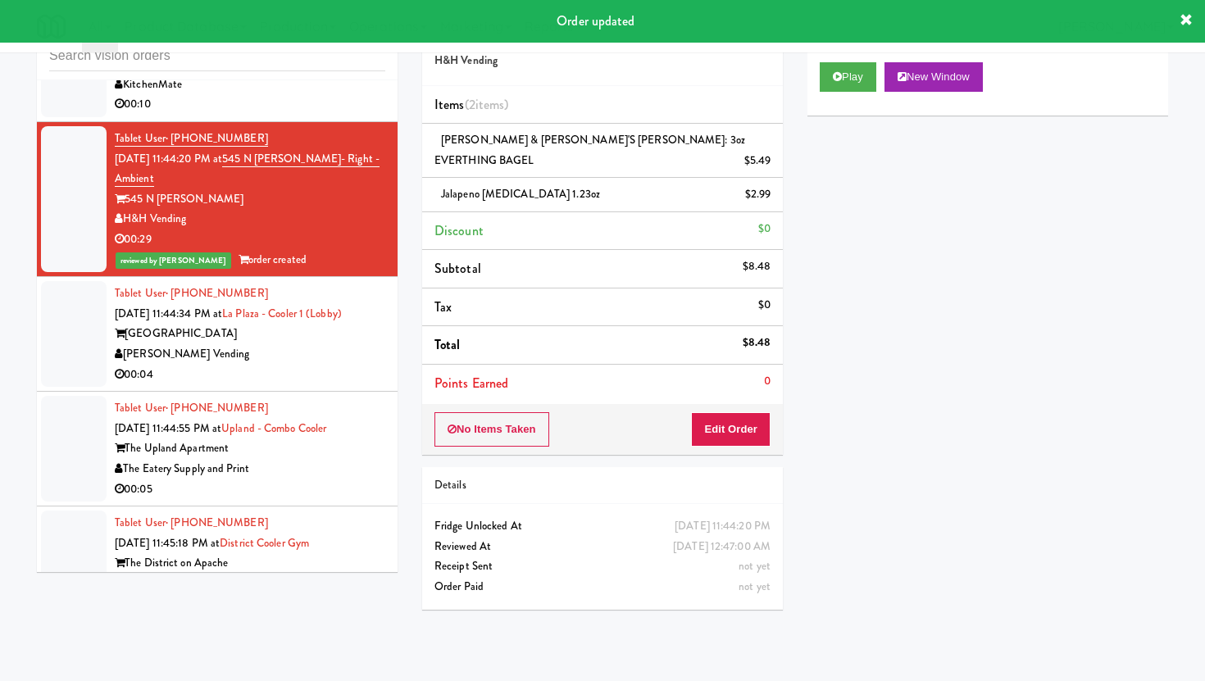
scroll to position [9807, 0]
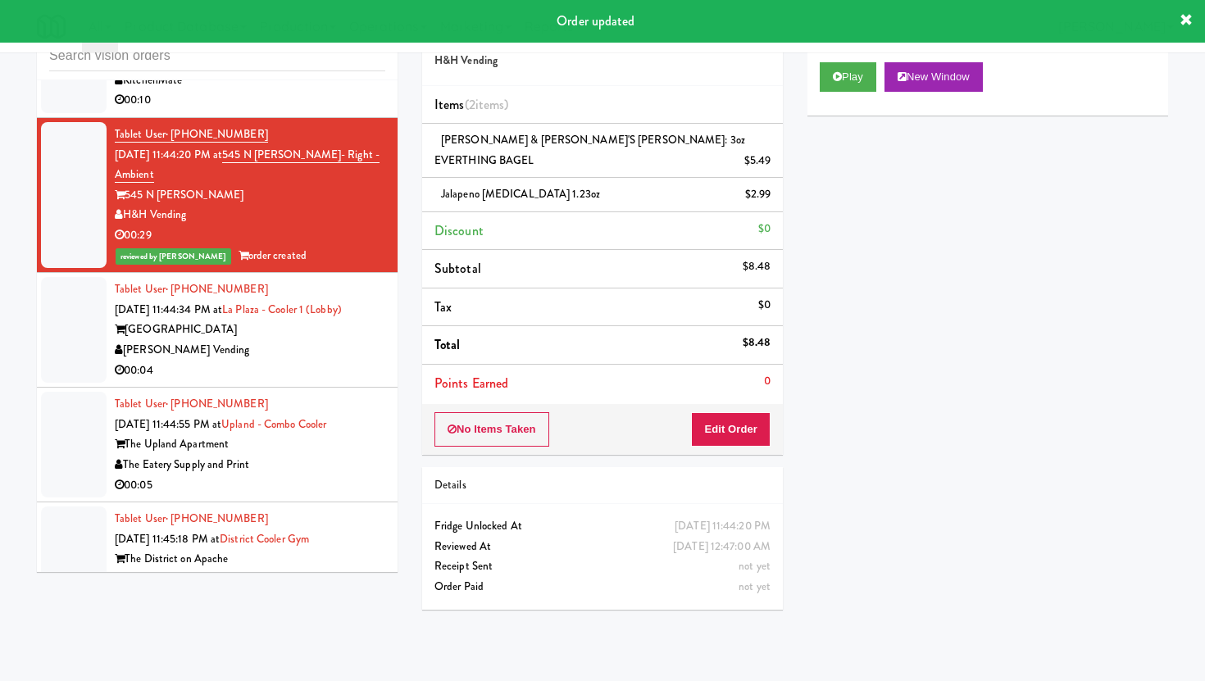
click at [292, 361] on div "00:04" at bounding box center [250, 371] width 271 height 20
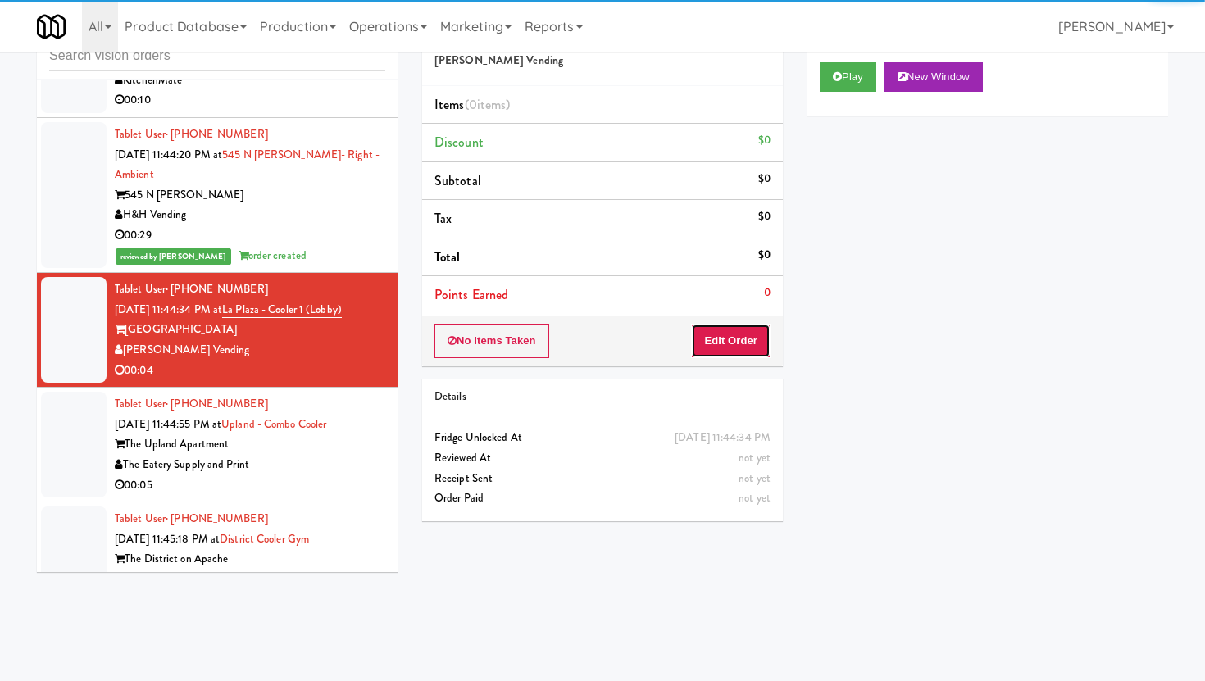
click at [751, 356] on button "Edit Order" at bounding box center [731, 341] width 80 height 34
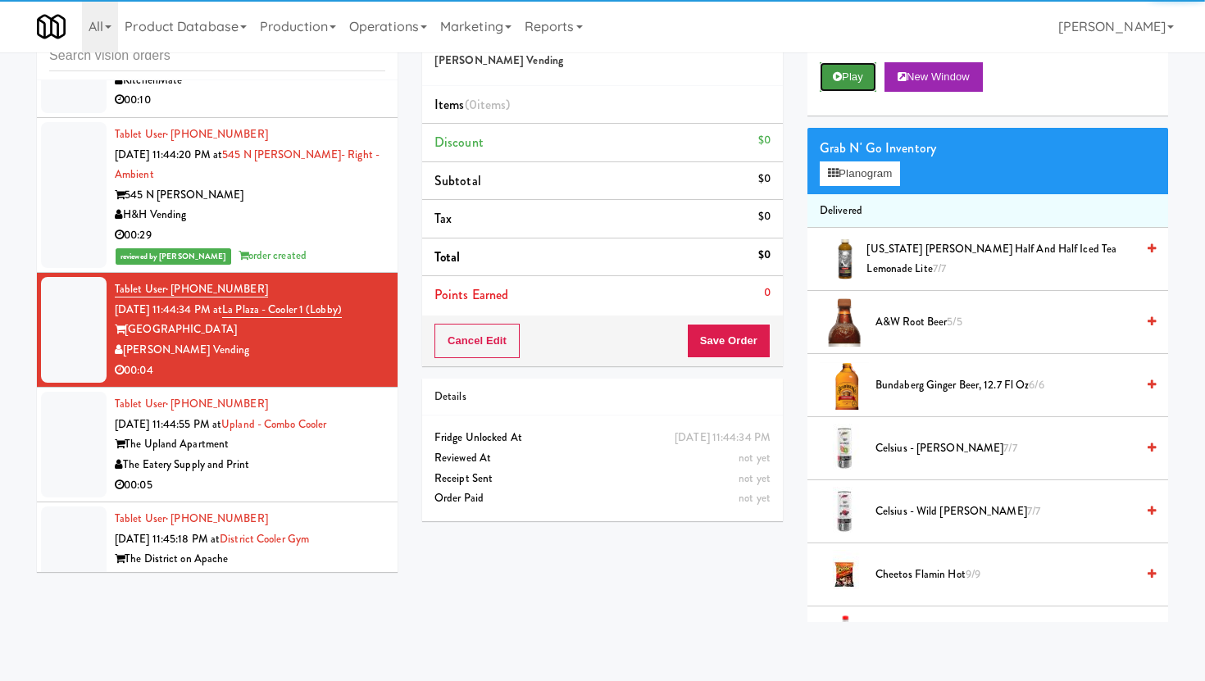
click at [844, 74] on button "Play" at bounding box center [848, 77] width 57 height 30
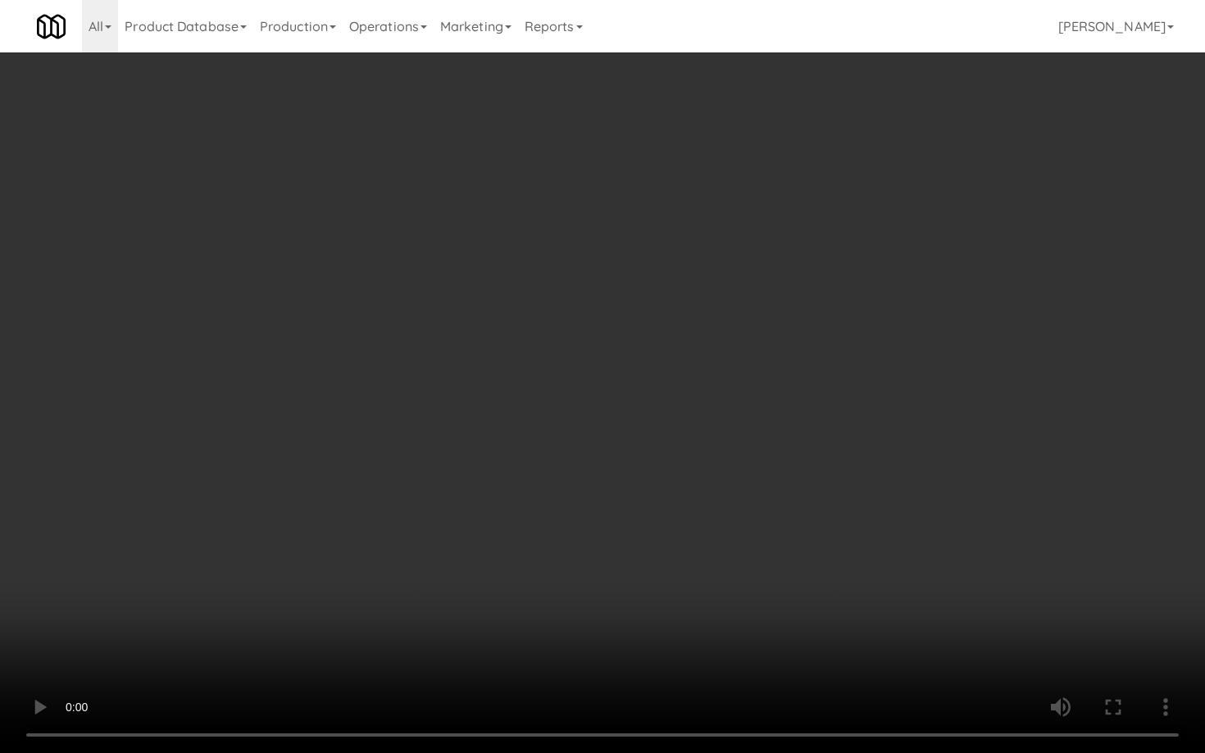
click at [867, 625] on video at bounding box center [602, 376] width 1205 height 753
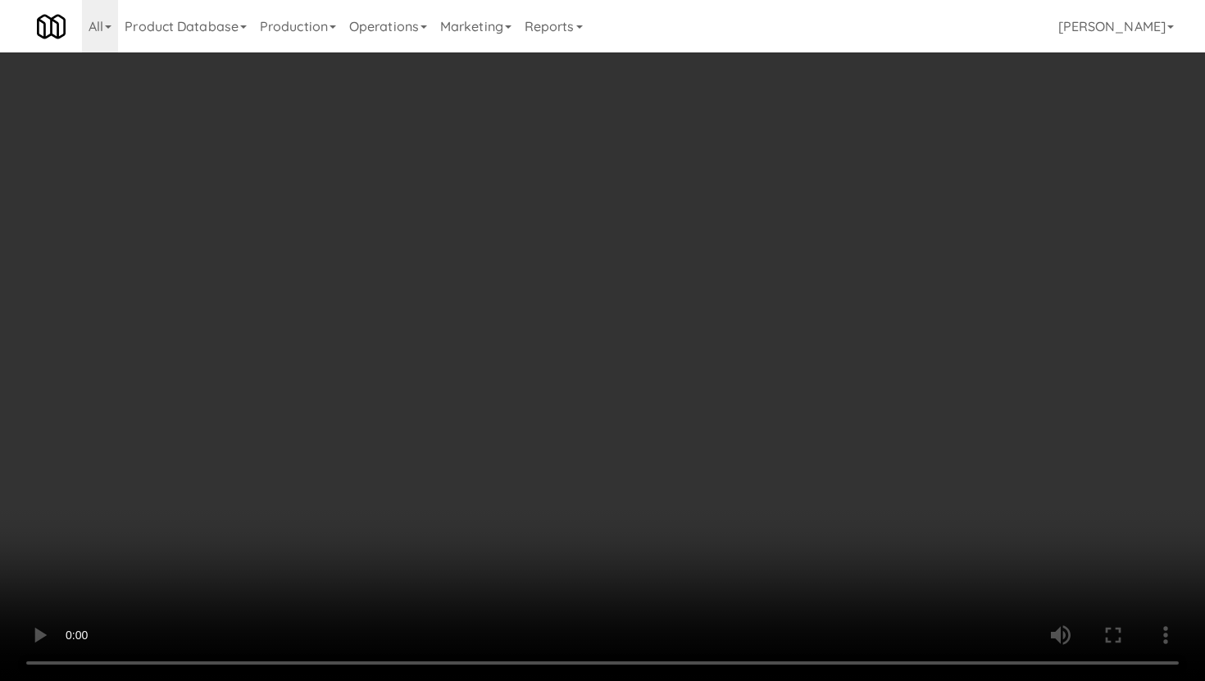
click at [867, 553] on div at bounding box center [844, 574] width 49 height 49
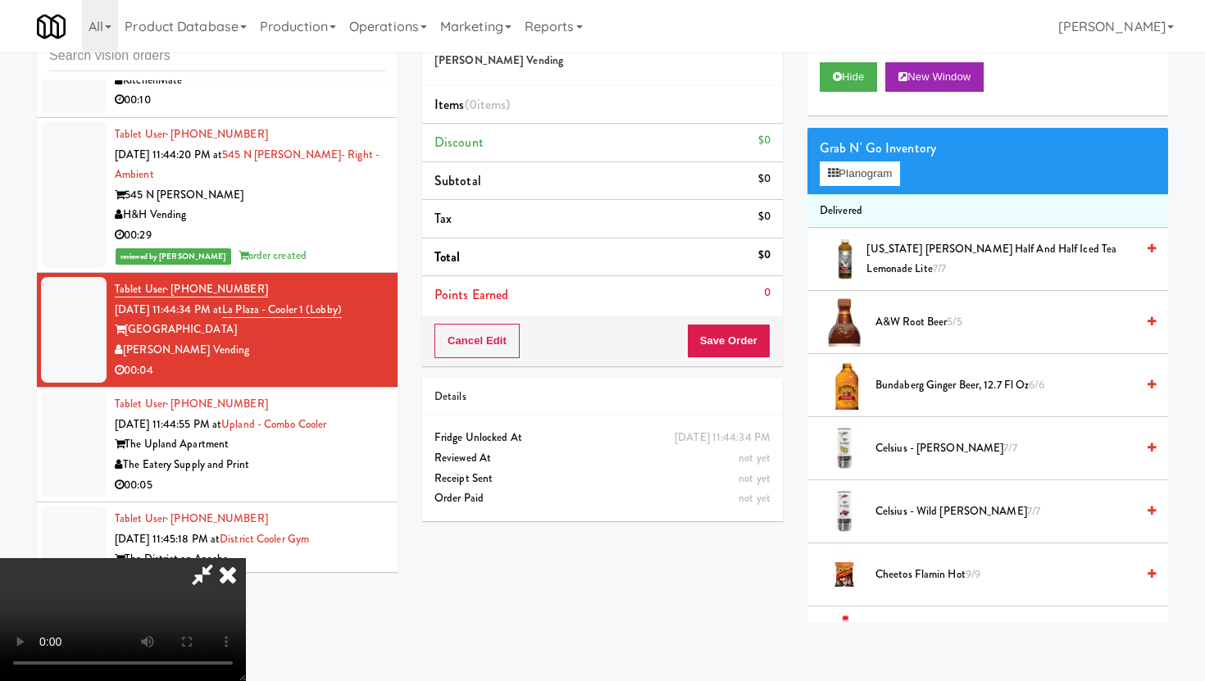
click at [246, 558] on video at bounding box center [123, 619] width 246 height 123
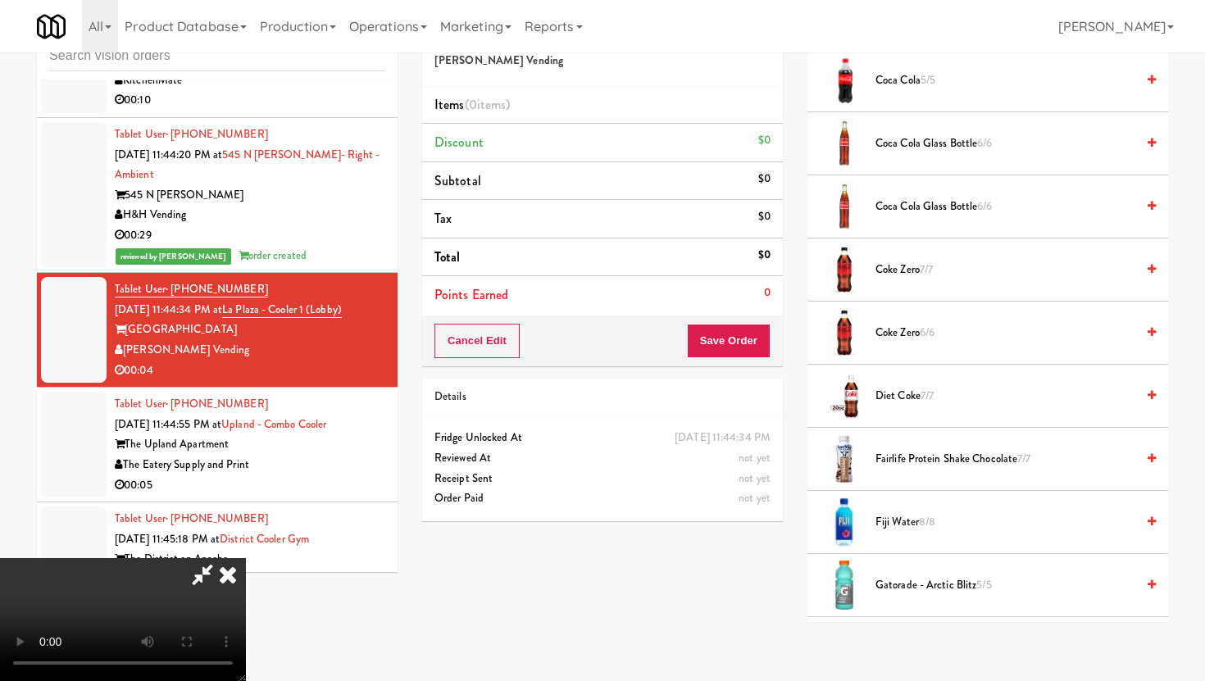
scroll to position [623, 0]
click at [903, 263] on span "Coke Zero 7/7" at bounding box center [1006, 267] width 260 height 20
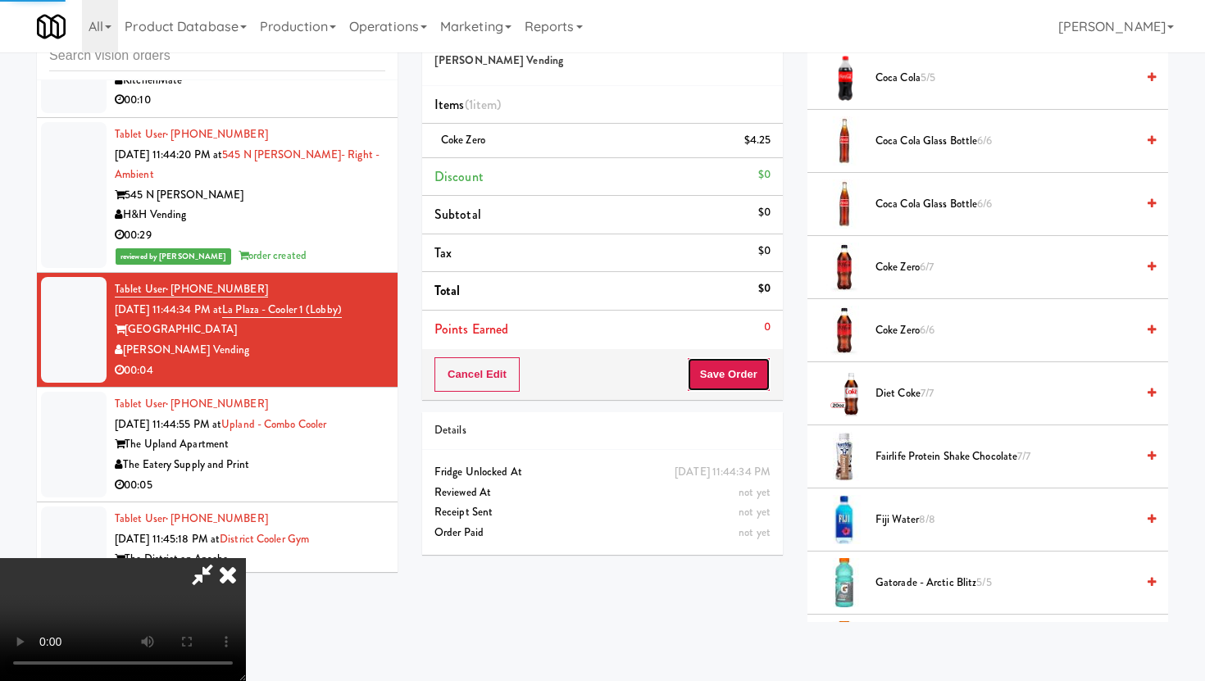
click at [762, 366] on button "Save Order" at bounding box center [729, 374] width 84 height 34
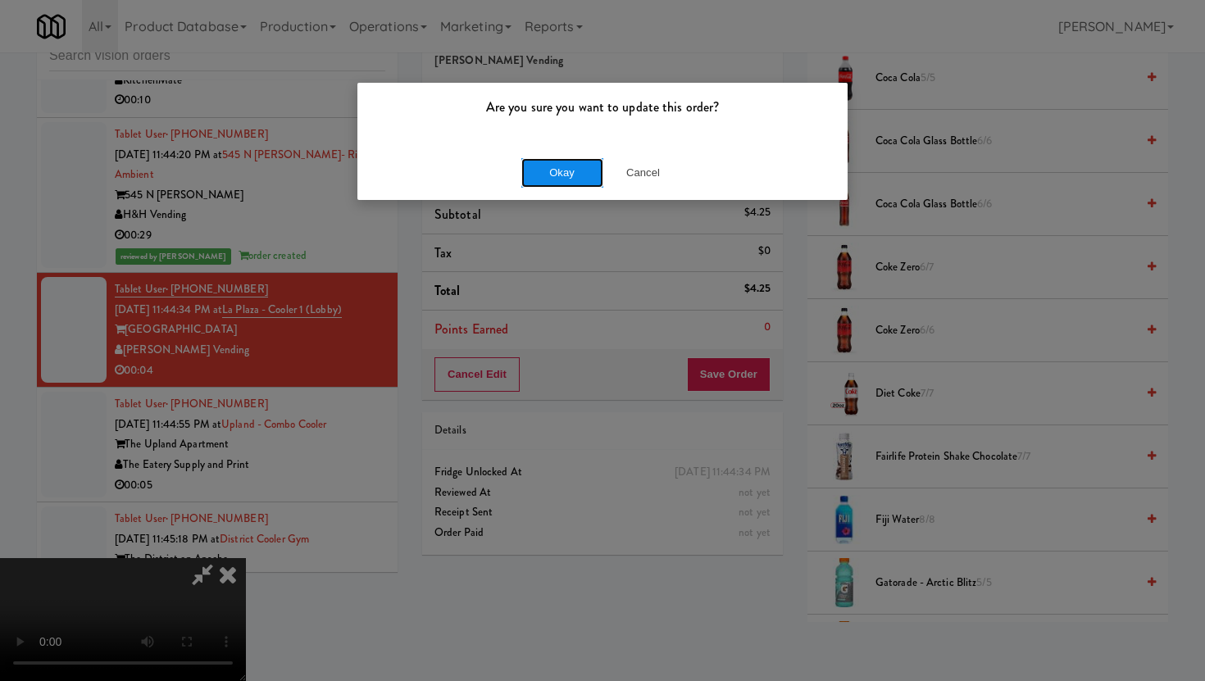
click at [564, 184] on button "Okay" at bounding box center [562, 173] width 82 height 30
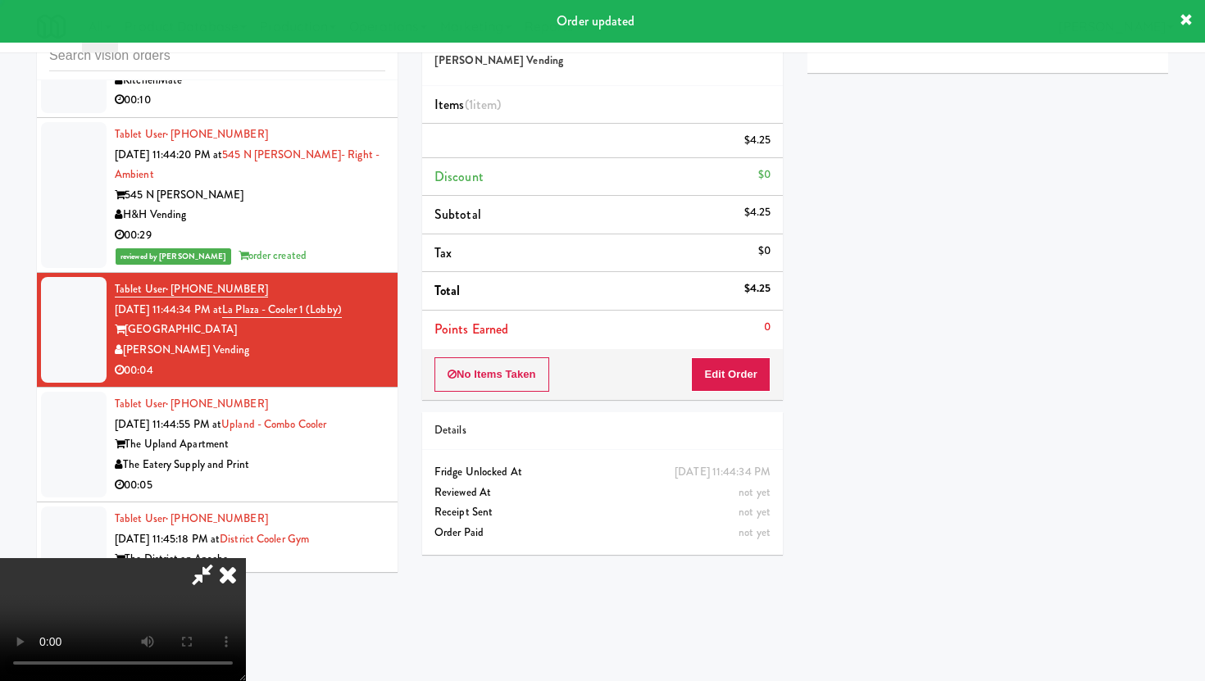
scroll to position [42, 0]
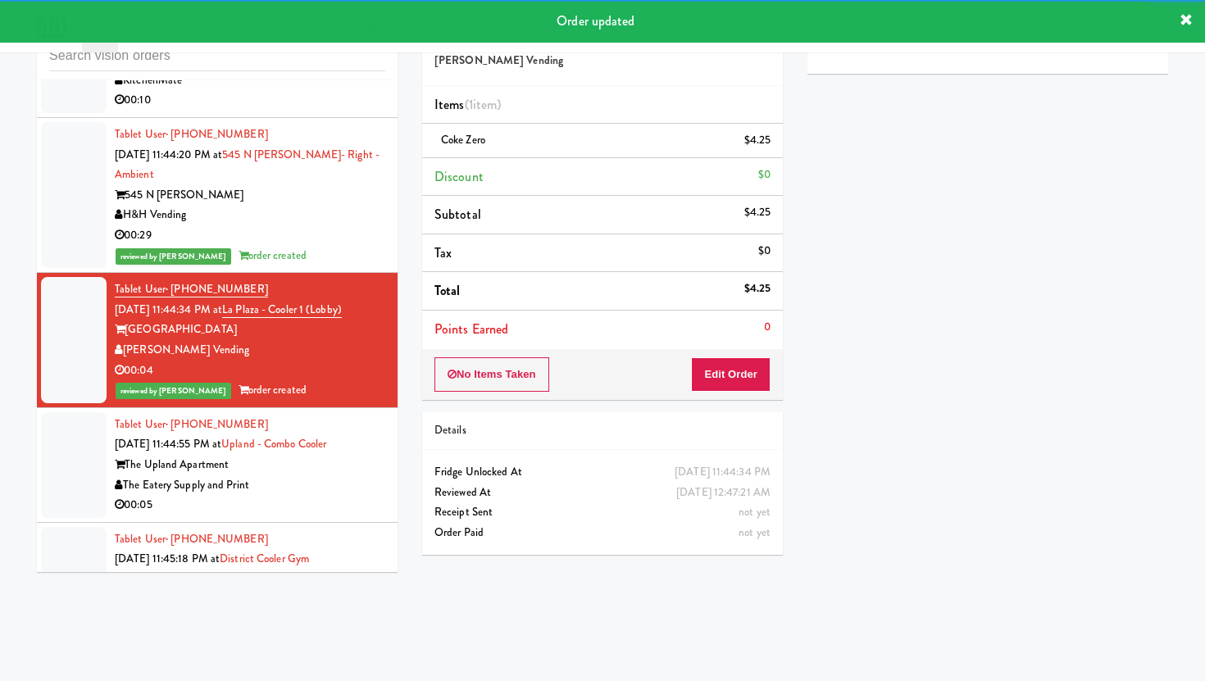
click at [338, 426] on li "Tablet User · (323) 420-1200 Aug 11, 2025 11:44:55 PM at Upland - Combo Cooler …" at bounding box center [217, 465] width 361 height 115
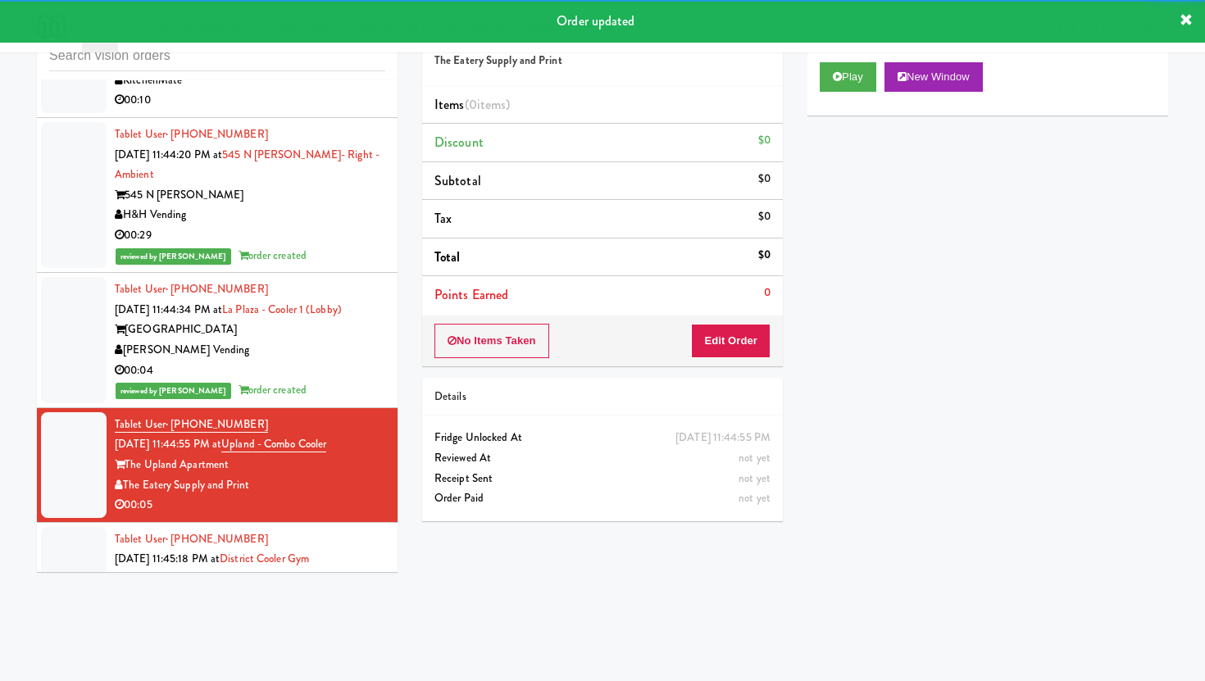
click at [717, 359] on div "No Items Taken Edit Order" at bounding box center [602, 341] width 361 height 51
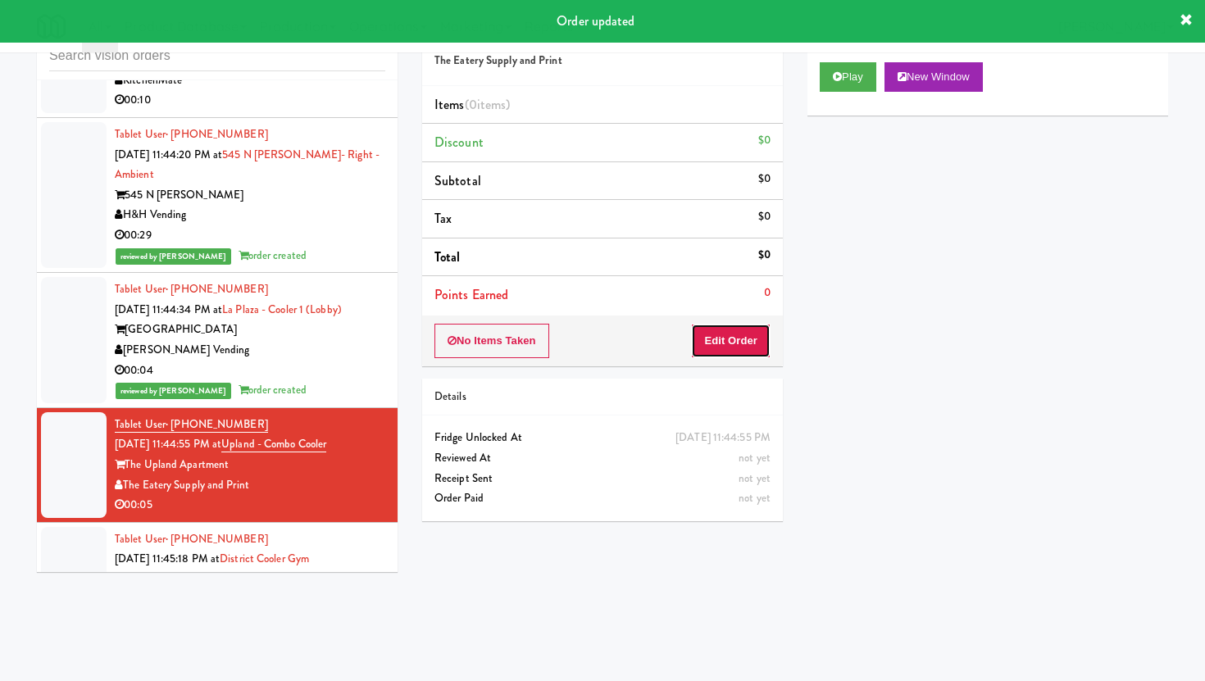
click at [721, 342] on button "Edit Order" at bounding box center [731, 341] width 80 height 34
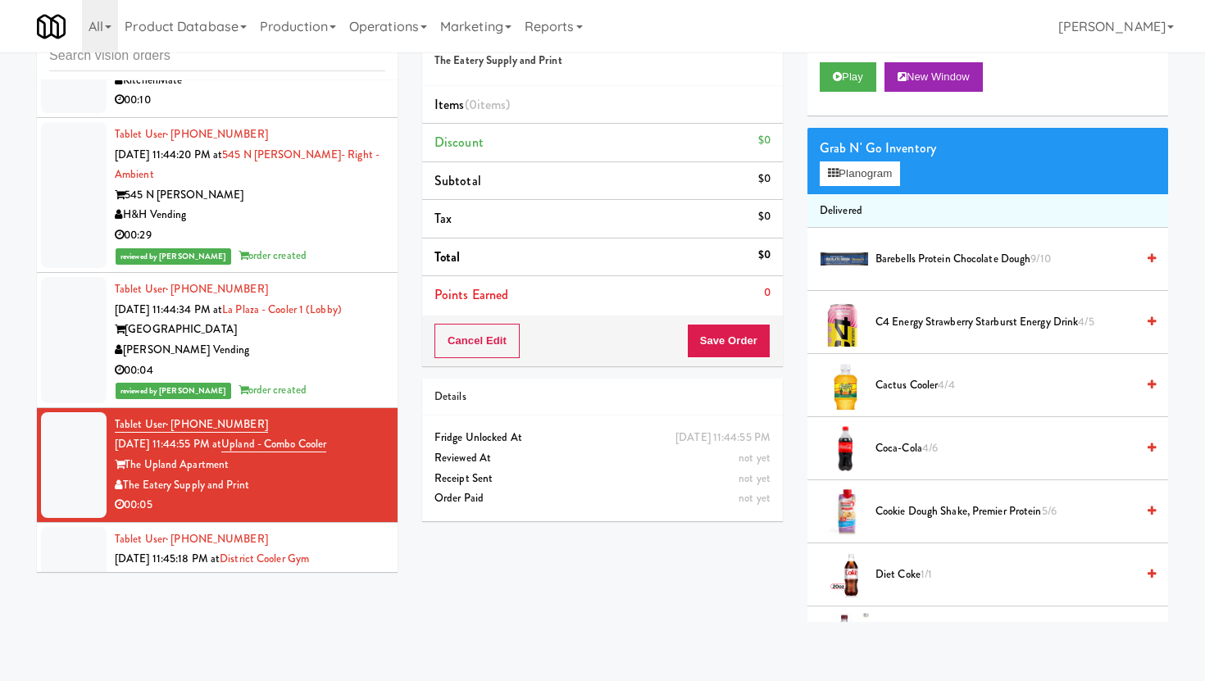
click at [830, 94] on div "Play New Window" at bounding box center [987, 83] width 361 height 66
click at [839, 70] on button "Play" at bounding box center [848, 77] width 57 height 30
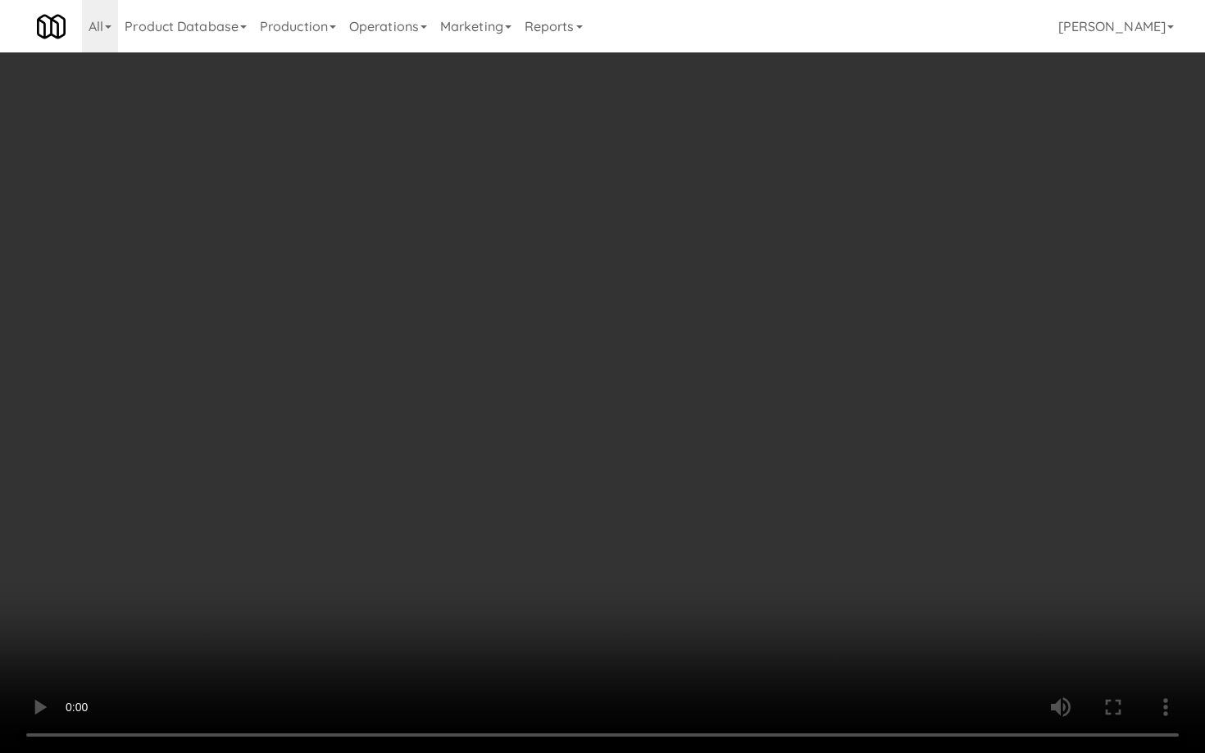
click at [812, 580] on video at bounding box center [602, 376] width 1205 height 753
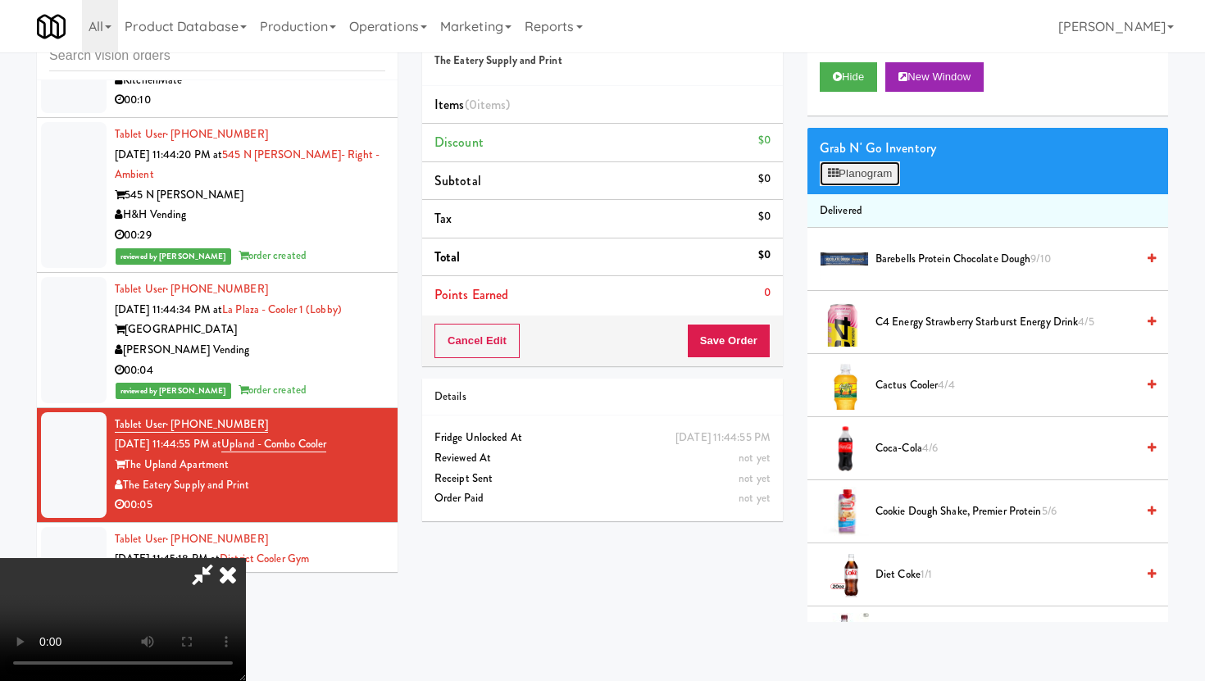
click at [867, 171] on button "Planogram" at bounding box center [860, 173] width 80 height 25
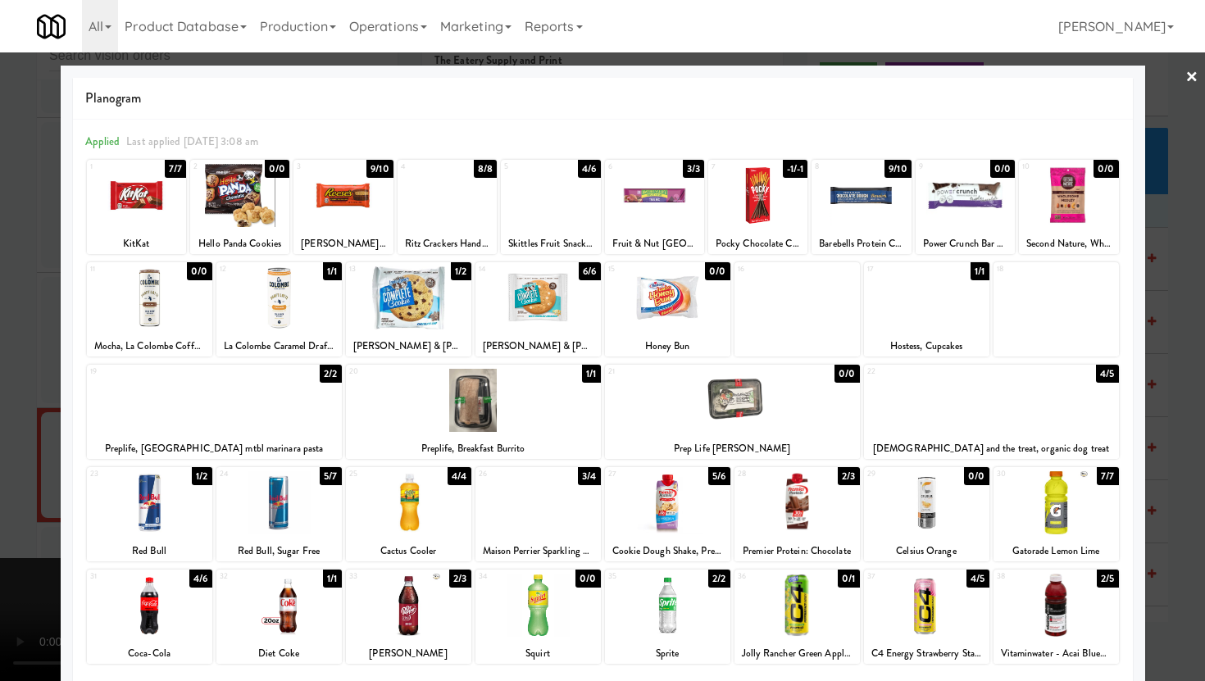
click at [266, 507] on div at bounding box center [278, 502] width 125 height 63
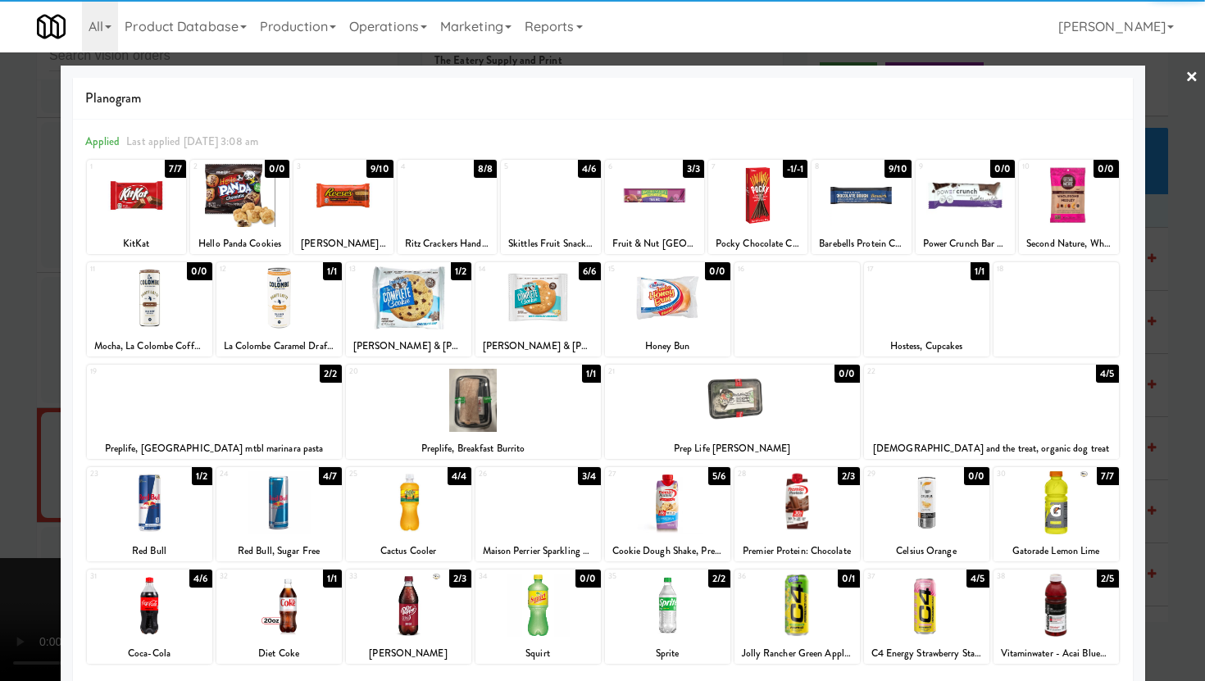
click at [0, 490] on div at bounding box center [602, 340] width 1205 height 681
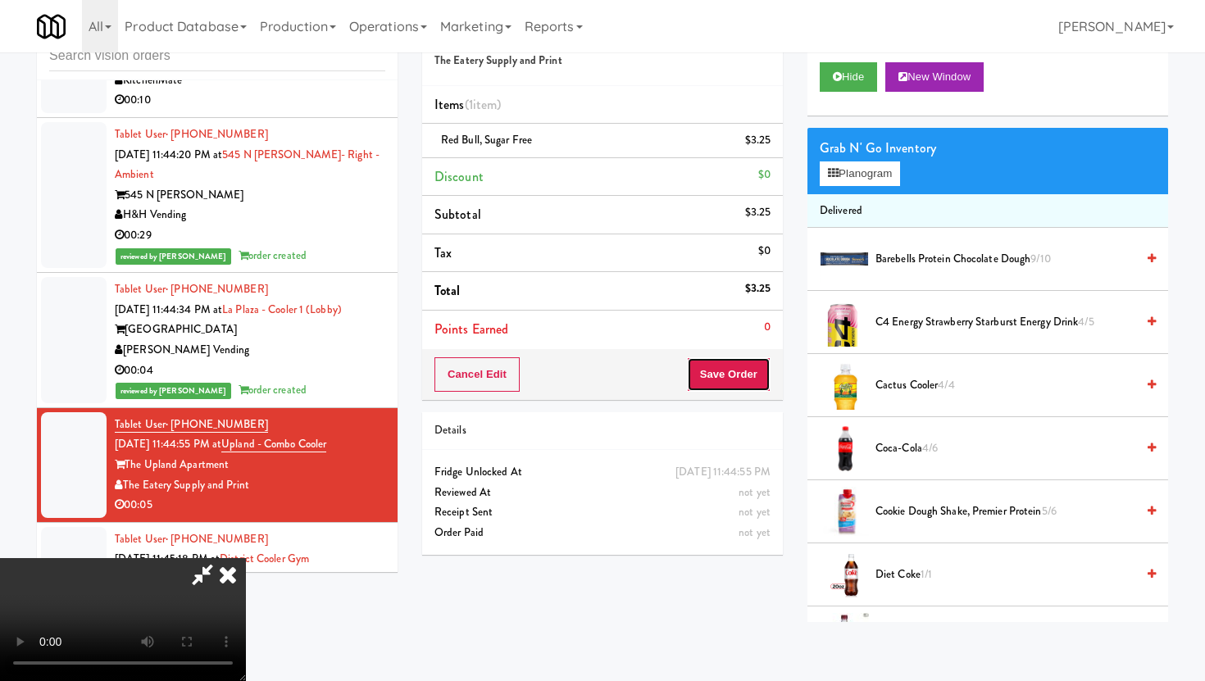
click at [765, 383] on button "Save Order" at bounding box center [729, 374] width 84 height 34
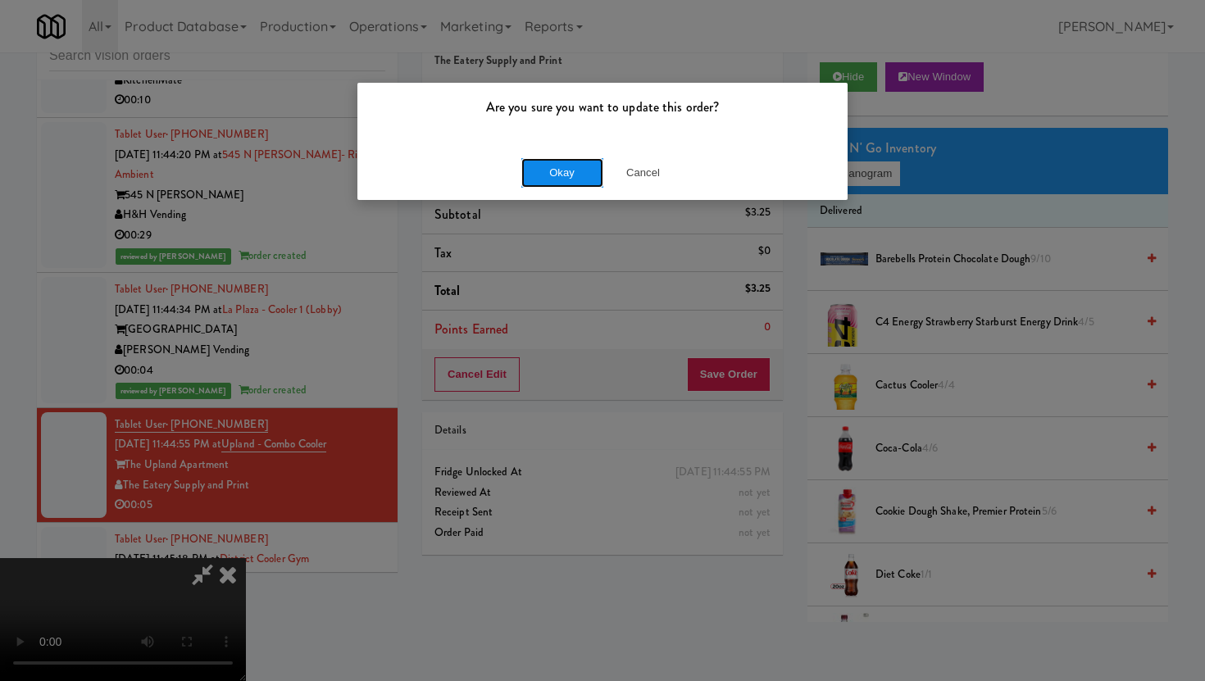
click at [544, 169] on button "Okay" at bounding box center [562, 173] width 82 height 30
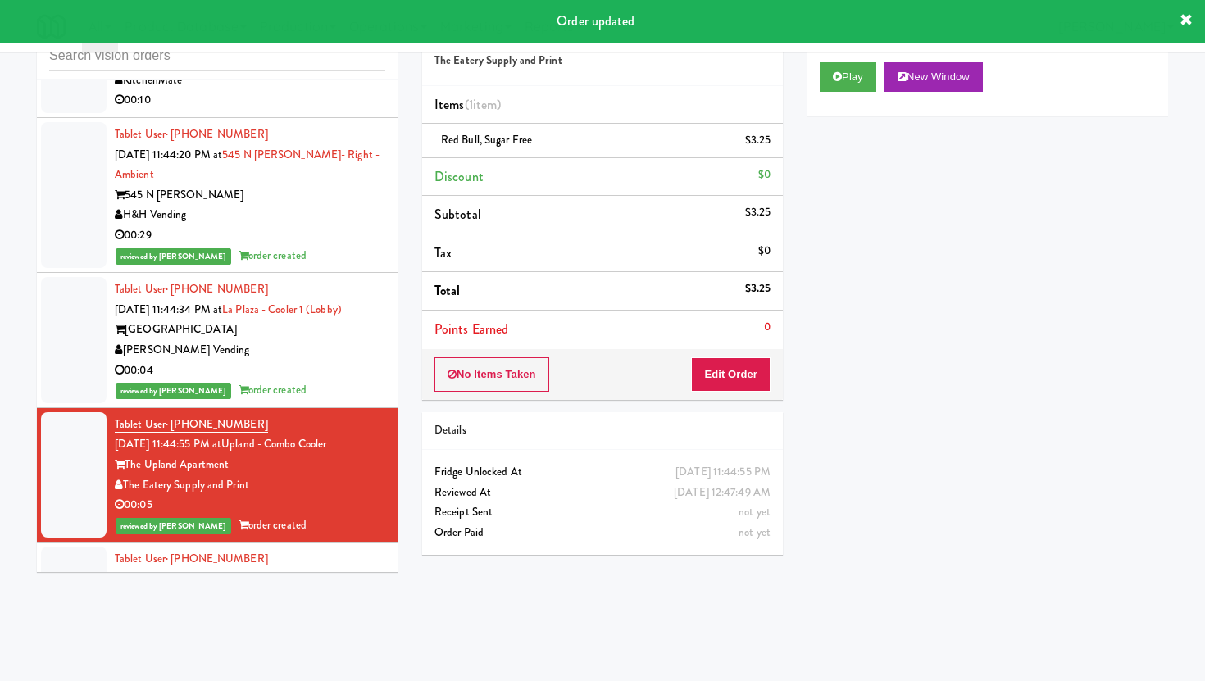
click at [315, 630] on div "00:50" at bounding box center [250, 640] width 271 height 20
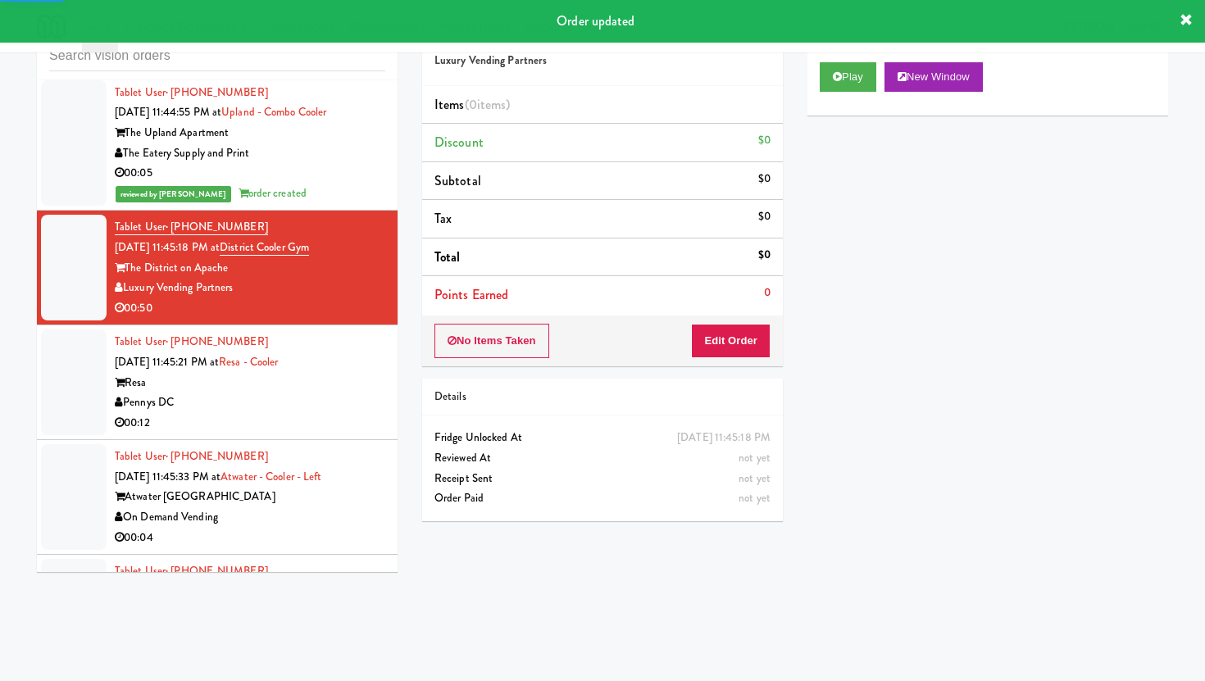
scroll to position [10147, 0]
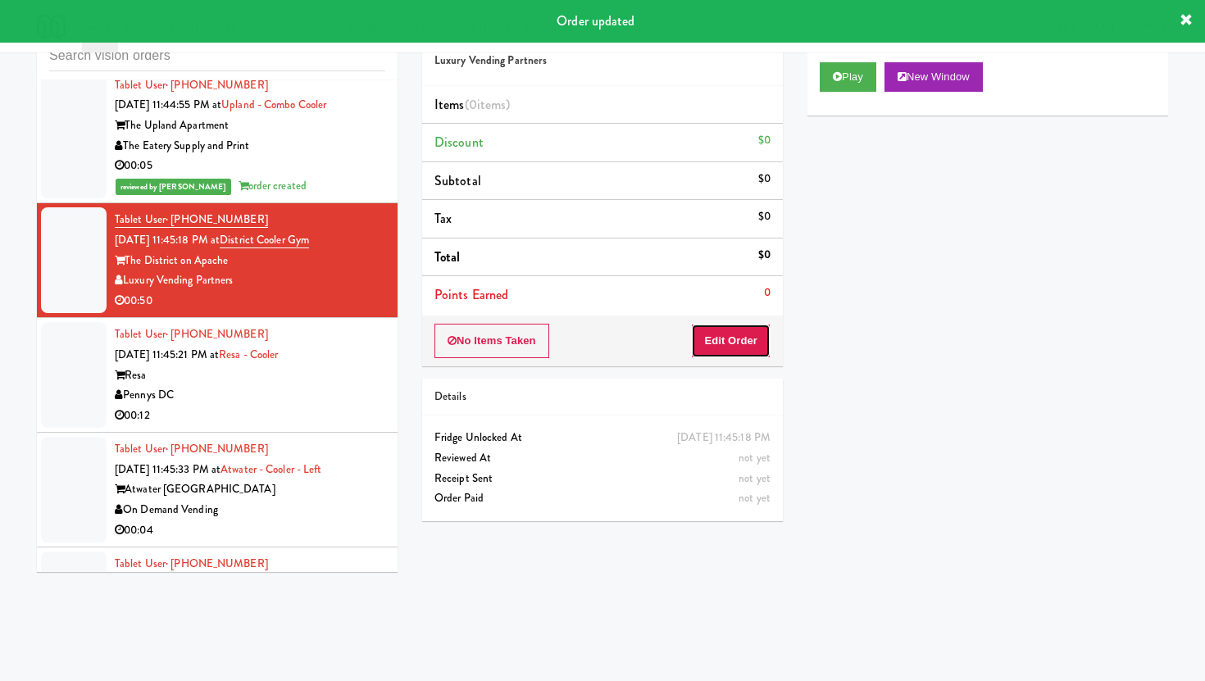
click at [767, 325] on button "Edit Order" at bounding box center [731, 341] width 80 height 34
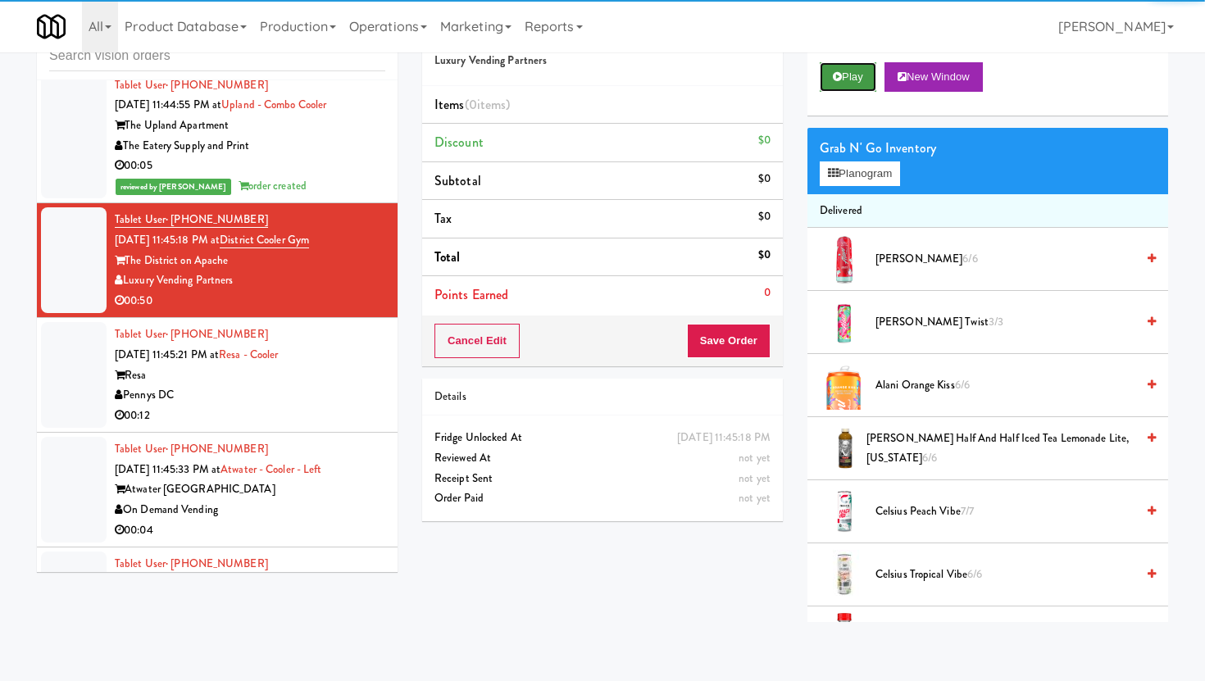
click at [858, 71] on button "Play" at bounding box center [848, 77] width 57 height 30
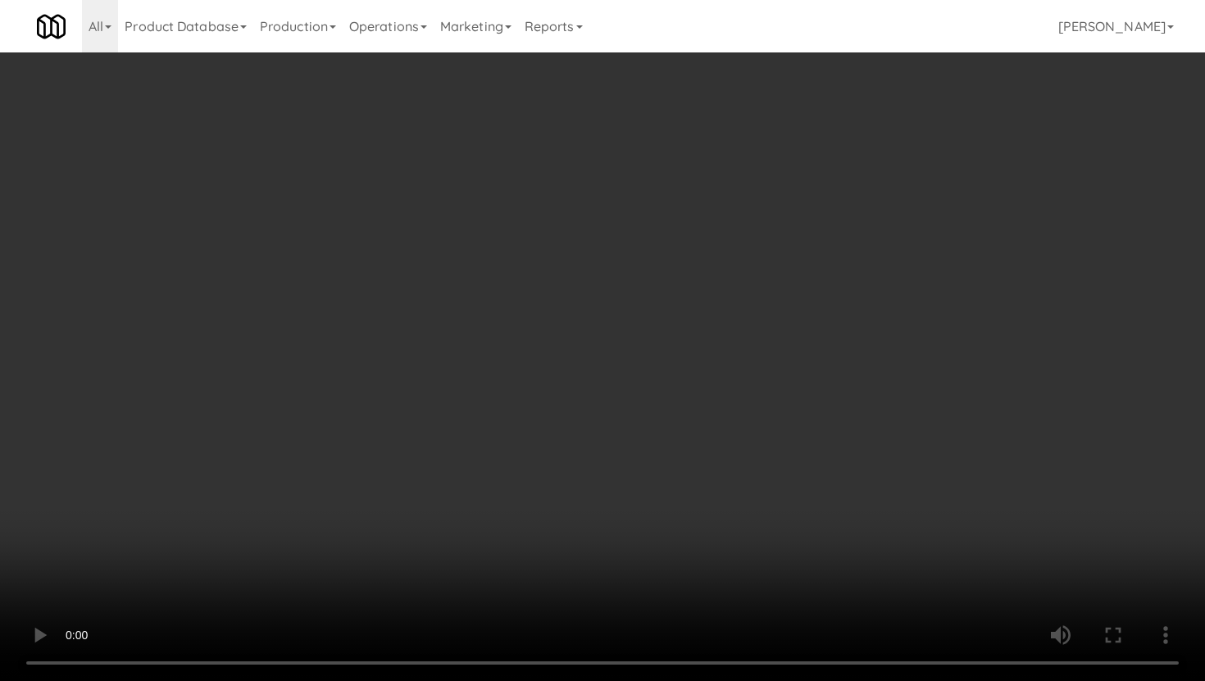
scroll to position [782, 0]
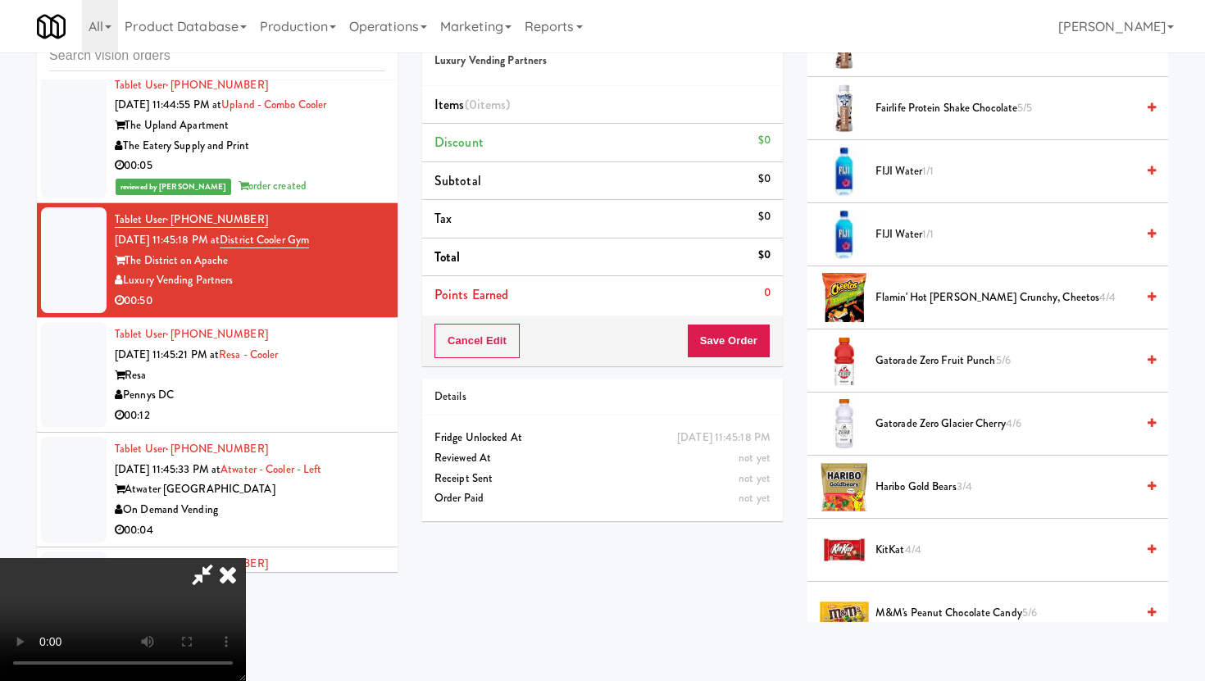
click at [906, 172] on span "FIJI Water 1/1" at bounding box center [1006, 171] width 260 height 20
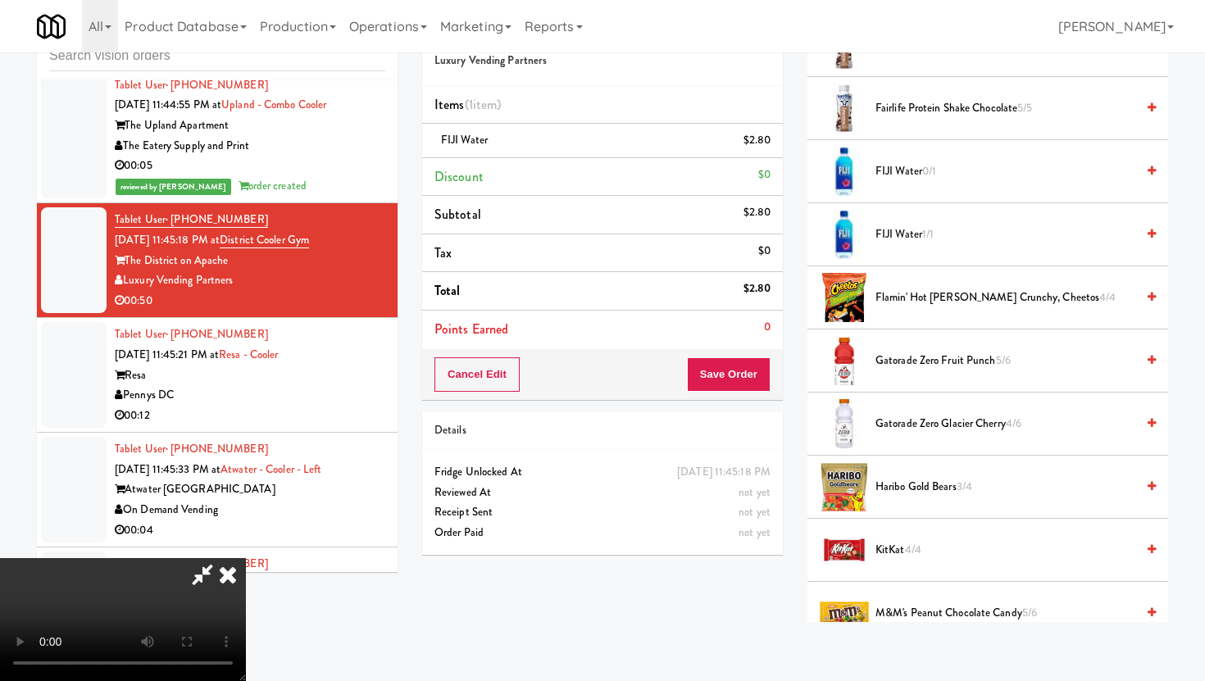
click at [246, 558] on video at bounding box center [123, 619] width 246 height 123
click at [926, 354] on span "Gatorade Zero Fruit Punch 5/6" at bounding box center [1006, 361] width 260 height 20
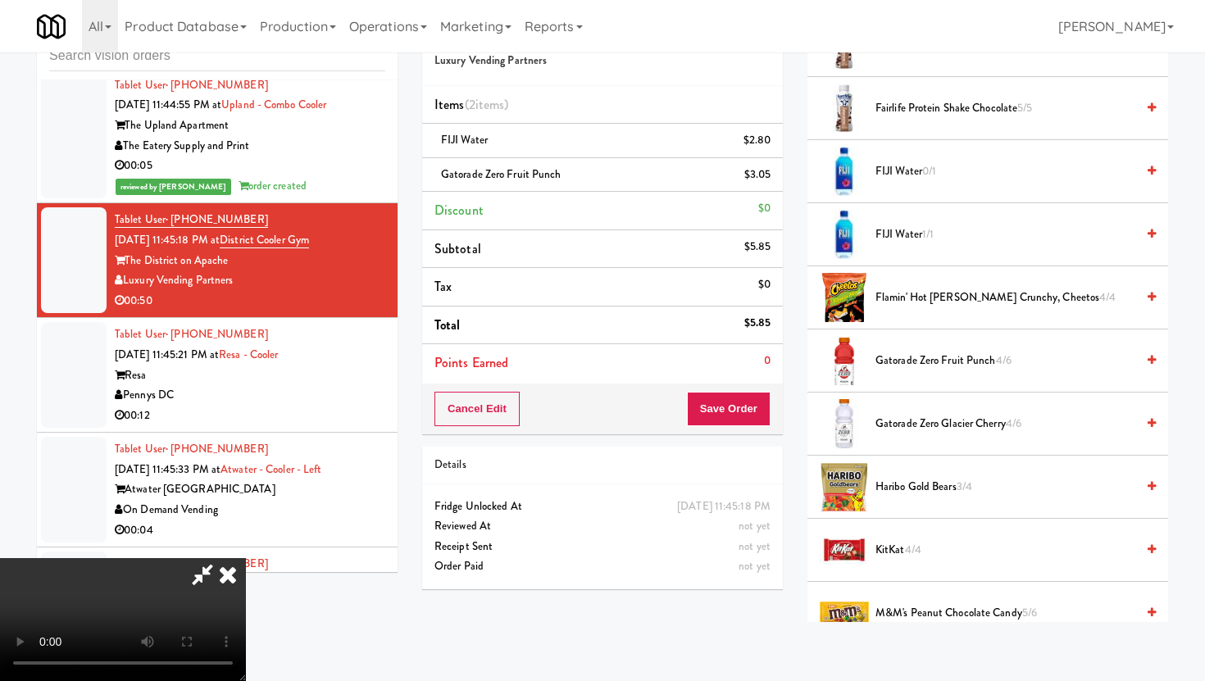
scroll to position [134, 0]
click at [754, 410] on button "Save Order" at bounding box center [729, 409] width 84 height 34
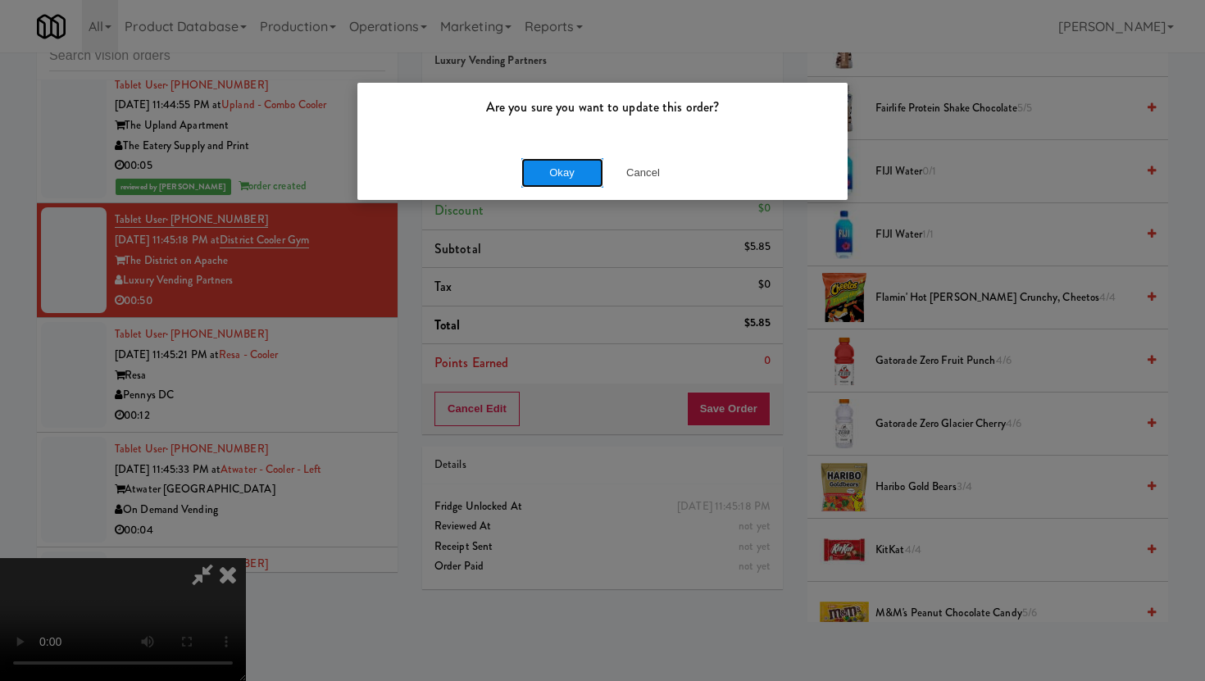
click at [575, 185] on button "Okay" at bounding box center [562, 173] width 82 height 30
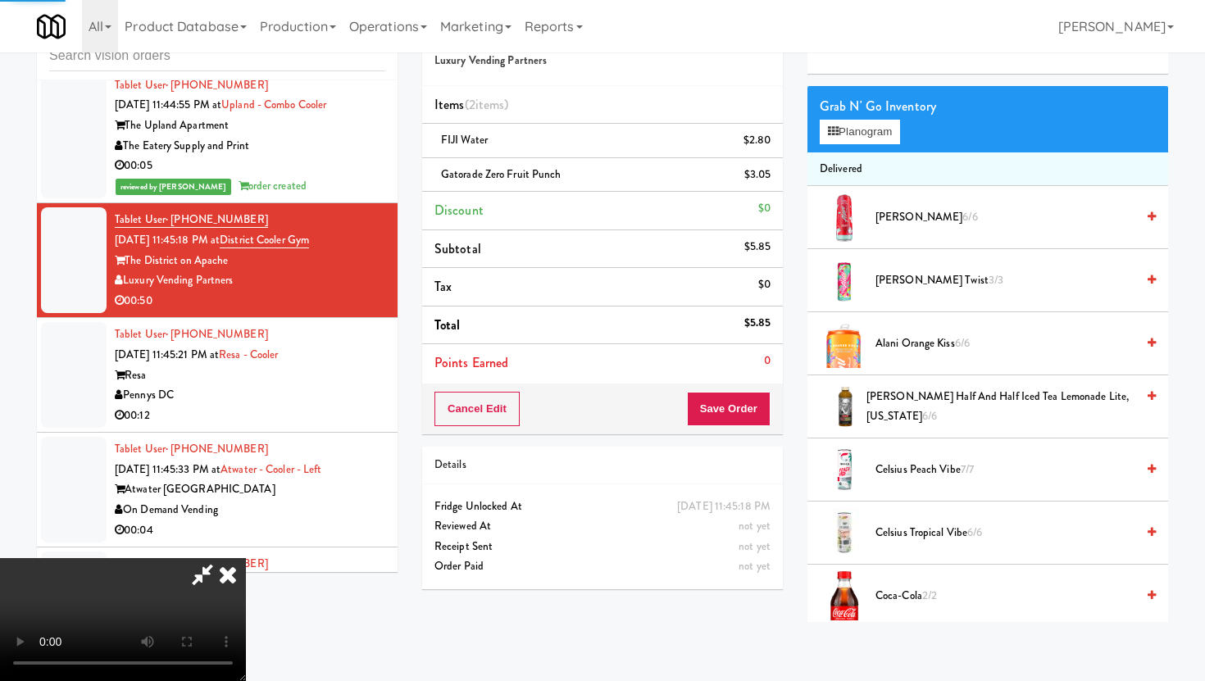
scroll to position [0, 0]
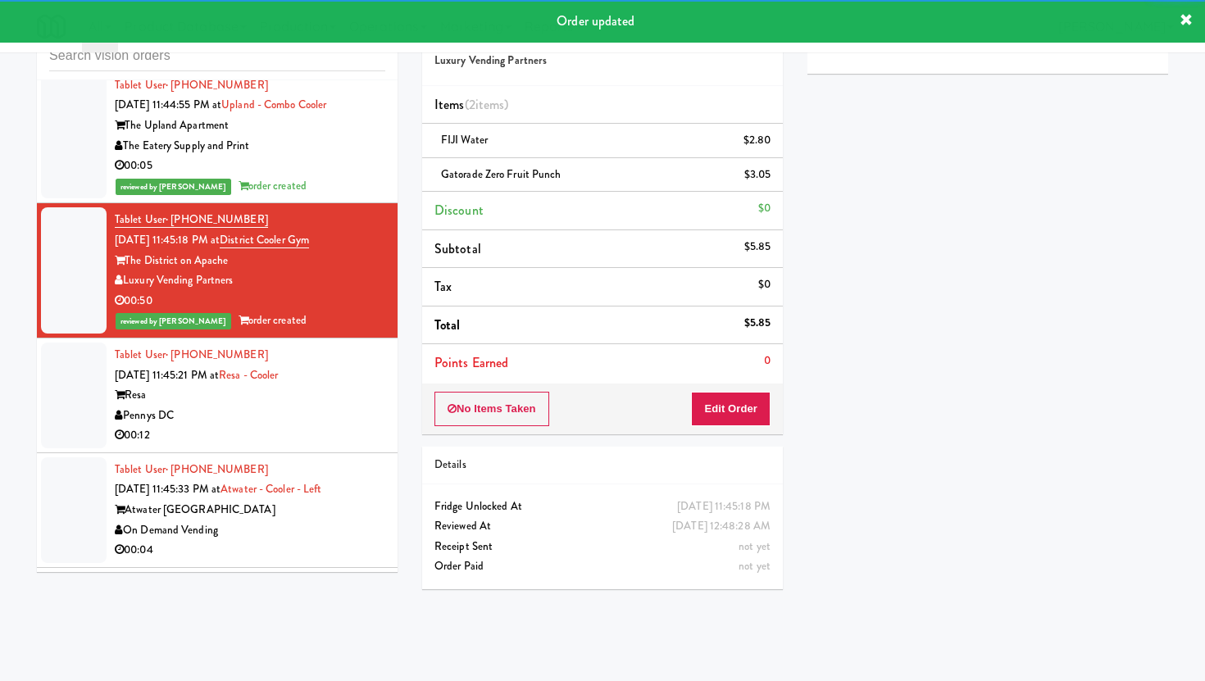
click at [332, 406] on div "Pennys DC" at bounding box center [250, 416] width 271 height 20
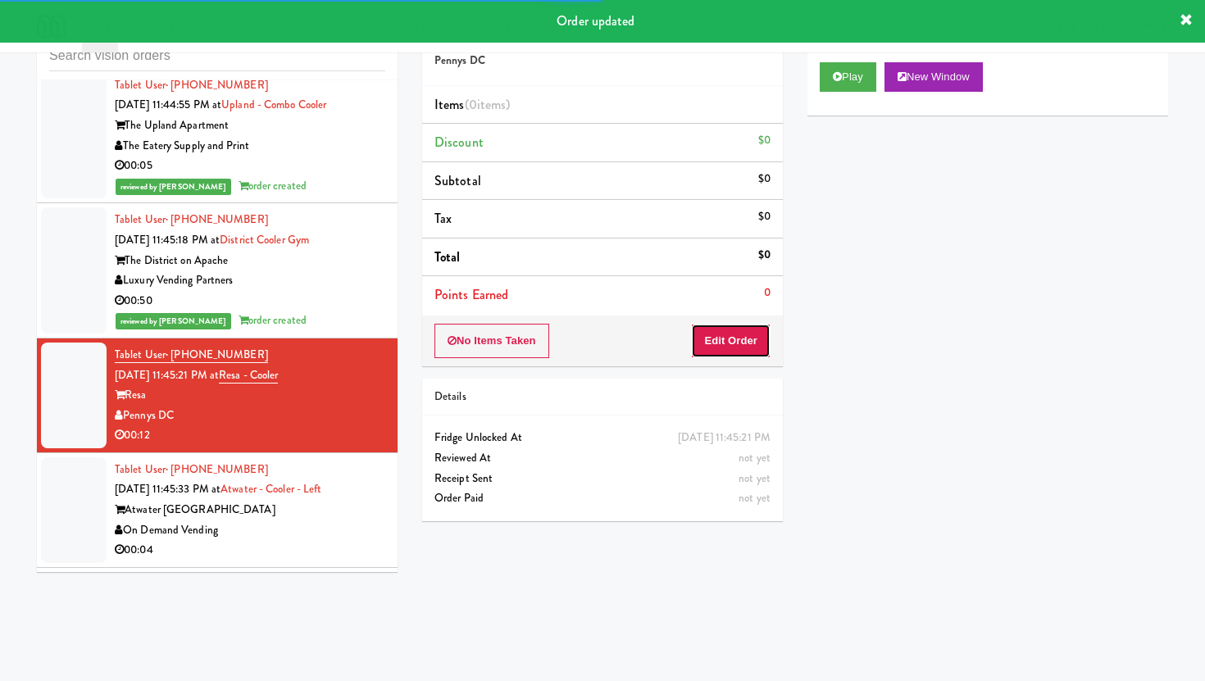
click at [719, 336] on button "Edit Order" at bounding box center [731, 341] width 80 height 34
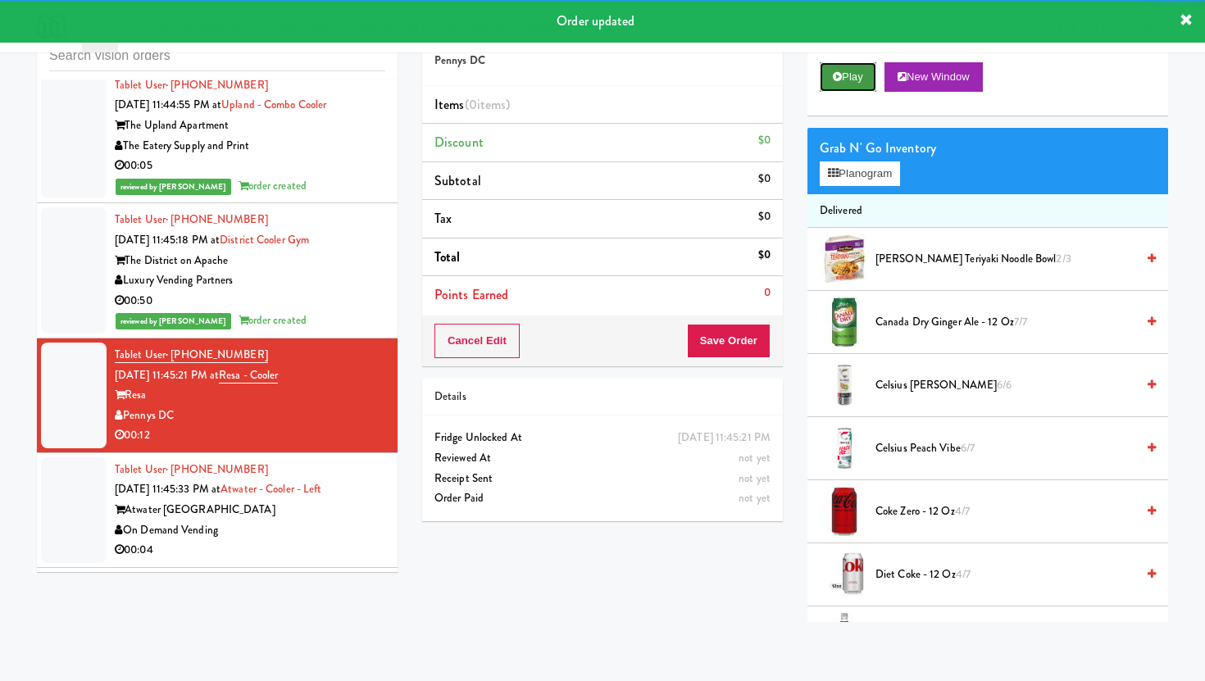
click at [858, 62] on button "Play" at bounding box center [848, 77] width 57 height 30
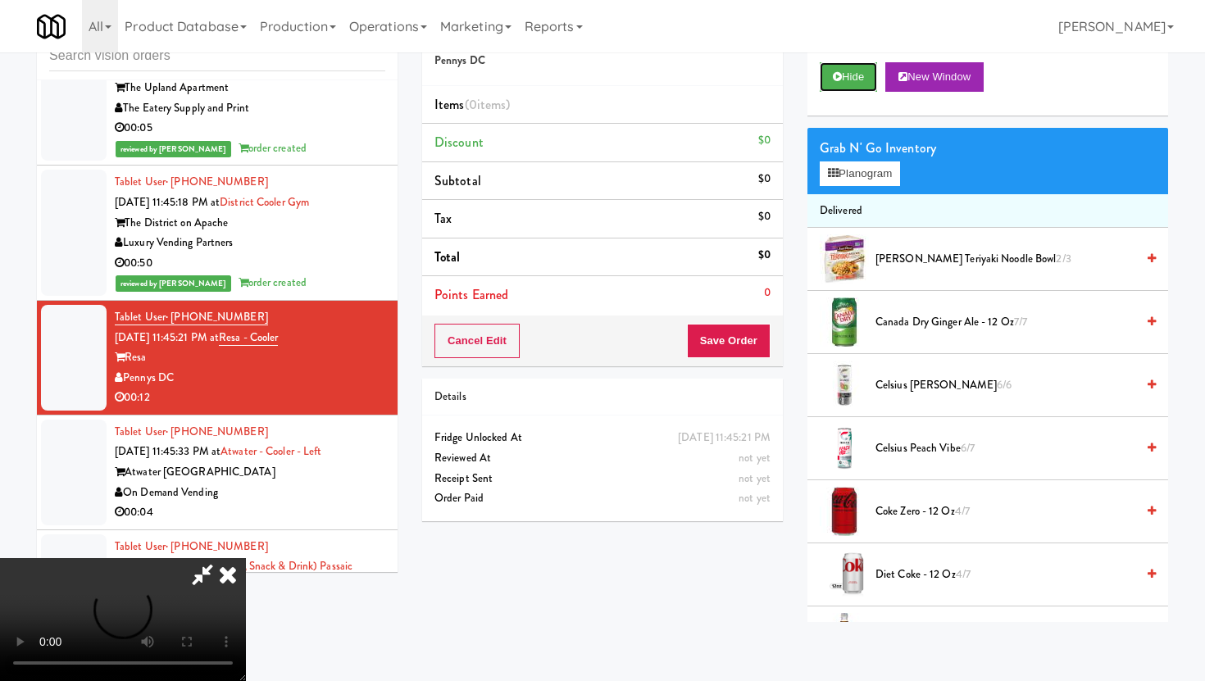
scroll to position [129, 0]
click at [246, 558] on video at bounding box center [123, 619] width 246 height 123
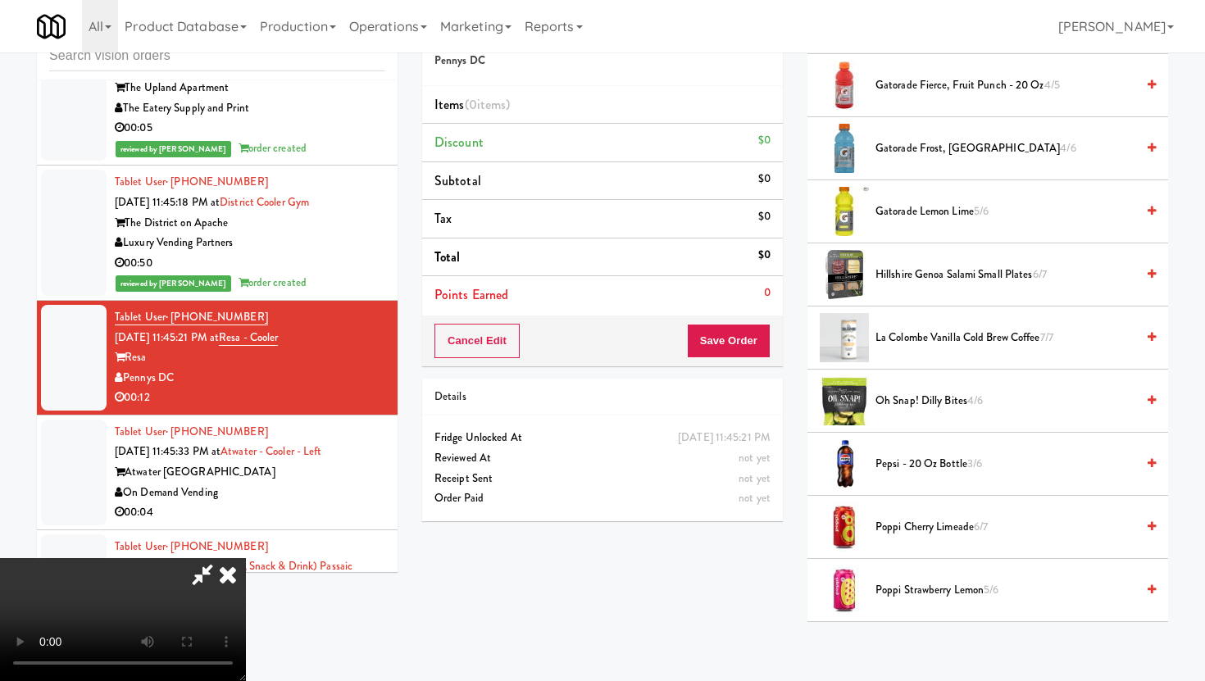
scroll to position [934, 0]
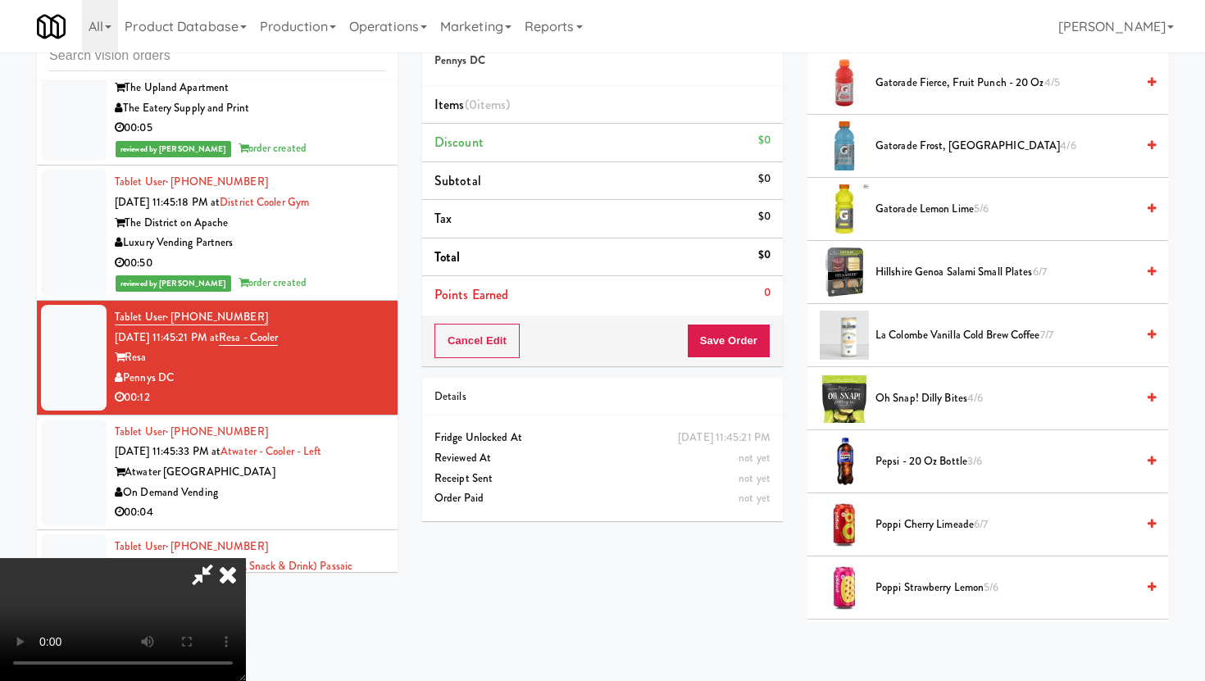
click at [921, 596] on span "Poppi Strawberry Lemon 5/6" at bounding box center [1006, 588] width 260 height 20
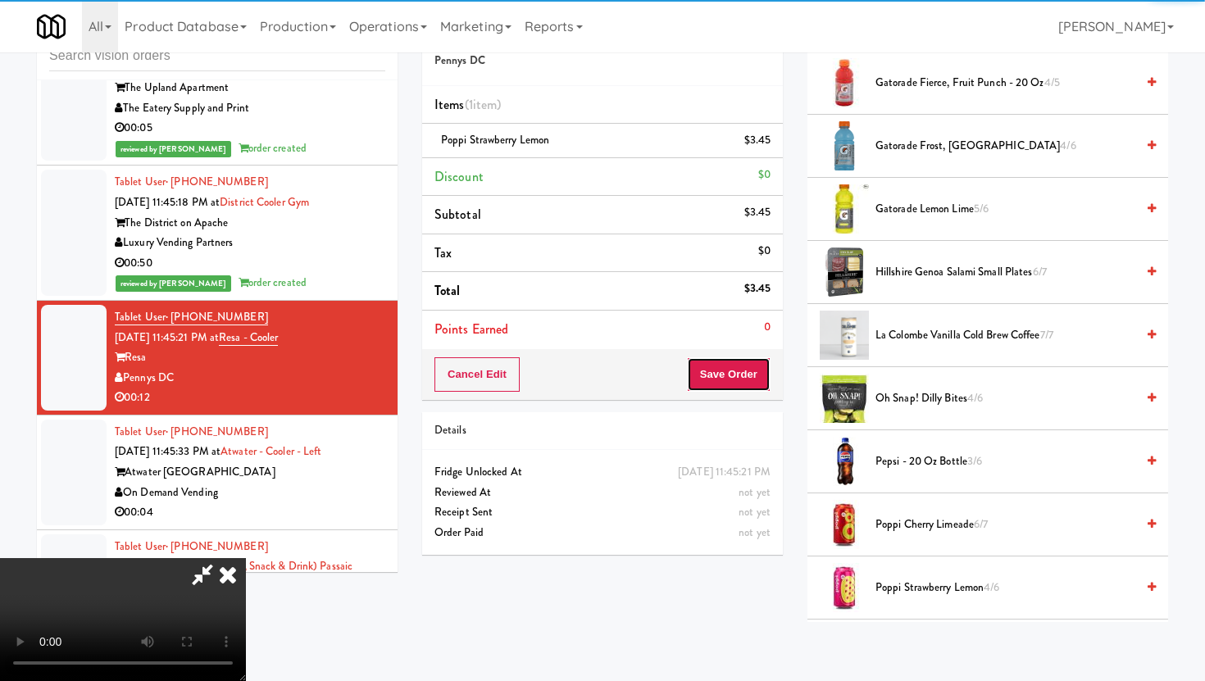
click at [764, 389] on button "Save Order" at bounding box center [729, 374] width 84 height 34
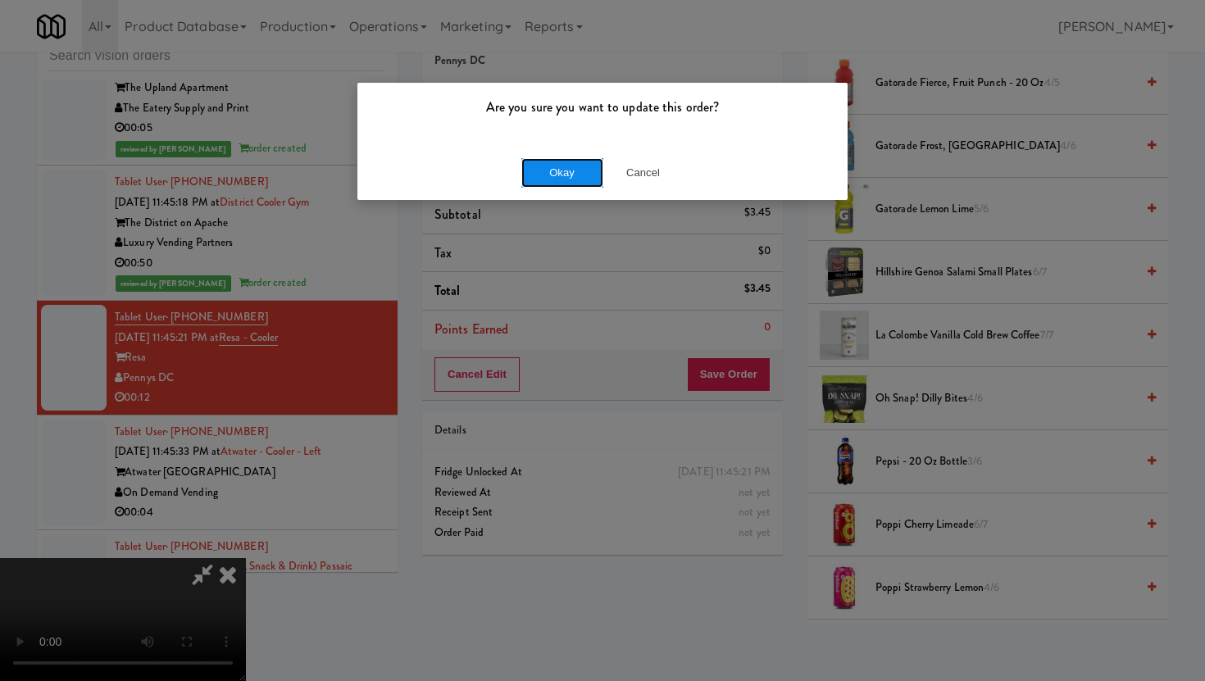
click at [556, 158] on button "Okay" at bounding box center [562, 173] width 82 height 30
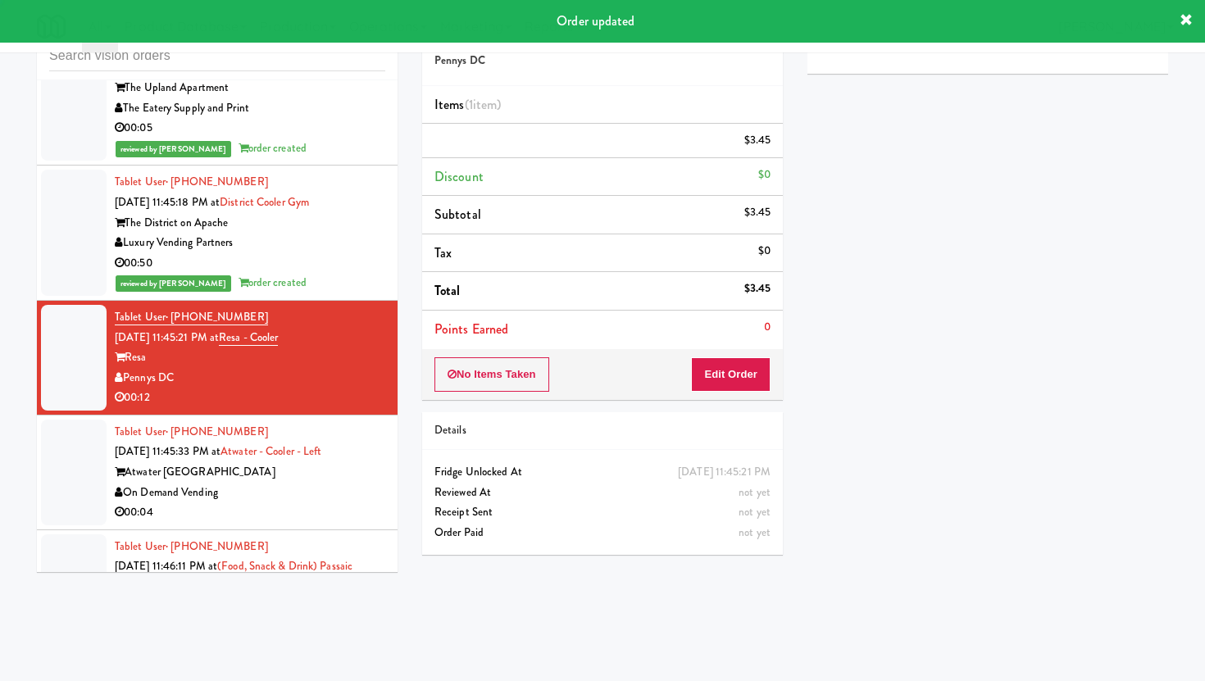
scroll to position [0, 0]
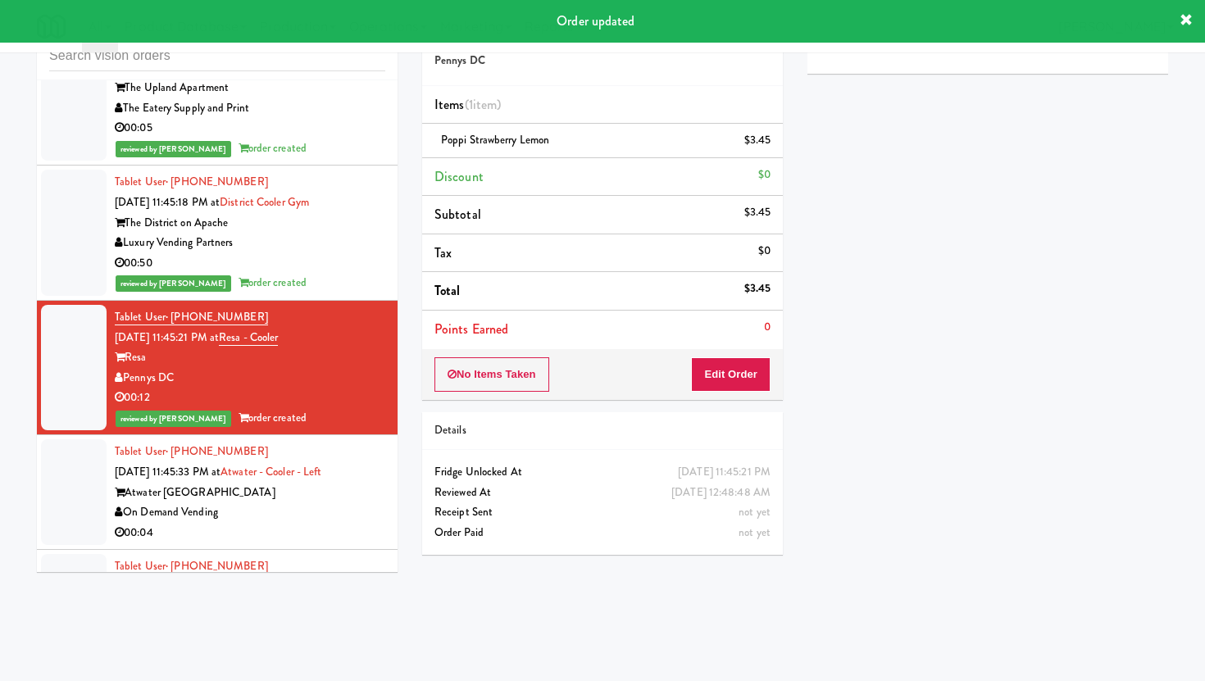
click at [327, 483] on div "Atwater [GEOGRAPHIC_DATA]" at bounding box center [250, 493] width 271 height 20
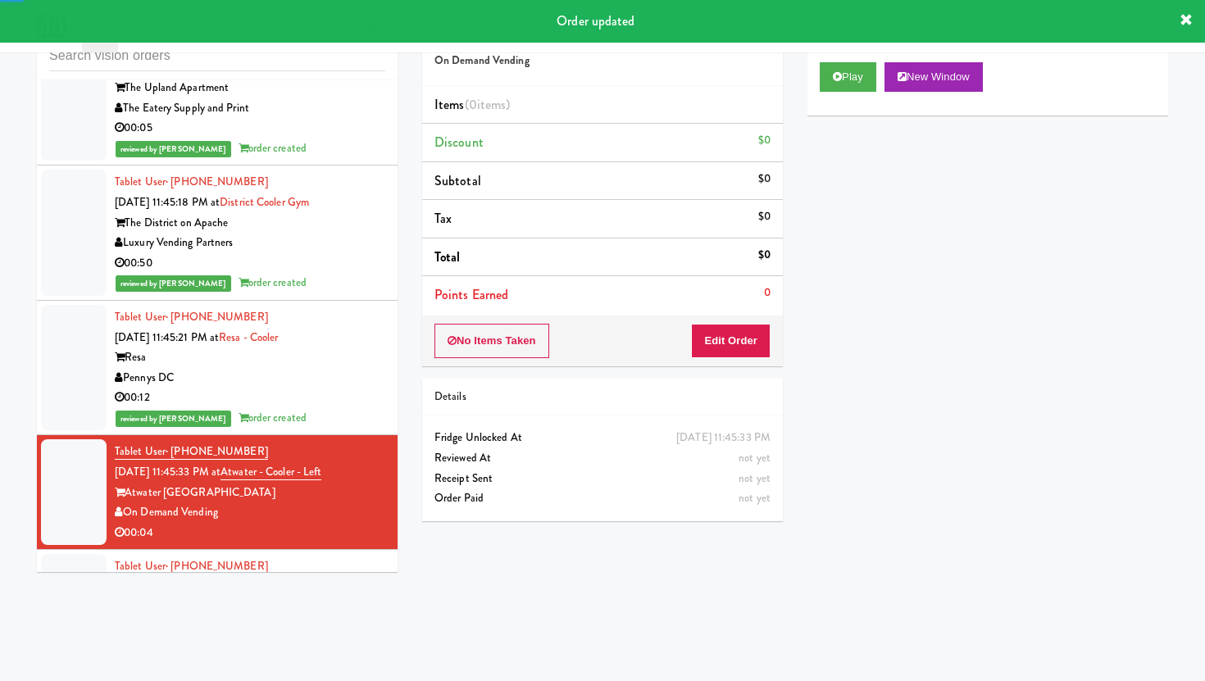
click at [690, 343] on div "No Items Taken Edit Order" at bounding box center [602, 341] width 361 height 51
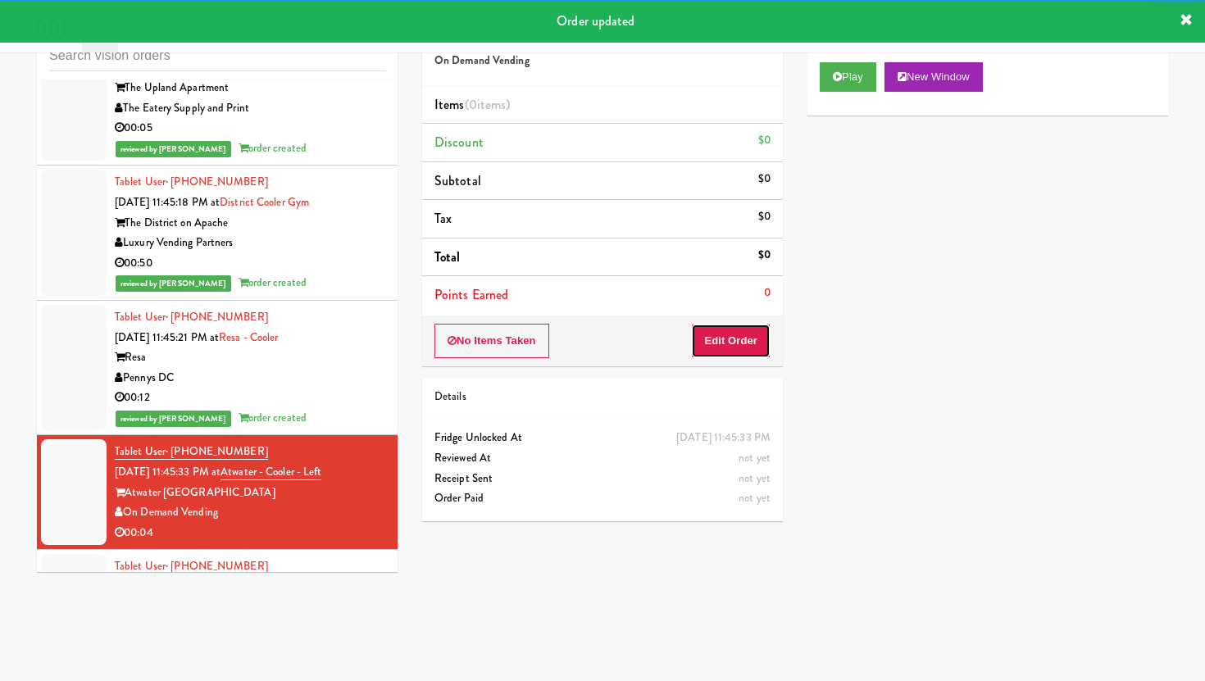
click at [708, 343] on button "Edit Order" at bounding box center [731, 341] width 80 height 34
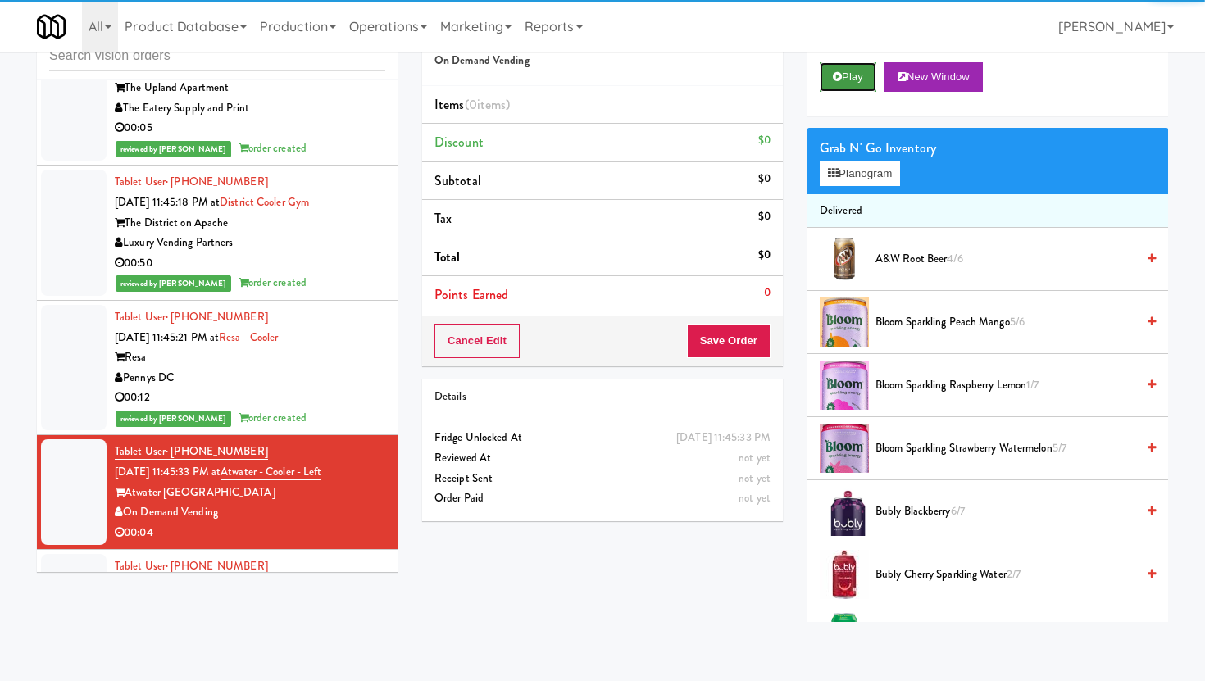
click at [862, 79] on button "Play" at bounding box center [848, 77] width 57 height 30
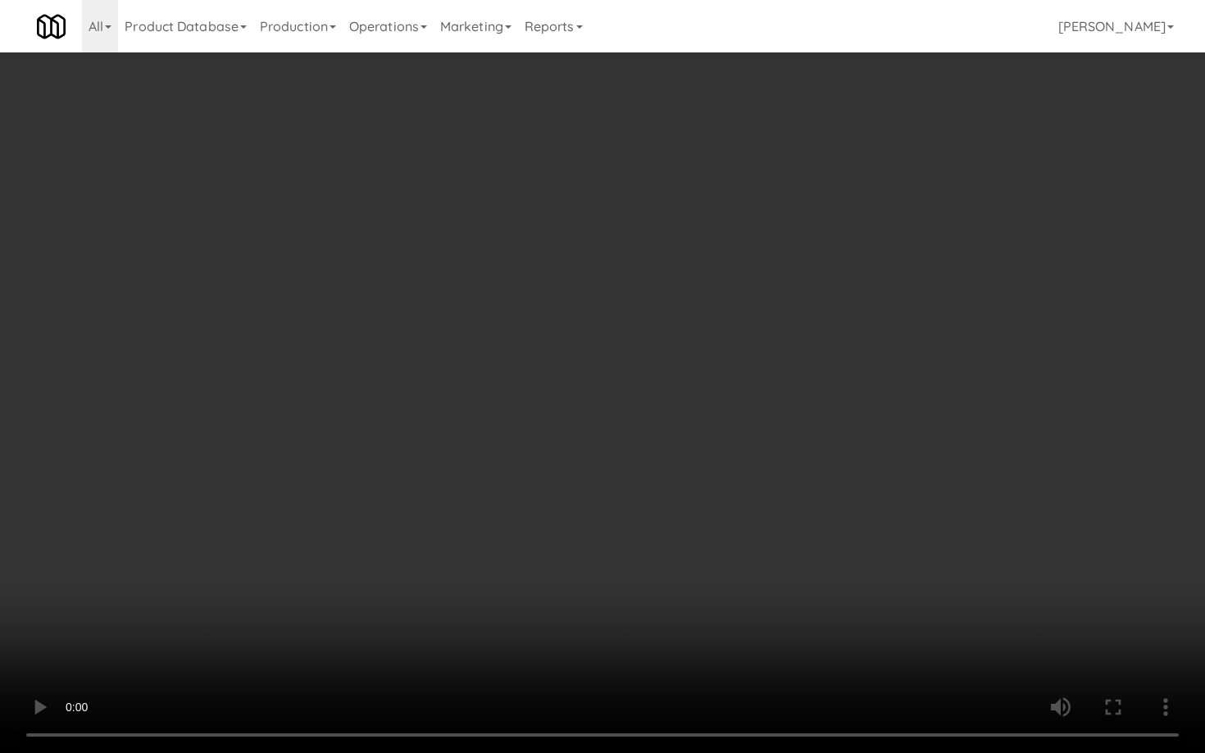
click at [500, 595] on video at bounding box center [602, 376] width 1205 height 753
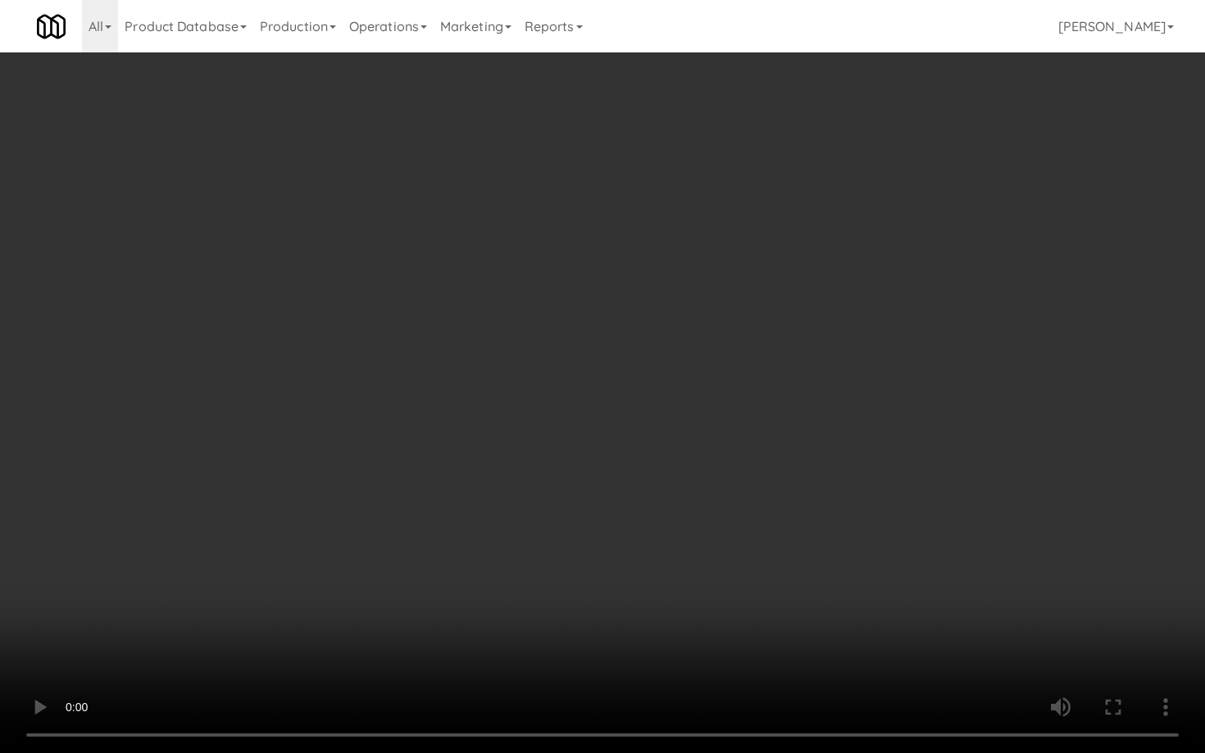
click at [500, 595] on video at bounding box center [602, 376] width 1205 height 753
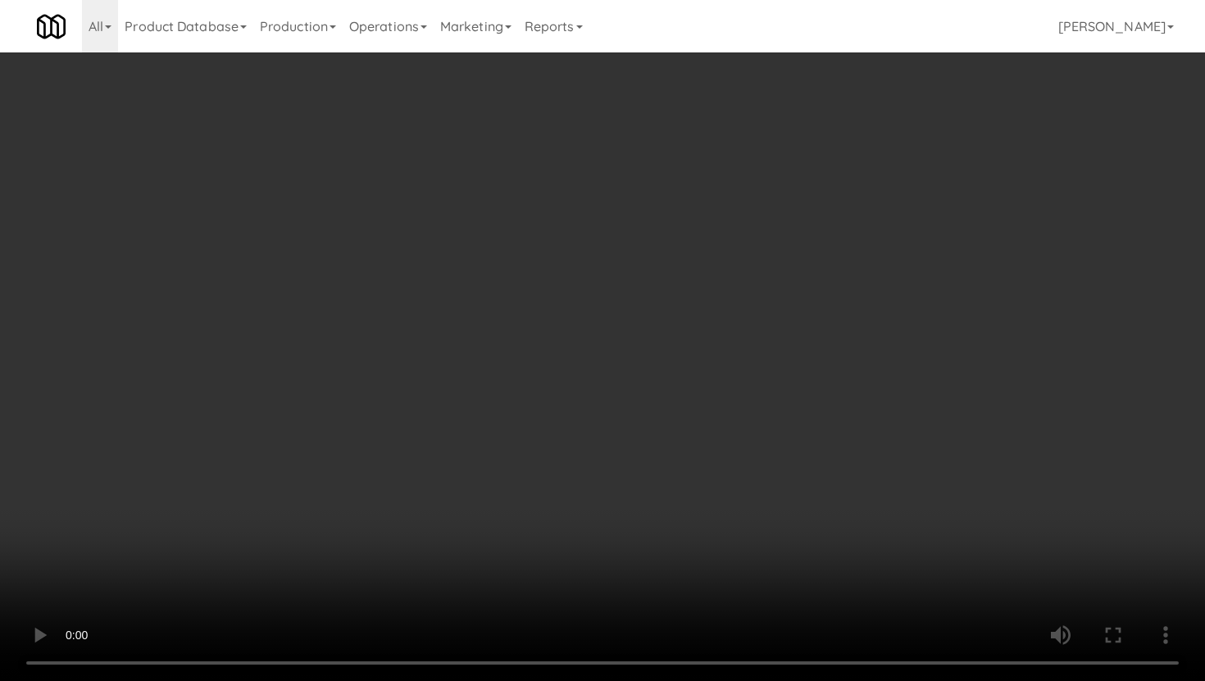
scroll to position [1663, 0]
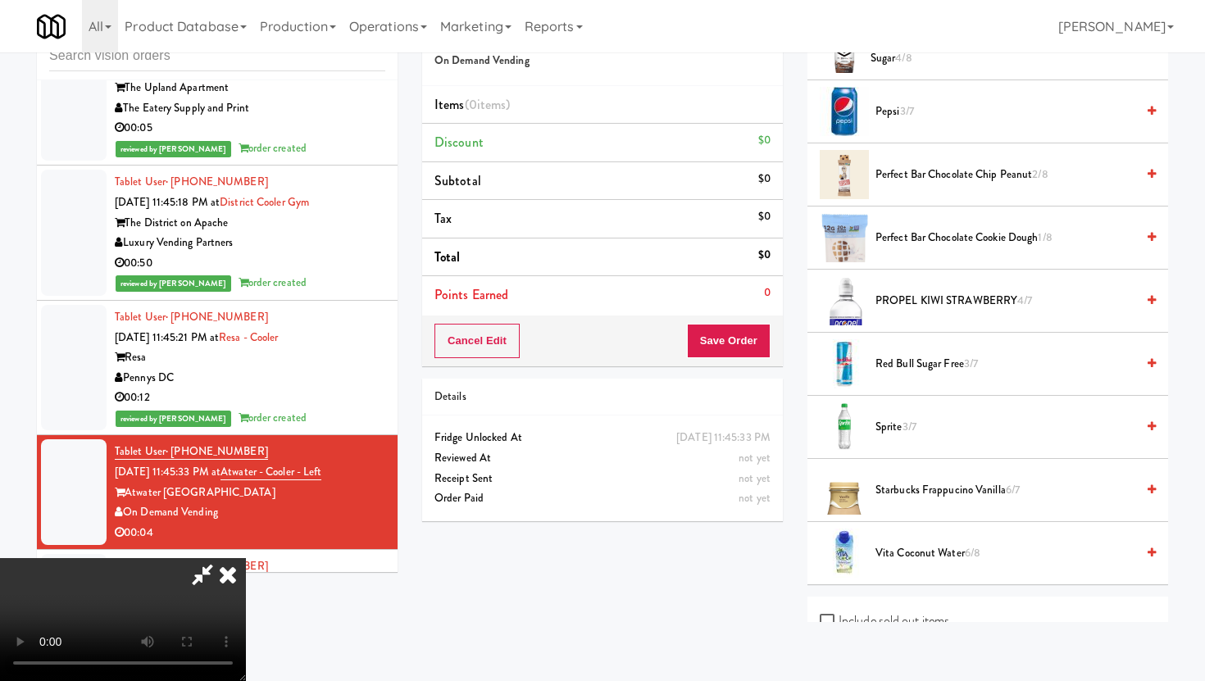
click at [904, 421] on span "3/7" at bounding box center [910, 427] width 14 height 16
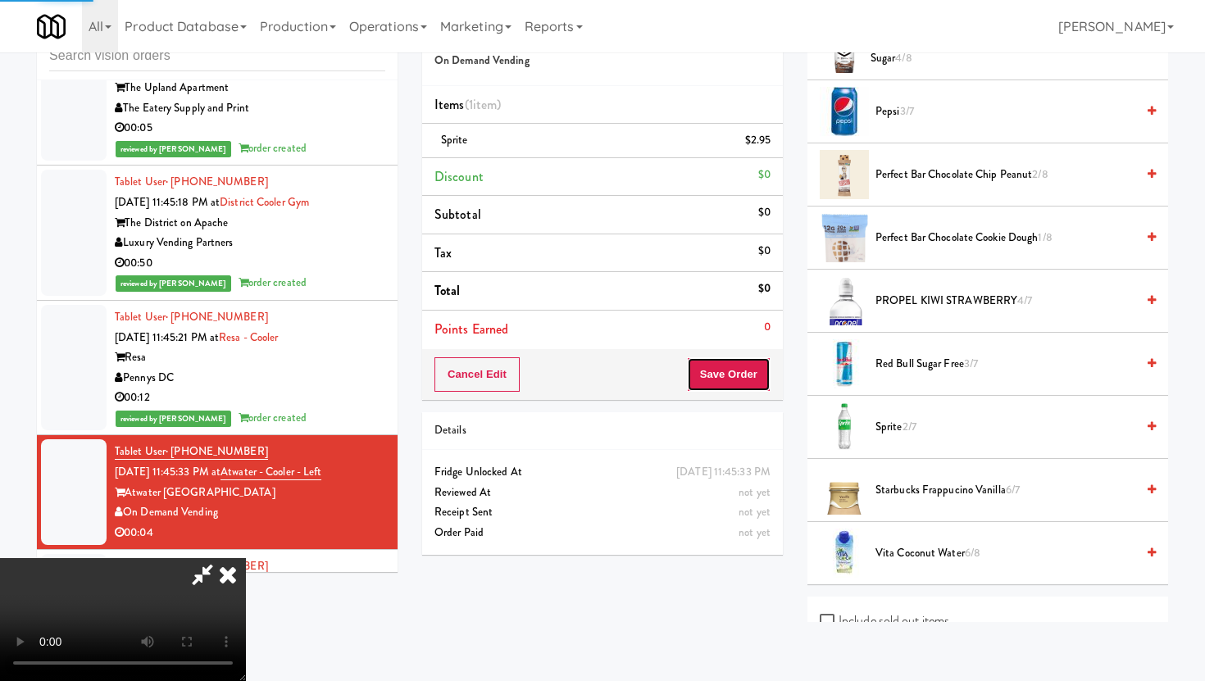
click at [749, 382] on button "Save Order" at bounding box center [729, 374] width 84 height 34
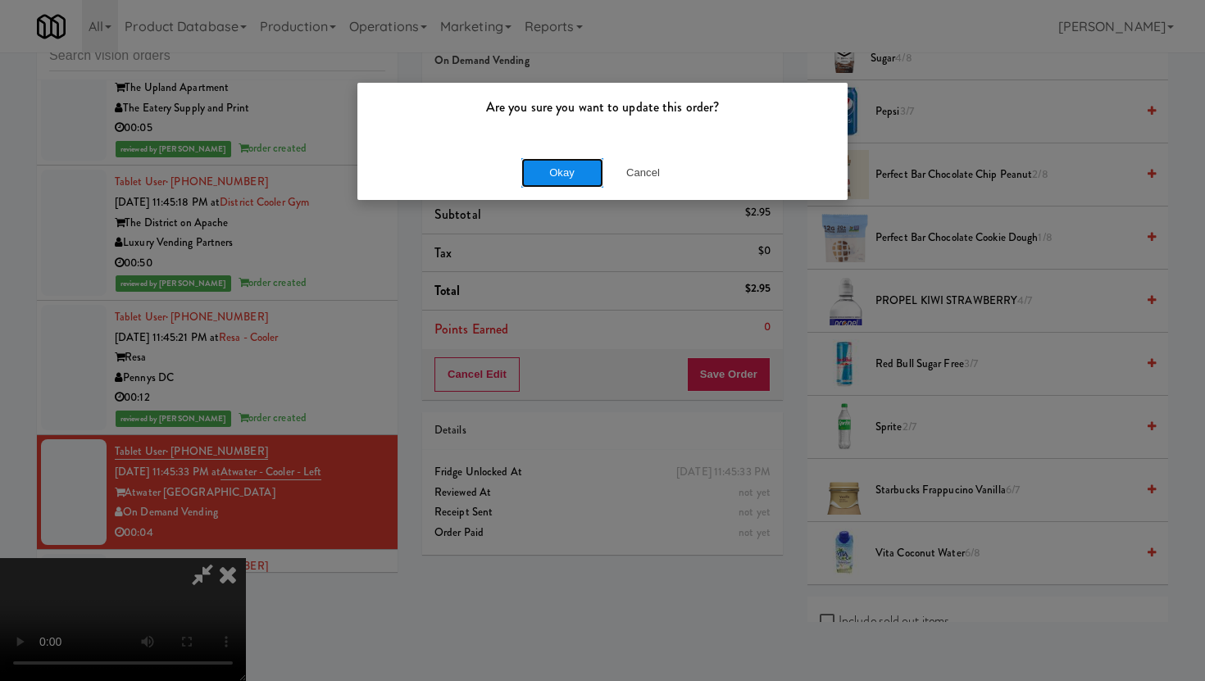
click at [575, 171] on button "Okay" at bounding box center [562, 173] width 82 height 30
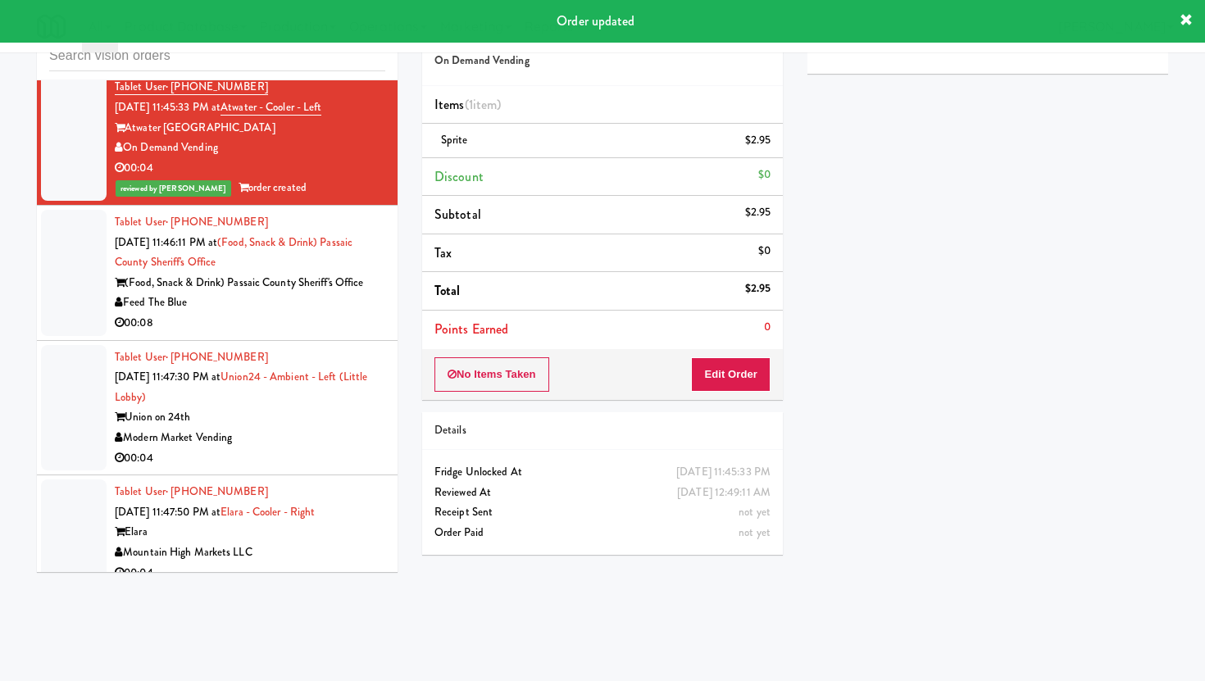
scroll to position [10551, 0]
click at [357, 291] on div "Feed The Blue" at bounding box center [250, 301] width 271 height 20
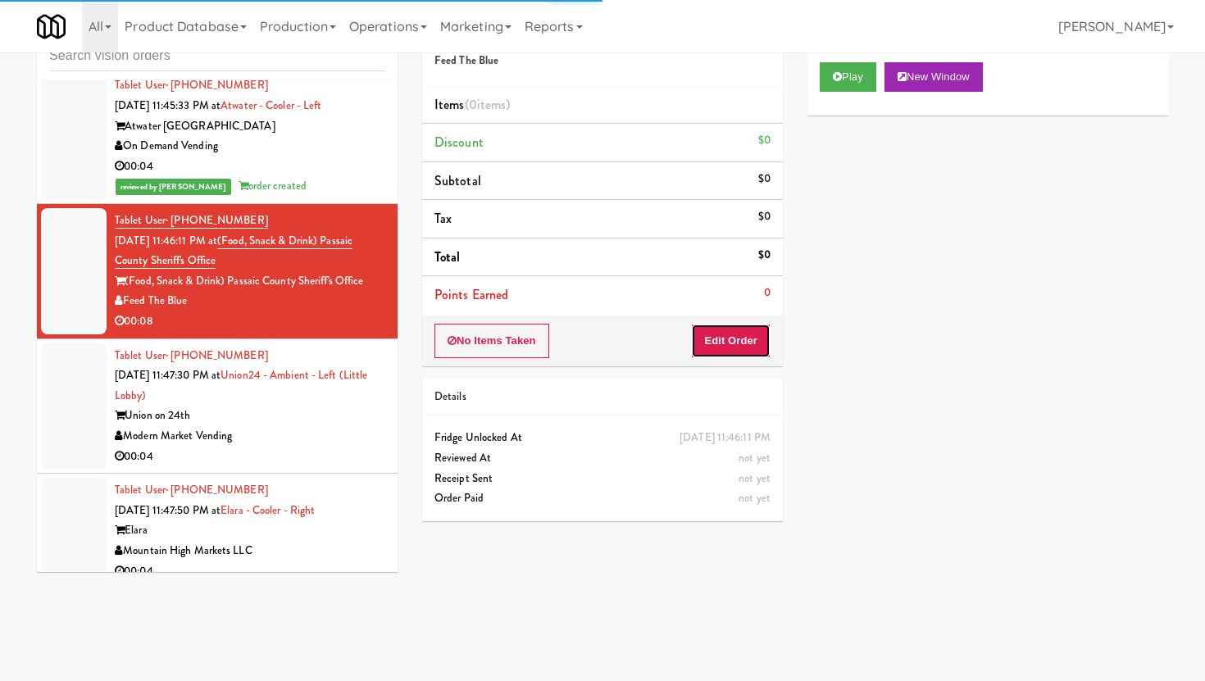
click at [737, 341] on button "Edit Order" at bounding box center [731, 341] width 80 height 34
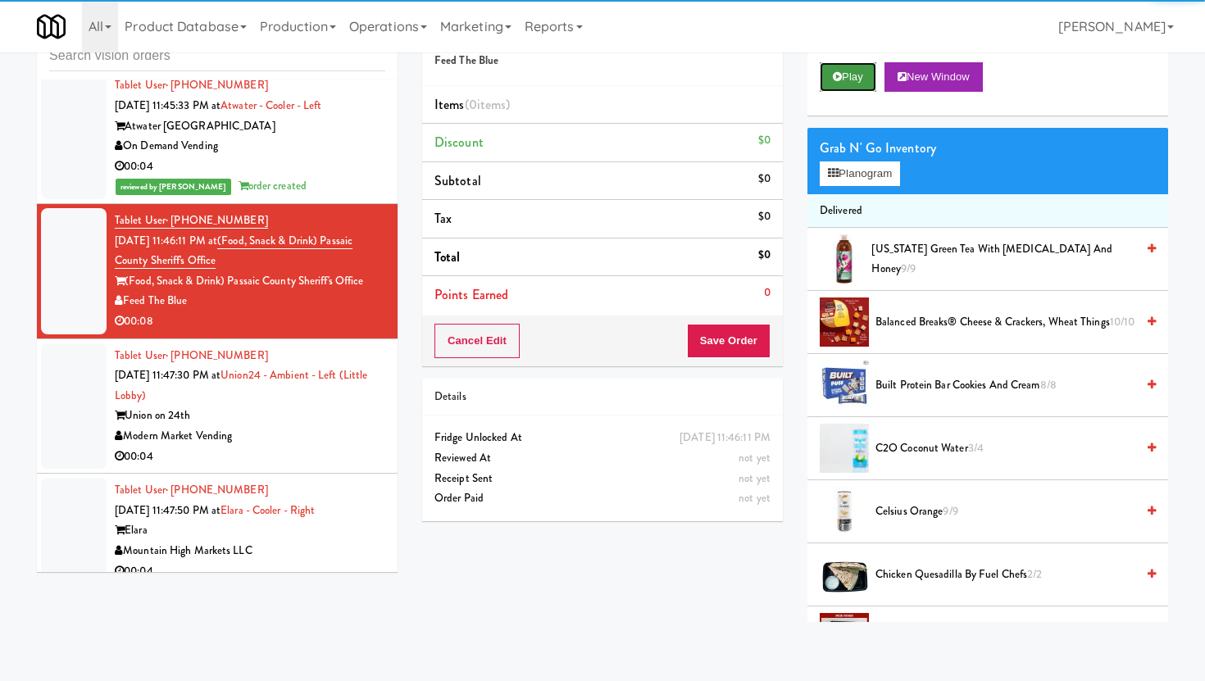
click at [853, 80] on button "Play" at bounding box center [848, 77] width 57 height 30
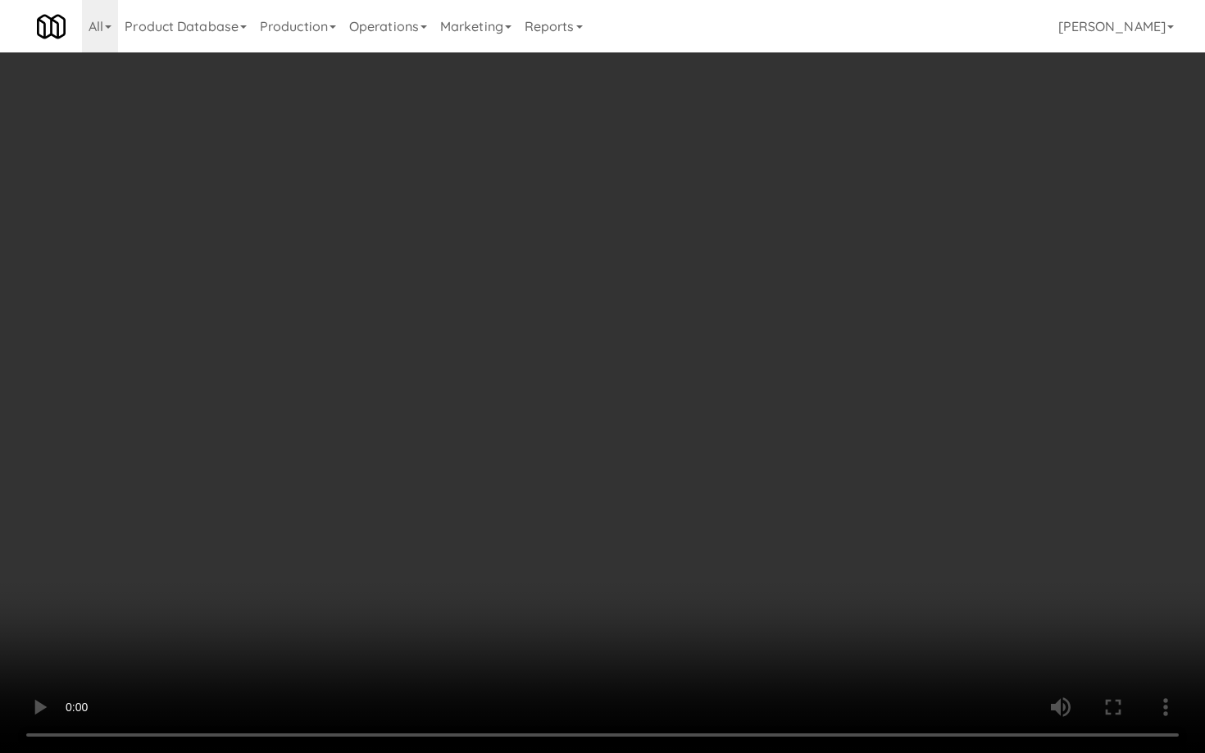
click at [915, 600] on video at bounding box center [602, 376] width 1205 height 753
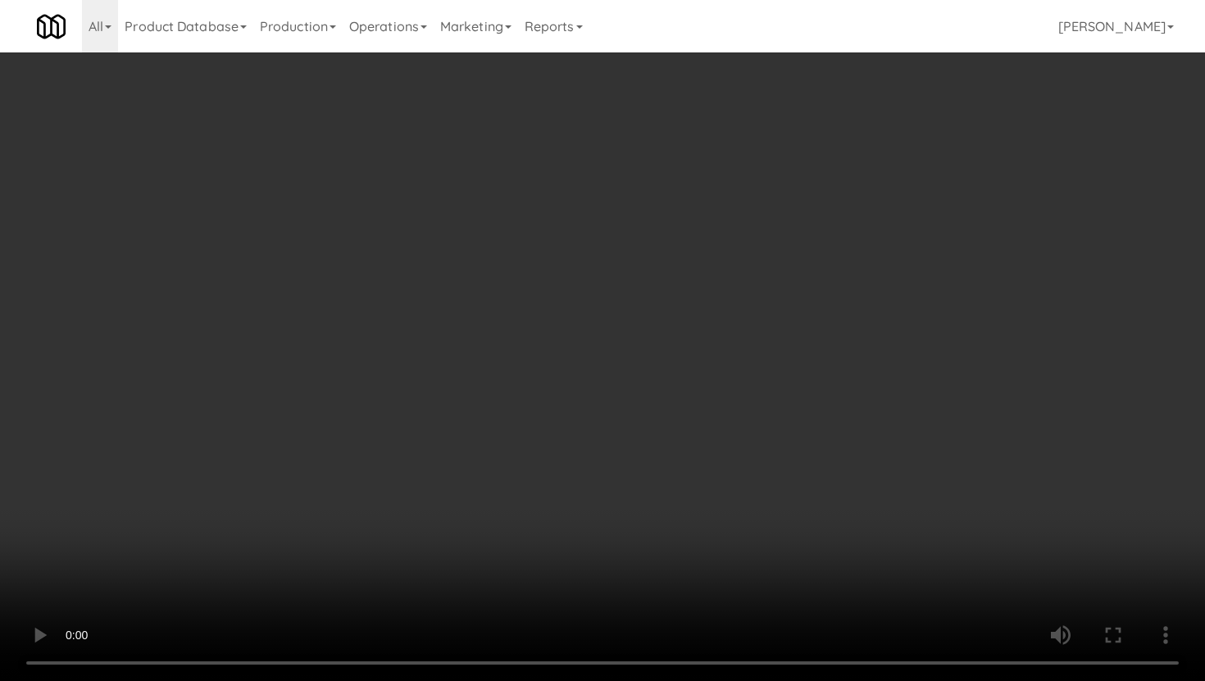
scroll to position [768, 0]
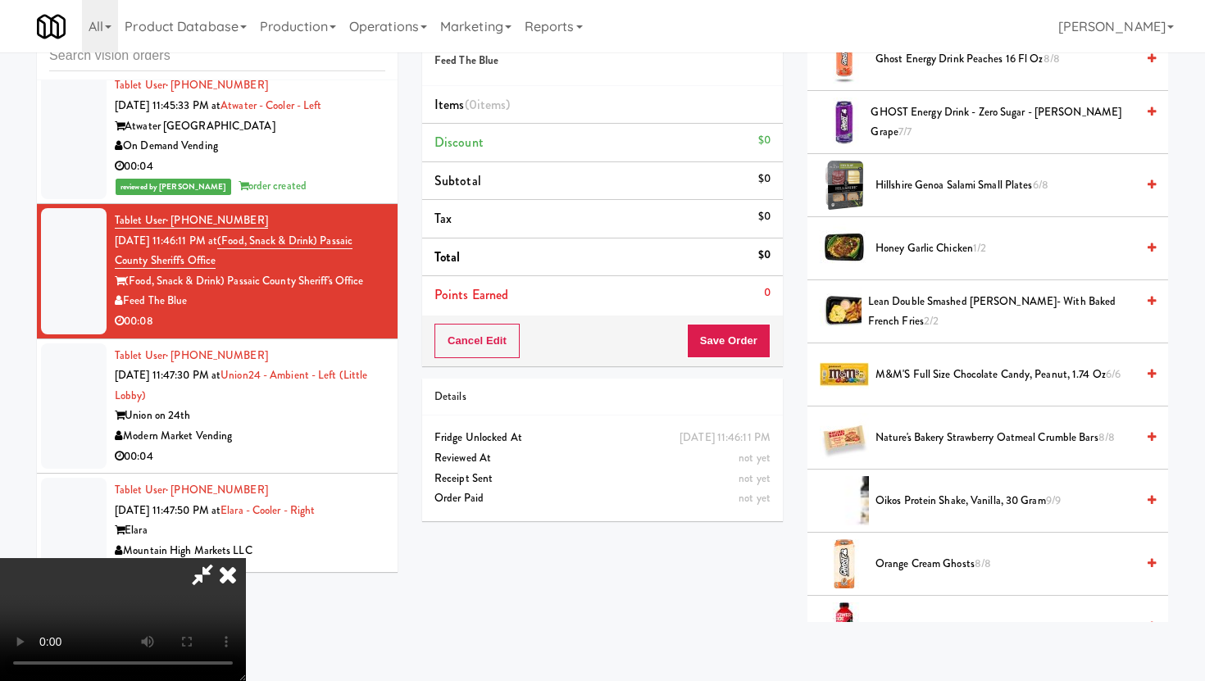
click at [960, 192] on span "Hillshire Genoa Salami Small Plates 6/8" at bounding box center [1006, 185] width 260 height 20
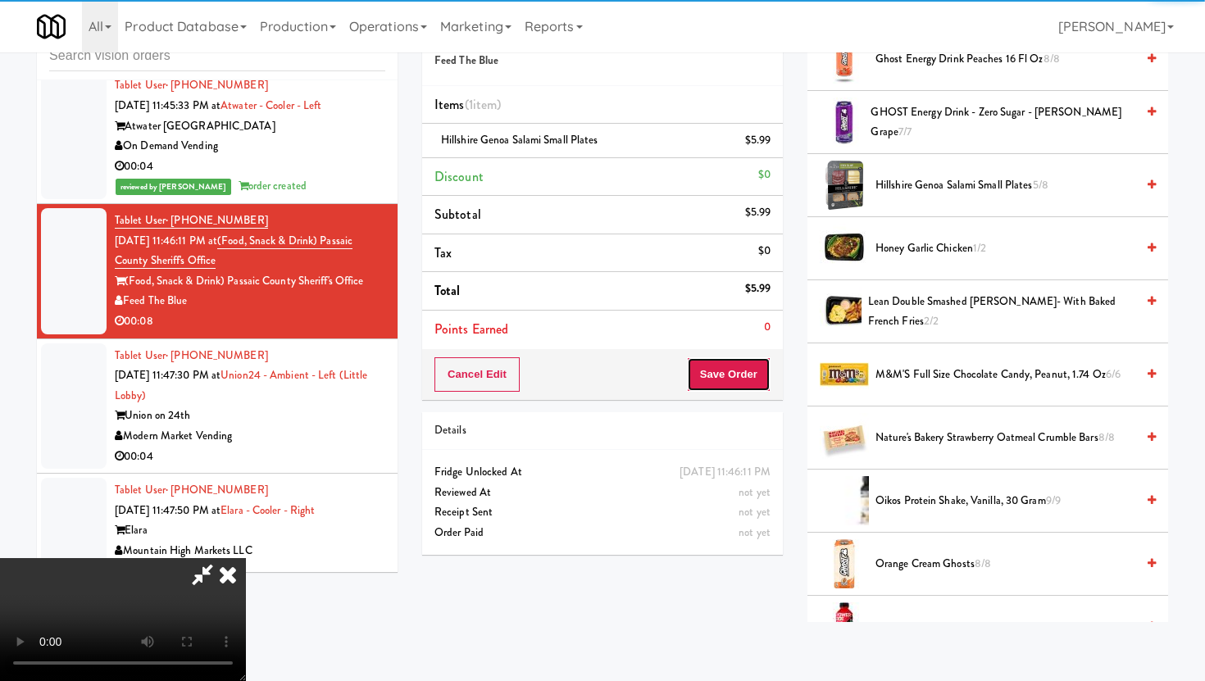
click at [756, 380] on button "Save Order" at bounding box center [729, 374] width 84 height 34
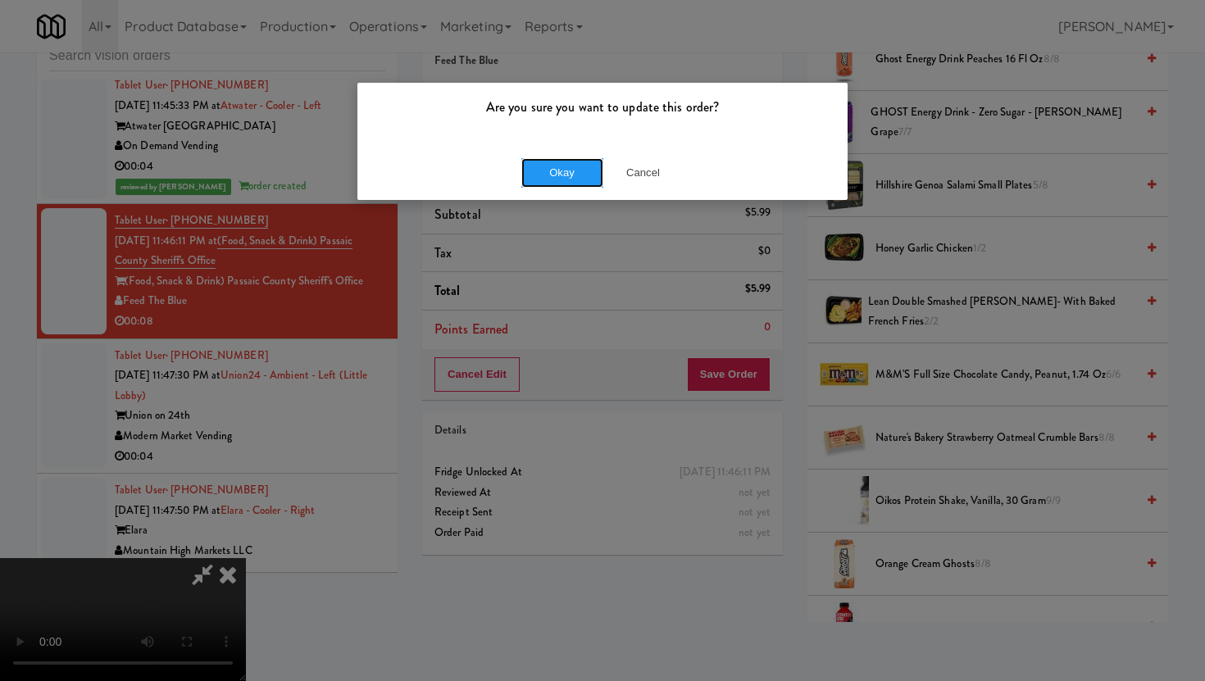
click at [581, 179] on button "Okay" at bounding box center [562, 173] width 82 height 30
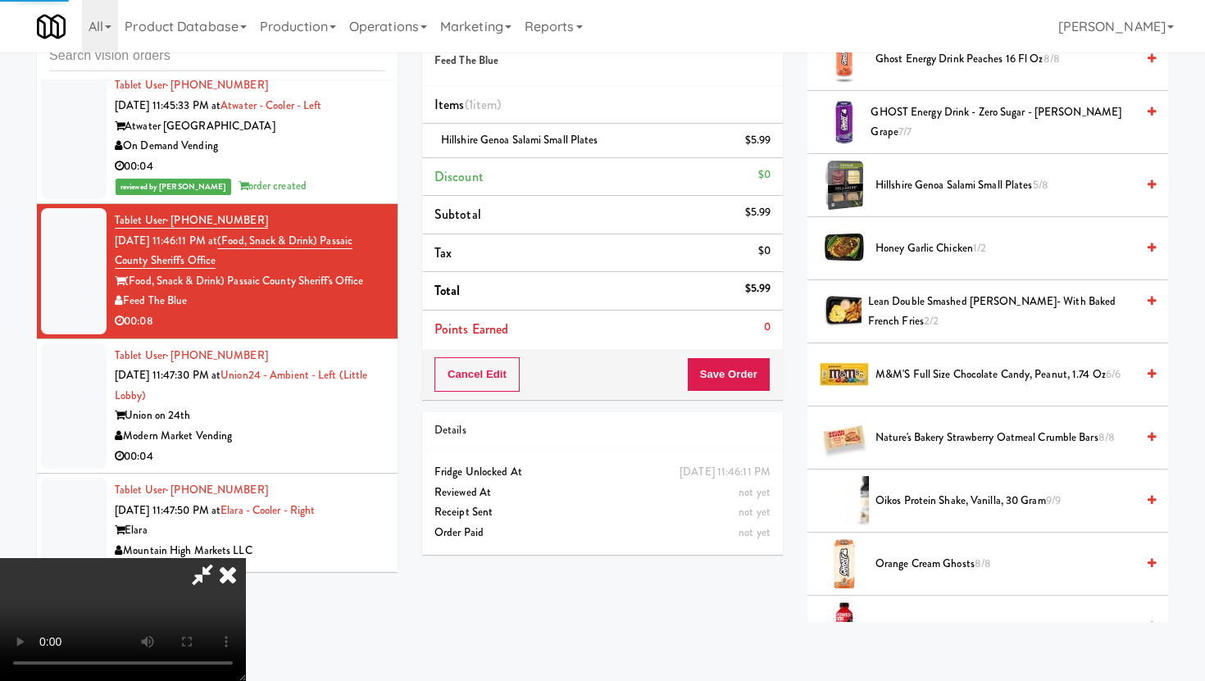
scroll to position [42, 0]
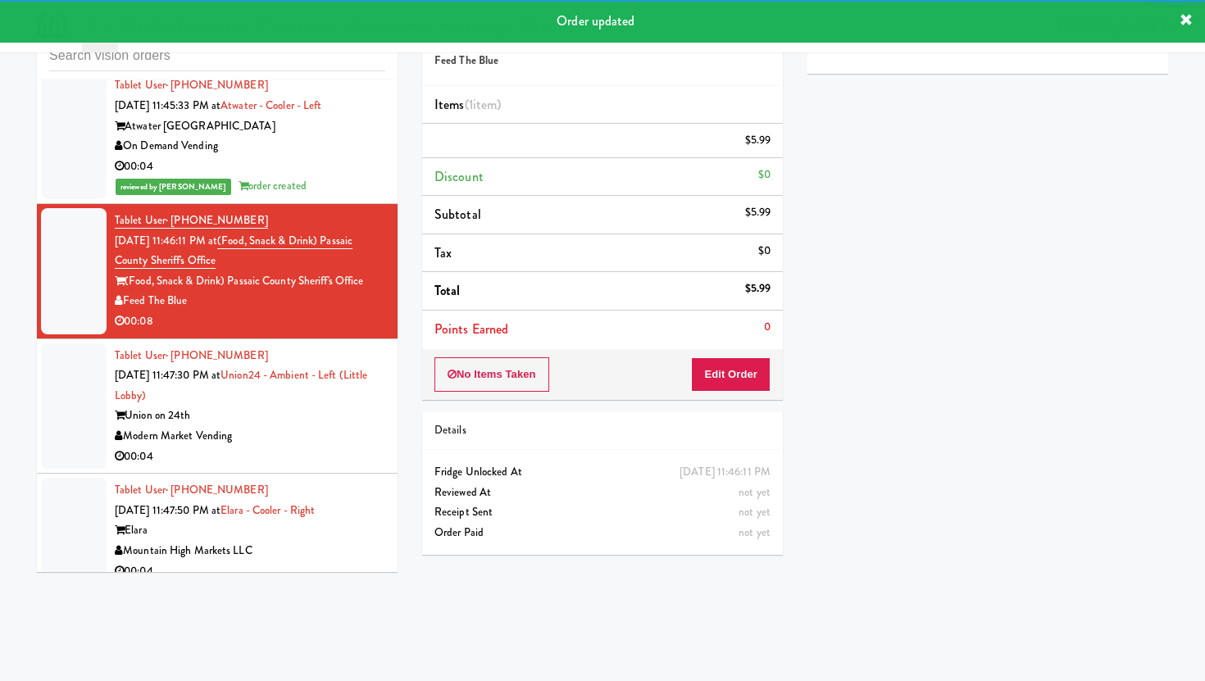
click at [362, 346] on div "Tablet User · (254) 415-9636 Aug 11, 2025 11:47:30 PM at Union24 - Ambient - Le…" at bounding box center [250, 406] width 271 height 121
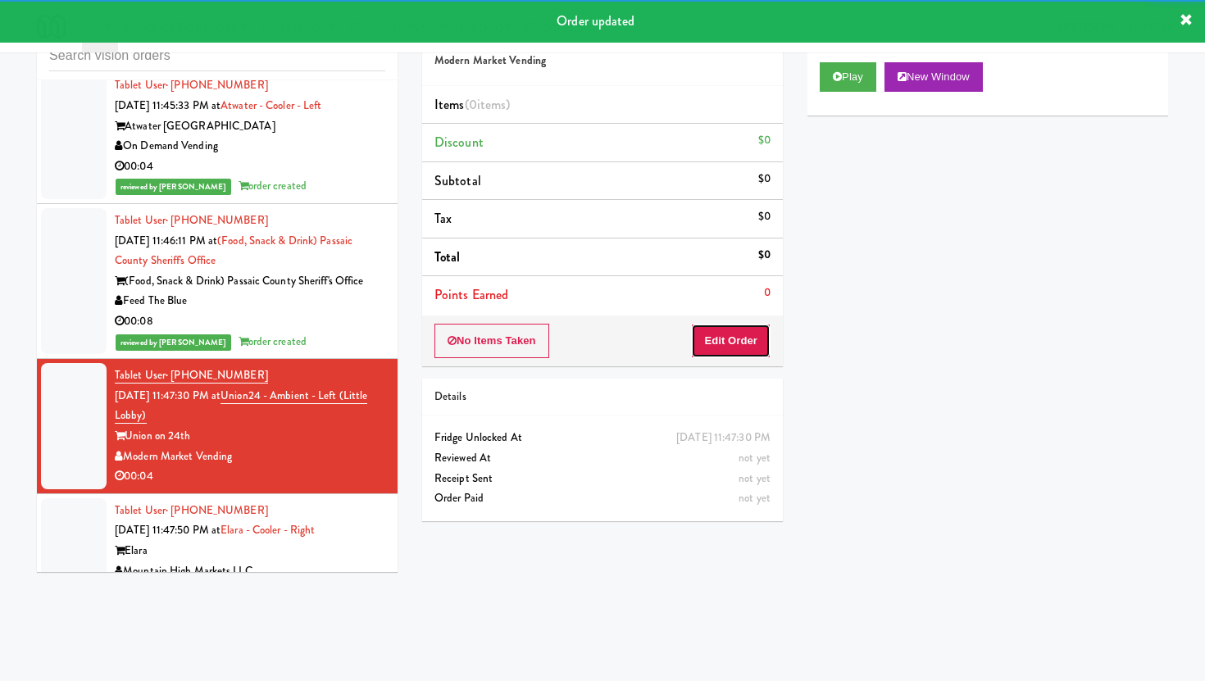
click at [720, 350] on button "Edit Order" at bounding box center [731, 341] width 80 height 34
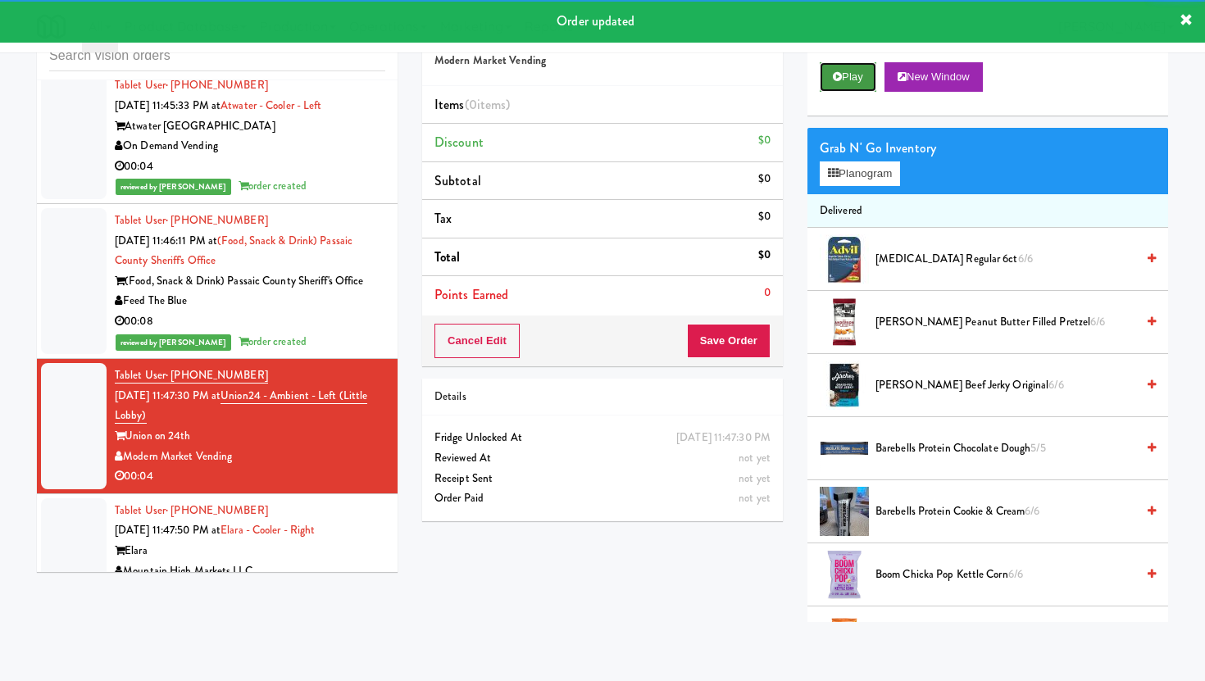
click at [860, 87] on button "Play" at bounding box center [848, 77] width 57 height 30
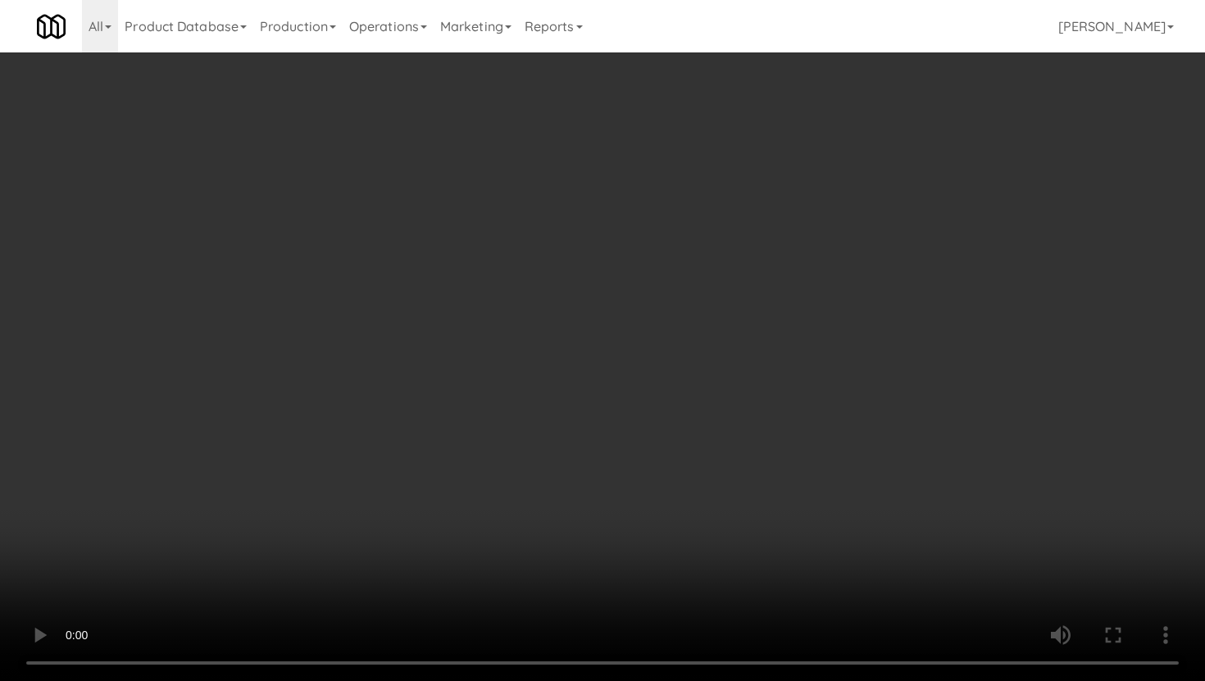
scroll to position [1231, 0]
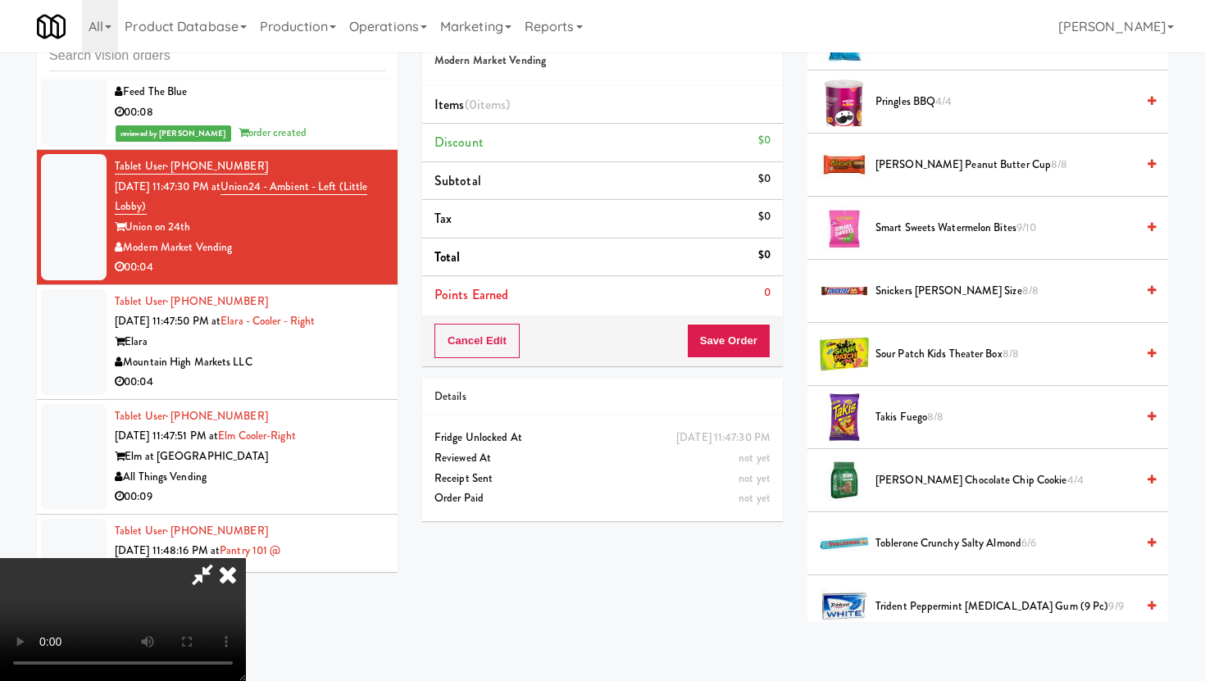
click at [937, 351] on span "Sour Patch Kids Theater Box 8/8" at bounding box center [1006, 354] width 260 height 20
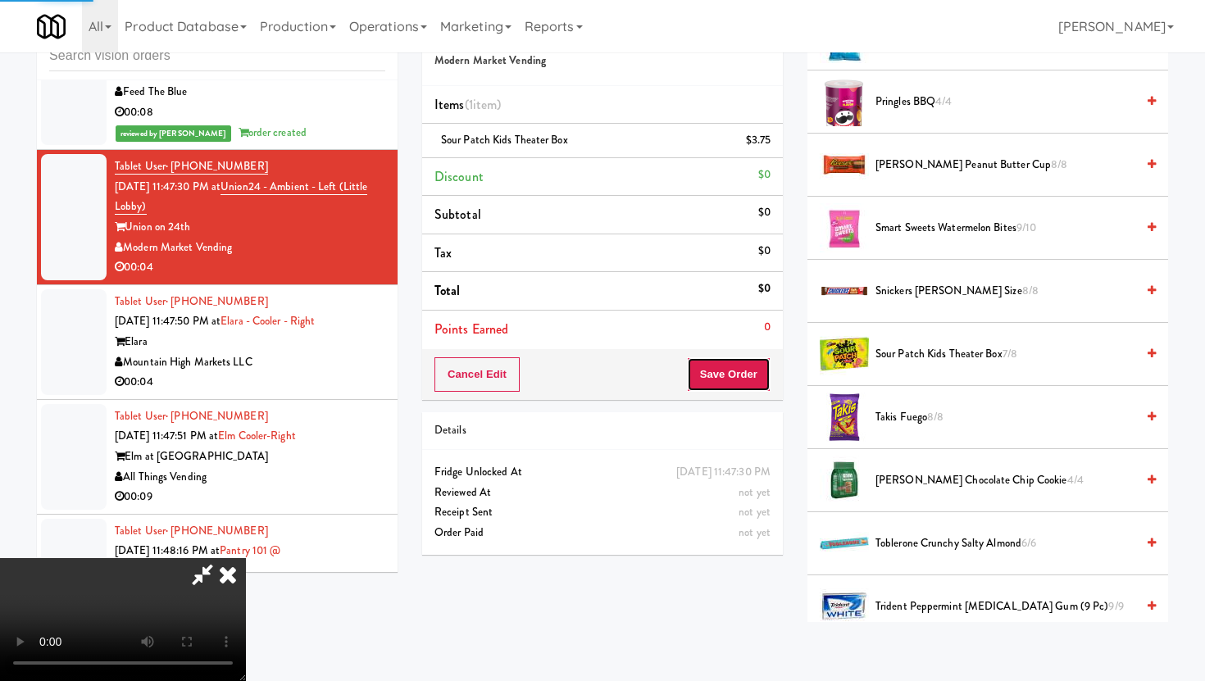
click at [738, 384] on button "Save Order" at bounding box center [729, 374] width 84 height 34
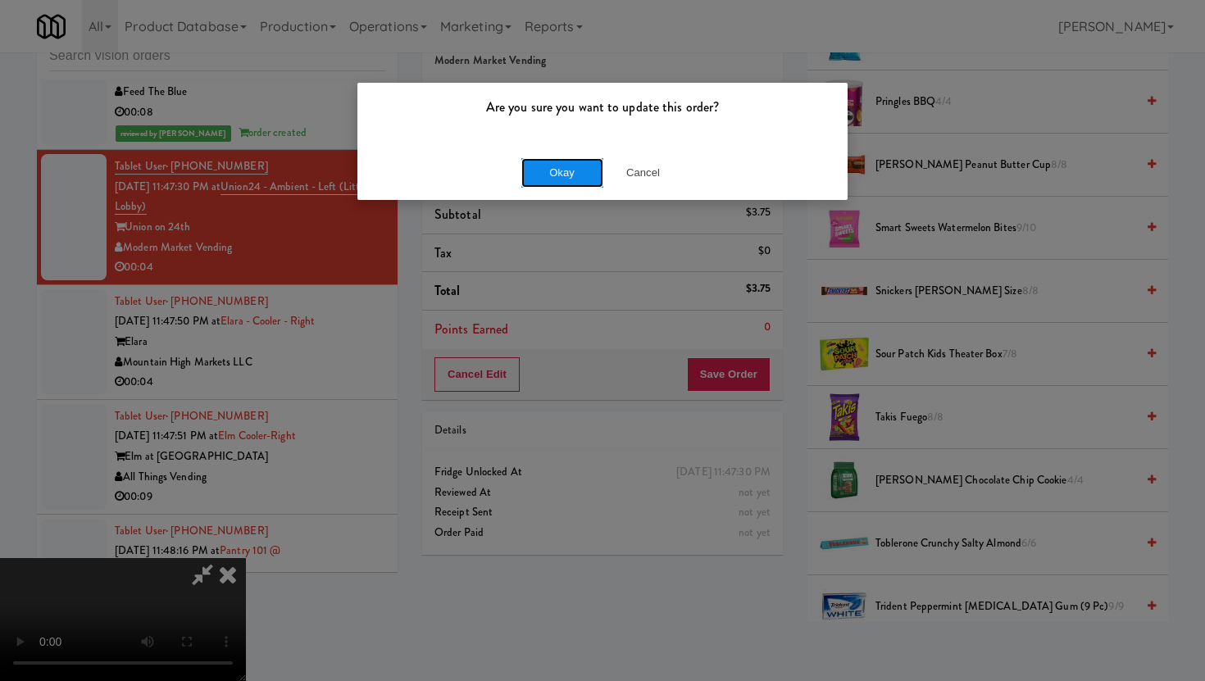
click at [554, 164] on button "Okay" at bounding box center [562, 173] width 82 height 30
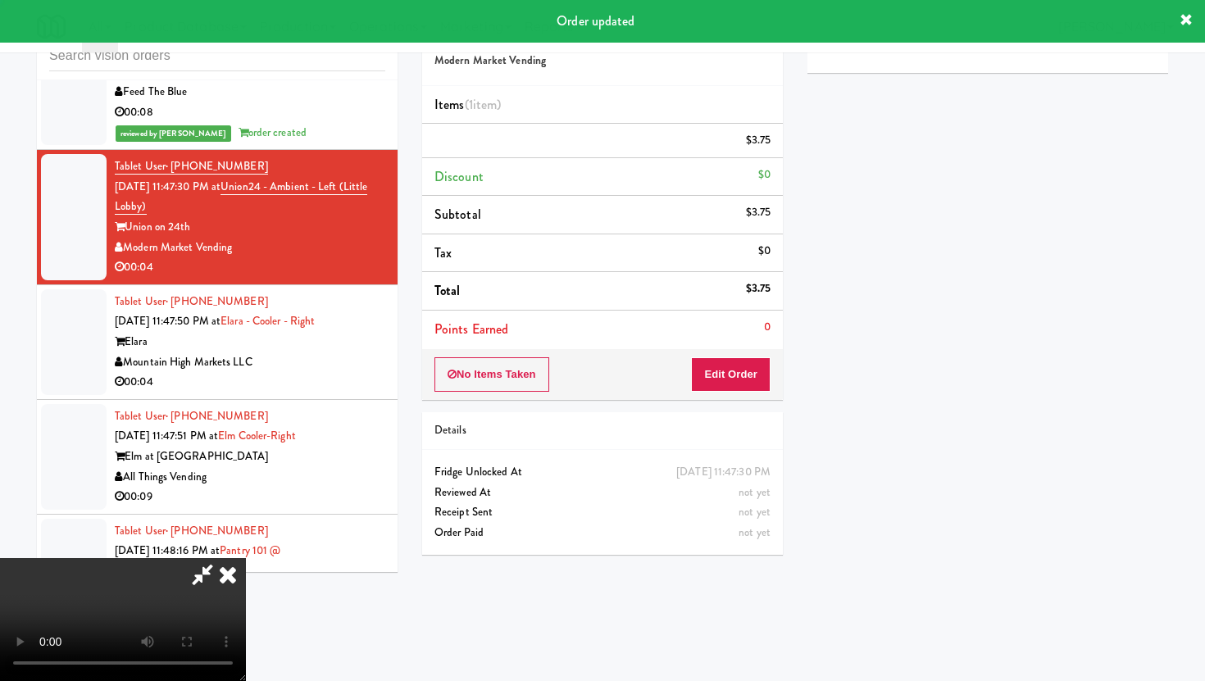
scroll to position [42, 0]
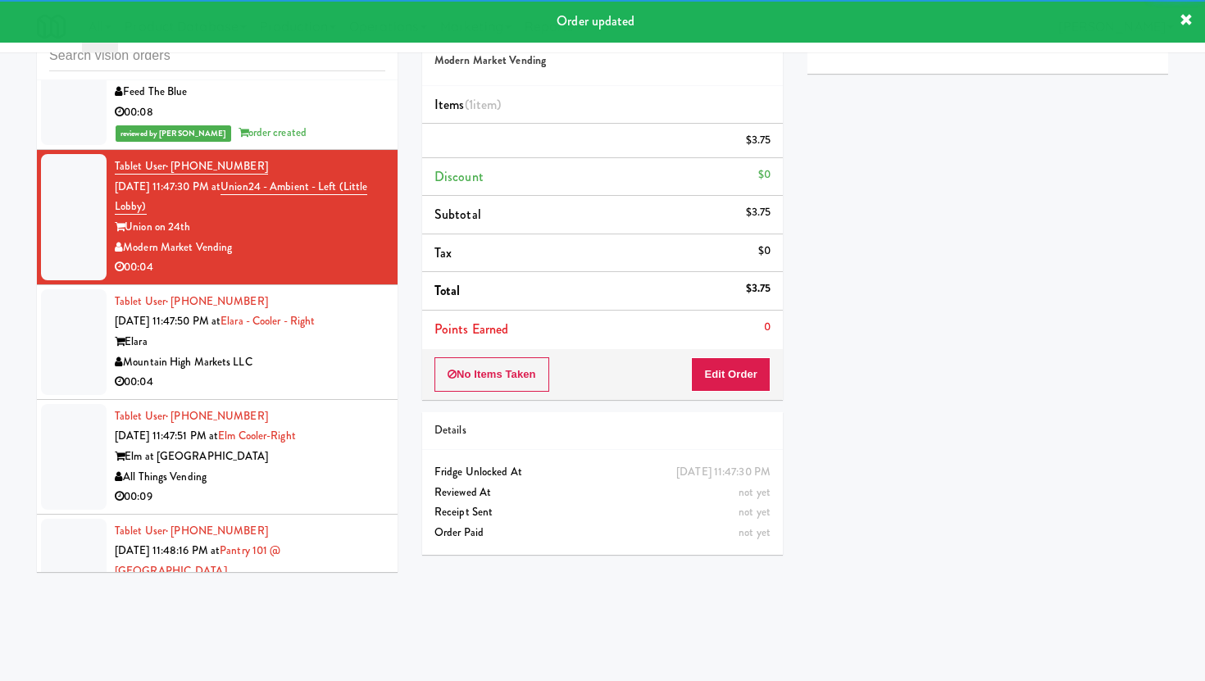
click at [387, 306] on li "Tablet User · (865) 936-0136 Aug 11, 2025 11:47:50 PM at Elara - Cooler - Right…" at bounding box center [217, 342] width 361 height 115
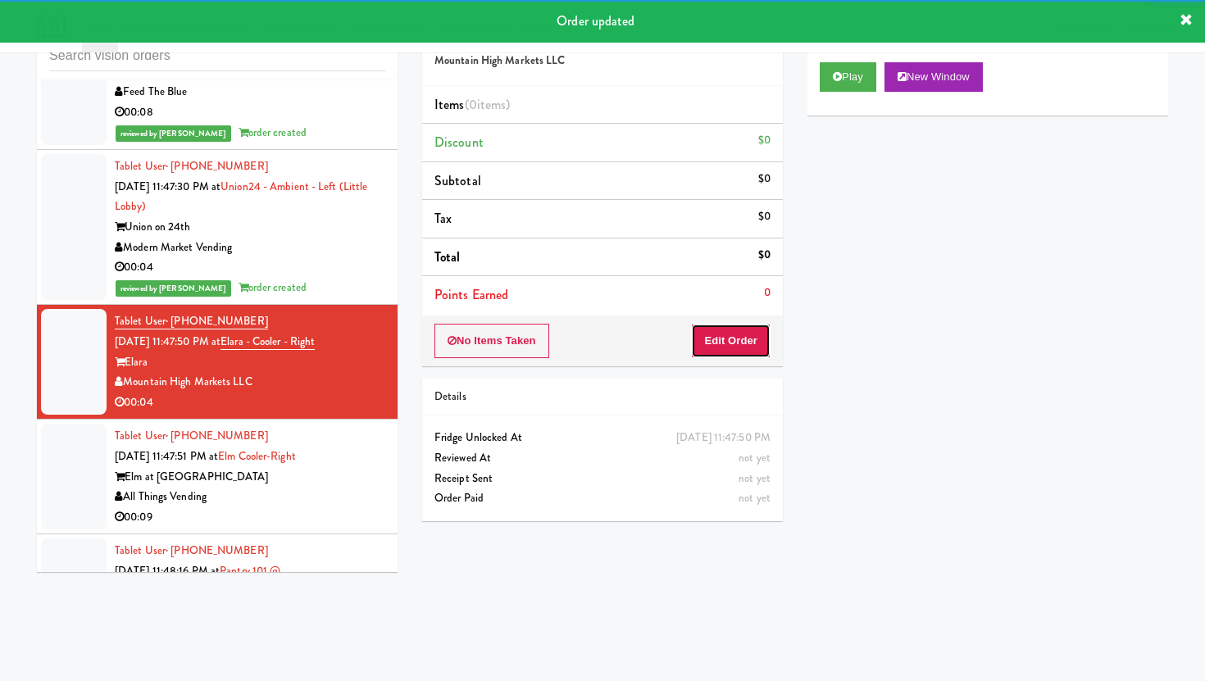
click at [734, 348] on button "Edit Order" at bounding box center [731, 341] width 80 height 34
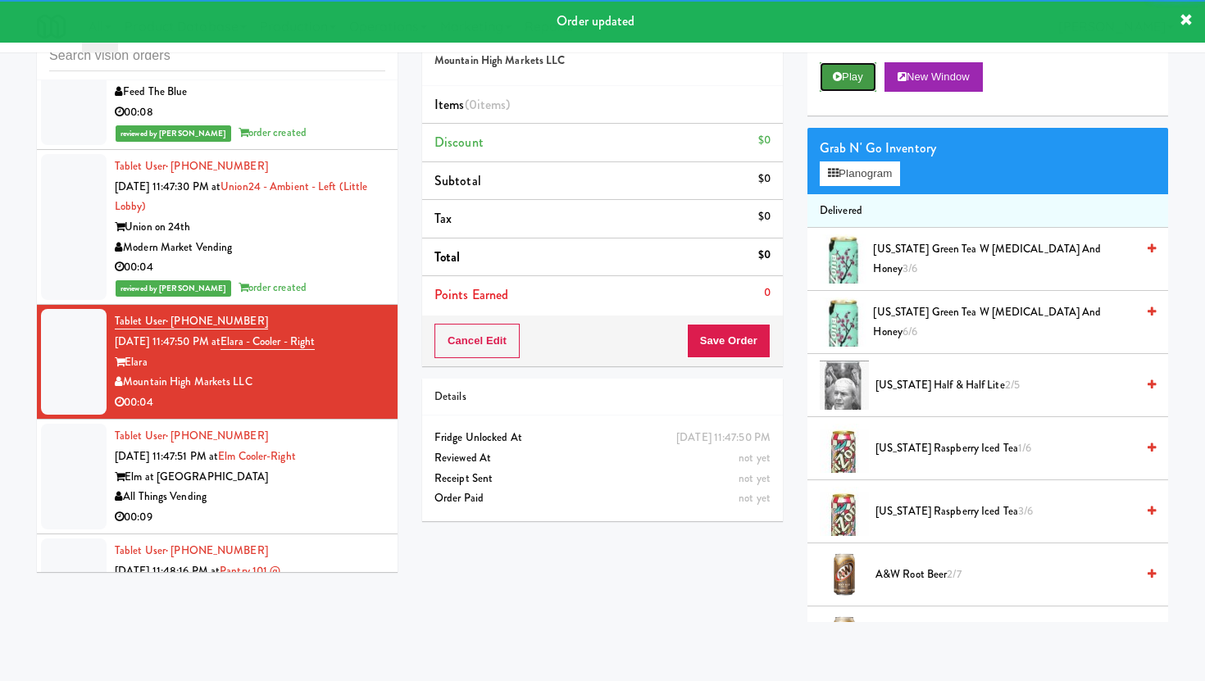
click at [841, 78] on icon at bounding box center [837, 76] width 9 height 11
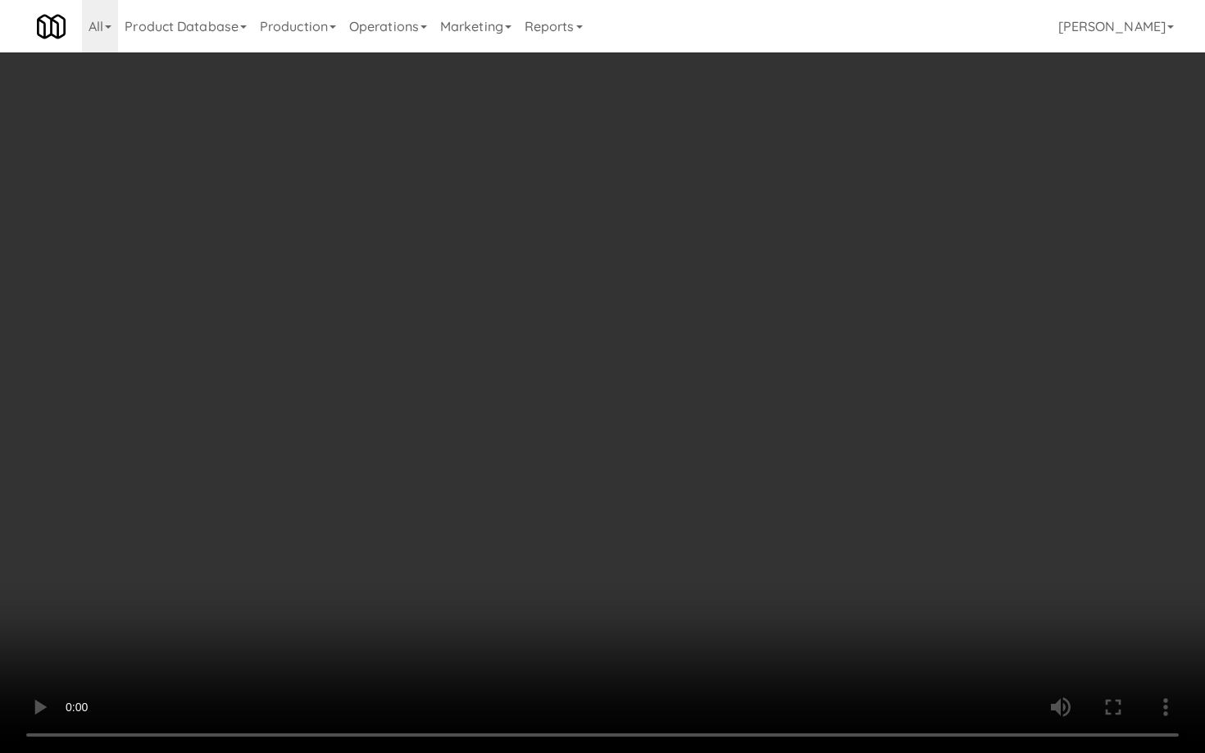
click at [442, 672] on video at bounding box center [602, 376] width 1205 height 753
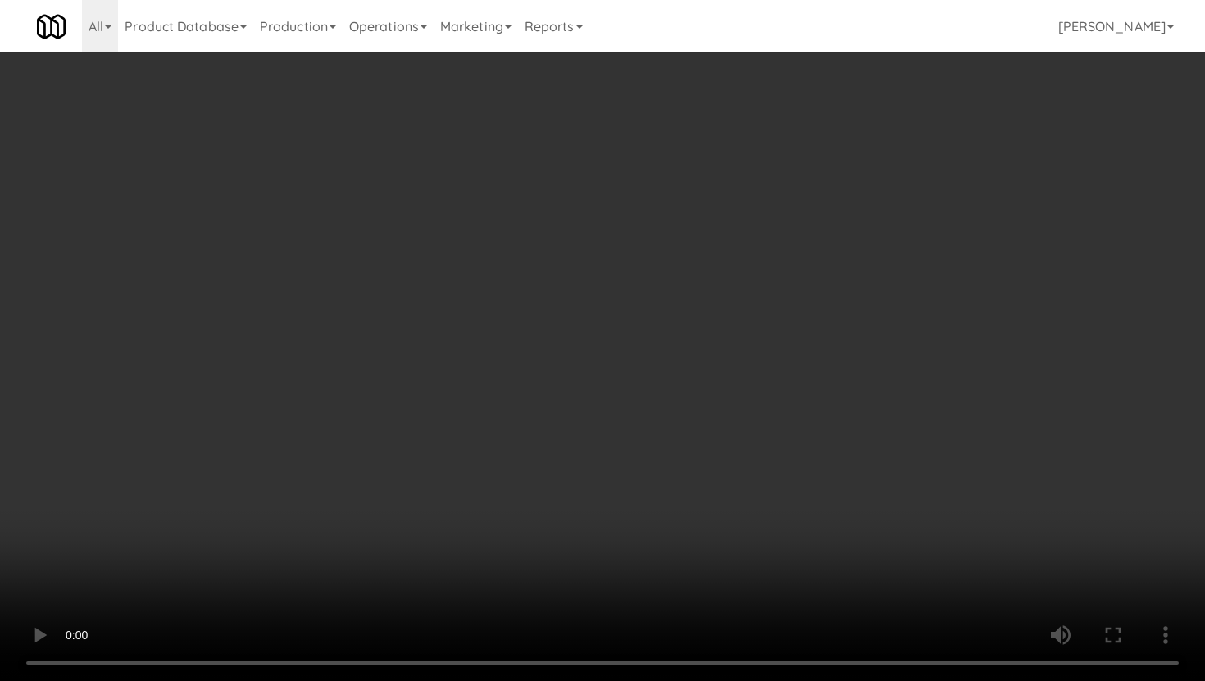
scroll to position [862, 0]
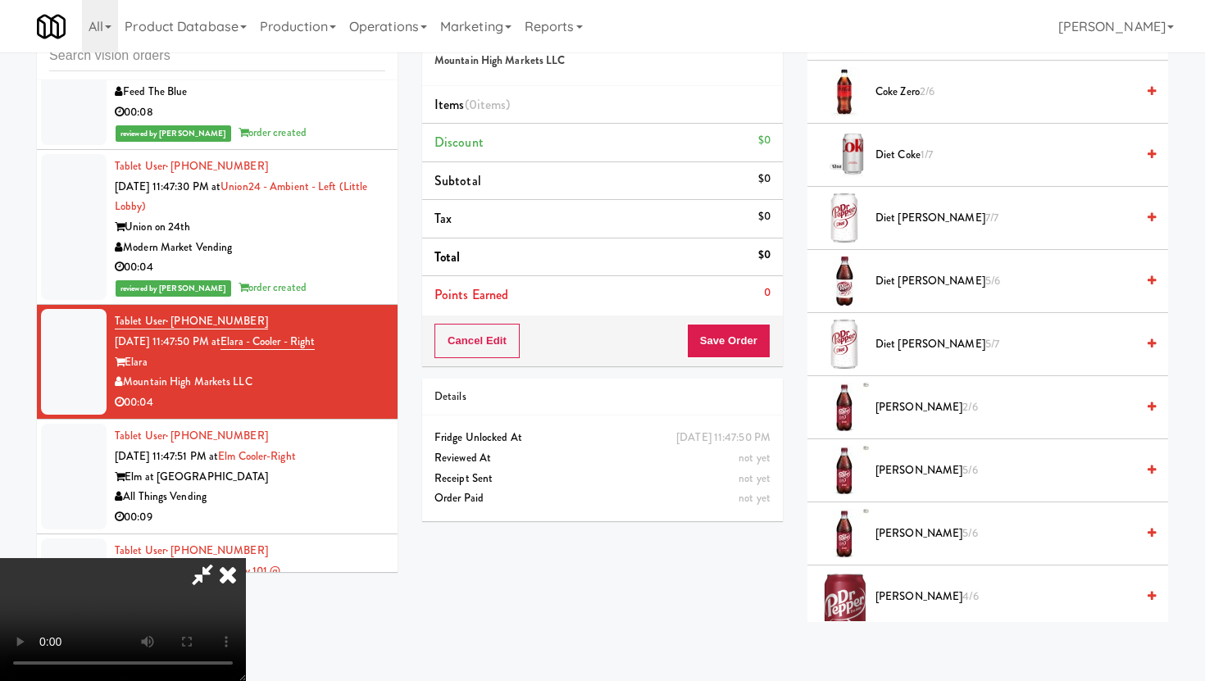
click at [904, 605] on span "Dr Pepper 4/6" at bounding box center [1006, 597] width 260 height 20
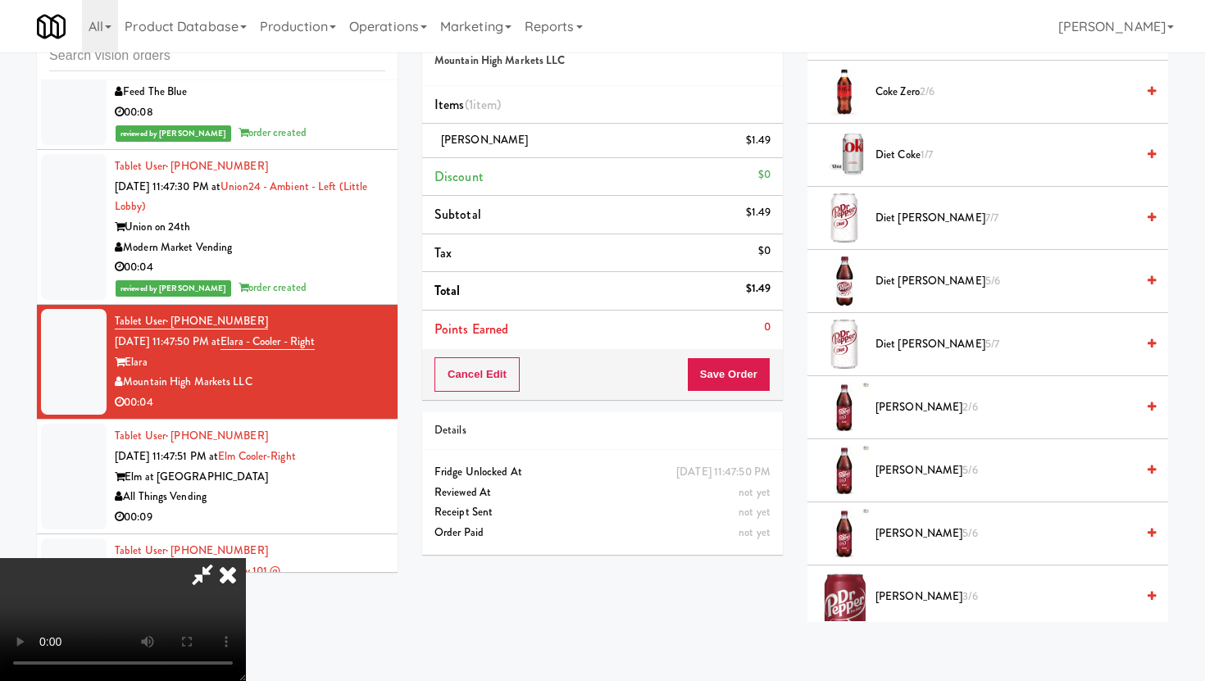
click at [165, 608] on video at bounding box center [123, 619] width 246 height 123
click at [745, 389] on button "Save Order" at bounding box center [729, 374] width 84 height 34
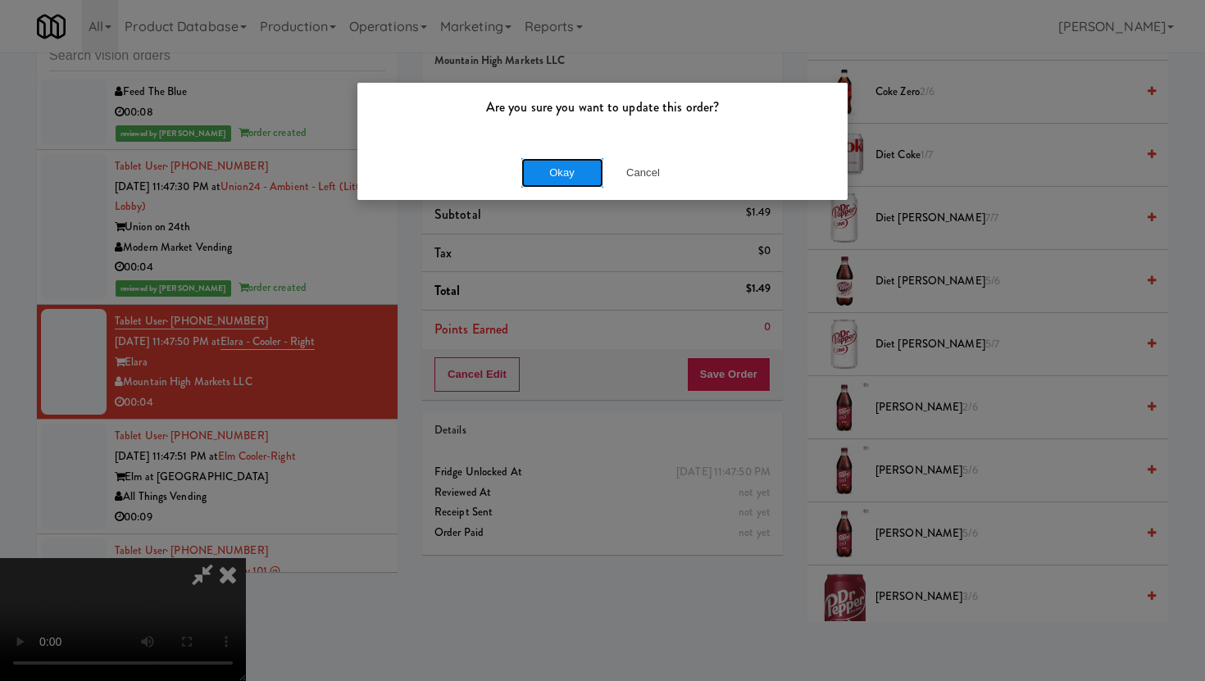
click at [583, 181] on button "Okay" at bounding box center [562, 173] width 82 height 30
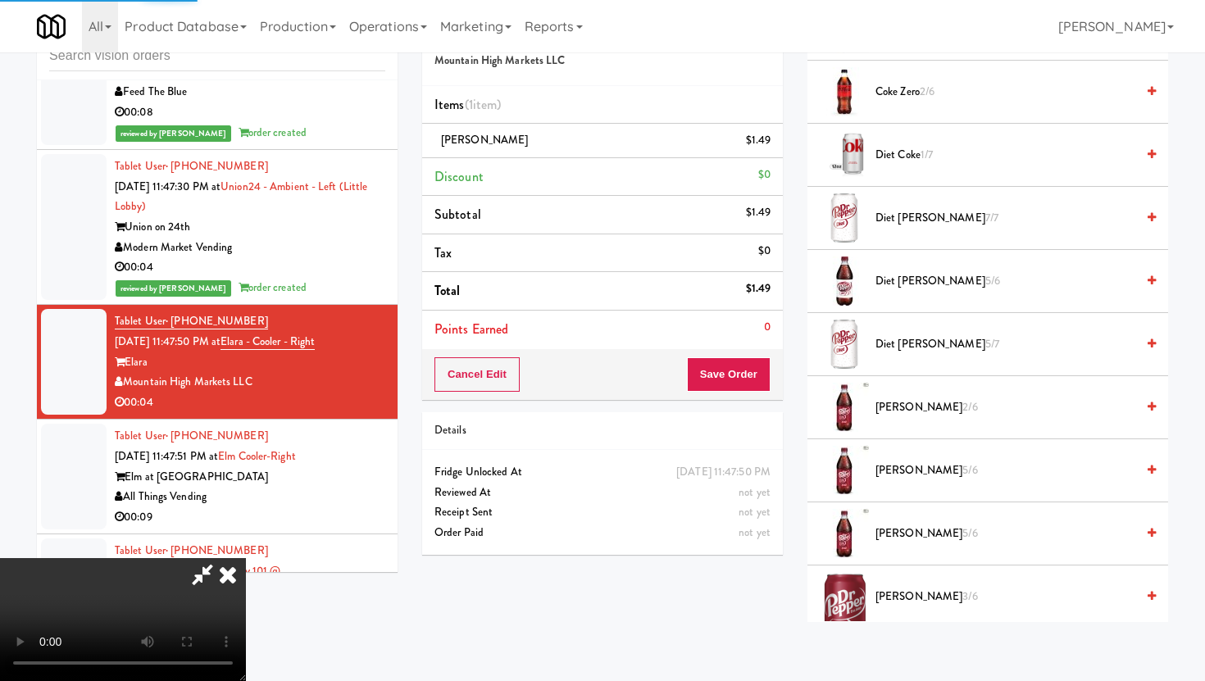
scroll to position [42, 0]
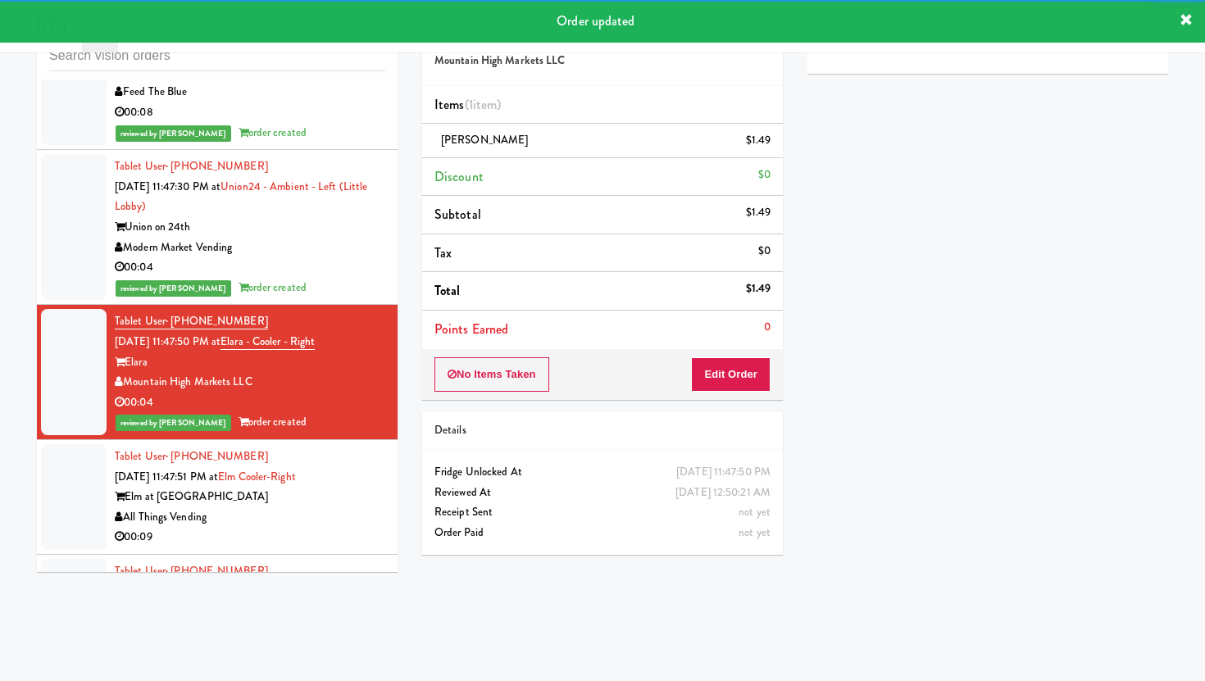
click at [386, 440] on li "Tablet User · (720) 725-7784 Aug 11, 2025 11:47:51 PM at Elm Cooler-Right Elm a…" at bounding box center [217, 497] width 361 height 115
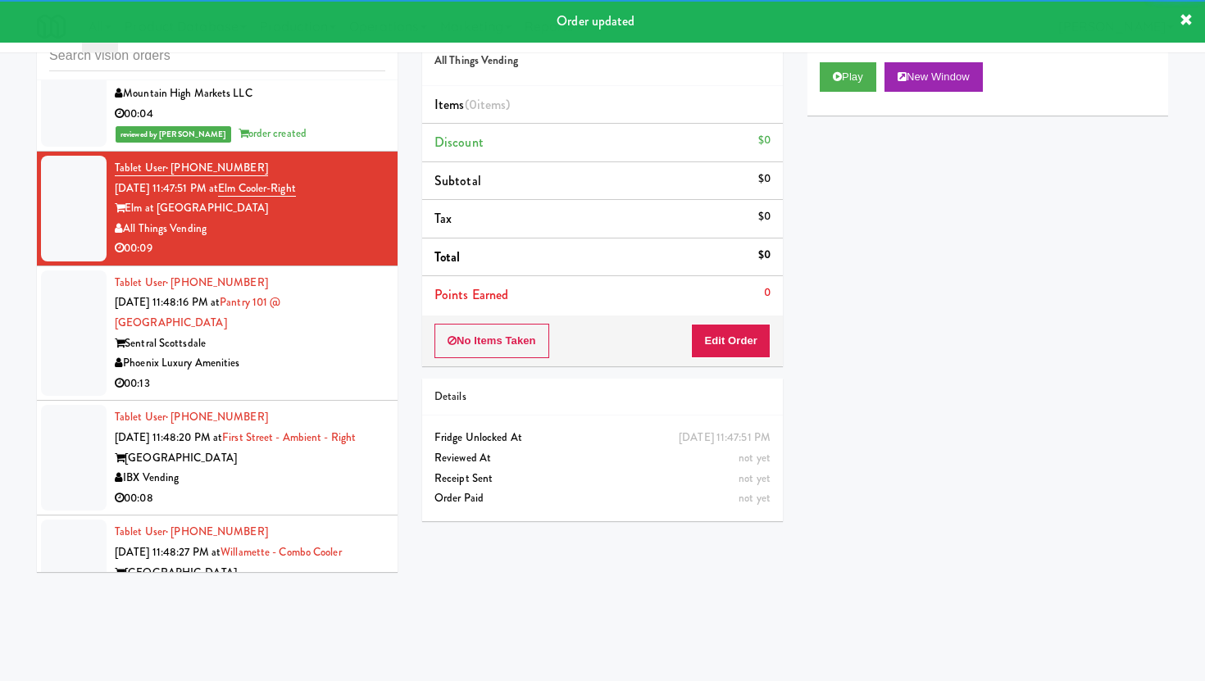
scroll to position [11049, 0]
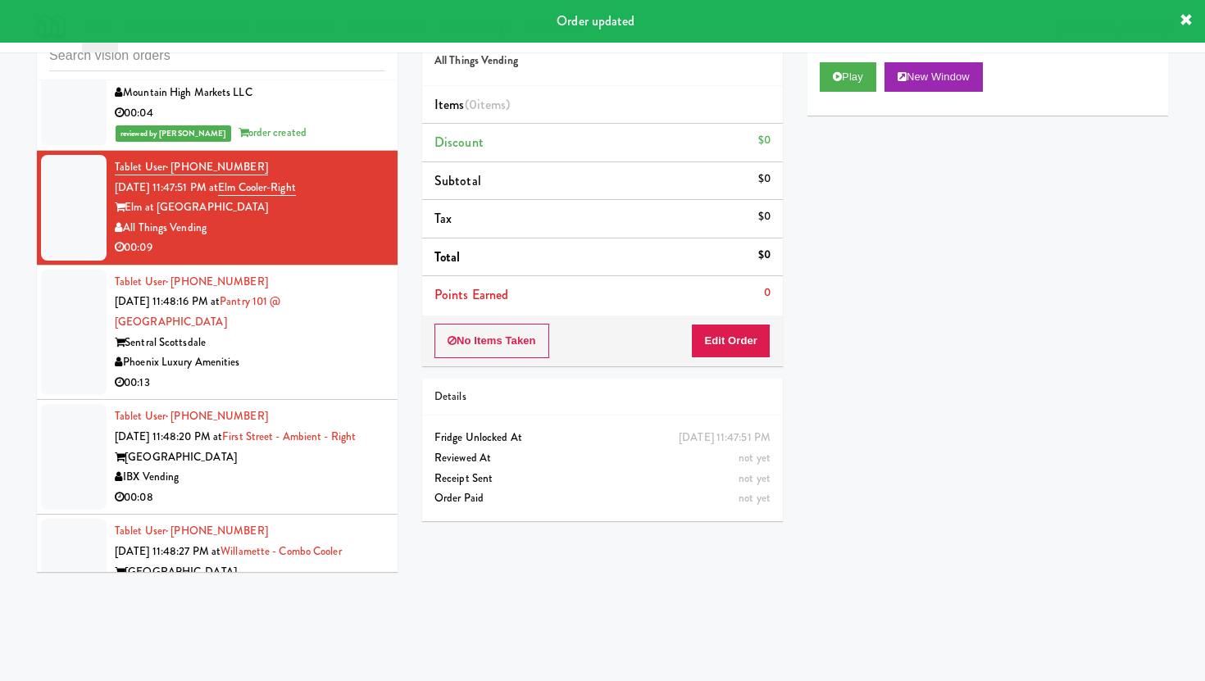
click at [735, 362] on div "No Items Taken Edit Order" at bounding box center [602, 341] width 361 height 51
click at [734, 326] on button "Edit Order" at bounding box center [731, 341] width 80 height 34
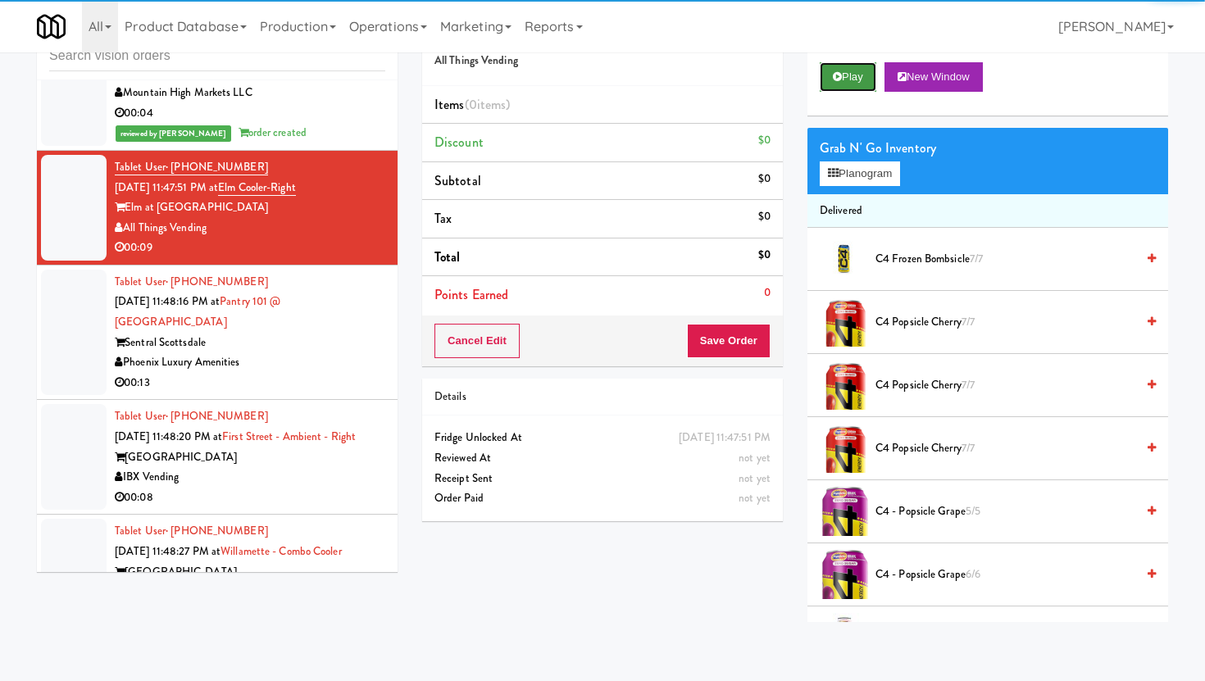
click at [837, 82] on icon at bounding box center [837, 76] width 9 height 11
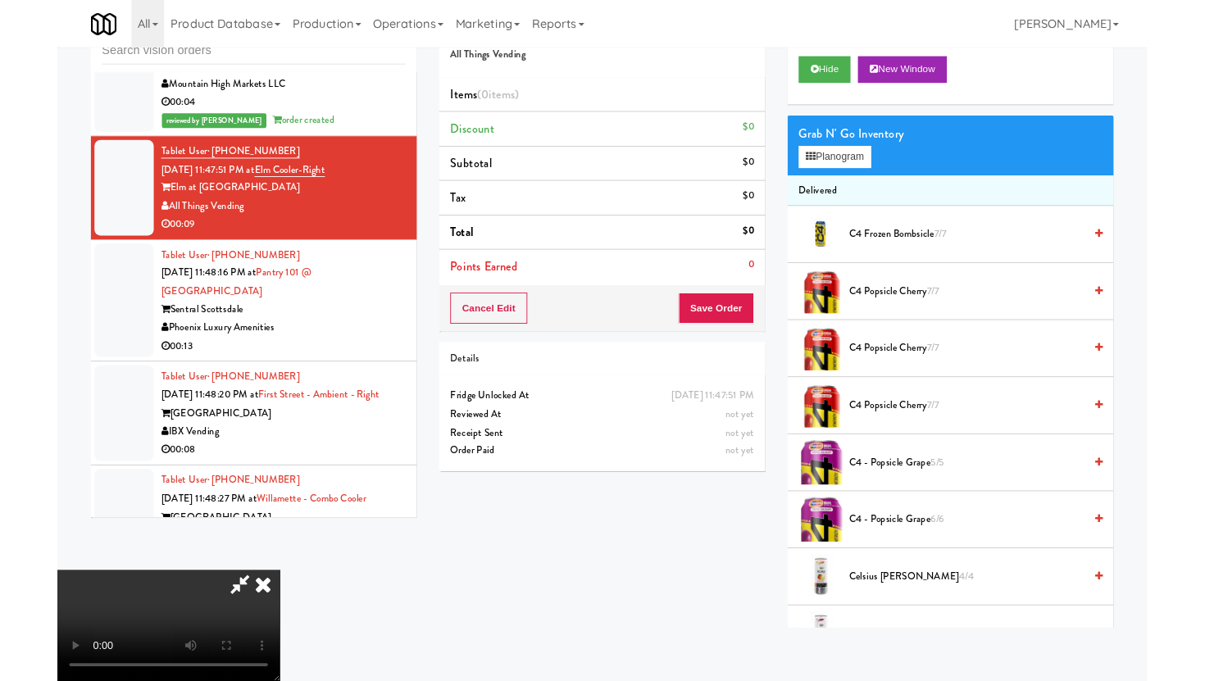
scroll to position [0, 0]
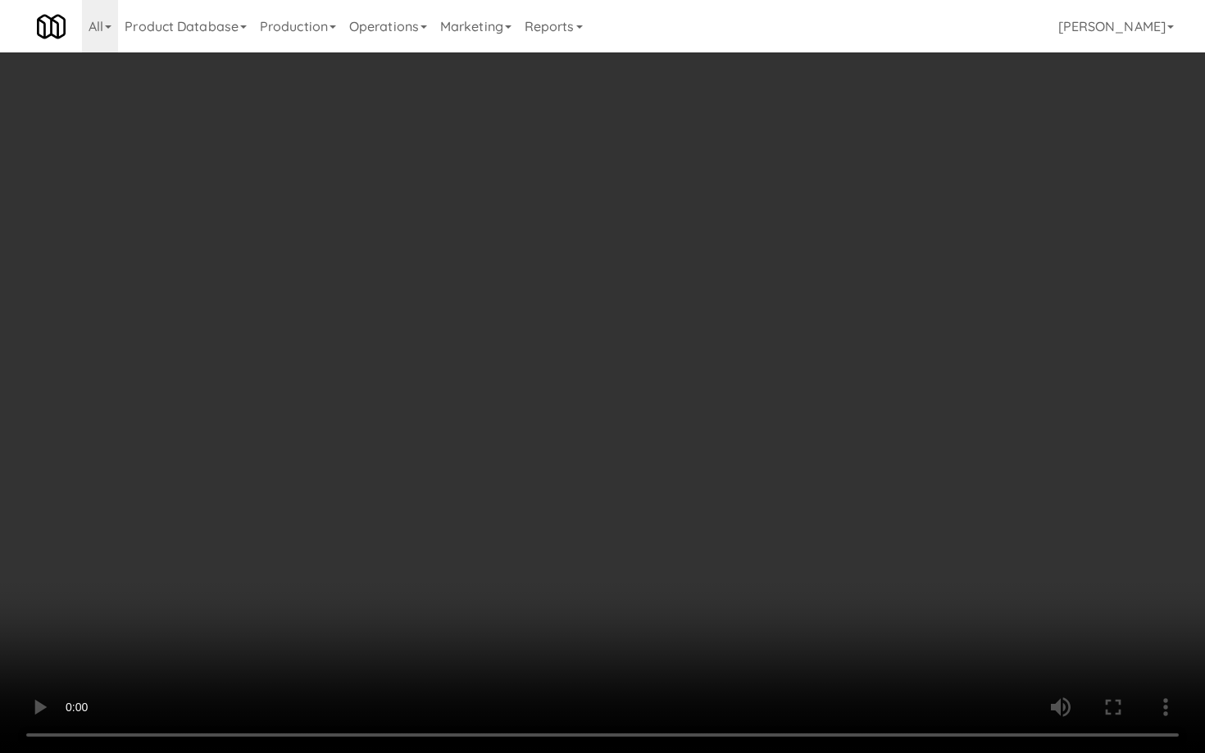
click at [990, 673] on video at bounding box center [602, 376] width 1205 height 753
click at [986, 676] on video at bounding box center [602, 376] width 1205 height 753
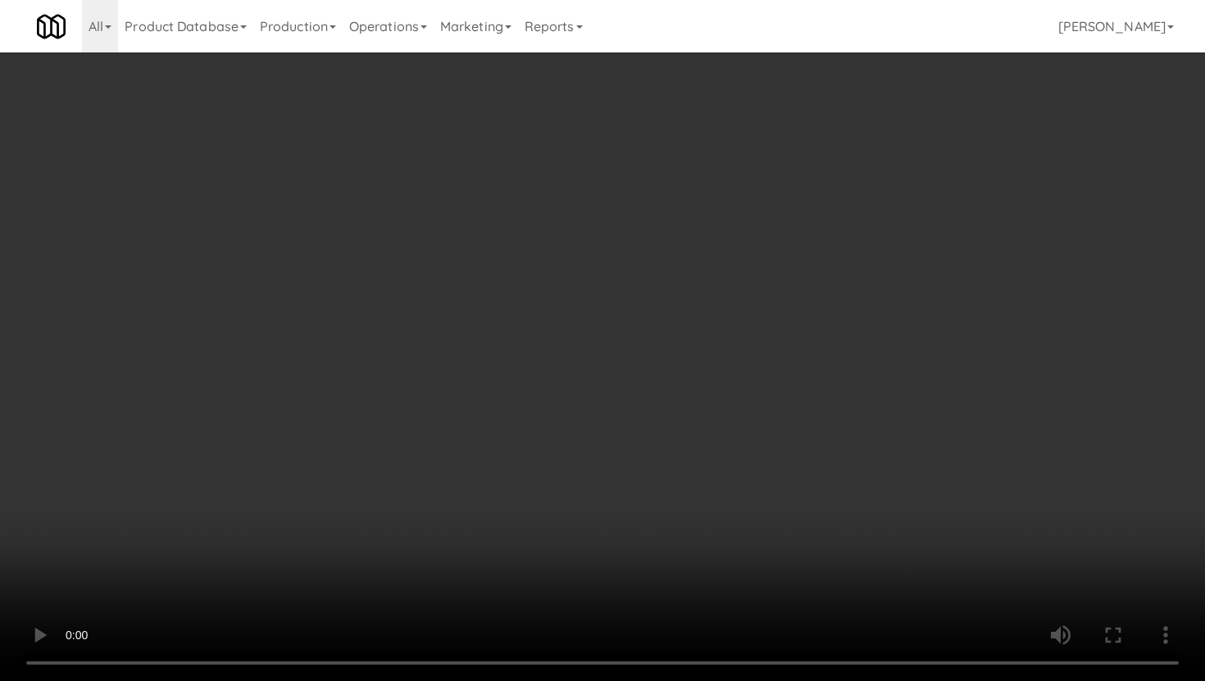
scroll to position [471, 0]
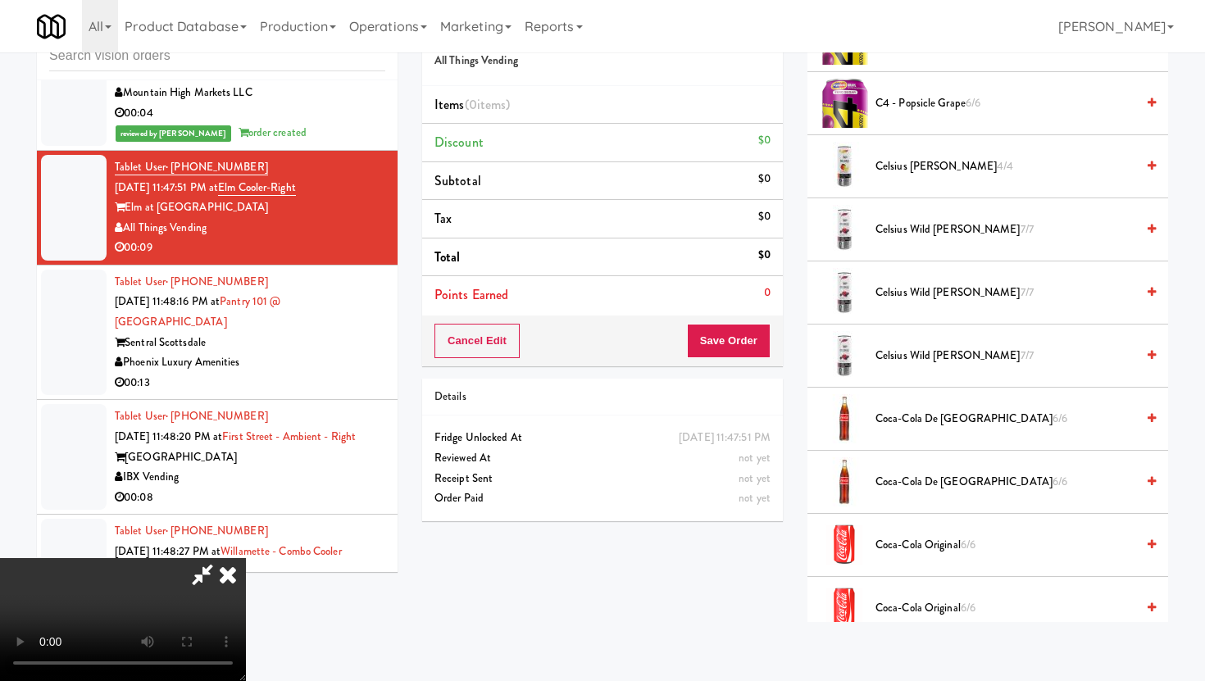
click at [950, 421] on span "Coca-Cola de Mexico 6/6" at bounding box center [1006, 419] width 260 height 20
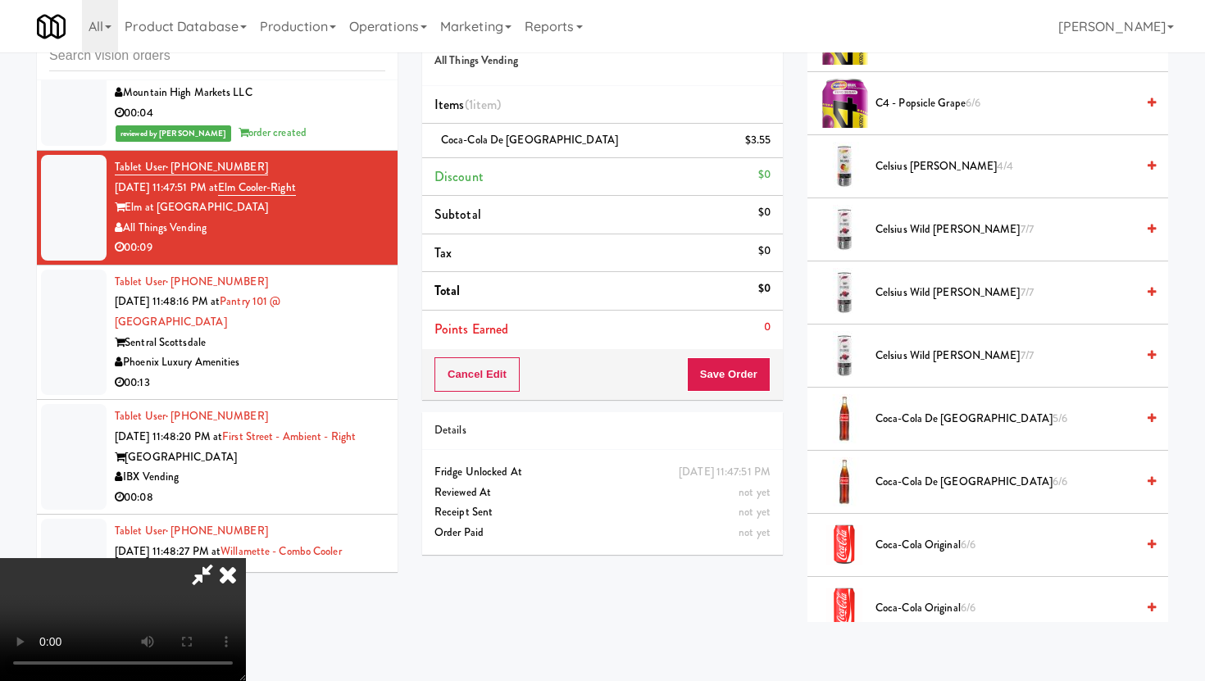
click at [950, 421] on span "Coca-Cola de Mexico 5/6" at bounding box center [1006, 419] width 260 height 20
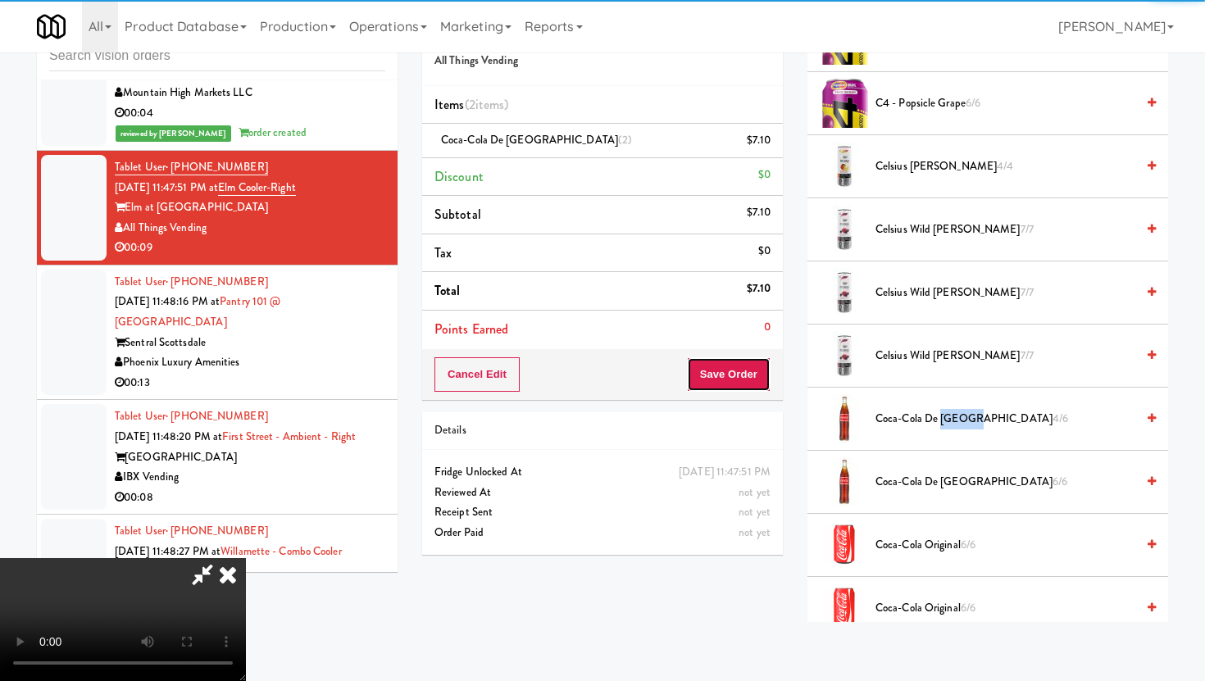
click at [768, 380] on button "Save Order" at bounding box center [729, 374] width 84 height 34
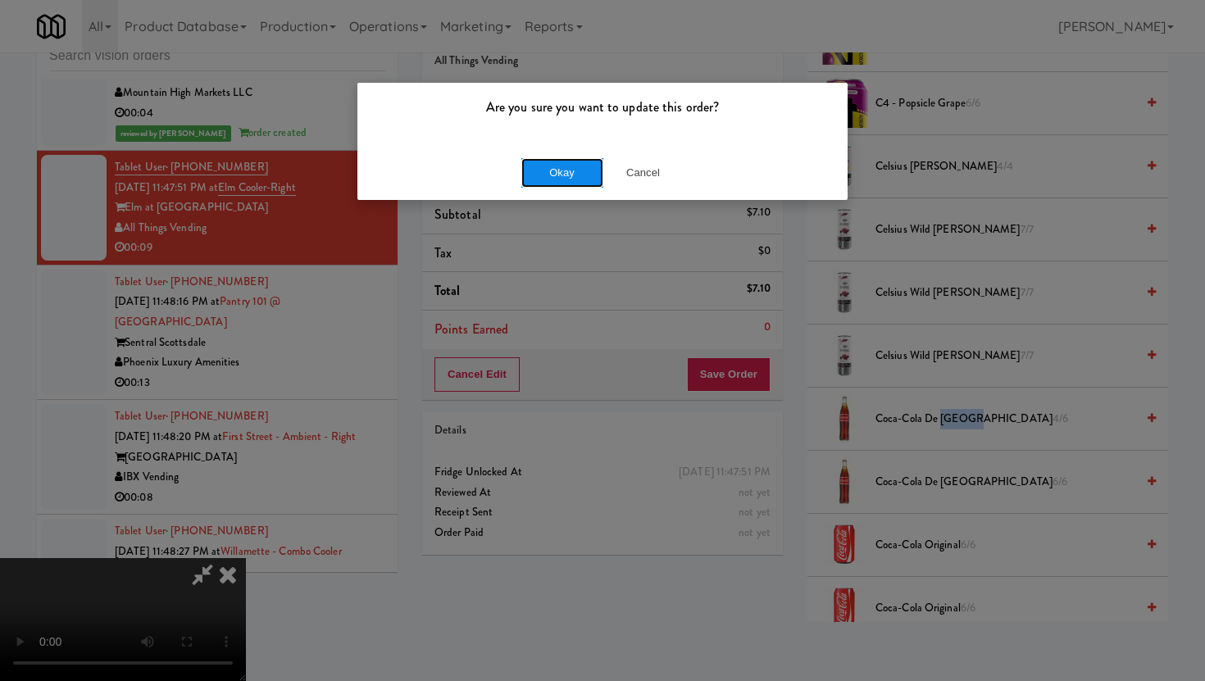
click at [557, 164] on button "Okay" at bounding box center [562, 173] width 82 height 30
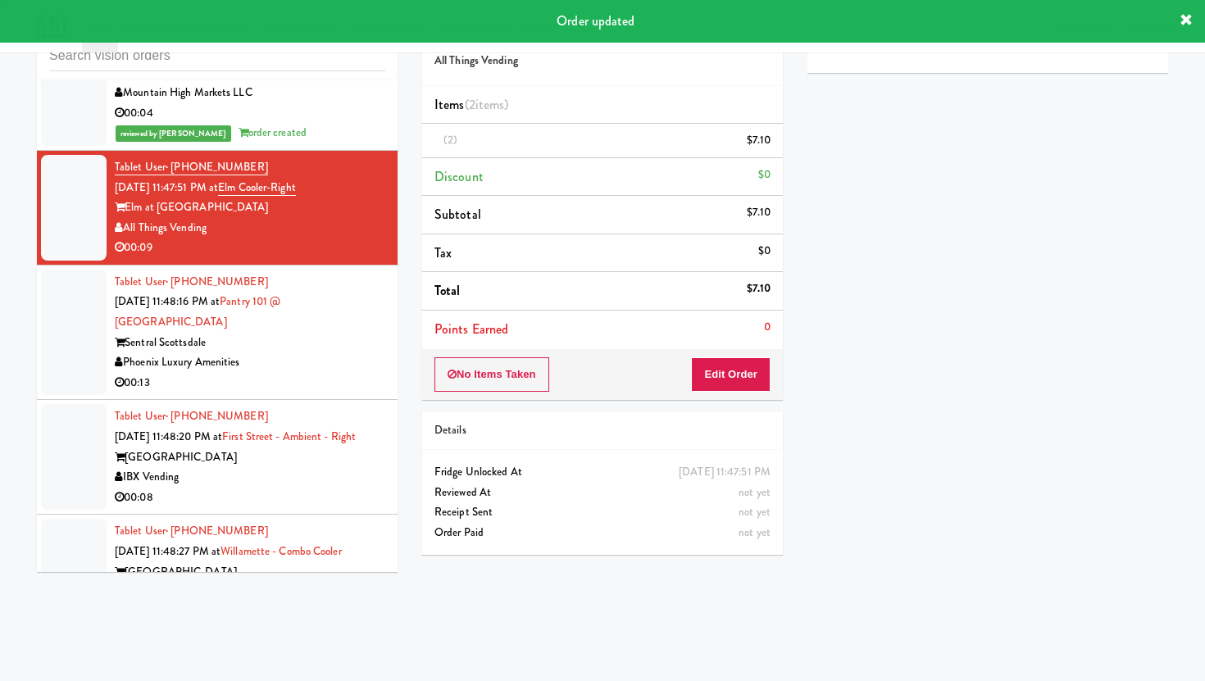
scroll to position [42, 0]
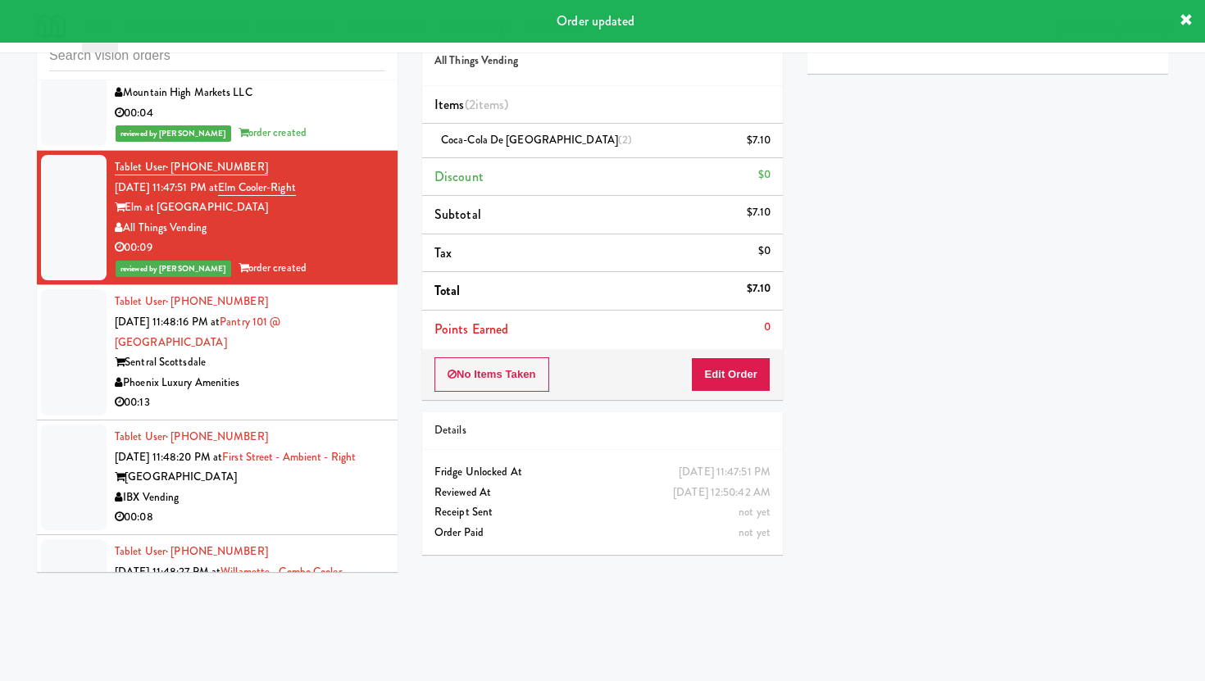
click at [342, 421] on li "Tablet User · (910) 691-2491 Aug 11, 2025 11:48:20 PM at First Street - Ambient…" at bounding box center [217, 478] width 361 height 115
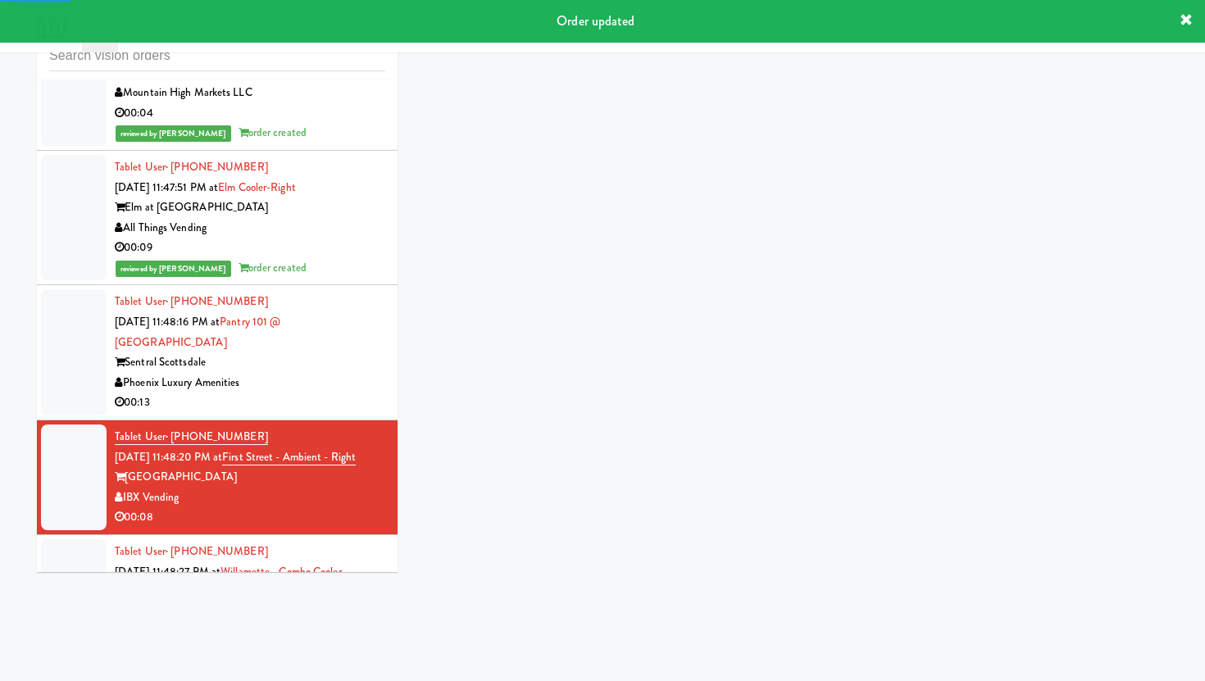
click at [336, 393] on div "00:13" at bounding box center [250, 403] width 271 height 20
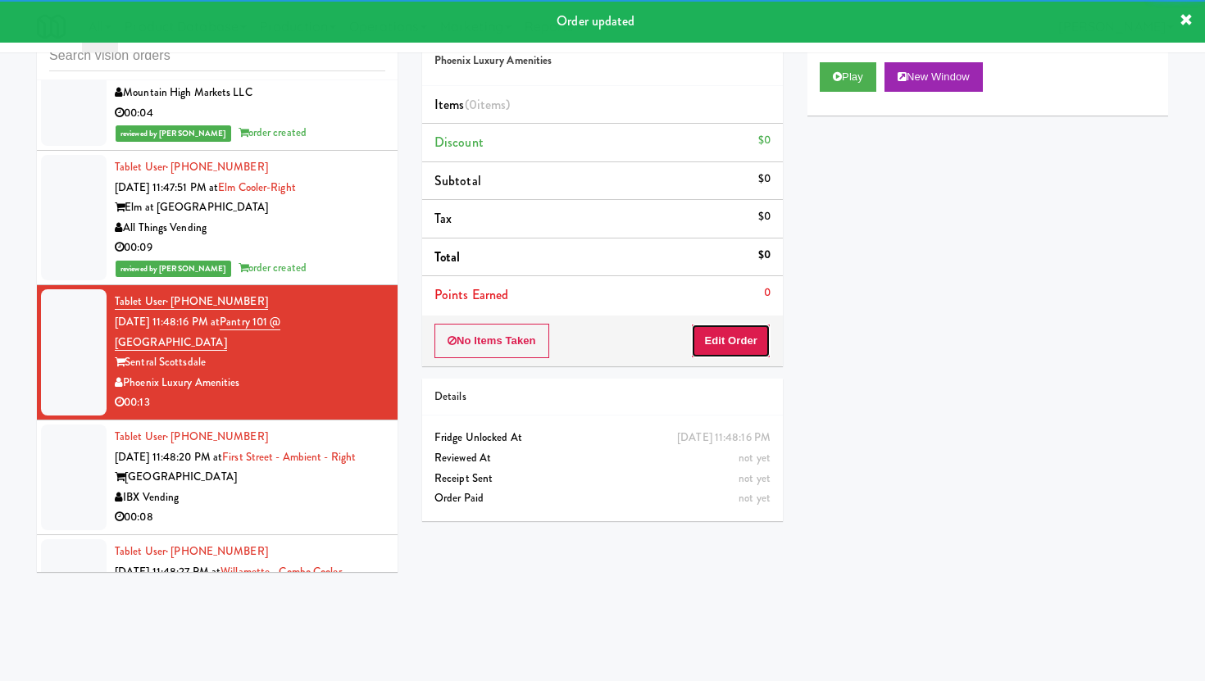
click at [728, 337] on button "Edit Order" at bounding box center [731, 341] width 80 height 34
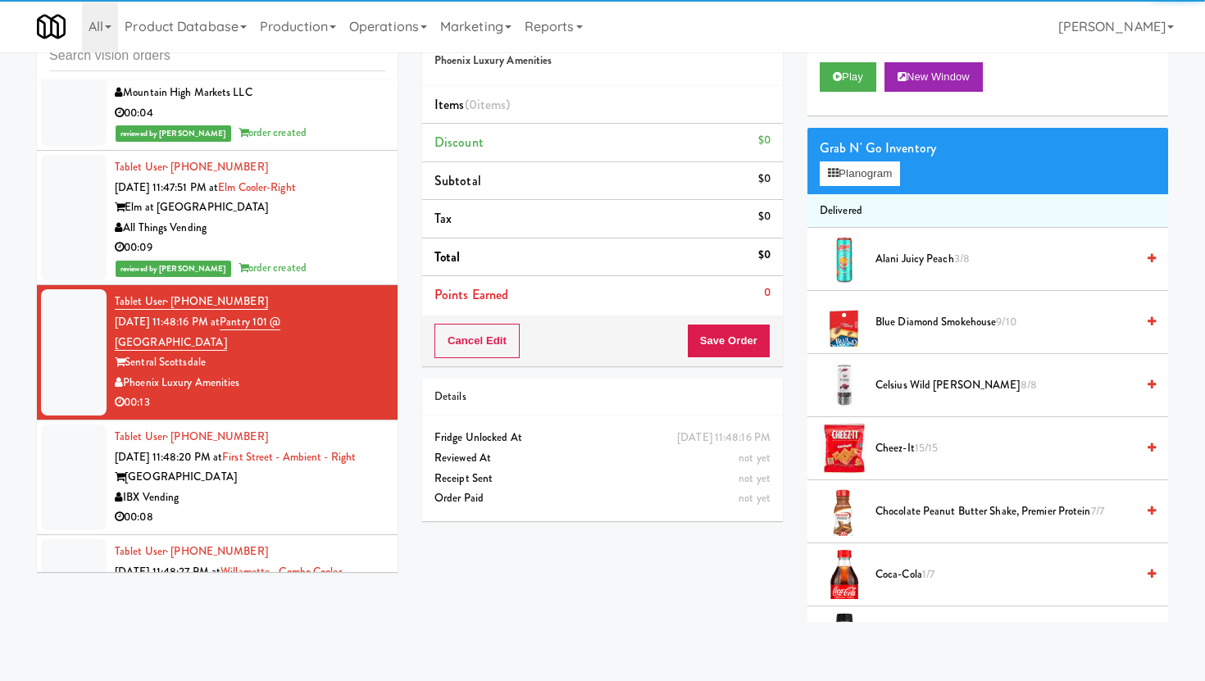
click at [848, 94] on div "Play New Window" at bounding box center [987, 83] width 361 height 66
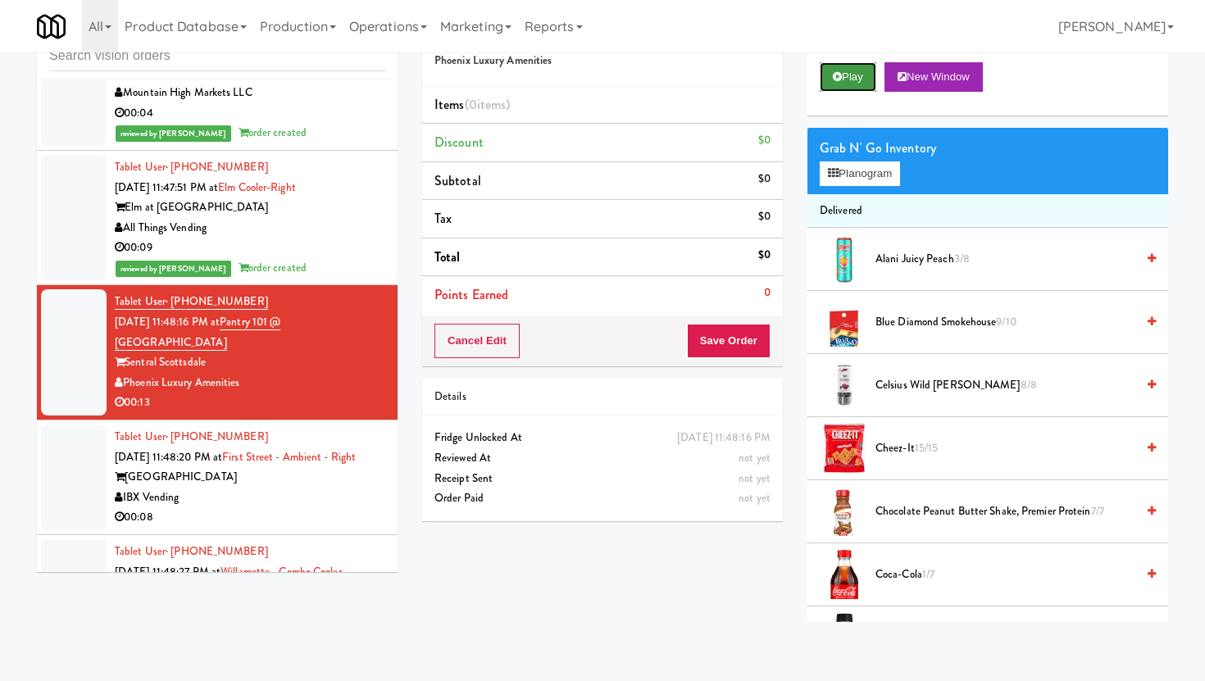
click at [850, 75] on button "Play" at bounding box center [848, 77] width 57 height 30
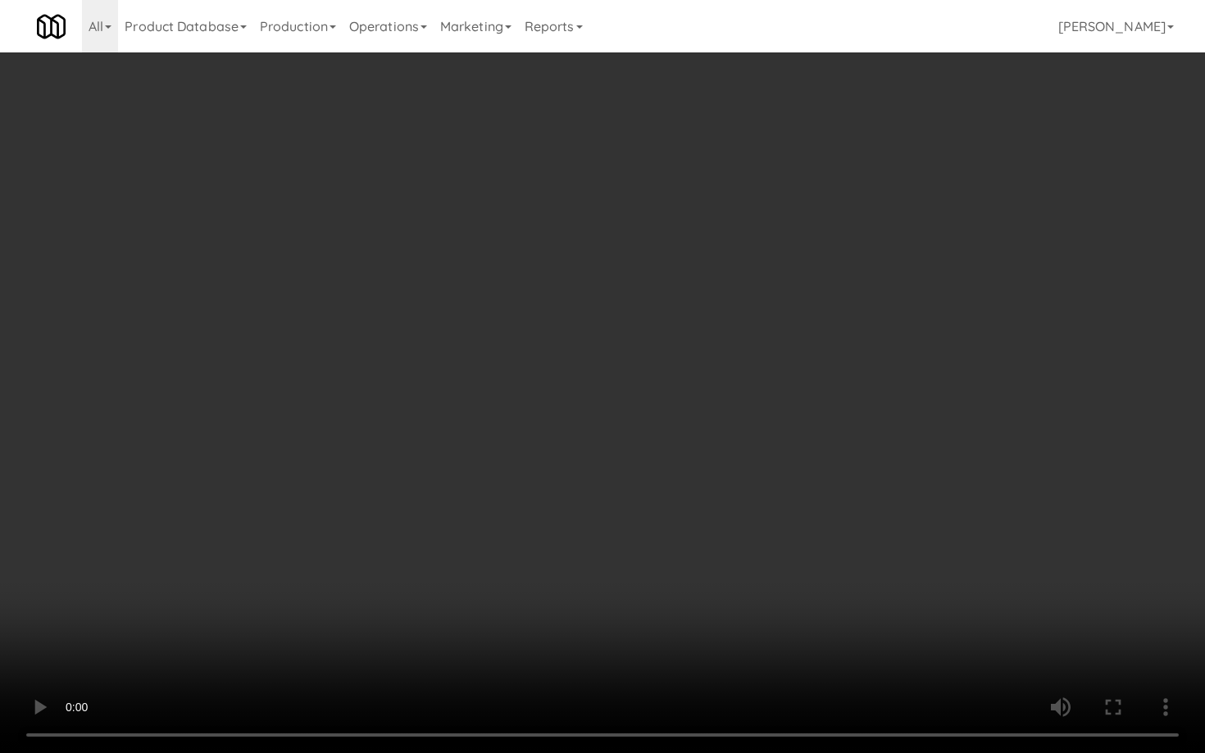
click at [897, 646] on video at bounding box center [602, 376] width 1205 height 753
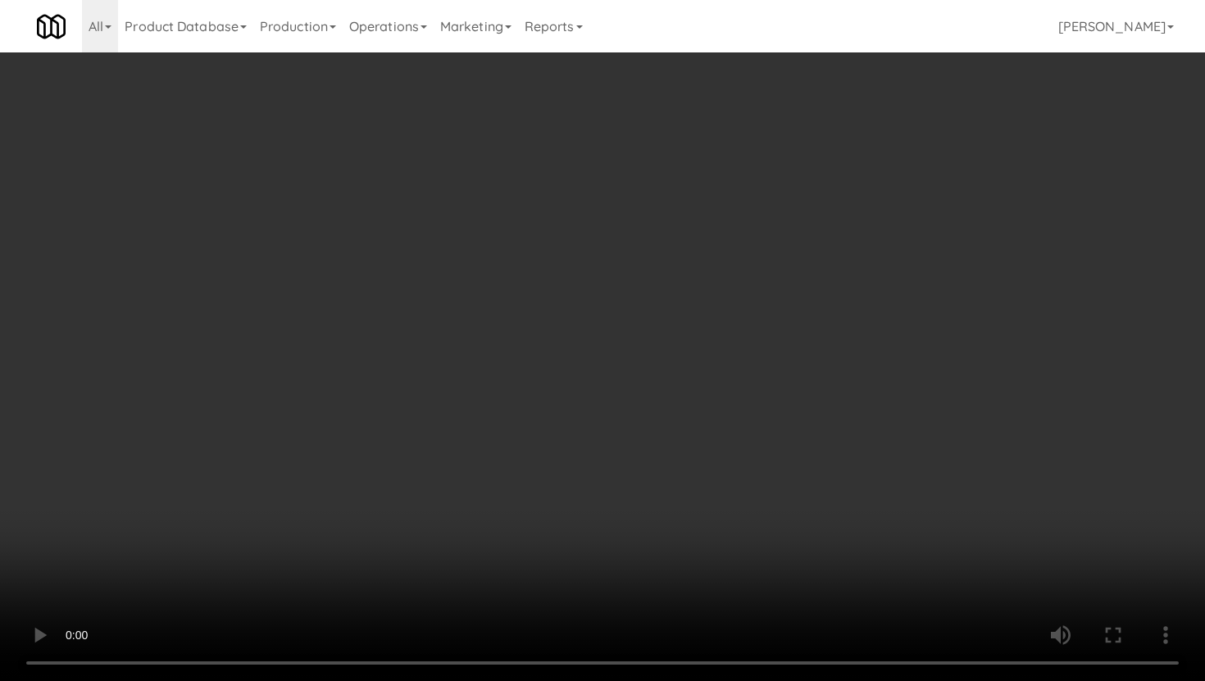
scroll to position [326, 0]
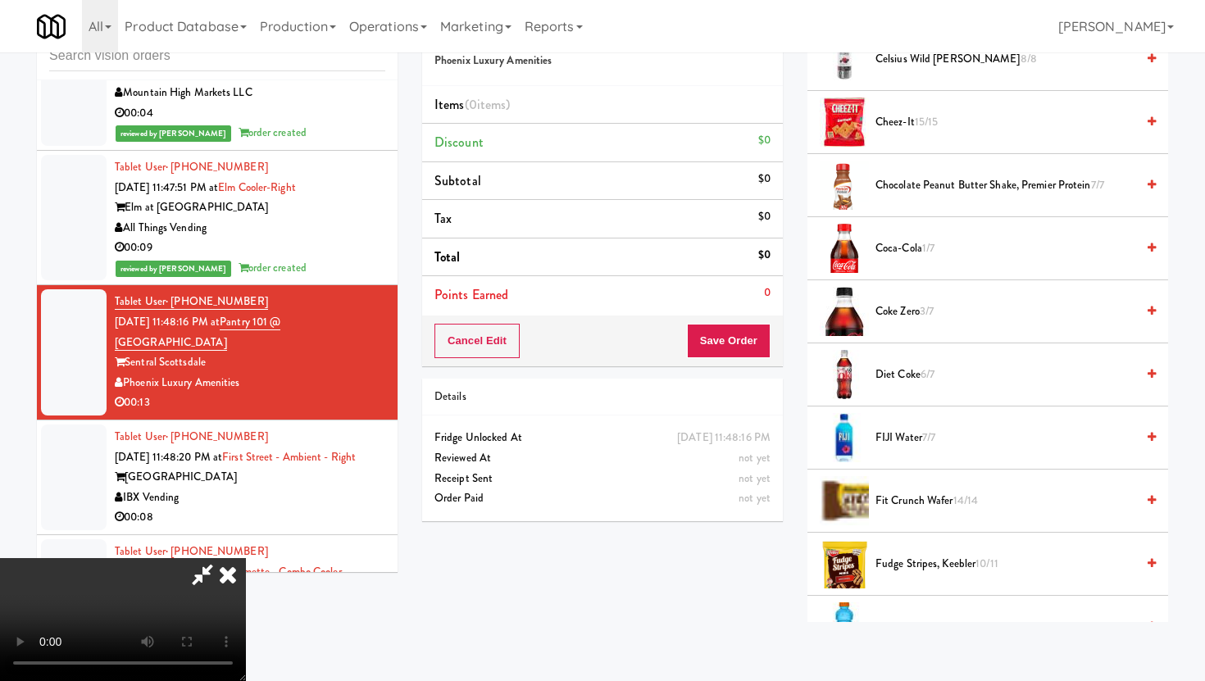
click at [899, 308] on span "Coke Zero 3/7" at bounding box center [1006, 312] width 260 height 20
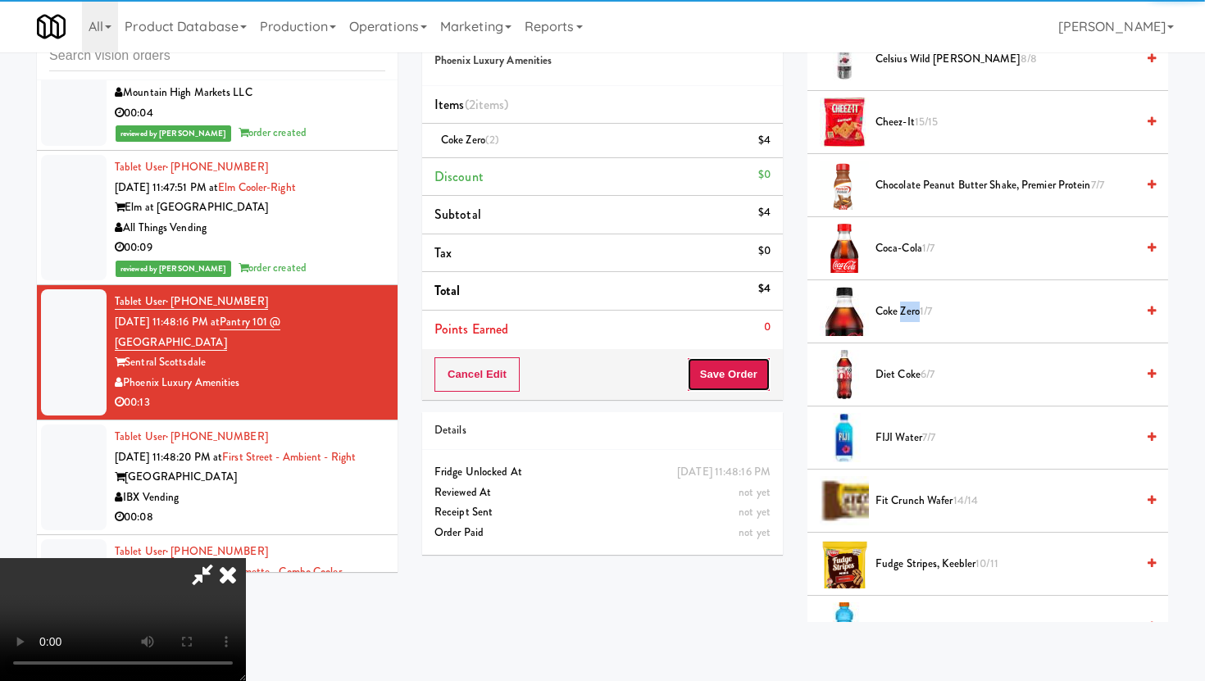
click at [760, 371] on button "Save Order" at bounding box center [729, 374] width 84 height 34
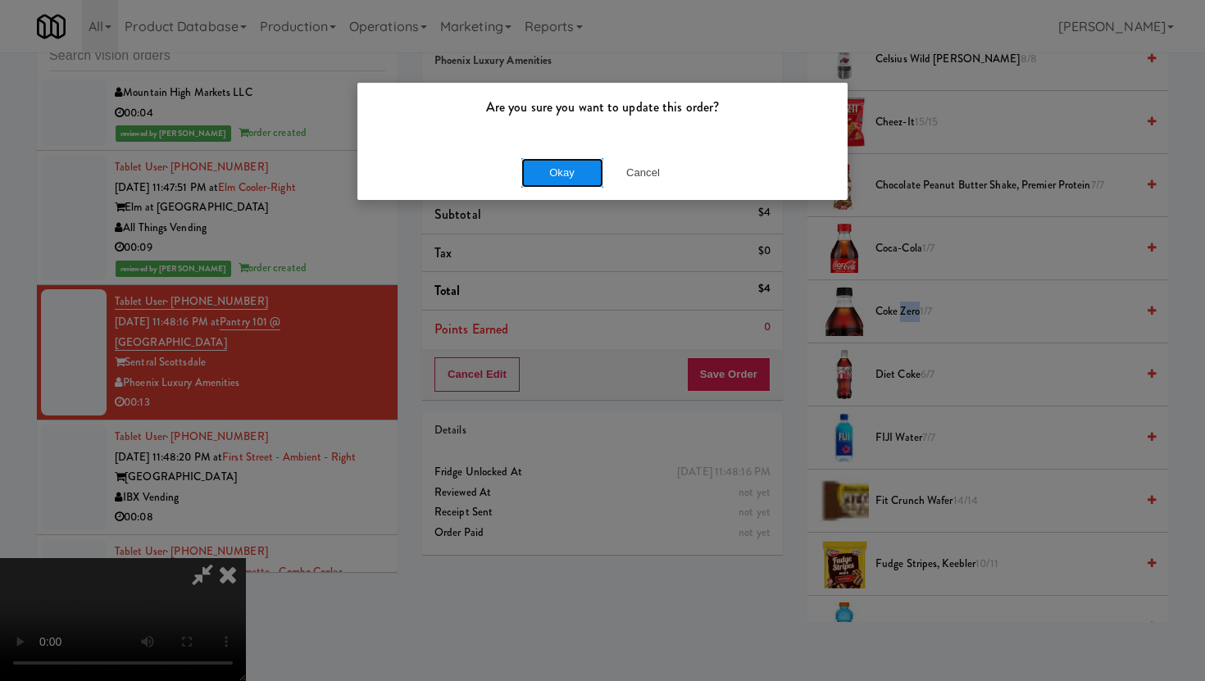
click at [544, 163] on button "Okay" at bounding box center [562, 173] width 82 height 30
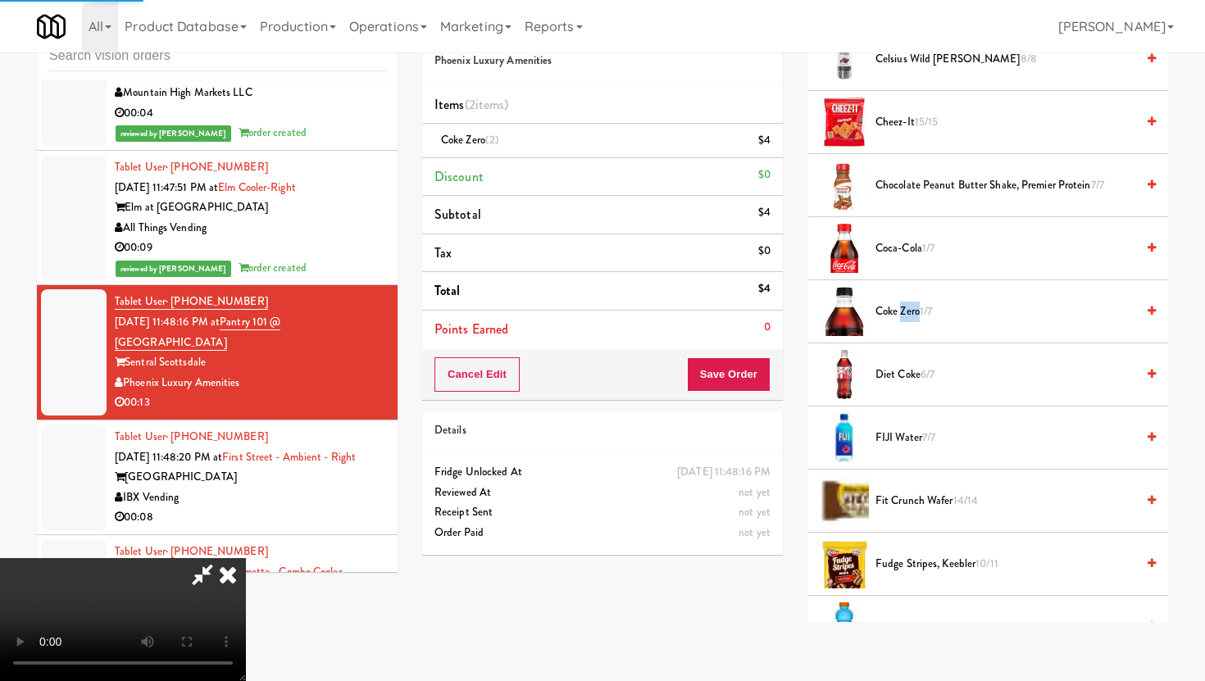
scroll to position [42, 0]
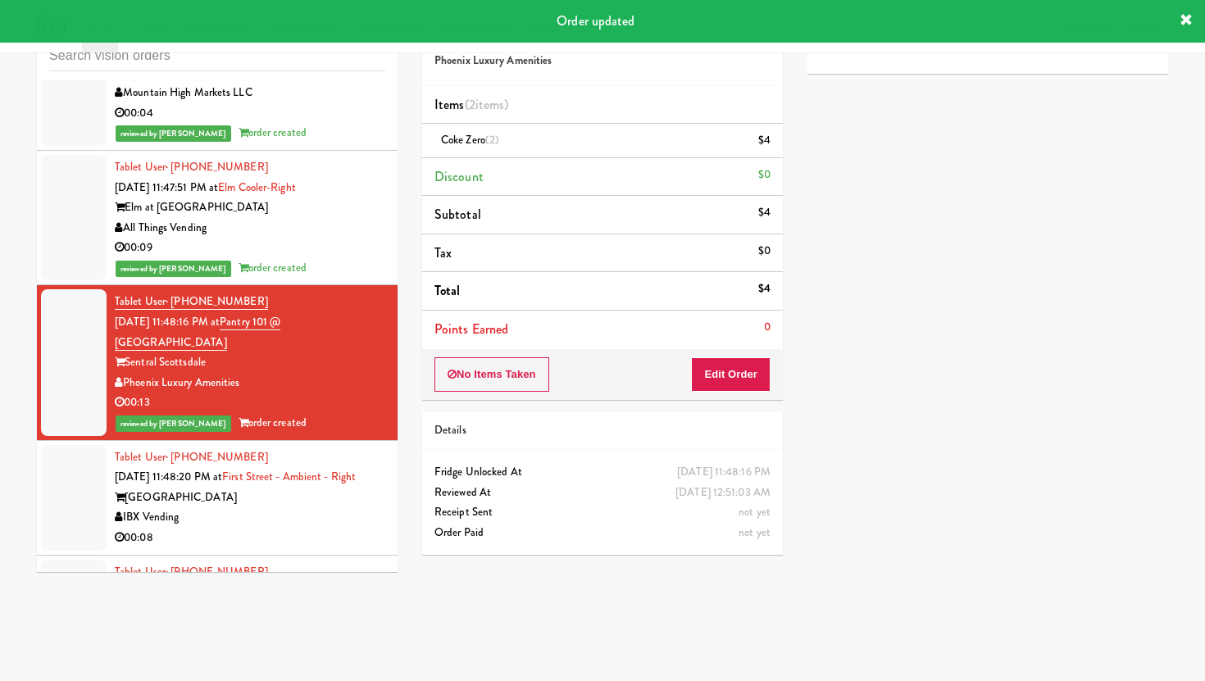
click at [320, 556] on li "Tablet User · (503) 953-2128 Aug 11, 2025 11:48:27 PM at Willamette - Combo Coo…" at bounding box center [217, 613] width 361 height 115
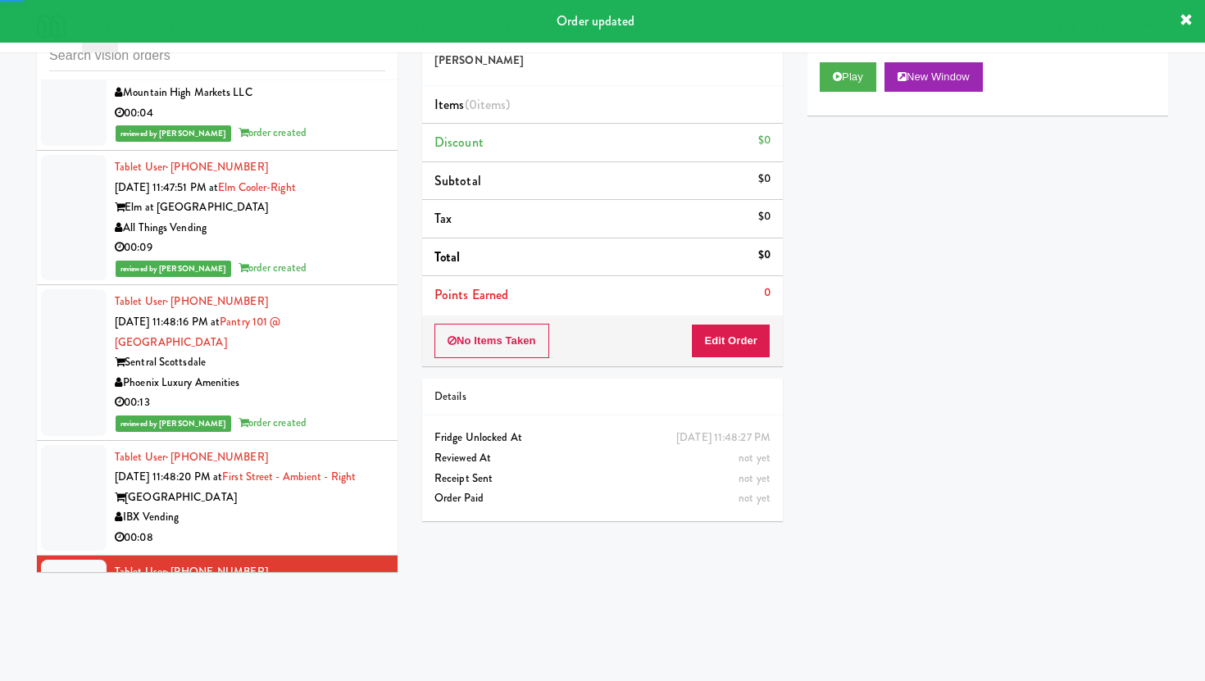
click at [320, 528] on div "00:08" at bounding box center [250, 538] width 271 height 20
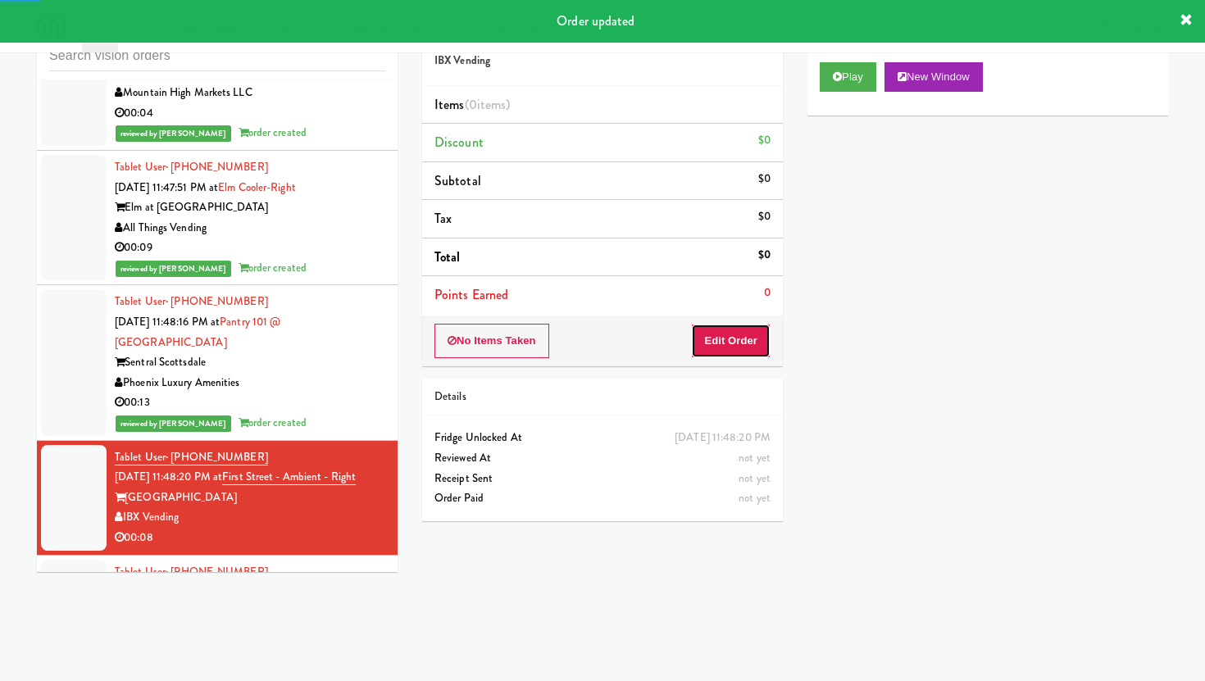
click at [709, 334] on button "Edit Order" at bounding box center [731, 341] width 80 height 34
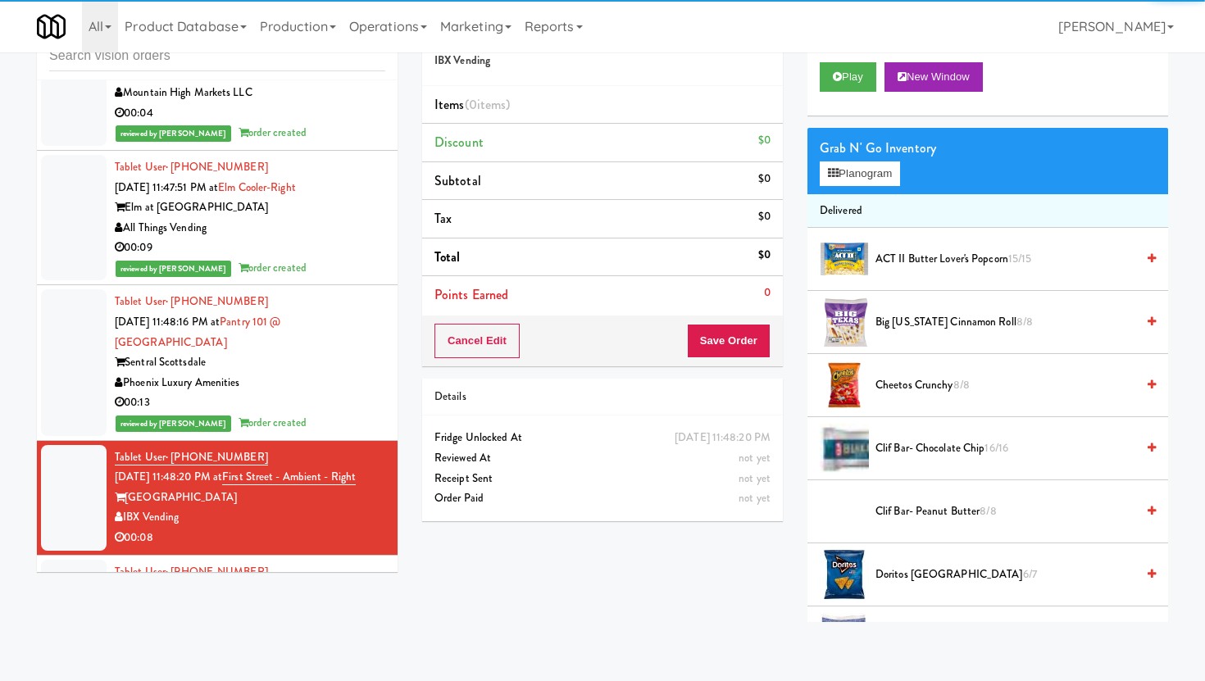
click at [835, 98] on div "Play New Window" at bounding box center [987, 83] width 361 height 66
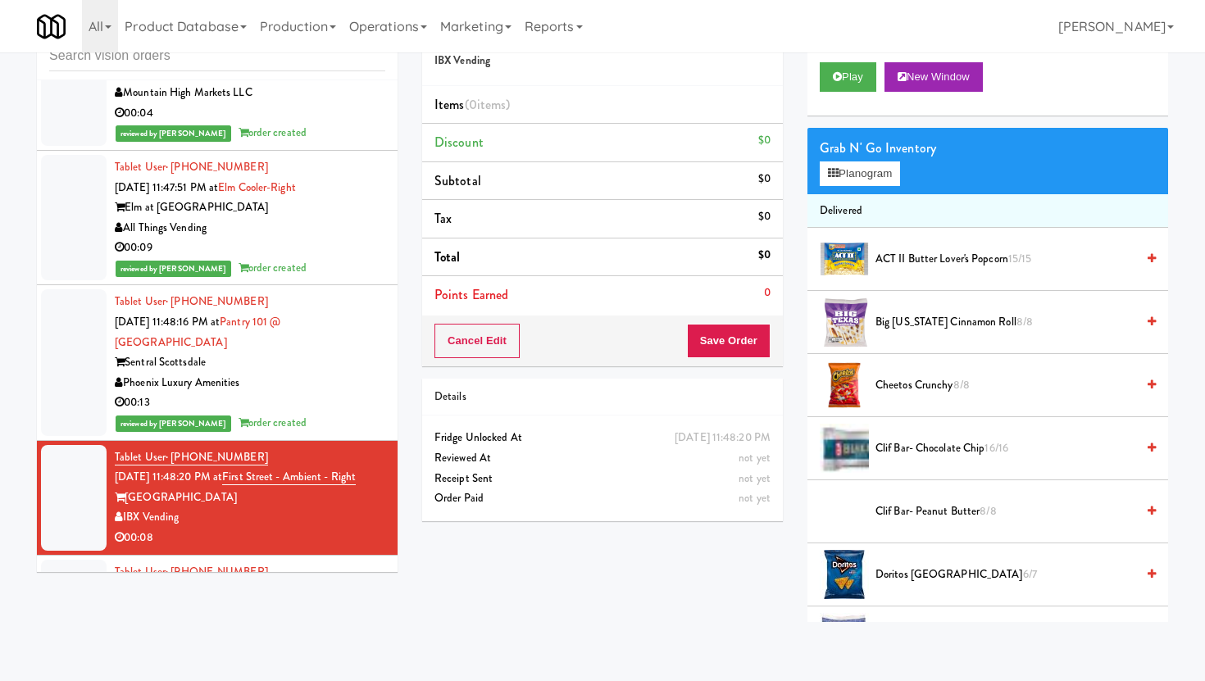
click at [836, 93] on div "Play New Window" at bounding box center [987, 83] width 361 height 66
click at [844, 78] on button "Play" at bounding box center [848, 77] width 57 height 30
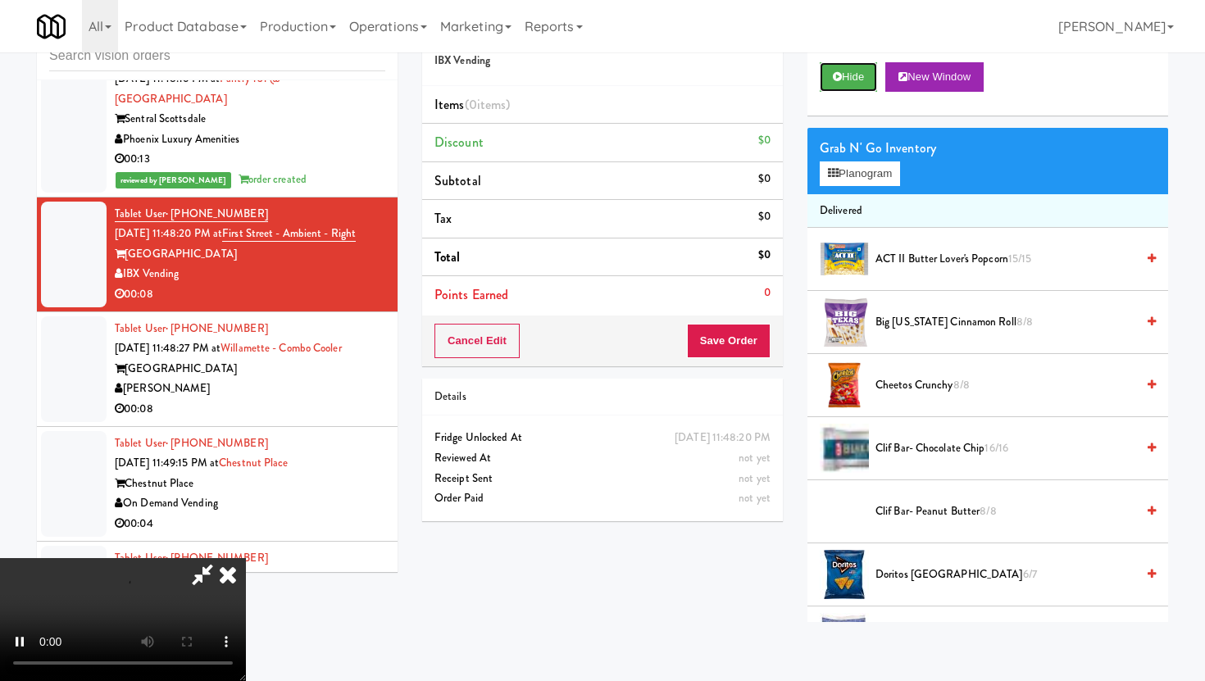
scroll to position [11296, 0]
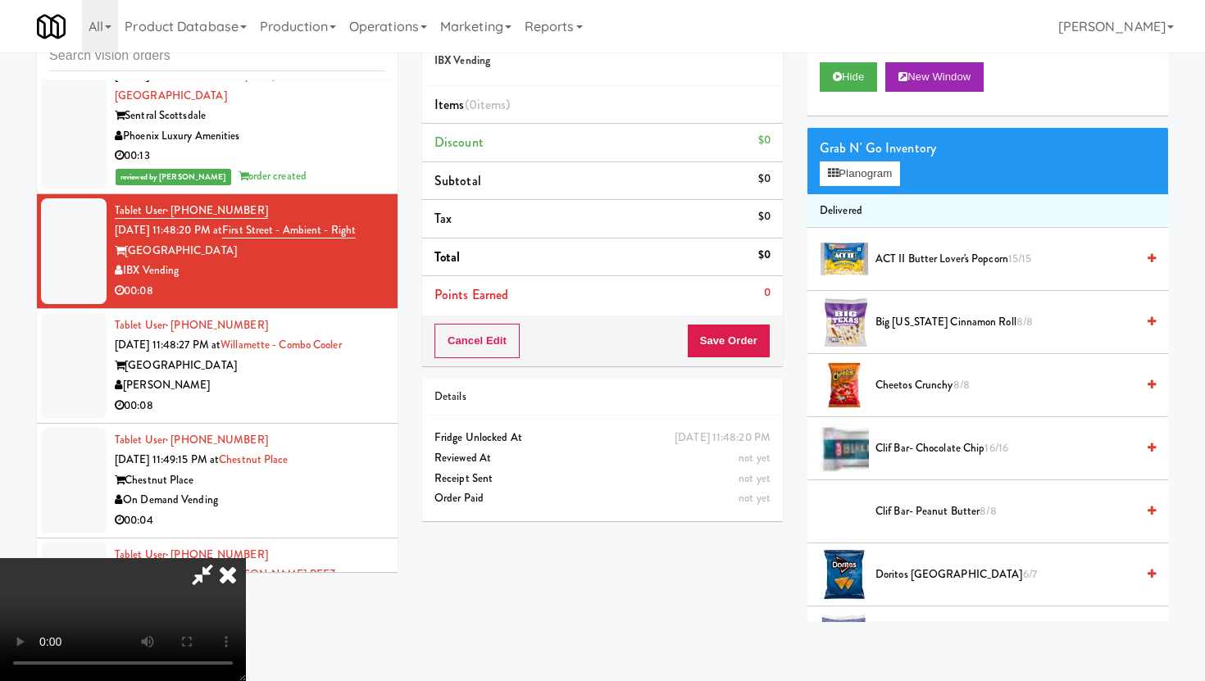
click at [246, 558] on video at bounding box center [123, 619] width 246 height 123
click at [862, 182] on button "Planogram" at bounding box center [860, 173] width 80 height 25
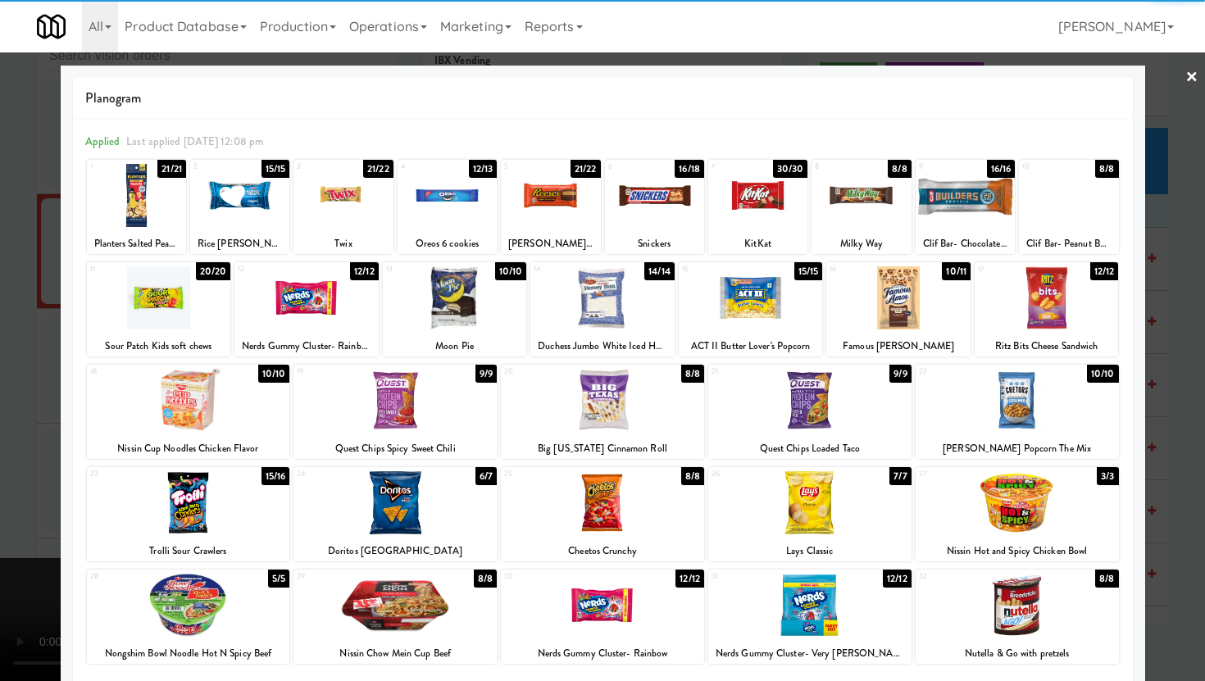
click at [844, 539] on div "26 7/7 Lays Classic" at bounding box center [809, 514] width 203 height 94
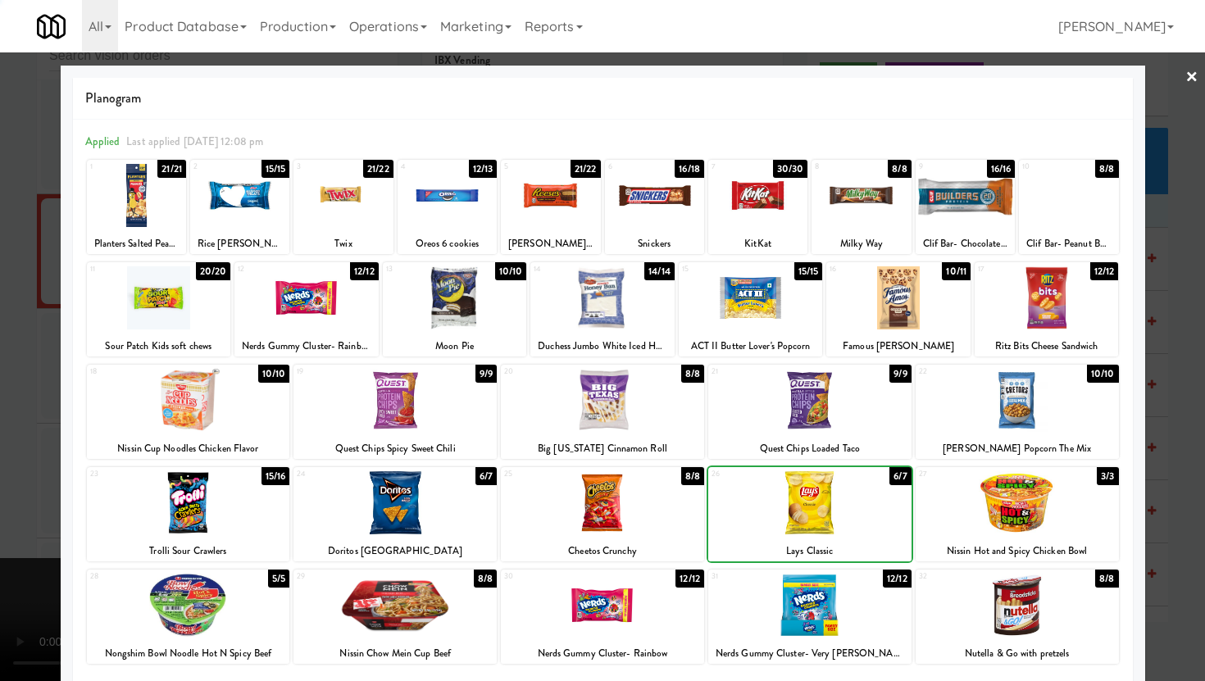
click at [844, 539] on div "26 6/7 Lays Classic" at bounding box center [809, 514] width 203 height 94
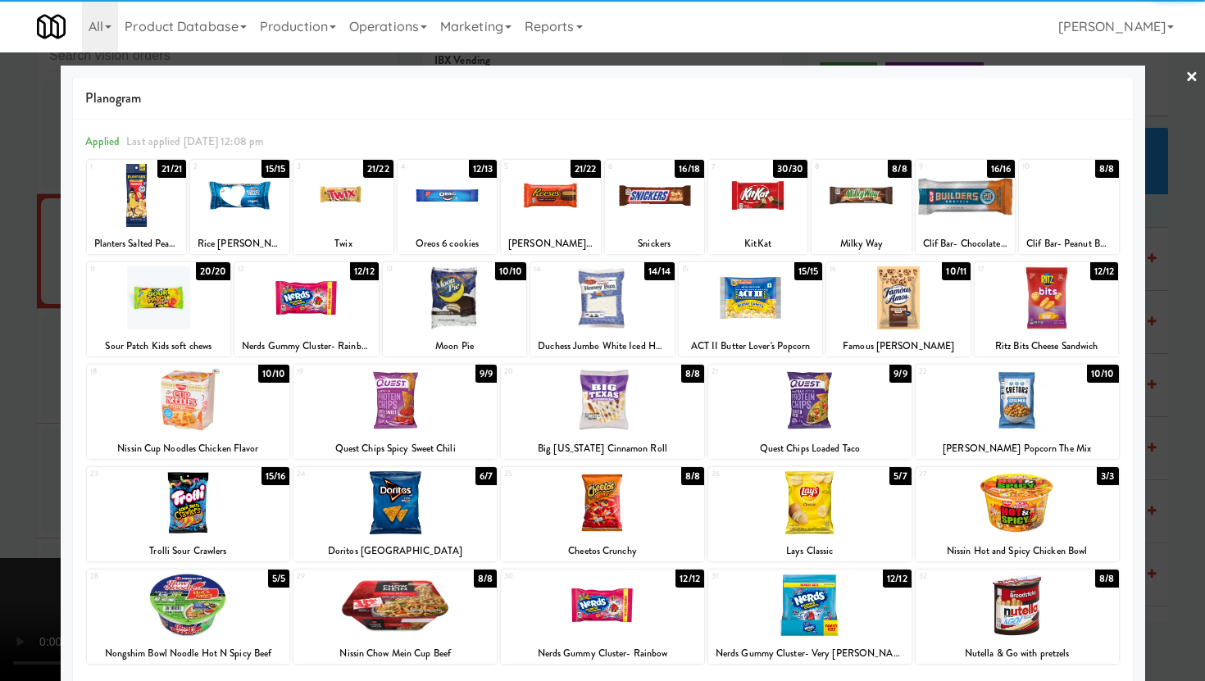
click at [0, 499] on div at bounding box center [602, 340] width 1205 height 681
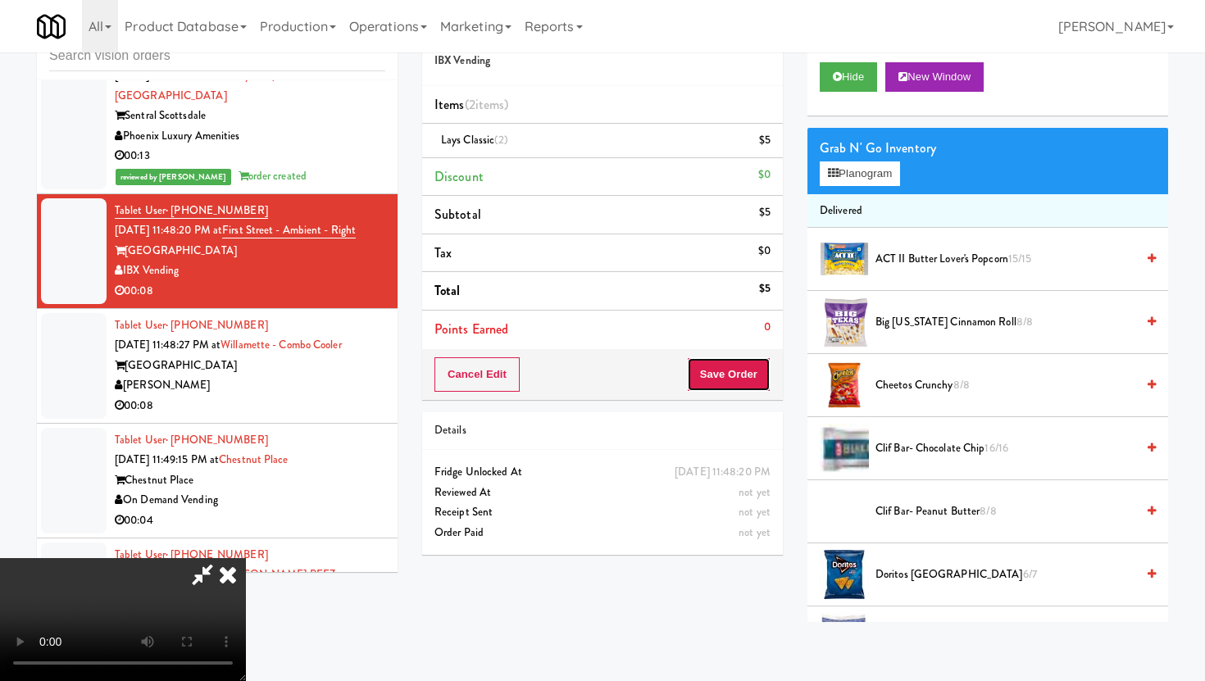
click at [757, 387] on button "Save Order" at bounding box center [729, 374] width 84 height 34
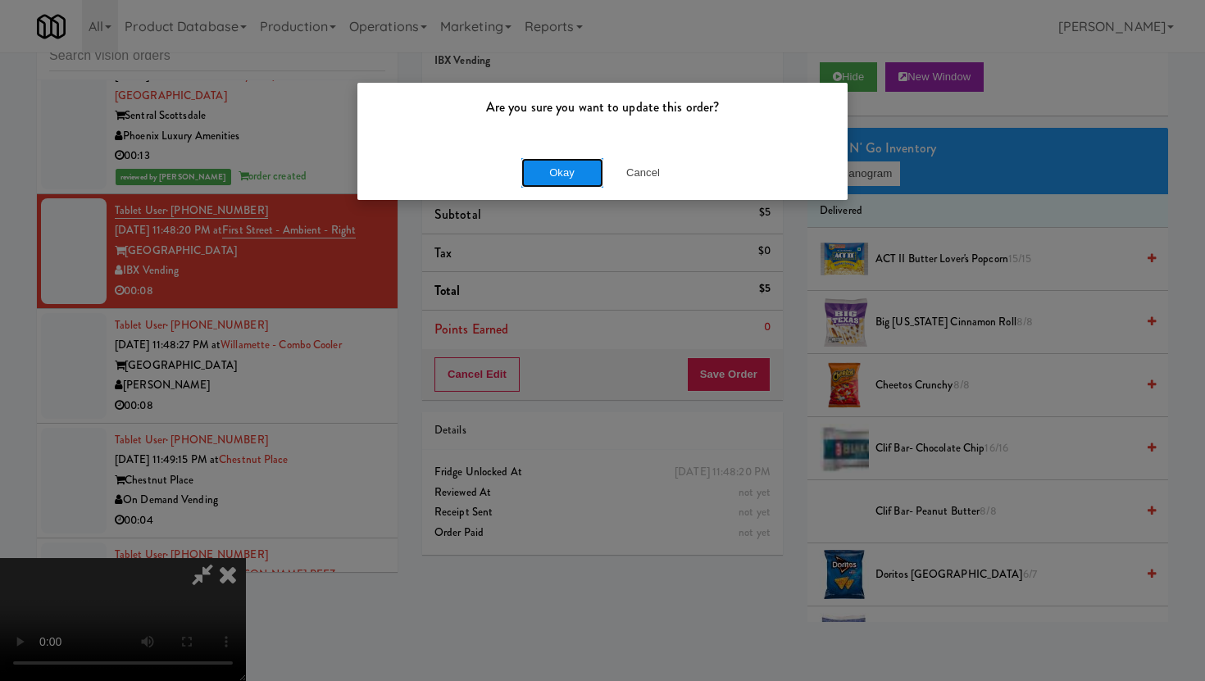
click at [569, 173] on button "Okay" at bounding box center [562, 173] width 82 height 30
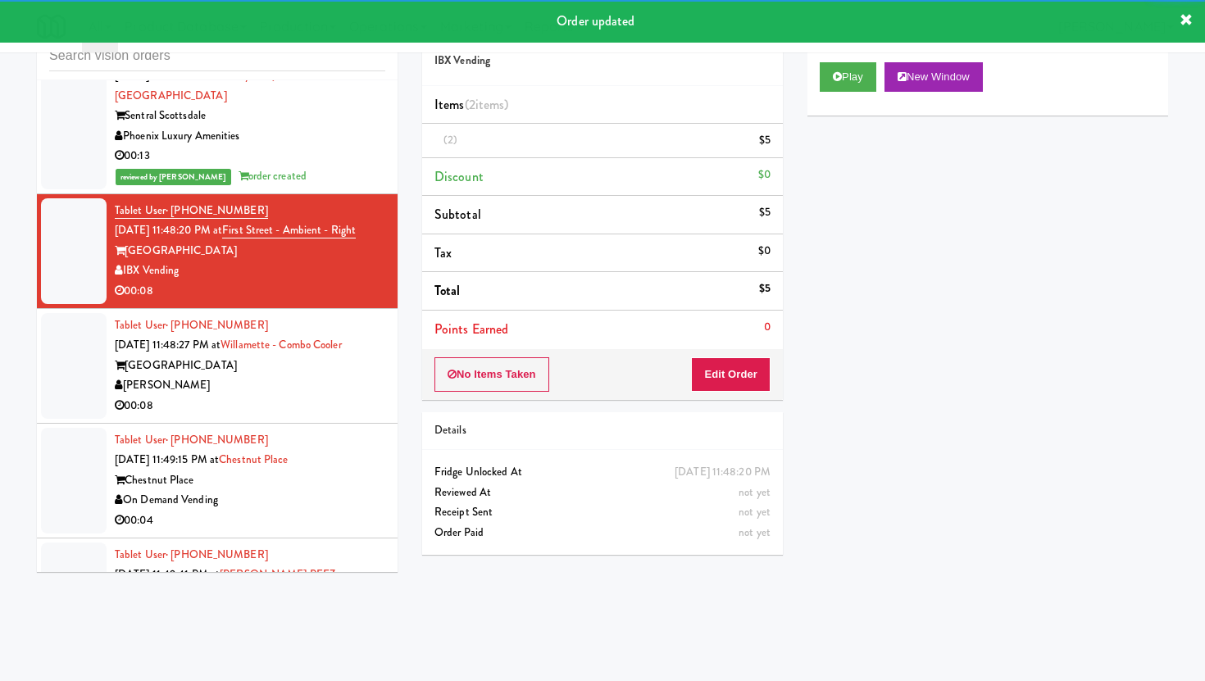
click at [322, 375] on div "[PERSON_NAME]" at bounding box center [250, 385] width 271 height 20
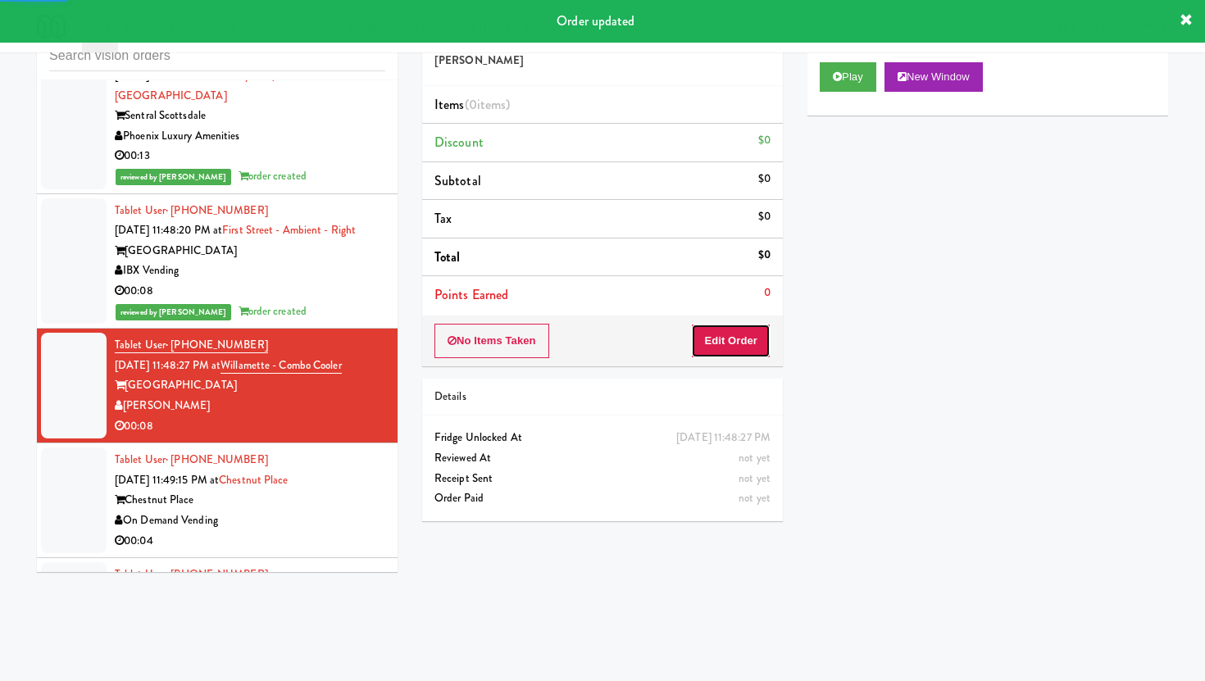
click at [730, 330] on button "Edit Order" at bounding box center [731, 341] width 80 height 34
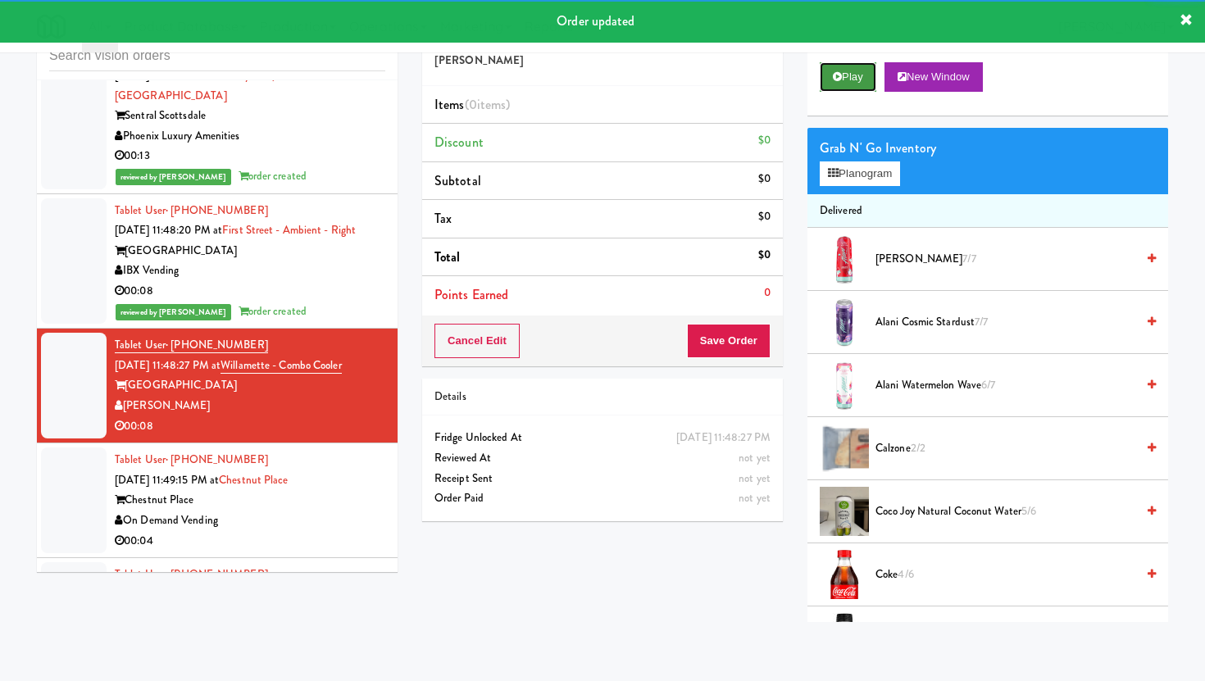
click at [831, 62] on button "Play" at bounding box center [848, 77] width 57 height 30
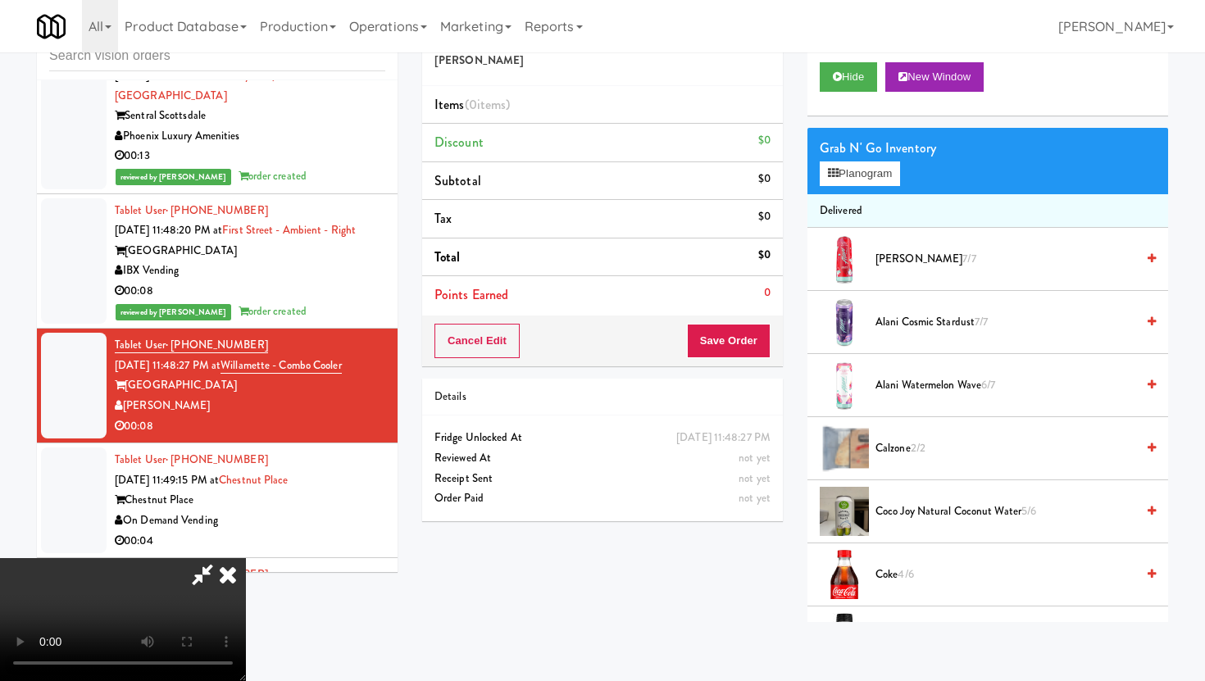
click at [225, 558] on video at bounding box center [123, 619] width 246 height 123
click at [246, 558] on video at bounding box center [123, 619] width 246 height 123
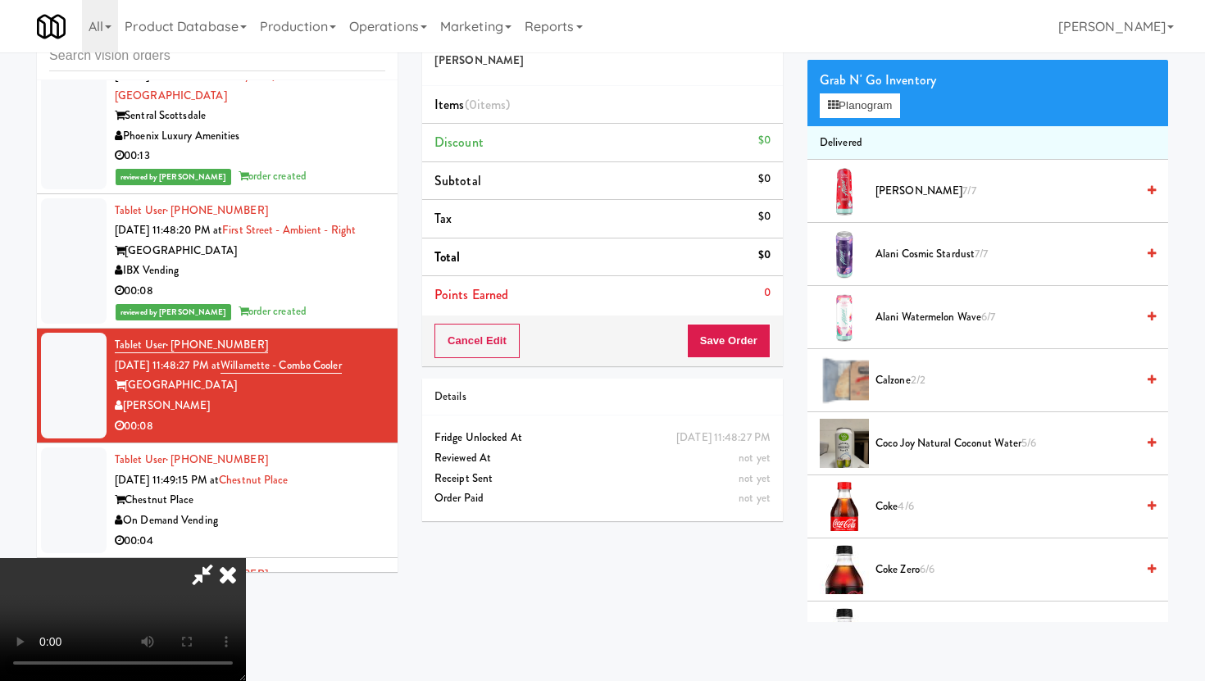
scroll to position [72, 0]
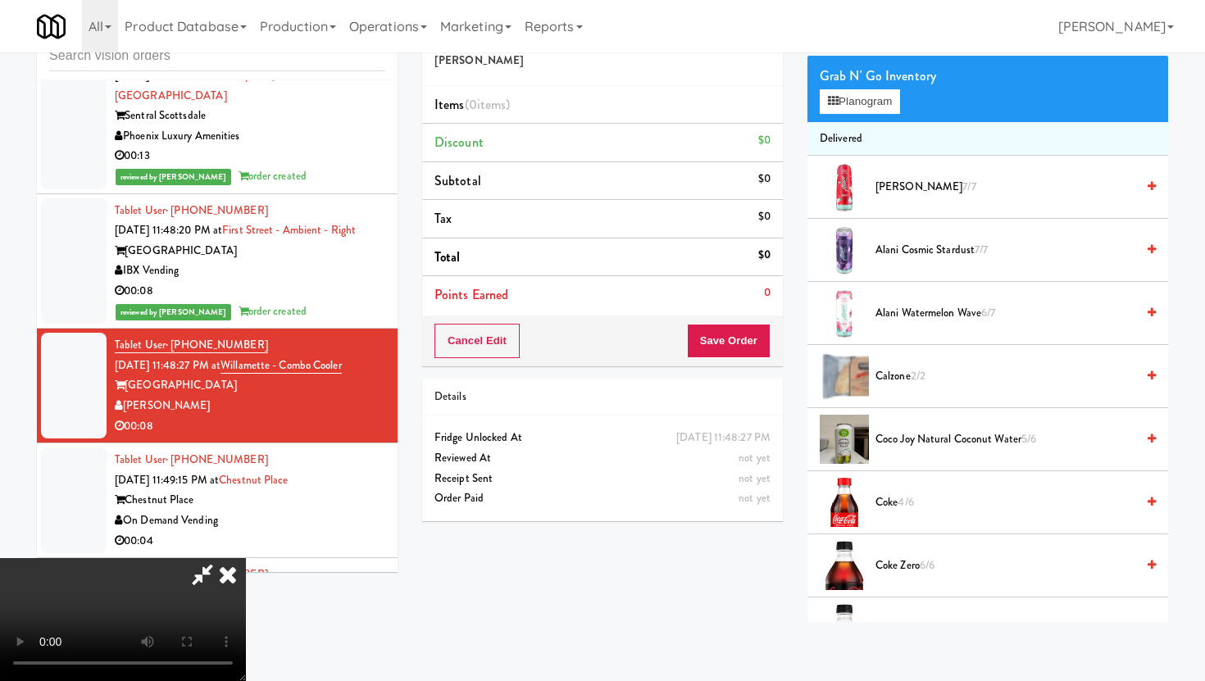
click at [896, 441] on span "Coco Joy Natural Coconut Water 5/6" at bounding box center [1006, 440] width 260 height 20
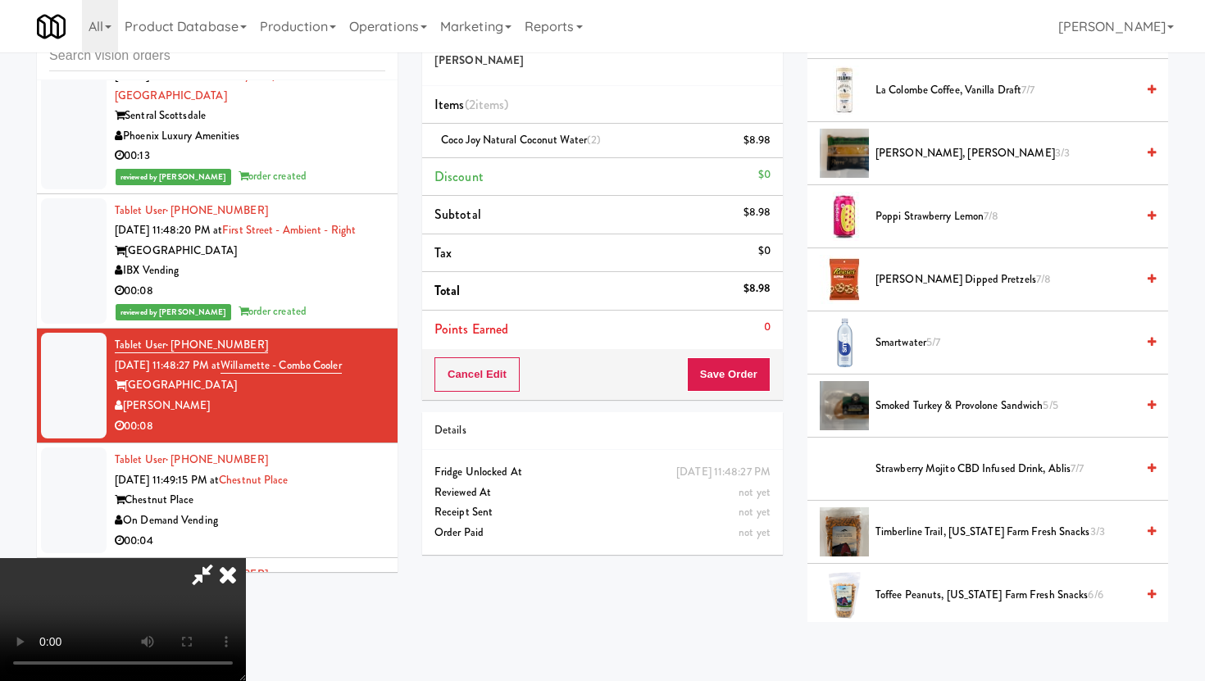
scroll to position [1502, 0]
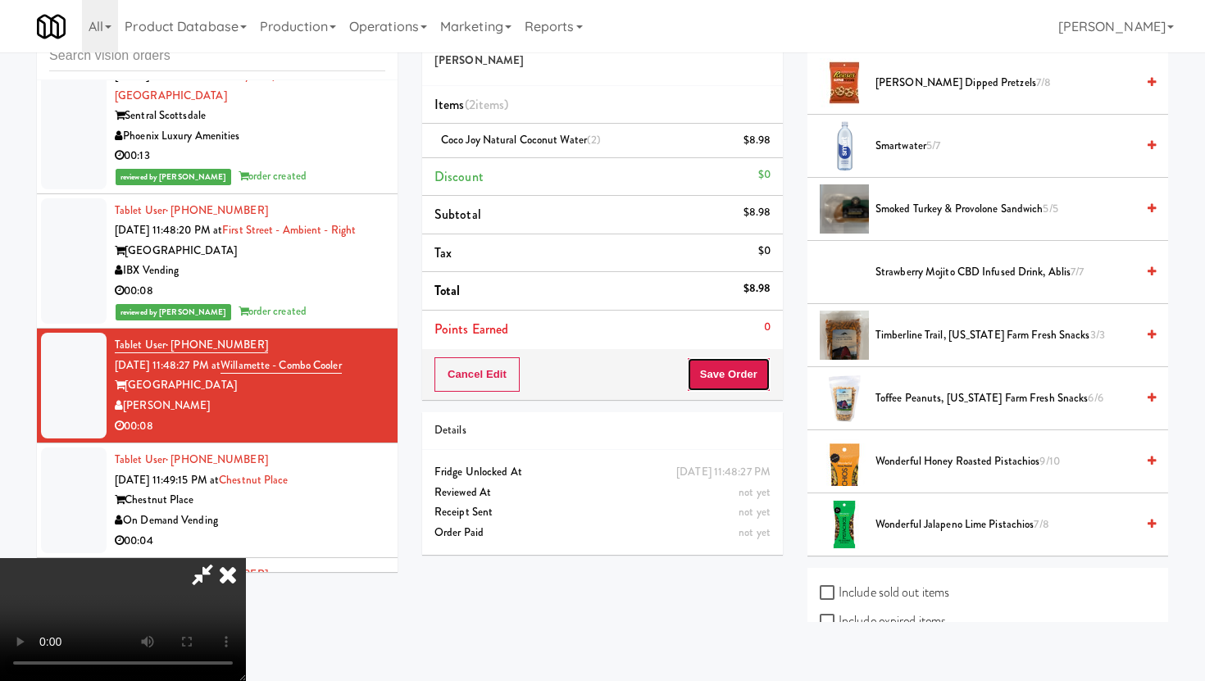
click at [744, 379] on button "Save Order" at bounding box center [729, 374] width 84 height 34
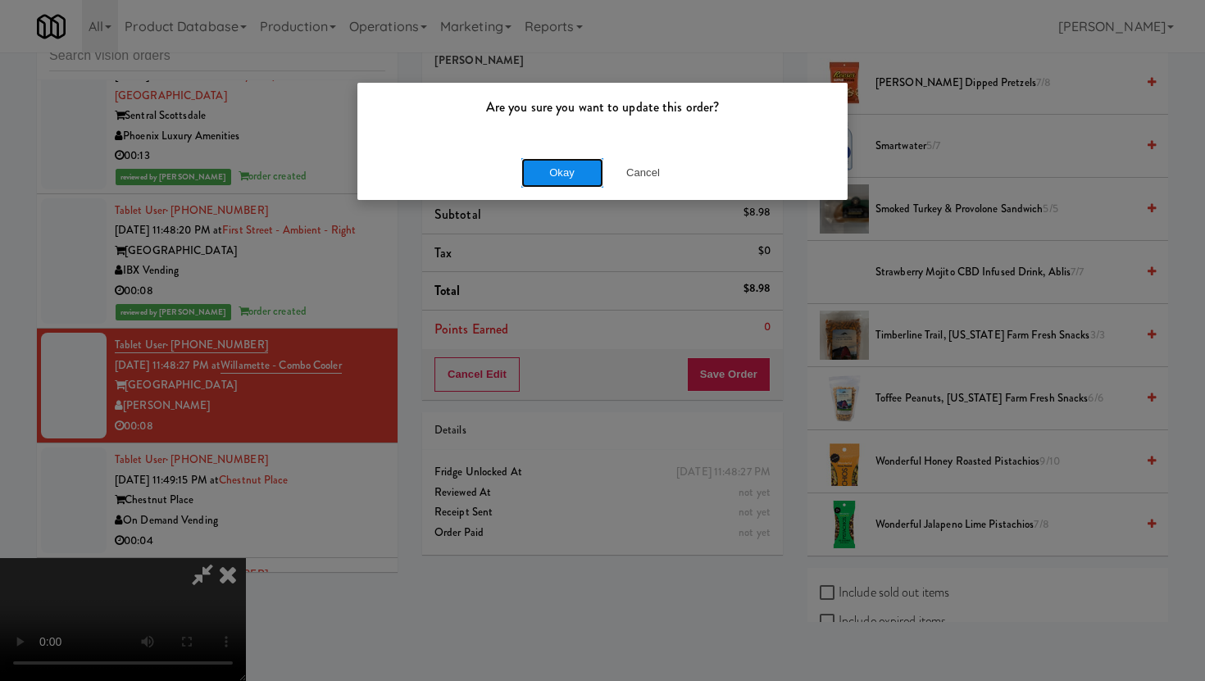
click at [544, 161] on button "Okay" at bounding box center [562, 173] width 82 height 30
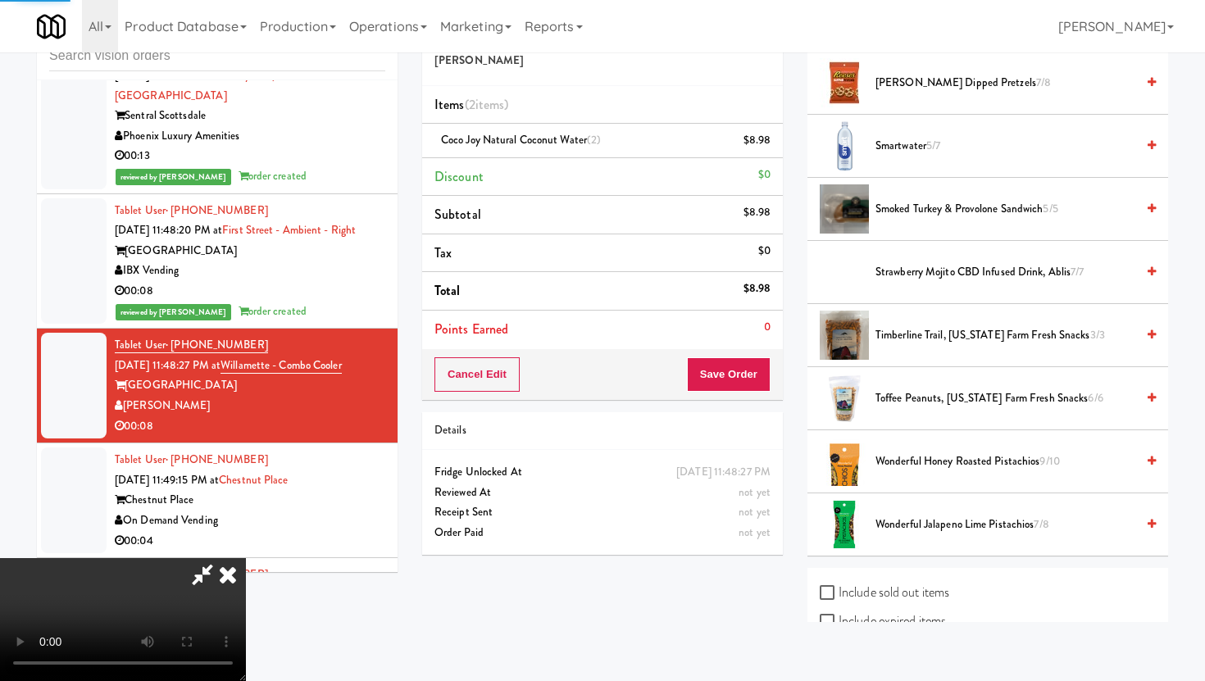
scroll to position [42, 0]
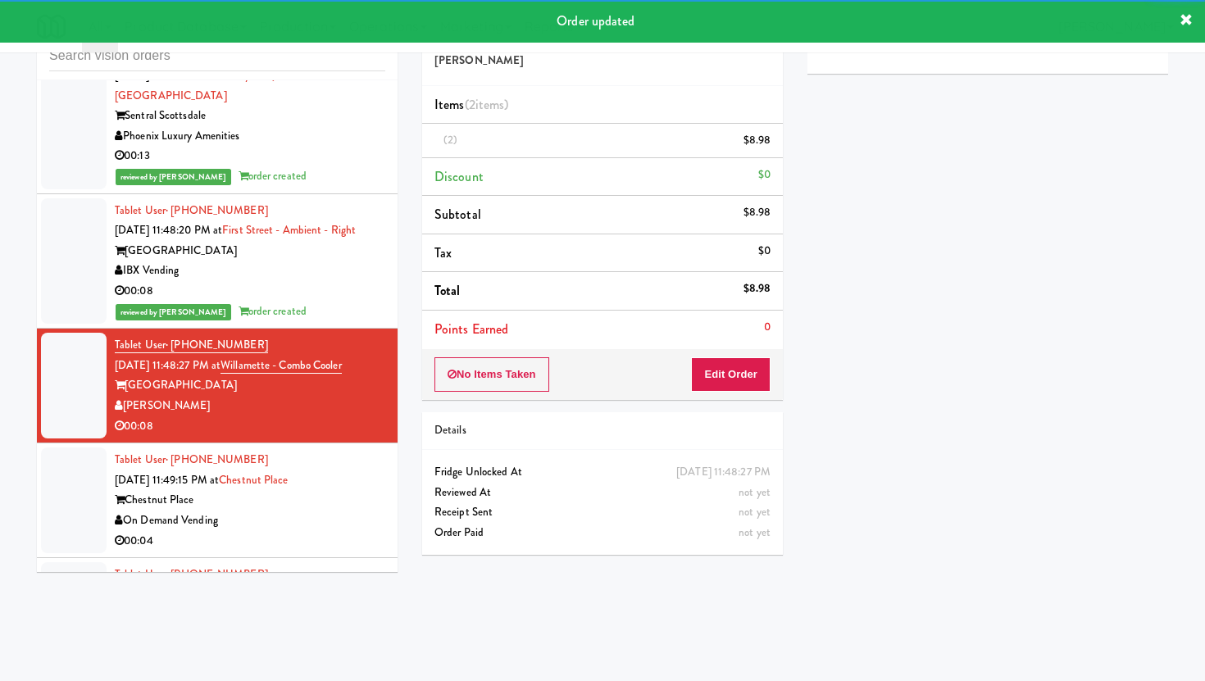
click at [276, 558] on li "Tablet User · (509) 305-2518 Aug 11, 2025 11:49:41 PM at Prosser PFFZ Smart Ven…" at bounding box center [217, 615] width 361 height 115
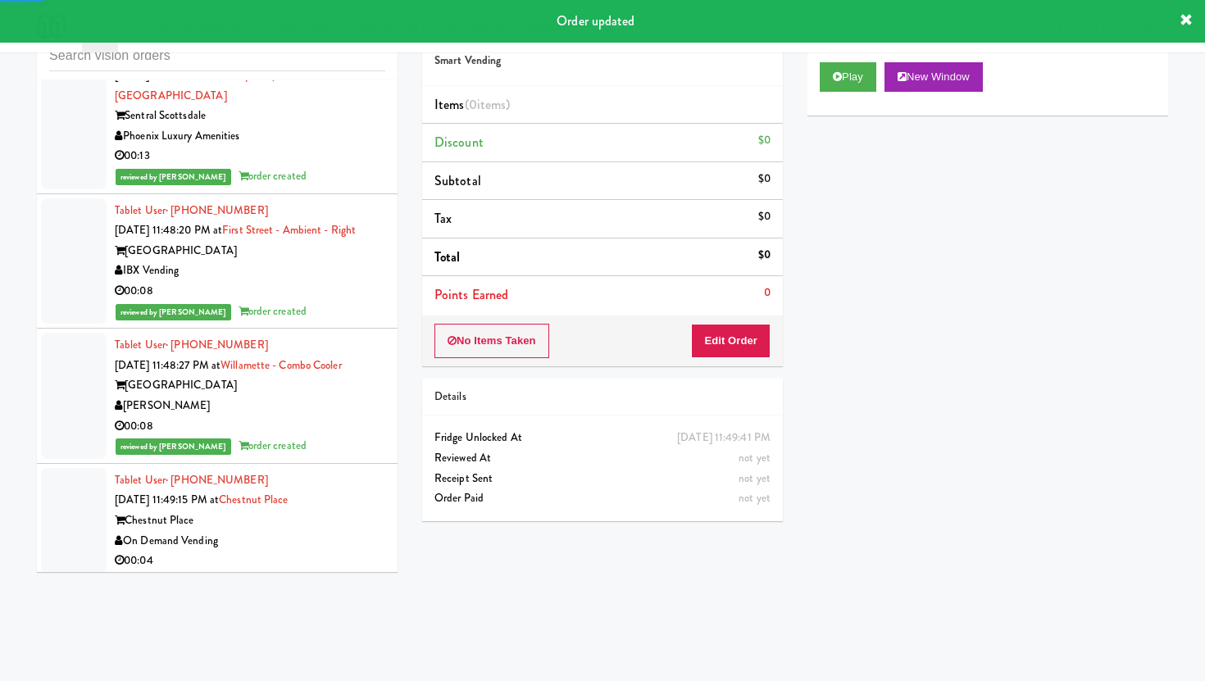
click at [298, 551] on div "00:04" at bounding box center [250, 561] width 271 height 20
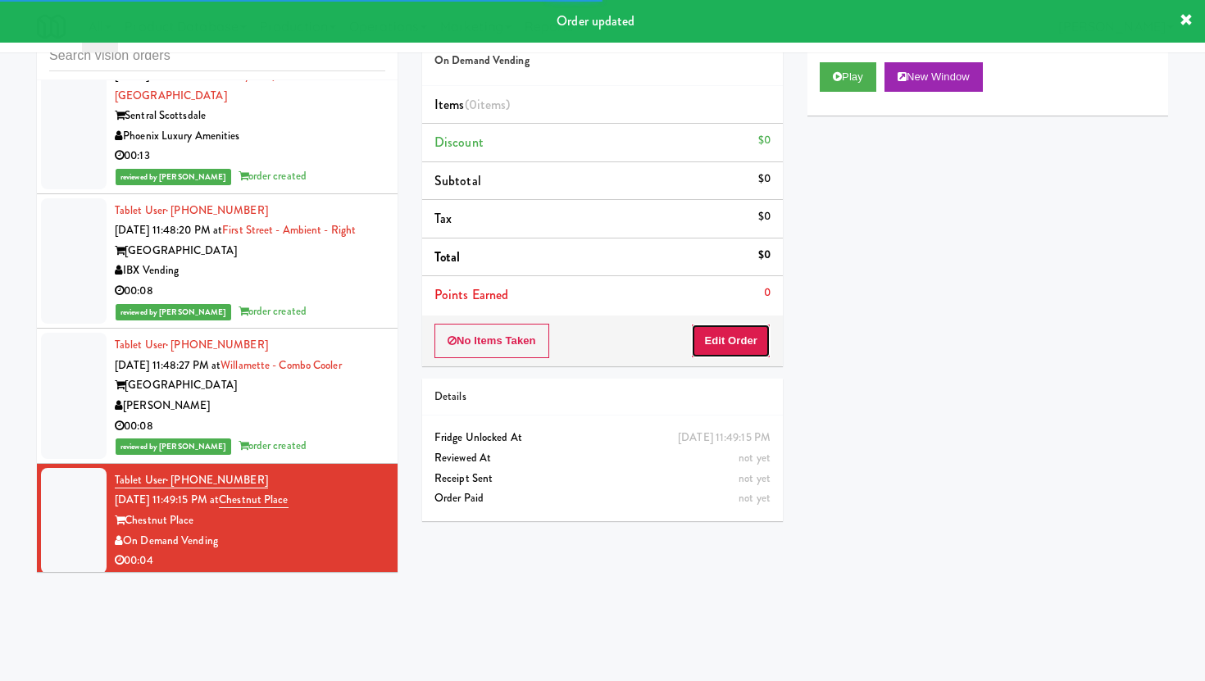
click at [708, 345] on button "Edit Order" at bounding box center [731, 341] width 80 height 34
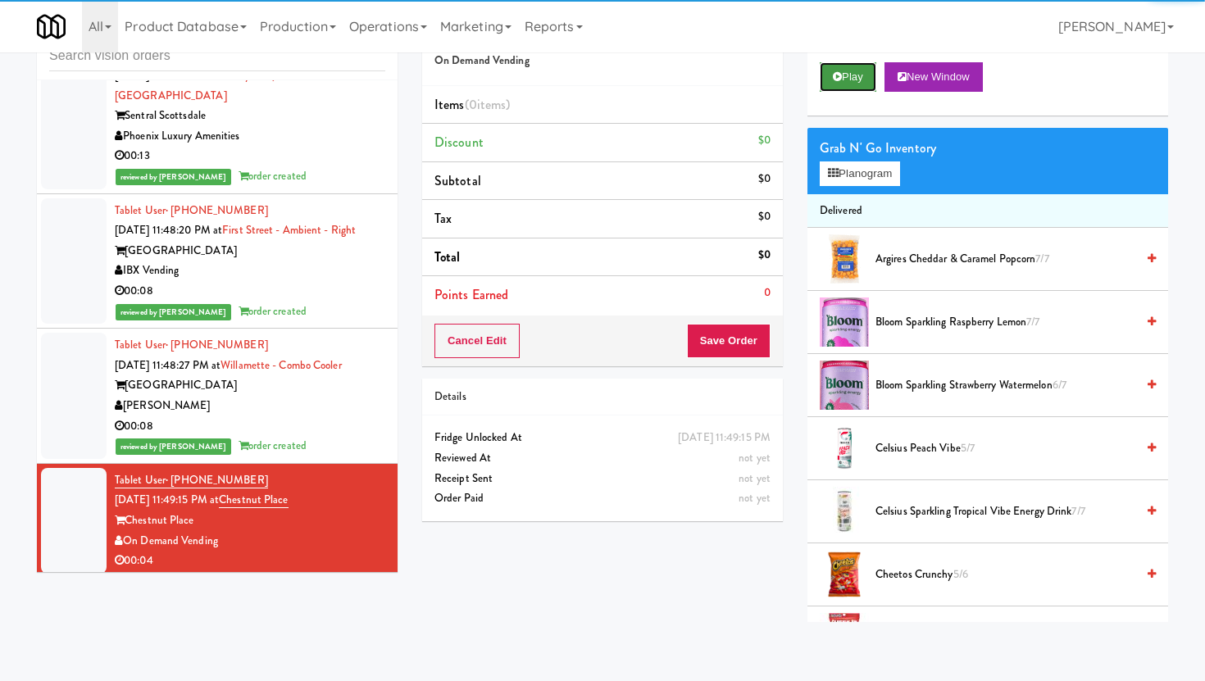
click at [836, 77] on icon at bounding box center [837, 76] width 9 height 11
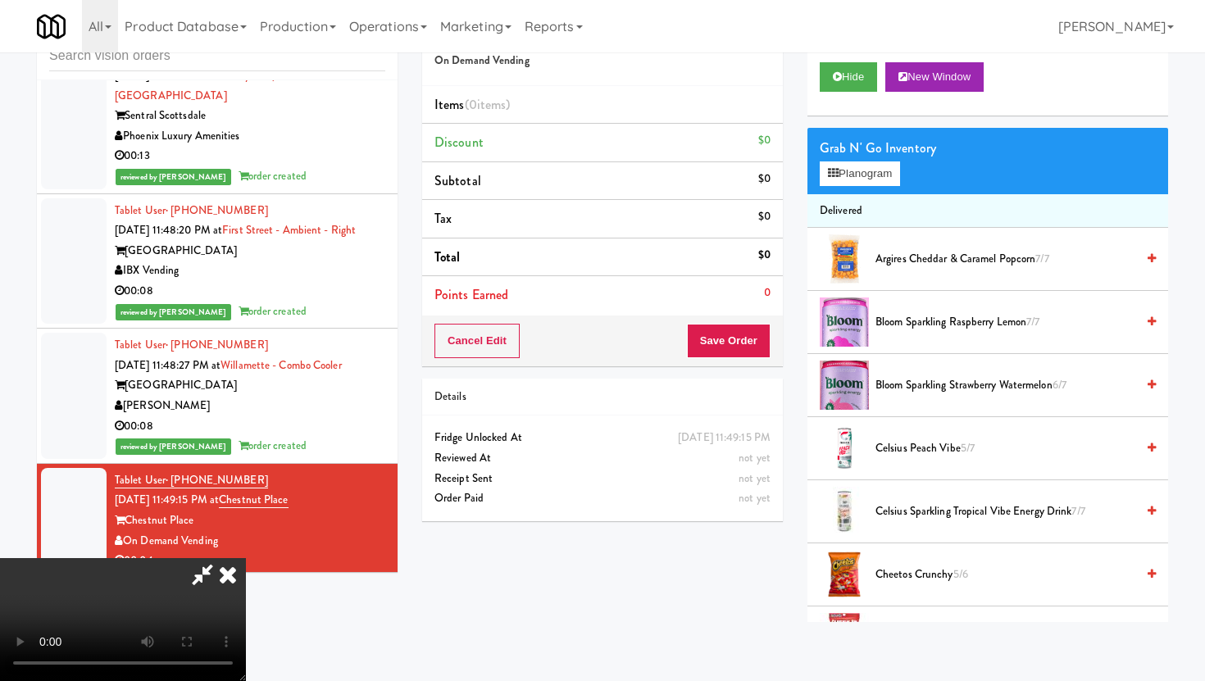
click at [246, 637] on video at bounding box center [123, 619] width 246 height 123
click at [246, 558] on video at bounding box center [123, 619] width 246 height 123
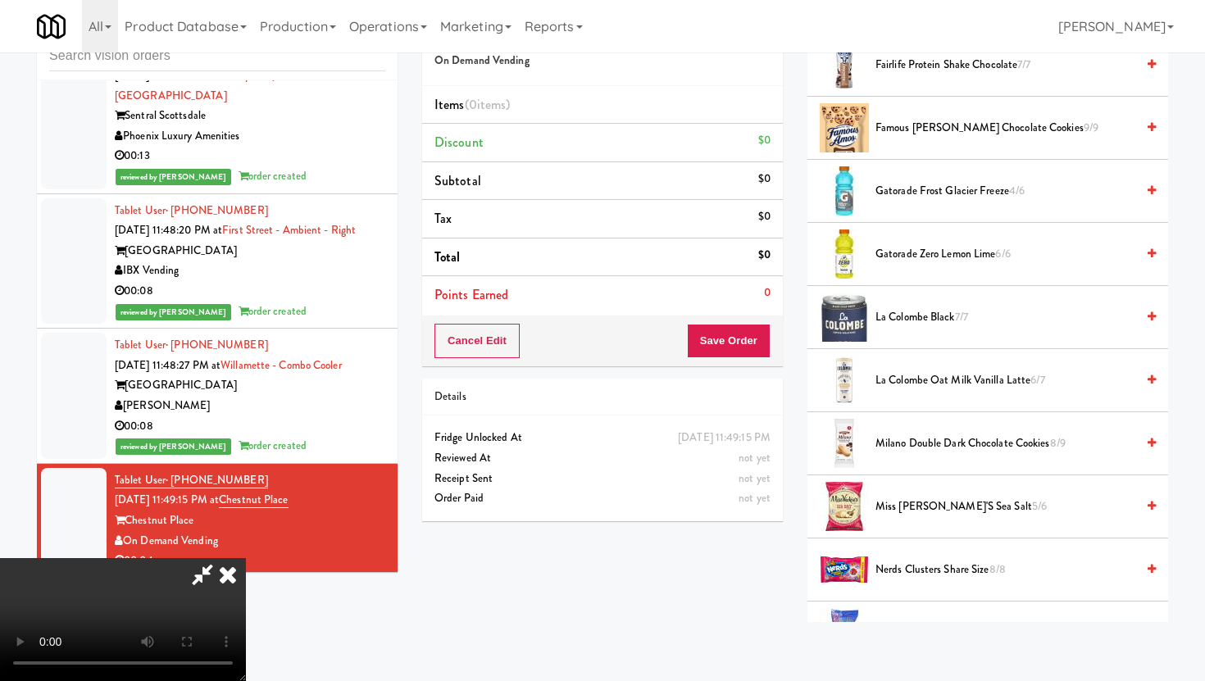
scroll to position [1097, 0]
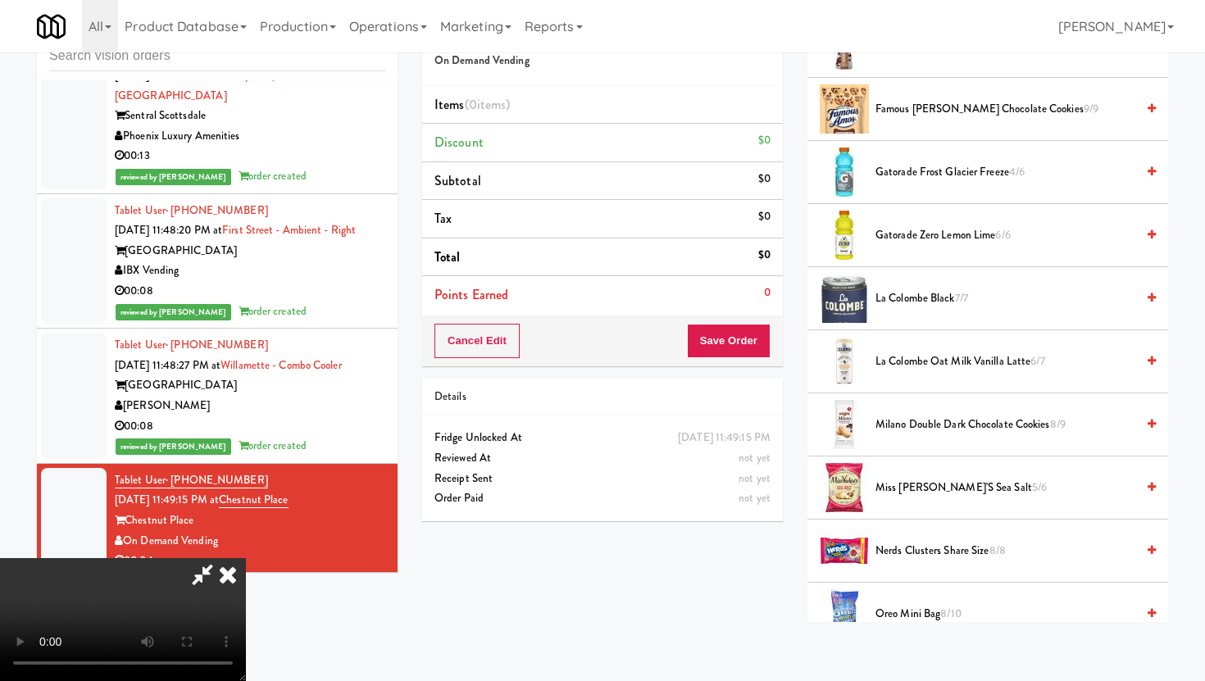
click at [939, 175] on span "Gatorade Frost Glacier Freeze 4/6" at bounding box center [1006, 172] width 260 height 20
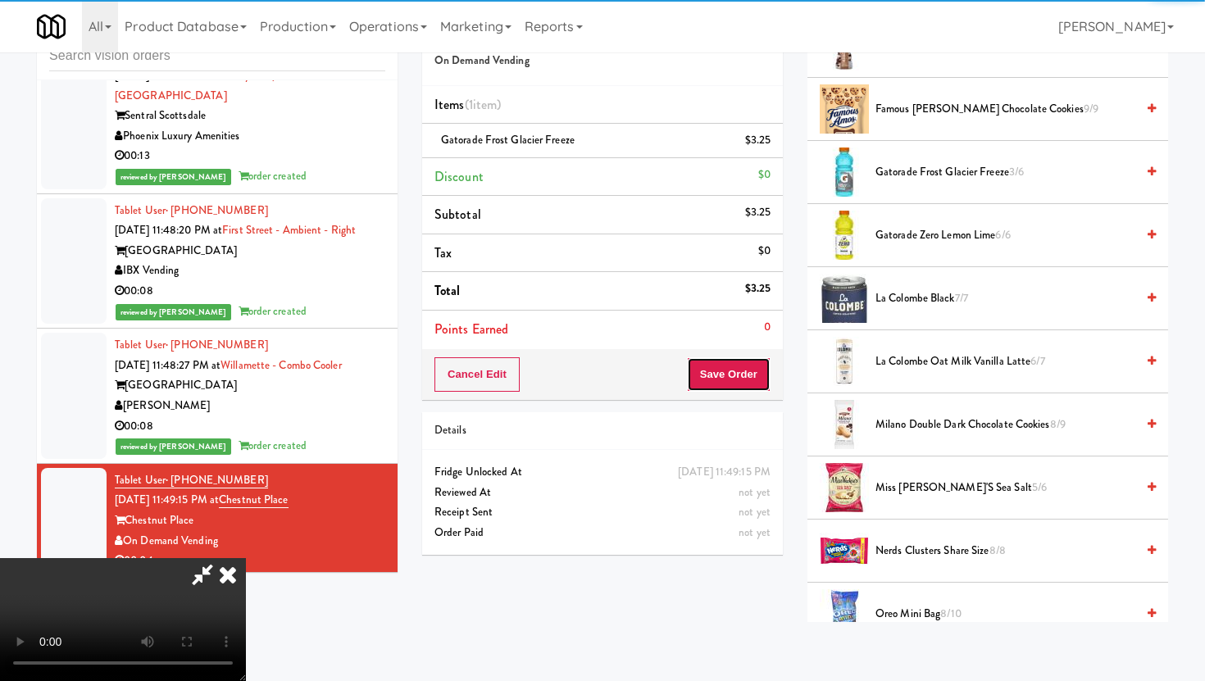
click at [762, 380] on button "Save Order" at bounding box center [729, 374] width 84 height 34
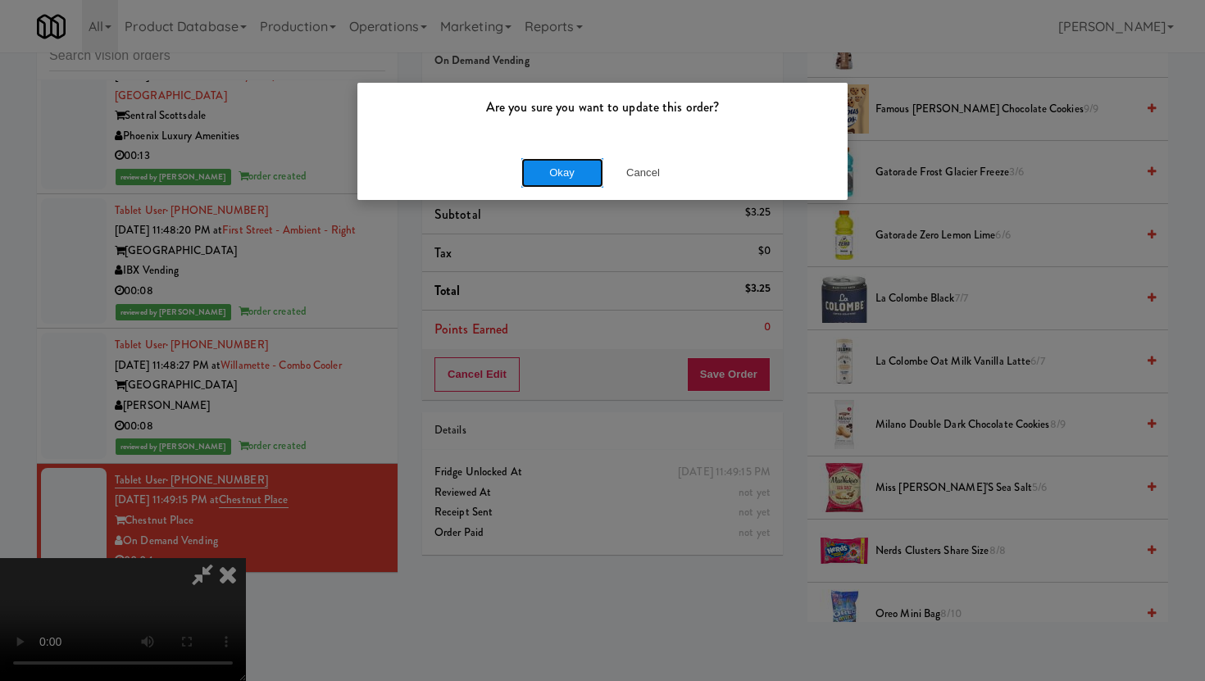
click at [549, 171] on button "Okay" at bounding box center [562, 173] width 82 height 30
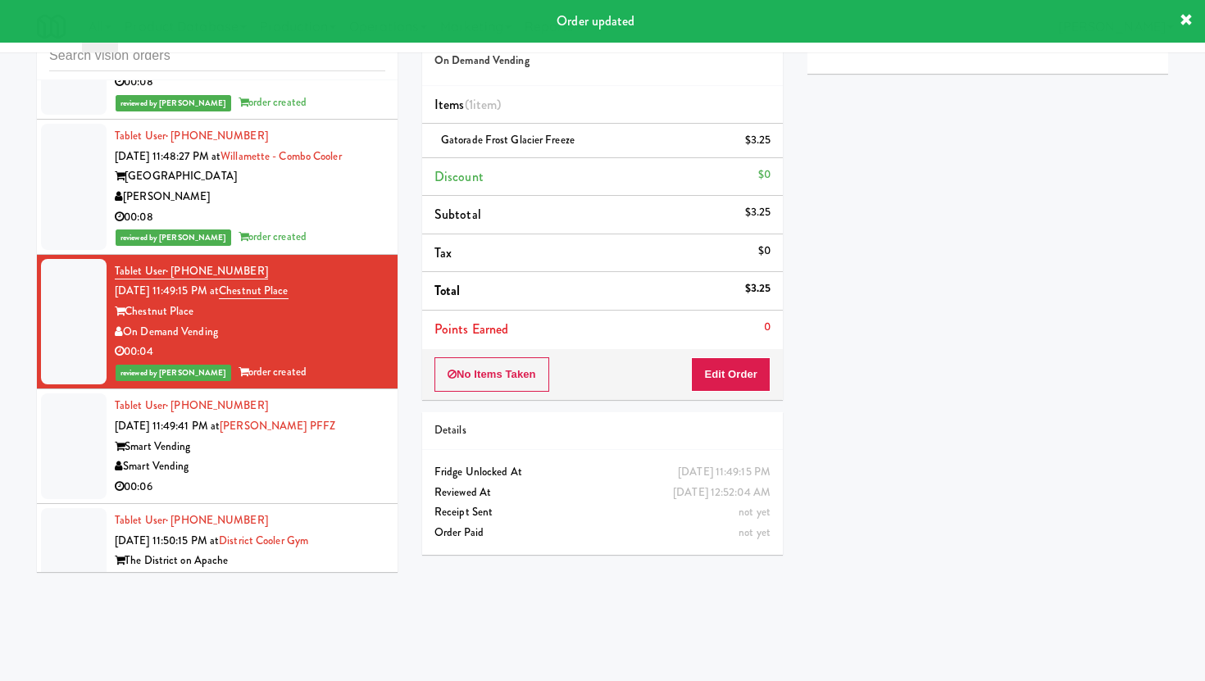
scroll to position [11518, 0]
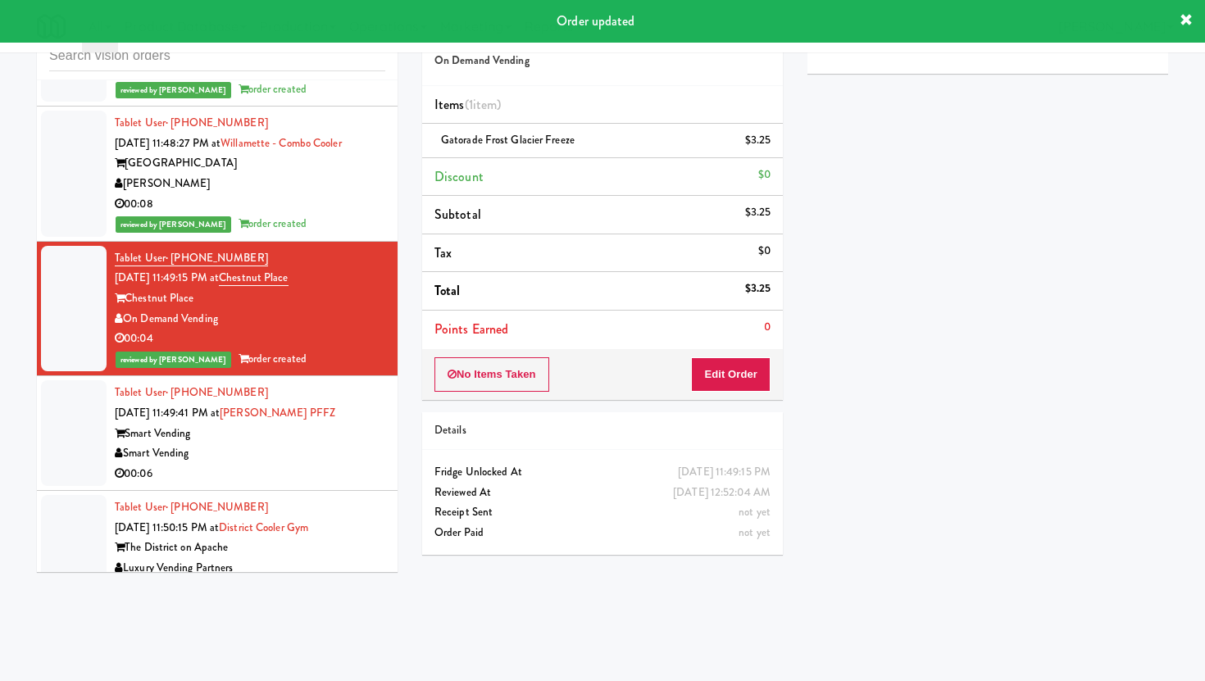
click at [334, 464] on div "00:06" at bounding box center [250, 474] width 271 height 20
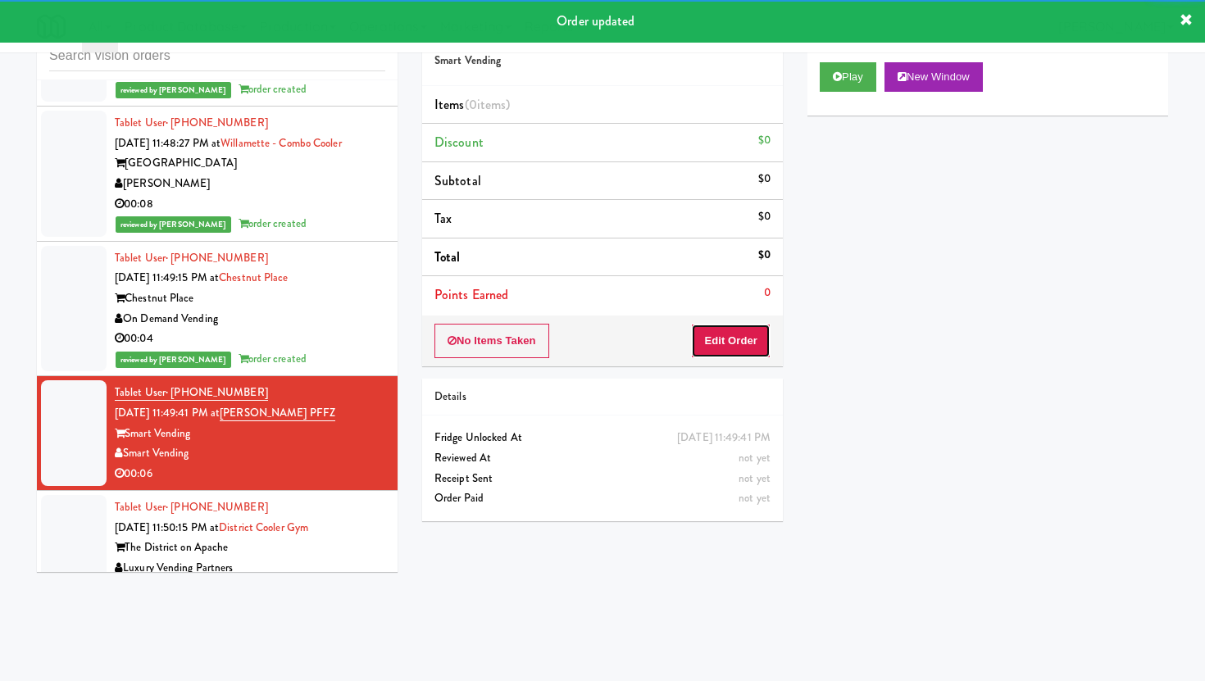
click at [736, 348] on button "Edit Order" at bounding box center [731, 341] width 80 height 34
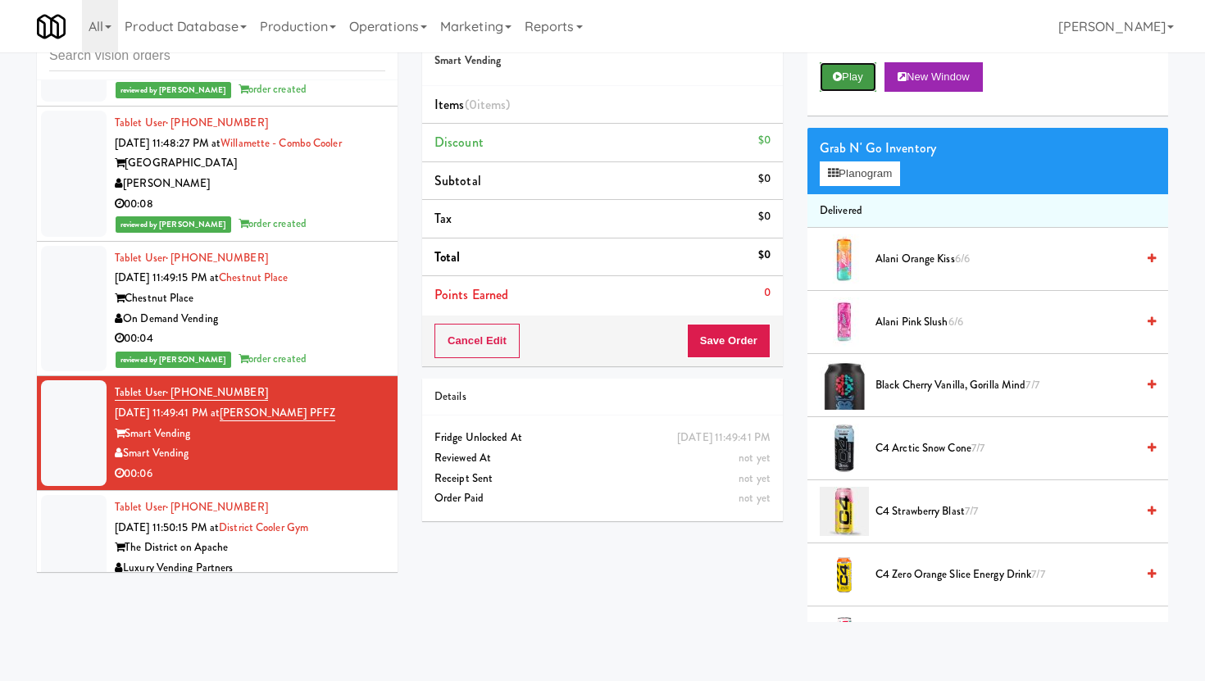
click at [844, 84] on button "Play" at bounding box center [848, 77] width 57 height 30
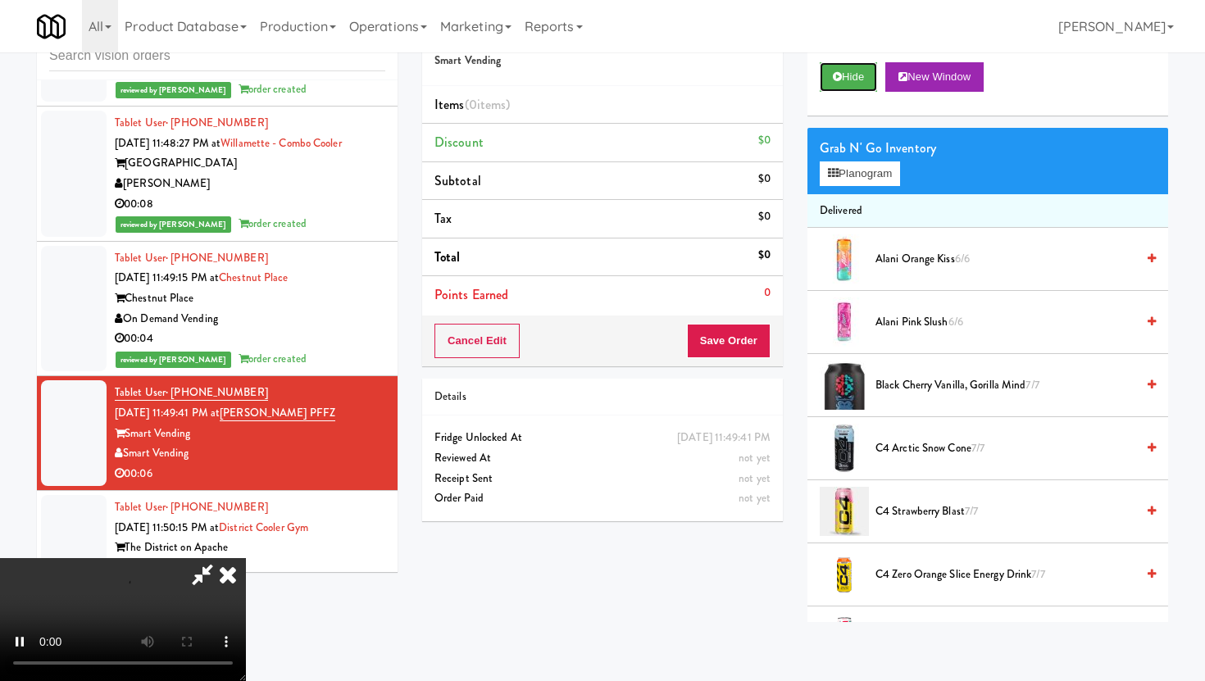
scroll to position [134, 0]
click at [246, 558] on video at bounding box center [123, 619] width 246 height 123
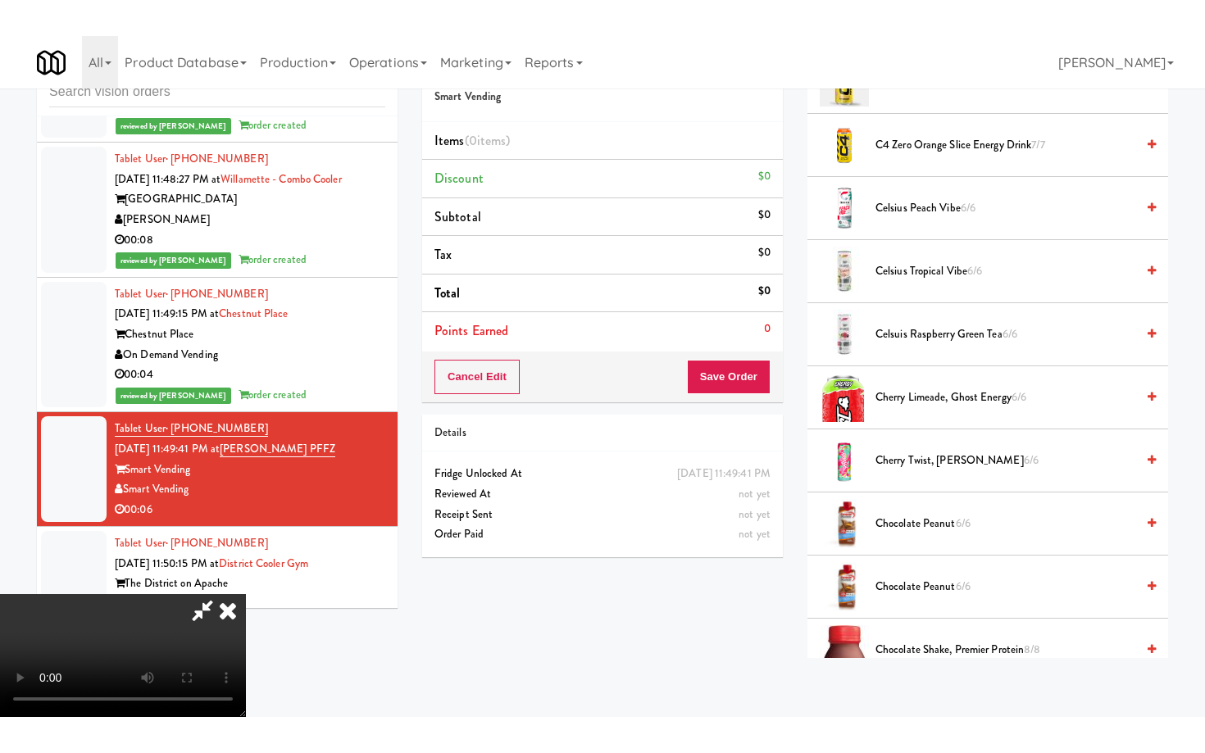
scroll to position [0, 0]
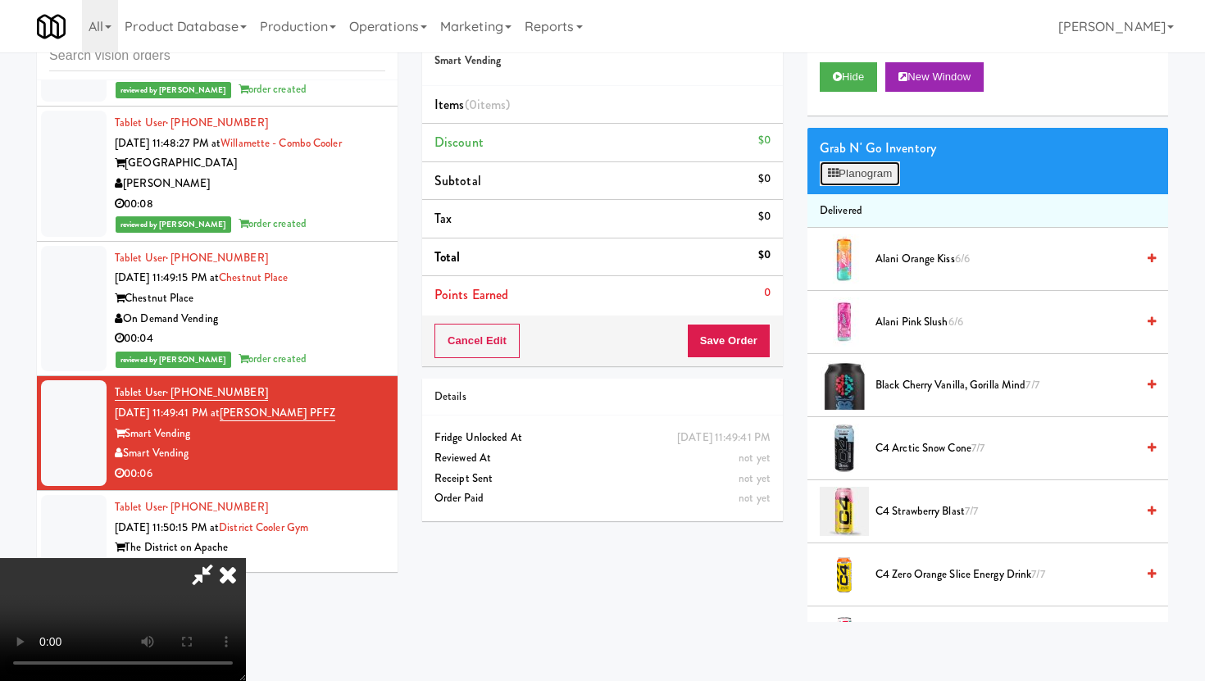
click at [880, 163] on button "Planogram" at bounding box center [860, 173] width 80 height 25
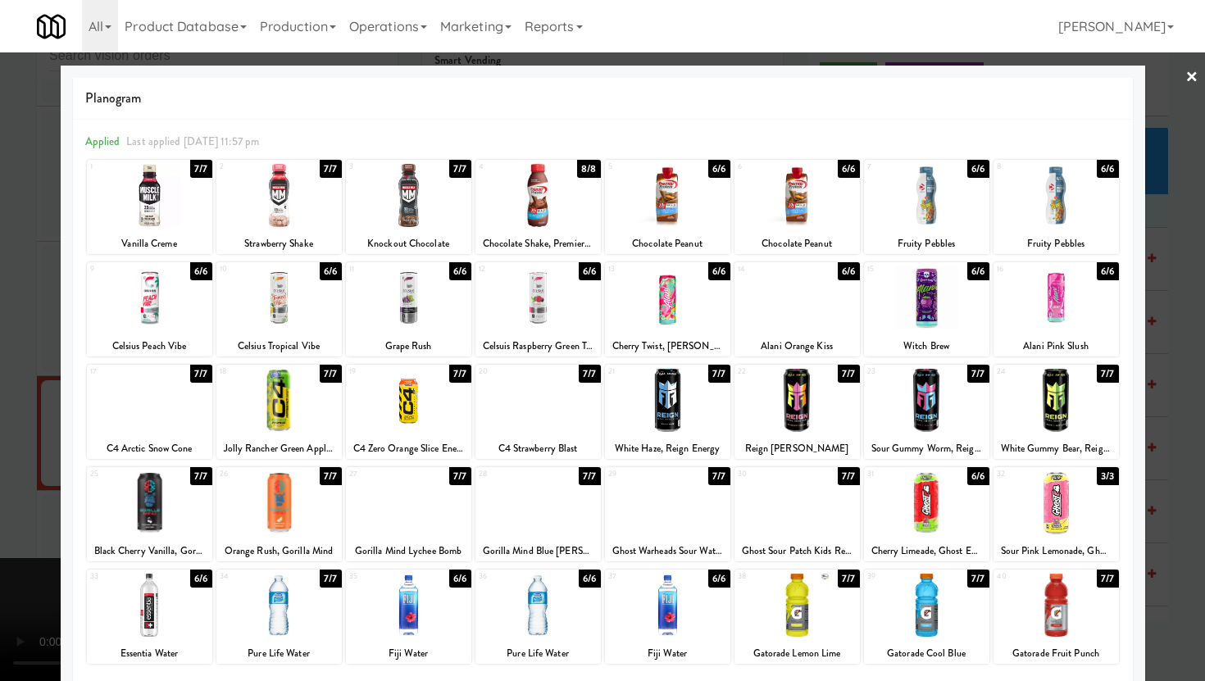
click at [514, 218] on div at bounding box center [537, 195] width 125 height 63
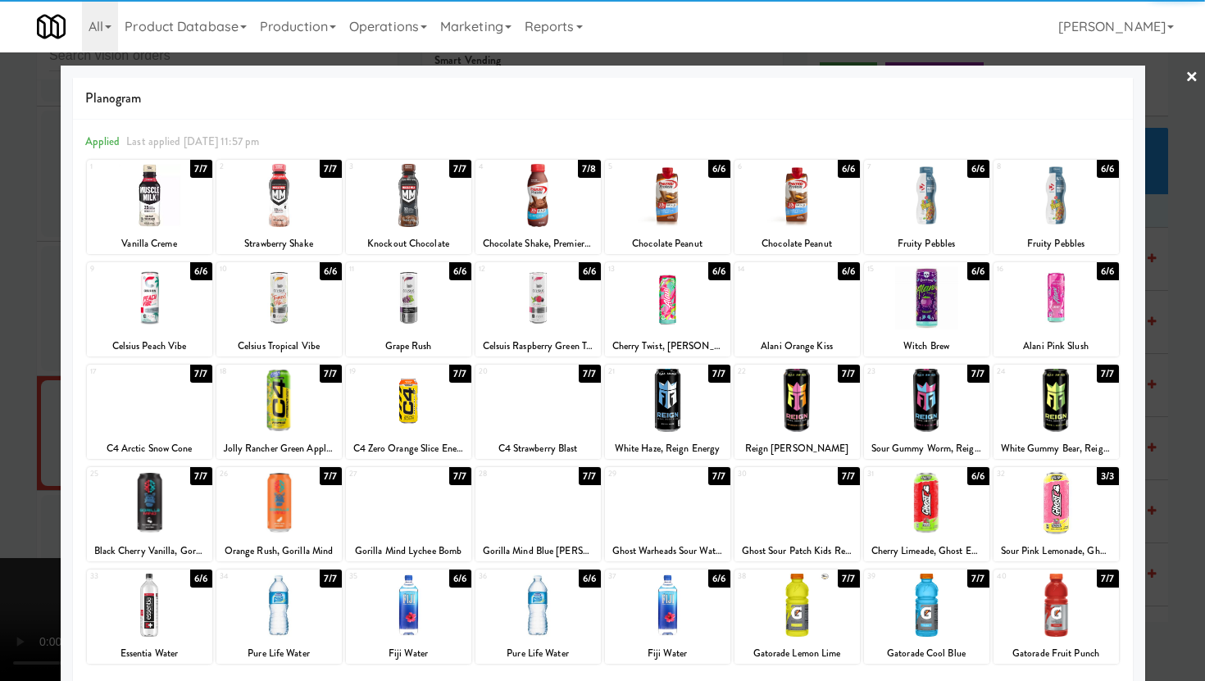
click at [0, 453] on div at bounding box center [602, 340] width 1205 height 681
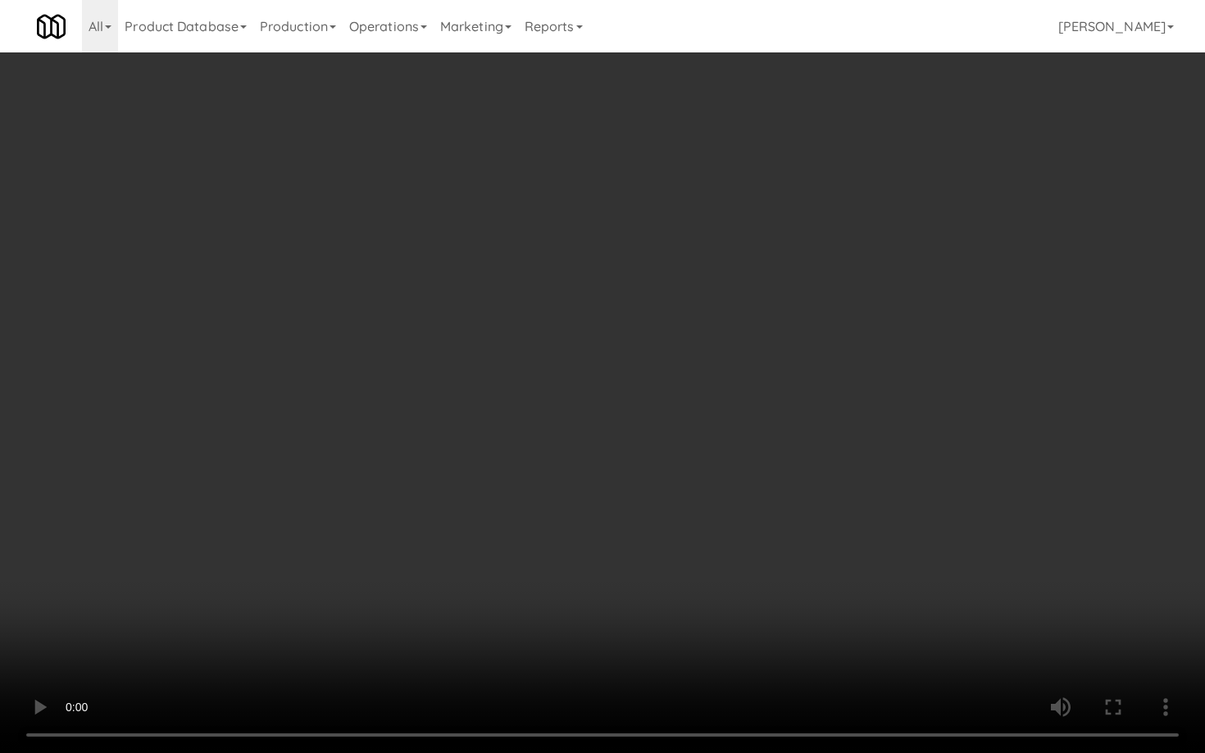
click at [533, 598] on video at bounding box center [602, 376] width 1205 height 753
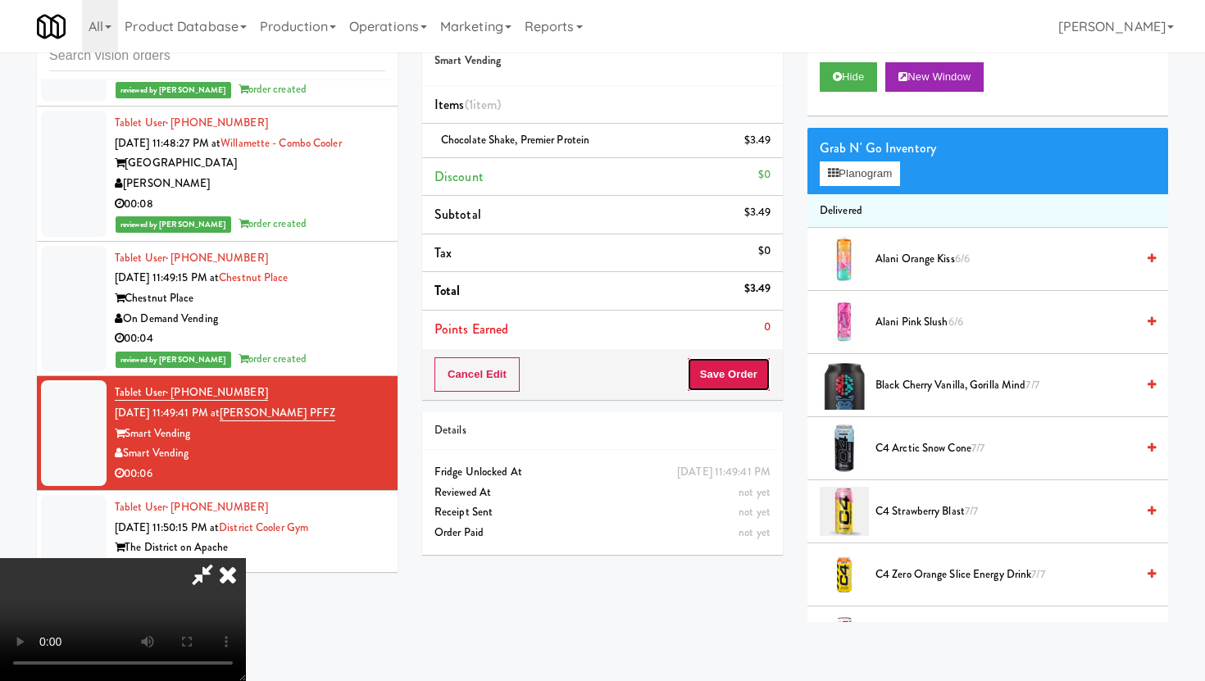
click at [753, 373] on button "Save Order" at bounding box center [729, 374] width 84 height 34
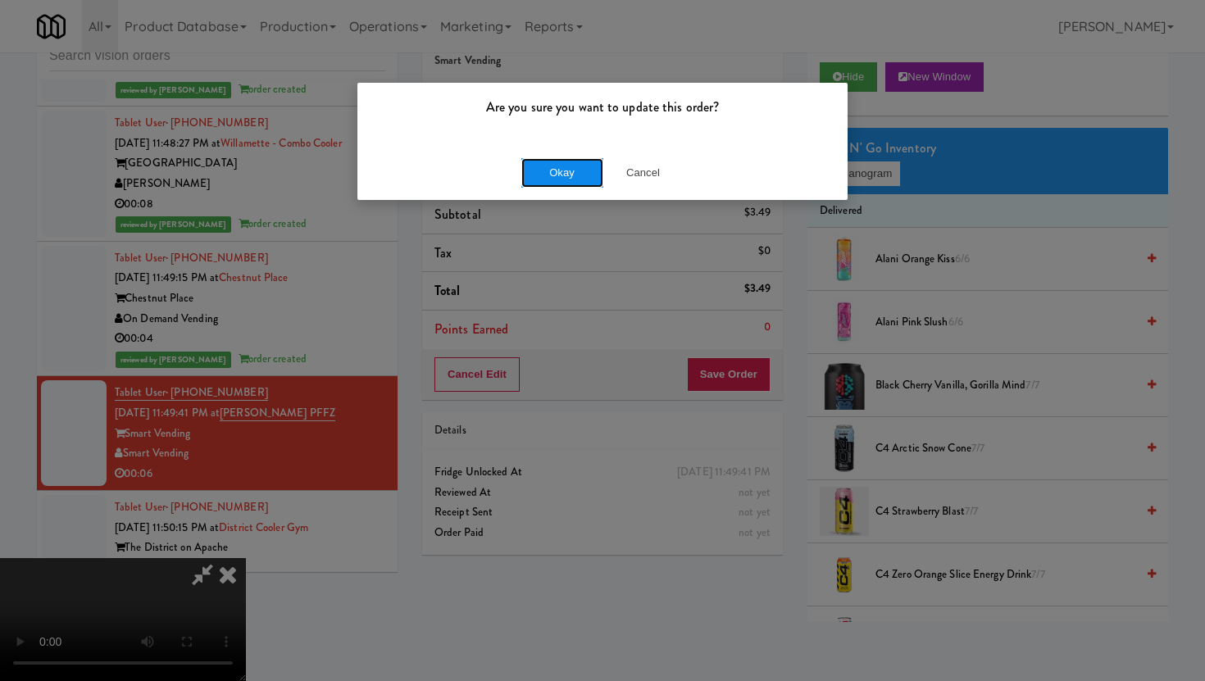
click at [544, 179] on button "Okay" at bounding box center [562, 173] width 82 height 30
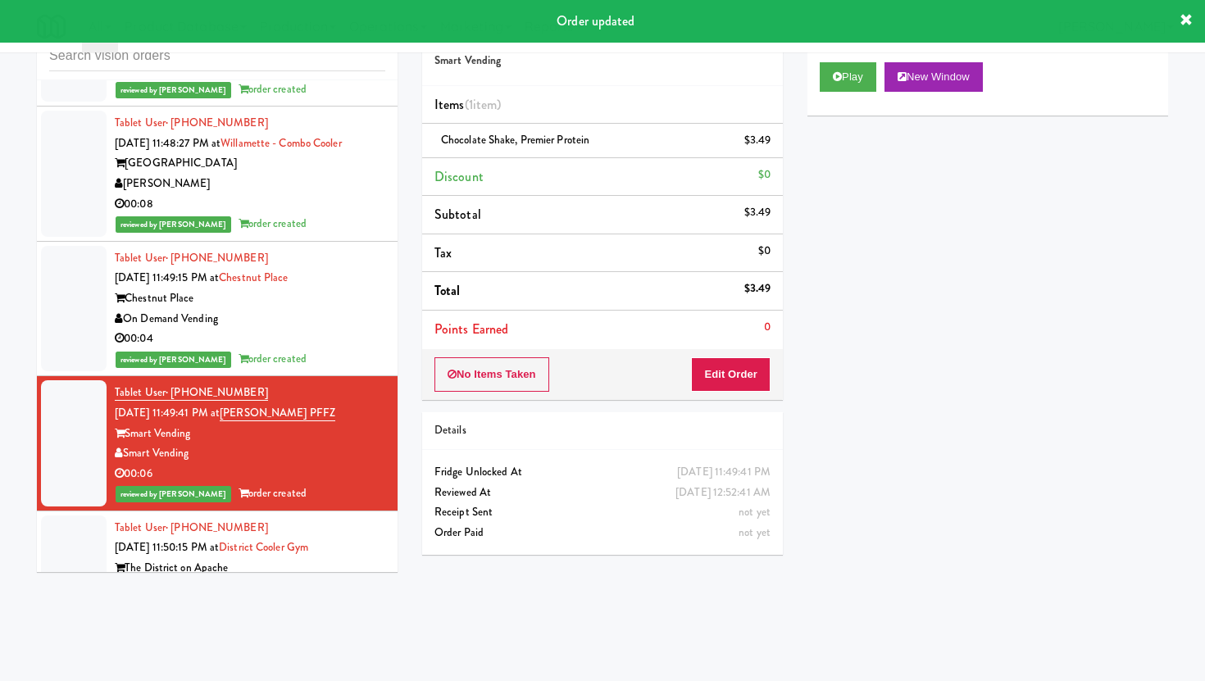
click at [305, 579] on div "Luxury Vending Partners" at bounding box center [250, 589] width 271 height 20
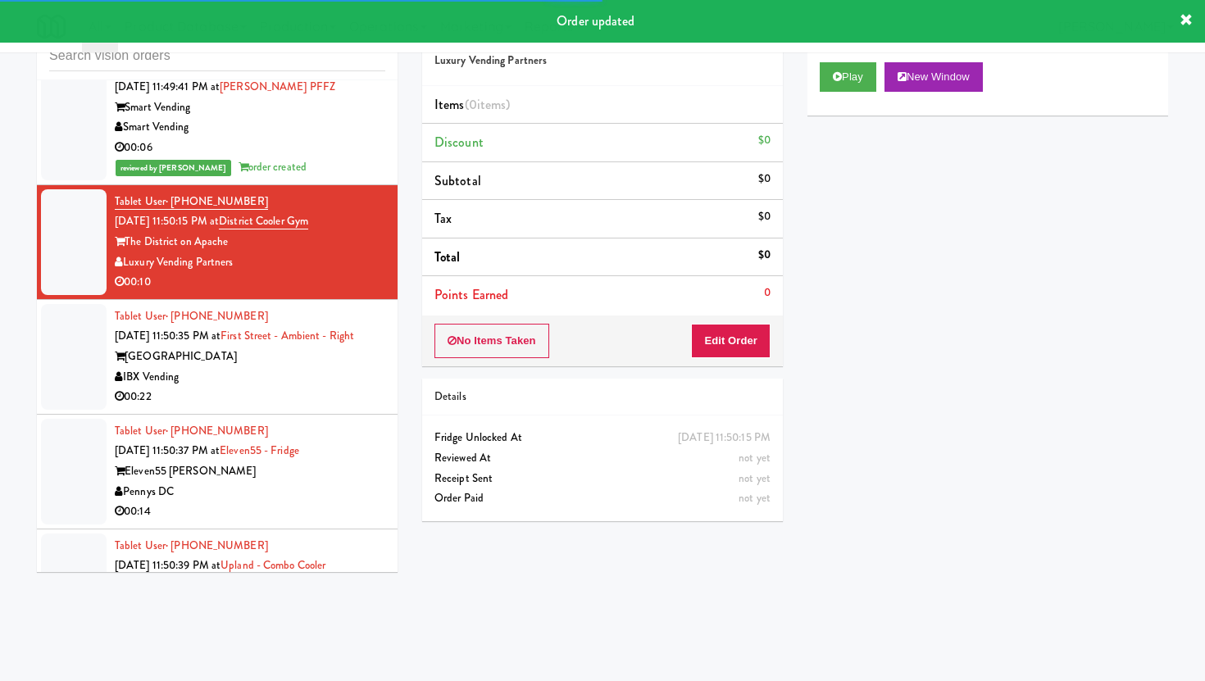
scroll to position [11850, 0]
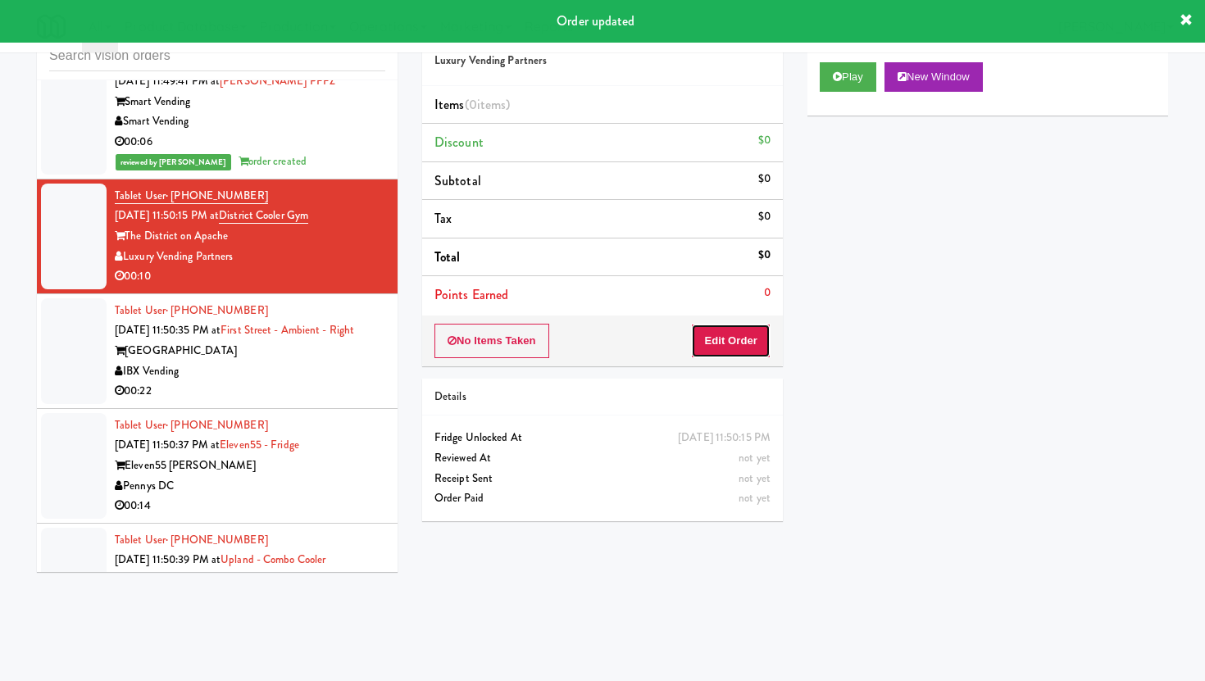
click at [748, 330] on button "Edit Order" at bounding box center [731, 341] width 80 height 34
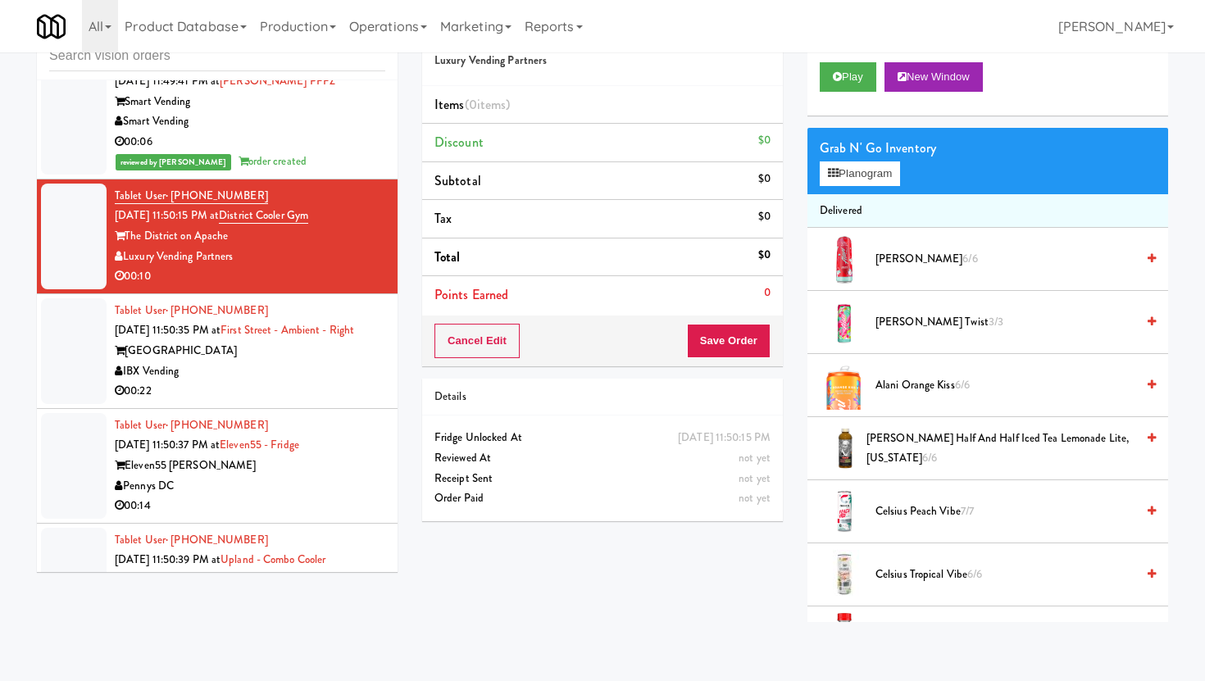
click at [853, 94] on div "Play New Window" at bounding box center [987, 83] width 361 height 66
click at [852, 81] on button "Play" at bounding box center [848, 77] width 57 height 30
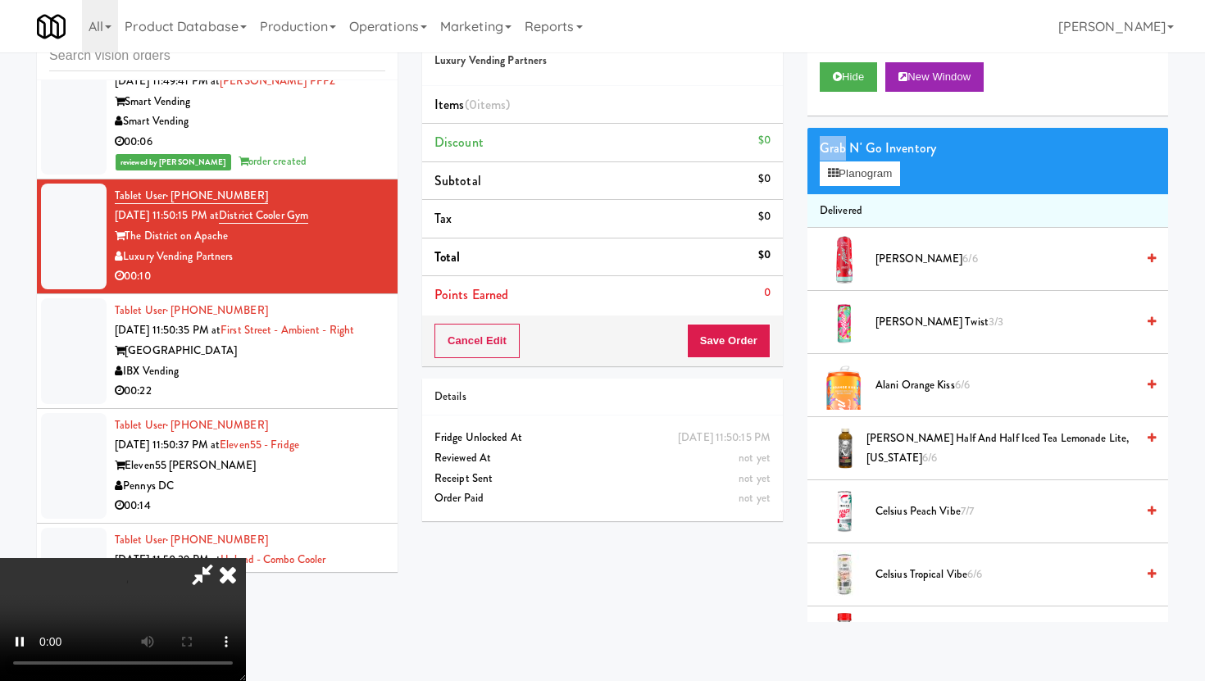
click at [850, 585] on div at bounding box center [844, 574] width 49 height 49
click at [246, 558] on video at bounding box center [123, 619] width 246 height 123
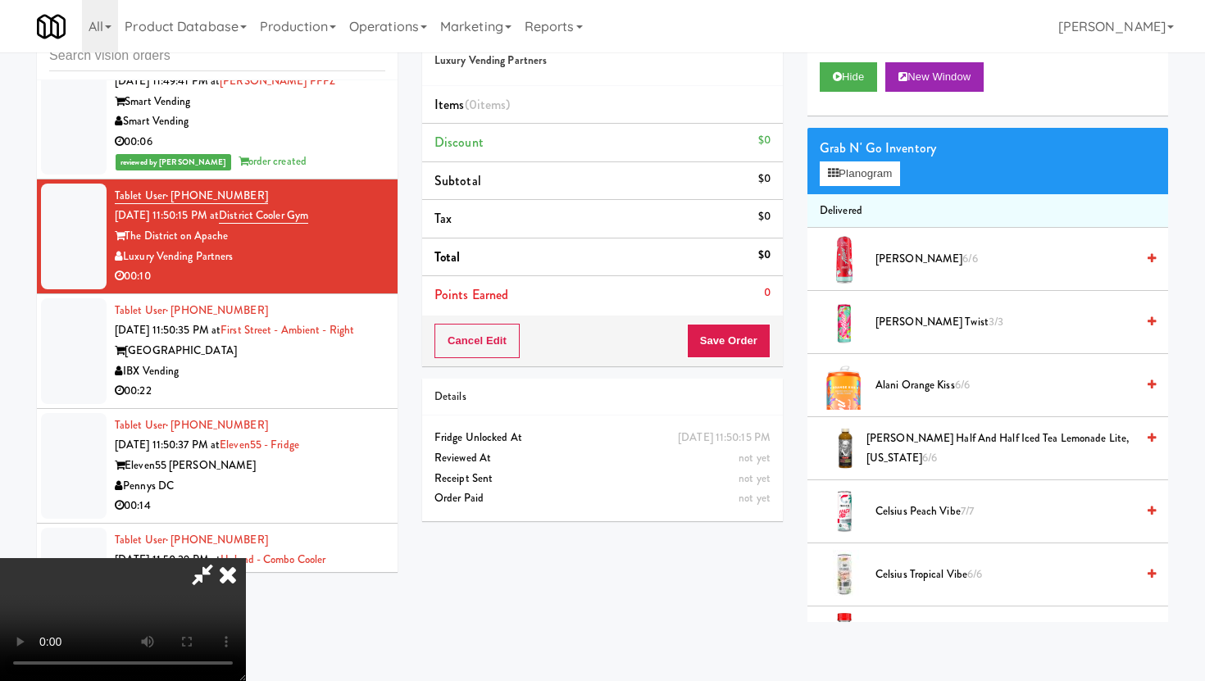
click at [246, 558] on video at bounding box center [123, 619] width 246 height 123
click at [949, 451] on span "Arnold Palmer Half and Half Iced Tea Lemonade Lite, Arizona 6/6" at bounding box center [1001, 449] width 269 height 40
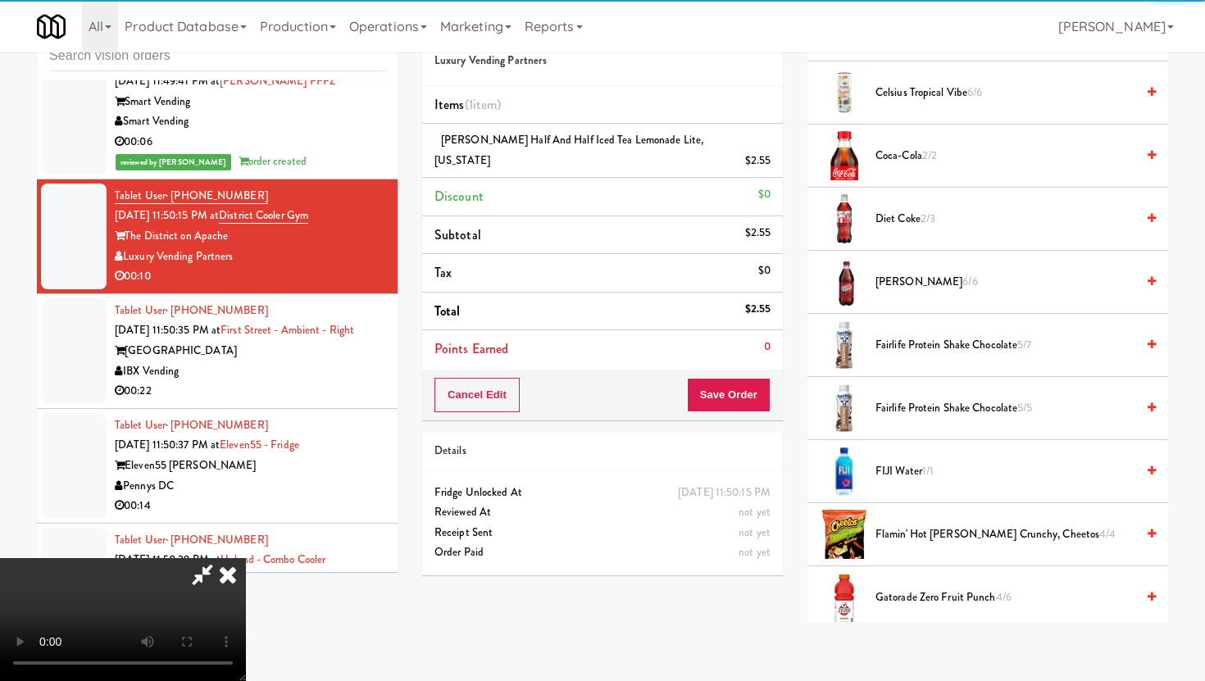
scroll to position [492, 0]
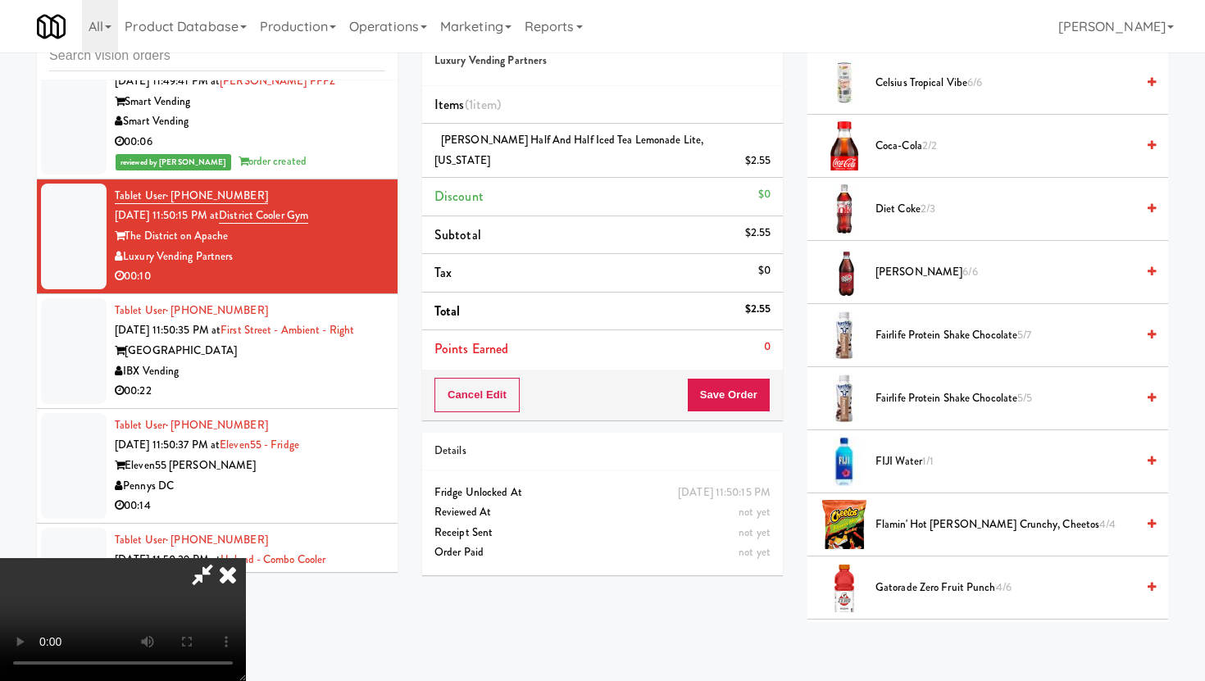
click at [917, 459] on span "FIJI Water 1/1" at bounding box center [1006, 462] width 260 height 20
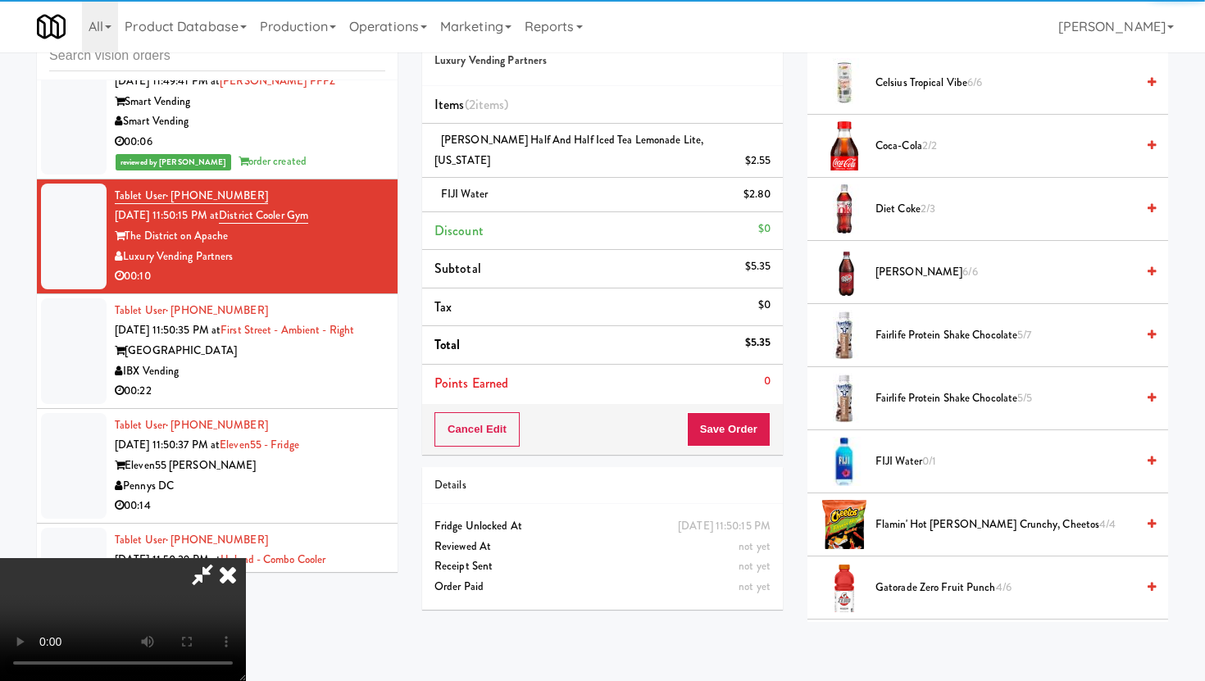
click at [742, 427] on div "Cancel Edit Save Order" at bounding box center [602, 429] width 361 height 51
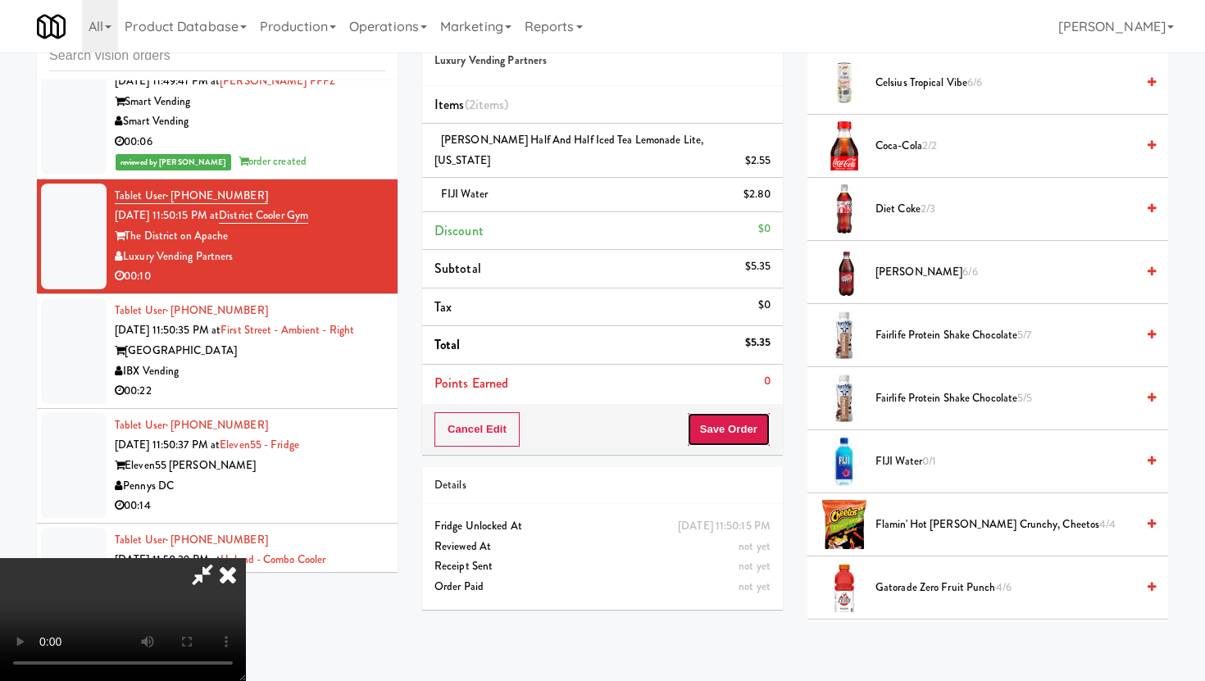
click at [742, 412] on button "Save Order" at bounding box center [729, 429] width 84 height 34
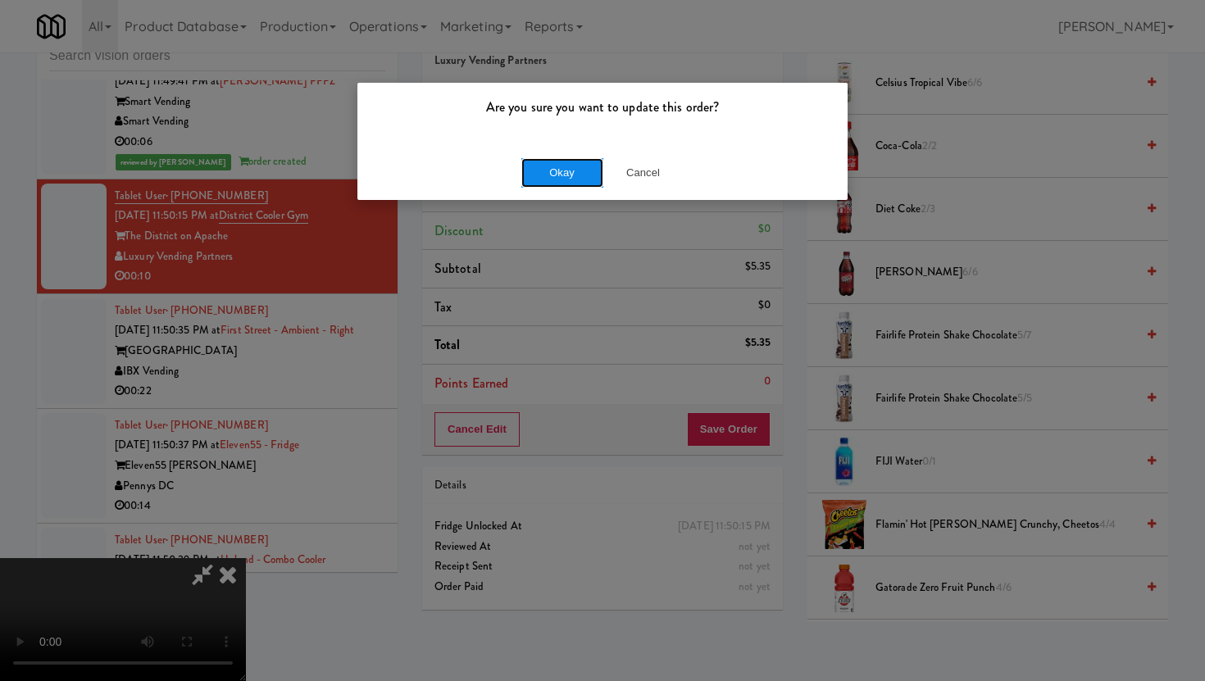
click at [573, 168] on button "Okay" at bounding box center [562, 173] width 82 height 30
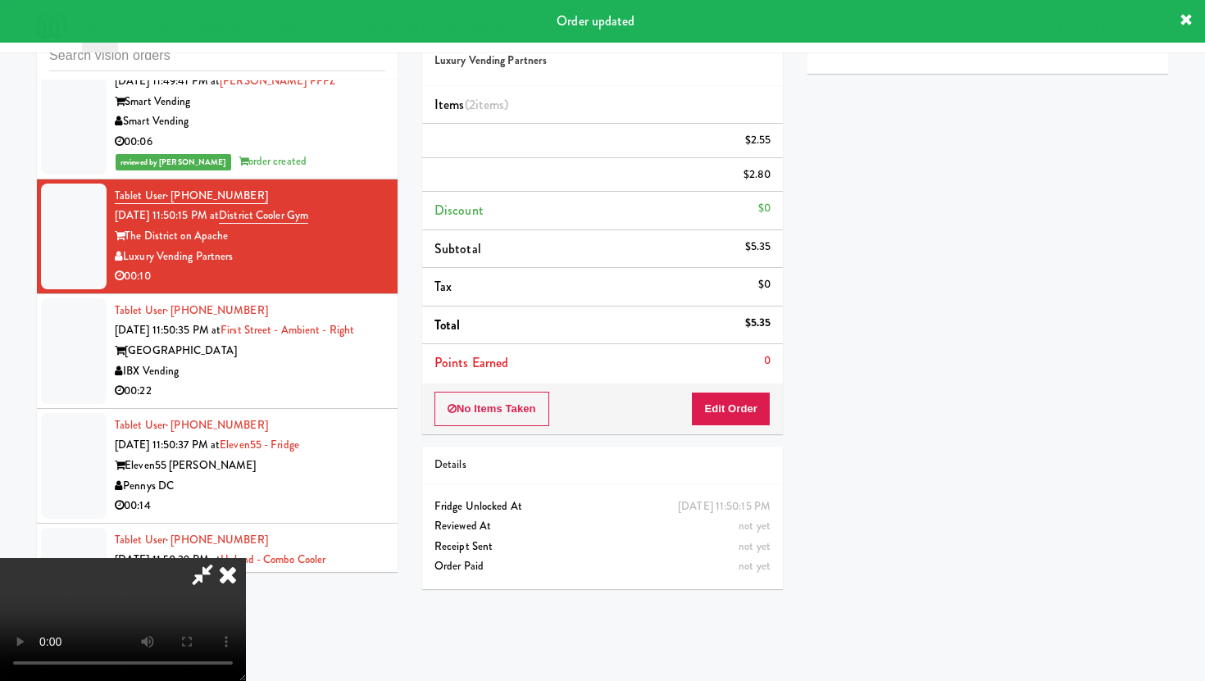
scroll to position [0, 0]
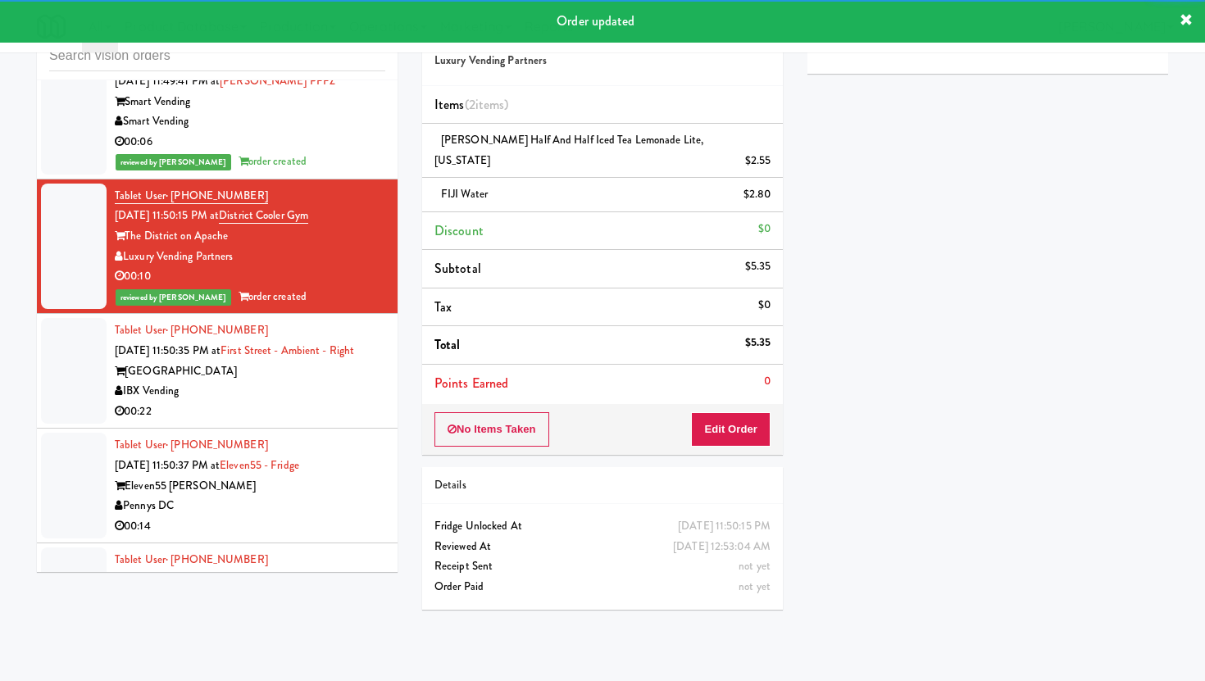
click at [385, 314] on li "Tablet User · (336) 930-3960 Aug 11, 2025 11:50:35 PM at First Street - Ambient…" at bounding box center [217, 371] width 361 height 115
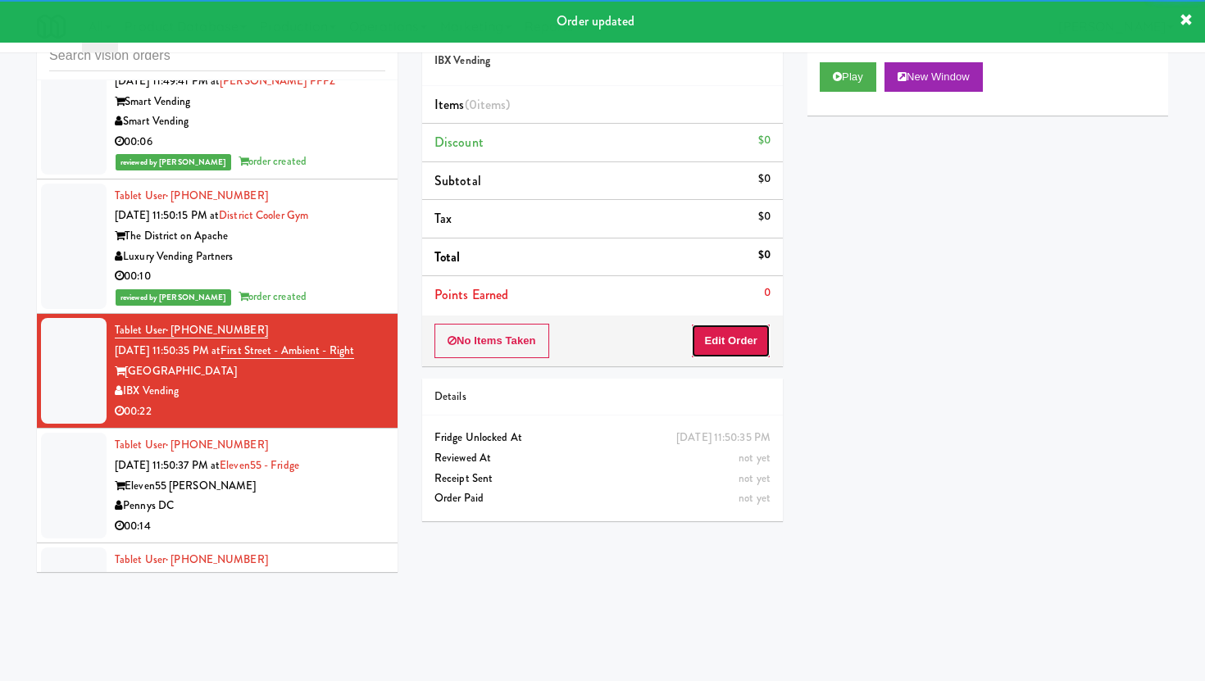
click at [708, 347] on button "Edit Order" at bounding box center [731, 341] width 80 height 34
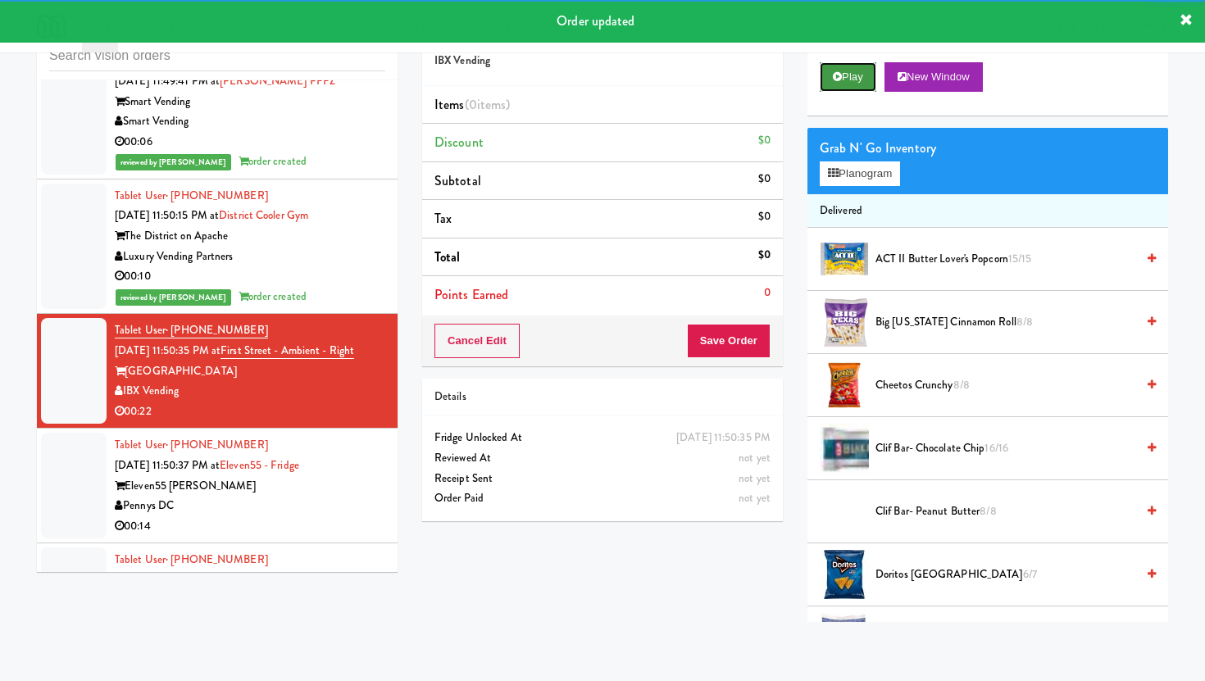
click at [855, 62] on button "Play" at bounding box center [848, 77] width 57 height 30
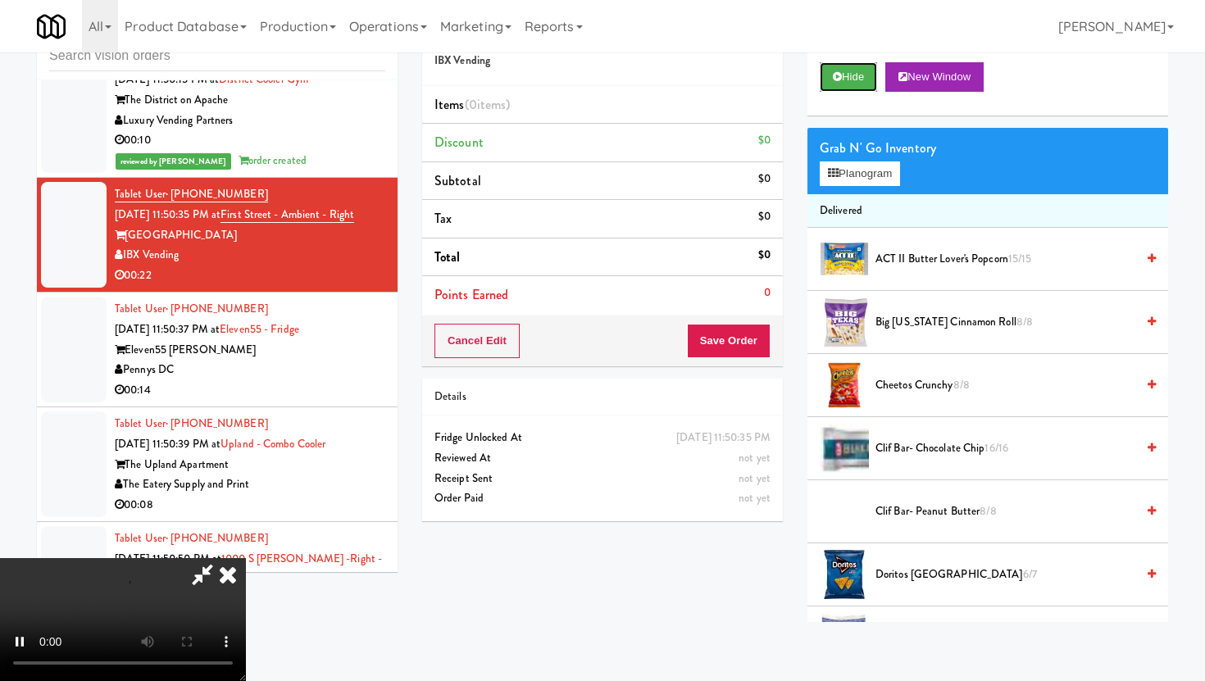
scroll to position [11998, 0]
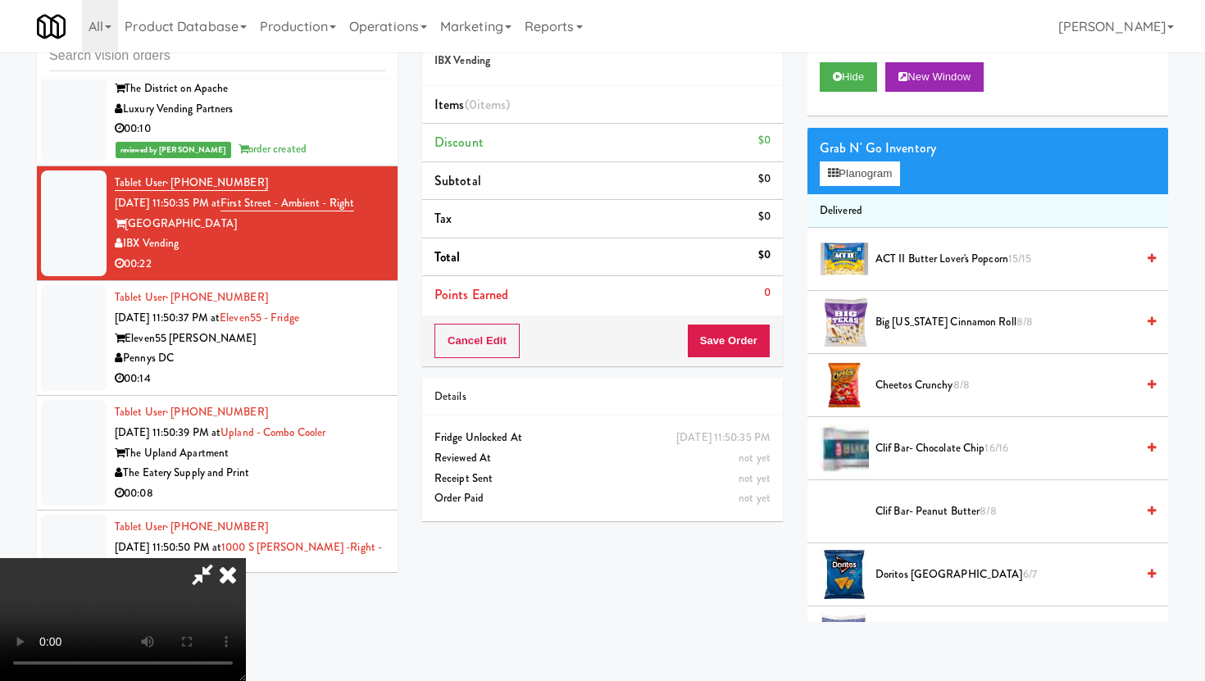
click at [246, 558] on video at bounding box center [123, 619] width 246 height 123
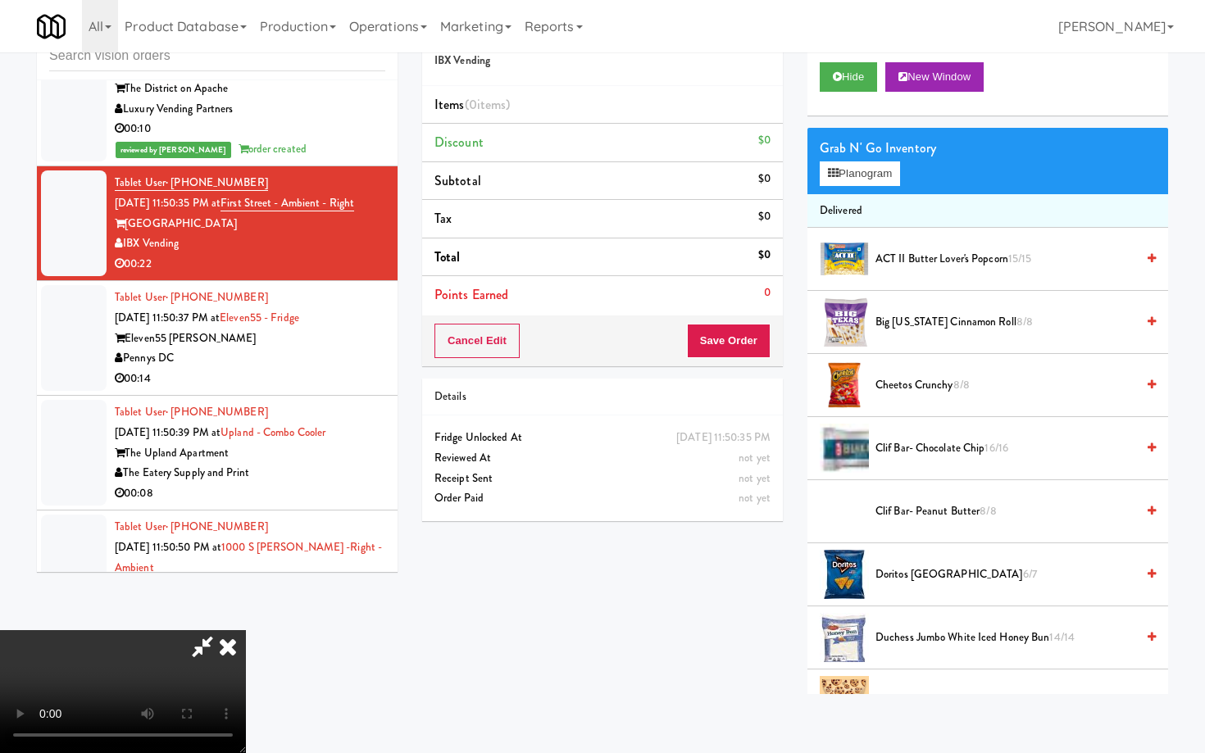
click at [246, 648] on video at bounding box center [123, 691] width 246 height 123
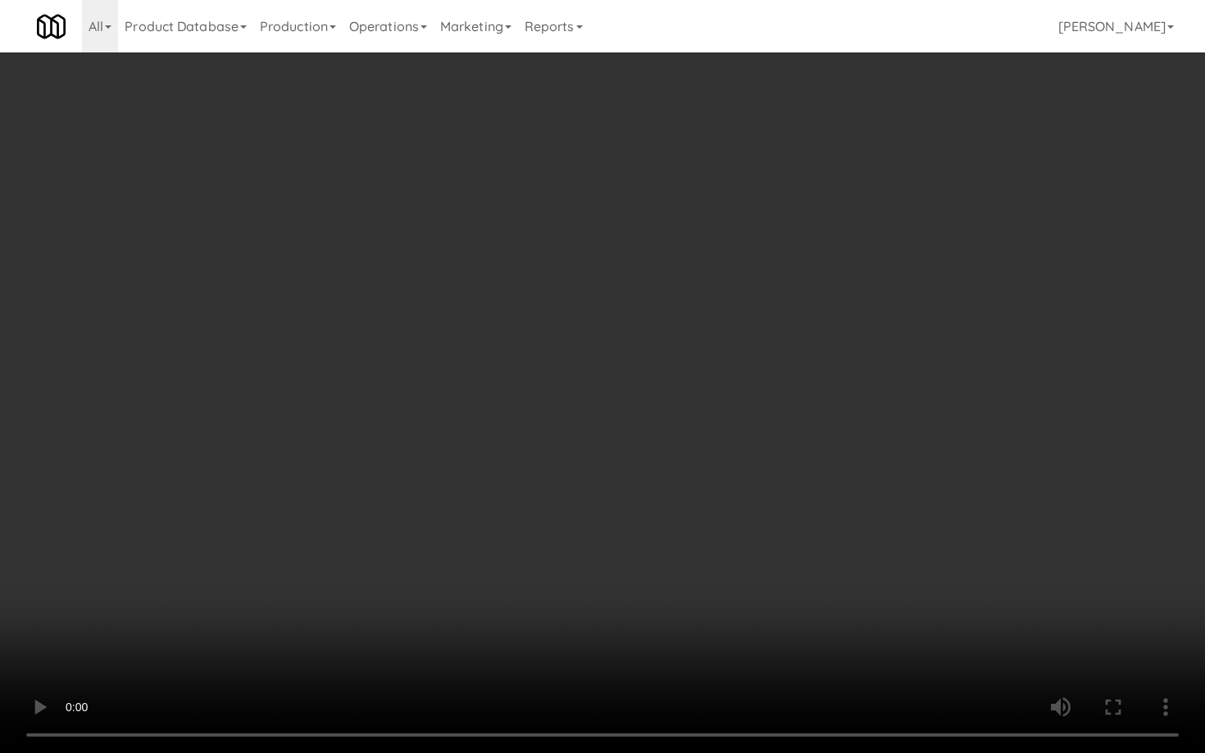
click at [343, 648] on video at bounding box center [602, 376] width 1205 height 753
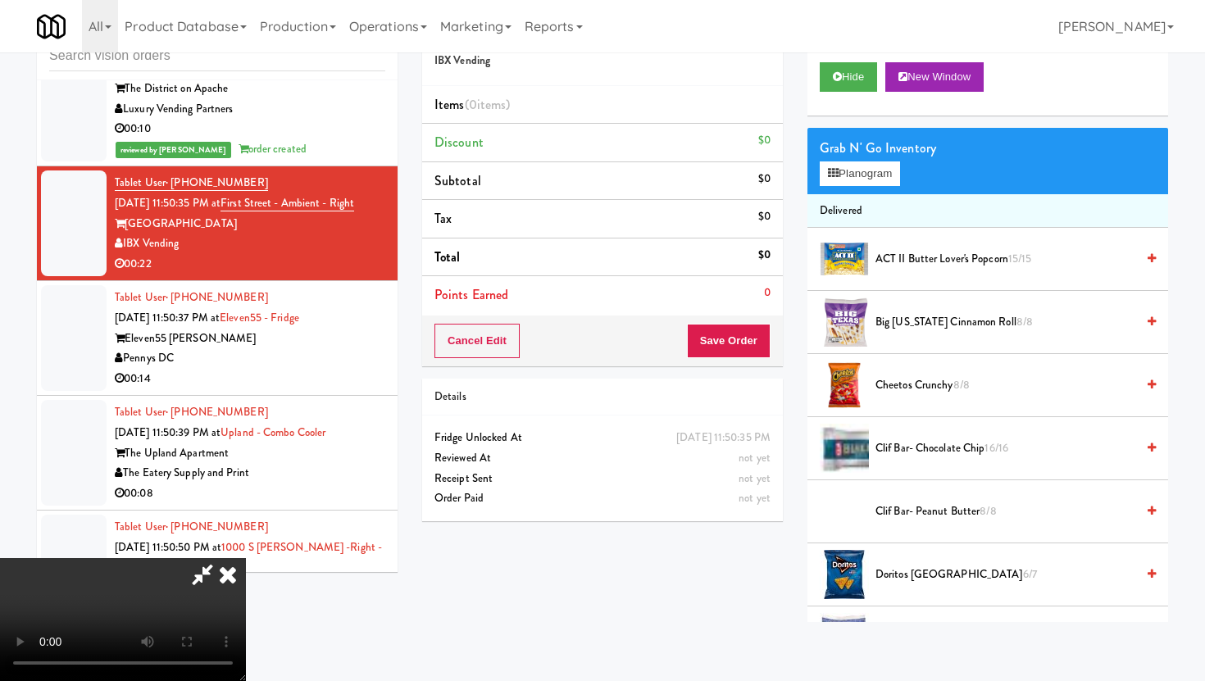
click at [927, 321] on span "Big Texas Cinnamon Roll 8/8" at bounding box center [1006, 322] width 260 height 20
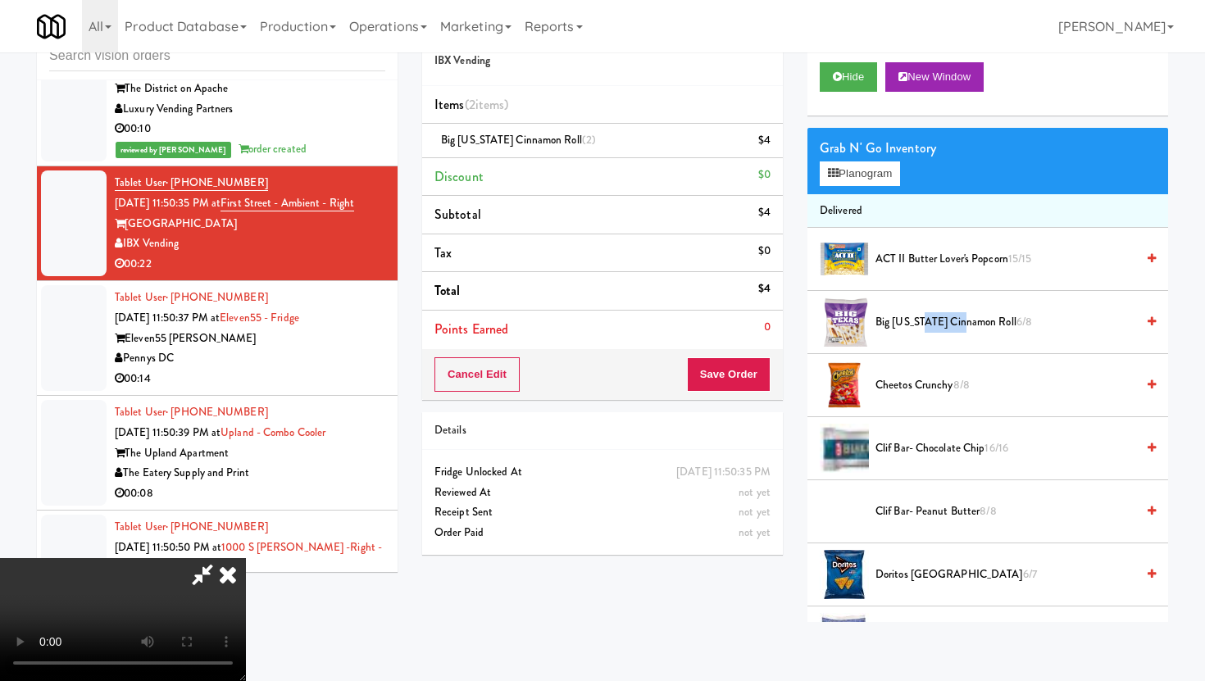
click at [246, 558] on video at bounding box center [123, 619] width 246 height 123
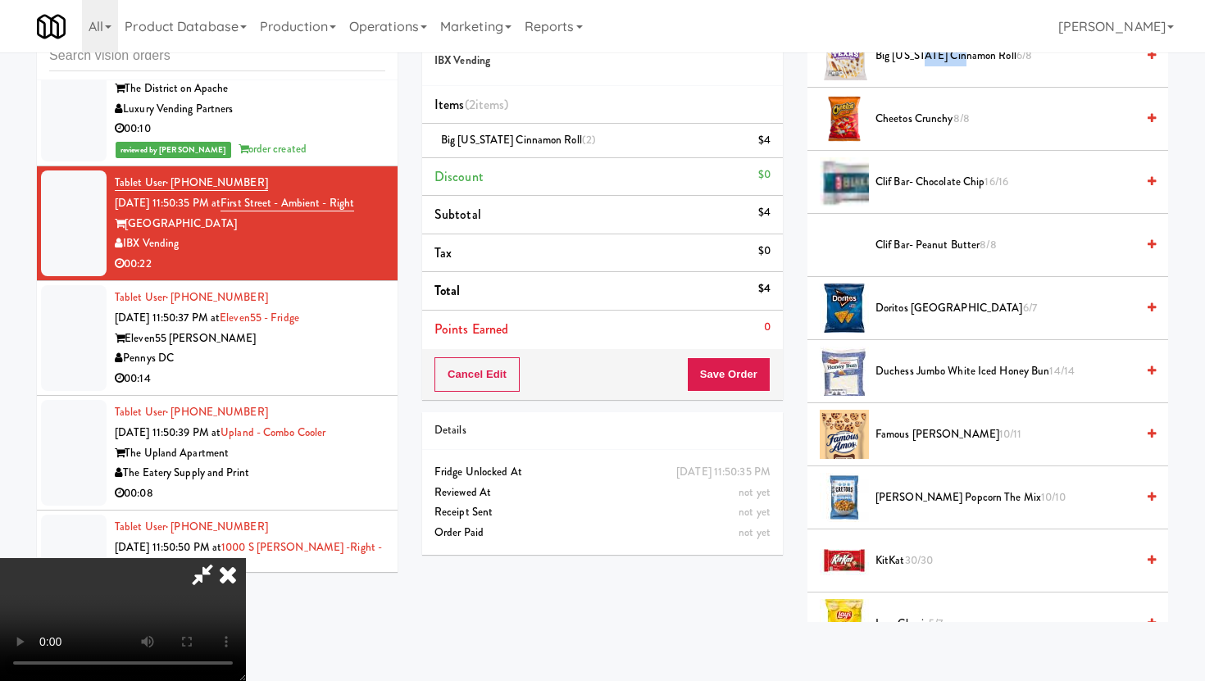
scroll to position [307, 0]
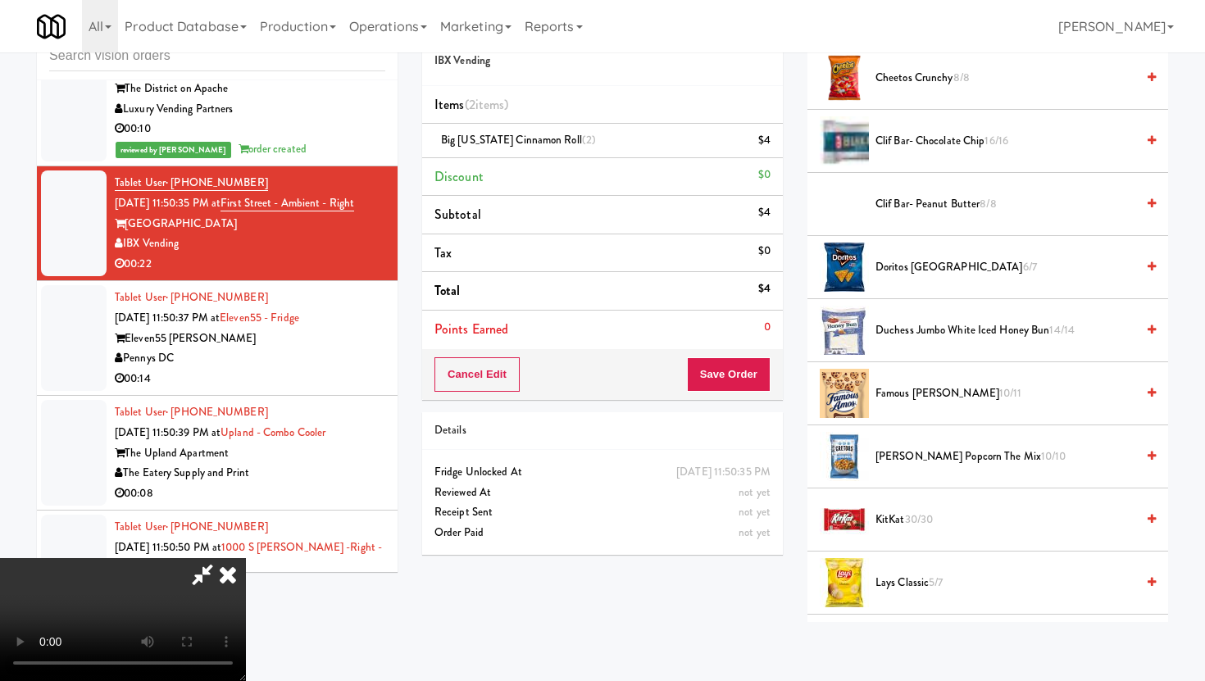
click at [969, 325] on span "Duchess Jumbo White Iced Honey Bun 14/14" at bounding box center [1006, 331] width 260 height 20
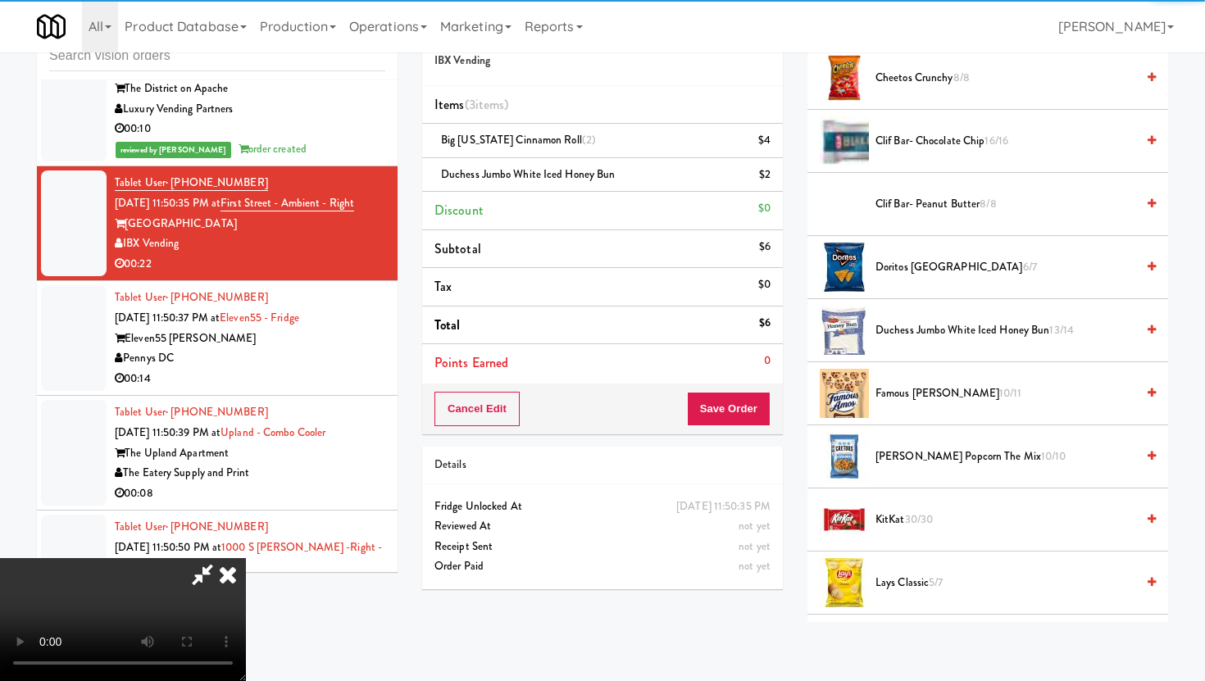
click at [947, 394] on span "Famous Amos Cookies 10/11" at bounding box center [1006, 394] width 260 height 20
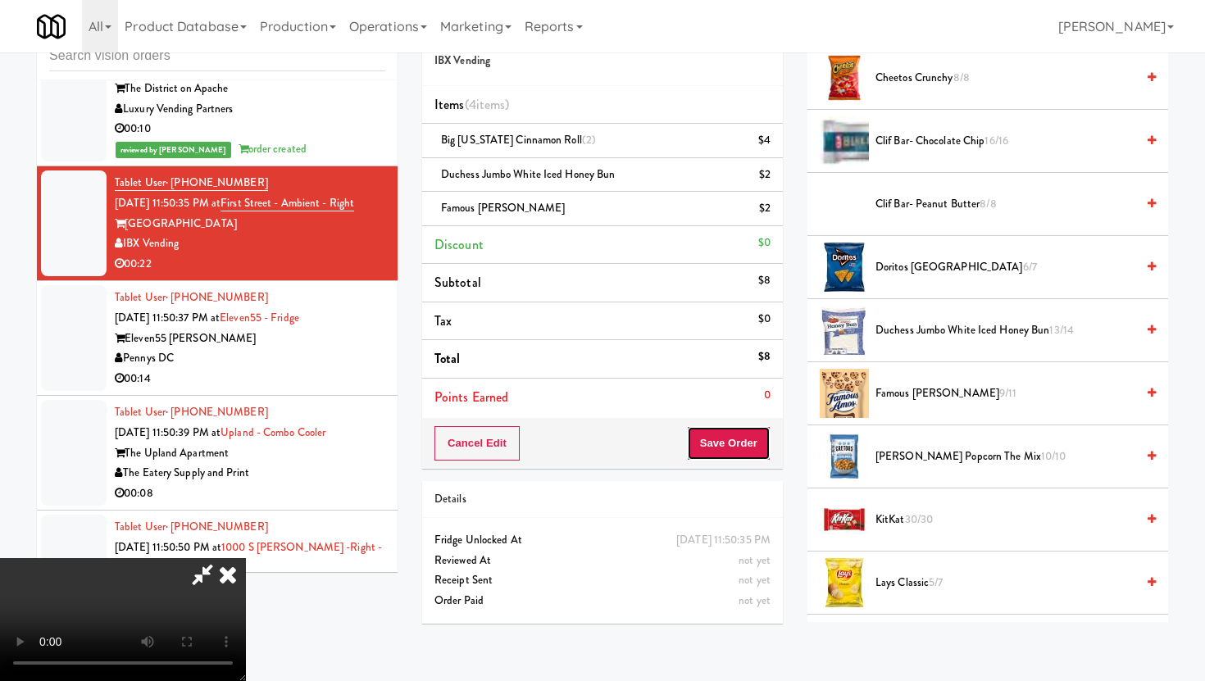
click at [756, 444] on button "Save Order" at bounding box center [729, 443] width 84 height 34
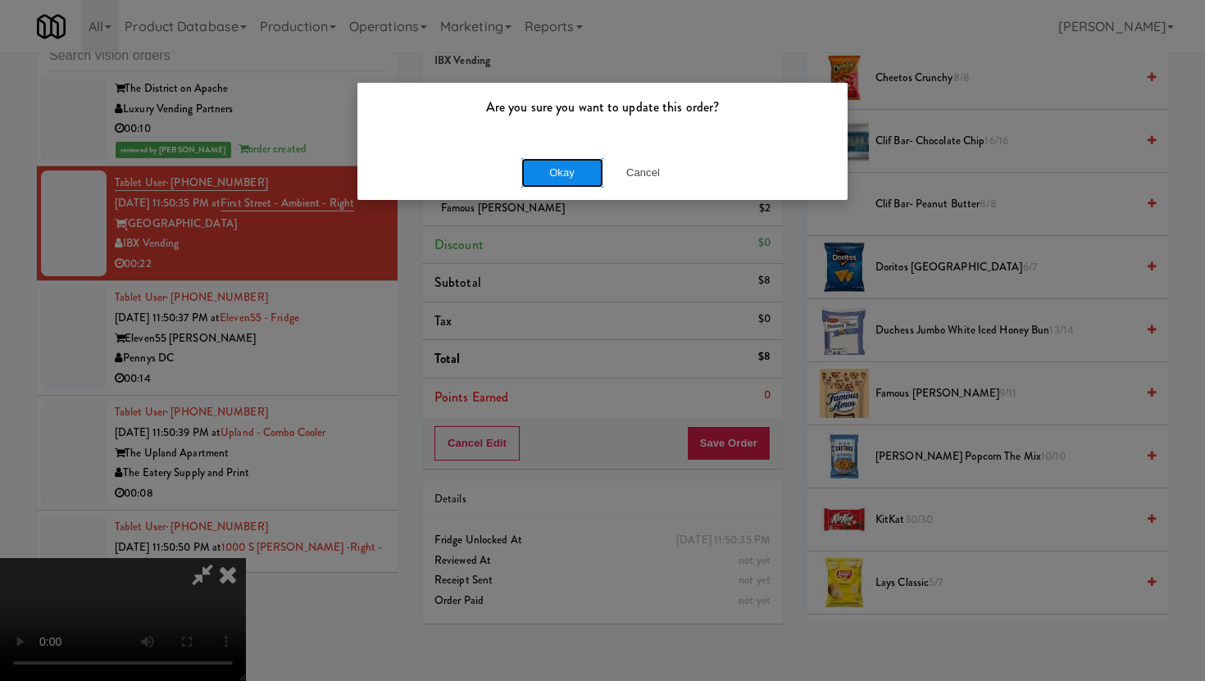
click at [571, 170] on button "Okay" at bounding box center [562, 173] width 82 height 30
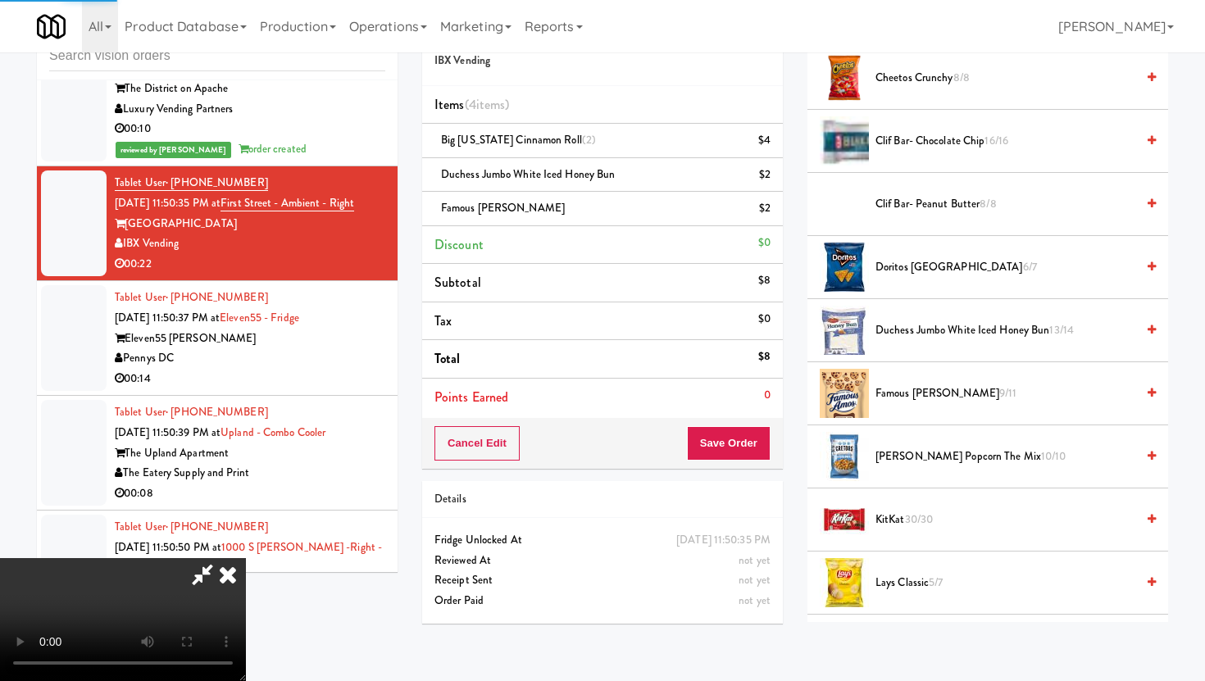
scroll to position [42, 0]
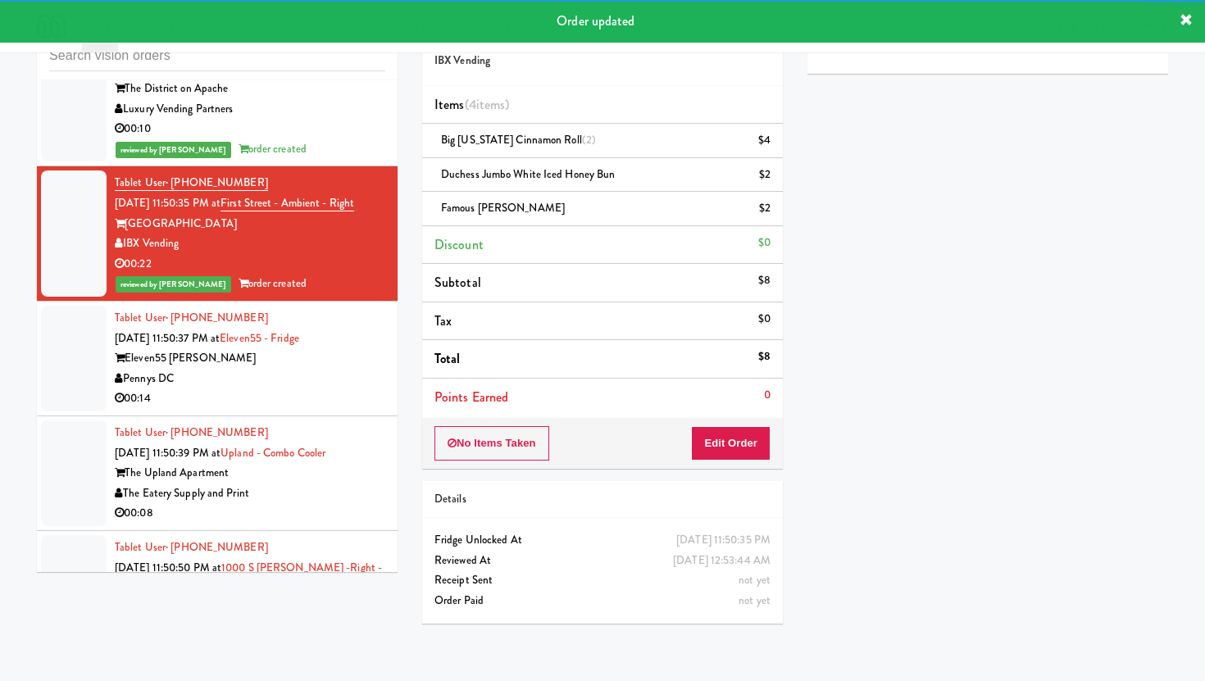
click at [335, 389] on div "00:14" at bounding box center [250, 399] width 271 height 20
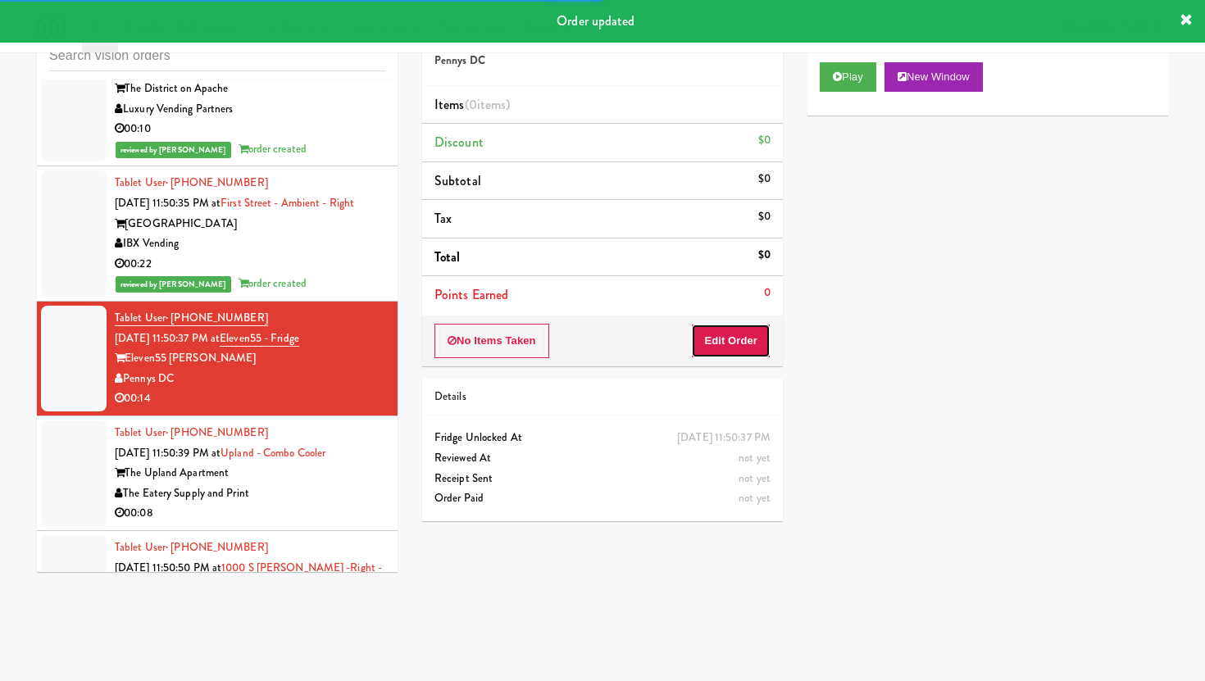
click at [727, 347] on button "Edit Order" at bounding box center [731, 341] width 80 height 34
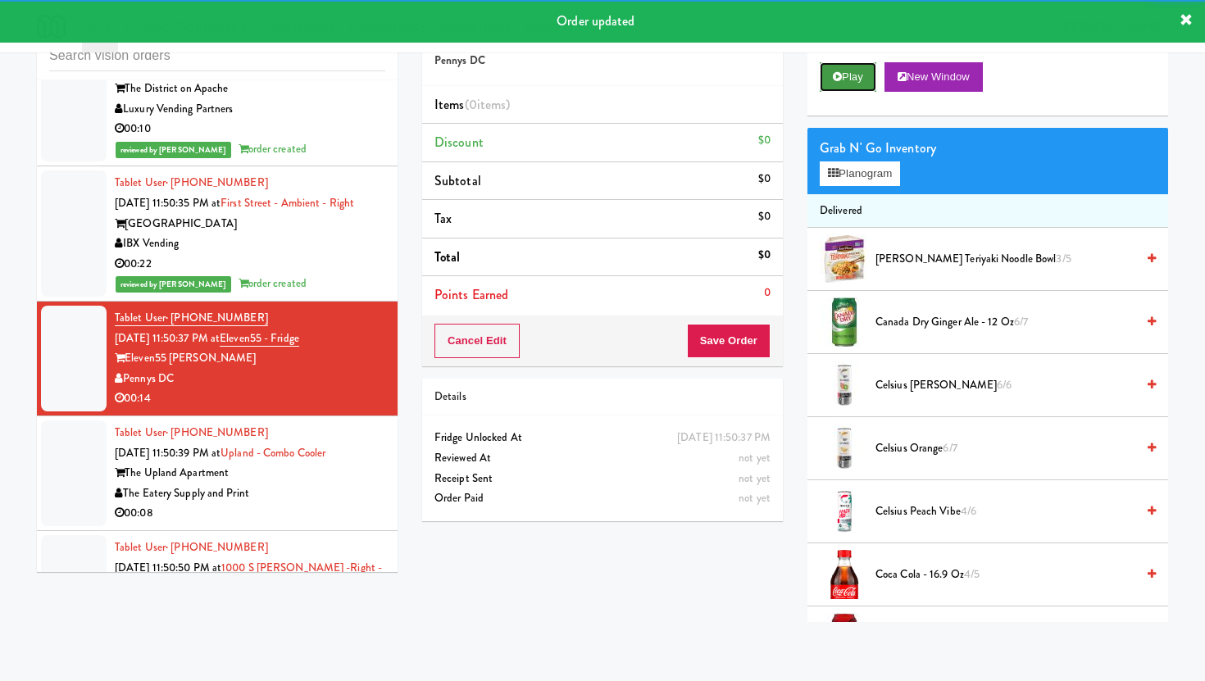
click at [854, 71] on button "Play" at bounding box center [848, 77] width 57 height 30
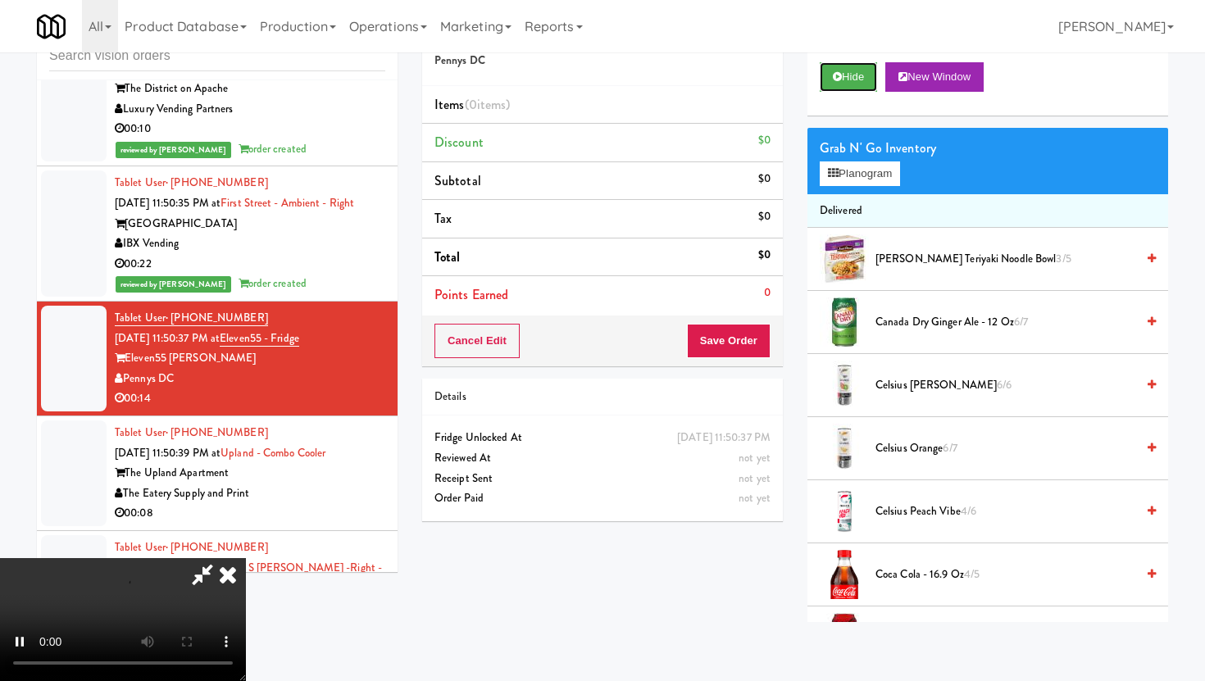
scroll to position [134, 0]
click at [246, 558] on video at bounding box center [123, 619] width 246 height 123
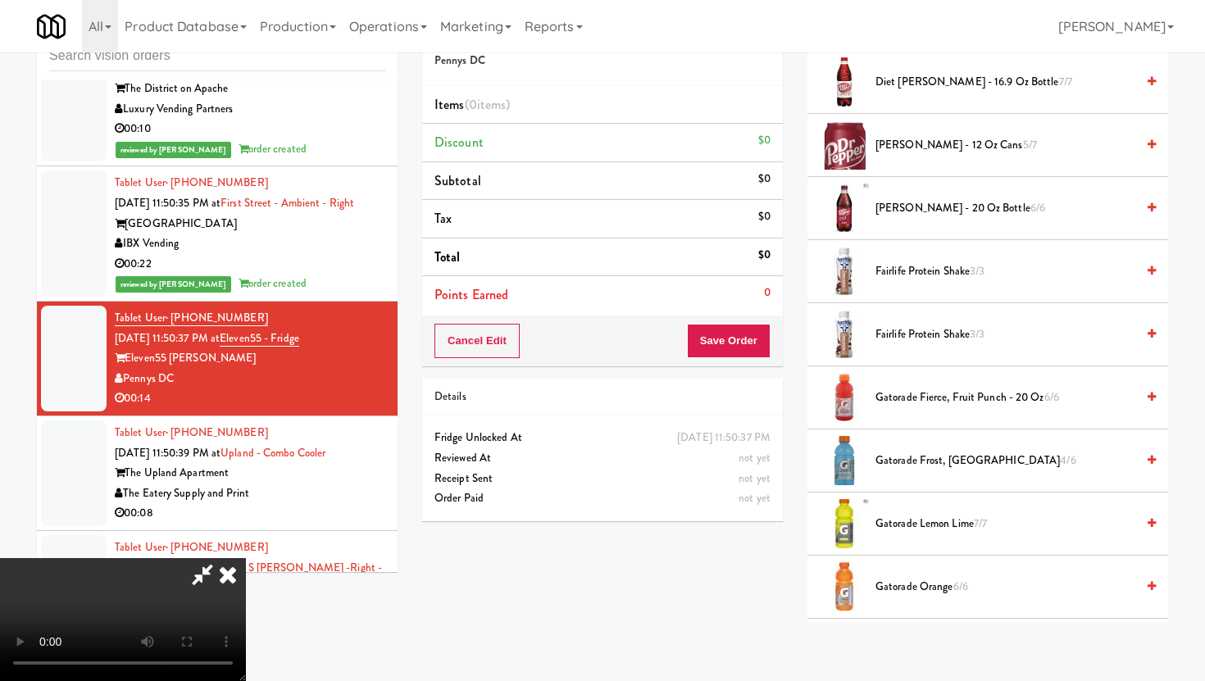
scroll to position [818, 0]
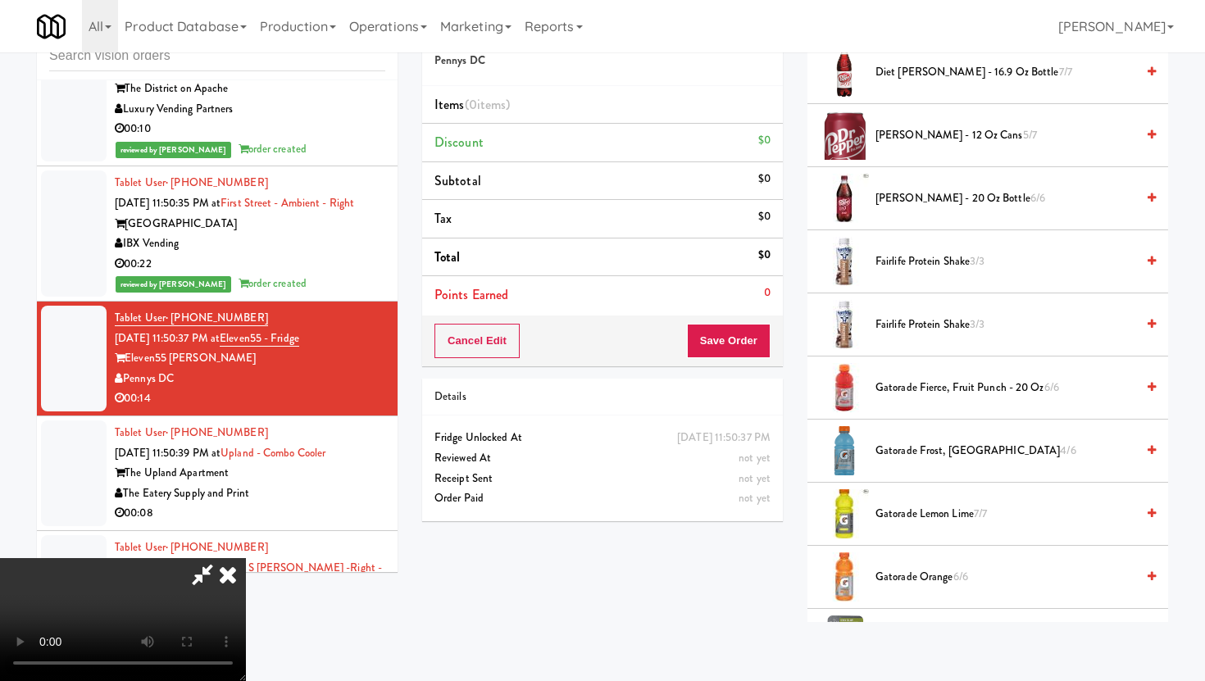
click at [246, 595] on video at bounding box center [123, 619] width 246 height 123
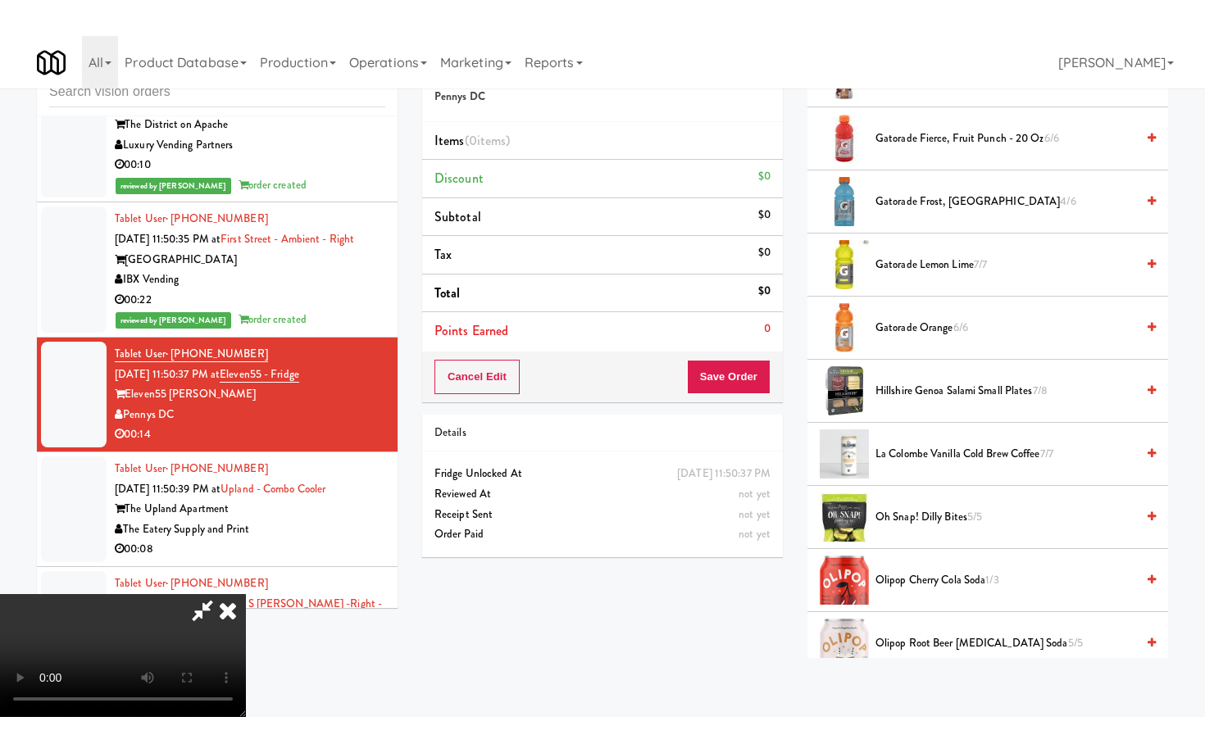
scroll to position [1142, 0]
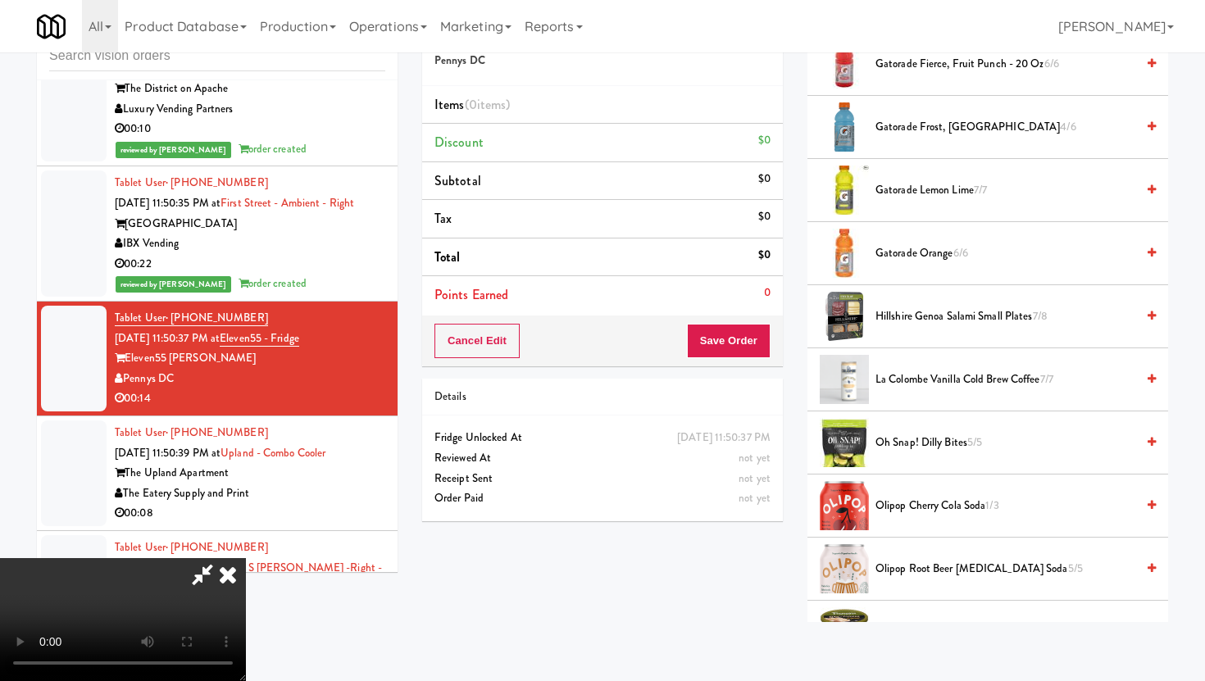
click at [889, 444] on span "Oh Snap! Dilly Bites 5/5" at bounding box center [1006, 443] width 260 height 20
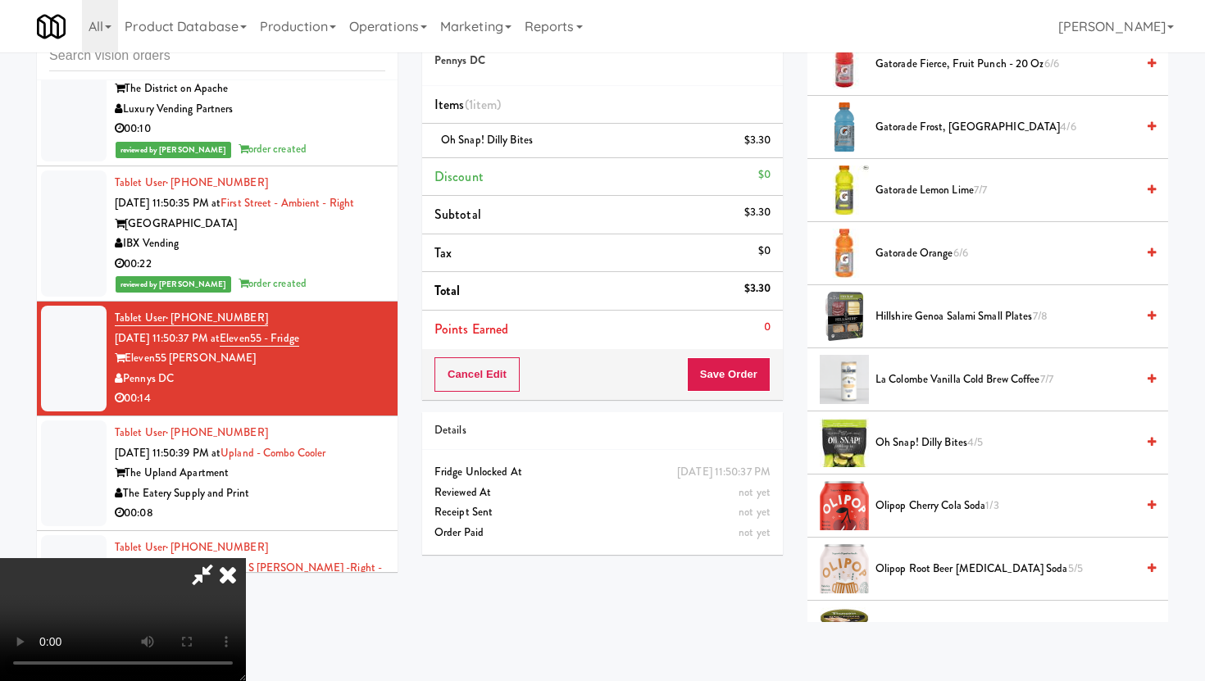
scroll to position [0, 0]
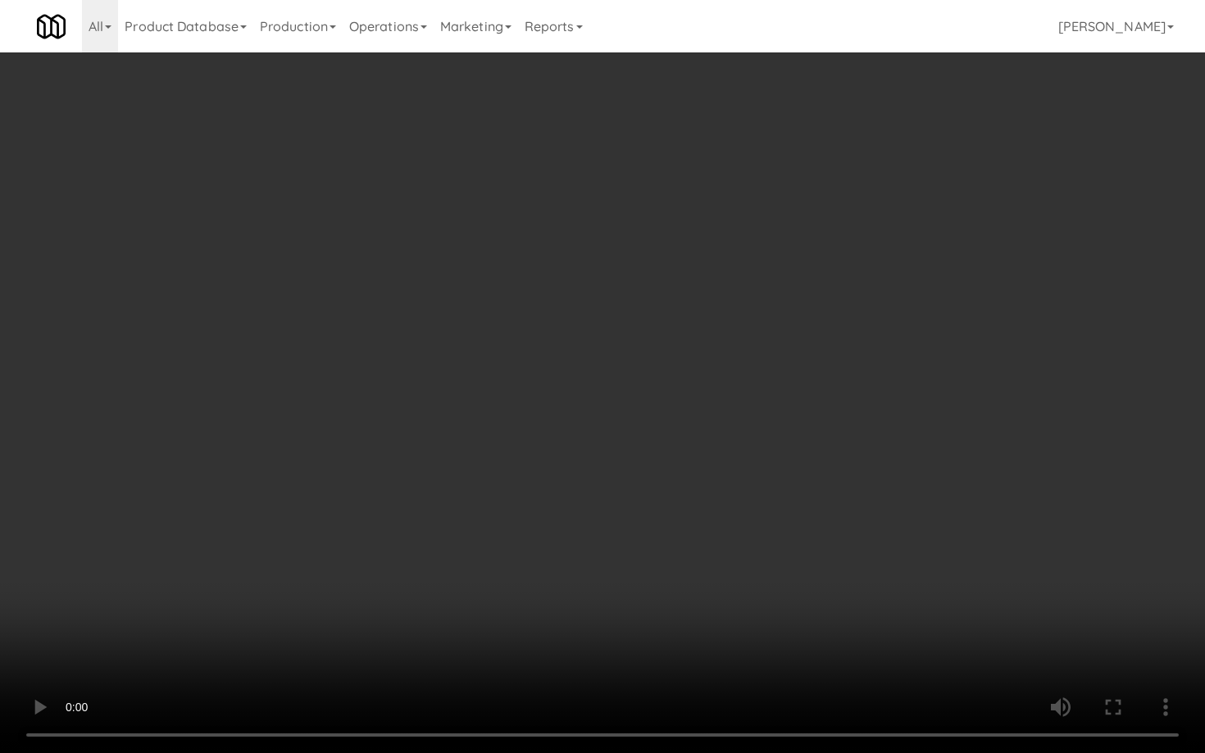
click at [828, 589] on video at bounding box center [602, 376] width 1205 height 753
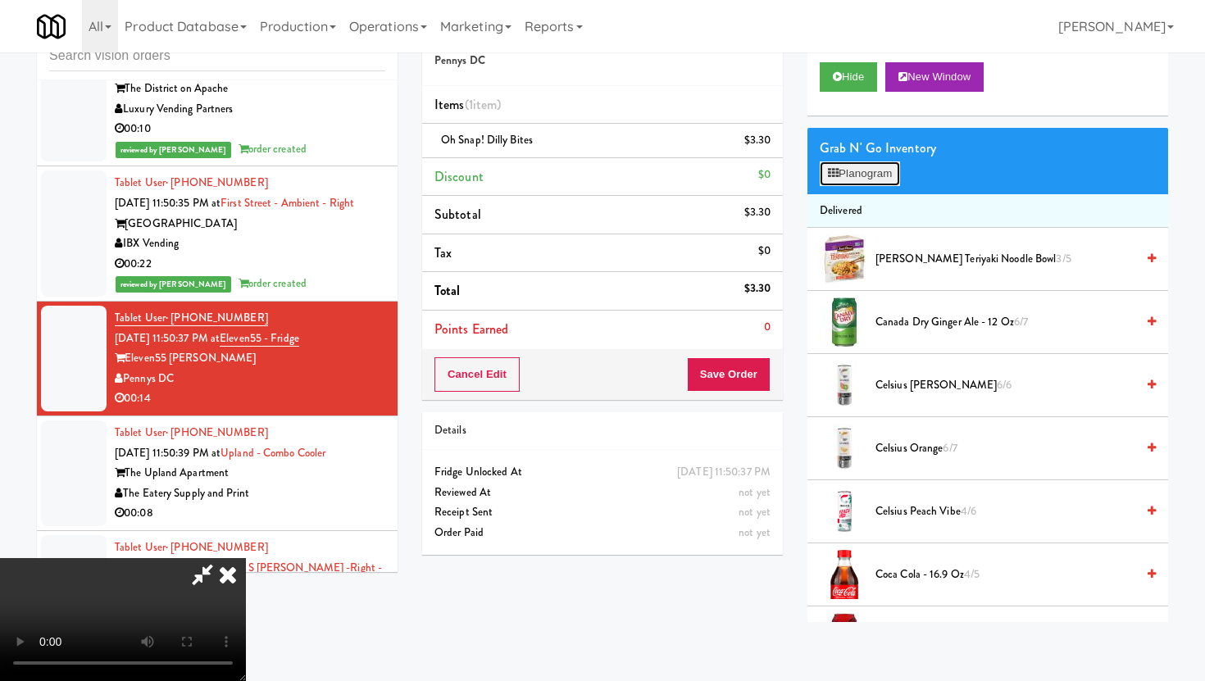
click at [867, 171] on button "Planogram" at bounding box center [860, 173] width 80 height 25
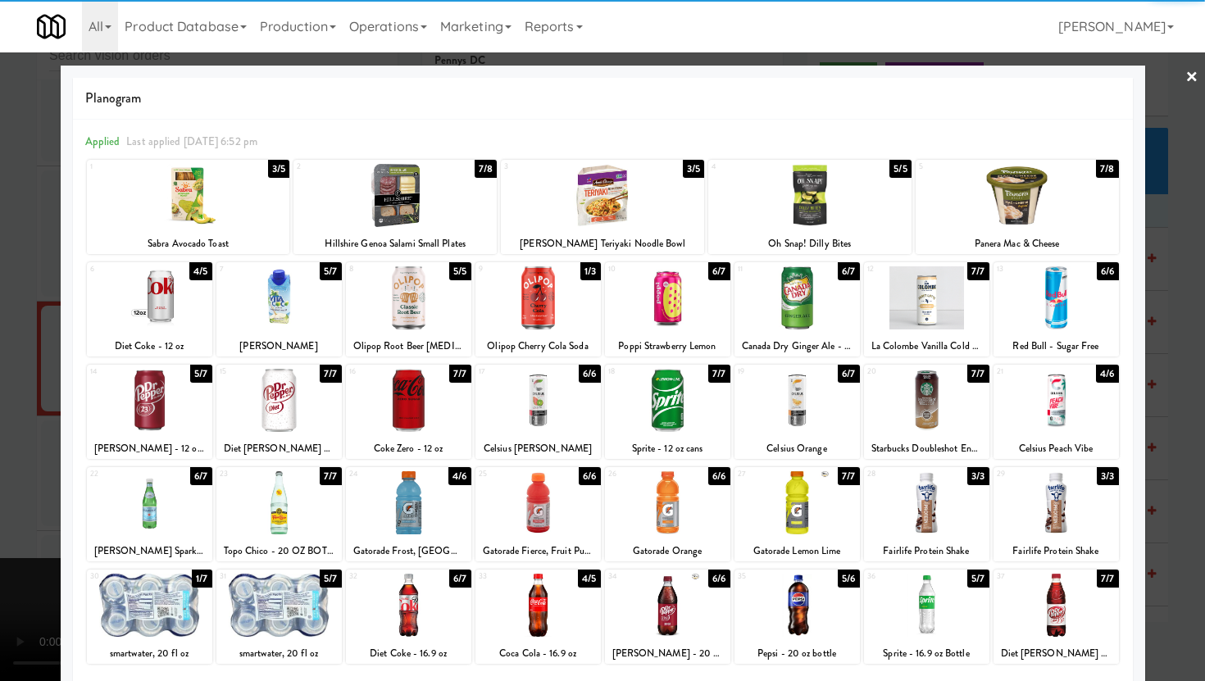
click at [406, 425] on div at bounding box center [408, 400] width 125 height 63
click at [274, 411] on div at bounding box center [278, 400] width 125 height 63
click at [0, 403] on div at bounding box center [602, 340] width 1205 height 681
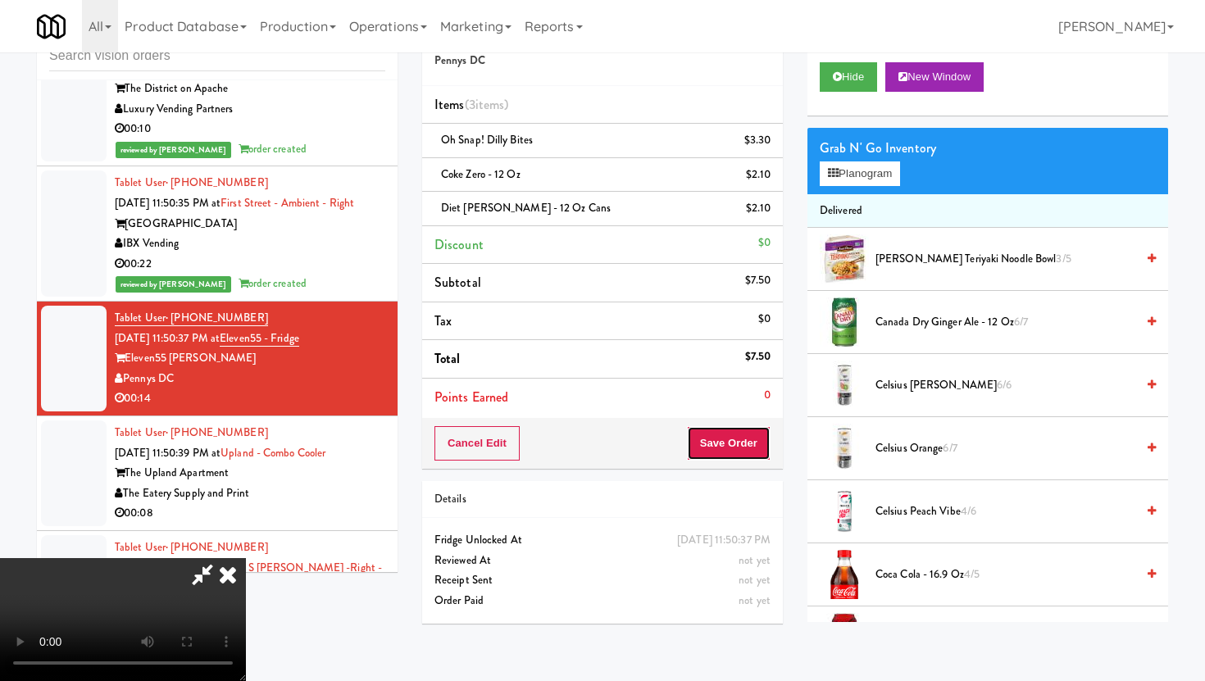
click at [745, 444] on button "Save Order" at bounding box center [729, 443] width 84 height 34
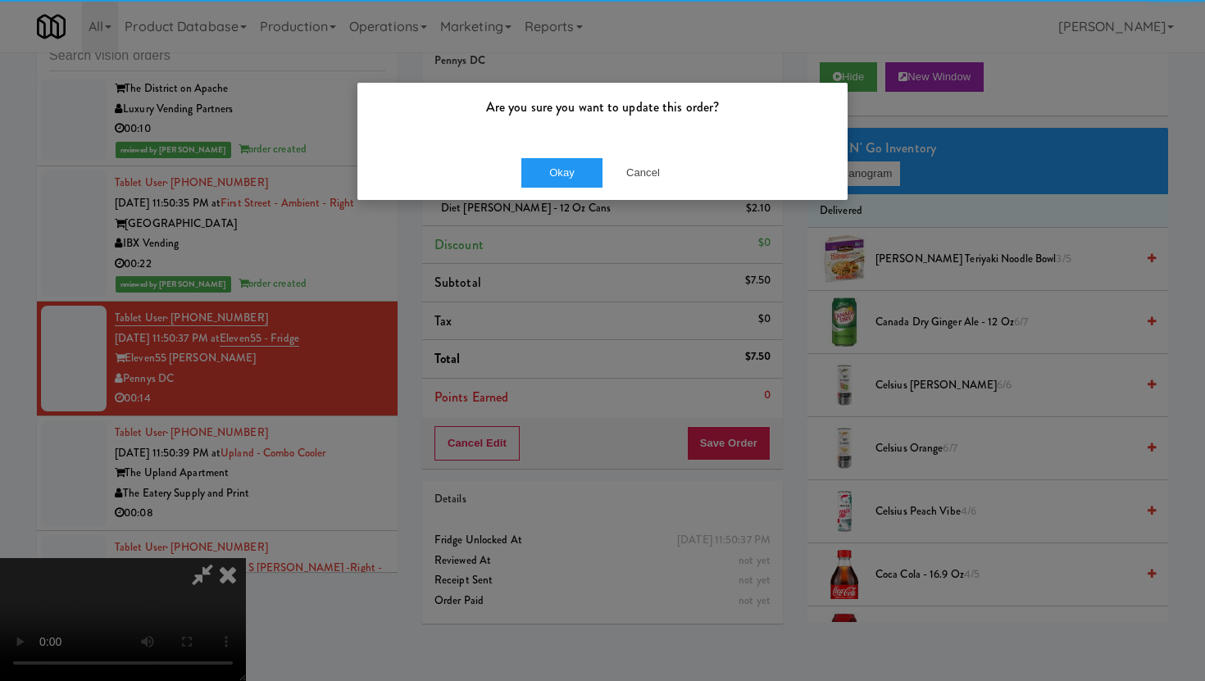
click at [517, 168] on div "Okay Cancel" at bounding box center [602, 172] width 490 height 55
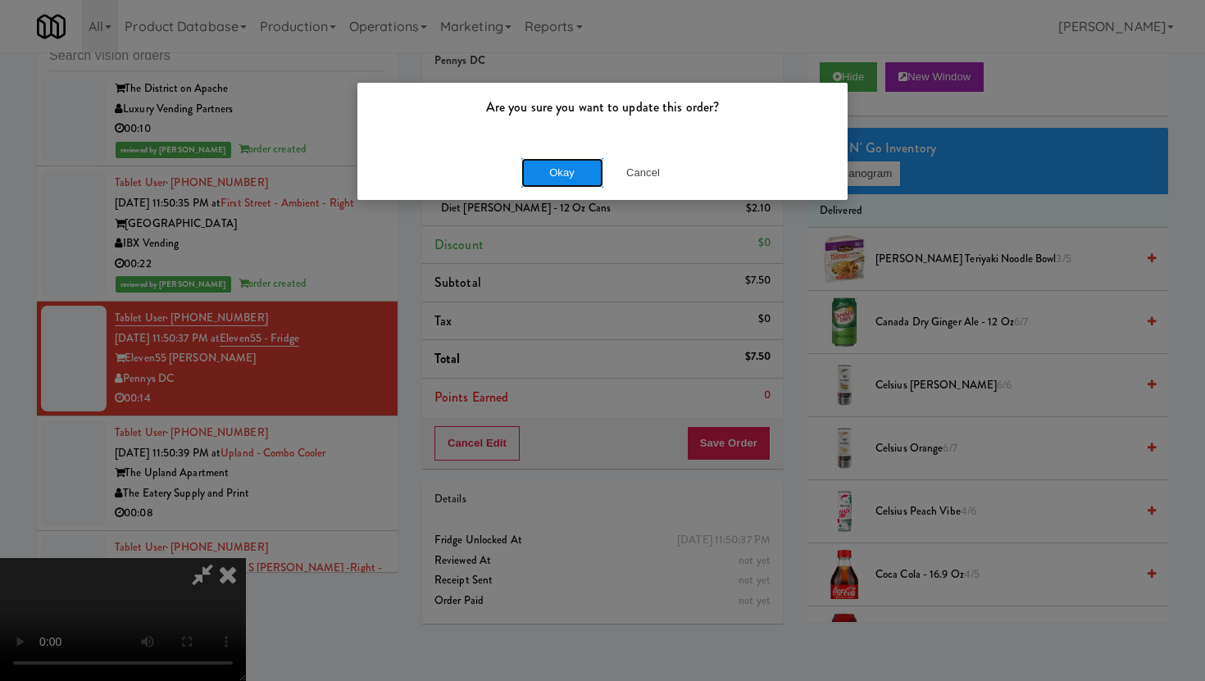
click at [551, 168] on button "Okay" at bounding box center [562, 173] width 82 height 30
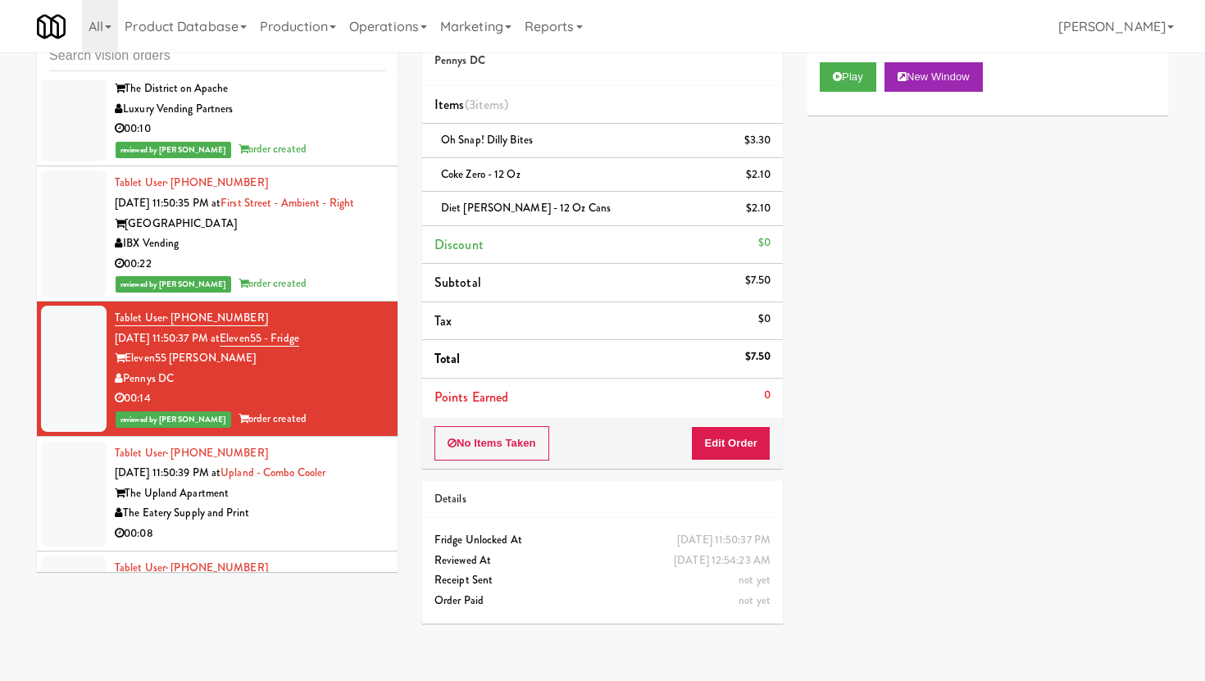
click at [301, 524] on div "00:08" at bounding box center [250, 534] width 271 height 20
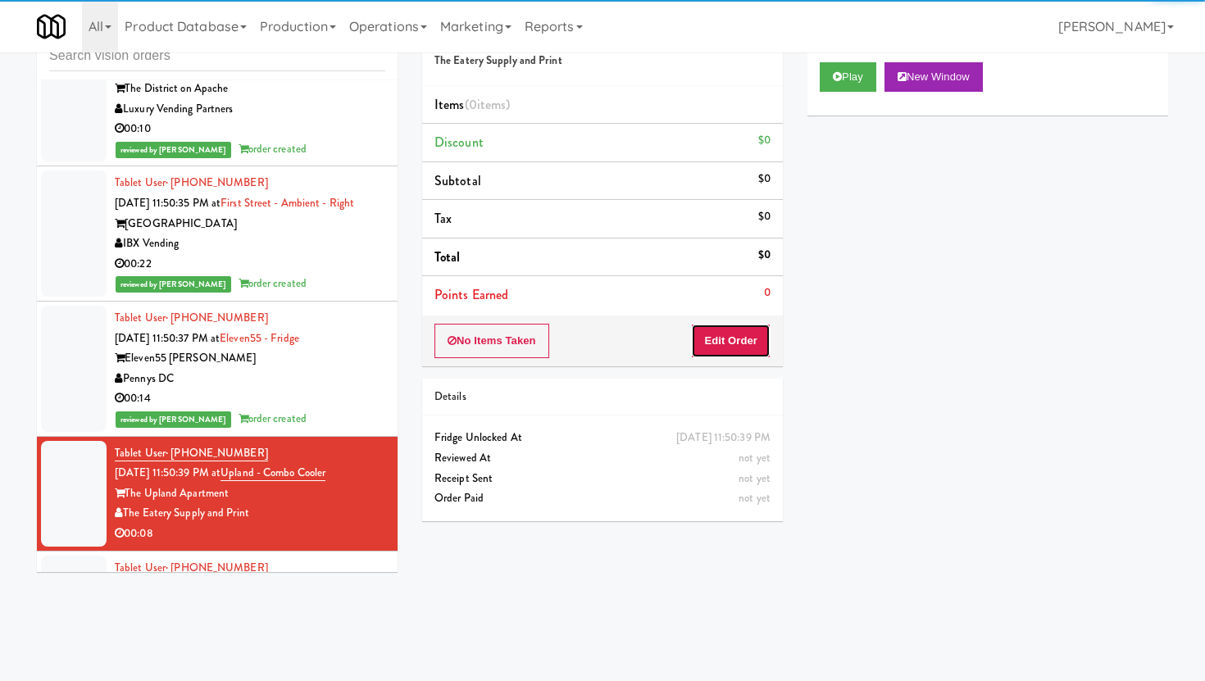
click at [750, 338] on button "Edit Order" at bounding box center [731, 341] width 80 height 34
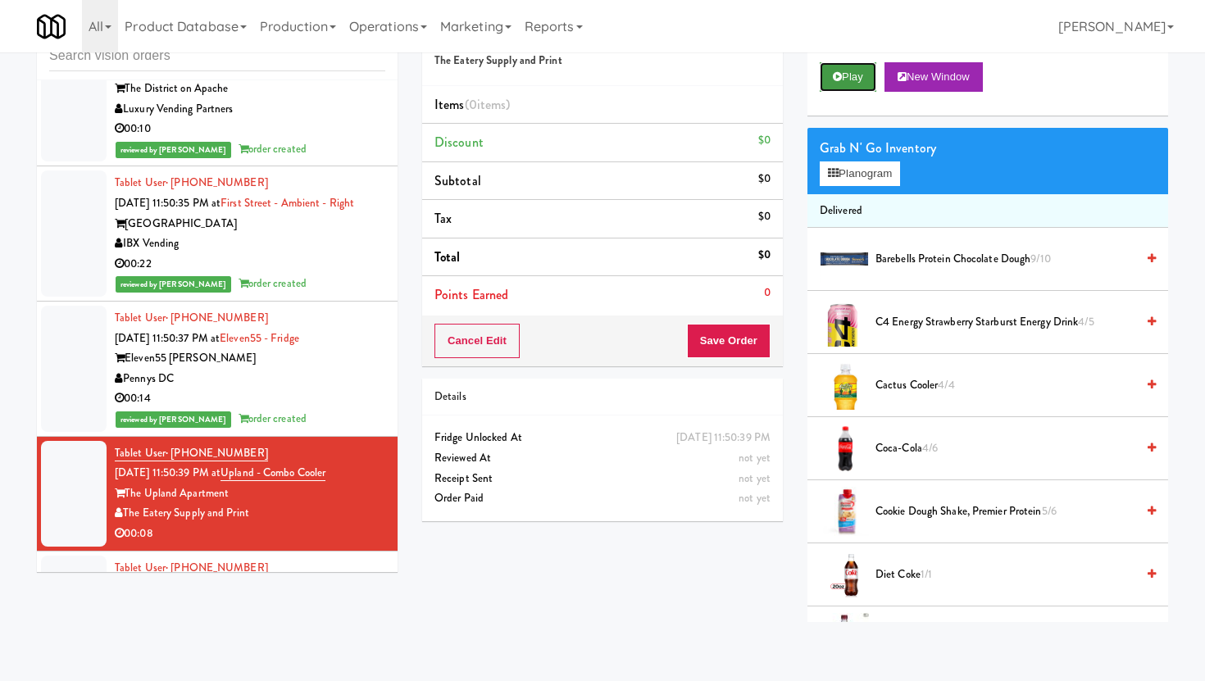
click at [861, 84] on button "Play" at bounding box center [848, 77] width 57 height 30
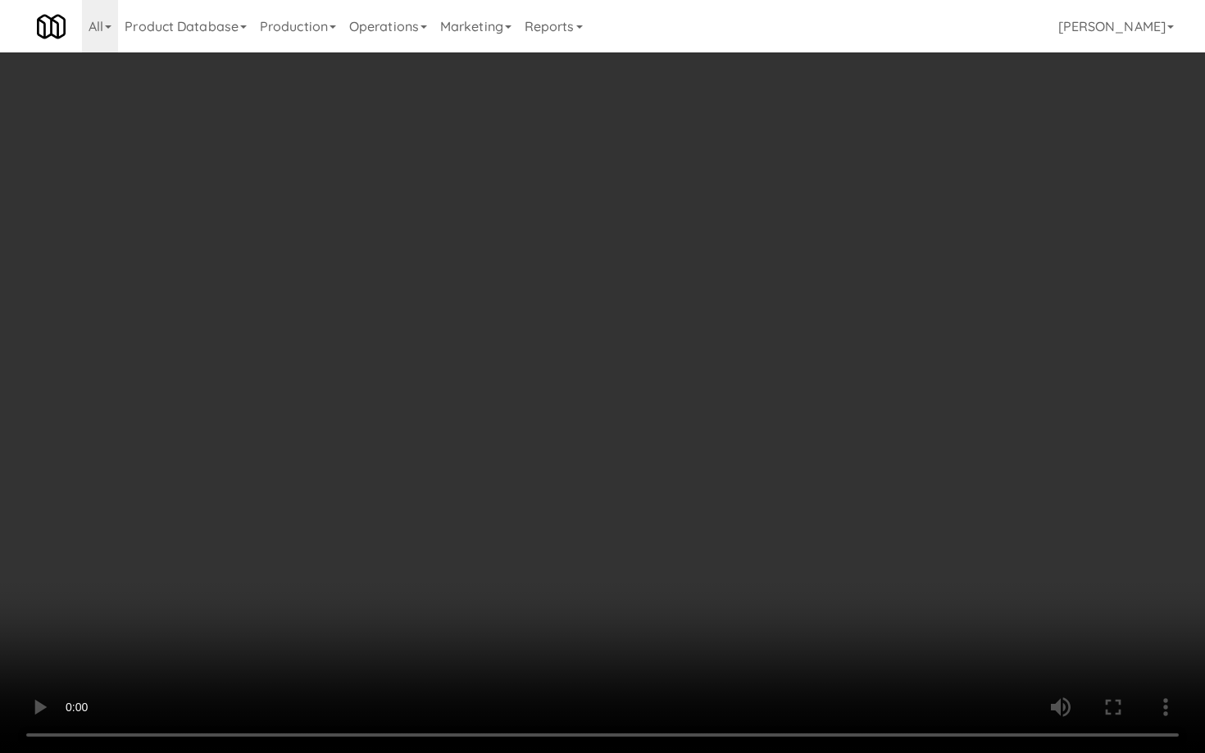
click at [767, 662] on video at bounding box center [602, 376] width 1205 height 753
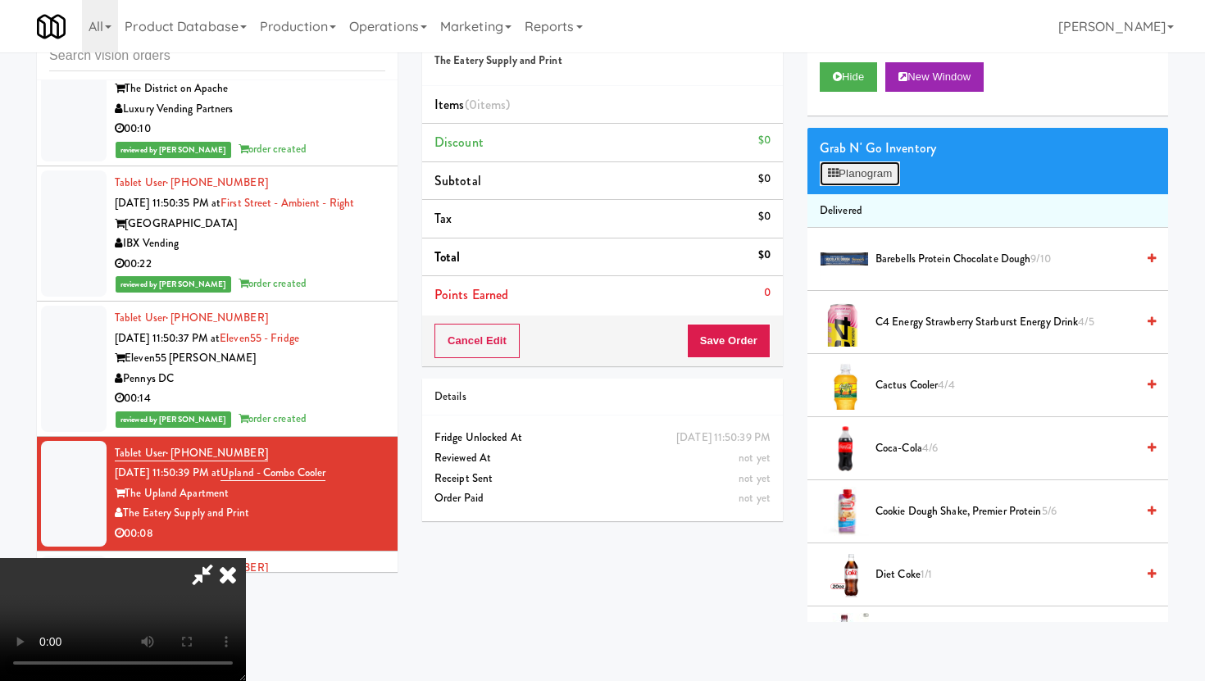
click at [862, 175] on button "Planogram" at bounding box center [860, 173] width 80 height 25
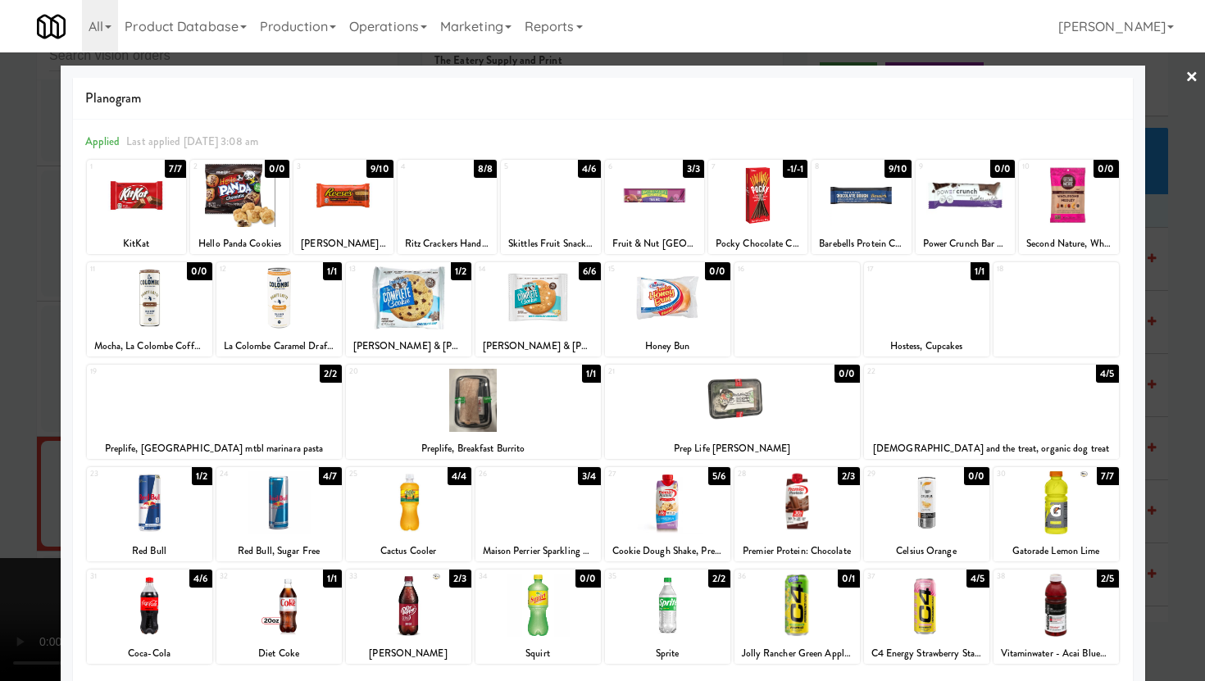
click at [840, 205] on div at bounding box center [861, 195] width 99 height 63
click at [0, 394] on div at bounding box center [602, 340] width 1205 height 681
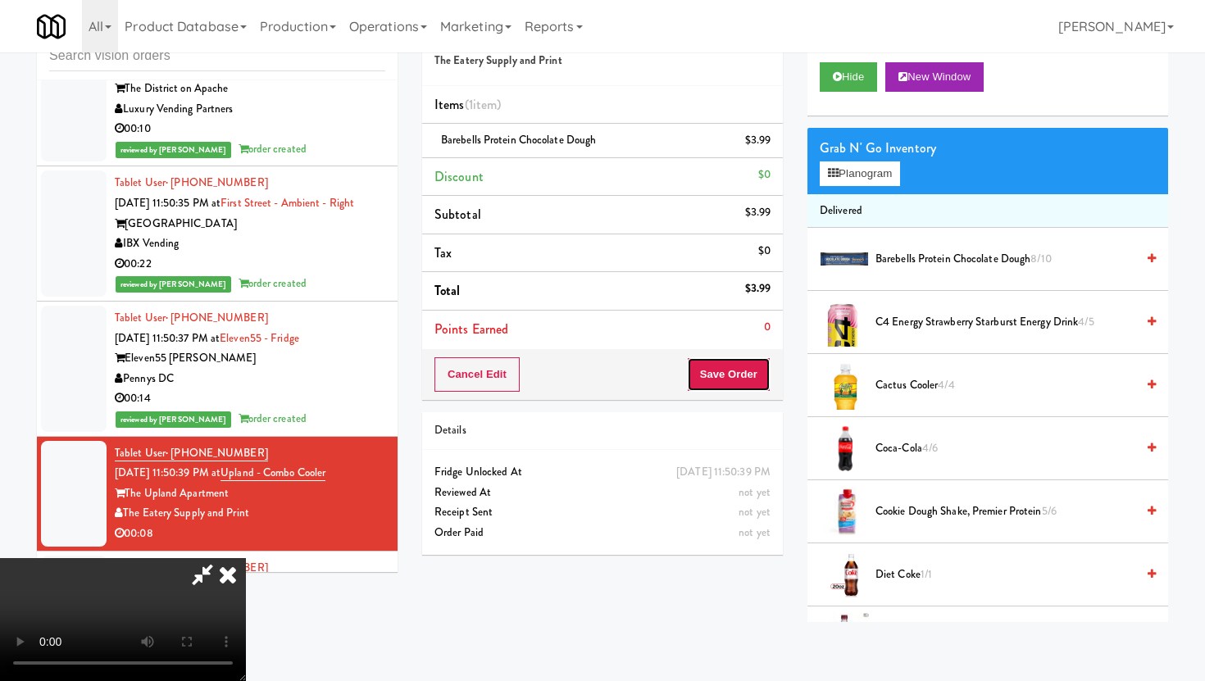
click at [738, 369] on button "Save Order" at bounding box center [729, 374] width 84 height 34
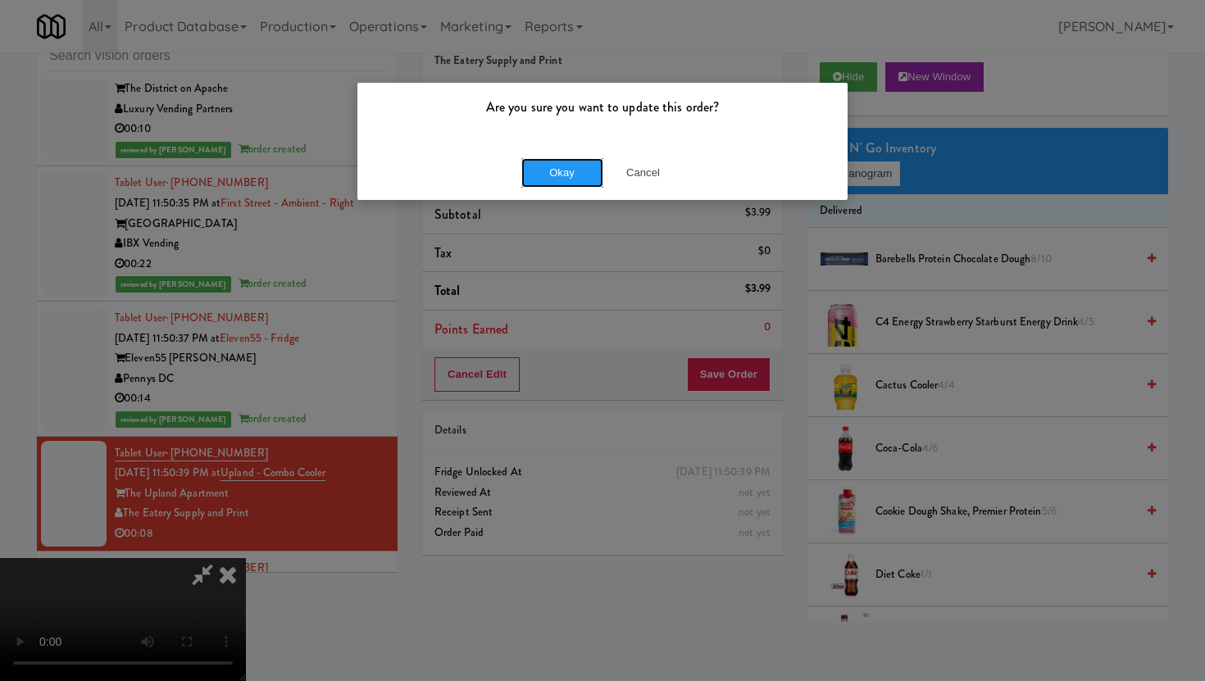
click at [572, 171] on button "Okay" at bounding box center [562, 173] width 82 height 30
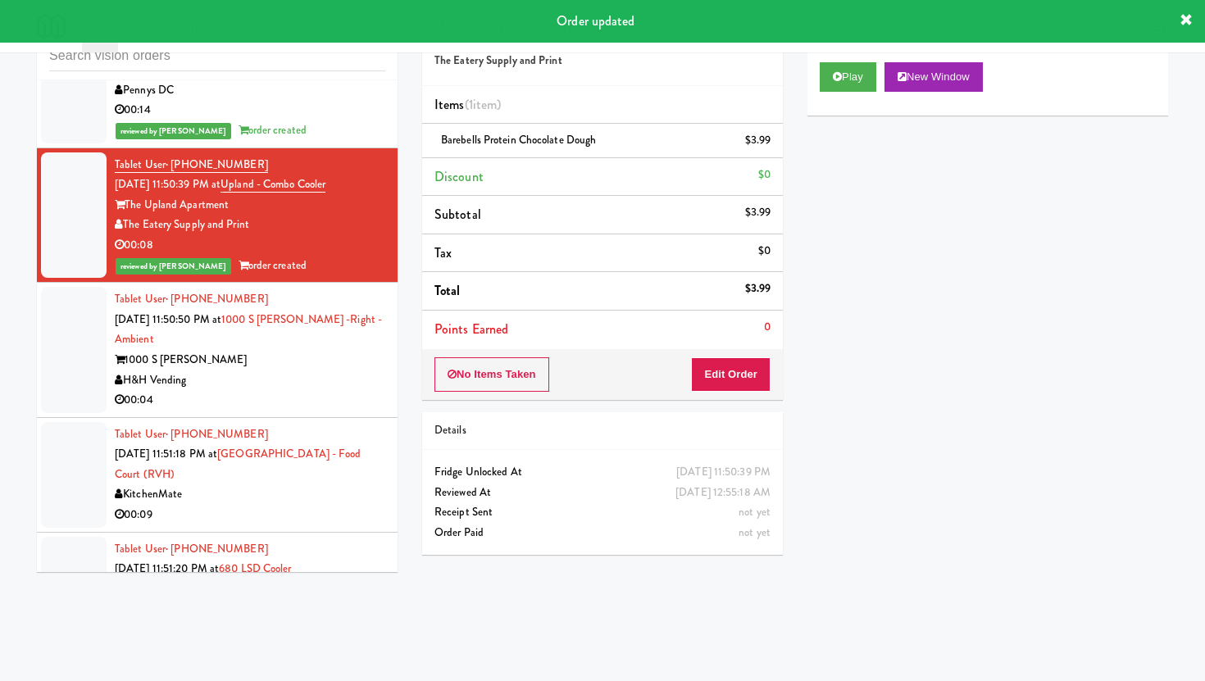
scroll to position [12305, 0]
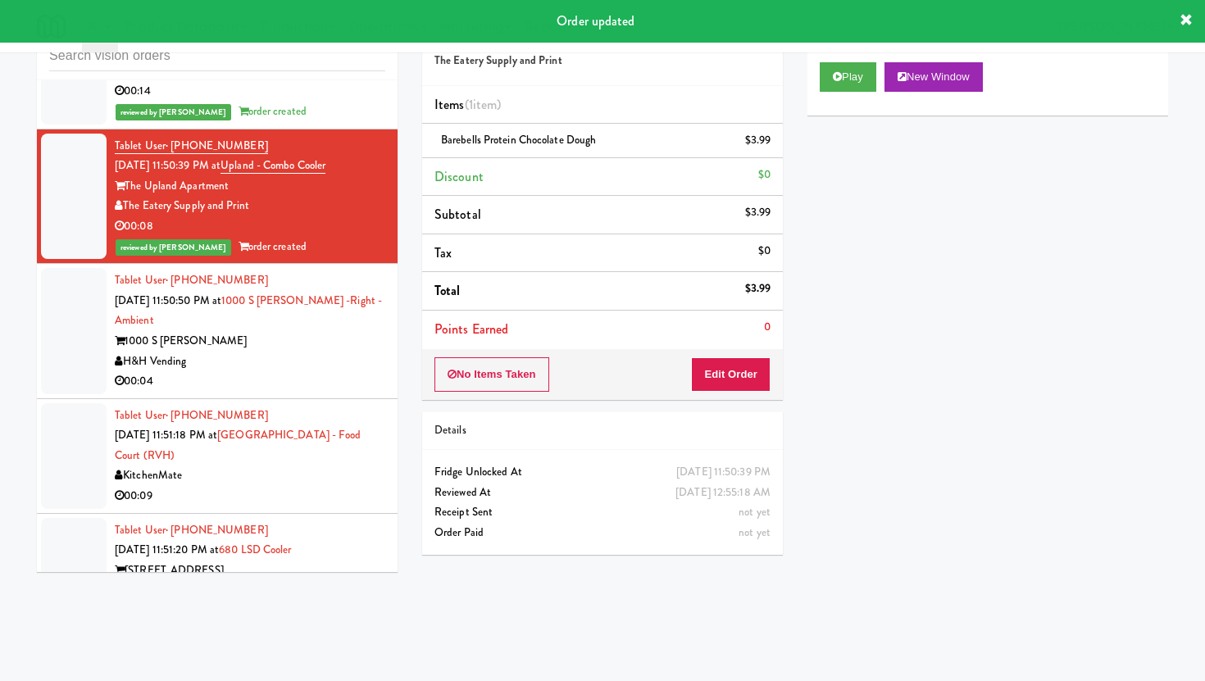
click at [334, 264] on li "Tablet User · (331) 213-4280 Aug 11, 2025 11:50:50 PM at 1000 S Clark -Right - …" at bounding box center [217, 331] width 361 height 135
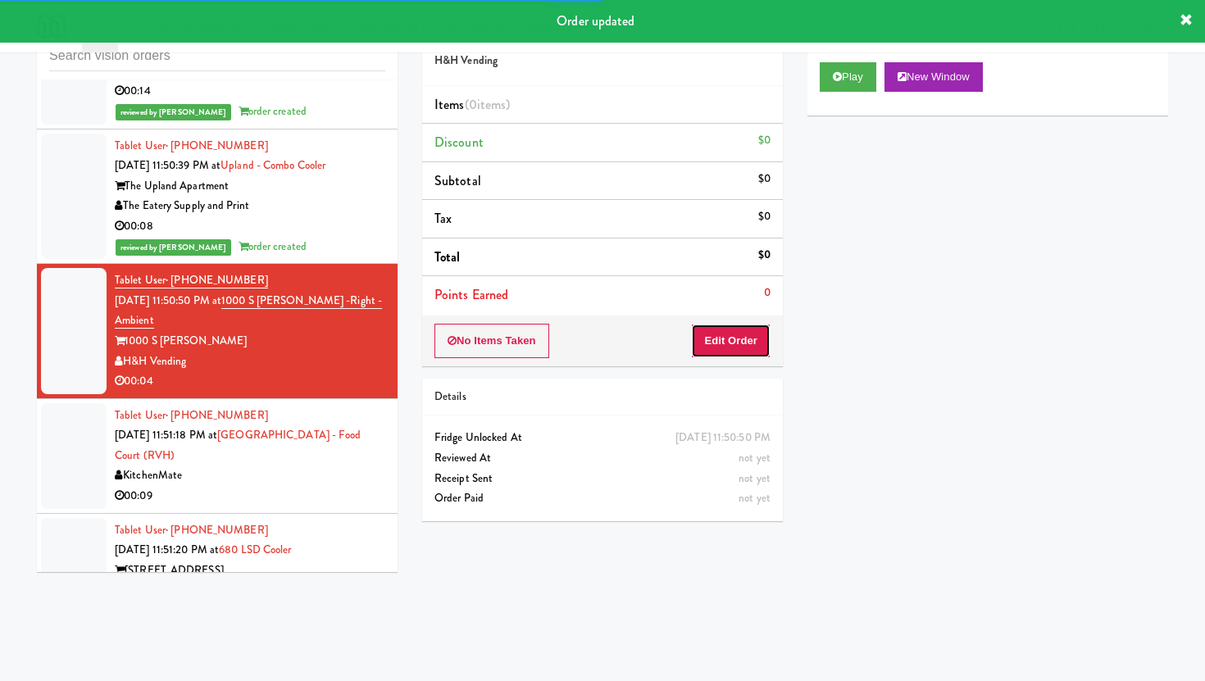
click at [694, 346] on button "Edit Order" at bounding box center [731, 341] width 80 height 34
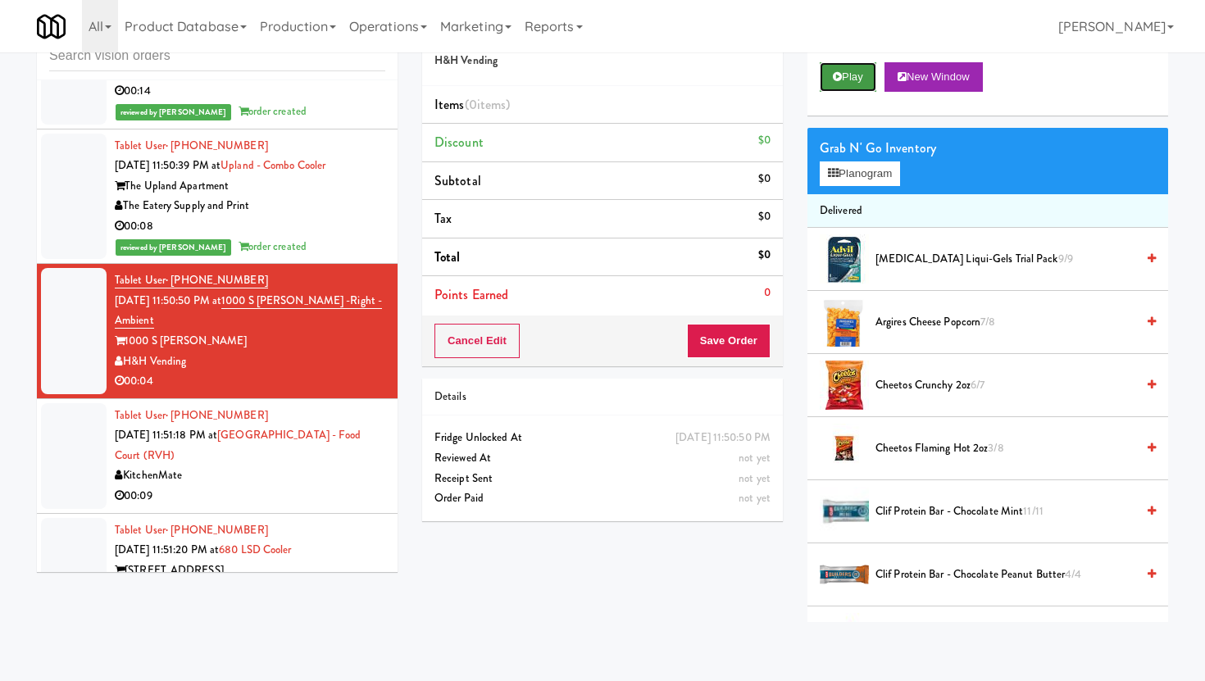
click at [839, 67] on button "Play" at bounding box center [848, 77] width 57 height 30
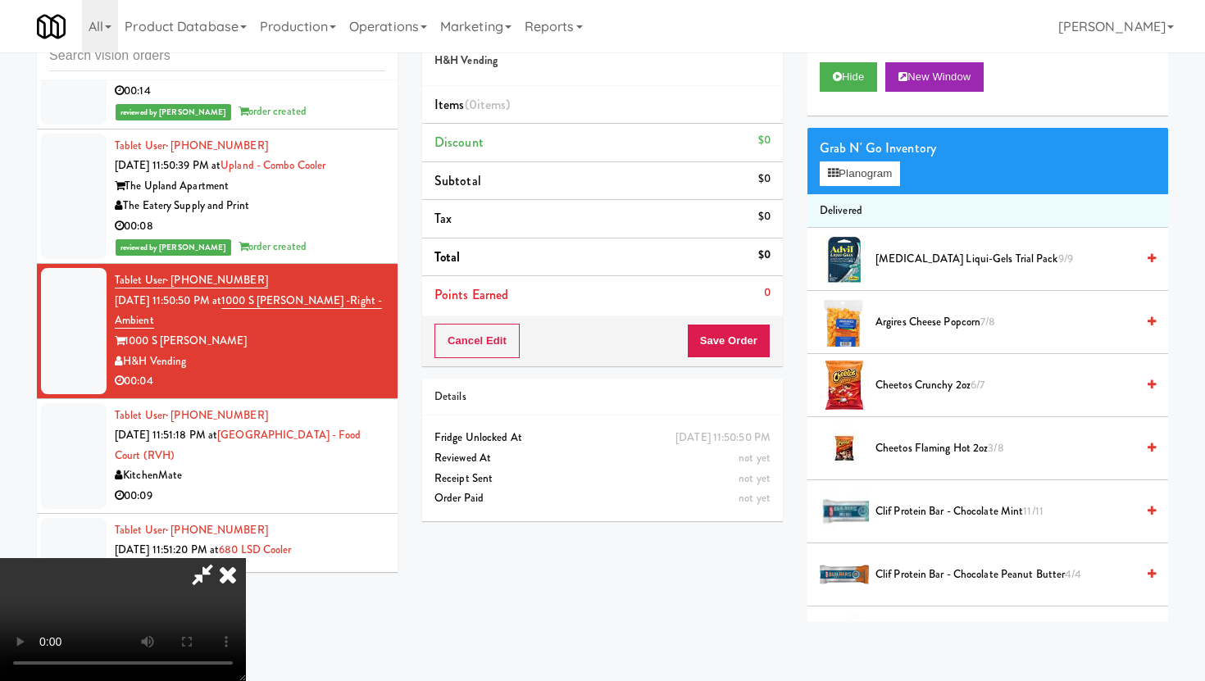
click at [246, 583] on video at bounding box center [123, 619] width 246 height 123
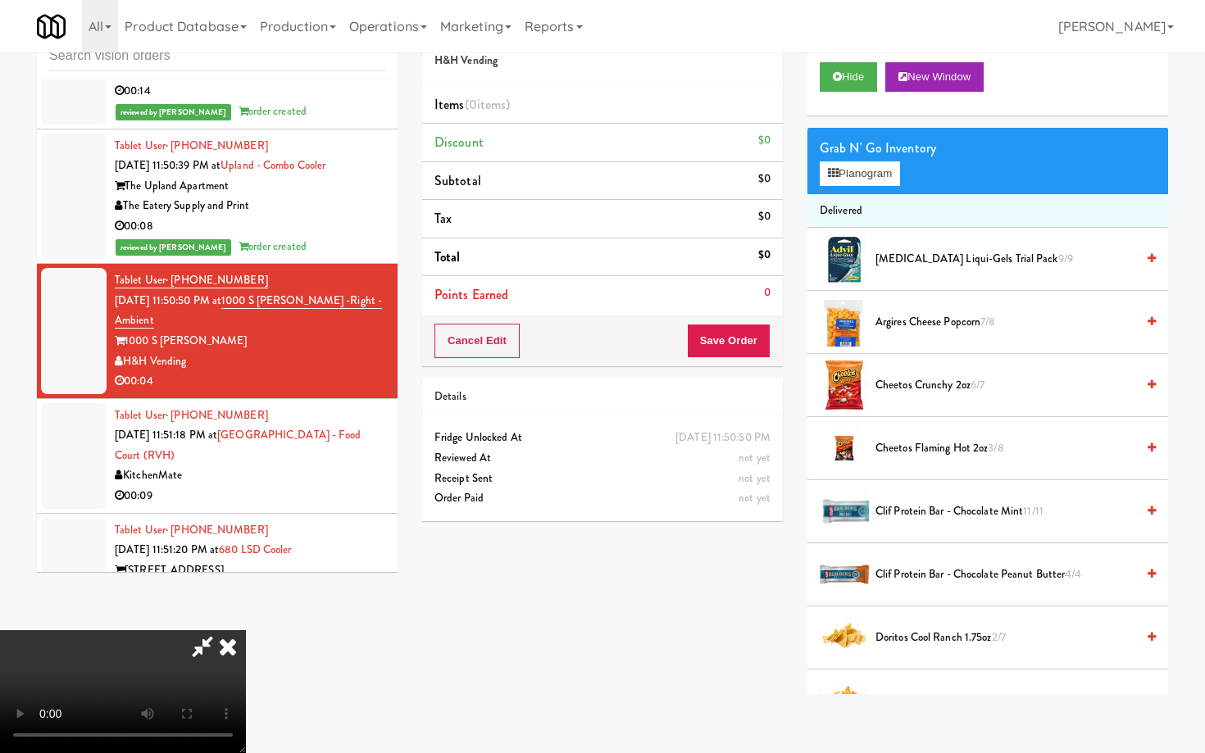
click at [246, 630] on video at bounding box center [123, 691] width 246 height 123
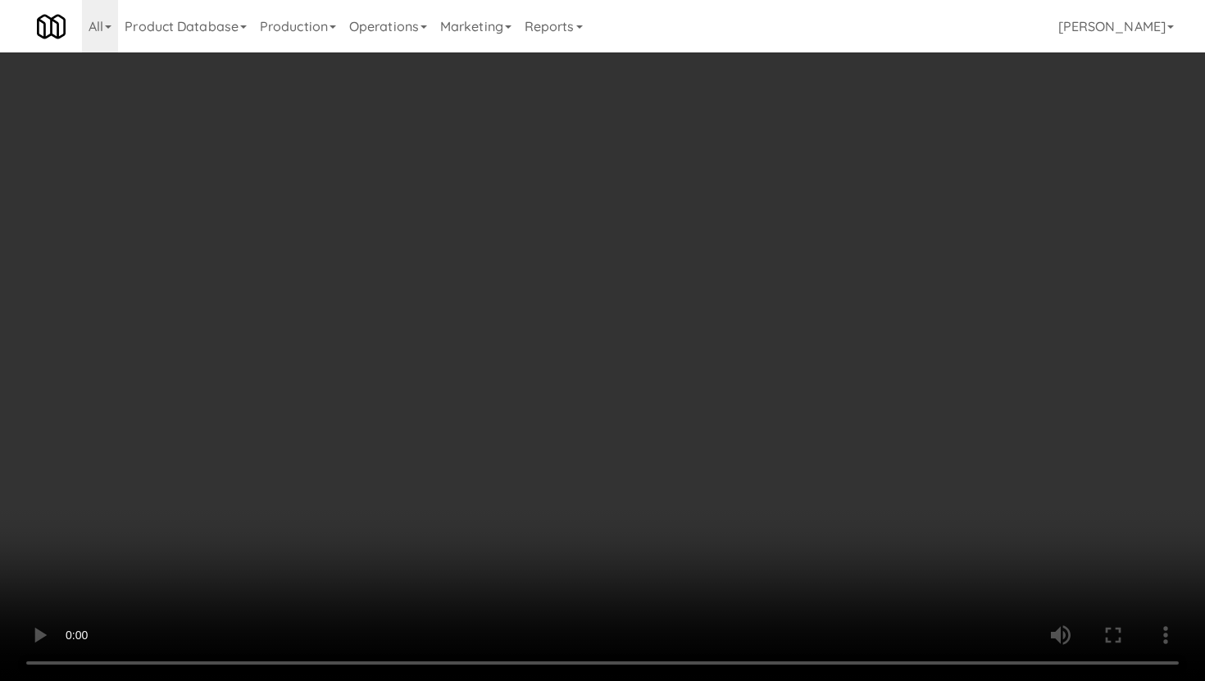
scroll to position [424, 0]
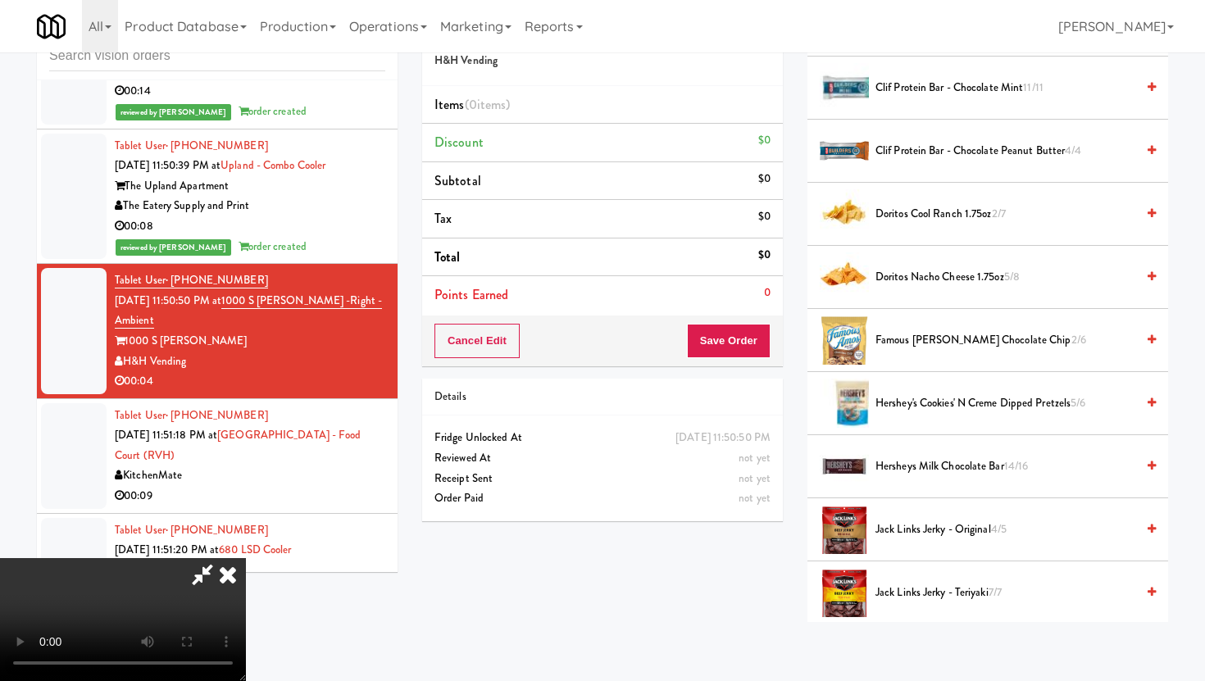
click at [953, 398] on span "Hershey's Cookies' N Creme dipped pretzels 5/6" at bounding box center [1006, 404] width 260 height 20
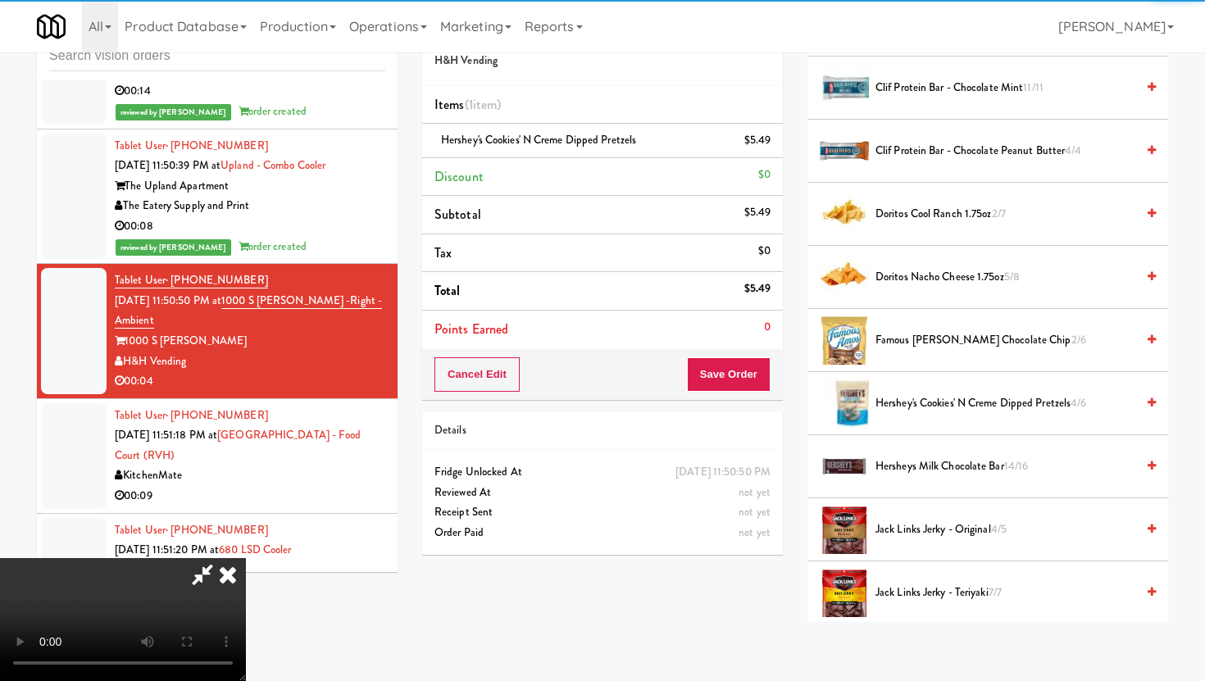
click at [756, 373] on button "Save Order" at bounding box center [729, 374] width 84 height 34
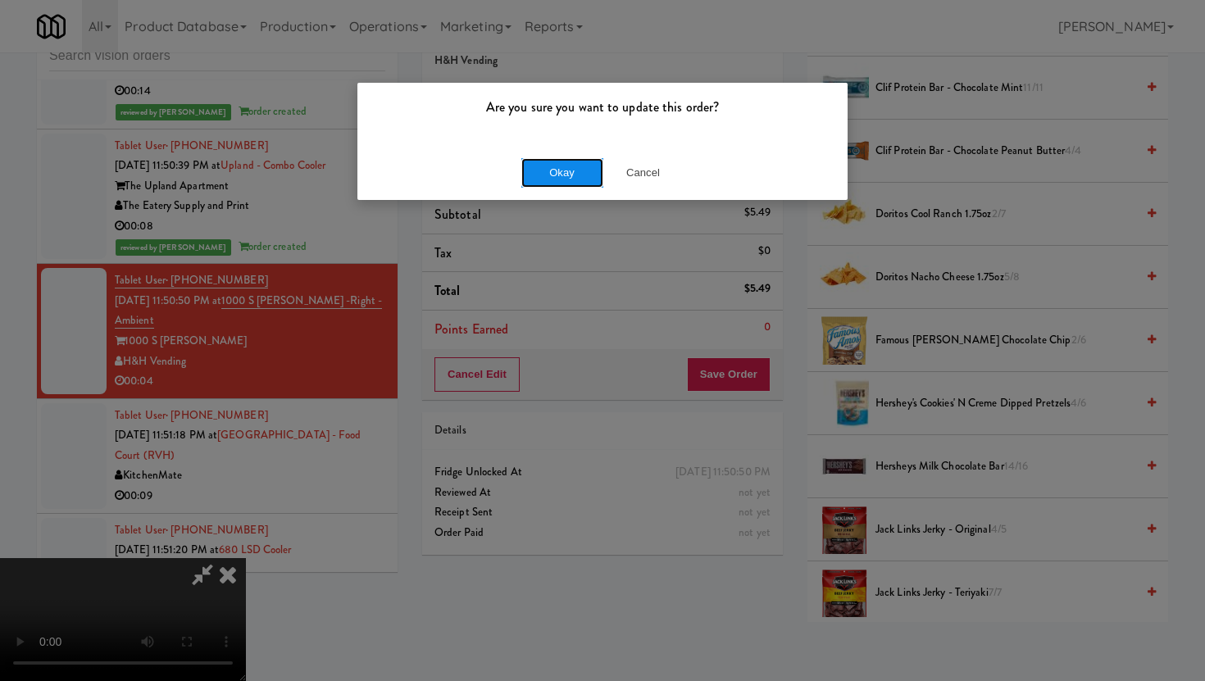
click at [572, 180] on button "Okay" at bounding box center [562, 173] width 82 height 30
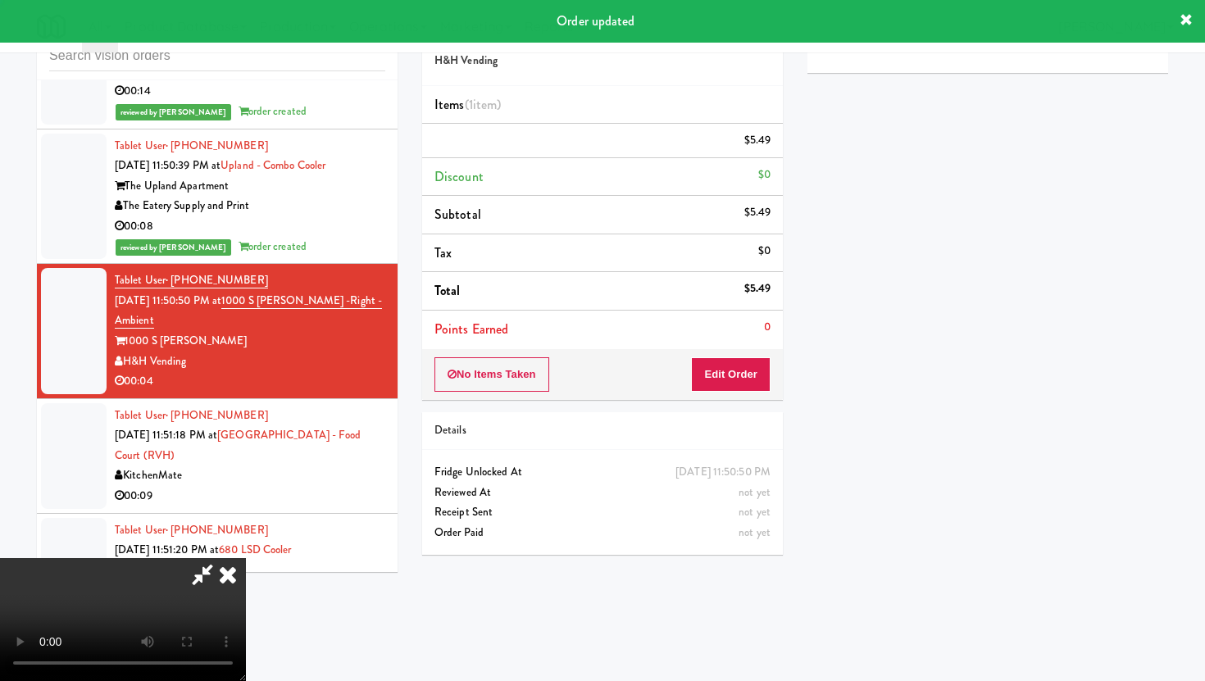
scroll to position [42, 0]
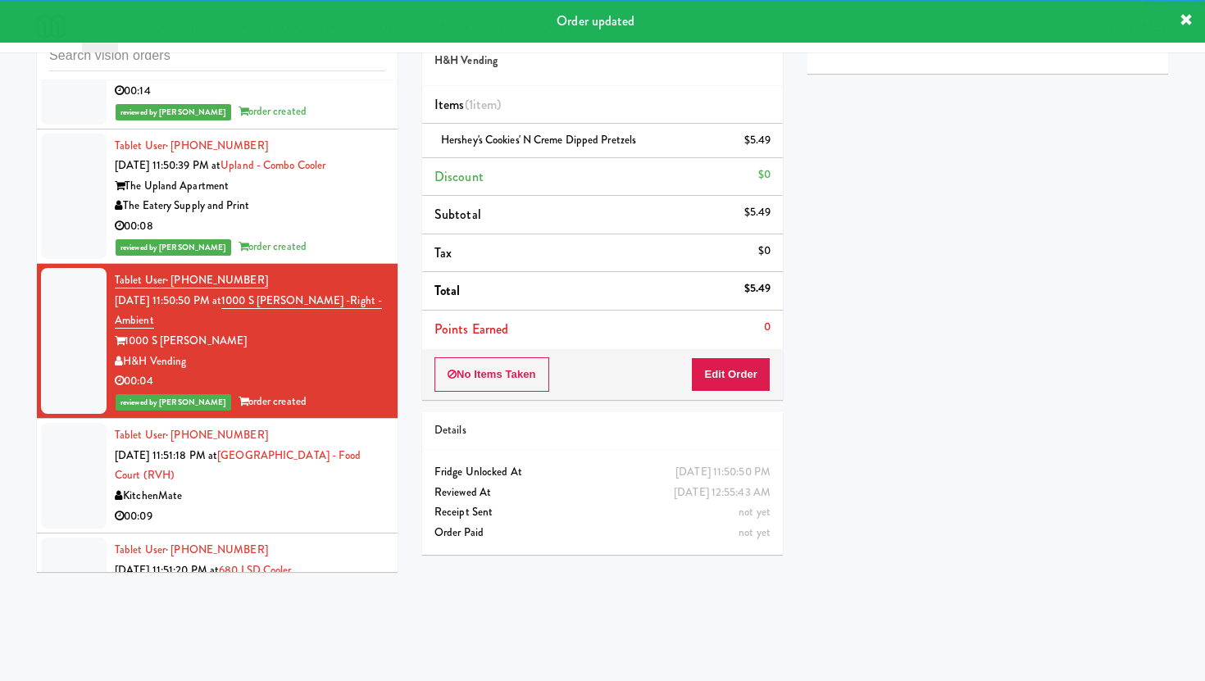
click at [272, 507] on div "00:09" at bounding box center [250, 517] width 271 height 20
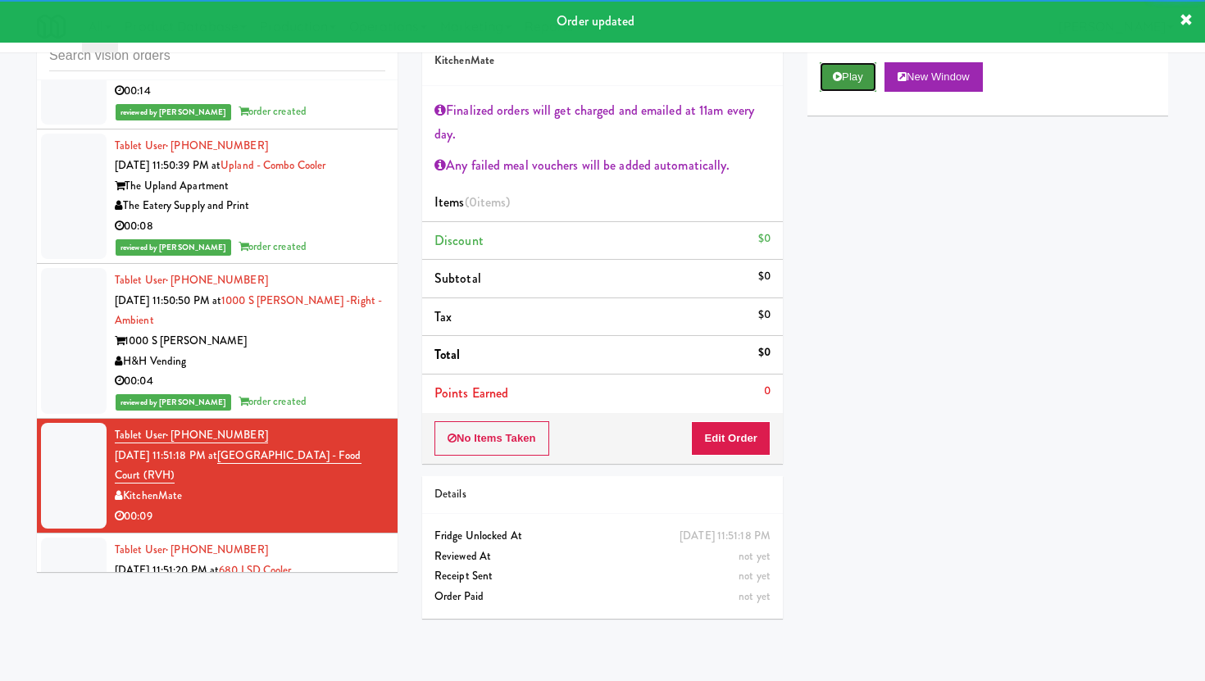
click at [864, 75] on button "Play" at bounding box center [848, 77] width 57 height 30
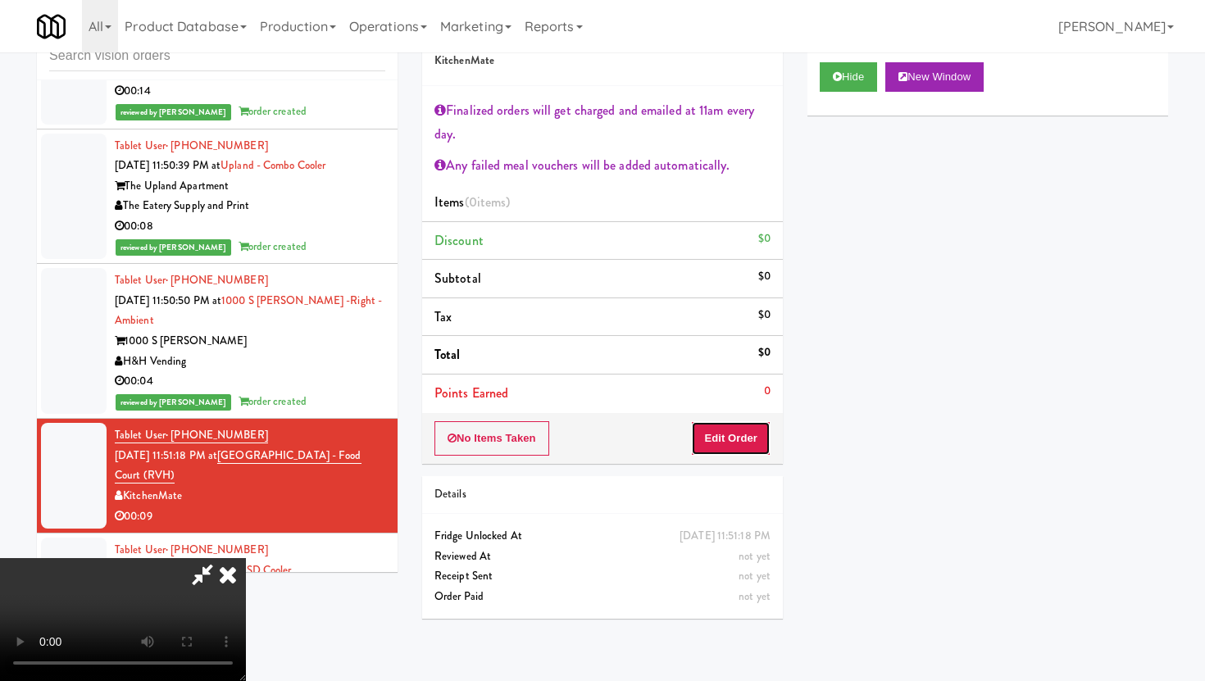
click at [742, 448] on button "Edit Order" at bounding box center [731, 438] width 80 height 34
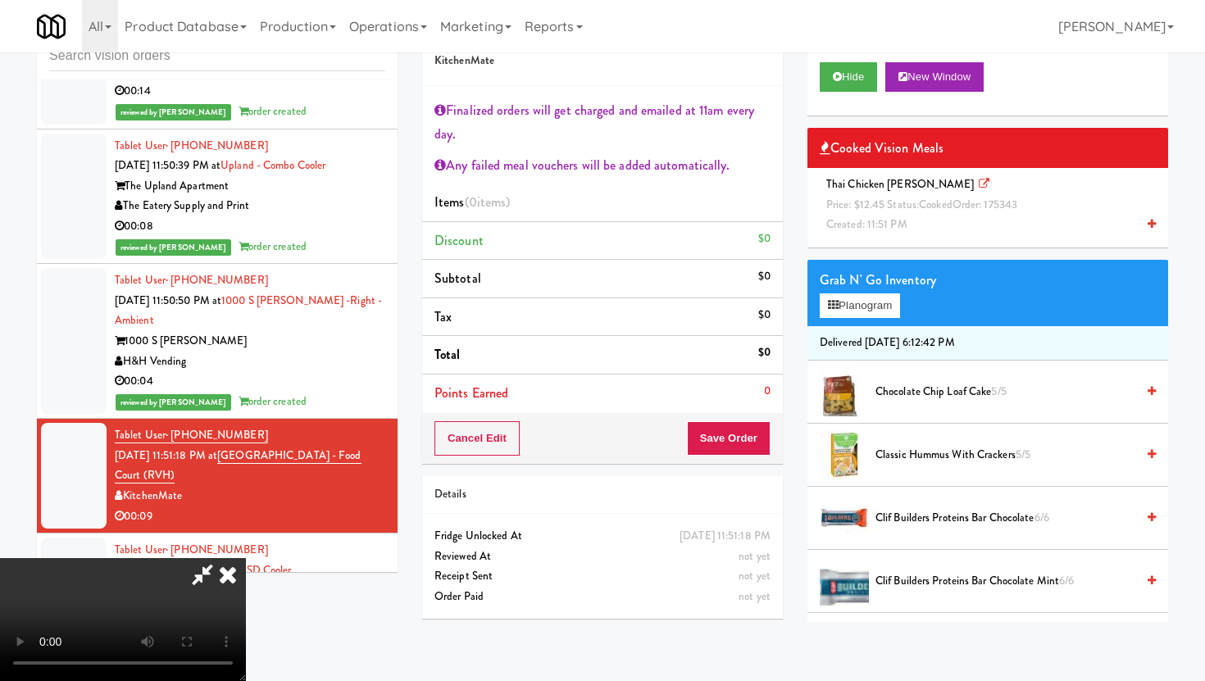
click at [246, 558] on icon at bounding box center [228, 574] width 36 height 33
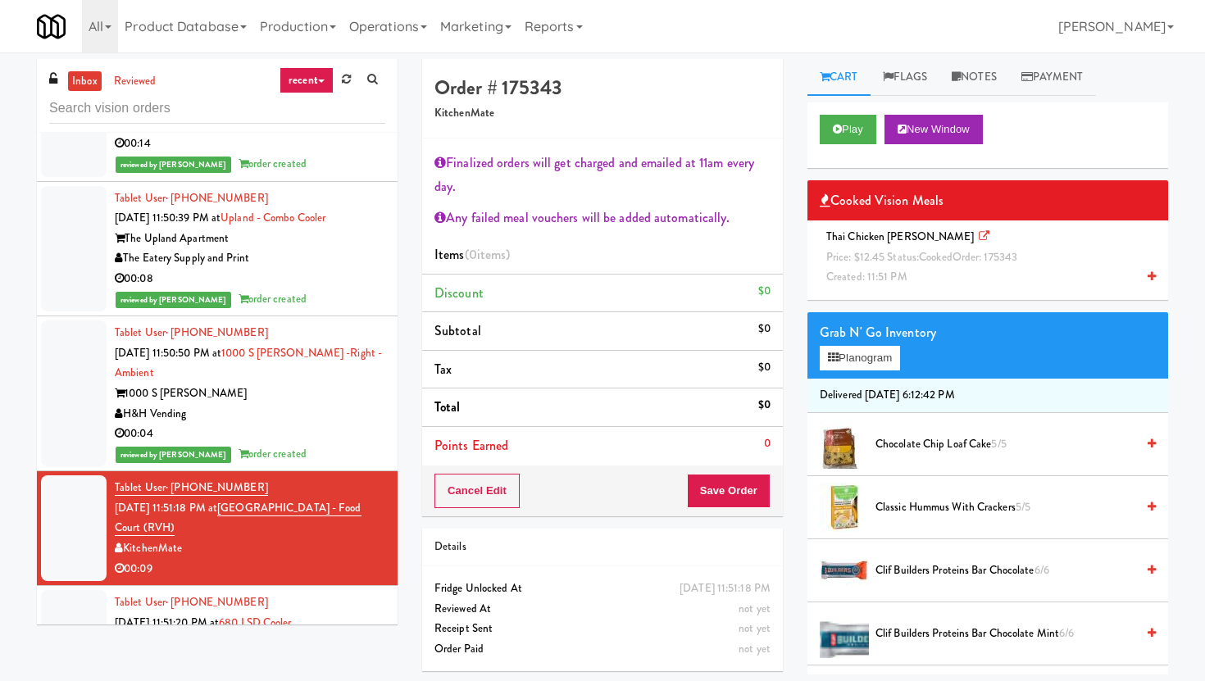
click at [849, 275] on span "Created: 11:51 PM" at bounding box center [866, 277] width 81 height 16
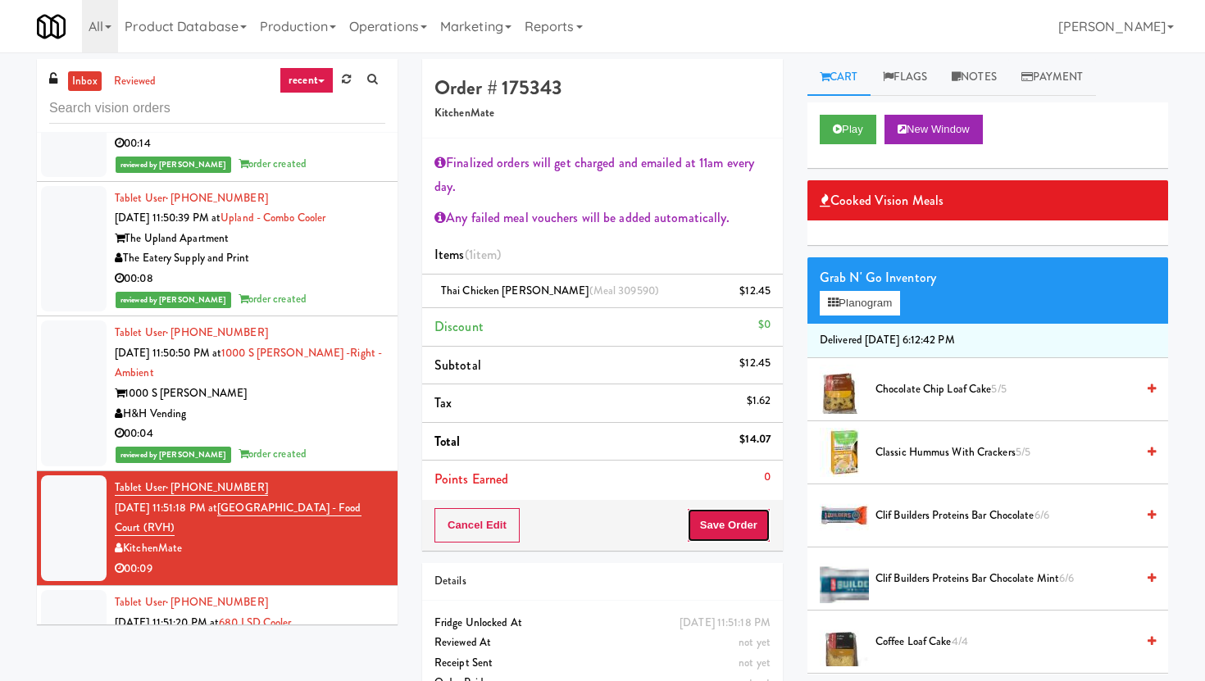
click at [717, 516] on button "Save Order" at bounding box center [729, 525] width 84 height 34
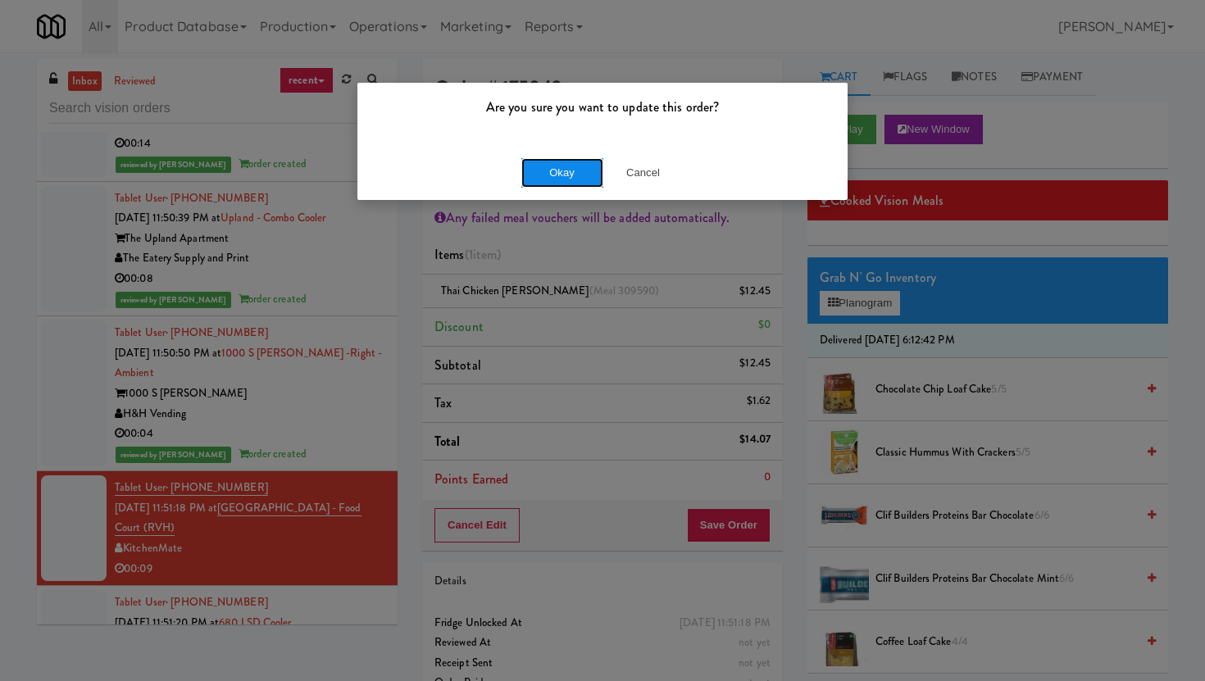
click at [580, 175] on button "Okay" at bounding box center [562, 173] width 82 height 30
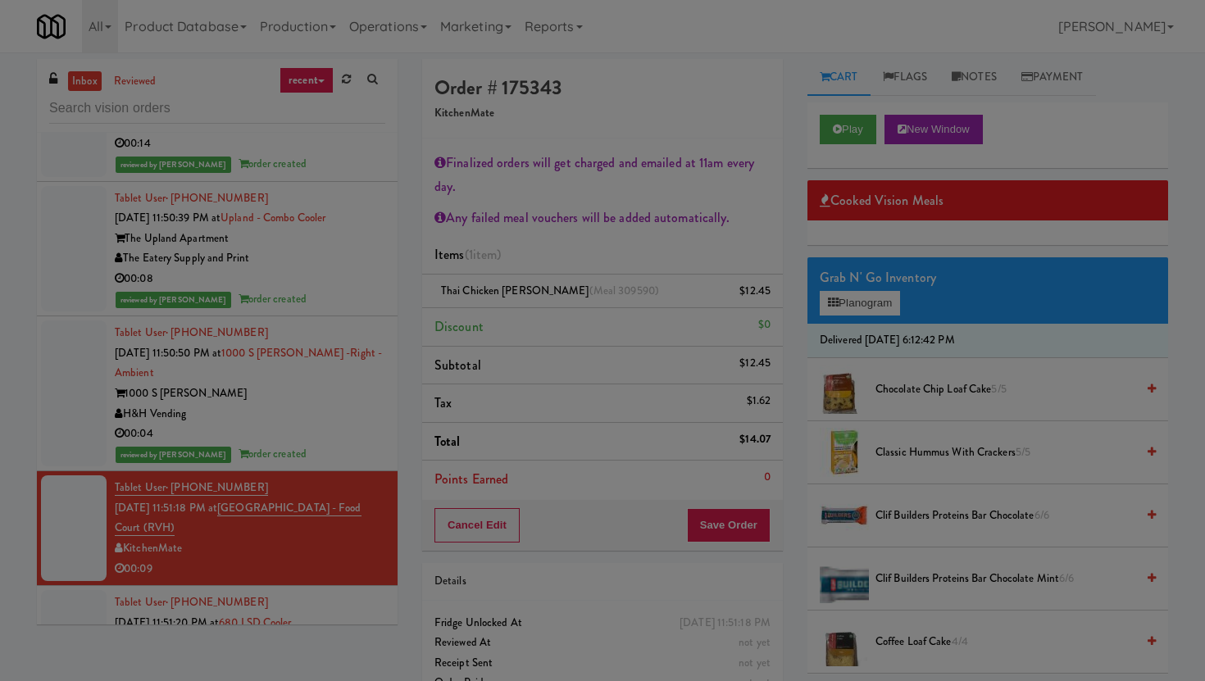
click at [580, 175] on div at bounding box center [602, 340] width 1205 height 681
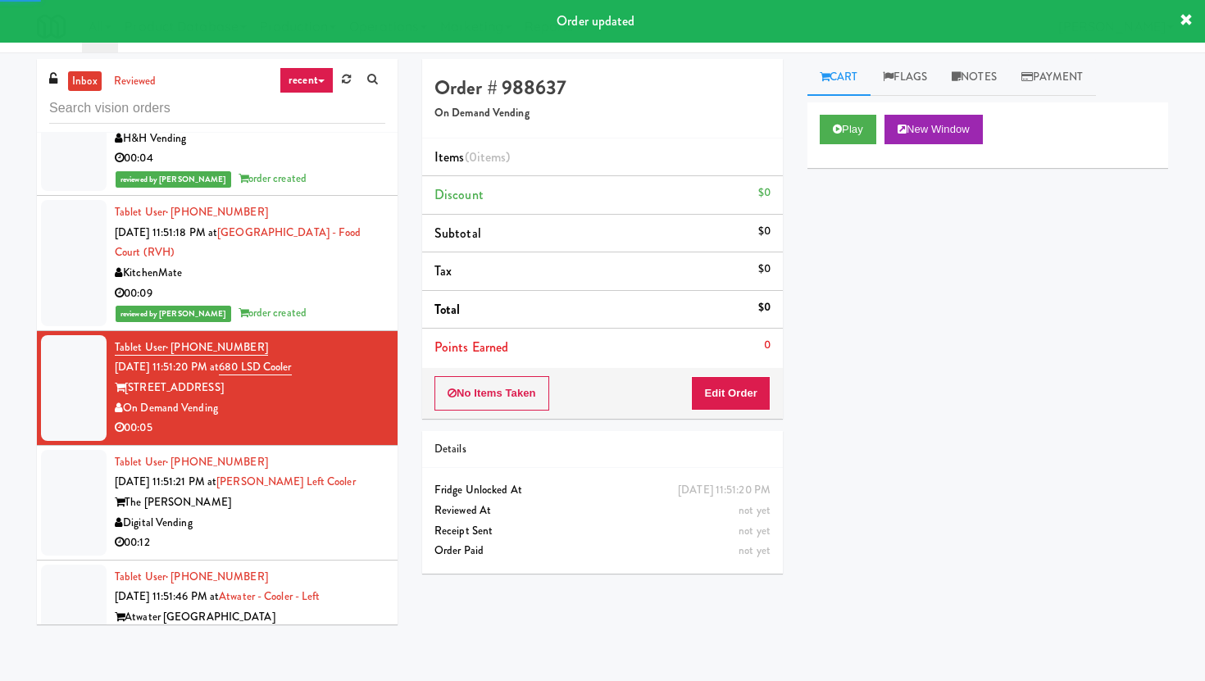
scroll to position [12695, 0]
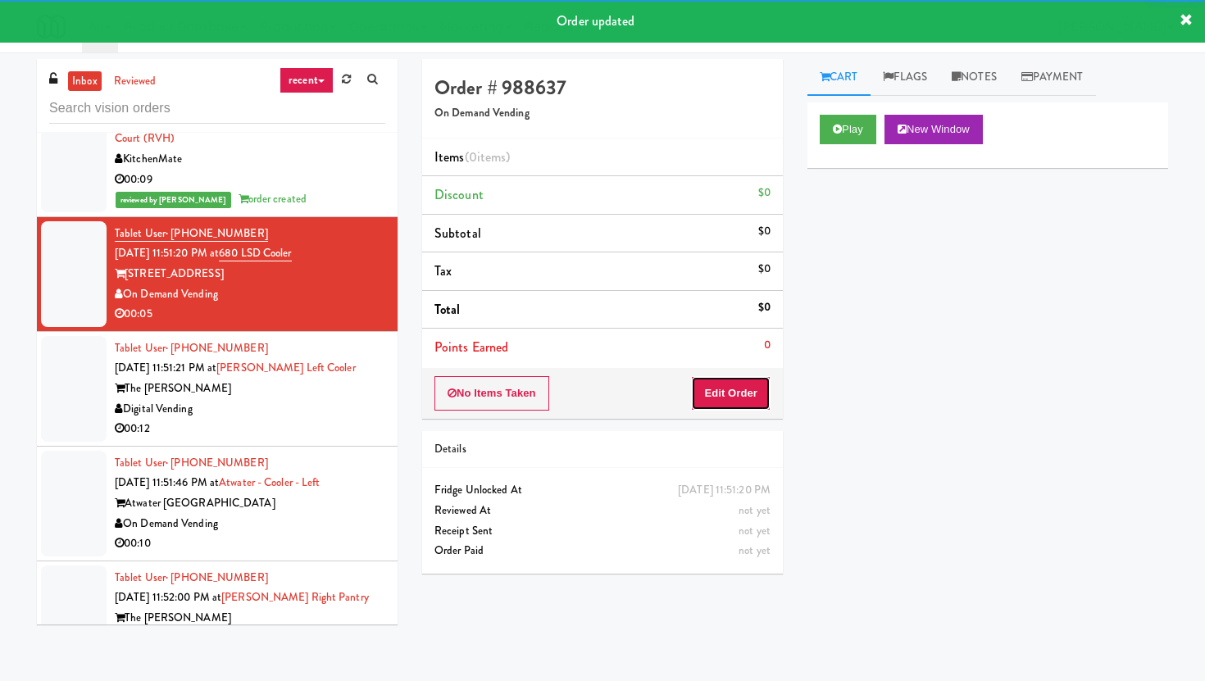
click at [717, 388] on button "Edit Order" at bounding box center [731, 393] width 80 height 34
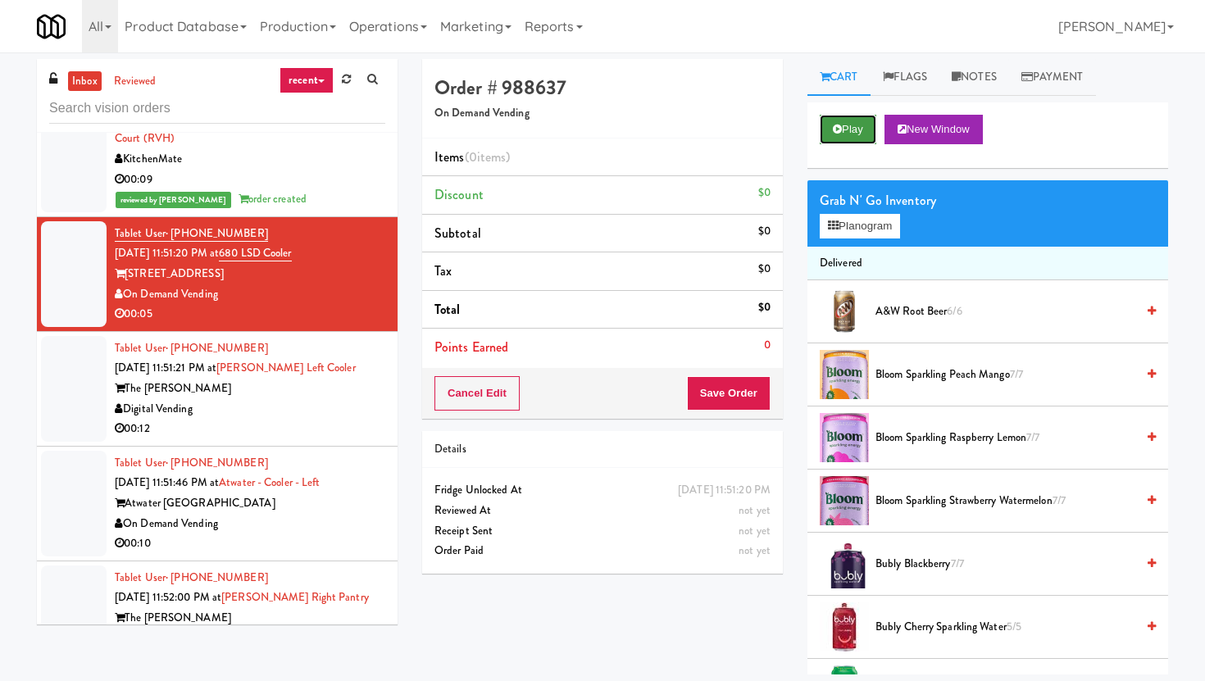
click at [832, 140] on button "Play" at bounding box center [848, 130] width 57 height 30
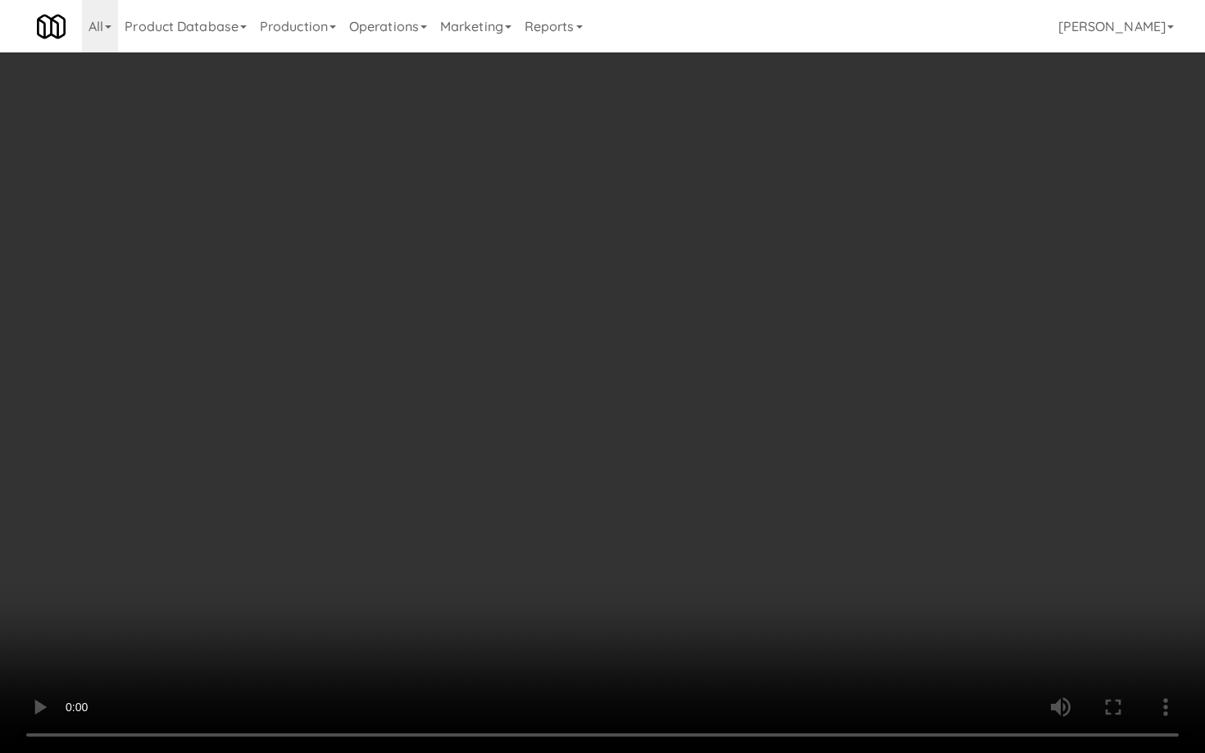
click at [835, 651] on video at bounding box center [602, 376] width 1205 height 753
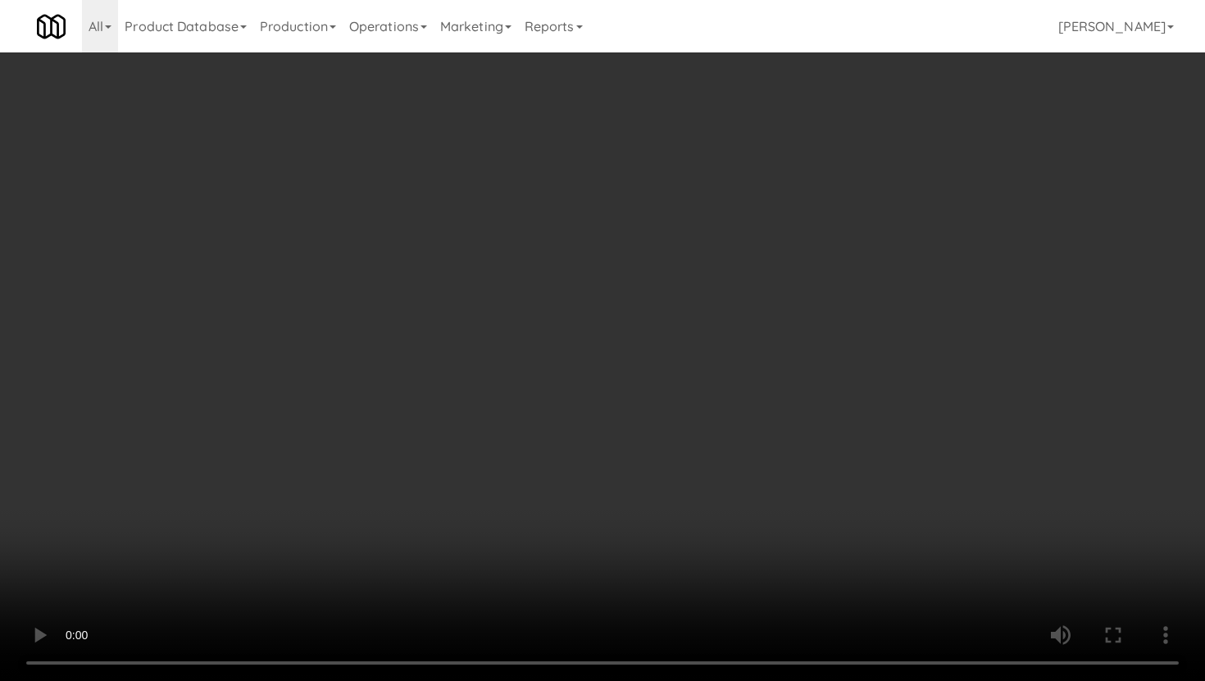
scroll to position [1258, 0]
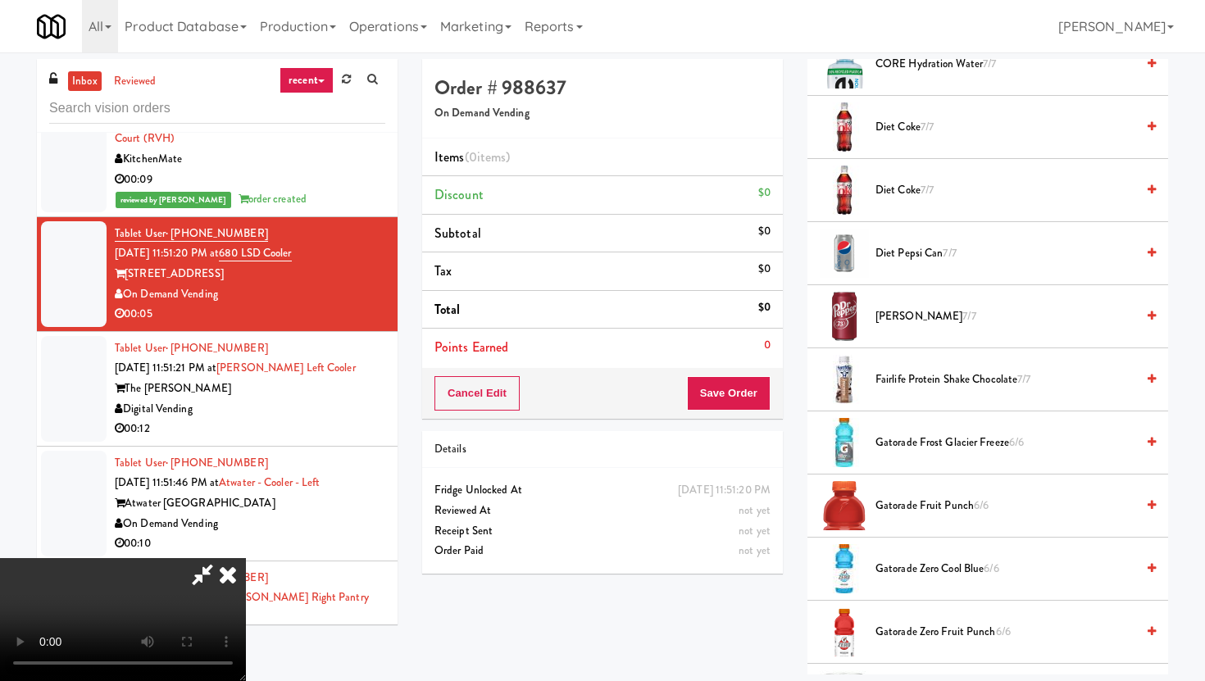
click at [953, 509] on span "Gatorade Fruit Punch 6/6" at bounding box center [1006, 506] width 260 height 20
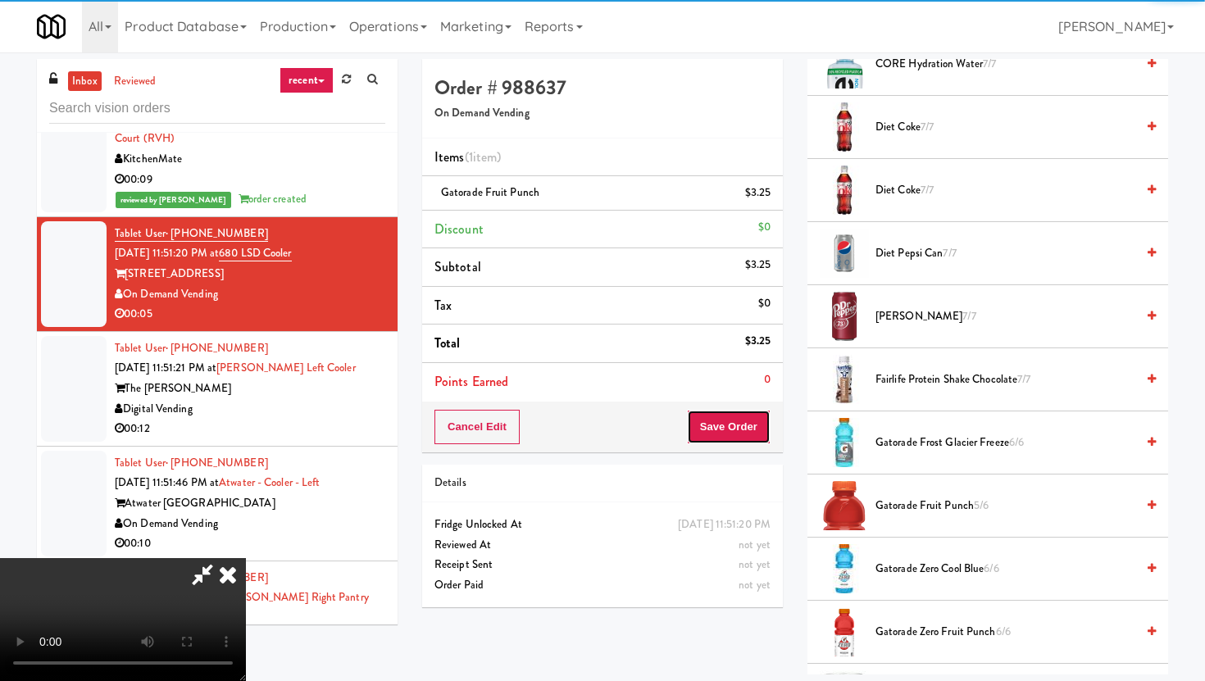
click at [758, 430] on button "Save Order" at bounding box center [729, 427] width 84 height 34
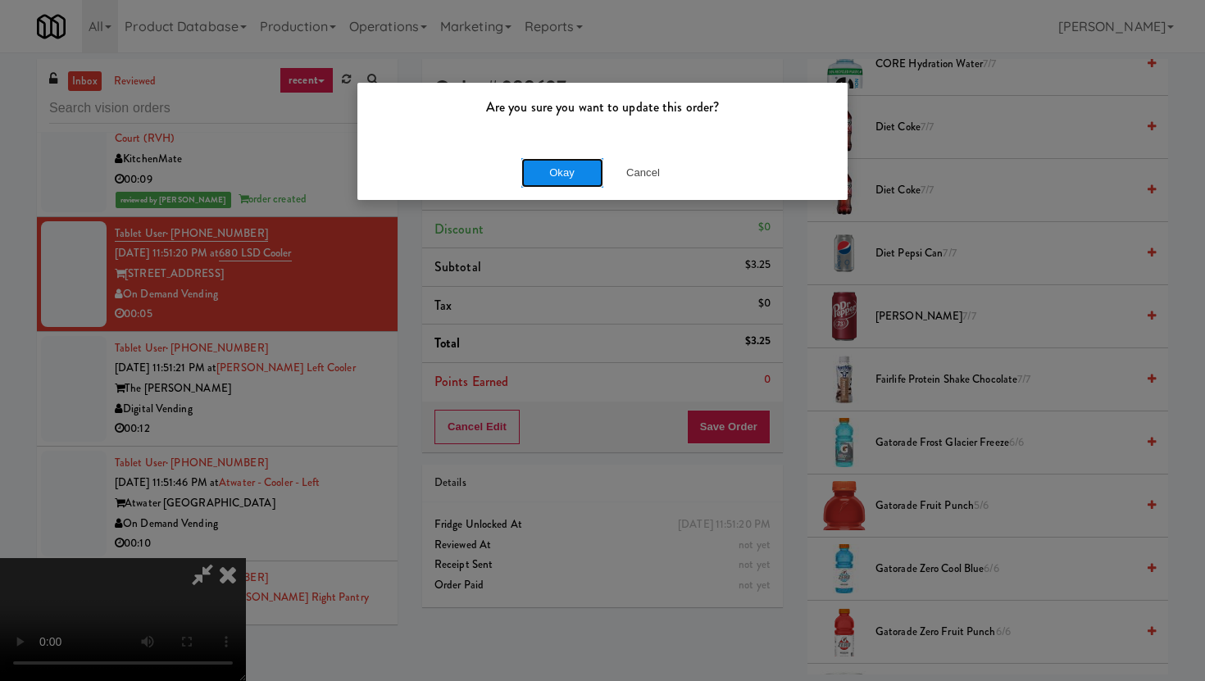
click at [581, 166] on button "Okay" at bounding box center [562, 173] width 82 height 30
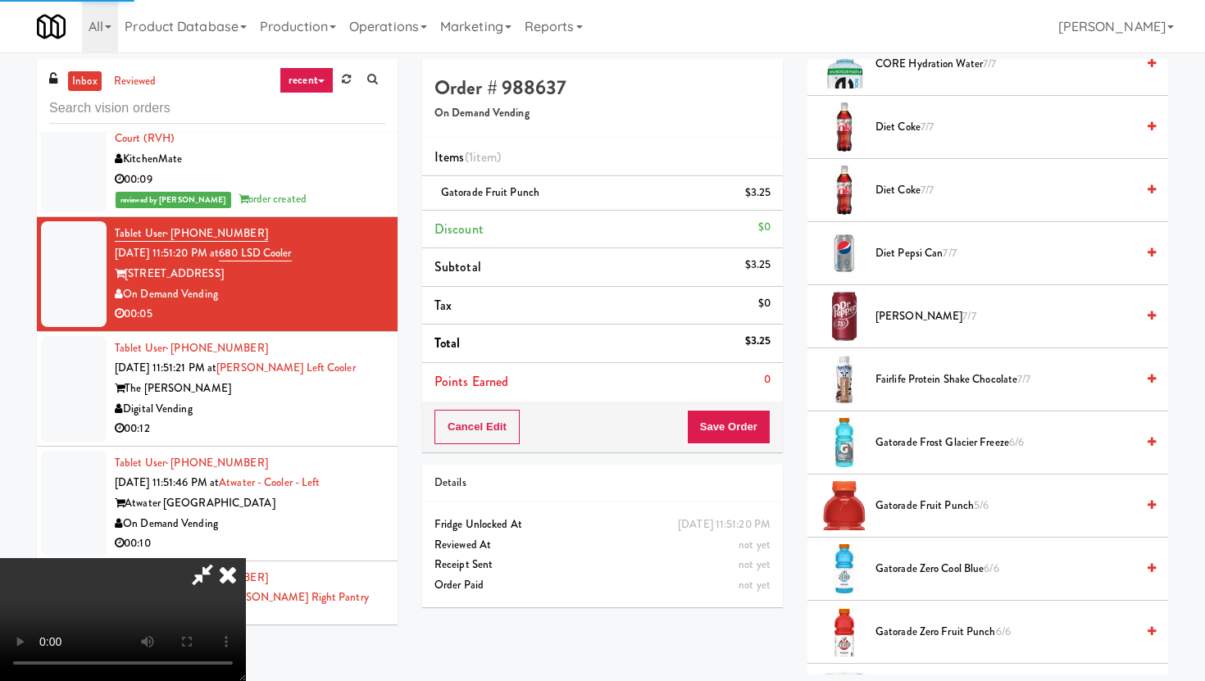
scroll to position [42, 0]
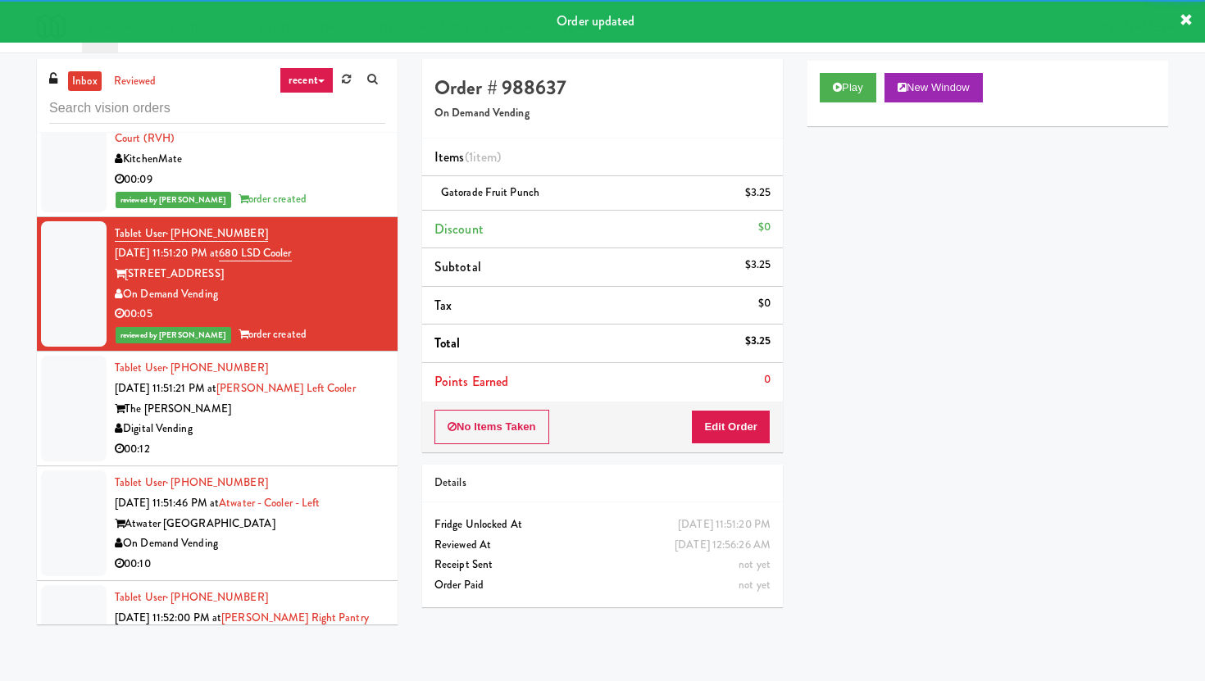
click at [396, 352] on li "Tablet User · (307) 760-4041 Aug 11, 2025 11:51:21 PM at Lindley Left Cooler Th…" at bounding box center [217, 409] width 361 height 115
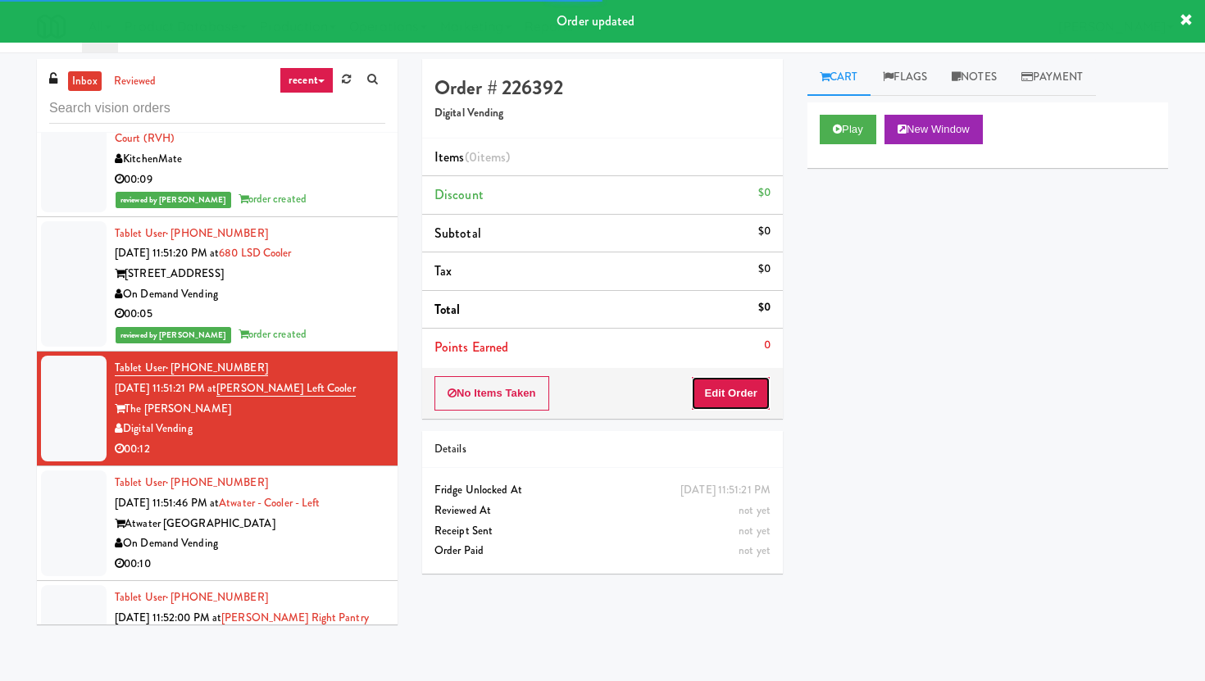
click at [741, 391] on button "Edit Order" at bounding box center [731, 393] width 80 height 34
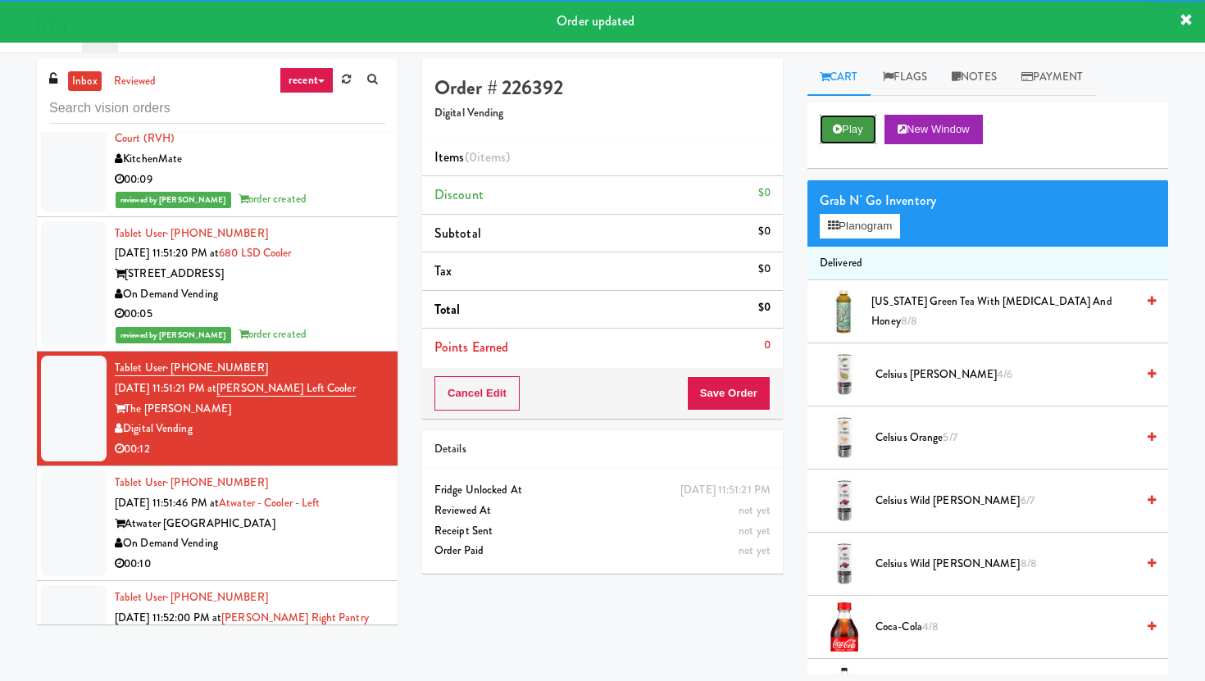
click at [853, 131] on button "Play" at bounding box center [848, 130] width 57 height 30
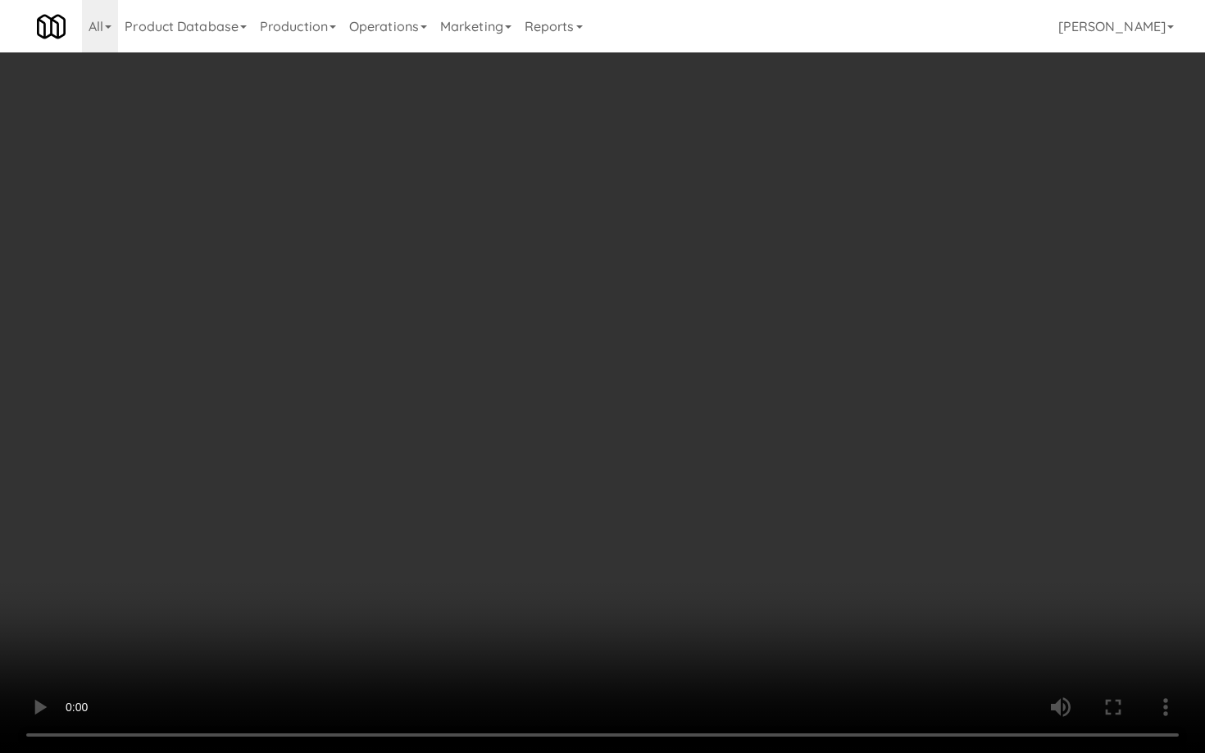
click at [608, 658] on video at bounding box center [602, 376] width 1205 height 753
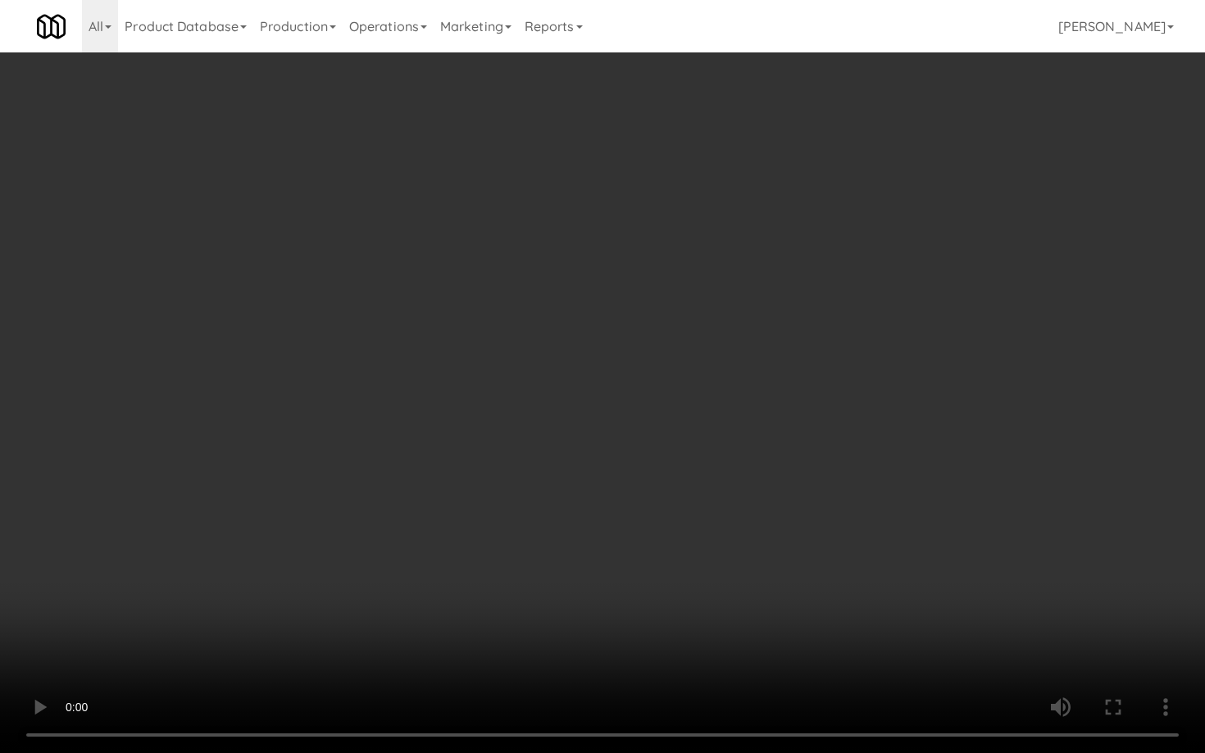
click at [608, 658] on video at bounding box center [602, 376] width 1205 height 753
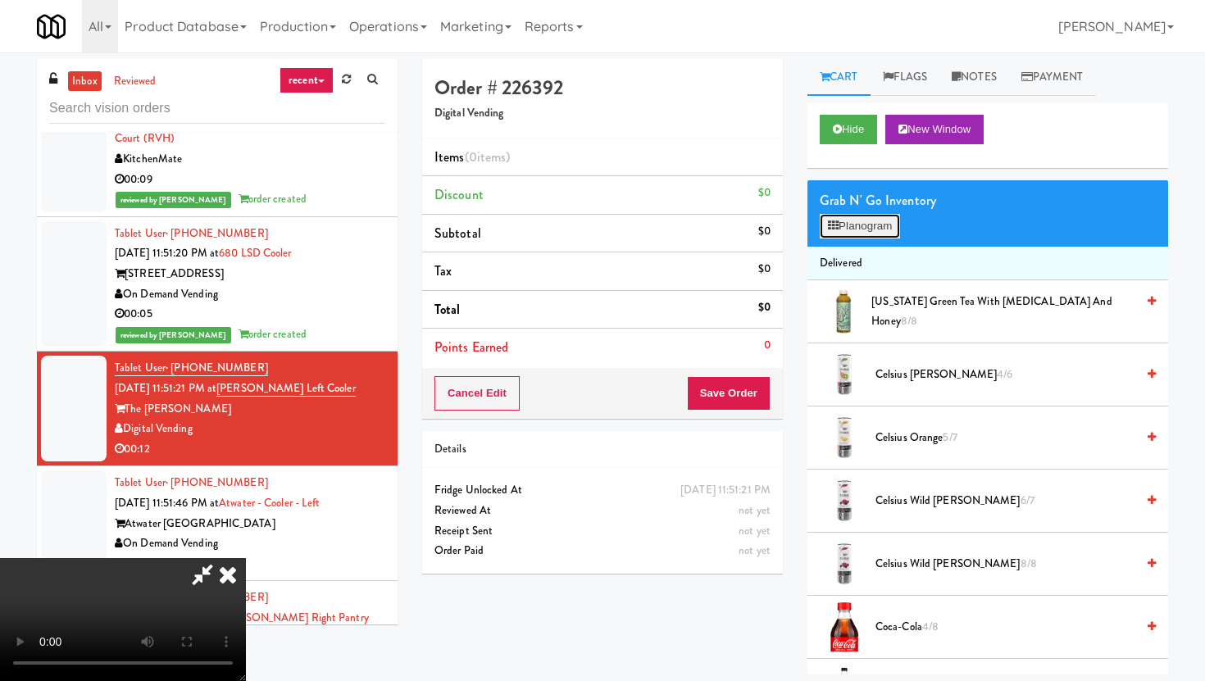
click at [858, 214] on button "Planogram" at bounding box center [860, 226] width 80 height 25
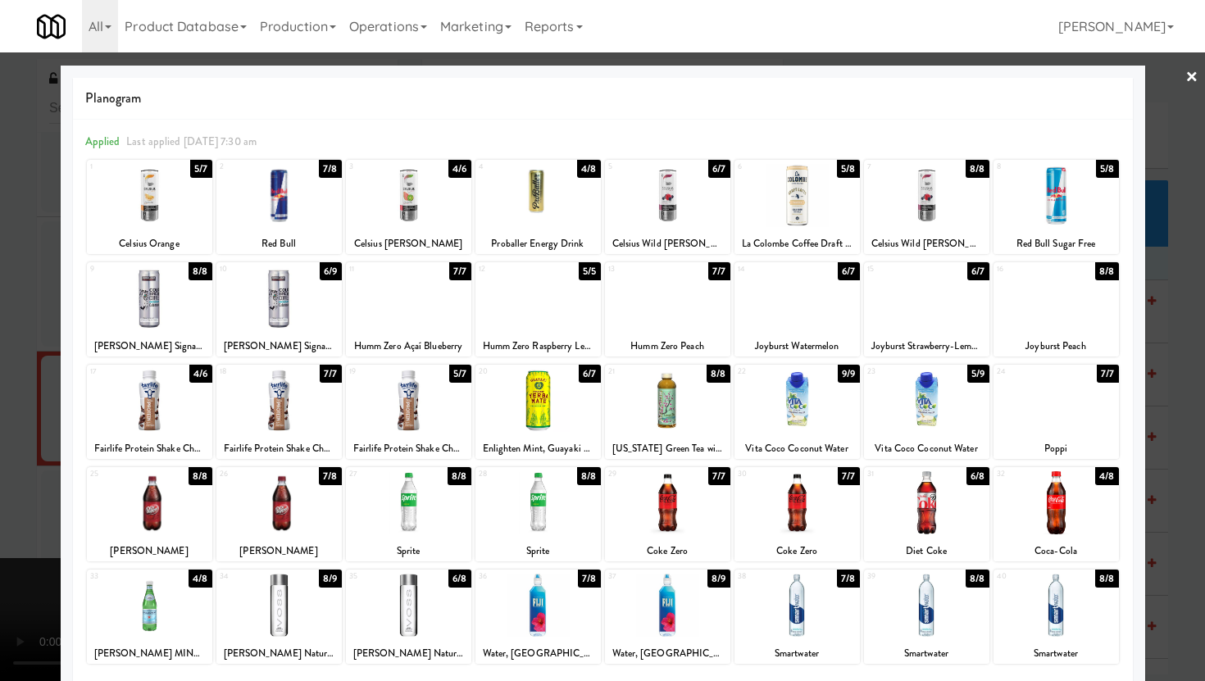
click at [298, 323] on div at bounding box center [278, 297] width 125 height 63
click at [0, 340] on div at bounding box center [602, 340] width 1205 height 681
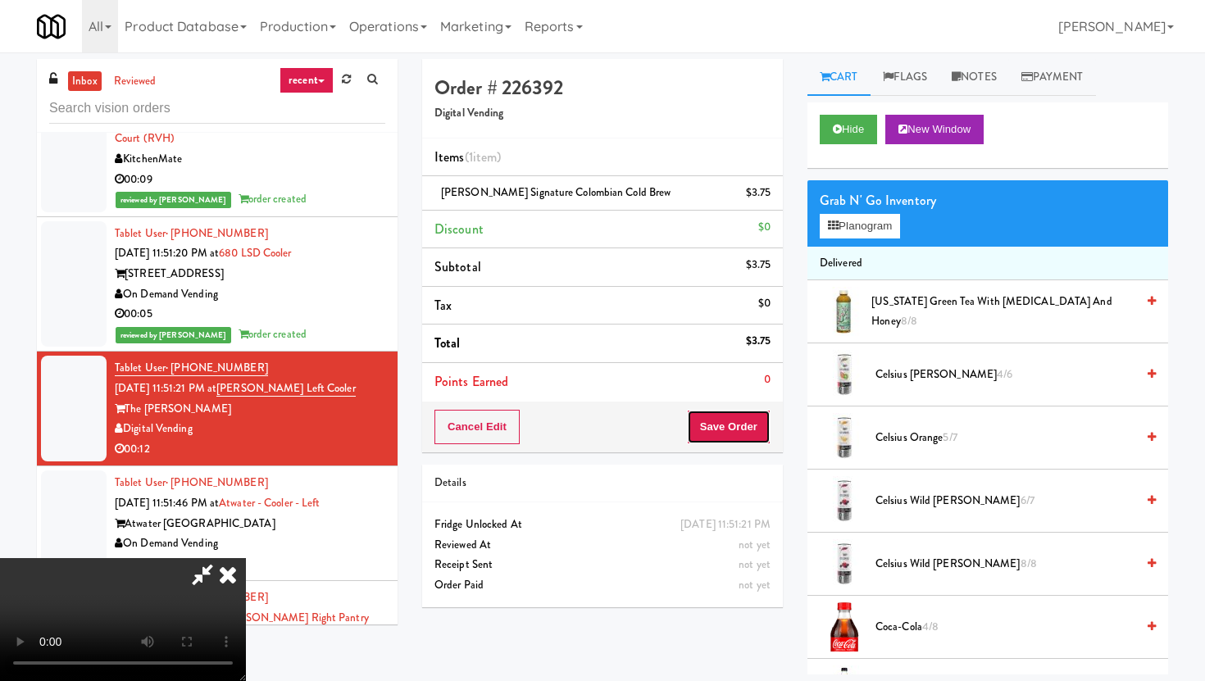
click at [738, 416] on button "Save Order" at bounding box center [729, 427] width 84 height 34
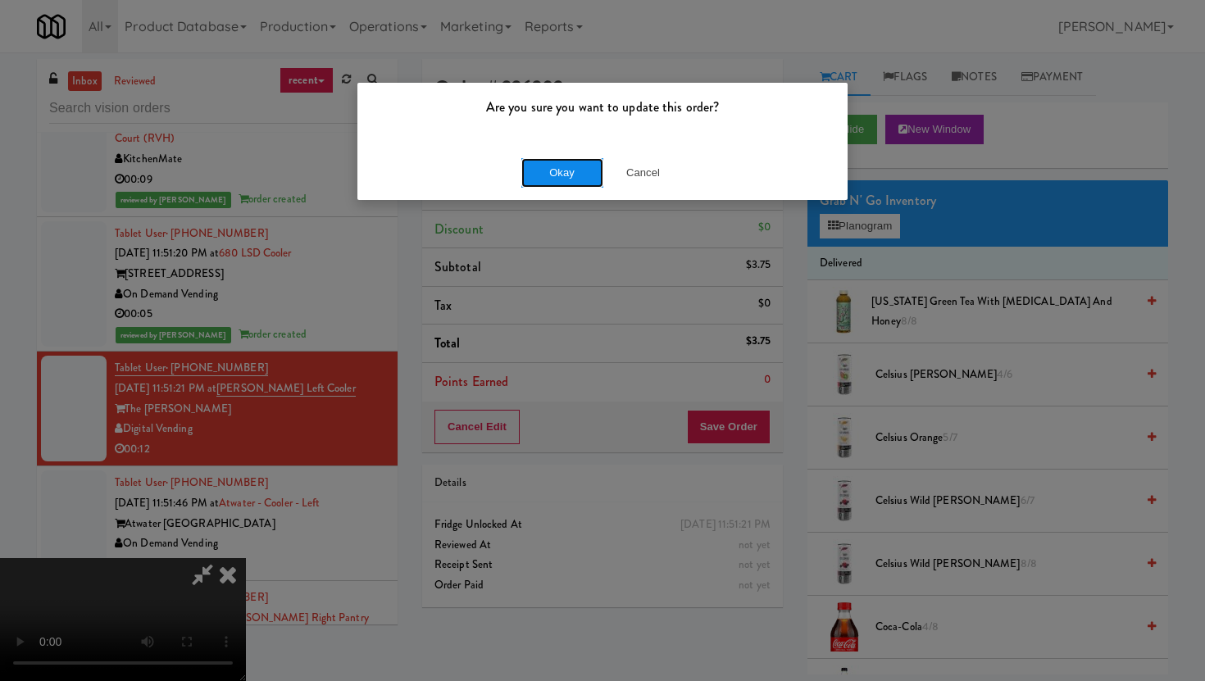
click at [589, 161] on button "Okay" at bounding box center [562, 173] width 82 height 30
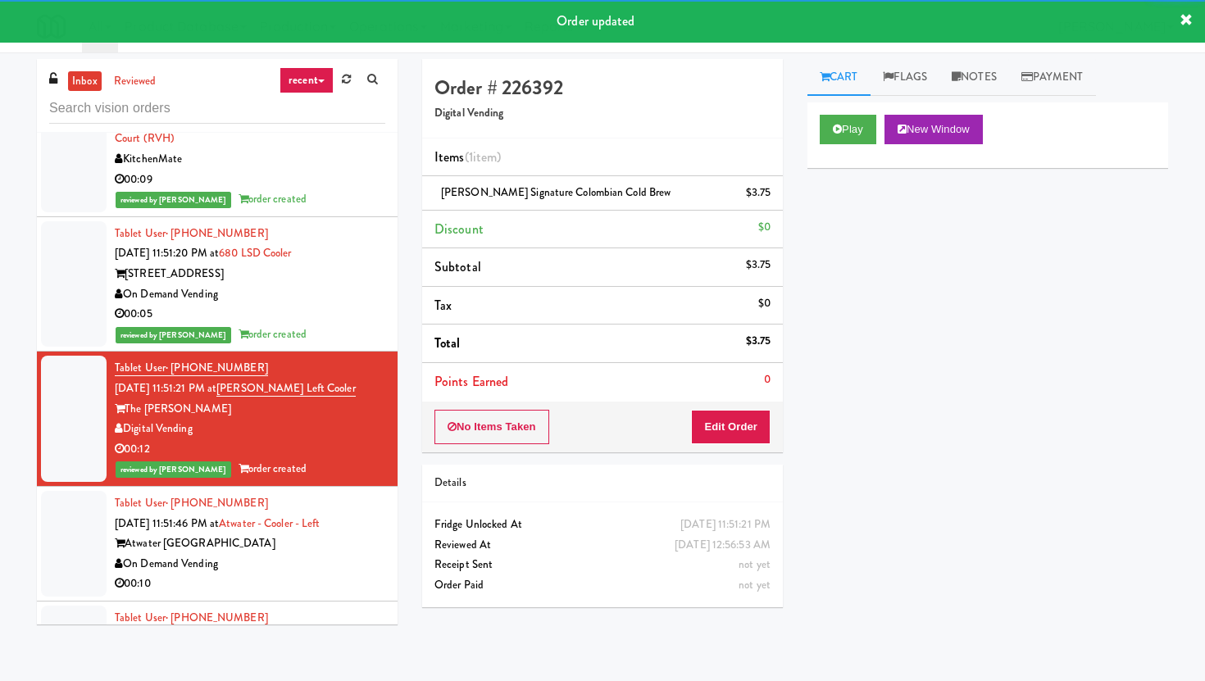
click at [312, 534] on div "Atwater [GEOGRAPHIC_DATA]" at bounding box center [250, 544] width 271 height 20
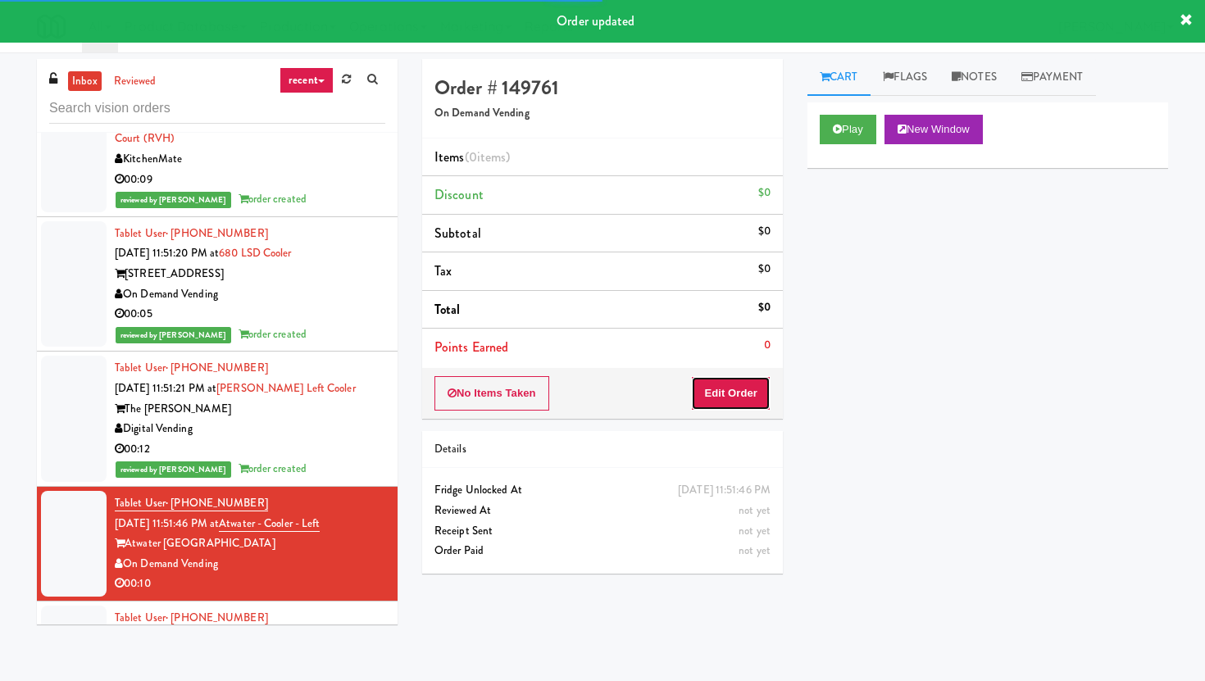
click at [739, 405] on button "Edit Order" at bounding box center [731, 393] width 80 height 34
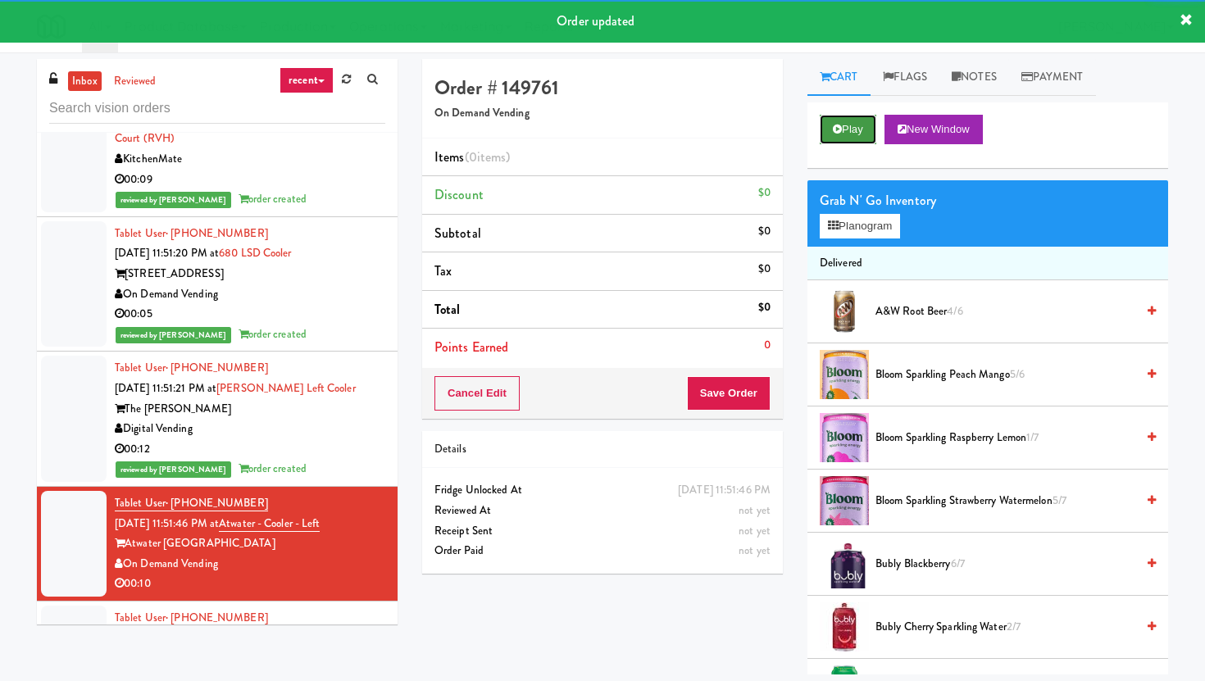
click at [851, 143] on button "Play" at bounding box center [848, 130] width 57 height 30
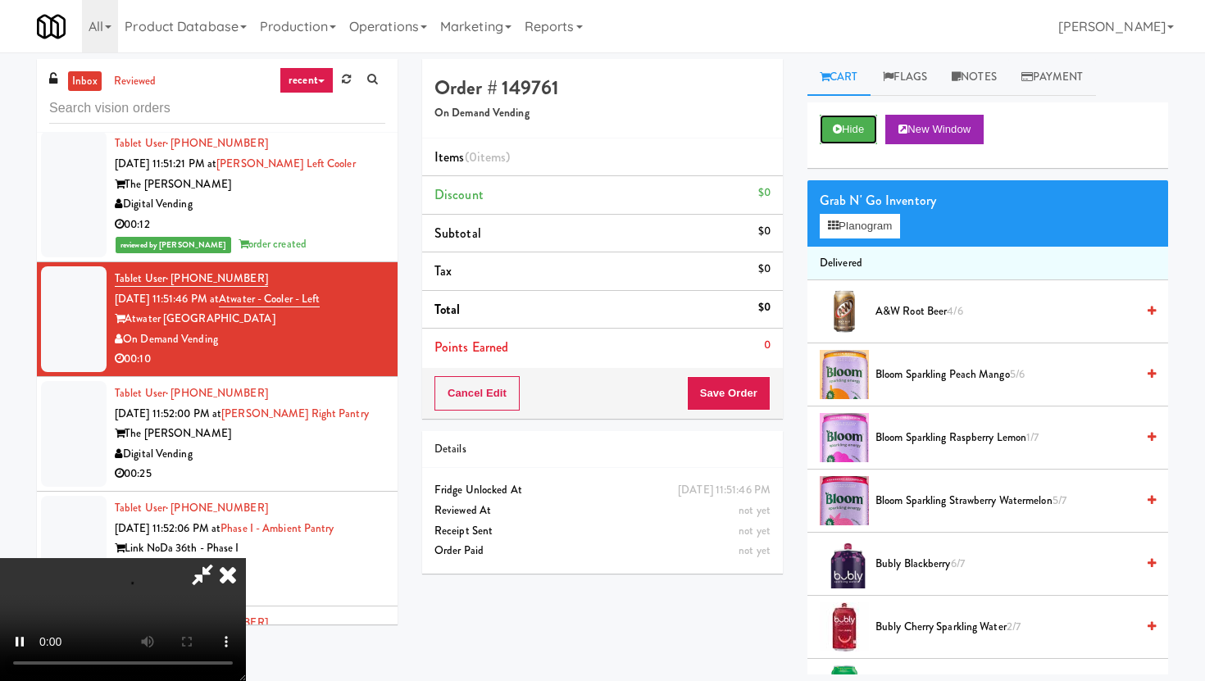
scroll to position [12923, 0]
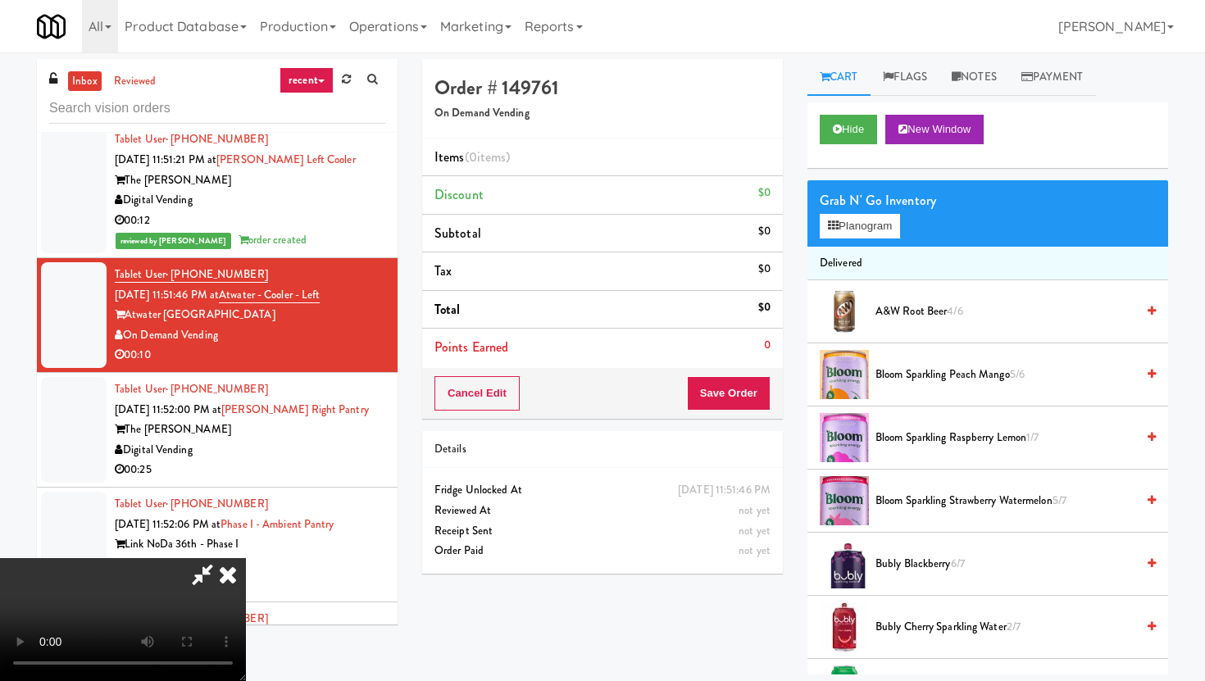
click at [246, 569] on video at bounding box center [123, 619] width 246 height 123
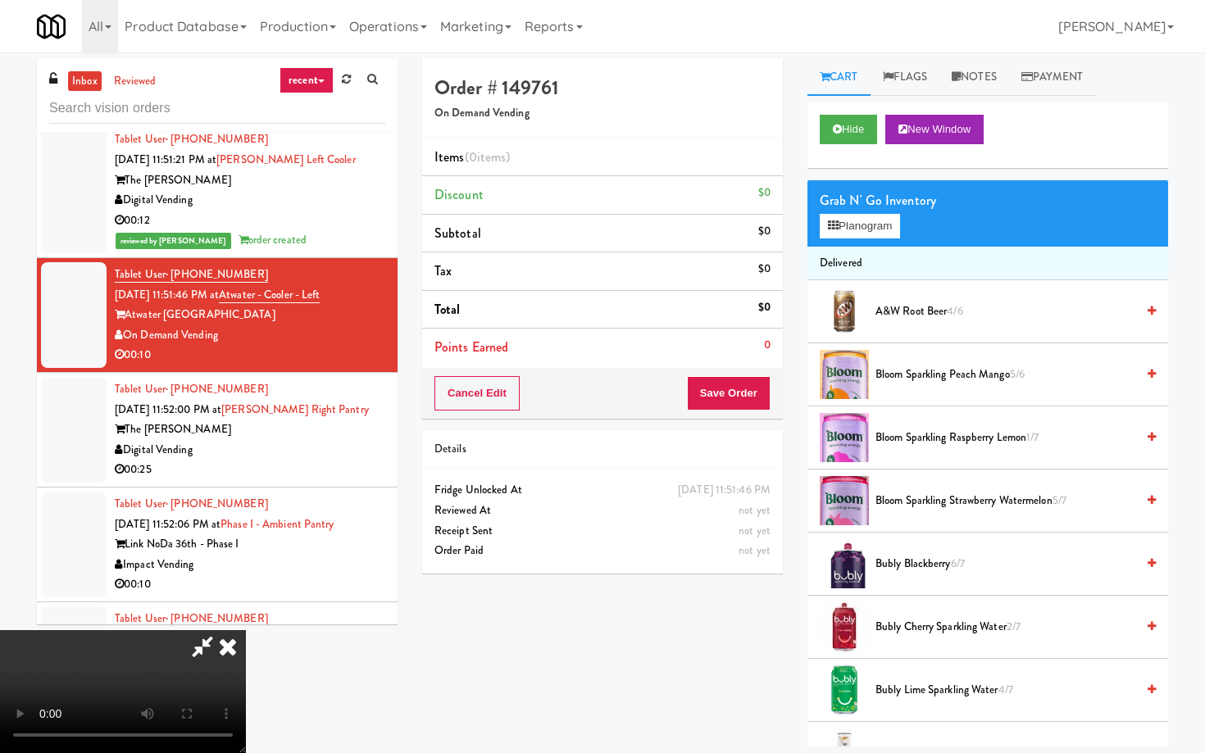
click at [246, 641] on video at bounding box center [123, 691] width 246 height 123
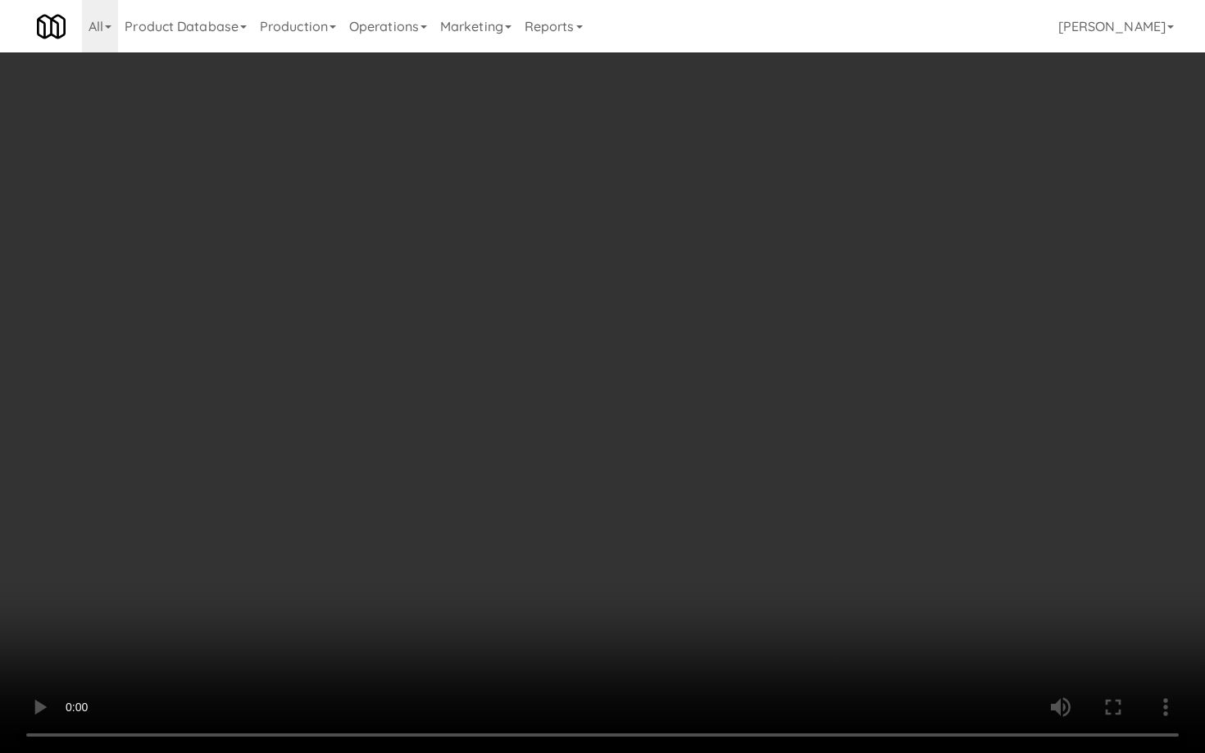
click at [485, 641] on video at bounding box center [602, 376] width 1205 height 753
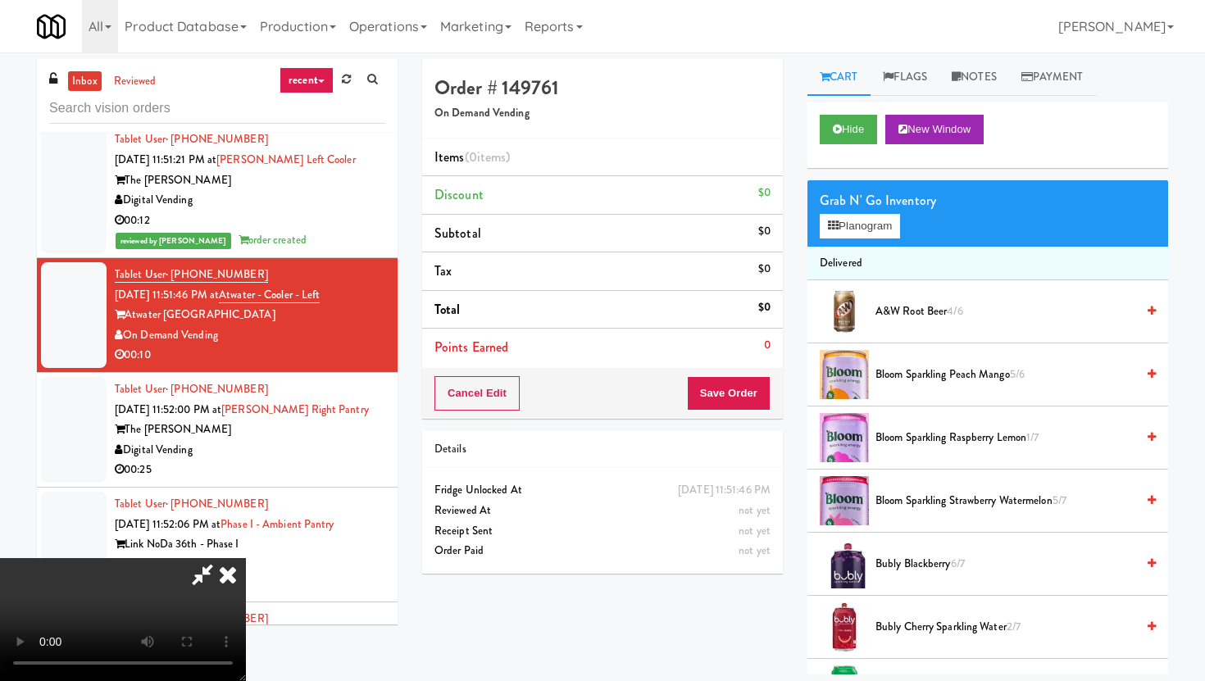
click at [933, 311] on span "A&W Root Beer 4/6" at bounding box center [1006, 312] width 260 height 20
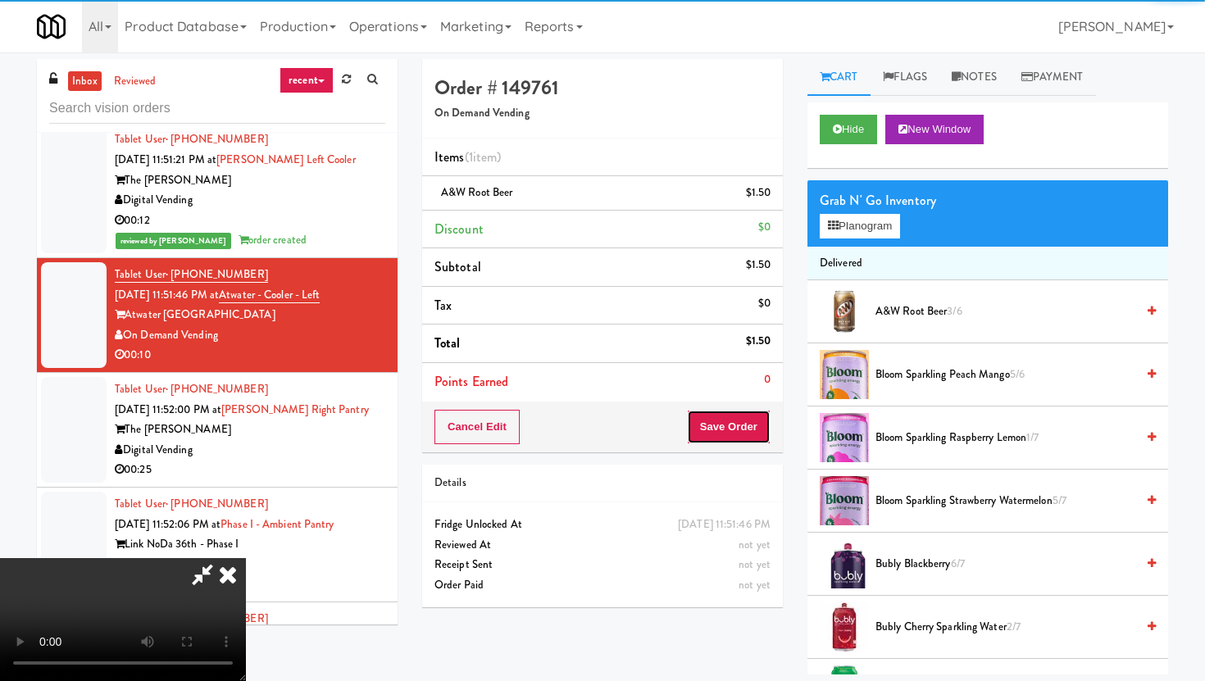
click at [756, 432] on button "Save Order" at bounding box center [729, 427] width 84 height 34
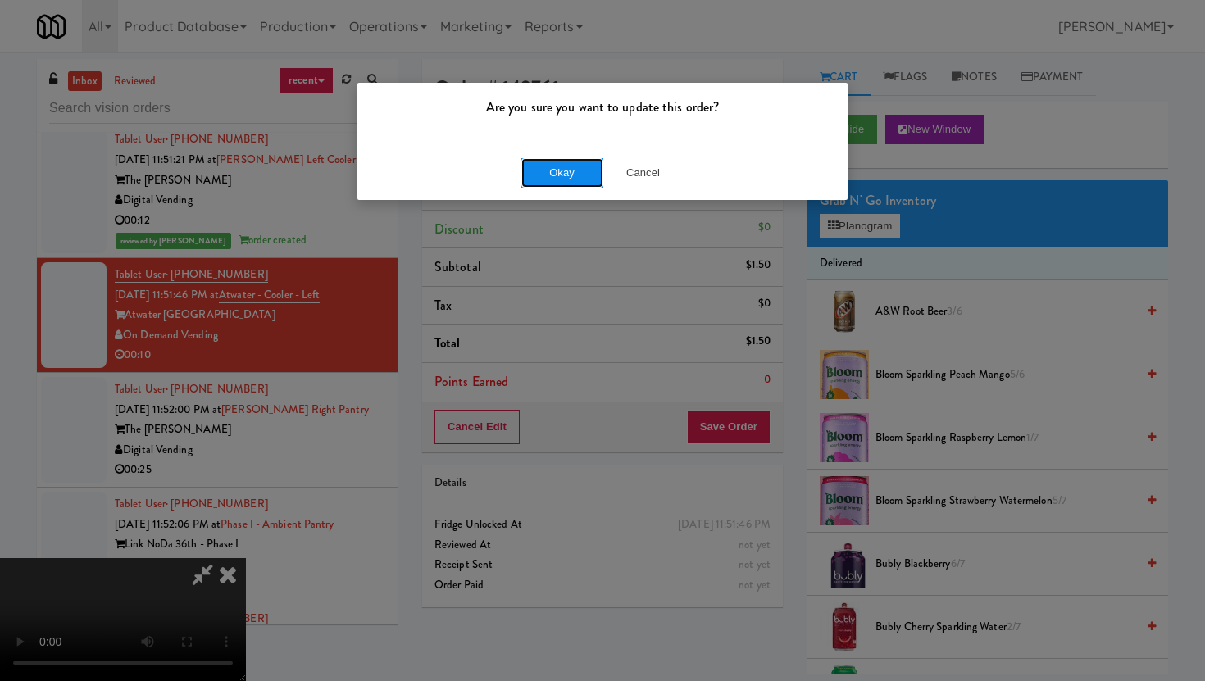
click at [538, 170] on button "Okay" at bounding box center [562, 173] width 82 height 30
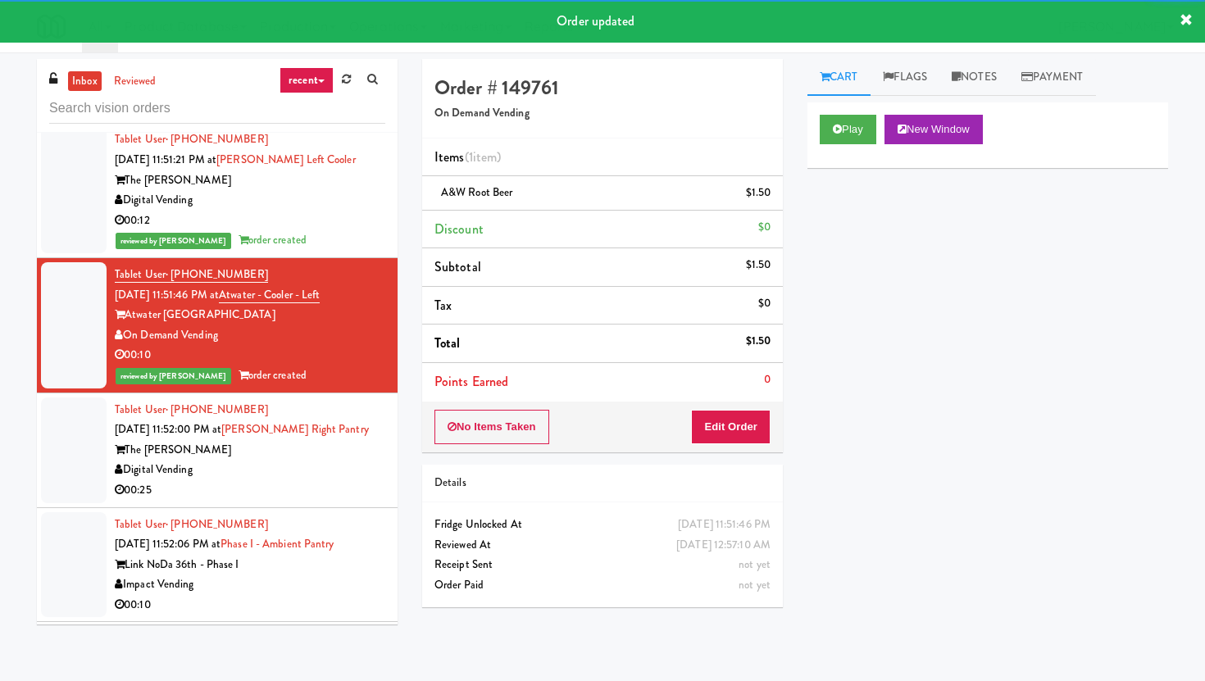
click at [348, 440] on div "The [PERSON_NAME]" at bounding box center [250, 450] width 271 height 20
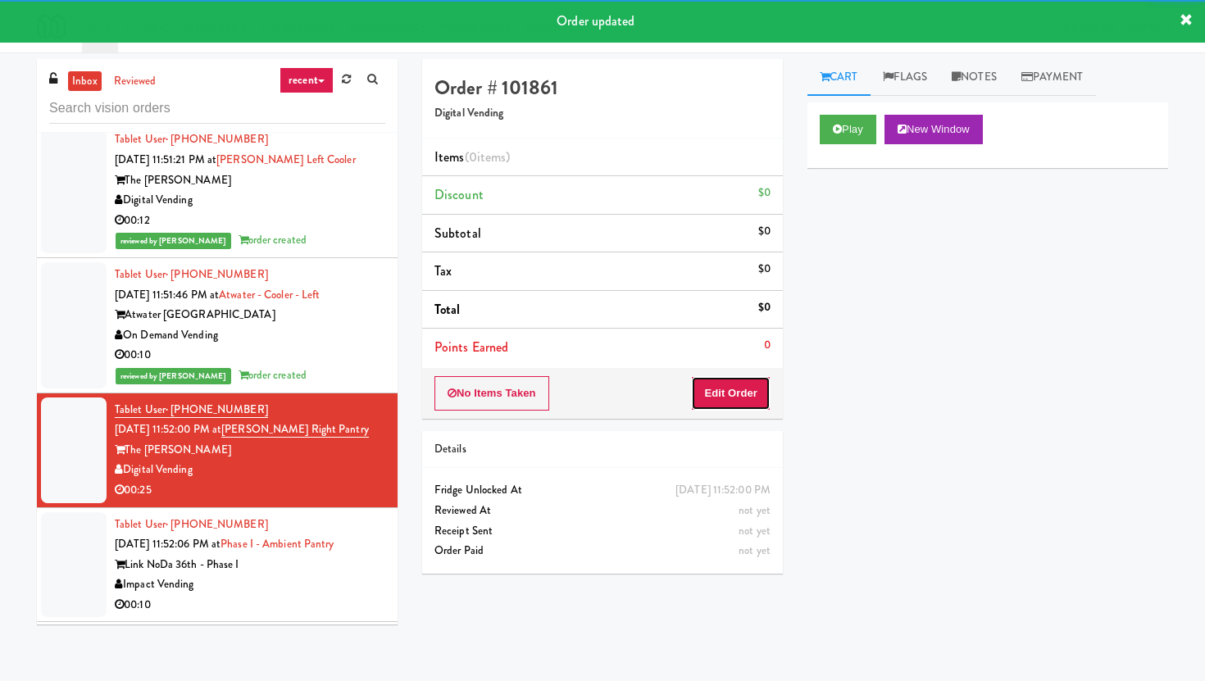
click at [722, 376] on button "Edit Order" at bounding box center [731, 393] width 80 height 34
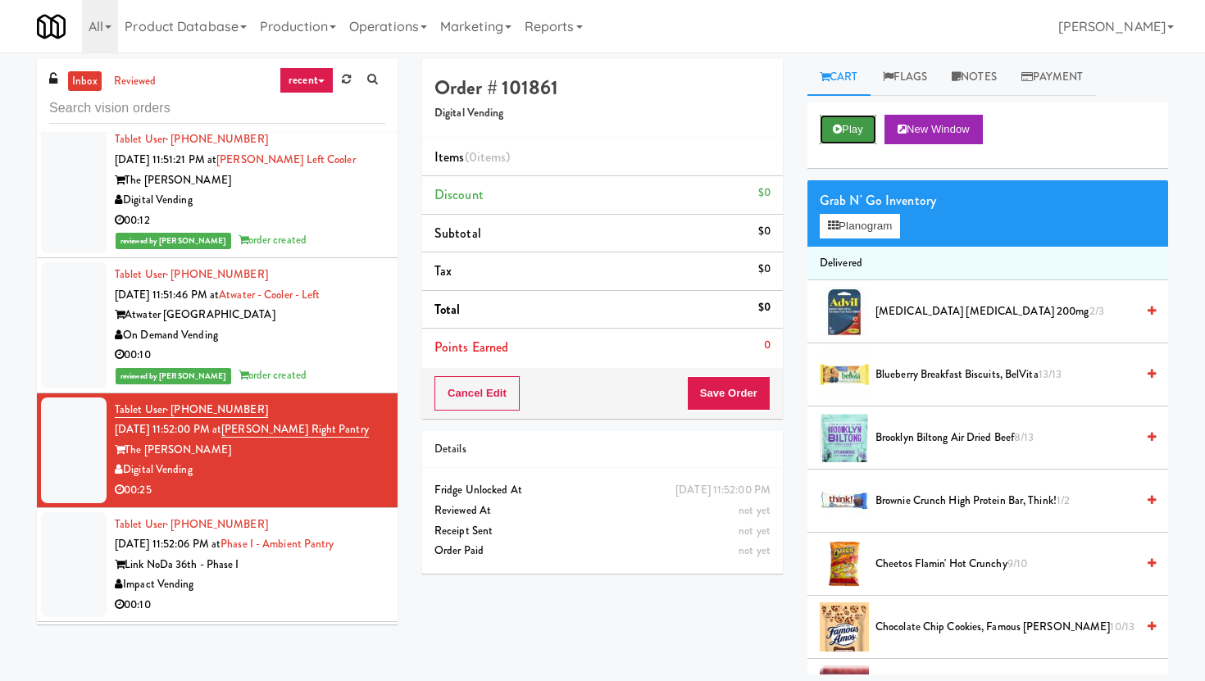
click at [855, 134] on button "Play" at bounding box center [848, 130] width 57 height 30
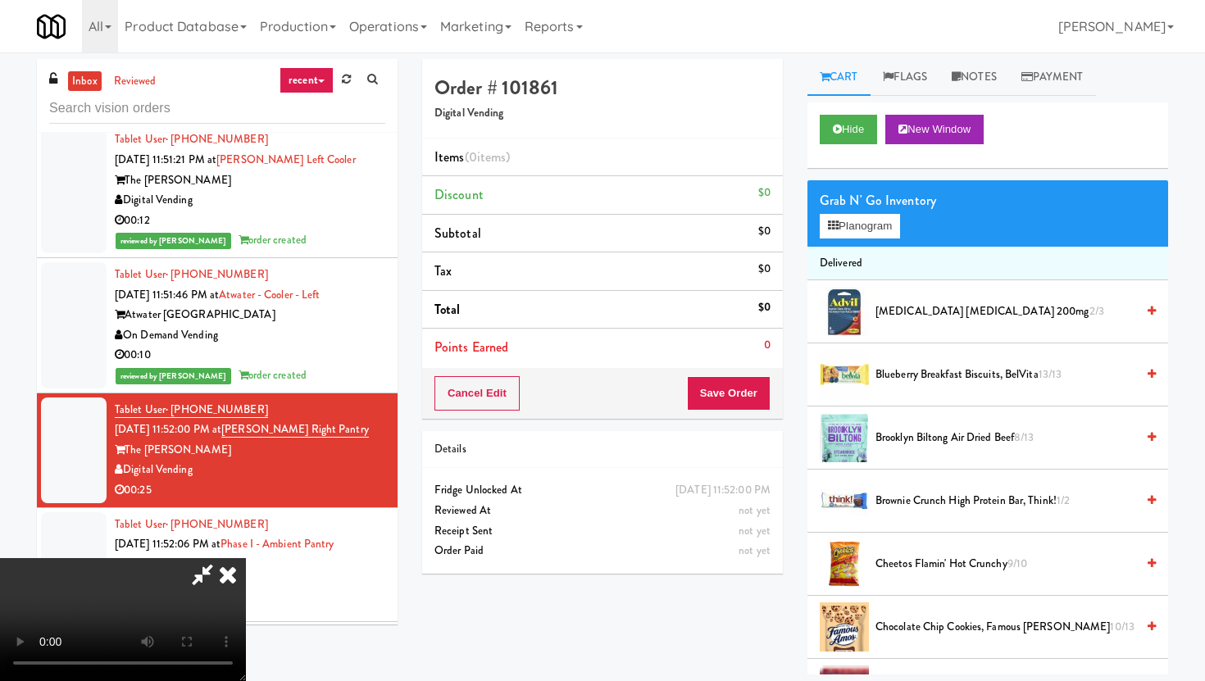
scroll to position [58, 0]
click at [246, 558] on video at bounding box center [123, 619] width 246 height 123
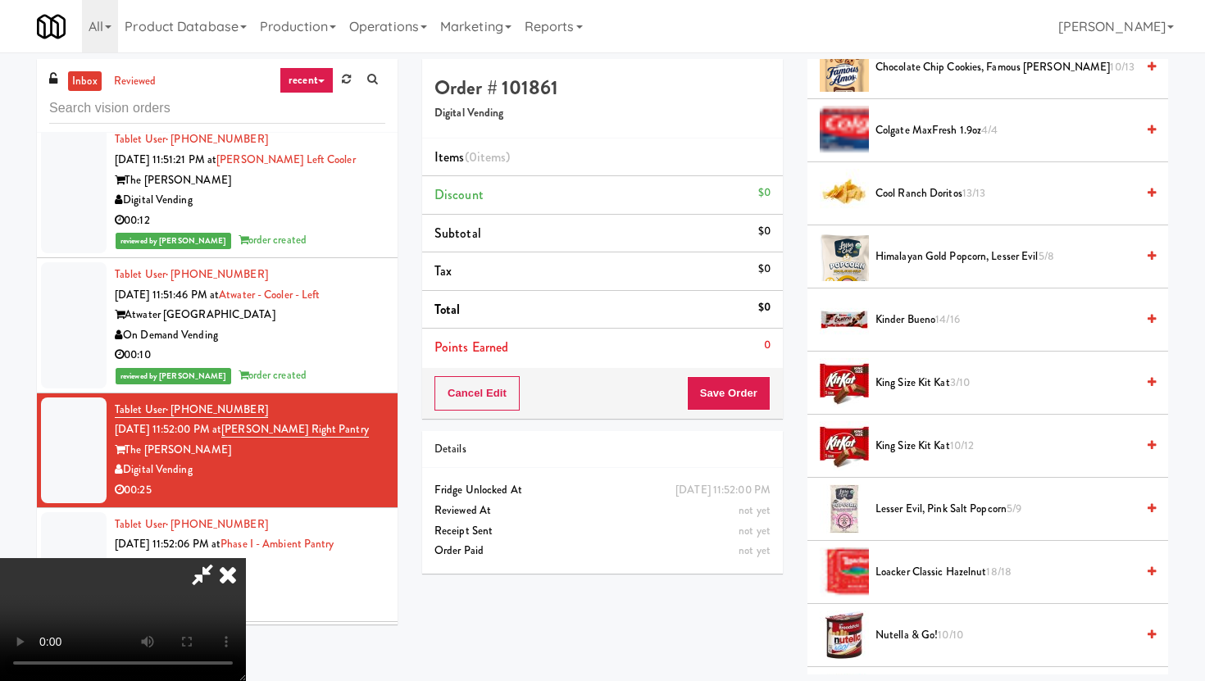
scroll to position [591, 0]
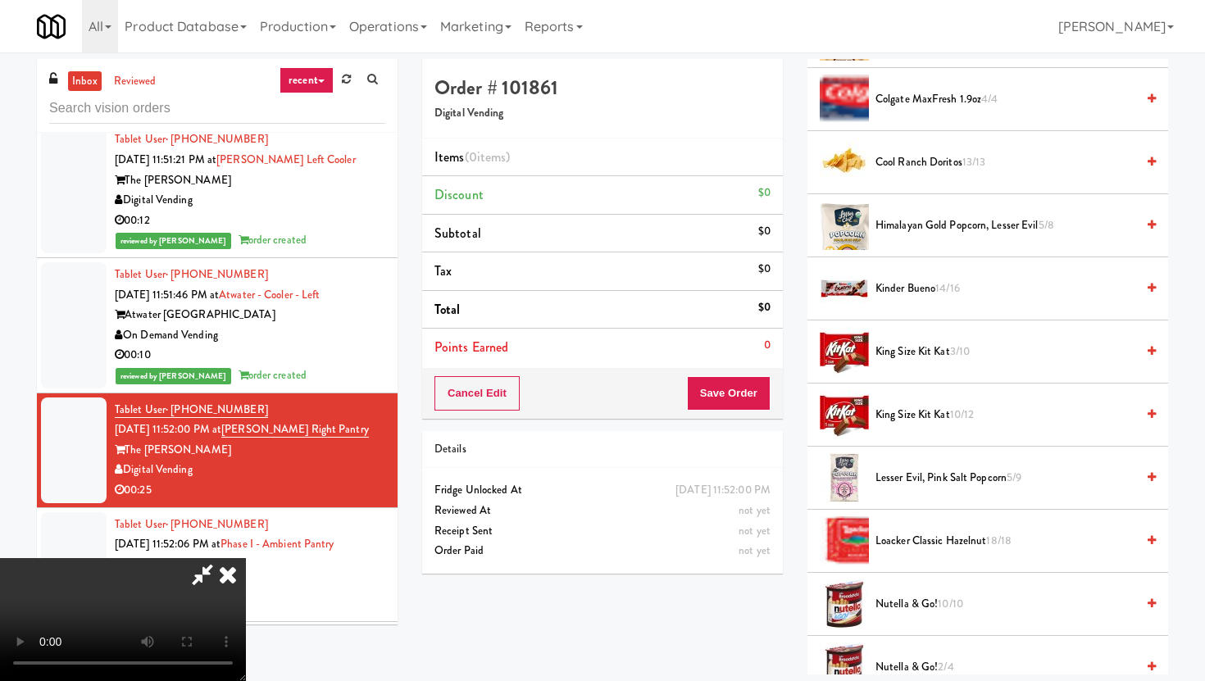
click at [939, 484] on span "Lesser Evil, Pink Salt Popcorn 5/9" at bounding box center [1006, 478] width 260 height 20
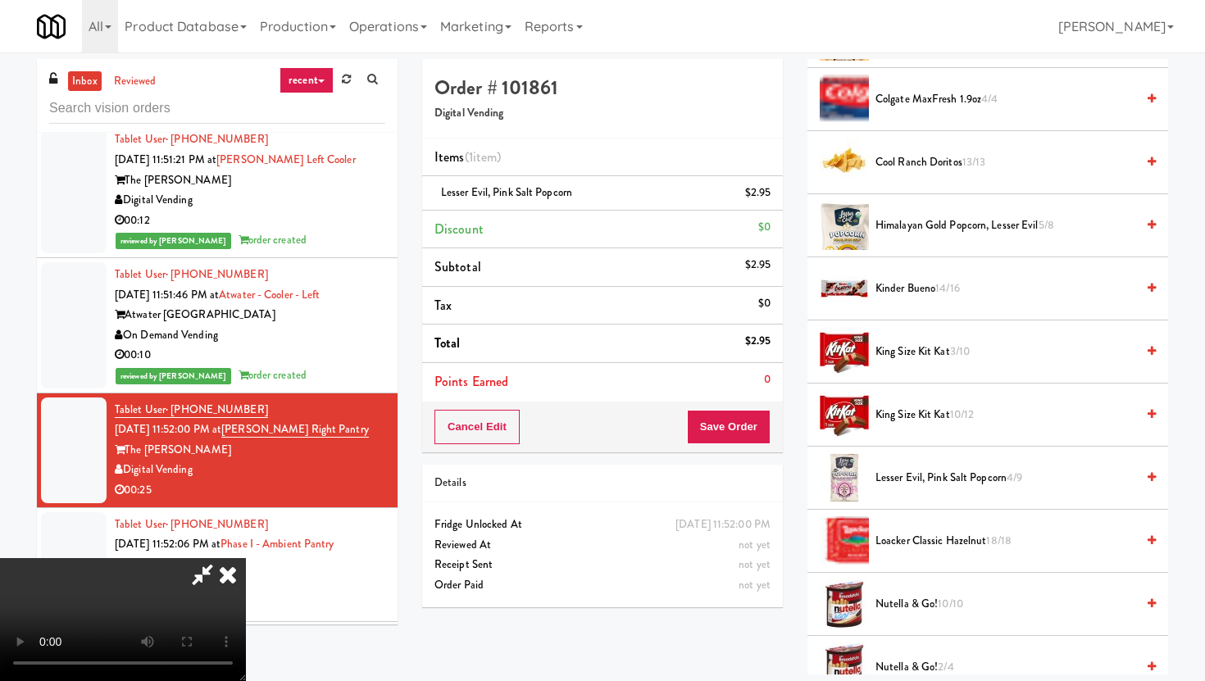
click at [246, 580] on video at bounding box center [123, 619] width 246 height 123
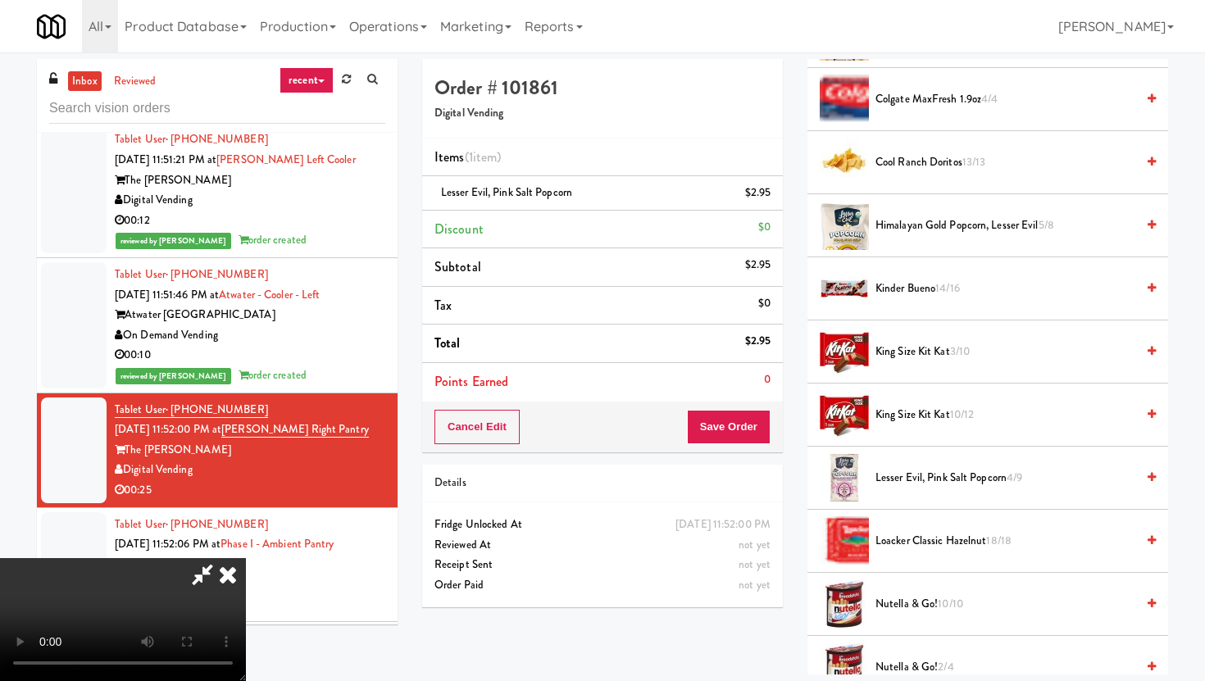
click at [246, 580] on video at bounding box center [123, 619] width 246 height 123
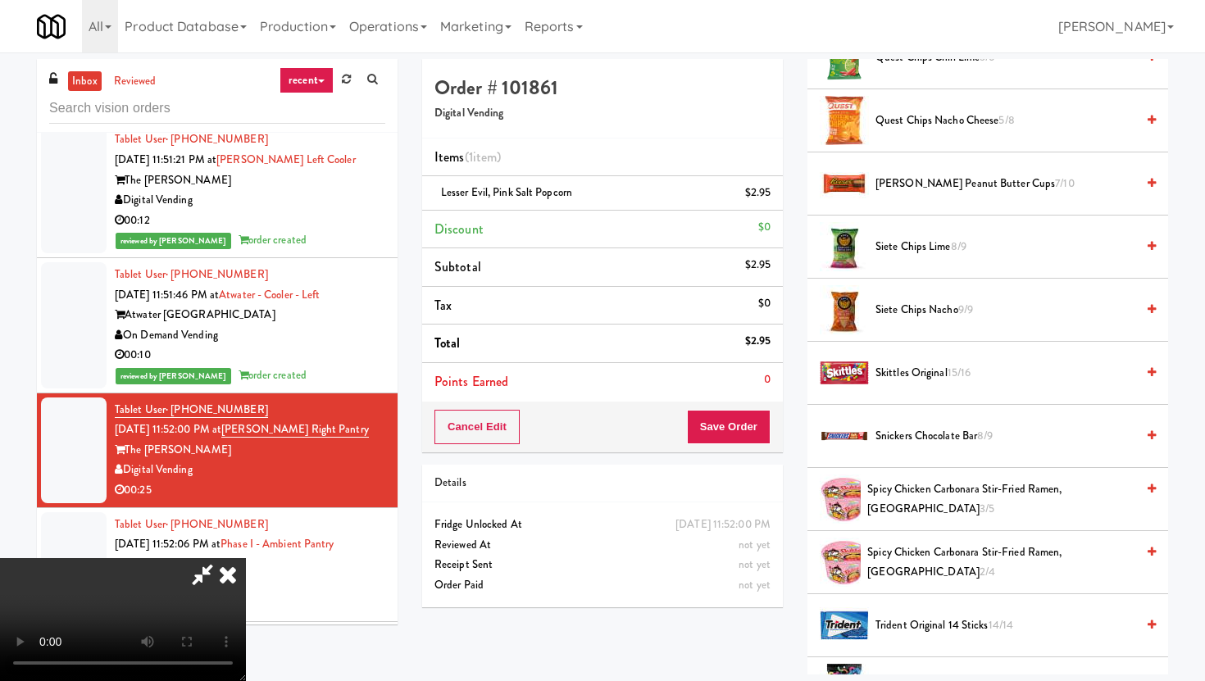
scroll to position [1518, 0]
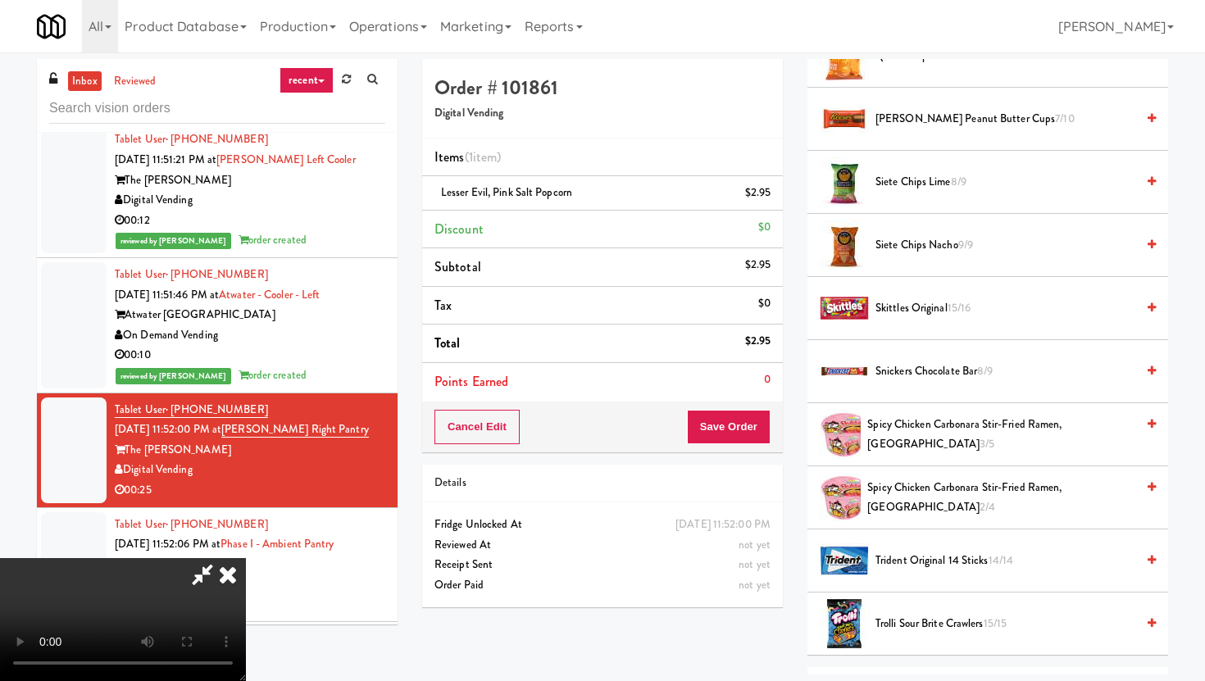
click at [939, 377] on span "Snickers Chocolate Bar 8/9" at bounding box center [1006, 372] width 260 height 20
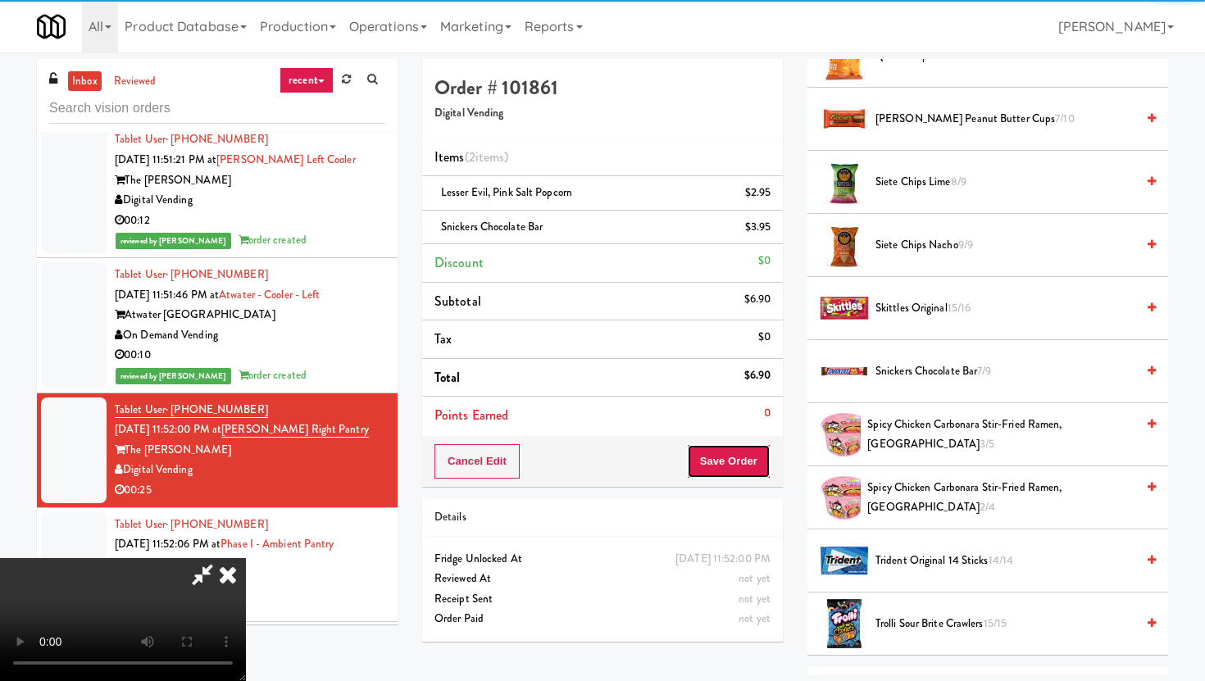
click at [735, 468] on button "Save Order" at bounding box center [729, 461] width 84 height 34
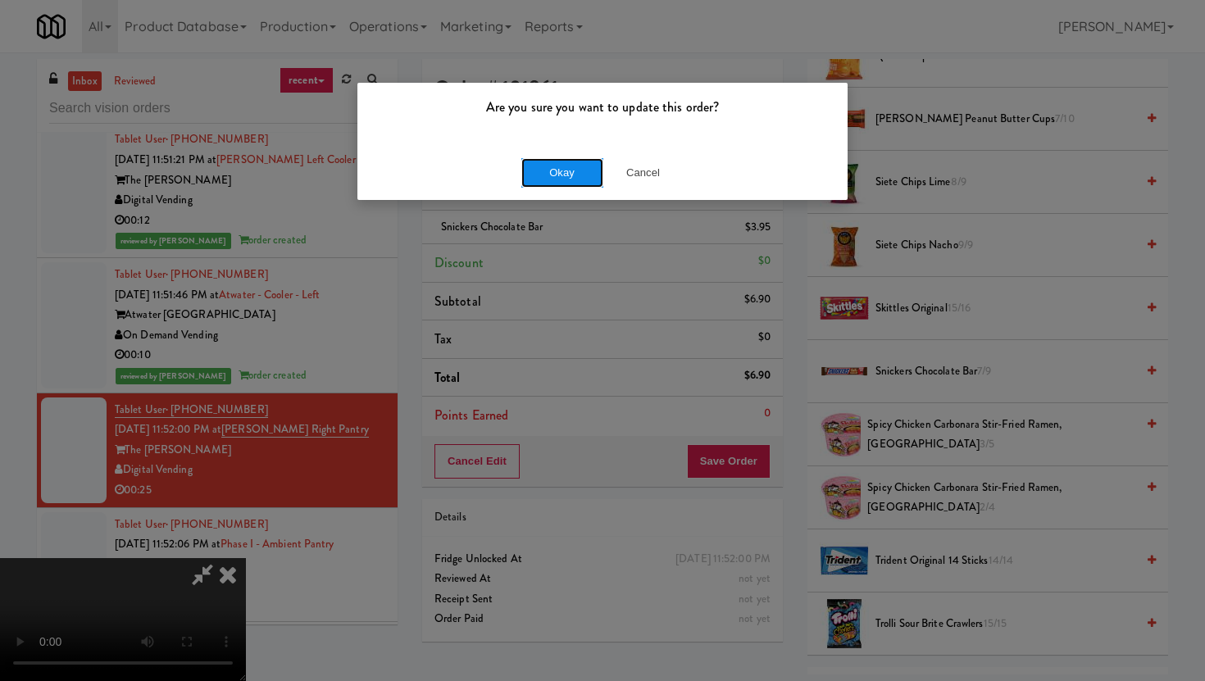
click at [560, 170] on button "Okay" at bounding box center [562, 173] width 82 height 30
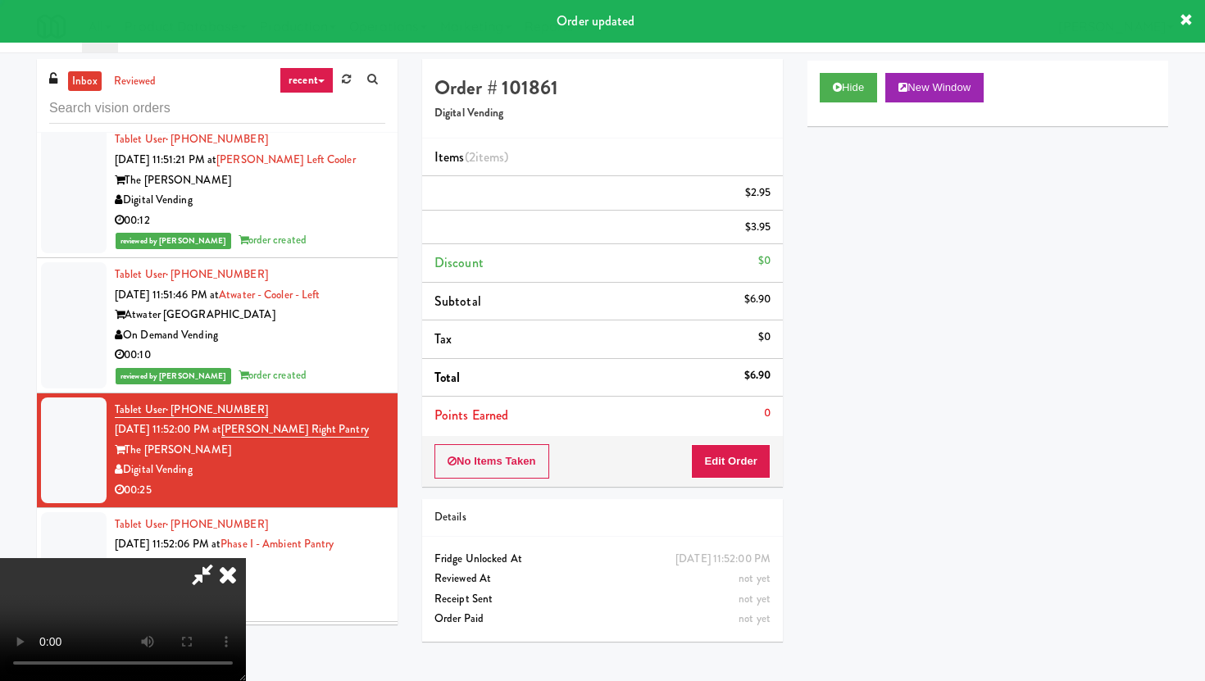
scroll to position [0, 0]
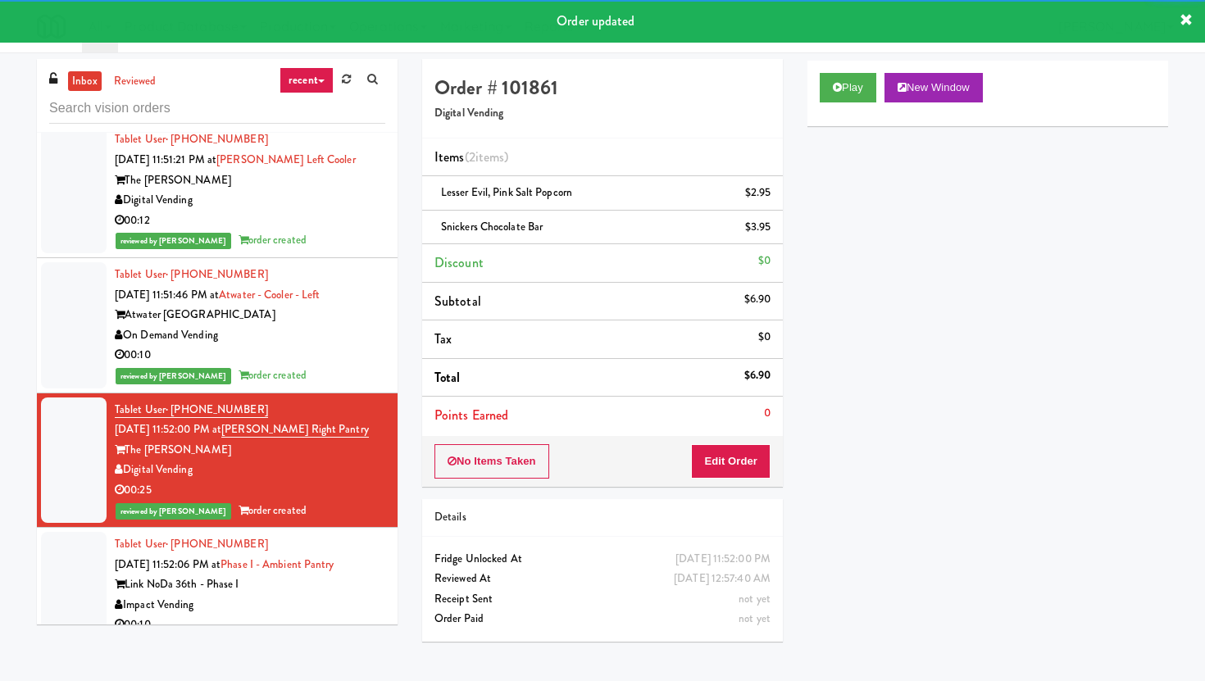
click at [338, 615] on div "00:10" at bounding box center [250, 625] width 271 height 20
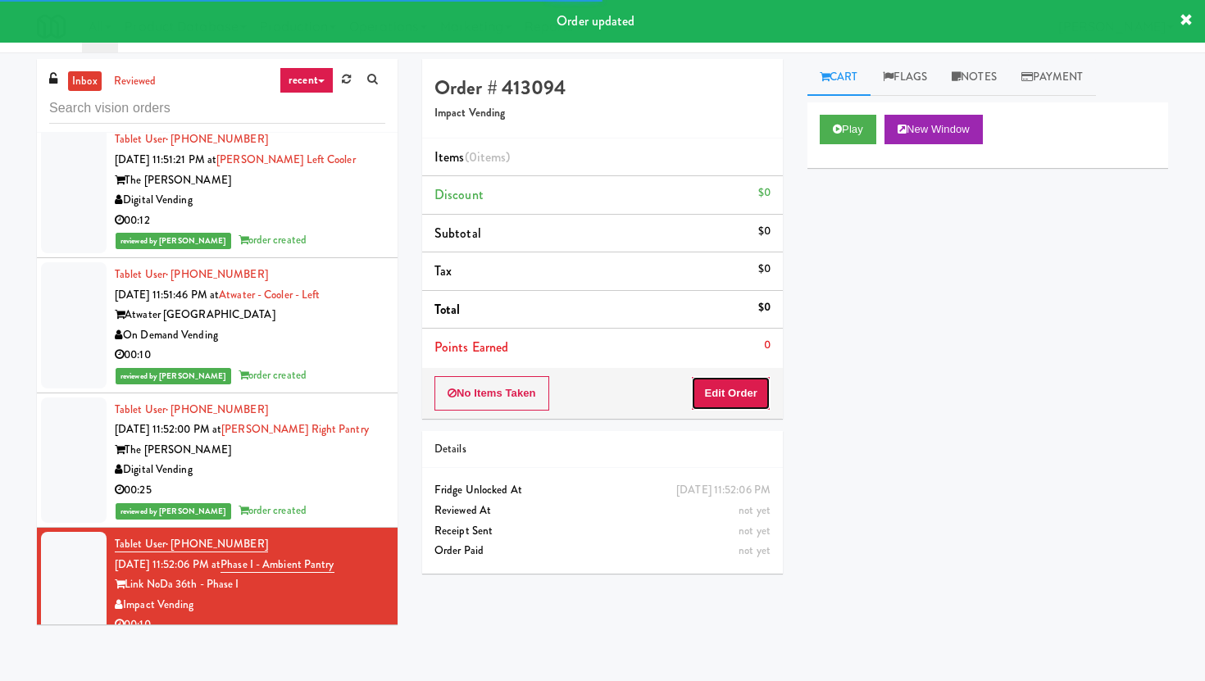
click at [738, 394] on button "Edit Order" at bounding box center [731, 393] width 80 height 34
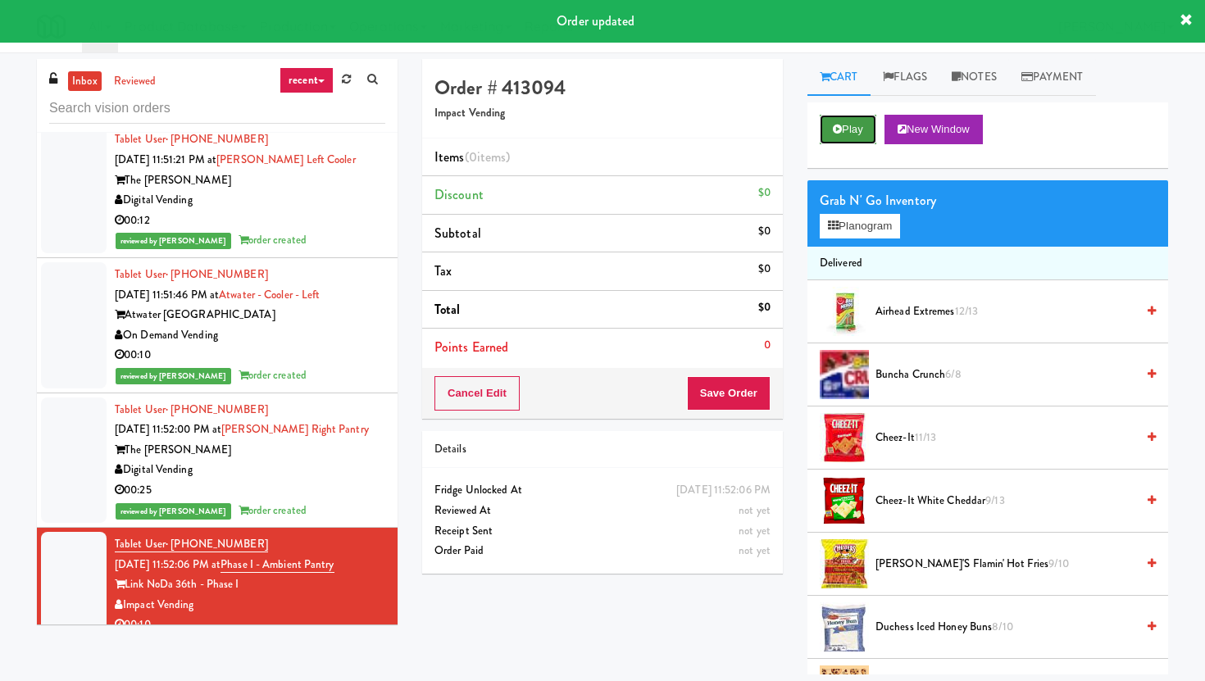
click at [853, 142] on button "Play" at bounding box center [848, 130] width 57 height 30
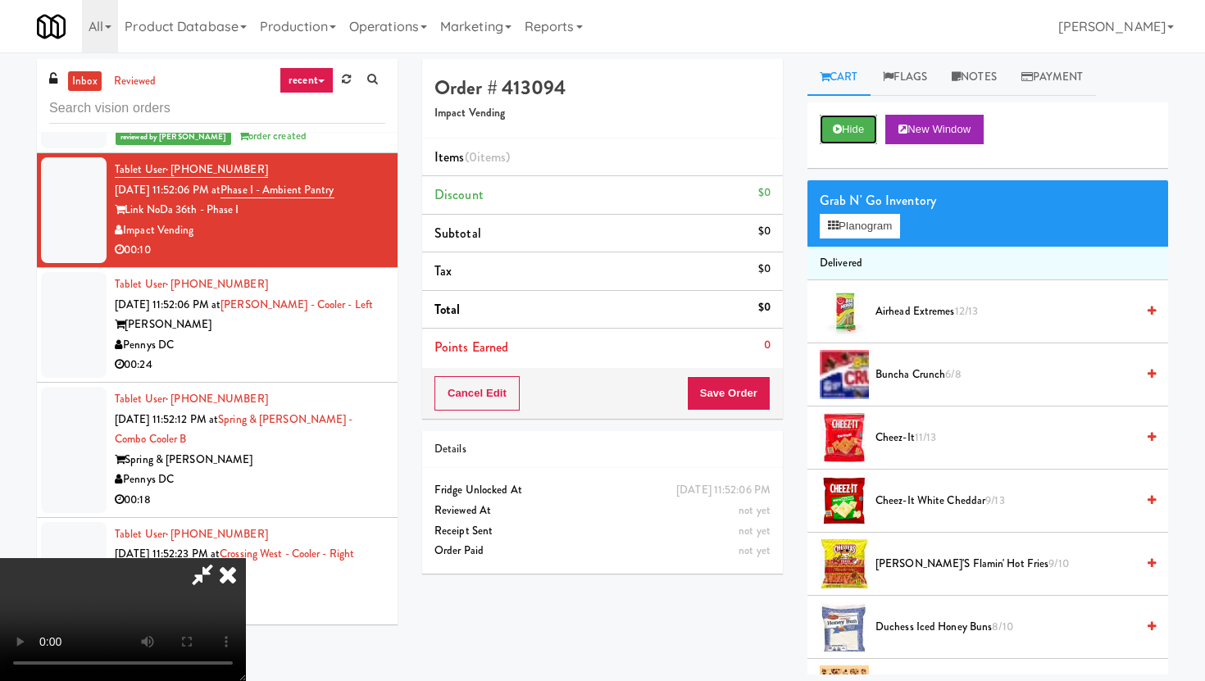
scroll to position [134, 0]
click at [246, 598] on video at bounding box center [123, 619] width 246 height 123
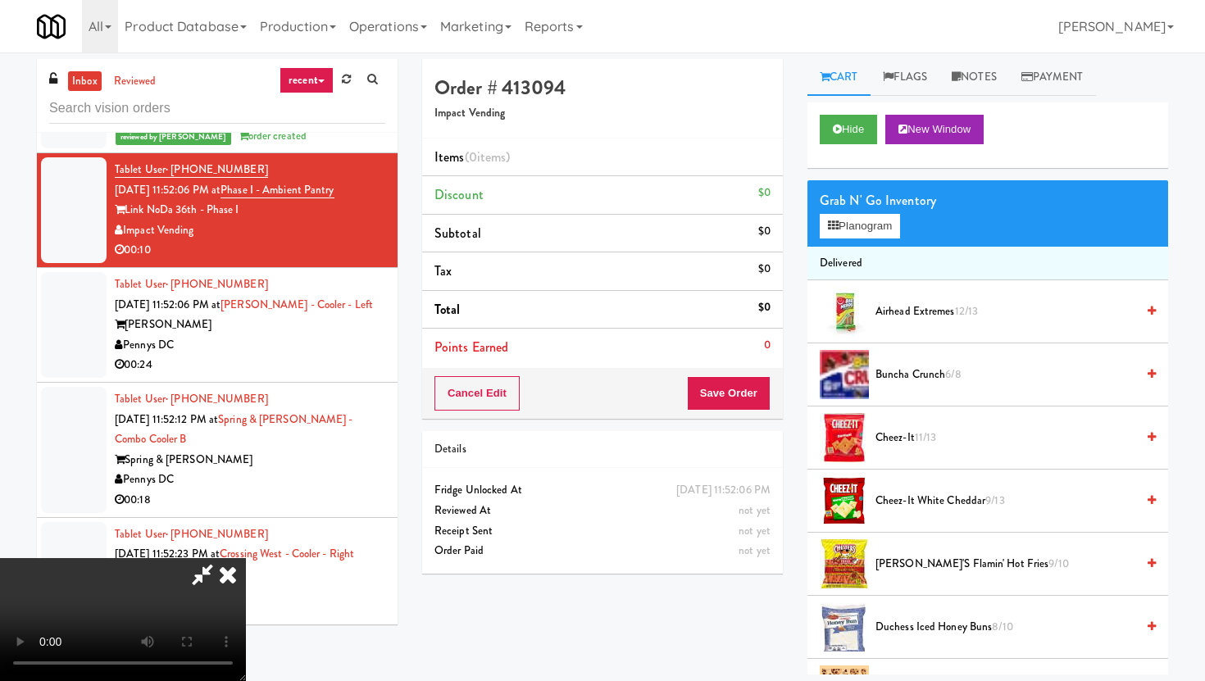
click at [246, 598] on video at bounding box center [123, 619] width 246 height 123
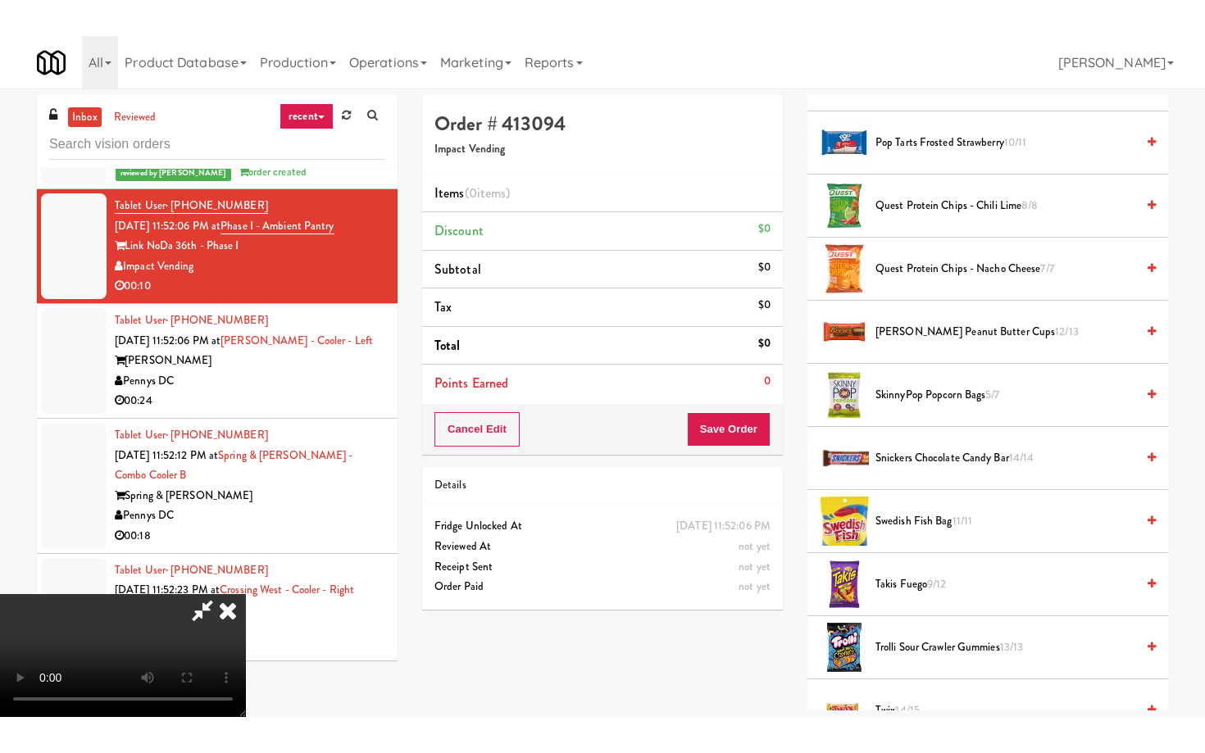
scroll to position [1191, 0]
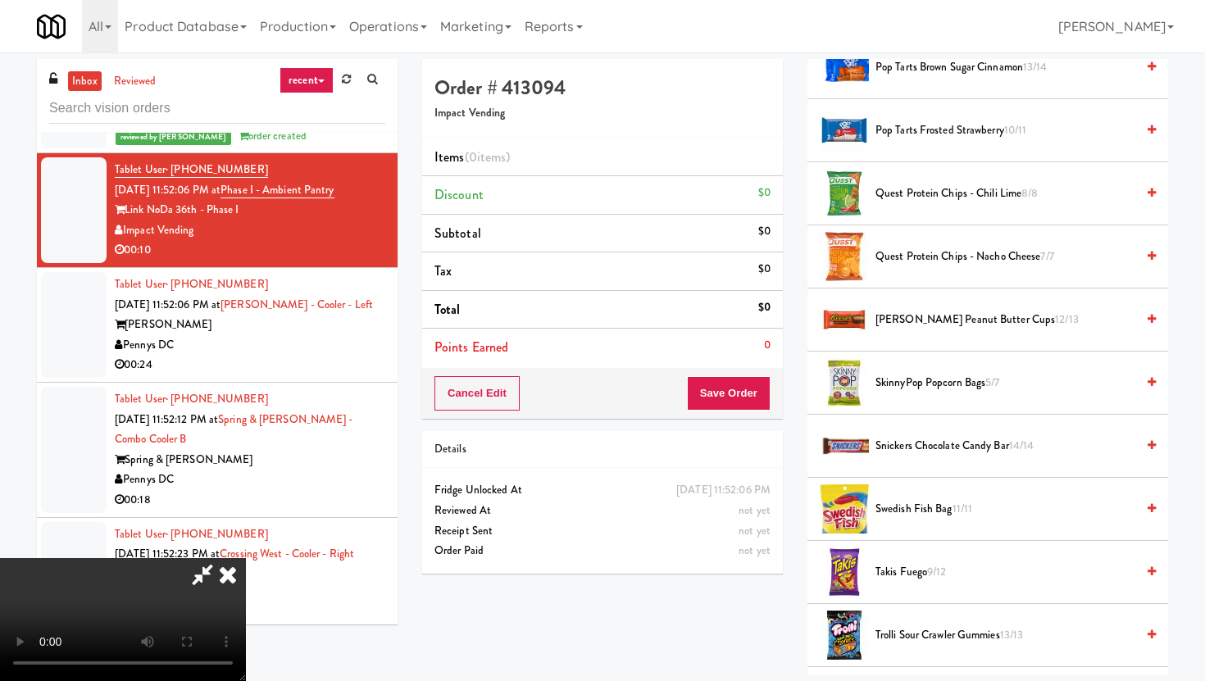
click at [914, 384] on span "SkinnyPop Popcorn Bags 5/7" at bounding box center [1006, 383] width 260 height 20
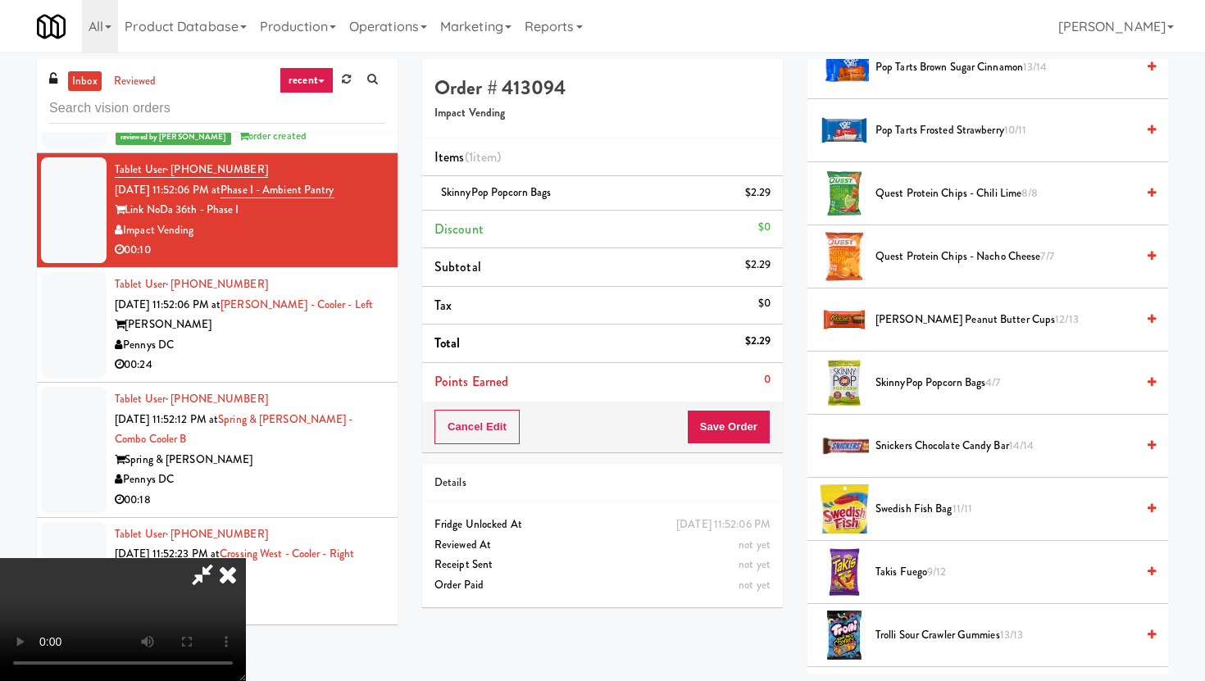
click at [246, 587] on video at bounding box center [123, 619] width 246 height 123
click at [246, 572] on video at bounding box center [123, 619] width 246 height 123
click at [246, 607] on video at bounding box center [123, 619] width 246 height 123
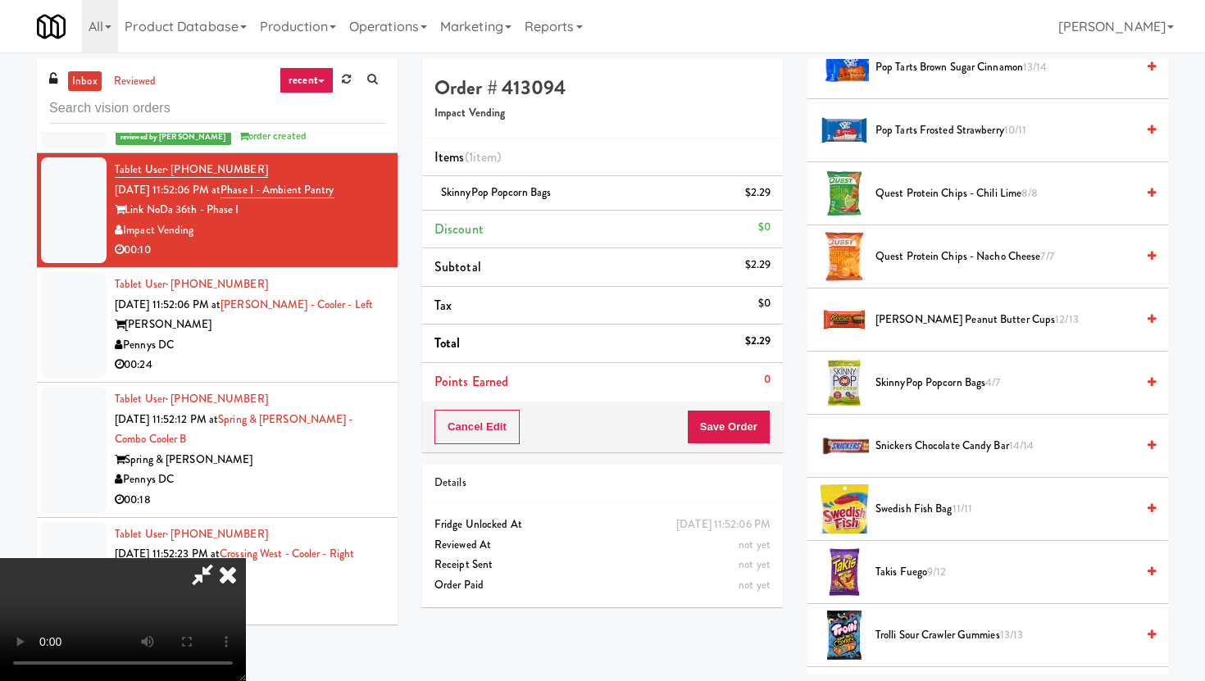
click
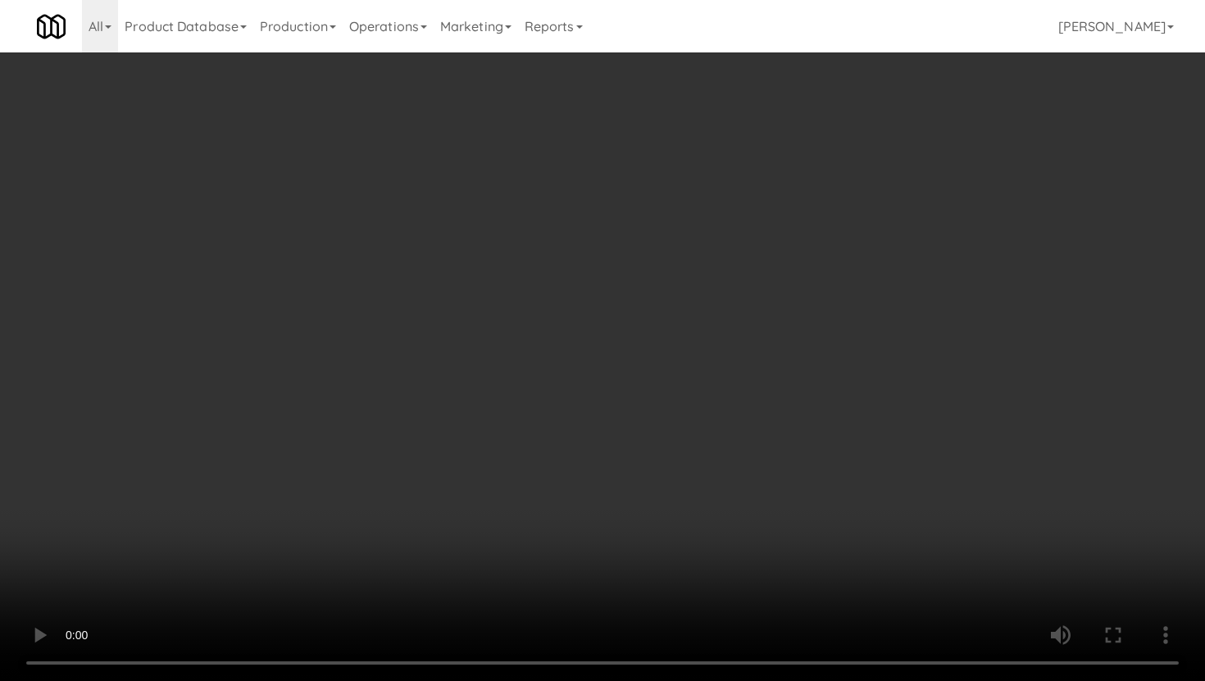
scroll to position [167, 0]
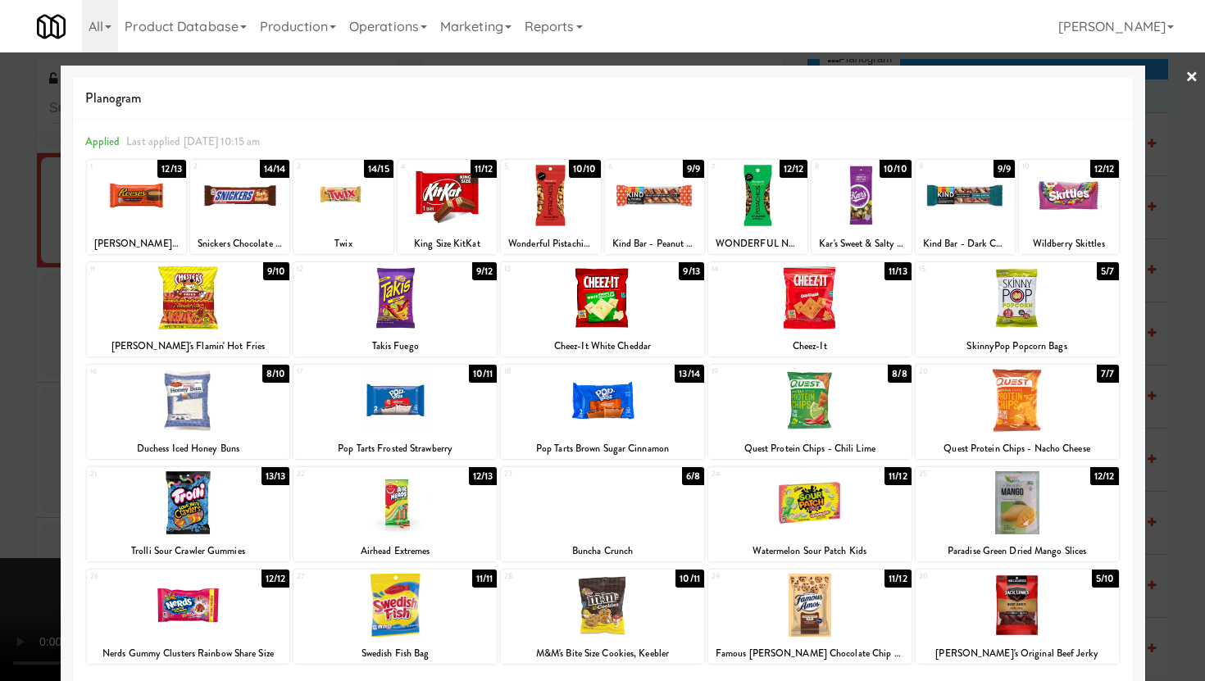
click at [0, 515] on div at bounding box center [602, 340] width 1205 height 681
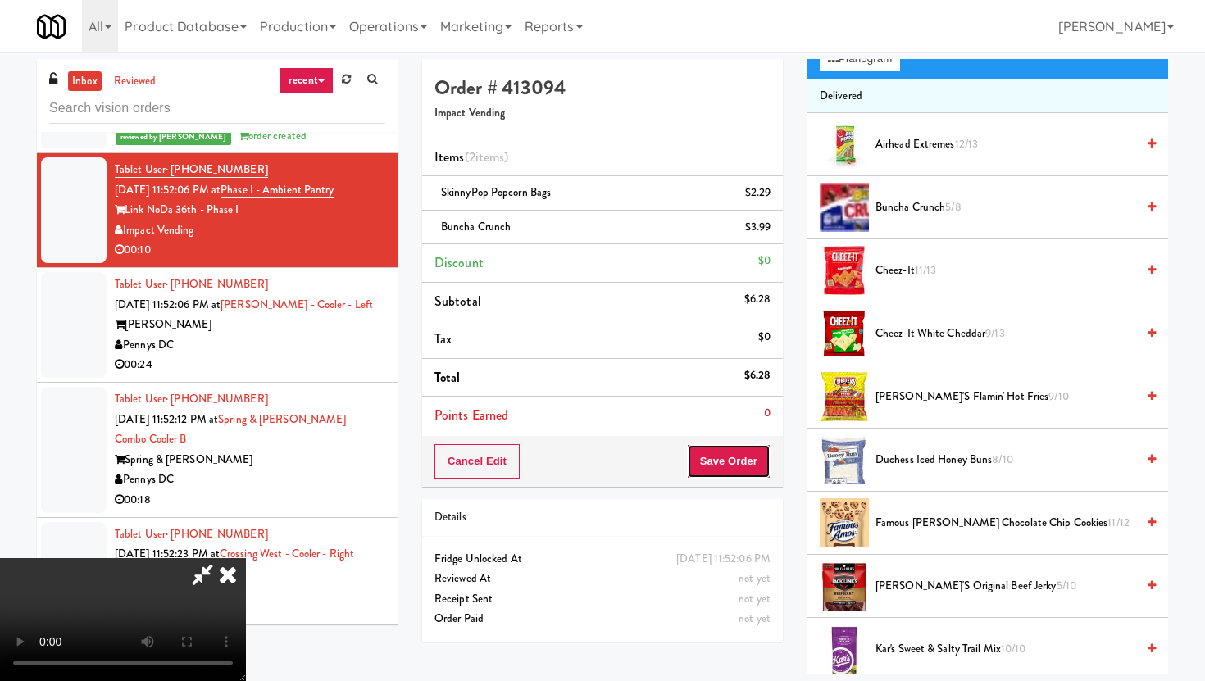
click at [730, 466] on button "Save Order" at bounding box center [729, 461] width 84 height 34
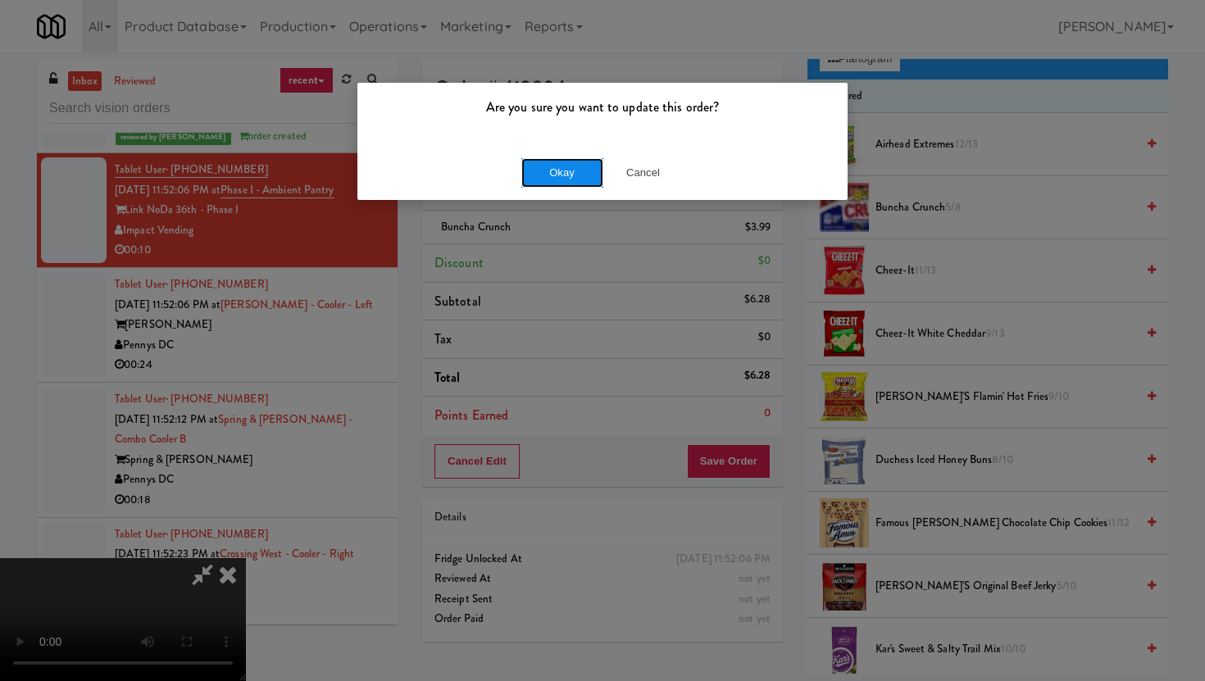
click at [575, 158] on button "Okay" at bounding box center [562, 173] width 82 height 30
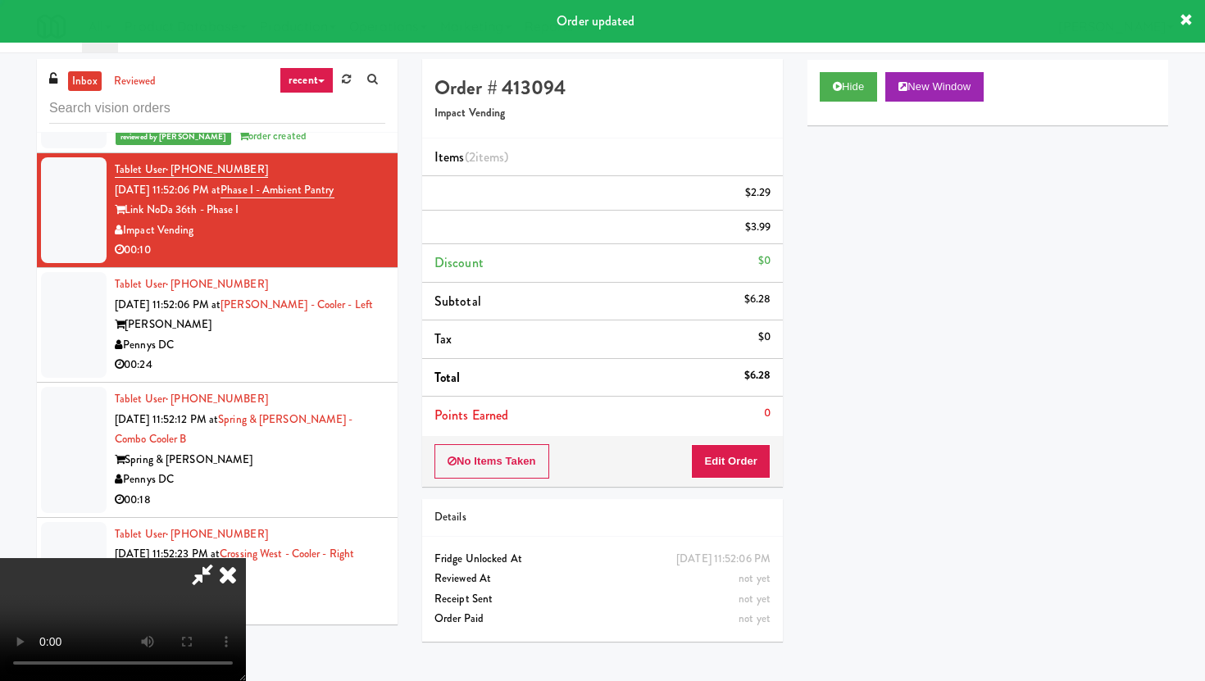
scroll to position [42, 0]
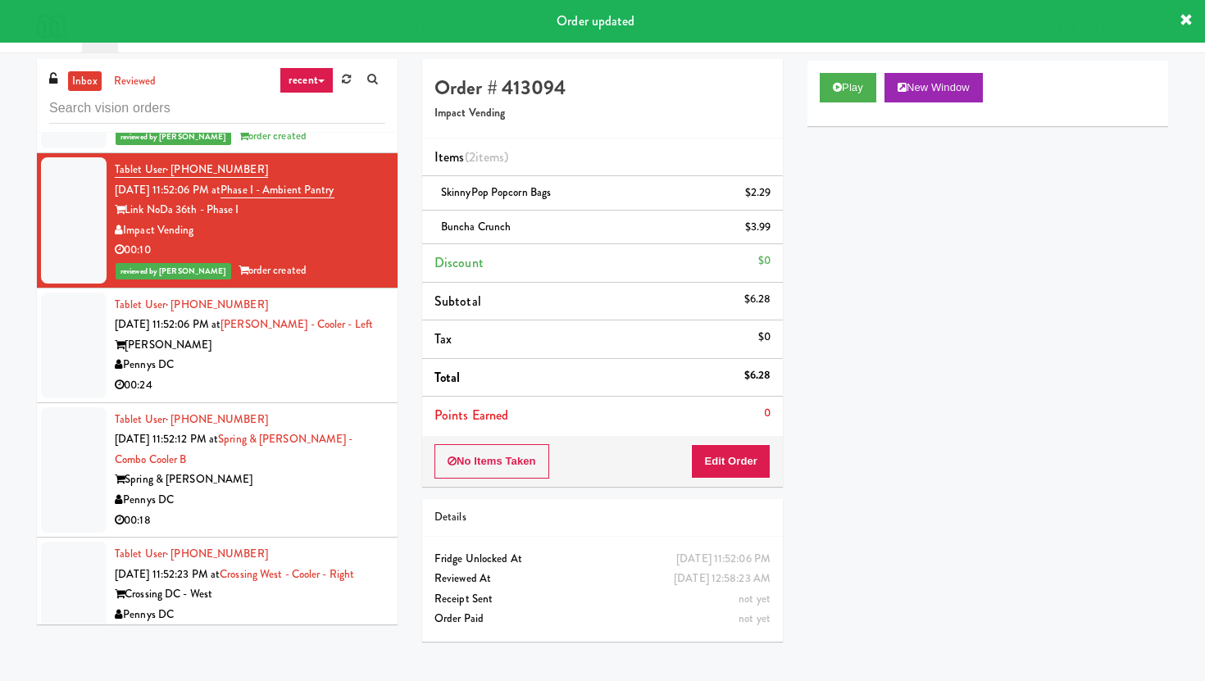
click at [367, 355] on div "Pennys DC" at bounding box center [250, 365] width 271 height 20
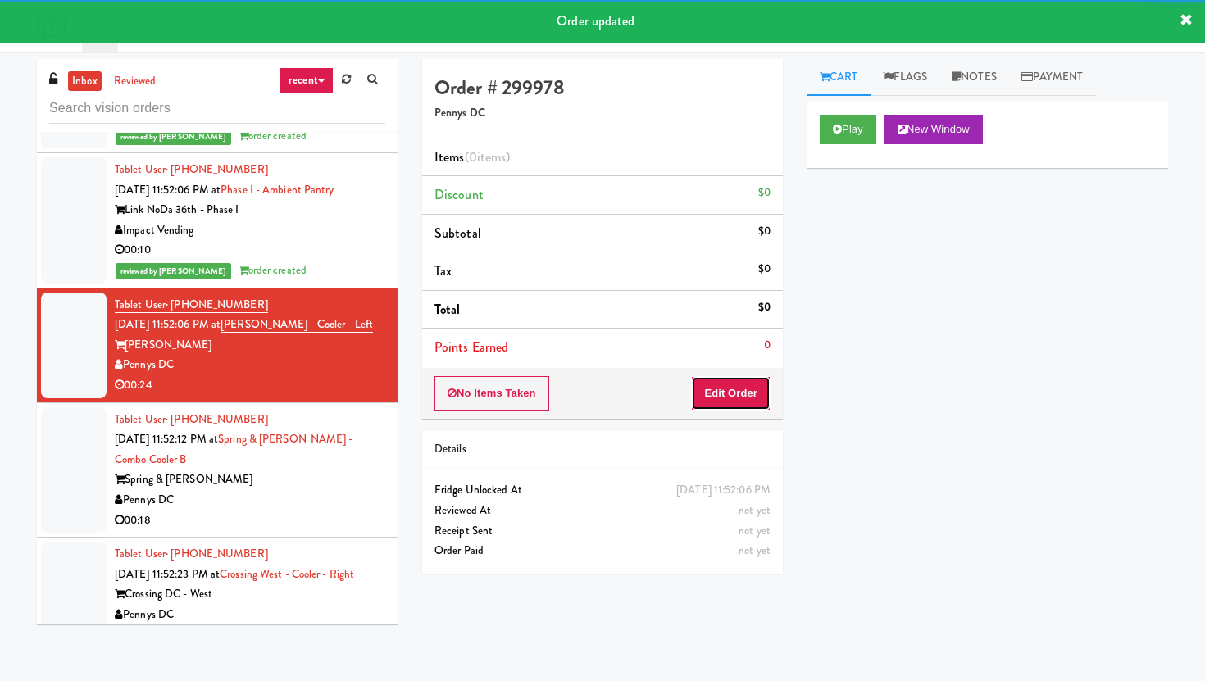
click at [735, 384] on button "Edit Order" at bounding box center [731, 393] width 80 height 34
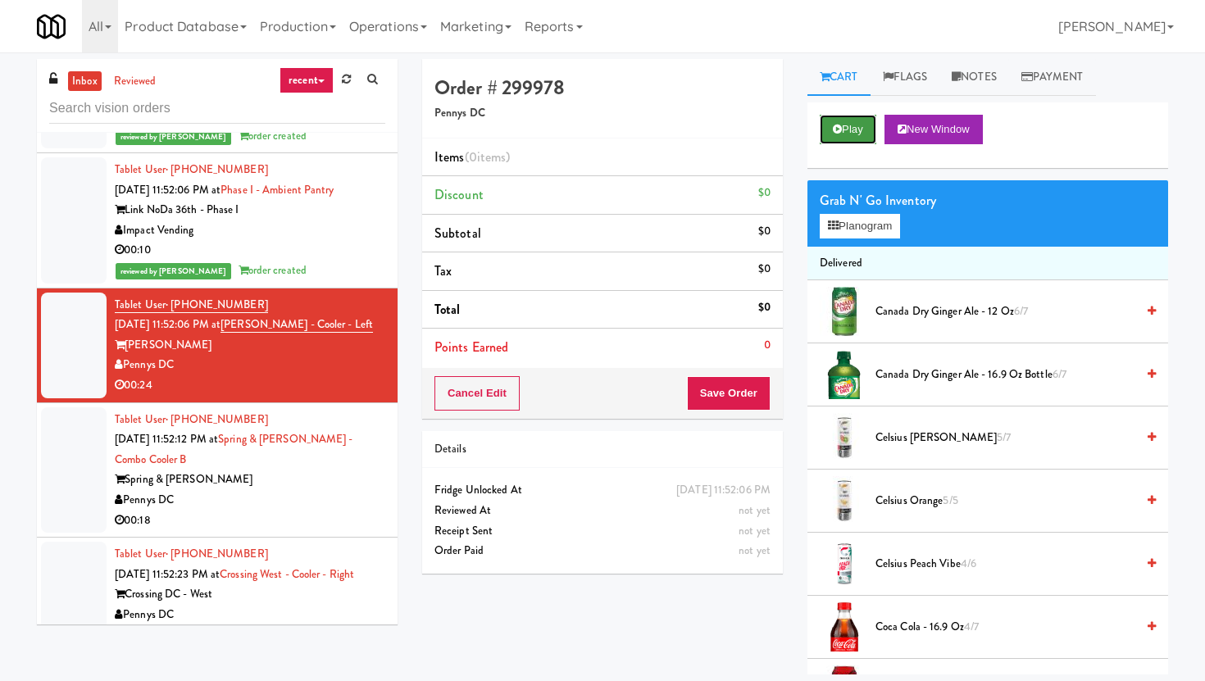
click at [847, 130] on button "Play" at bounding box center [848, 130] width 57 height 30
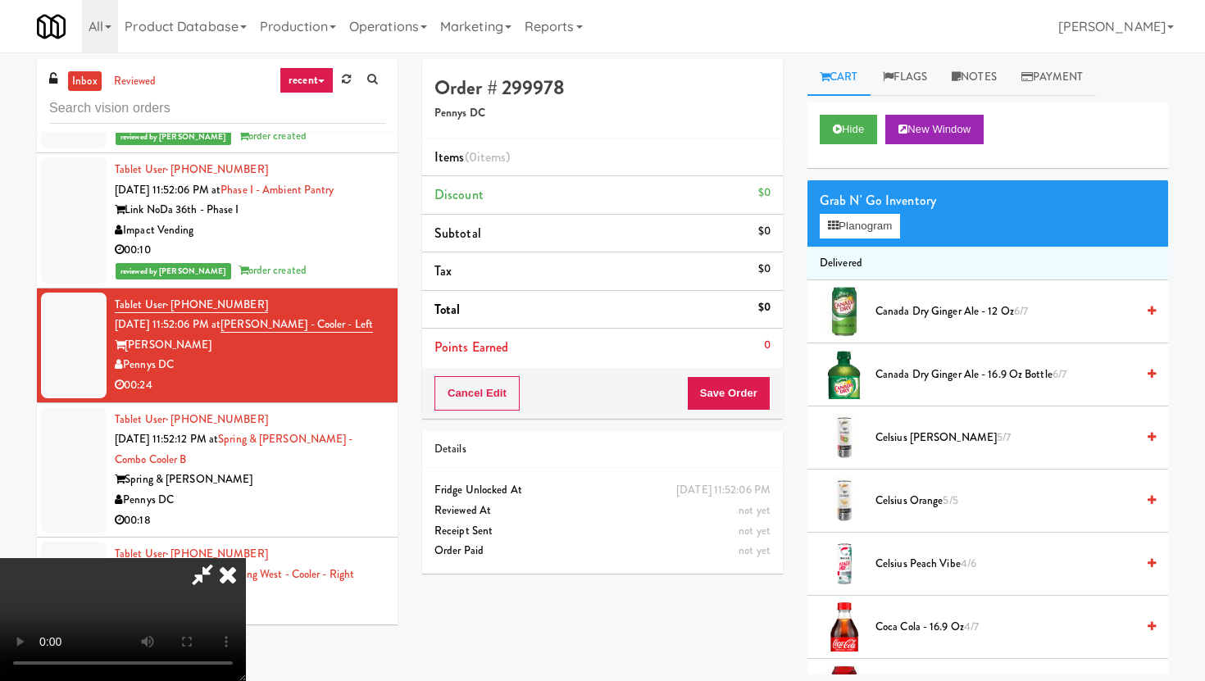
click at [246, 631] on video at bounding box center [123, 619] width 246 height 123
click at [246, 558] on video at bounding box center [123, 619] width 246 height 123
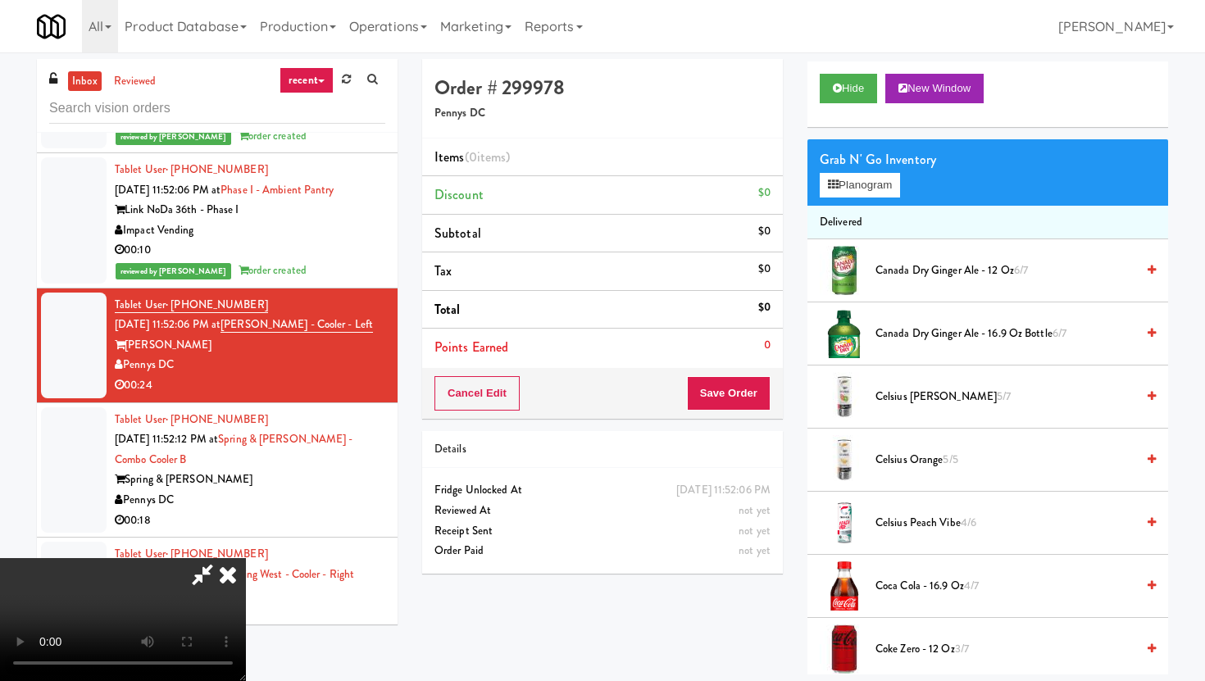
scroll to position [49, 0]
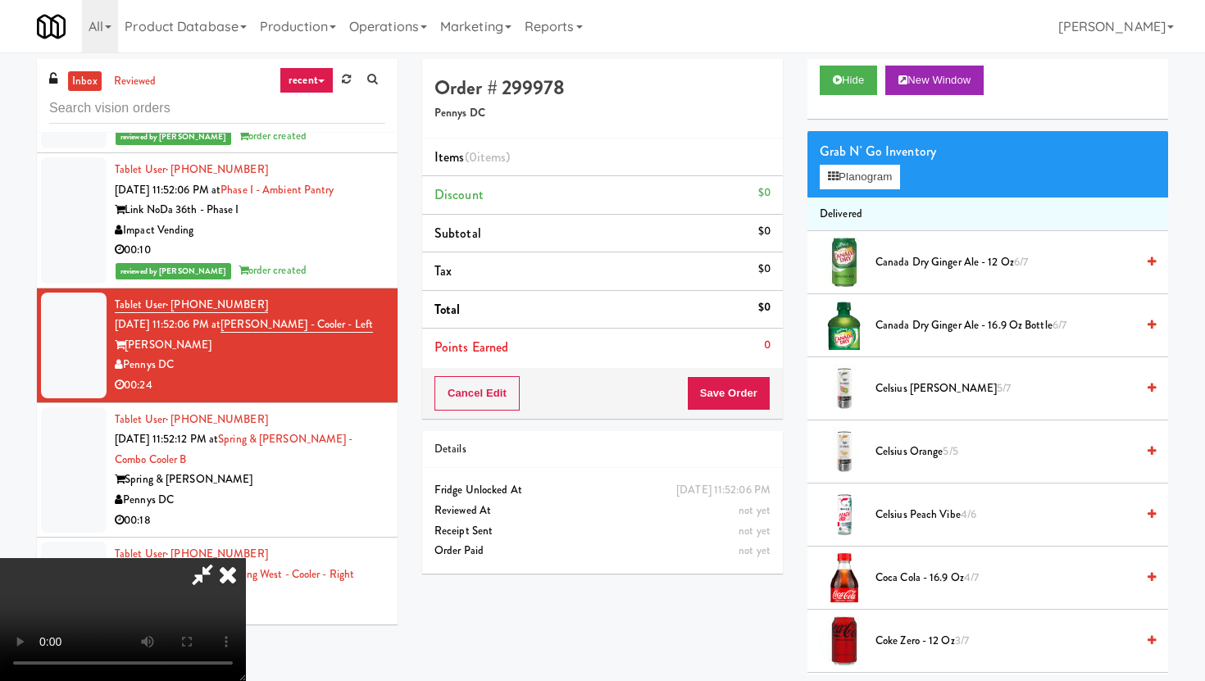
click at [928, 579] on span "Coca Cola - 16.9 oz 4/7" at bounding box center [1006, 578] width 260 height 20
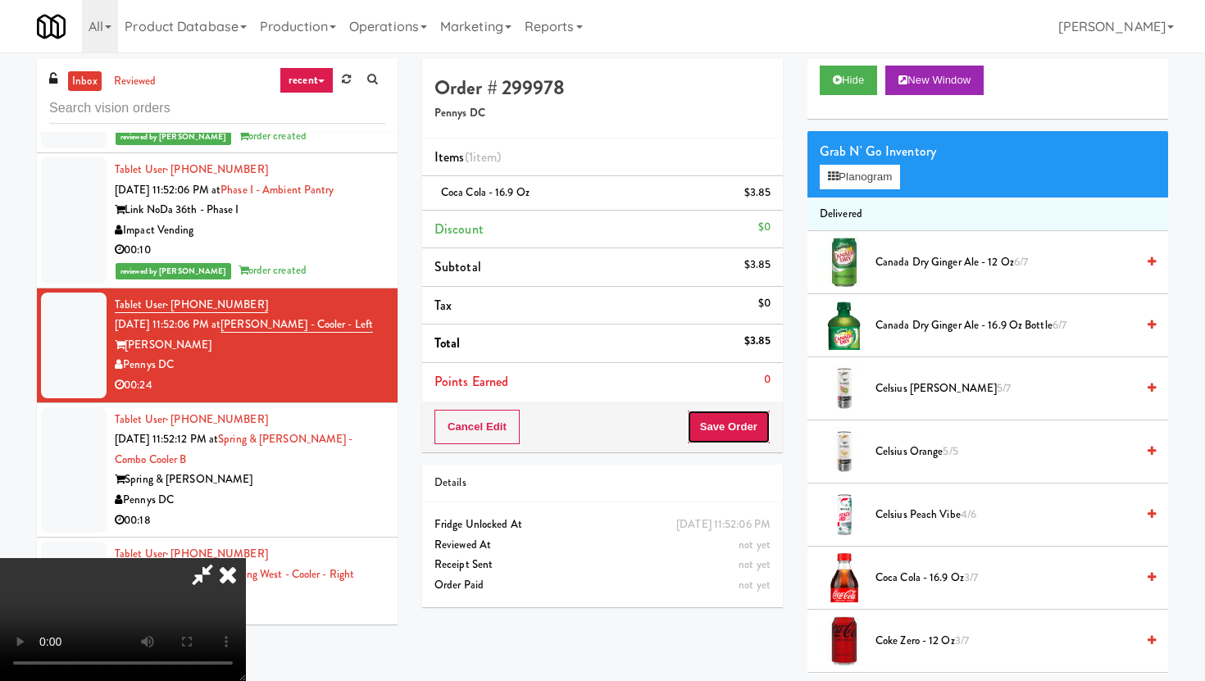
click at [731, 434] on button "Save Order" at bounding box center [729, 427] width 84 height 34
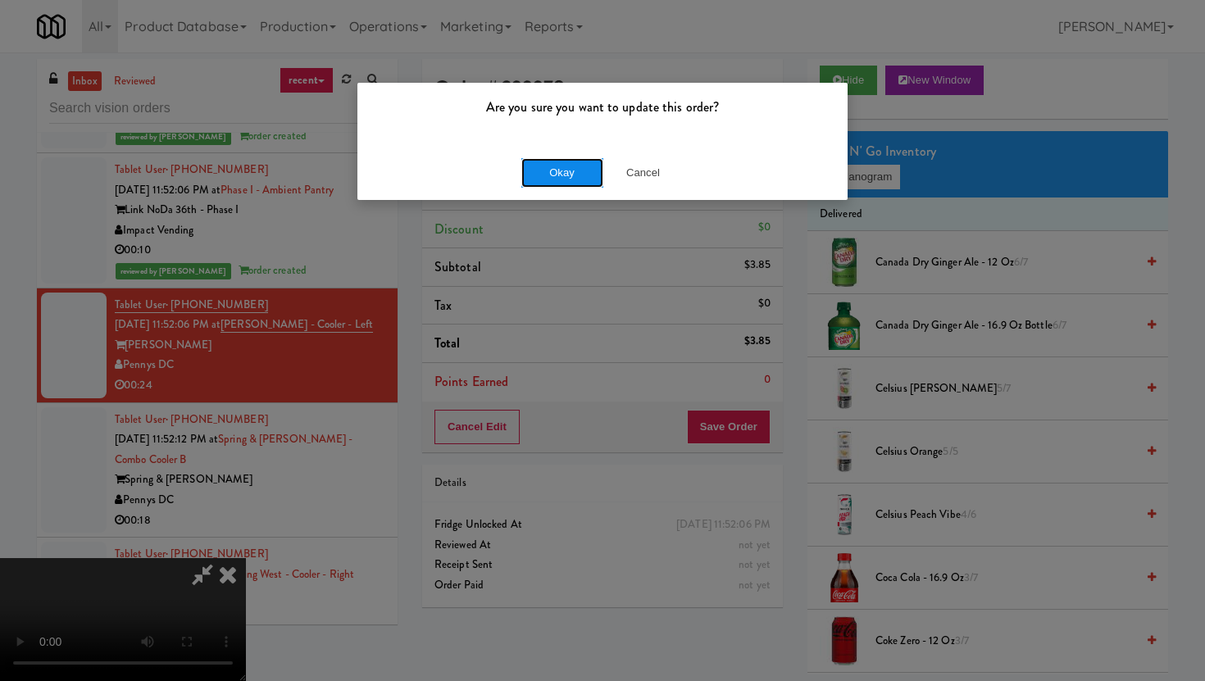
click at [559, 175] on button "Okay" at bounding box center [562, 173] width 82 height 30
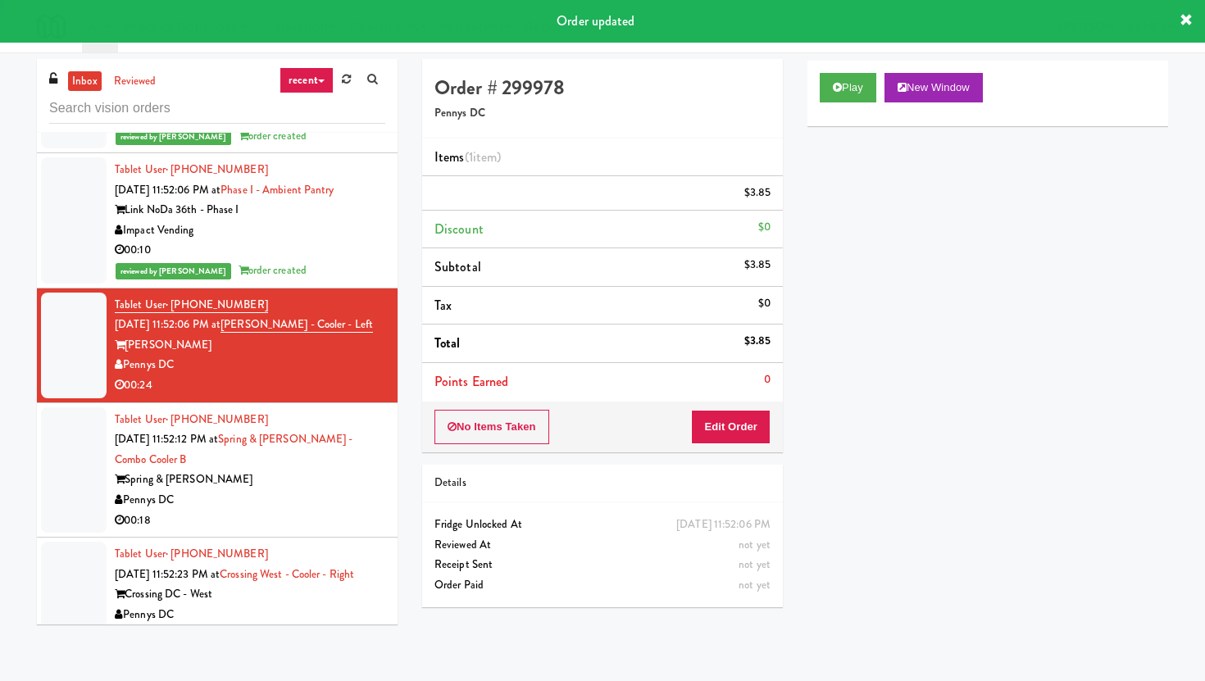
scroll to position [0, 0]
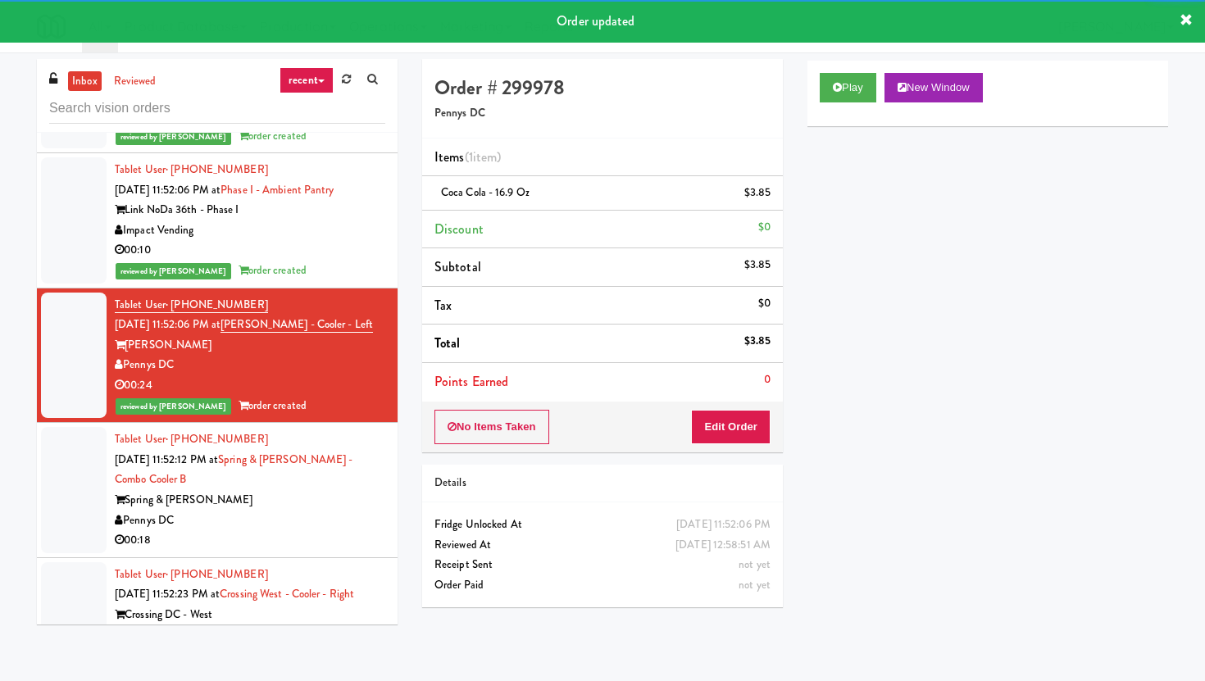
click at [361, 530] on div "00:18" at bounding box center [250, 540] width 271 height 20
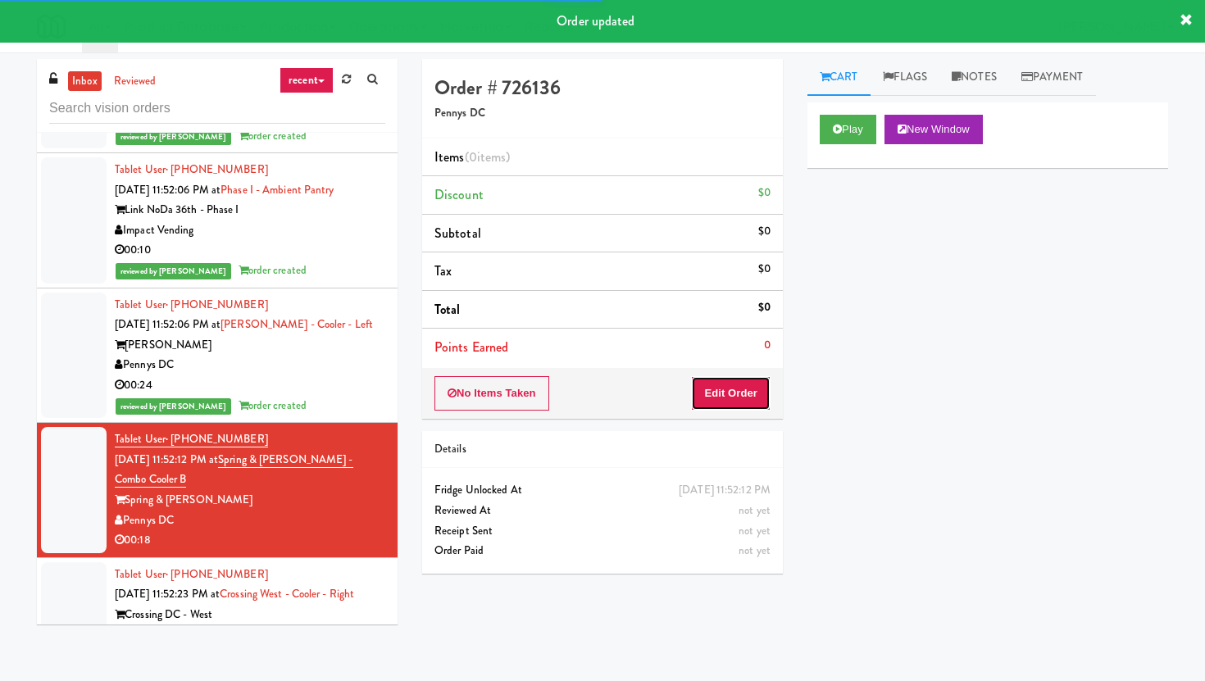
click at [752, 394] on button "Edit Order" at bounding box center [731, 393] width 80 height 34
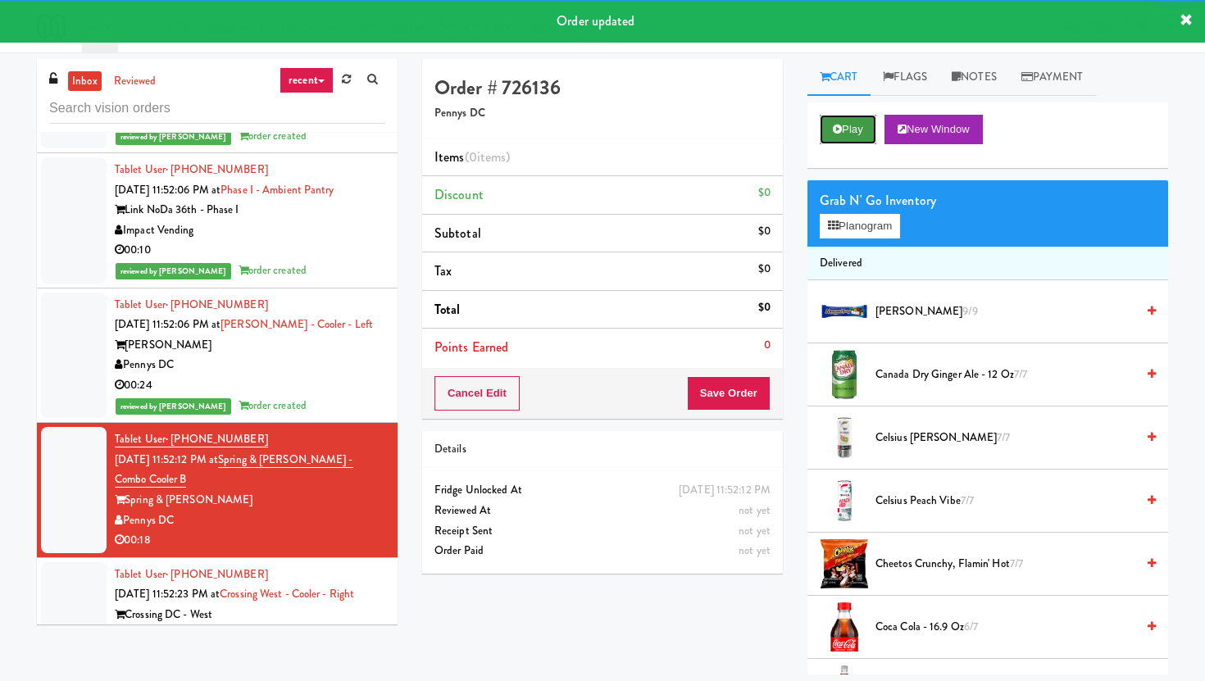
click at [865, 128] on button "Play" at bounding box center [848, 130] width 57 height 30
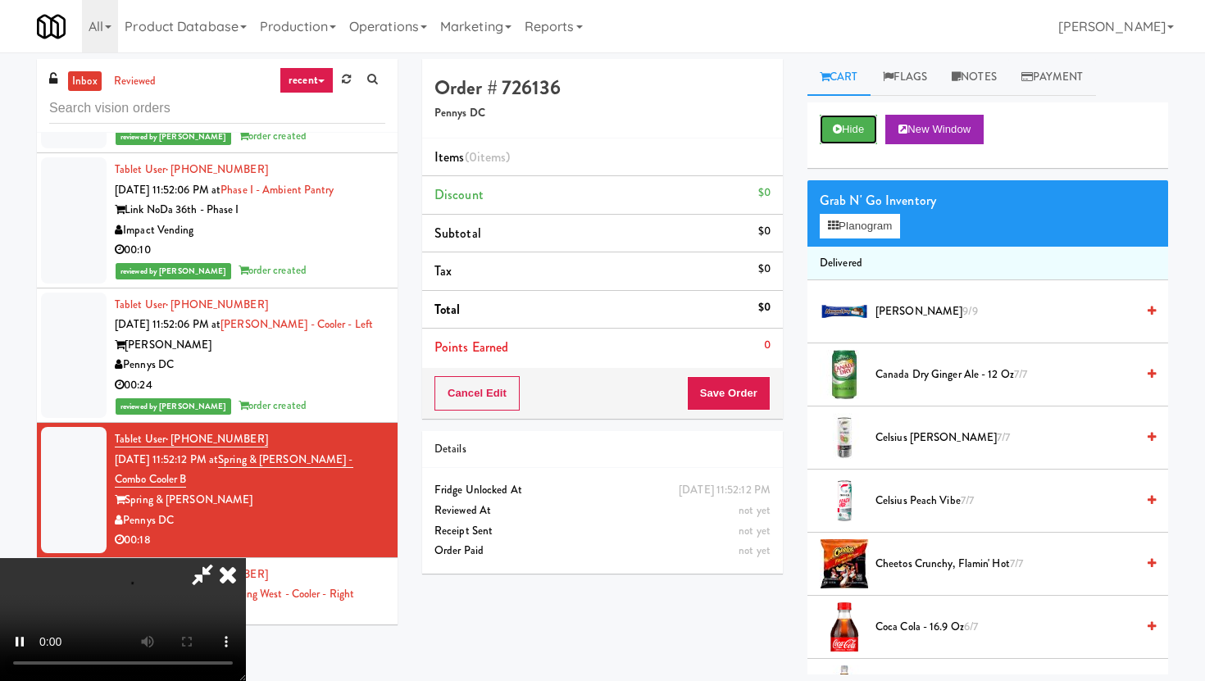
scroll to position [134, 0]
click at [246, 582] on video at bounding box center [123, 619] width 246 height 123
click at [980, 573] on span "Cheetos Crunchy, Flamin' Hot 7/7" at bounding box center [1006, 564] width 260 height 20
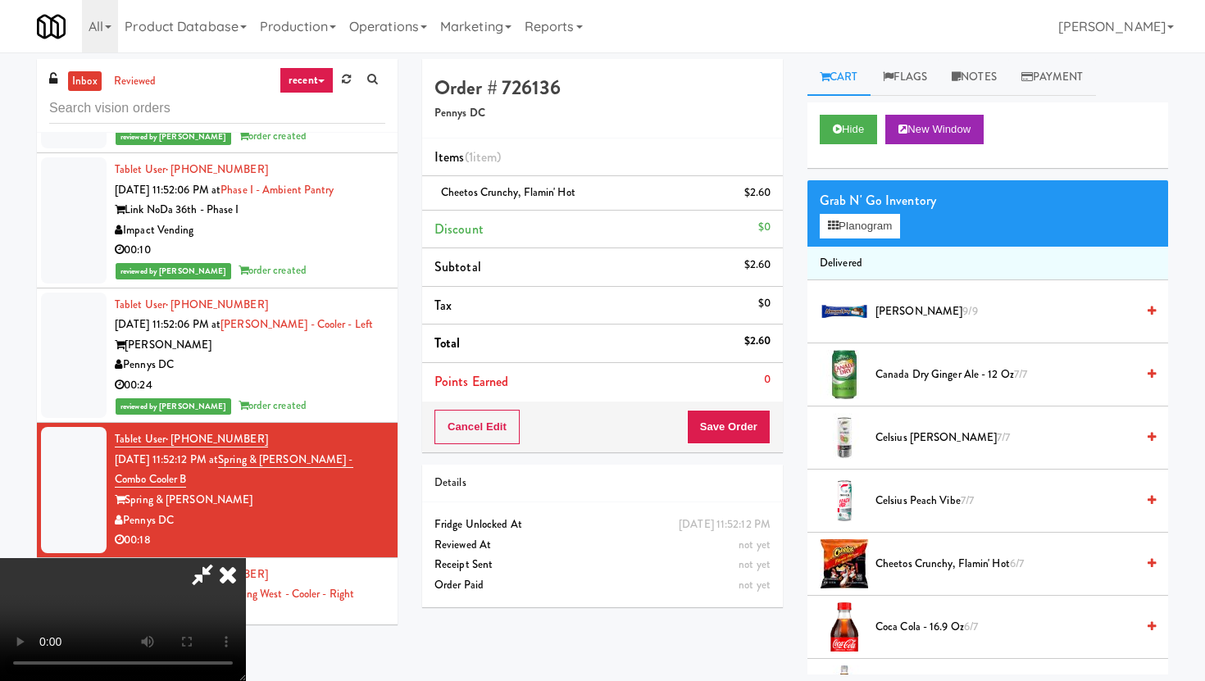
click at [980, 573] on span "Cheetos Crunchy, Flamin' Hot 6/7" at bounding box center [1006, 564] width 260 height 20
click at [757, 440] on button "Save Order" at bounding box center [729, 427] width 84 height 34
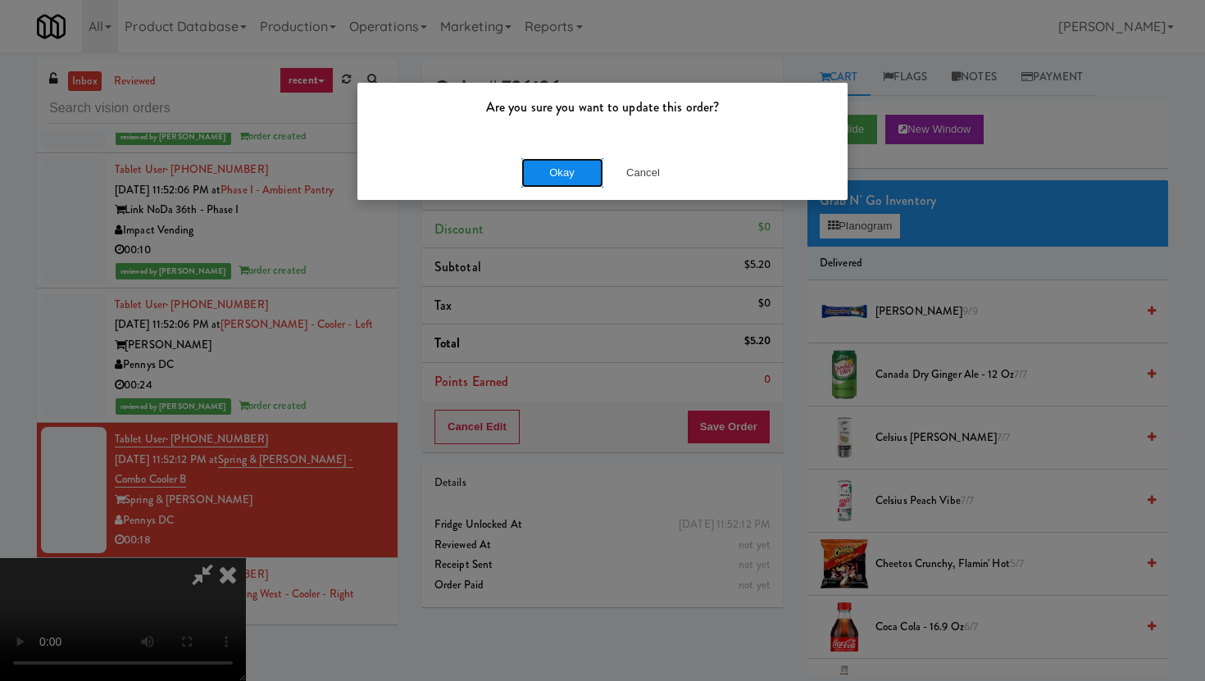
click at [567, 176] on button "Okay" at bounding box center [562, 173] width 82 height 30
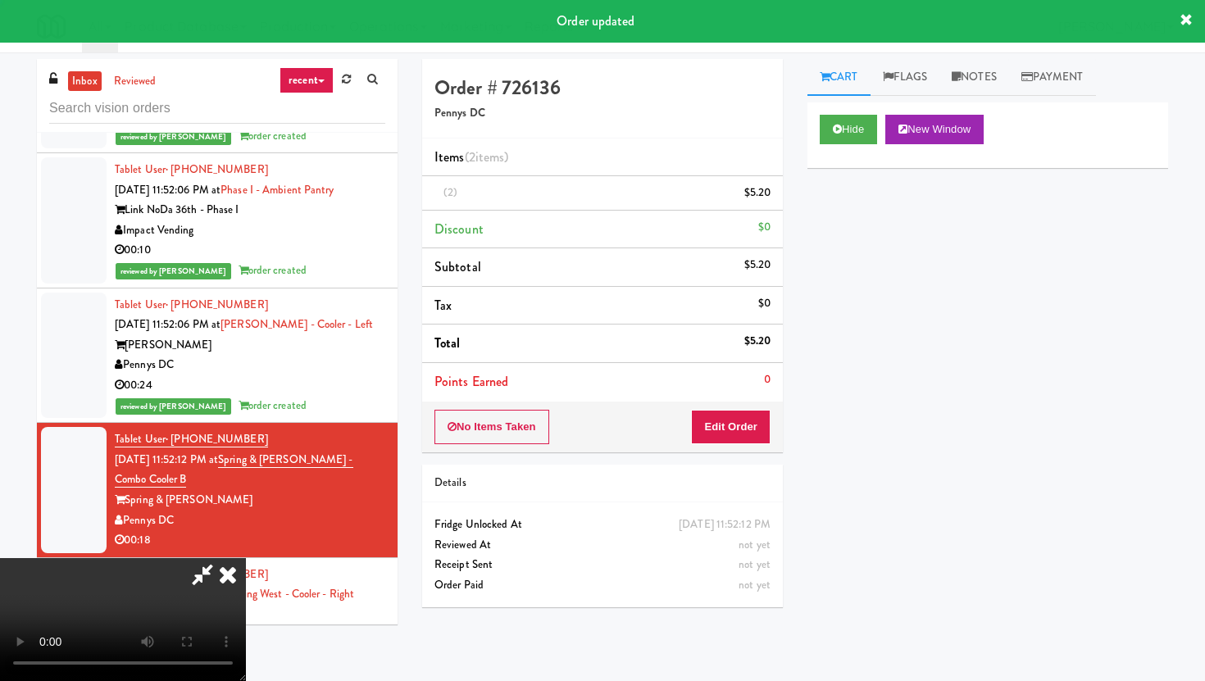
scroll to position [0, 0]
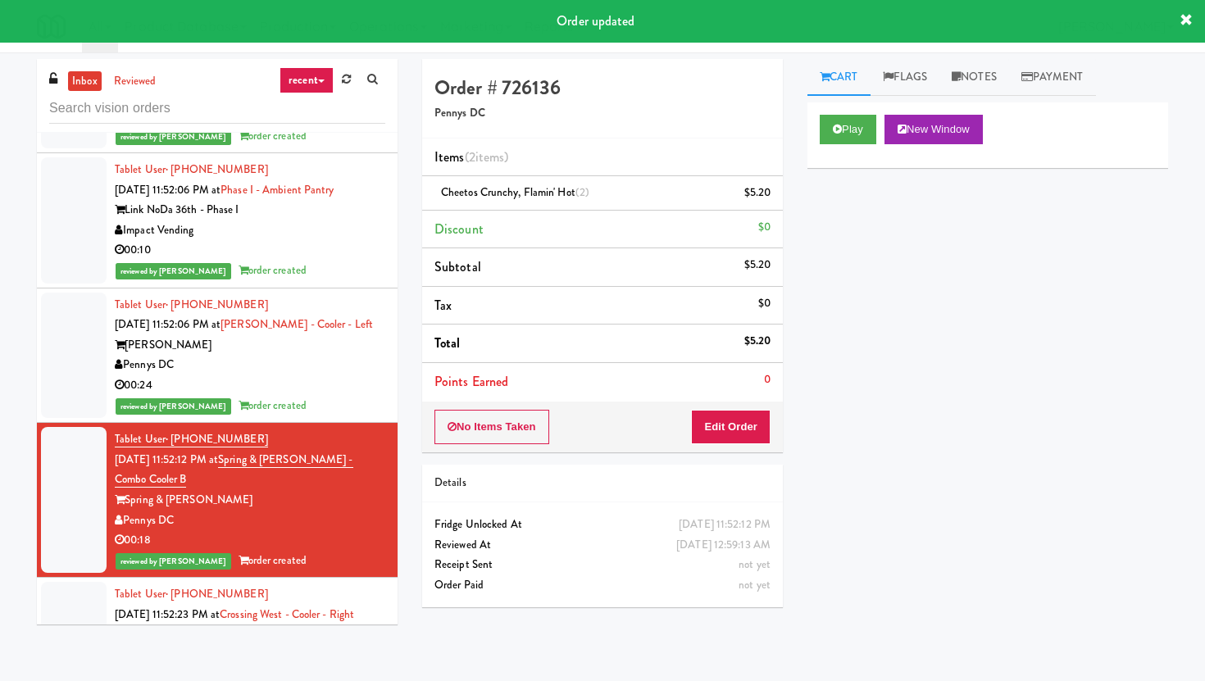
click at [307, 666] on div "00:15" at bounding box center [250, 676] width 271 height 20
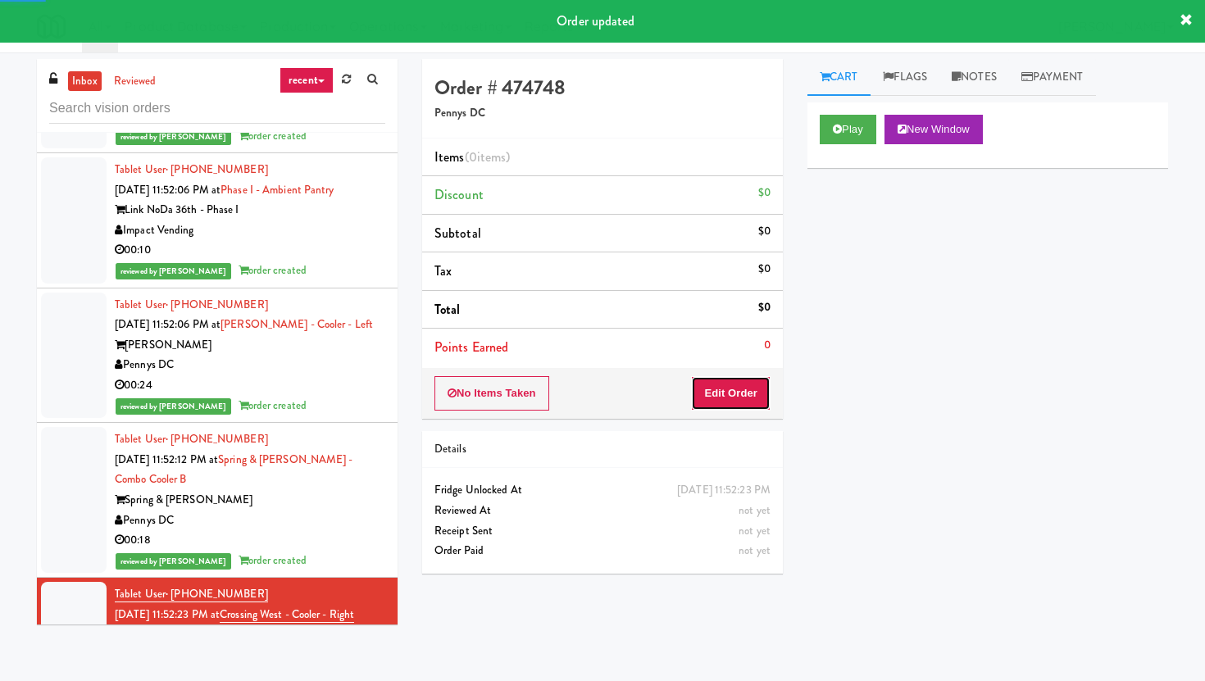
click at [746, 376] on button "Edit Order" at bounding box center [731, 393] width 80 height 34
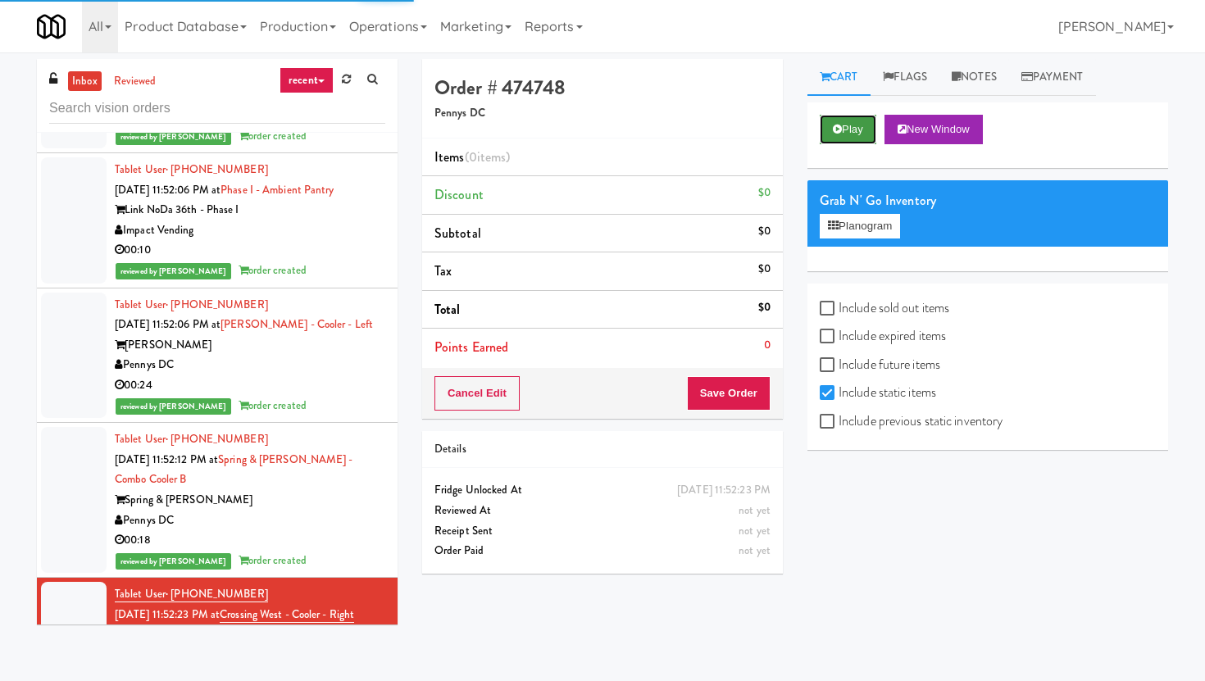
click at [850, 139] on button "Play" at bounding box center [848, 130] width 57 height 30
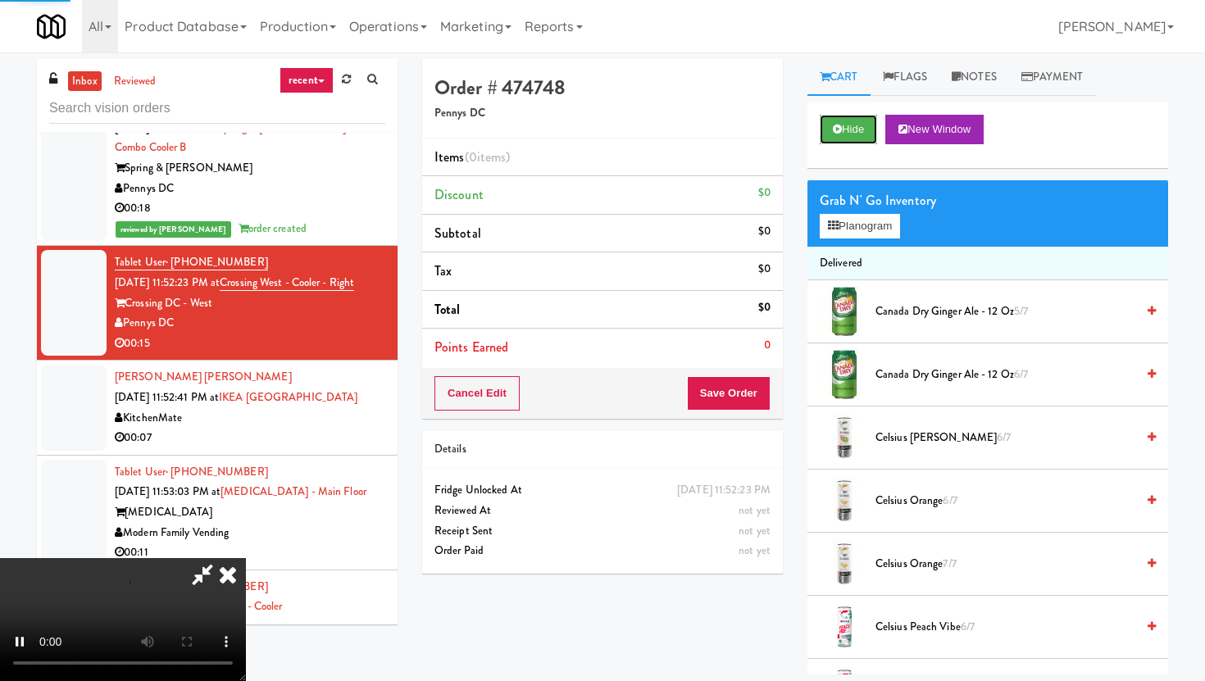
scroll to position [13632, 0]
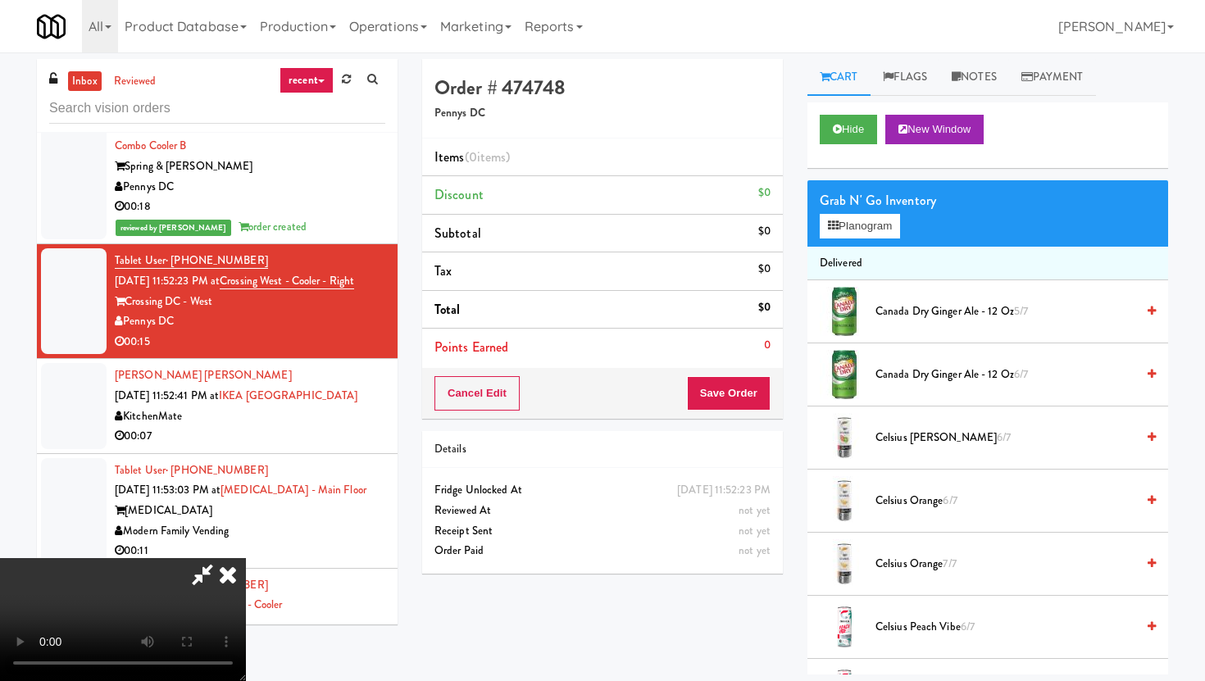
click at [246, 585] on video at bounding box center [123, 619] width 246 height 123
click at [878, 228] on button "Planogram" at bounding box center [860, 226] width 80 height 25
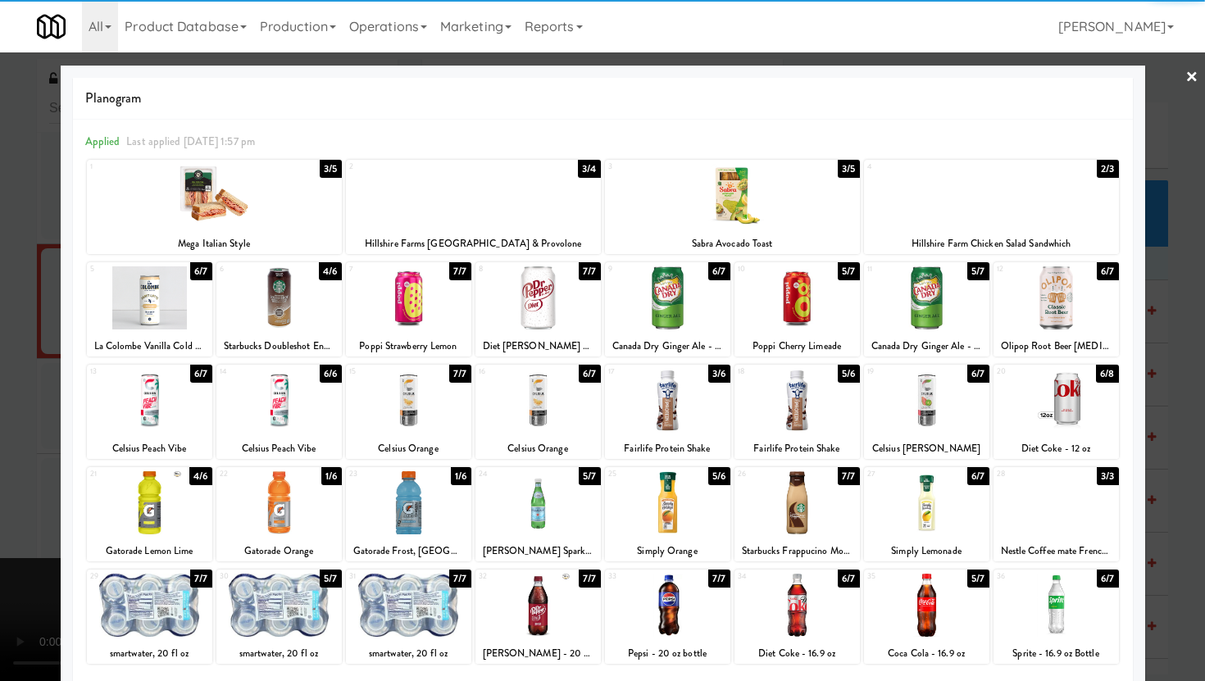
click at [960, 634] on div at bounding box center [926, 605] width 125 height 63
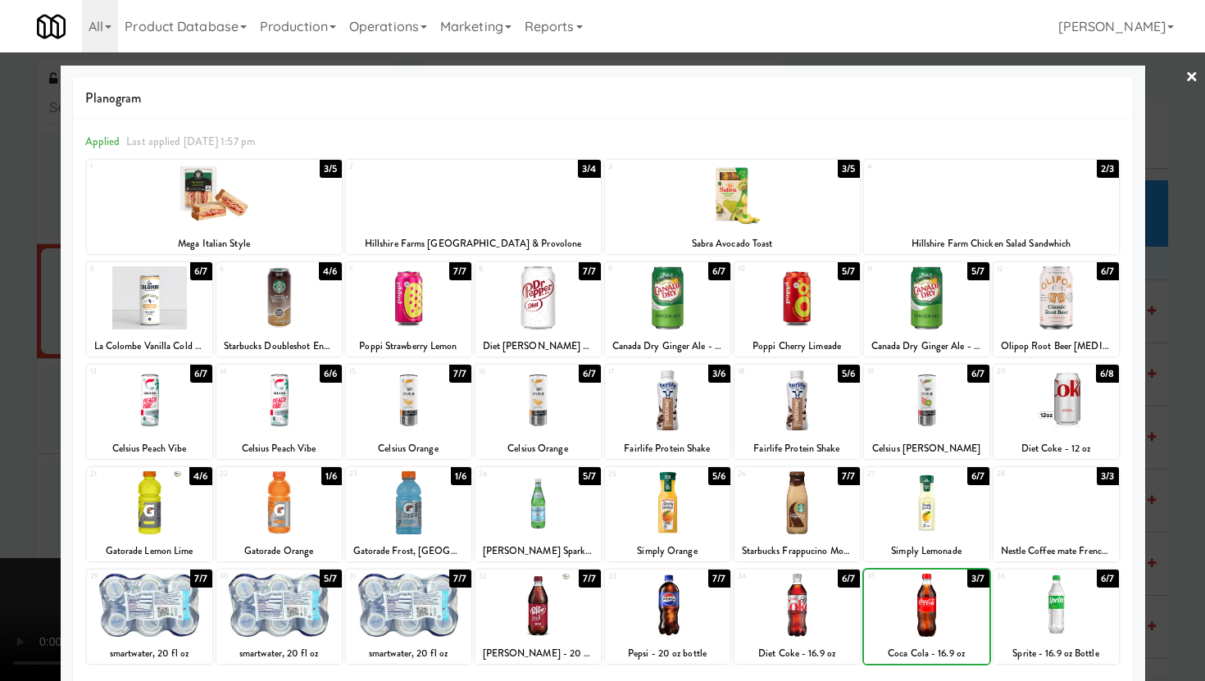
click at [960, 634] on div at bounding box center [926, 605] width 125 height 63
click at [1148, 511] on div at bounding box center [602, 340] width 1205 height 681
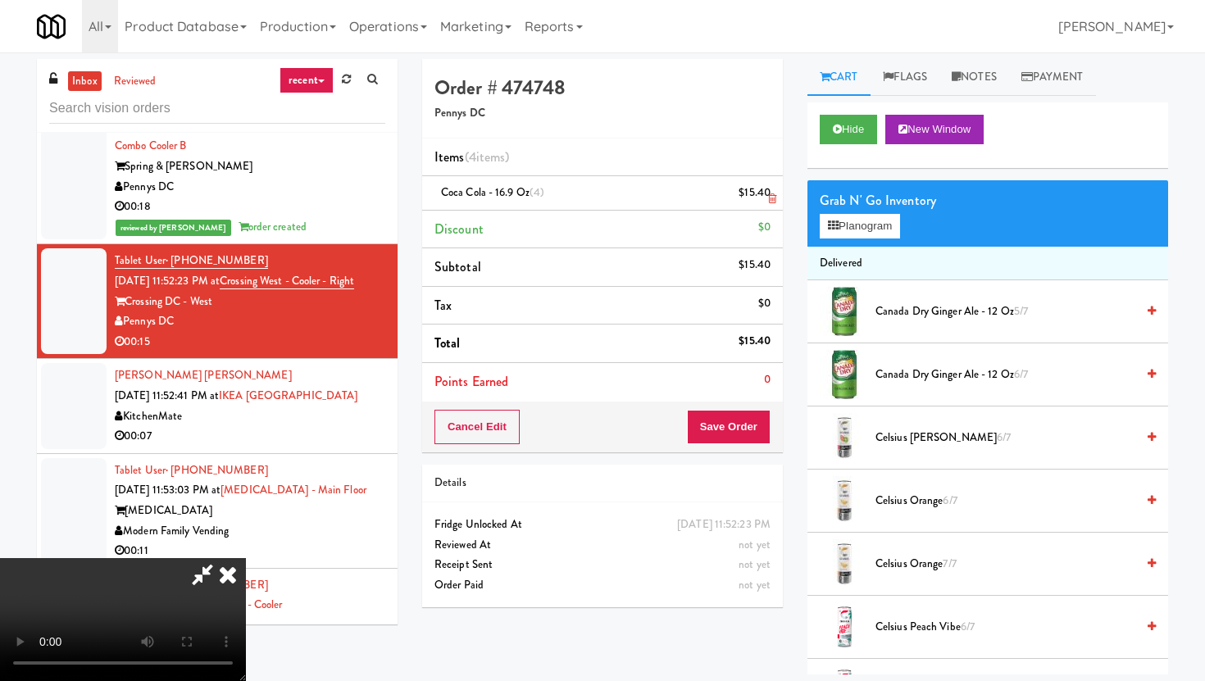
click at [775, 204] on icon at bounding box center [772, 198] width 8 height 11
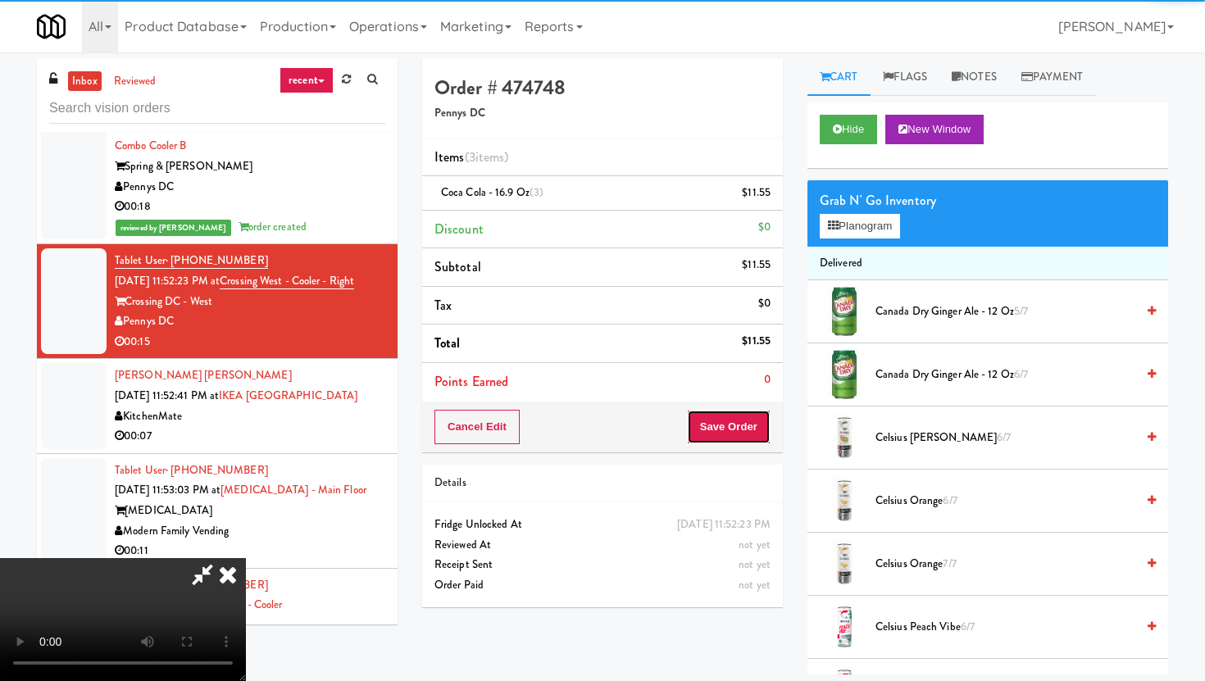
click at [755, 417] on button "Save Order" at bounding box center [729, 427] width 84 height 34
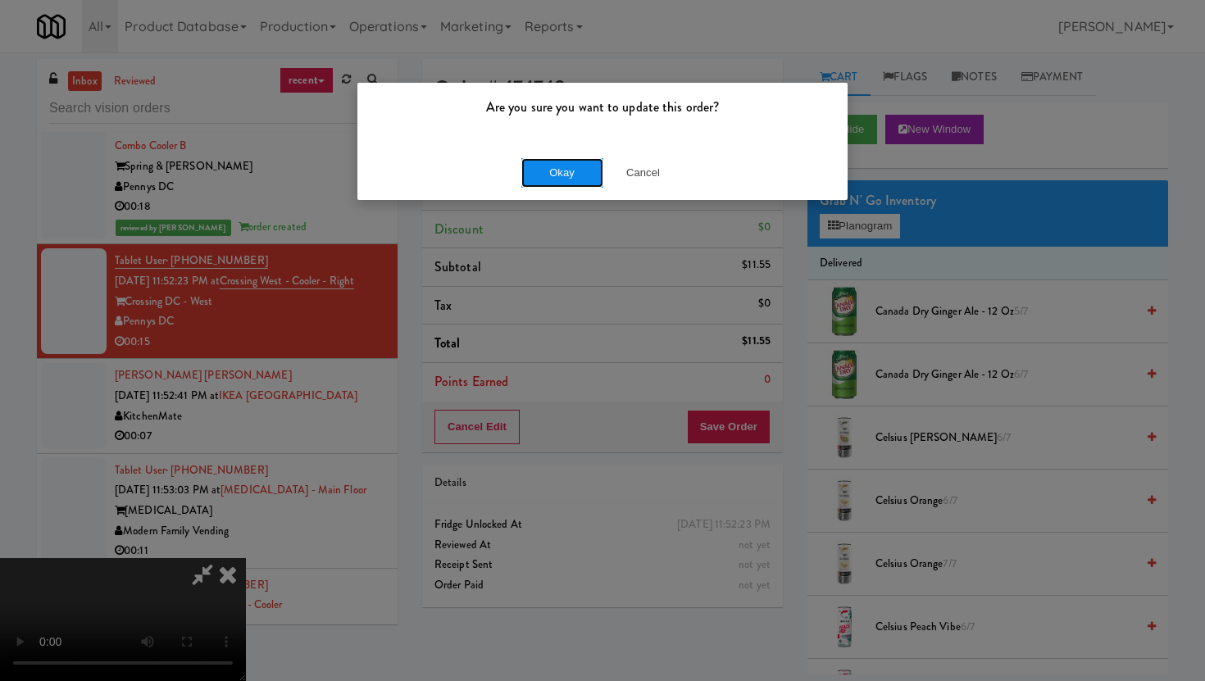
click at [562, 174] on button "Okay" at bounding box center [562, 173] width 82 height 30
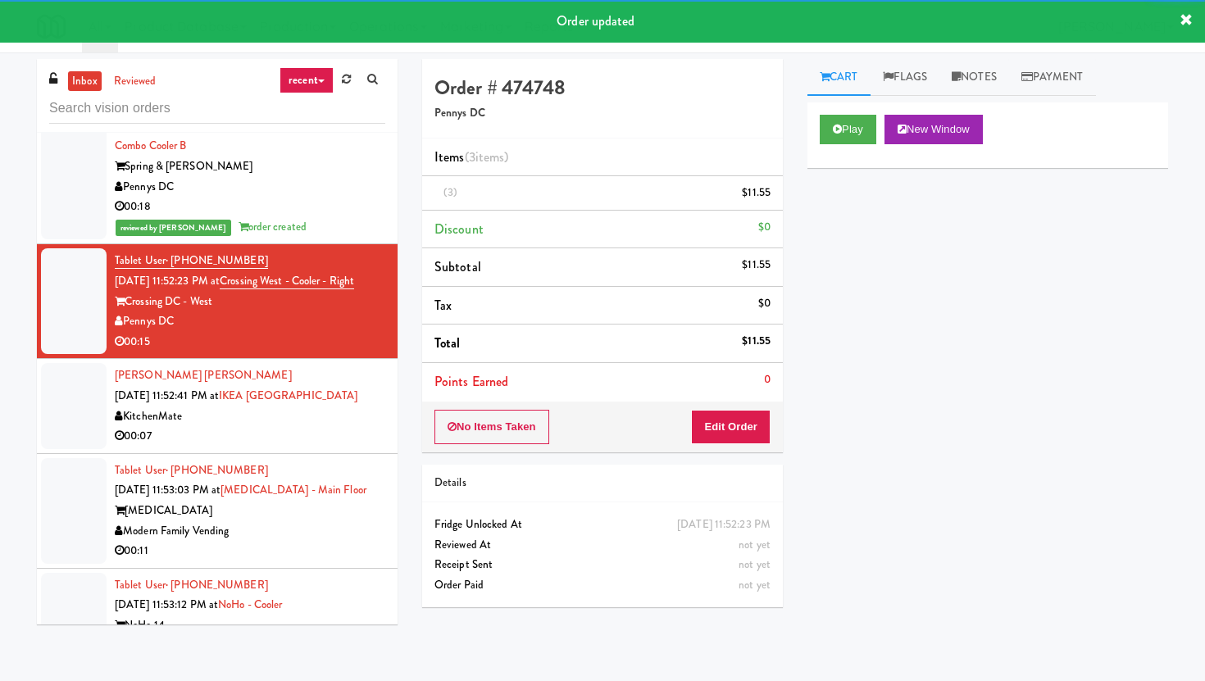
click at [364, 426] on div "00:07" at bounding box center [250, 436] width 271 height 20
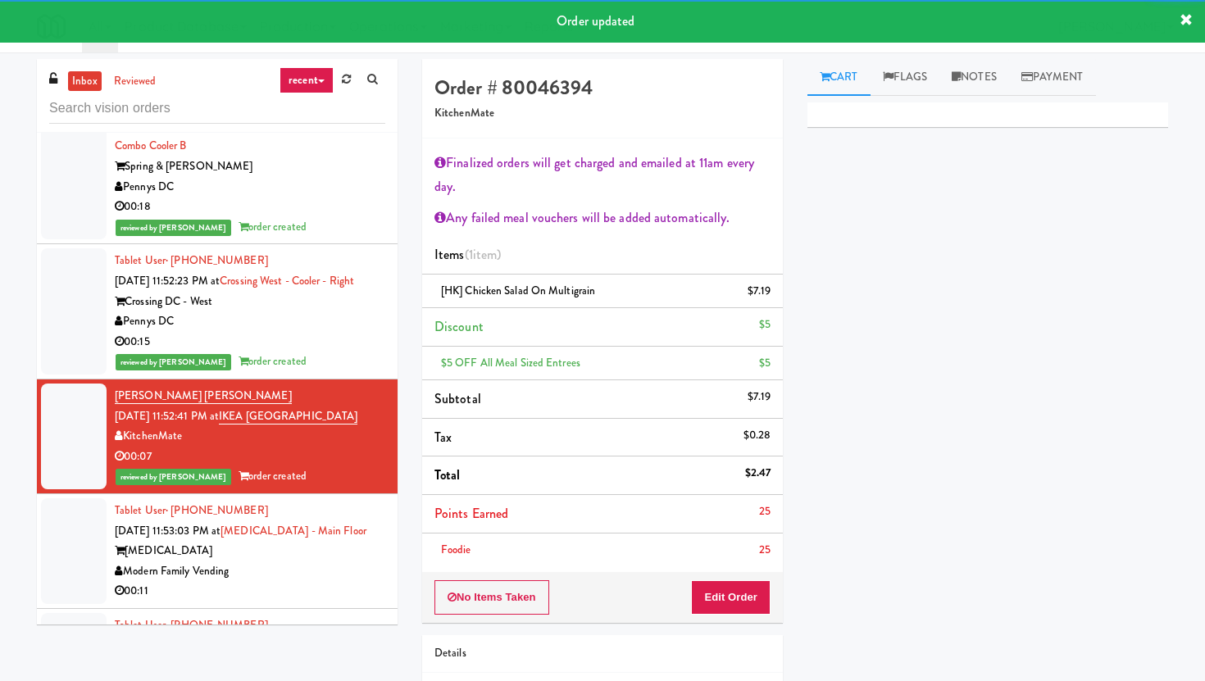
click at [343, 581] on div "00:11" at bounding box center [250, 591] width 271 height 20
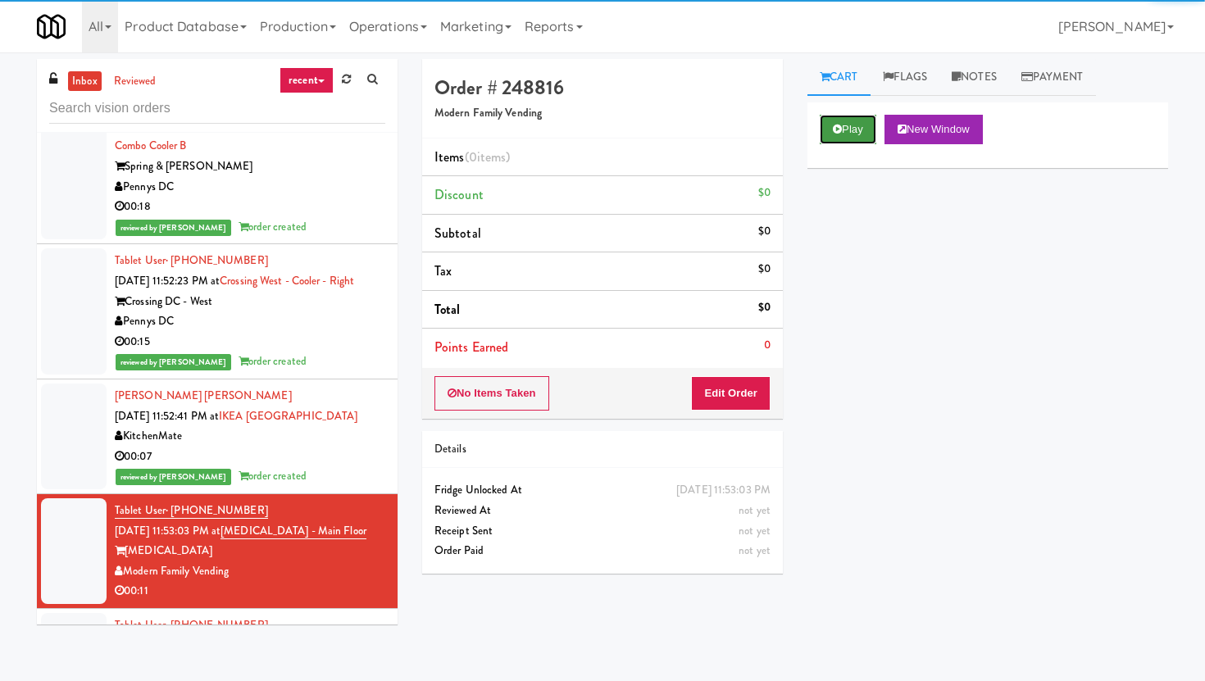
click at [844, 122] on button "Play" at bounding box center [848, 130] width 57 height 30
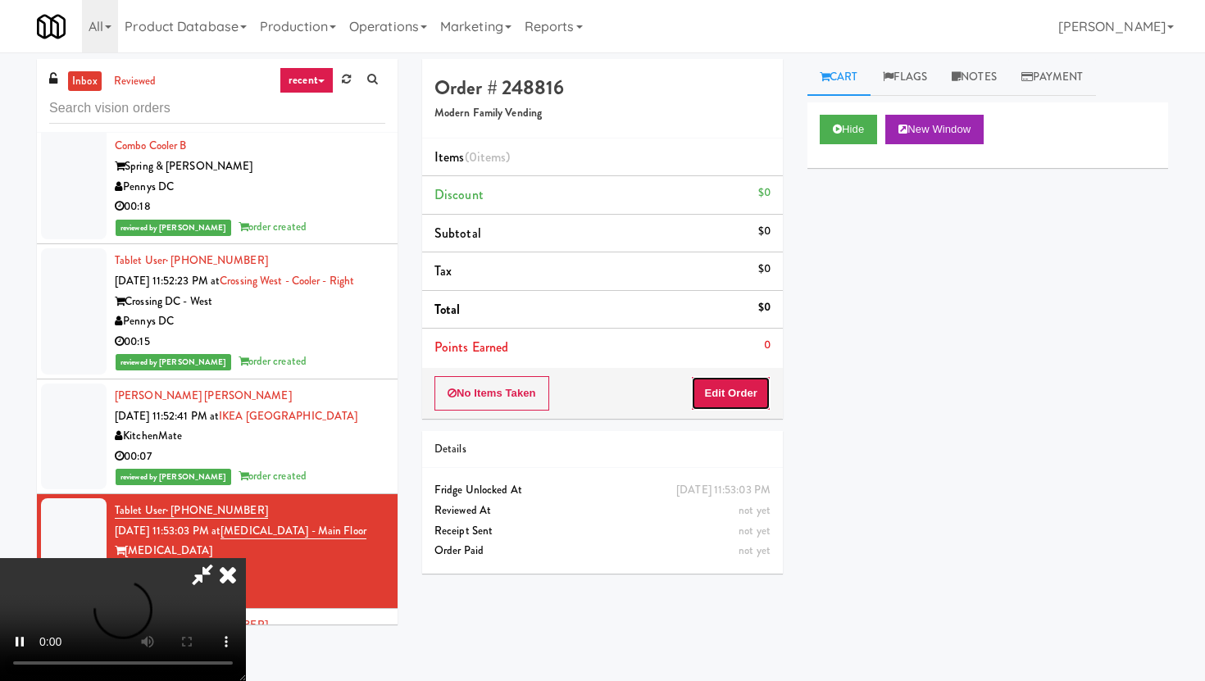
click at [719, 403] on button "Edit Order" at bounding box center [731, 393] width 80 height 34
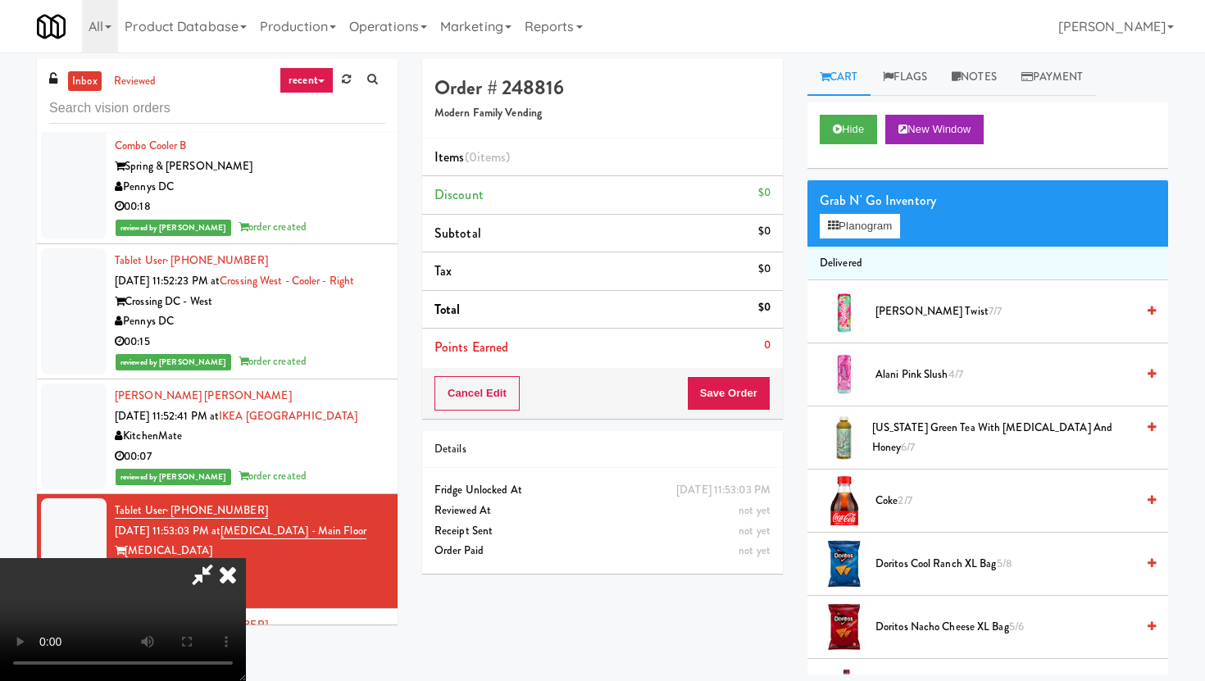
scroll to position [134, 0]
click at [246, 609] on video at bounding box center [123, 619] width 246 height 123
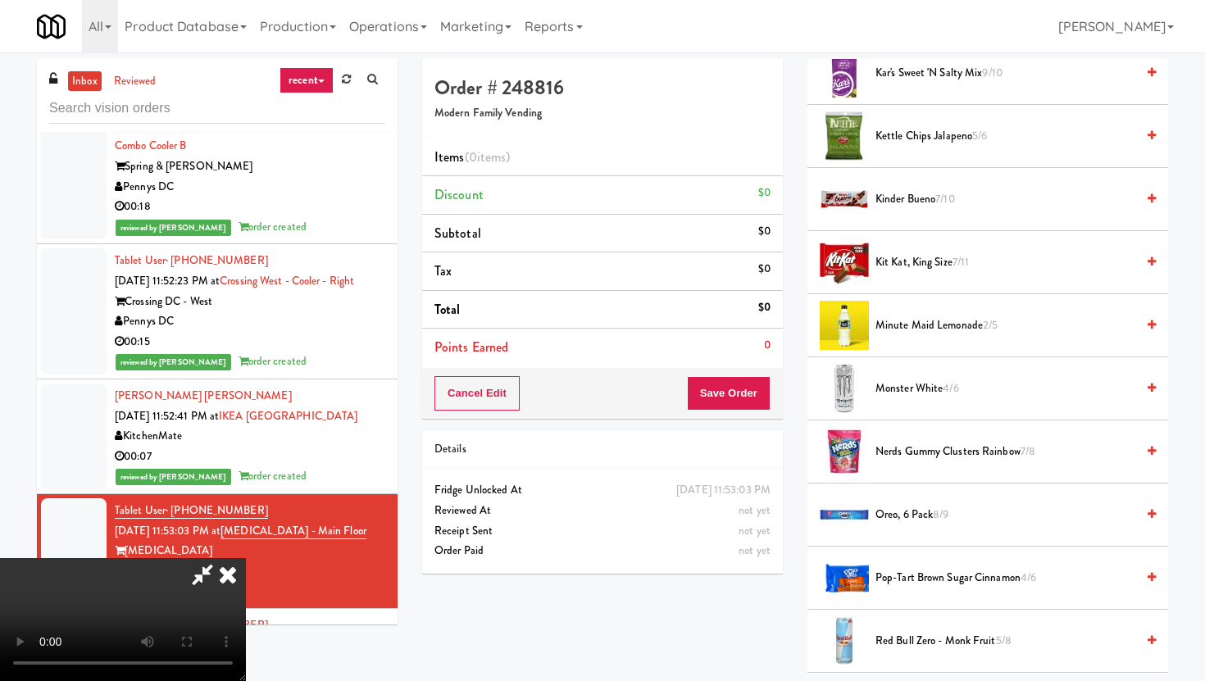
scroll to position [955, 0]
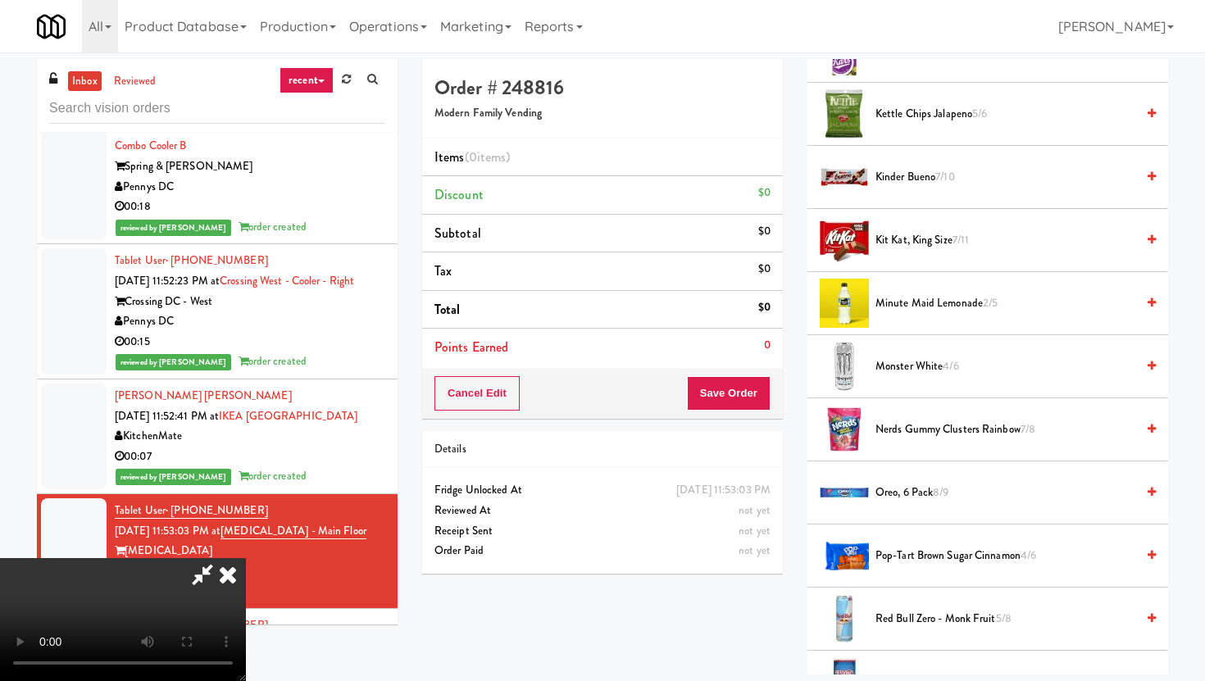
click at [246, 558] on video at bounding box center [123, 619] width 246 height 123
click at [935, 289] on li "Minute Maid Lemonade 2/5" at bounding box center [987, 303] width 361 height 63
click at [935, 305] on span "Minute Maid Lemonade 2/5" at bounding box center [1006, 303] width 260 height 20
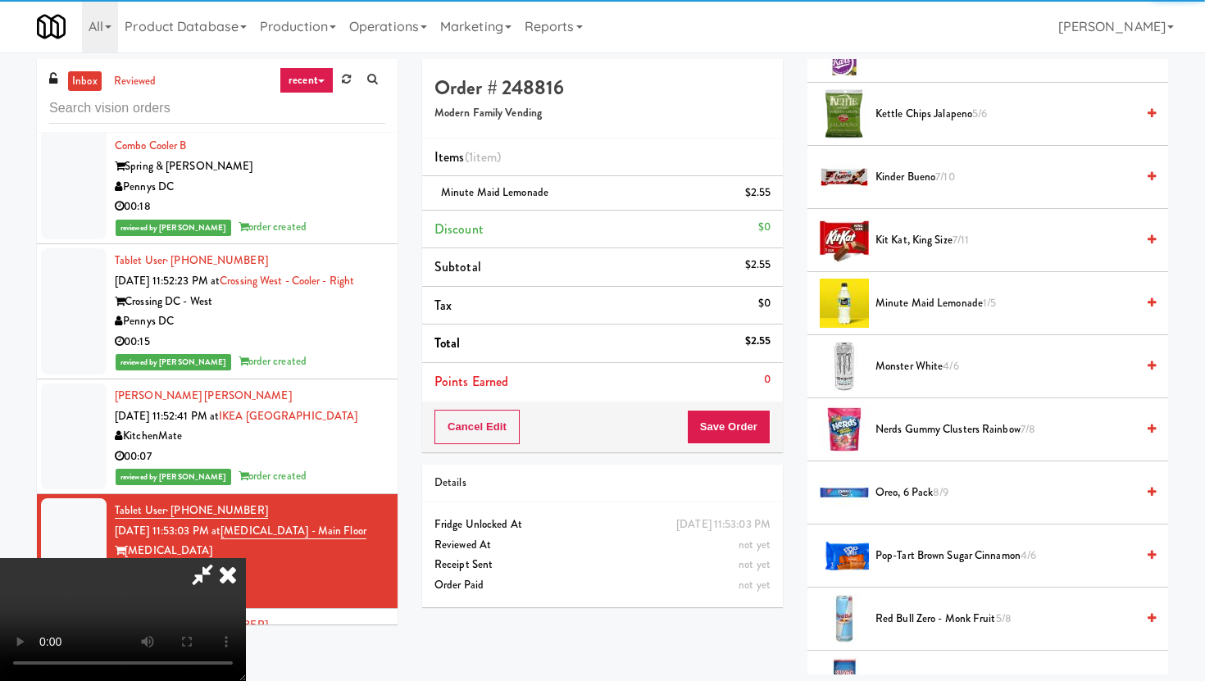
scroll to position [1260, 0]
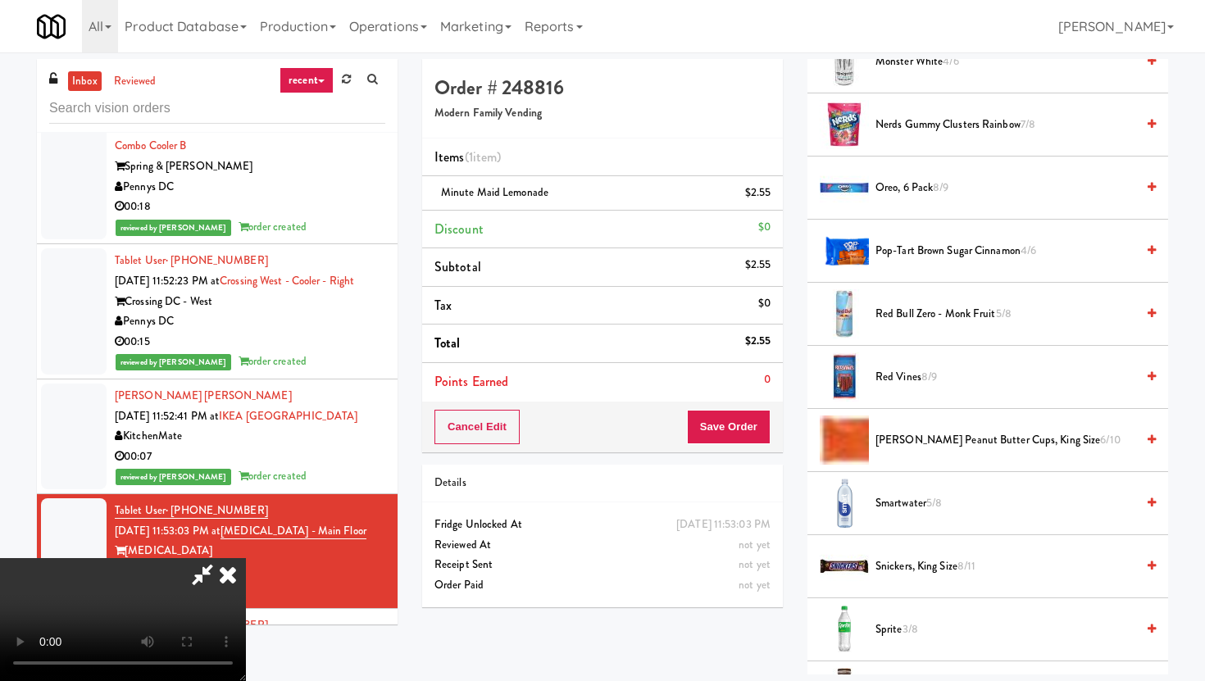
click at [935, 440] on span "Reese’s Peanut Butter Cups, King Size 6/10" at bounding box center [1006, 440] width 260 height 20
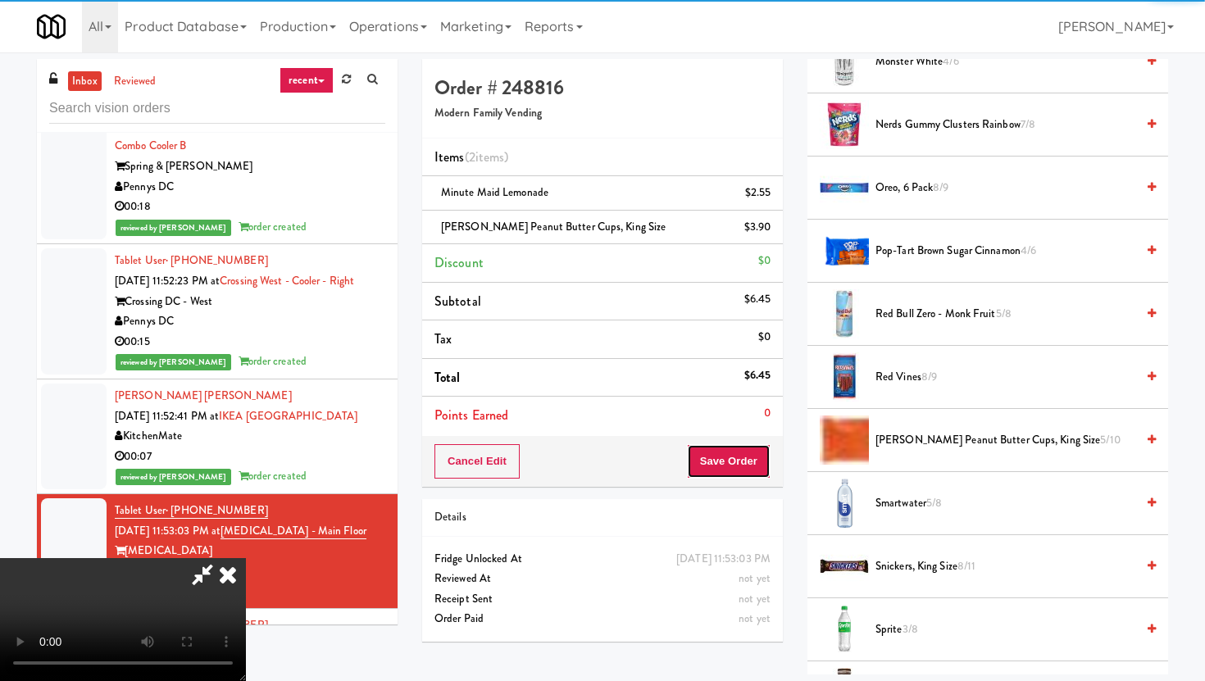
click at [768, 454] on button "Save Order" at bounding box center [729, 461] width 84 height 34
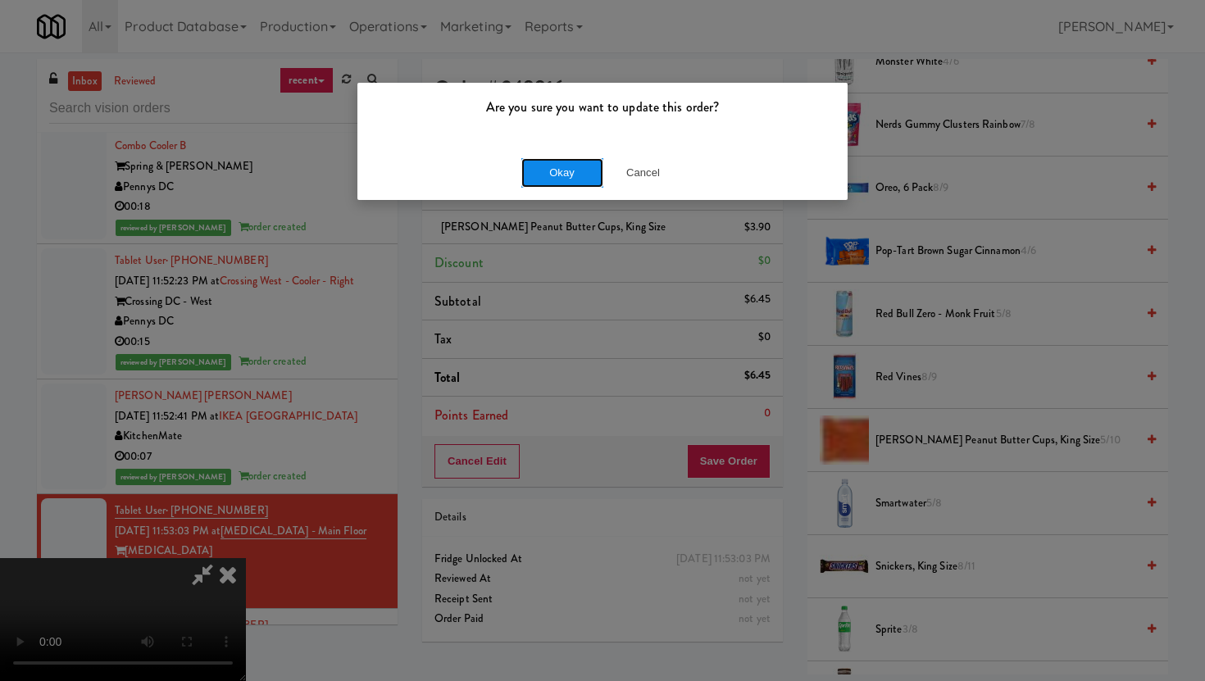
click at [558, 178] on button "Okay" at bounding box center [562, 173] width 82 height 30
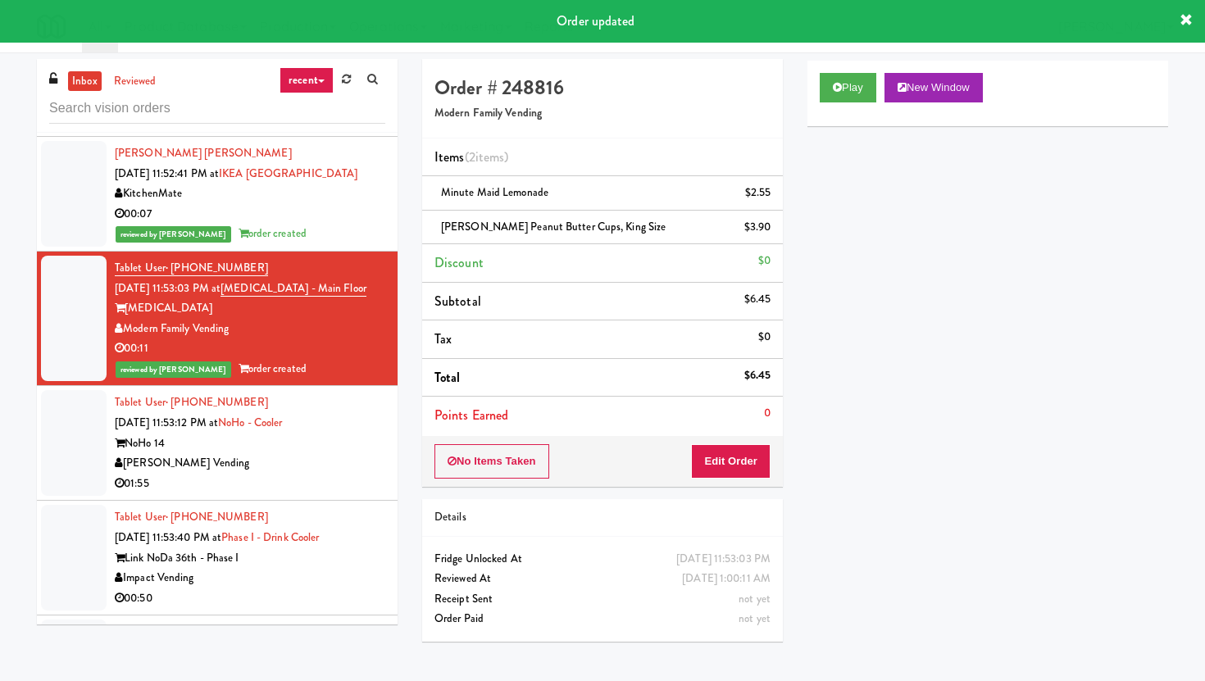
scroll to position [13878, 0]
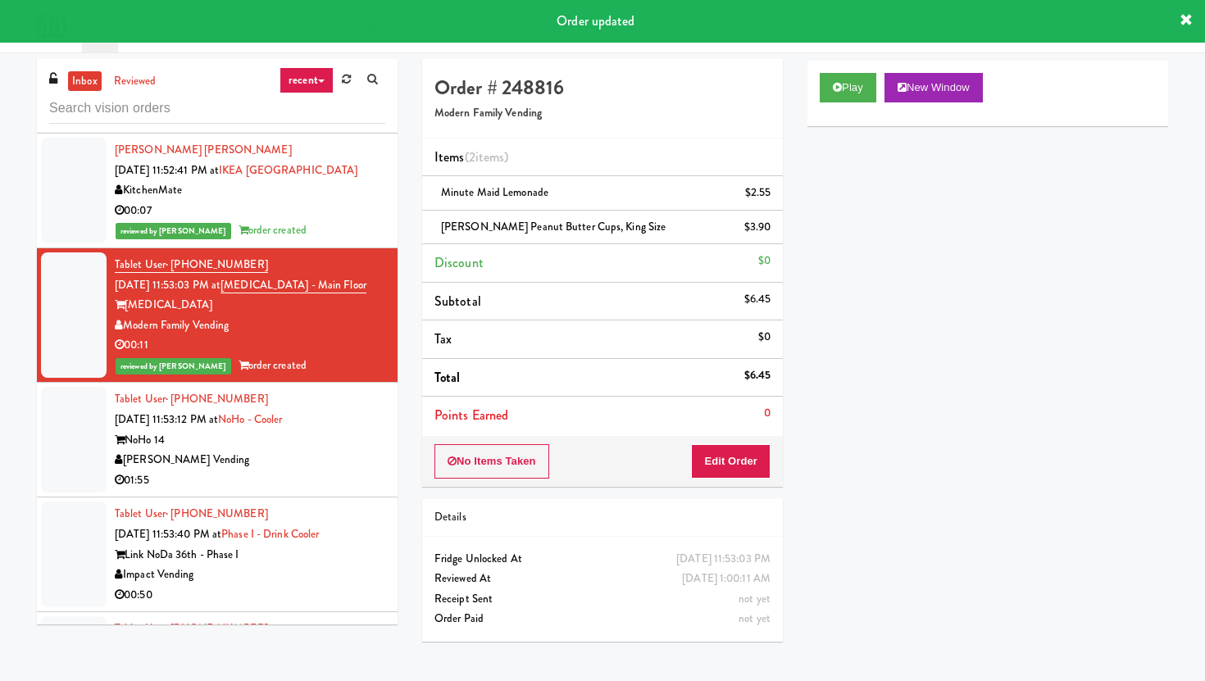
click at [357, 450] on div "[PERSON_NAME] Vending" at bounding box center [250, 460] width 271 height 20
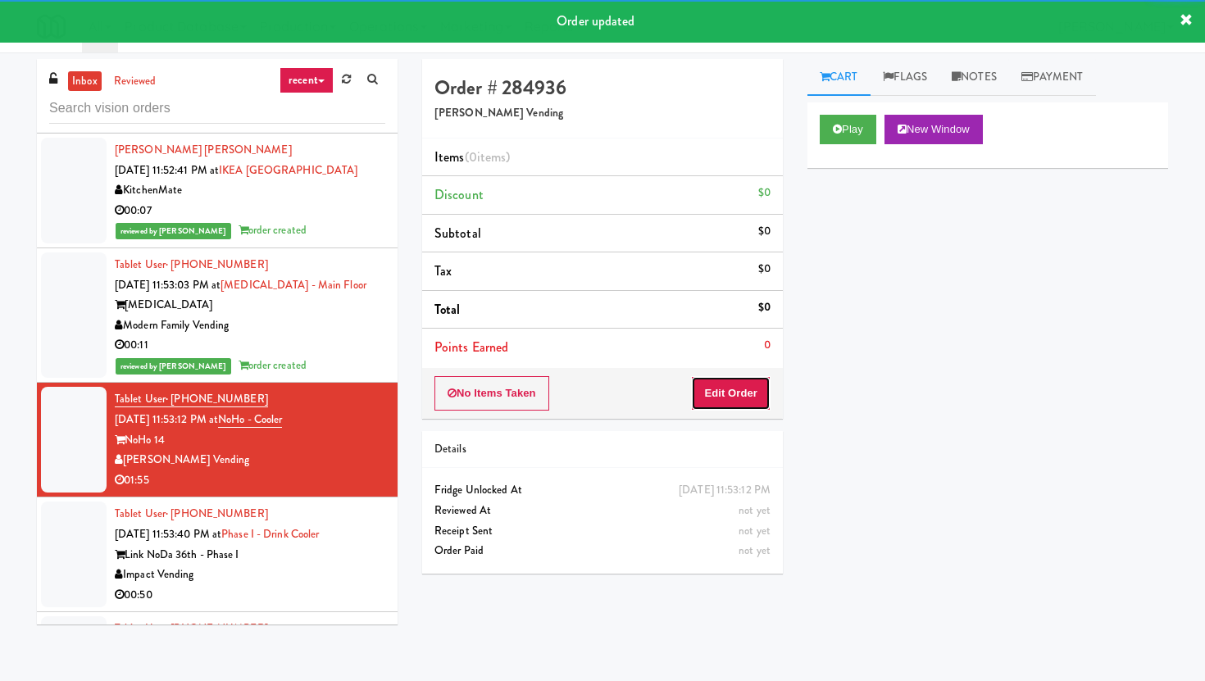
click at [708, 384] on button "Edit Order" at bounding box center [731, 393] width 80 height 34
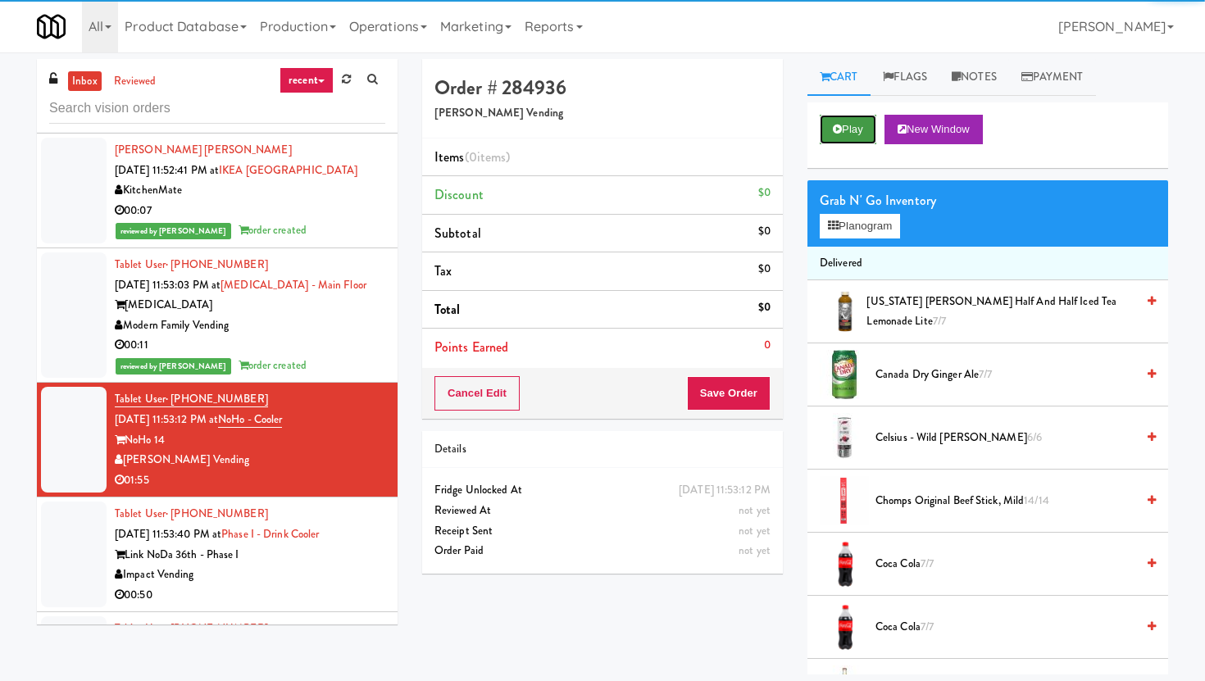
click at [856, 123] on button "Play" at bounding box center [848, 130] width 57 height 30
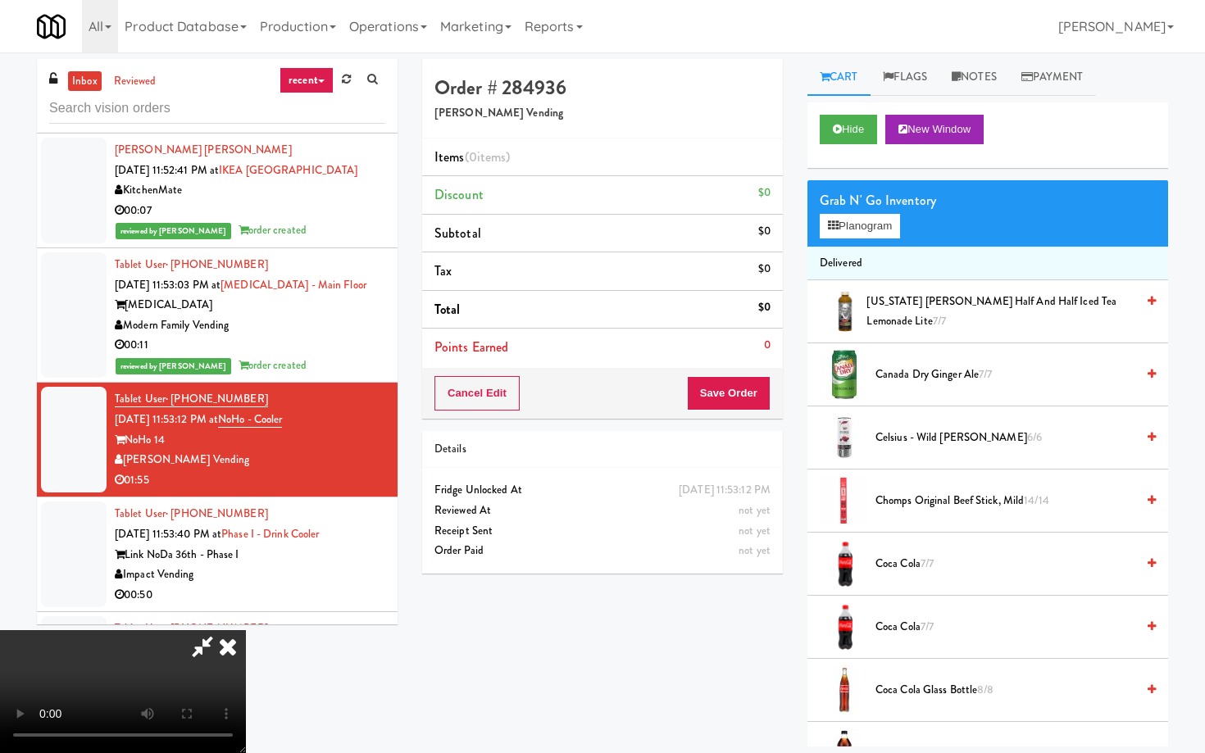
click at [246, 653] on video at bounding box center [123, 691] width 246 height 123
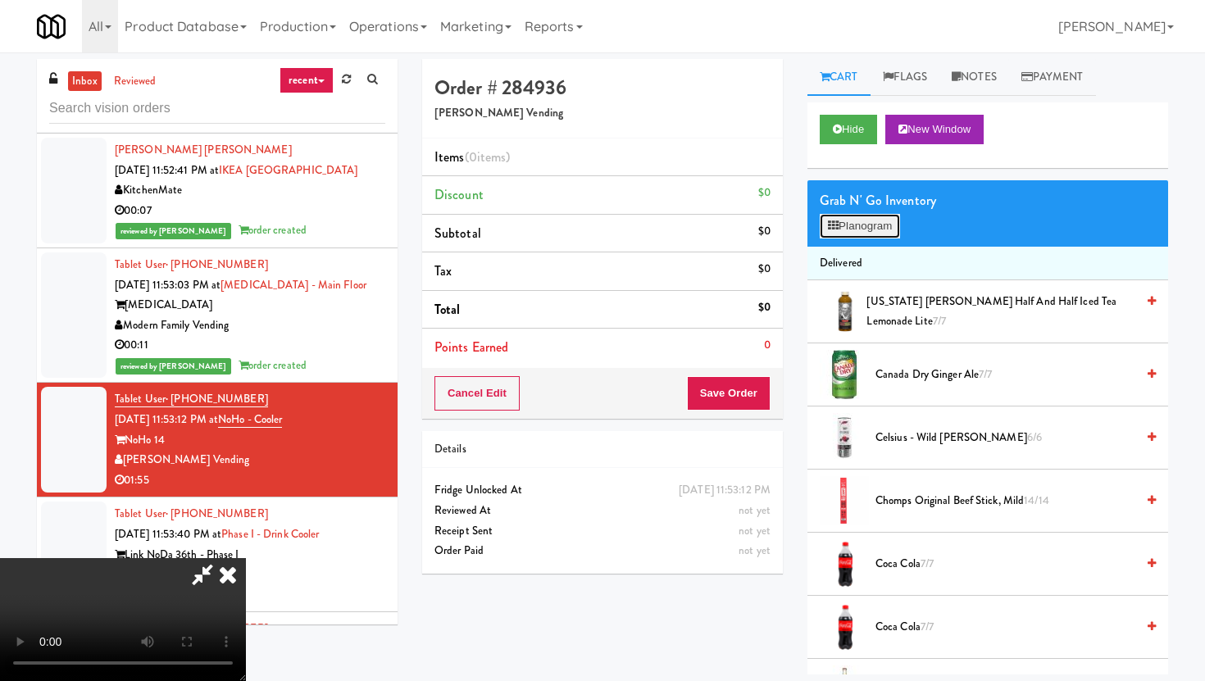
click at [858, 225] on button "Planogram" at bounding box center [860, 226] width 80 height 25
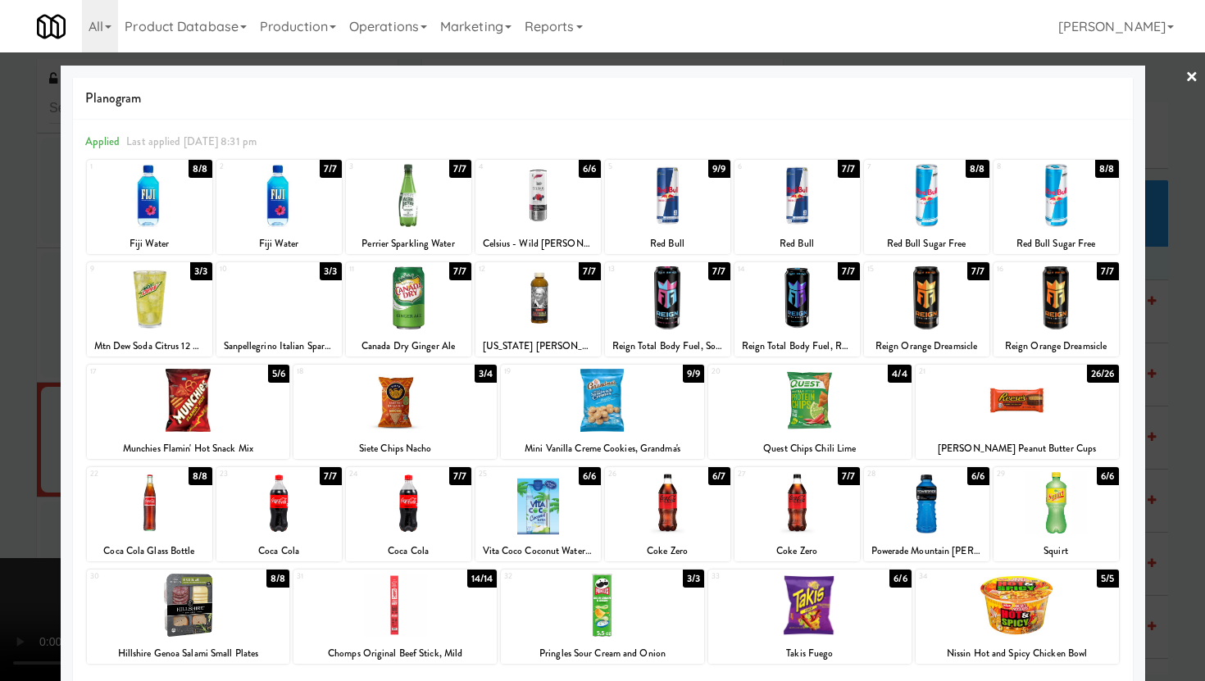
click at [1007, 440] on div "[PERSON_NAME] Peanut Butter Cups" at bounding box center [1017, 449] width 198 height 20
click at [1010, 400] on div at bounding box center [1017, 400] width 203 height 63
click at [202, 613] on div at bounding box center [188, 605] width 203 height 63
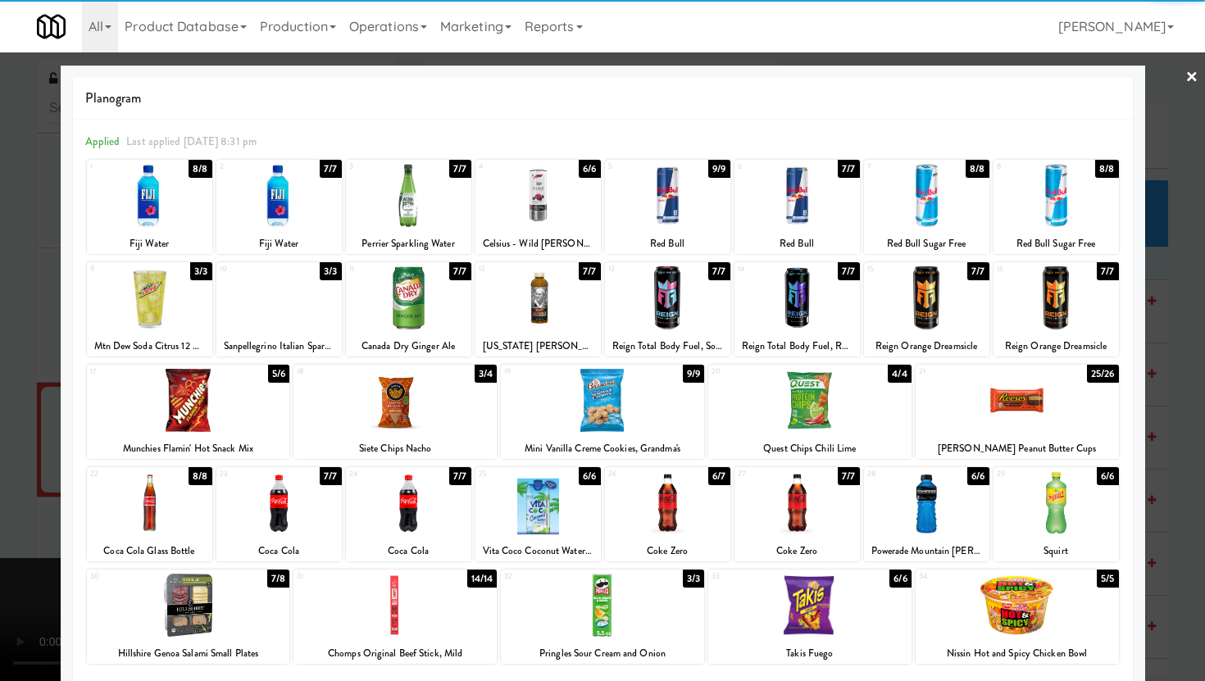
click at [836, 394] on div at bounding box center [809, 400] width 203 height 63
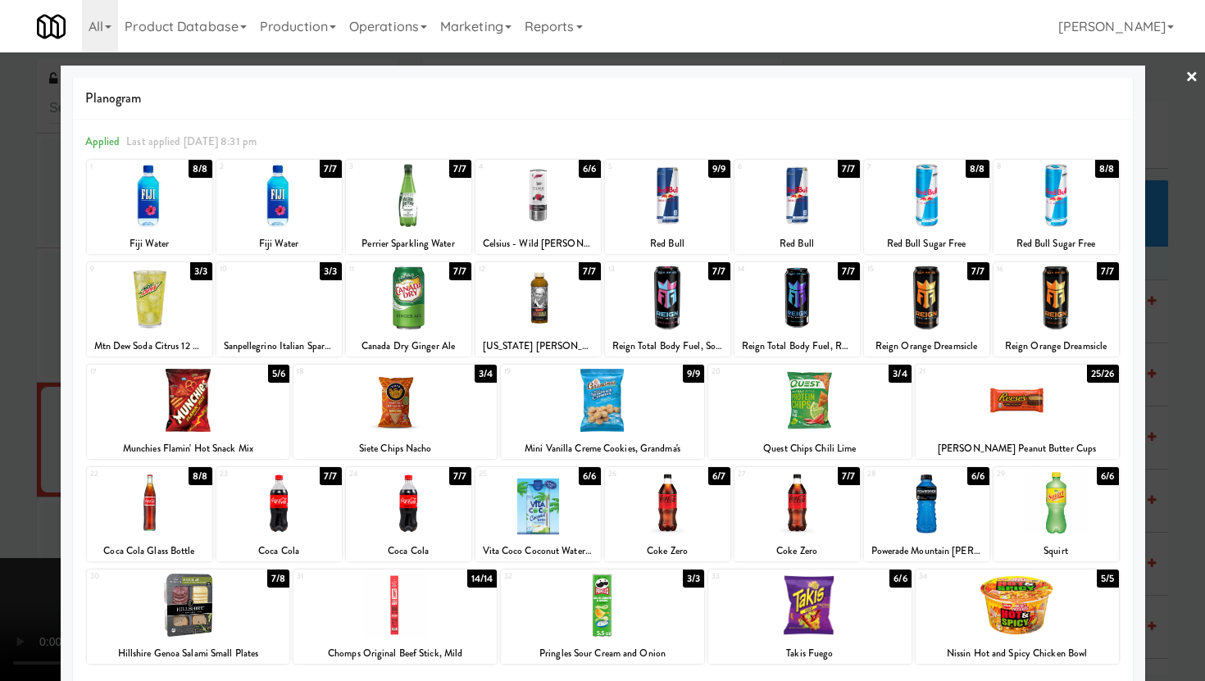
click at [595, 436] on div "19 9/9 Mini Vanilla Creme Cookies, Grandma's" at bounding box center [602, 412] width 203 height 94
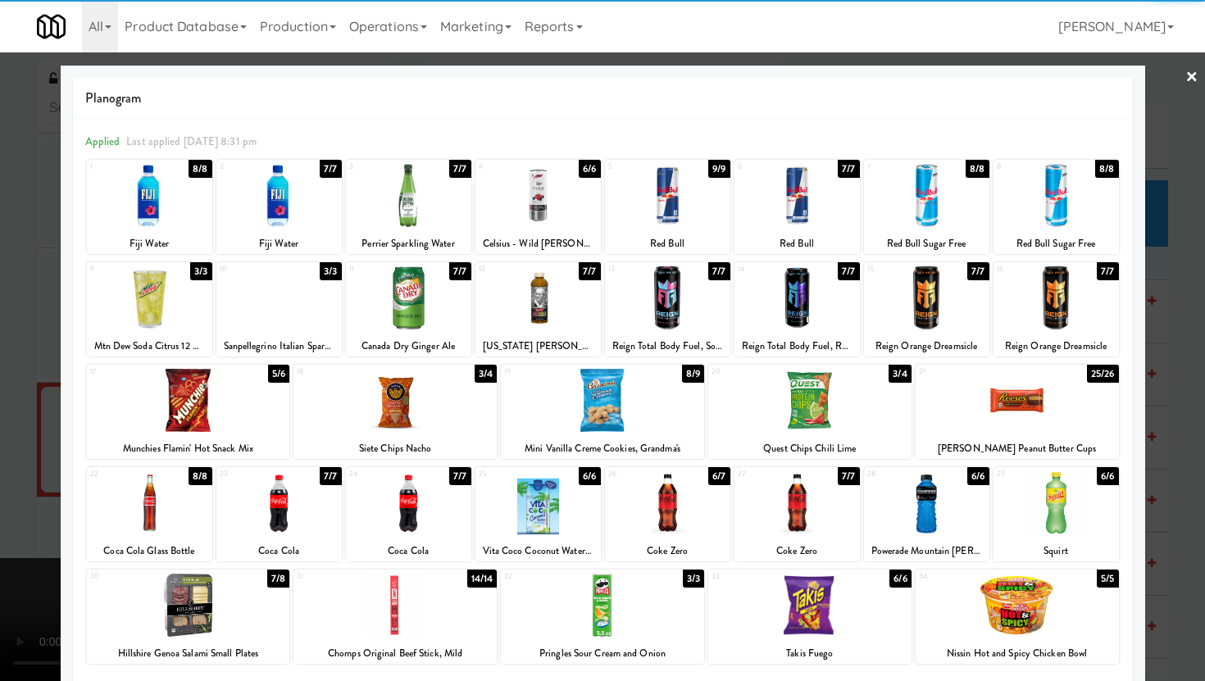
click at [637, 580] on div at bounding box center [602, 605] width 203 height 63
click at [0, 495] on div at bounding box center [602, 340] width 1205 height 681
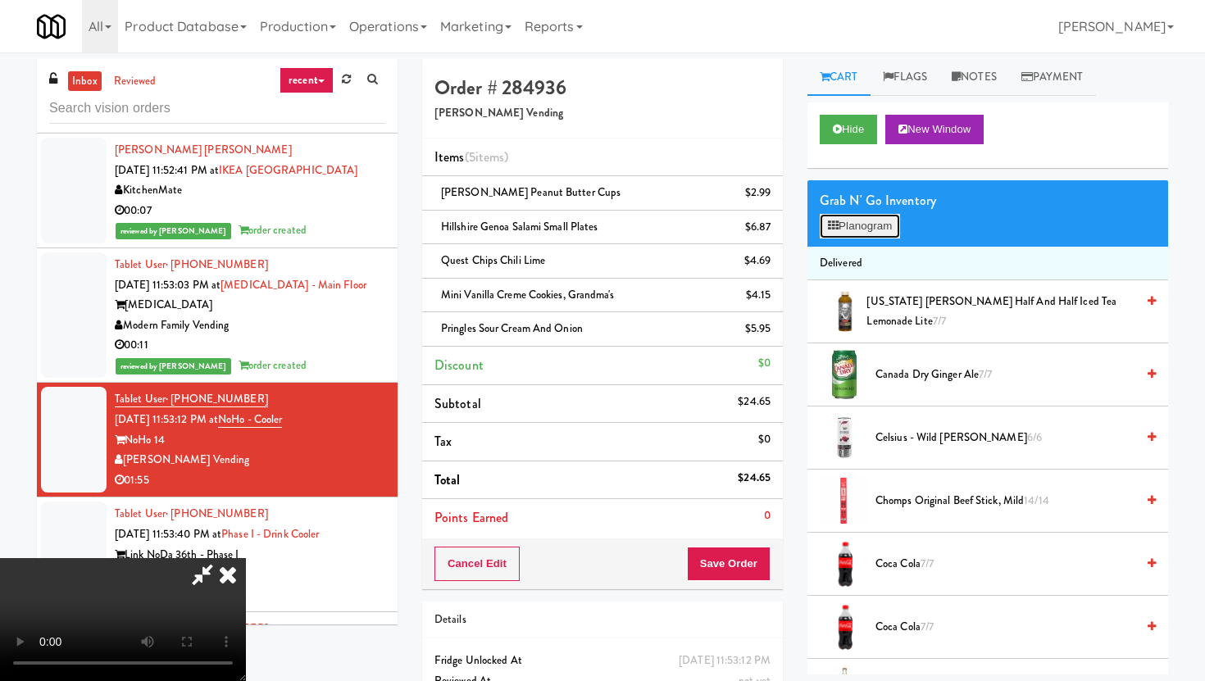
click at [880, 234] on button "Planogram" at bounding box center [860, 226] width 80 height 25
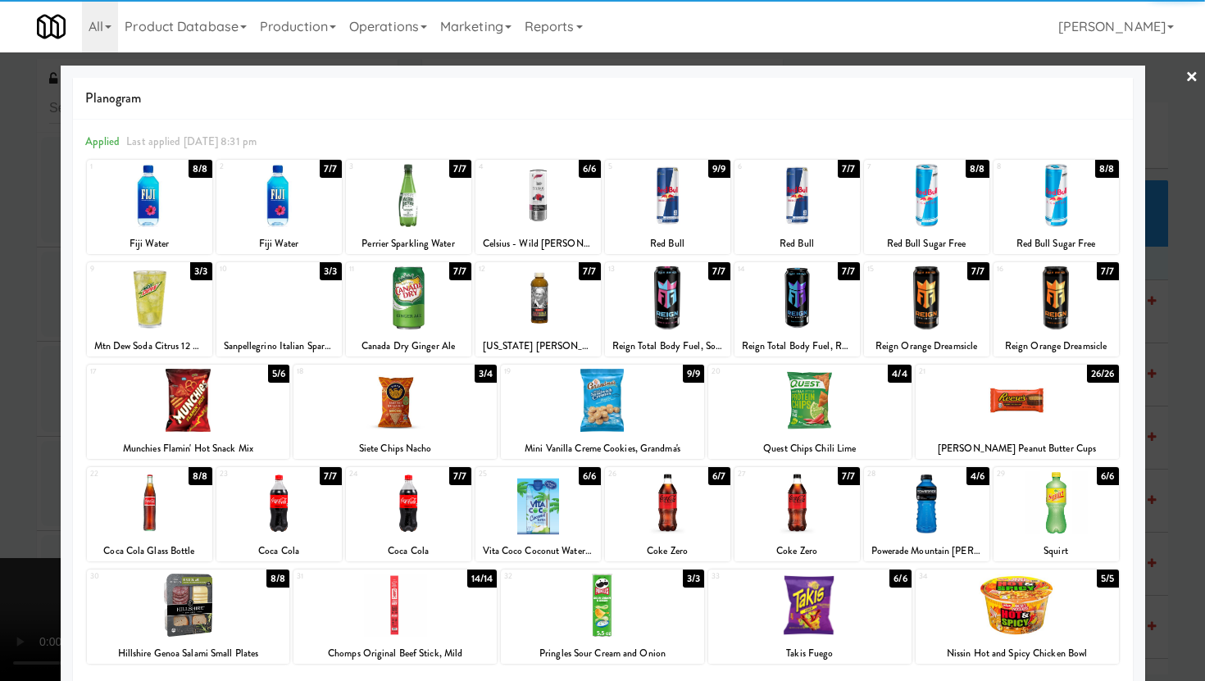
scroll to position [13878, 0]
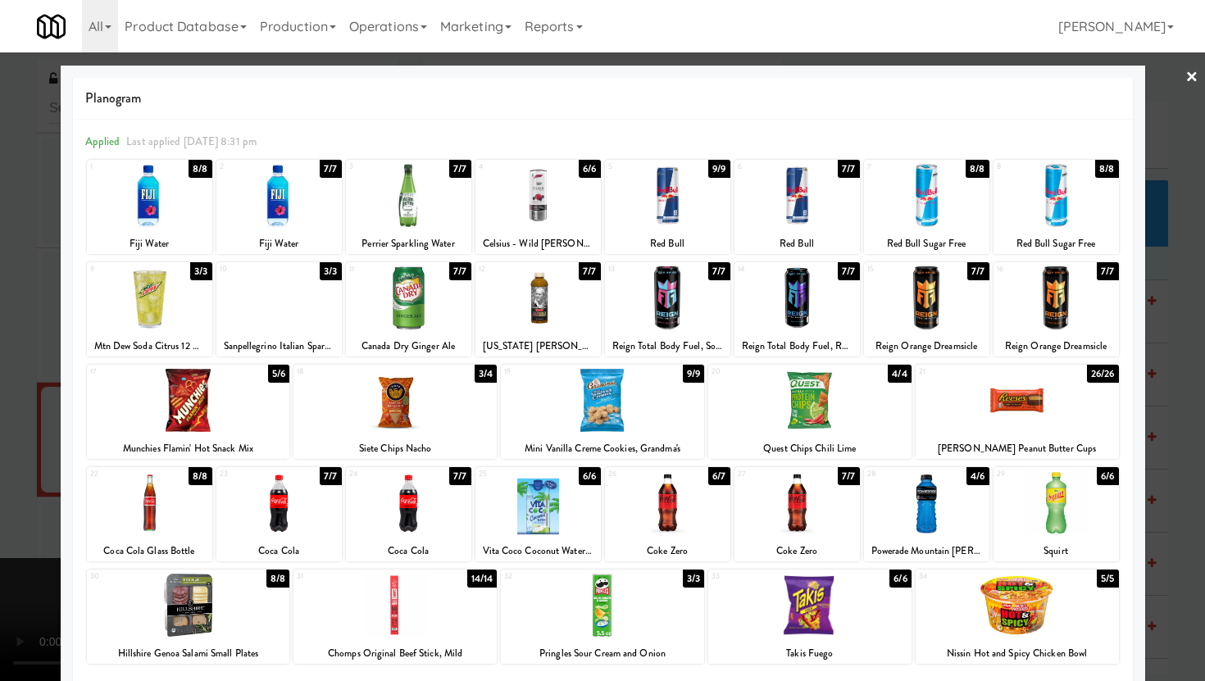
click at [14, 435] on div at bounding box center [602, 340] width 1205 height 681
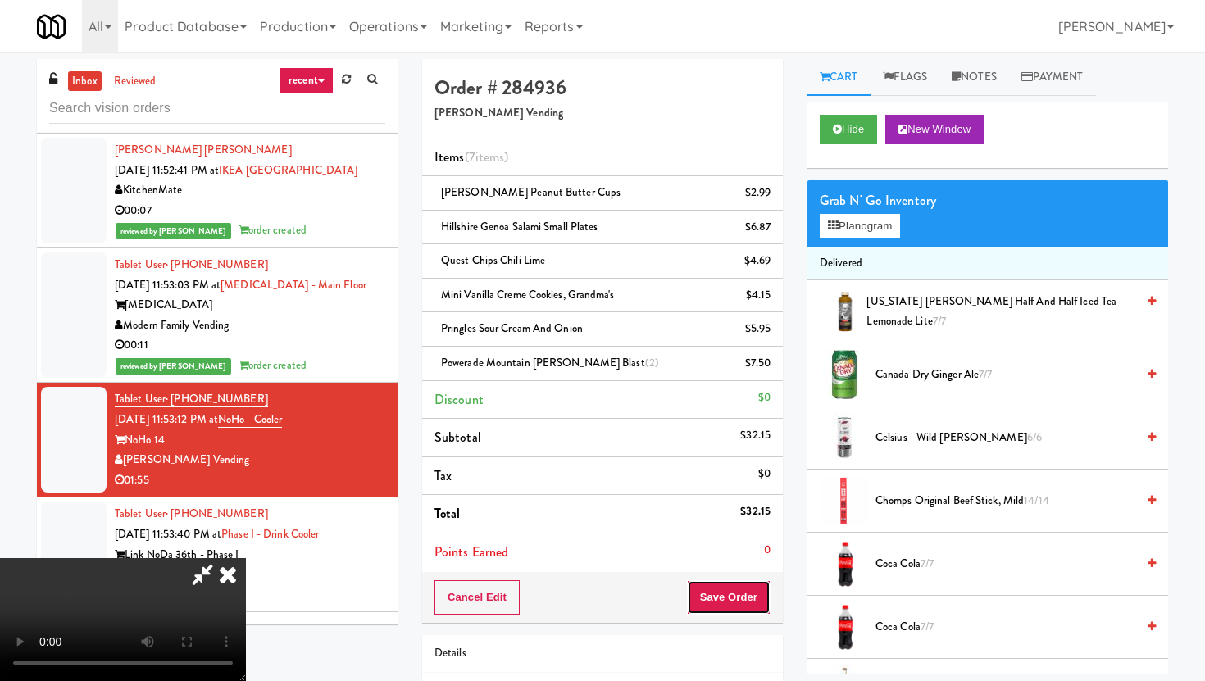
click at [760, 598] on button "Save Order" at bounding box center [729, 597] width 84 height 34
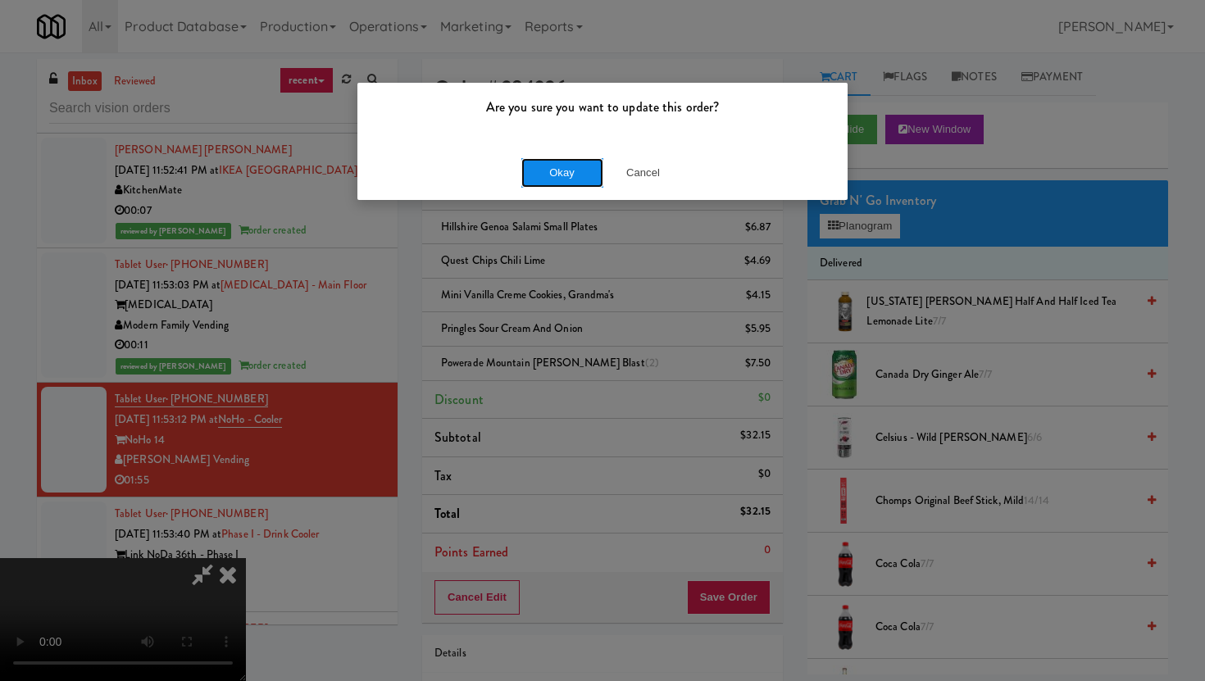
click at [573, 172] on button "Okay" at bounding box center [562, 173] width 82 height 30
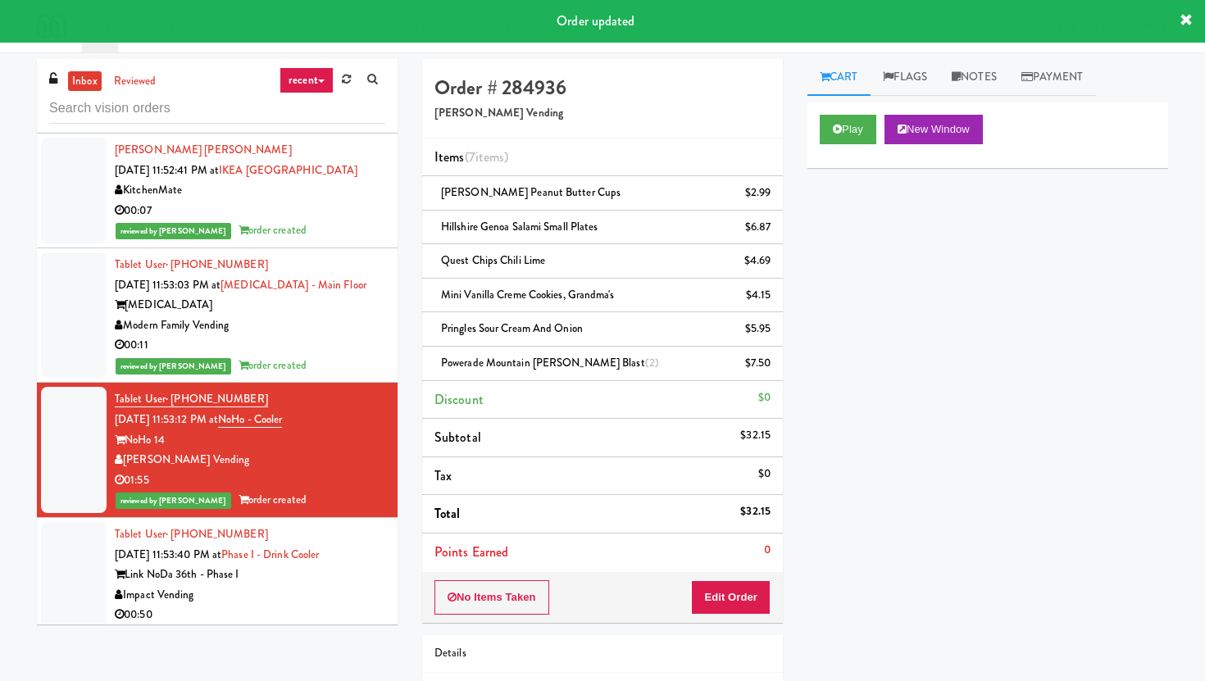
click at [293, 605] on div "00:50" at bounding box center [250, 615] width 271 height 20
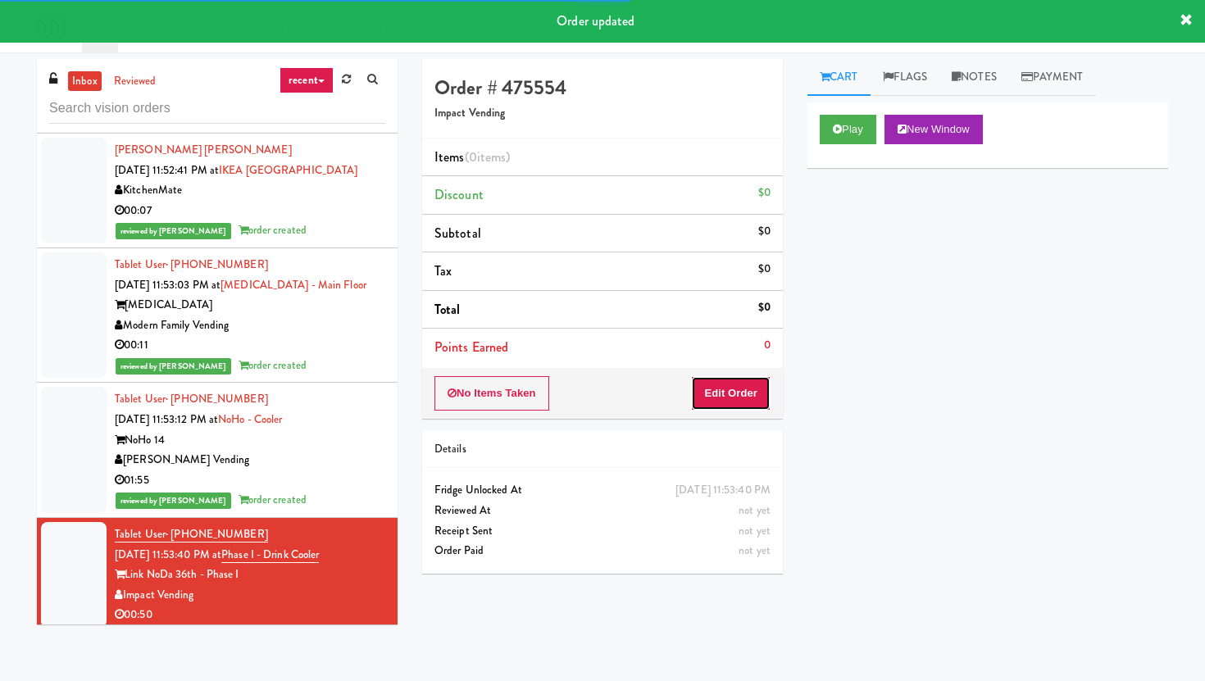
click at [701, 384] on button "Edit Order" at bounding box center [731, 393] width 80 height 34
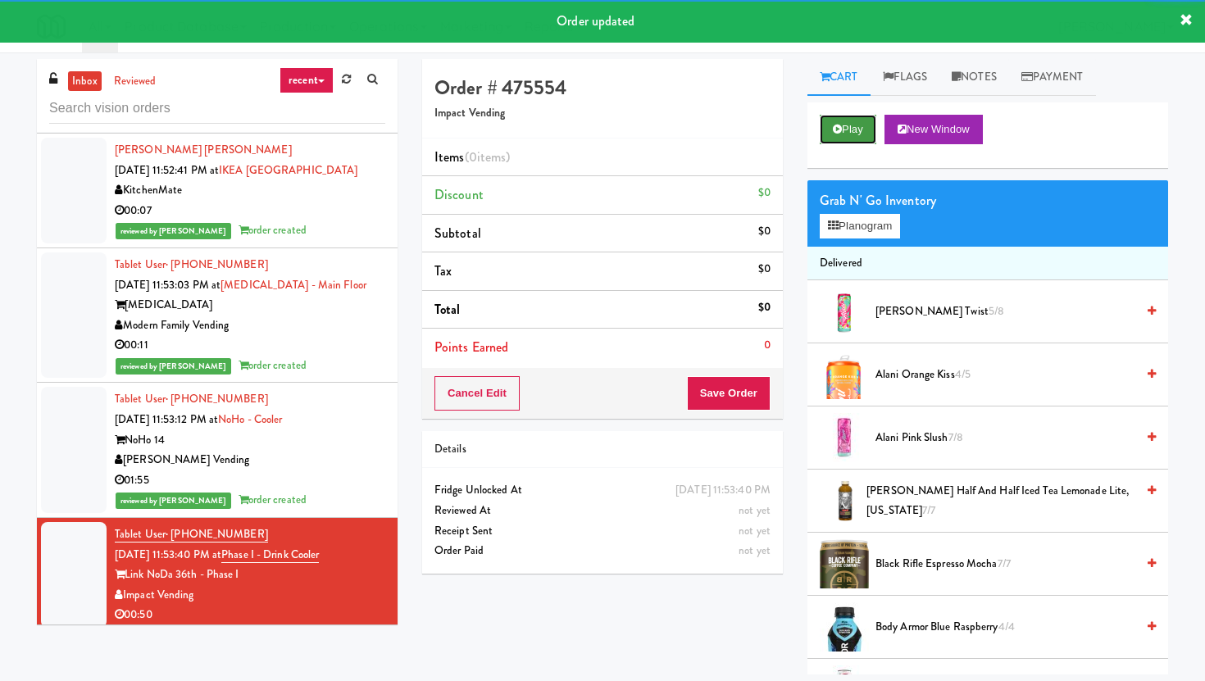
click at [837, 129] on icon at bounding box center [837, 129] width 9 height 11
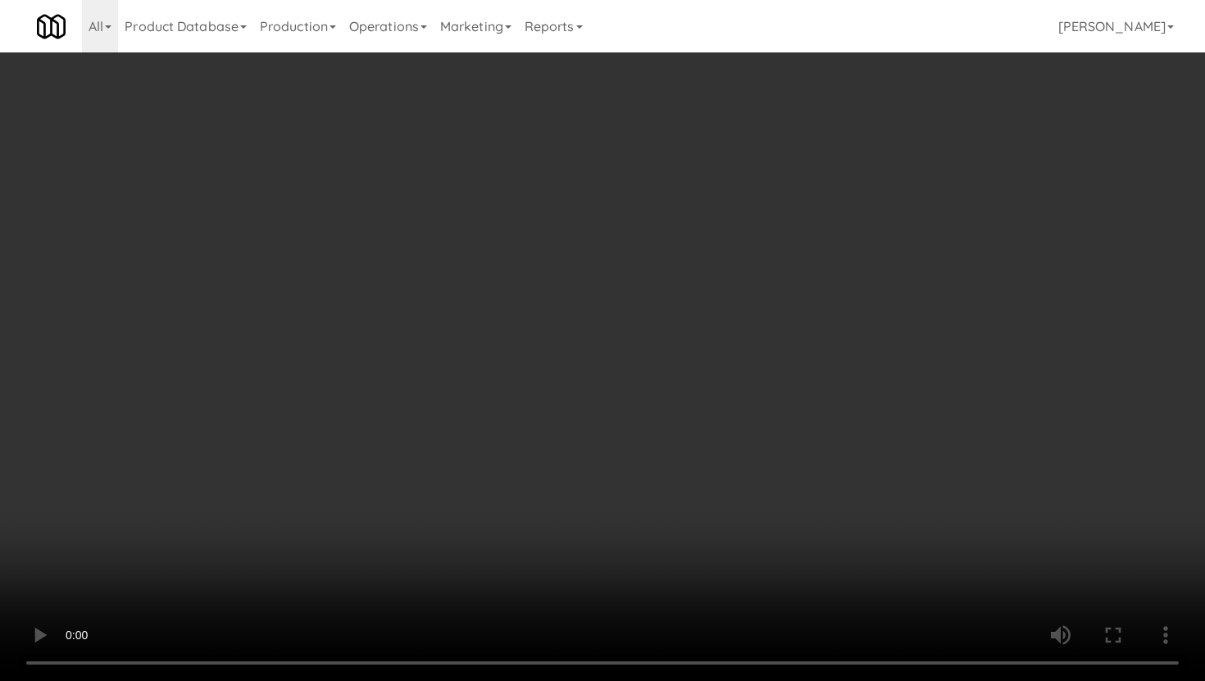
scroll to position [348, 0]
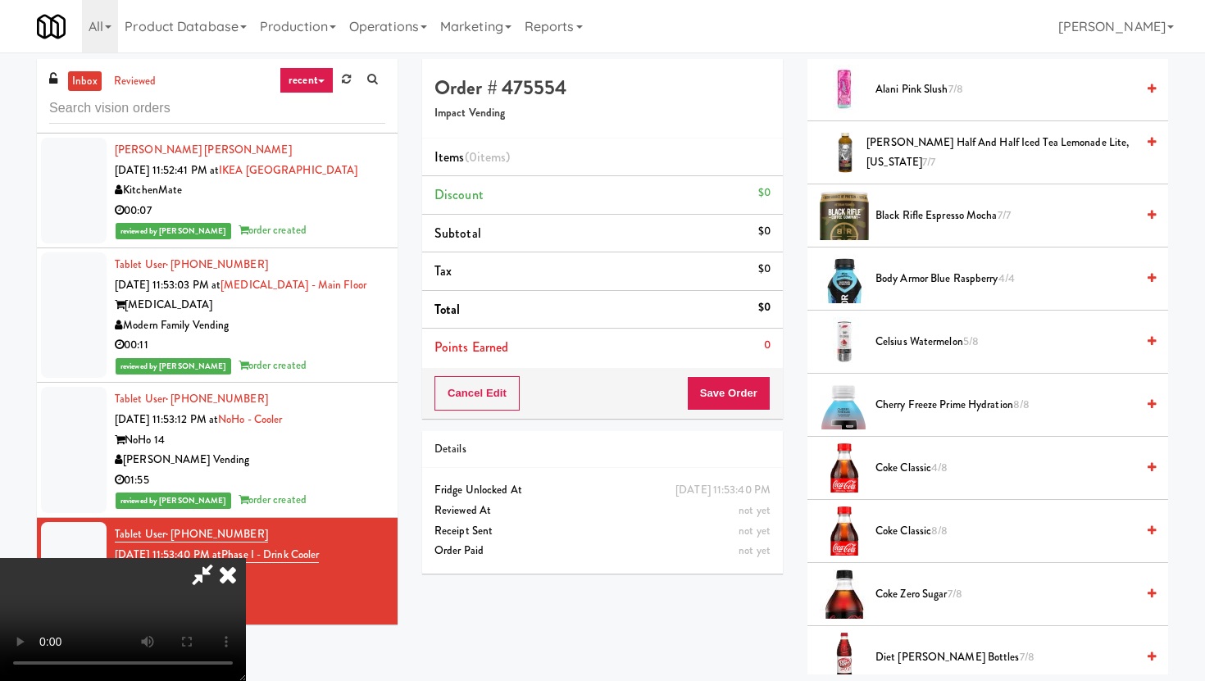
click at [948, 456] on li "Coke Classic 4/8" at bounding box center [987, 468] width 361 height 63
click at [939, 465] on span "4/8" at bounding box center [939, 468] width 16 height 16
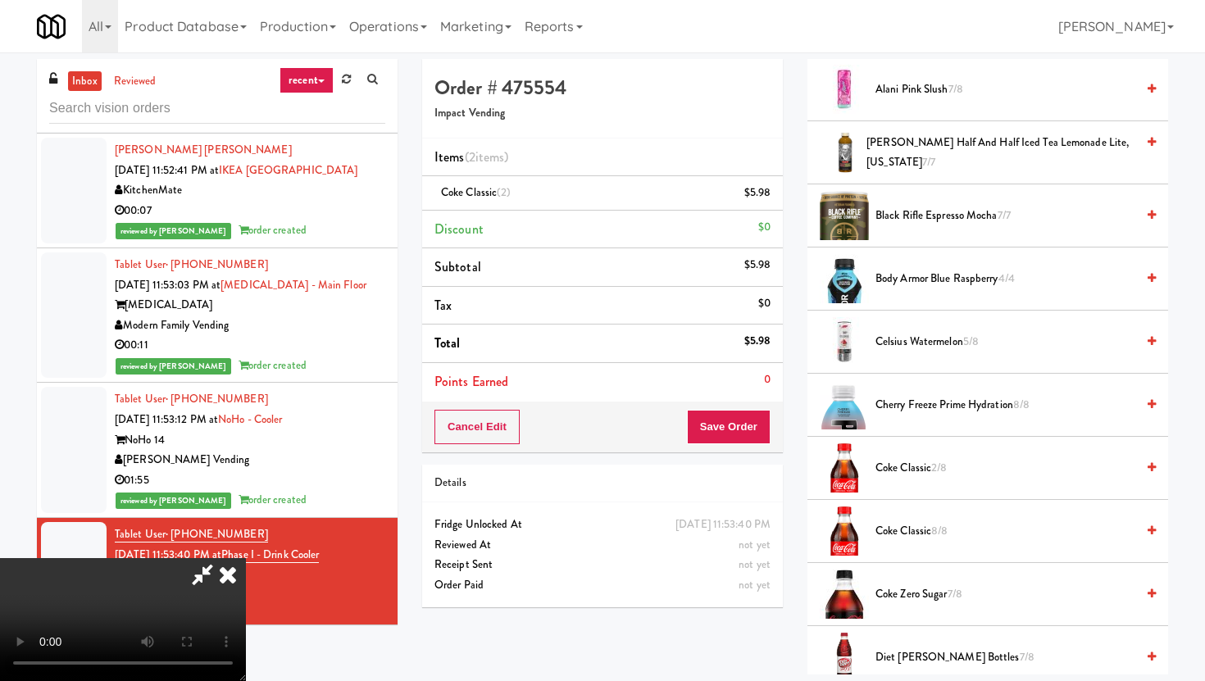
scroll to position [0, 0]
click at [246, 558] on icon at bounding box center [228, 574] width 36 height 33
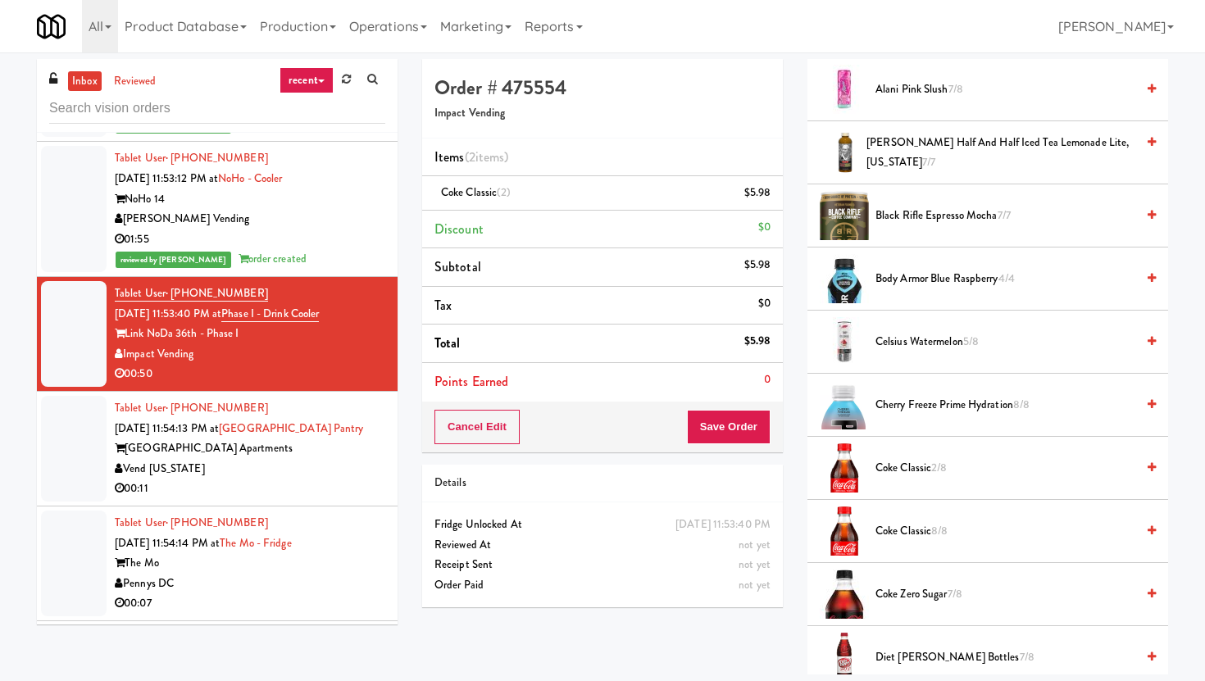
scroll to position [14120, 0]
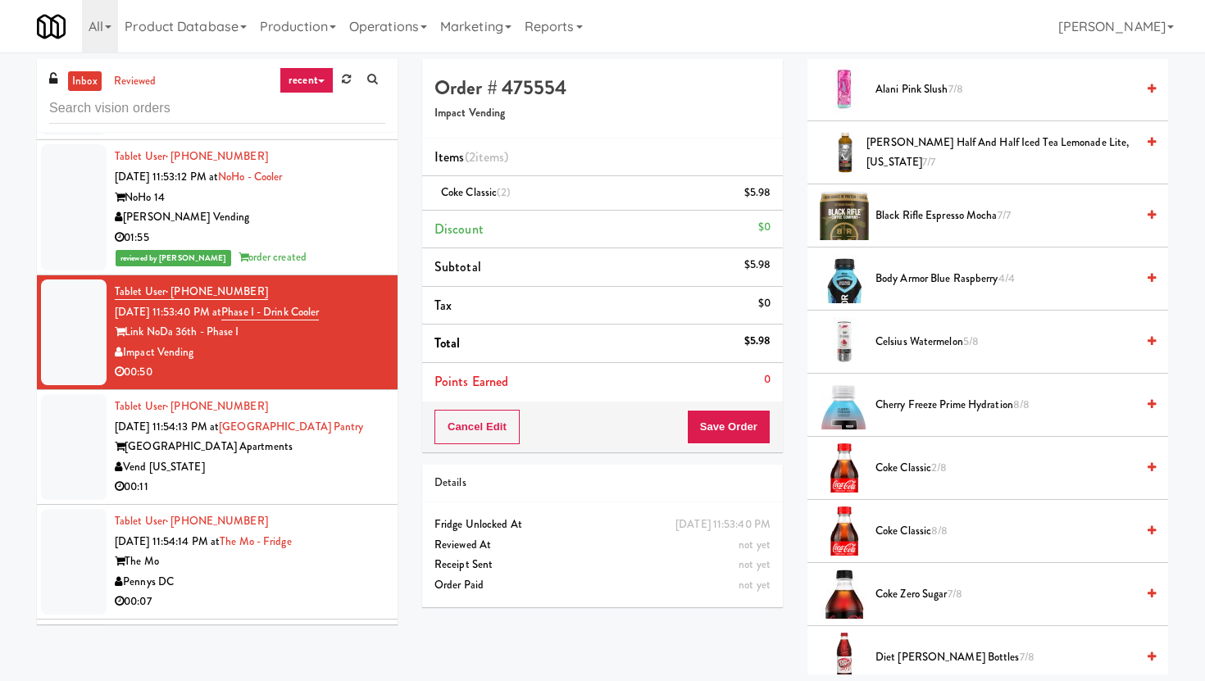
click at [348, 592] on div "00:07" at bounding box center [250, 602] width 271 height 20
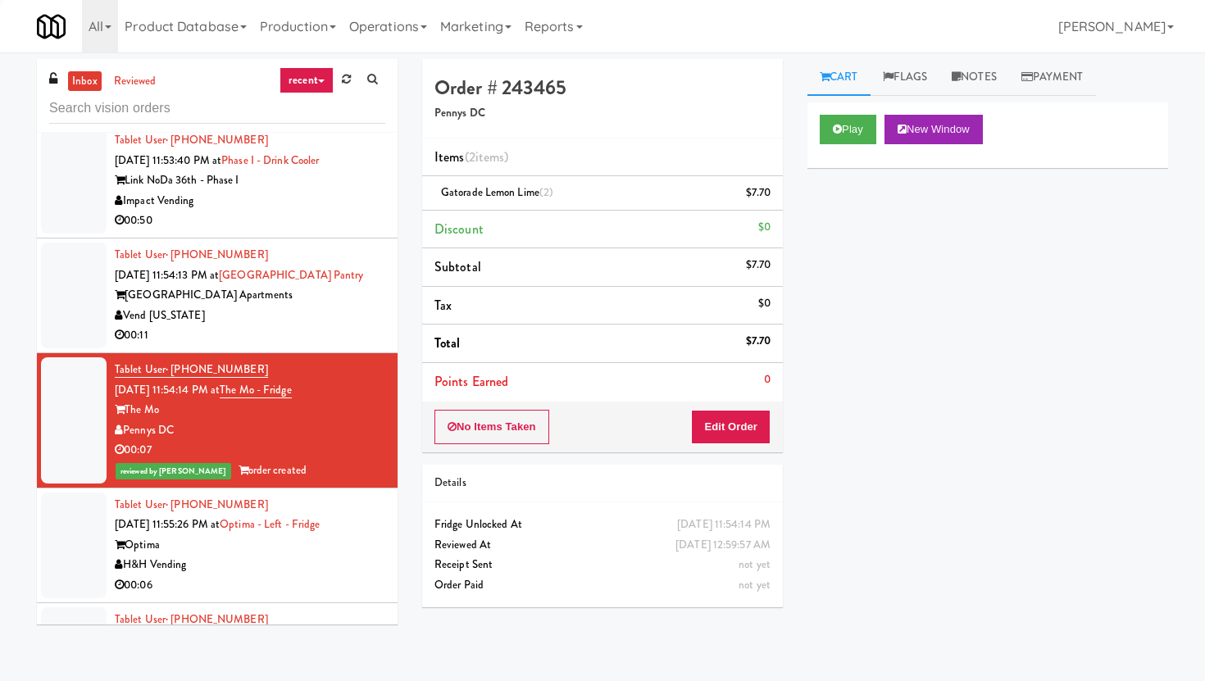
scroll to position [14367, 0]
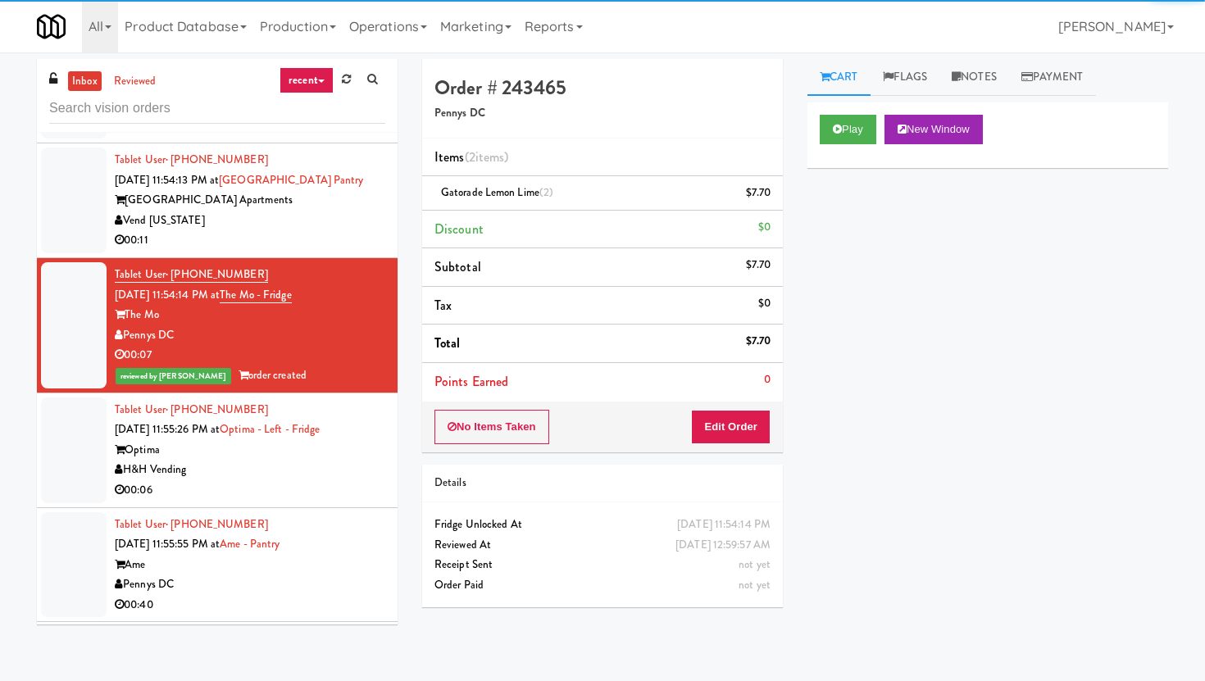
click at [308, 515] on div "Tablet User · (717) 608-4492 [DATE] 11:55:55 PM at [GEOGRAPHIC_DATA] Ame Pennys…" at bounding box center [250, 565] width 271 height 101
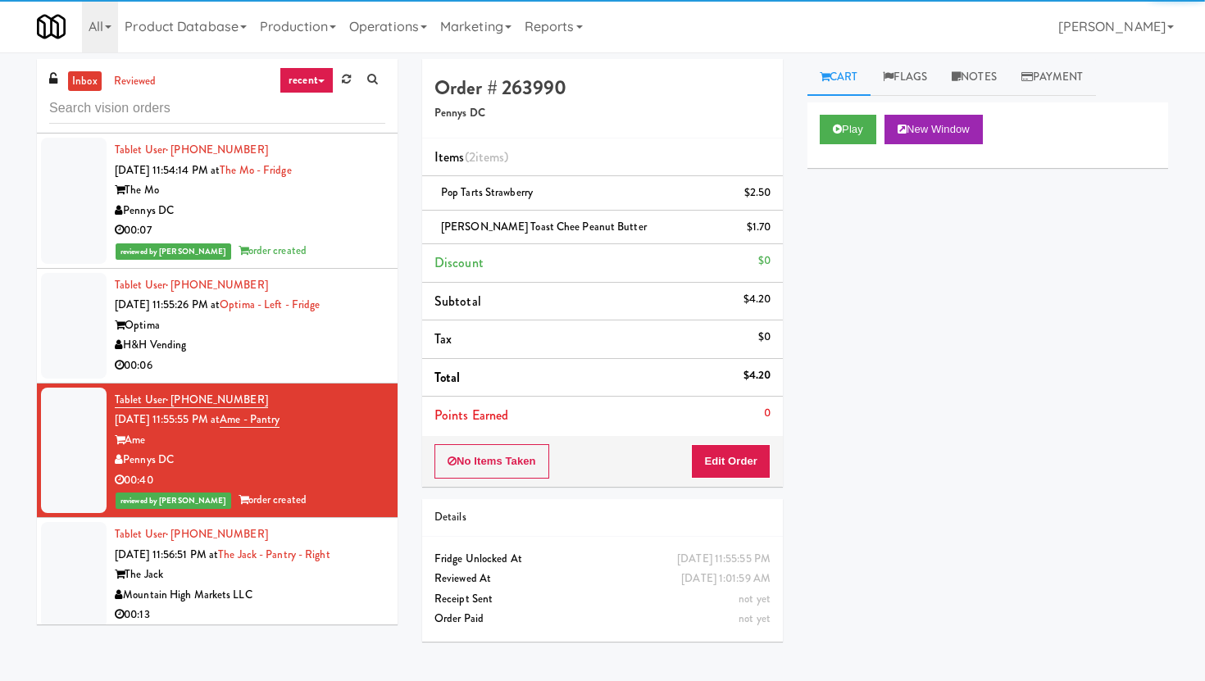
scroll to position [14519, 0]
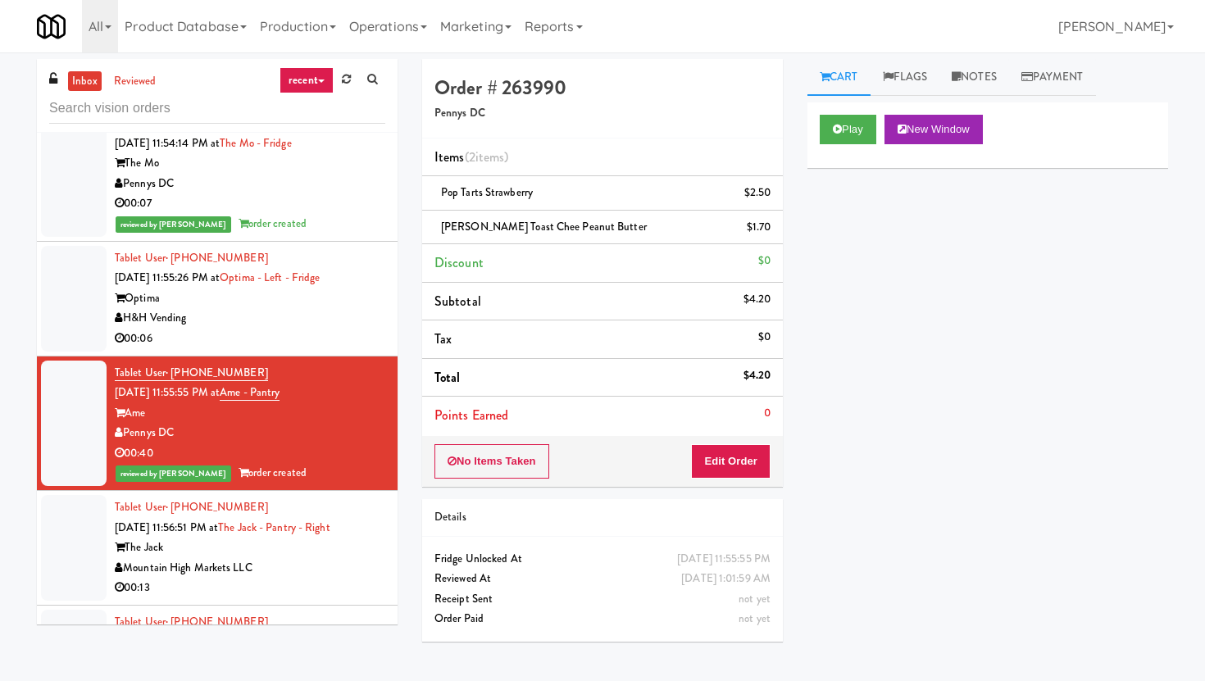
click at [301, 491] on li "Tablet User · (517) 231-7031 [DATE] 11:56:51 PM at The Jack - Pantry - Right Th…" at bounding box center [217, 548] width 361 height 115
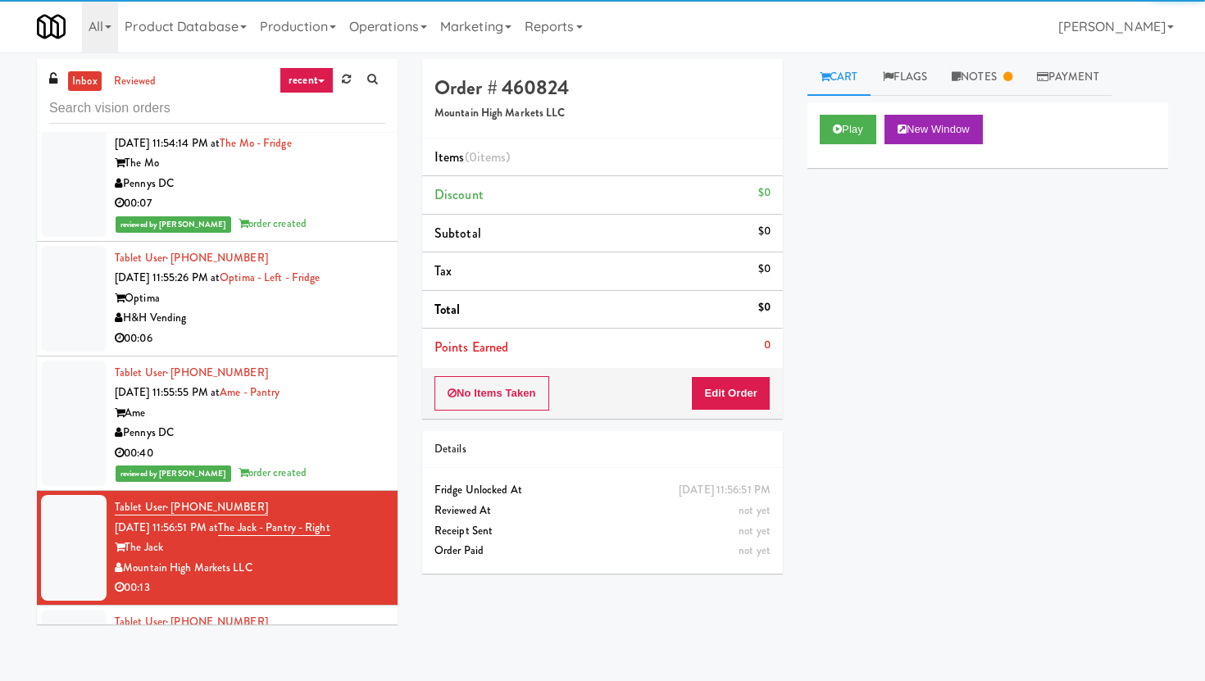
click at [687, 389] on div "No Items Taken Edit Order" at bounding box center [602, 393] width 361 height 51
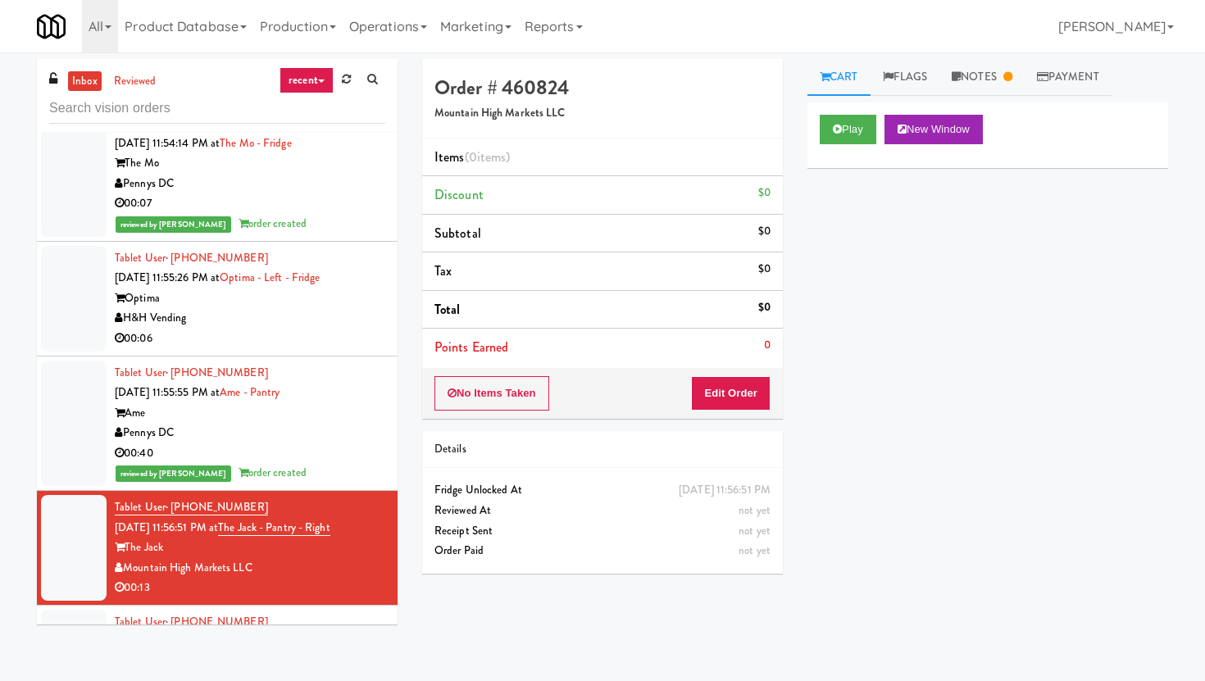
click at [762, 366] on div "Items (0 items ) Discount $0 Subtotal $0 Tax $0 Total $0 Points Earned 0" at bounding box center [602, 254] width 361 height 230
click at [756, 402] on button "Edit Order" at bounding box center [731, 393] width 80 height 34
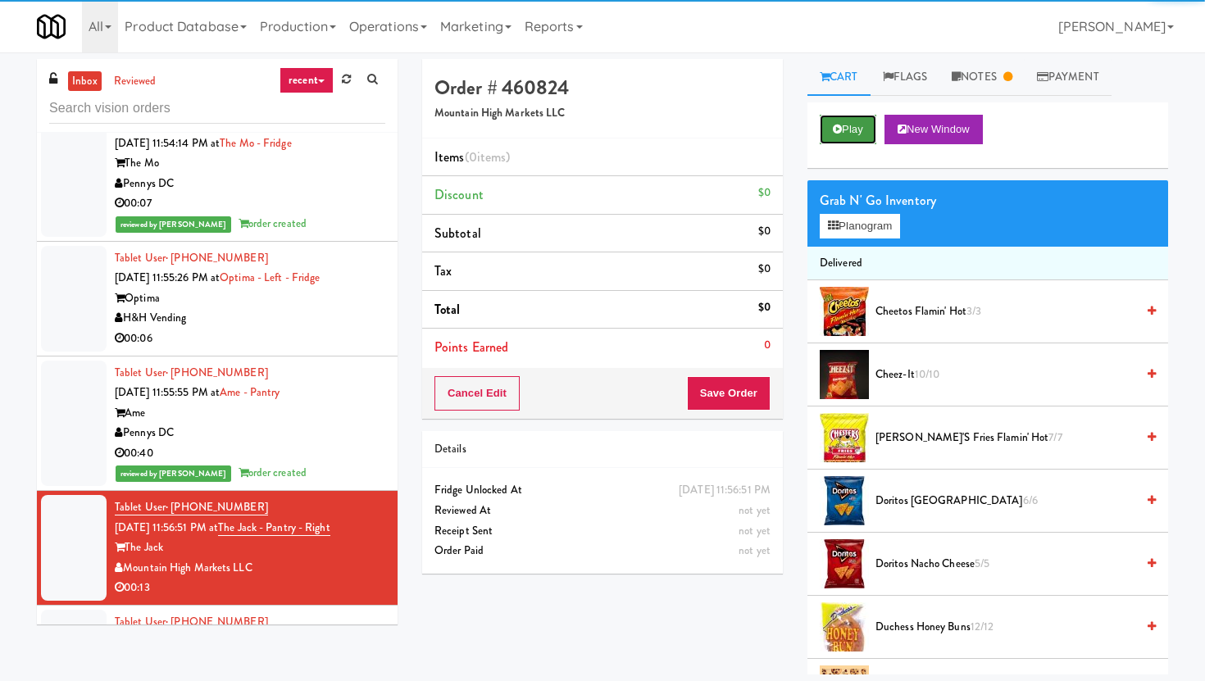
click at [839, 132] on icon at bounding box center [837, 129] width 9 height 11
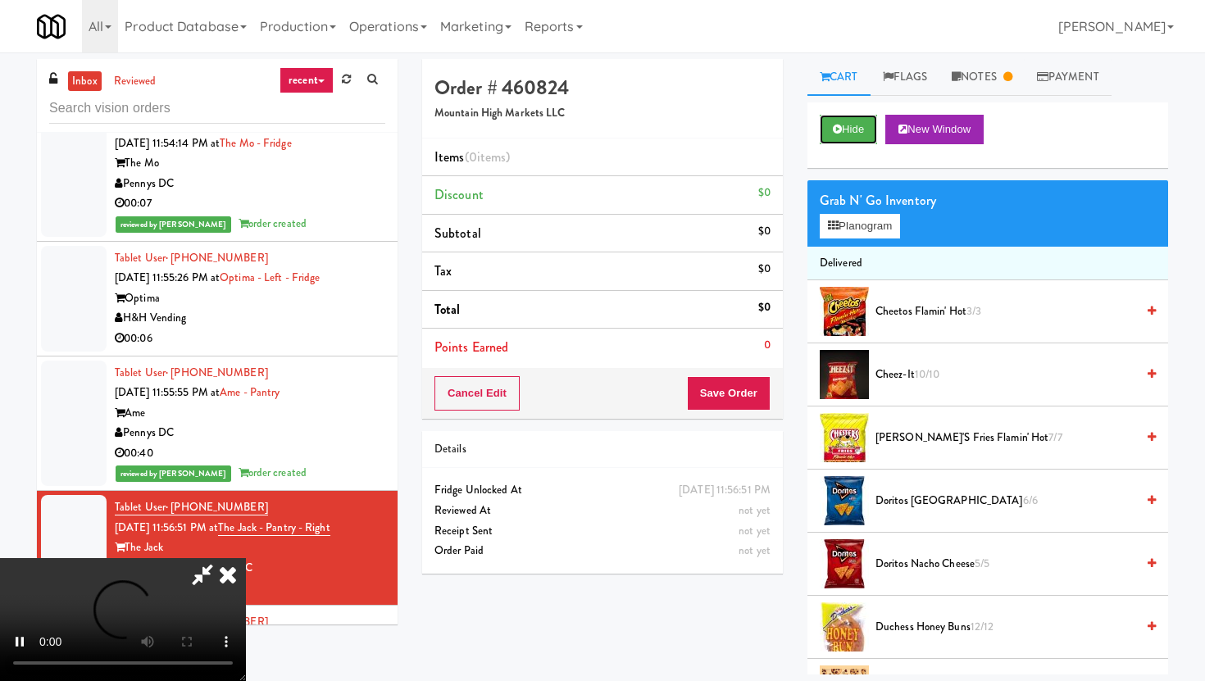
scroll to position [14684, 0]
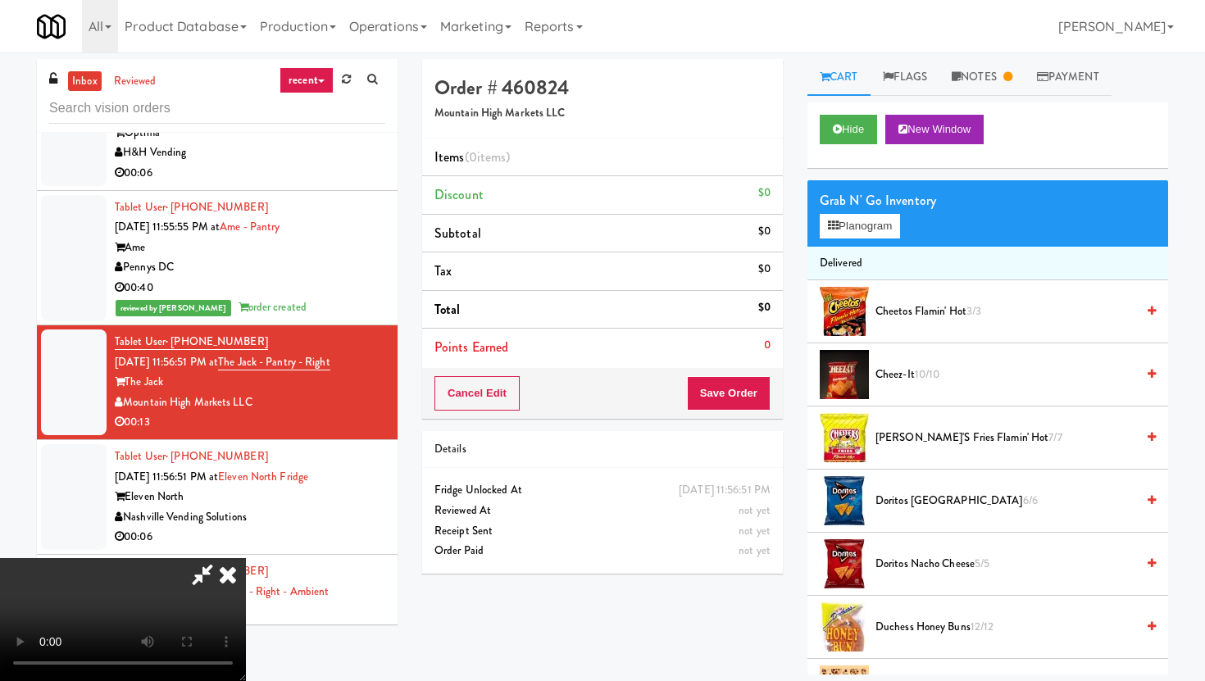
click at [265, 440] on li "Tablet User · (615) 275-8189 [DATE] 11:56:51 PM at Eleven North Fridge Eleven N…" at bounding box center [217, 497] width 361 height 115
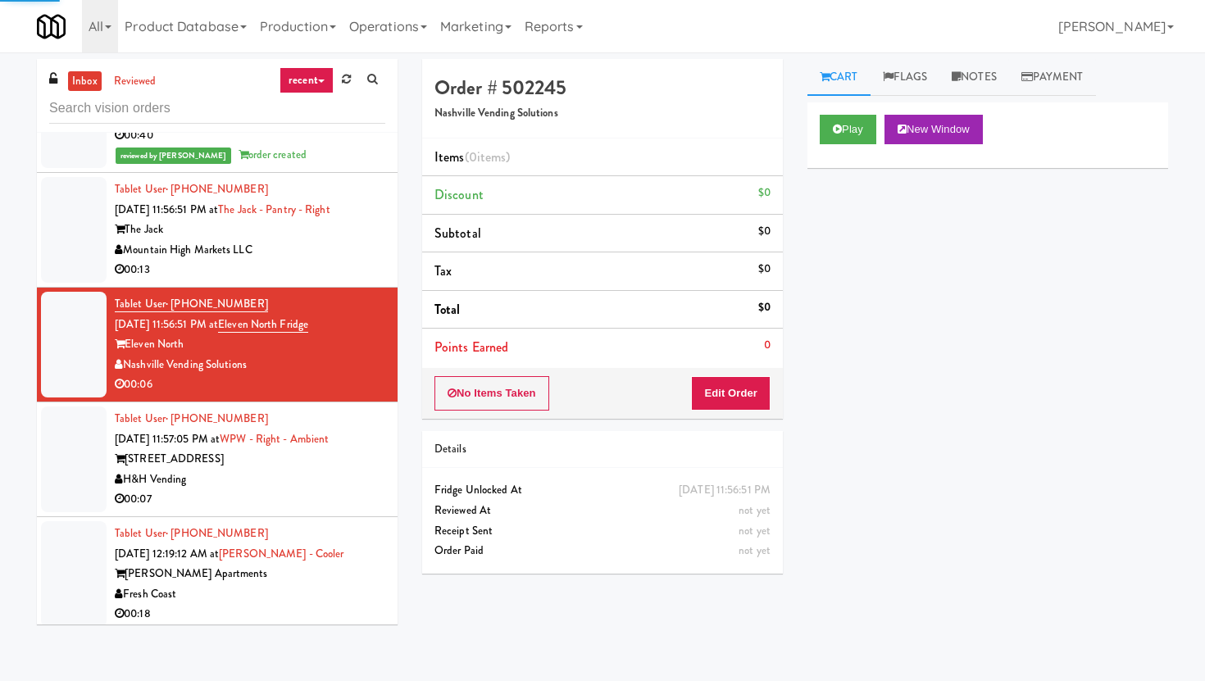
scroll to position [15081, 0]
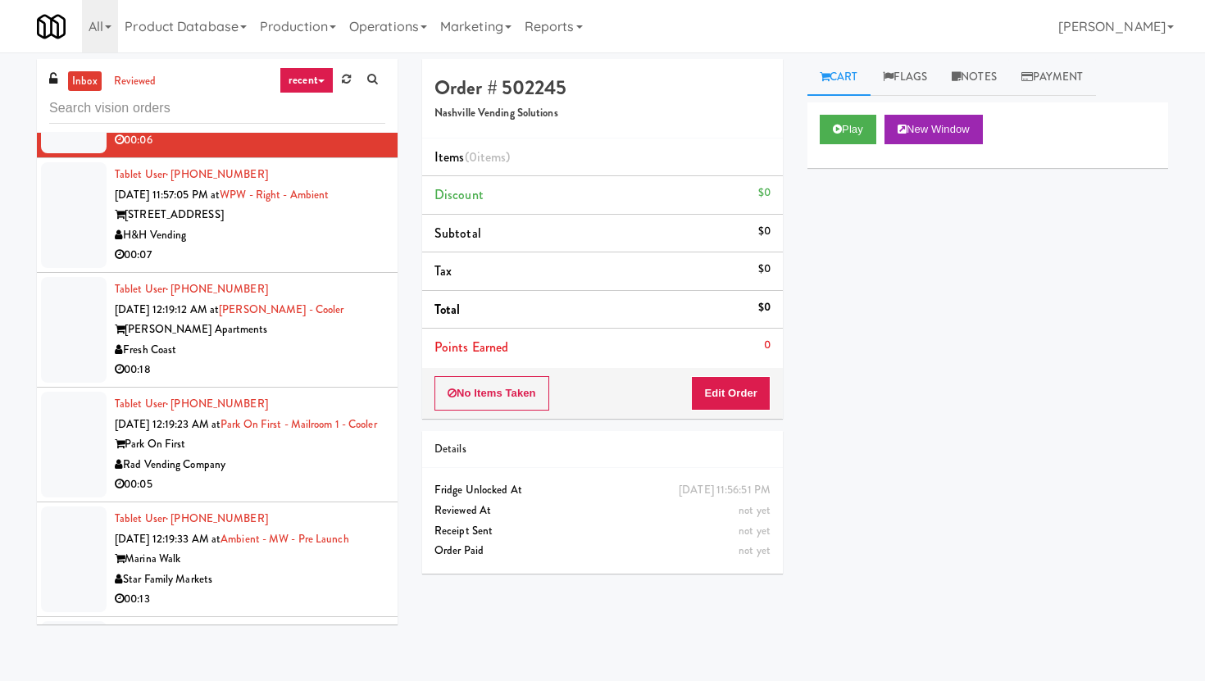
click at [738, 374] on div "No Items Taken Edit Order" at bounding box center [602, 393] width 361 height 51
click at [853, 140] on button "Play" at bounding box center [848, 130] width 57 height 30
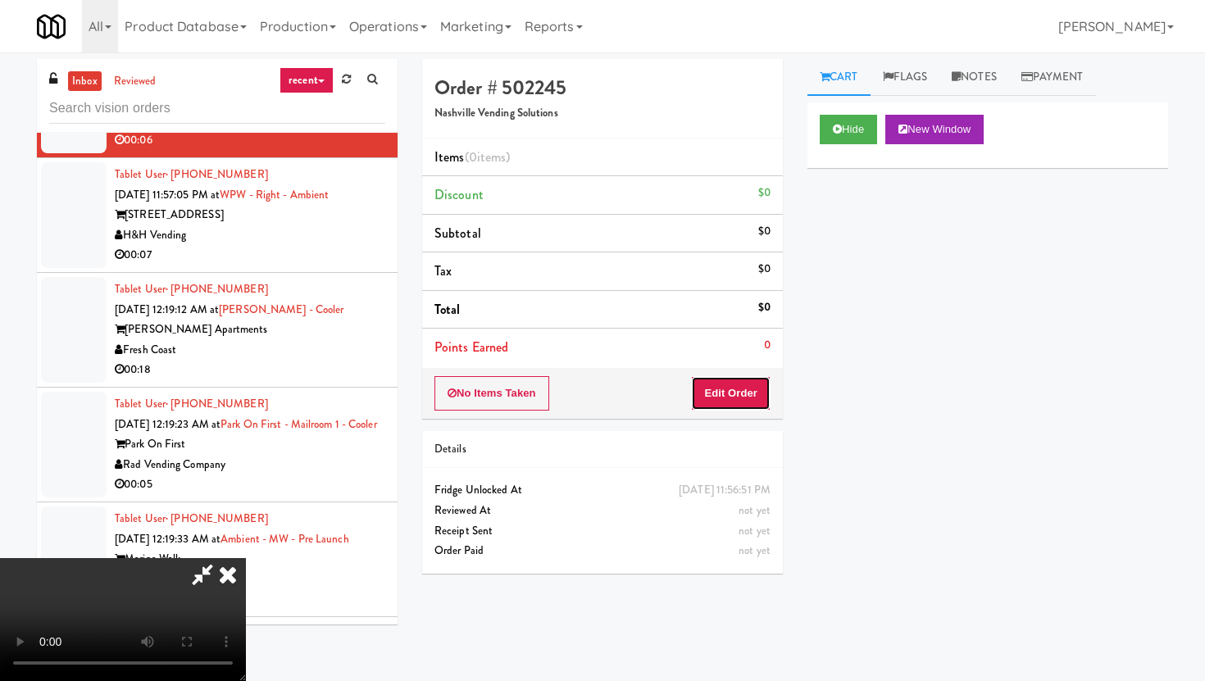
click at [741, 394] on button "Edit Order" at bounding box center [731, 393] width 80 height 34
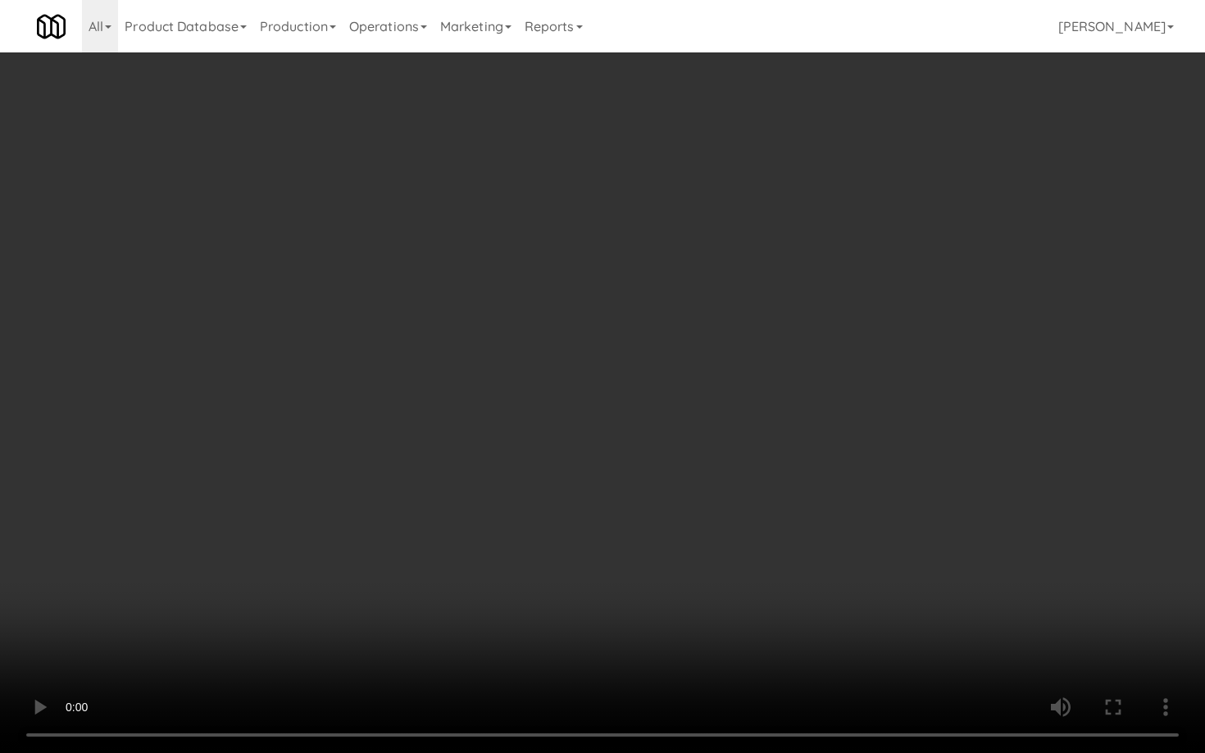
click at [798, 657] on video at bounding box center [602, 376] width 1205 height 753
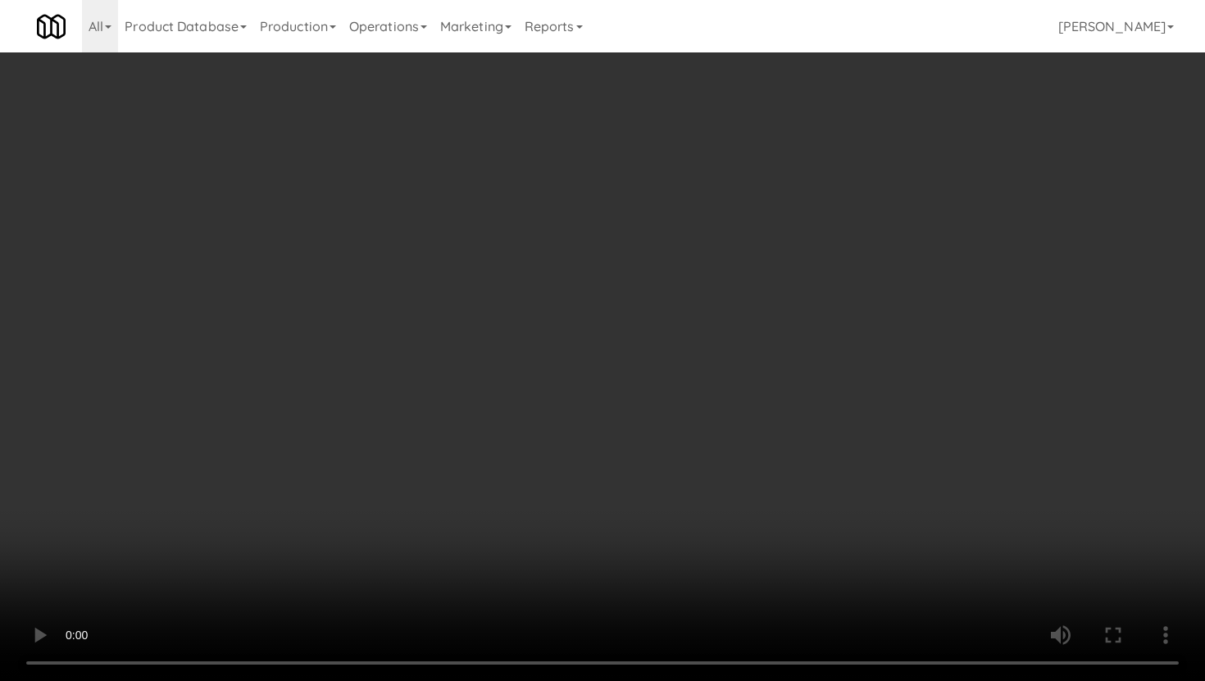
click at [656, 575] on video at bounding box center [602, 340] width 1205 height 681
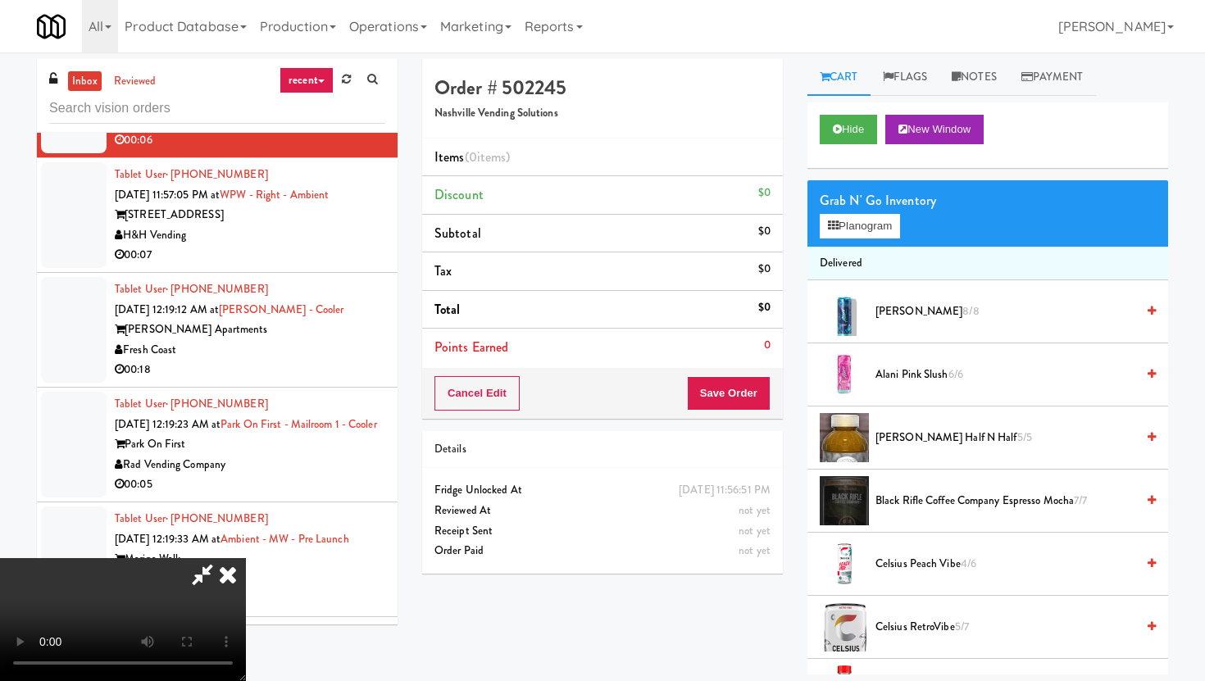
click at [932, 559] on span "Celsius Peach Vibe 4/6" at bounding box center [1006, 564] width 260 height 20
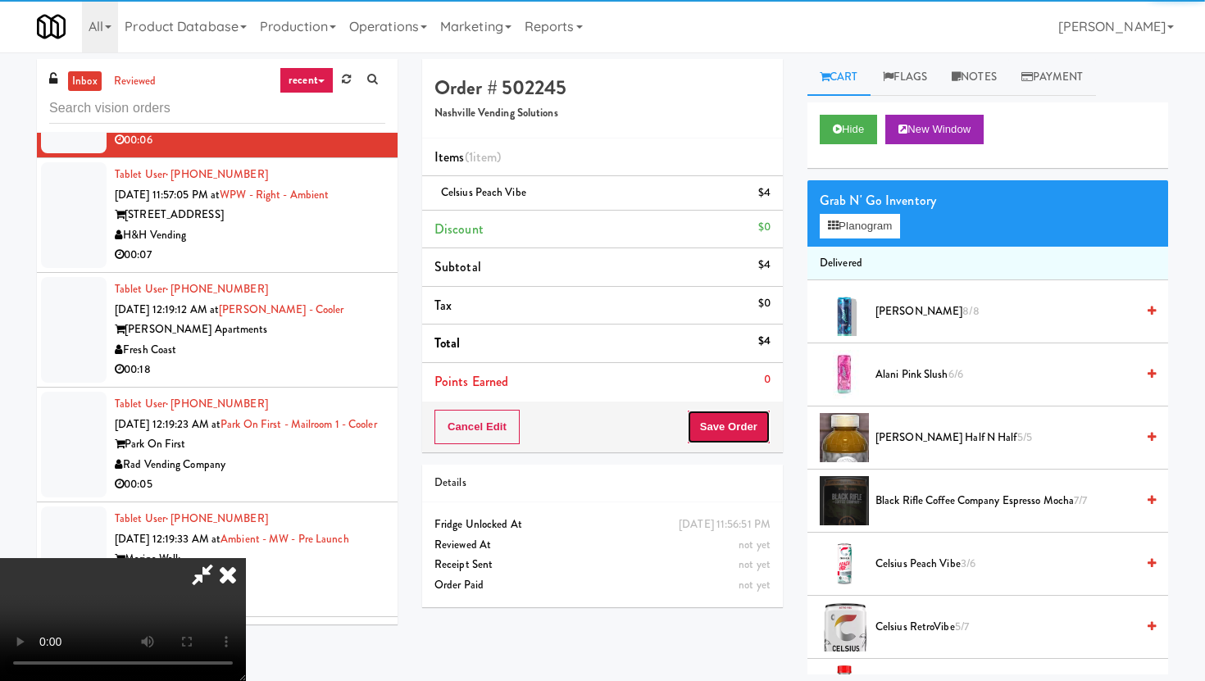
click at [741, 416] on button "Save Order" at bounding box center [729, 427] width 84 height 34
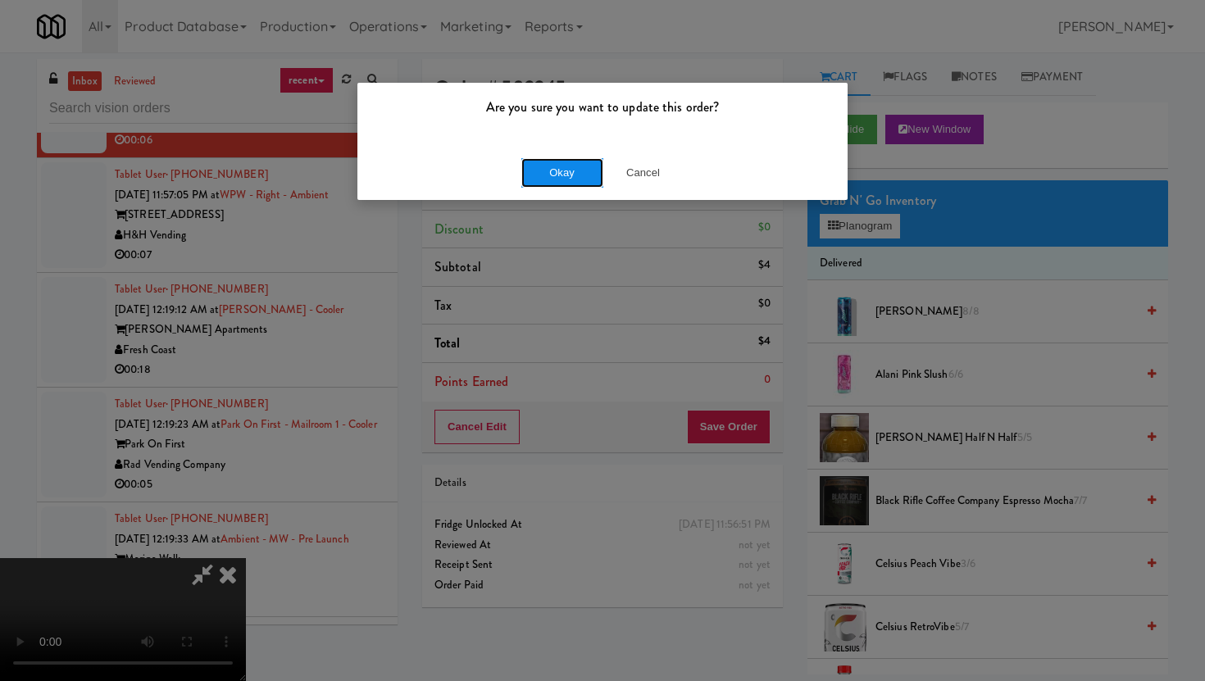
click at [571, 179] on button "Okay" at bounding box center [562, 173] width 82 height 30
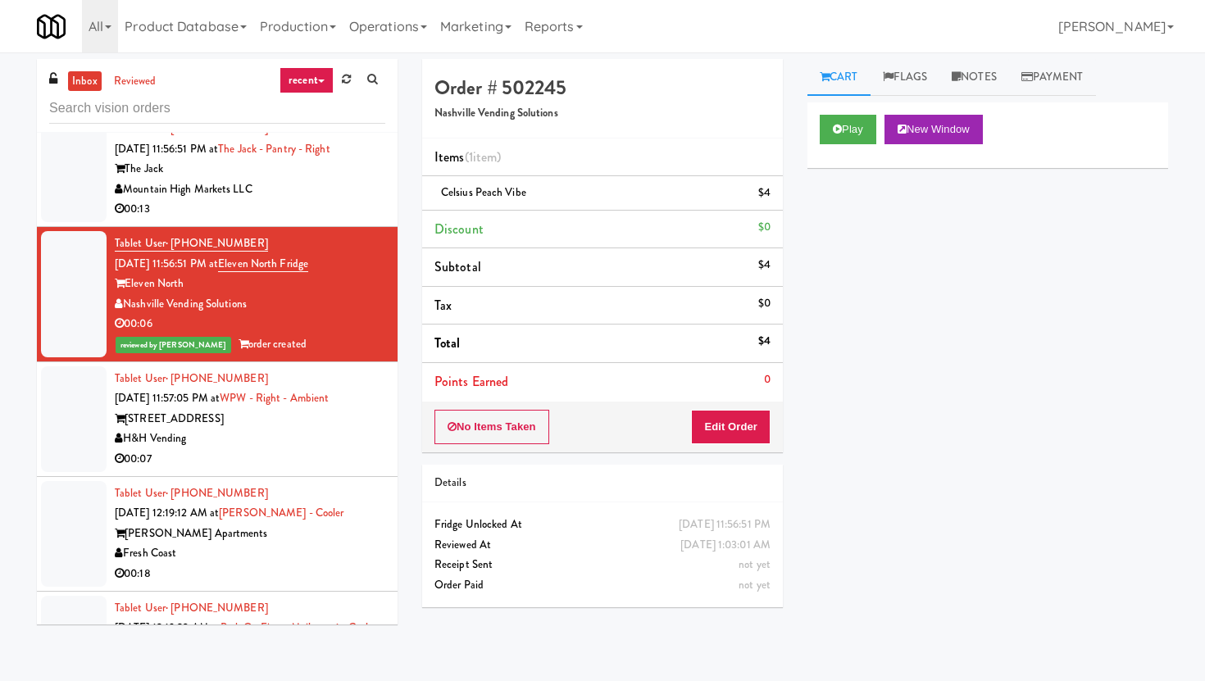
scroll to position [14889, 0]
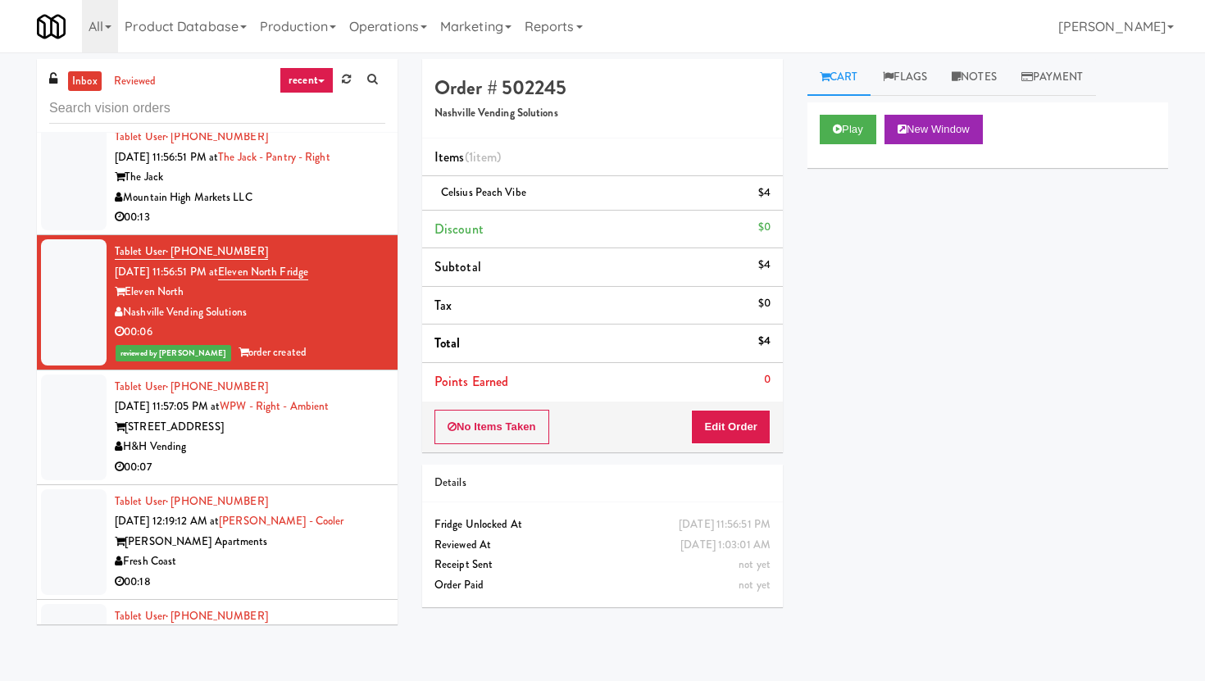
click at [305, 457] on div "00:07" at bounding box center [250, 467] width 271 height 20
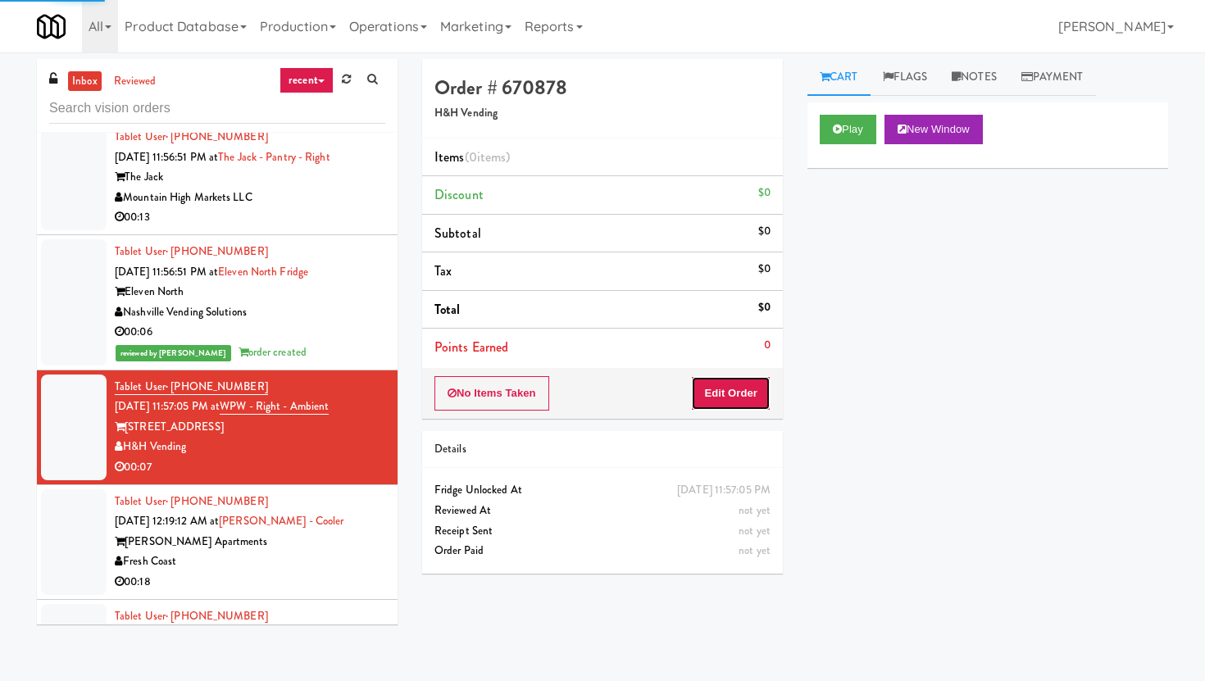
click at [763, 384] on button "Edit Order" at bounding box center [731, 393] width 80 height 34
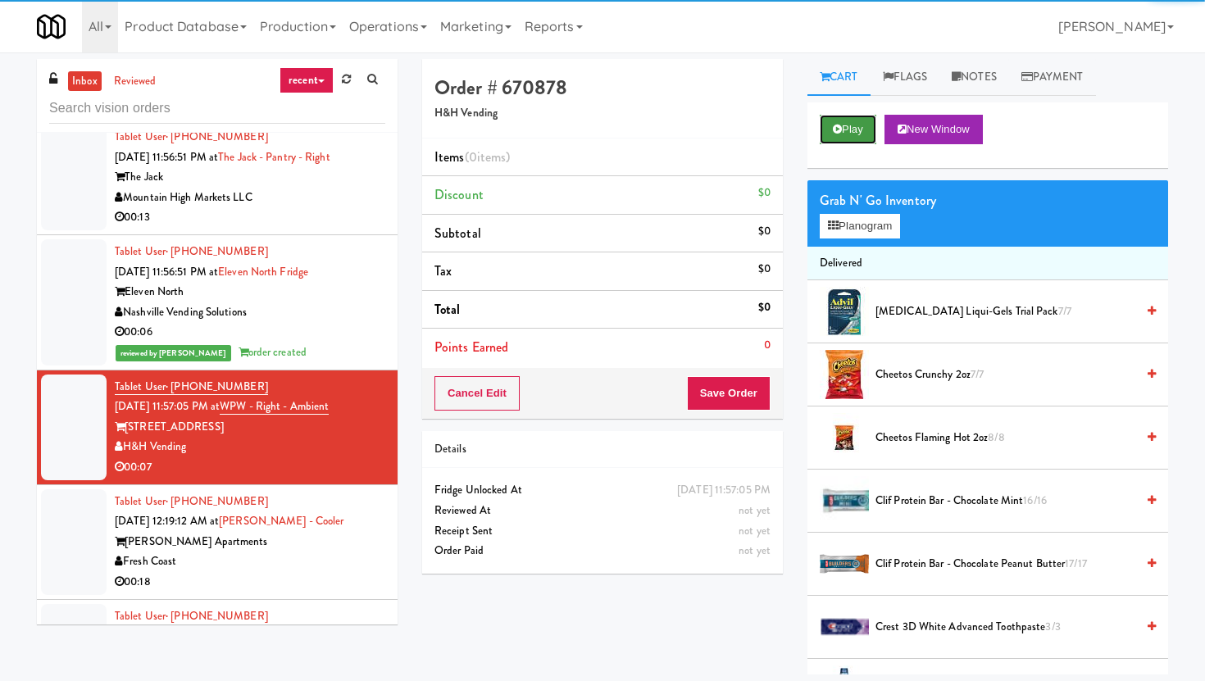
click at [844, 125] on button "Play" at bounding box center [848, 130] width 57 height 30
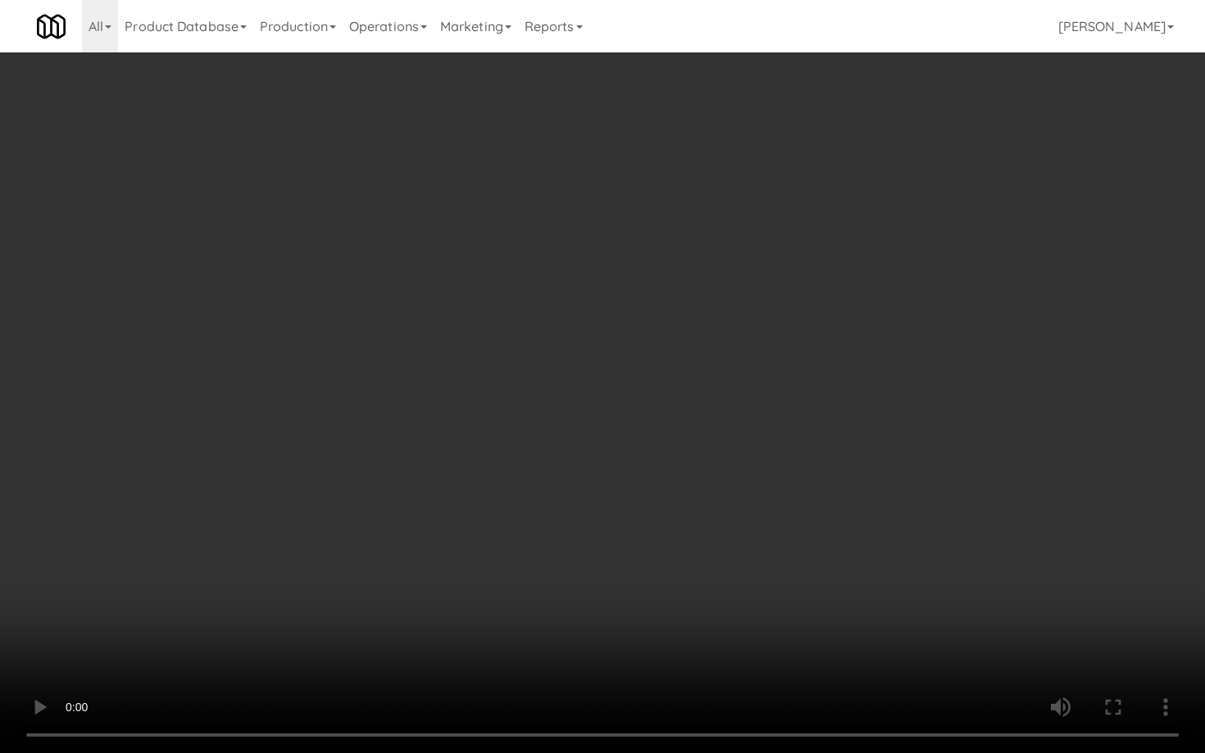
click at [746, 566] on video at bounding box center [602, 376] width 1205 height 753
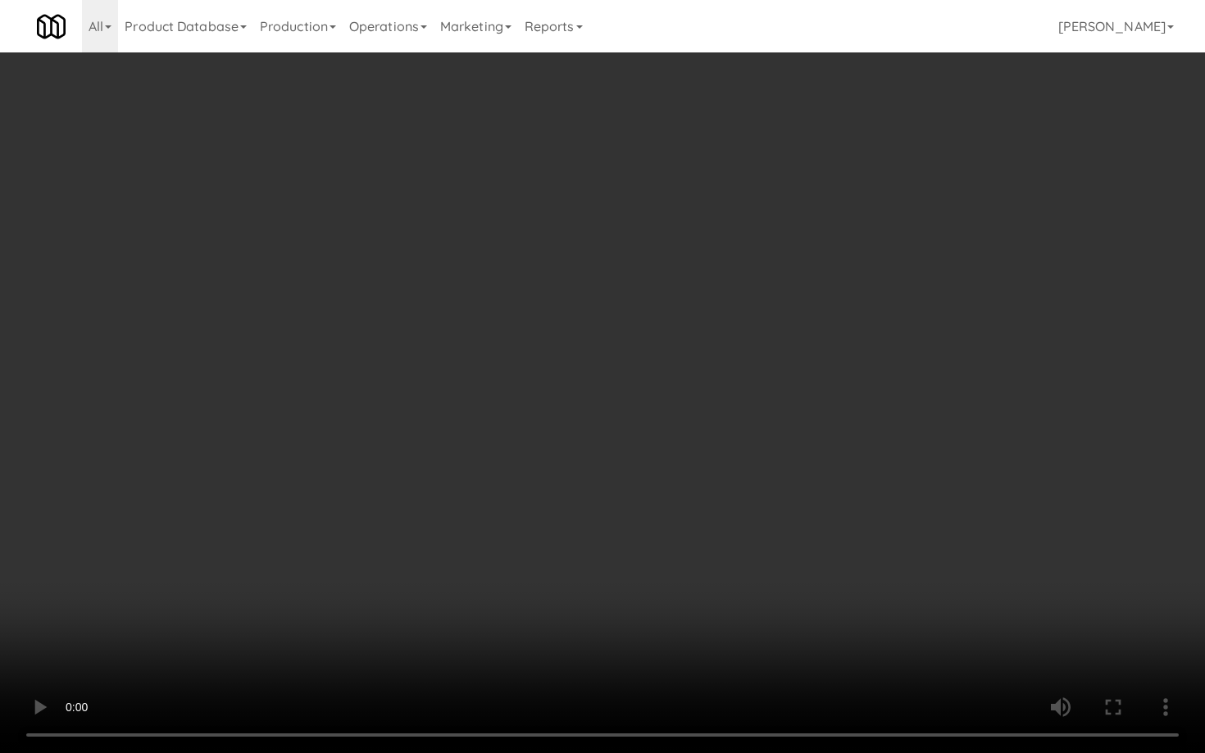
click at [746, 566] on video at bounding box center [602, 376] width 1205 height 753
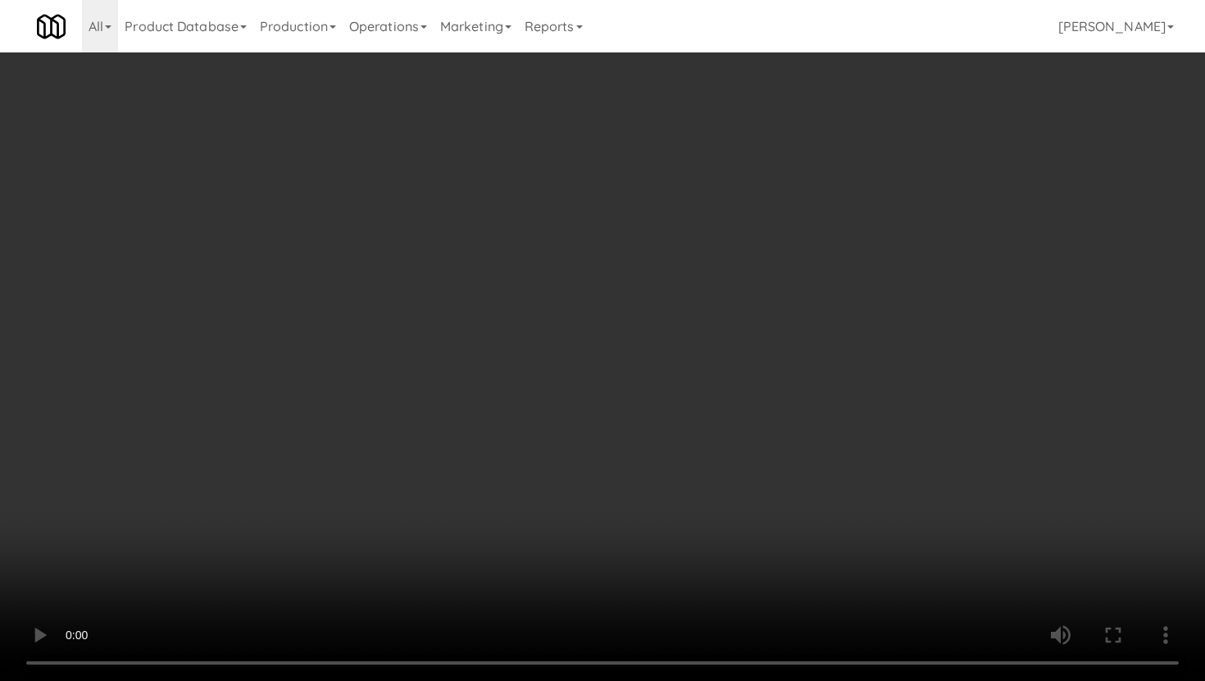
scroll to position [1323, 0]
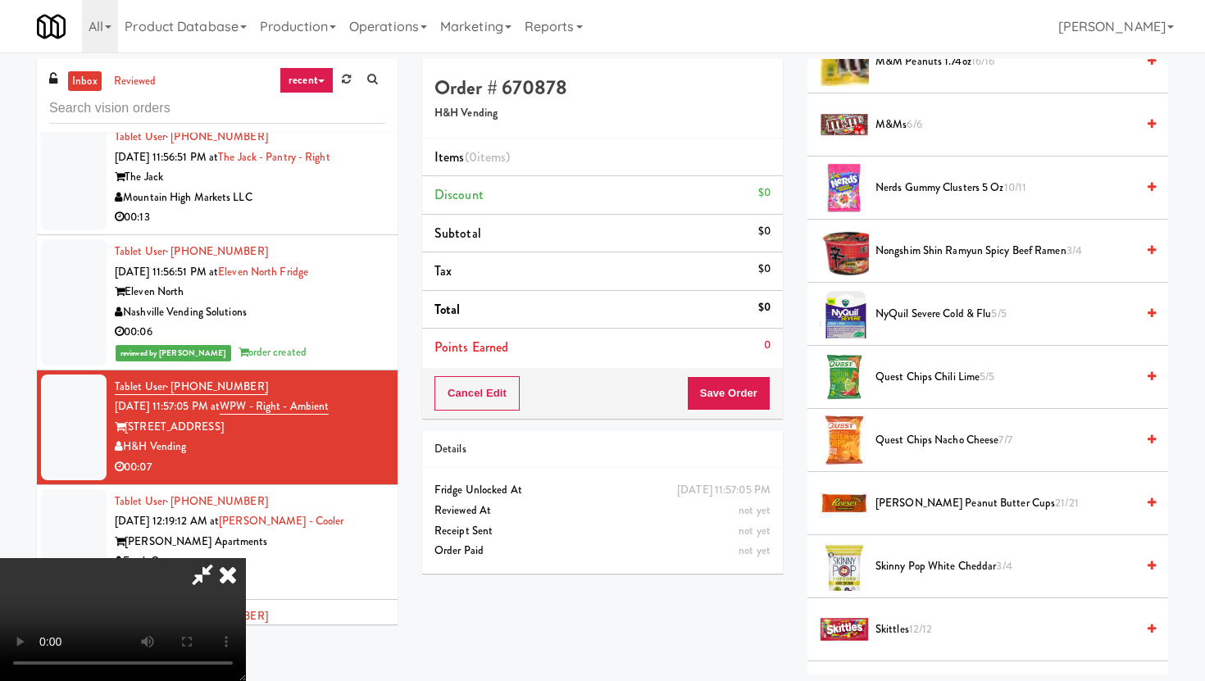
click at [930, 566] on span "Skinny Pop White Cheddar 3/4" at bounding box center [1006, 567] width 260 height 20
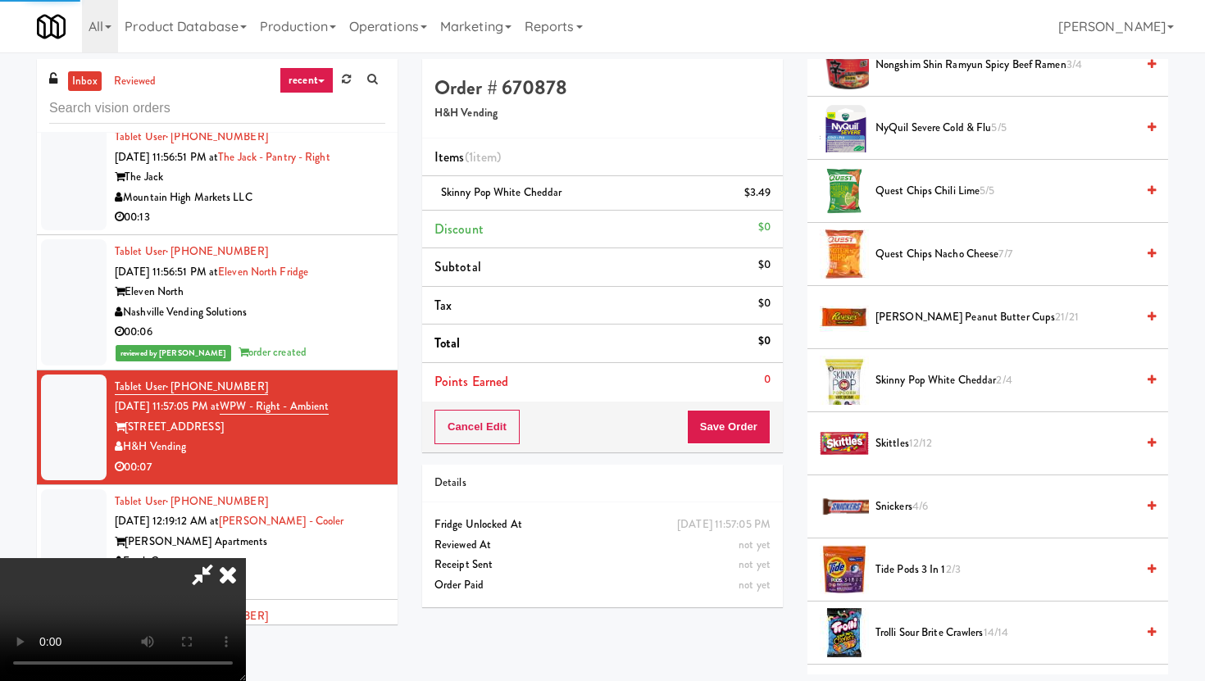
scroll to position [1568, 0]
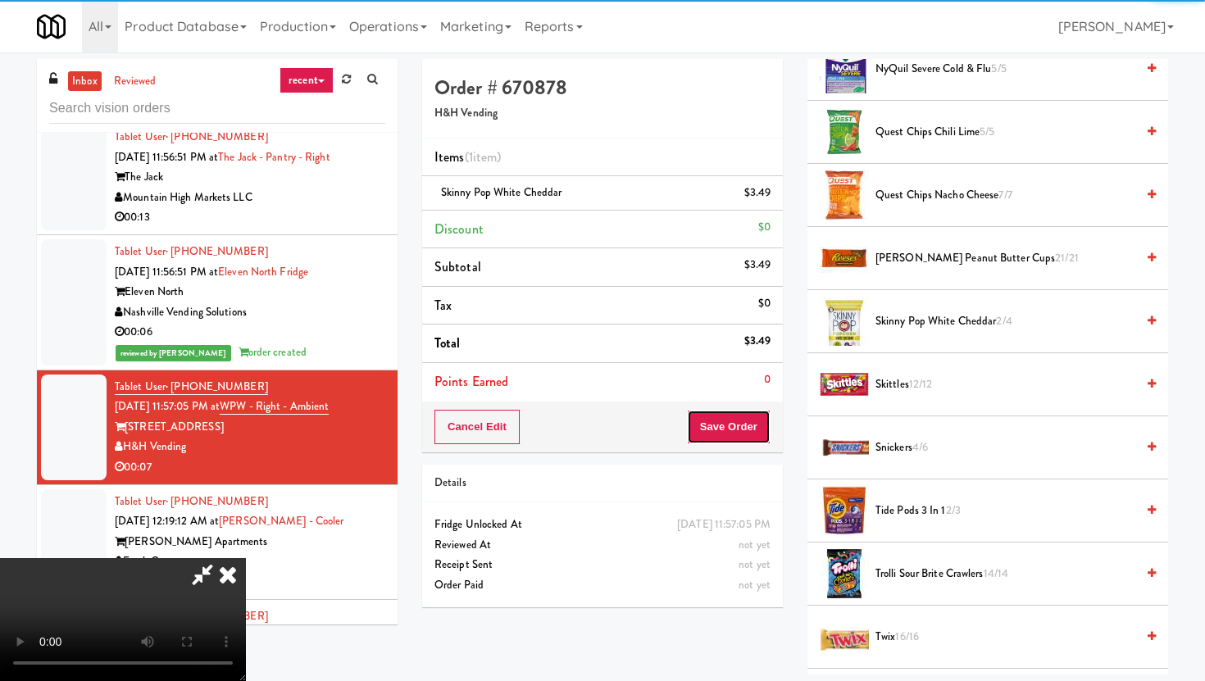
click at [750, 421] on button "Save Order" at bounding box center [729, 427] width 84 height 34
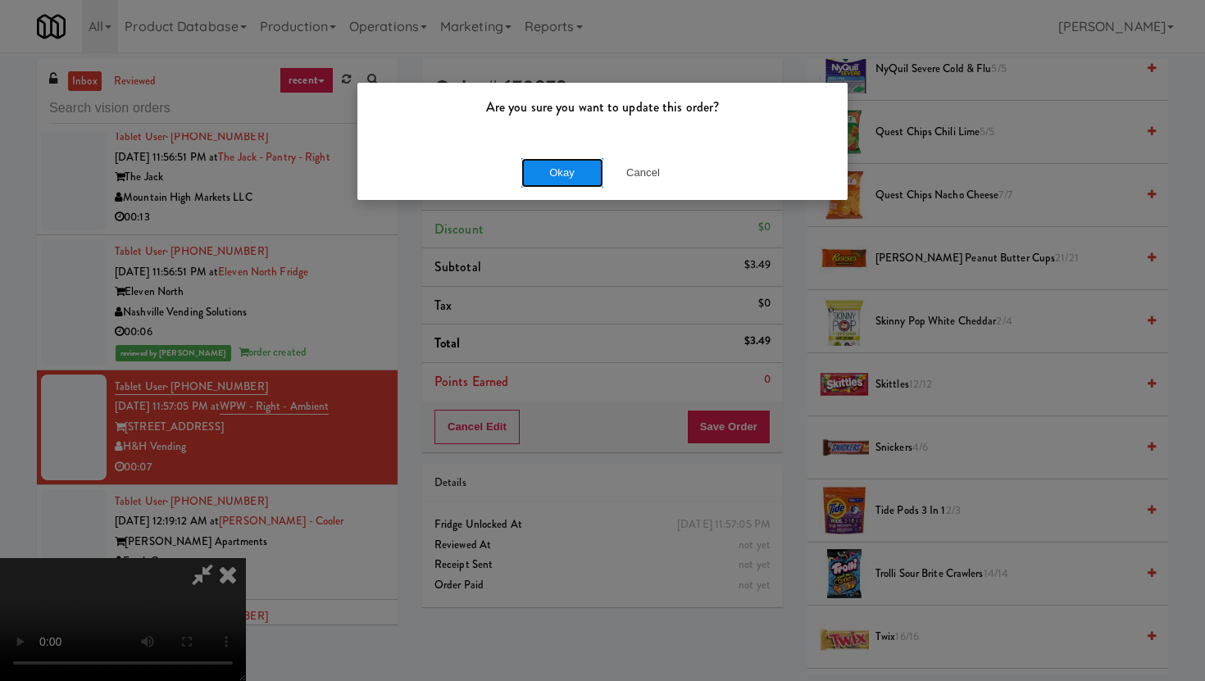
click at [576, 166] on button "Okay" at bounding box center [562, 173] width 82 height 30
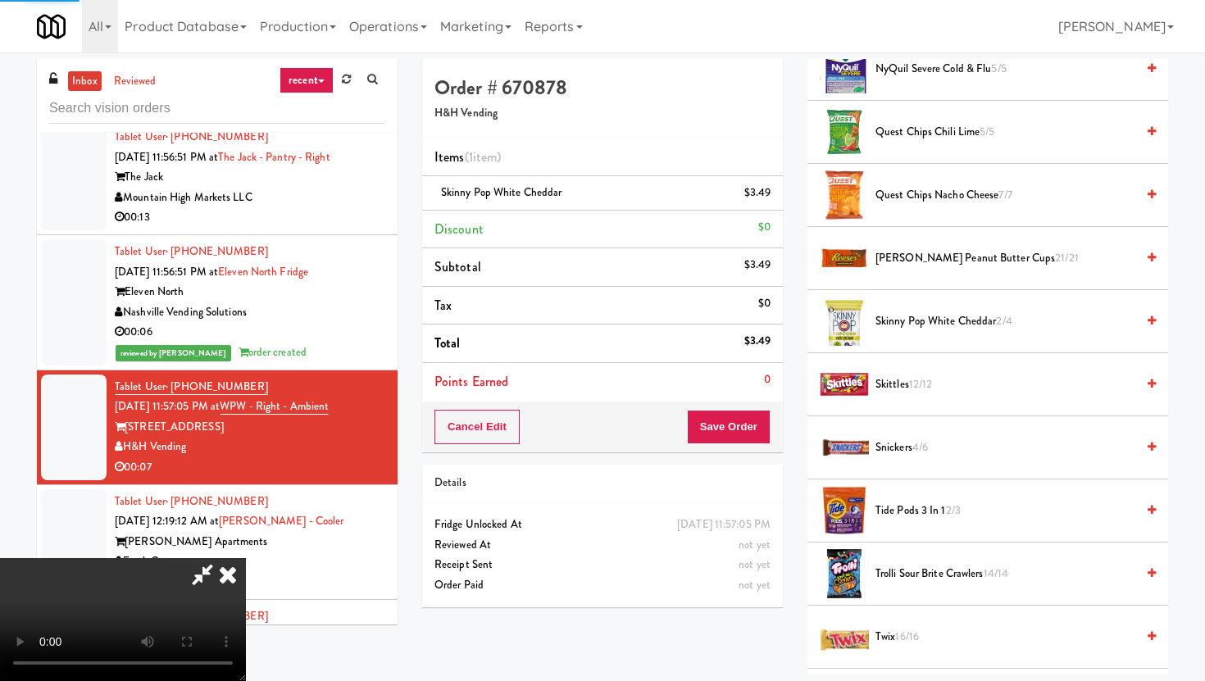
scroll to position [42, 0]
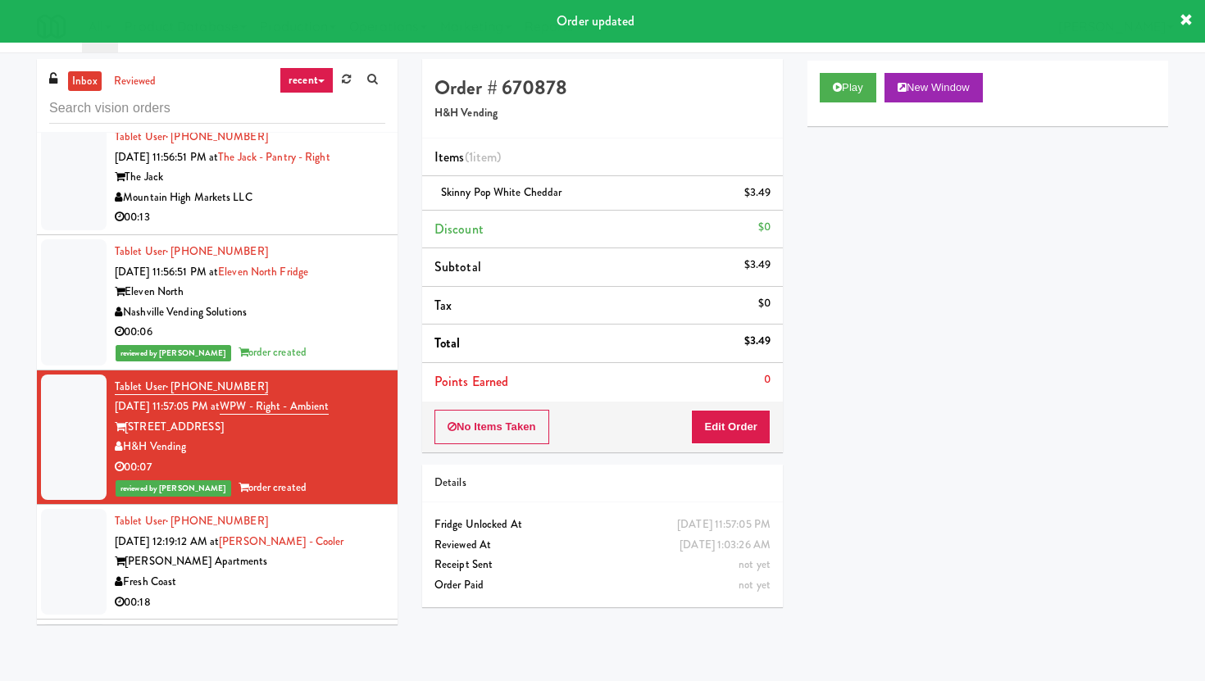
click at [242, 572] on div "Fresh Coast" at bounding box center [250, 582] width 271 height 20
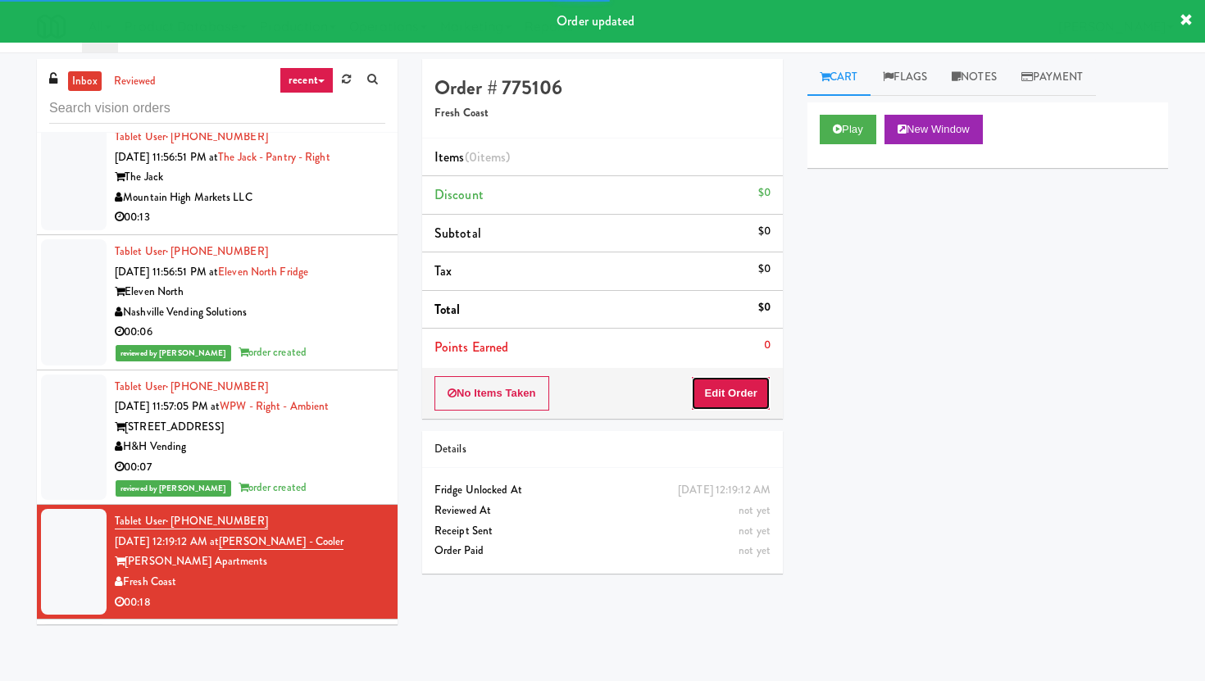
click at [724, 394] on button "Edit Order" at bounding box center [731, 393] width 80 height 34
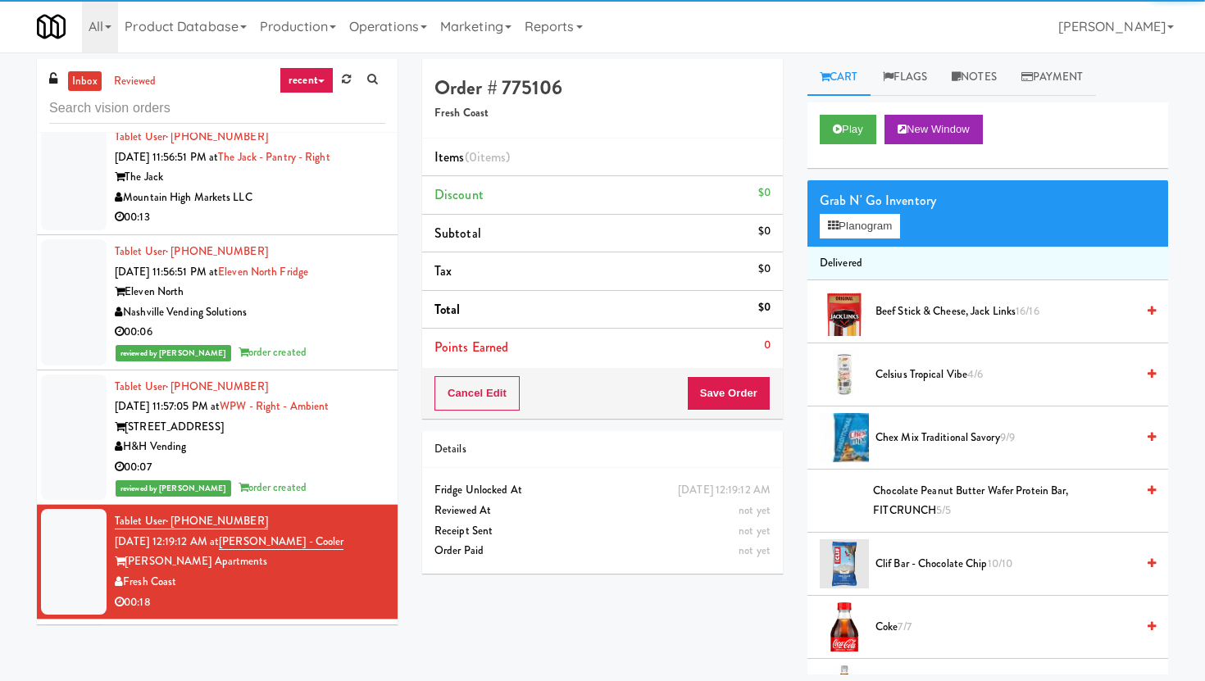
click at [858, 112] on div "Play New Window" at bounding box center [987, 135] width 361 height 66
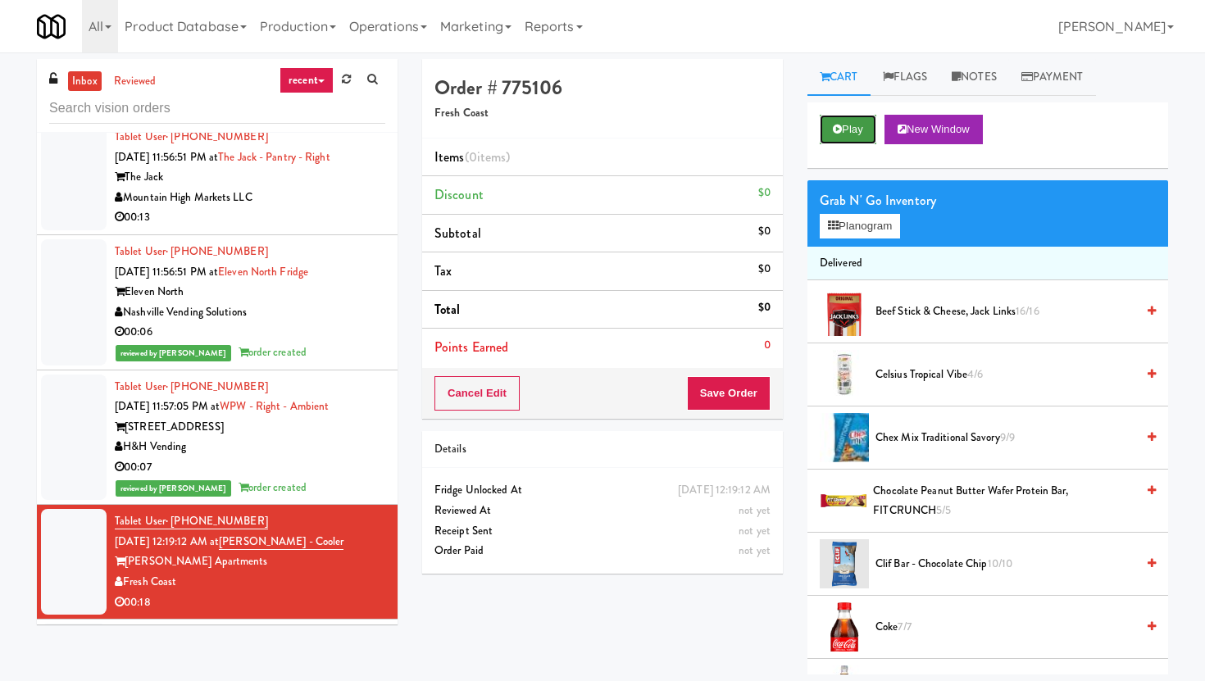
click at [853, 130] on button "Play" at bounding box center [848, 130] width 57 height 30
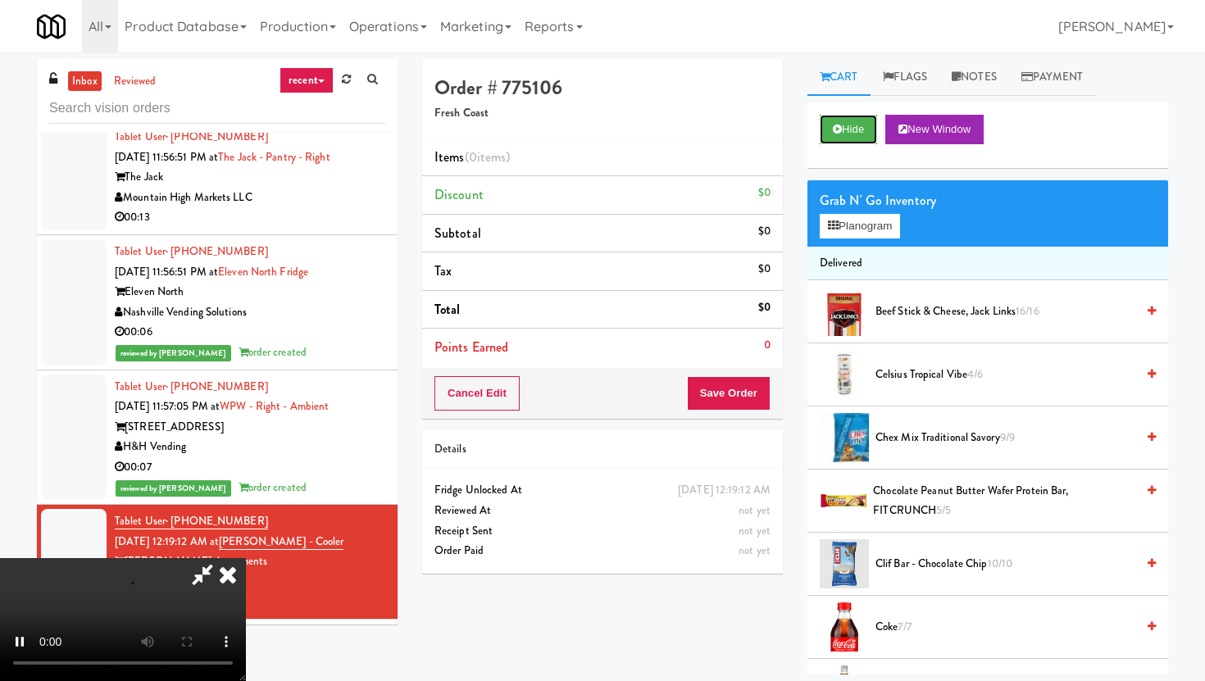
scroll to position [134, 0]
click at [246, 561] on video at bounding box center [123, 619] width 246 height 123
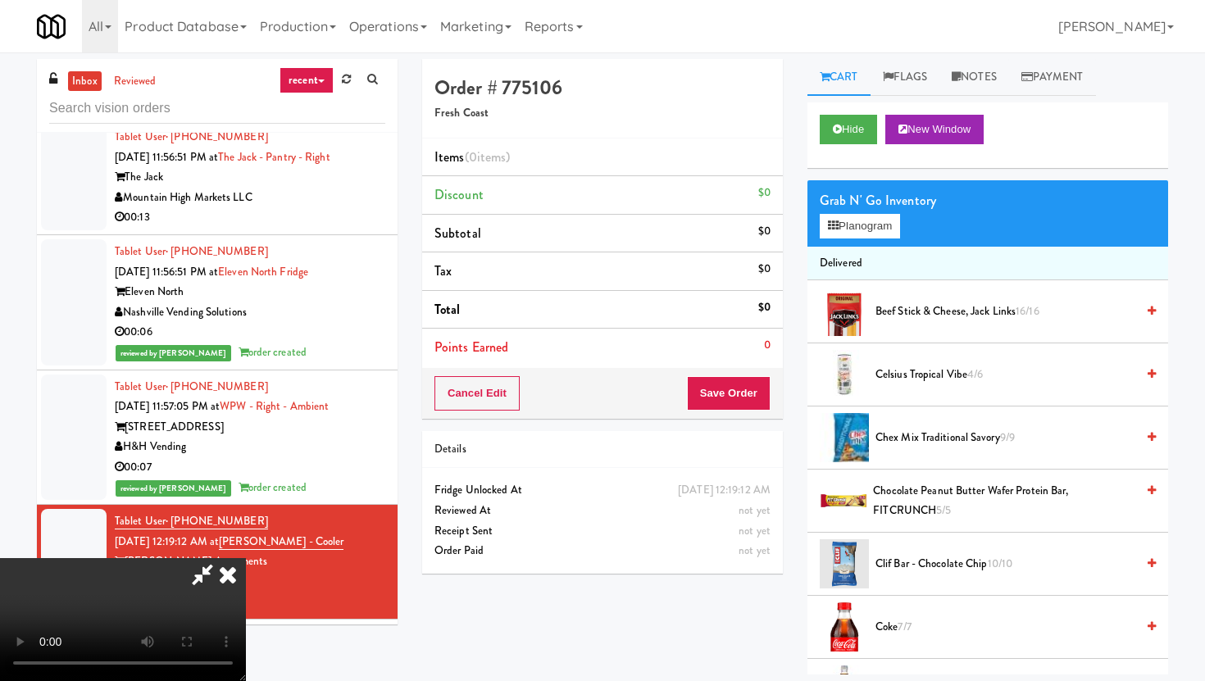
click at [246, 561] on video at bounding box center [123, 619] width 246 height 123
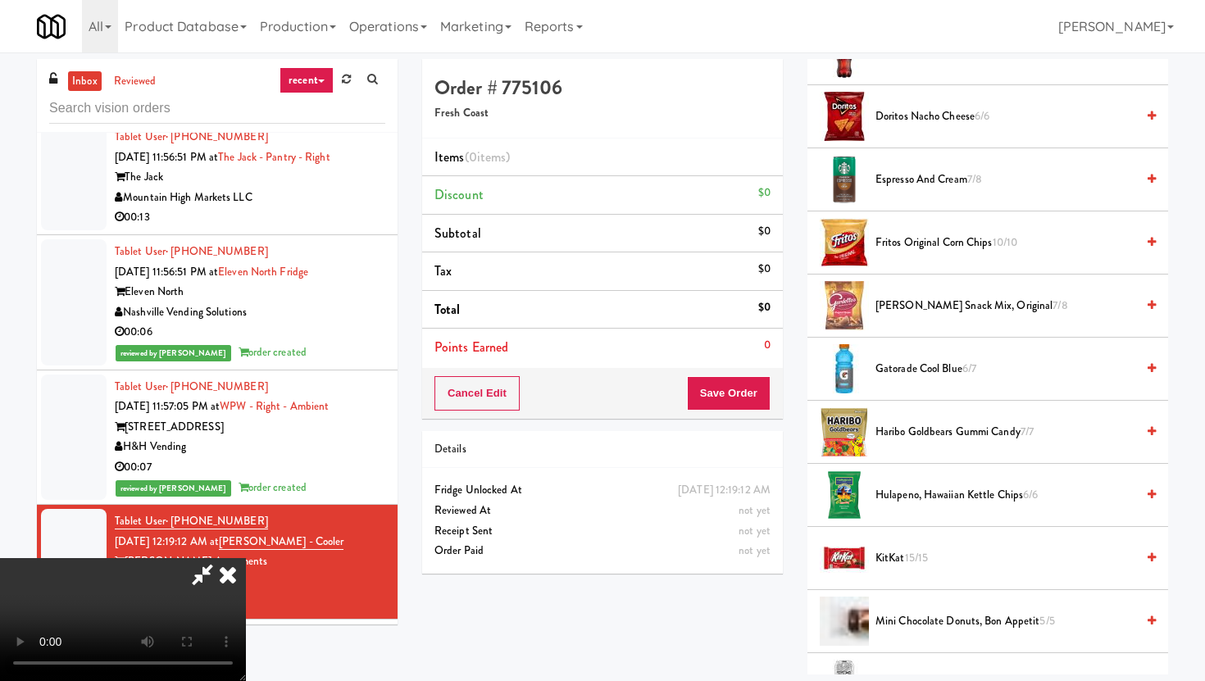
scroll to position [650, 0]
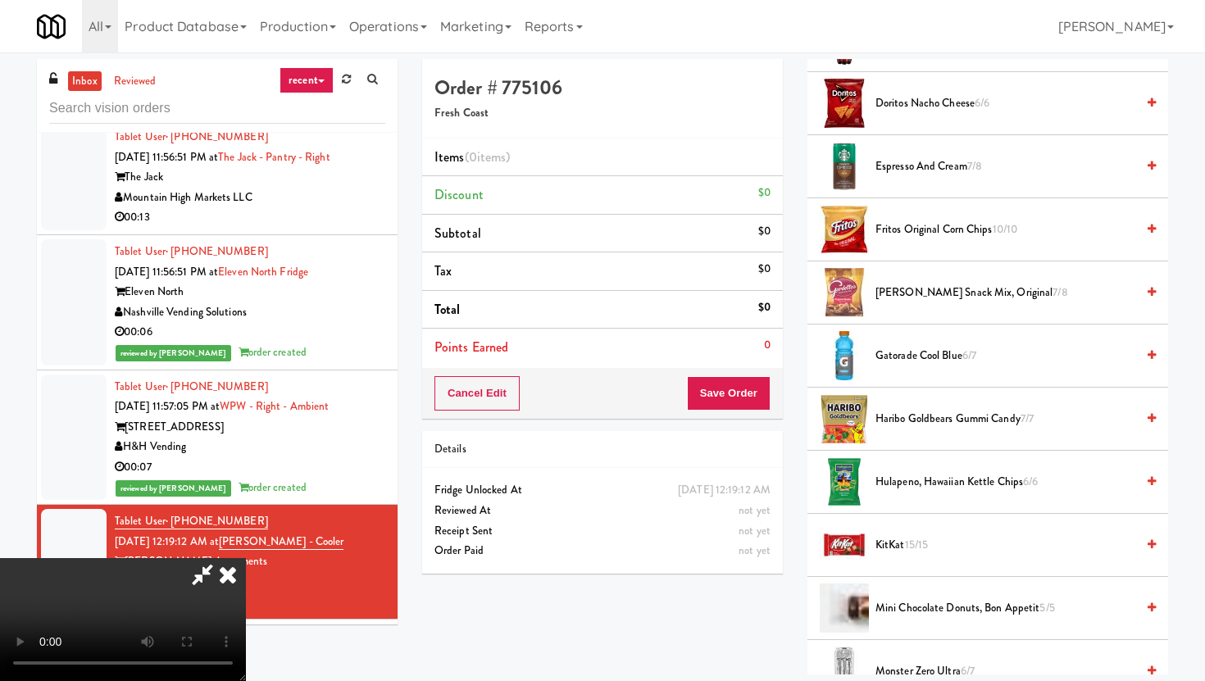
click at [950, 430] on li "Haribo Goldbears Gummi Candy 7/7" at bounding box center [987, 419] width 361 height 63
click at [936, 416] on span "Haribo Goldbears Gummi Candy 7/7" at bounding box center [1006, 419] width 260 height 20
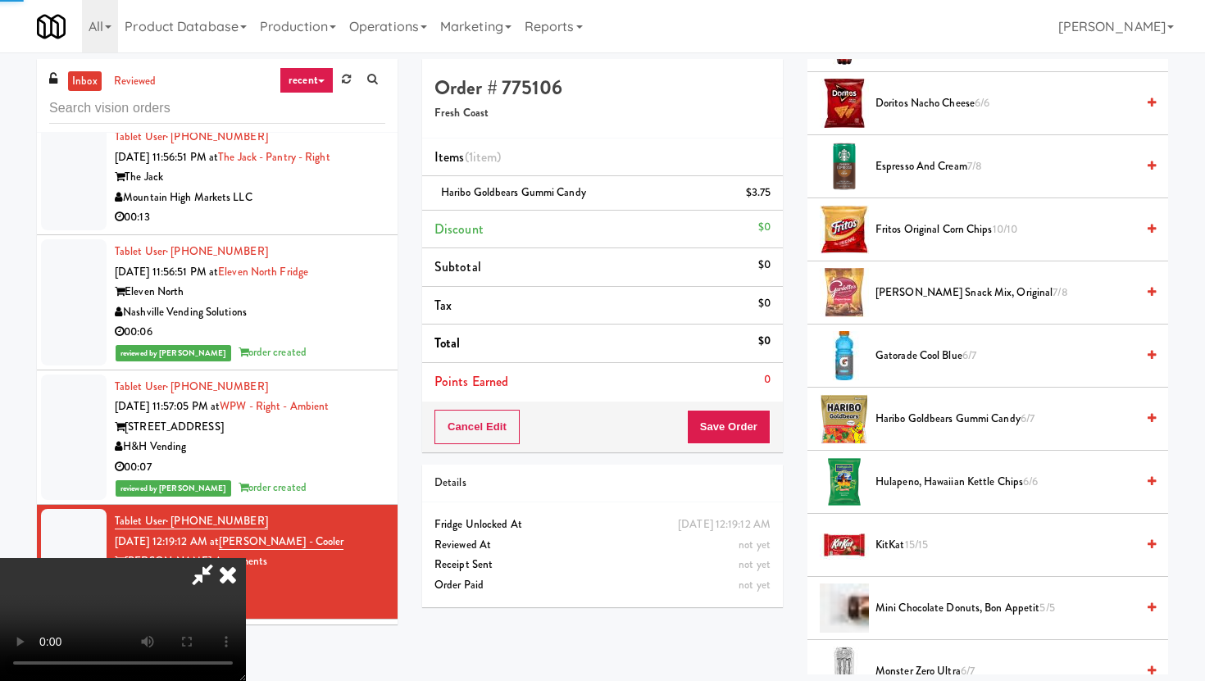
click at [771, 418] on div "Cancel Edit Save Order" at bounding box center [602, 427] width 361 height 51
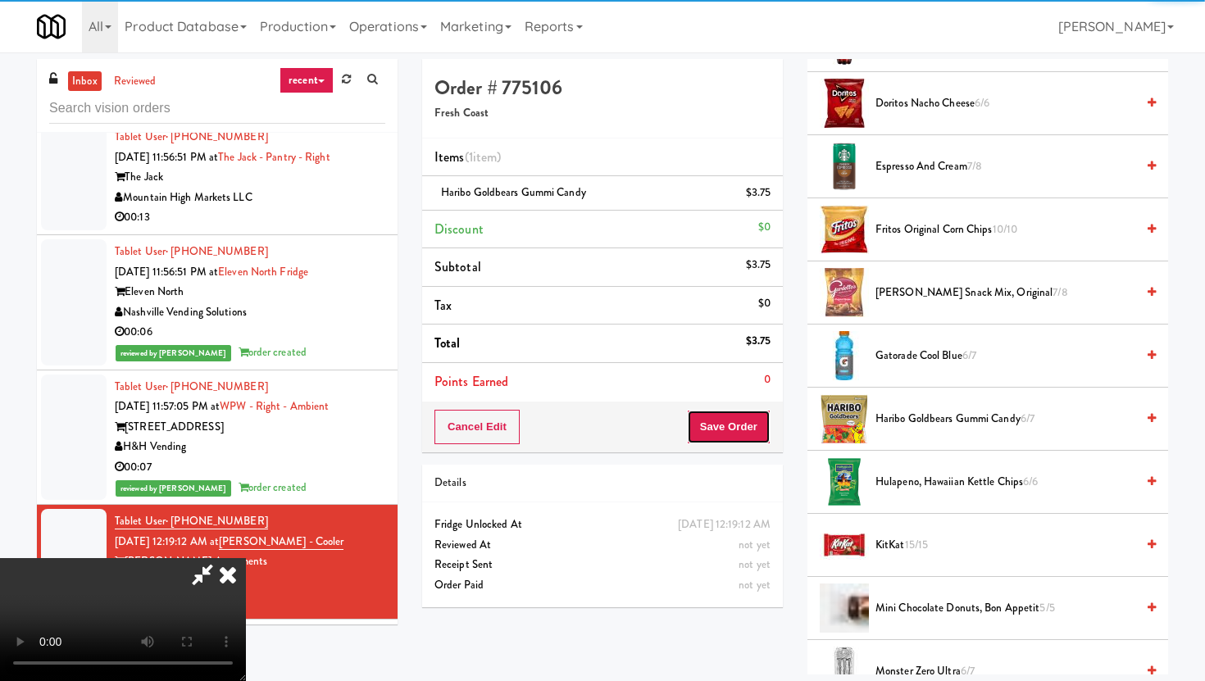
click at [757, 418] on button "Save Order" at bounding box center [729, 427] width 84 height 34
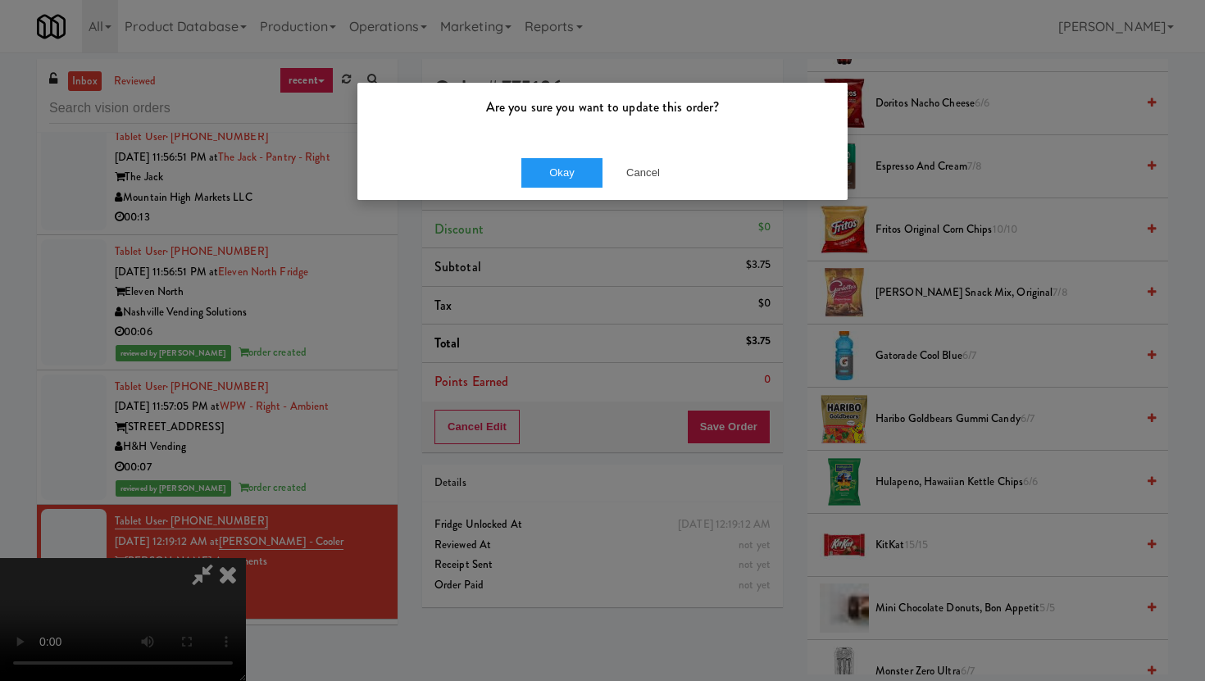
click at [575, 154] on div "Okay Cancel" at bounding box center [602, 172] width 490 height 55
click at [575, 194] on div "Okay Cancel" at bounding box center [602, 172] width 490 height 55
click at [573, 171] on button "Okay" at bounding box center [562, 173] width 82 height 30
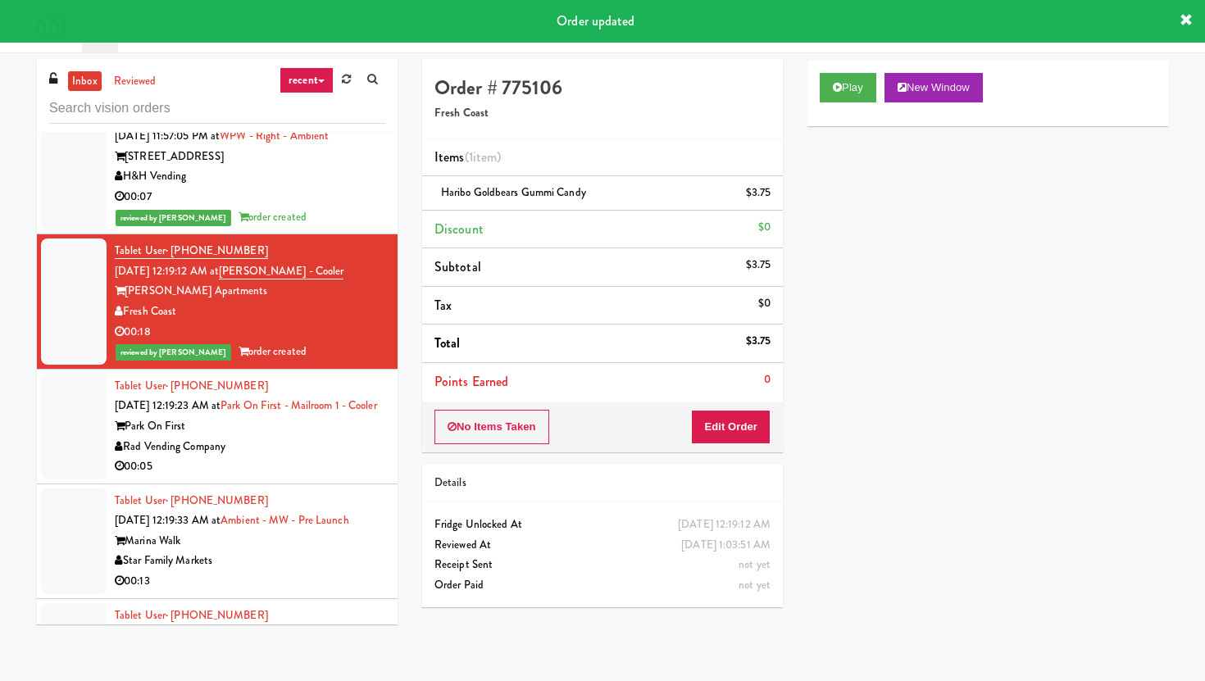
scroll to position [15168, 0]
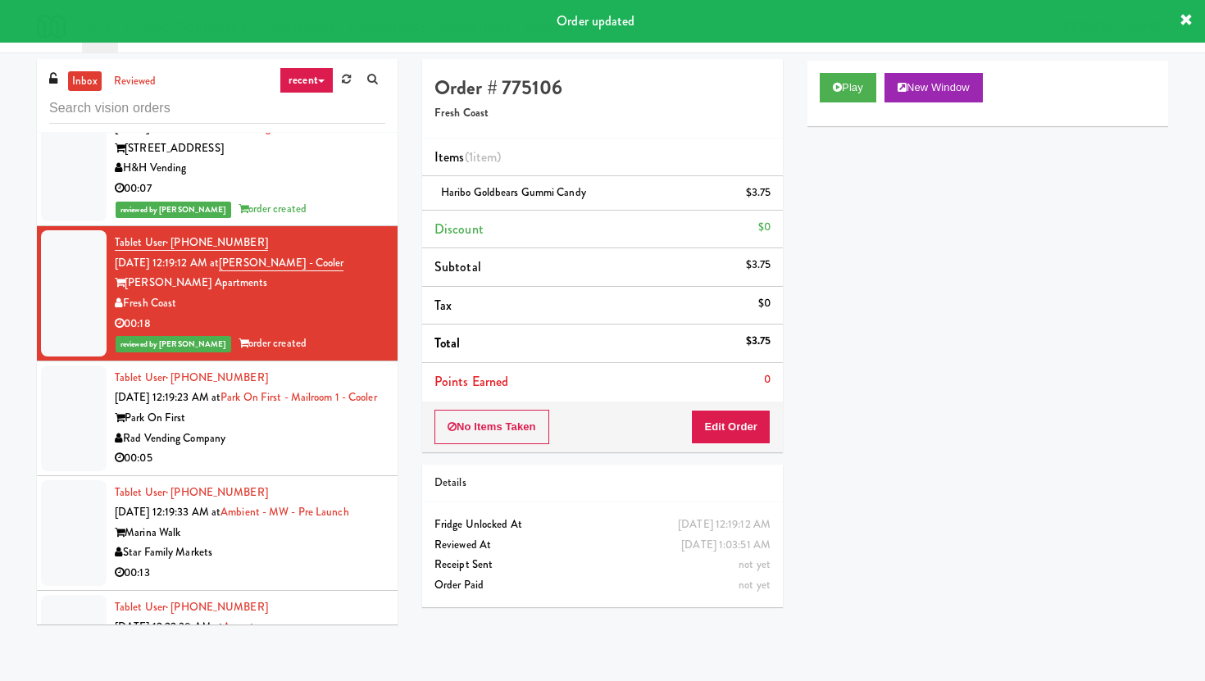
click at [318, 448] on div "00:05" at bounding box center [250, 458] width 271 height 20
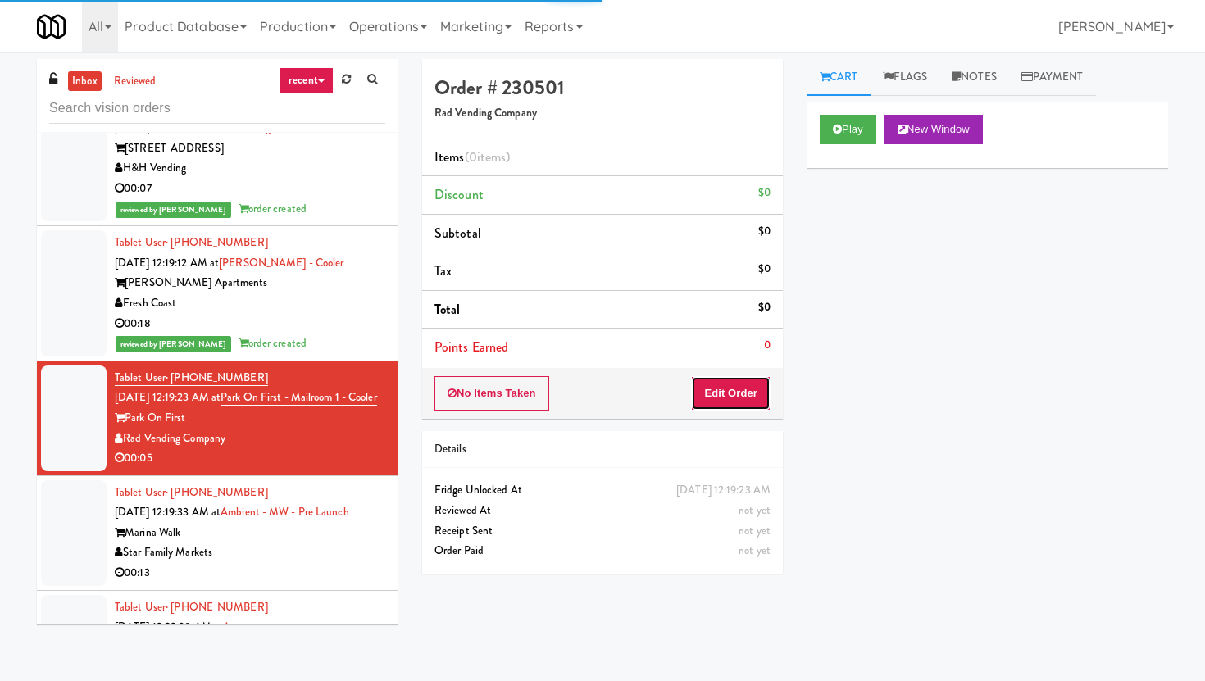
click at [738, 399] on button "Edit Order" at bounding box center [731, 393] width 80 height 34
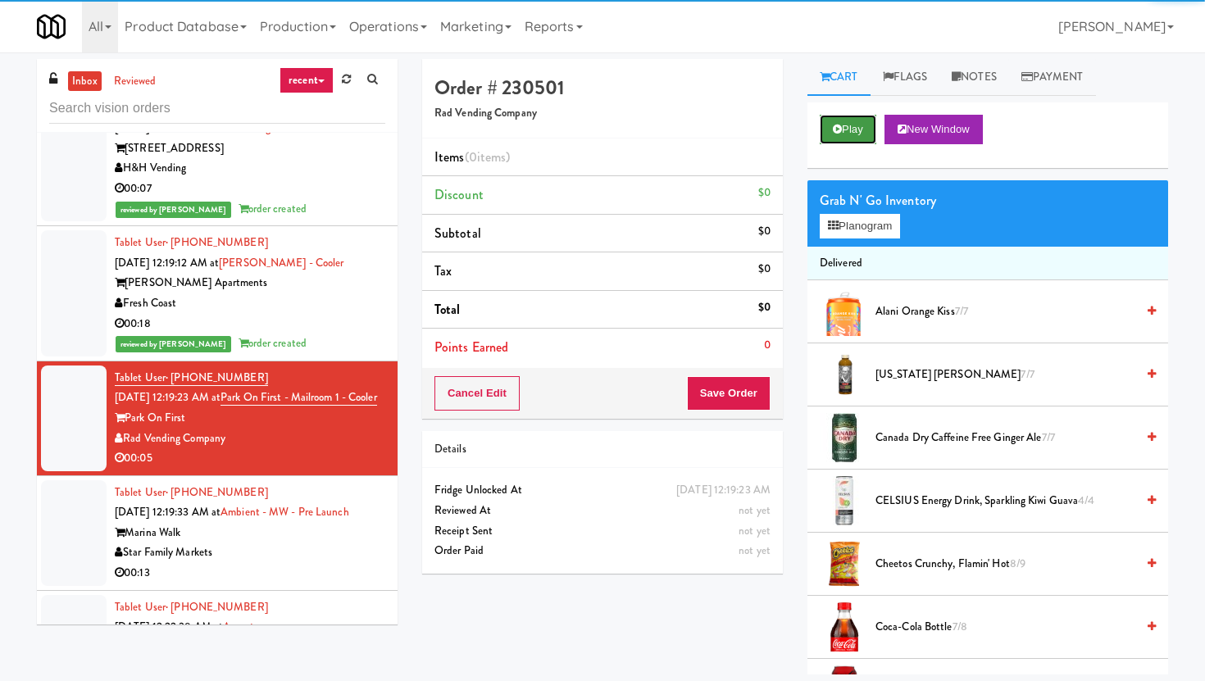
click at [855, 139] on button "Play" at bounding box center [848, 130] width 57 height 30
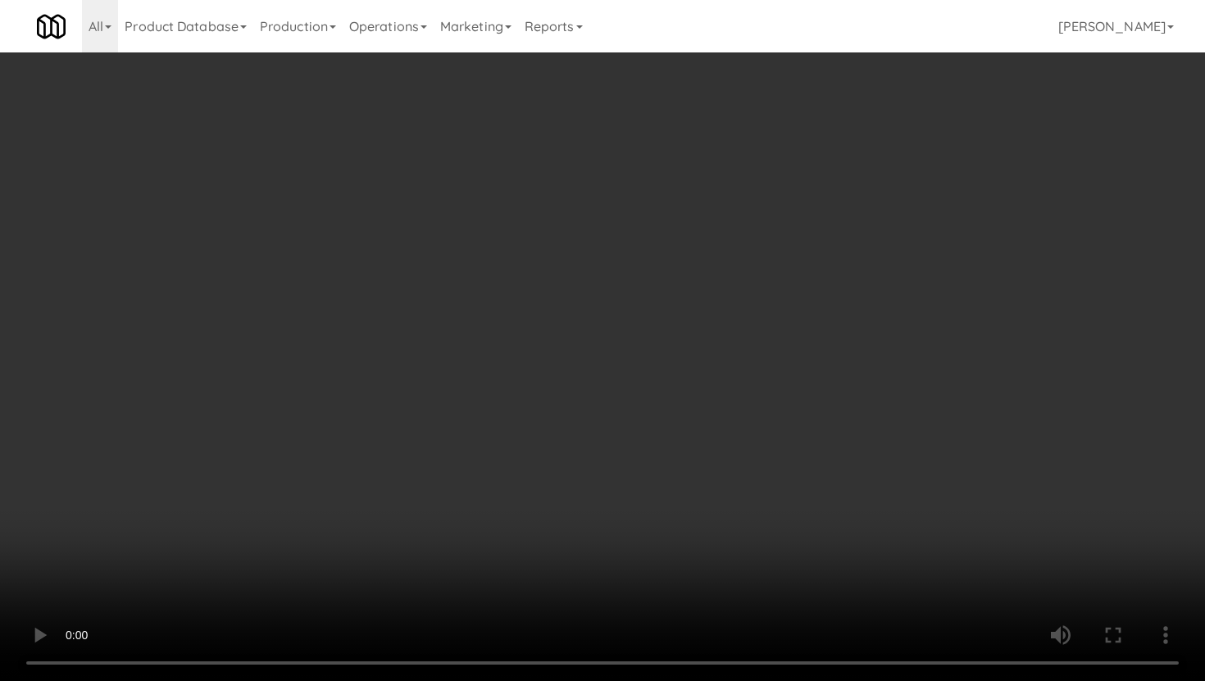
click at [582, 550] on video at bounding box center [602, 340] width 1205 height 681
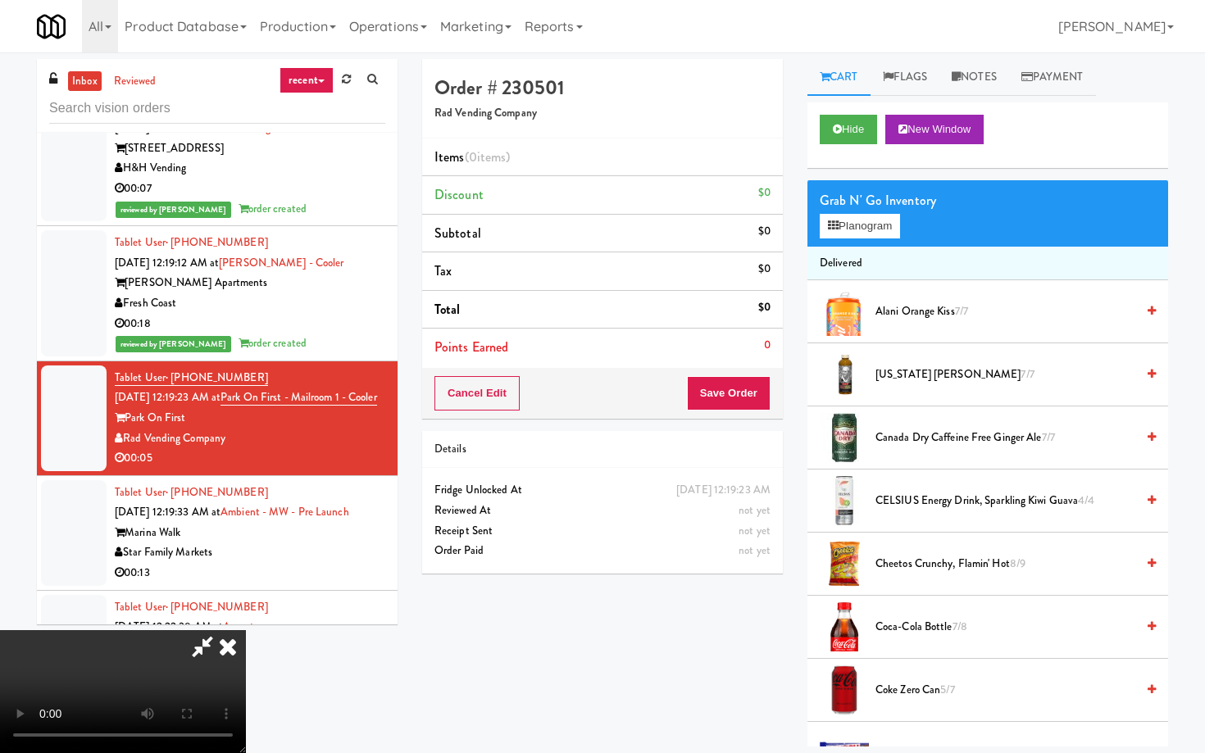
click at [246, 630] on video at bounding box center [123, 691] width 246 height 123
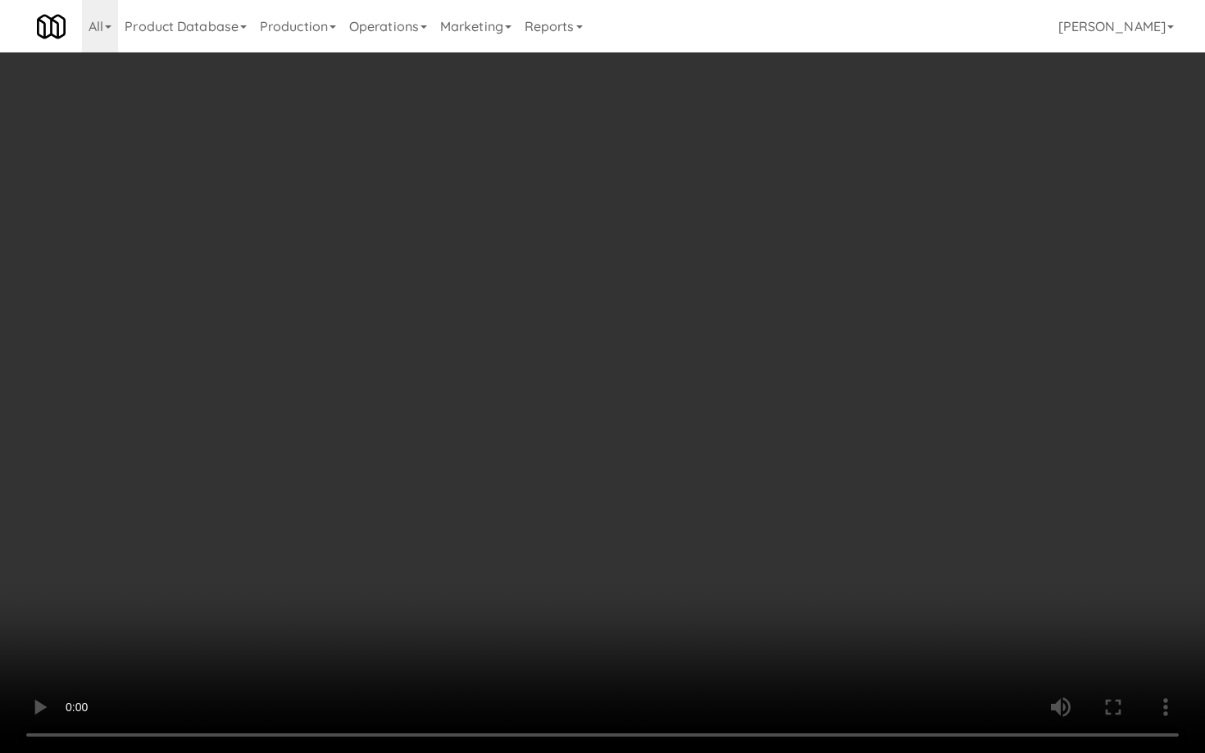
click at [471, 574] on video at bounding box center [602, 376] width 1205 height 753
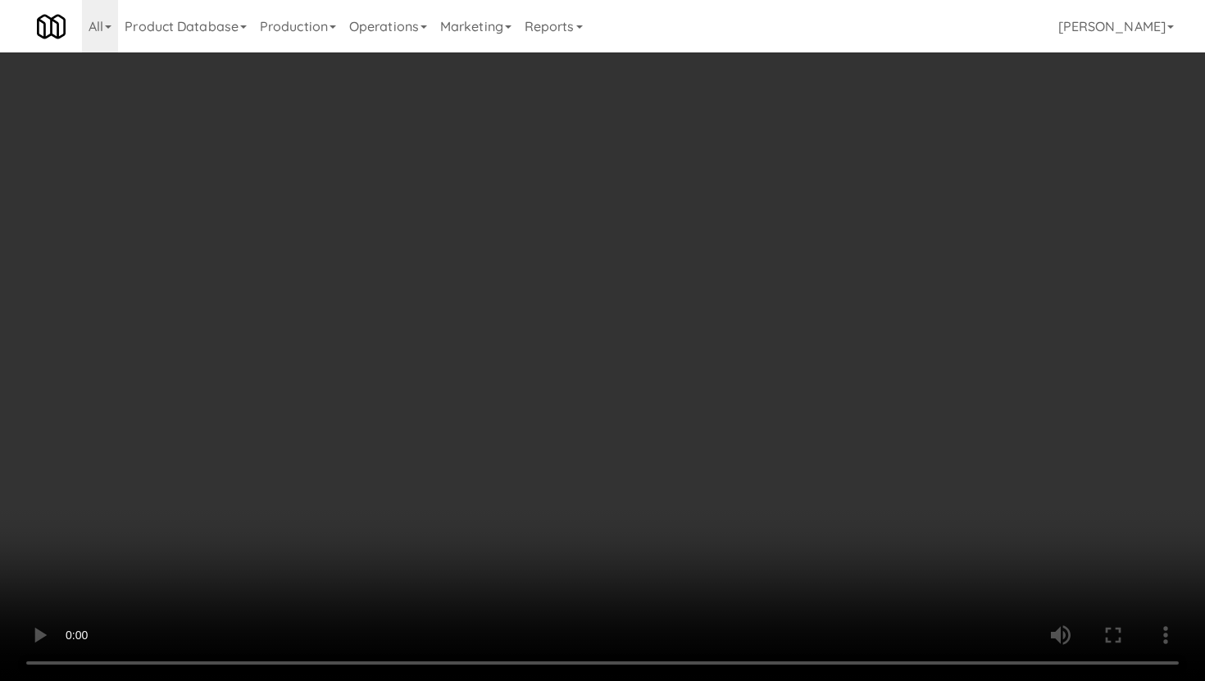
scroll to position [973, 0]
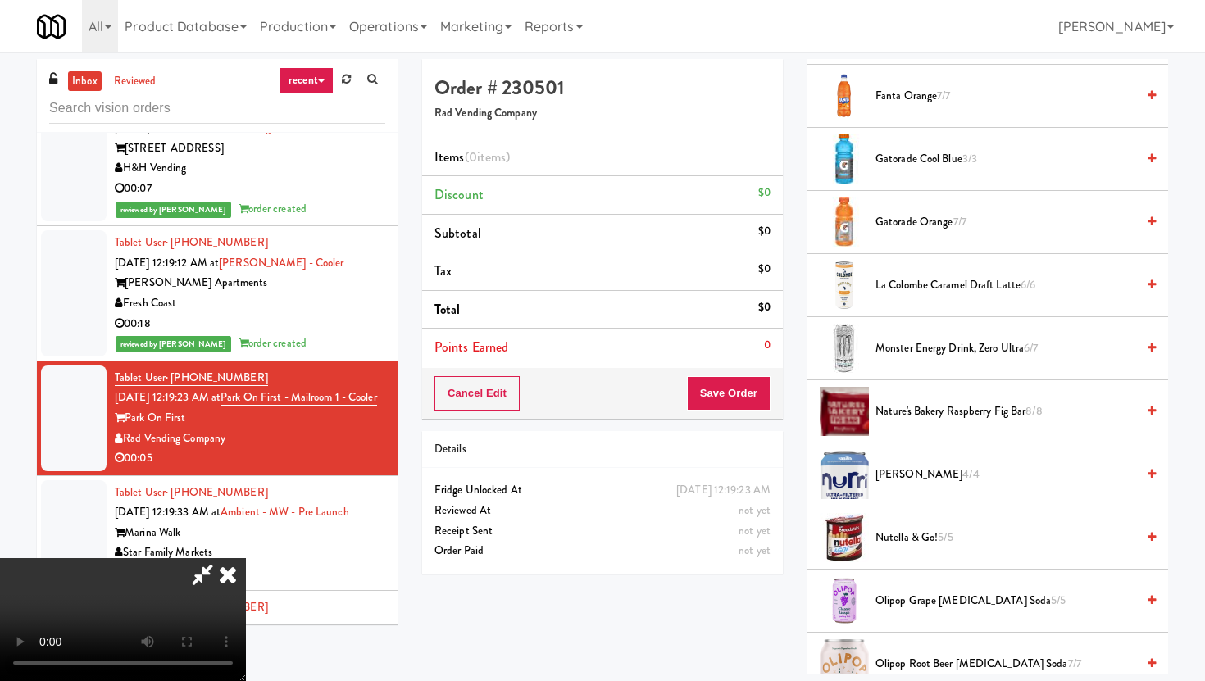
click at [985, 421] on span "Nature's Bakery Raspberry Fig Bar 8/8" at bounding box center [1006, 412] width 260 height 20
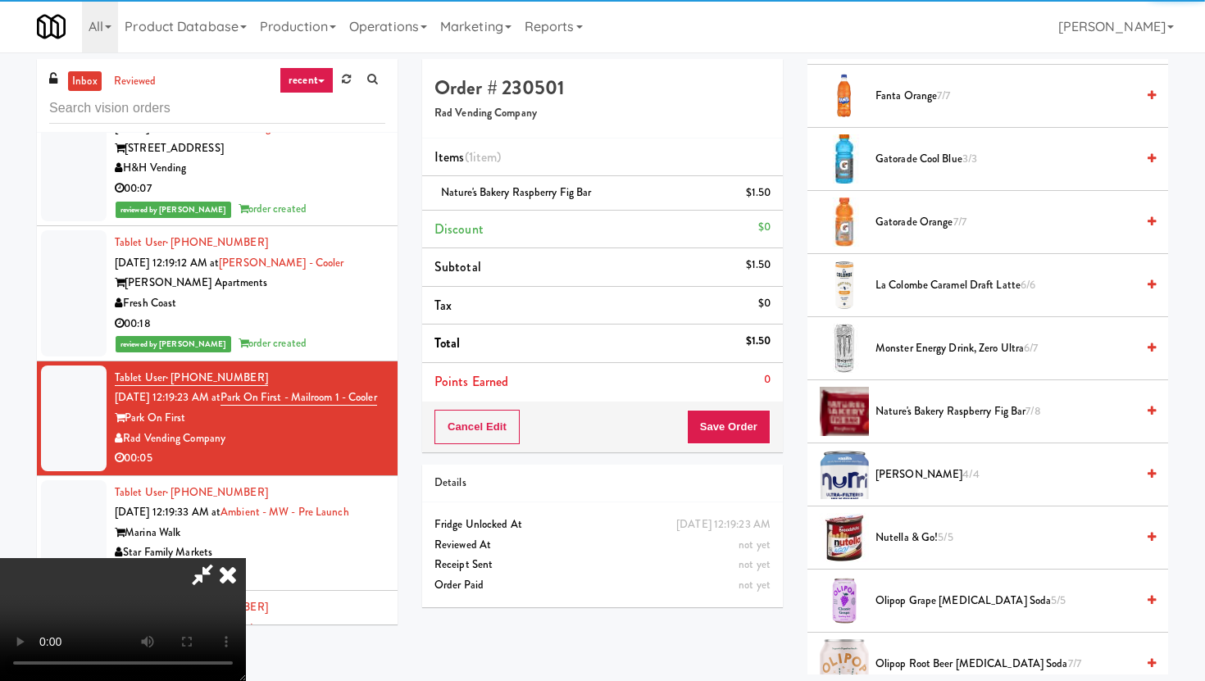
click at [746, 452] on div "Cancel Edit Save Order" at bounding box center [602, 427] width 361 height 51
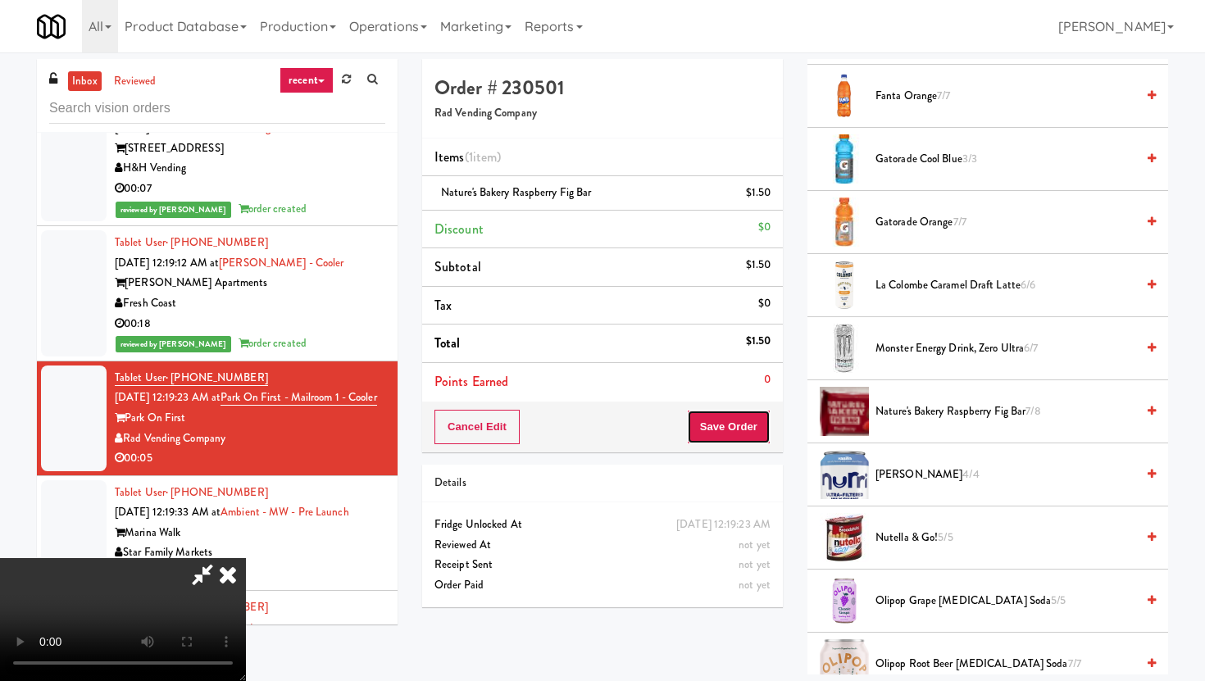
click at [743, 440] on button "Save Order" at bounding box center [729, 427] width 84 height 34
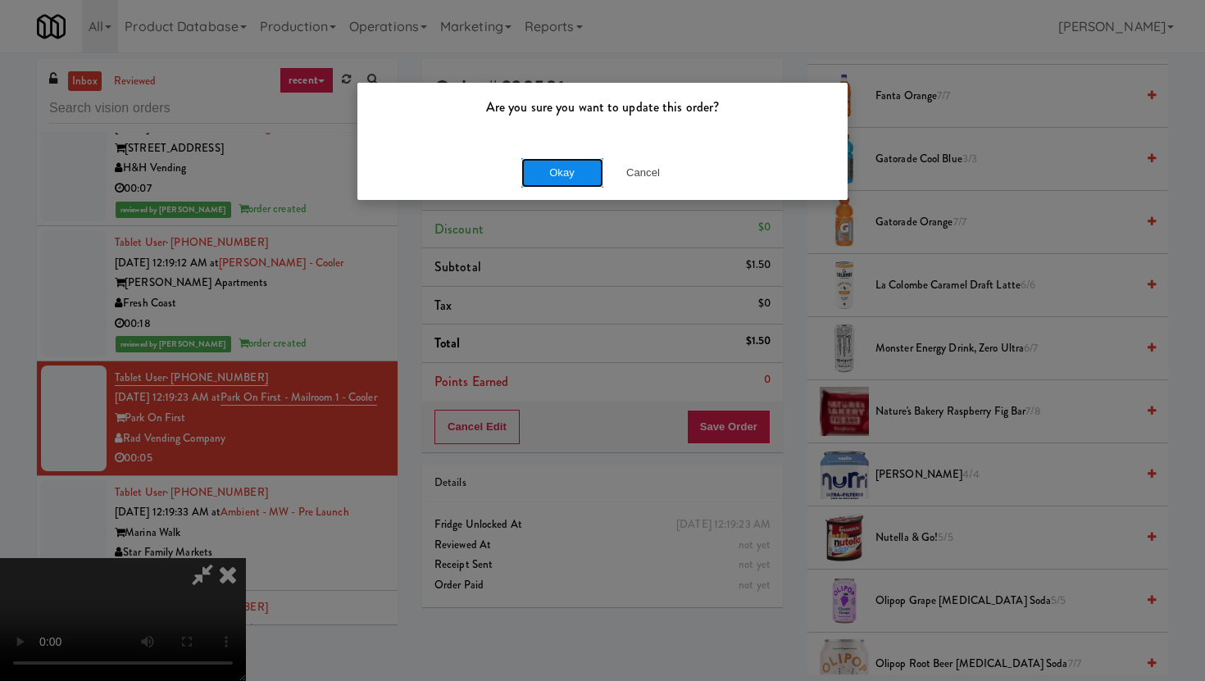
click at [584, 172] on button "Okay" at bounding box center [562, 173] width 82 height 30
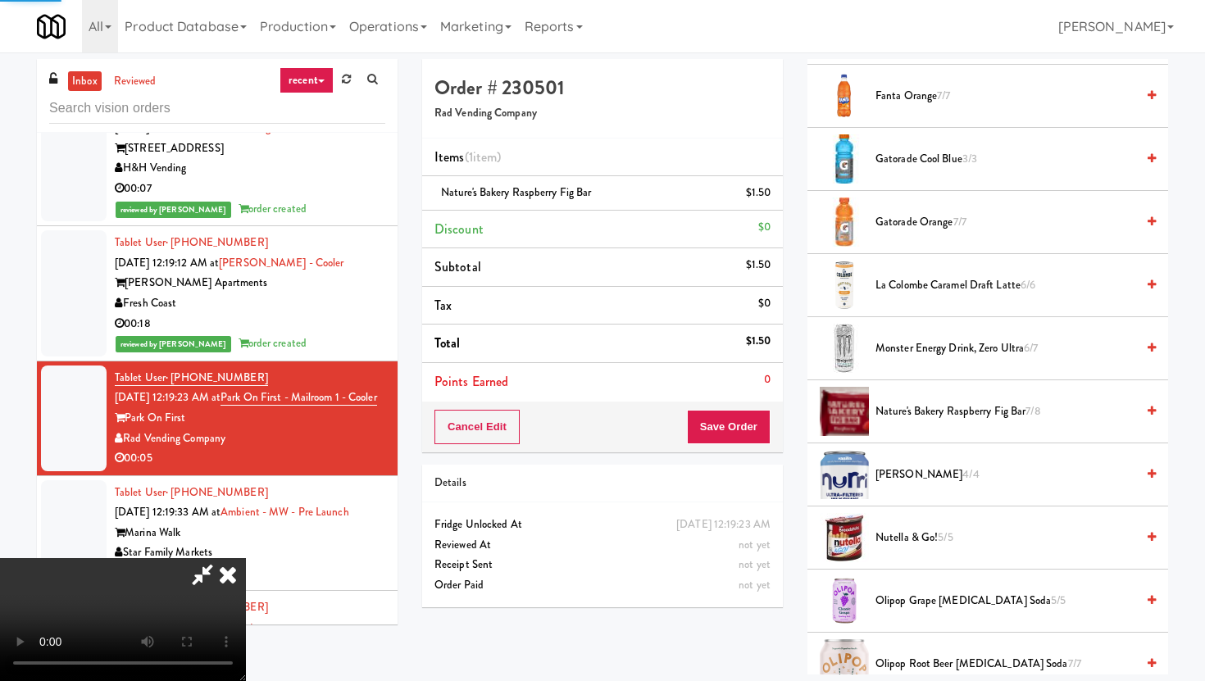
scroll to position [42, 0]
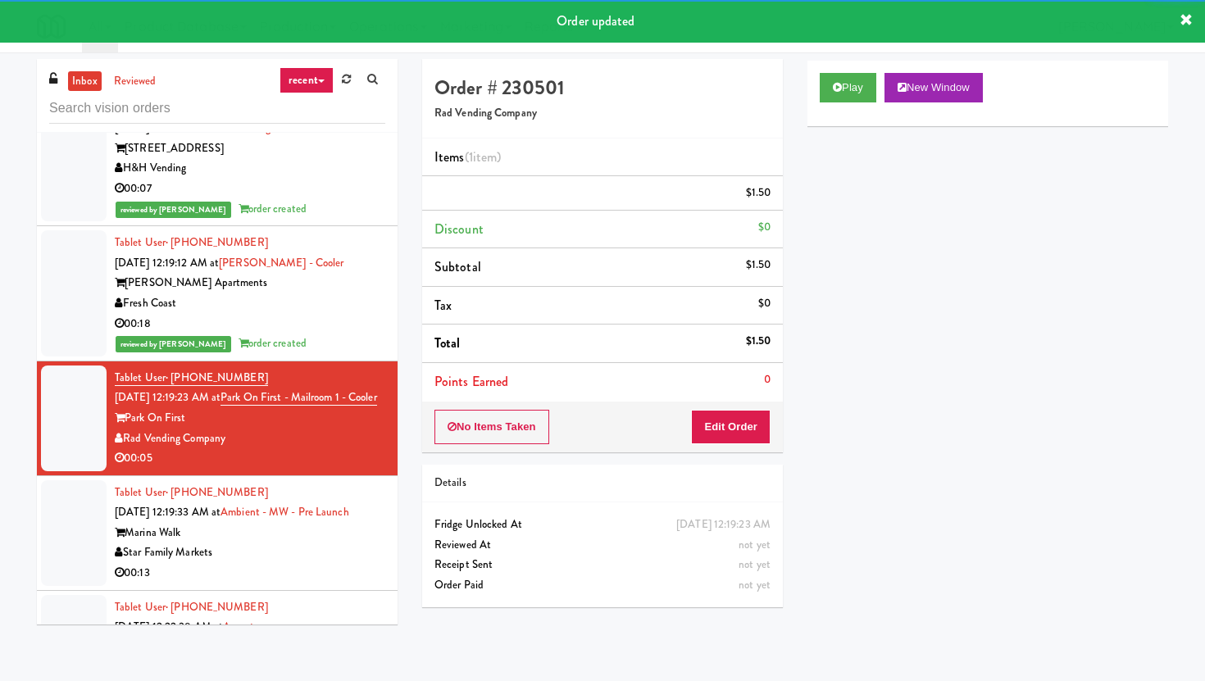
click at [298, 543] on div "Star Family Markets" at bounding box center [250, 553] width 271 height 20
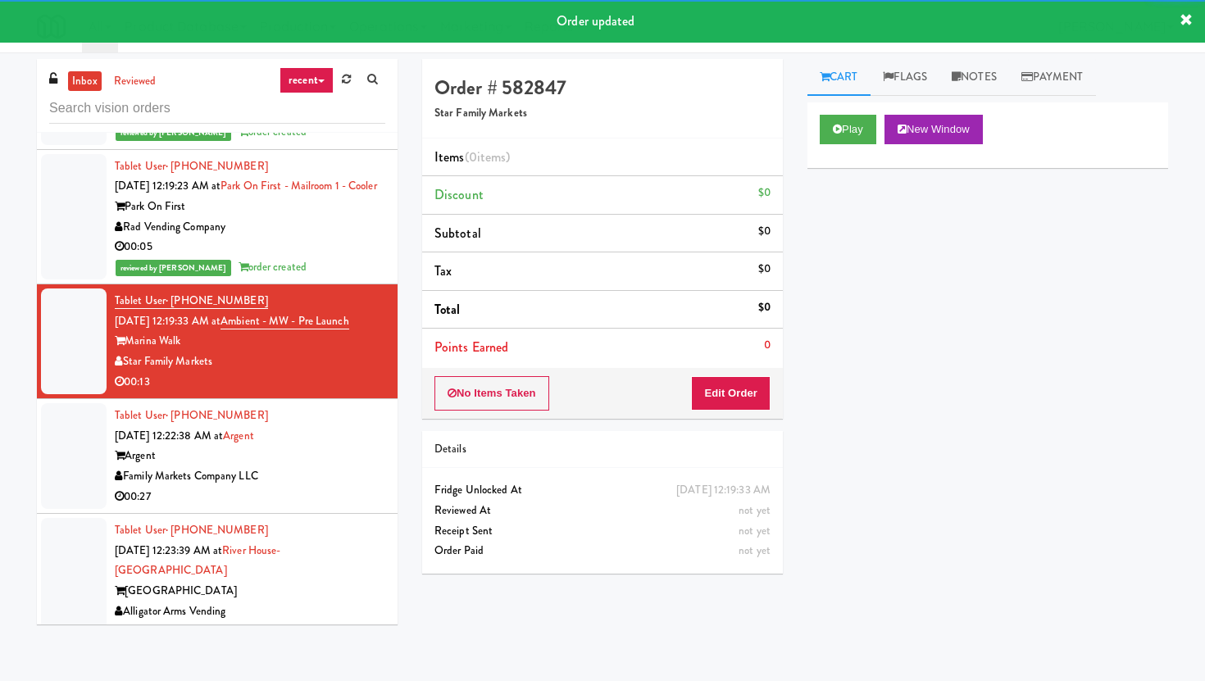
scroll to position [15388, 0]
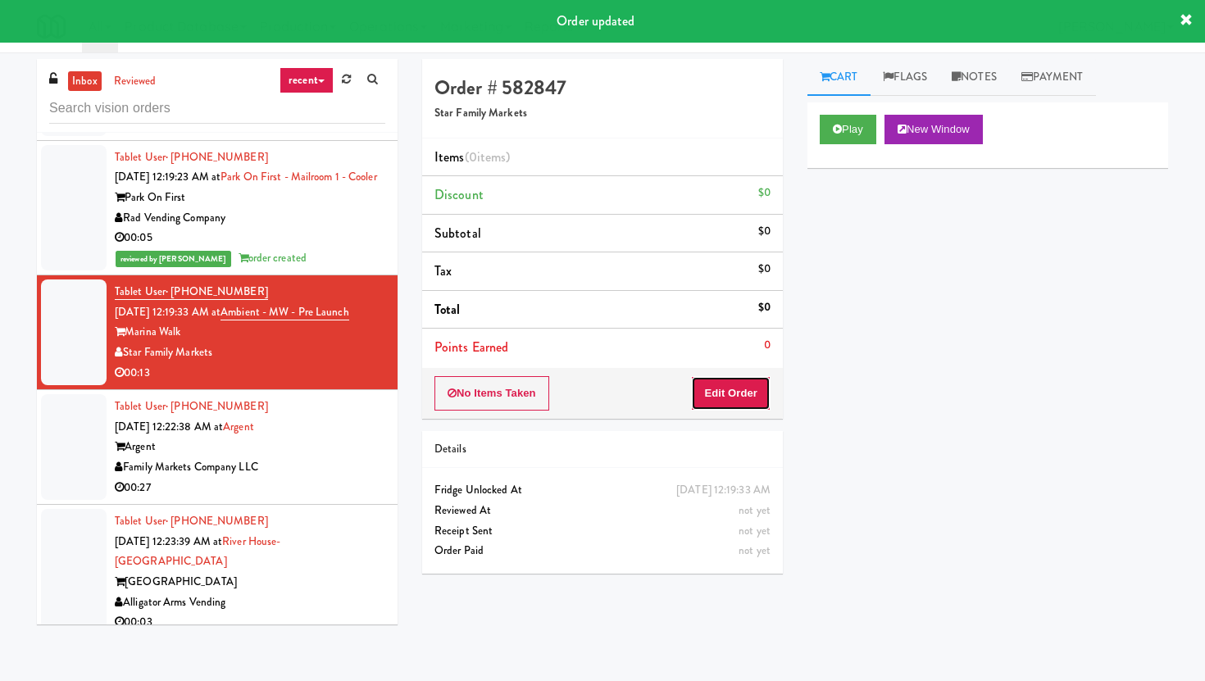
click at [735, 383] on button "Edit Order" at bounding box center [731, 393] width 80 height 34
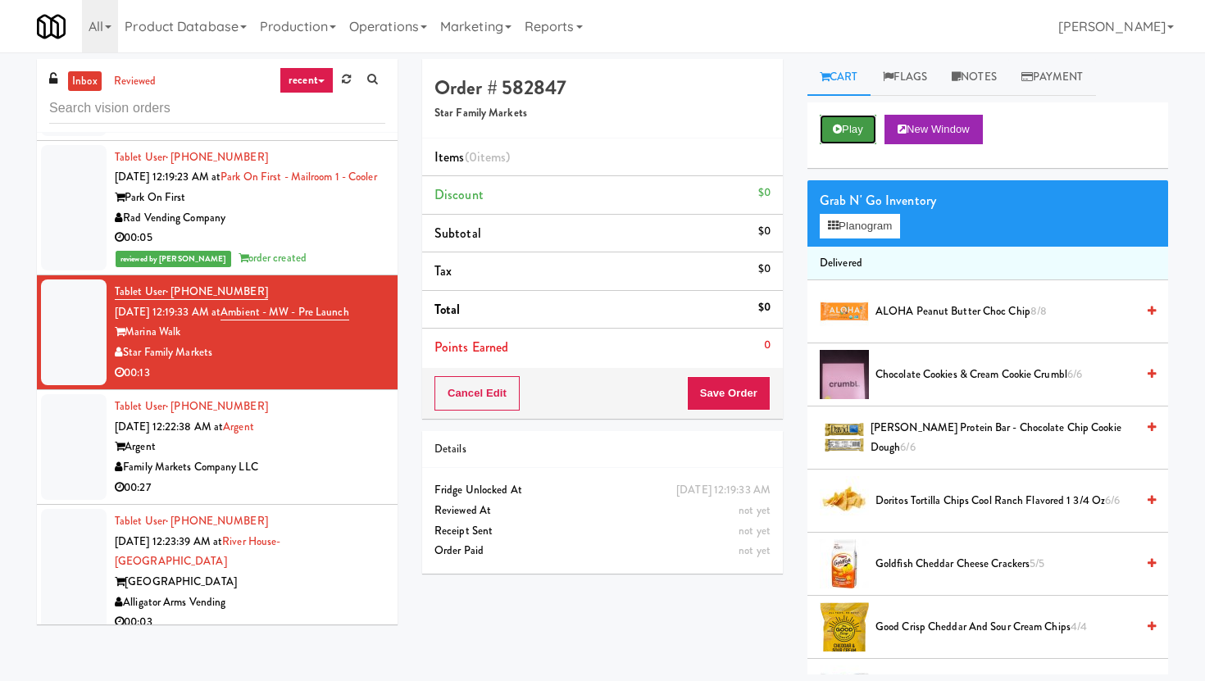
click at [847, 116] on button "Play" at bounding box center [848, 130] width 57 height 30
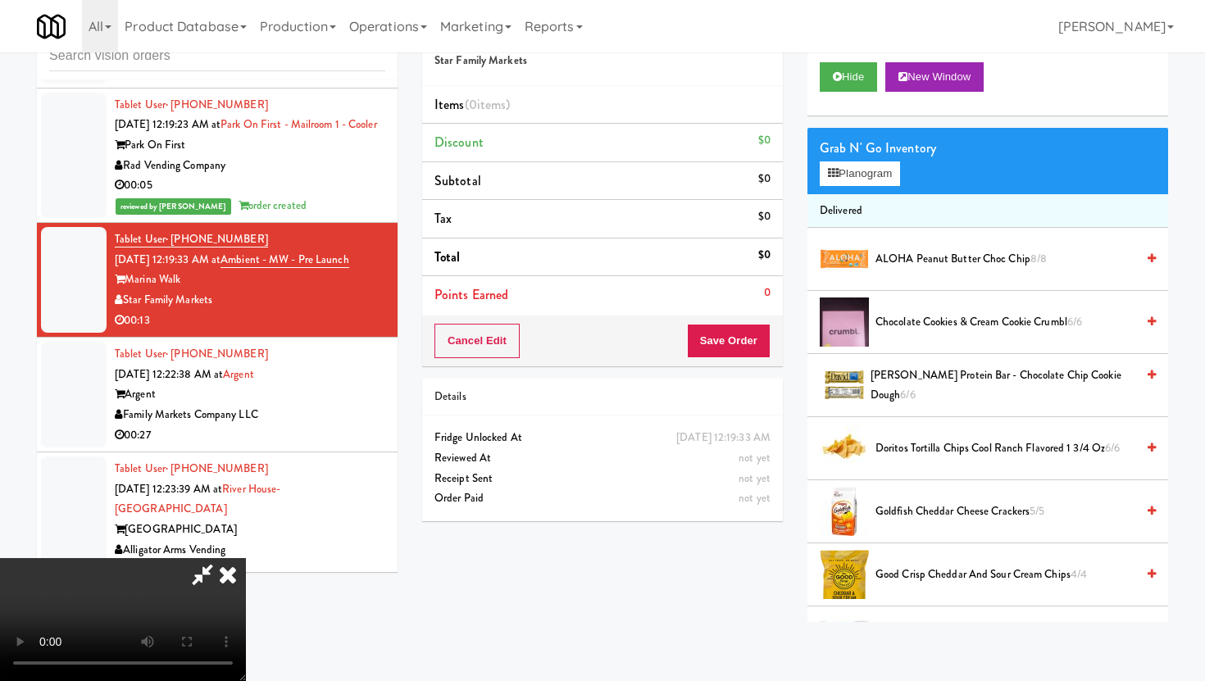
scroll to position [0, 0]
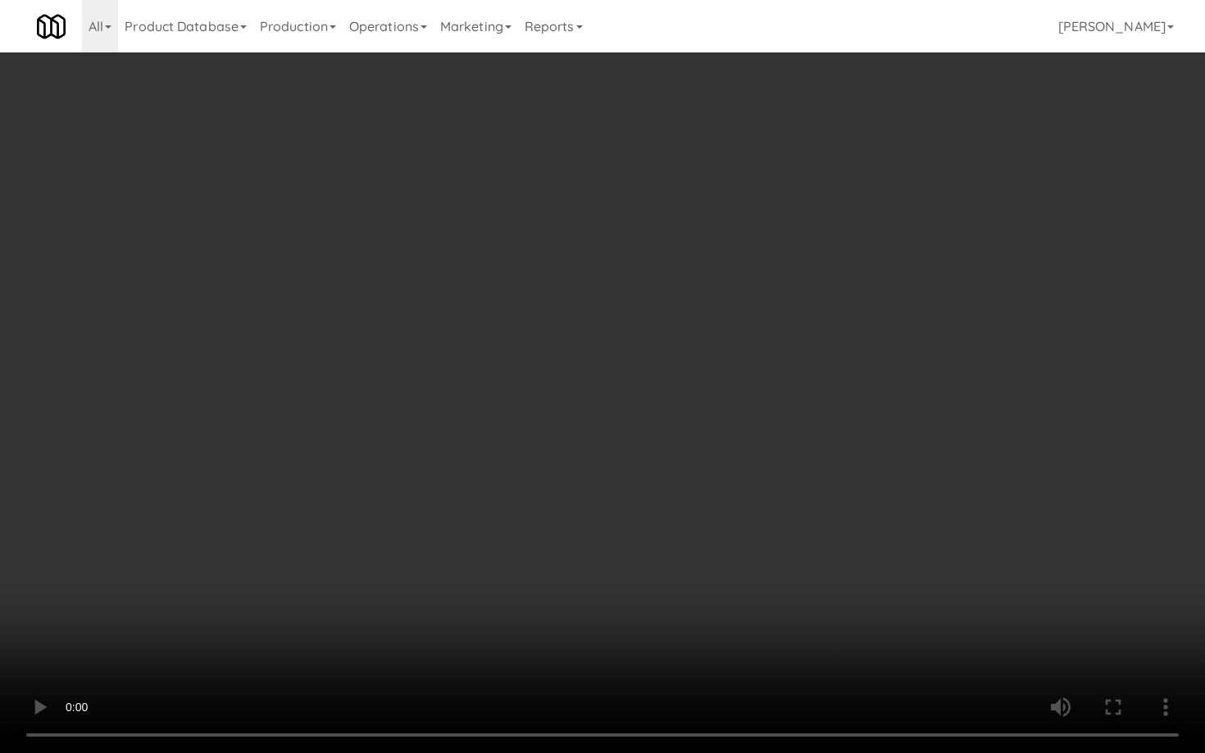
click at [924, 626] on video at bounding box center [602, 376] width 1205 height 753
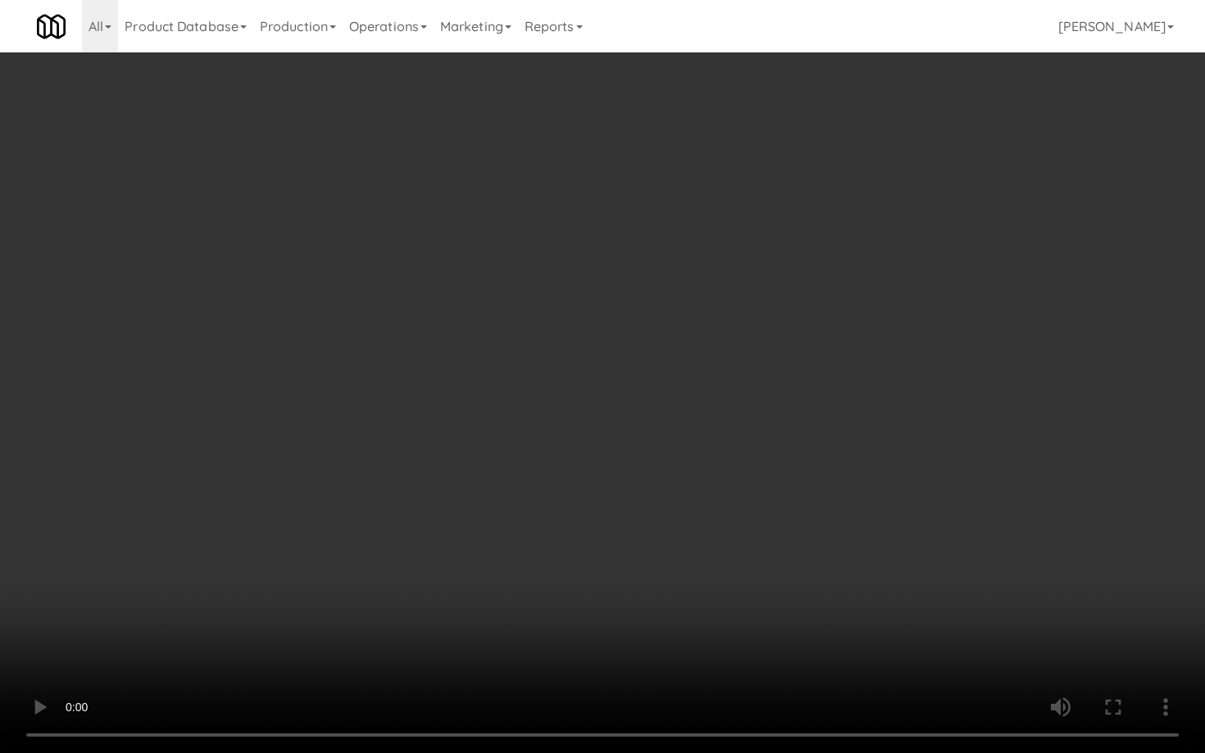
click at [924, 626] on video at bounding box center [602, 376] width 1205 height 753
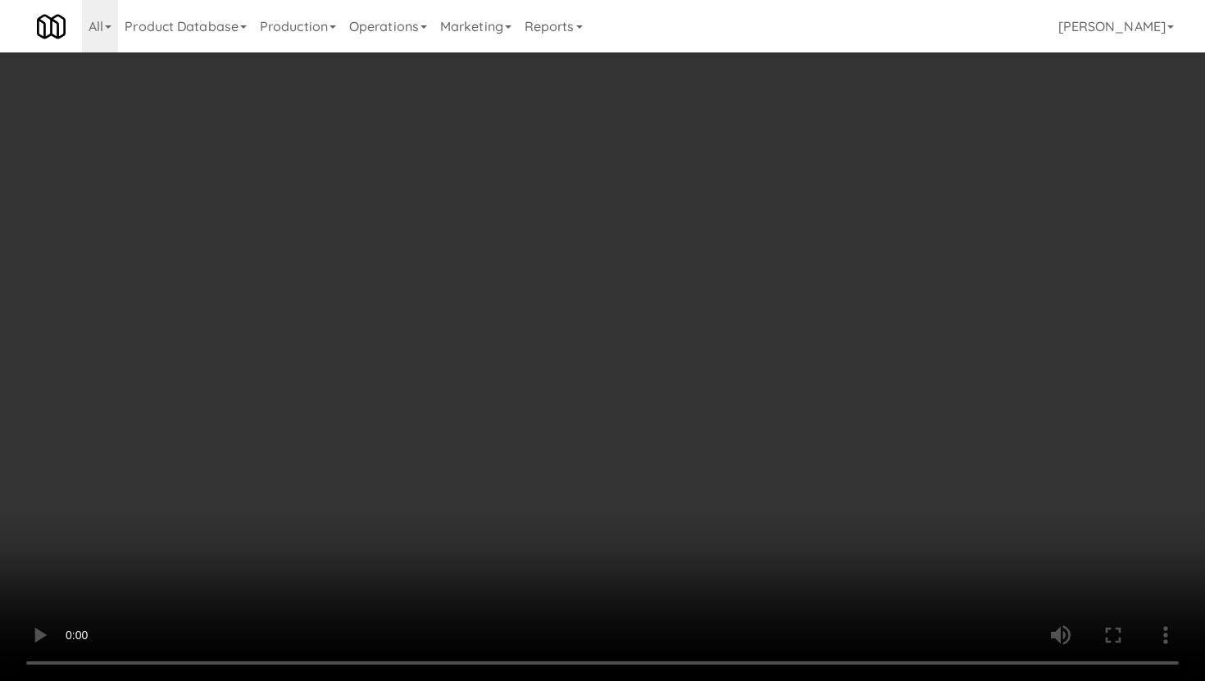
scroll to position [383, 0]
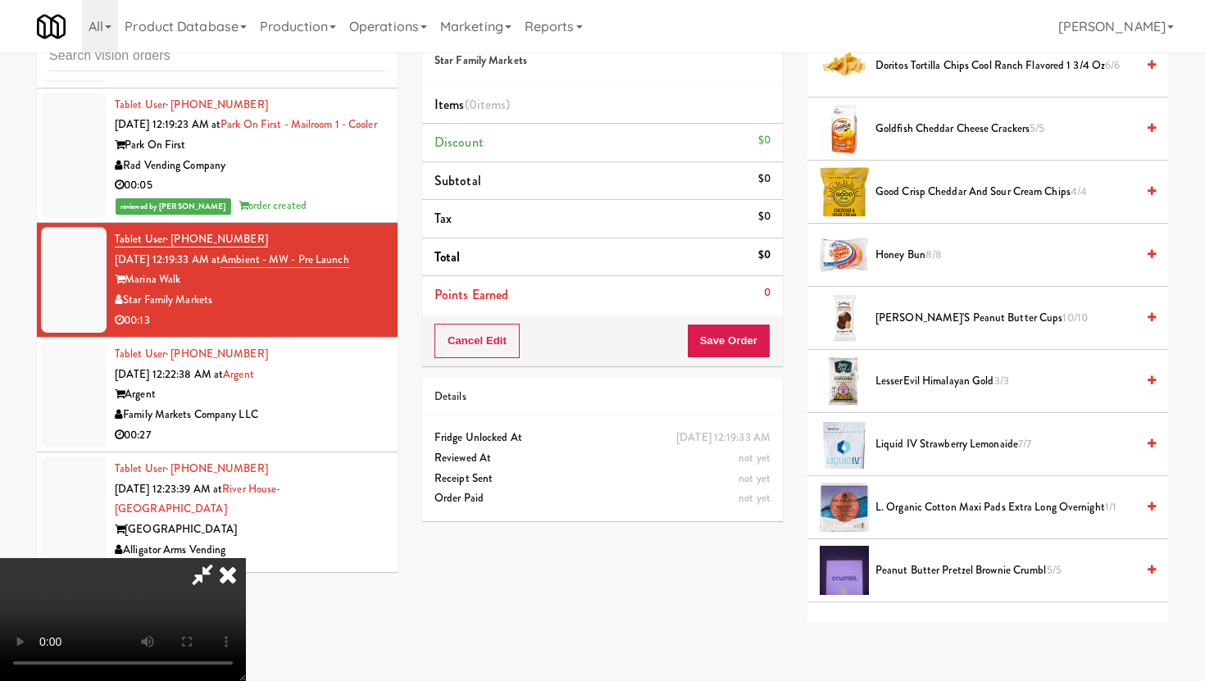
click at [910, 255] on span "Honey Bun 8/8" at bounding box center [1006, 255] width 260 height 20
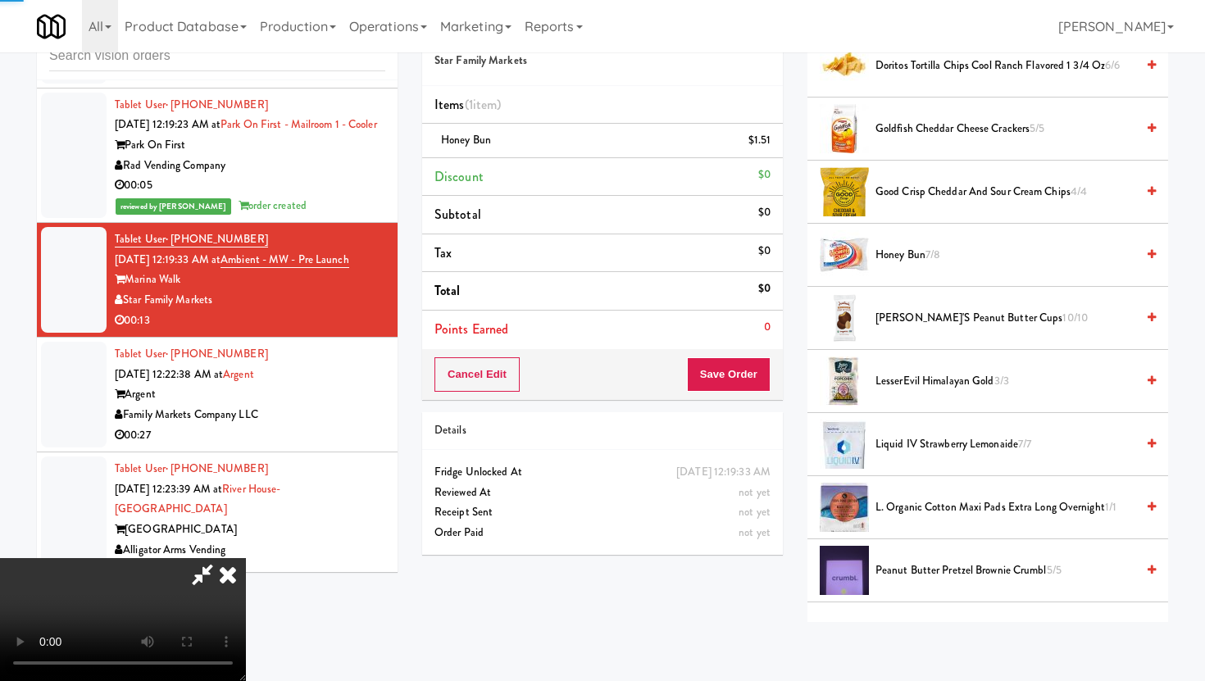
click at [910, 255] on span "Honey Bun 7/8" at bounding box center [1006, 255] width 260 height 20
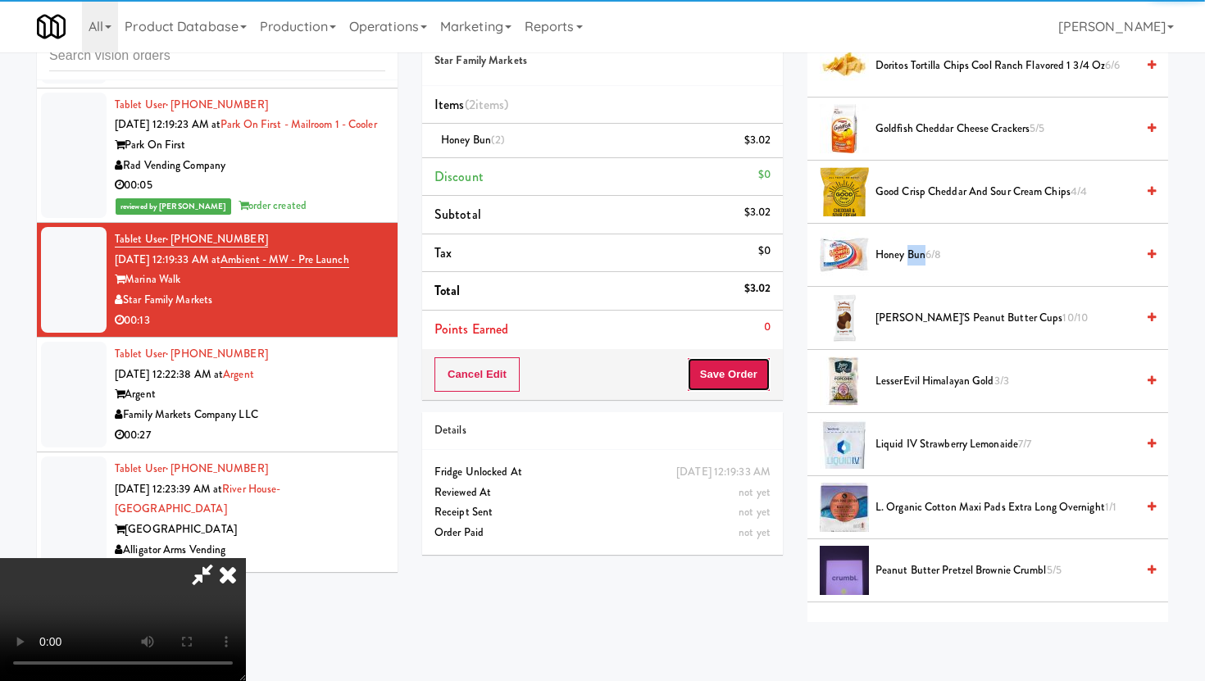
click at [751, 358] on button "Save Order" at bounding box center [729, 374] width 84 height 34
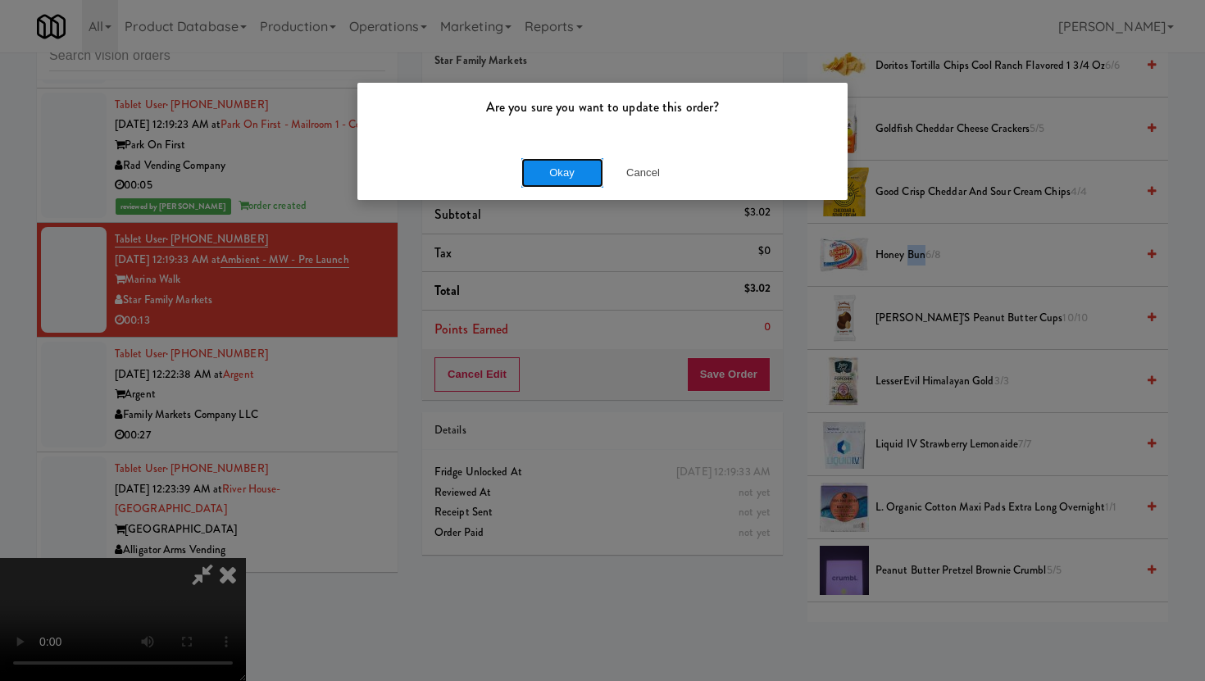
click at [570, 159] on button "Okay" at bounding box center [562, 173] width 82 height 30
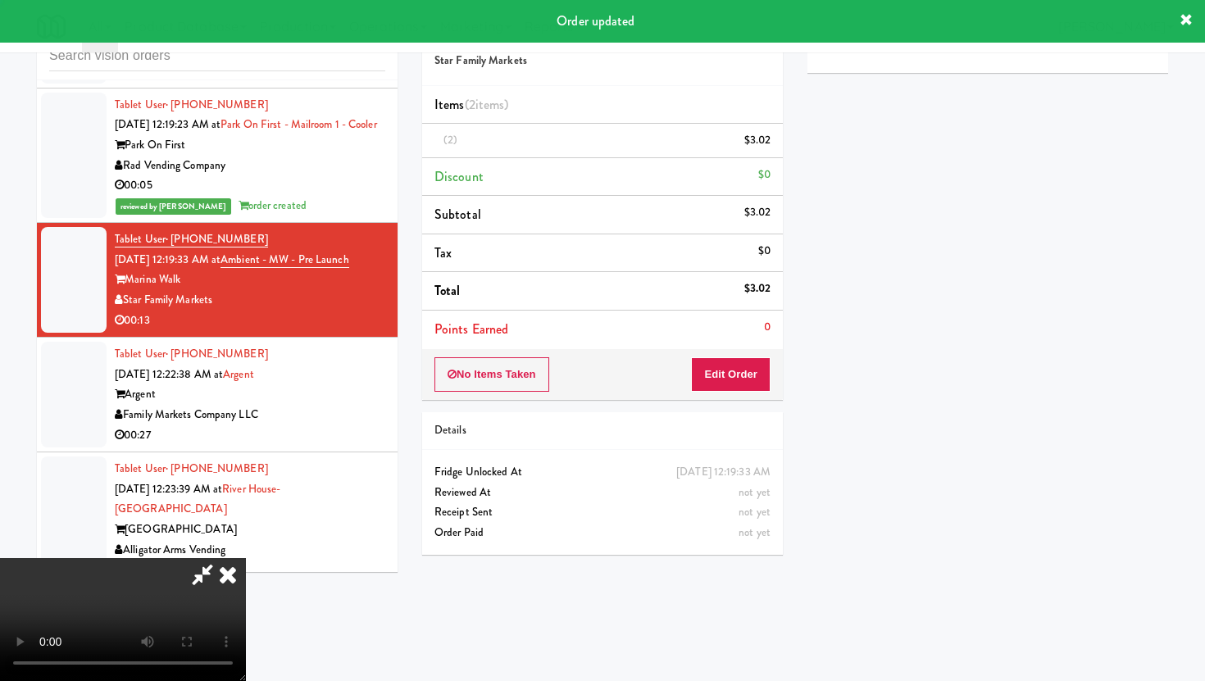
scroll to position [42, 0]
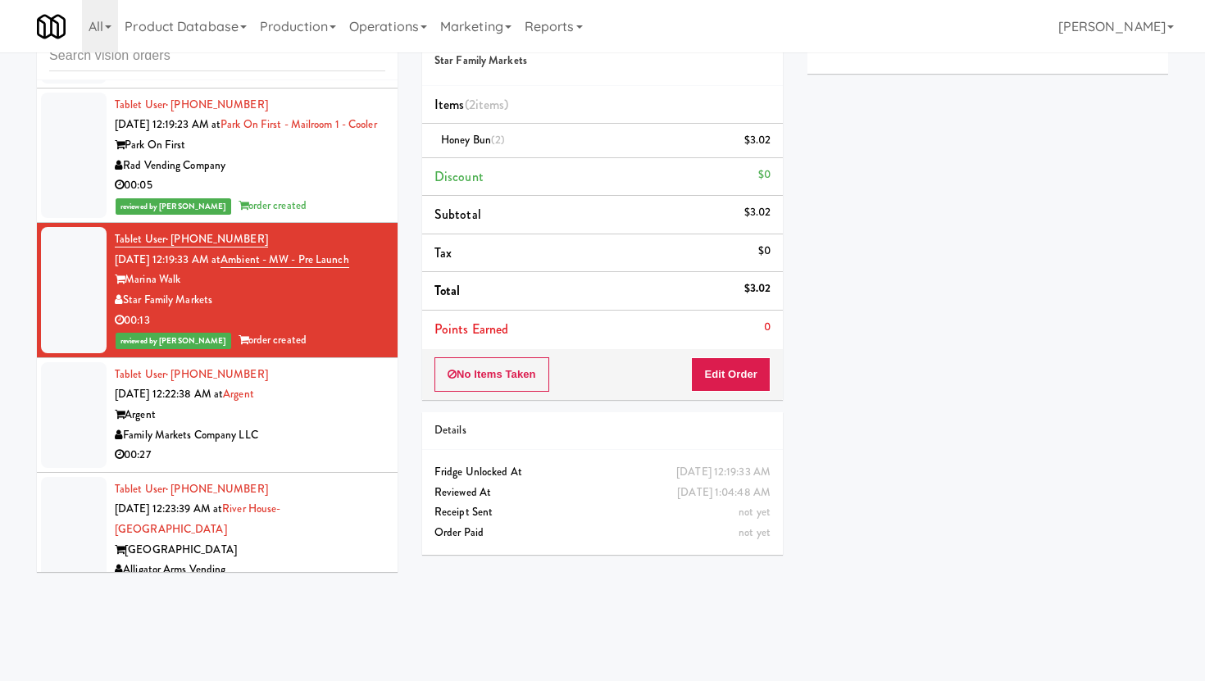
click at [291, 425] on div "Family Markets Company LLC" at bounding box center [250, 435] width 271 height 20
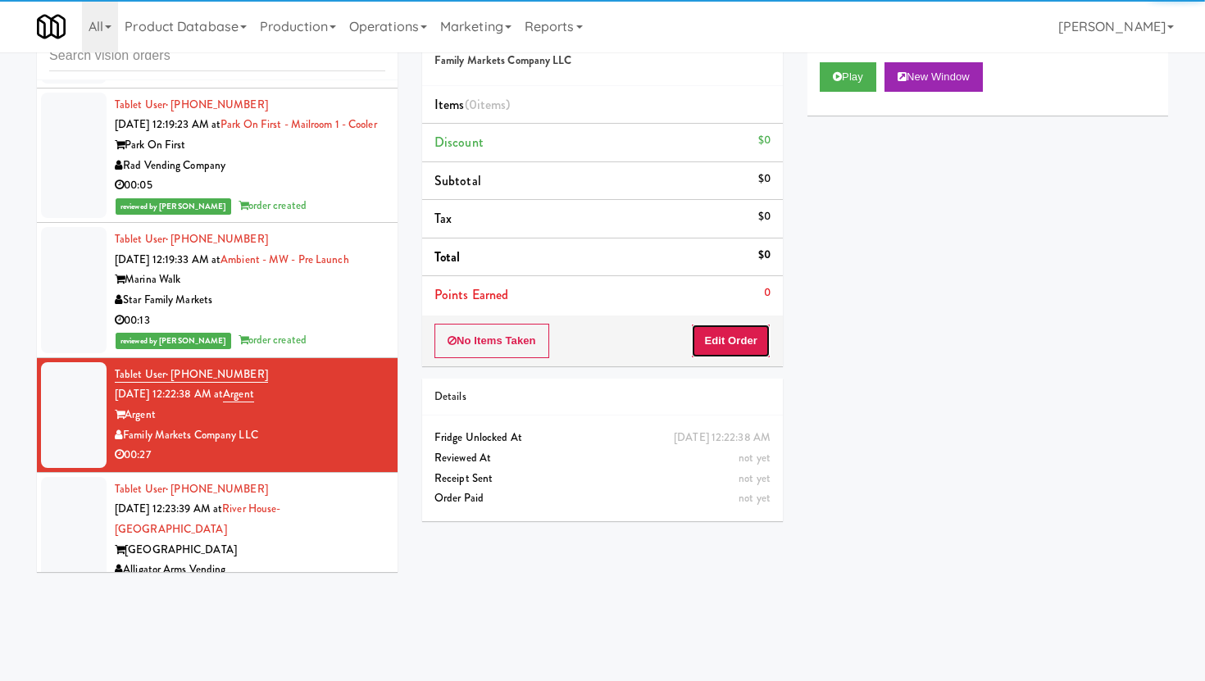
click at [741, 345] on button "Edit Order" at bounding box center [731, 341] width 80 height 34
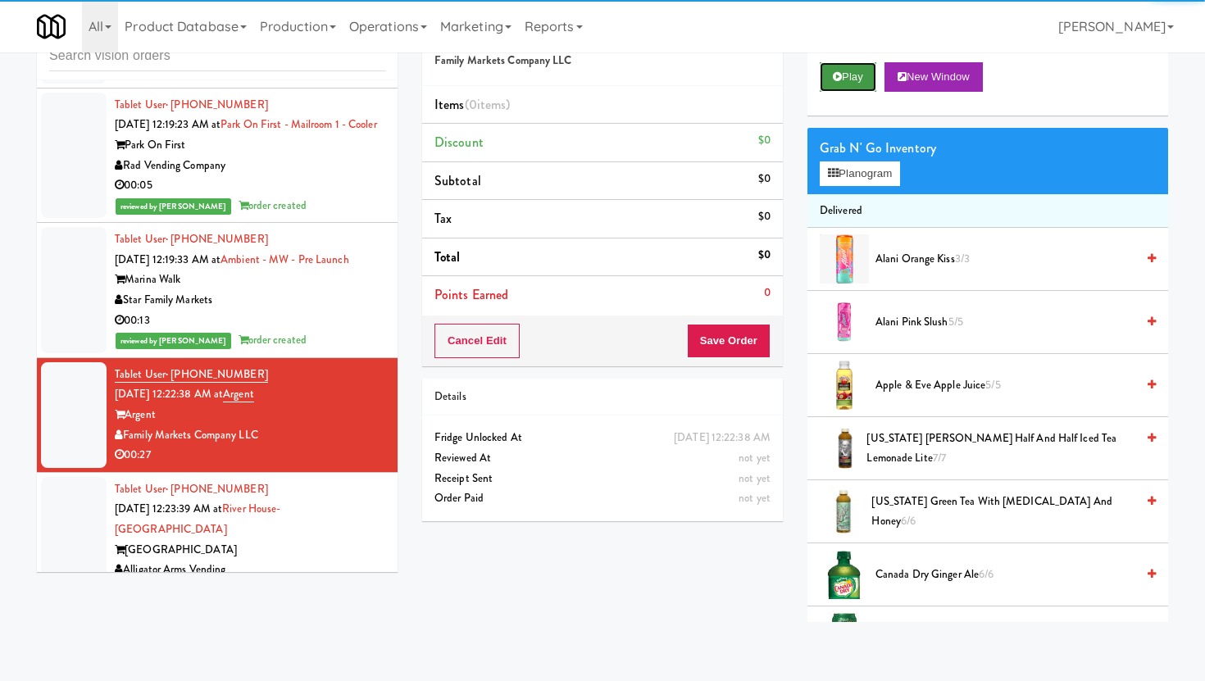
click at [851, 88] on button "Play" at bounding box center [848, 77] width 57 height 30
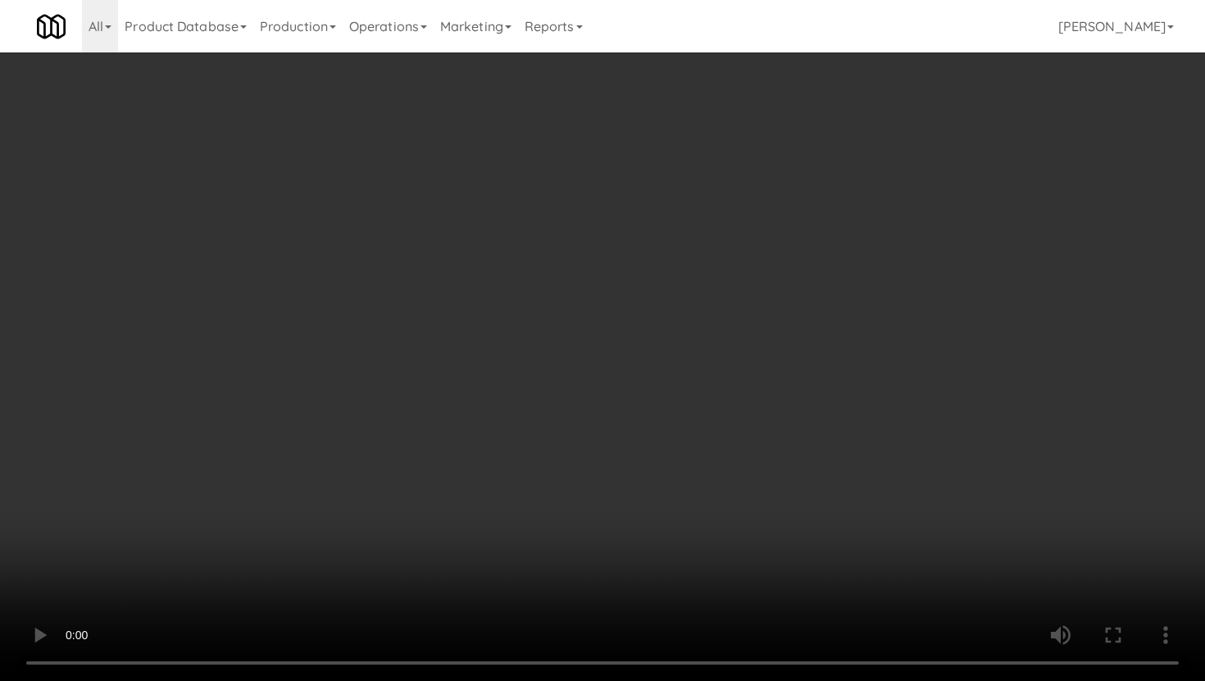
scroll to position [182, 0]
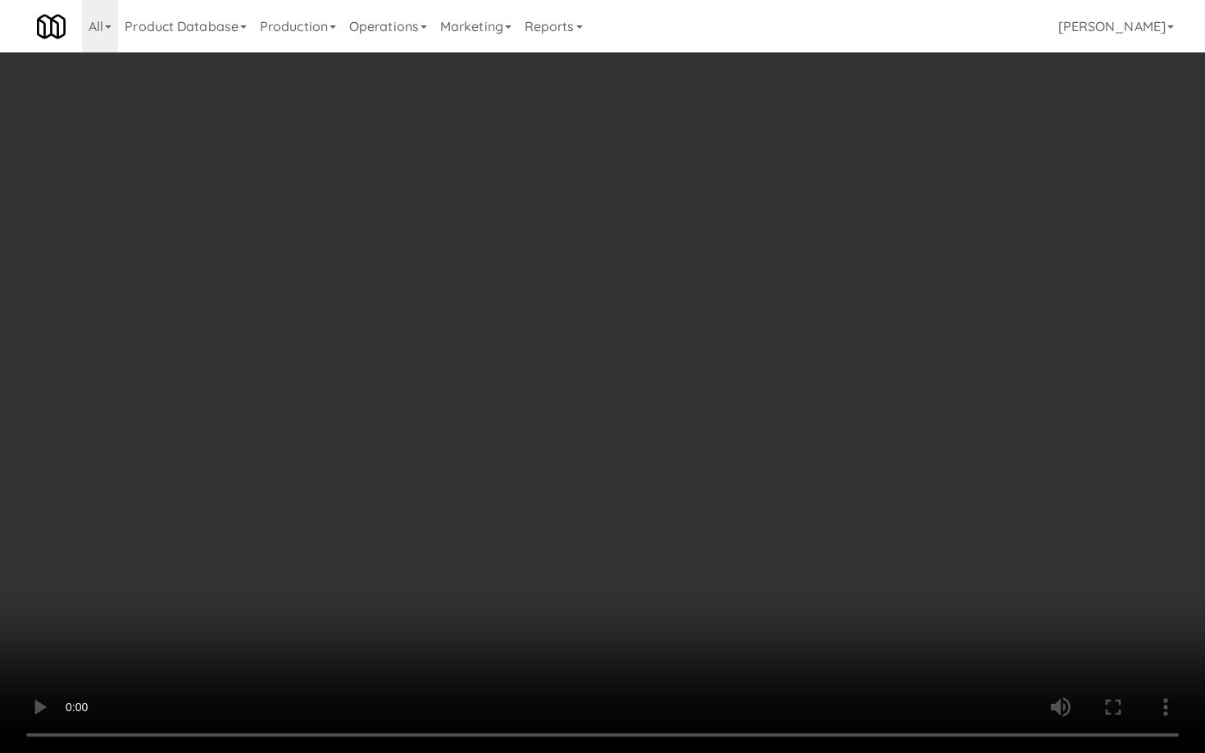
click at [797, 647] on video at bounding box center [602, 376] width 1205 height 753
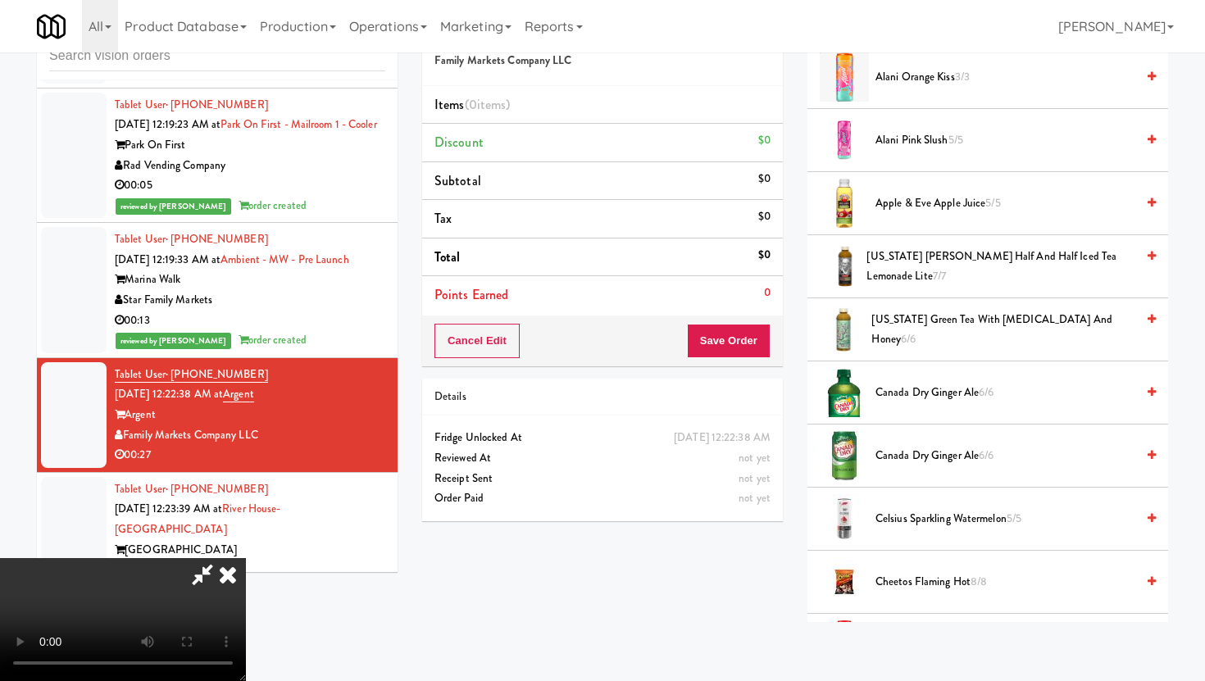
click at [938, 200] on span "Apple & Eve Apple Juice 5/5" at bounding box center [1006, 203] width 260 height 20
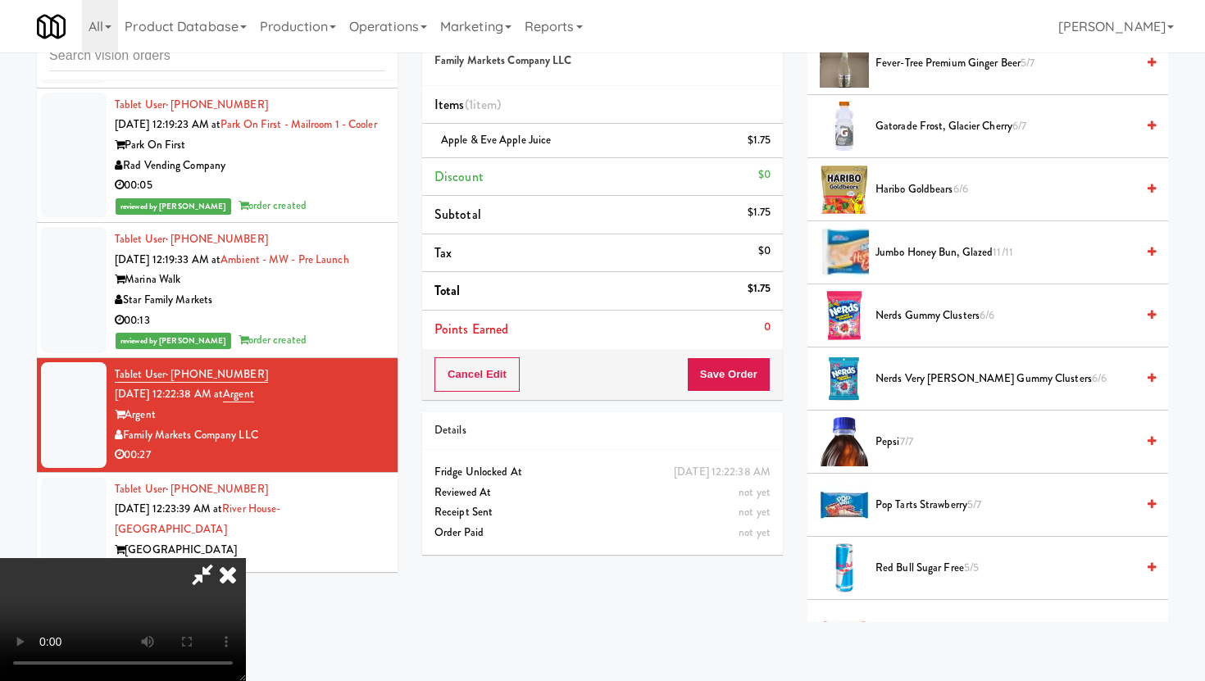
scroll to position [1208, 0]
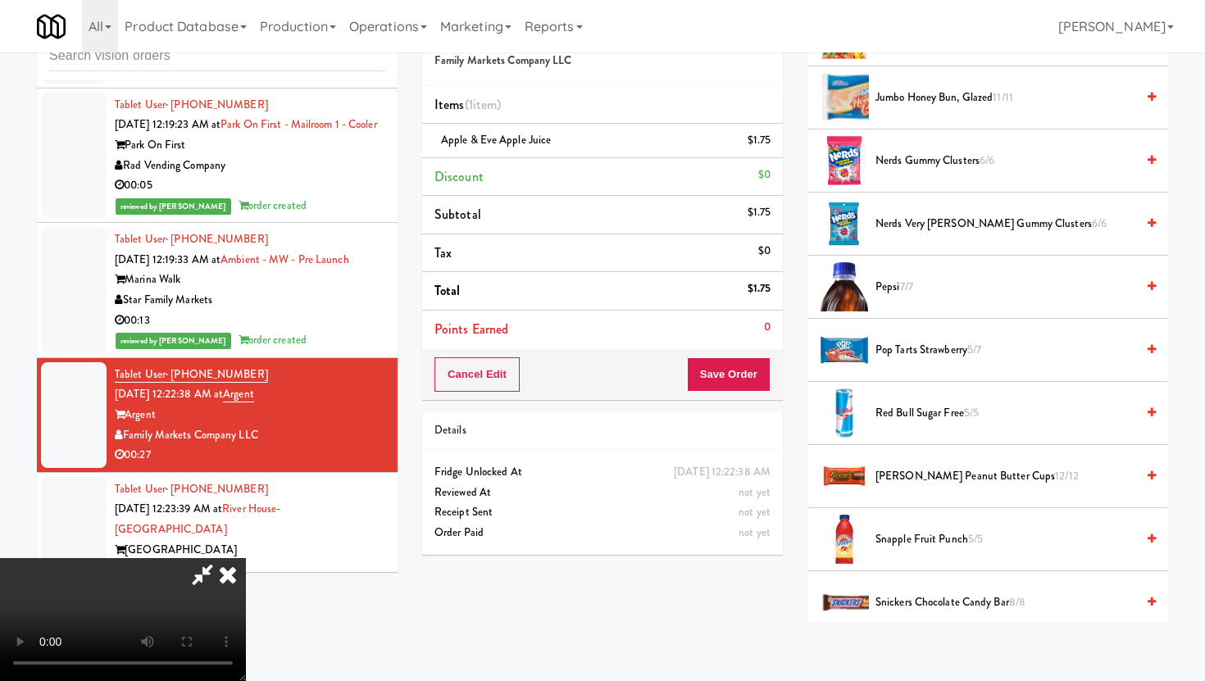
click at [906, 341] on span "Pop Tarts Strawberry 5/7" at bounding box center [1006, 350] width 260 height 20
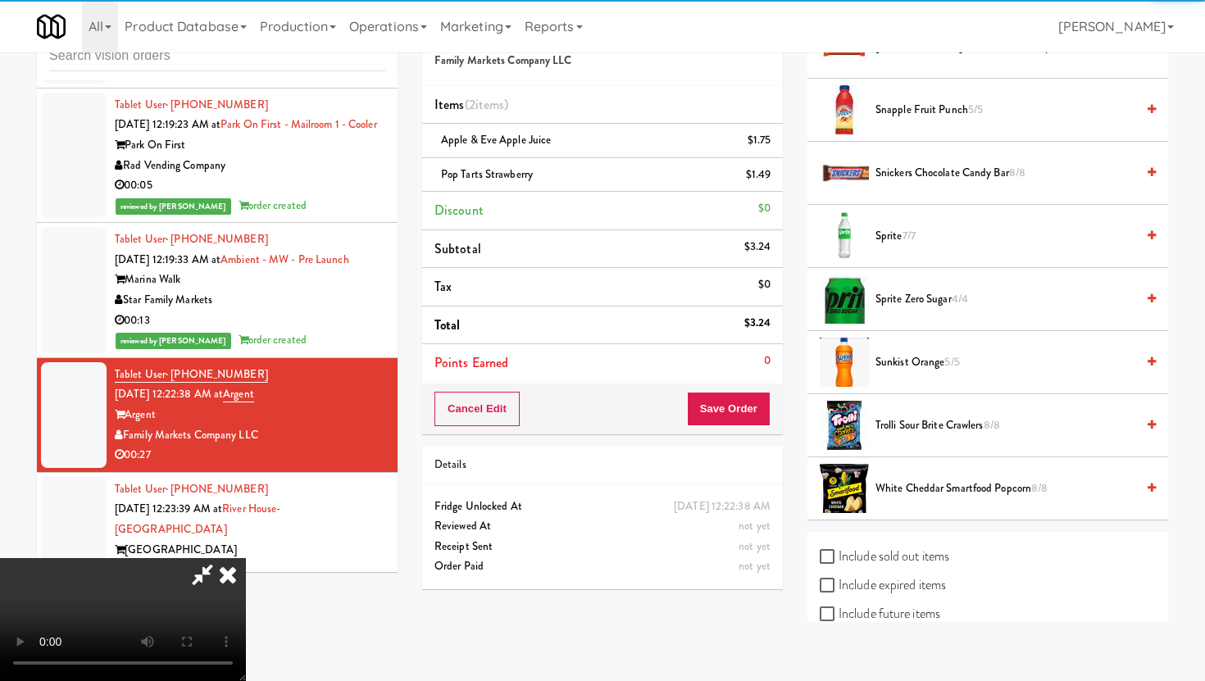
scroll to position [1879, 0]
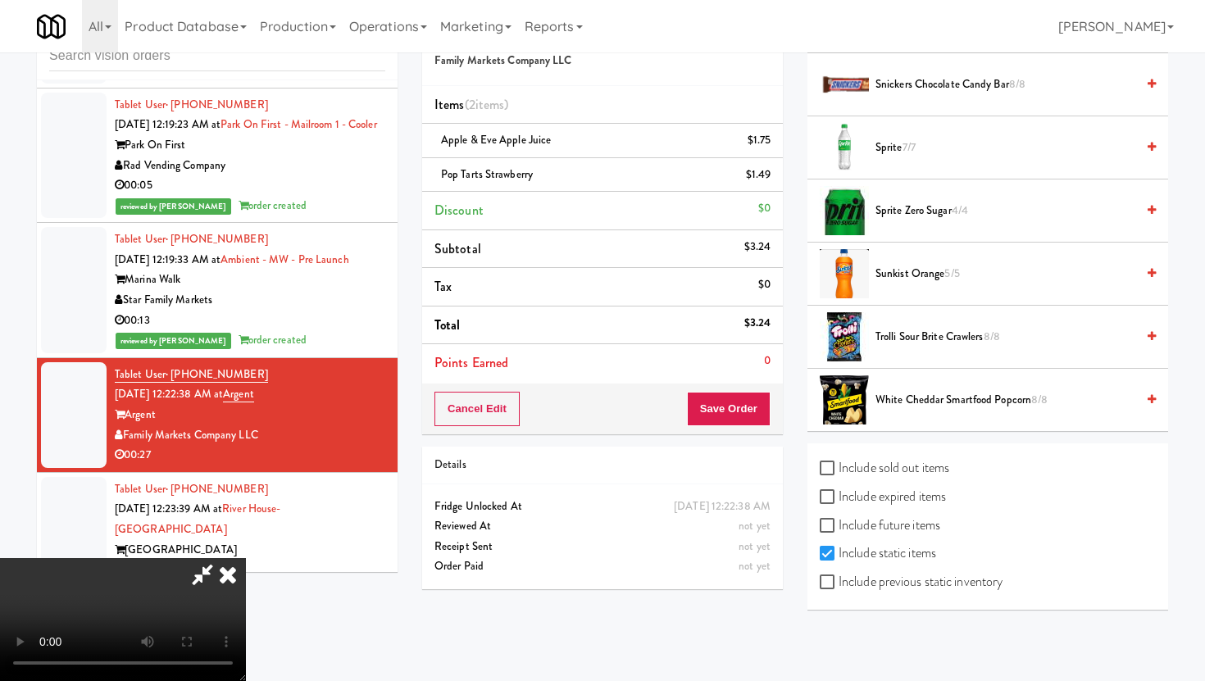
click at [903, 403] on span "White Cheddar Smartfood Popcorn 8/8" at bounding box center [1006, 400] width 260 height 20
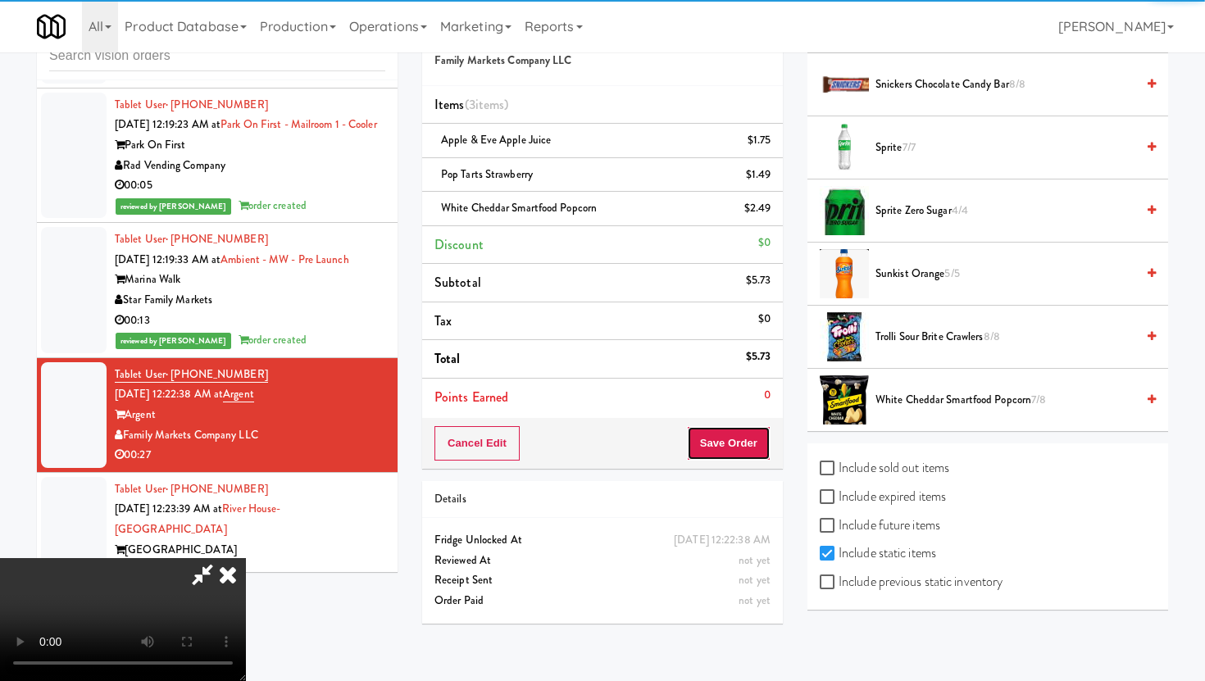
click at [752, 450] on button "Save Order" at bounding box center [729, 443] width 84 height 34
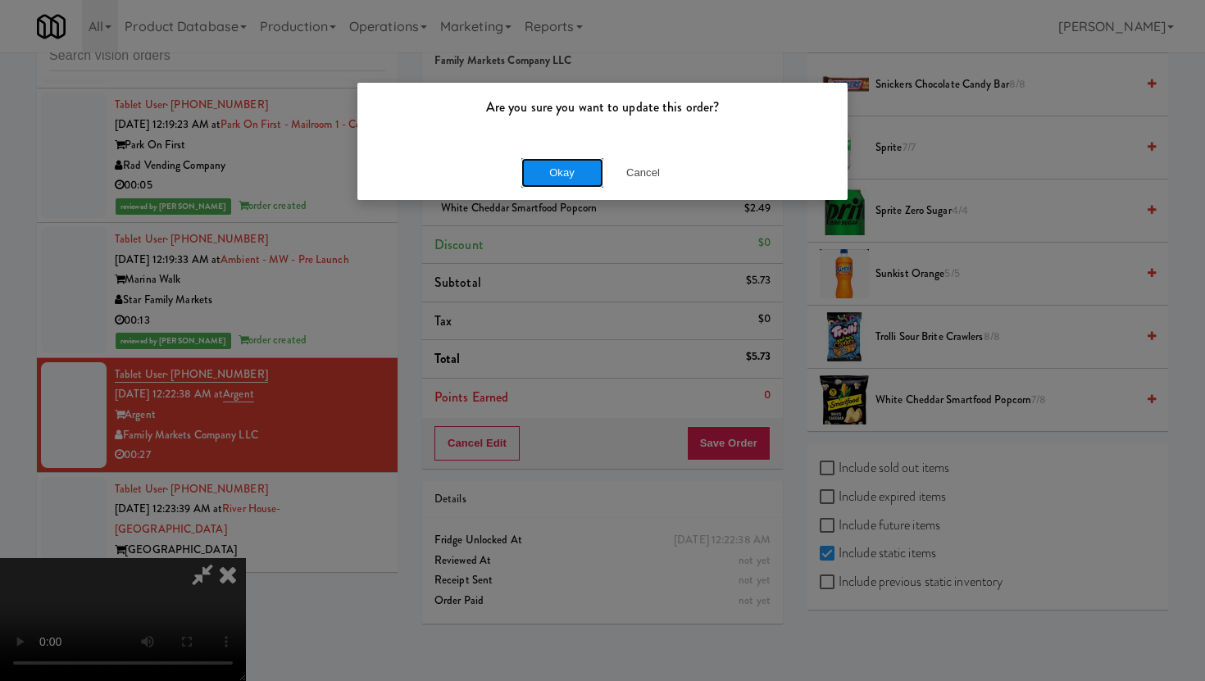
click at [579, 167] on button "Okay" at bounding box center [562, 173] width 82 height 30
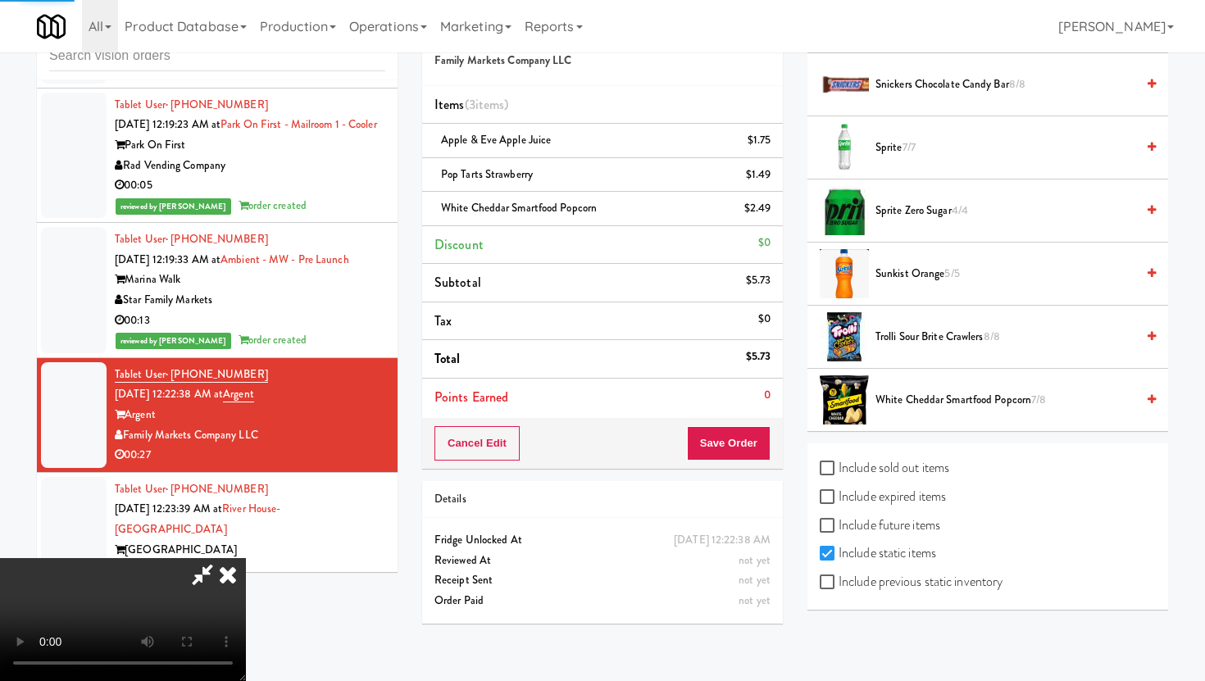
scroll to position [42, 0]
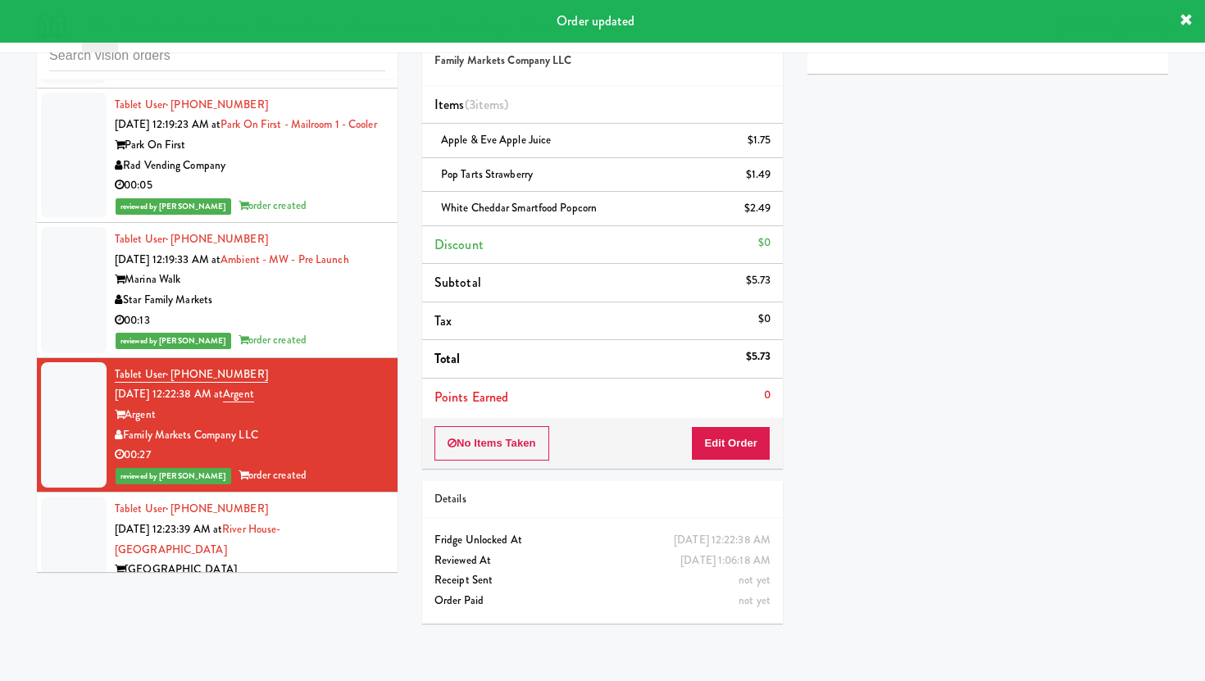
click at [303, 580] on div "Alligator Arms Vending" at bounding box center [250, 590] width 271 height 20
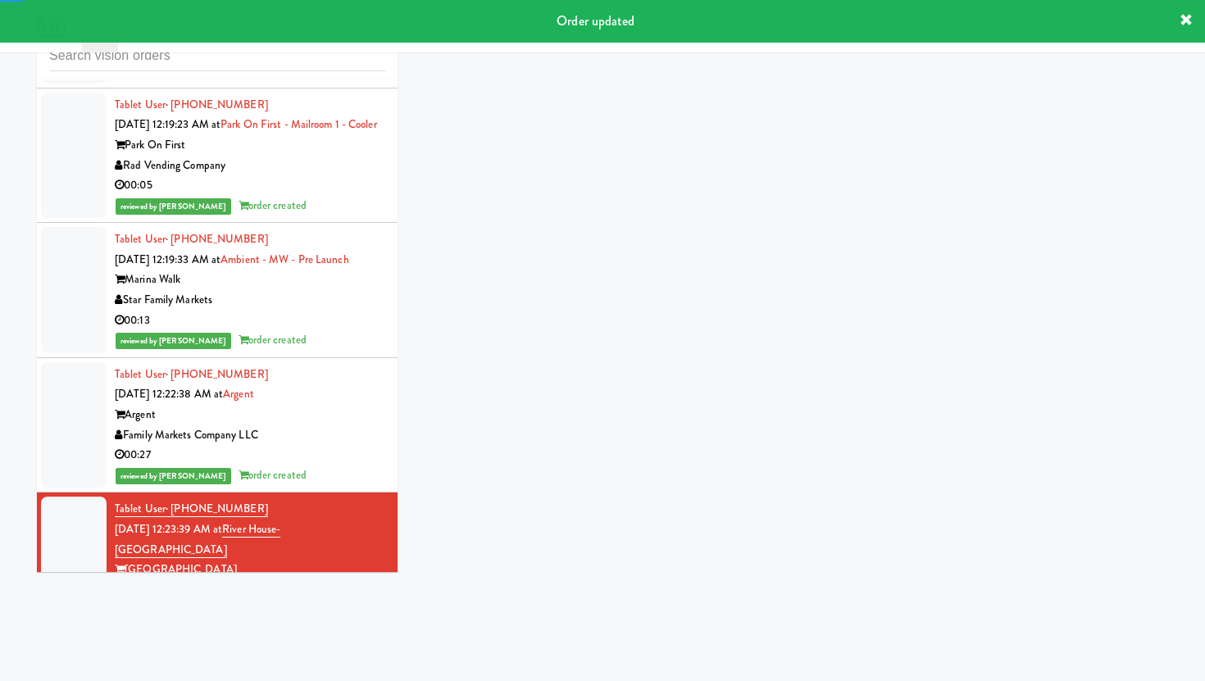
scroll to position [15590, 0]
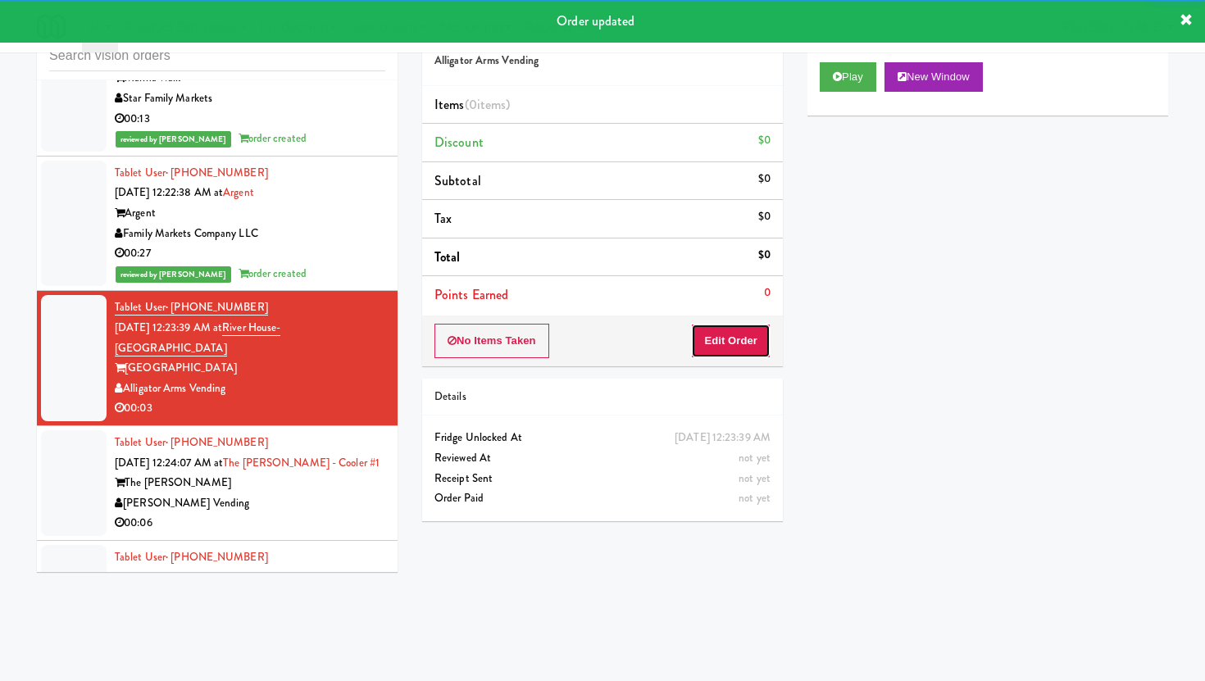
click at [736, 344] on button "Edit Order" at bounding box center [731, 341] width 80 height 34
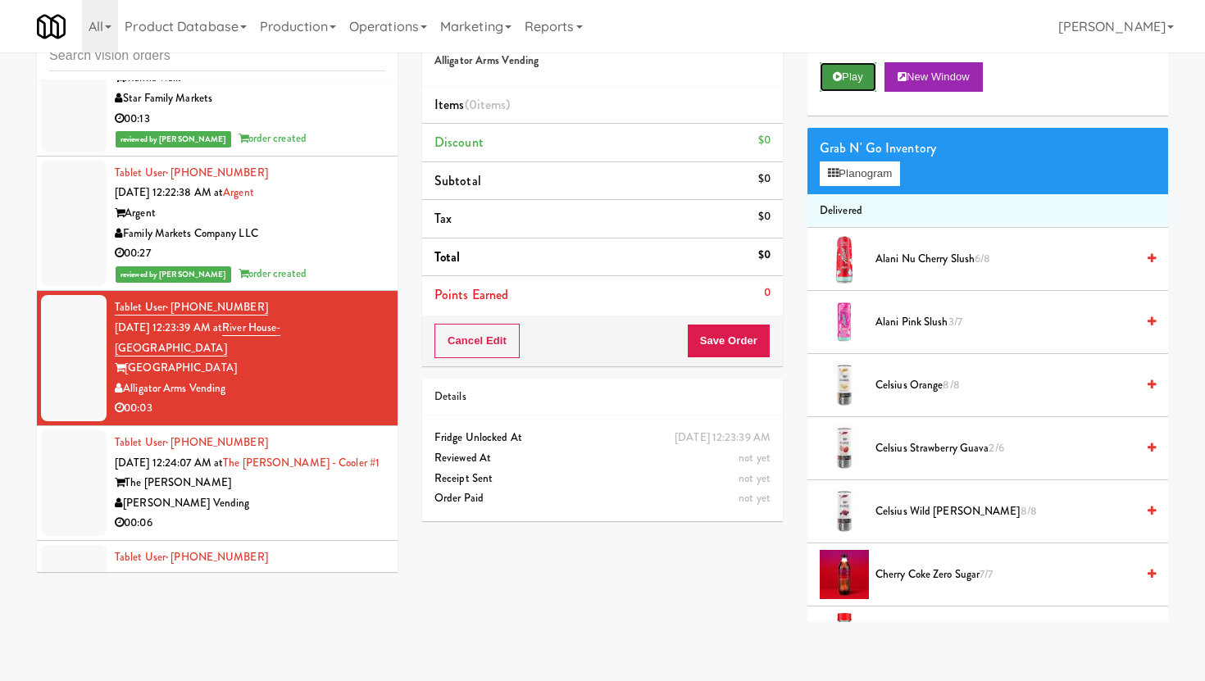
click at [853, 84] on button "Play" at bounding box center [848, 77] width 57 height 30
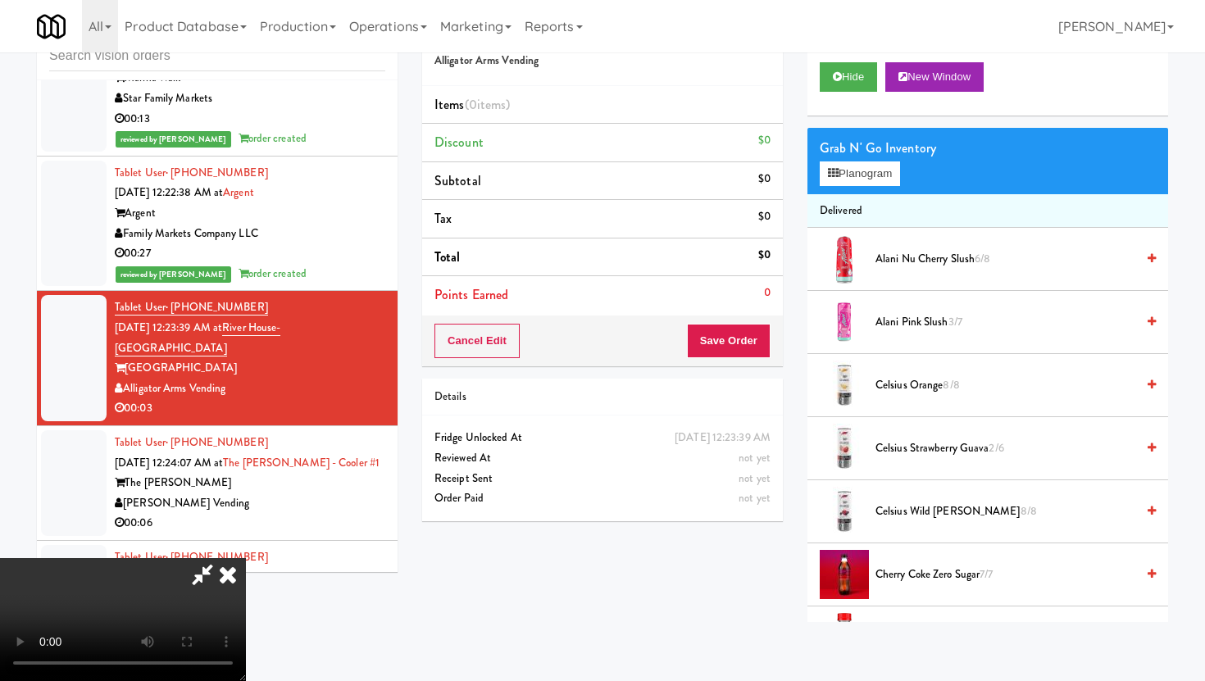
scroll to position [0, 0]
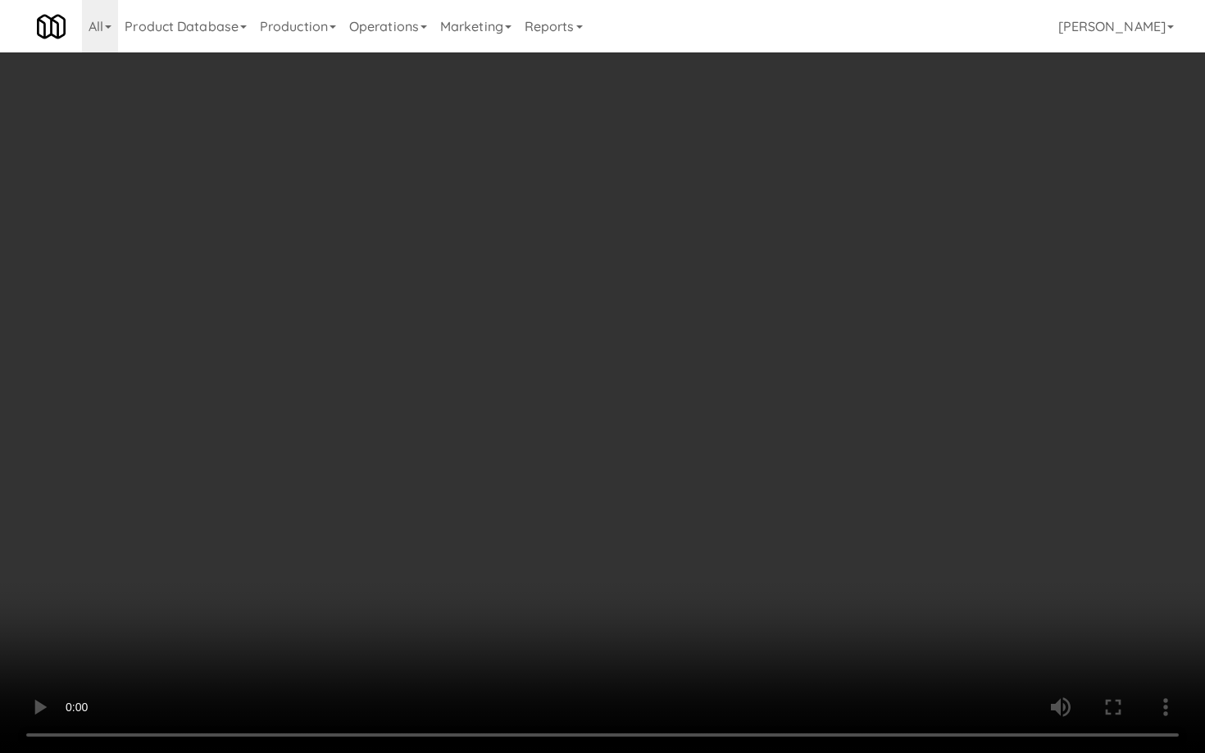
click at [908, 532] on video at bounding box center [602, 376] width 1205 height 753
click at [637, 658] on video at bounding box center [602, 376] width 1205 height 753
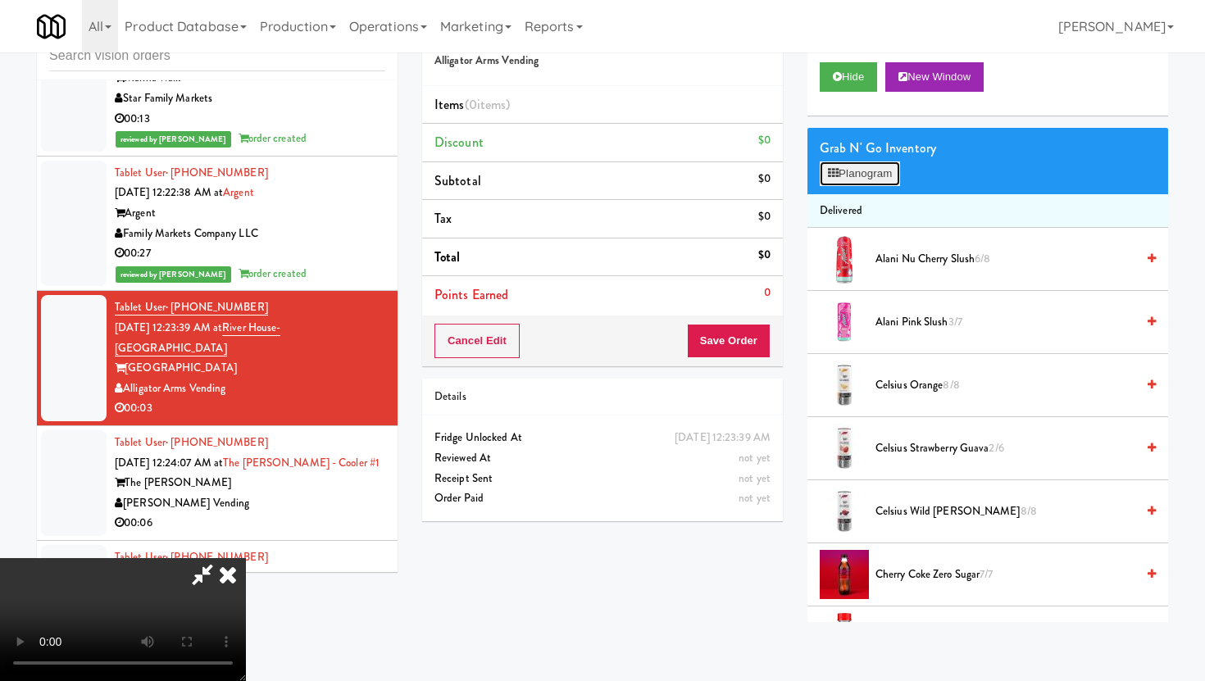
click at [887, 164] on button "Planogram" at bounding box center [860, 173] width 80 height 25
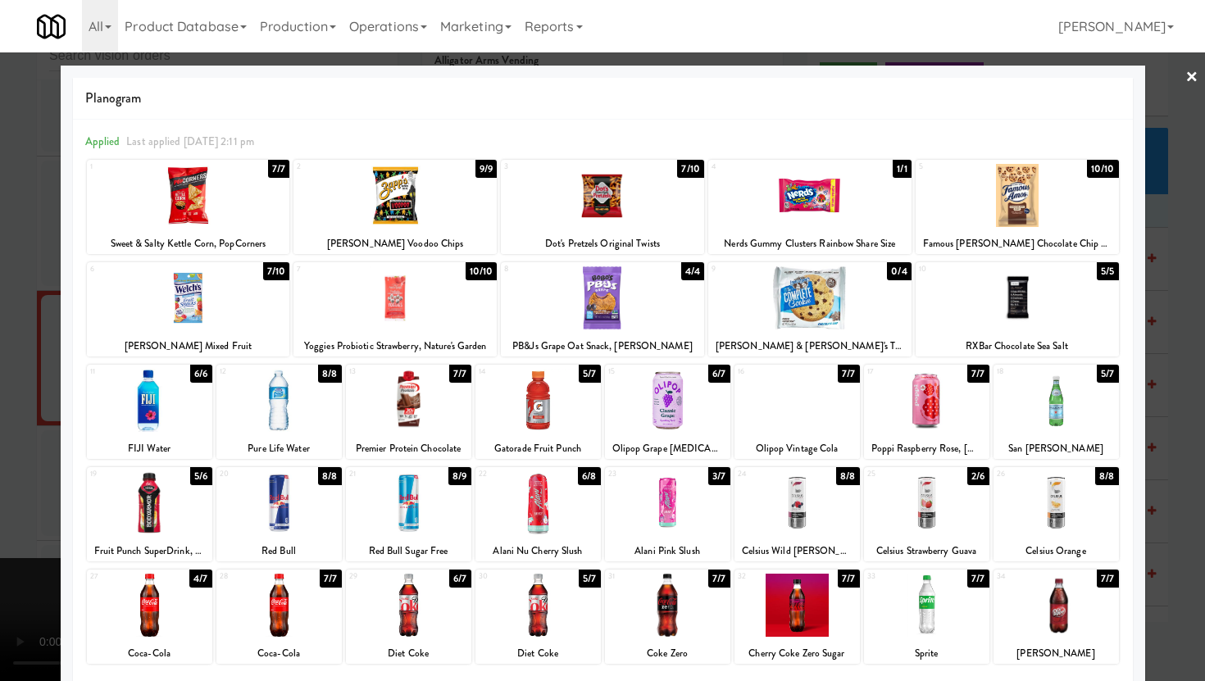
click at [404, 300] on div at bounding box center [394, 297] width 203 height 63
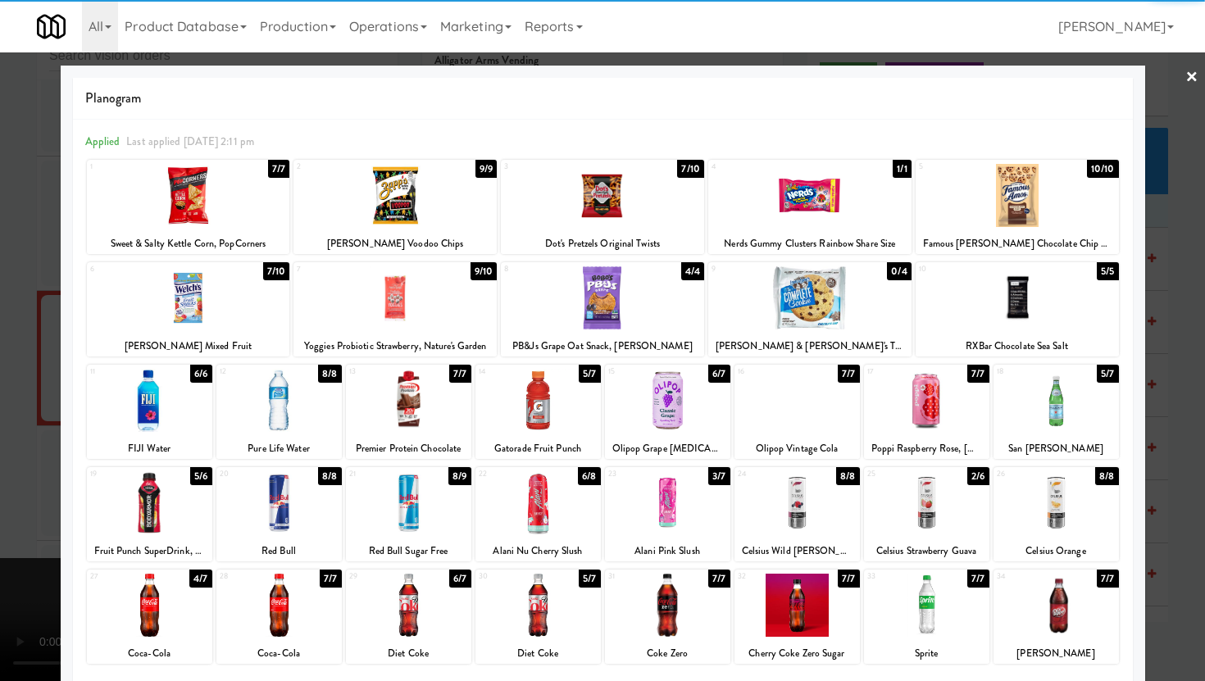
click at [0, 255] on div at bounding box center [602, 340] width 1205 height 681
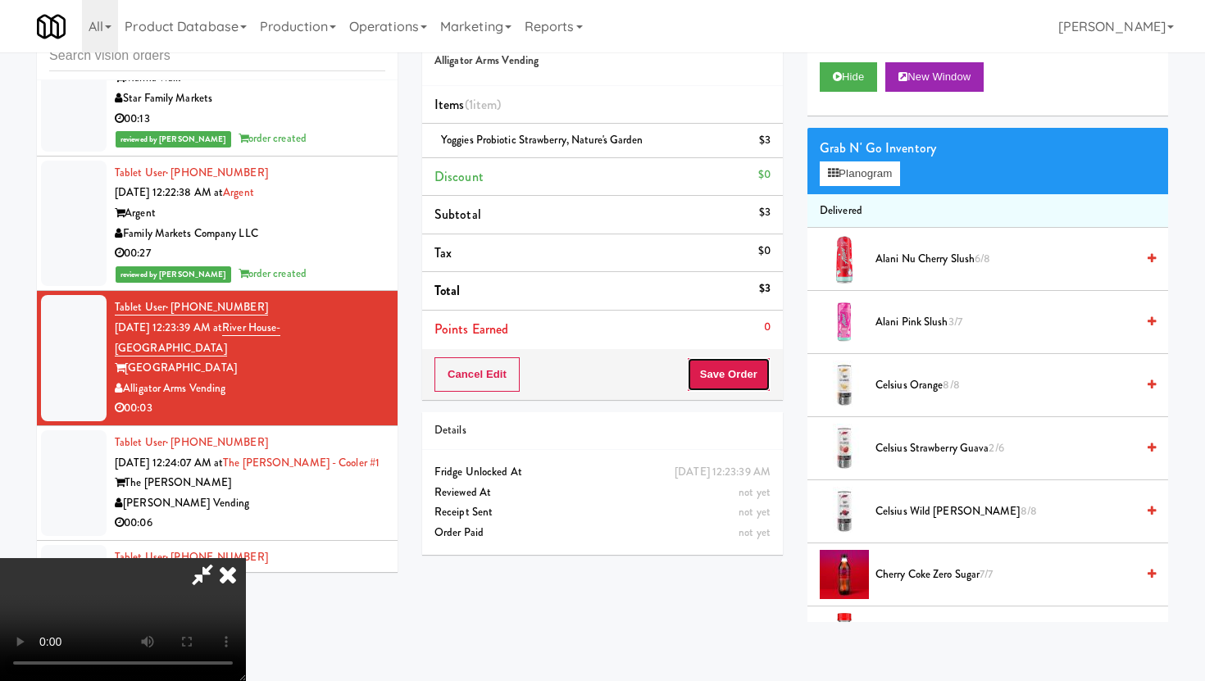
click at [764, 380] on button "Save Order" at bounding box center [729, 374] width 84 height 34
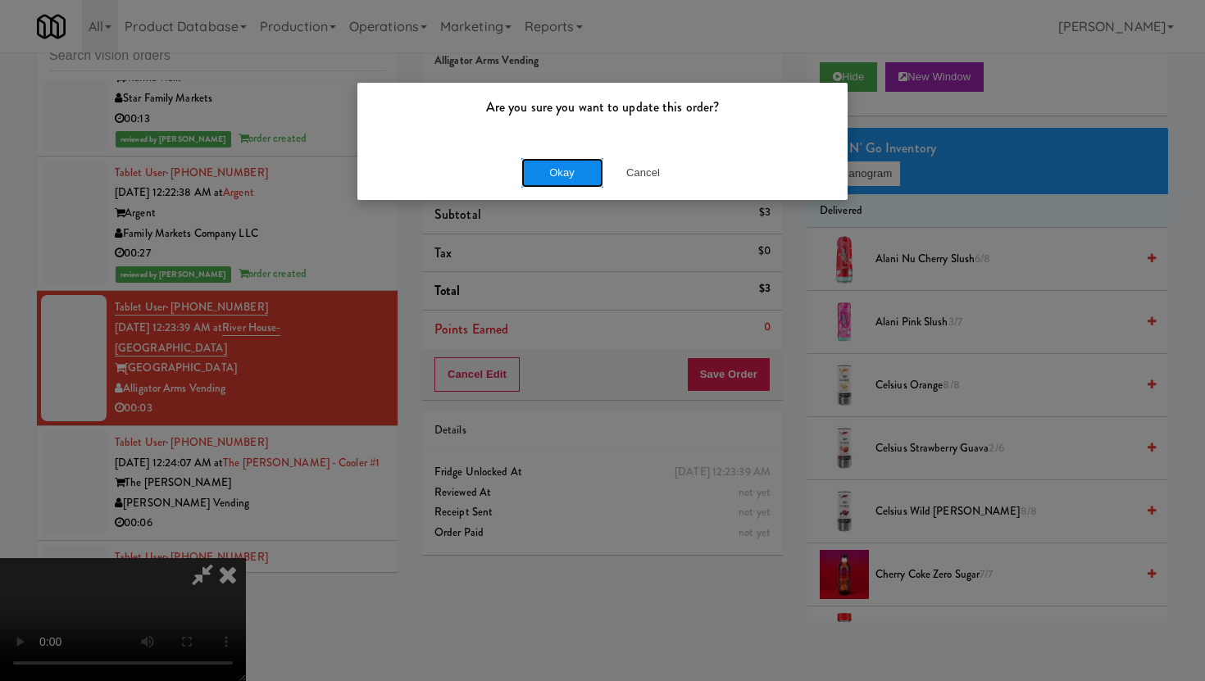
click at [557, 173] on button "Okay" at bounding box center [562, 173] width 82 height 30
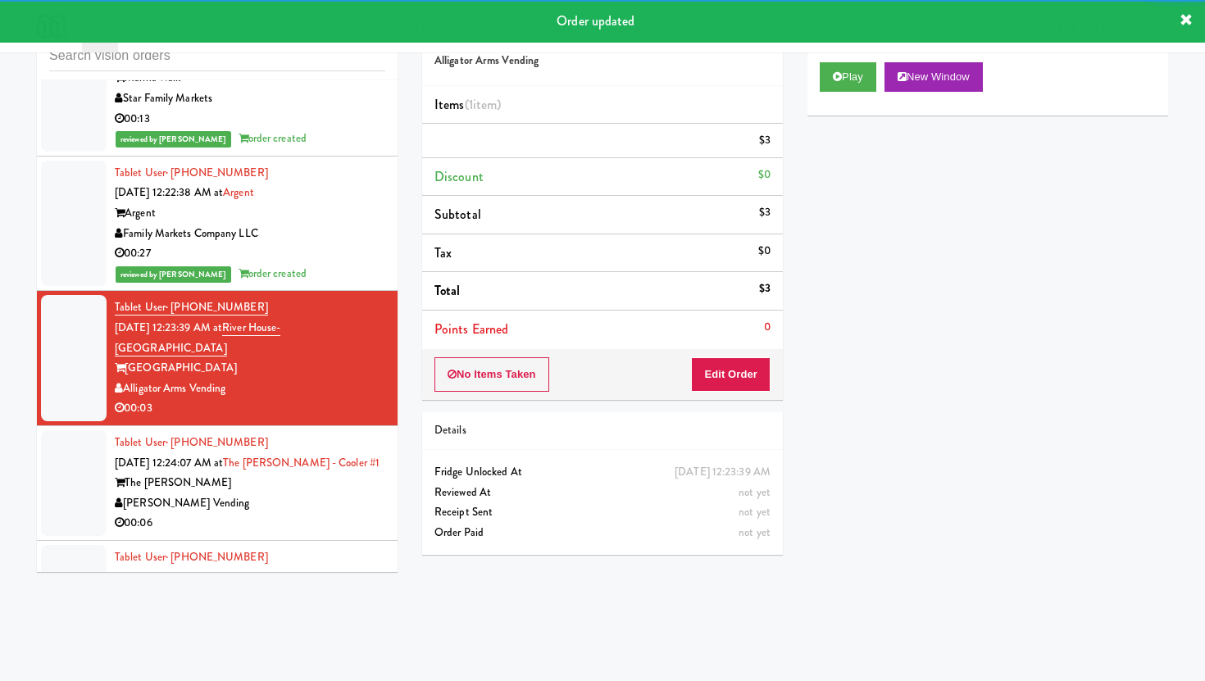
click at [325, 513] on div "00:06" at bounding box center [250, 523] width 271 height 20
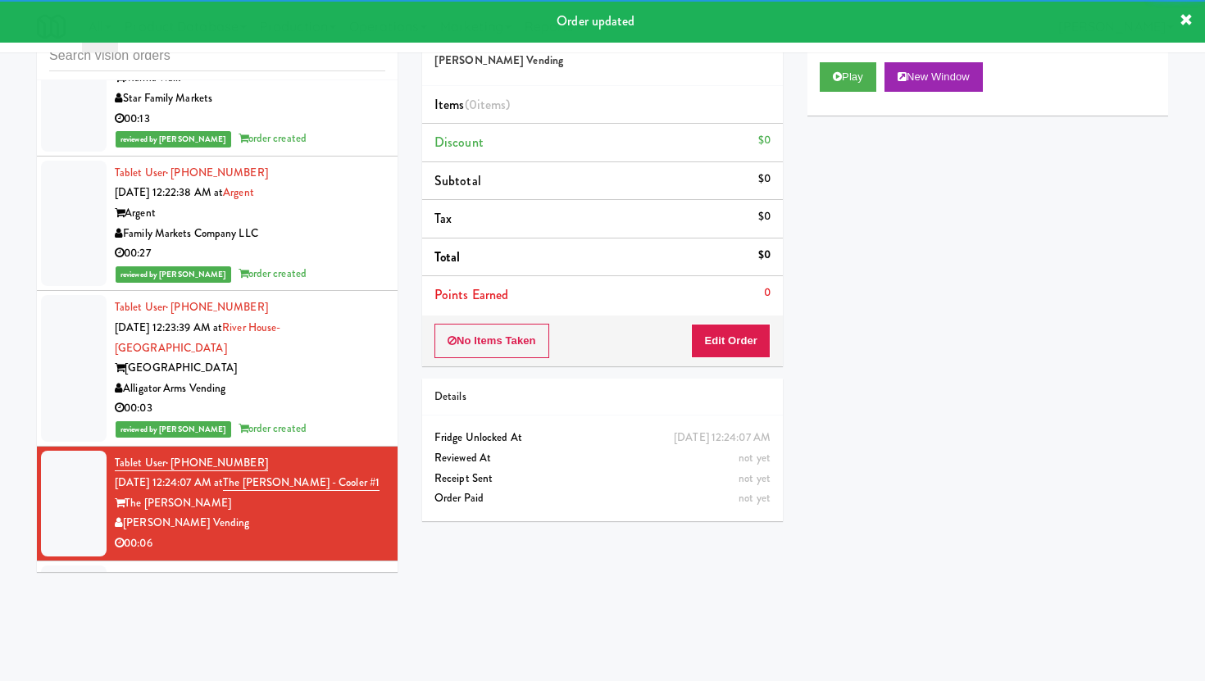
click at [735, 331] on button "Edit Order" at bounding box center [731, 341] width 80 height 34
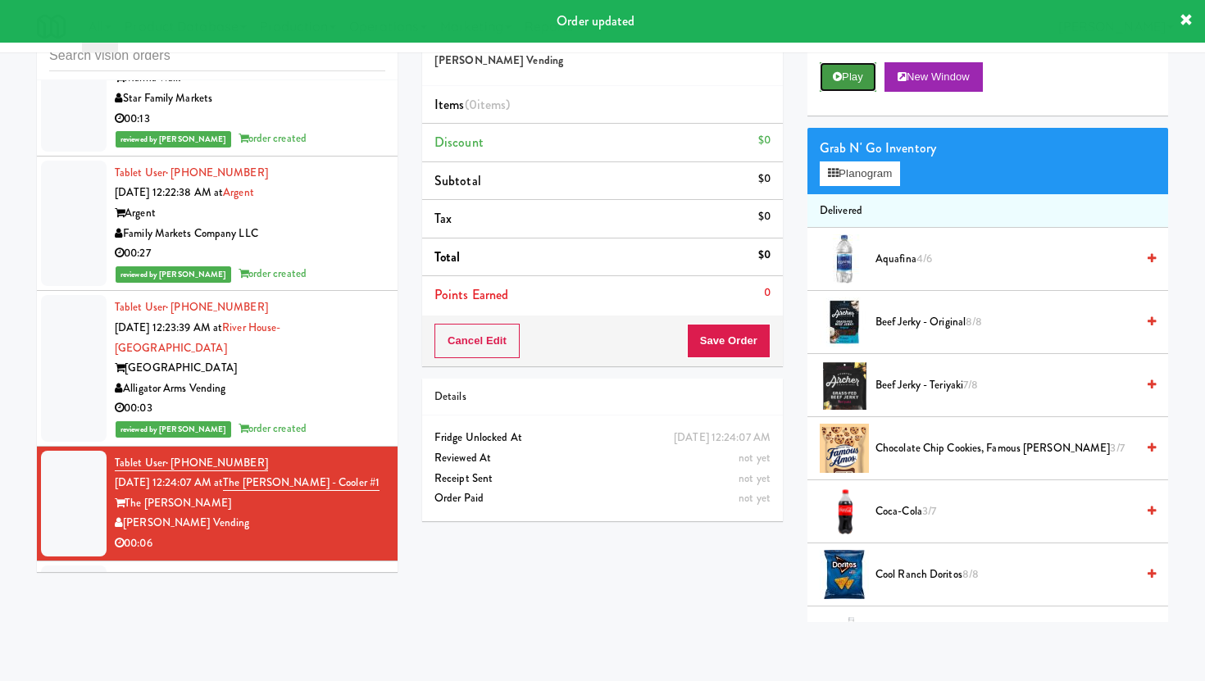
click at [862, 71] on button "Play" at bounding box center [848, 77] width 57 height 30
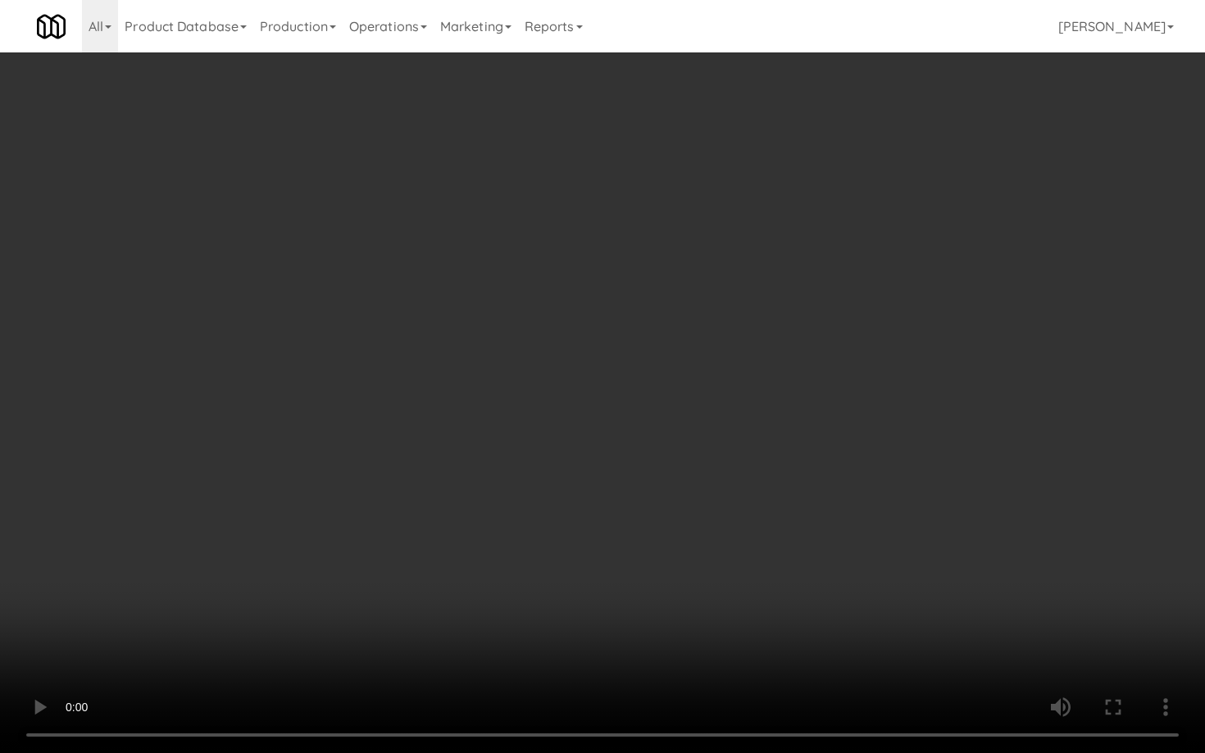
click at [841, 575] on video at bounding box center [602, 376] width 1205 height 753
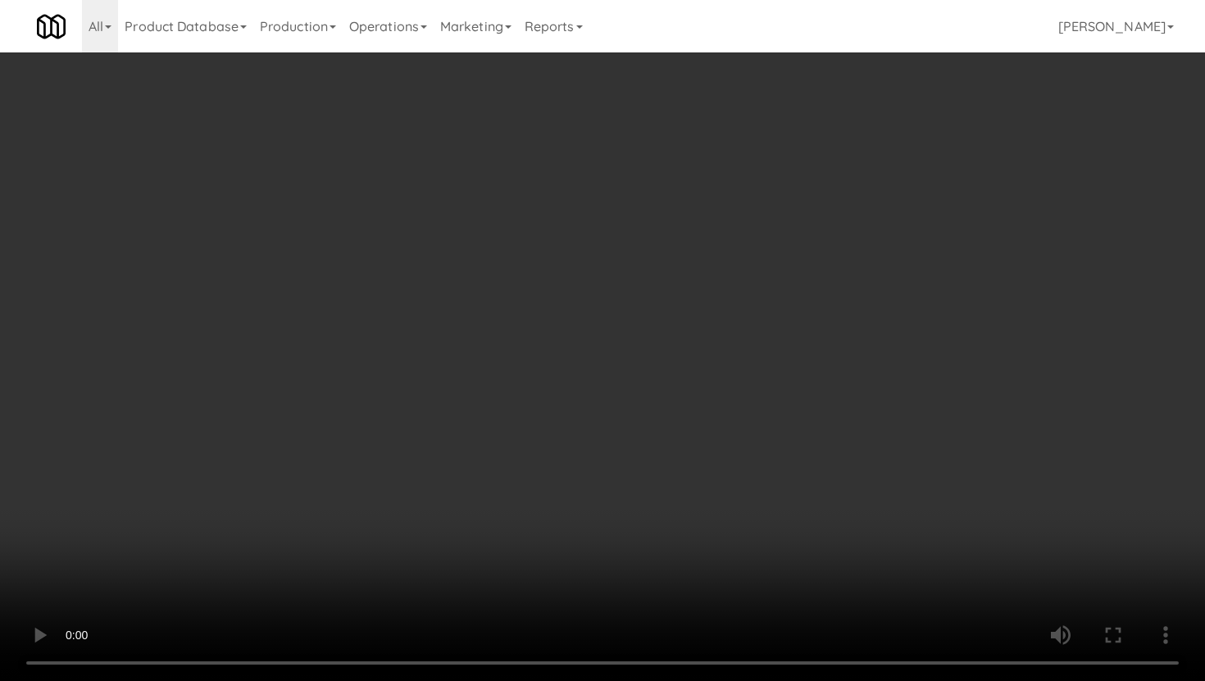
scroll to position [936, 0]
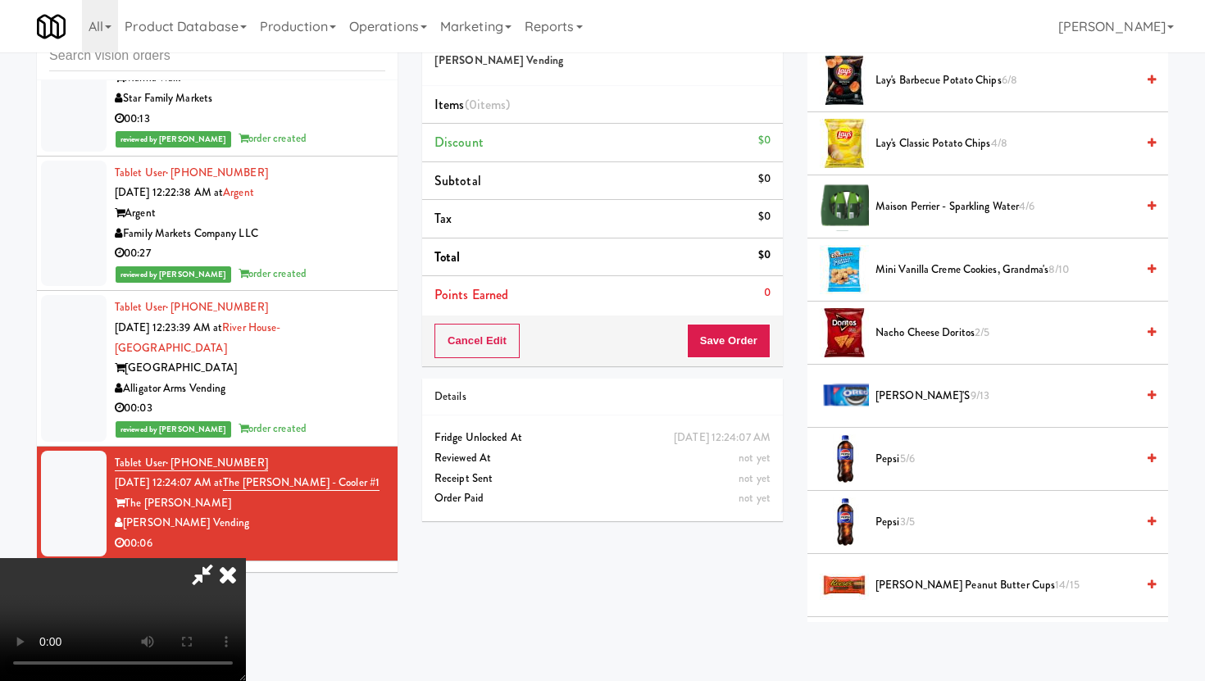
click at [899, 455] on span "Pepsi 5/6" at bounding box center [1006, 459] width 260 height 20
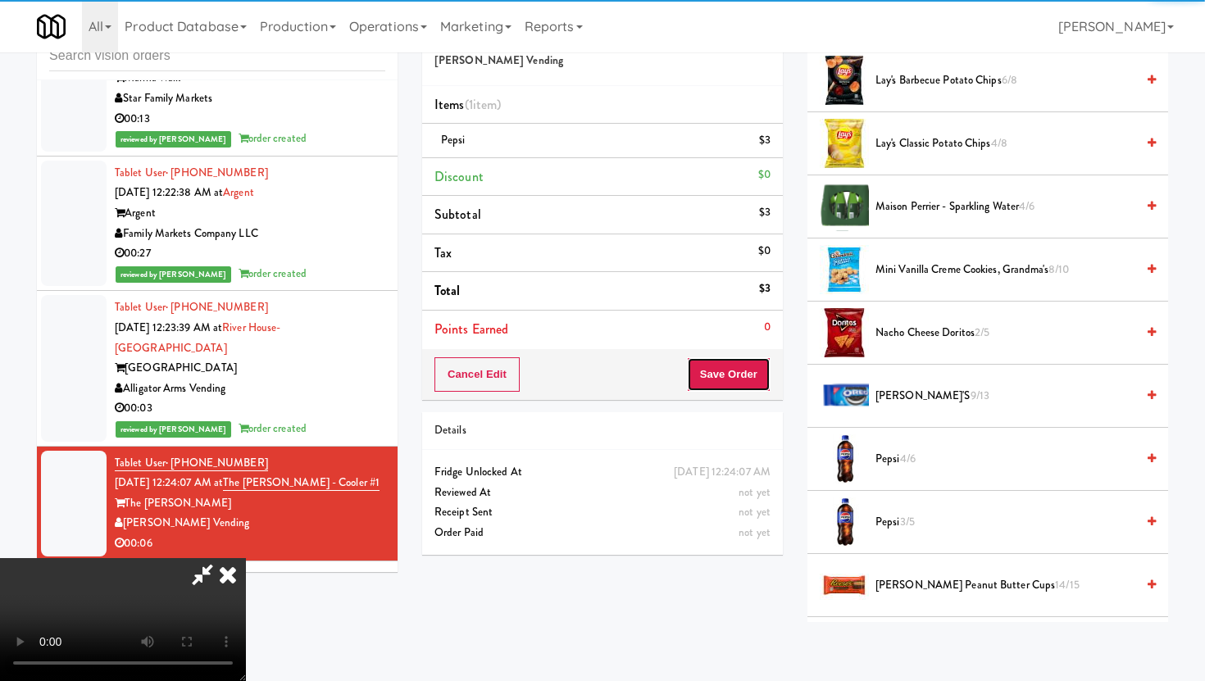
click at [754, 386] on button "Save Order" at bounding box center [729, 374] width 84 height 34
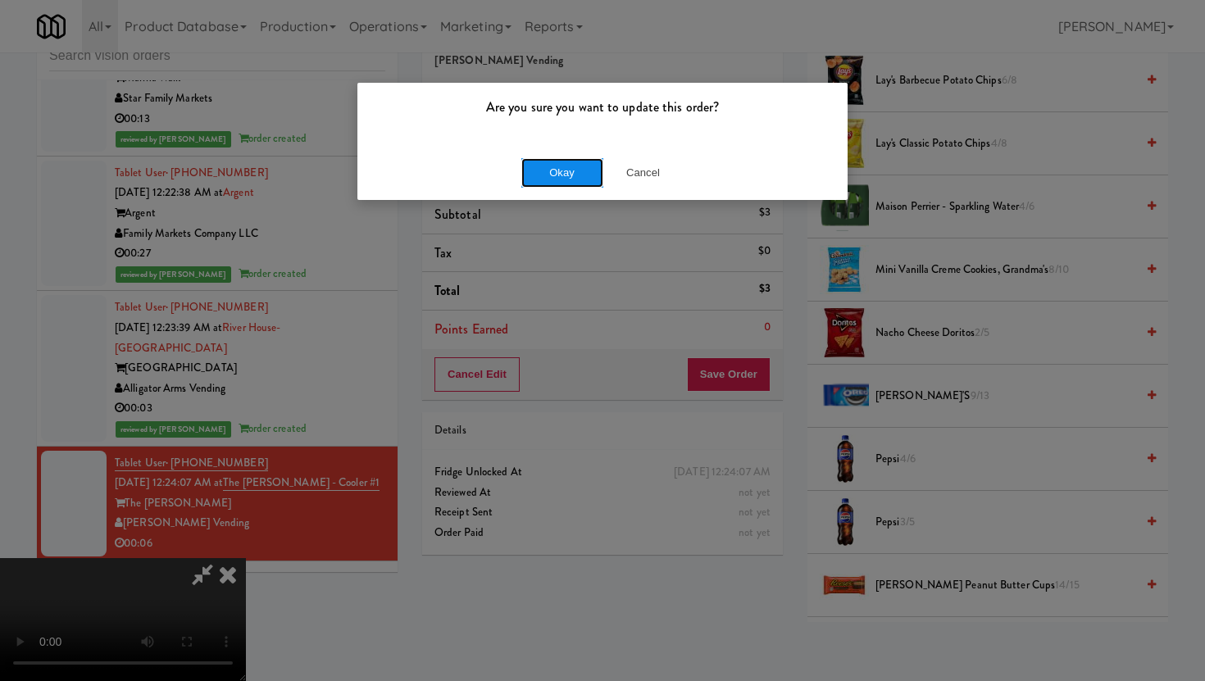
click at [554, 170] on button "Okay" at bounding box center [562, 173] width 82 height 30
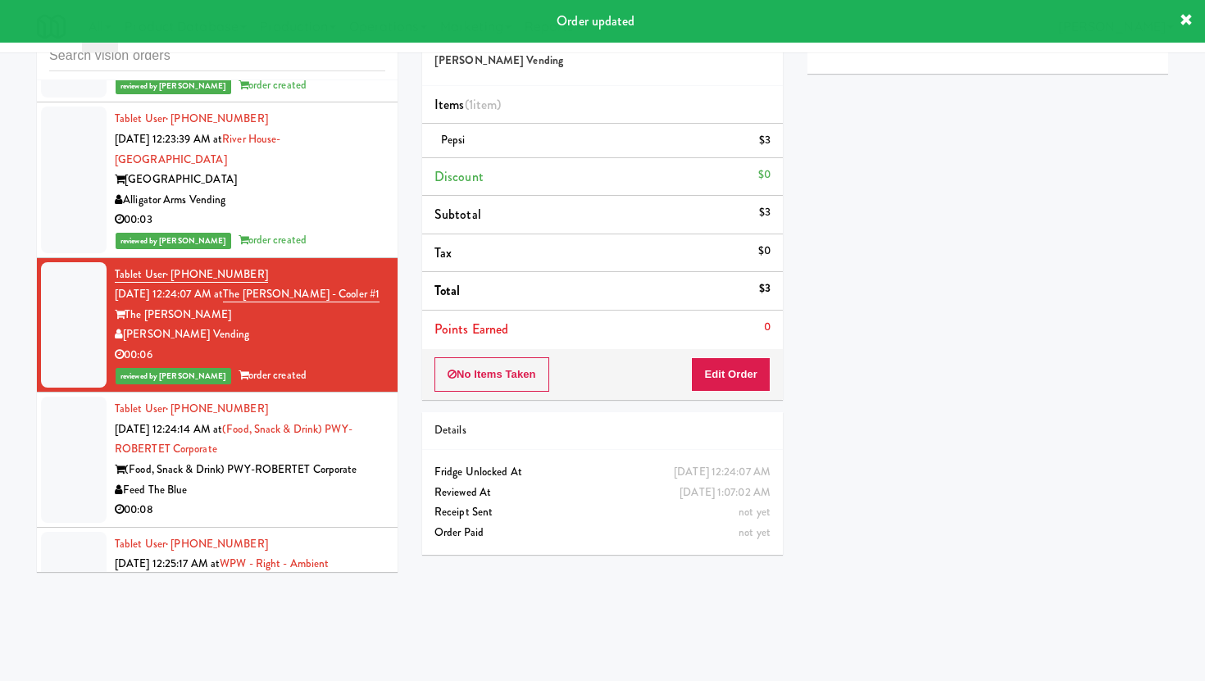
scroll to position [15816, 0]
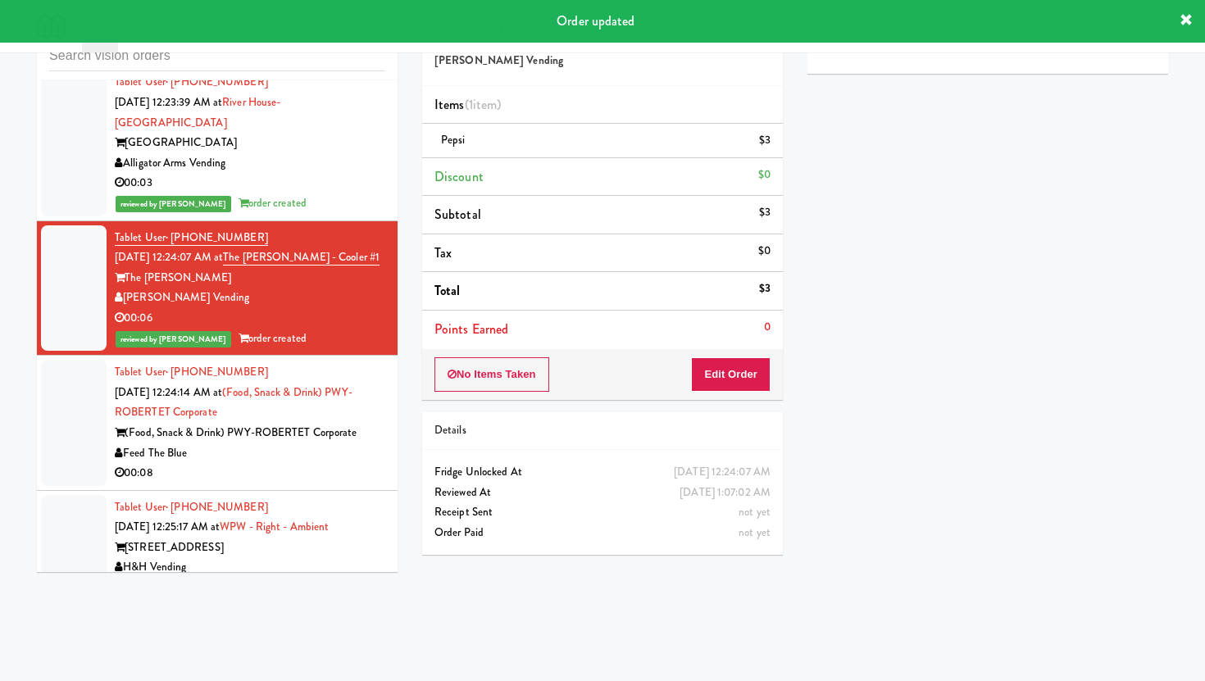
click at [330, 491] on li "Tablet User · (508) 330-8845 [DATE] 12:25:17 AM at WPW - Right - Ambient [STREE…" at bounding box center [217, 548] width 361 height 115
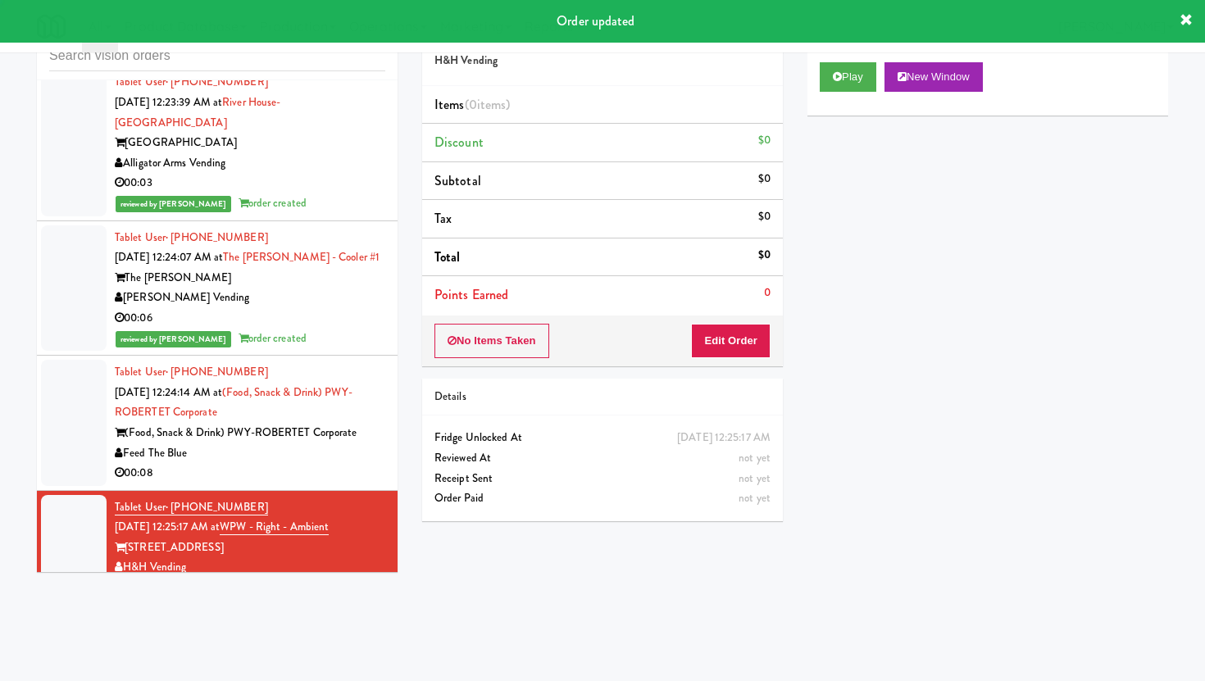
click at [337, 357] on li "Tablet User · (862) 591-7580 [DATE] 12:24:14 AM at (Food, Snack & Drink) PWY-RO…" at bounding box center [217, 423] width 361 height 135
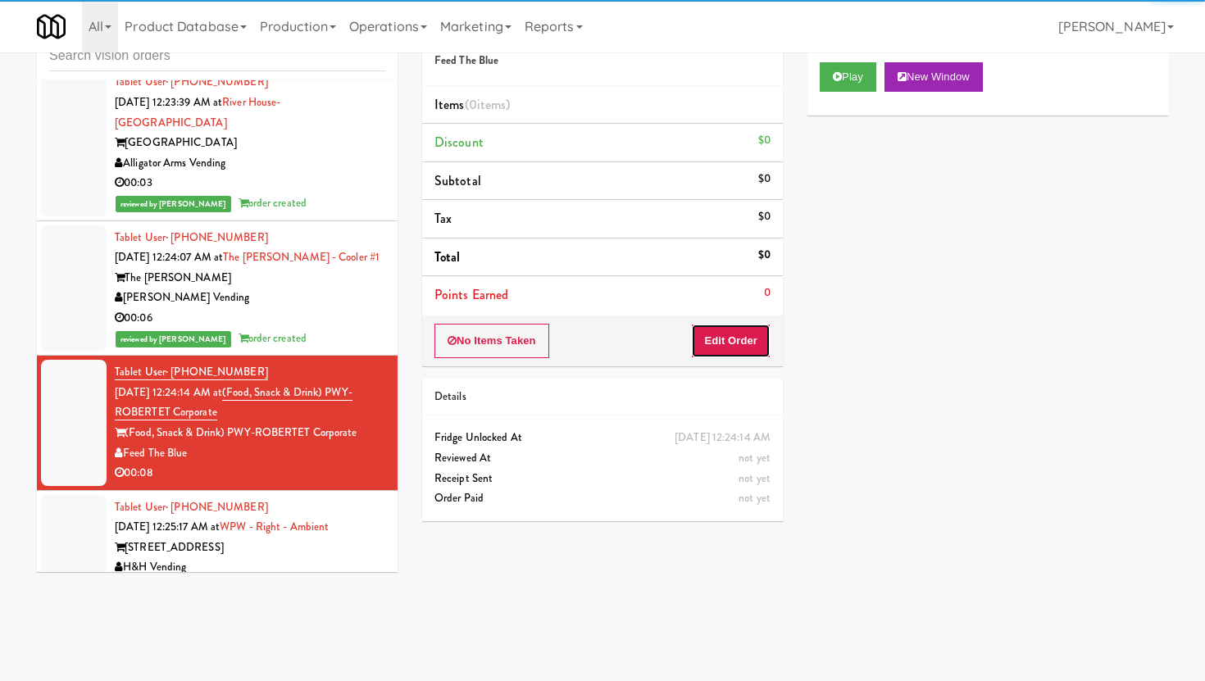
click at [737, 357] on button "Edit Order" at bounding box center [731, 341] width 80 height 34
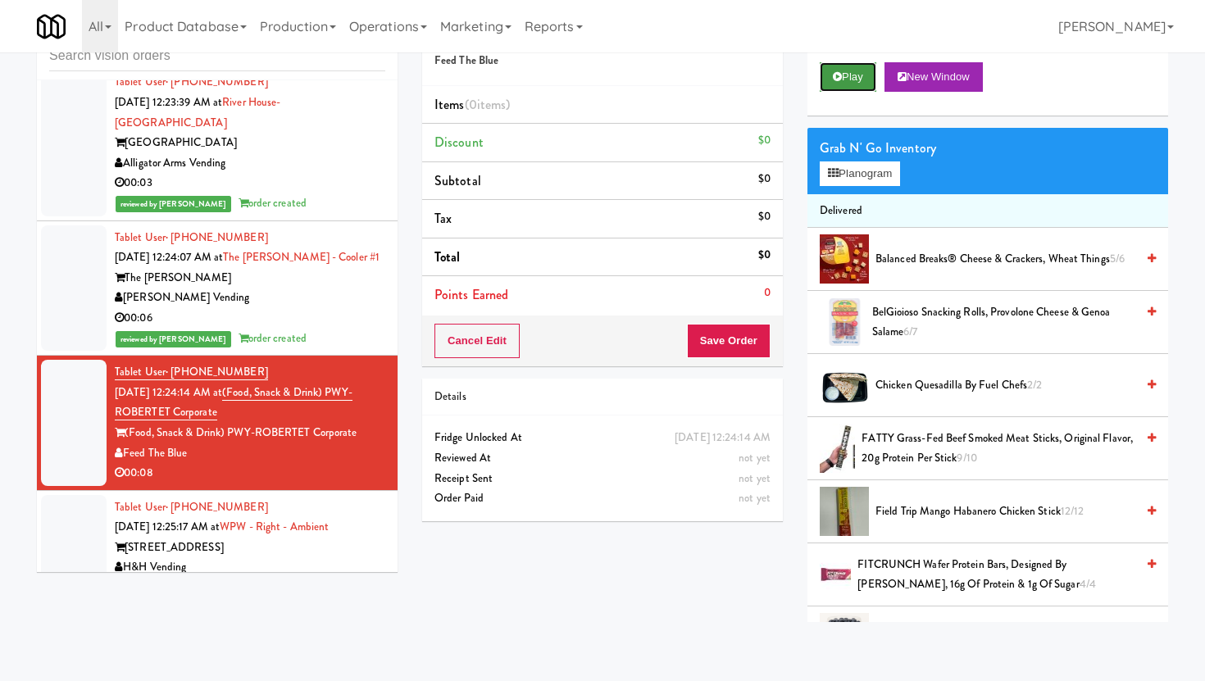
click at [854, 75] on button "Play" at bounding box center [848, 77] width 57 height 30
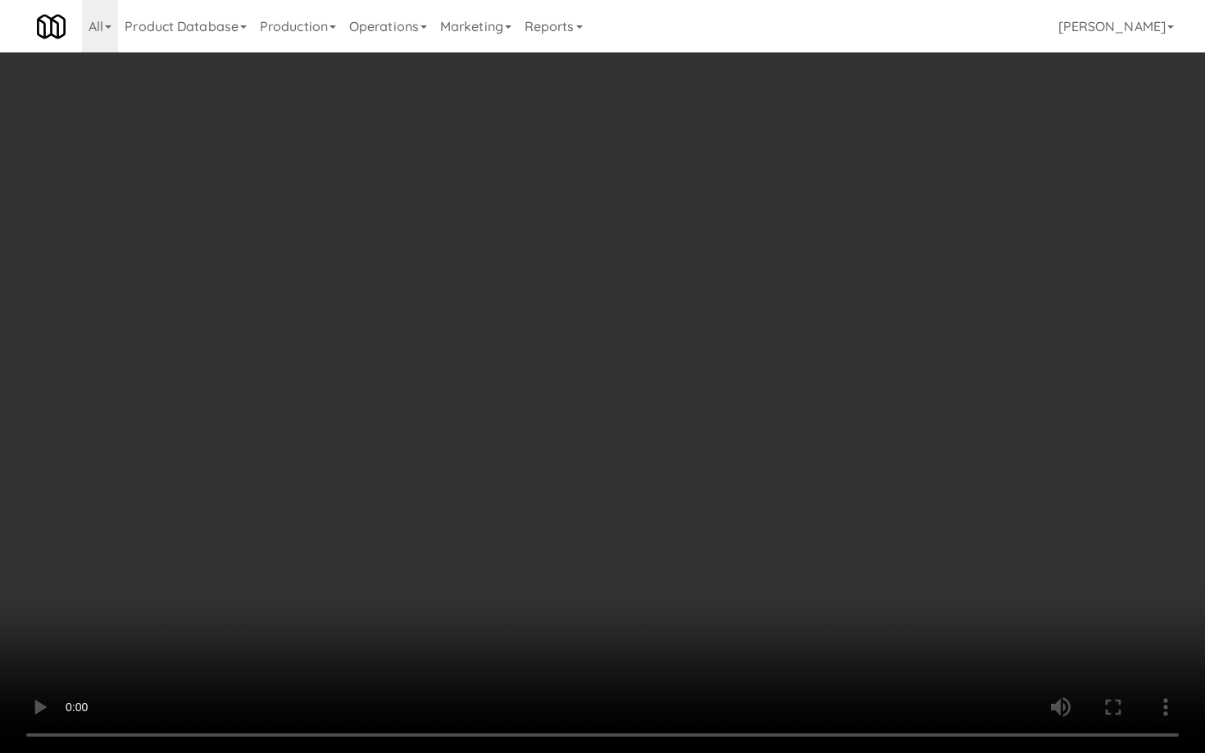
click at [855, 560] on video at bounding box center [602, 376] width 1205 height 753
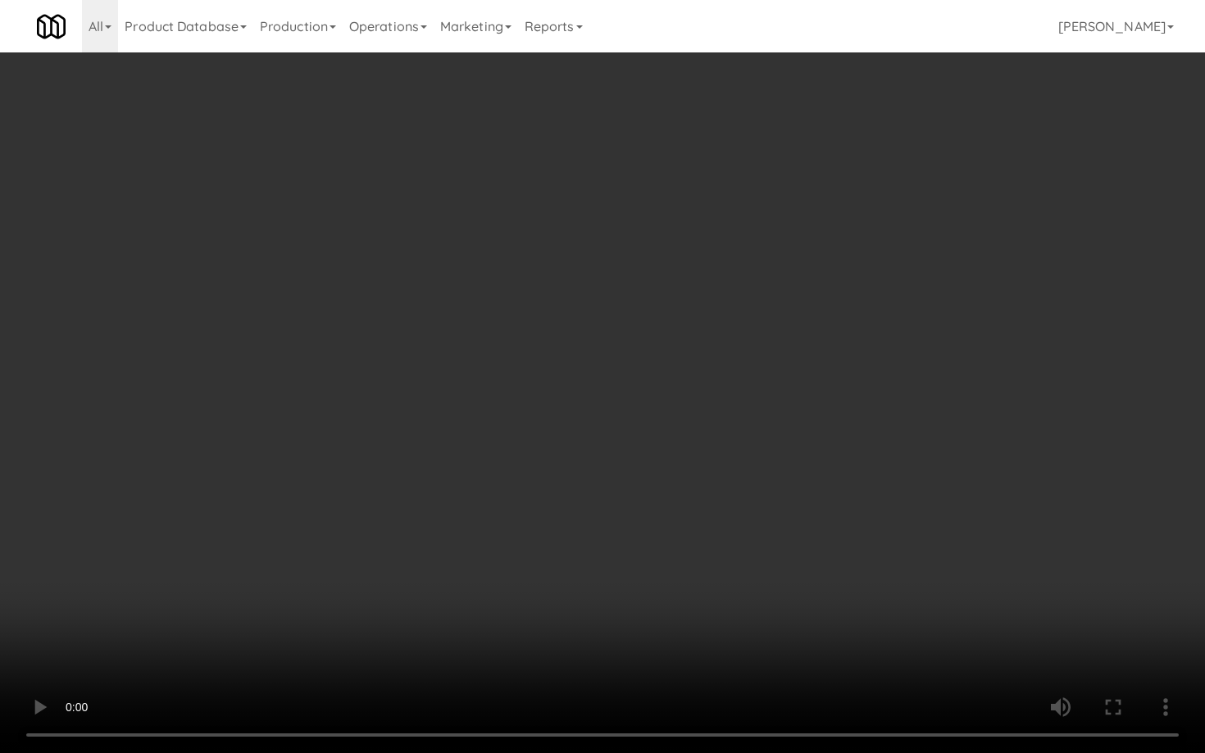
click at [855, 560] on video at bounding box center [602, 376] width 1205 height 753
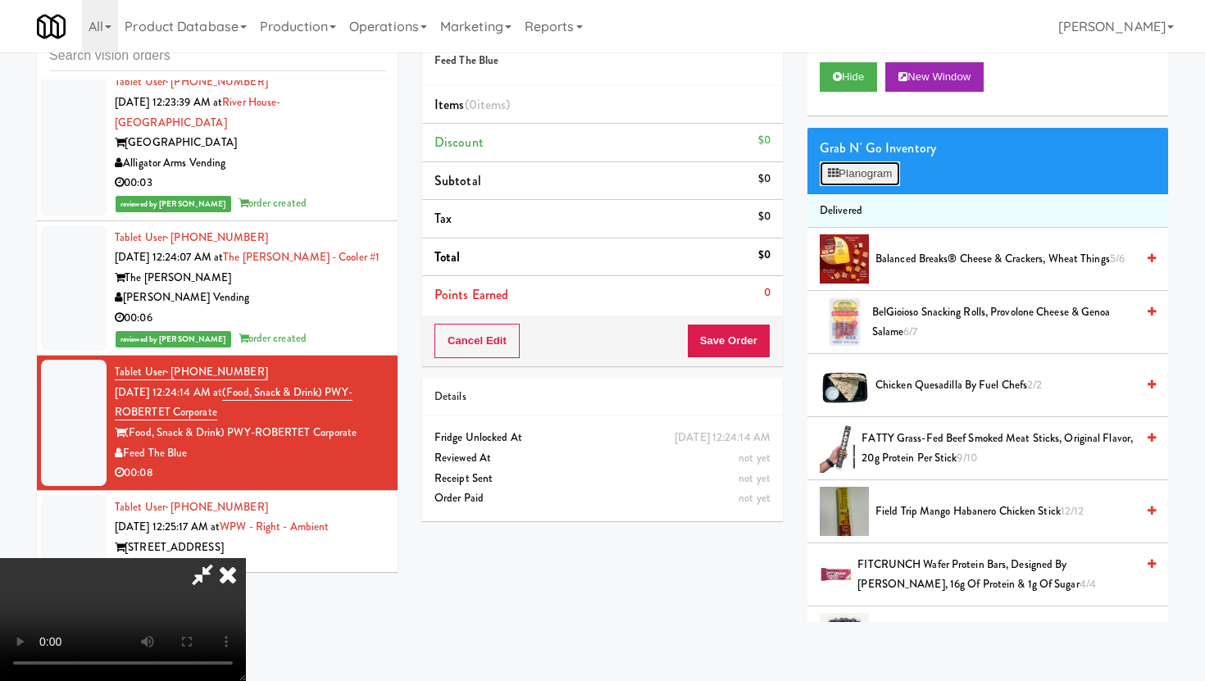
click at [874, 173] on button "Planogram" at bounding box center [860, 173] width 80 height 25
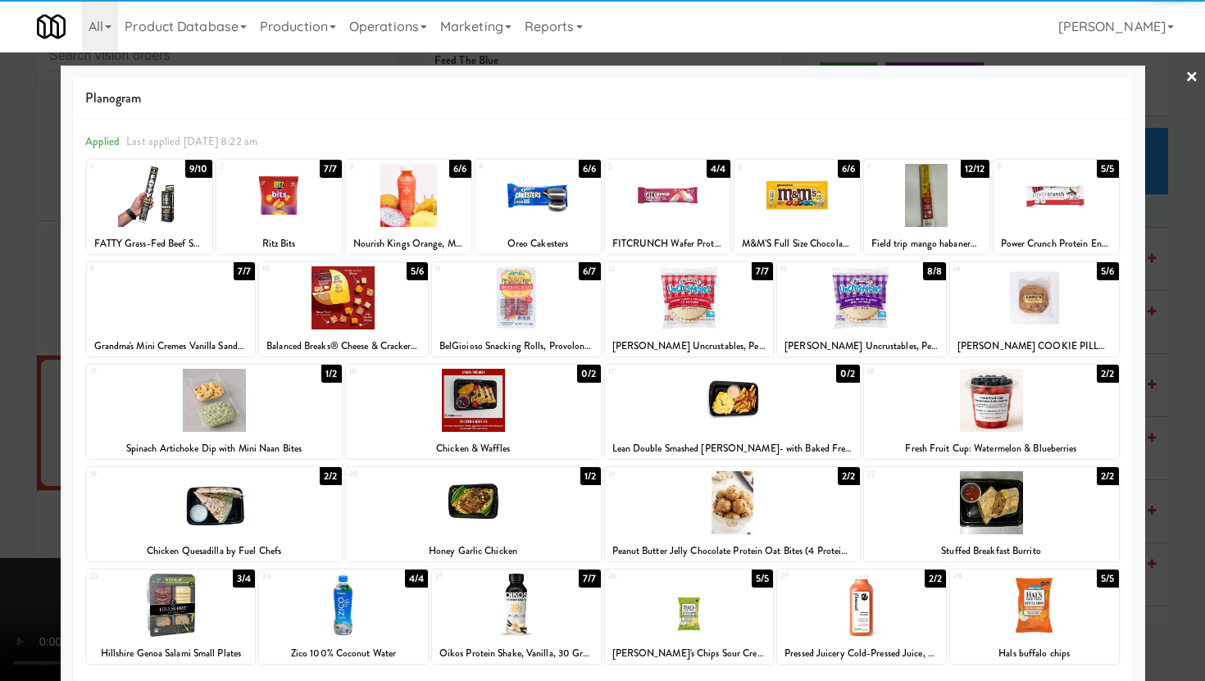
click at [1041, 300] on div at bounding box center [1034, 297] width 169 height 63
click at [1156, 322] on div at bounding box center [602, 340] width 1205 height 681
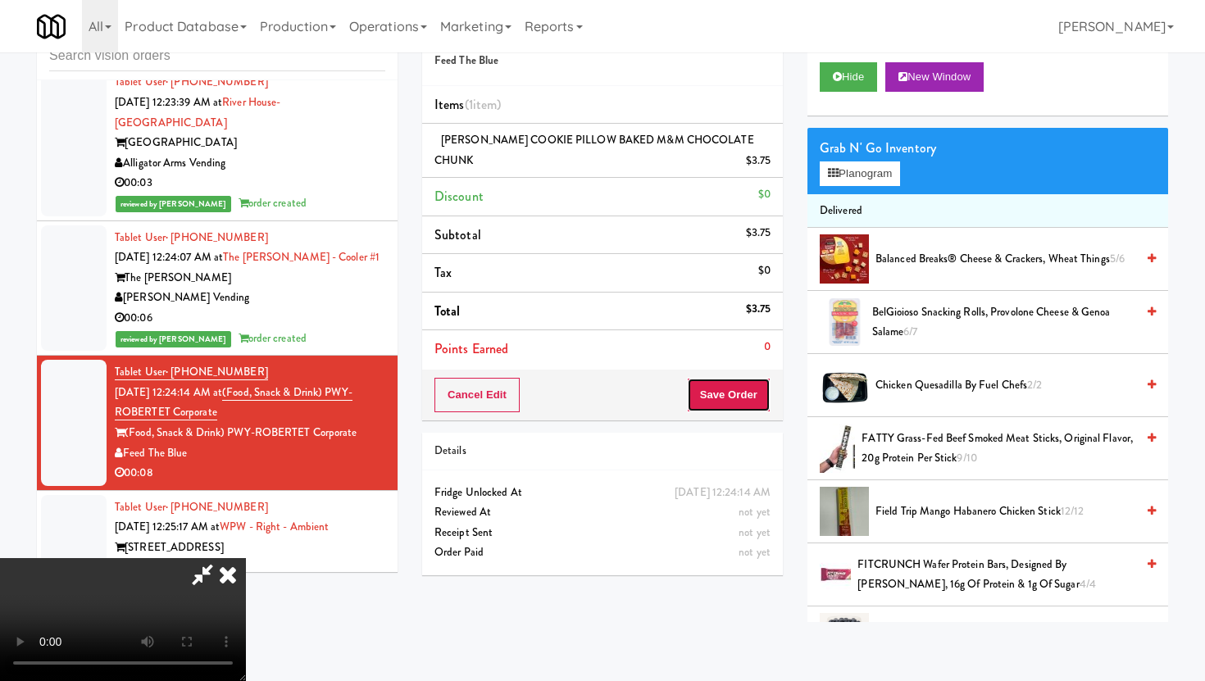
click at [767, 379] on button "Save Order" at bounding box center [729, 395] width 84 height 34
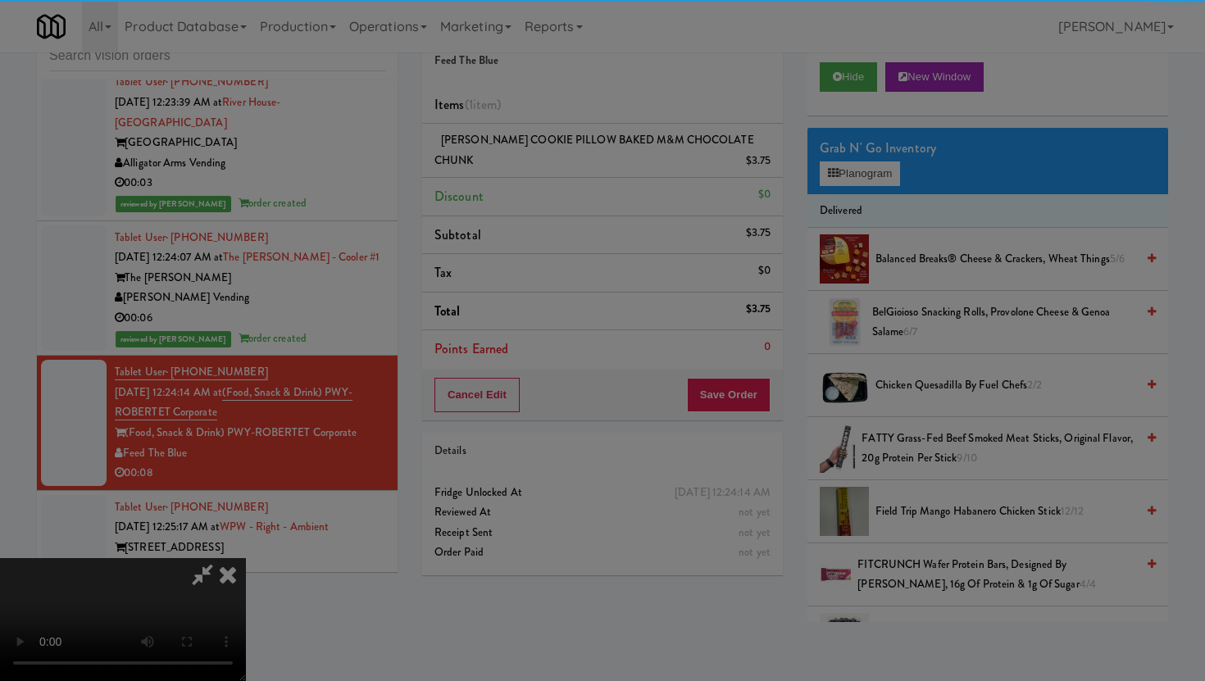
click at [0, 0] on div "Are you sure you want to update this order? Okay Cancel" at bounding box center [0, 0] width 0 height 0
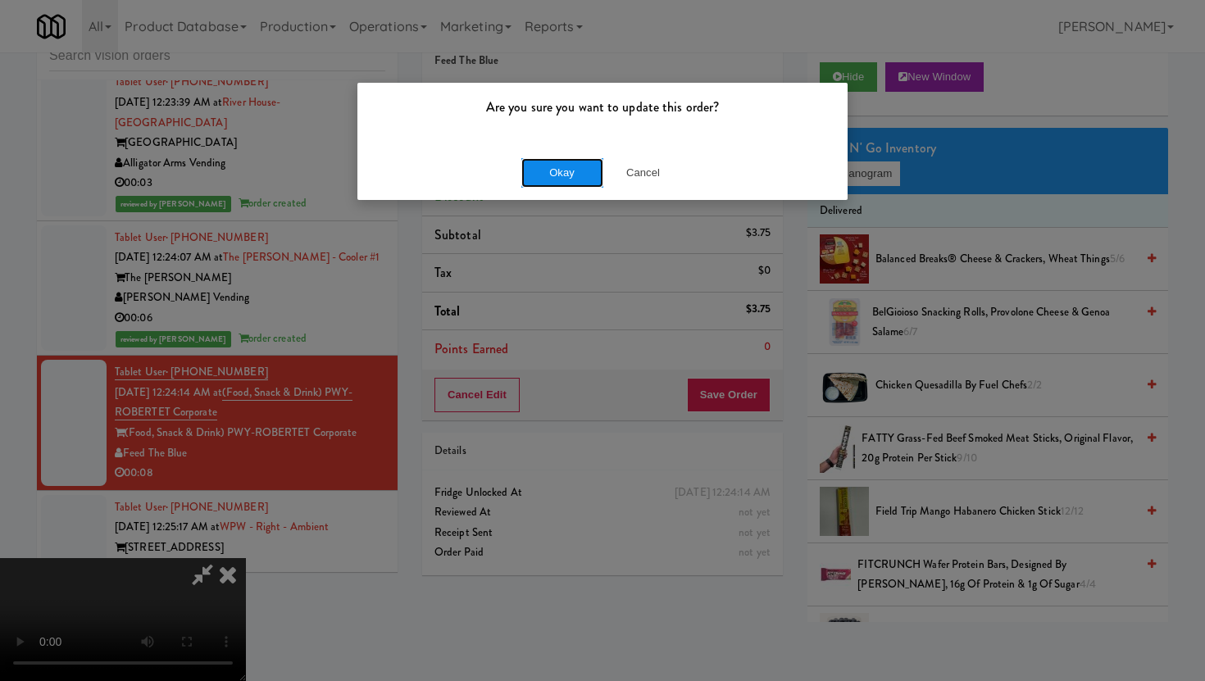
click at [575, 169] on button "Okay" at bounding box center [562, 173] width 82 height 30
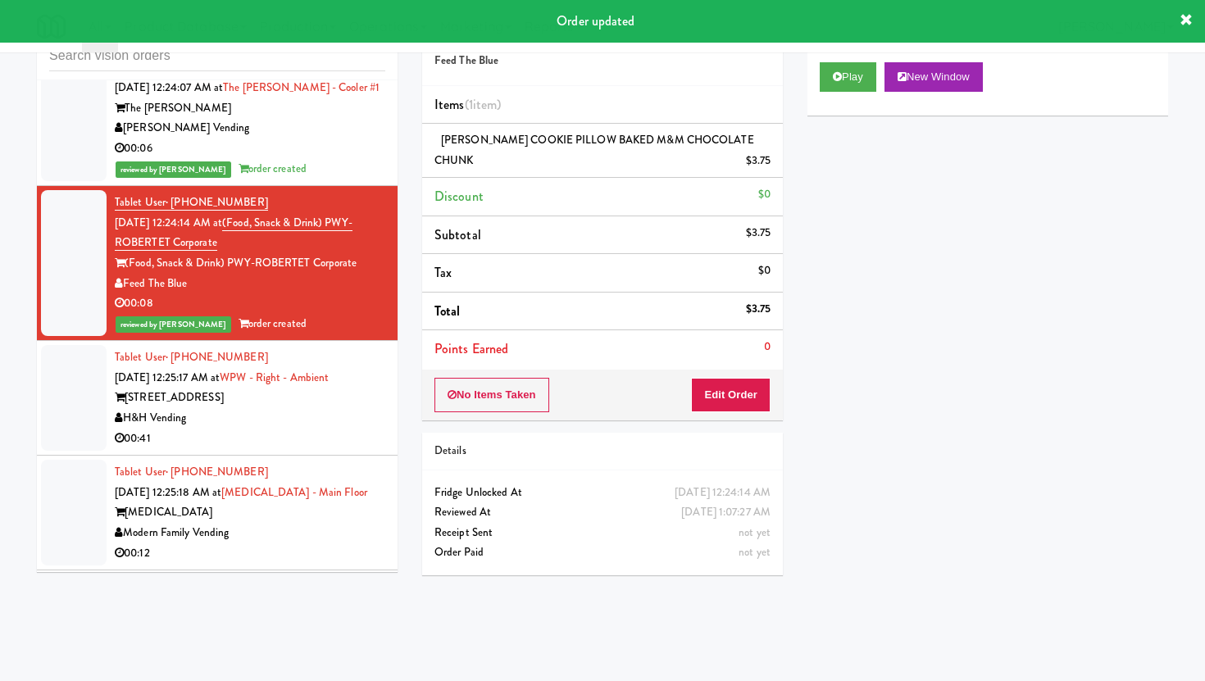
scroll to position [16002, 0]
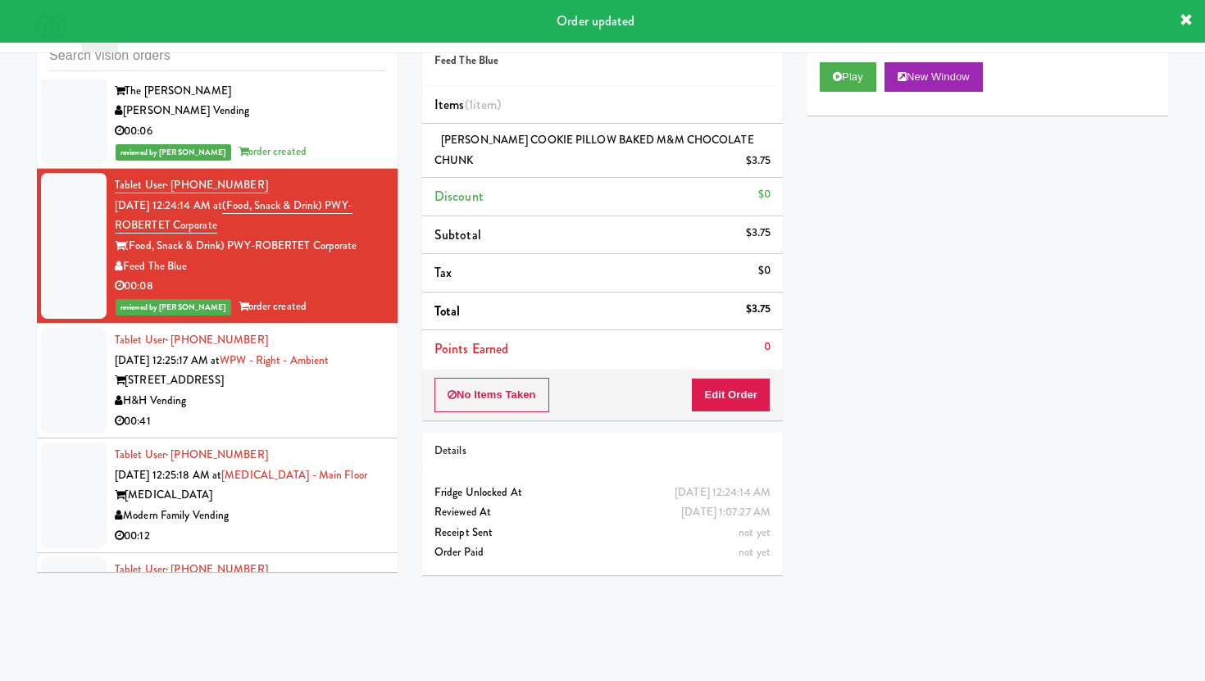
click at [298, 412] on div "00:41" at bounding box center [250, 422] width 271 height 20
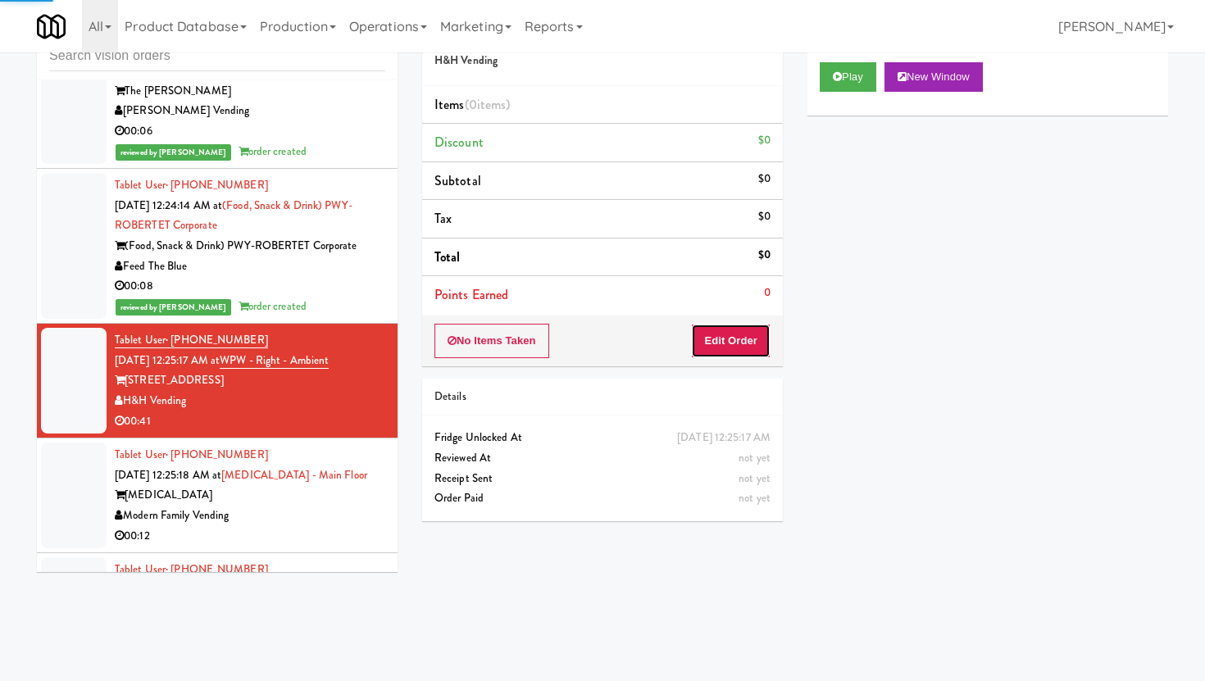
click at [728, 336] on button "Edit Order" at bounding box center [731, 341] width 80 height 34
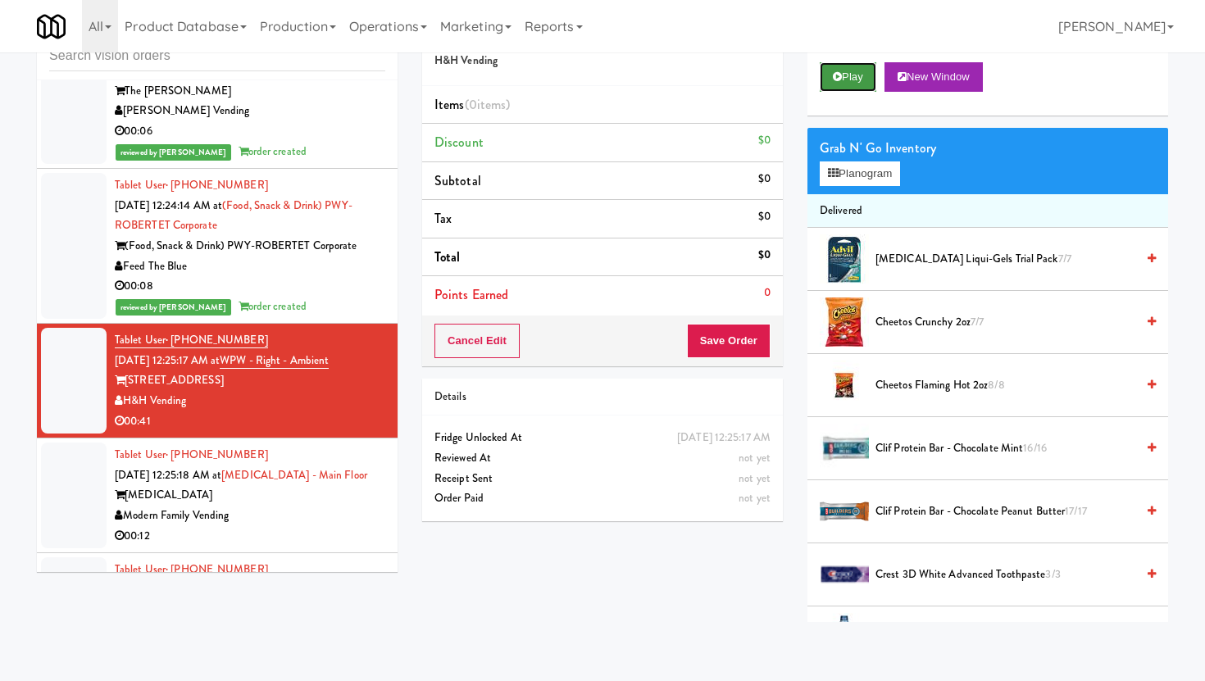
click at [836, 84] on button "Play" at bounding box center [848, 77] width 57 height 30
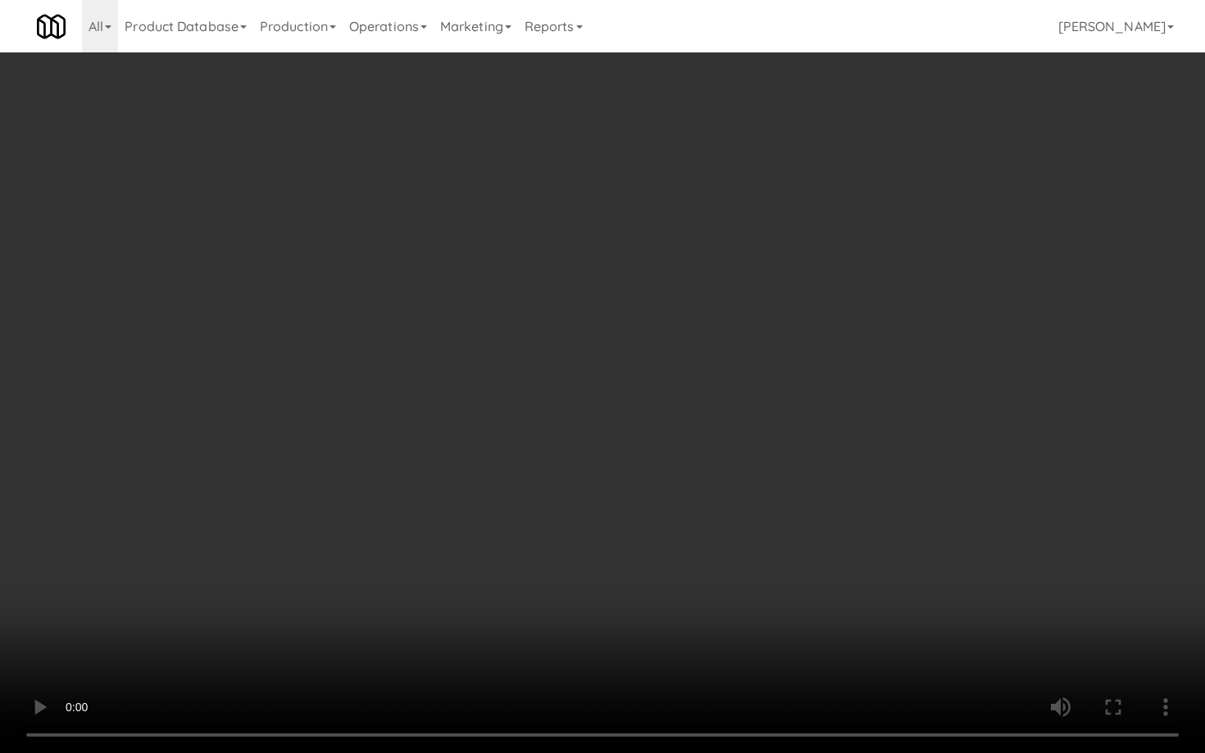
click at [630, 652] on video at bounding box center [602, 376] width 1205 height 753
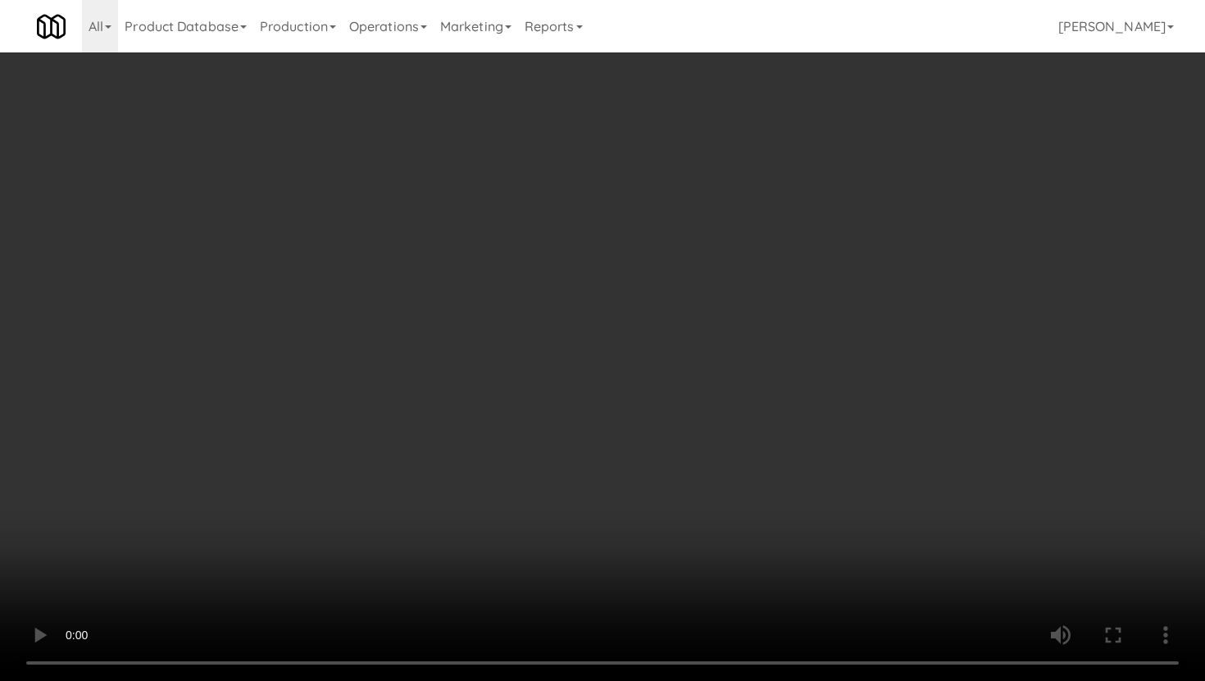
scroll to position [244, 0]
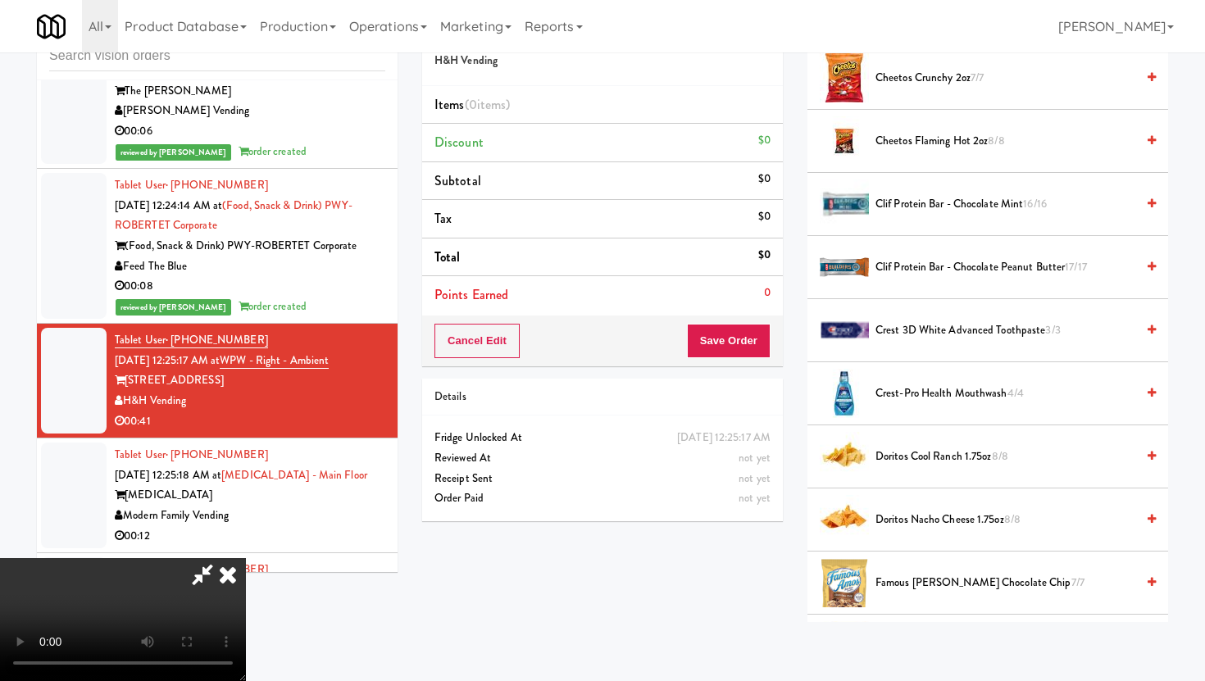
click at [971, 507] on li "Doritos Nacho Cheese 1.75oz 8/8" at bounding box center [987, 520] width 361 height 63
click at [968, 523] on span "Doritos Nacho Cheese 1.75oz 8/8" at bounding box center [1006, 520] width 260 height 20
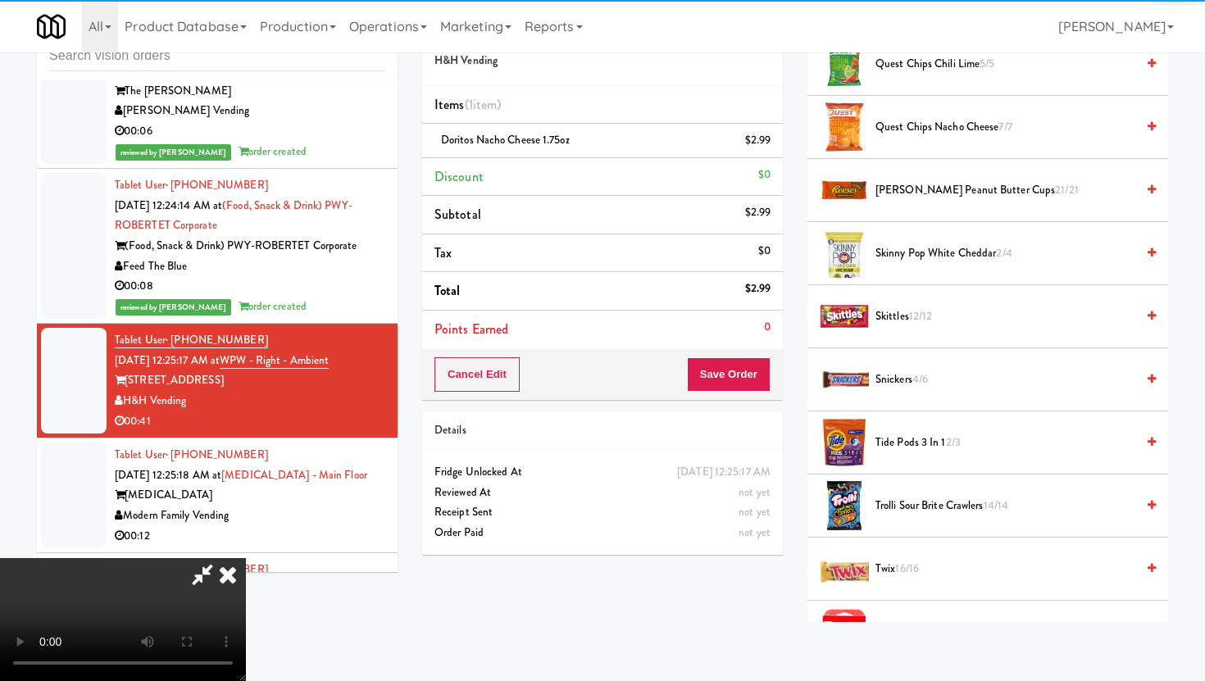
scroll to position [1703, 0]
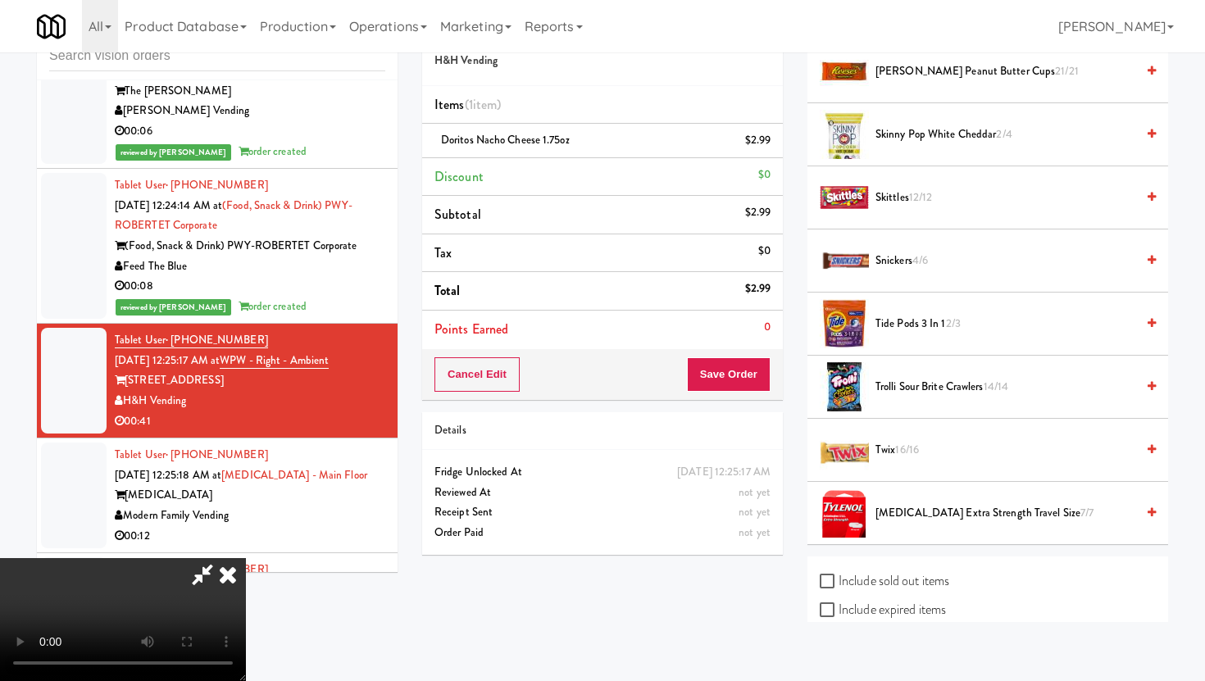
click at [926, 272] on li "Snickers 4/6" at bounding box center [987, 261] width 361 height 63
click at [924, 270] on span "Snickers 4/6" at bounding box center [1006, 261] width 260 height 20
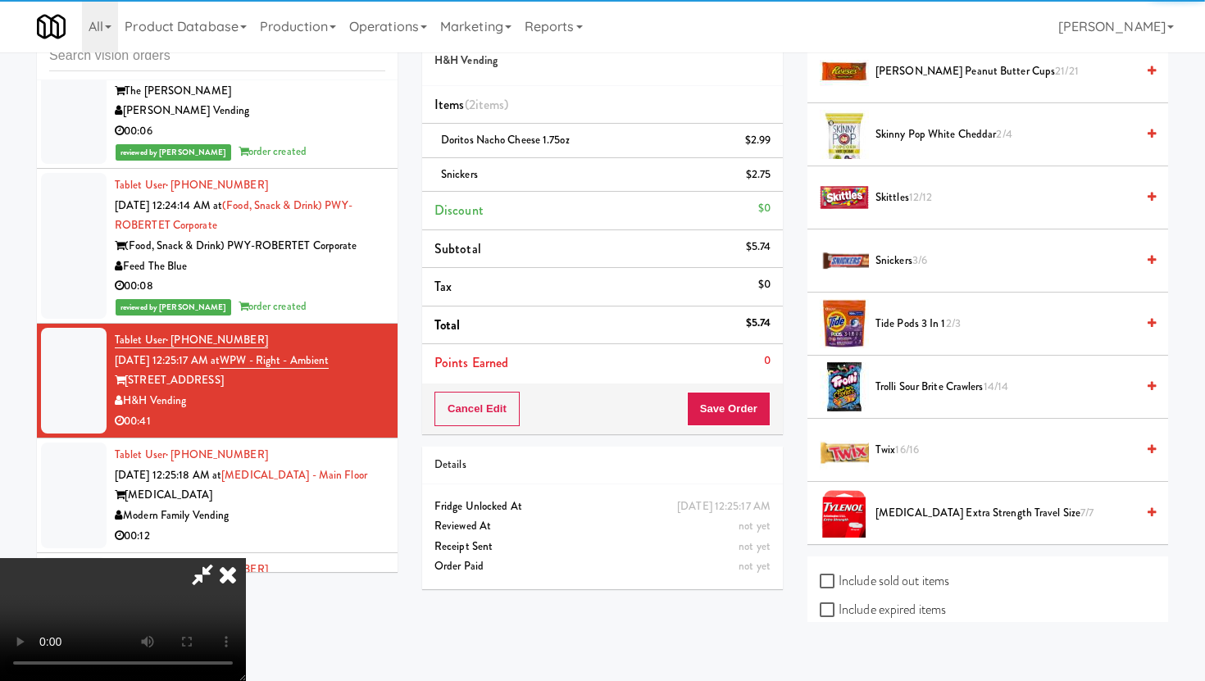
click at [762, 391] on div "Cancel Edit Save Order" at bounding box center [602, 409] width 361 height 51
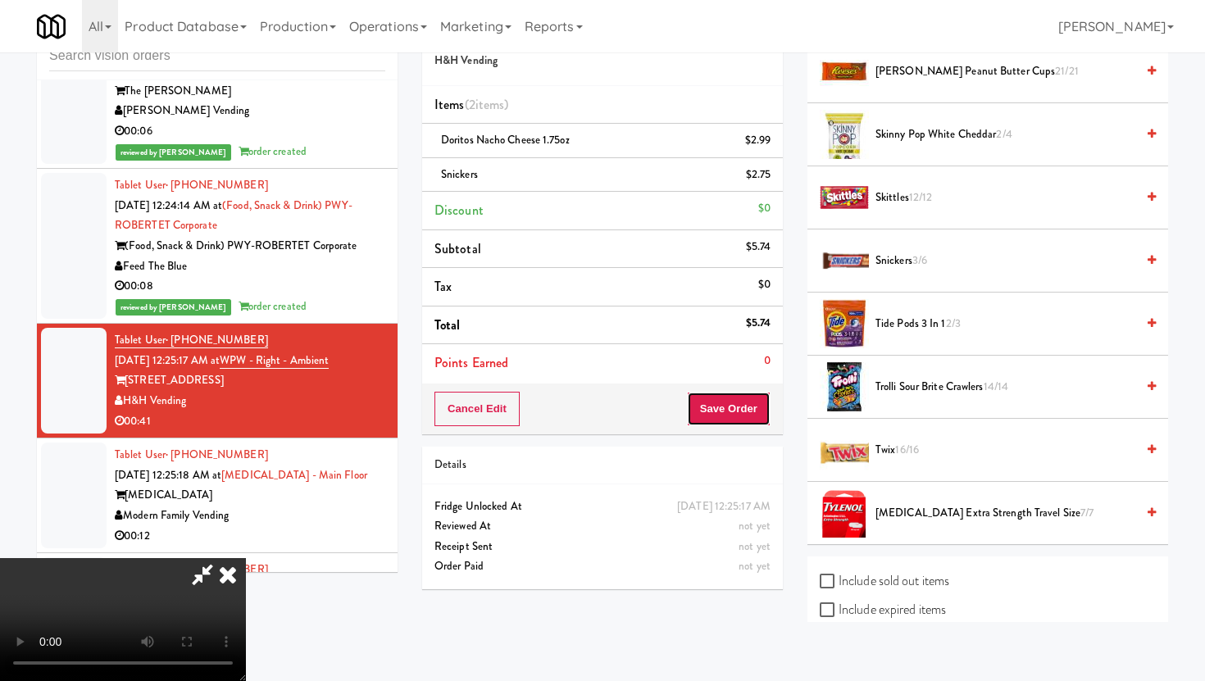
click at [754, 412] on button "Save Order" at bounding box center [729, 409] width 84 height 34
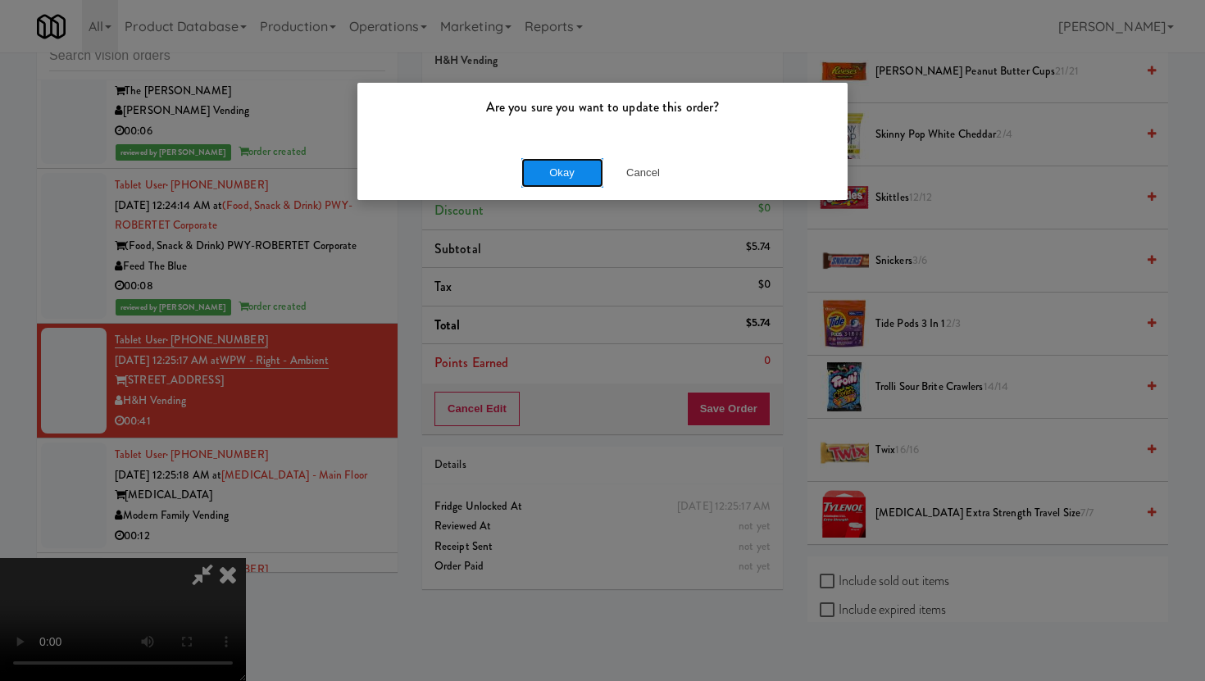
click at [539, 166] on button "Okay" at bounding box center [562, 173] width 82 height 30
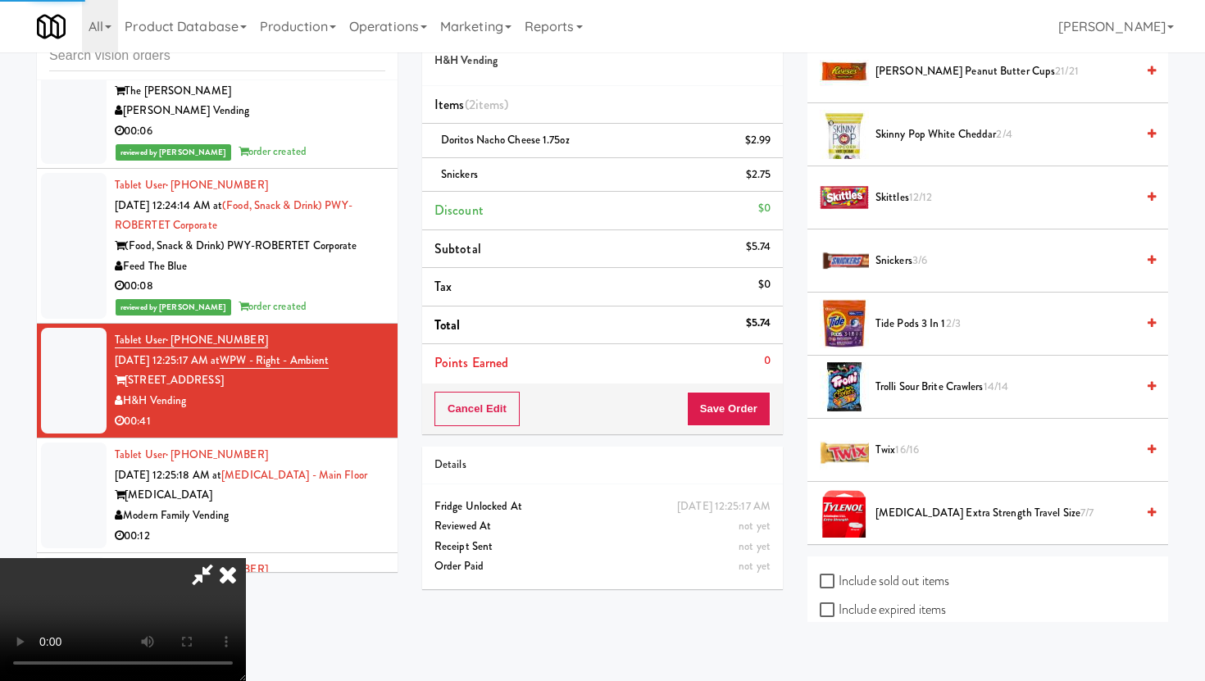
scroll to position [42, 0]
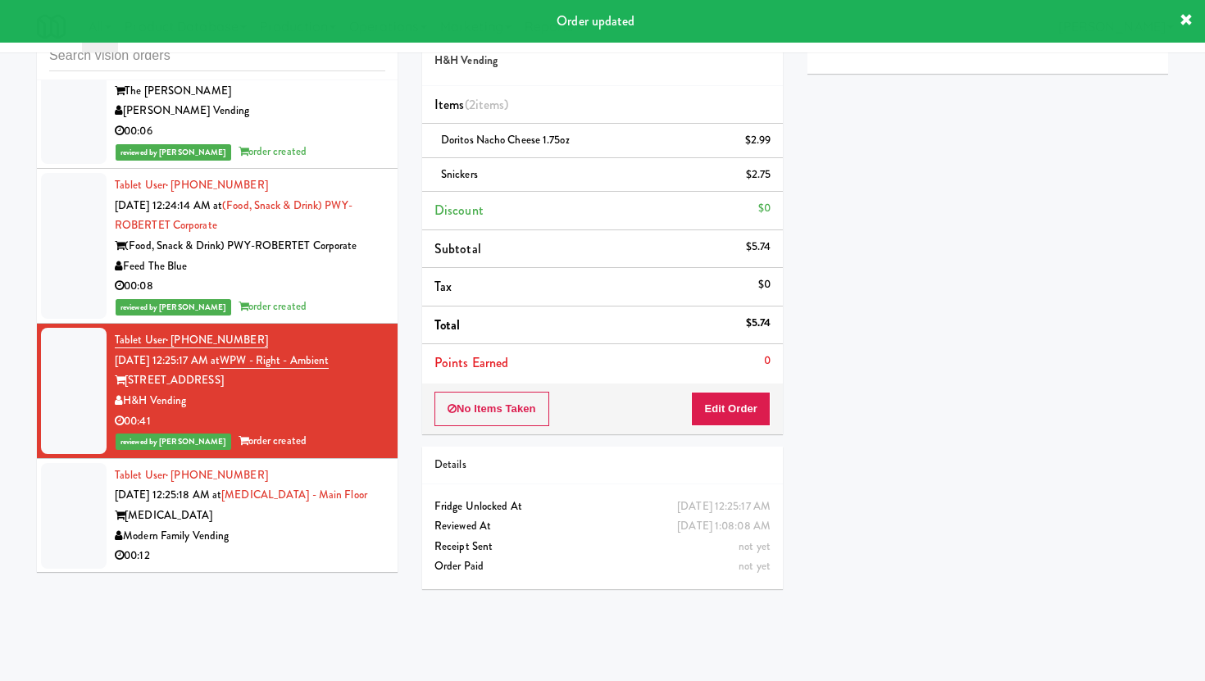
click at [366, 526] on div "Modern Family Vending" at bounding box center [250, 536] width 271 height 20
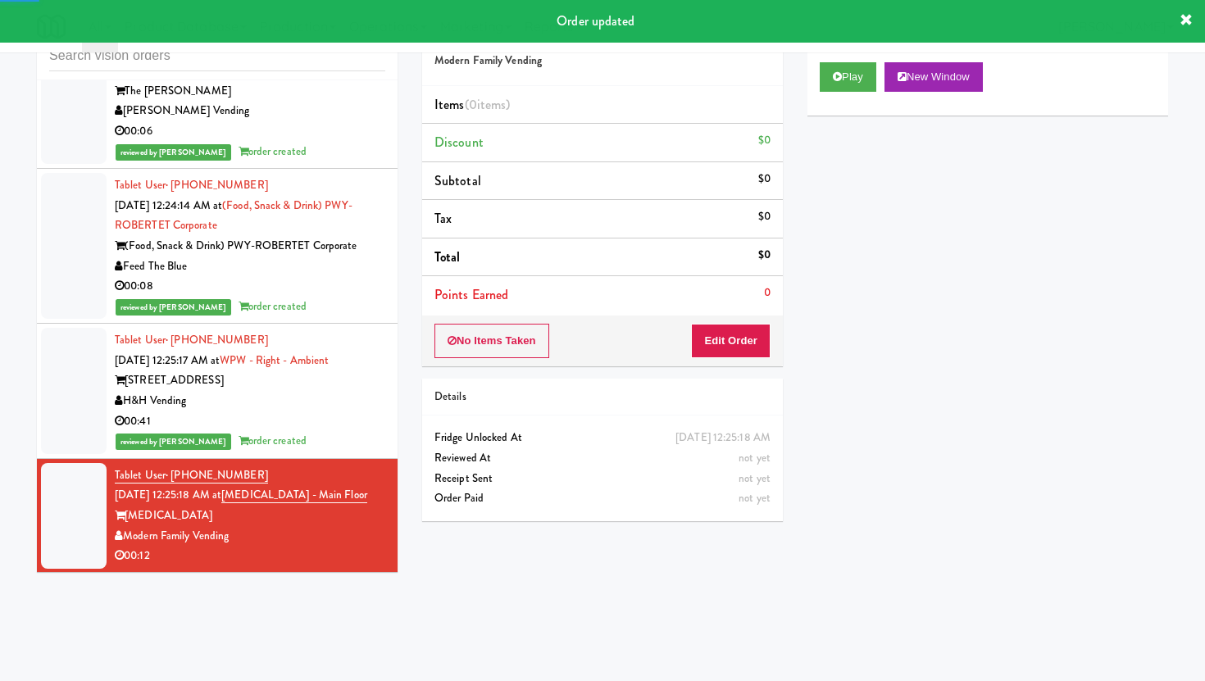
scroll to position [16156, 0]
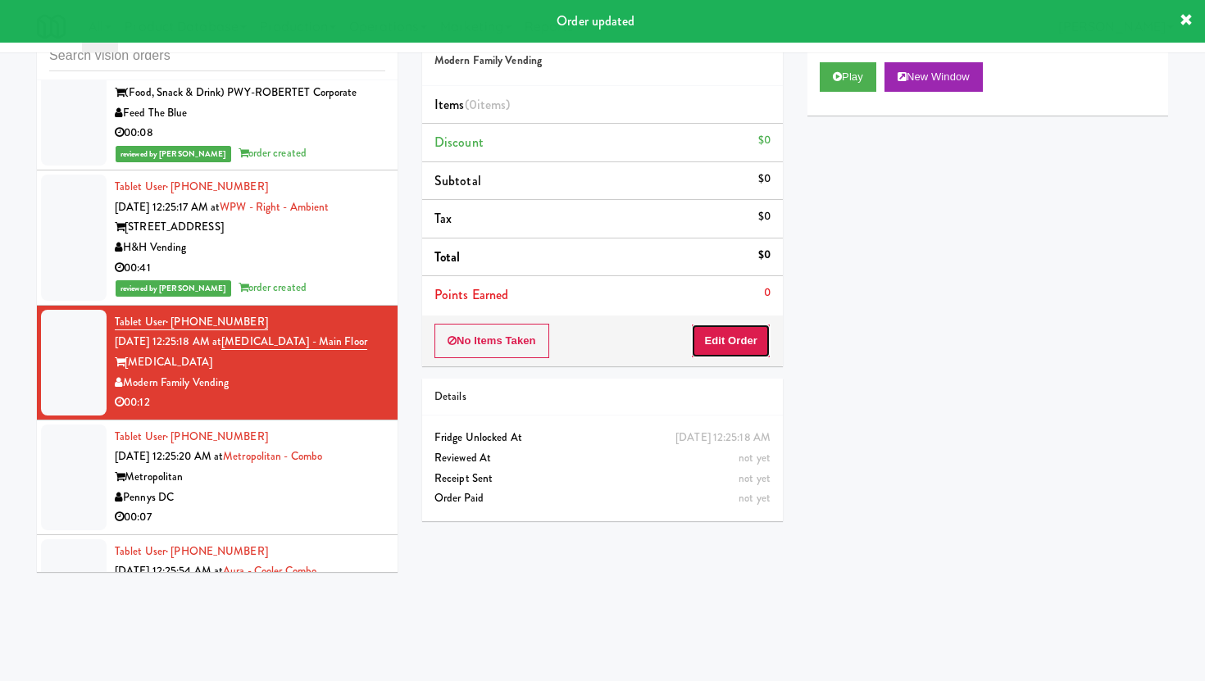
click at [728, 341] on button "Edit Order" at bounding box center [731, 341] width 80 height 34
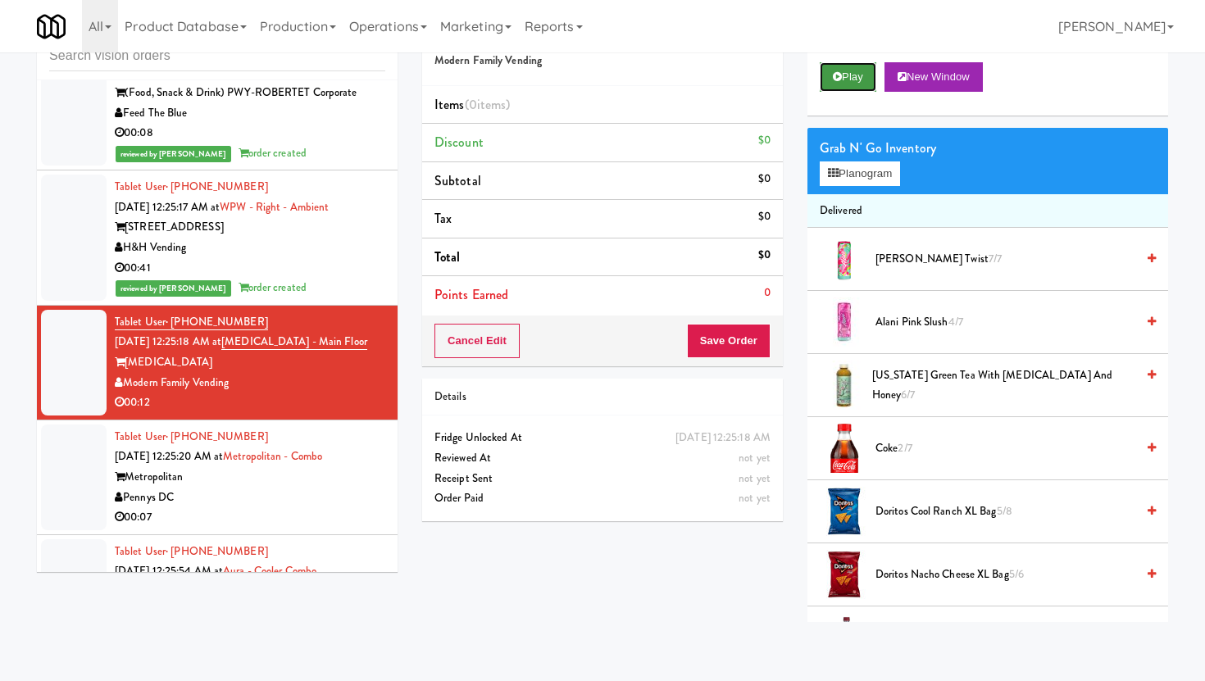
click at [853, 83] on button "Play" at bounding box center [848, 77] width 57 height 30
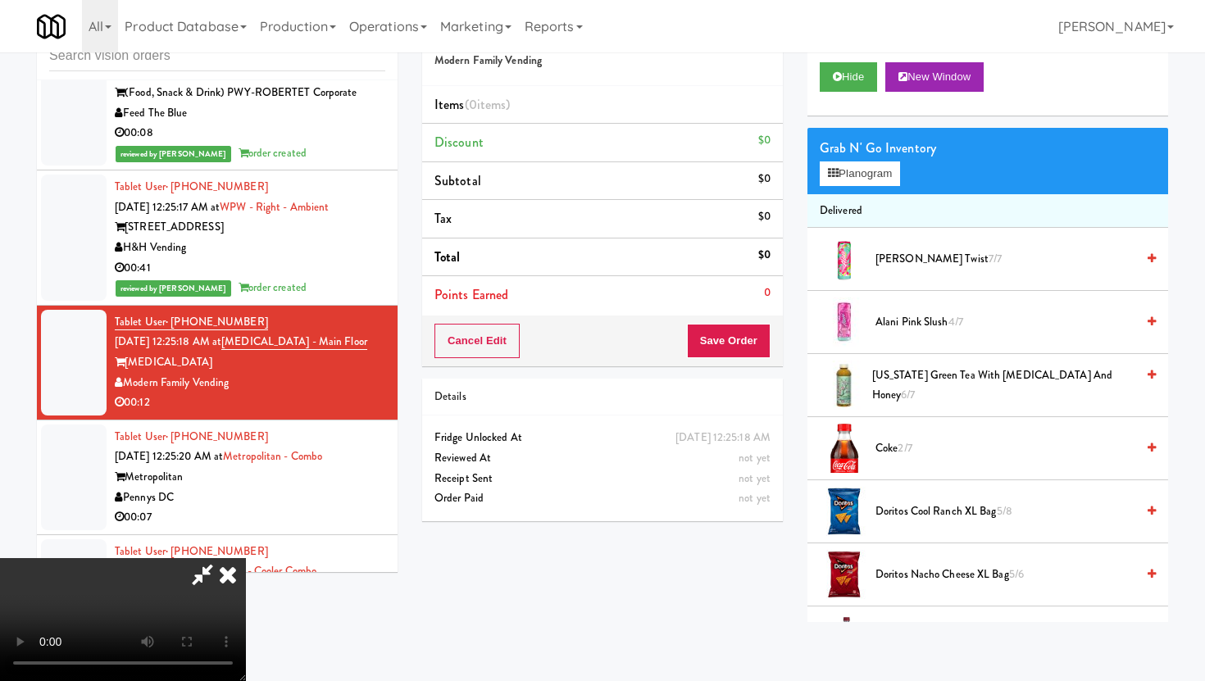
scroll to position [0, 0]
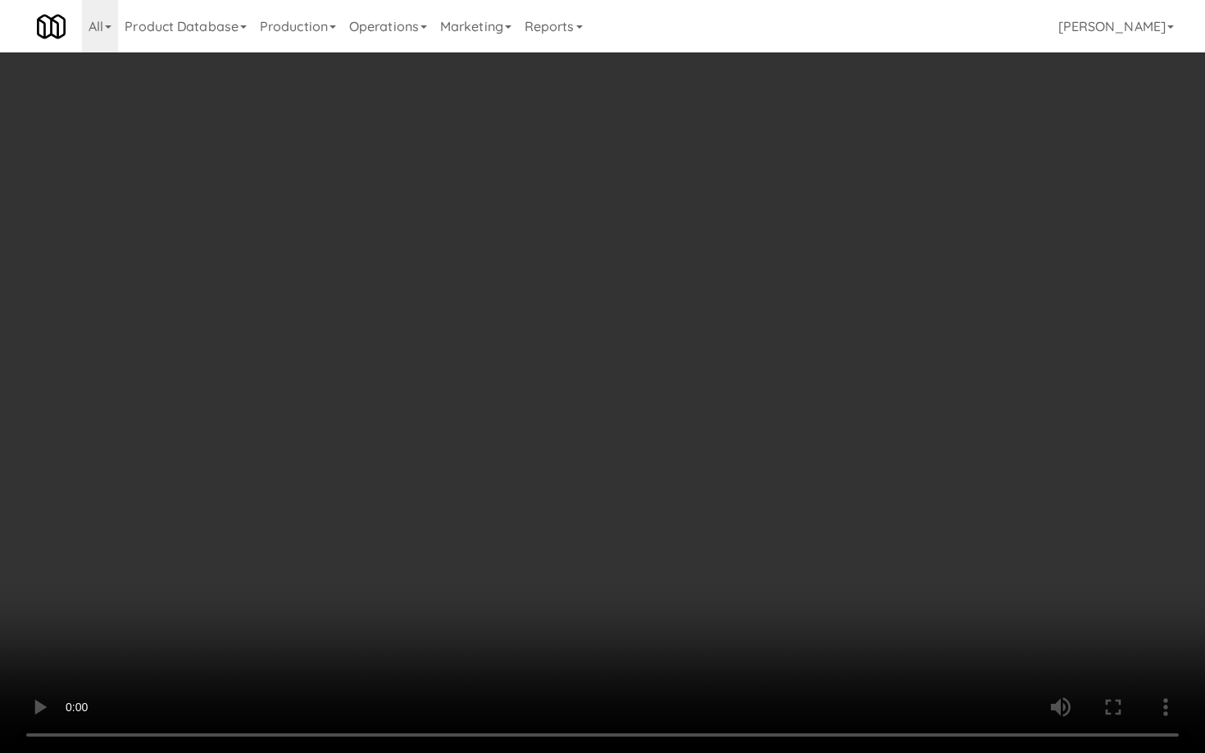
click at [496, 539] on video at bounding box center [602, 376] width 1205 height 753
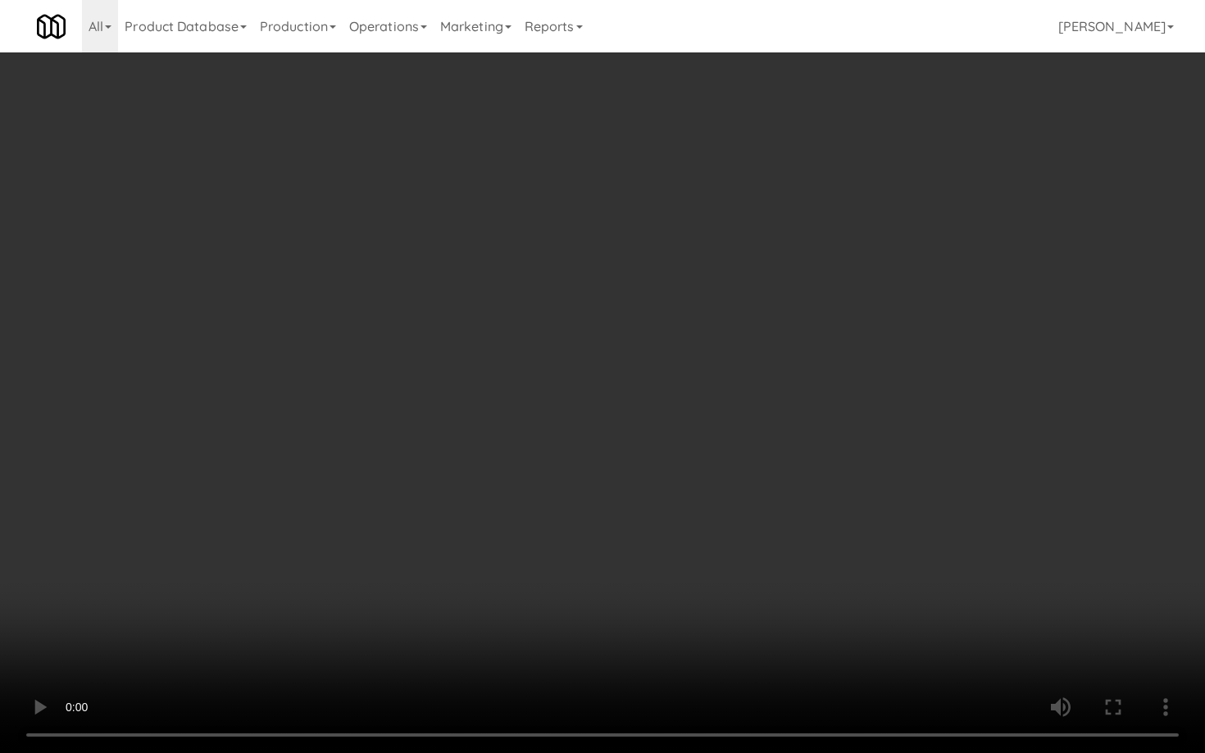
click at [496, 539] on video at bounding box center [602, 376] width 1205 height 753
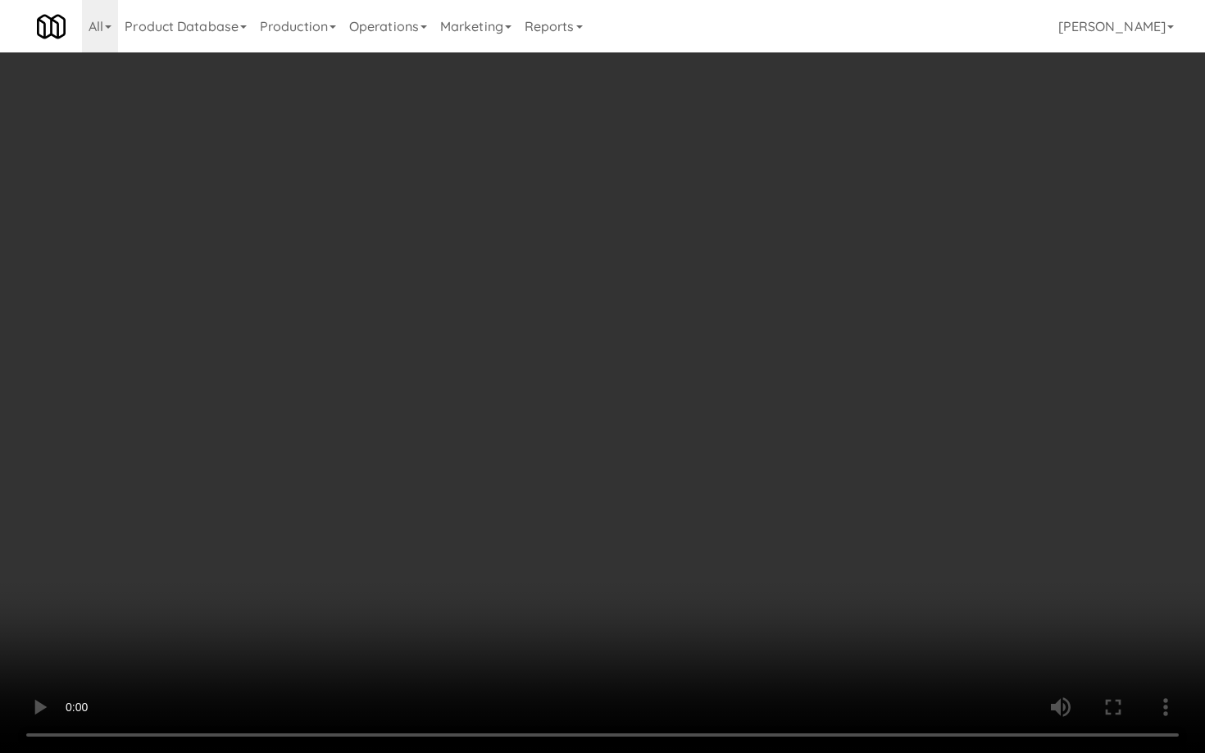
click at [936, 672] on video at bounding box center [602, 376] width 1205 height 753
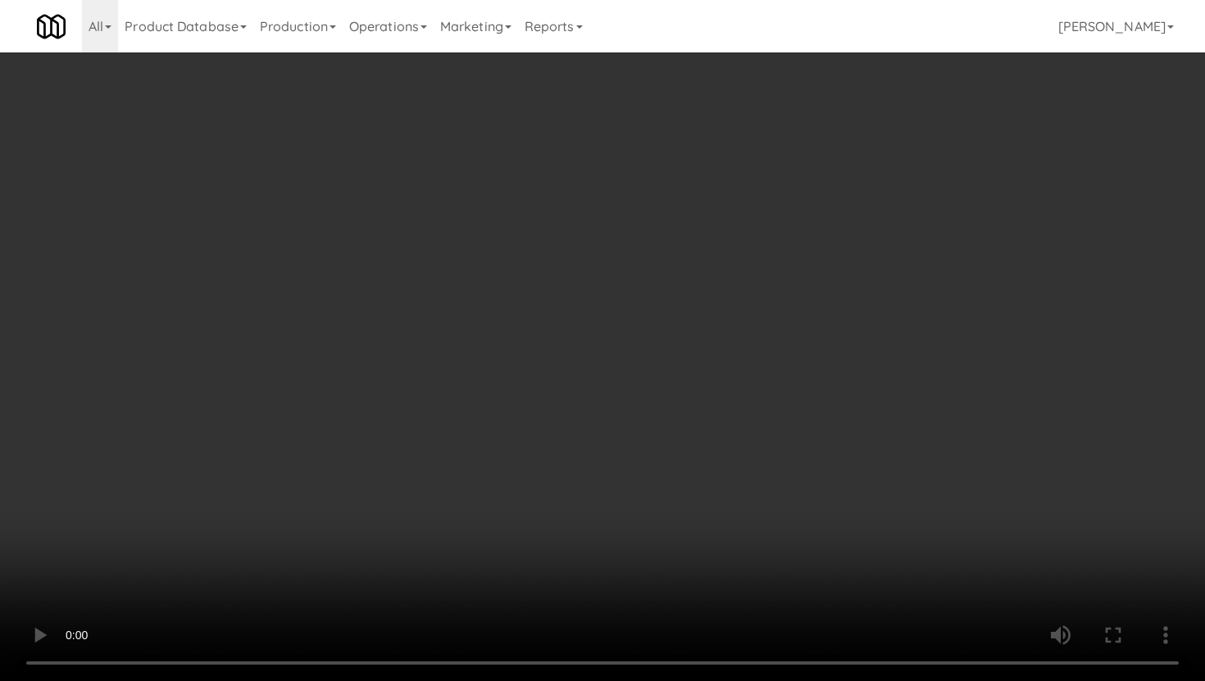
click at [873, 188] on div "Grab N' Go Inventory Planogram" at bounding box center [987, 161] width 361 height 66
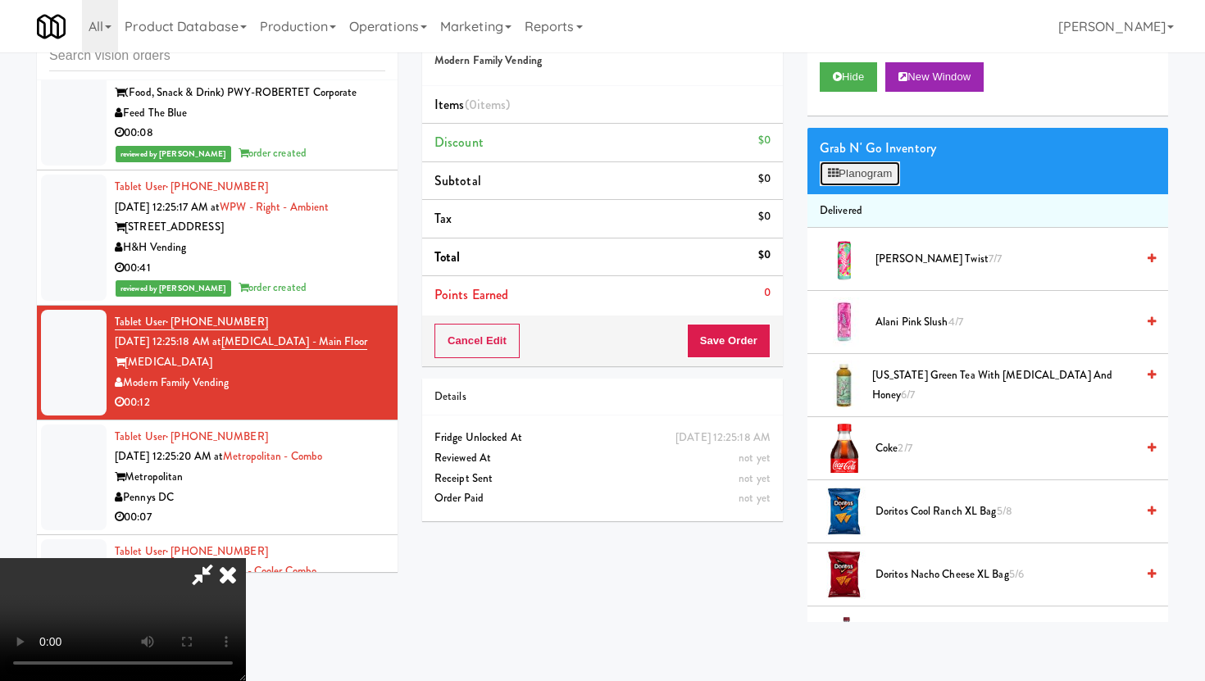
click at [871, 175] on button "Planogram" at bounding box center [860, 173] width 80 height 25
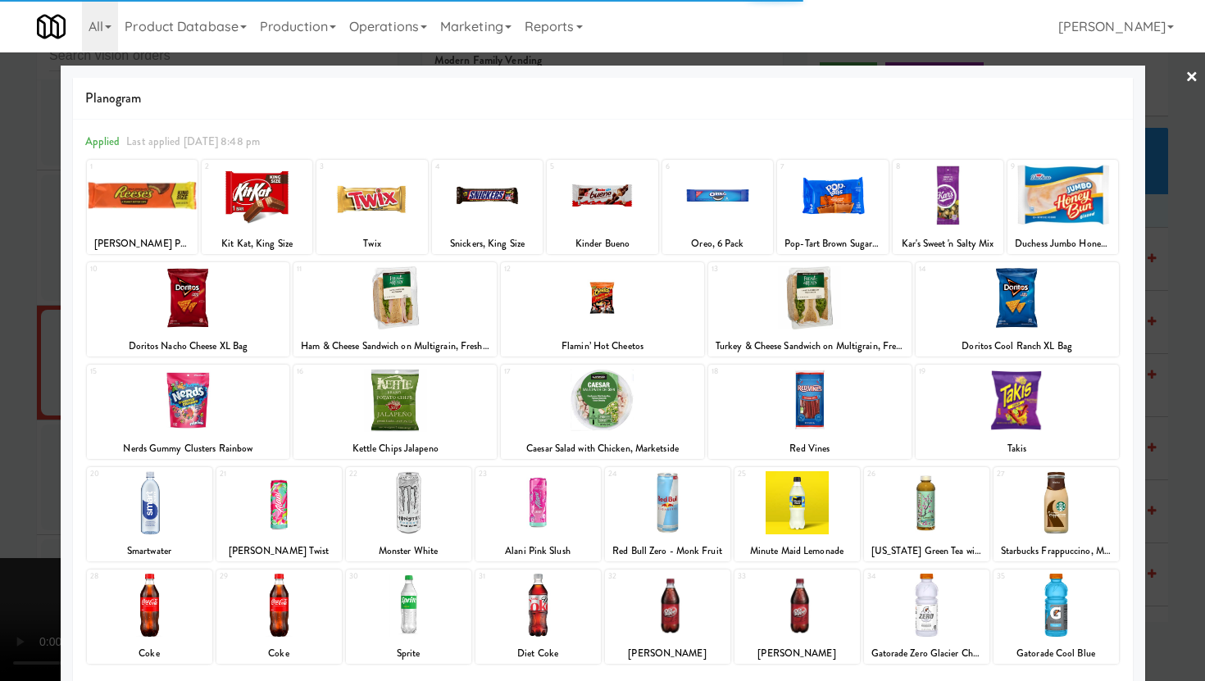
click at [1006, 401] on div at bounding box center [1017, 400] width 203 height 63
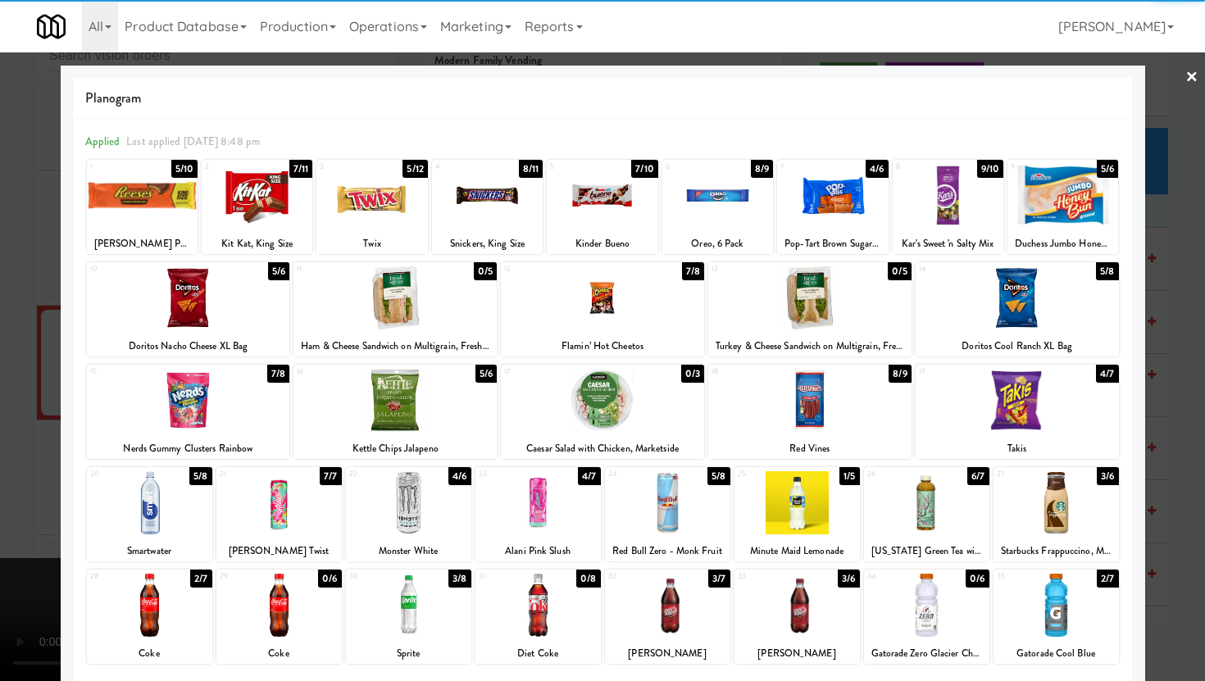
click at [1006, 401] on div at bounding box center [1017, 400] width 203 height 63
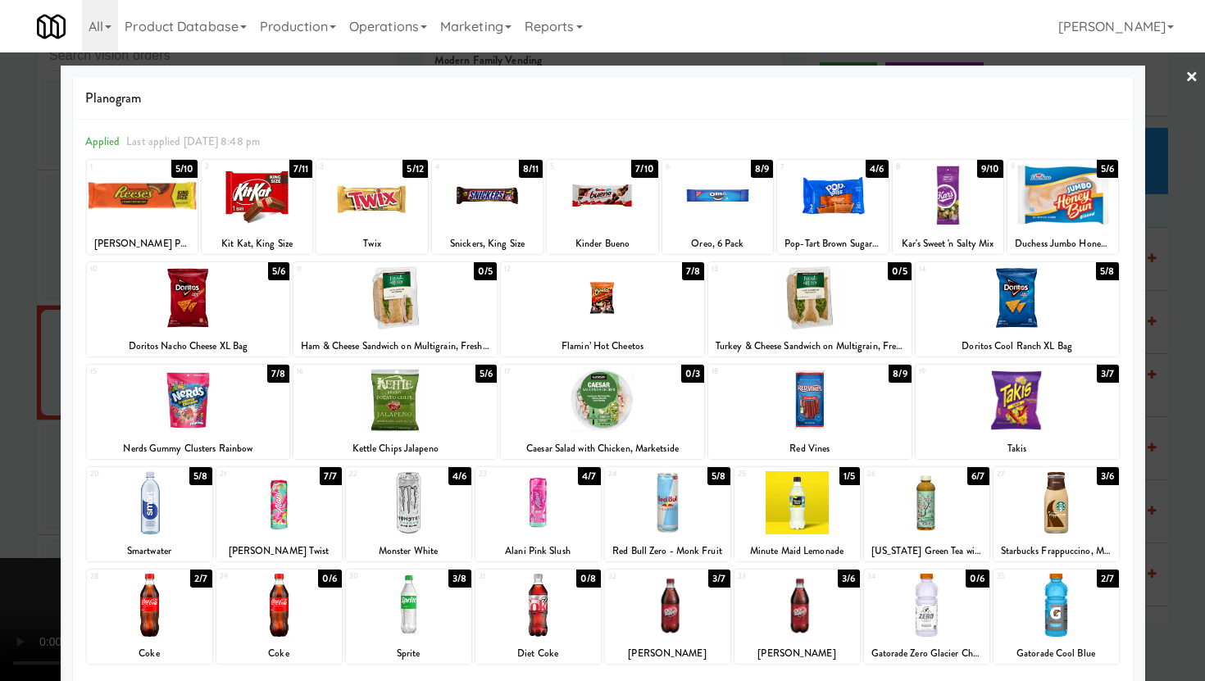
click at [1194, 401] on div at bounding box center [602, 340] width 1205 height 681
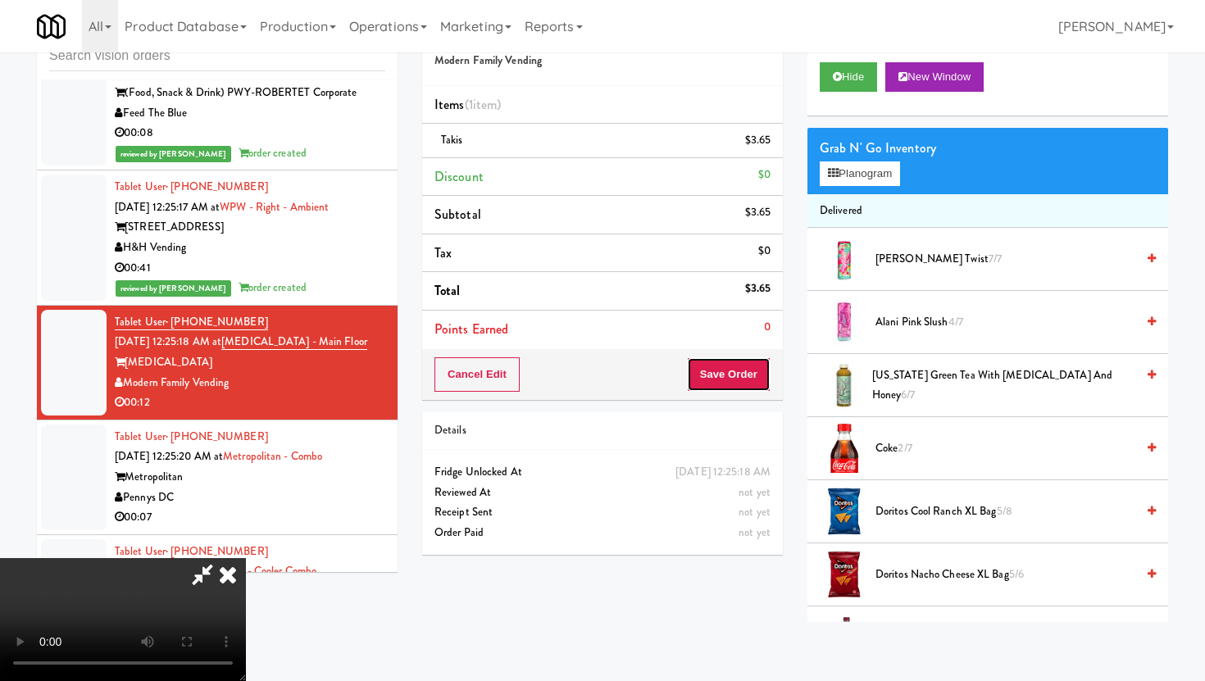
click at [748, 383] on button "Save Order" at bounding box center [729, 374] width 84 height 34
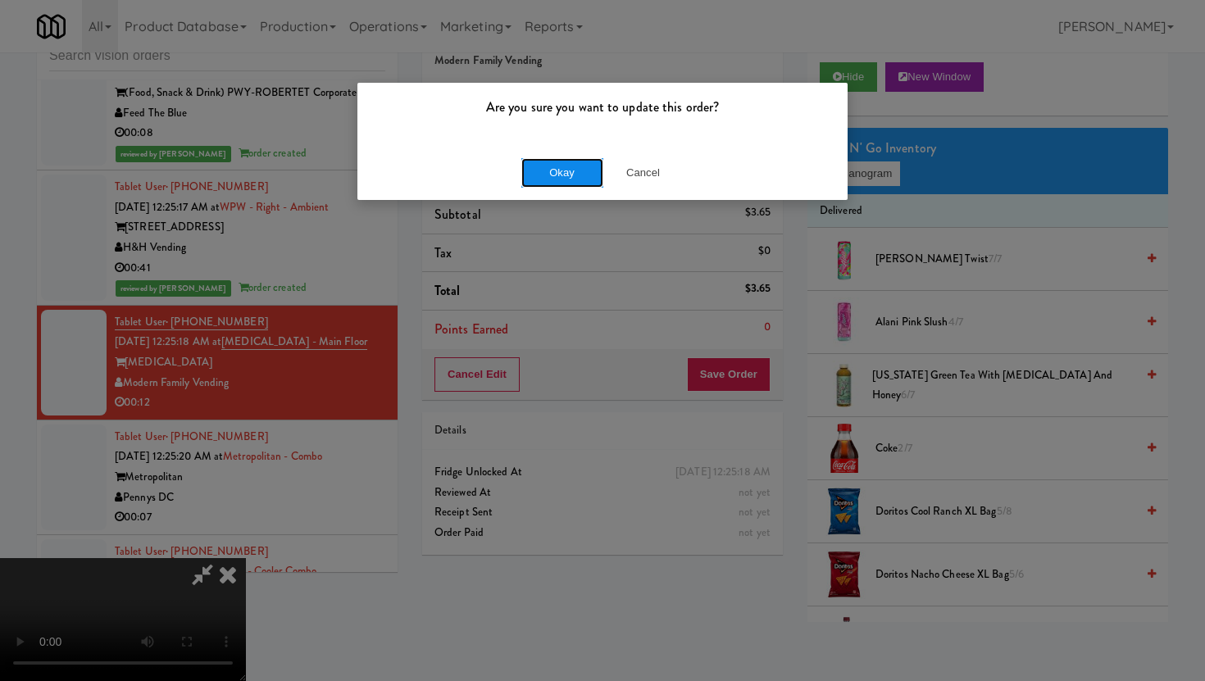
click at [566, 177] on button "Okay" at bounding box center [562, 173] width 82 height 30
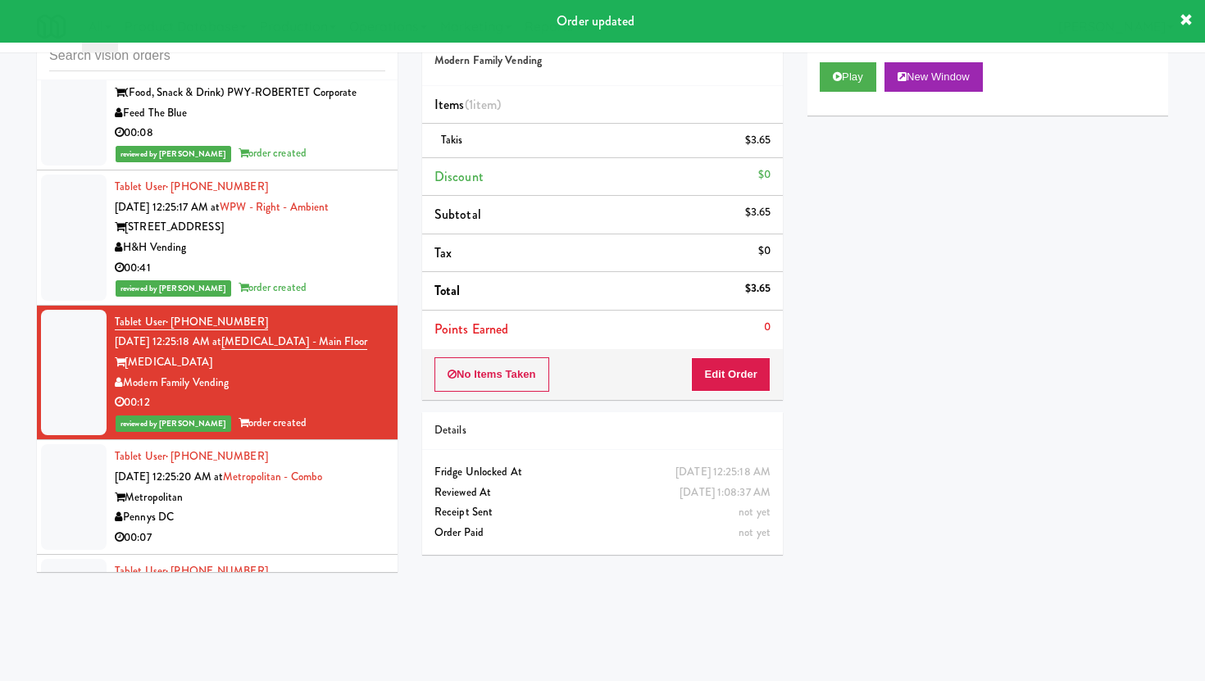
click at [244, 507] on div "Pennys DC" at bounding box center [250, 517] width 271 height 20
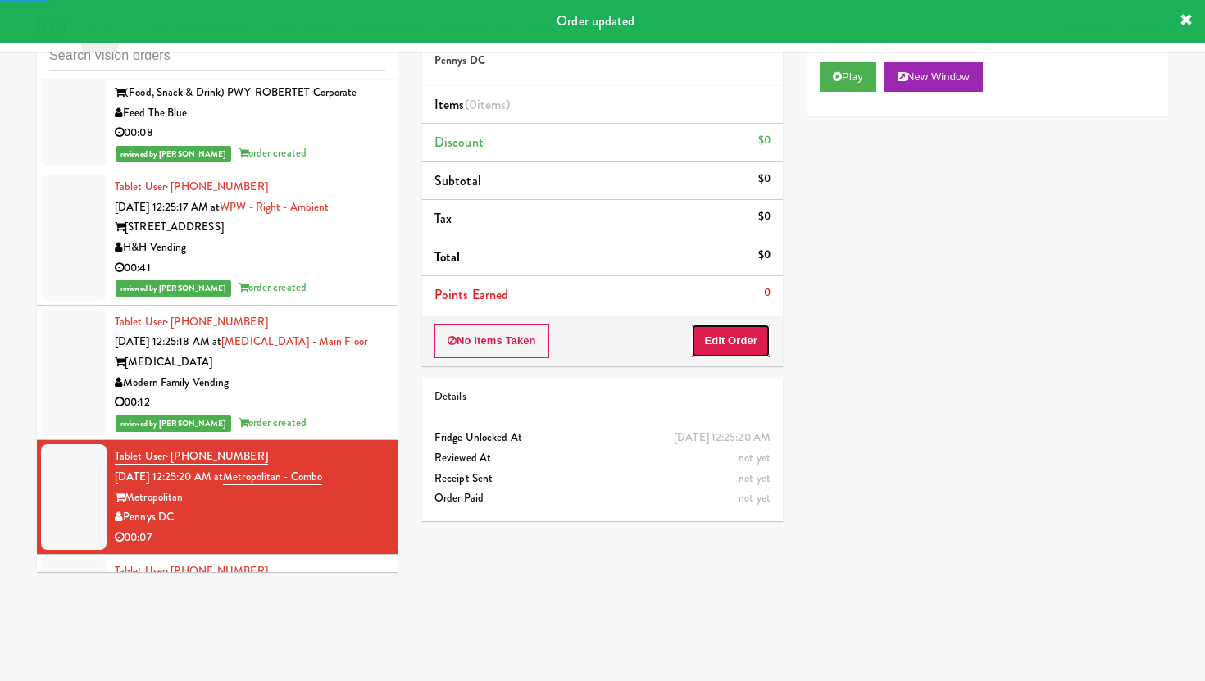
click at [749, 339] on button "Edit Order" at bounding box center [731, 341] width 80 height 34
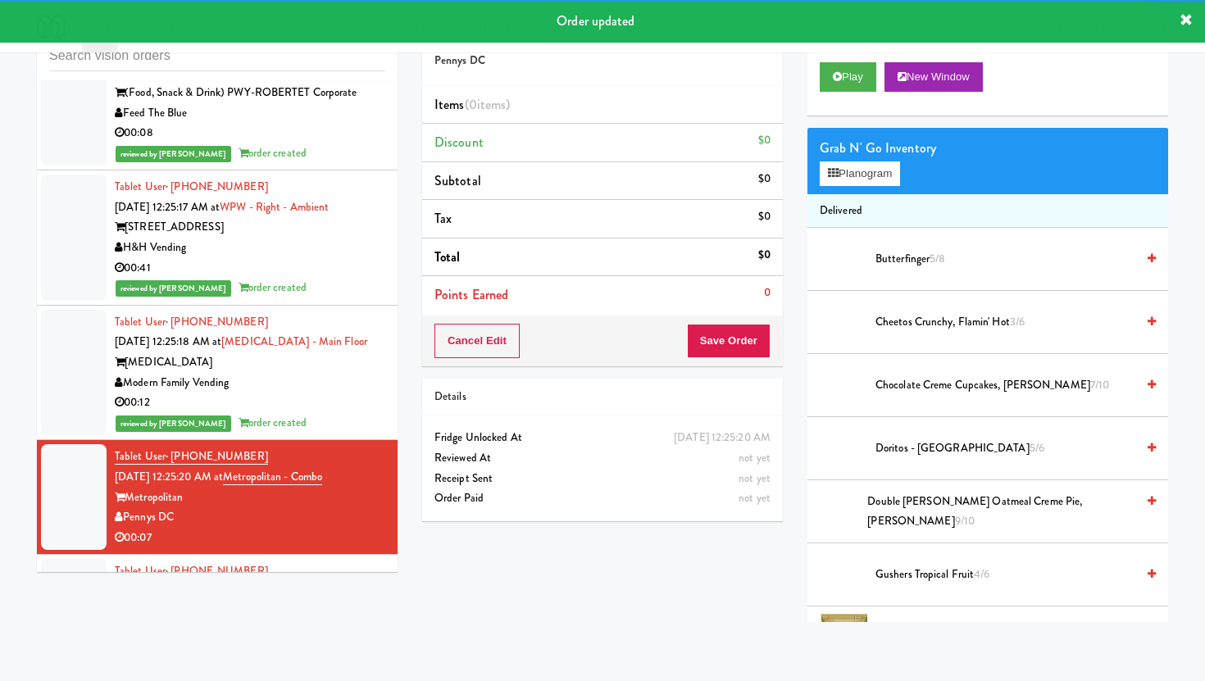
click at [839, 93] on div "Play New Window" at bounding box center [987, 83] width 361 height 66
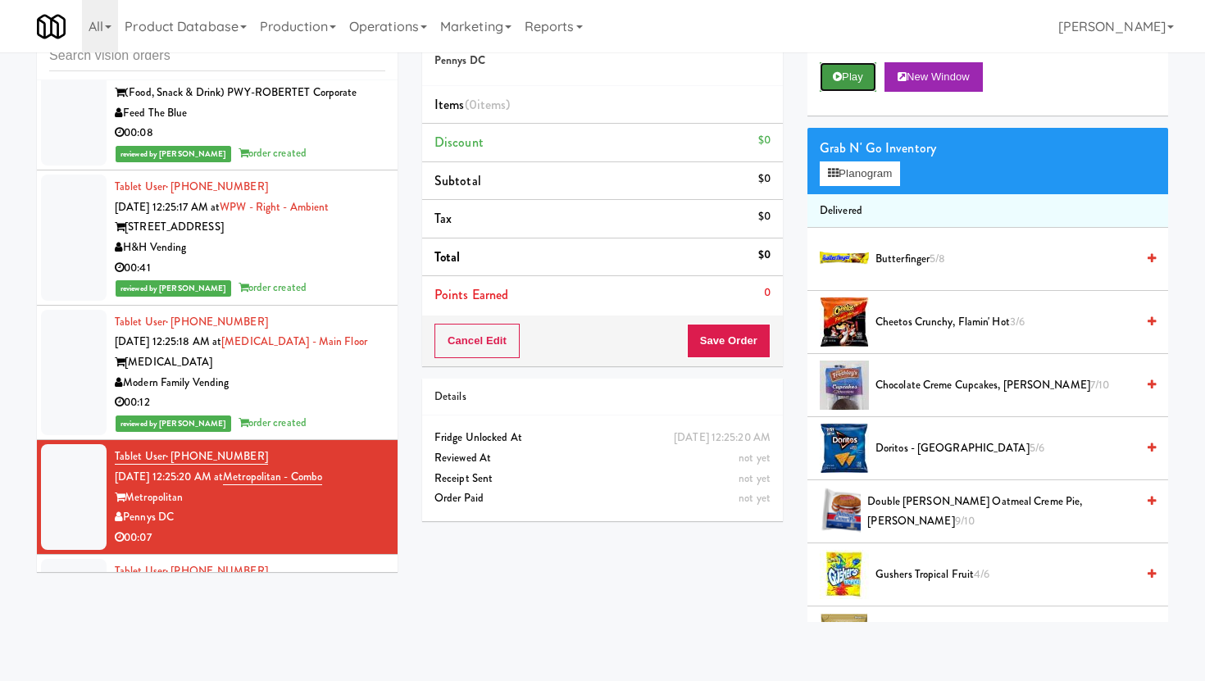
click at [841, 86] on button "Play" at bounding box center [848, 77] width 57 height 30
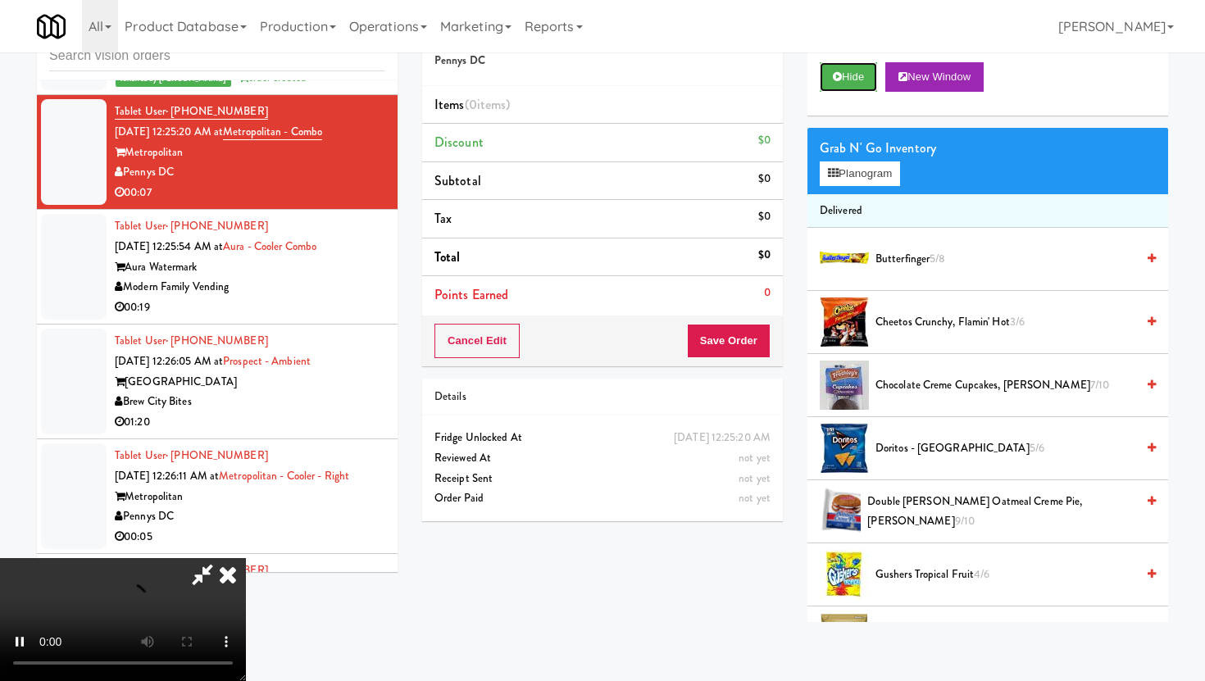
scroll to position [16502, 0]
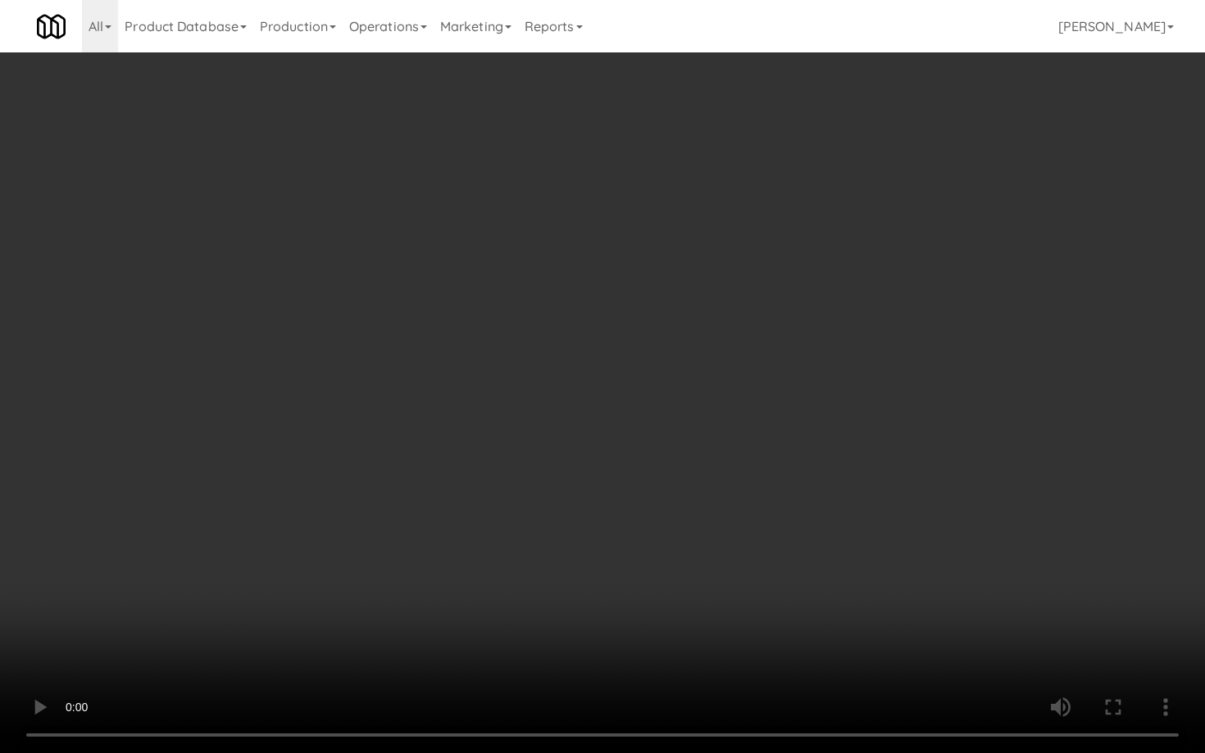
click at [878, 559] on video at bounding box center [602, 376] width 1205 height 753
click at [937, 591] on video at bounding box center [602, 376] width 1205 height 753
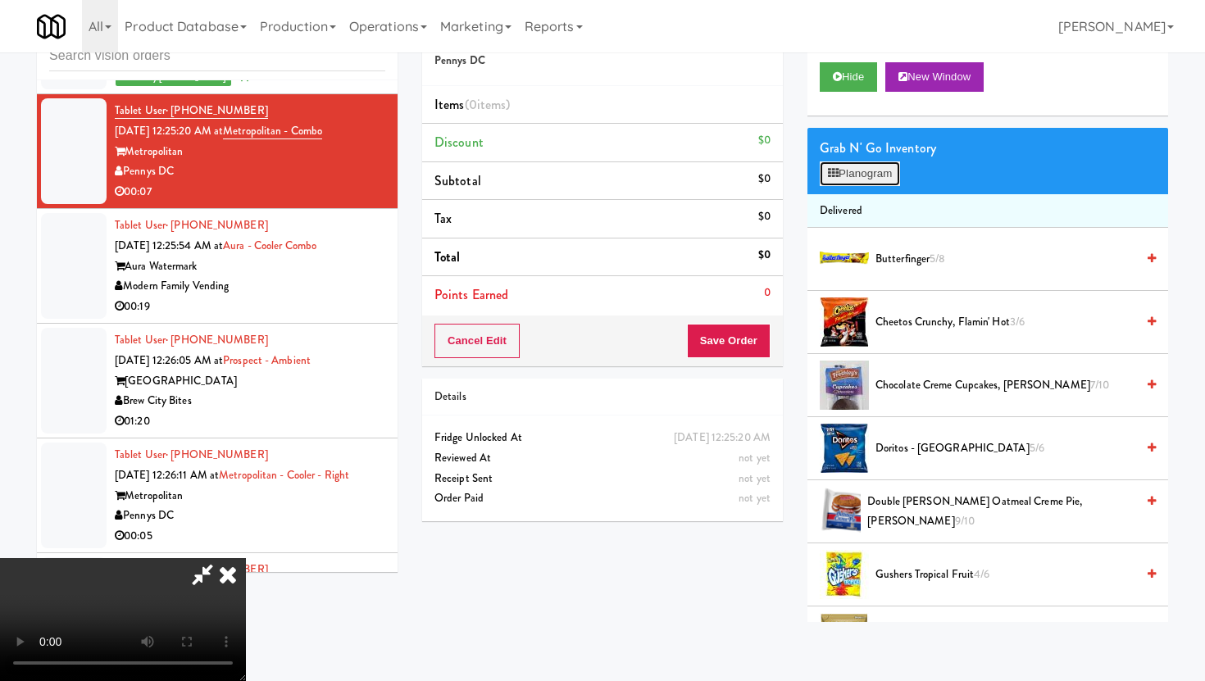
click at [876, 181] on button "Planogram" at bounding box center [860, 173] width 80 height 25
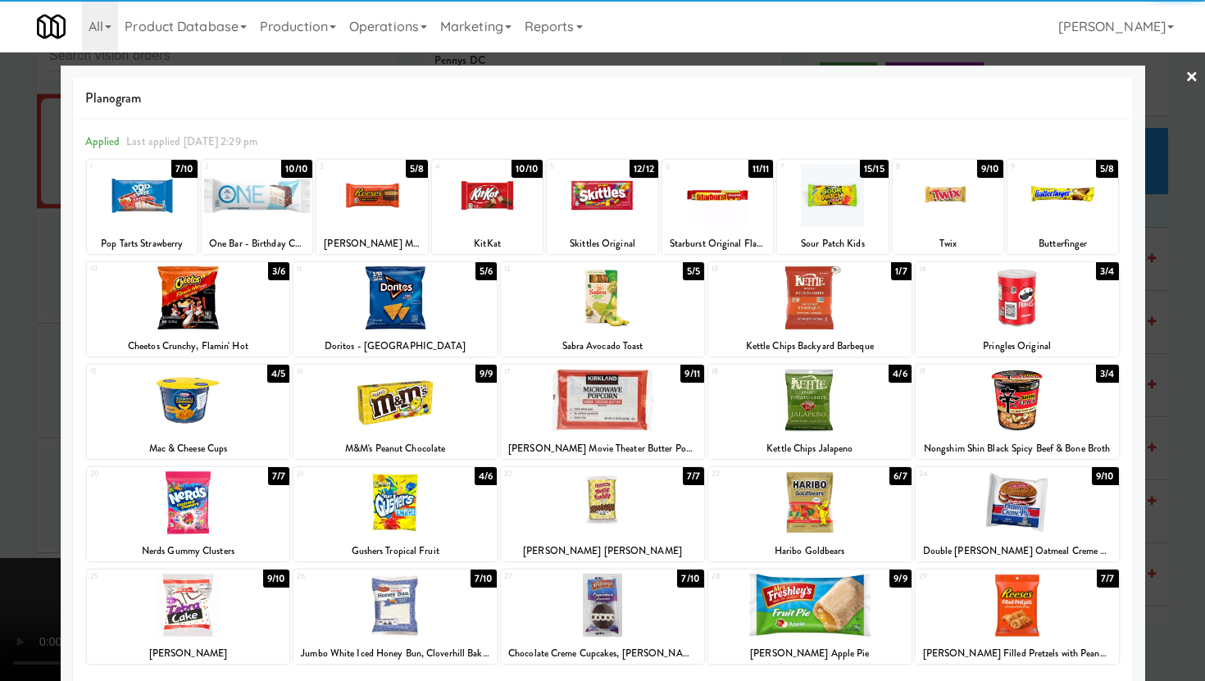
click at [843, 477] on div at bounding box center [809, 502] width 203 height 63
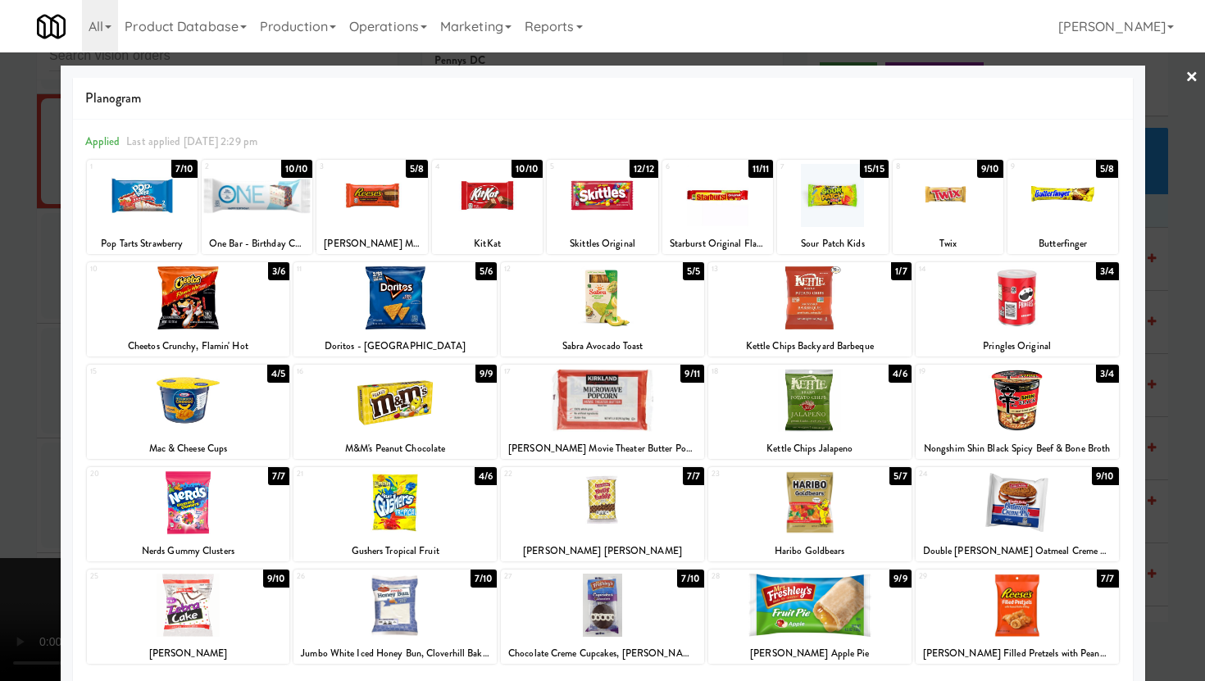
click at [0, 144] on div at bounding box center [602, 340] width 1205 height 681
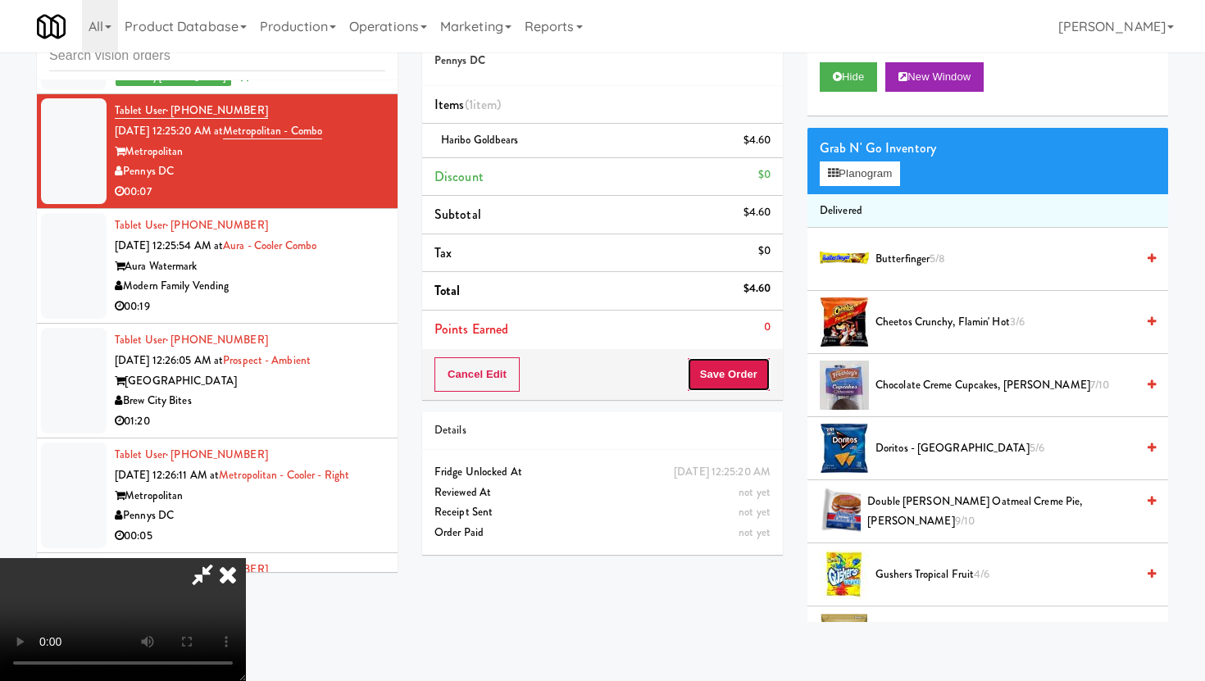
click at [761, 380] on button "Save Order" at bounding box center [729, 374] width 84 height 34
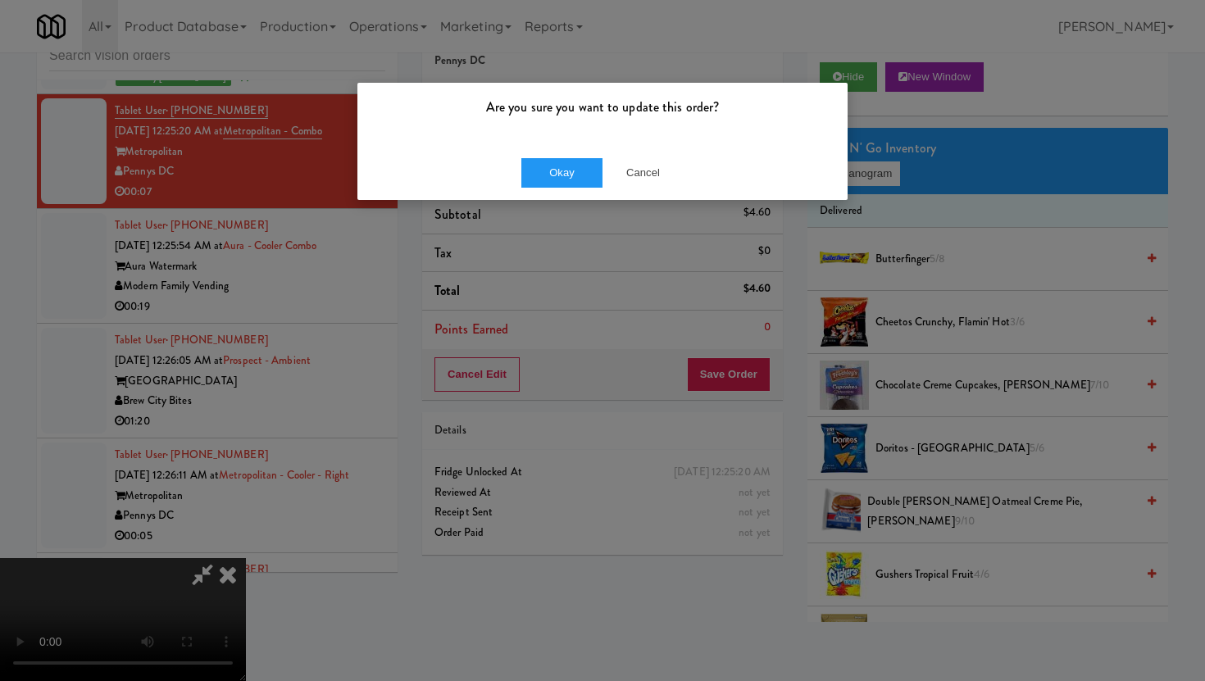
click at [568, 150] on div "Okay Cancel" at bounding box center [602, 172] width 490 height 55
click at [565, 180] on button "Okay" at bounding box center [562, 173] width 82 height 30
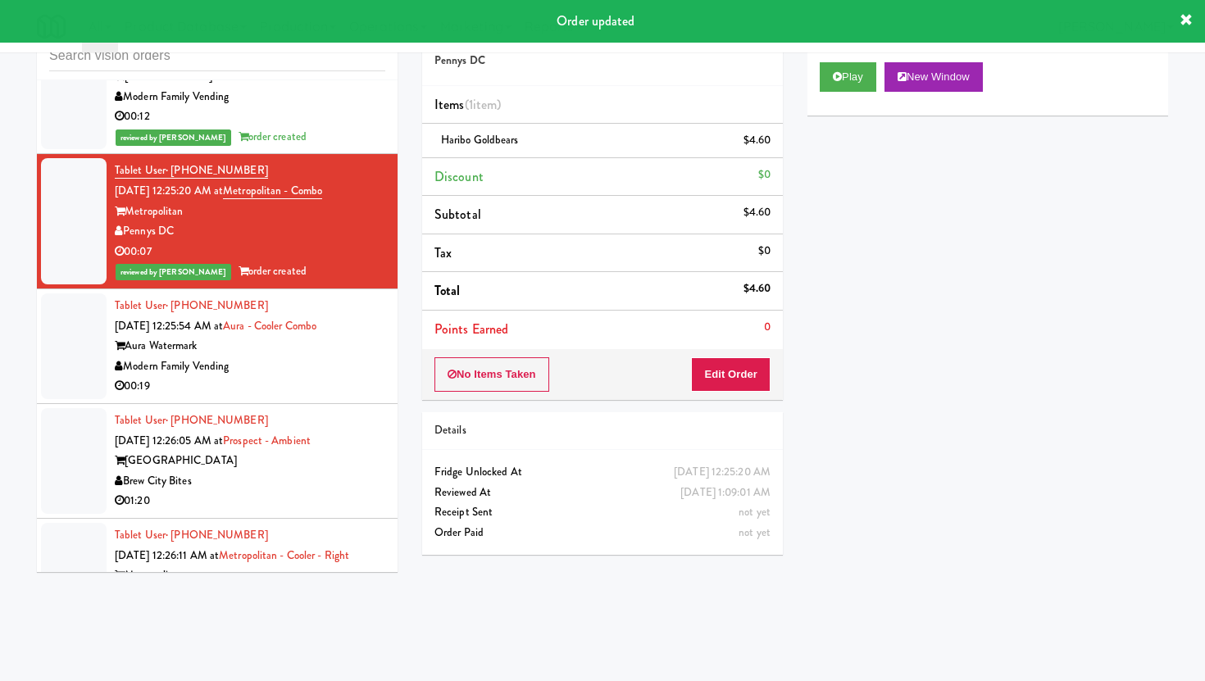
scroll to position [16423, 0]
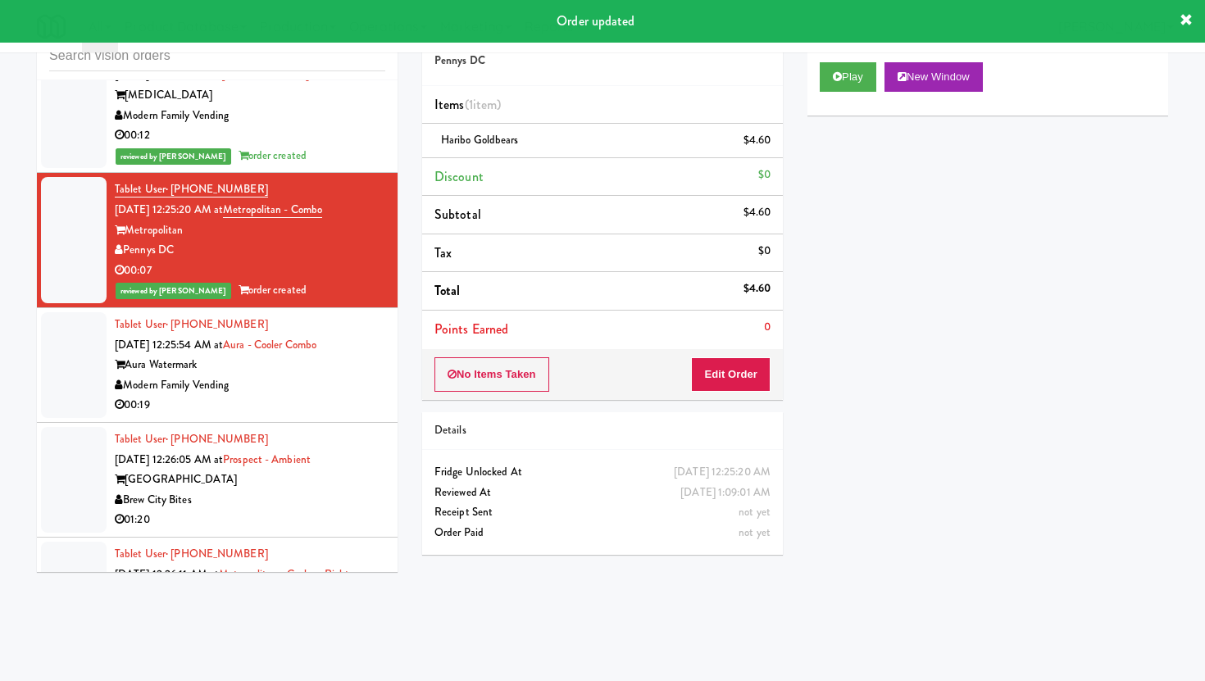
click at [316, 308] on li "Tablet User · (505) 615-6463 [DATE] 12:25:54 AM at Aura - Cooler Combo Aura Wat…" at bounding box center [217, 365] width 361 height 115
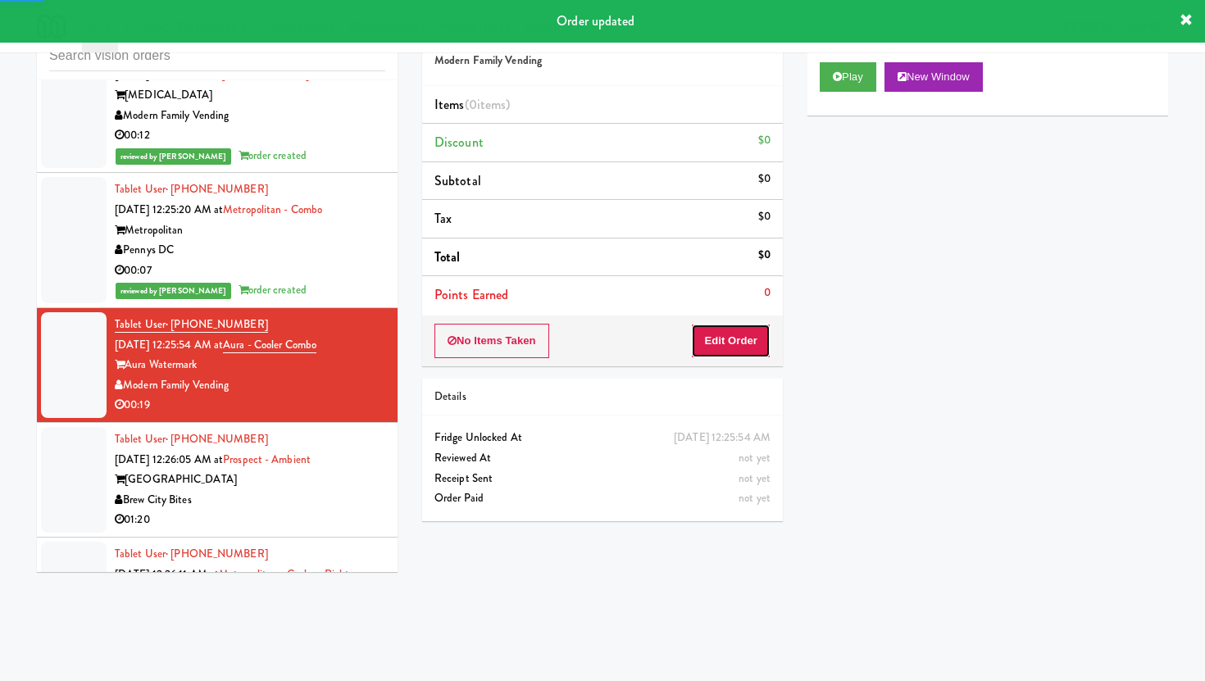
click at [742, 357] on button "Edit Order" at bounding box center [731, 341] width 80 height 34
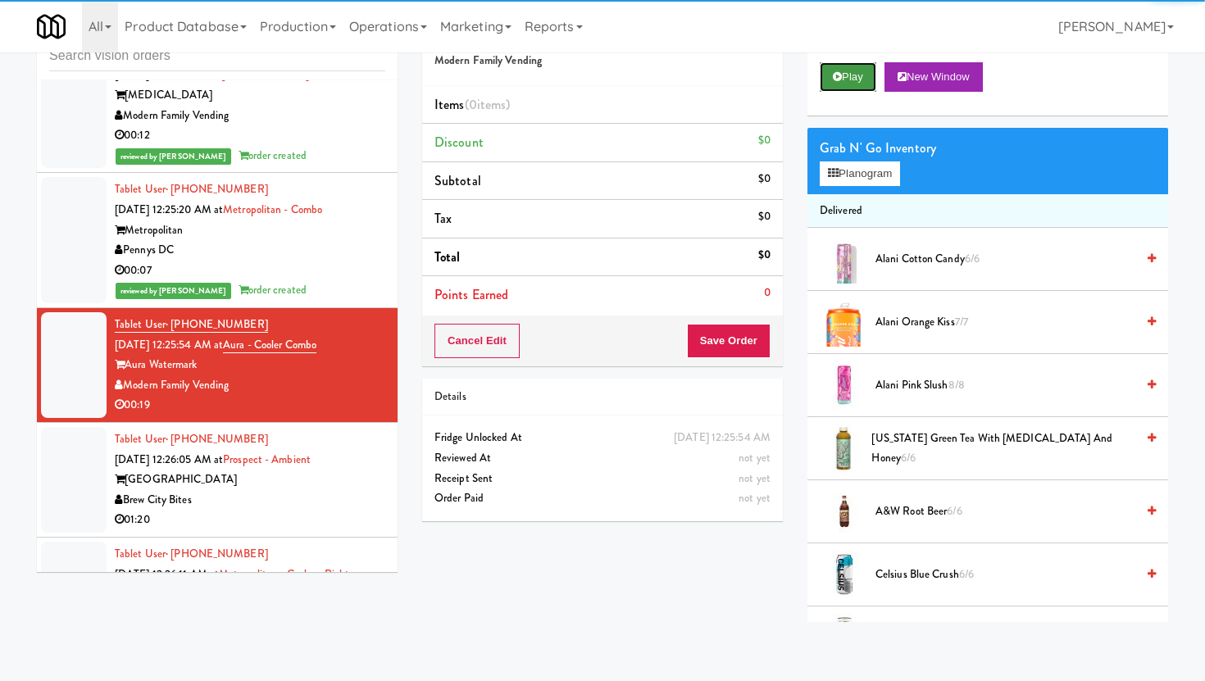
click at [863, 62] on button "Play" at bounding box center [848, 77] width 57 height 30
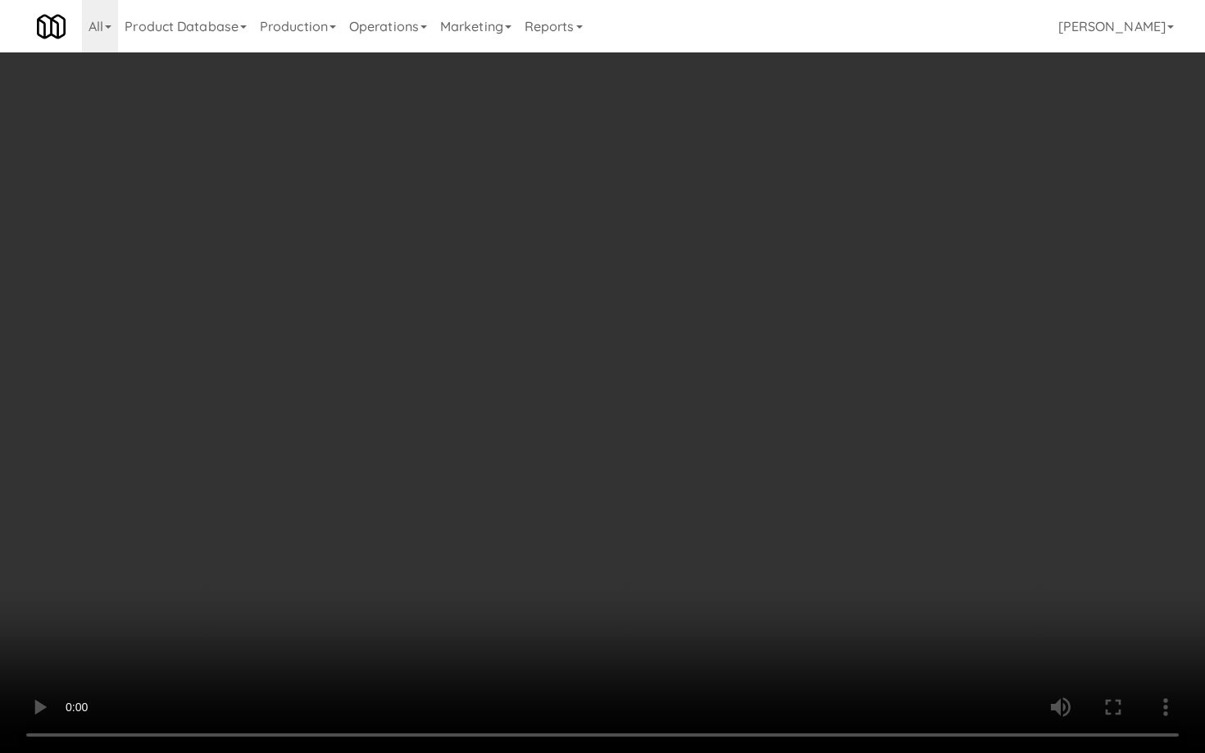
click at [230, 590] on video at bounding box center [602, 376] width 1205 height 753
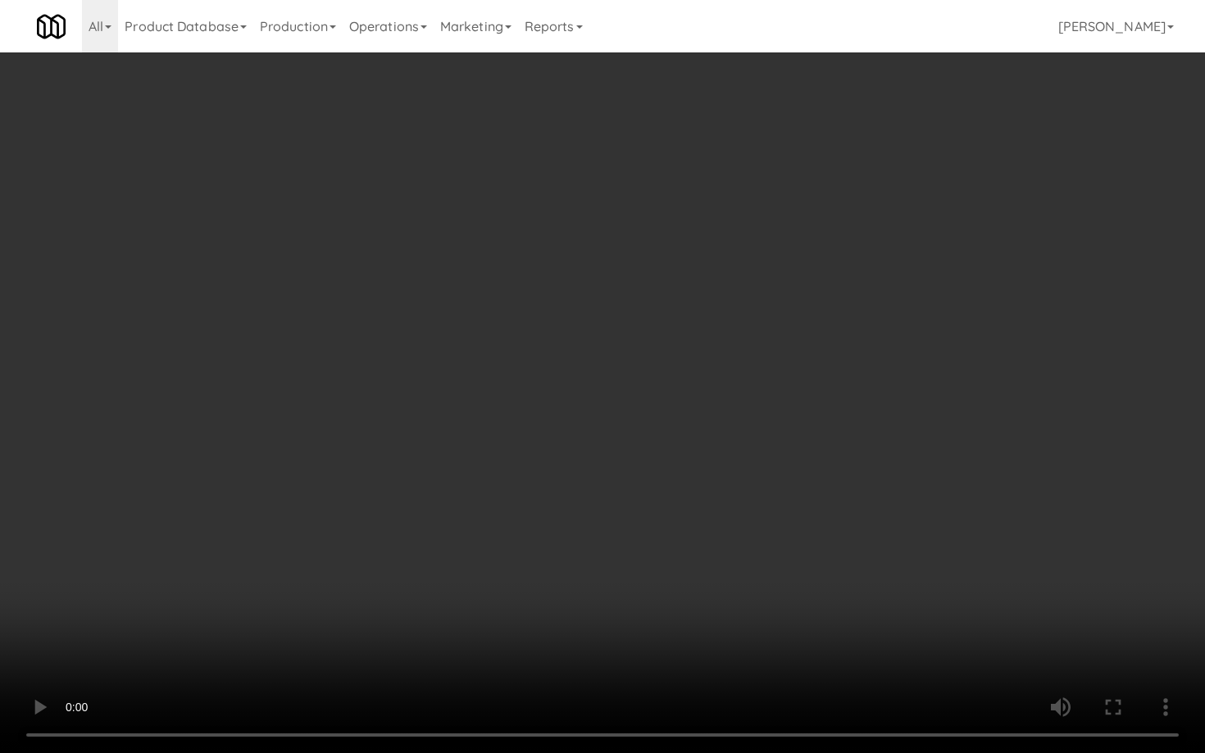
click at [230, 590] on video at bounding box center [602, 376] width 1205 height 753
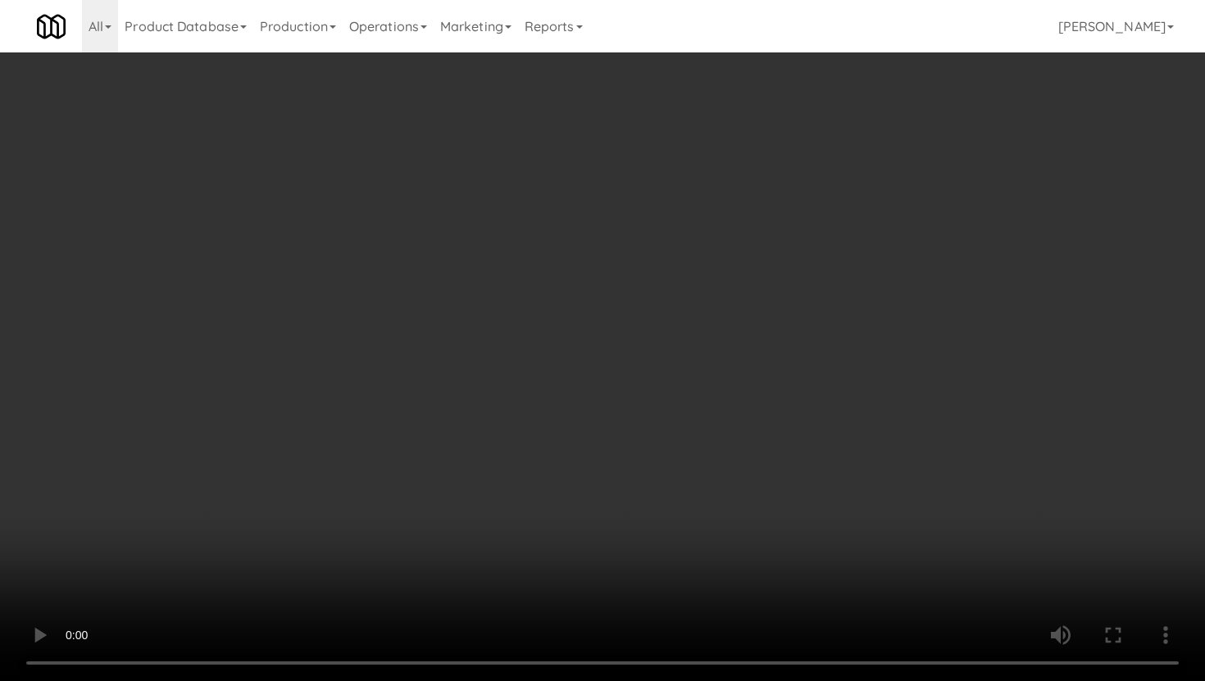
scroll to position [771, 0]
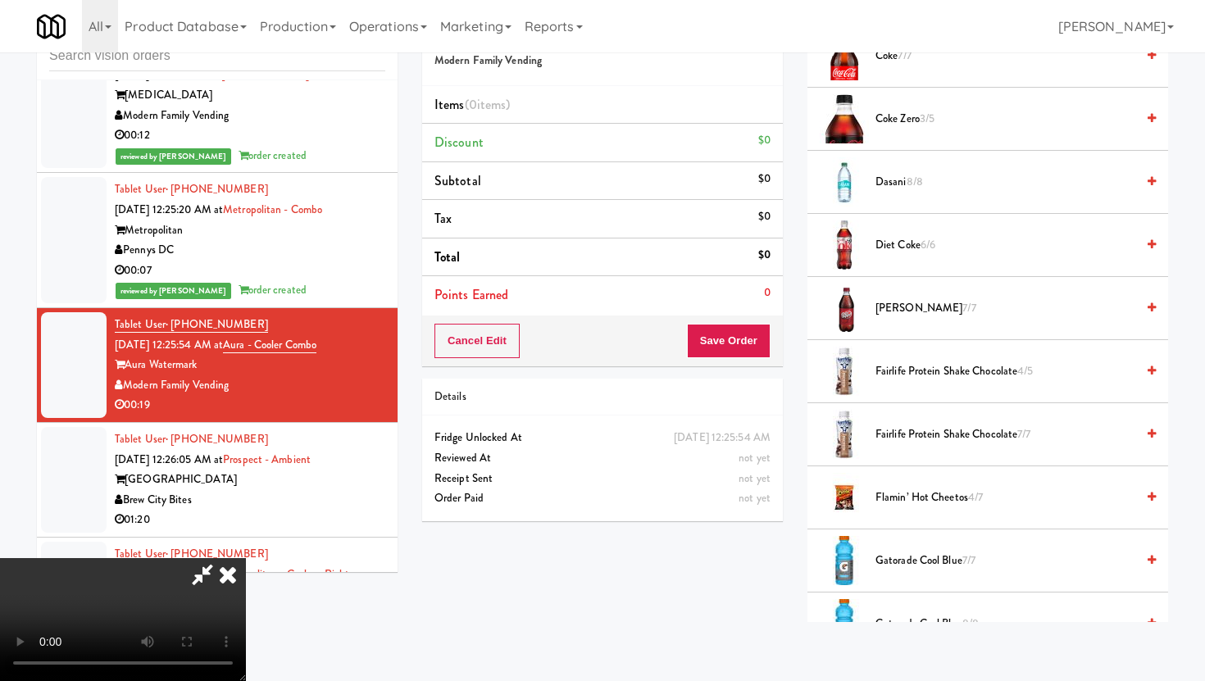
click at [921, 307] on span "[PERSON_NAME] 7/7" at bounding box center [1006, 308] width 260 height 20
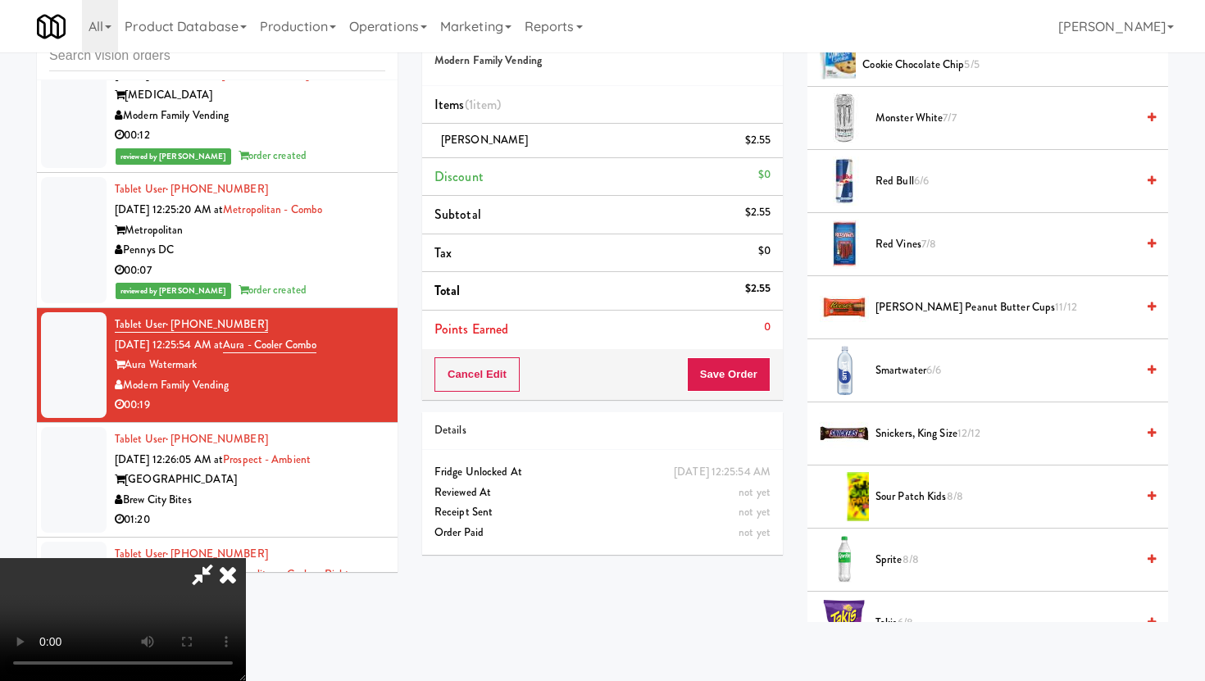
scroll to position [1693, 0]
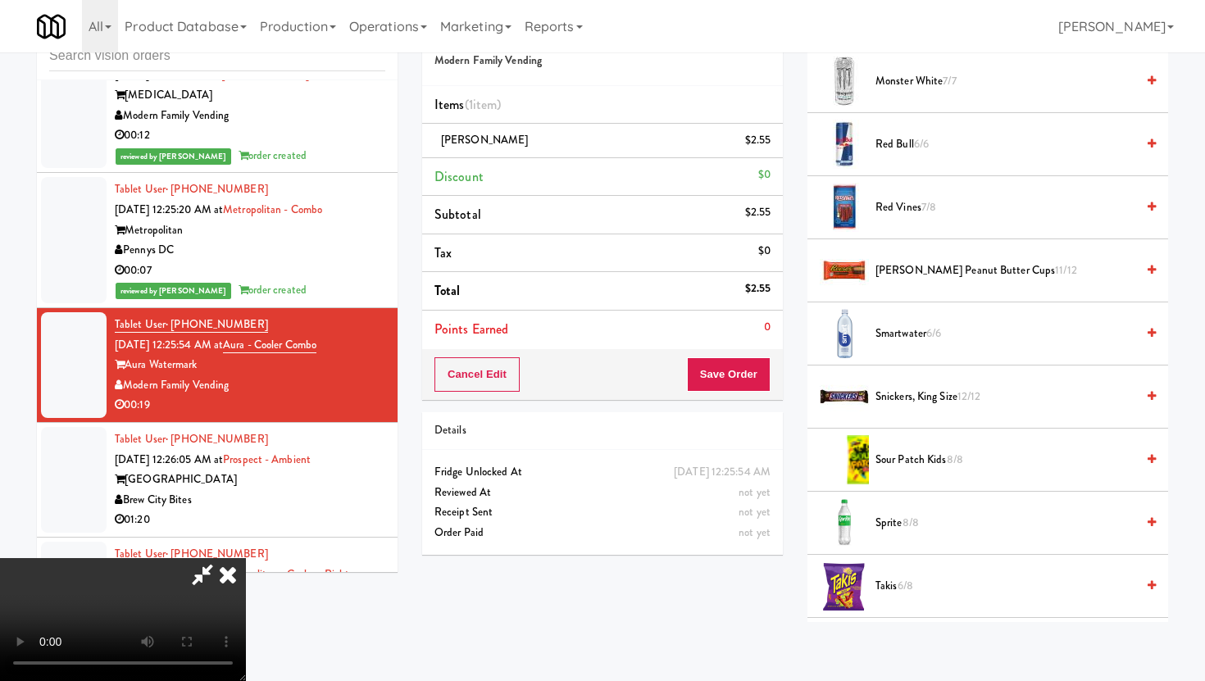
click at [923, 271] on span "[PERSON_NAME] Peanut Butter Cups 11/12" at bounding box center [1006, 271] width 260 height 20
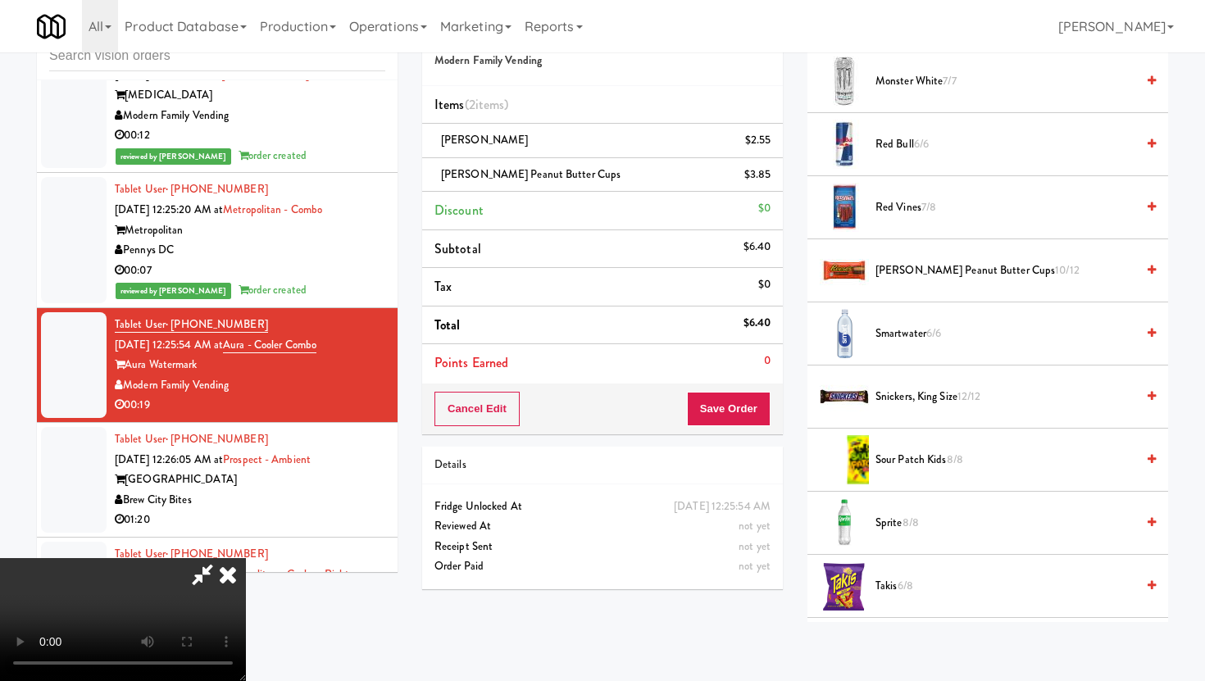
click at [903, 392] on span "Snickers, King Size 12/12" at bounding box center [1006, 397] width 260 height 20
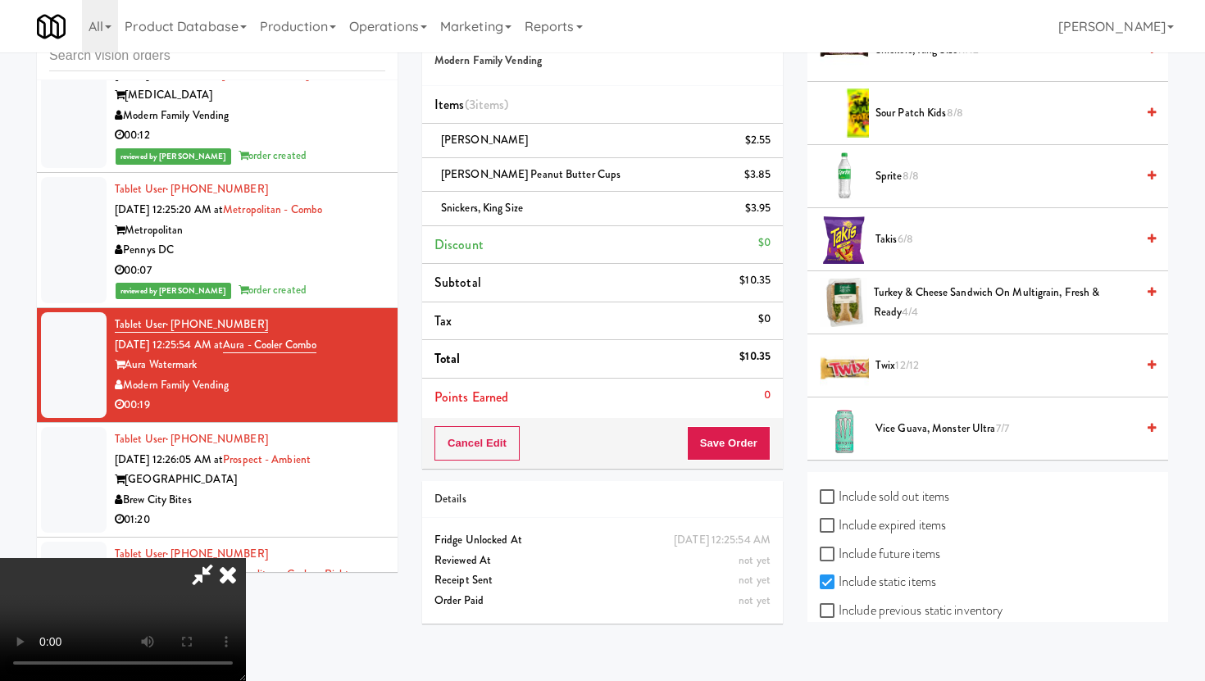
scroll to position [2040, 0]
click at [885, 239] on span "Takis 6/8" at bounding box center [1006, 239] width 260 height 20
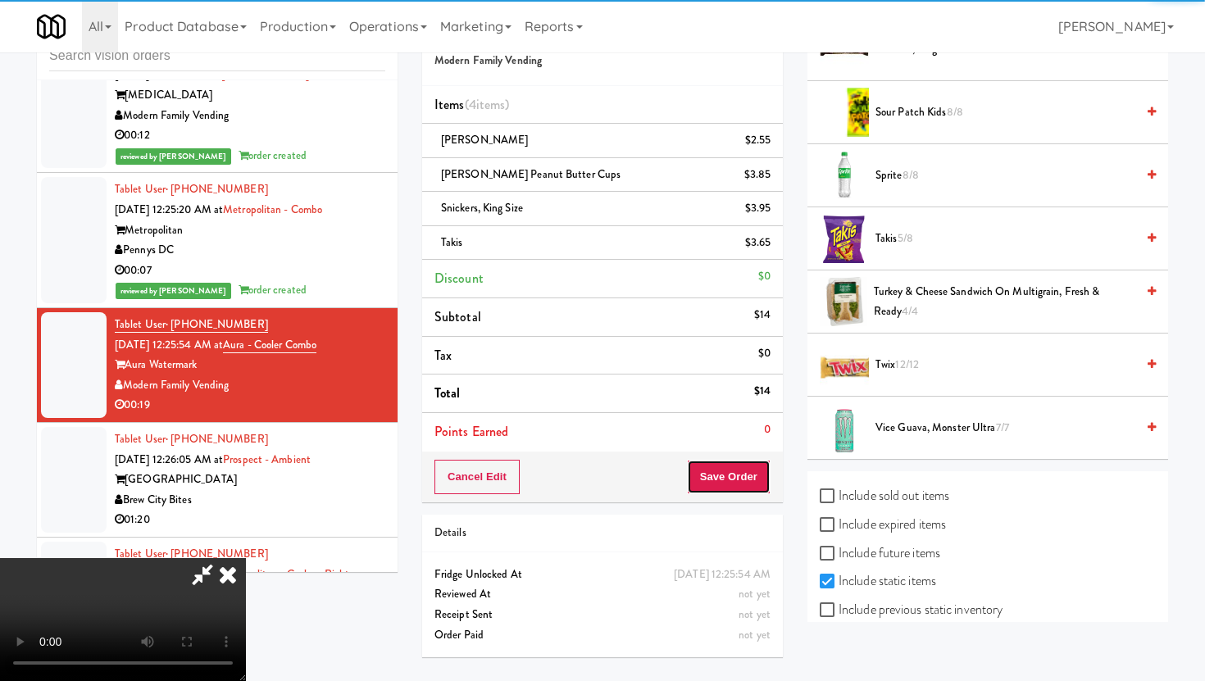
click at [756, 480] on button "Save Order" at bounding box center [729, 477] width 84 height 34
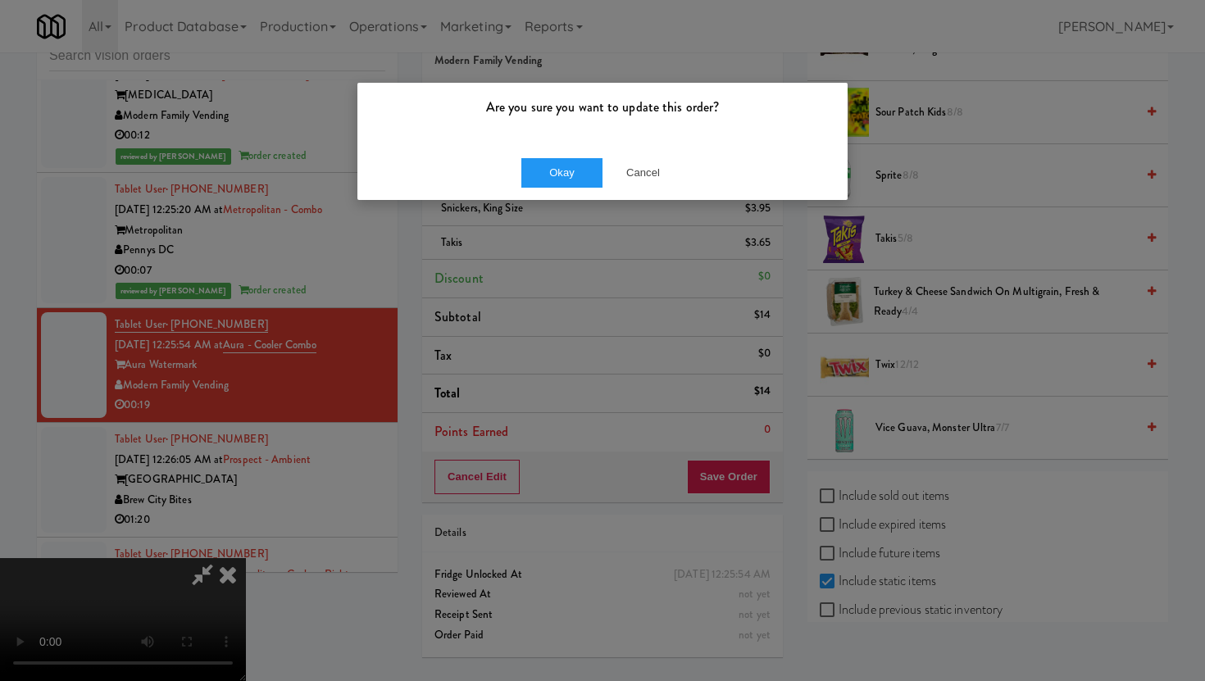
click at [595, 149] on div "Okay Cancel" at bounding box center [602, 172] width 490 height 55
click at [573, 171] on button "Okay" at bounding box center [562, 173] width 82 height 30
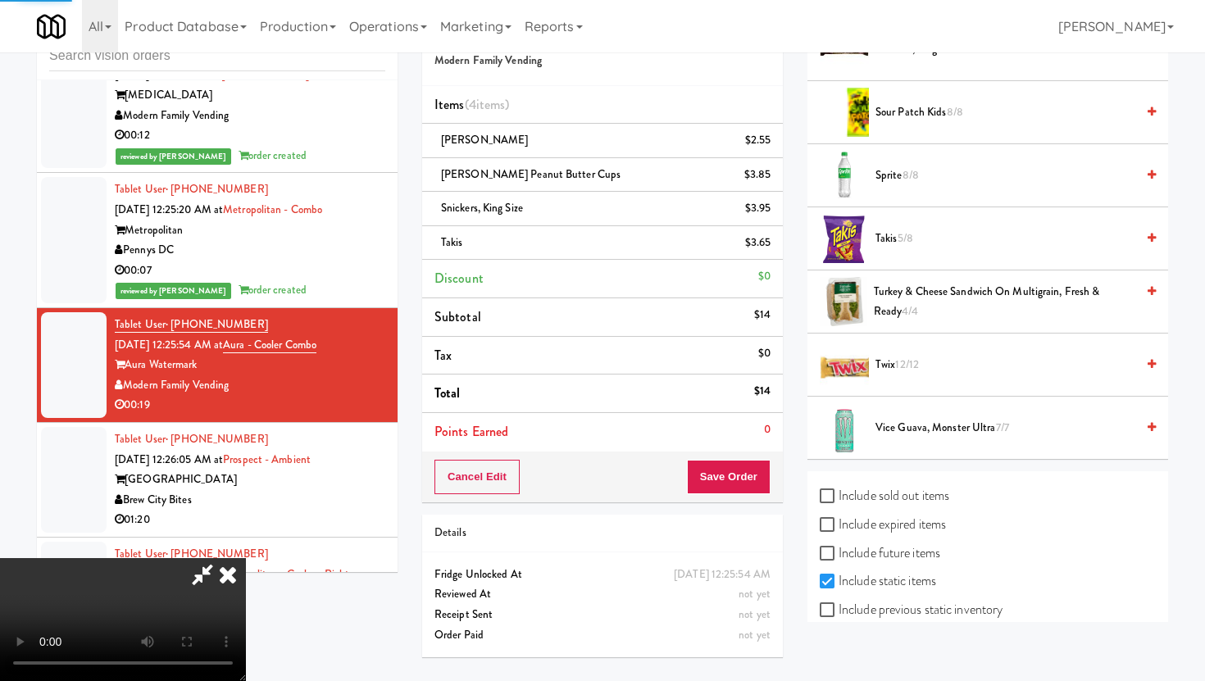
scroll to position [42, 0]
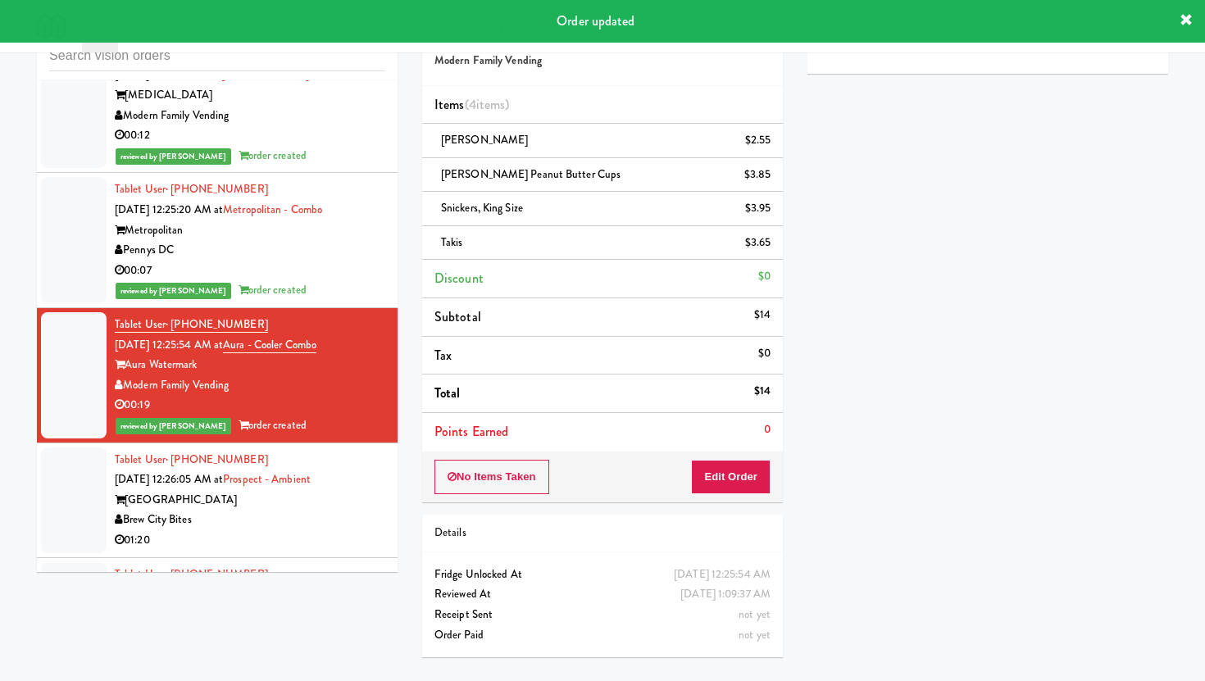
click at [380, 510] on div "Brew City Bites" at bounding box center [250, 520] width 271 height 20
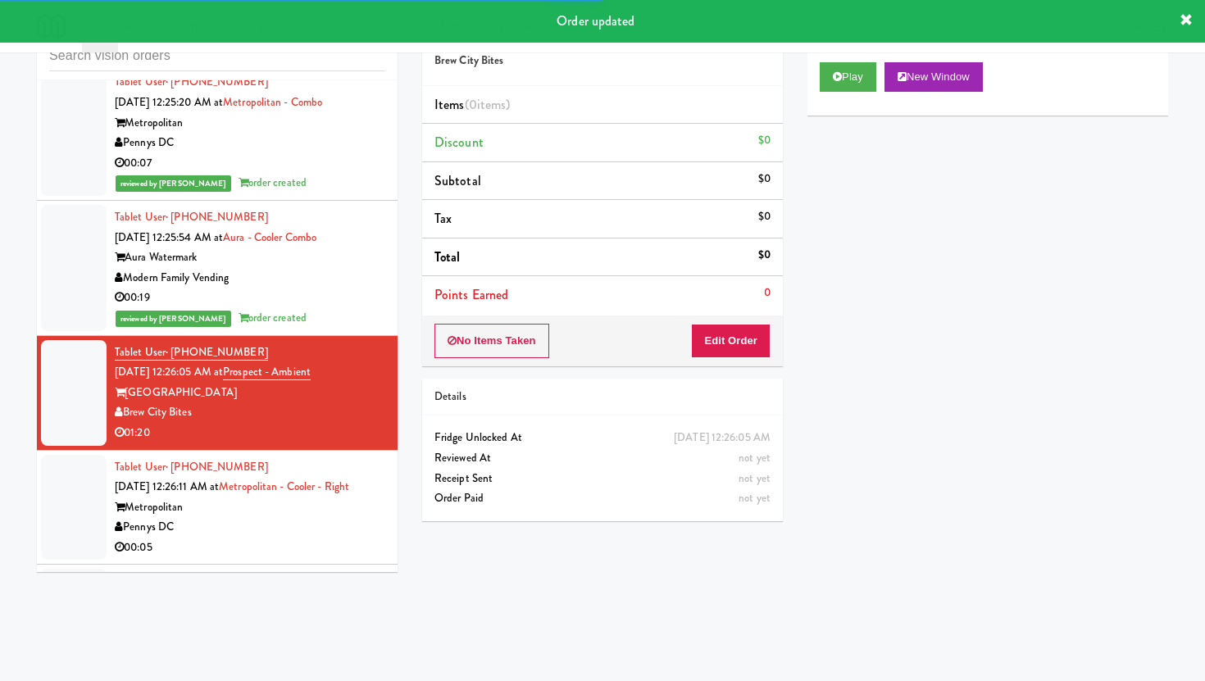
scroll to position [16650, 0]
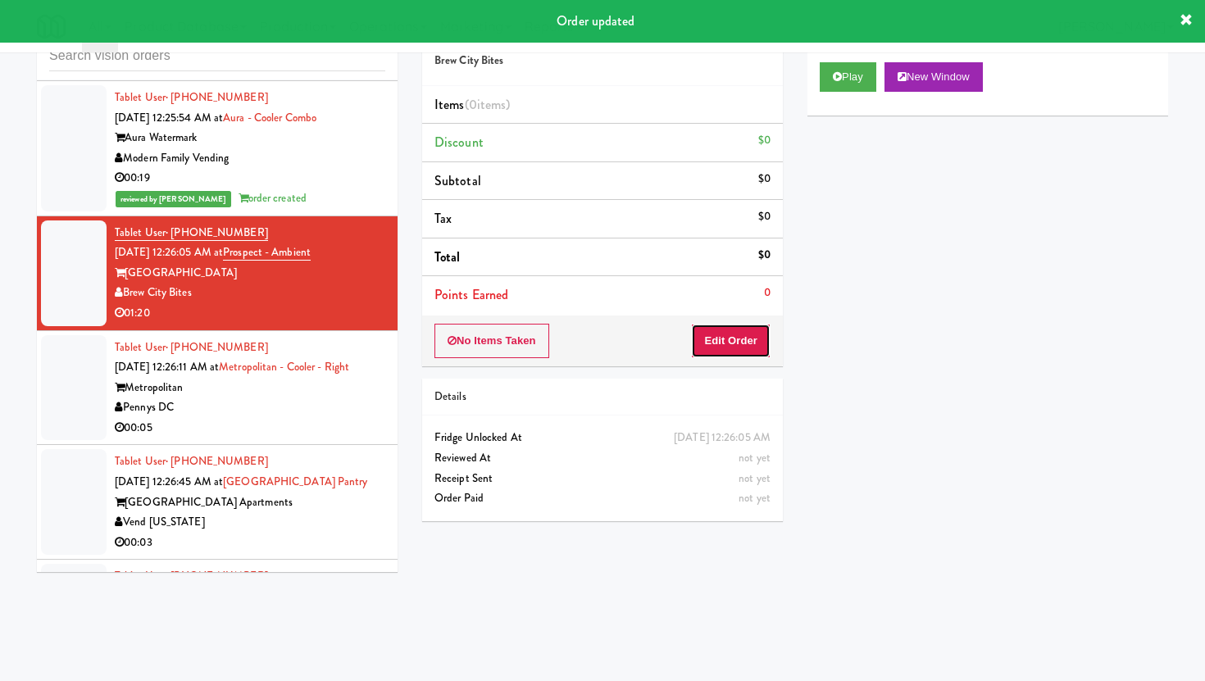
click at [726, 346] on button "Edit Order" at bounding box center [731, 341] width 80 height 34
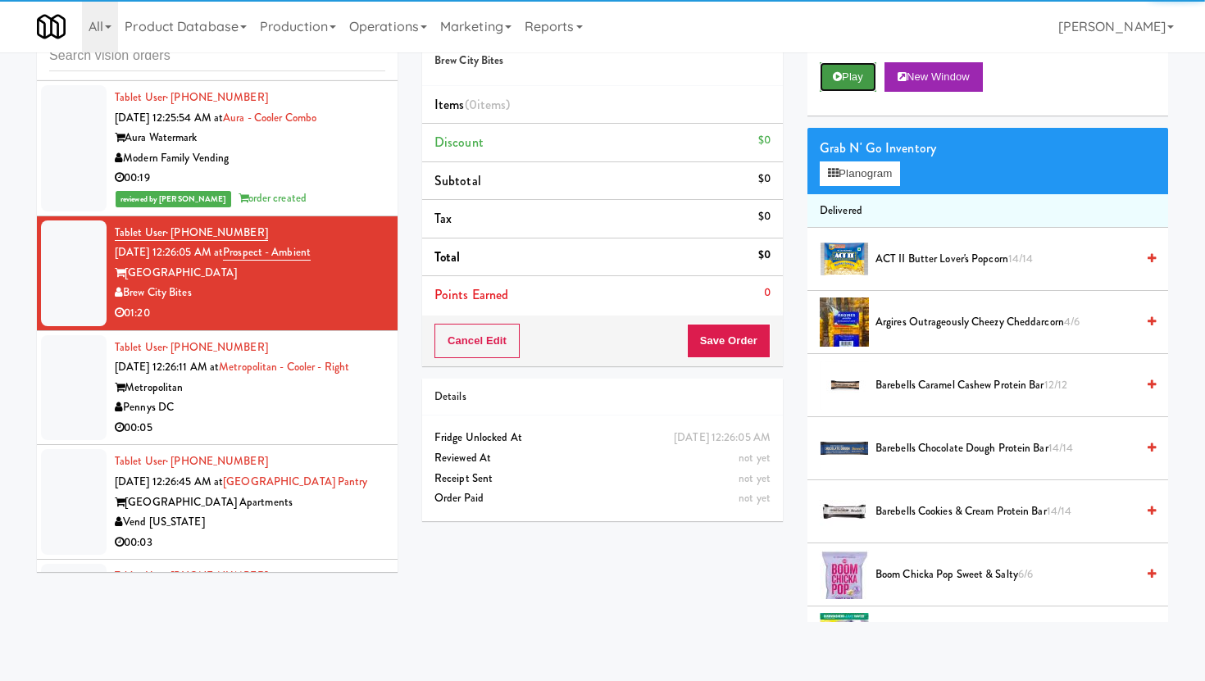
click at [846, 75] on button "Play" at bounding box center [848, 77] width 57 height 30
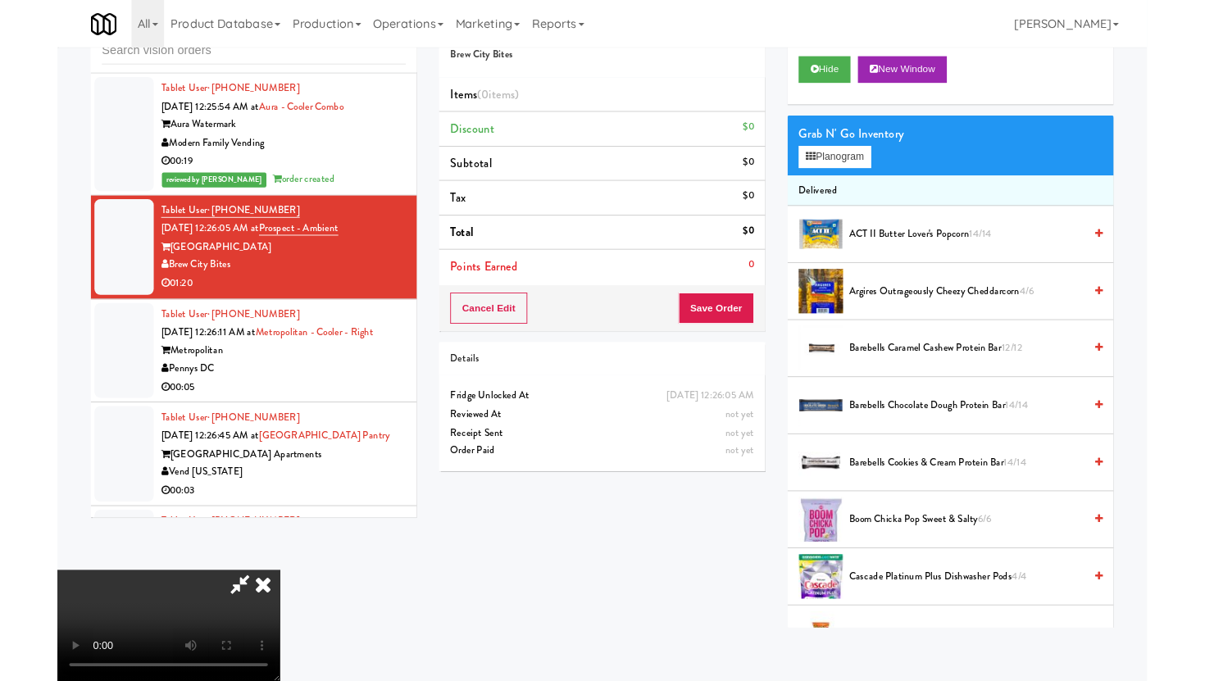
scroll to position [0, 0]
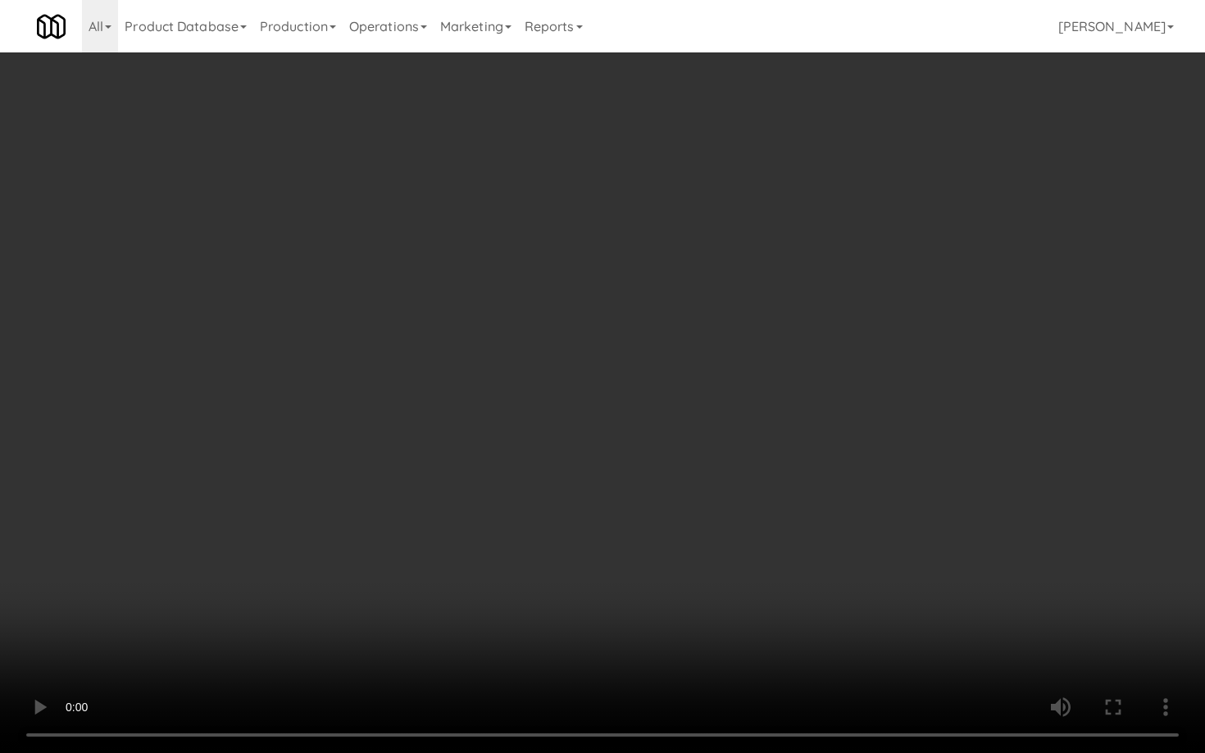
click at [953, 598] on video at bounding box center [602, 376] width 1205 height 753
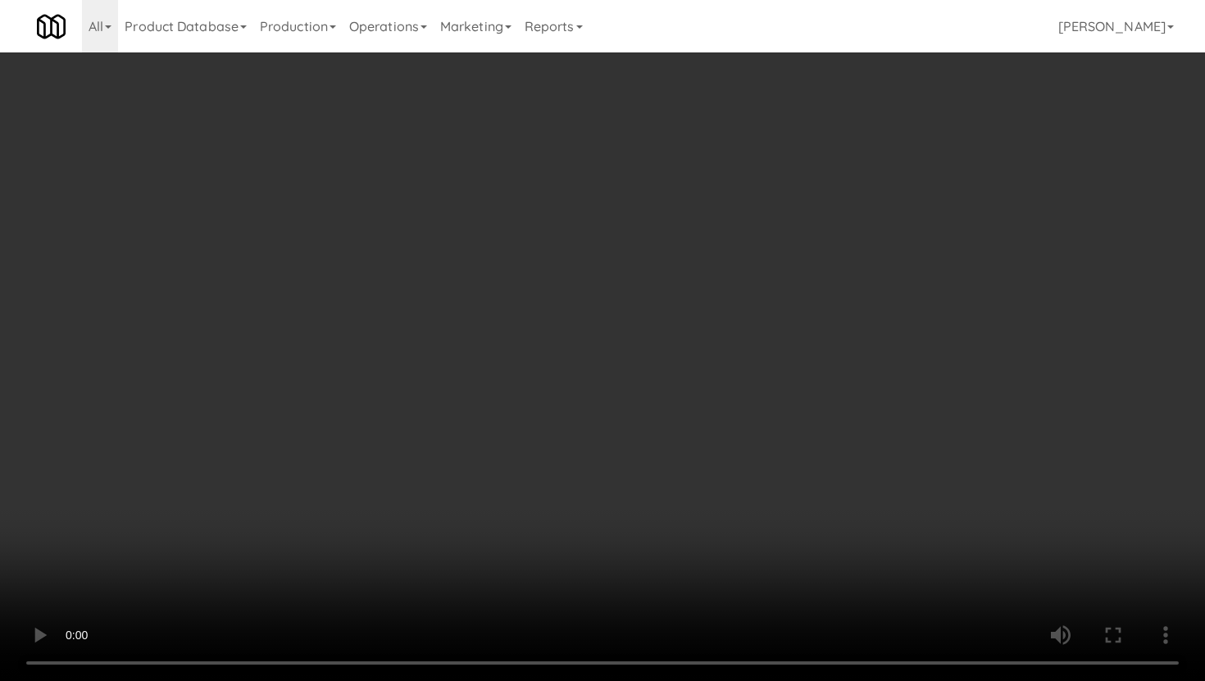
scroll to position [655, 0]
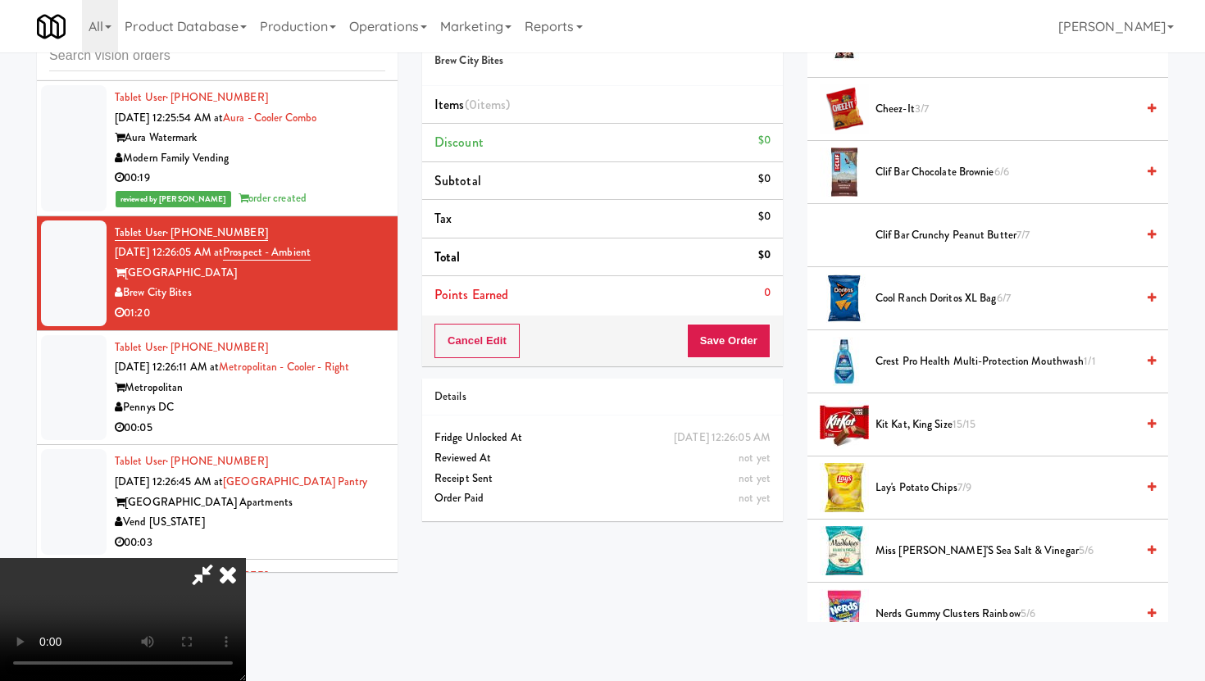
click at [922, 111] on span "3/7" at bounding box center [922, 109] width 14 height 16
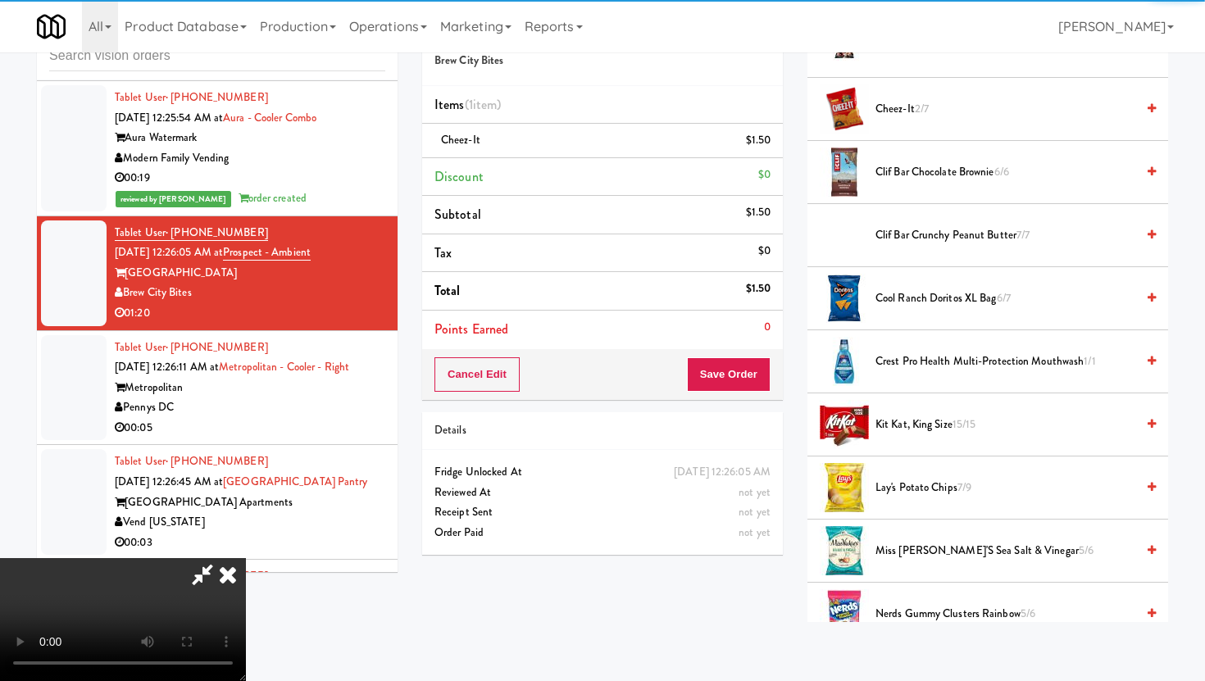
click at [921, 423] on span "Kit Kat, King Size 15/15" at bounding box center [1006, 425] width 260 height 20
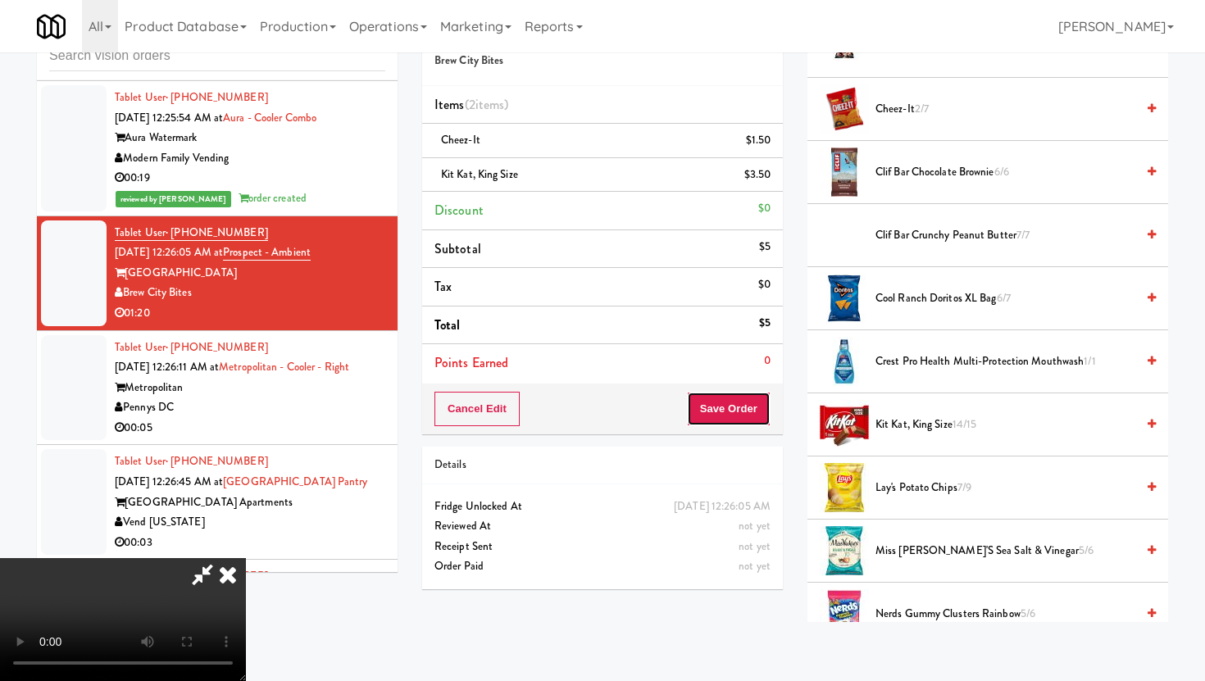
click at [761, 404] on button "Save Order" at bounding box center [729, 409] width 84 height 34
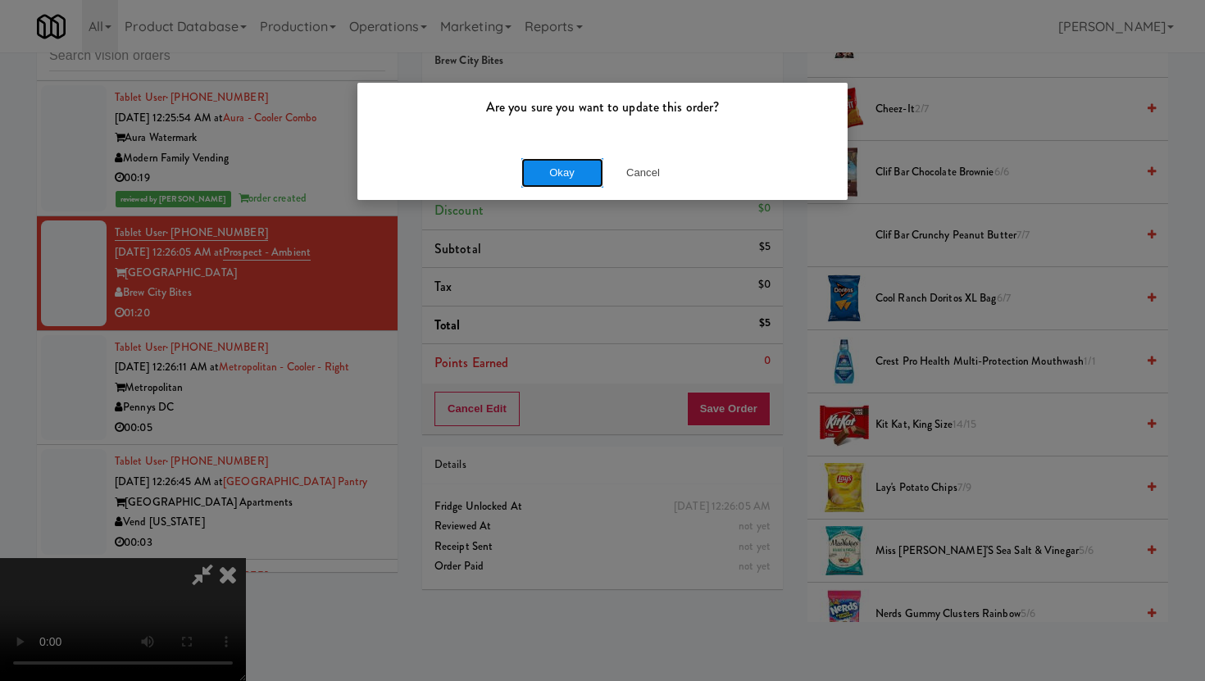
click at [579, 176] on button "Okay" at bounding box center [562, 173] width 82 height 30
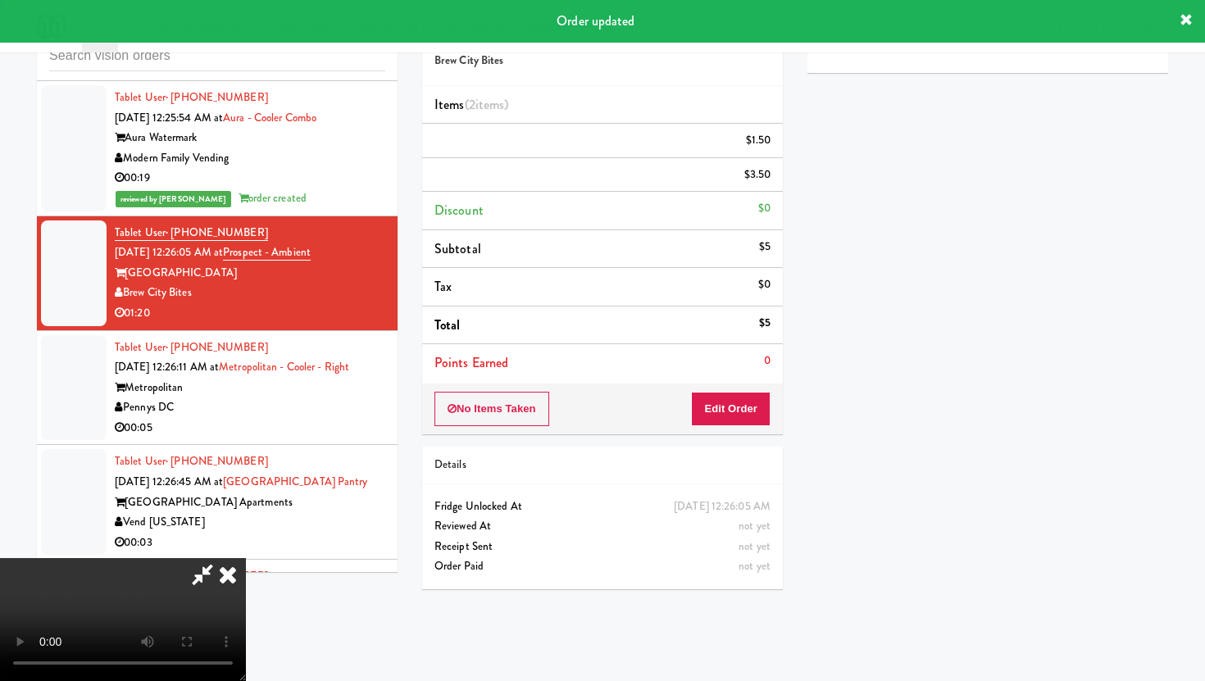
scroll to position [42, 0]
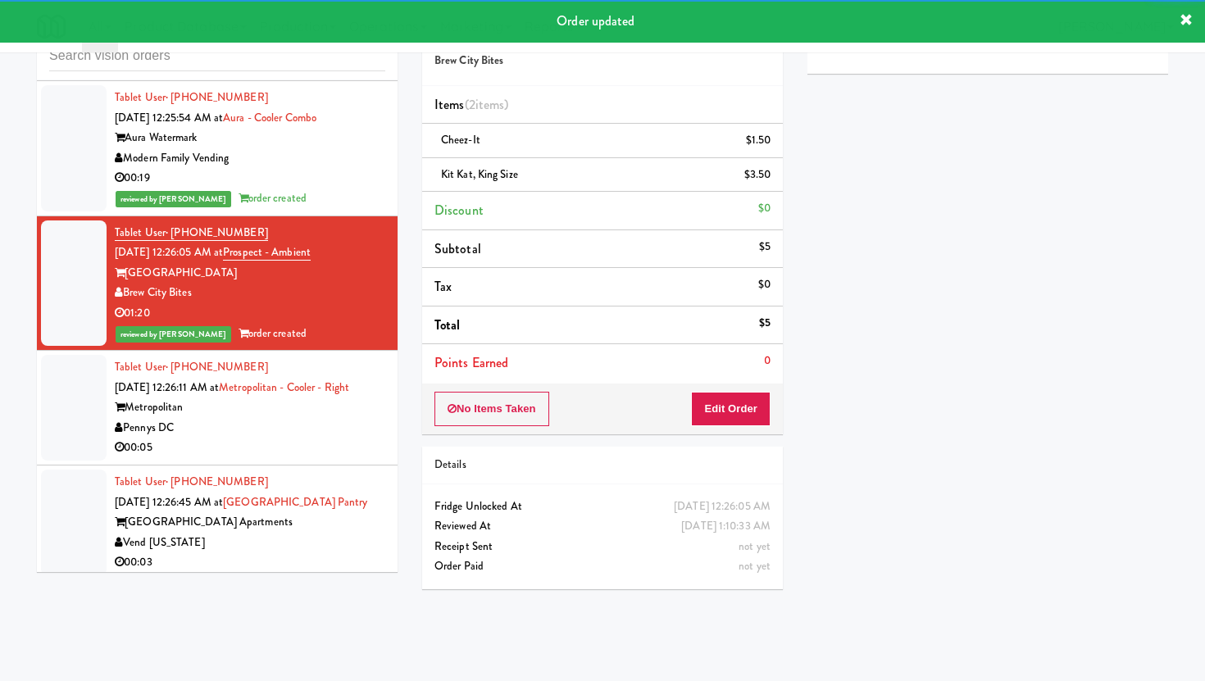
click at [293, 418] on div "Pennys DC" at bounding box center [250, 428] width 271 height 20
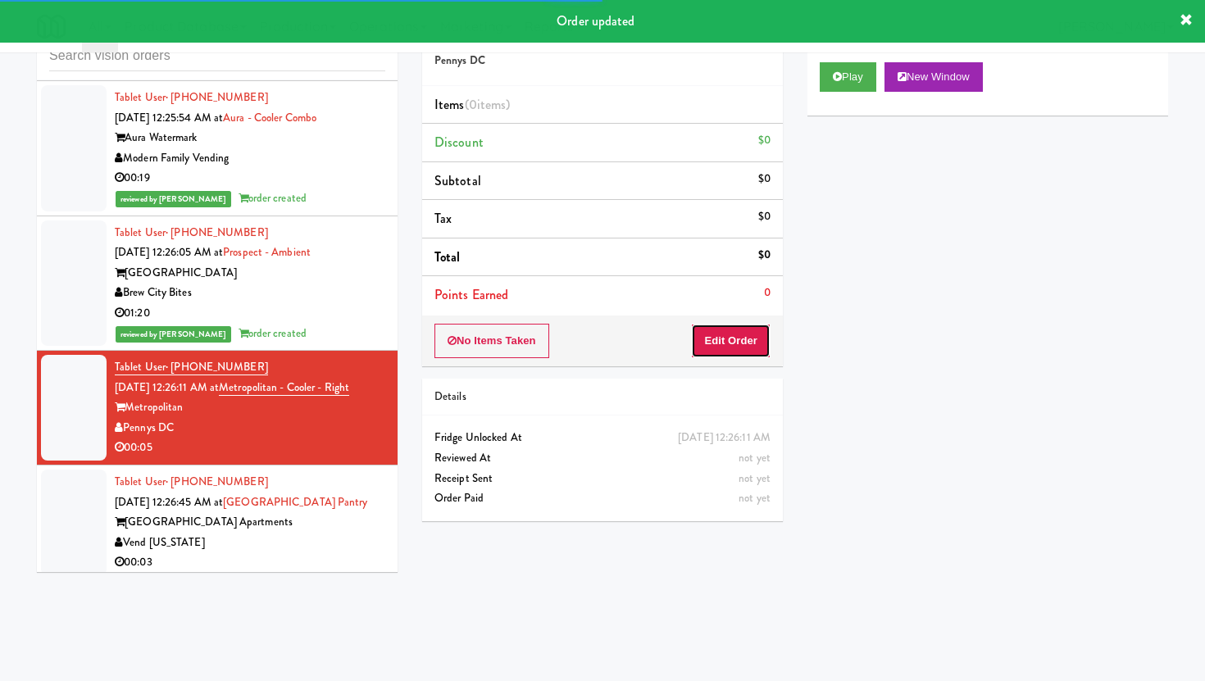
click at [721, 342] on button "Edit Order" at bounding box center [731, 341] width 80 height 34
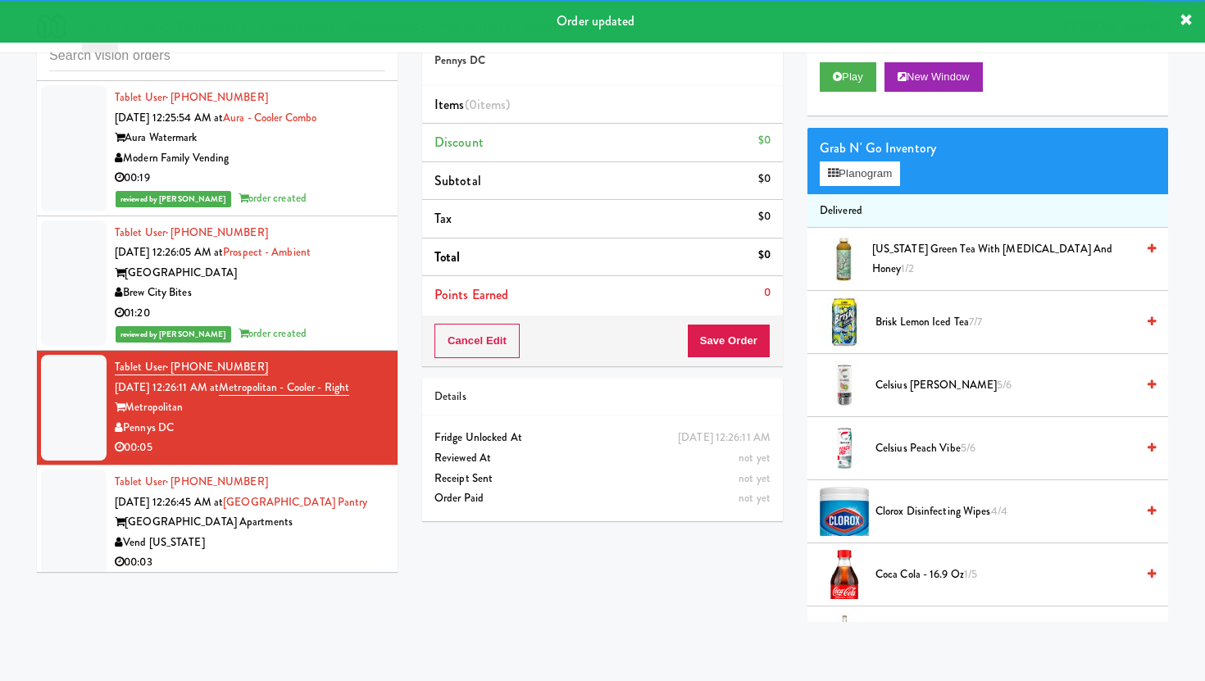
click at [843, 93] on div "Play New Window" at bounding box center [987, 83] width 361 height 66
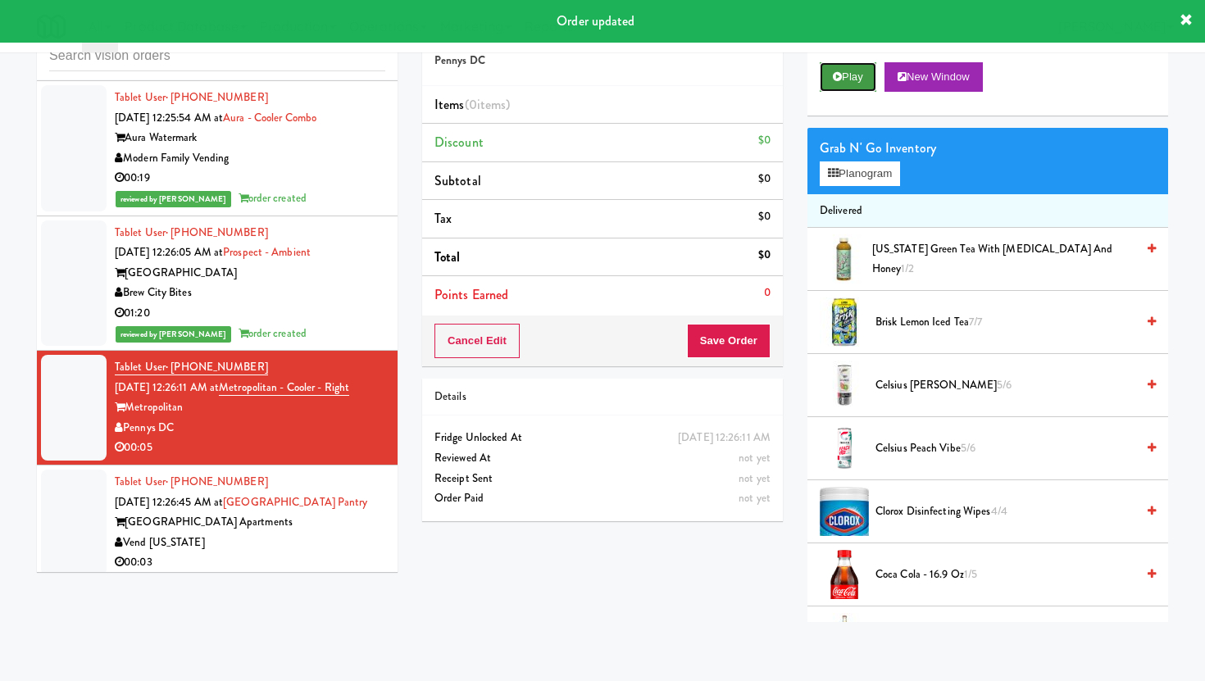
click at [843, 80] on button "Play" at bounding box center [848, 77] width 57 height 30
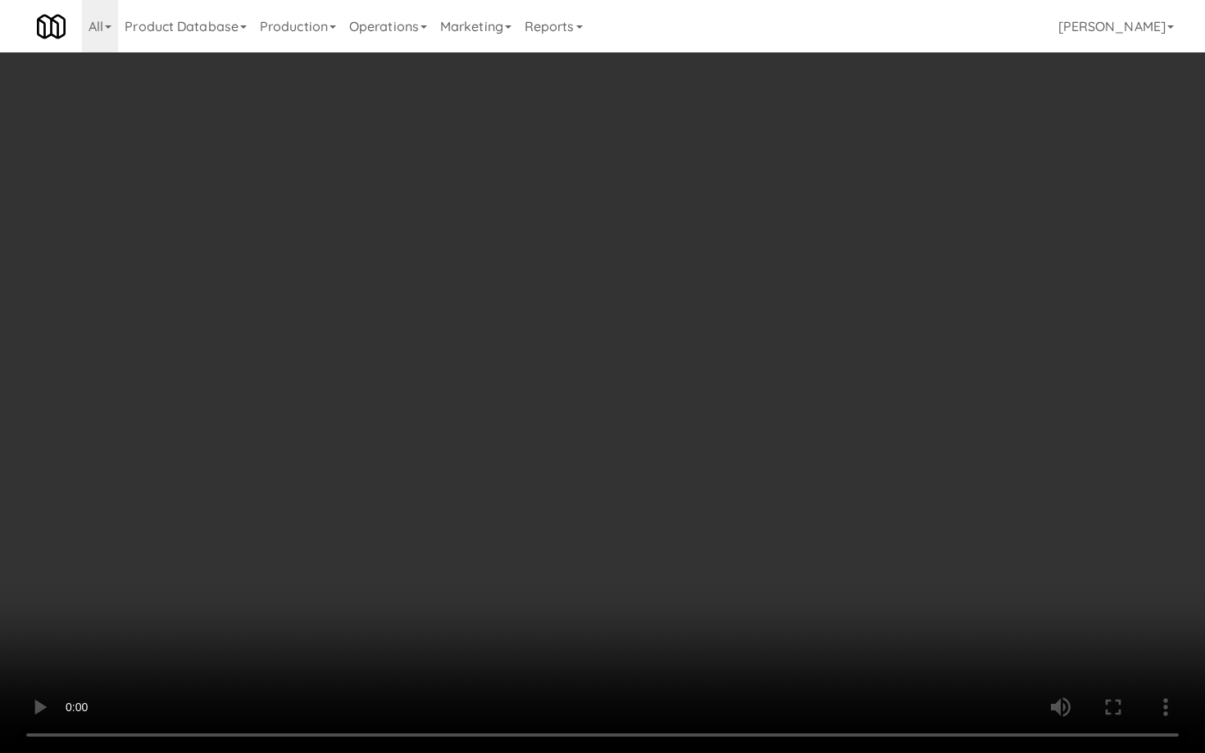
click at [841, 613] on video at bounding box center [602, 376] width 1205 height 753
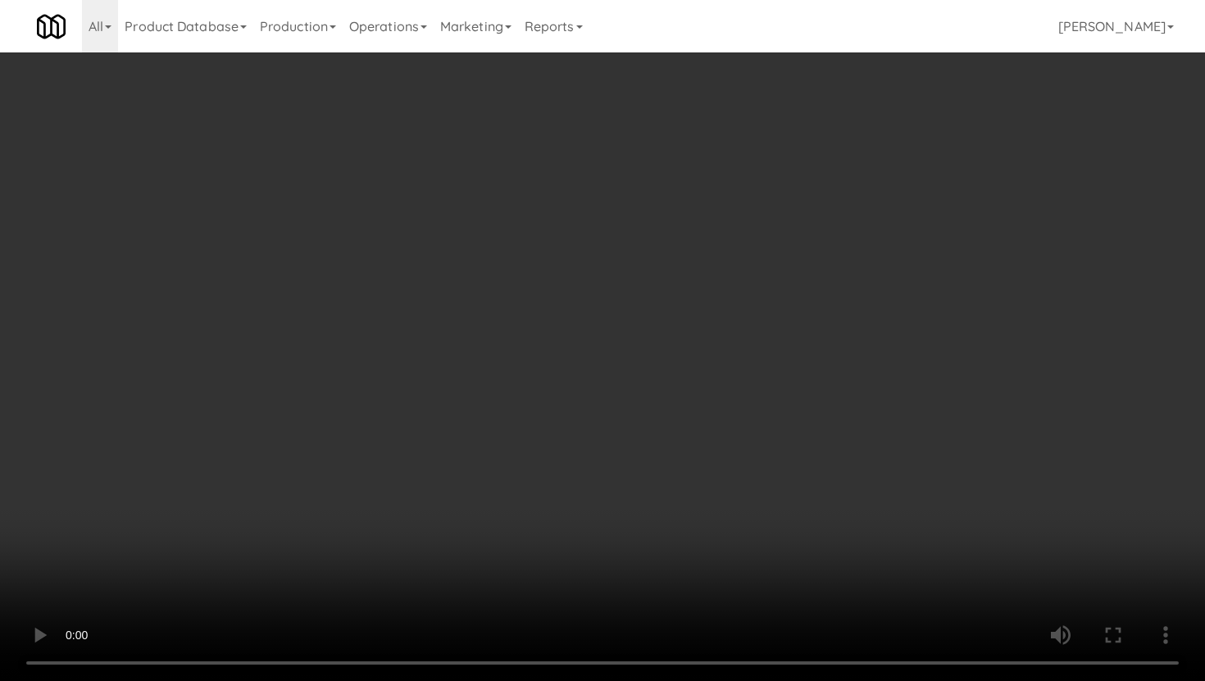
scroll to position [530, 0]
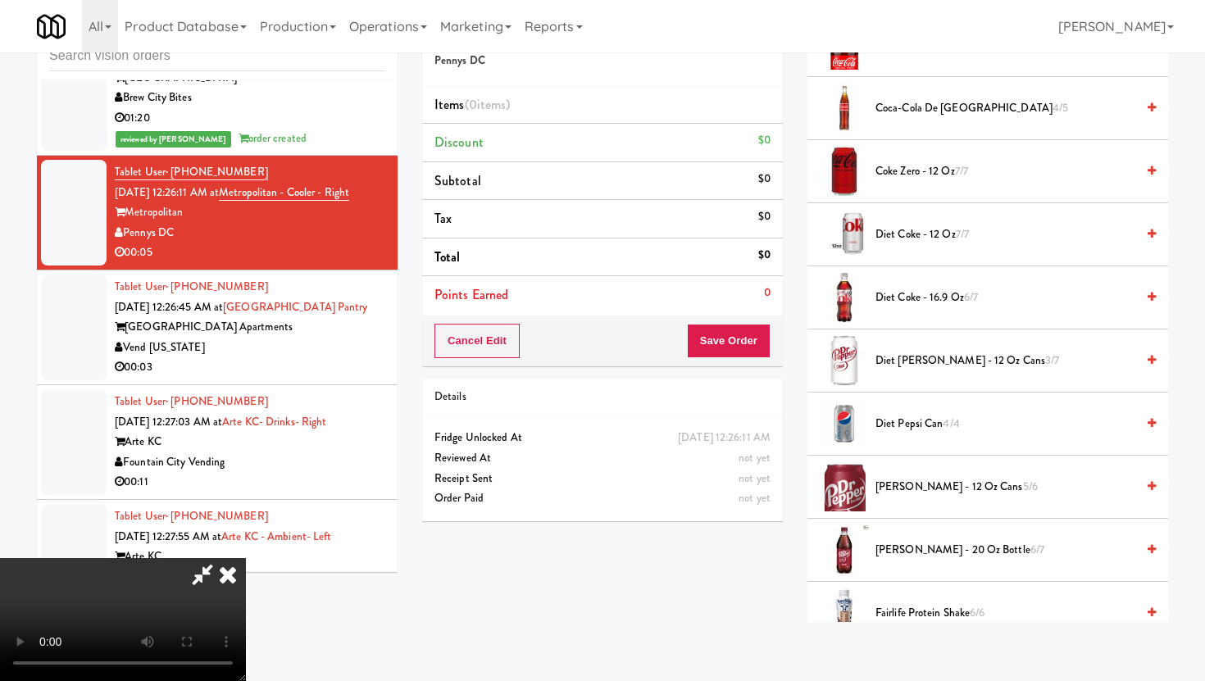
click at [930, 368] on span "Diet [PERSON_NAME] - 12 oz Cans 3/7" at bounding box center [1006, 361] width 260 height 20
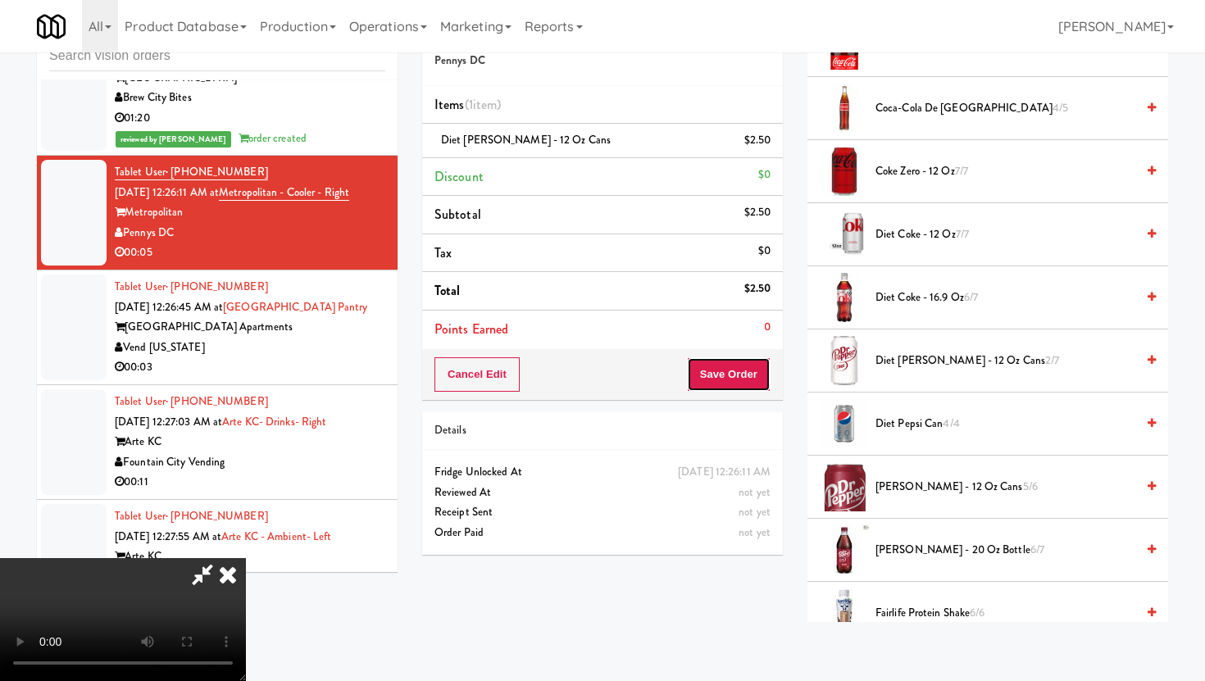
click at [752, 389] on button "Save Order" at bounding box center [729, 374] width 84 height 34
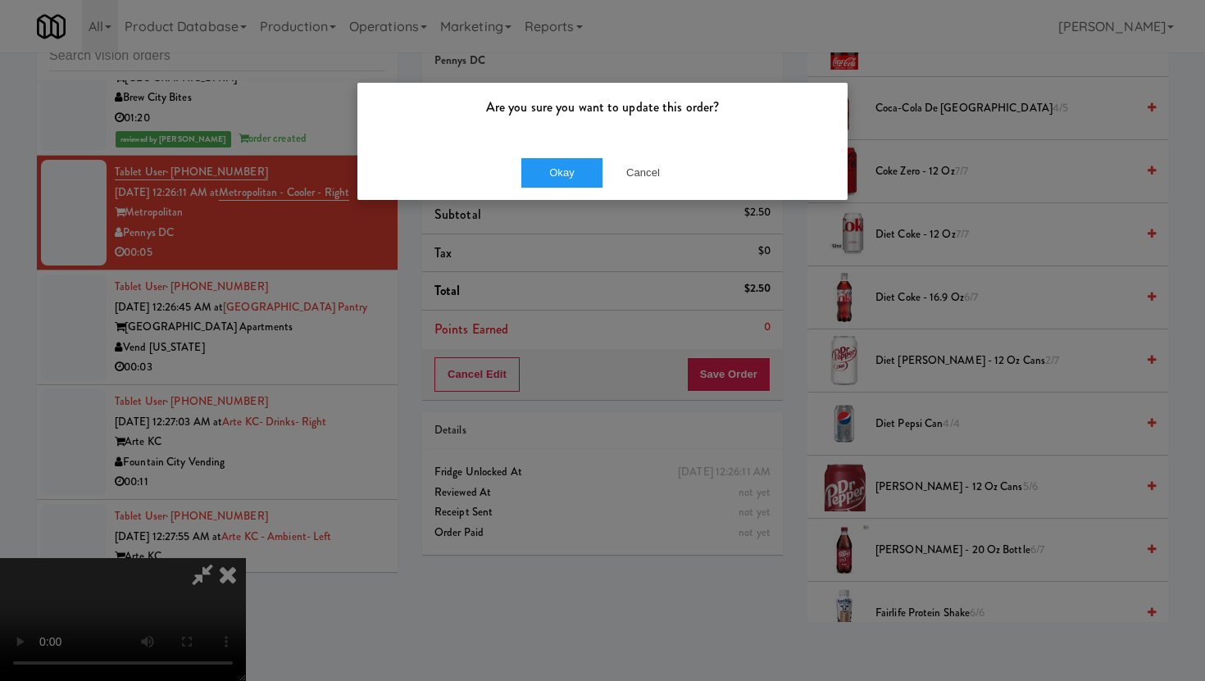
click at [538, 152] on div "Okay Cancel" at bounding box center [602, 172] width 490 height 55
click at [545, 171] on button "Okay" at bounding box center [562, 173] width 82 height 30
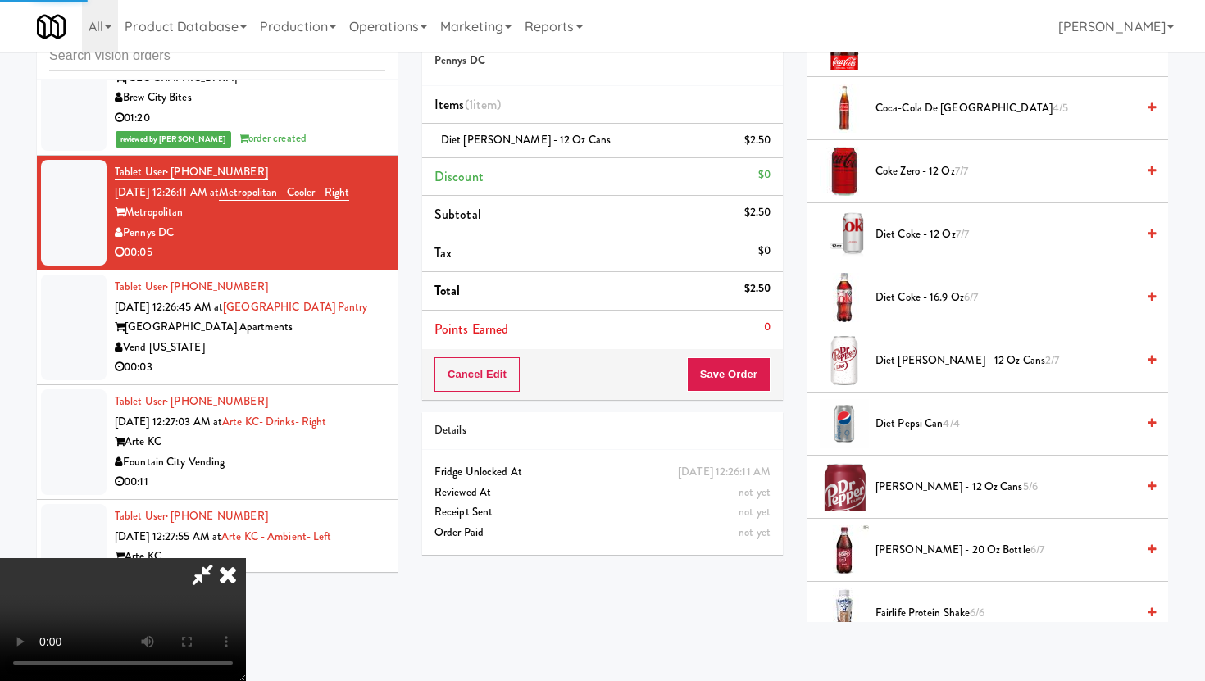
scroll to position [42, 0]
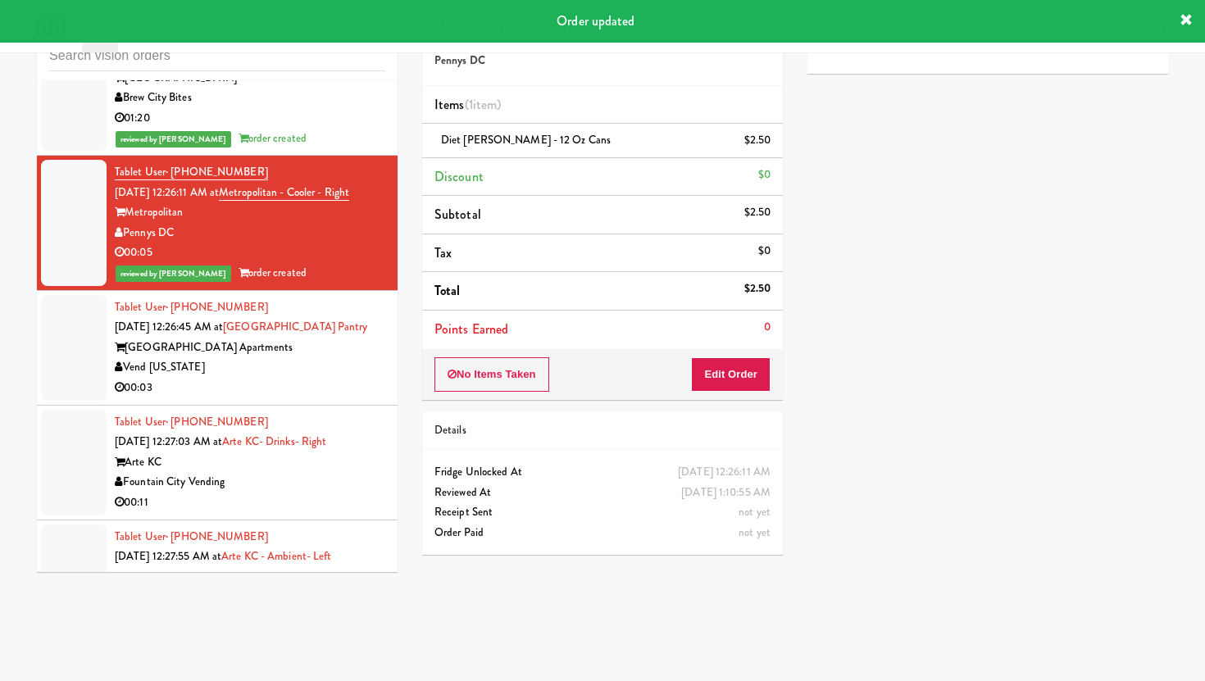
click at [374, 378] on div "00:03" at bounding box center [250, 388] width 271 height 20
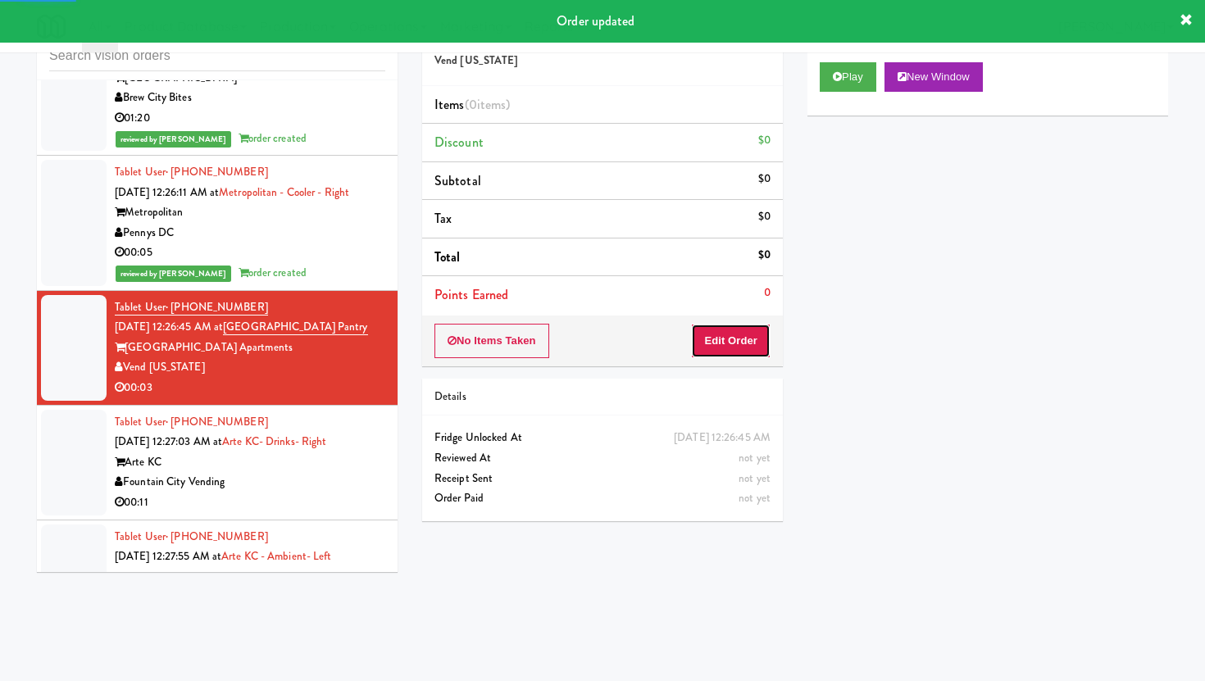
click at [758, 346] on button "Edit Order" at bounding box center [731, 341] width 80 height 34
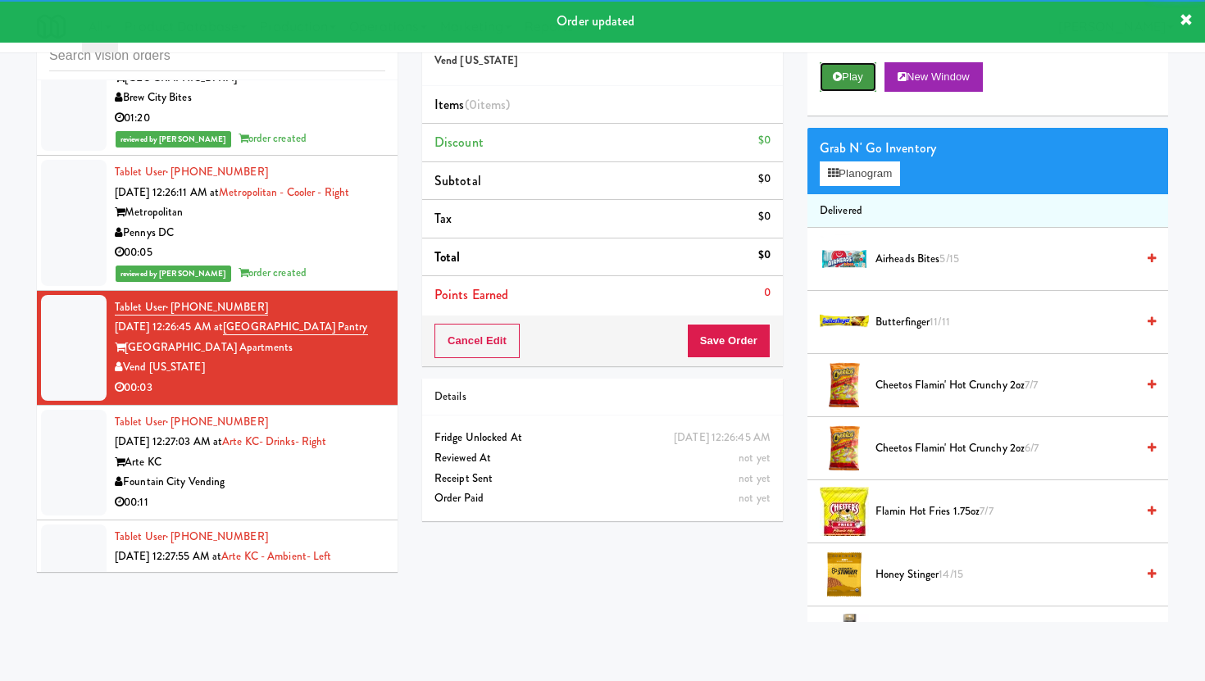
click at [870, 80] on button "Play" at bounding box center [848, 77] width 57 height 30
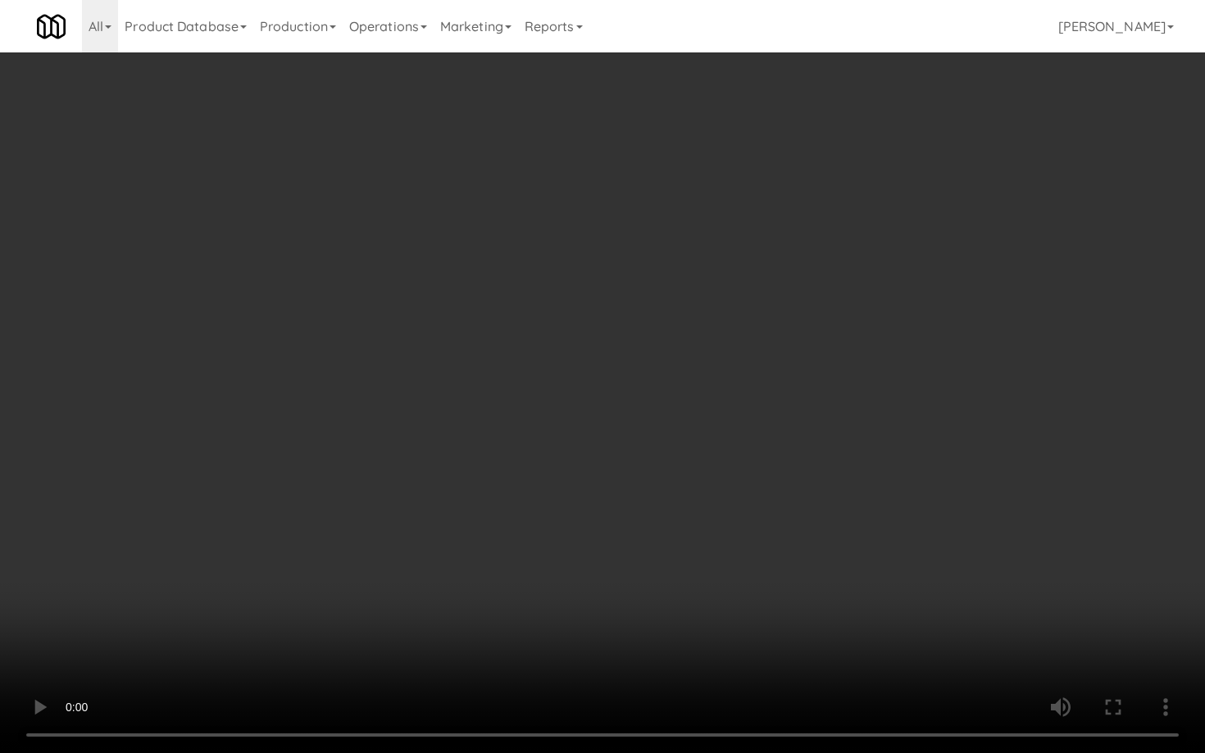
click at [452, 602] on video at bounding box center [602, 376] width 1205 height 753
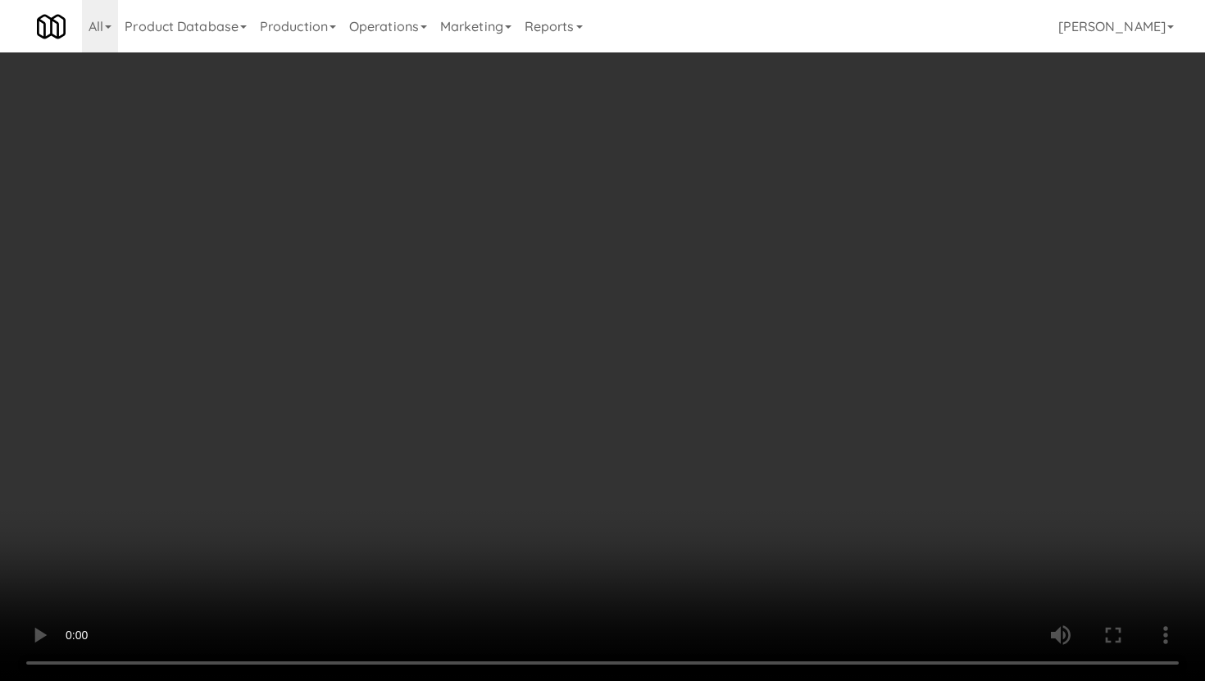
click at [918, 248] on li "Airheads Bites 5/15" at bounding box center [987, 259] width 361 height 63
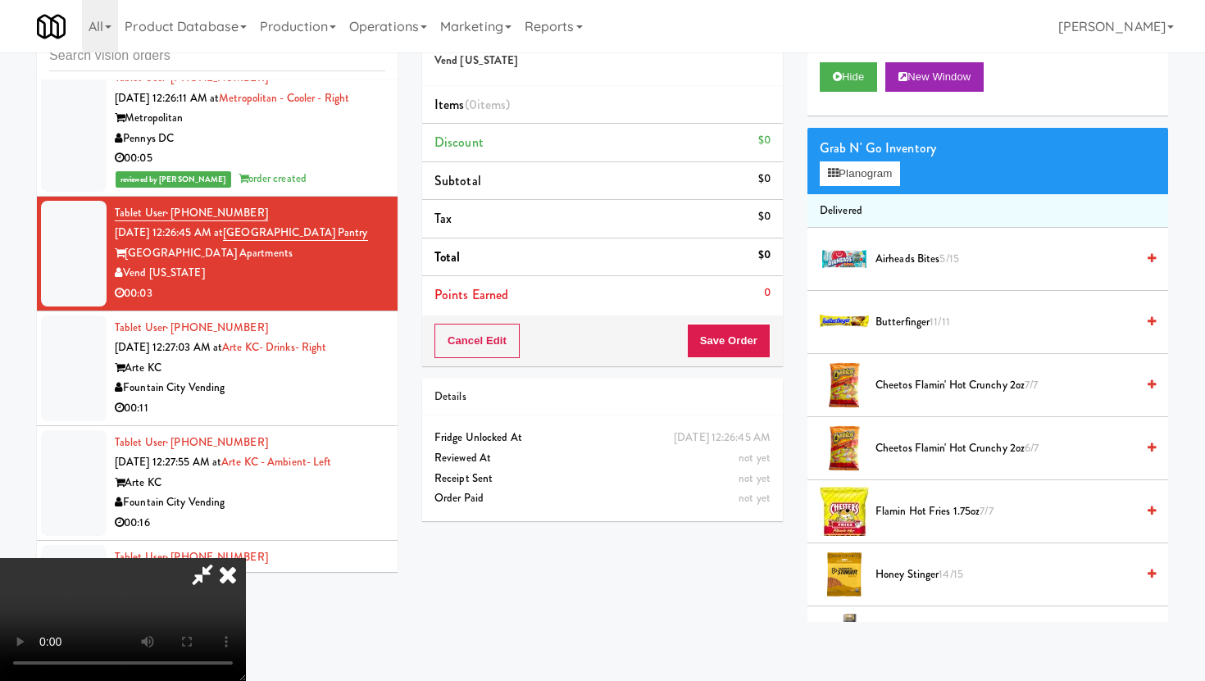
click at [912, 257] on span "Airheads Bites 5/15" at bounding box center [1006, 259] width 260 height 20
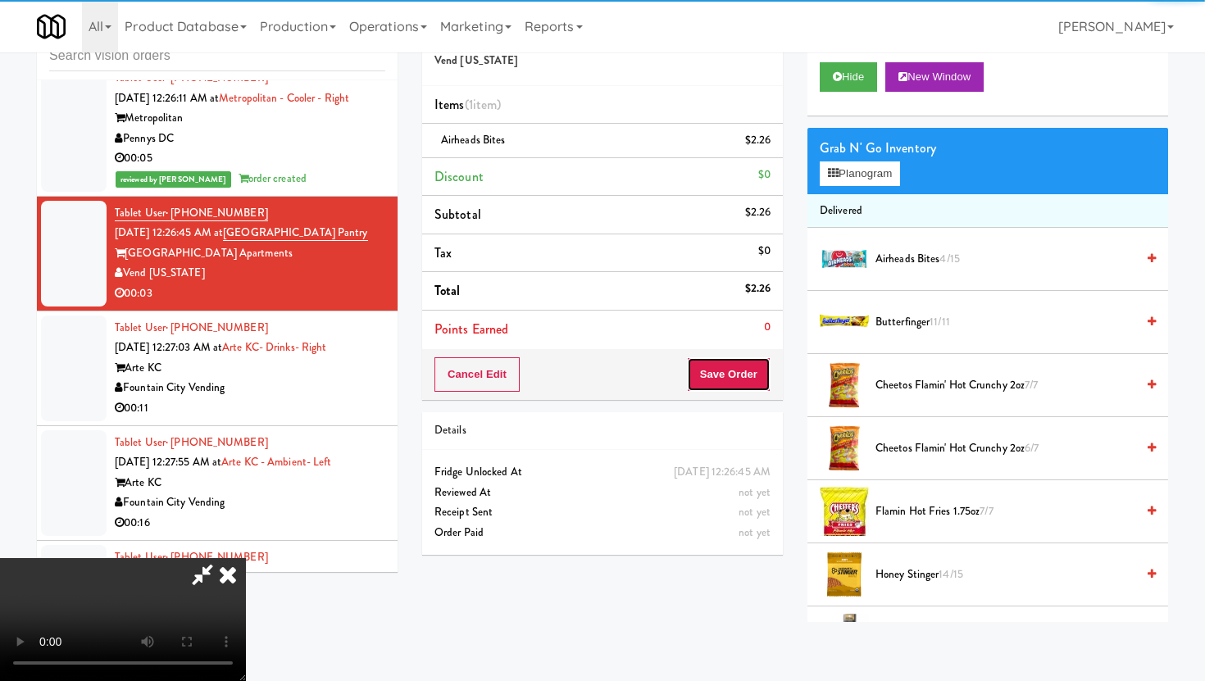
click at [745, 366] on button "Save Order" at bounding box center [729, 374] width 84 height 34
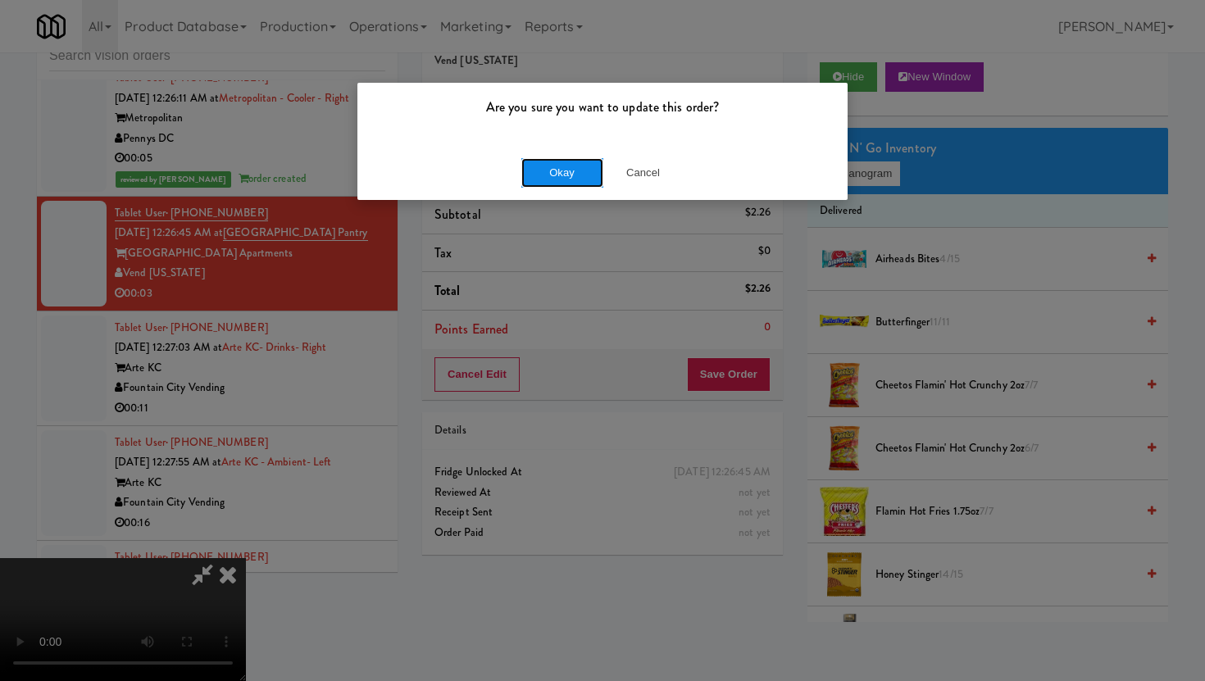
click at [546, 169] on button "Okay" at bounding box center [562, 173] width 82 height 30
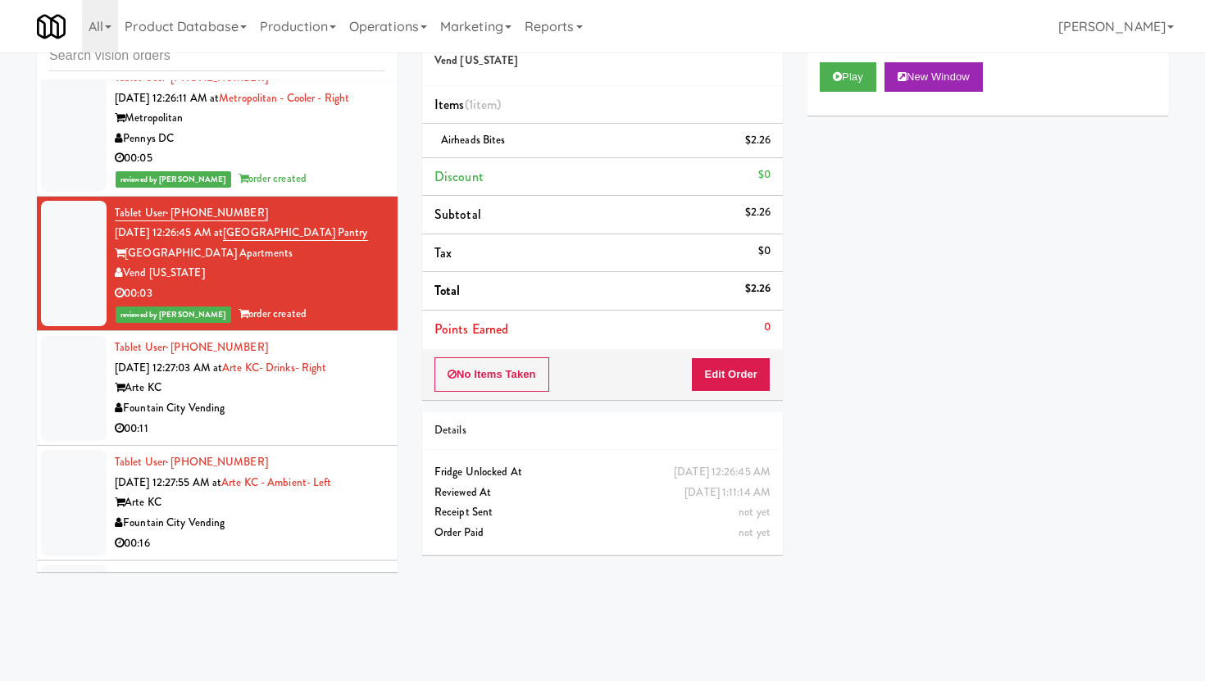
click at [347, 419] on div "00:11" at bounding box center [250, 429] width 271 height 20
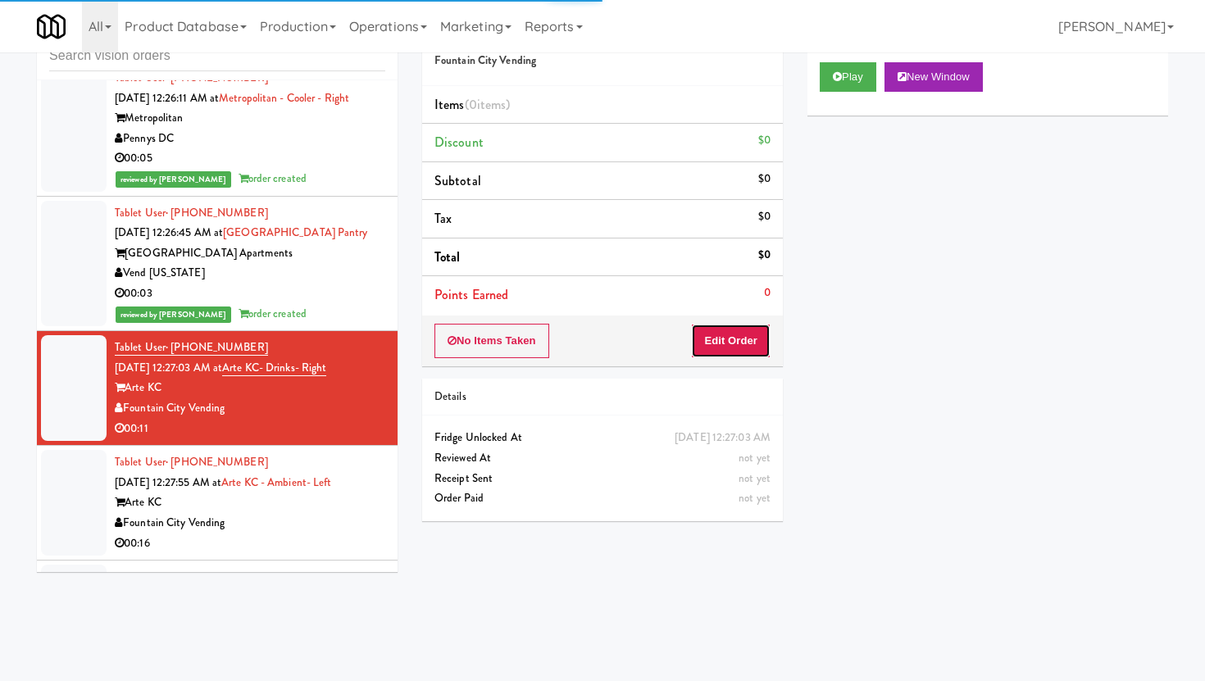
click at [762, 352] on button "Edit Order" at bounding box center [731, 341] width 80 height 34
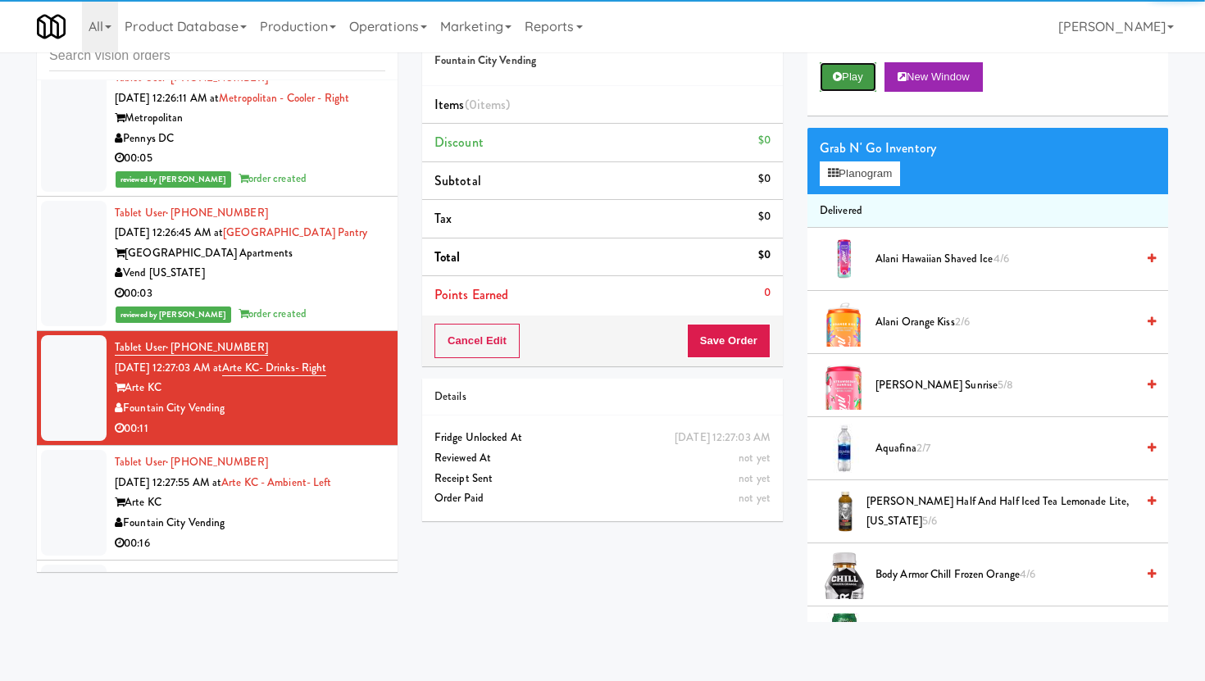
click at [850, 85] on button "Play" at bounding box center [848, 77] width 57 height 30
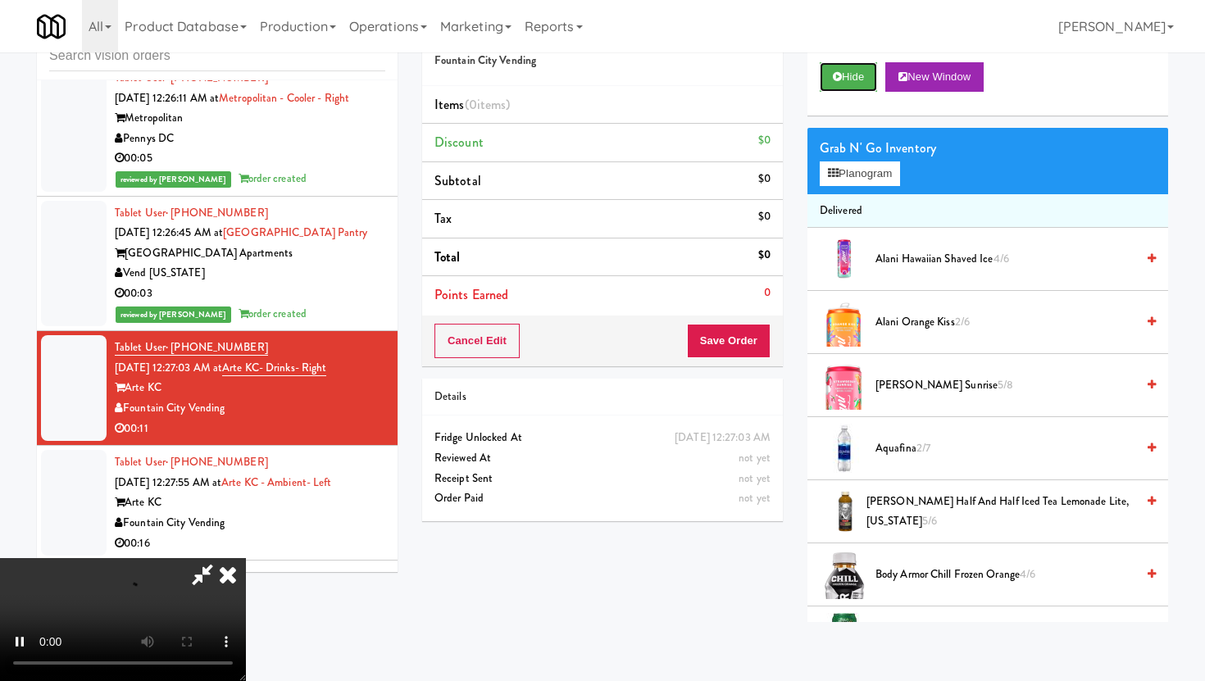
scroll to position [134, 0]
click at [246, 574] on video at bounding box center [123, 619] width 246 height 123
click at [862, 169] on button "Planogram" at bounding box center [860, 173] width 80 height 25
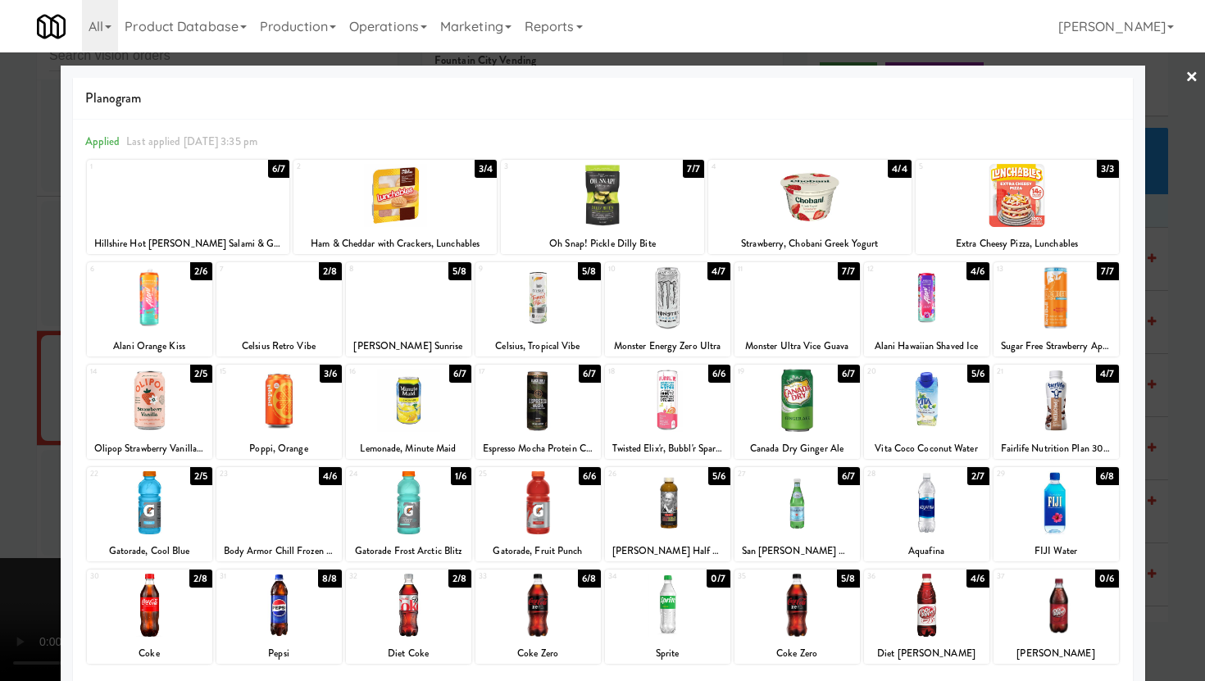
click at [145, 417] on div at bounding box center [149, 400] width 125 height 63
click at [0, 364] on div at bounding box center [602, 340] width 1205 height 681
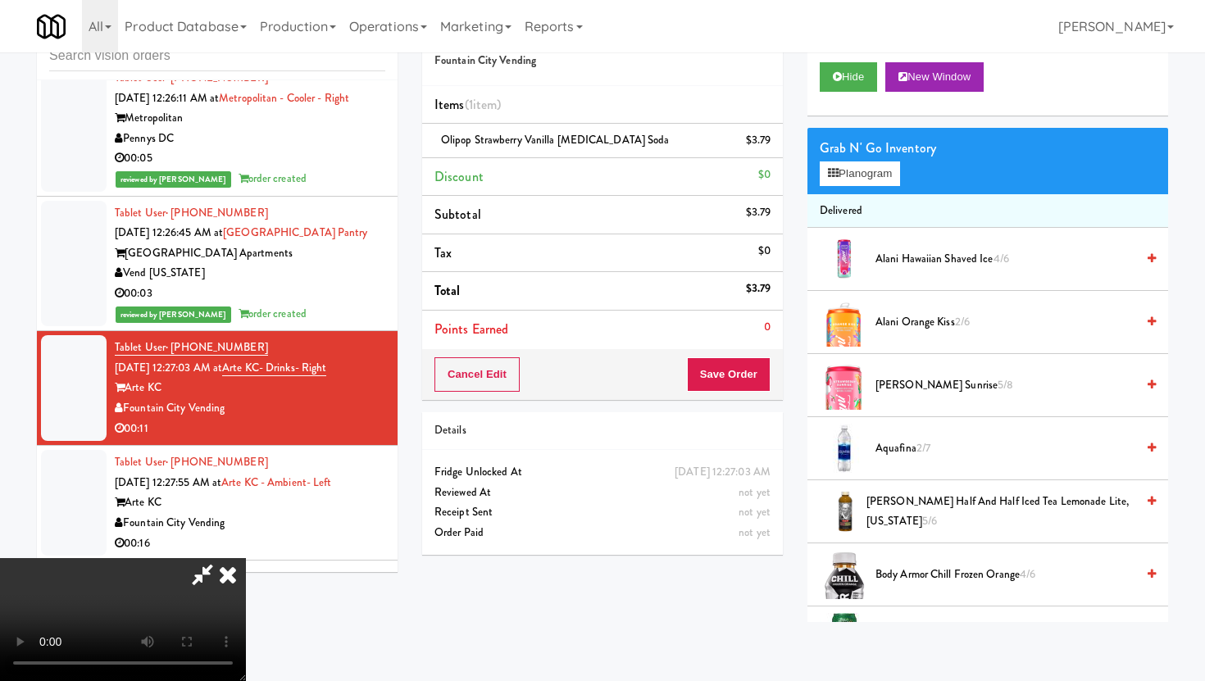
click at [246, 585] on video at bounding box center [123, 619] width 246 height 123
click at [246, 615] on video at bounding box center [123, 619] width 246 height 123
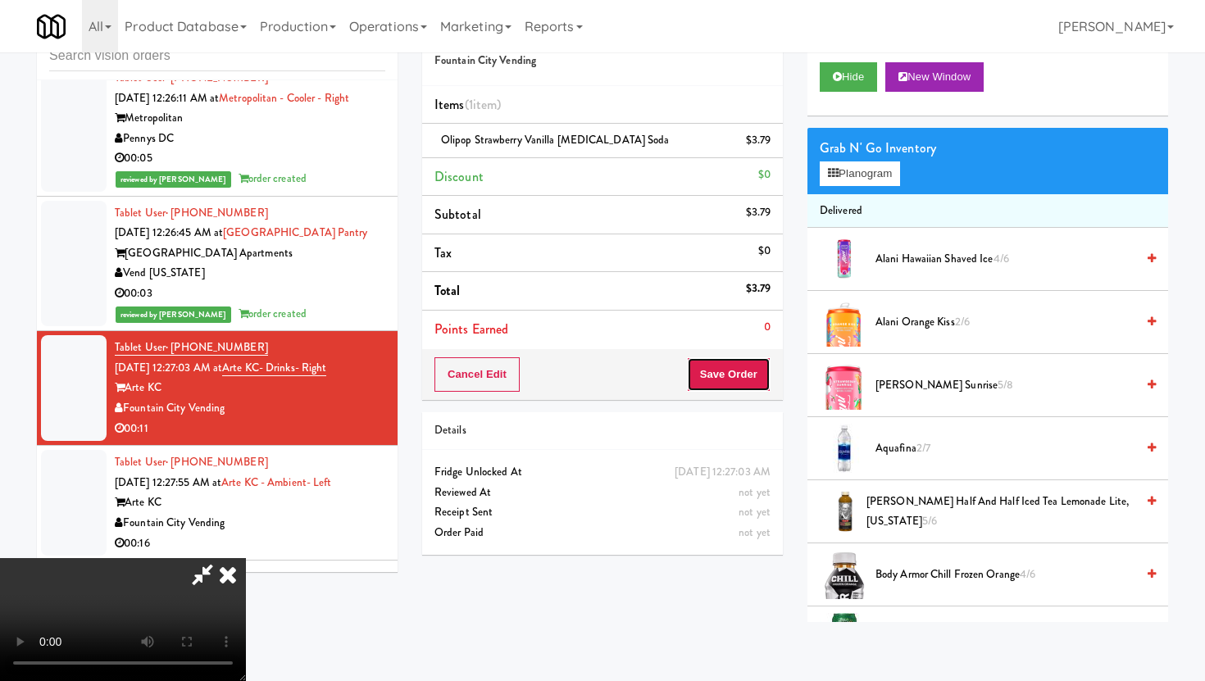
click at [748, 379] on button "Save Order" at bounding box center [729, 374] width 84 height 34
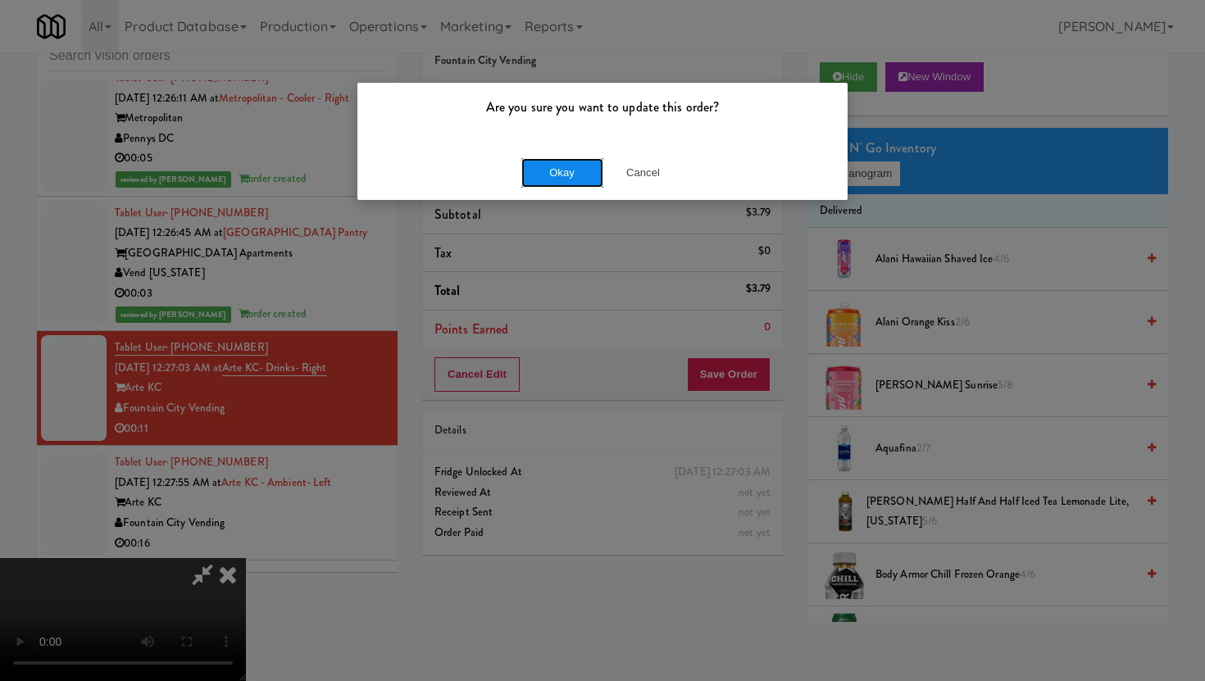
click at [547, 183] on button "Okay" at bounding box center [562, 173] width 82 height 30
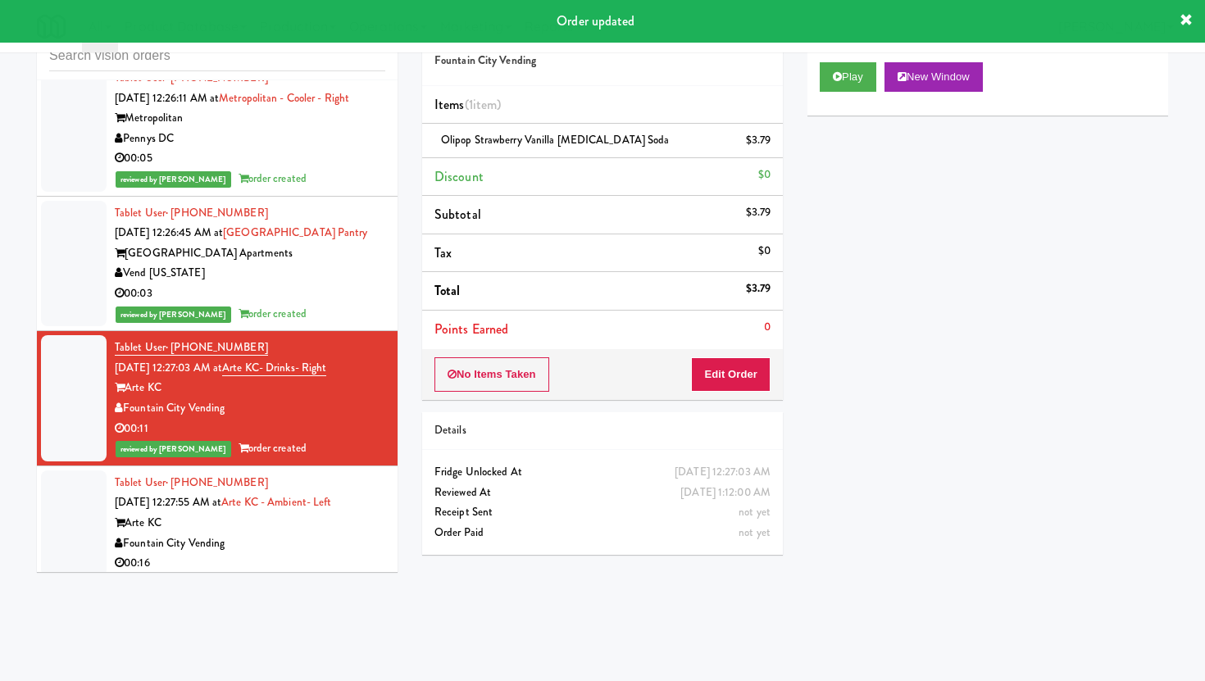
click at [294, 553] on div "00:16" at bounding box center [250, 563] width 271 height 20
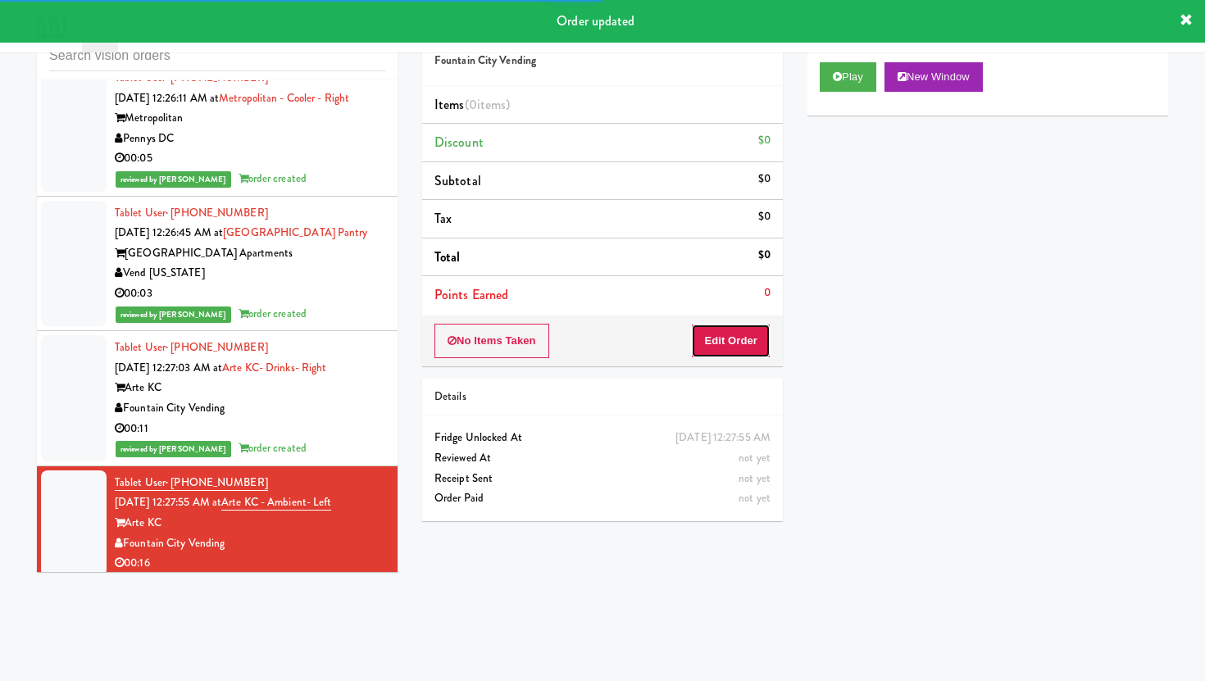
click at [749, 333] on button "Edit Order" at bounding box center [731, 341] width 80 height 34
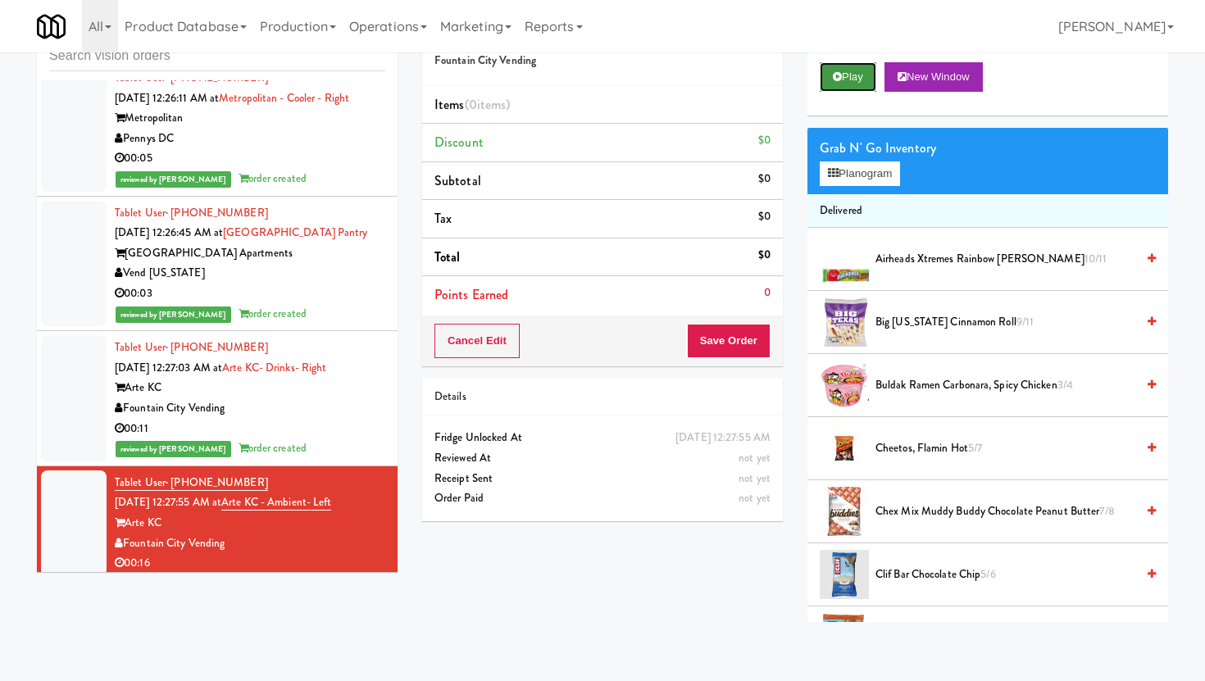
click at [858, 64] on button "Play" at bounding box center [848, 77] width 57 height 30
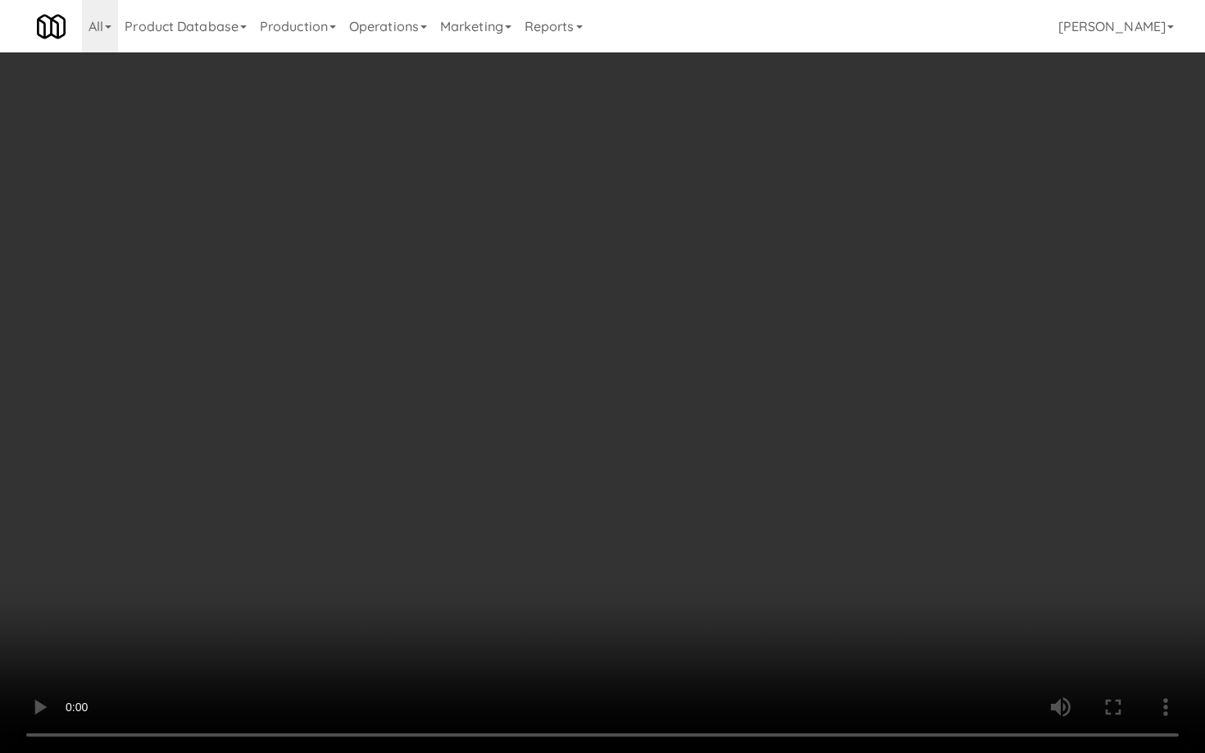
click at [667, 553] on video at bounding box center [602, 376] width 1205 height 753
click at [989, 647] on video at bounding box center [602, 376] width 1205 height 753
click at [980, 657] on video at bounding box center [602, 376] width 1205 height 753
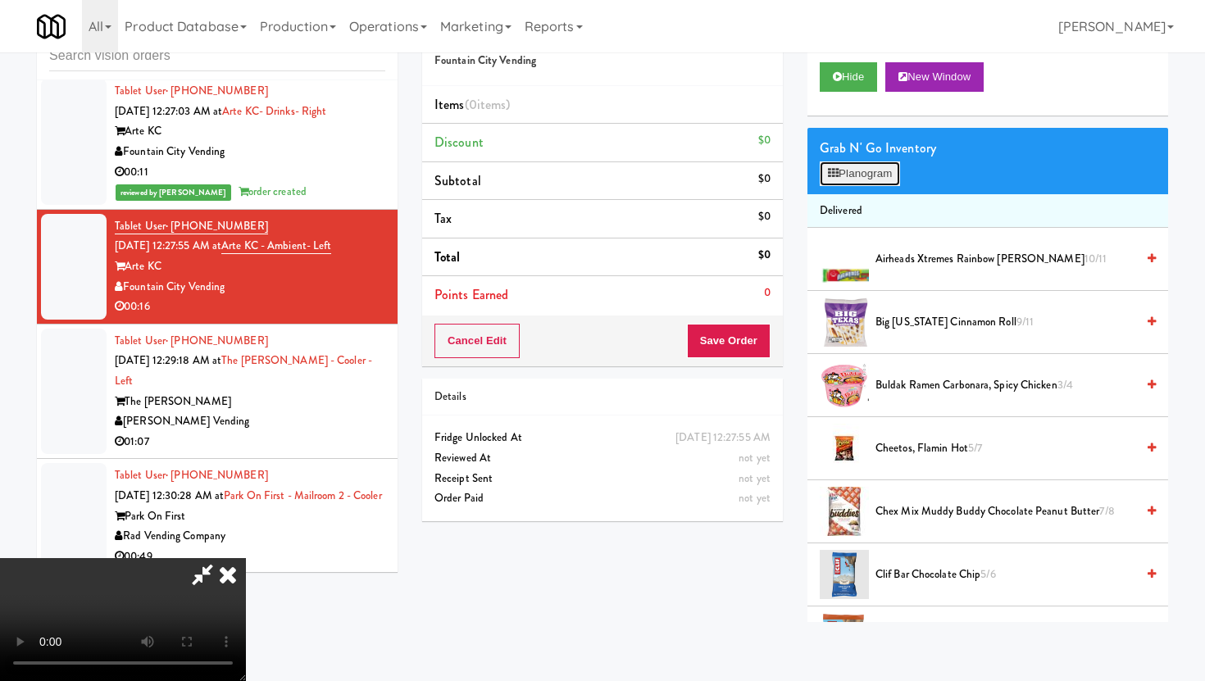
click at [873, 174] on button "Planogram" at bounding box center [860, 173] width 80 height 25
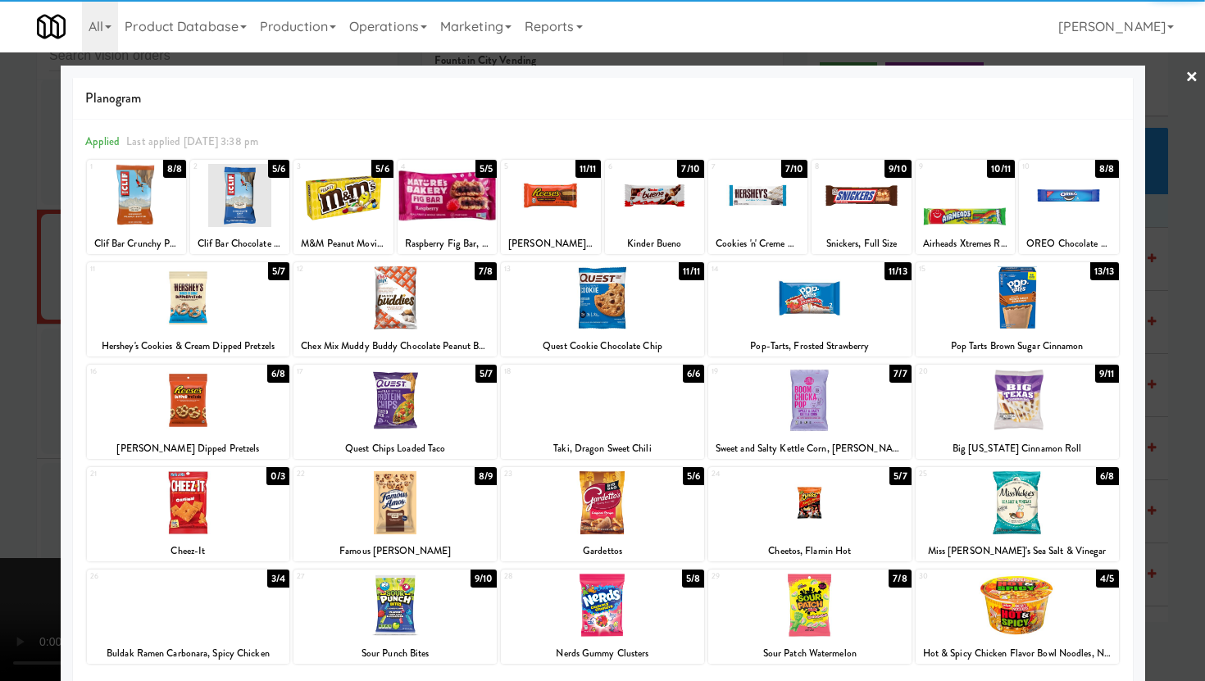
click at [381, 600] on div at bounding box center [394, 605] width 203 height 63
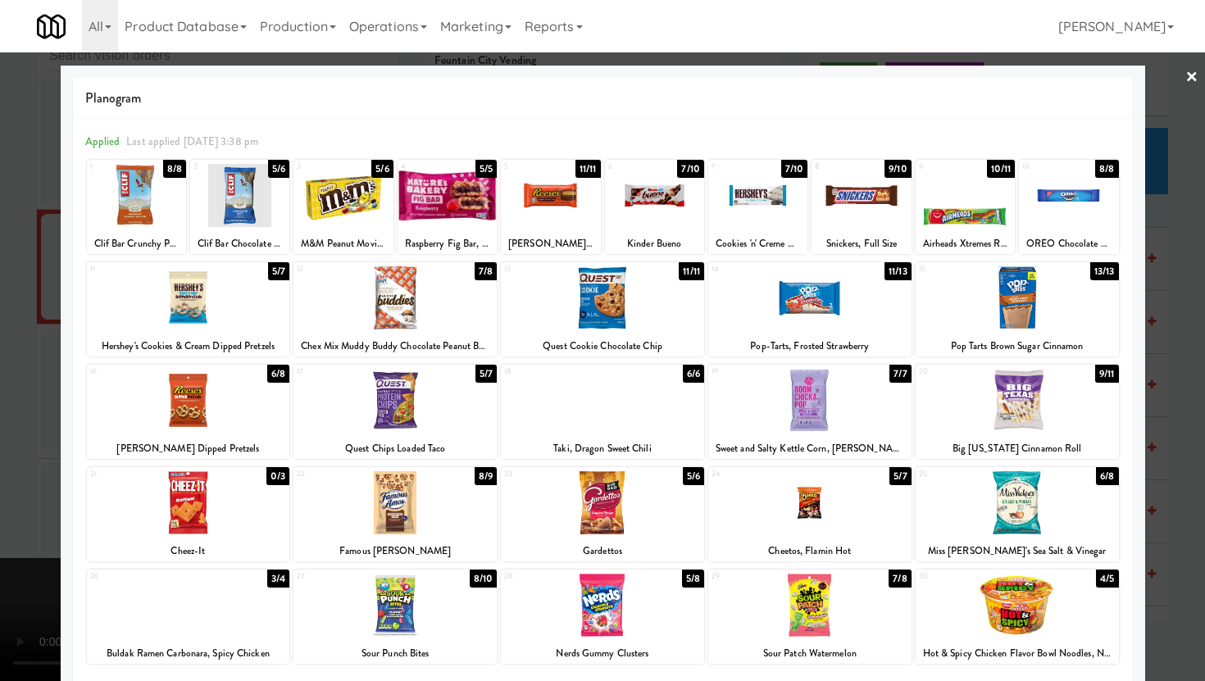
click at [833, 225] on div at bounding box center [861, 195] width 99 height 63
click at [0, 538] on div at bounding box center [602, 340] width 1205 height 681
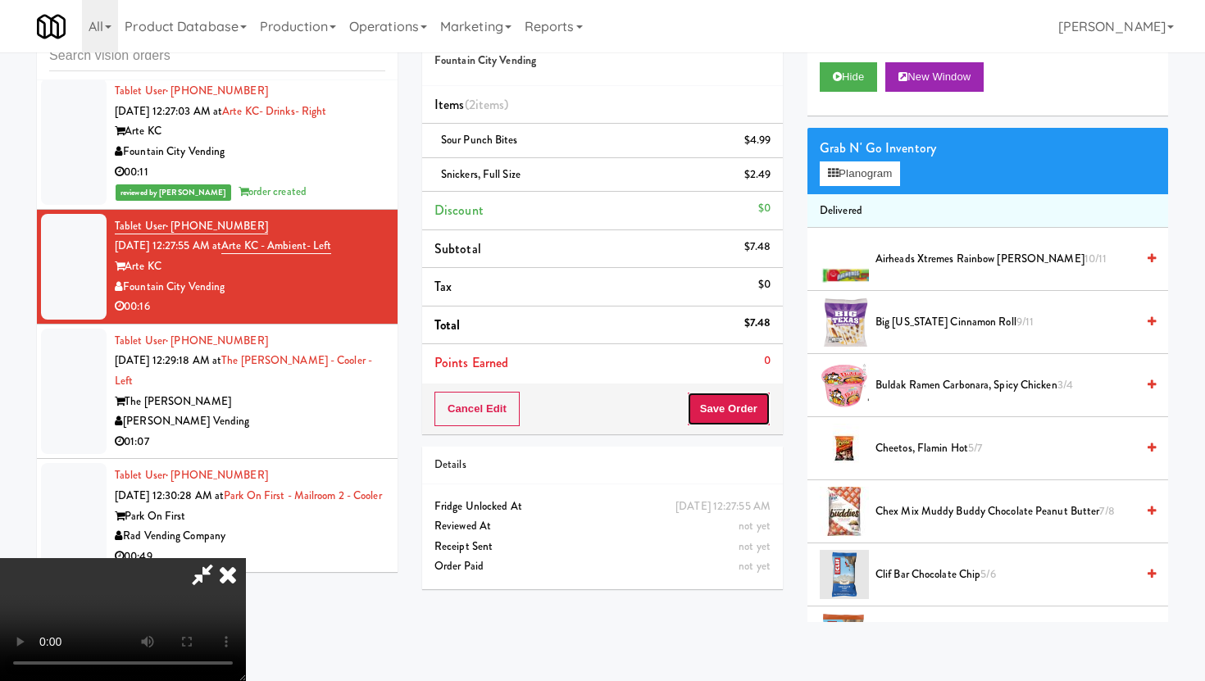
click at [753, 405] on button "Save Order" at bounding box center [729, 409] width 84 height 34
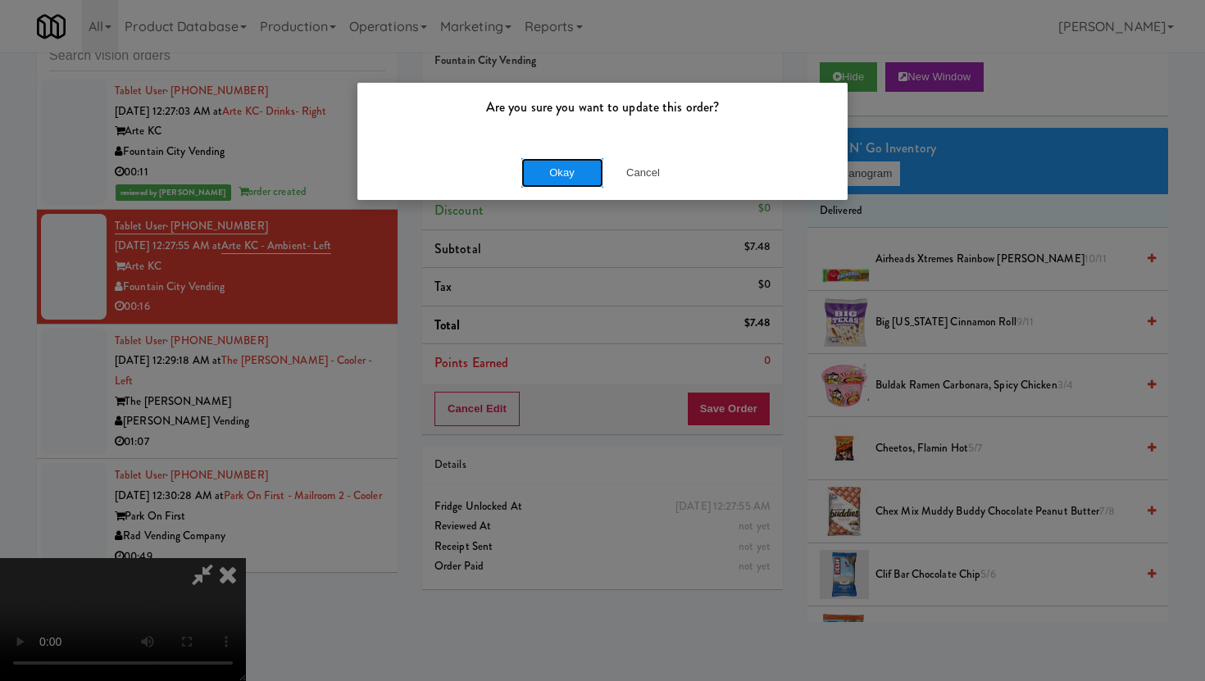
click at [566, 176] on button "Okay" at bounding box center [562, 173] width 82 height 30
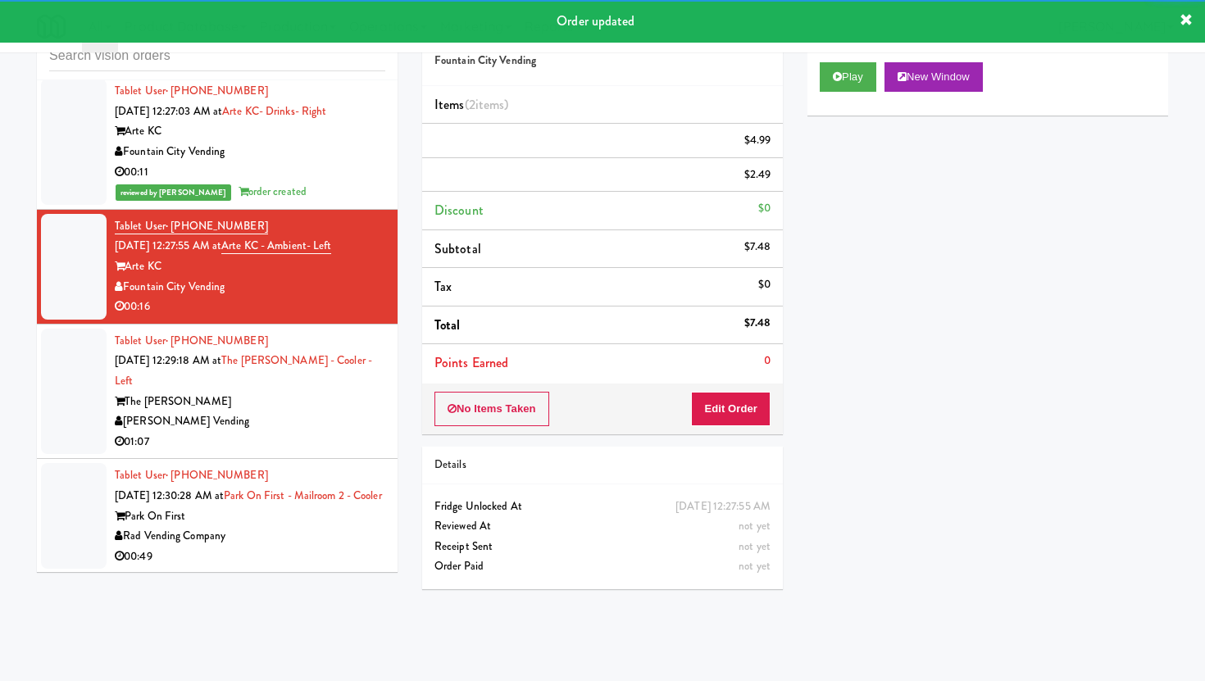
click at [343, 331] on div "Tablet User · (702) 504-2851 [DATE] 12:29:18 AM at The [PERSON_NAME] - Left The…" at bounding box center [250, 391] width 271 height 121
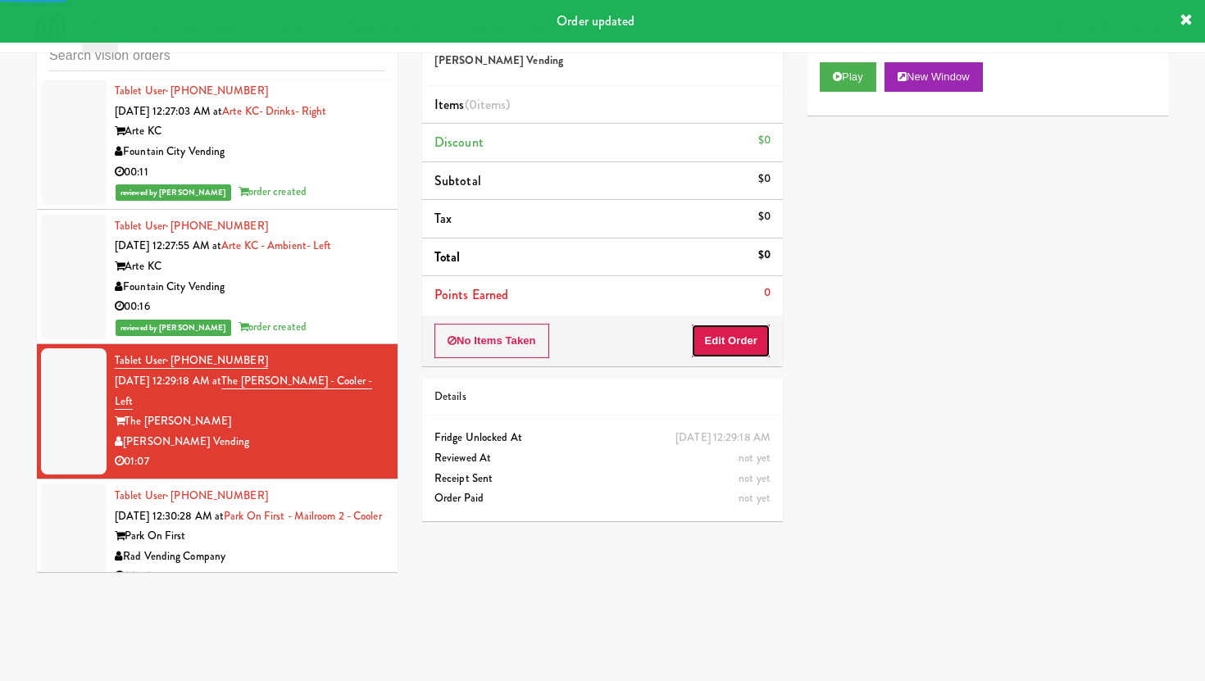
click at [747, 344] on button "Edit Order" at bounding box center [731, 341] width 80 height 34
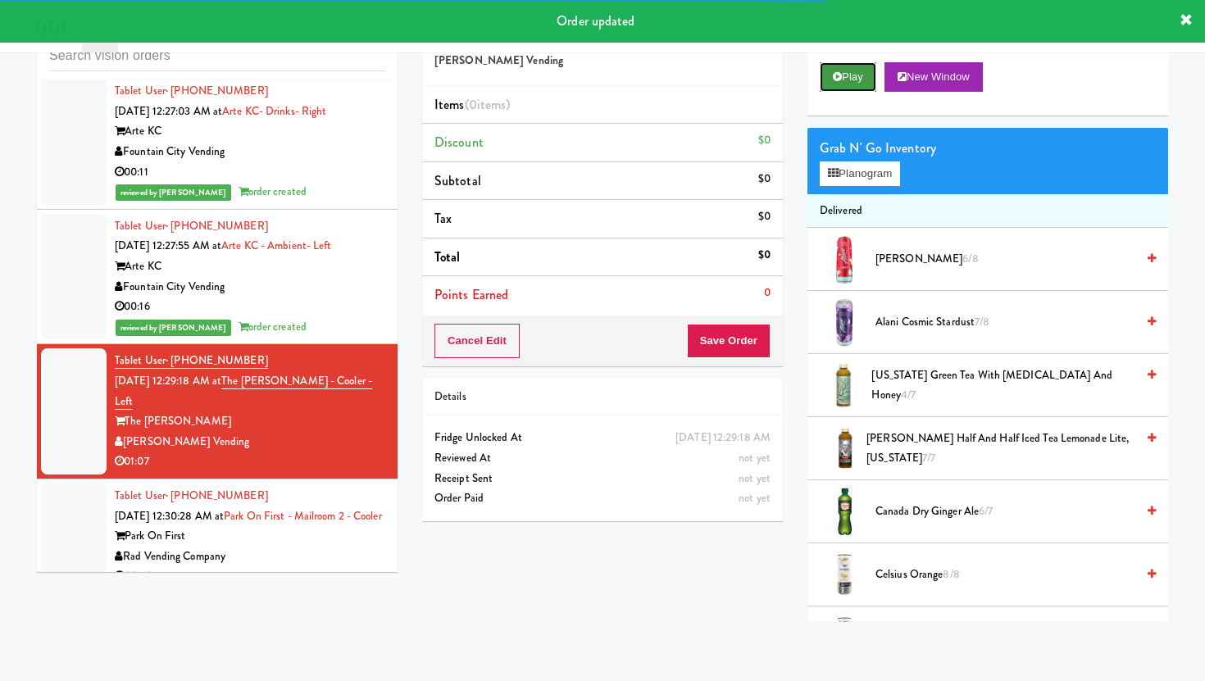
click at [853, 74] on button "Play" at bounding box center [848, 77] width 57 height 30
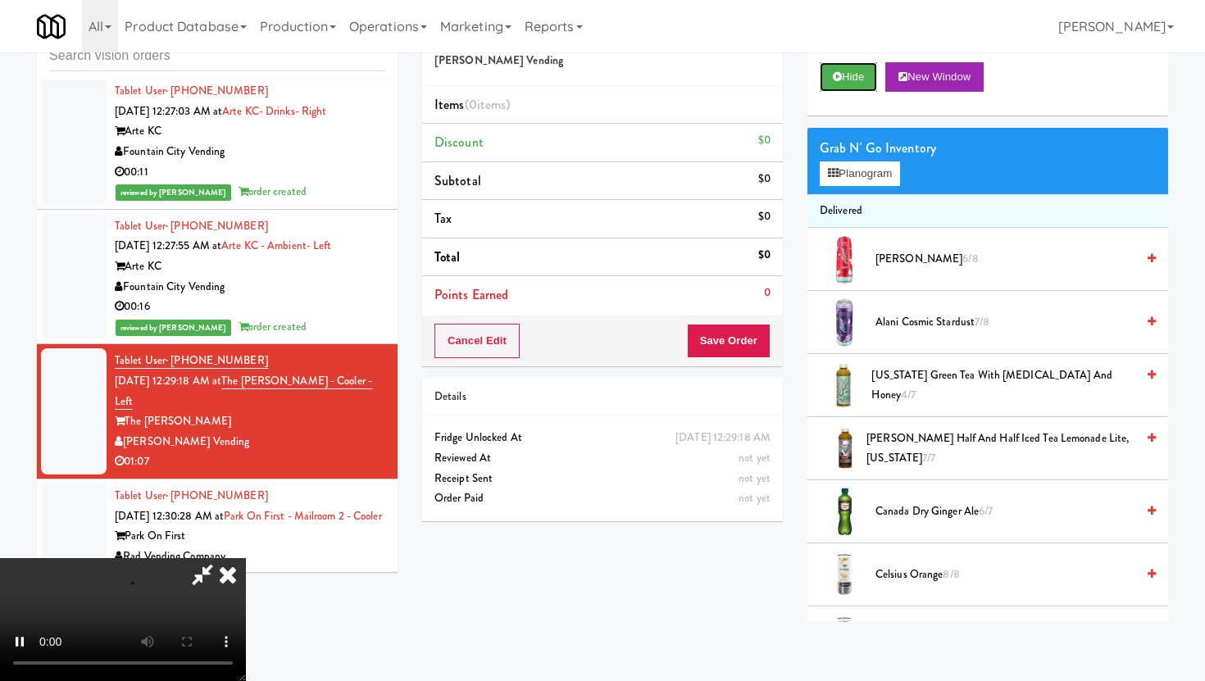
scroll to position [134, 0]
click at [22, 606] on video at bounding box center [123, 619] width 246 height 123
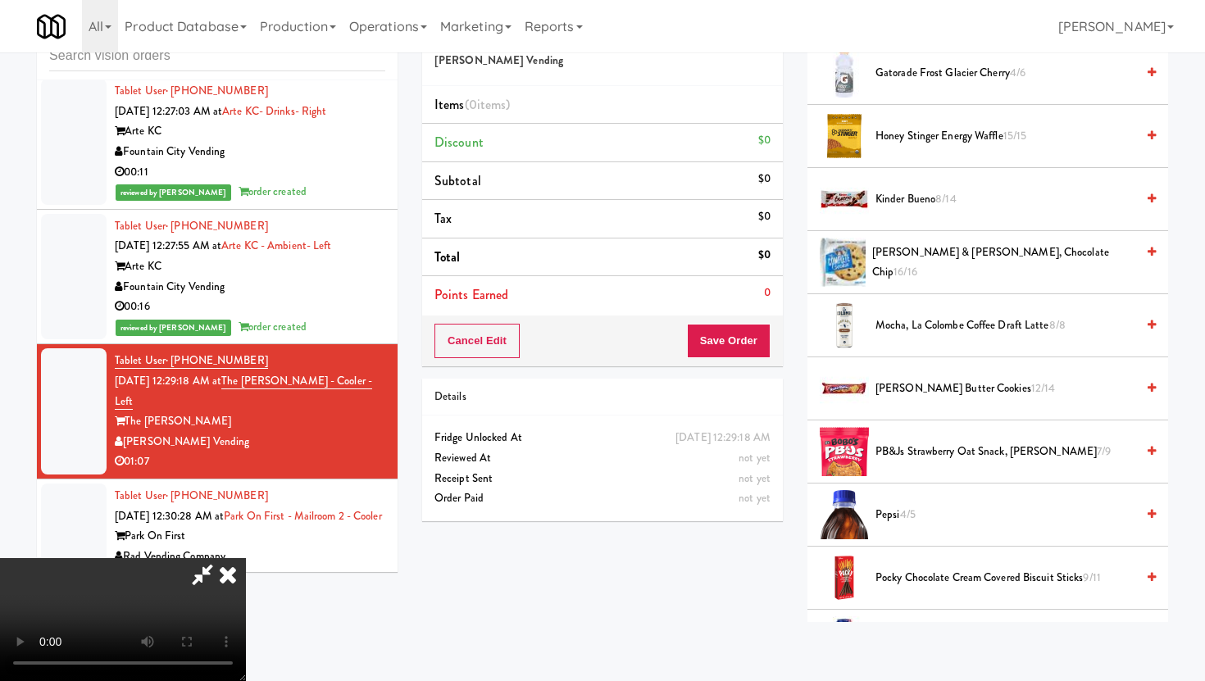
scroll to position [1331, 0]
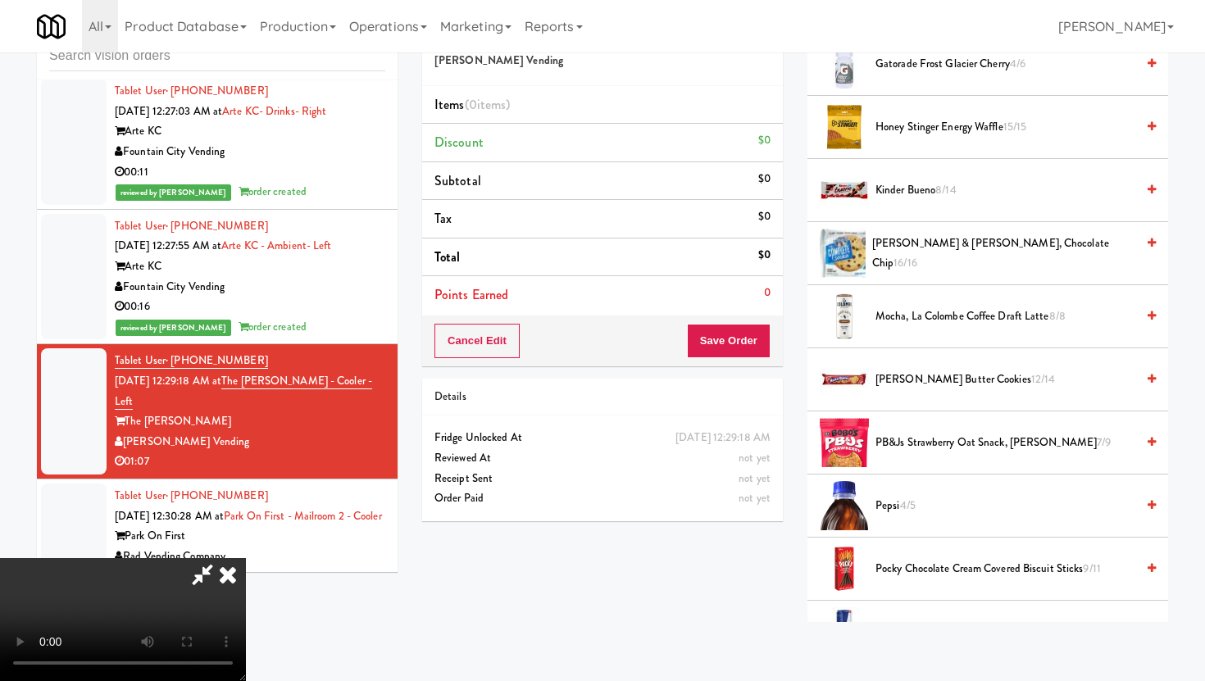
click at [927, 196] on span "Kinder Bueno 8/14" at bounding box center [1006, 190] width 260 height 20
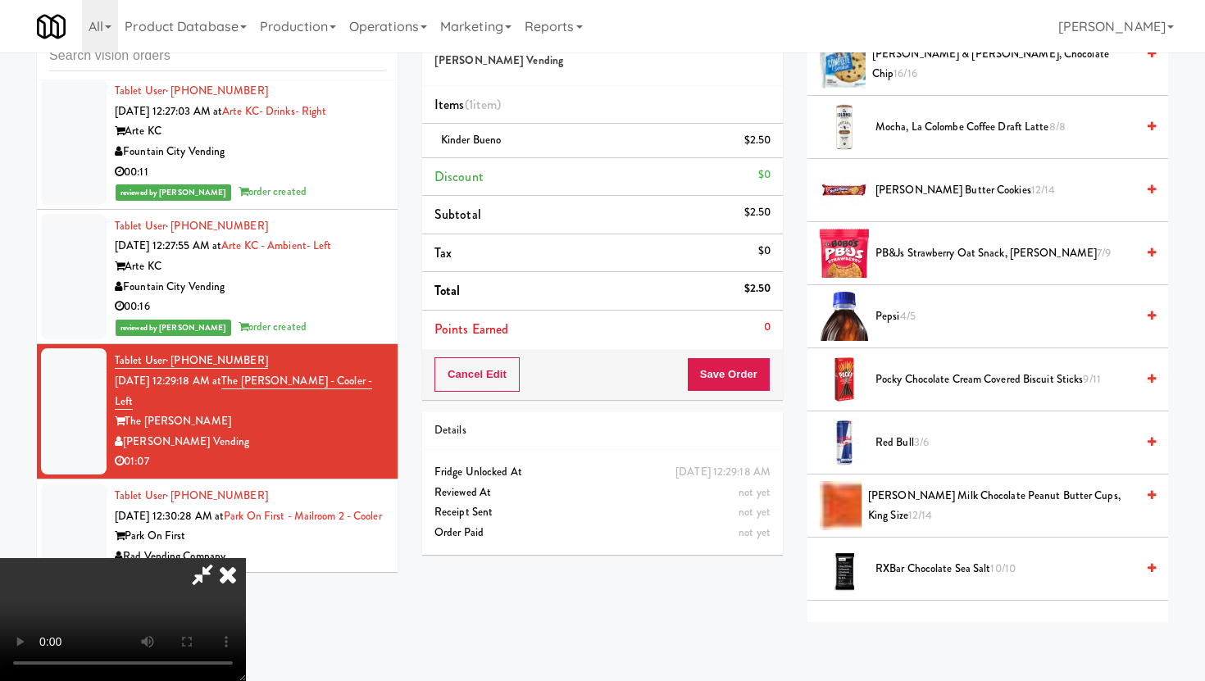
scroll to position [1527, 0]
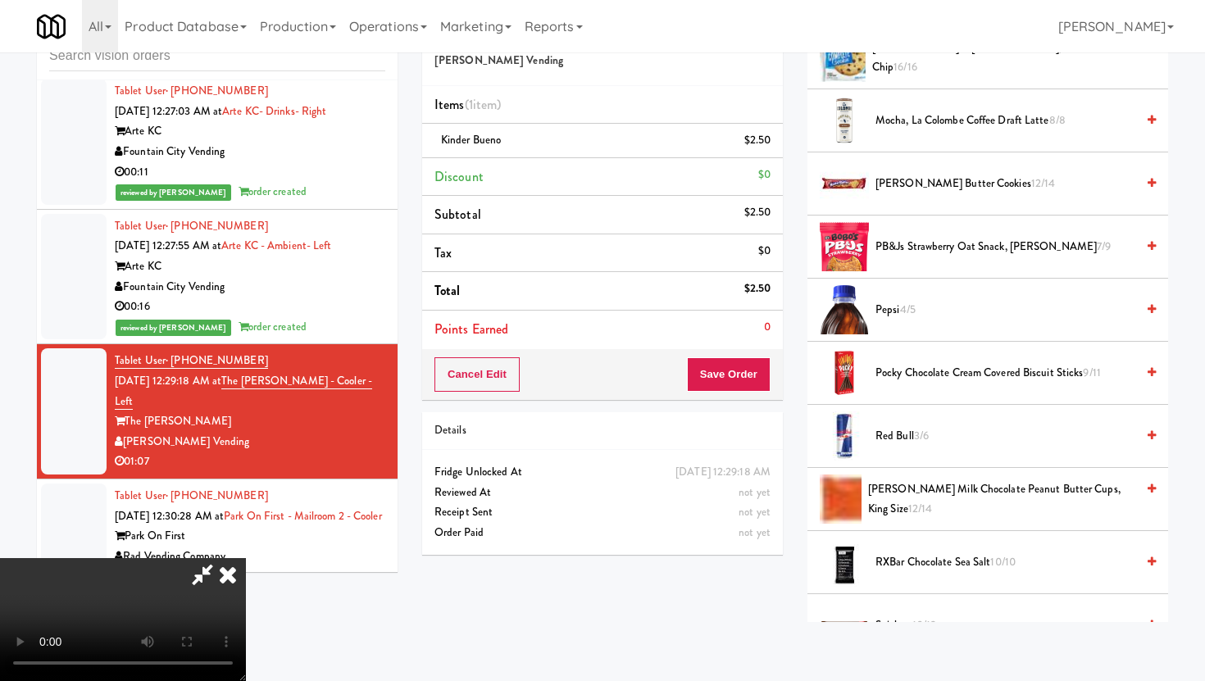
click at [888, 497] on span "[PERSON_NAME] Milk Chocolate Peanut Butter Cups, King Size 12/14" at bounding box center [1001, 500] width 267 height 40
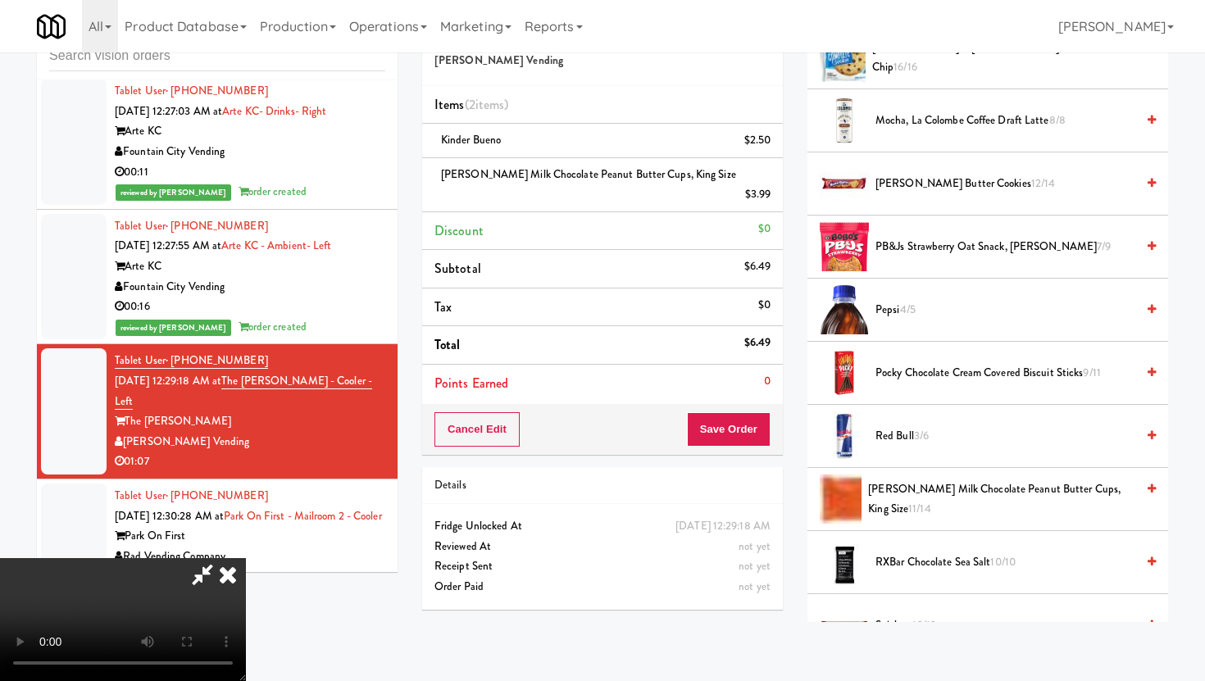
click at [246, 558] on video at bounding box center [123, 619] width 246 height 123
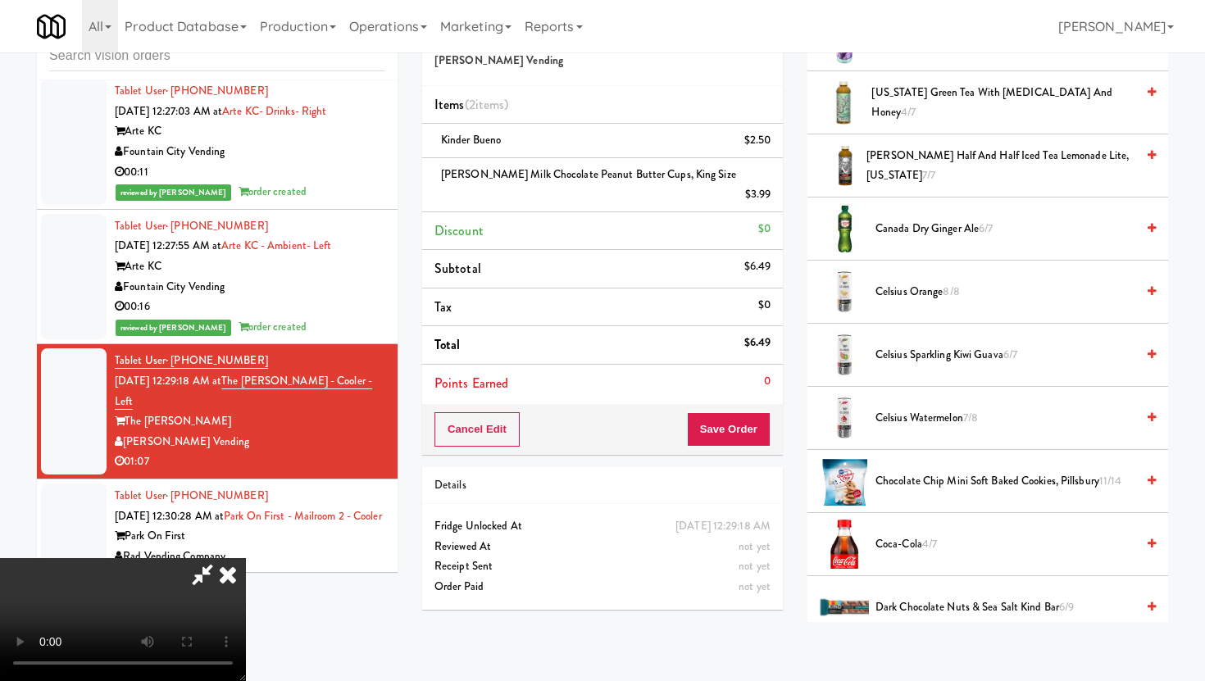
scroll to position [157, 0]
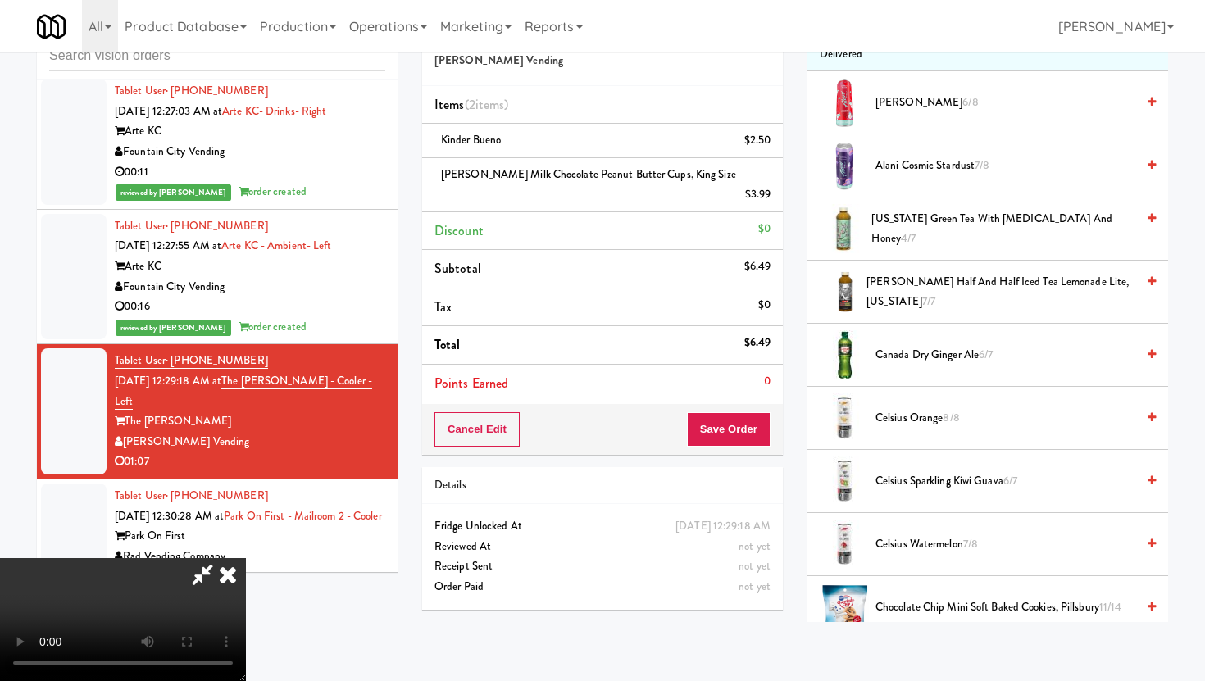
click at [903, 357] on span "Canada Dry Ginger Ale 6/7" at bounding box center [1006, 355] width 260 height 20
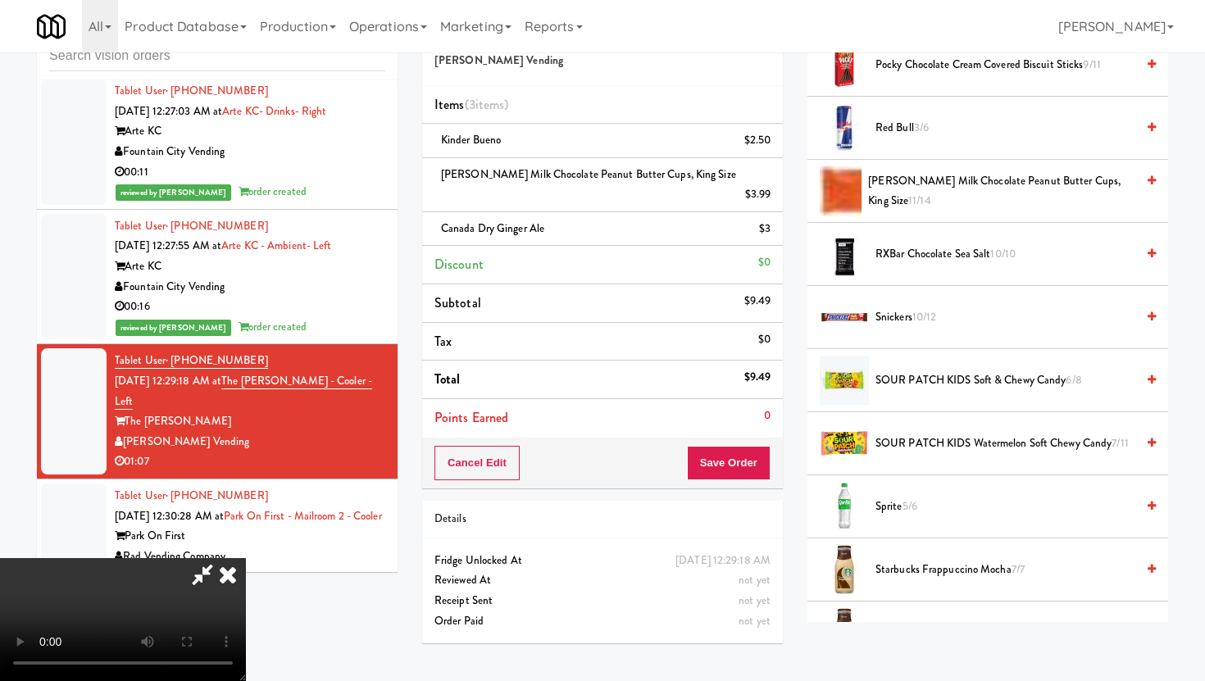
scroll to position [1935, 0]
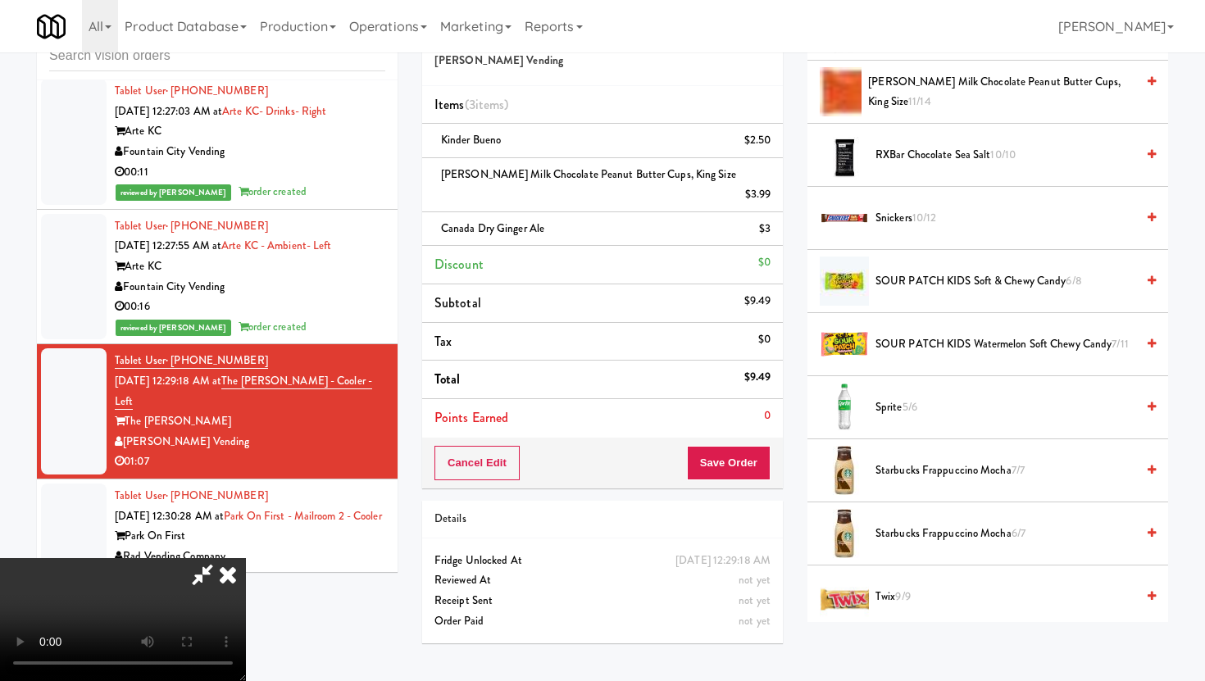
click at [904, 398] on span "Sprite 5/6" at bounding box center [1006, 408] width 260 height 20
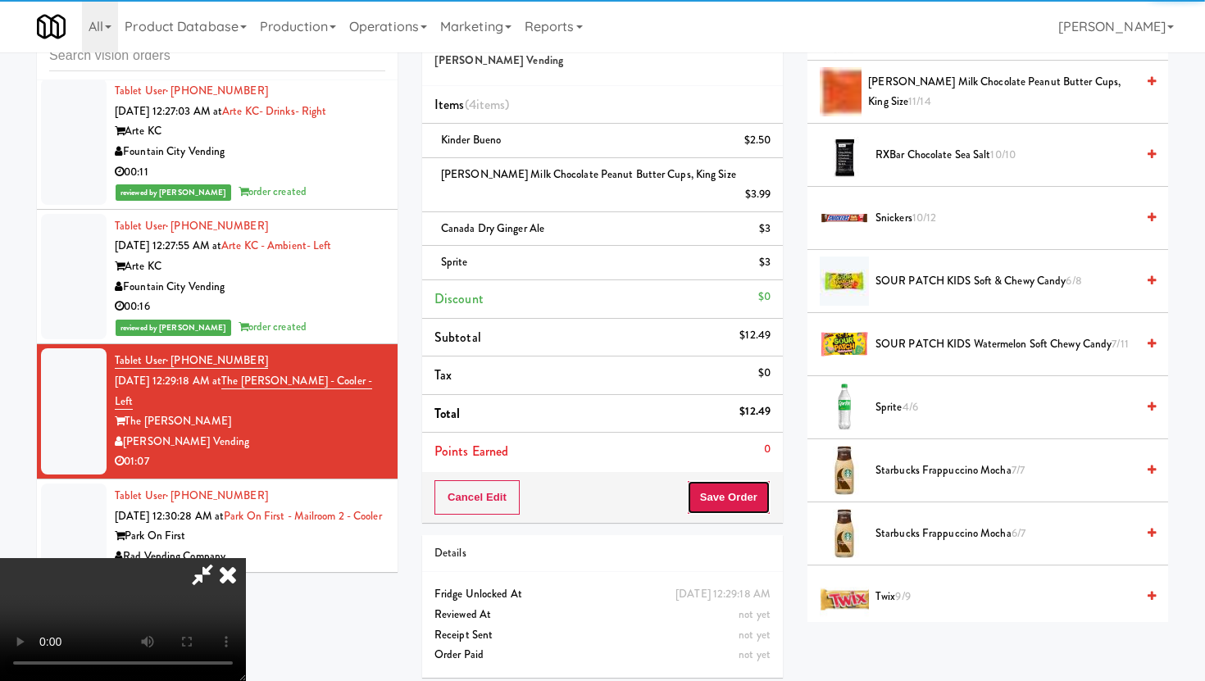
click at [759, 480] on button "Save Order" at bounding box center [729, 497] width 84 height 34
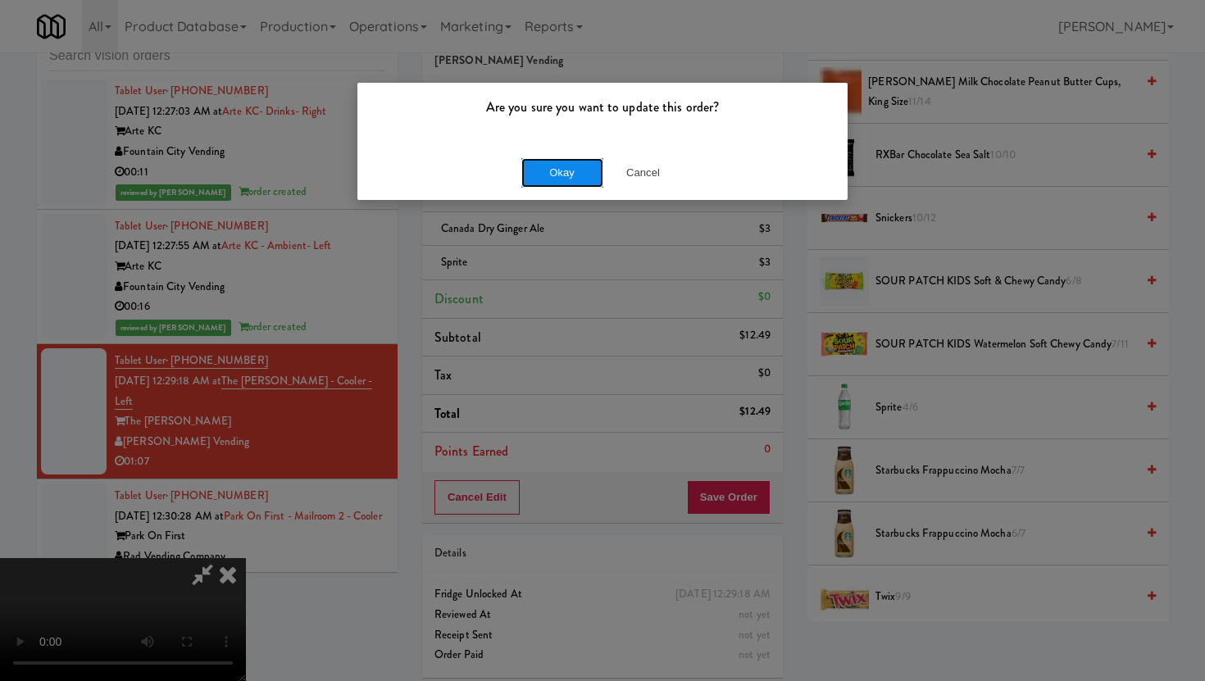
click at [562, 161] on button "Okay" at bounding box center [562, 173] width 82 height 30
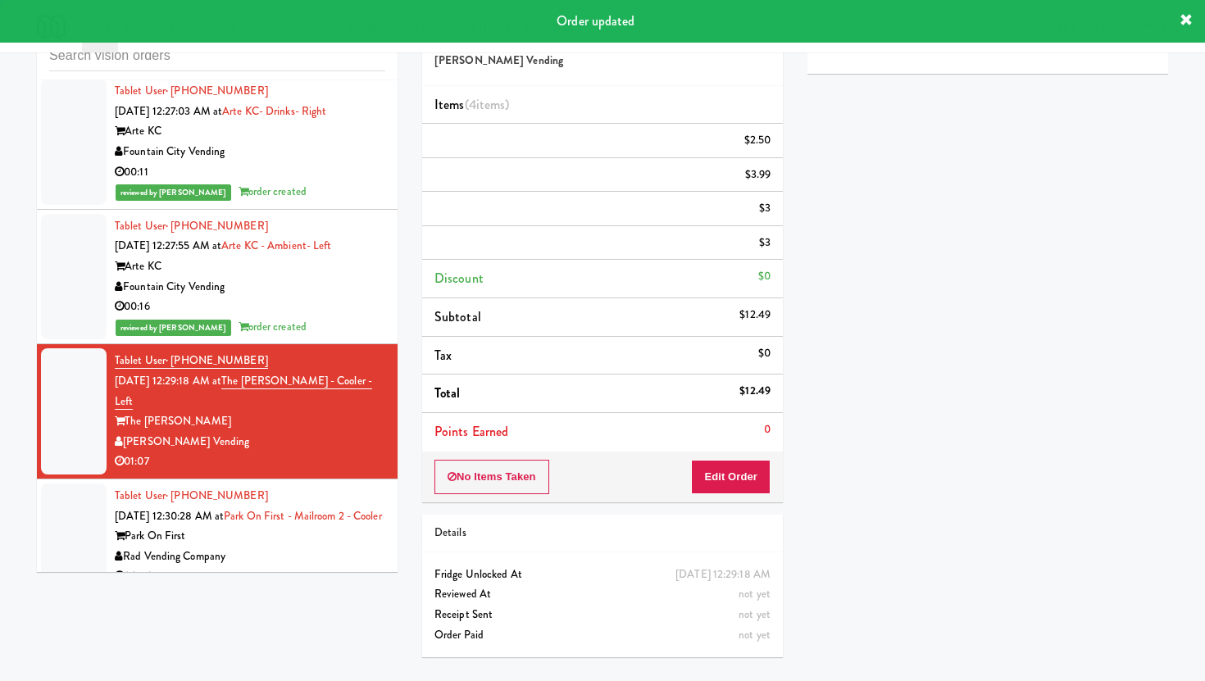
scroll to position [0, 0]
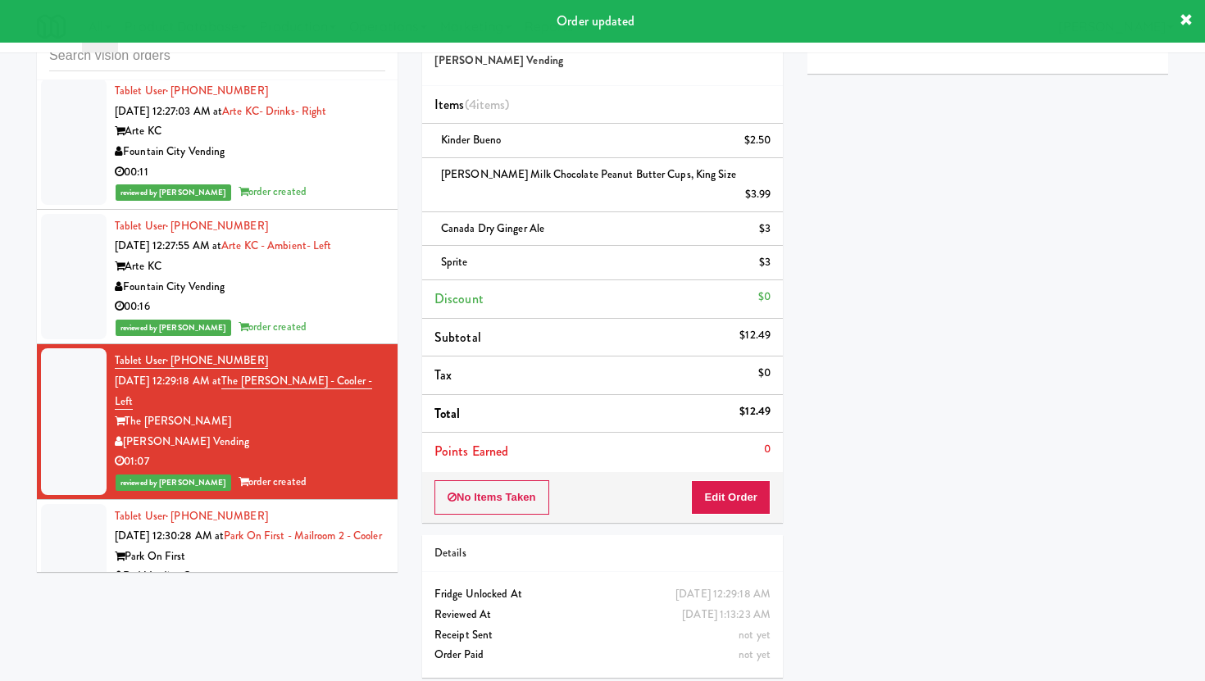
click at [273, 547] on div "Park On First" at bounding box center [250, 557] width 271 height 20
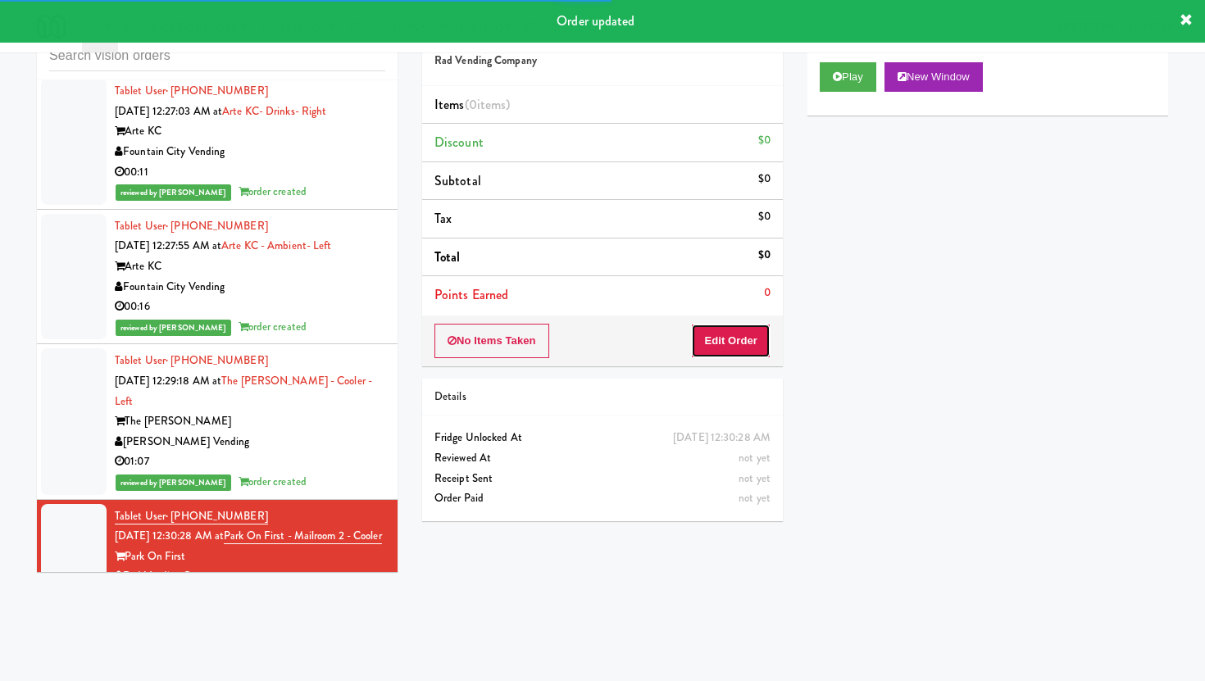
click at [746, 331] on button "Edit Order" at bounding box center [731, 341] width 80 height 34
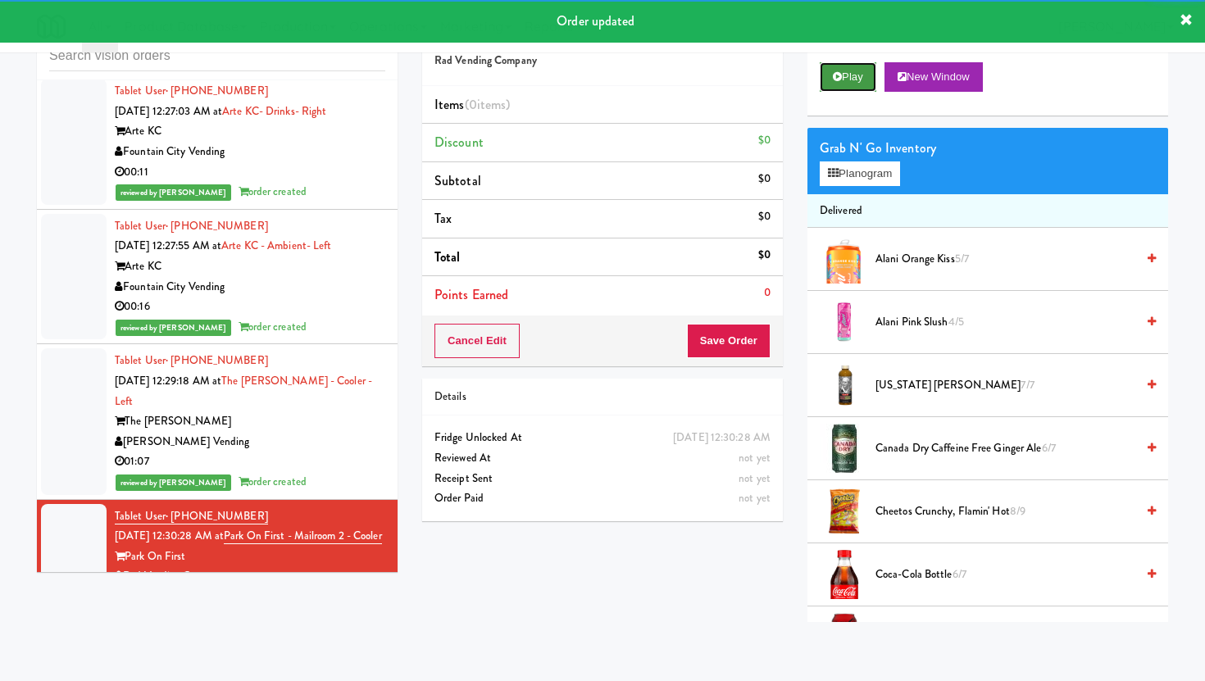
click at [856, 75] on button "Play" at bounding box center [848, 77] width 57 height 30
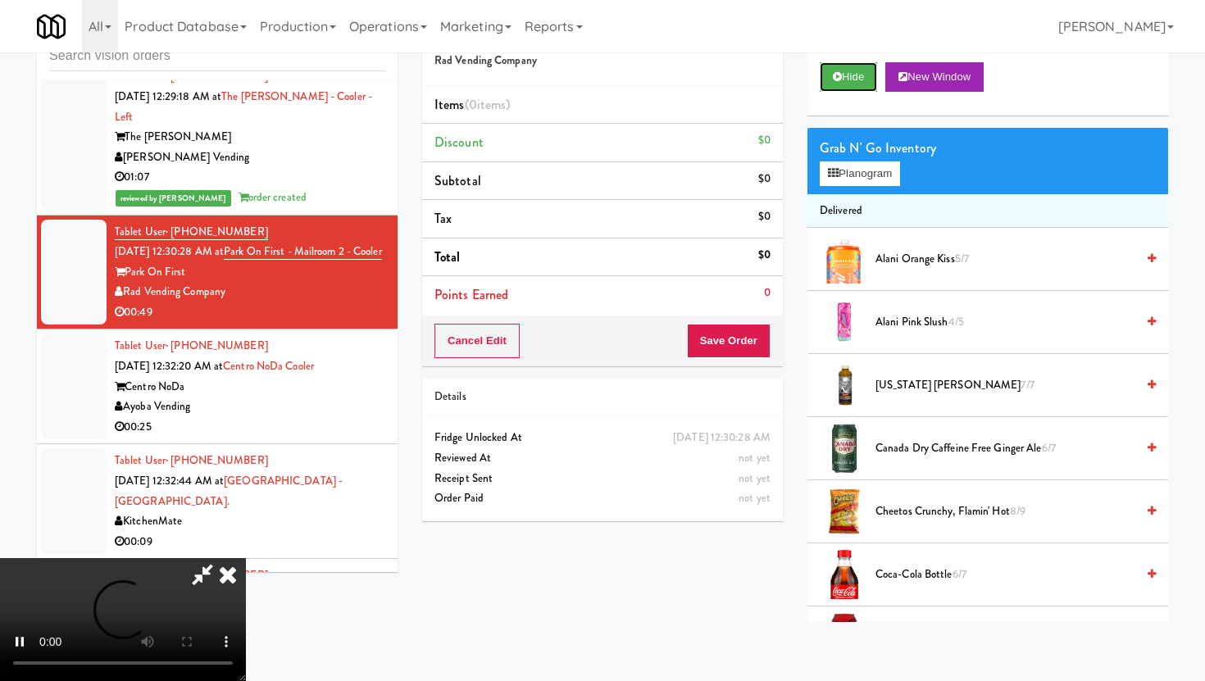
scroll to position [17481, 0]
click at [860, 178] on button "Planogram" at bounding box center [860, 173] width 80 height 25
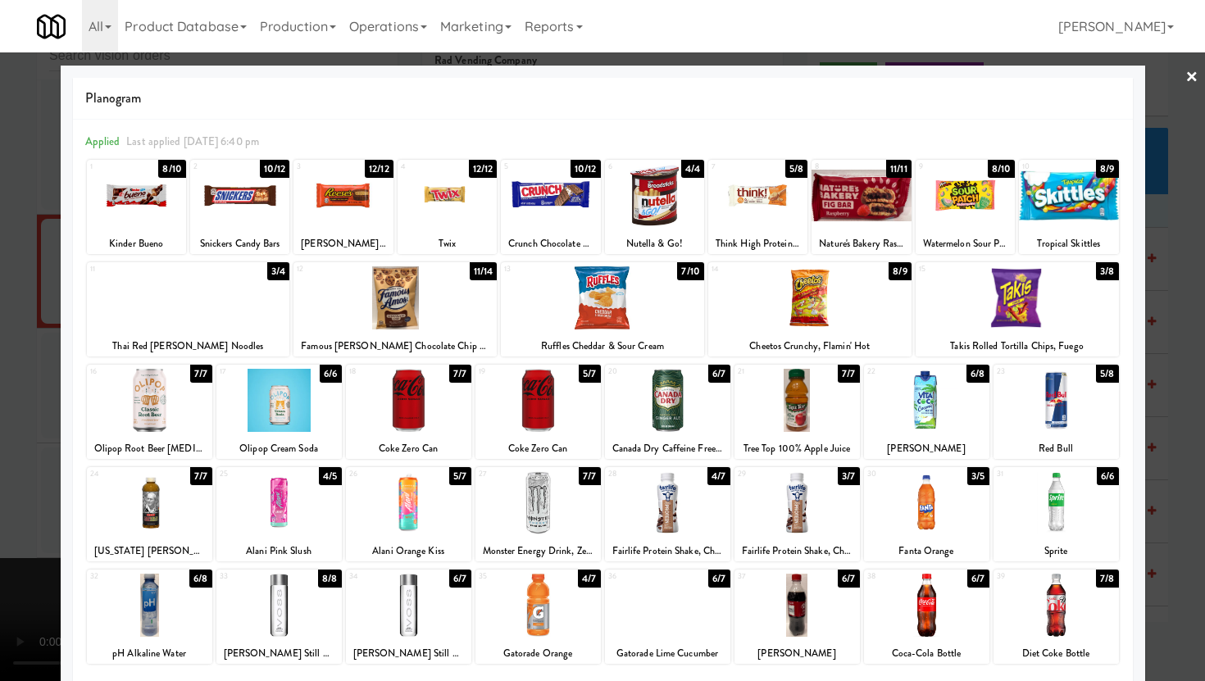
click at [661, 596] on div at bounding box center [667, 605] width 125 height 63
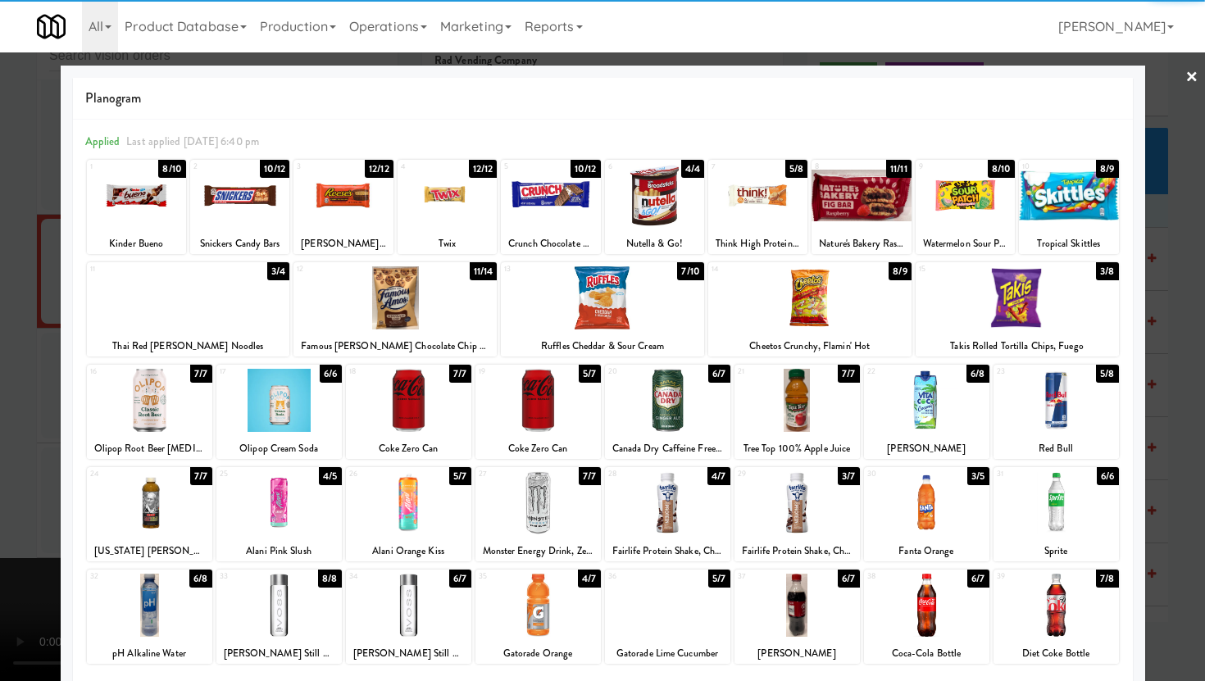
click at [505, 604] on div at bounding box center [537, 605] width 125 height 63
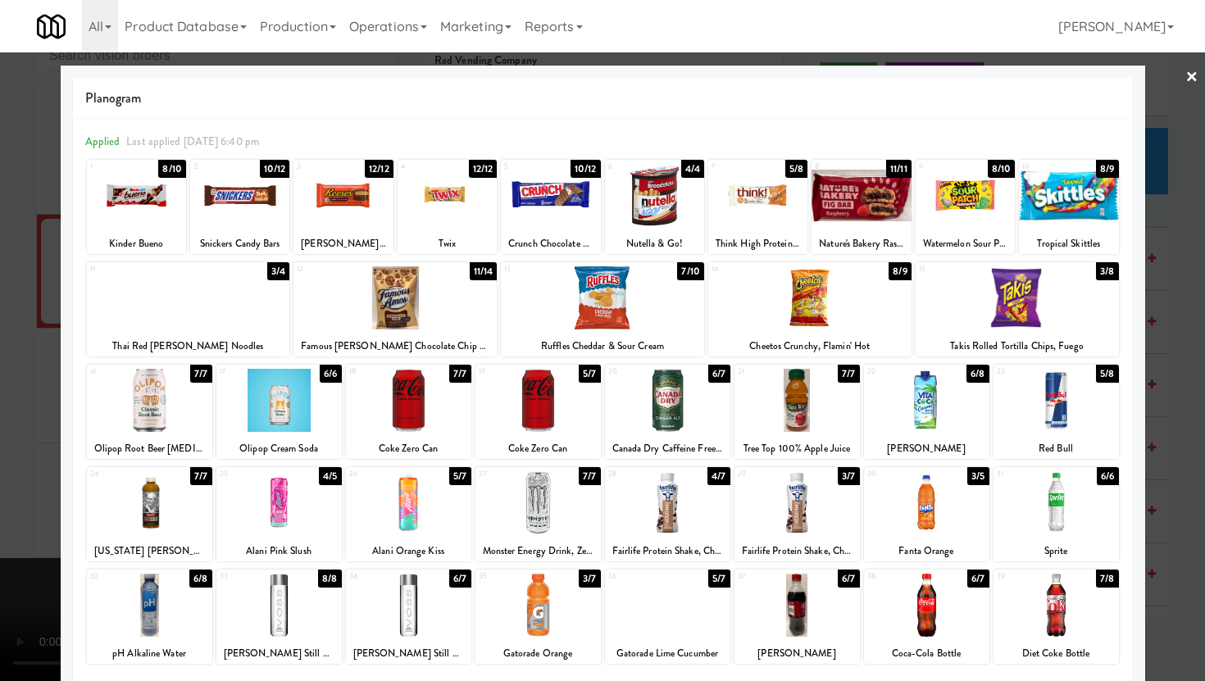
click at [1080, 603] on div at bounding box center [1056, 605] width 125 height 63
click at [275, 414] on div at bounding box center [278, 400] width 125 height 63
click at [10, 403] on div at bounding box center [602, 340] width 1205 height 681
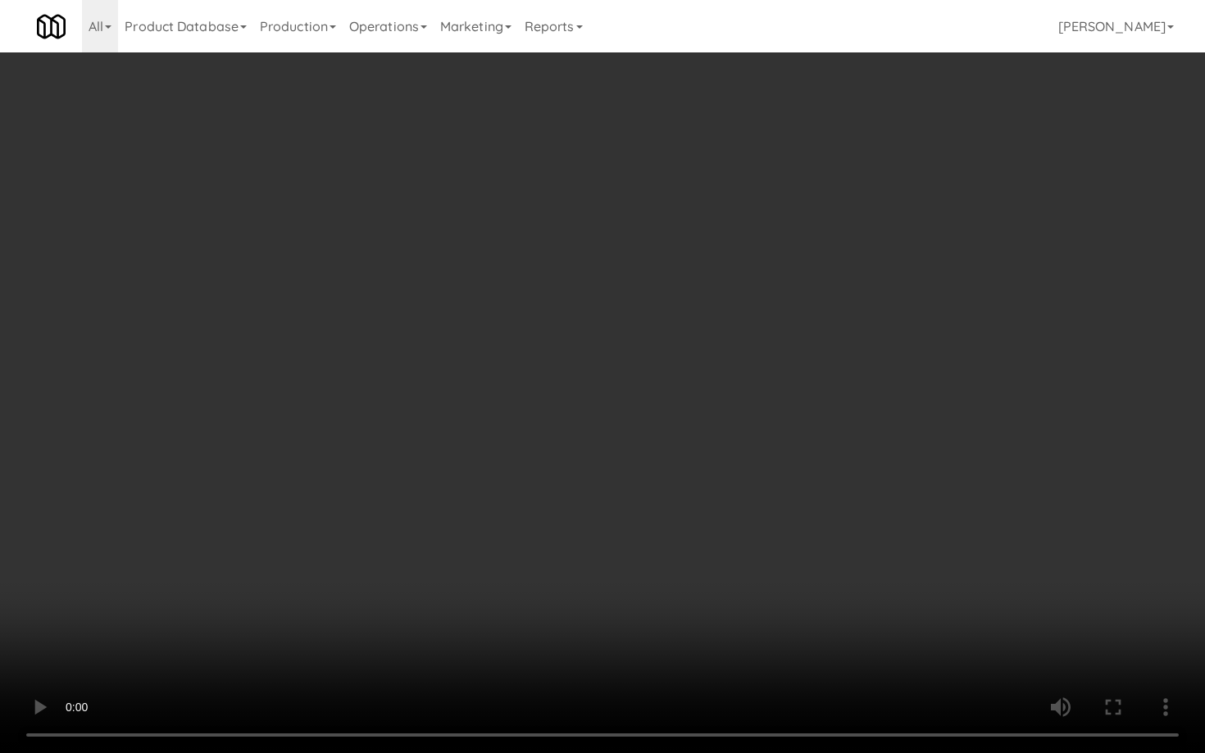
click at [565, 598] on video at bounding box center [602, 376] width 1205 height 753
click at [797, 665] on video at bounding box center [602, 376] width 1205 height 753
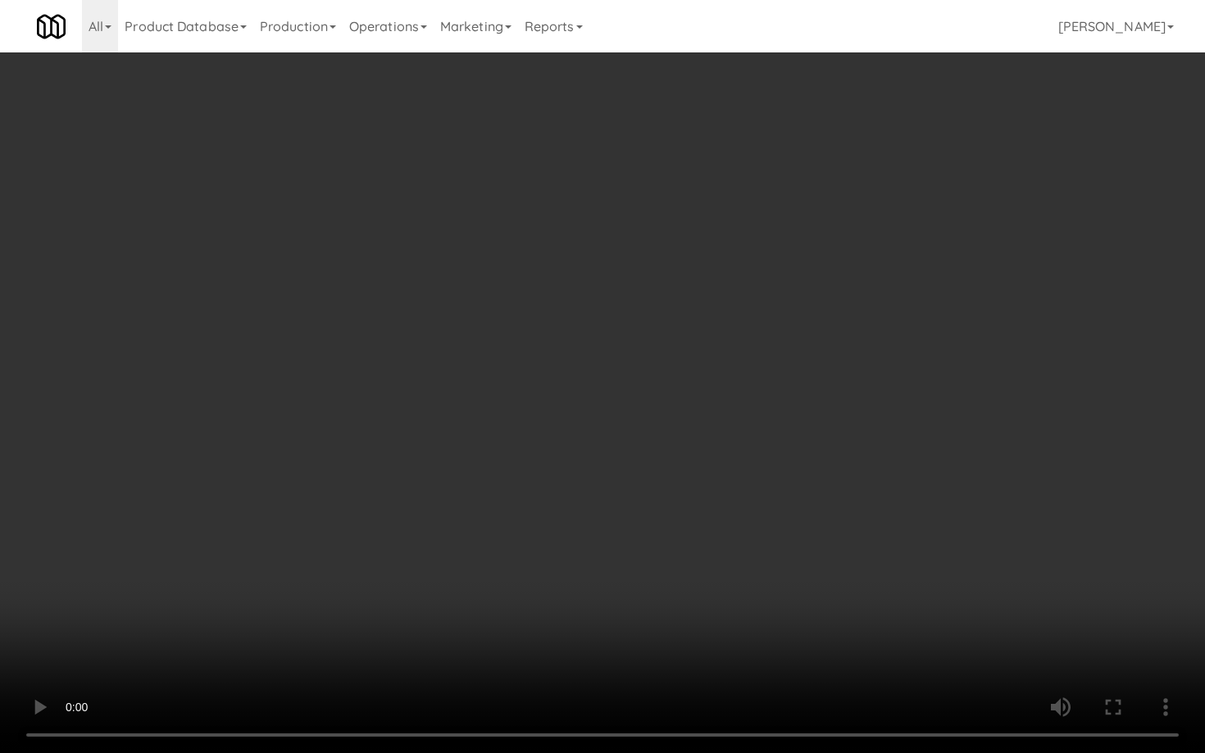
click at [797, 665] on video at bounding box center [602, 376] width 1205 height 753
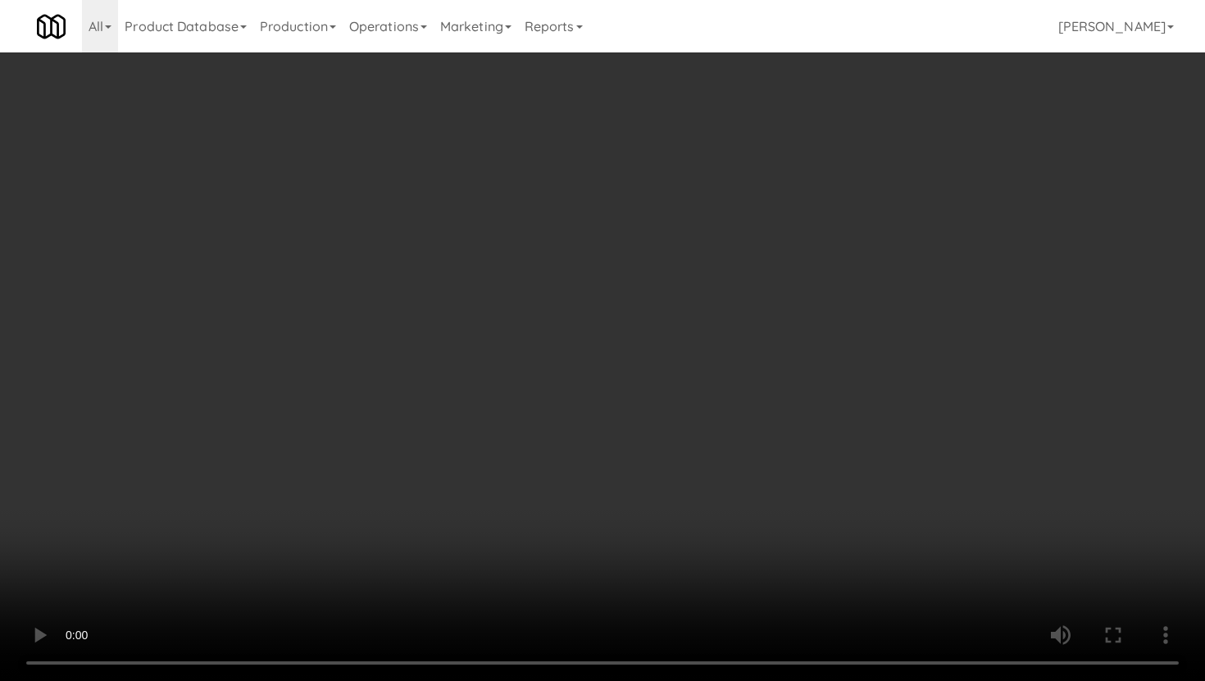
scroll to position [2023, 0]
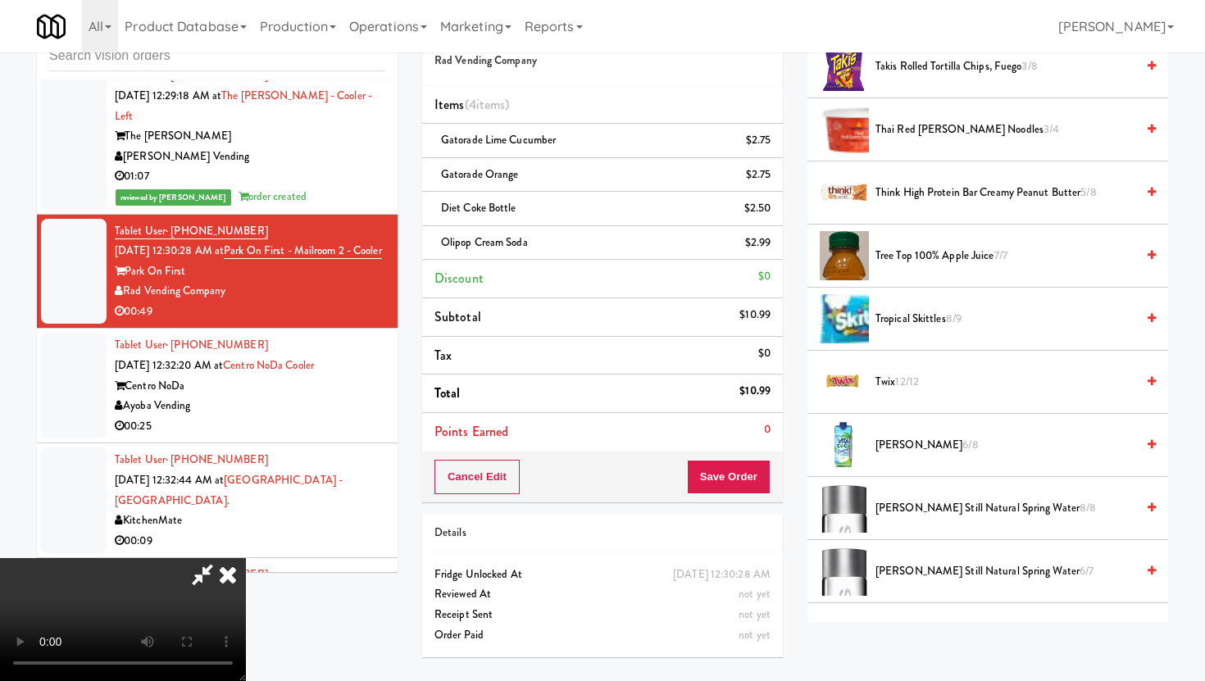
click at [894, 387] on span "Twix 12/12" at bounding box center [1006, 382] width 260 height 20
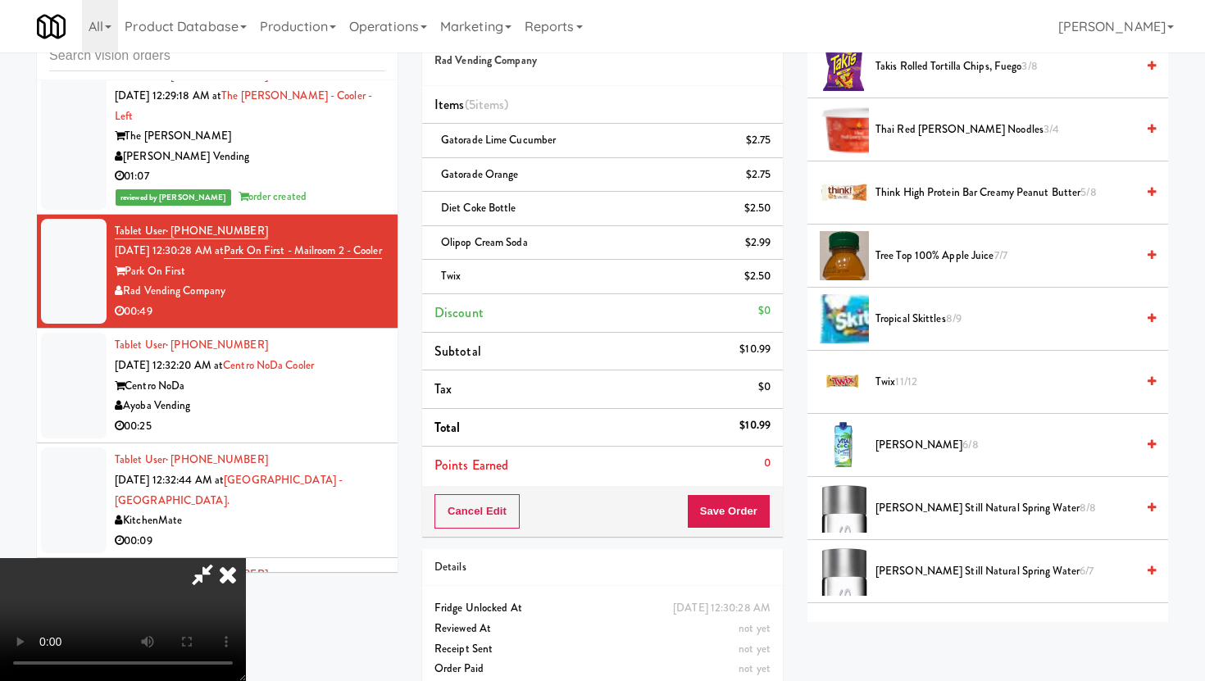
click at [894, 387] on span "Twix 11/12" at bounding box center [1006, 382] width 260 height 20
click at [246, 558] on video at bounding box center [123, 619] width 246 height 123
click at [780, 501] on div "Cancel Edit Save Order" at bounding box center [602, 511] width 361 height 51
click at [776, 496] on div "Cancel Edit Save Order" at bounding box center [602, 511] width 361 height 51
click at [755, 509] on button "Save Order" at bounding box center [729, 511] width 84 height 34
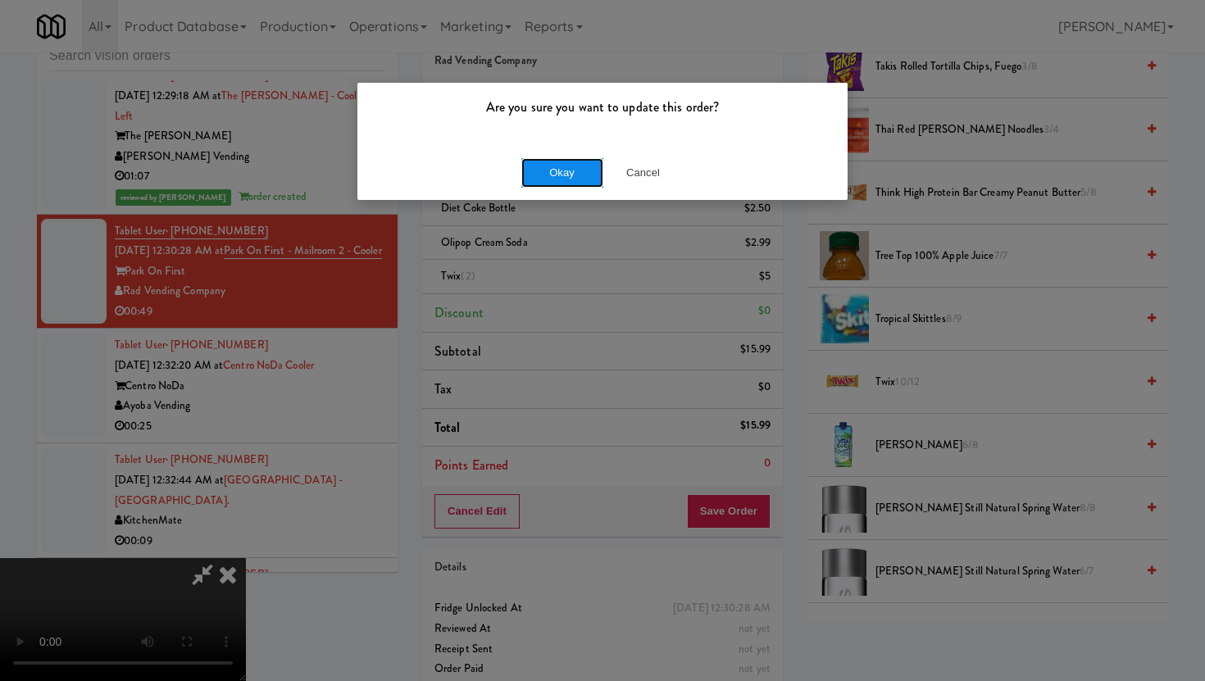
click at [583, 172] on button "Okay" at bounding box center [562, 173] width 82 height 30
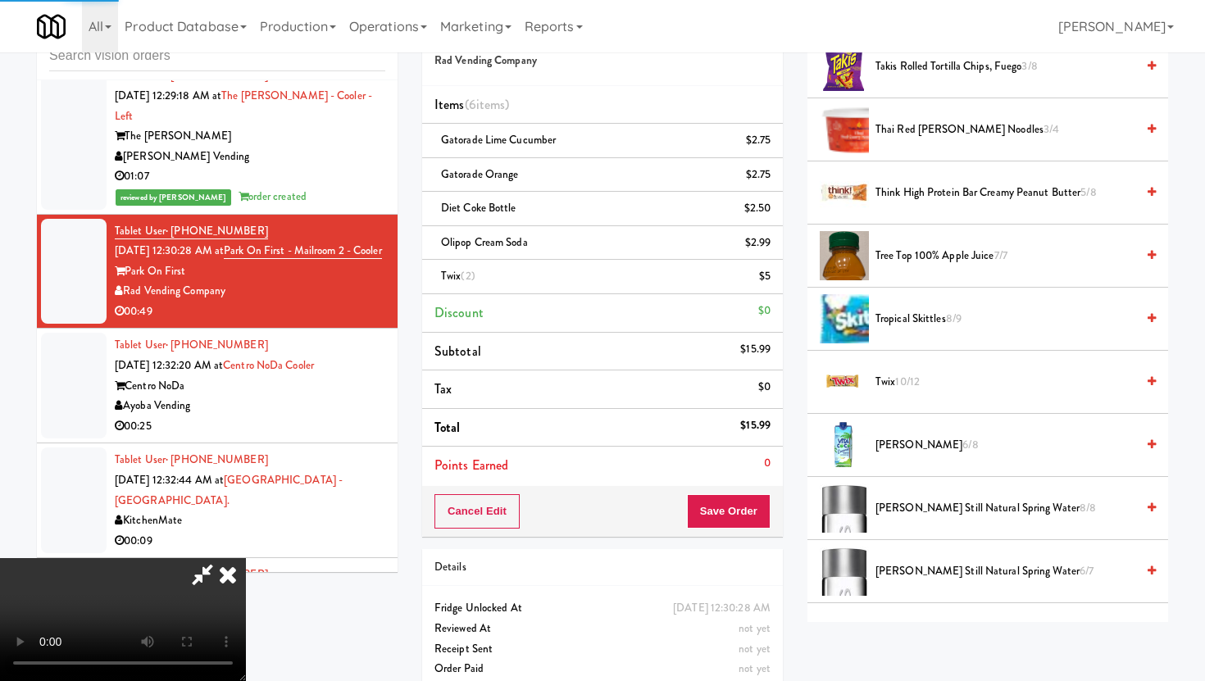
scroll to position [42, 0]
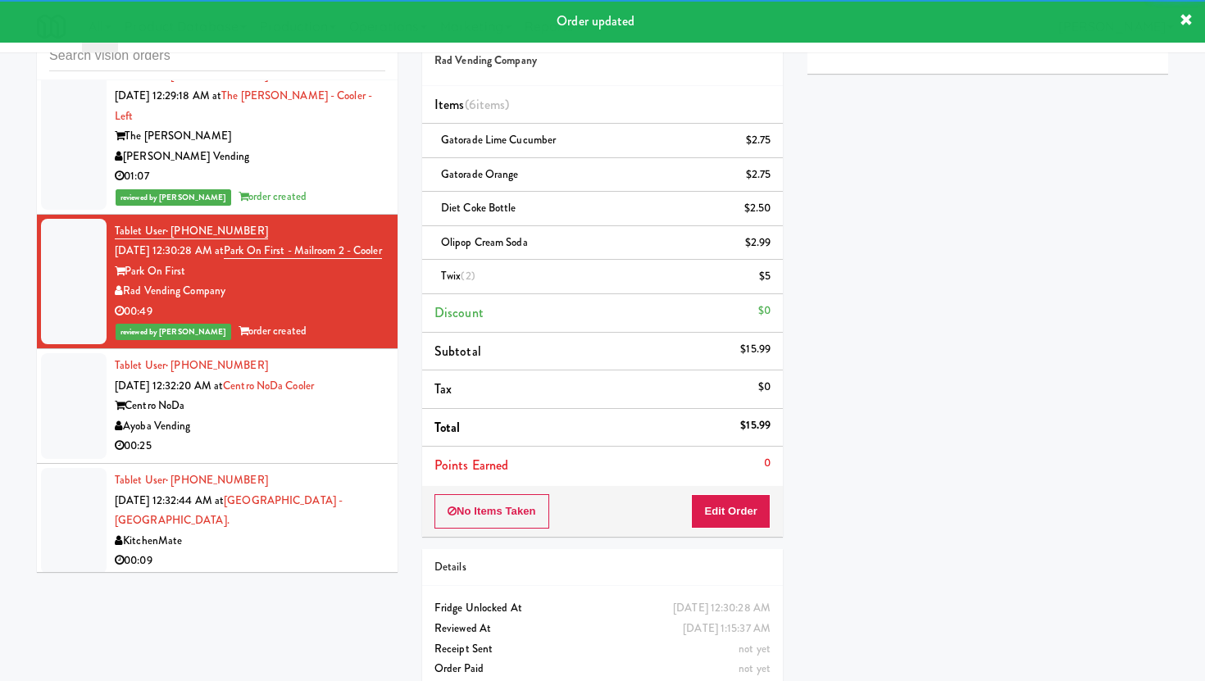
click at [328, 436] on div "00:25" at bounding box center [250, 446] width 271 height 20
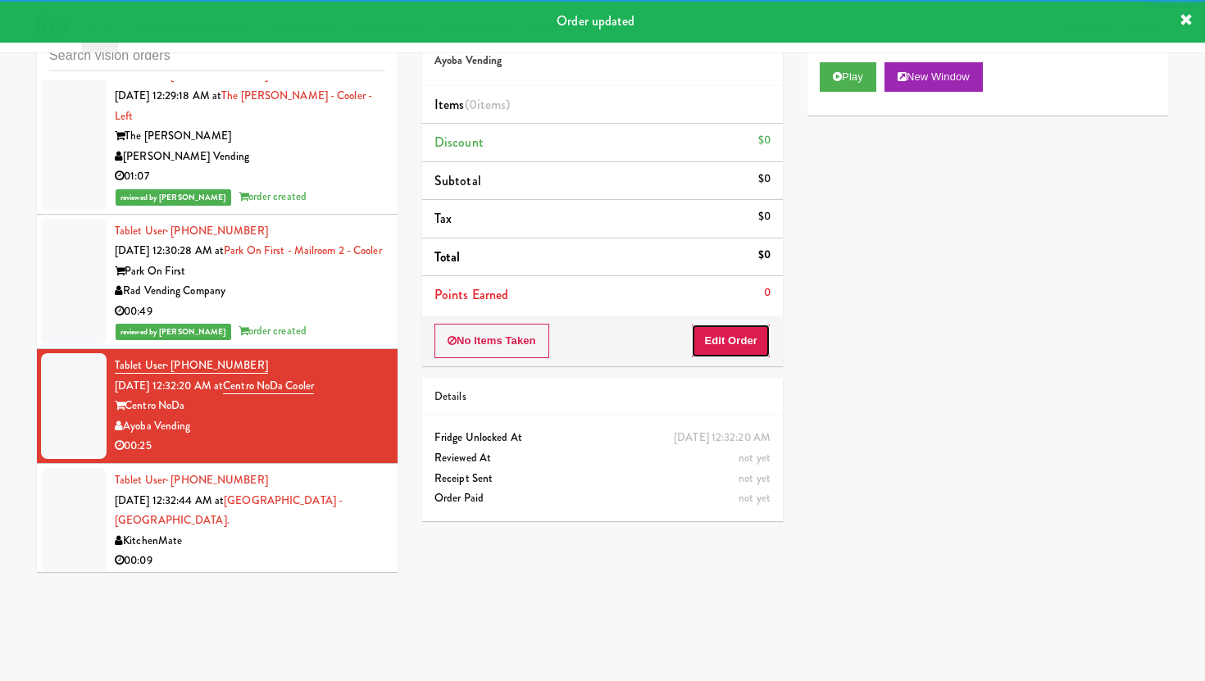
click at [744, 347] on button "Edit Order" at bounding box center [731, 341] width 80 height 34
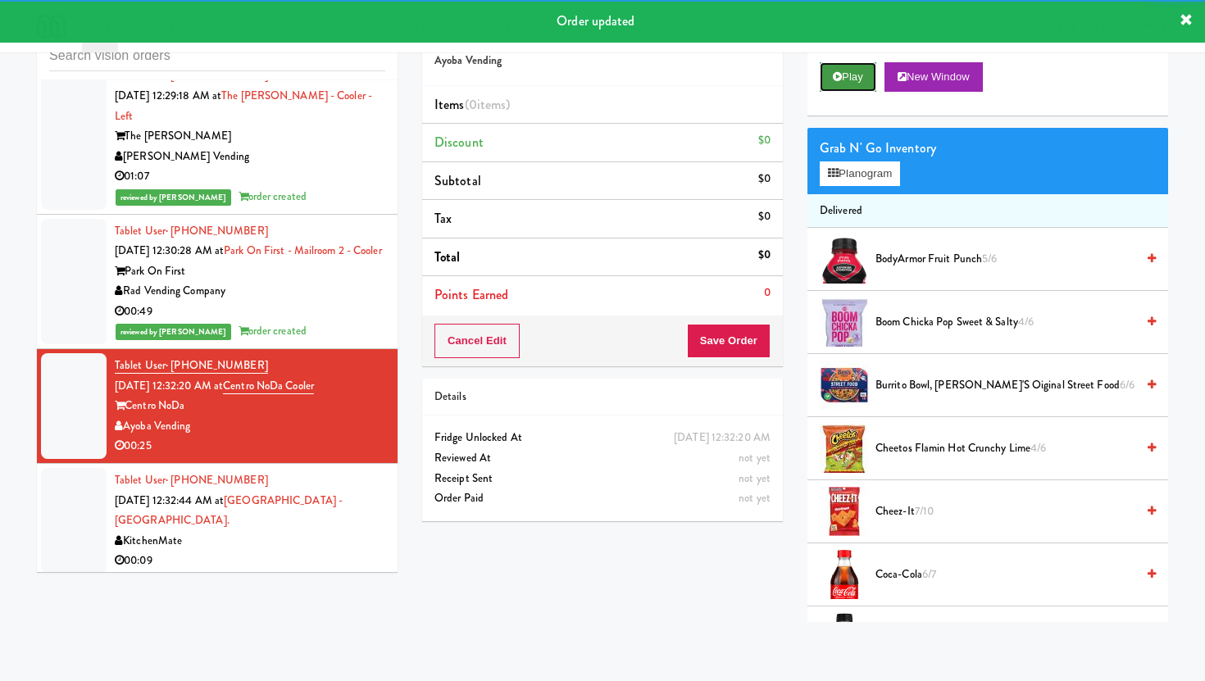
click at [863, 69] on button "Play" at bounding box center [848, 77] width 57 height 30
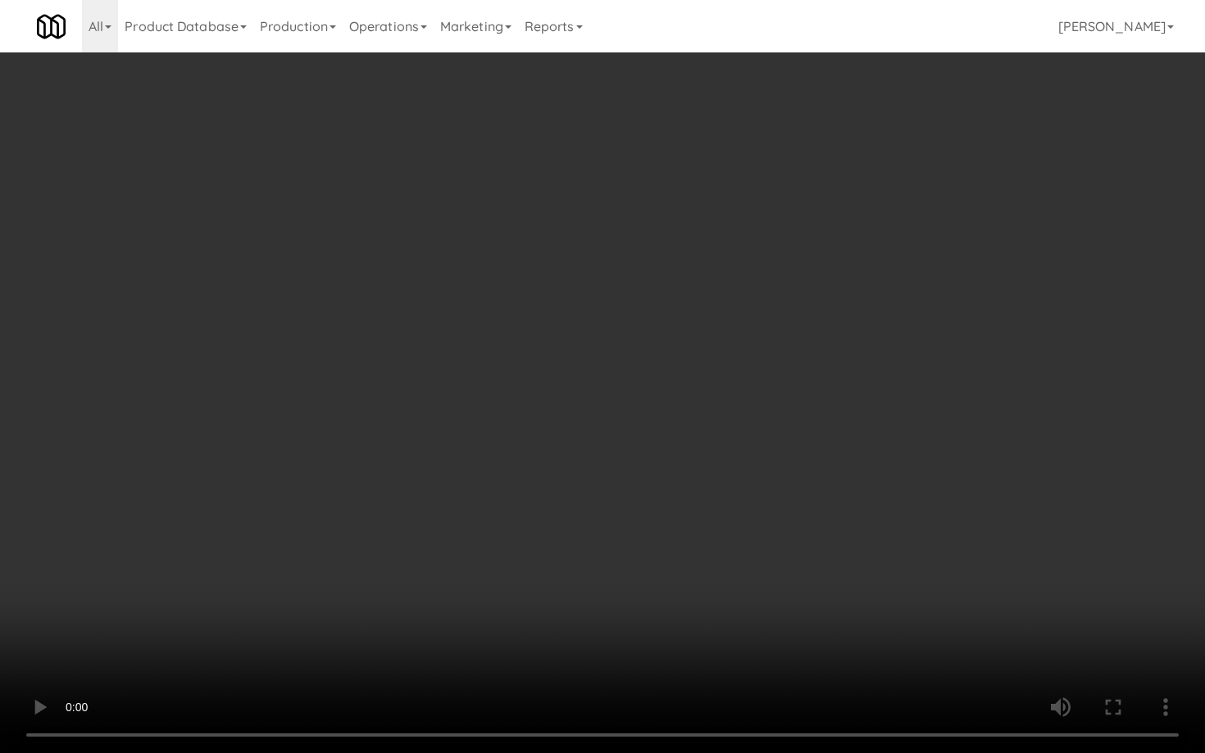
click at [789, 575] on video at bounding box center [602, 376] width 1205 height 753
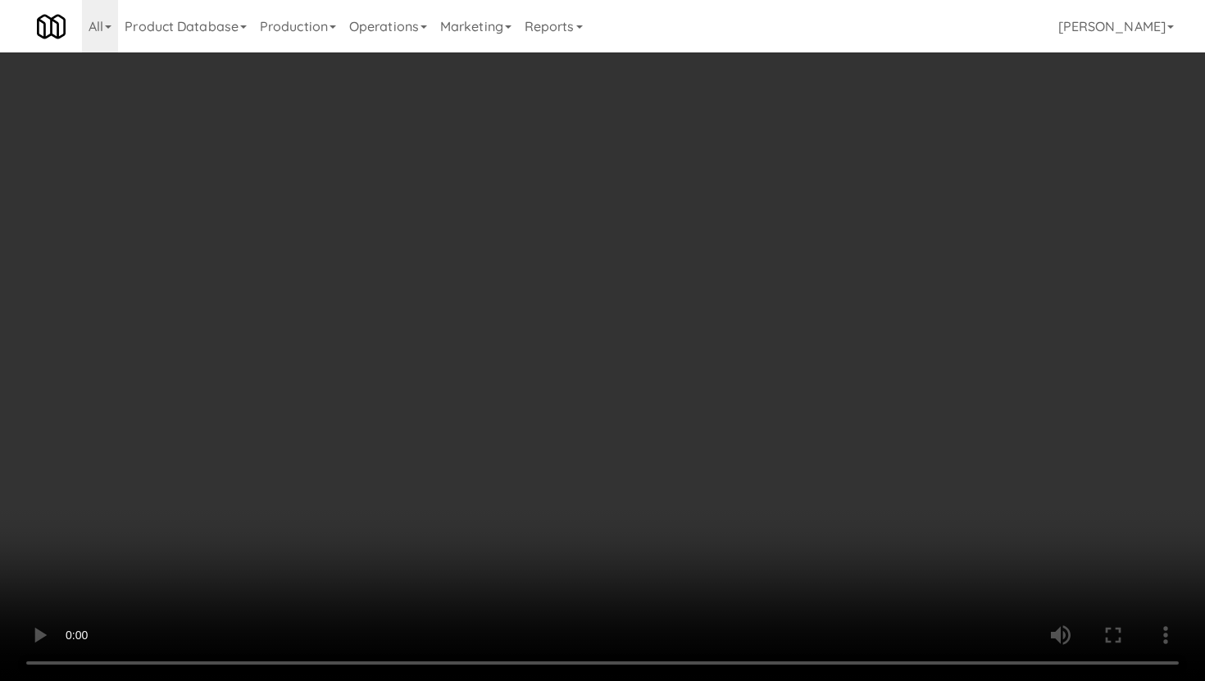
scroll to position [134, 0]
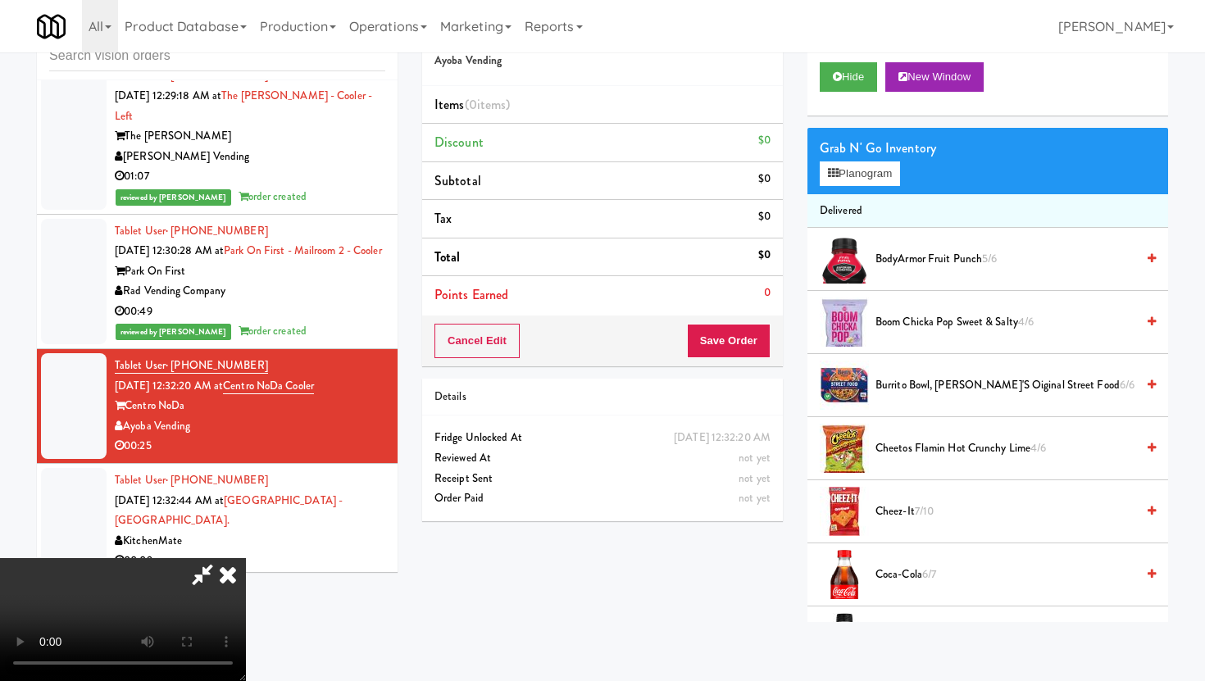
click at [246, 611] on video at bounding box center [123, 619] width 246 height 123
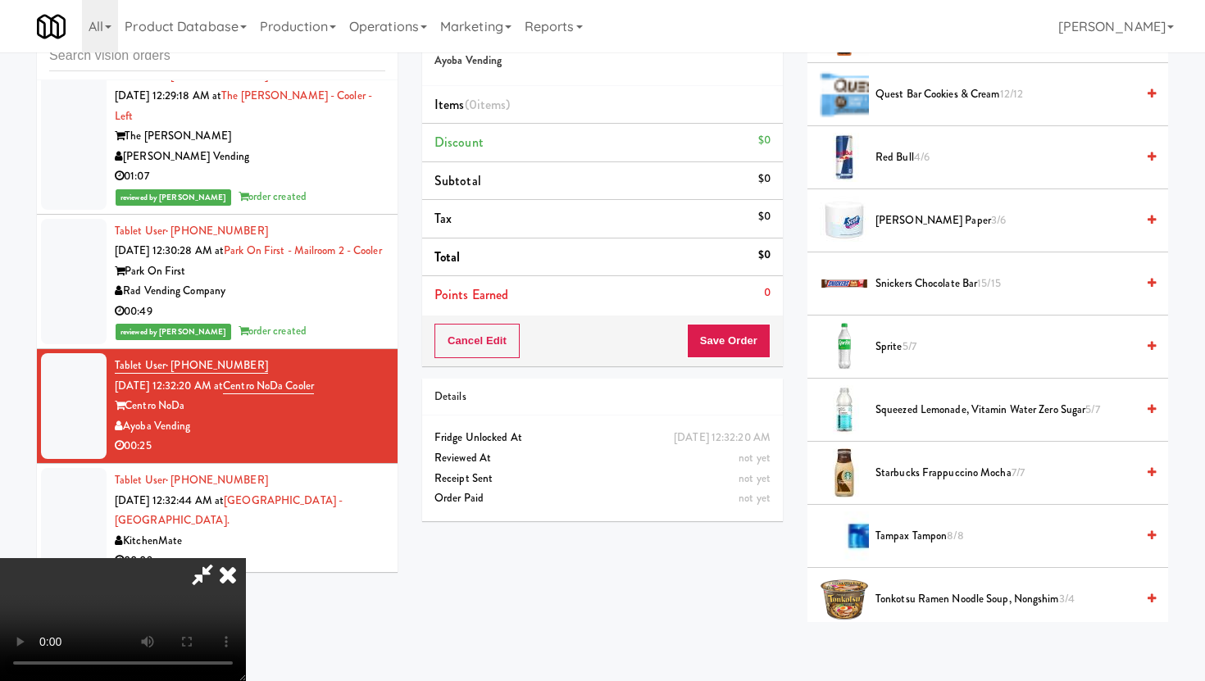
scroll to position [1429, 0]
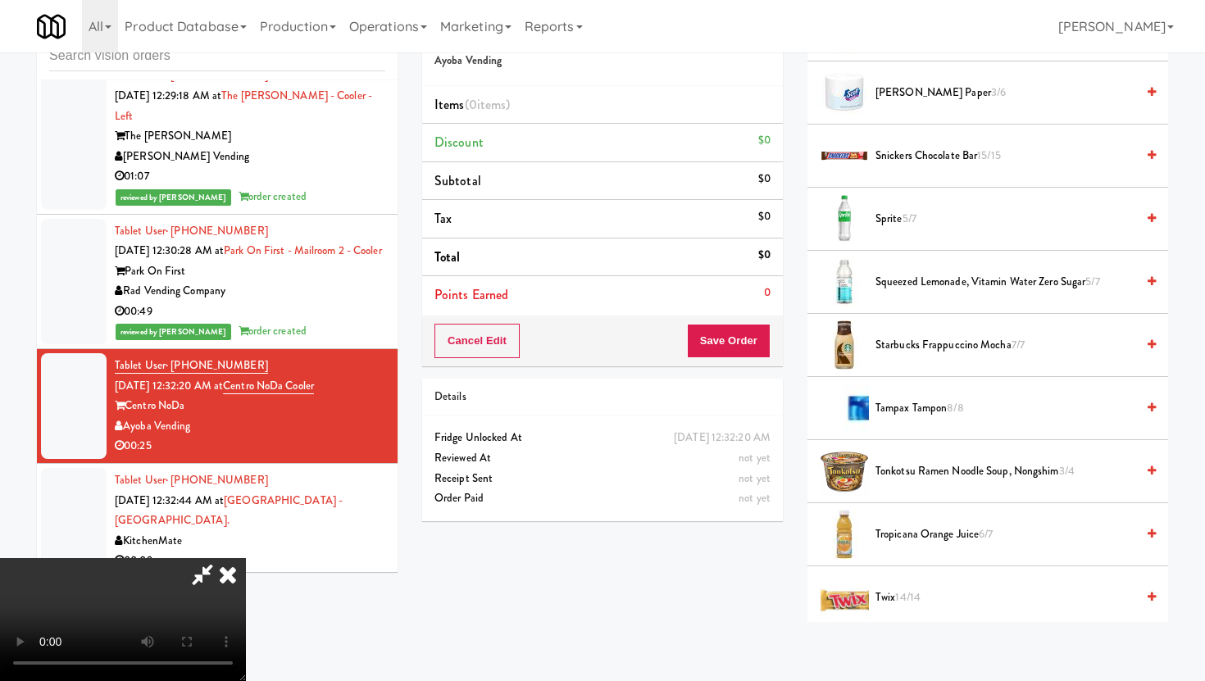
click at [918, 233] on li "Sprite 5/7" at bounding box center [987, 219] width 361 height 63
click at [899, 219] on span "Sprite 5/7" at bounding box center [1006, 219] width 260 height 20
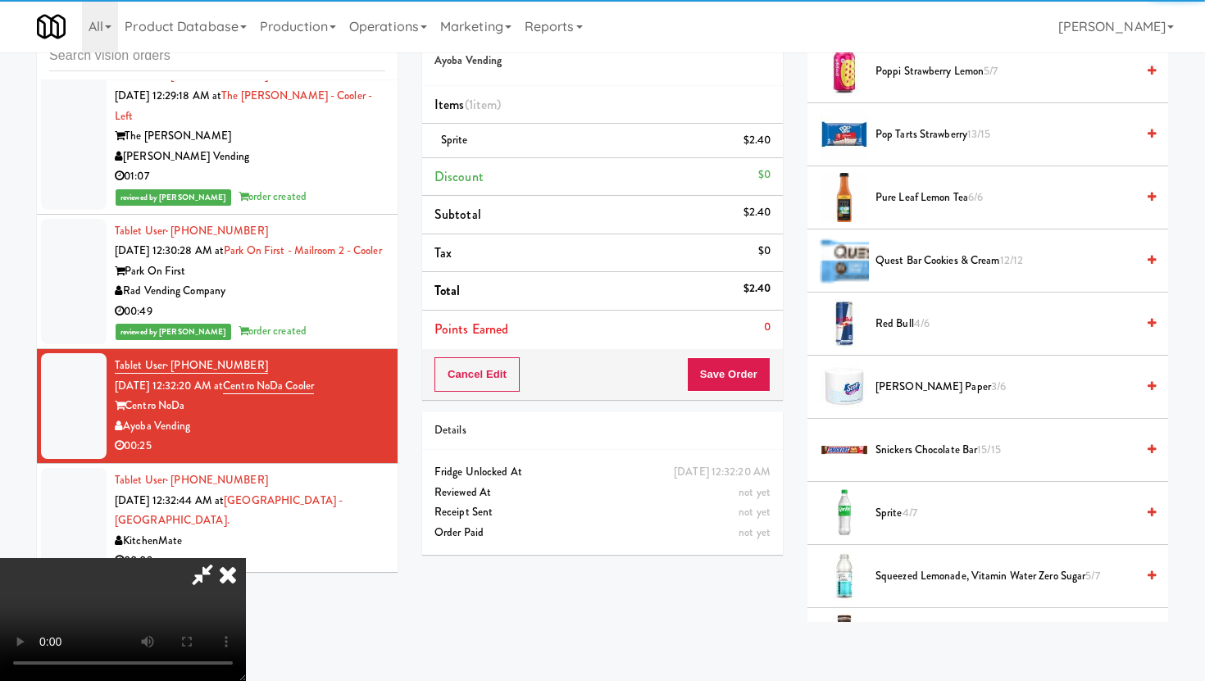
scroll to position [1127, 0]
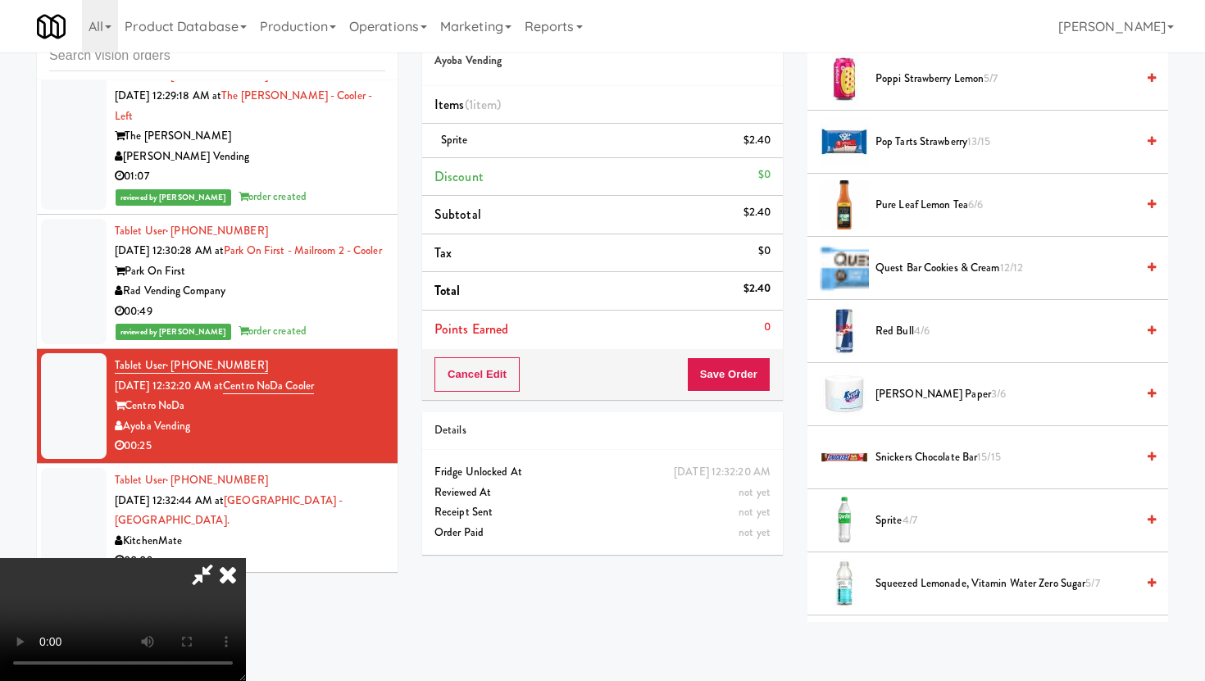
click at [889, 341] on span "Red Bull 4/6" at bounding box center [1006, 331] width 260 height 20
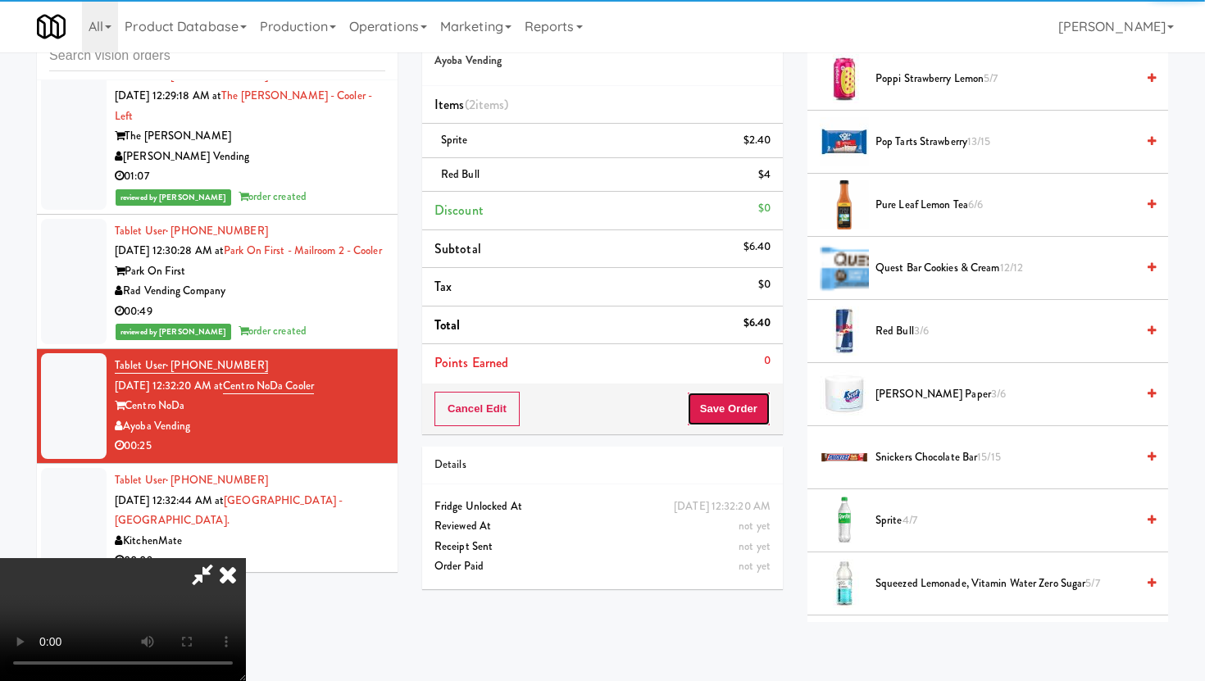
click at [762, 416] on button "Save Order" at bounding box center [729, 409] width 84 height 34
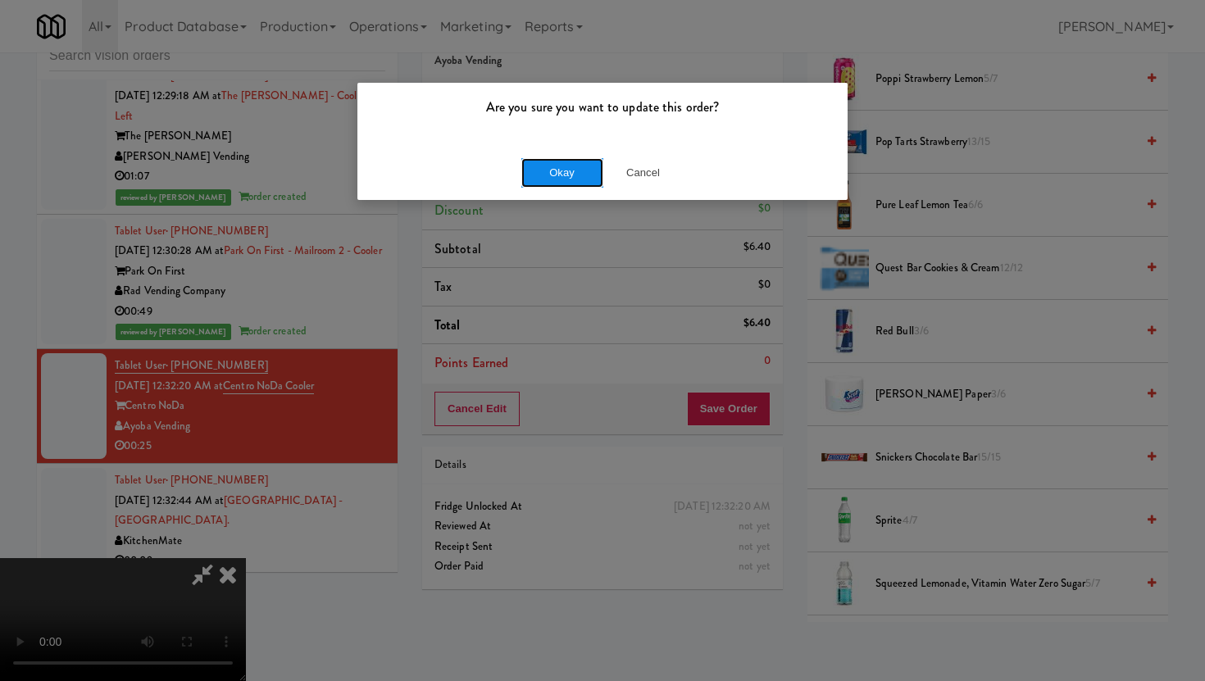
click at [559, 172] on button "Okay" at bounding box center [562, 173] width 82 height 30
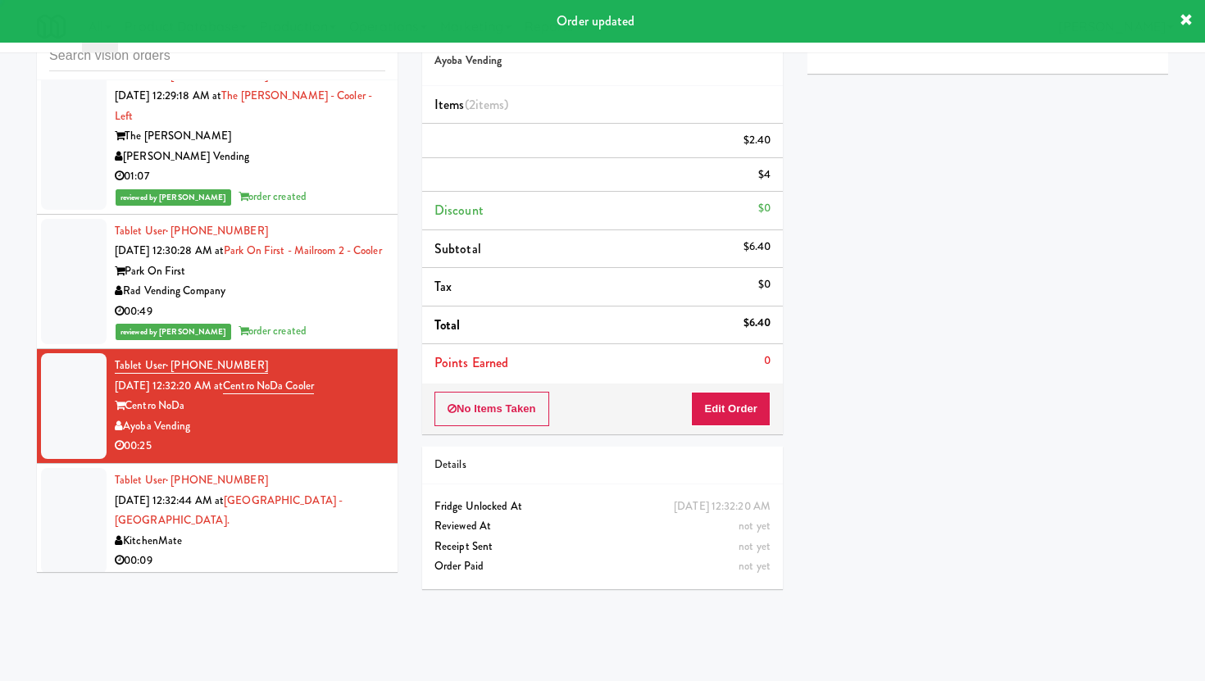
scroll to position [0, 0]
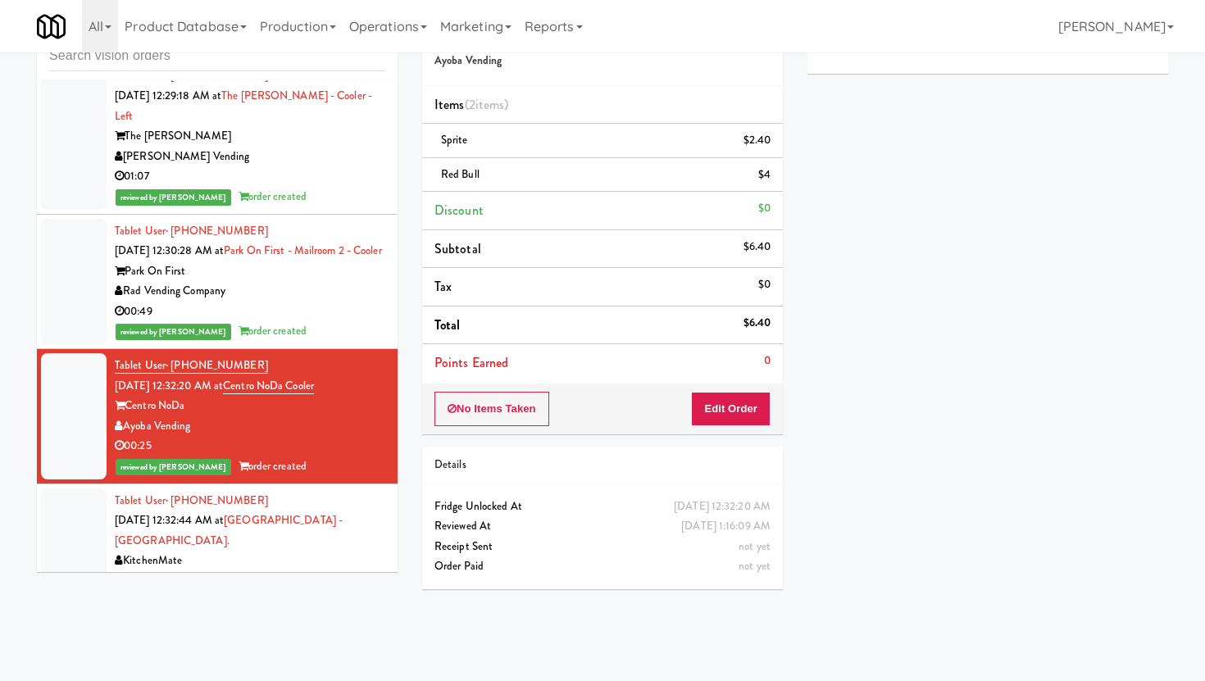
click at [245, 484] on li "Tablet User · (416) 575-0457 [DATE] 12:32:44 AM at [GEOGRAPHIC_DATA] 00:09" at bounding box center [217, 541] width 361 height 115
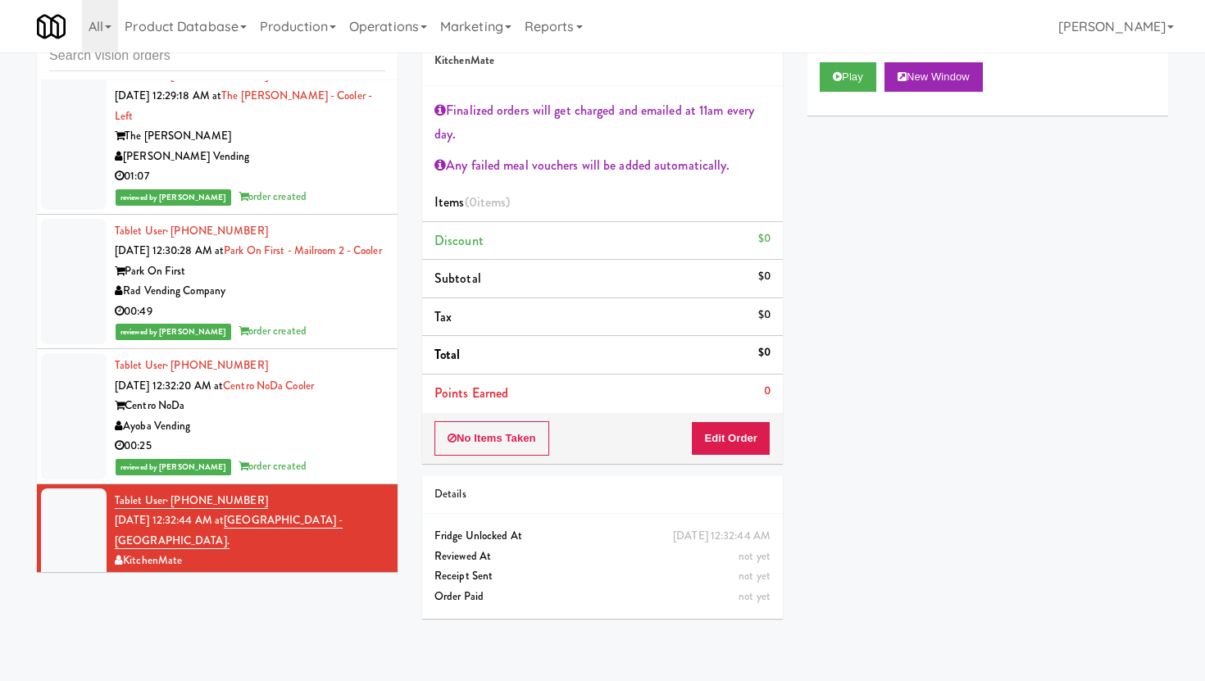
click at [810, 70] on div "Play New Window" at bounding box center [987, 83] width 361 height 66
click at [862, 72] on button "Play" at bounding box center [848, 77] width 57 height 30
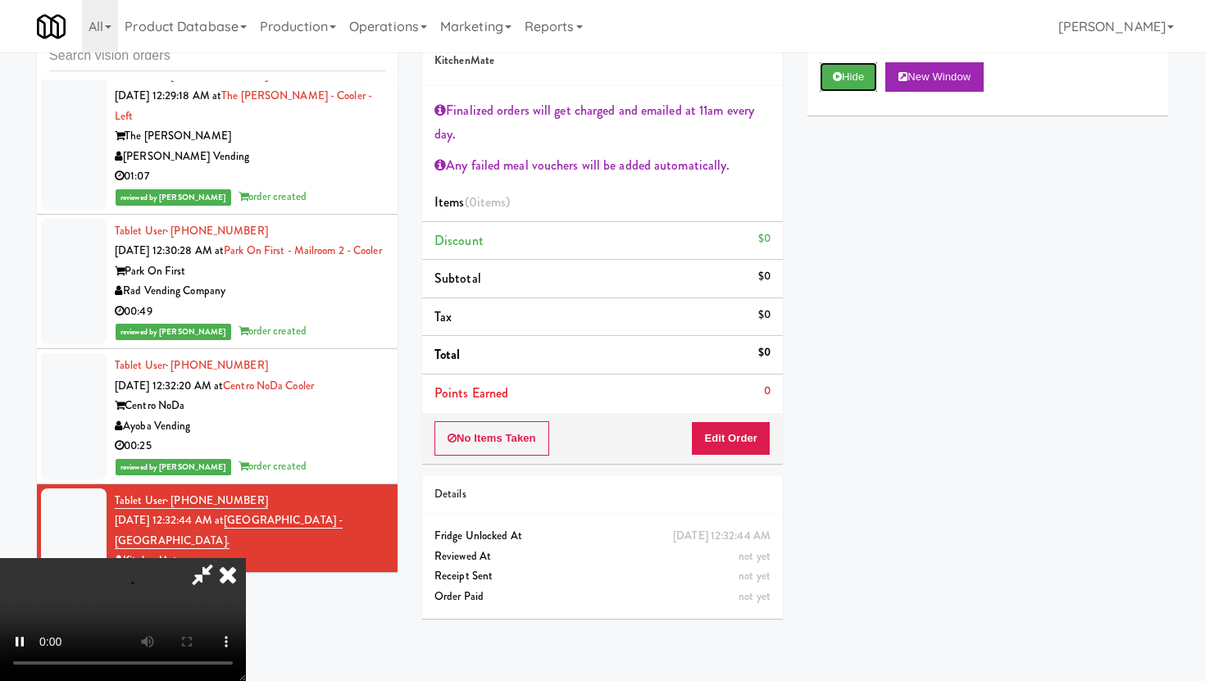
scroll to position [180, 0]
click at [765, 434] on button "Edit Order" at bounding box center [731, 438] width 80 height 34
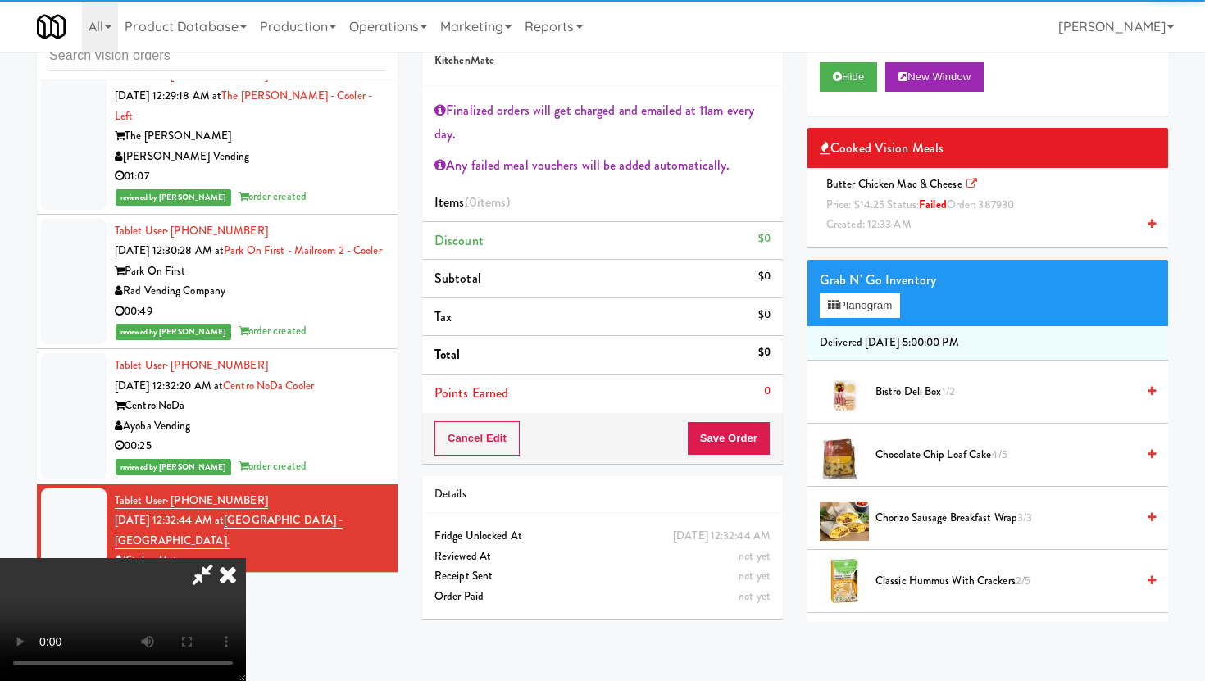
click at [246, 558] on video at bounding box center [123, 619] width 246 height 123
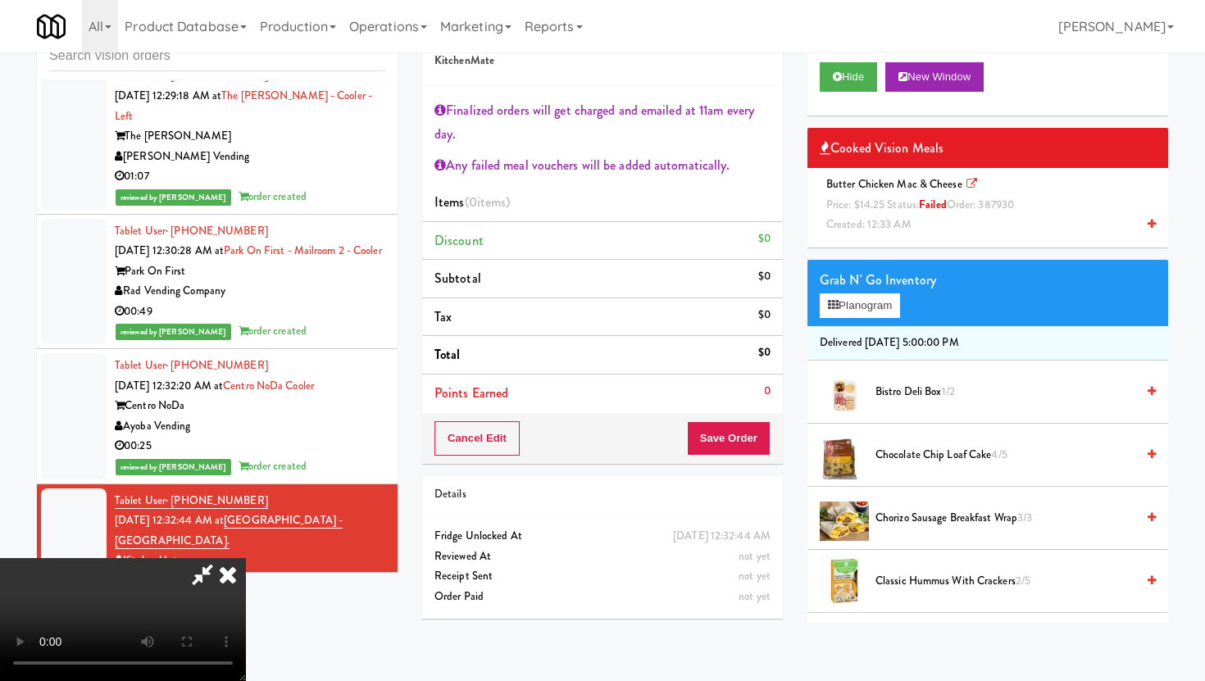
click at [246, 558] on video at bounding box center [123, 619] width 246 height 123
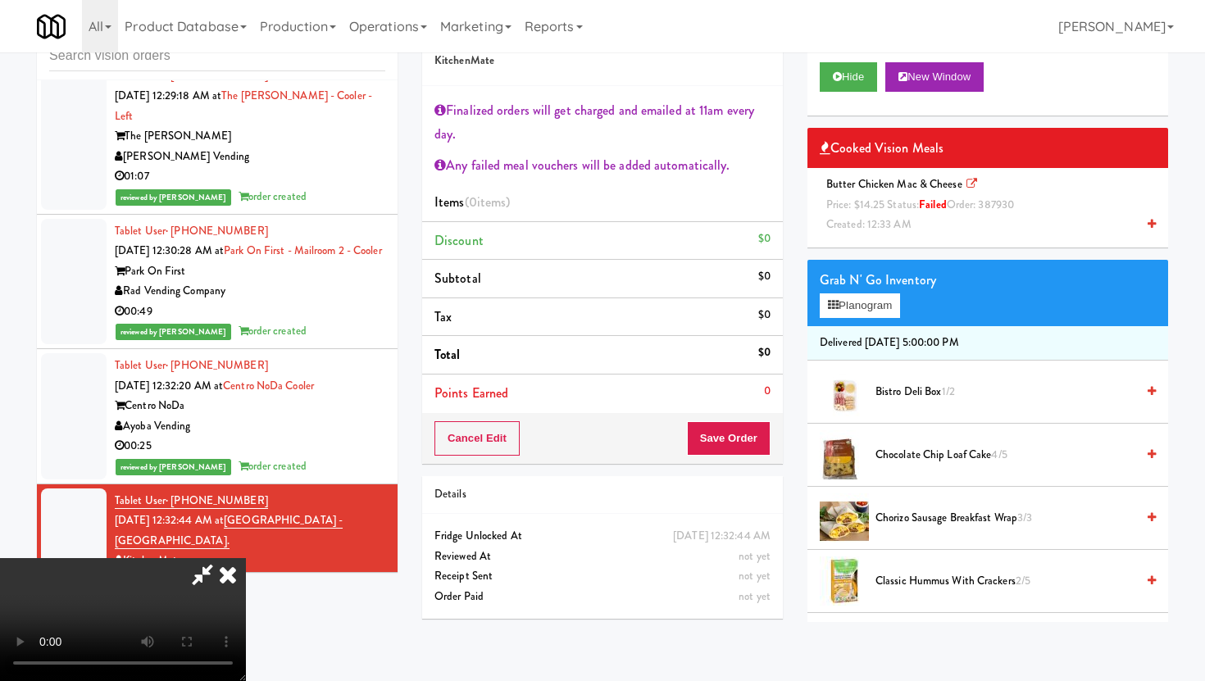
click at [246, 558] on icon at bounding box center [228, 574] width 36 height 33
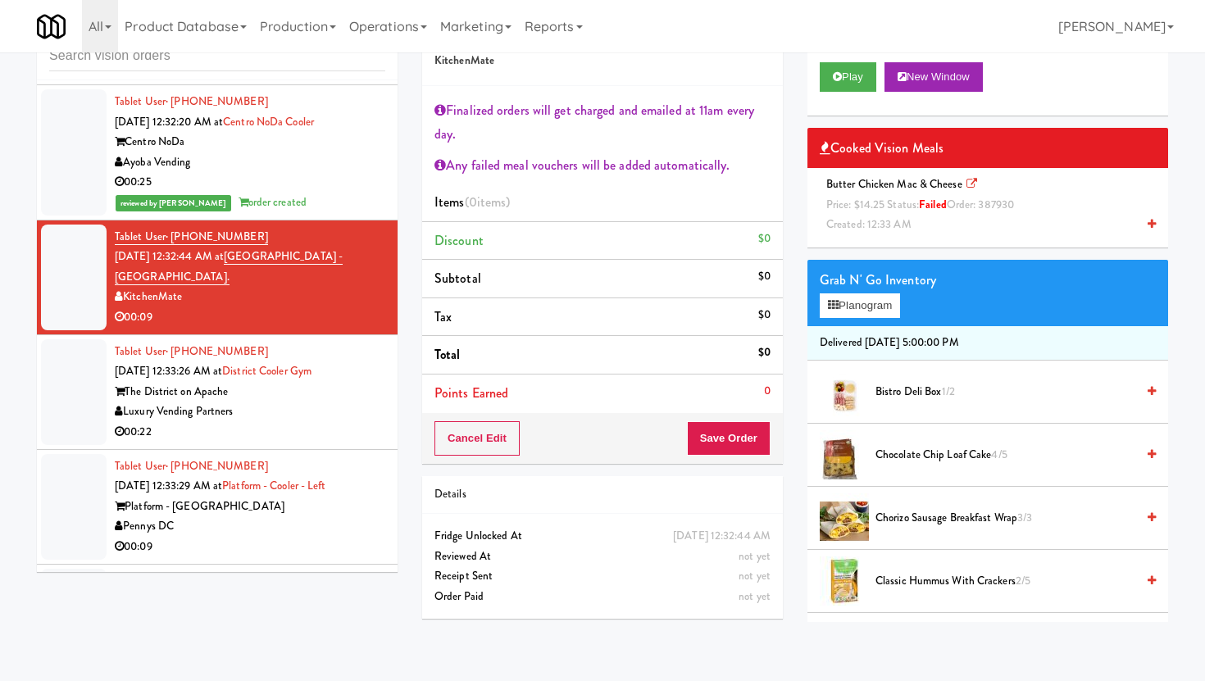
scroll to position [17775, 0]
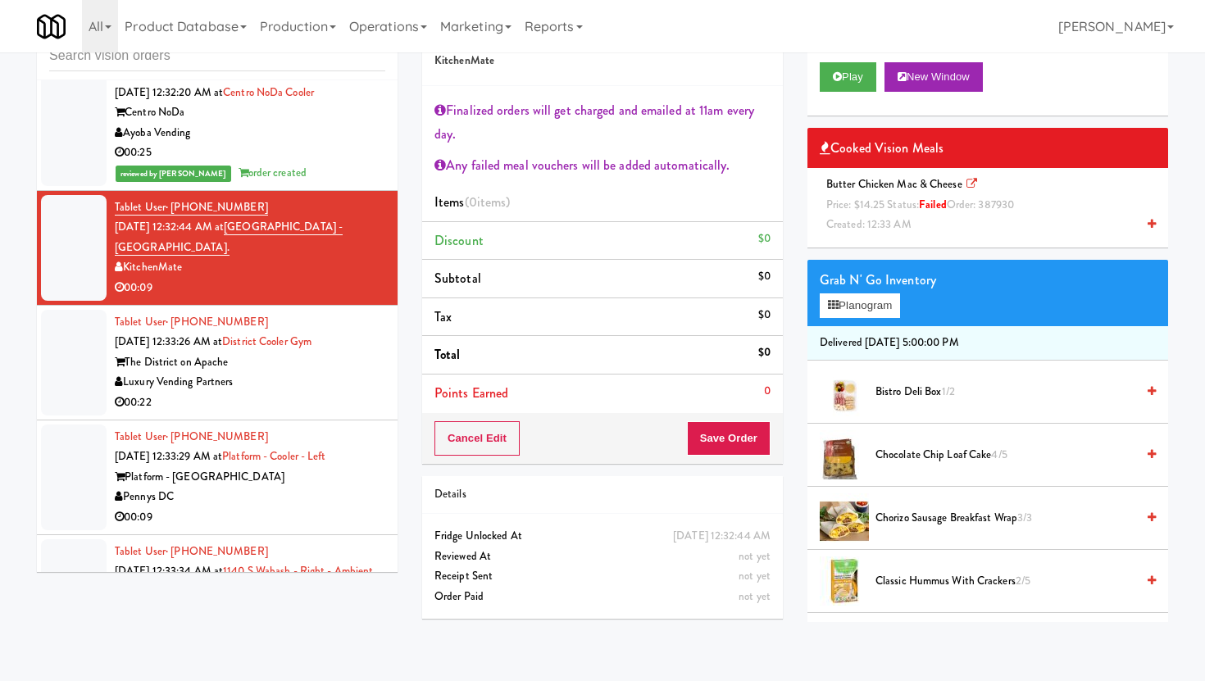
click at [315, 487] on div "Pennys DC" at bounding box center [250, 497] width 271 height 20
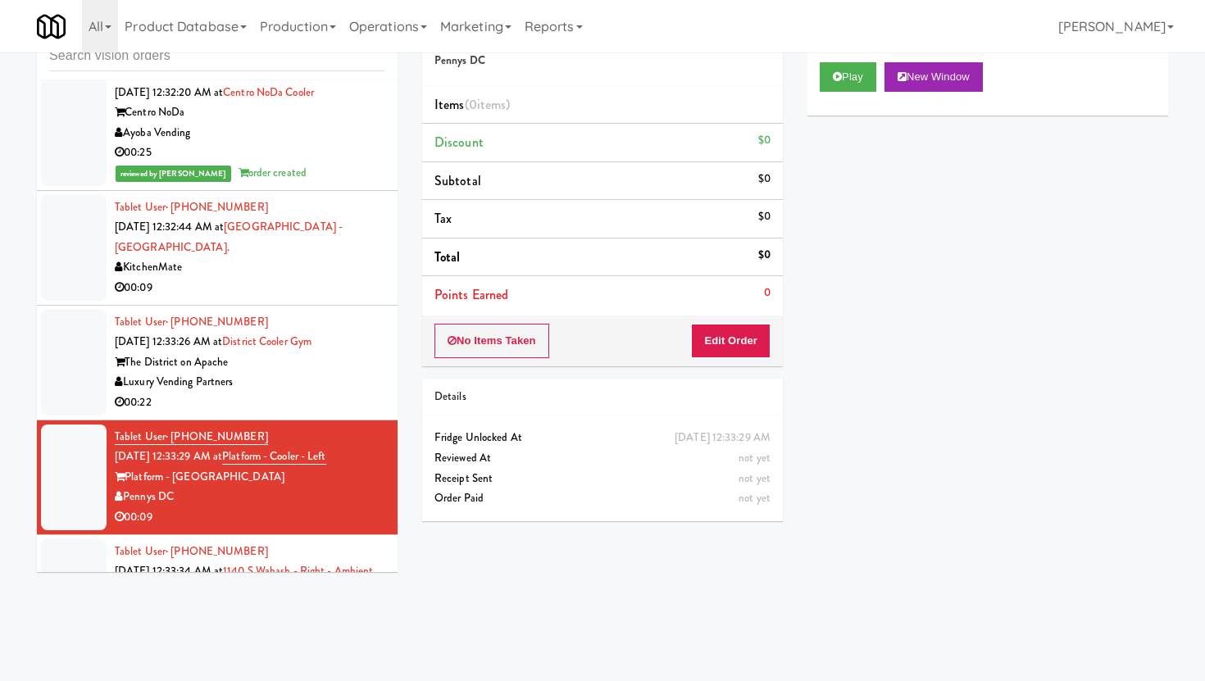
click at [334, 393] on div "00:22" at bounding box center [250, 403] width 271 height 20
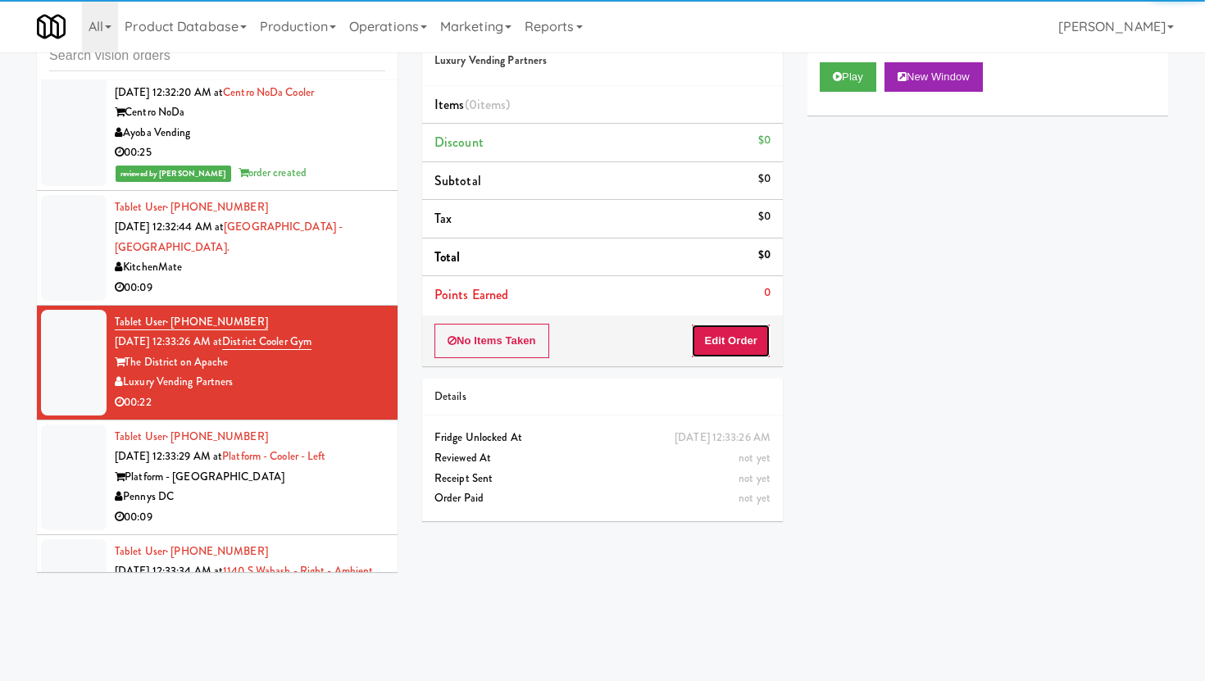
click at [717, 332] on button "Edit Order" at bounding box center [731, 341] width 80 height 34
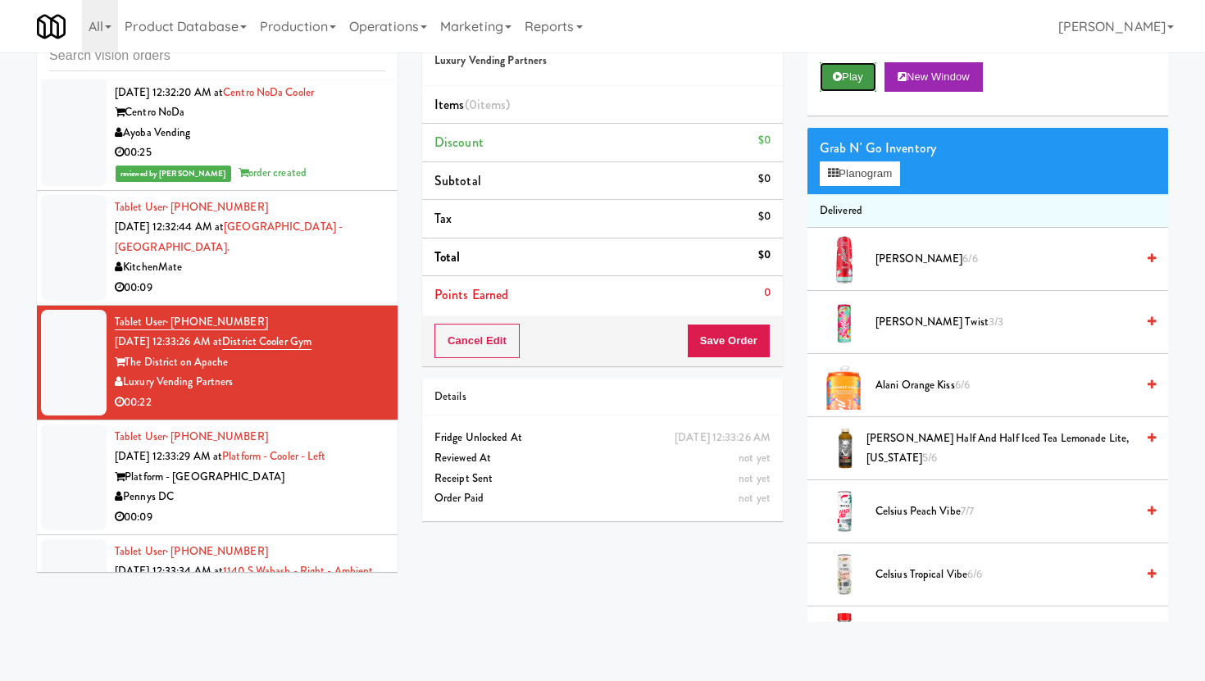
click at [828, 78] on button "Play" at bounding box center [848, 77] width 57 height 30
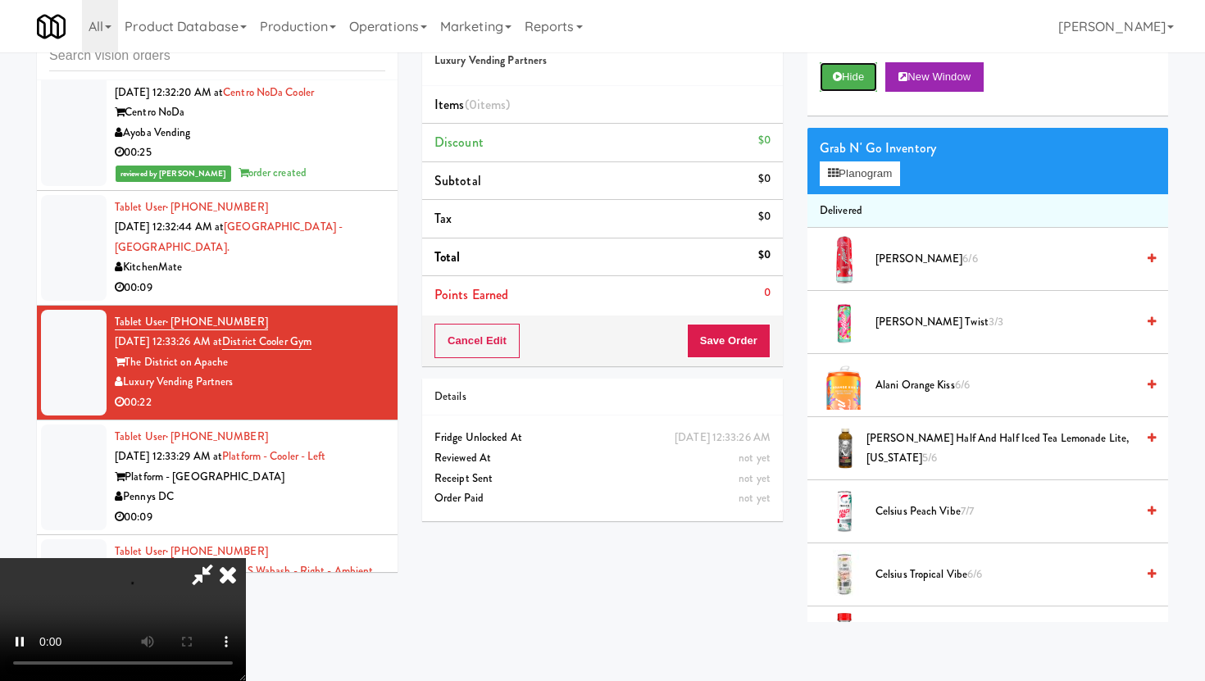
scroll to position [134, 0]
click at [246, 572] on video at bounding box center [123, 619] width 246 height 123
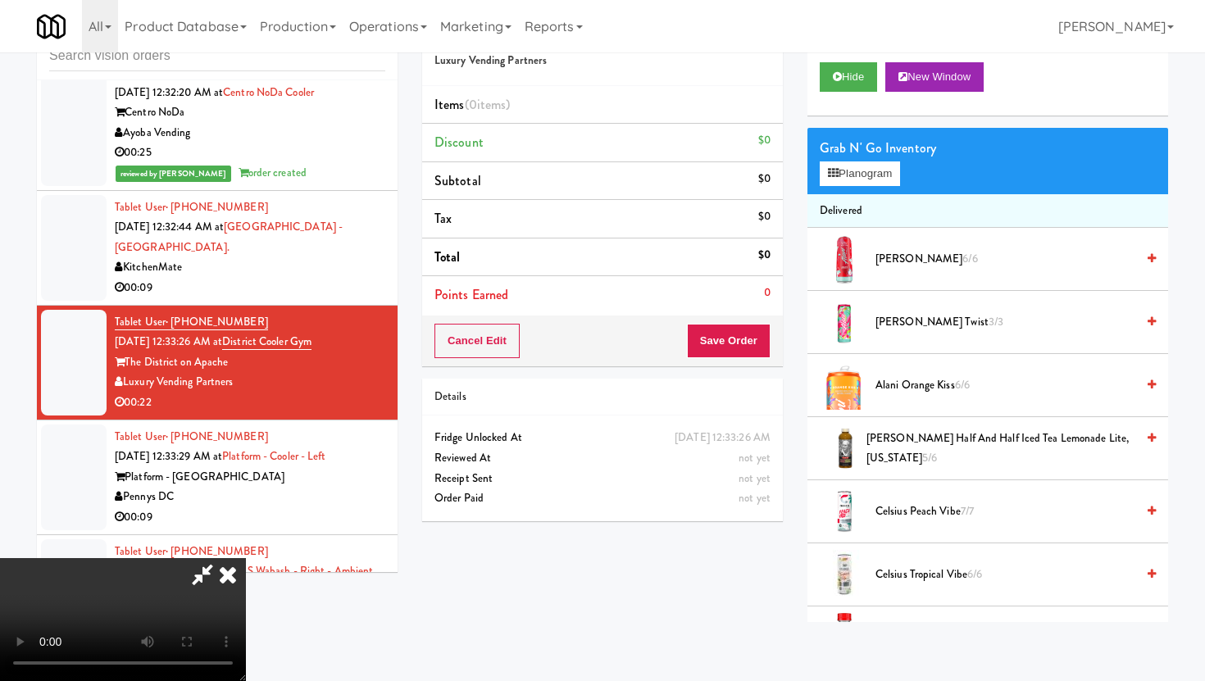
click at [893, 458] on span "[PERSON_NAME] Half and Half Iced Tea Lemonade Lite, [US_STATE] 5/6" at bounding box center [1001, 449] width 269 height 40
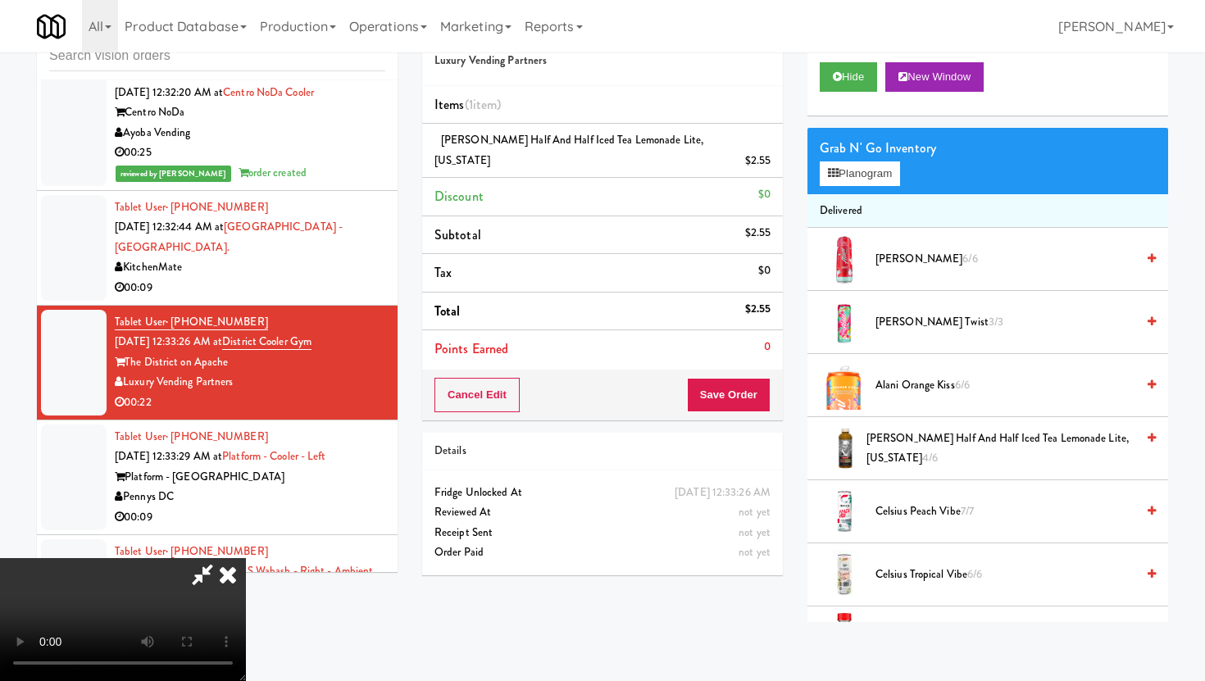
click at [246, 601] on video at bounding box center [123, 619] width 246 height 123
click at [867, 175] on button "Planogram" at bounding box center [860, 173] width 80 height 25
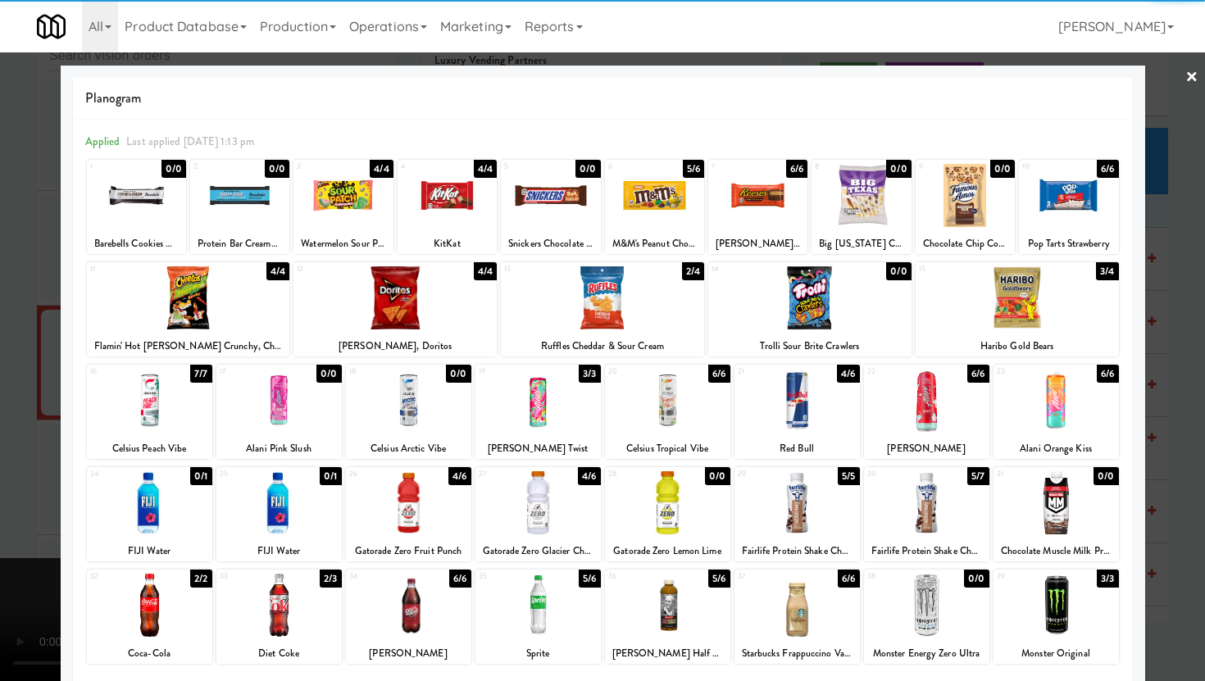
click at [894, 598] on div at bounding box center [926, 605] width 125 height 63
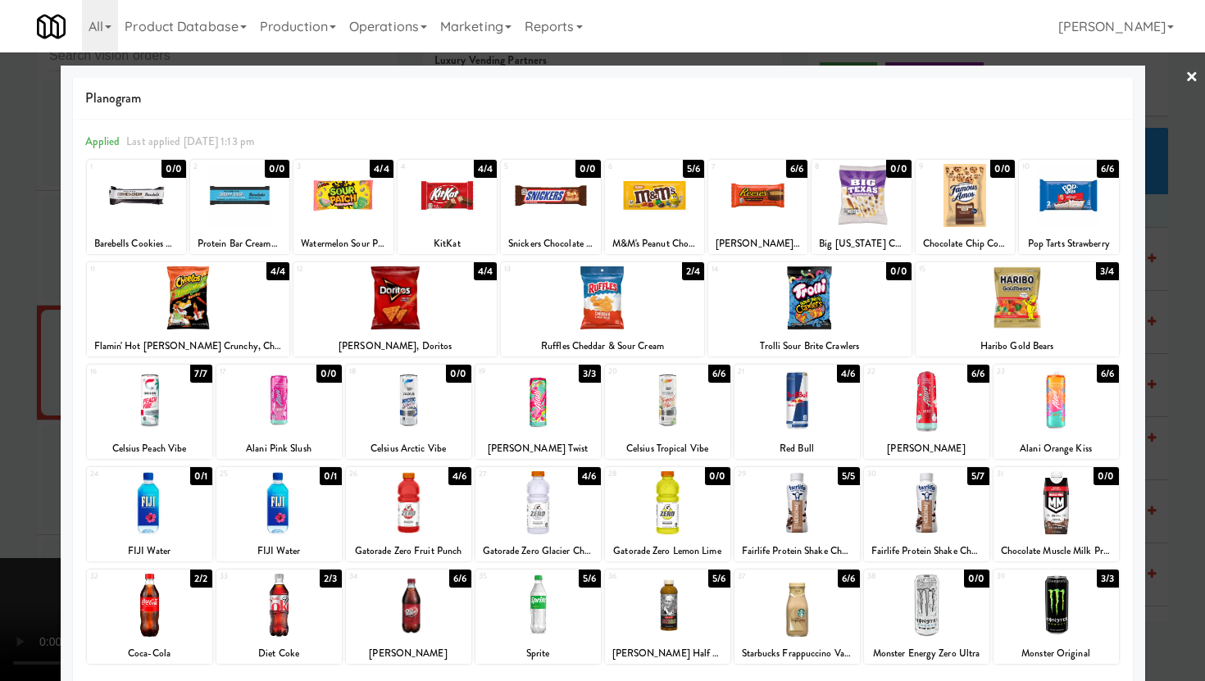
click at [0, 405] on div at bounding box center [602, 340] width 1205 height 681
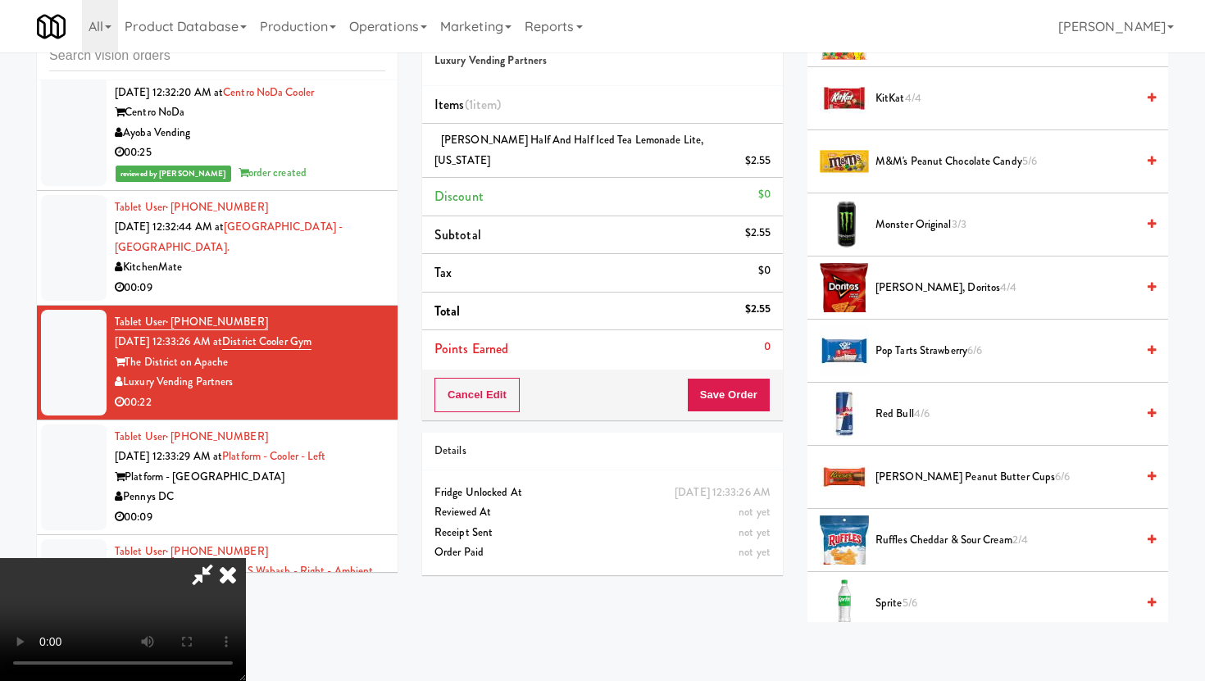
scroll to position [1437, 0]
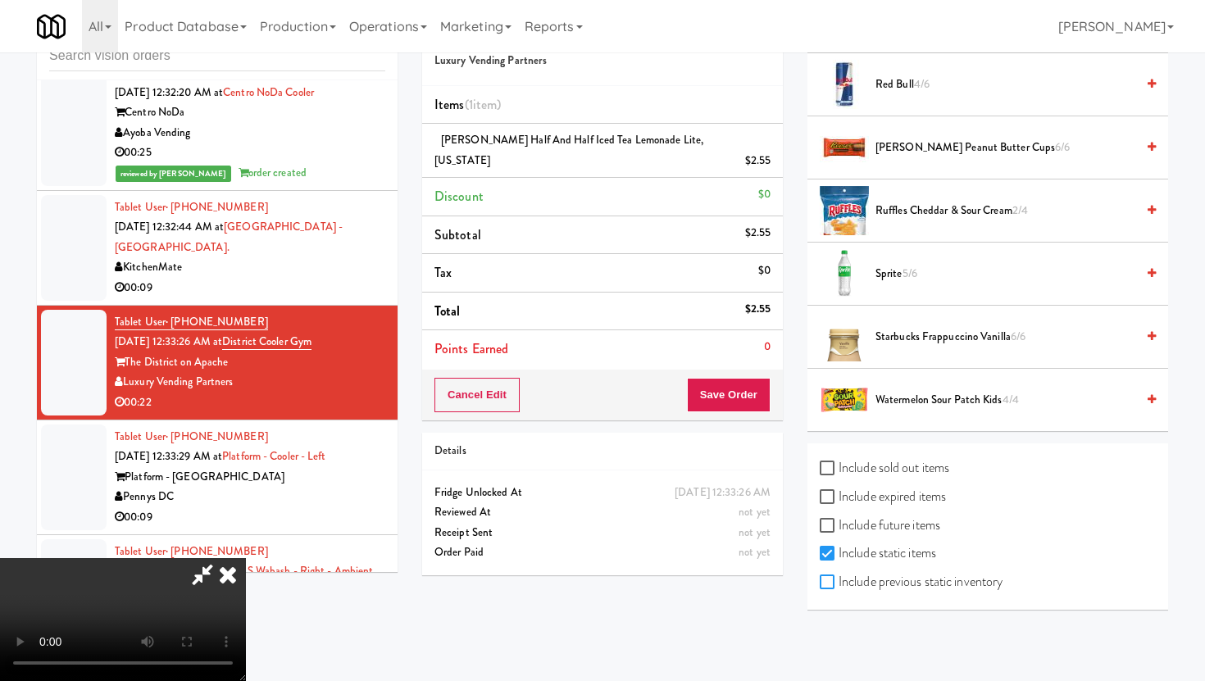
click at [831, 576] on input "Include previous static inventory" at bounding box center [829, 582] width 19 height 13
checkbox input "true"
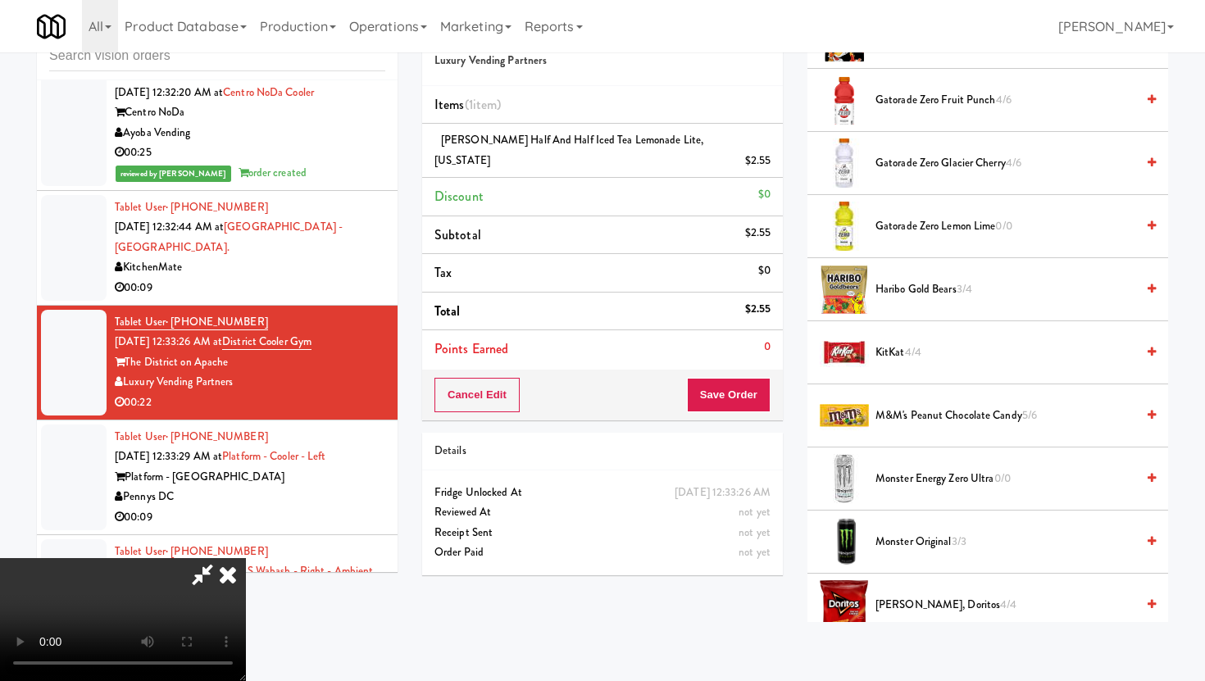
scroll to position [1716, 0]
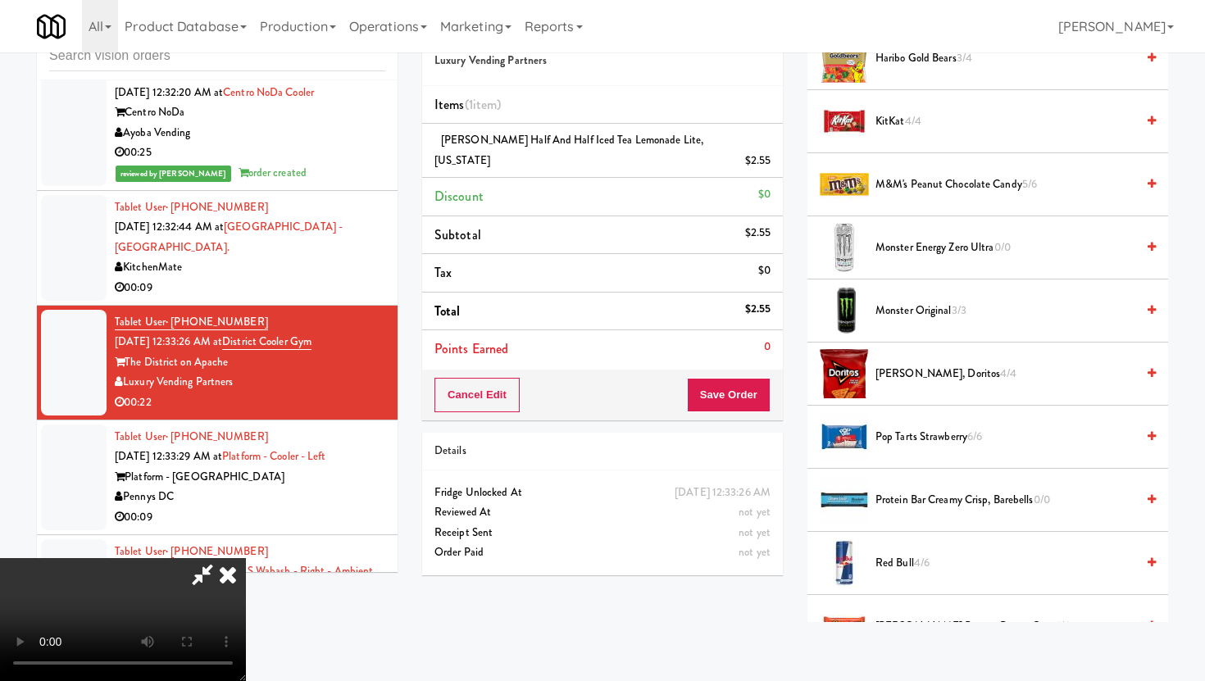
click at [923, 235] on li "Monster Energy Zero Ultra 0/0" at bounding box center [987, 247] width 361 height 63
click at [921, 258] on li "Monster Energy Zero Ultra 0/0" at bounding box center [987, 247] width 361 height 63
click at [919, 243] on span "Monster Energy Zero Ultra 0/0" at bounding box center [1006, 248] width 260 height 20
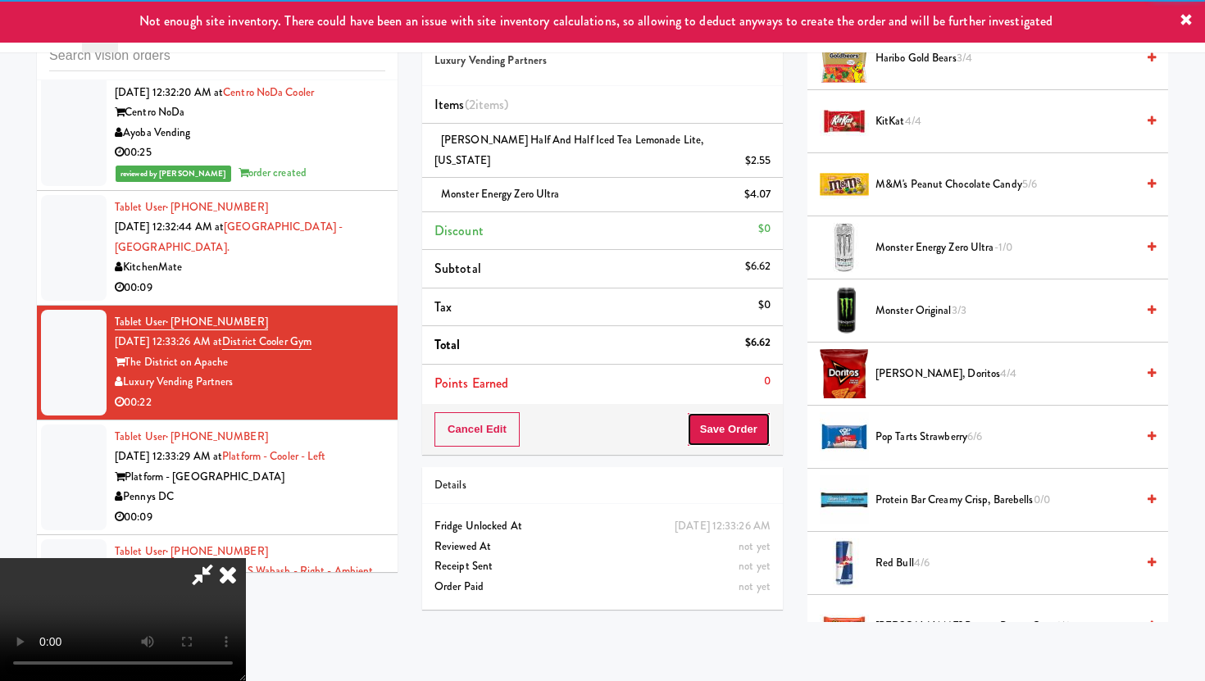
click at [749, 412] on button "Save Order" at bounding box center [729, 429] width 84 height 34
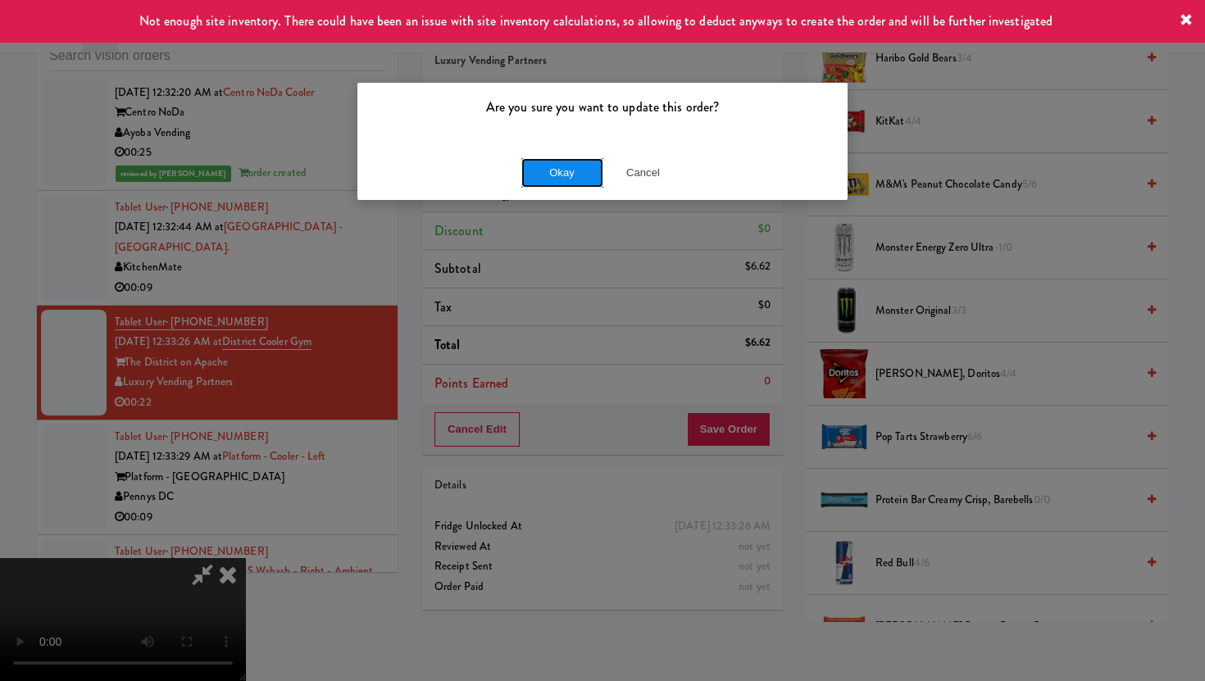
click at [554, 177] on button "Okay" at bounding box center [562, 173] width 82 height 30
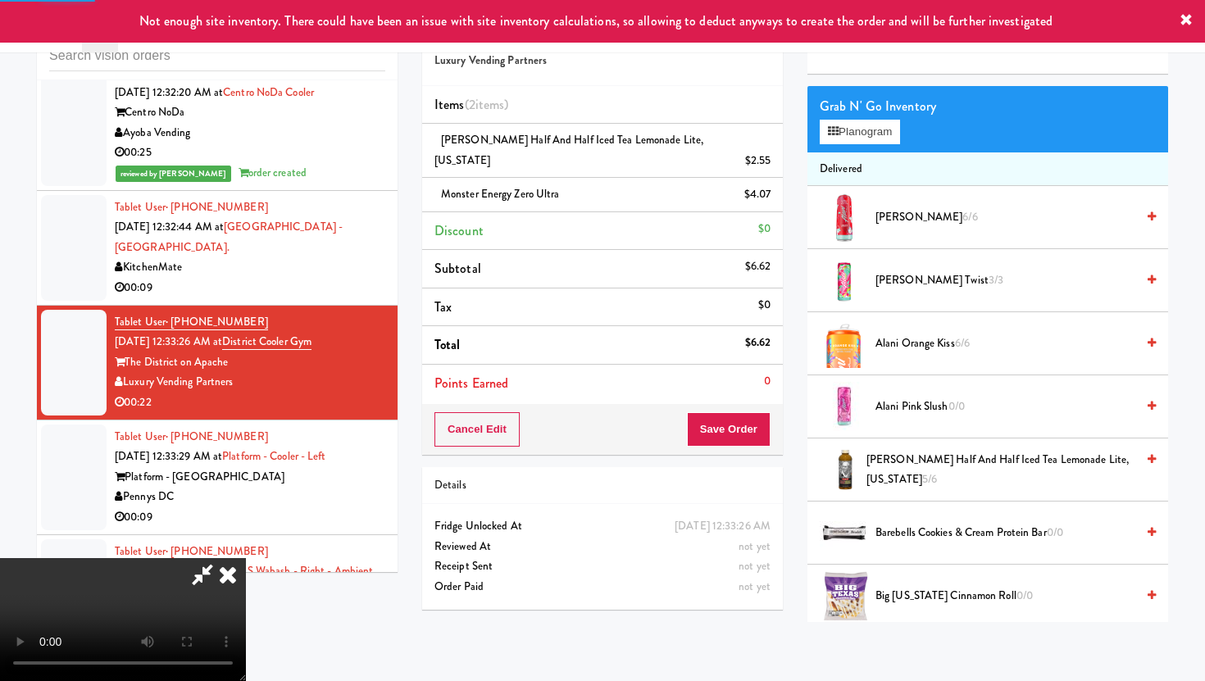
scroll to position [0, 0]
